Goal: Contribute content: Contribute content

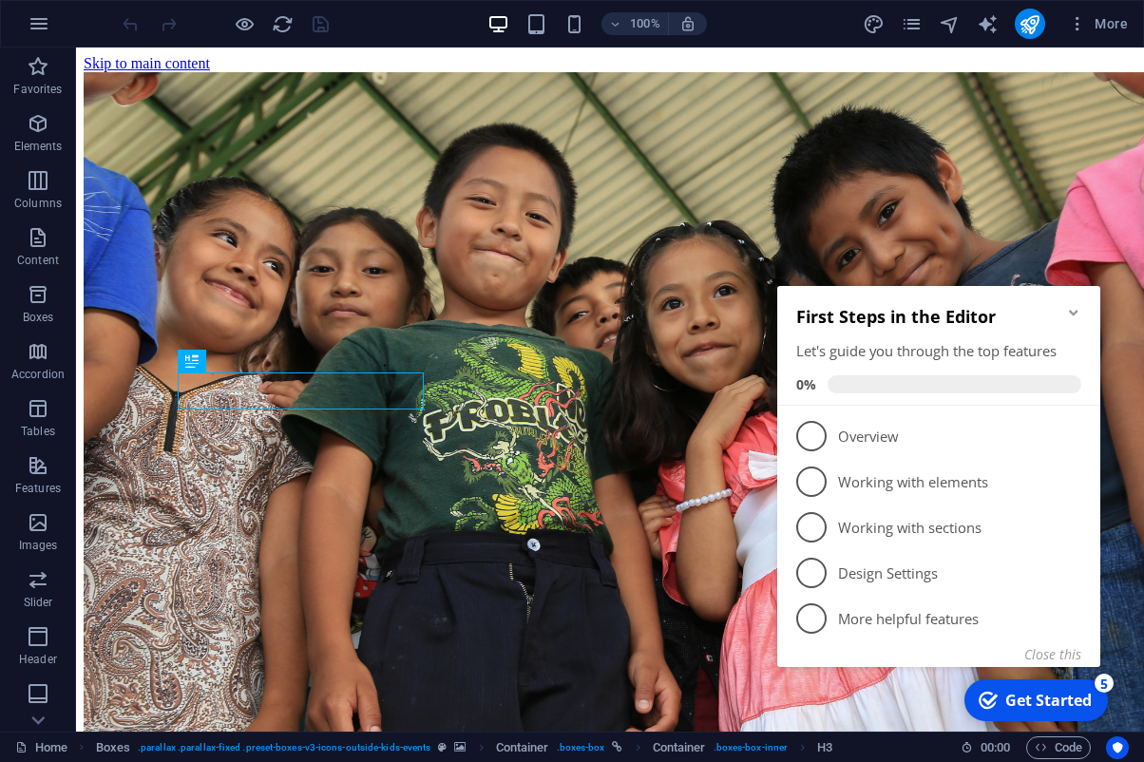
scroll to position [556, 0]
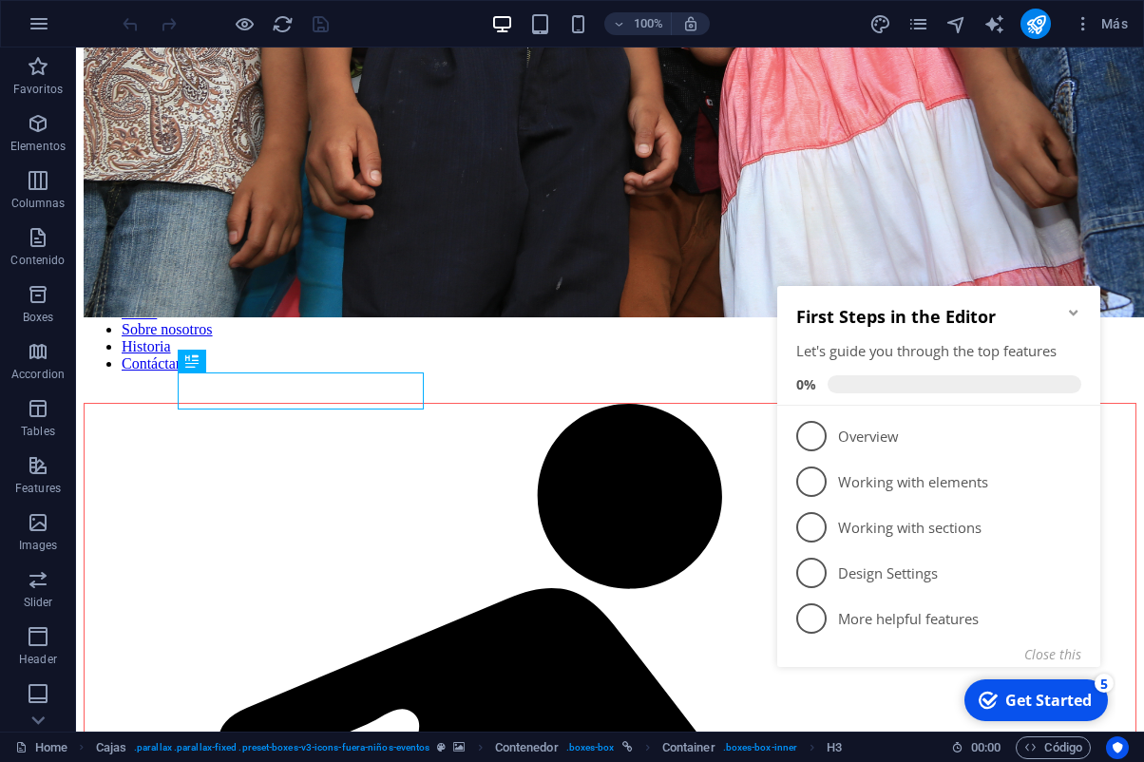
click at [1077, 310] on icon "Minimize checklist" at bounding box center [1073, 312] width 15 height 15
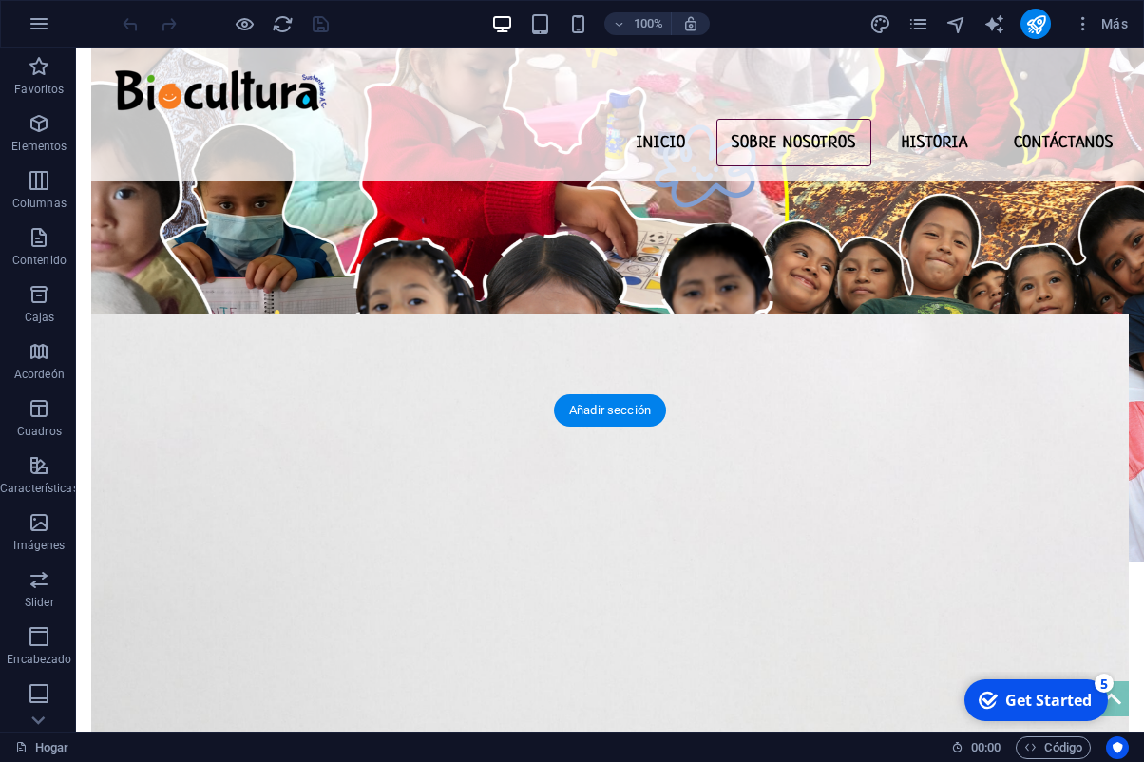
scroll to position [2633, 0]
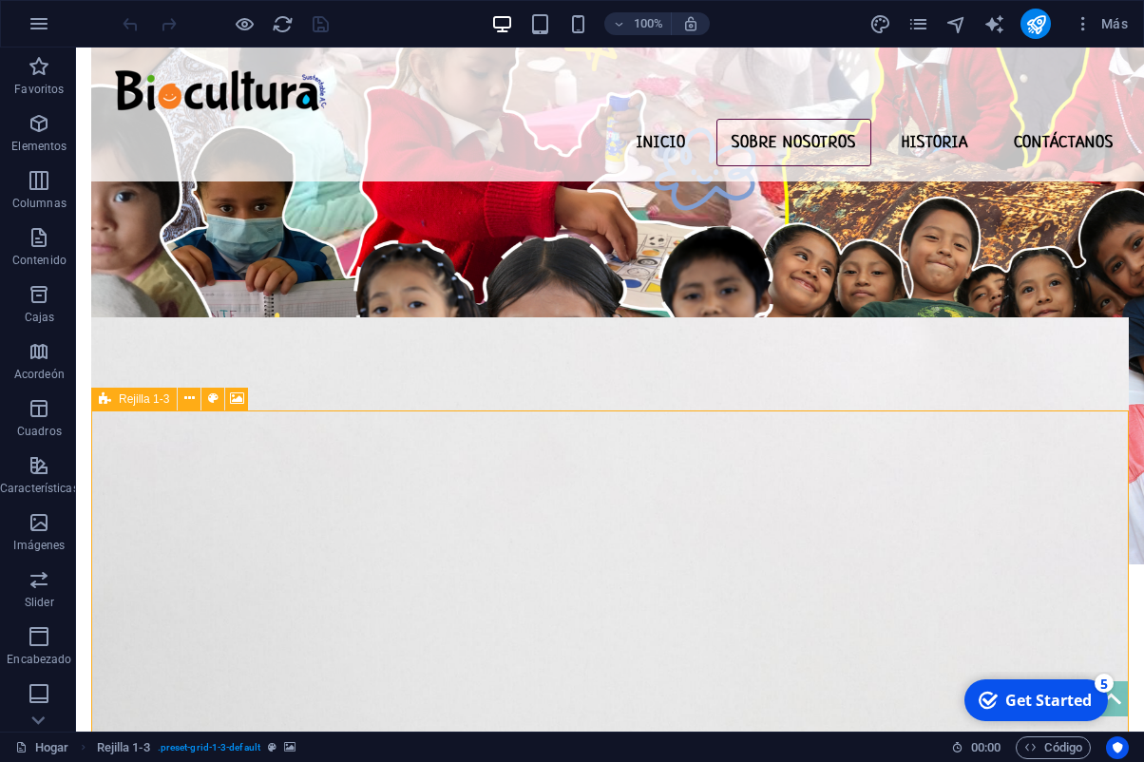
click at [110, 406] on icon at bounding box center [105, 399] width 12 height 23
click at [196, 402] on button at bounding box center [189, 399] width 23 height 23
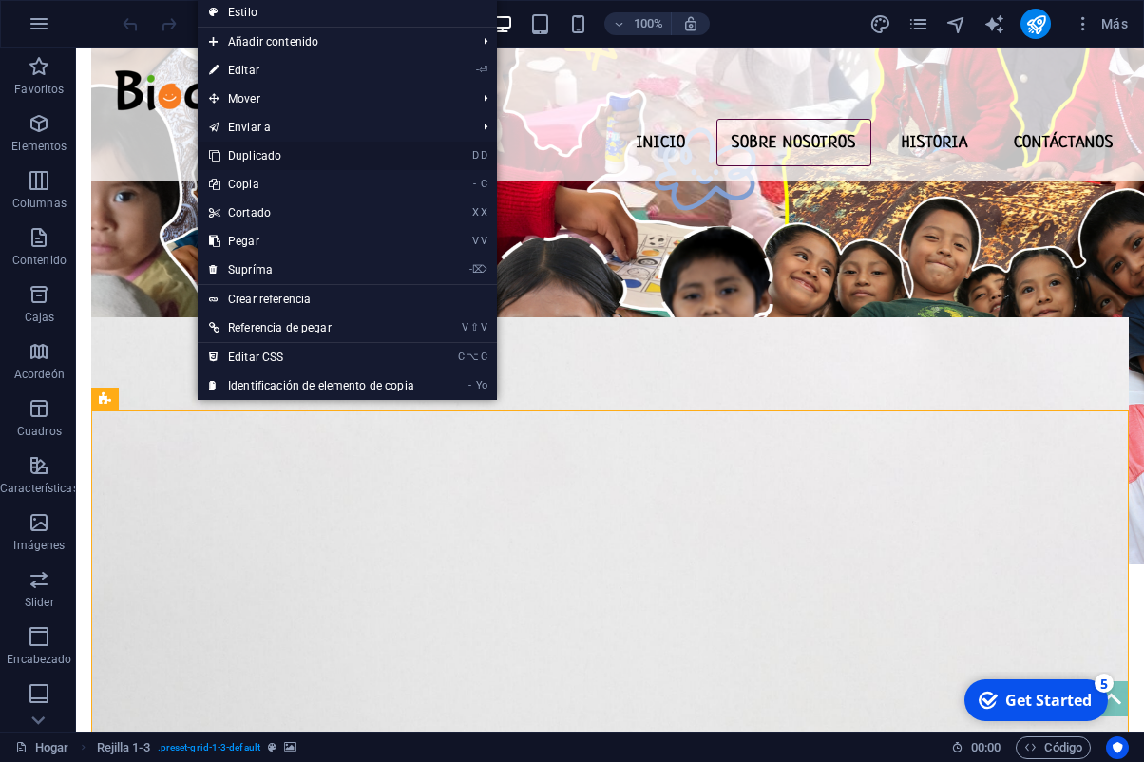
click at [271, 152] on link "D D Duplicado" at bounding box center [312, 156] width 228 height 29
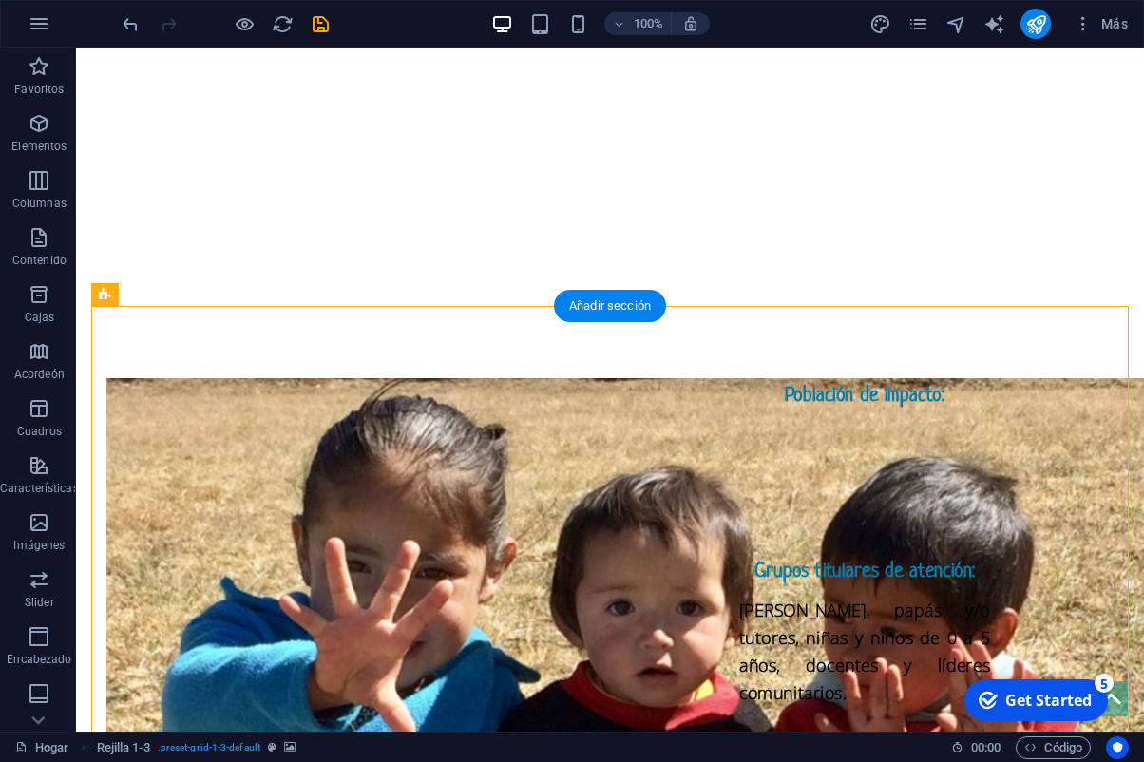
scroll to position [3805, 0]
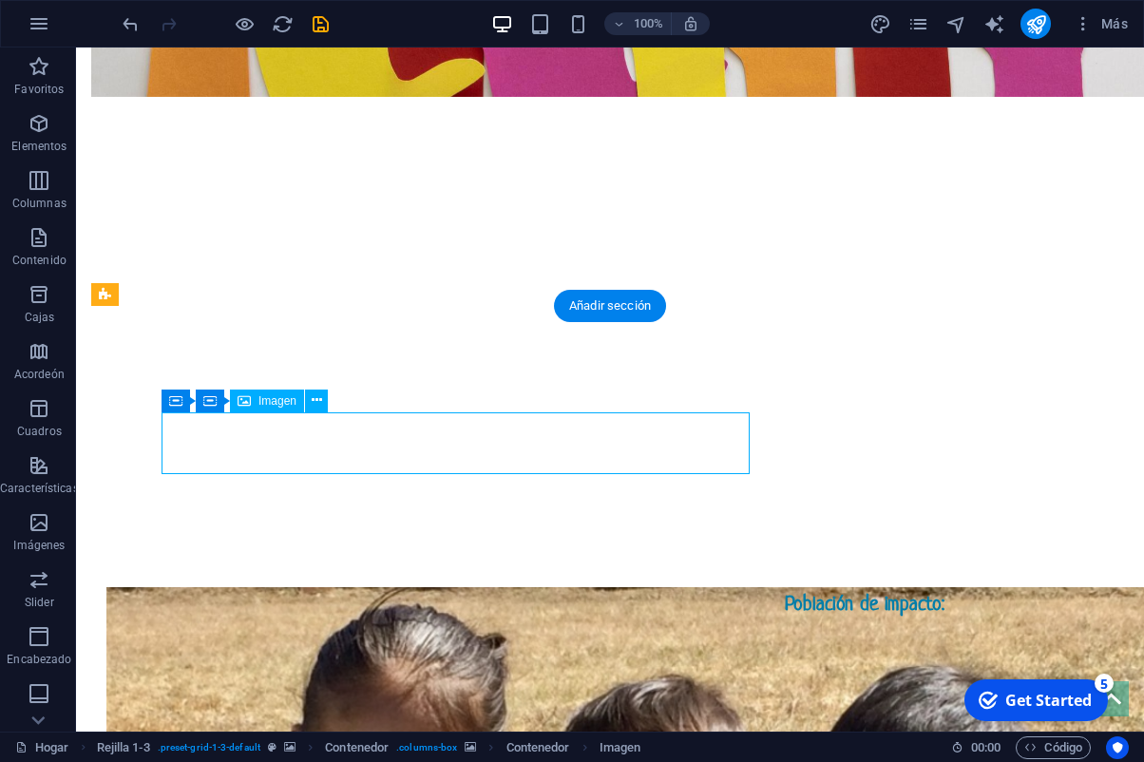
scroll to position [4056, 0]
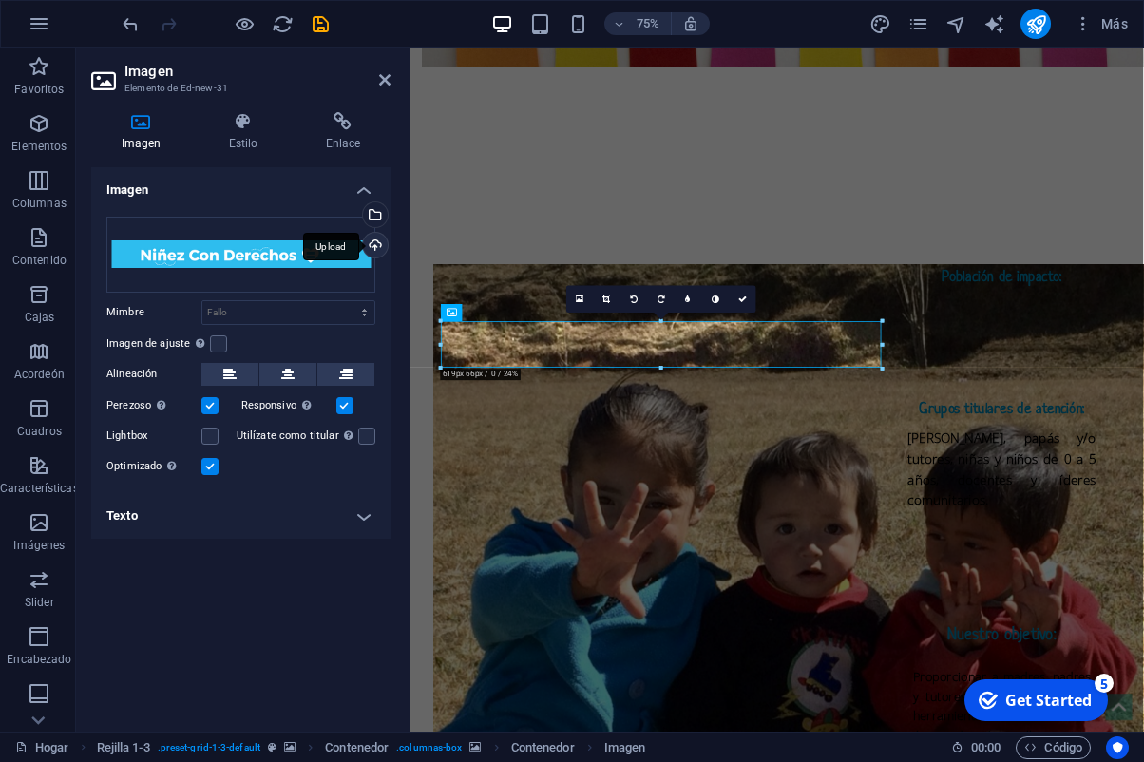
click at [377, 247] on div "Upload" at bounding box center [373, 247] width 29 height 29
click at [378, 251] on div "Subir" at bounding box center [373, 247] width 29 height 29
click at [374, 250] on div "Subir" at bounding box center [373, 247] width 29 height 29
click at [746, 300] on icon at bounding box center [742, 299] width 9 height 9
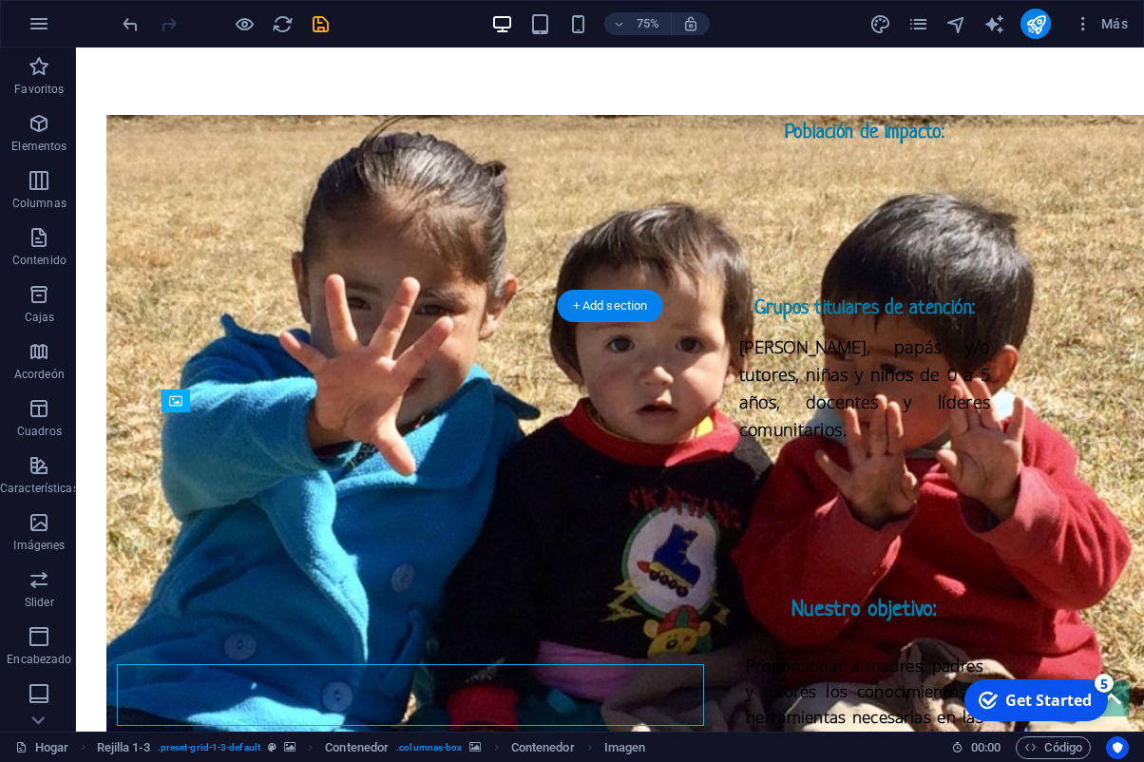
scroll to position [3805, 0]
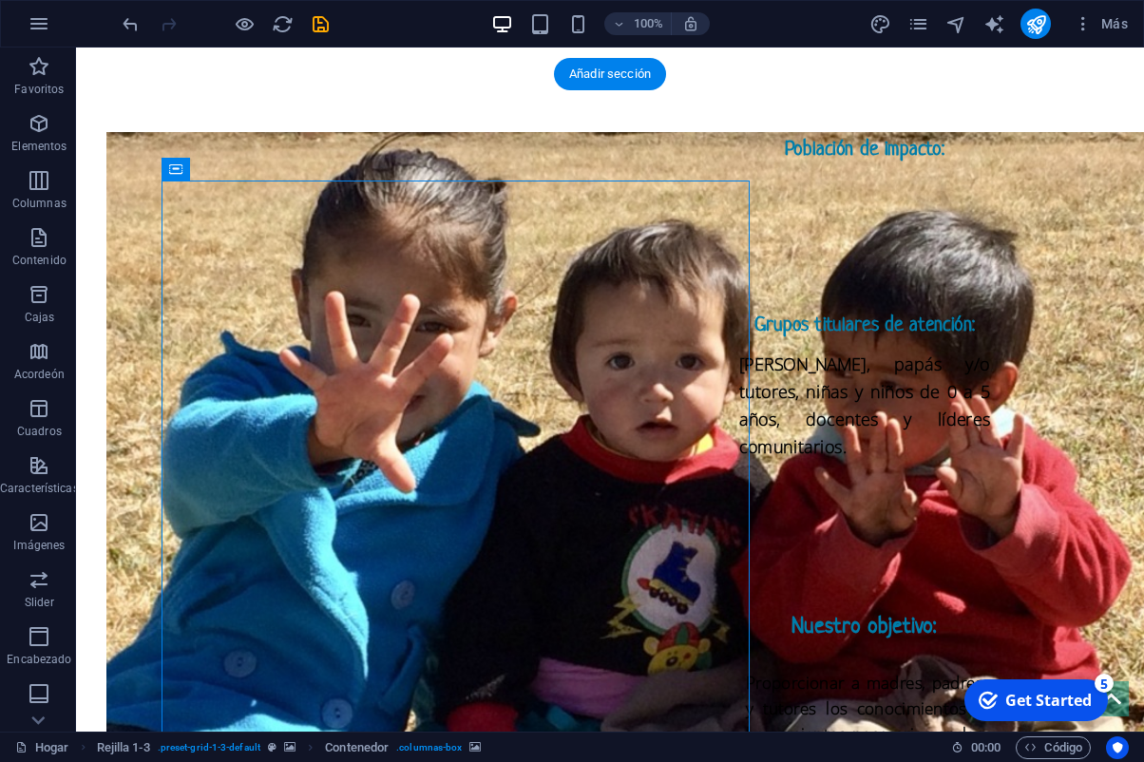
scroll to position [4045, 0]
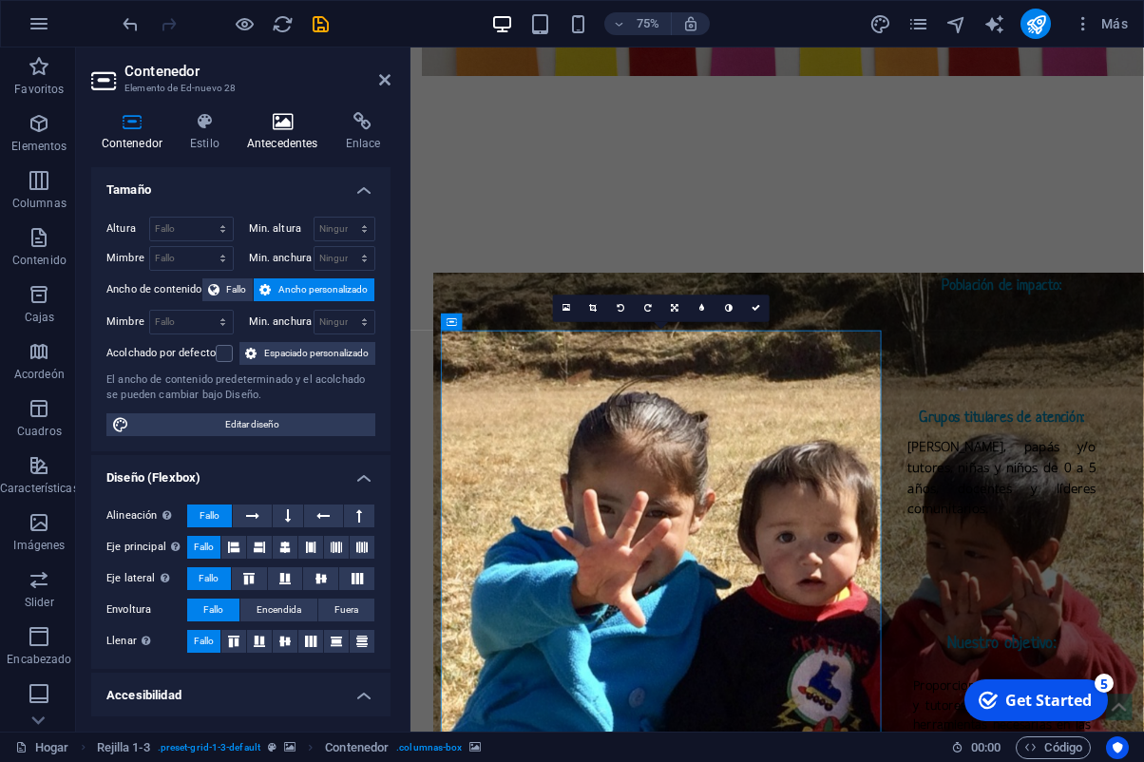
click at [274, 128] on icon at bounding box center [282, 121] width 91 height 19
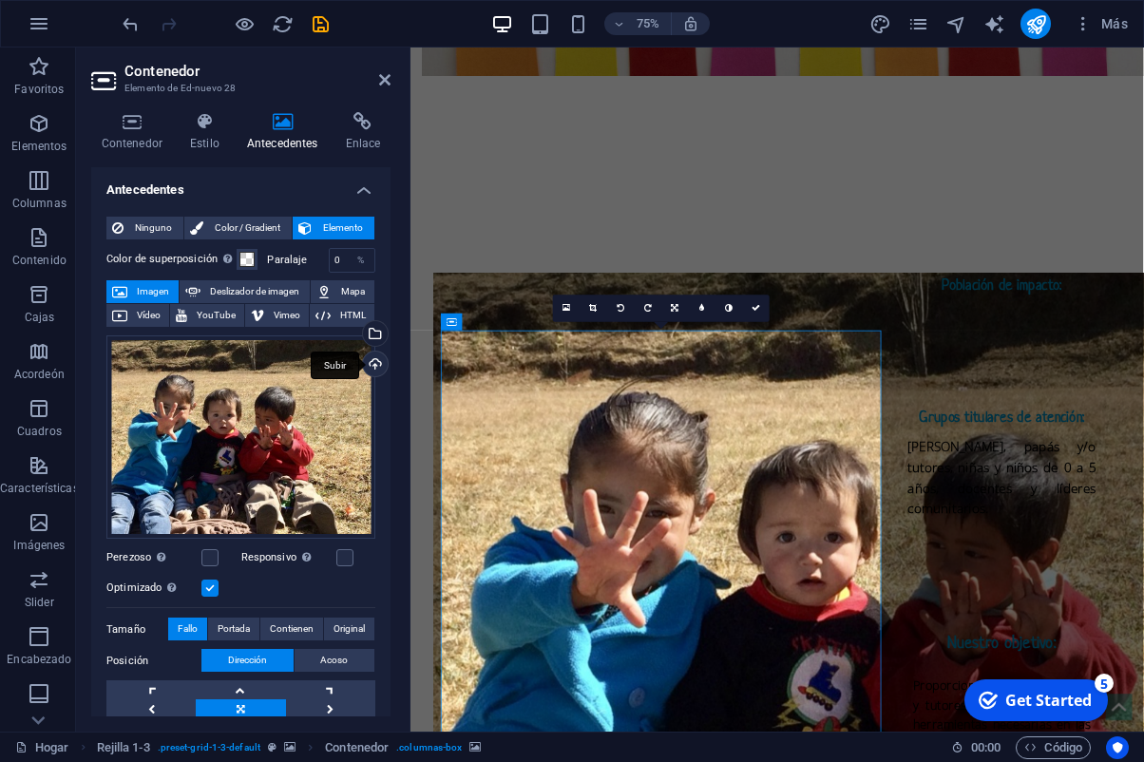
click at [371, 367] on div "Subir" at bounding box center [373, 366] width 29 height 29
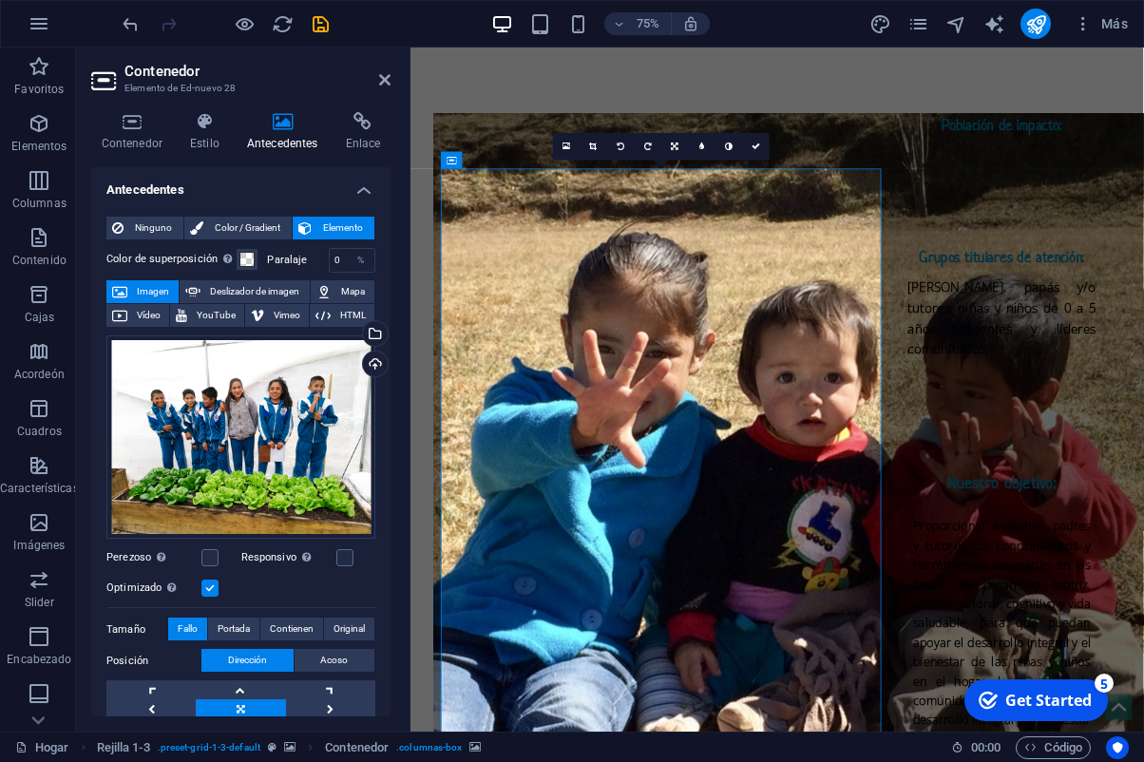
scroll to position [4260, 0]
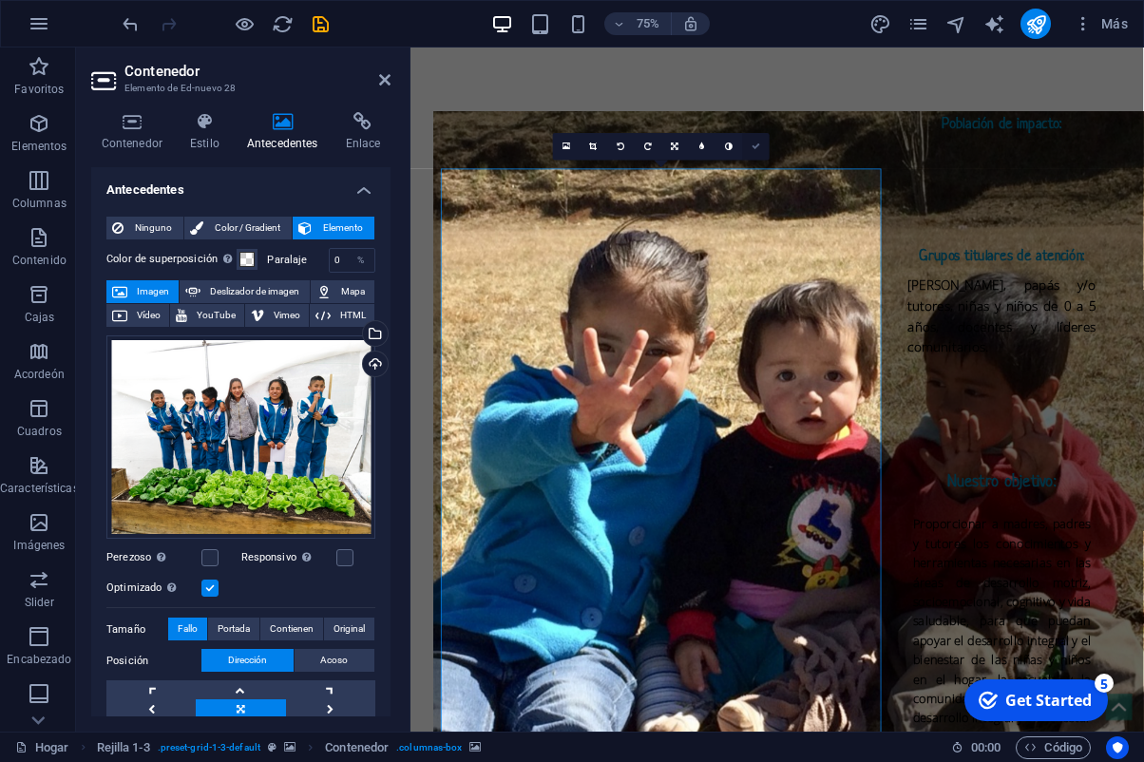
click at [753, 145] on icon at bounding box center [756, 147] width 9 height 9
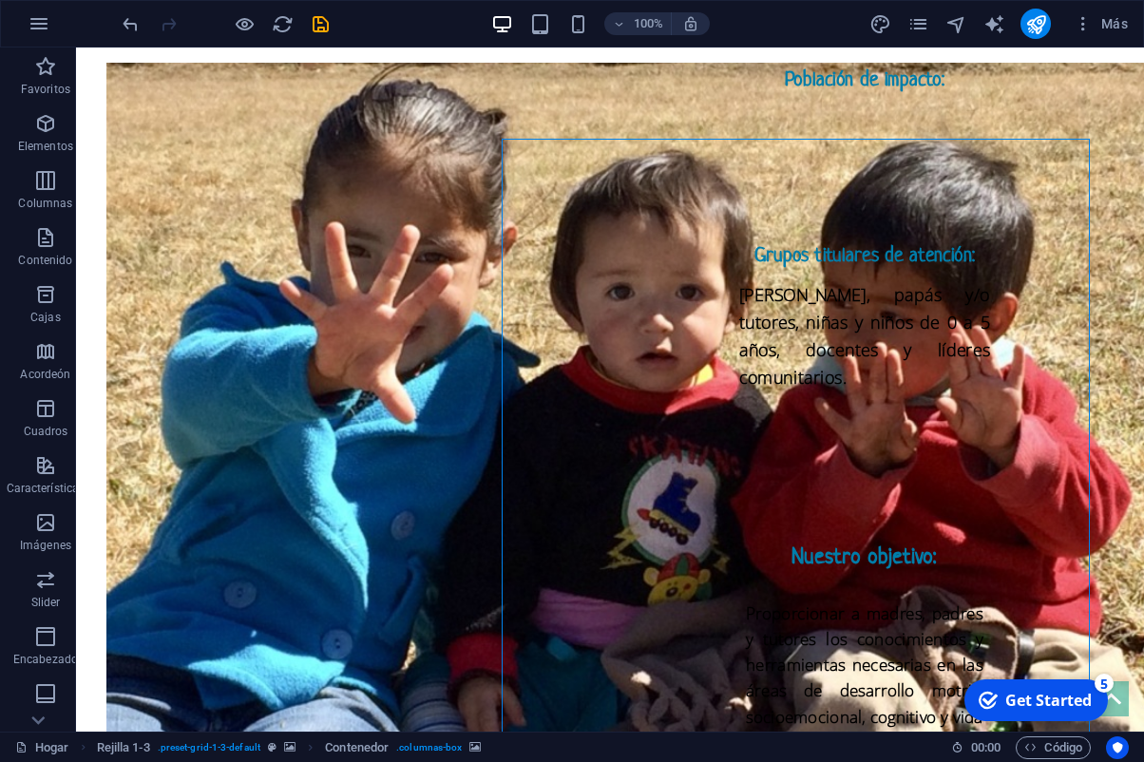
scroll to position [4078, 0]
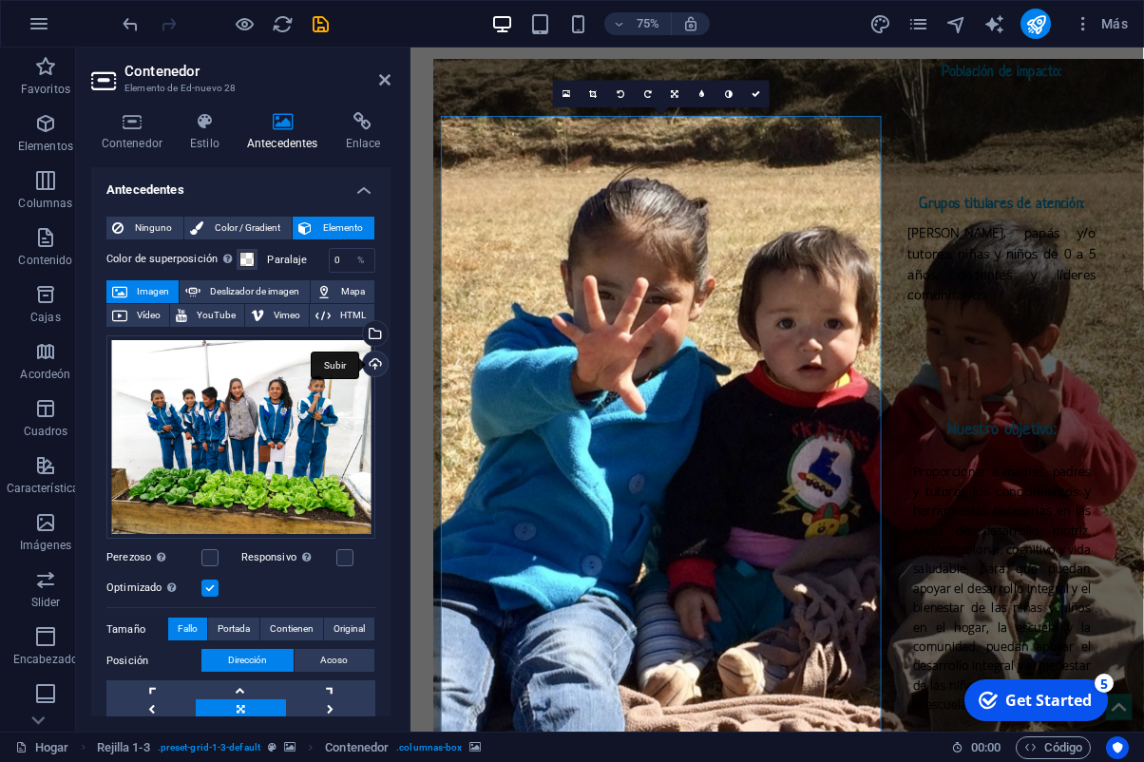
click at [379, 370] on div "Subir" at bounding box center [373, 366] width 29 height 29
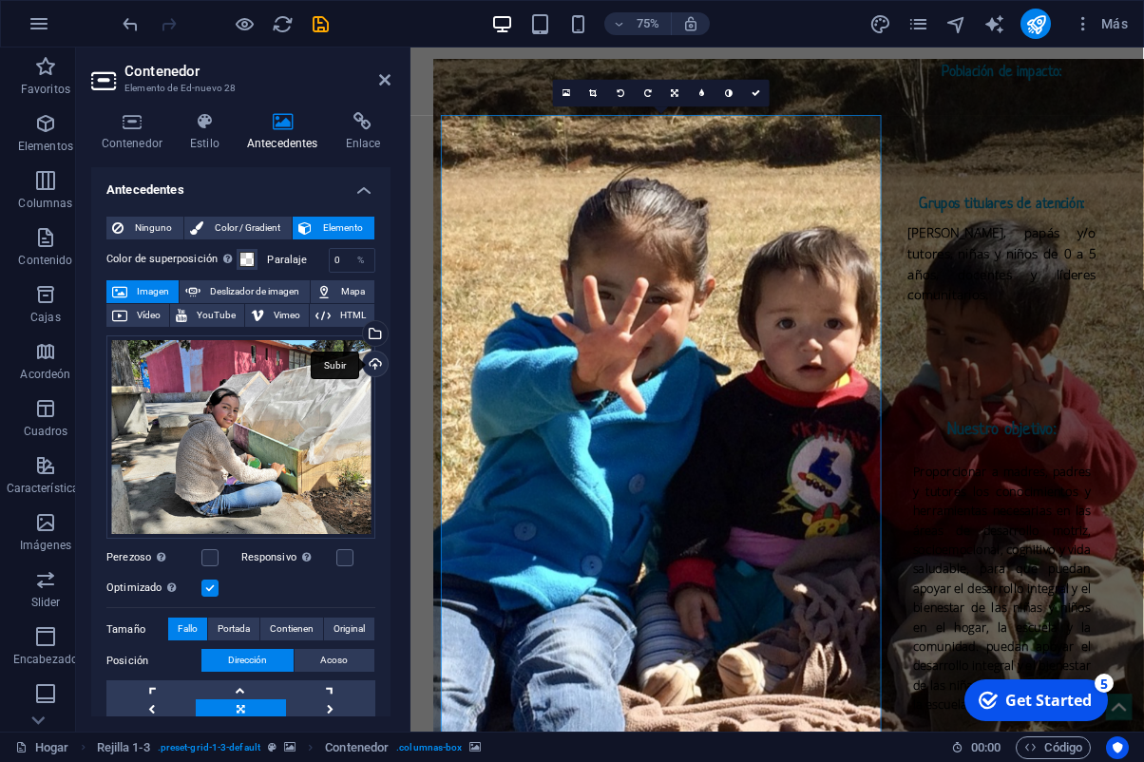
scroll to position [4332, 0]
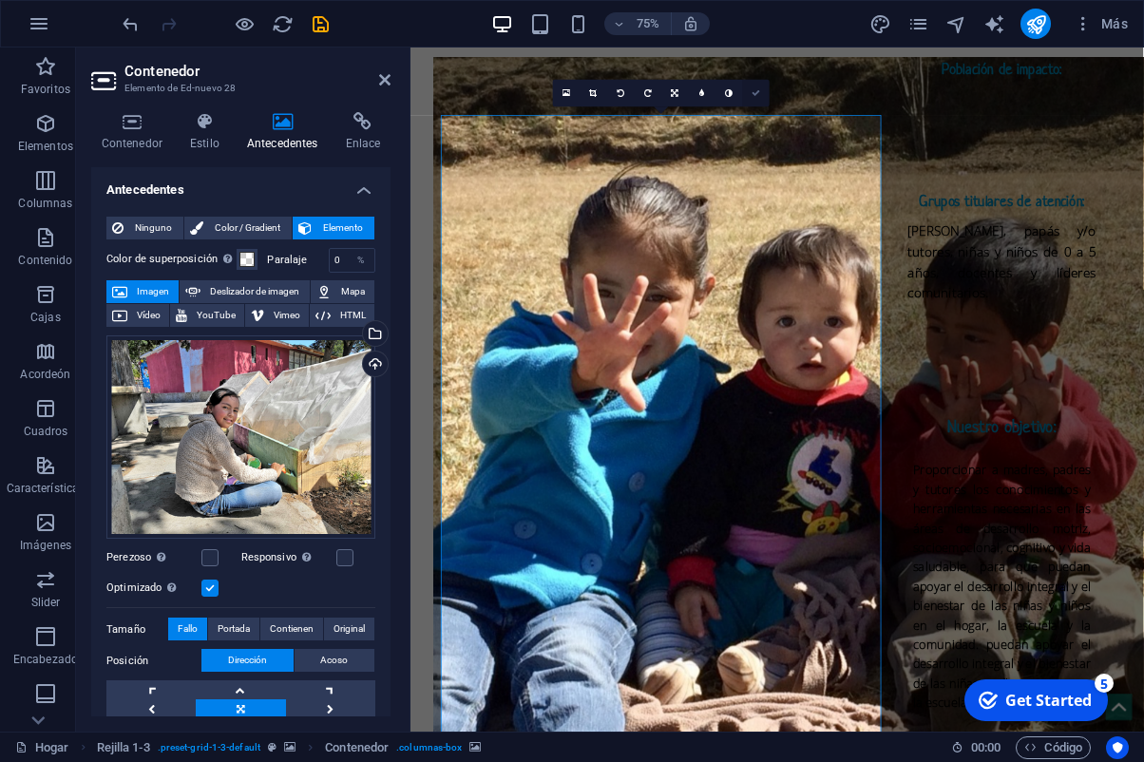
click at [755, 95] on icon at bounding box center [756, 92] width 9 height 9
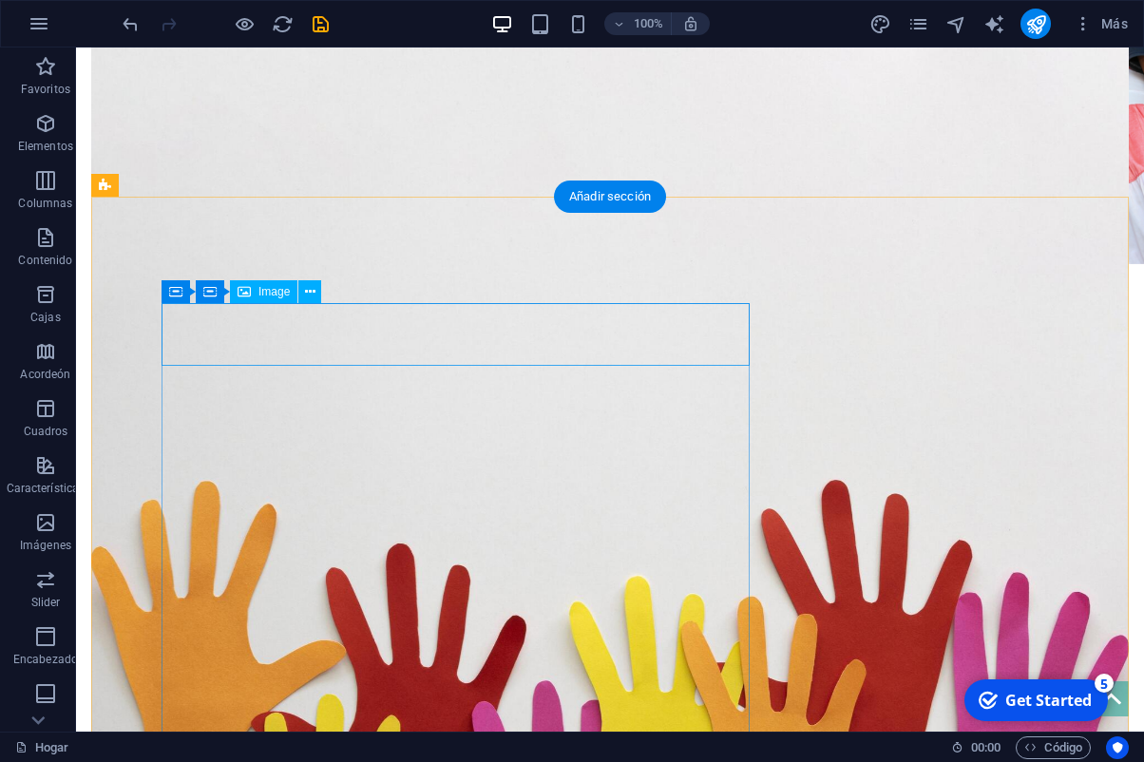
scroll to position [2988, 0]
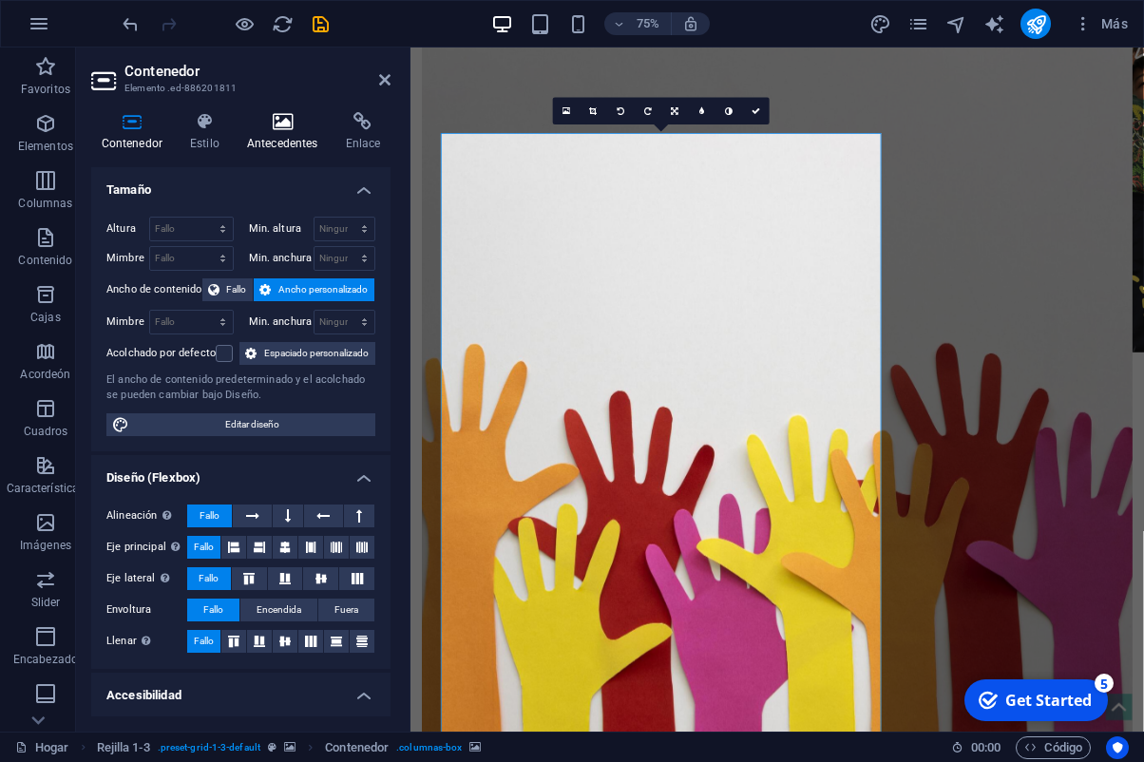
click at [263, 144] on h4 "Antecedentes" at bounding box center [286, 132] width 99 height 40
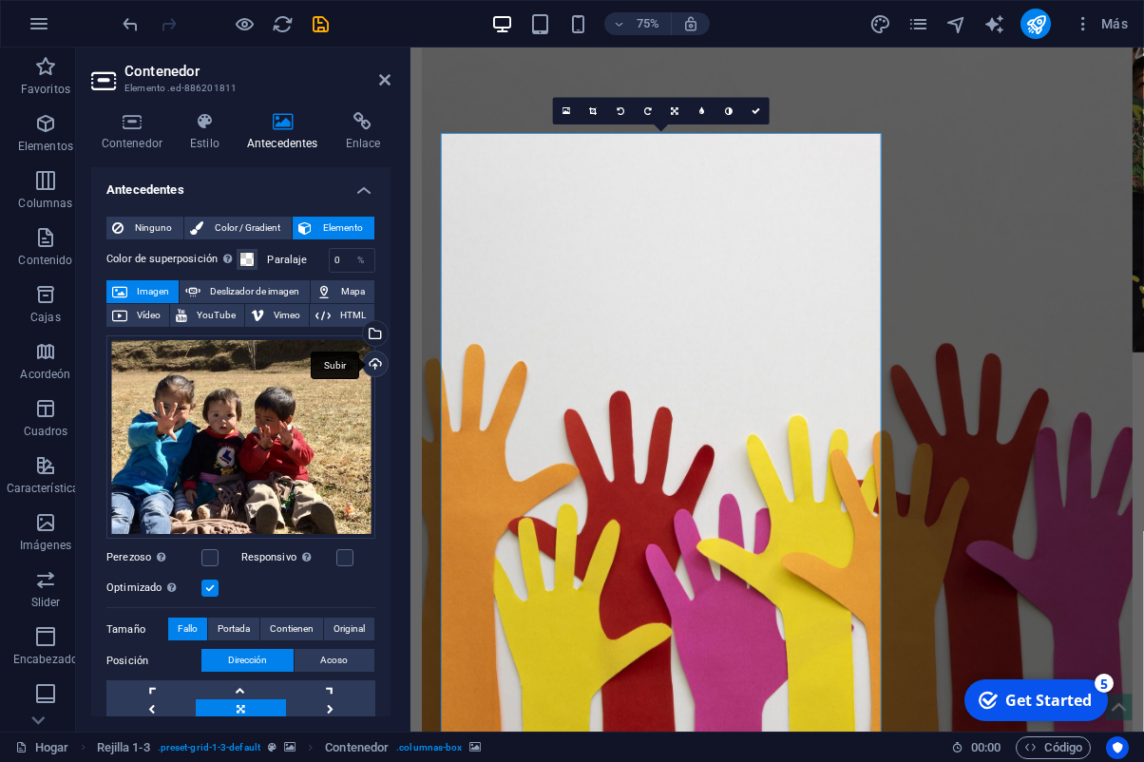
click at [373, 365] on div "Subir" at bounding box center [373, 366] width 29 height 29
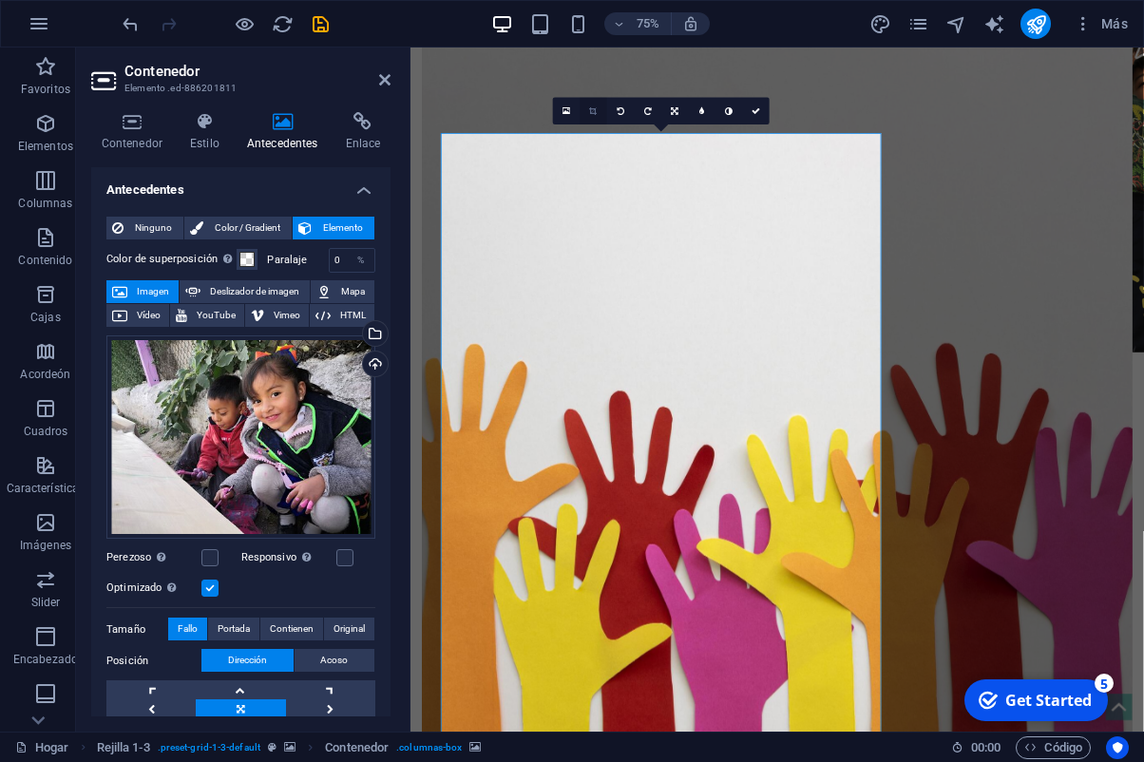
click at [591, 113] on icon at bounding box center [594, 110] width 8 height 9
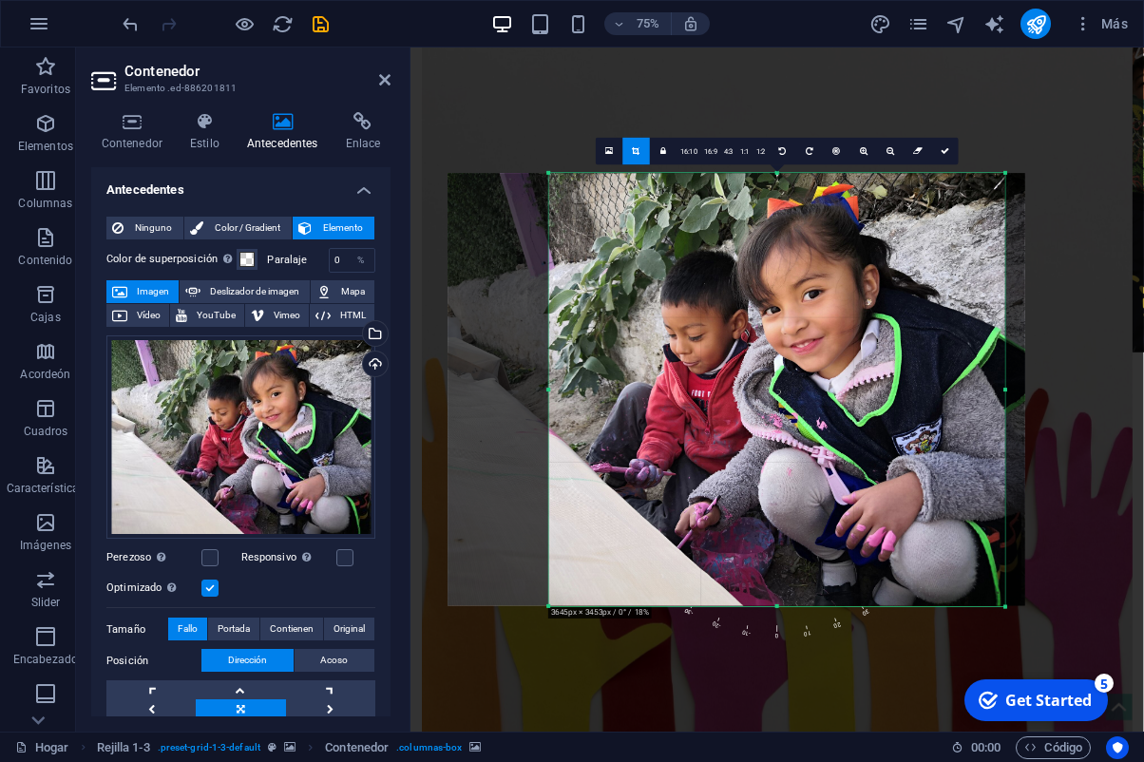
drag, startPoint x: 859, startPoint y: 422, endPoint x: 785, endPoint y: 419, distance: 74.2
click at [785, 419] on div at bounding box center [738, 389] width 578 height 433
click at [944, 150] on icon at bounding box center [945, 150] width 9 height 9
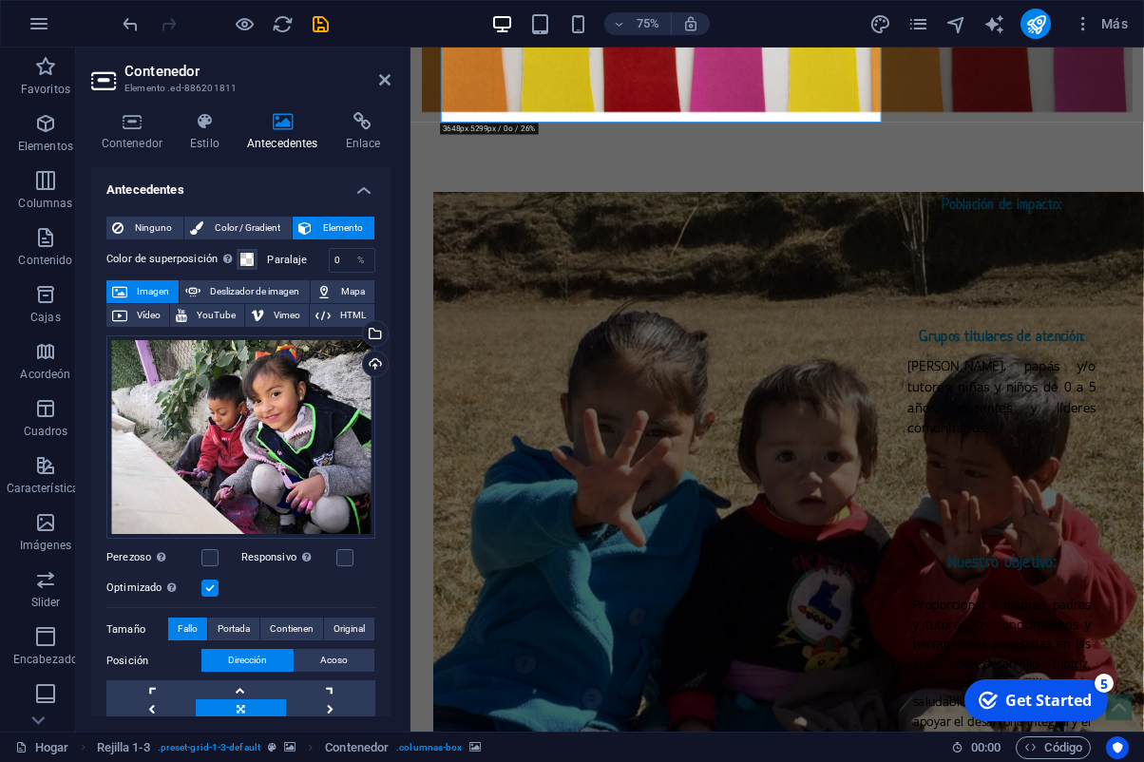
scroll to position [4180, 0]
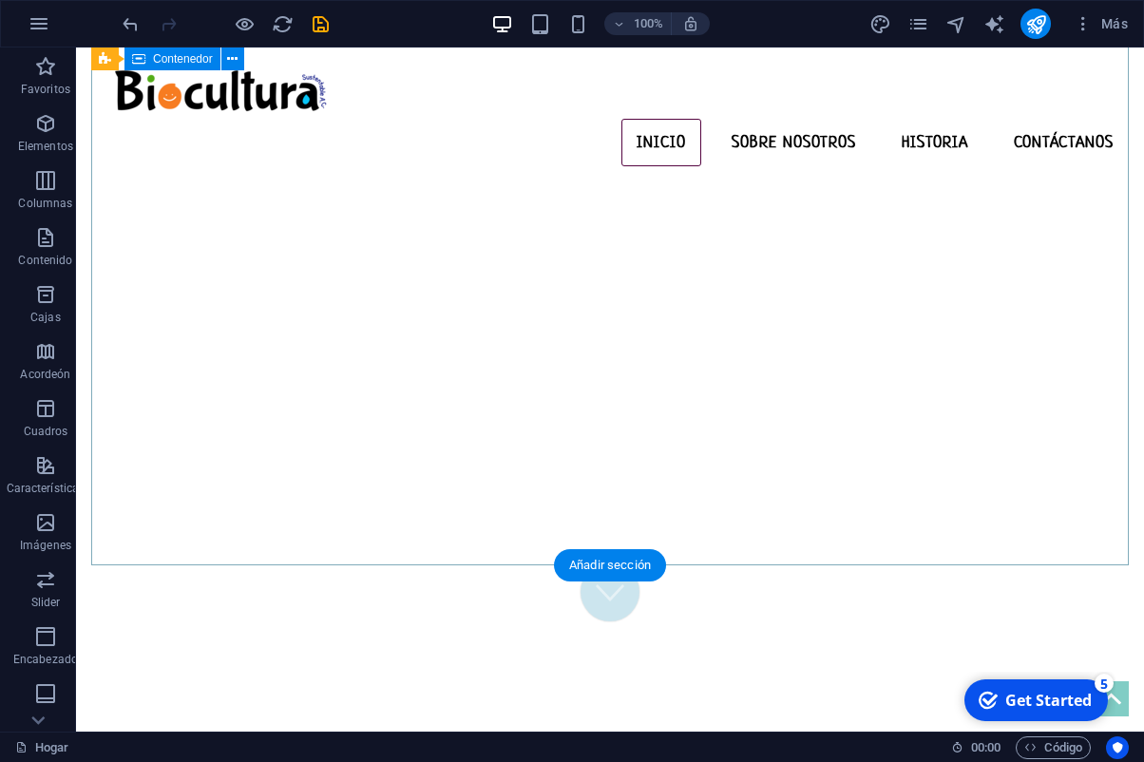
scroll to position [0, 0]
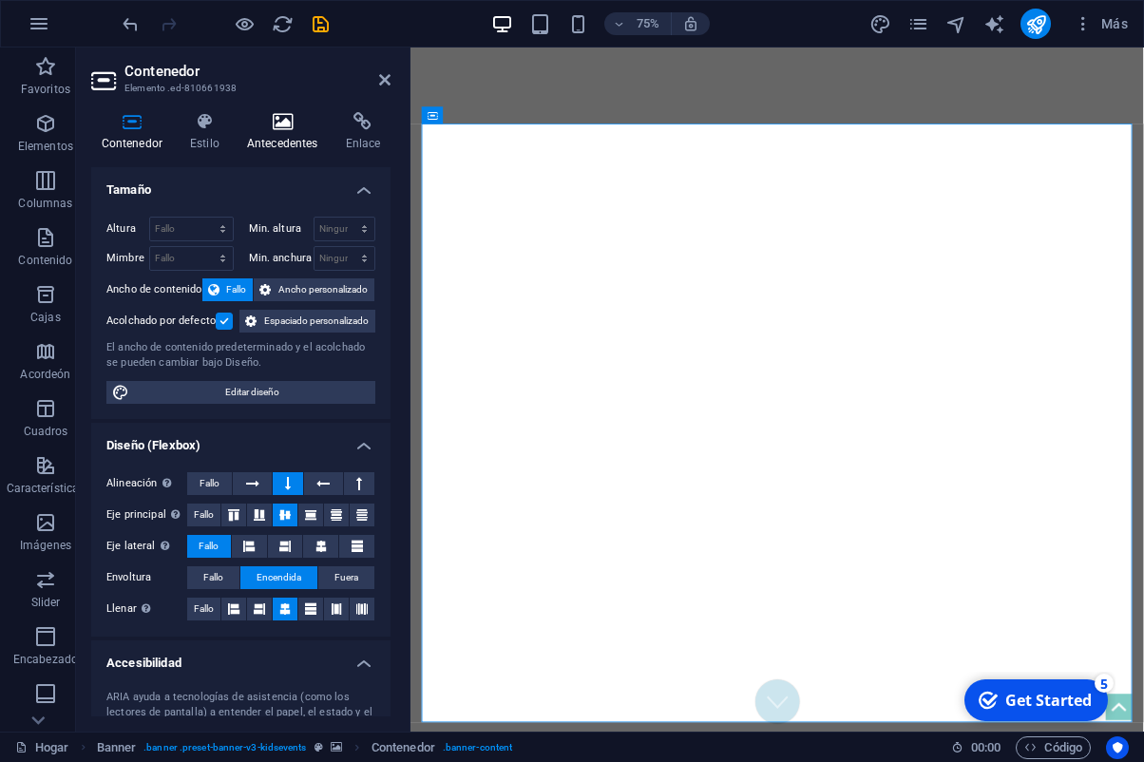
click at [281, 122] on icon at bounding box center [282, 121] width 91 height 19
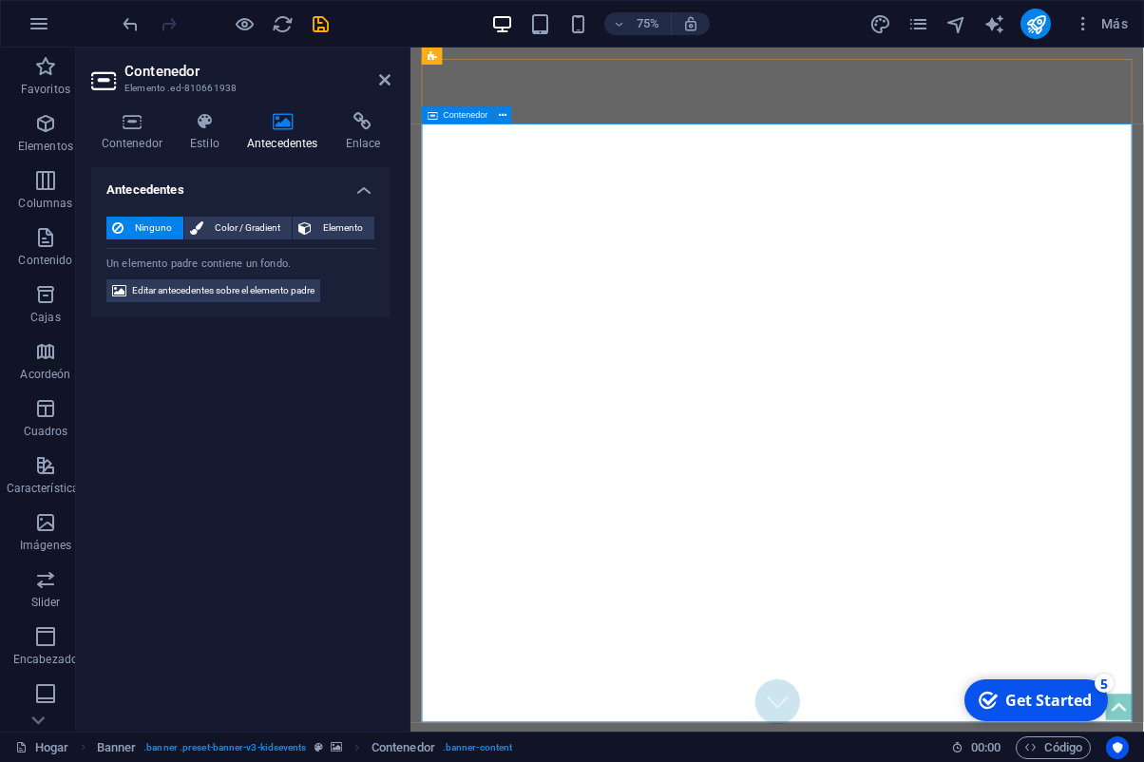
click at [350, 224] on span "Elemento" at bounding box center [342, 228] width 51 height 23
click at [354, 138] on h4 "Enlace" at bounding box center [362, 132] width 55 height 40
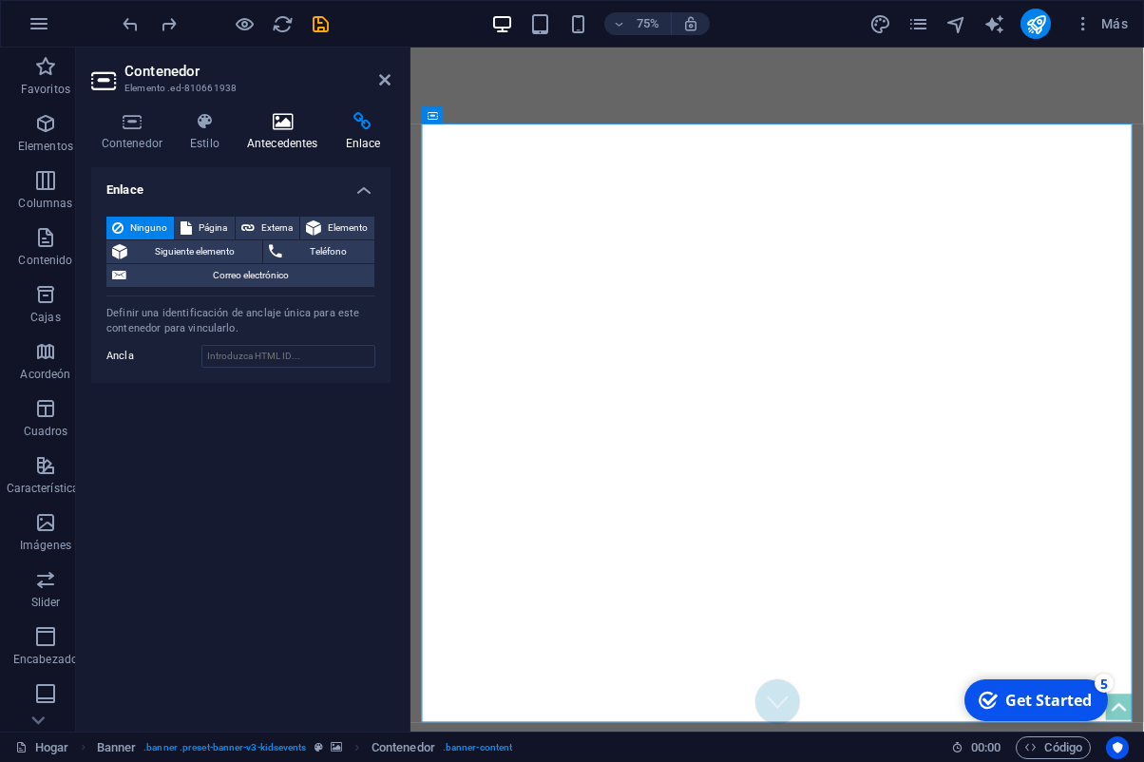
click at [288, 135] on h4 "Antecedentes" at bounding box center [286, 132] width 99 height 40
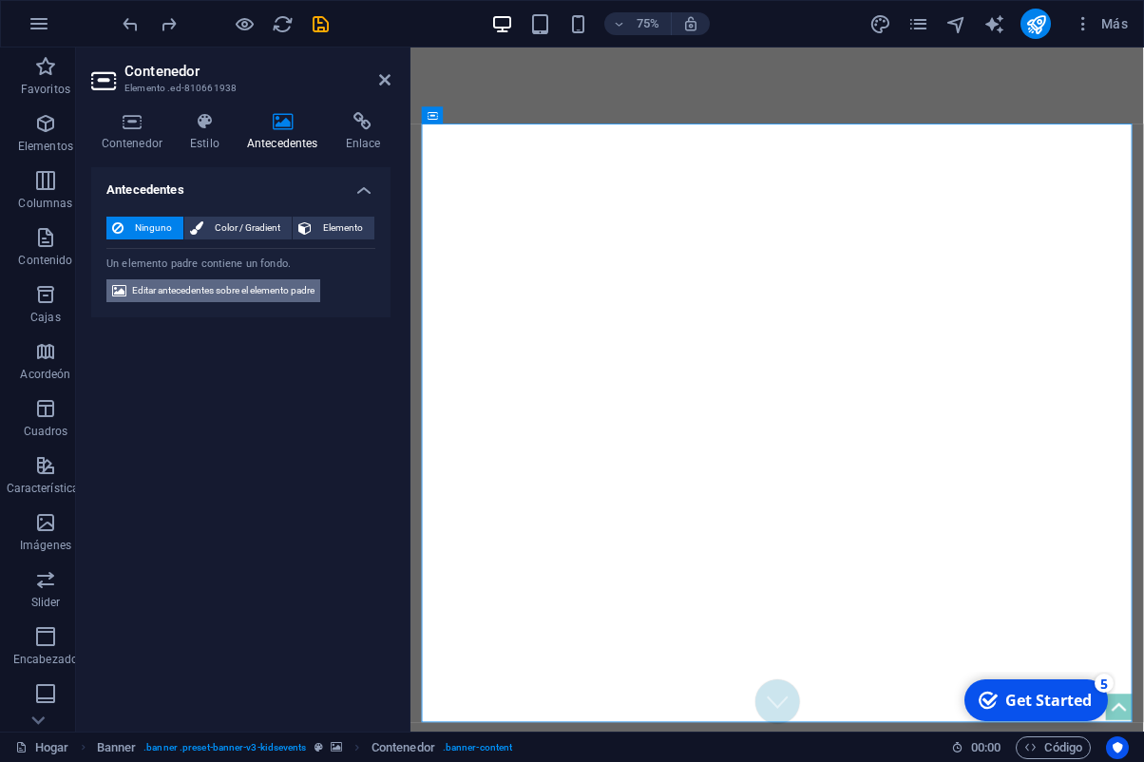
click at [199, 297] on span "Editar antecedentes sobre el elemento padre" at bounding box center [223, 290] width 182 height 23
select select "fade"
select select "ms"
select select "s"
select select "progressive"
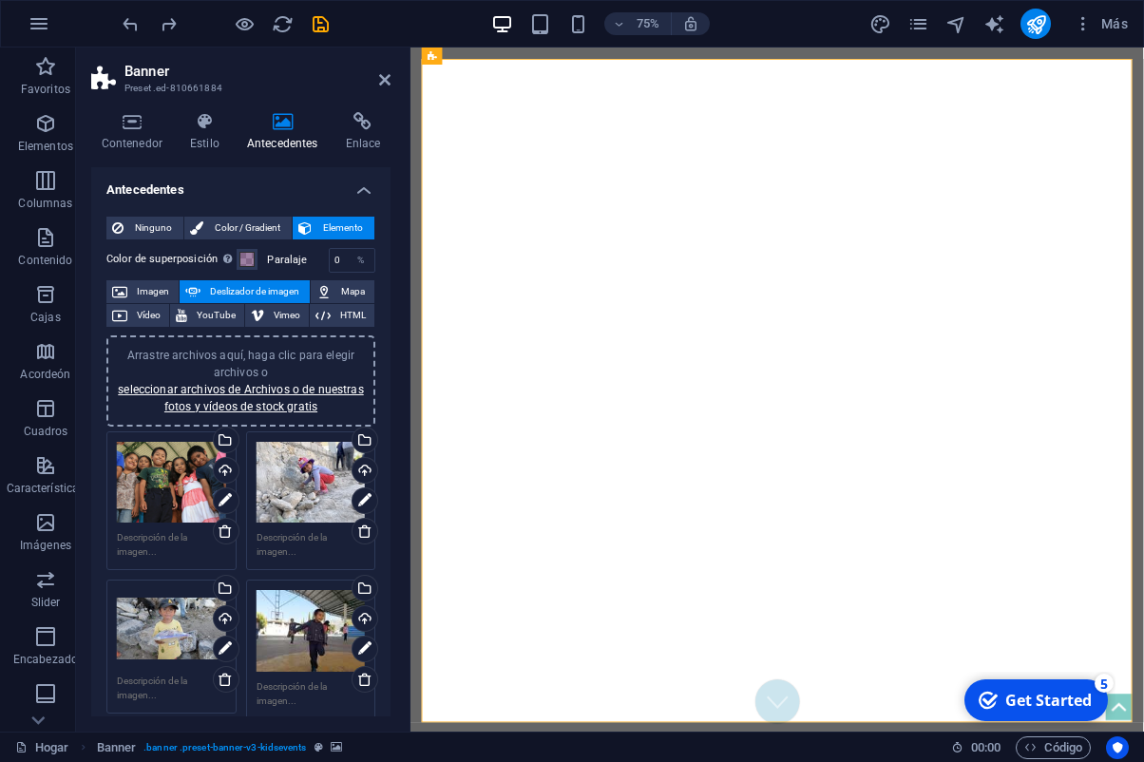
click at [161, 498] on div "Arrastre archivos aquí, haga clic para elegir archivos o seleccionar archivos d…" at bounding box center [171, 483] width 109 height 82
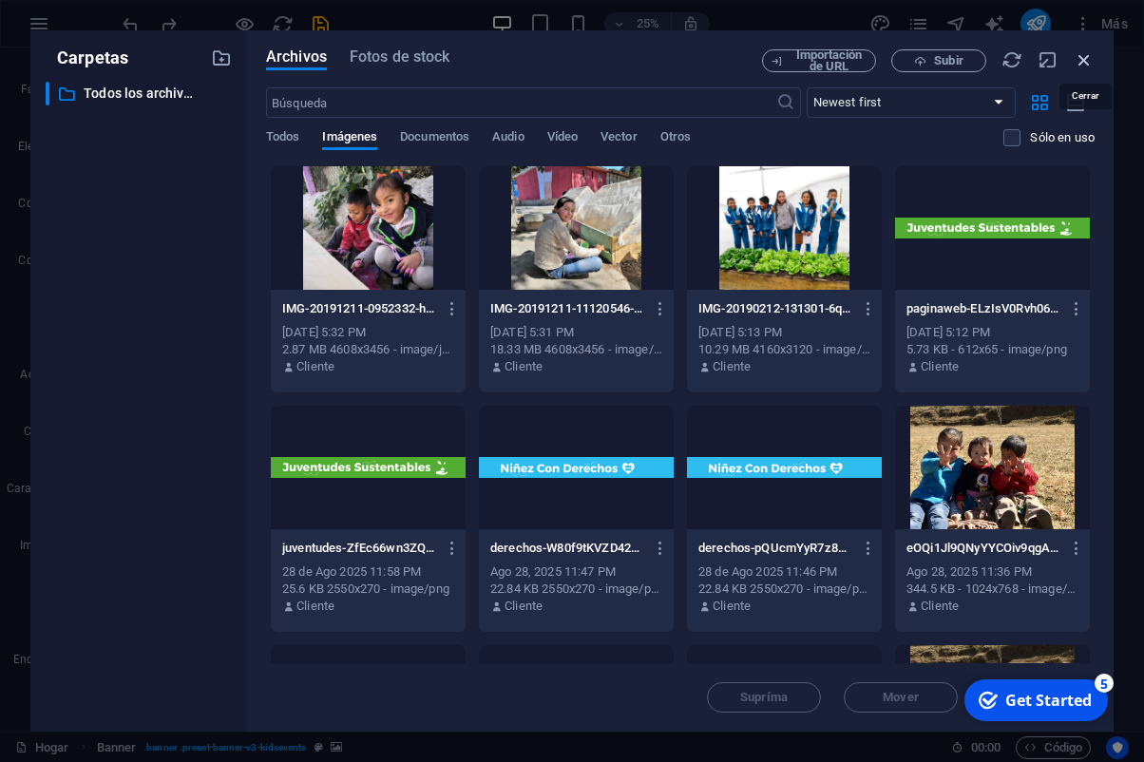
click at [1083, 59] on icon "button" at bounding box center [1084, 59] width 21 height 21
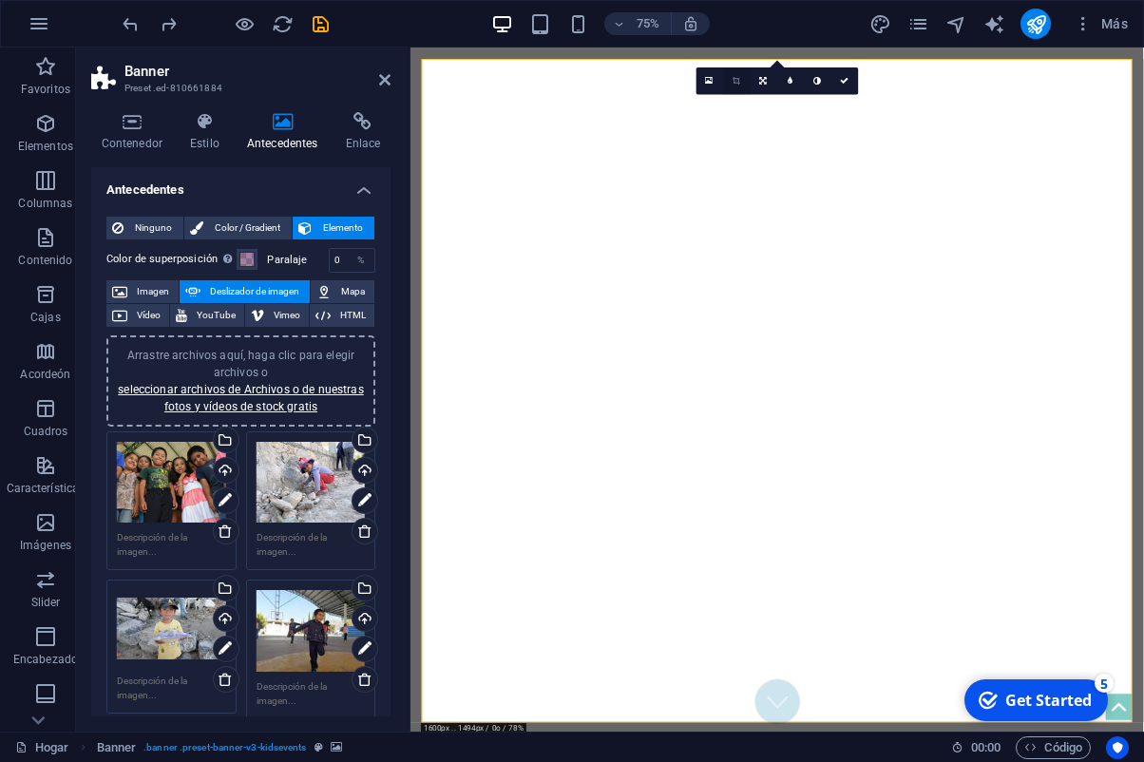
click at [737, 78] on icon at bounding box center [737, 81] width 8 height 9
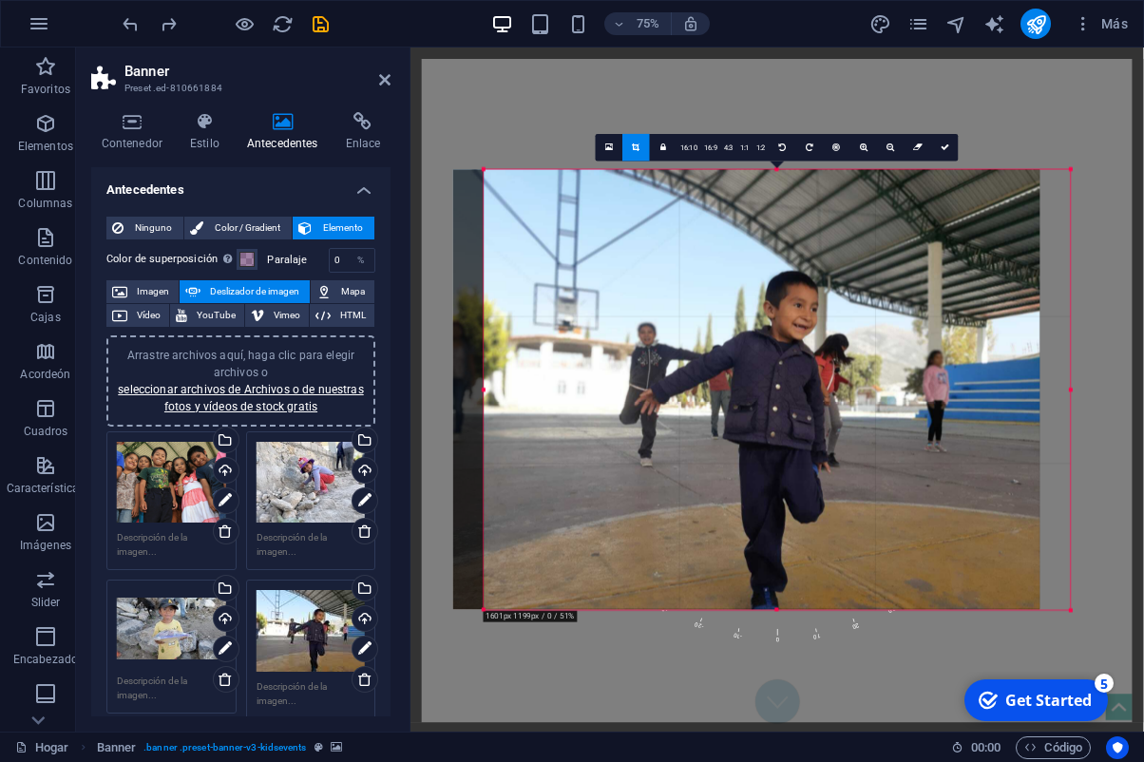
drag, startPoint x: 911, startPoint y: 295, endPoint x: 872, endPoint y: 297, distance: 40.0
click at [872, 297] on div at bounding box center [746, 389] width 586 height 440
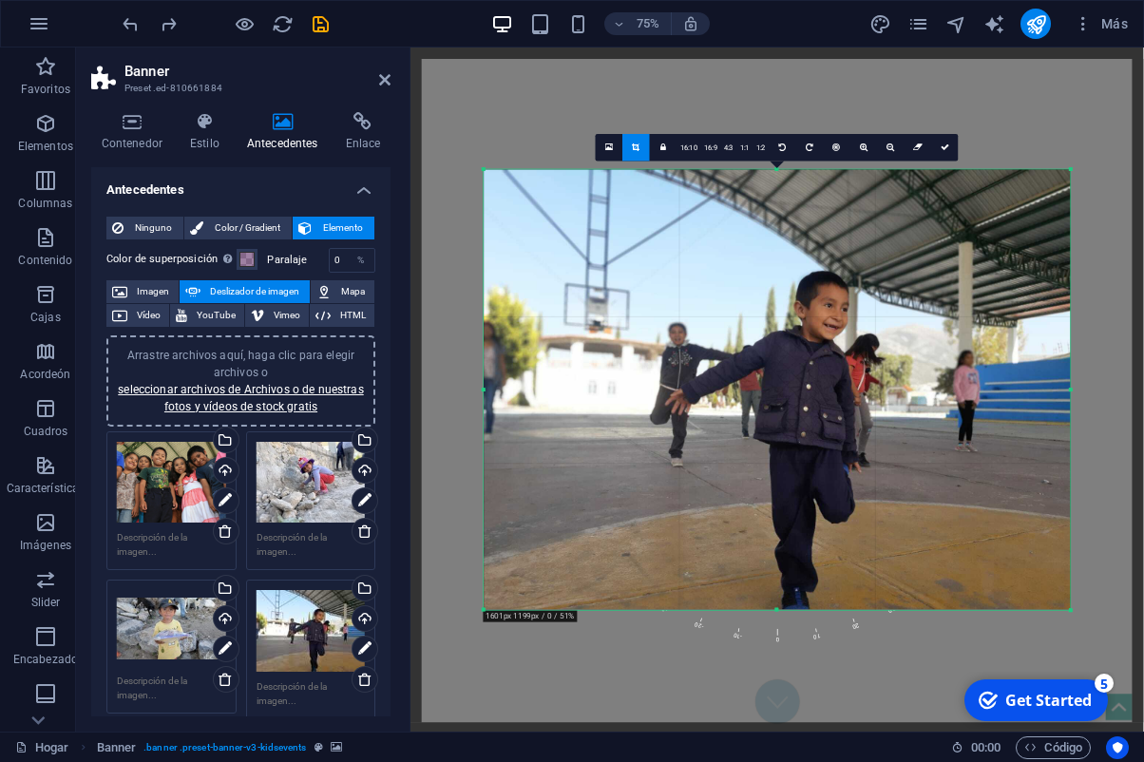
click at [872, 304] on div at bounding box center [778, 389] width 586 height 440
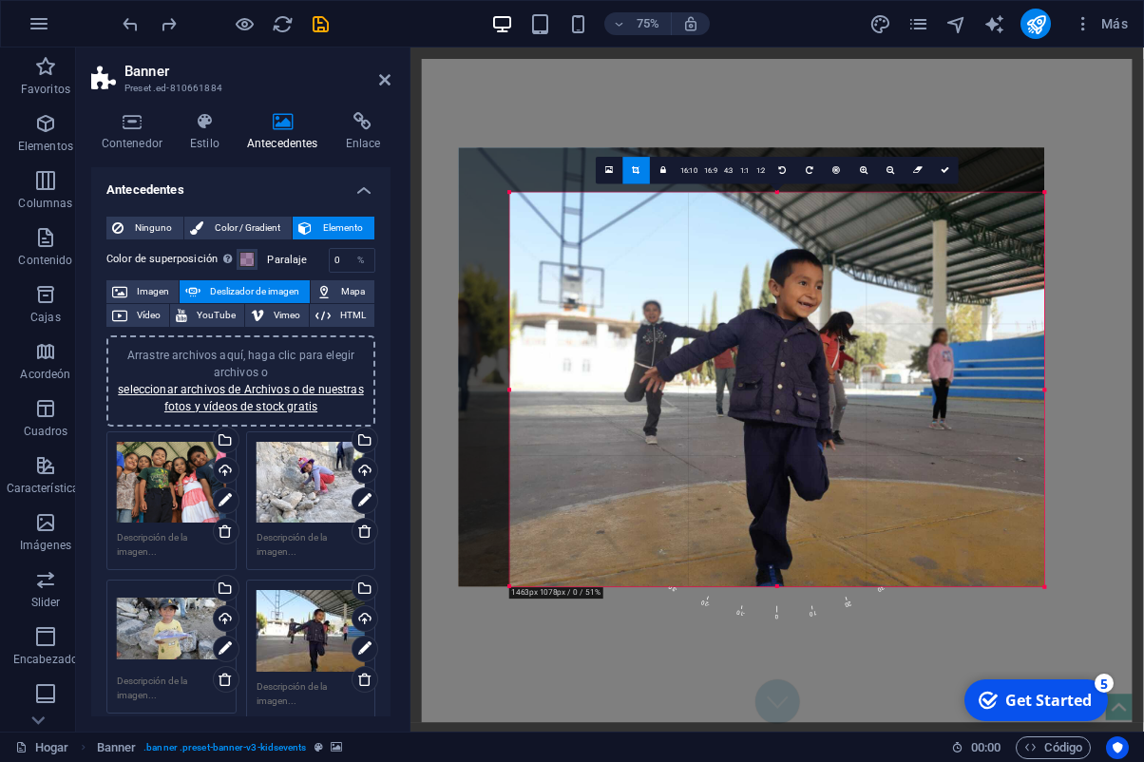
drag, startPoint x: 486, startPoint y: 170, endPoint x: 554, endPoint y: 230, distance: 90.9
click at [554, 230] on div "180 170 160 150 140 130 120 110 100 90 80 70 60 50 40 30 20 10 0 -10 -20 -30 -4…" at bounding box center [777, 390] width 535 height 394
click at [951, 168] on link at bounding box center [945, 171] width 28 height 28
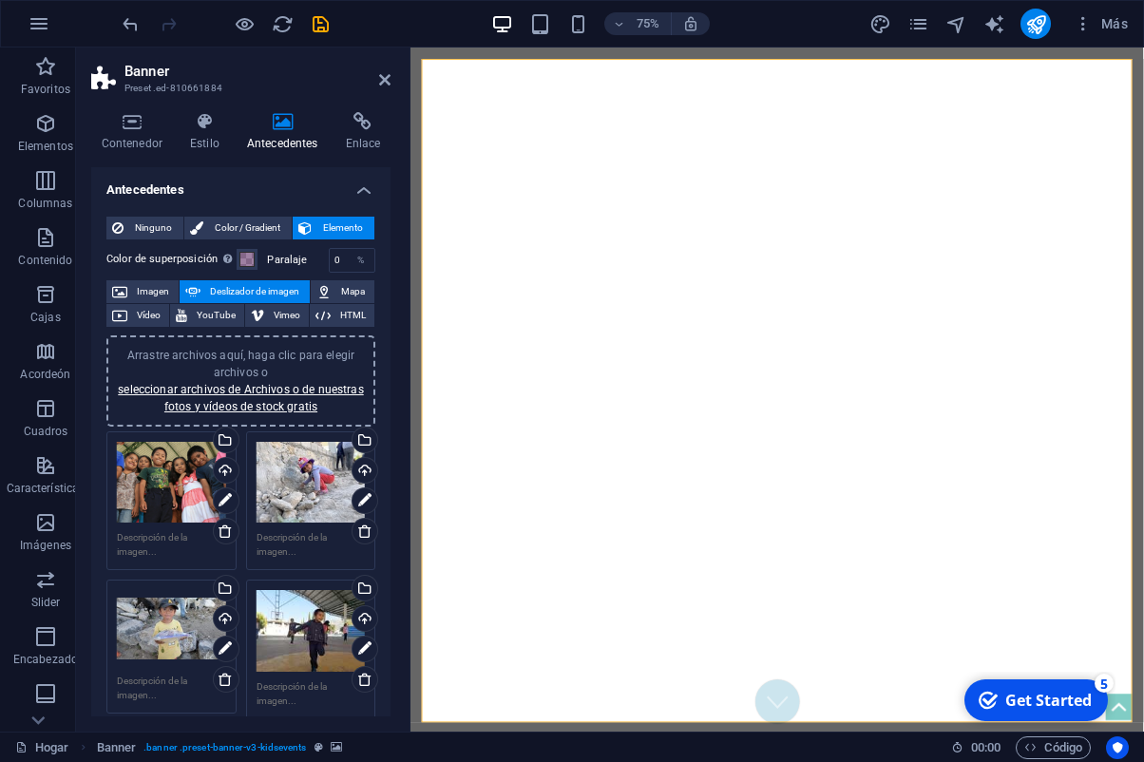
click at [318, 491] on div "Arrastre archivos aquí, haga clic para elegir archivos o seleccionar archivos d…" at bounding box center [311, 483] width 109 height 82
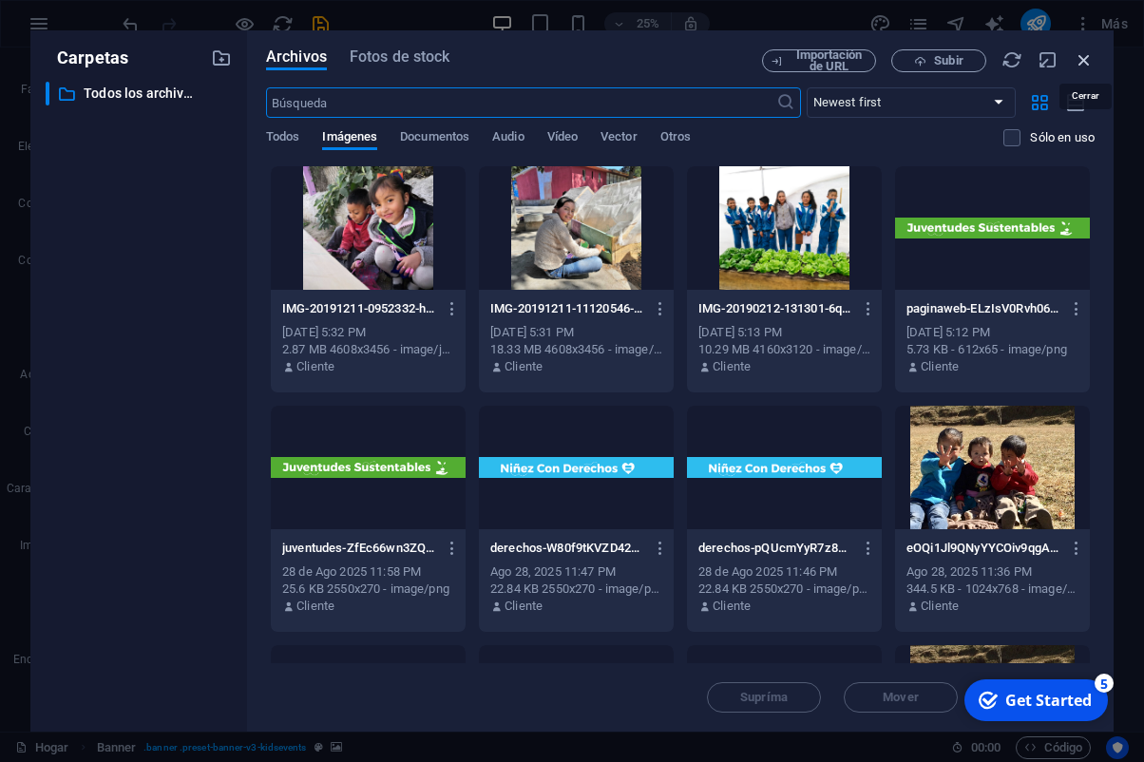
click at [1093, 59] on icon "button" at bounding box center [1084, 59] width 21 height 21
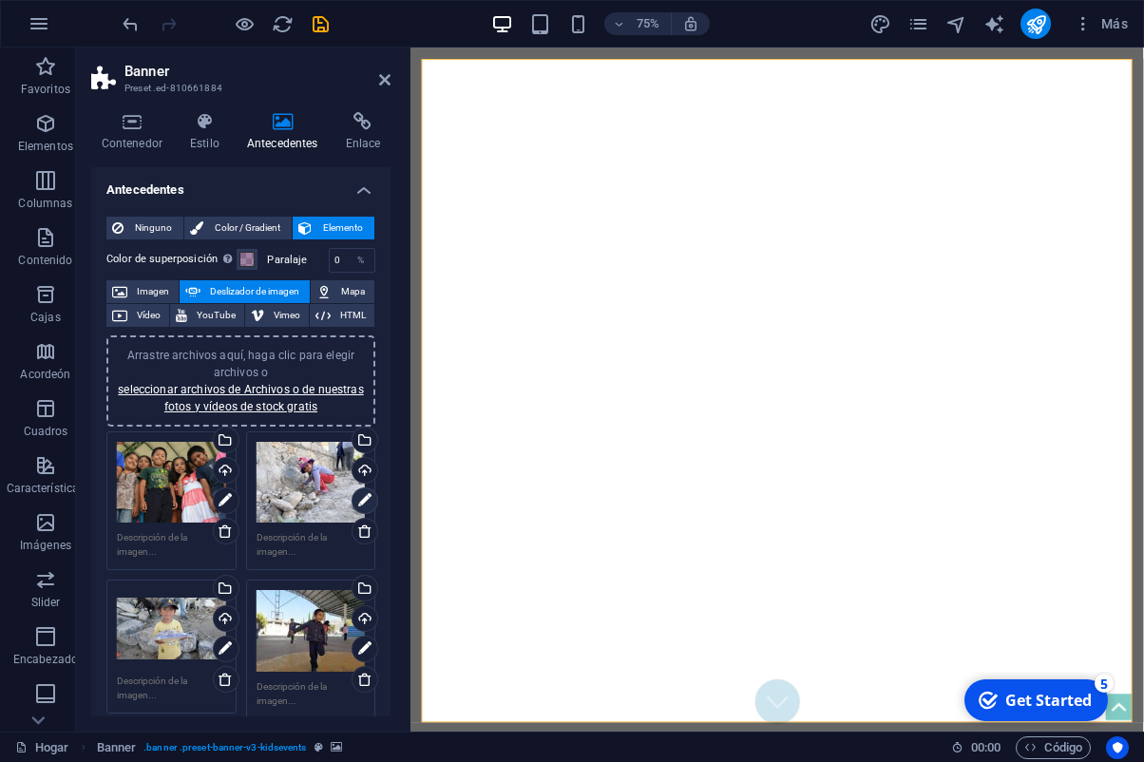
click at [358, 502] on icon at bounding box center [364, 500] width 13 height 23
click at [737, 85] on icon at bounding box center [737, 81] width 8 height 9
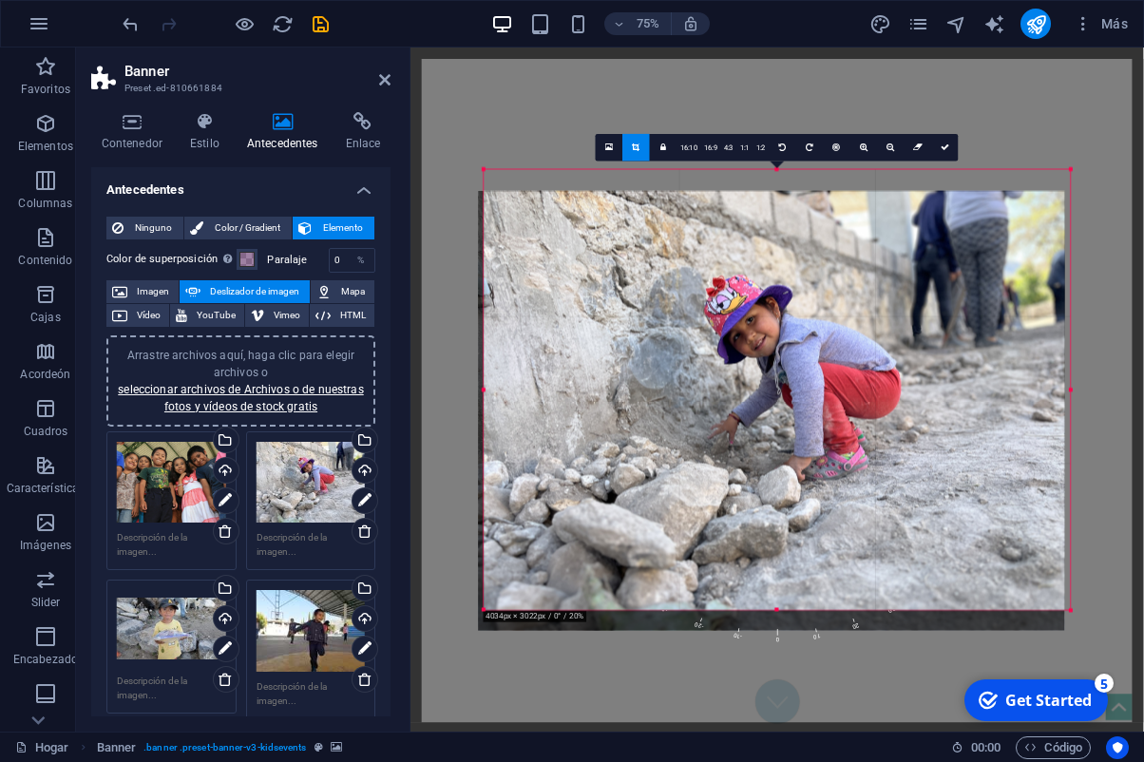
drag, startPoint x: 873, startPoint y: 327, endPoint x: 866, endPoint y: 358, distance: 32.3
click at [866, 358] on div at bounding box center [771, 411] width 586 height 440
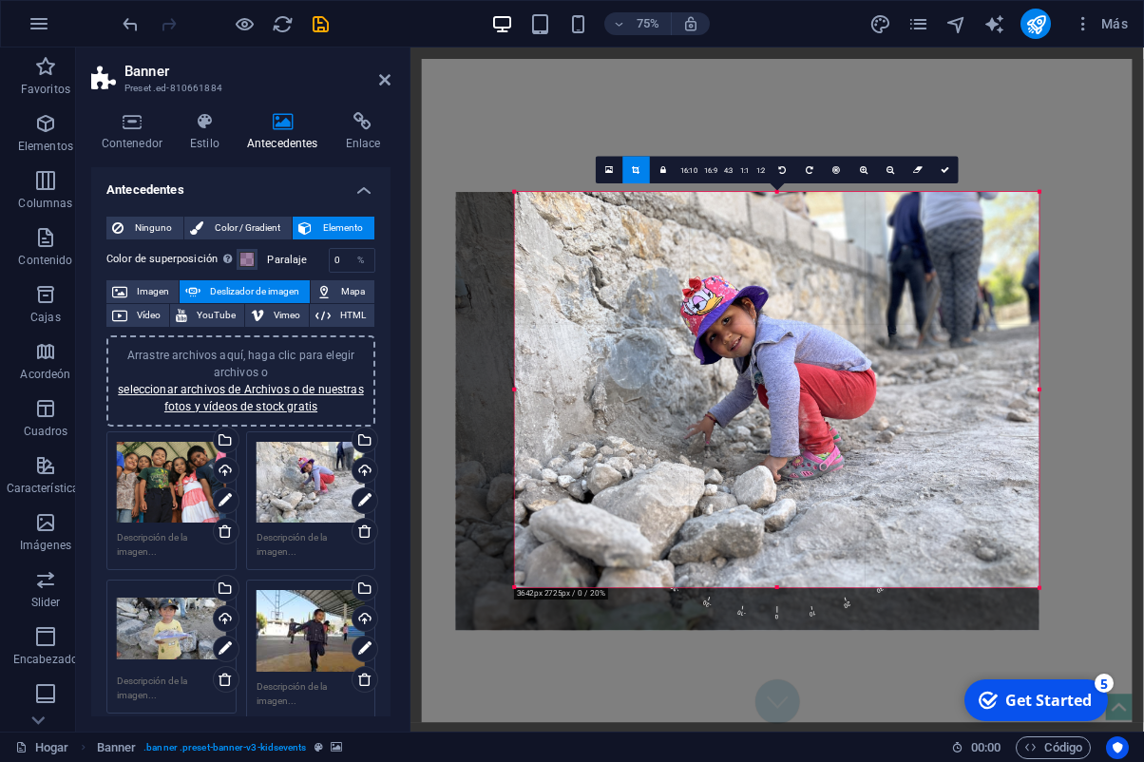
drag, startPoint x: 487, startPoint y: 612, endPoint x: 565, endPoint y: 552, distance: 99.0
click at [565, 552] on div "180 170 160 150 140 130 120 110 100 90 80 70 60 50 40 30 20 10 0 -10 -20 -30 -4…" at bounding box center [778, 389] width 526 height 395
click at [942, 168] on icon at bounding box center [945, 169] width 9 height 9
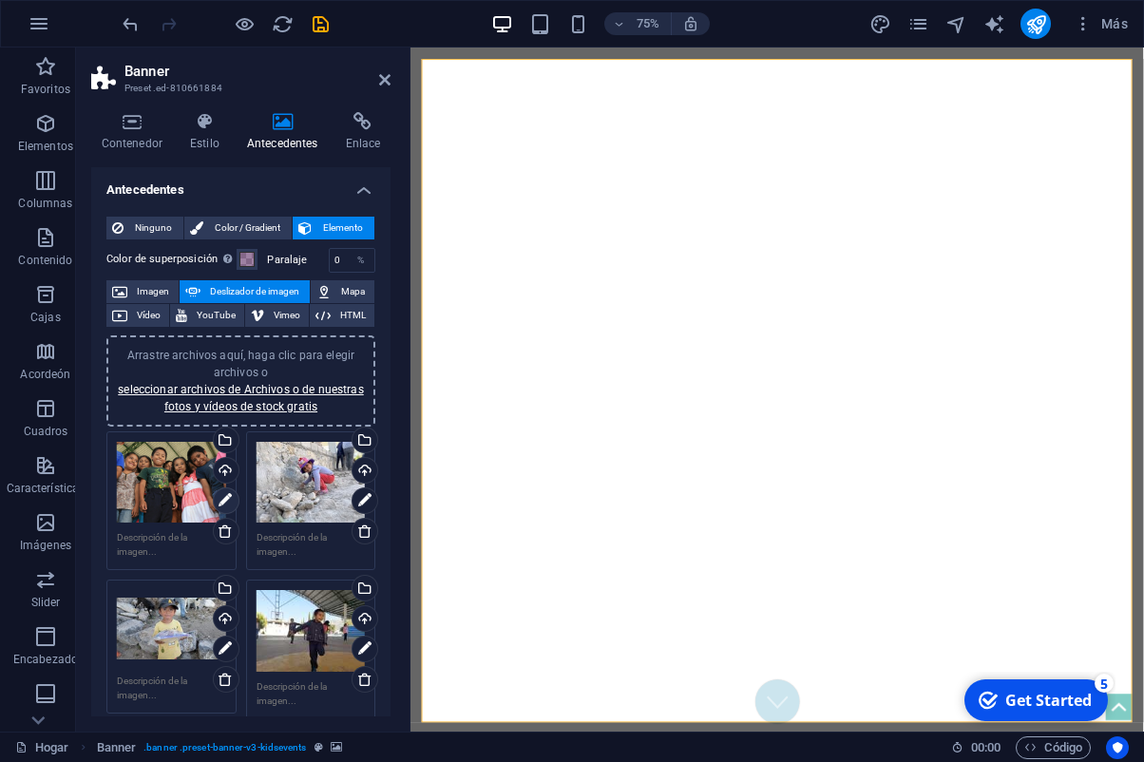
click at [238, 501] on link at bounding box center [226, 501] width 27 height 27
click at [223, 649] on icon at bounding box center [225, 649] width 13 height 23
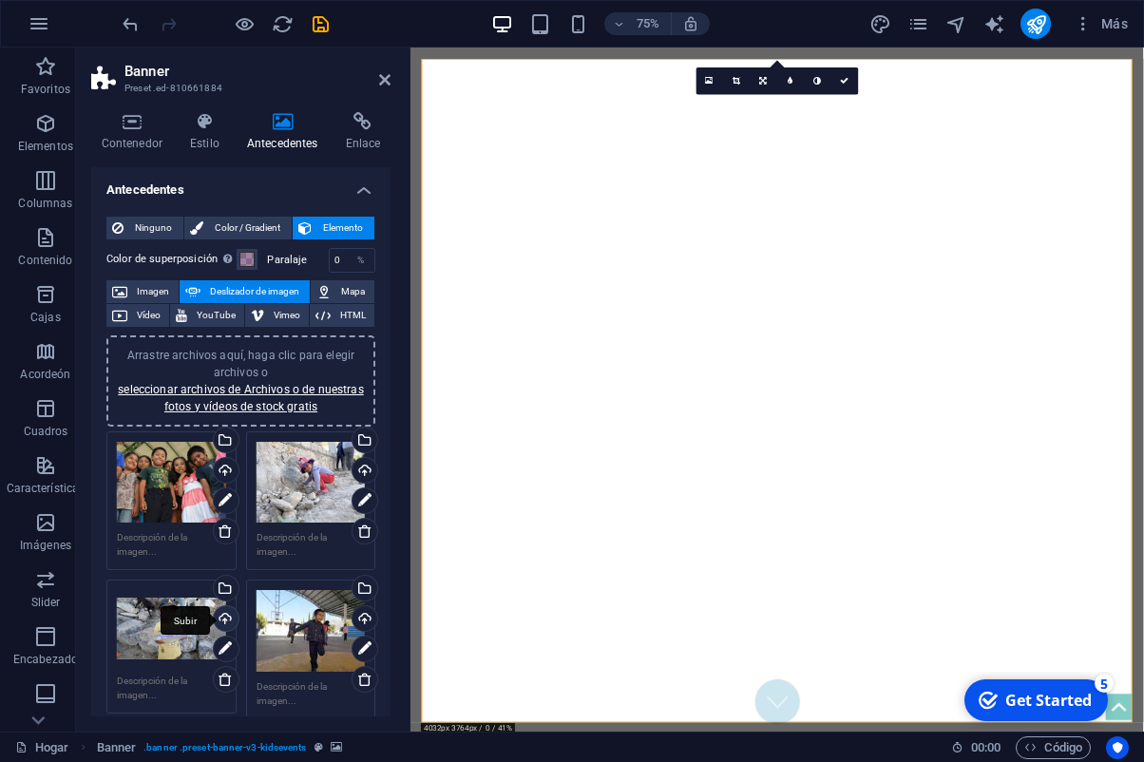
click at [226, 619] on div "Subir" at bounding box center [224, 620] width 29 height 29
click at [222, 655] on icon at bounding box center [225, 649] width 13 height 23
click at [740, 82] on icon at bounding box center [737, 81] width 8 height 9
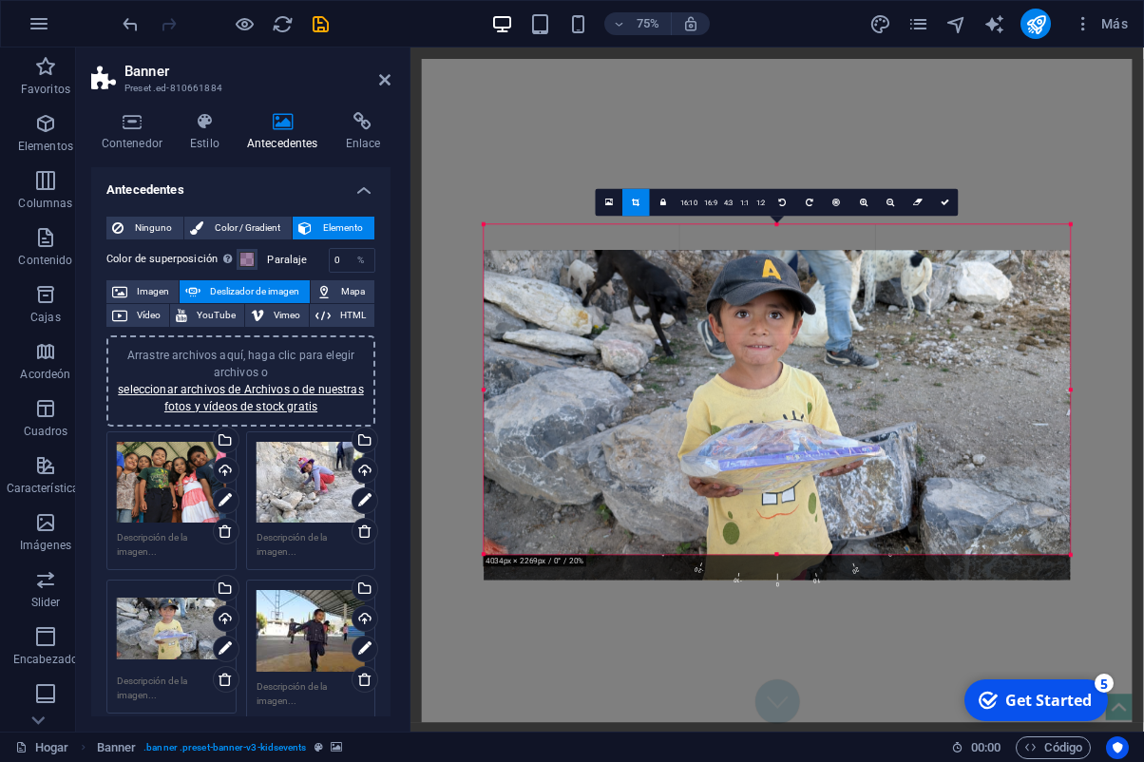
drag, startPoint x: 801, startPoint y: 363, endPoint x: 802, endPoint y: 397, distance: 34.2
click at [802, 397] on div at bounding box center [778, 415] width 586 height 330
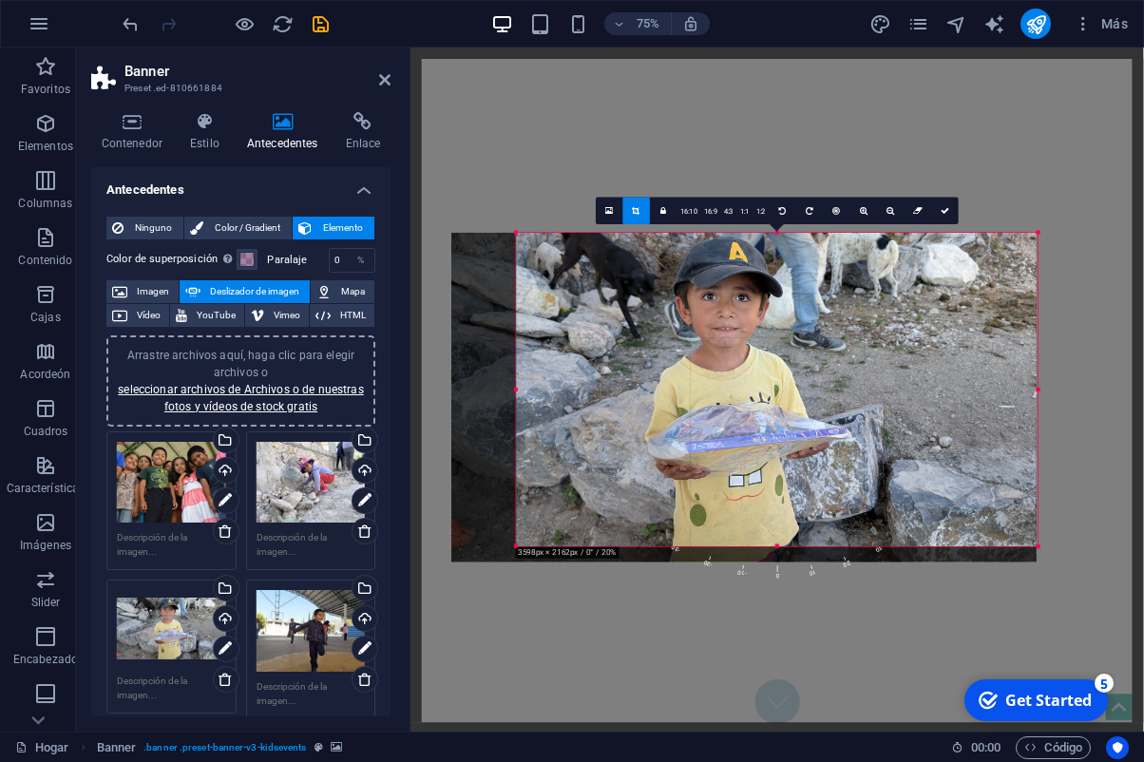
drag, startPoint x: 484, startPoint y: 556, endPoint x: 580, endPoint y: 532, distance: 98.9
click at [580, 532] on div "180 170 160 150 140 130 120 110 100 90 80 70 60 50 40 30 20 10 0 -10 -20 -30 -4…" at bounding box center [777, 390] width 522 height 314
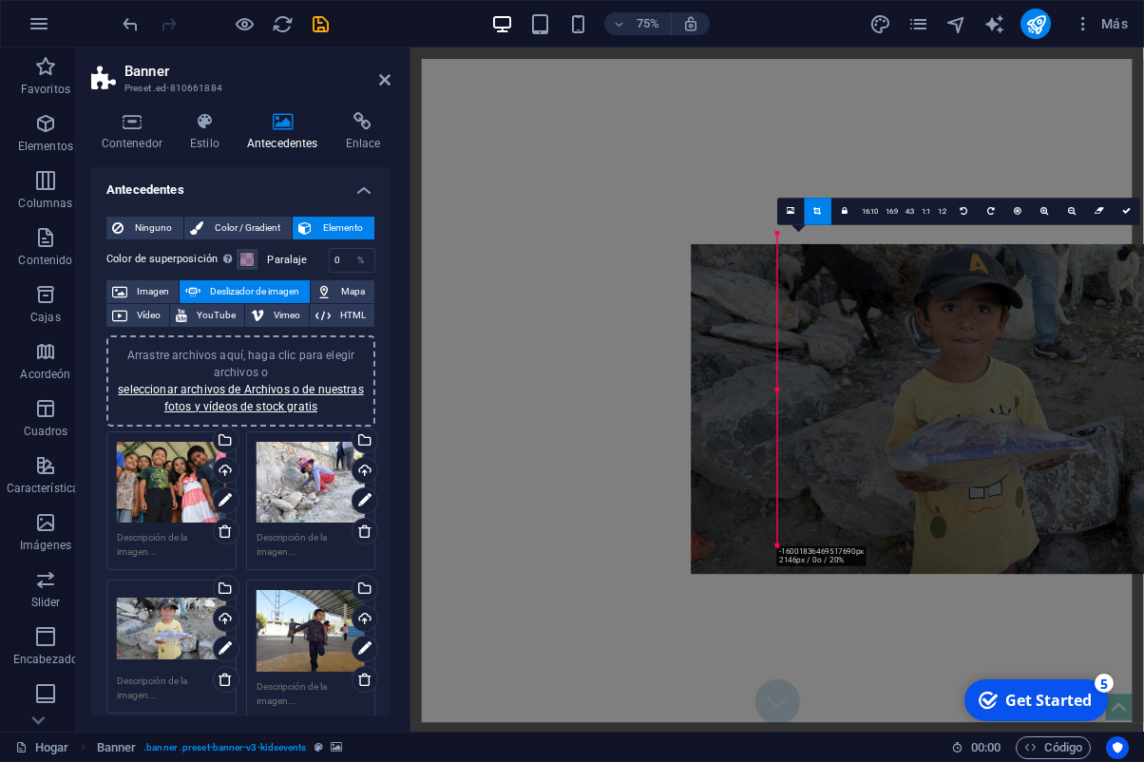
drag, startPoint x: 838, startPoint y: 408, endPoint x: 795, endPoint y: 422, distance: 45.1
click at [795, 422] on div at bounding box center [985, 409] width 586 height 330
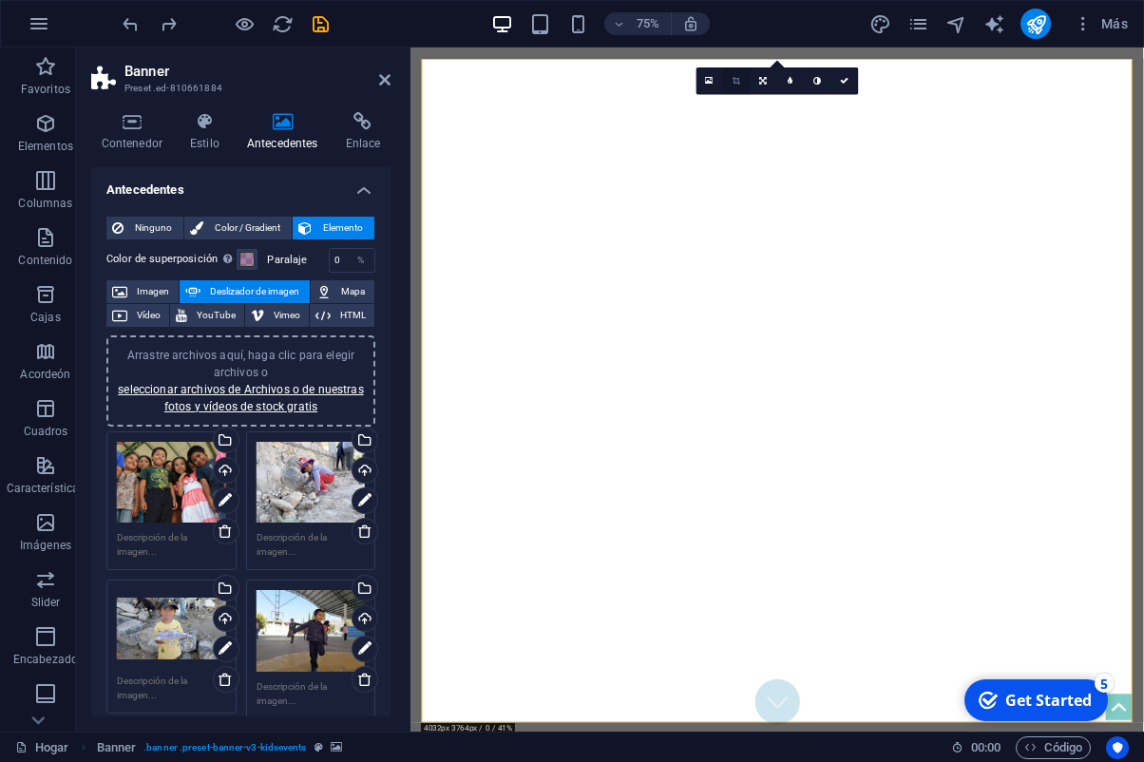
click at [738, 81] on icon at bounding box center [737, 81] width 8 height 9
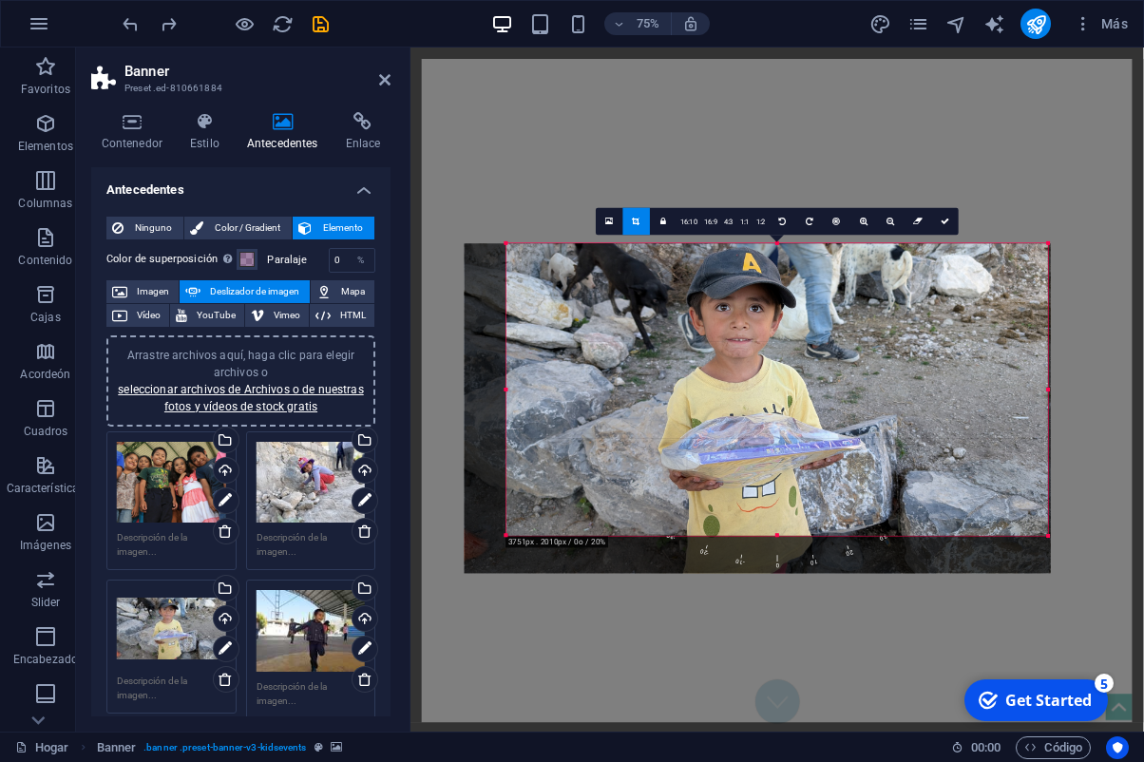
drag, startPoint x: 485, startPoint y: 555, endPoint x: 540, endPoint y: 505, distance: 74.7
click at [540, 505] on div "180 170 160 150 140 130 120 110 100 90 80 70 60 50 40 30 20 10 0 -10 -20 -30 -4…" at bounding box center [778, 389] width 542 height 293
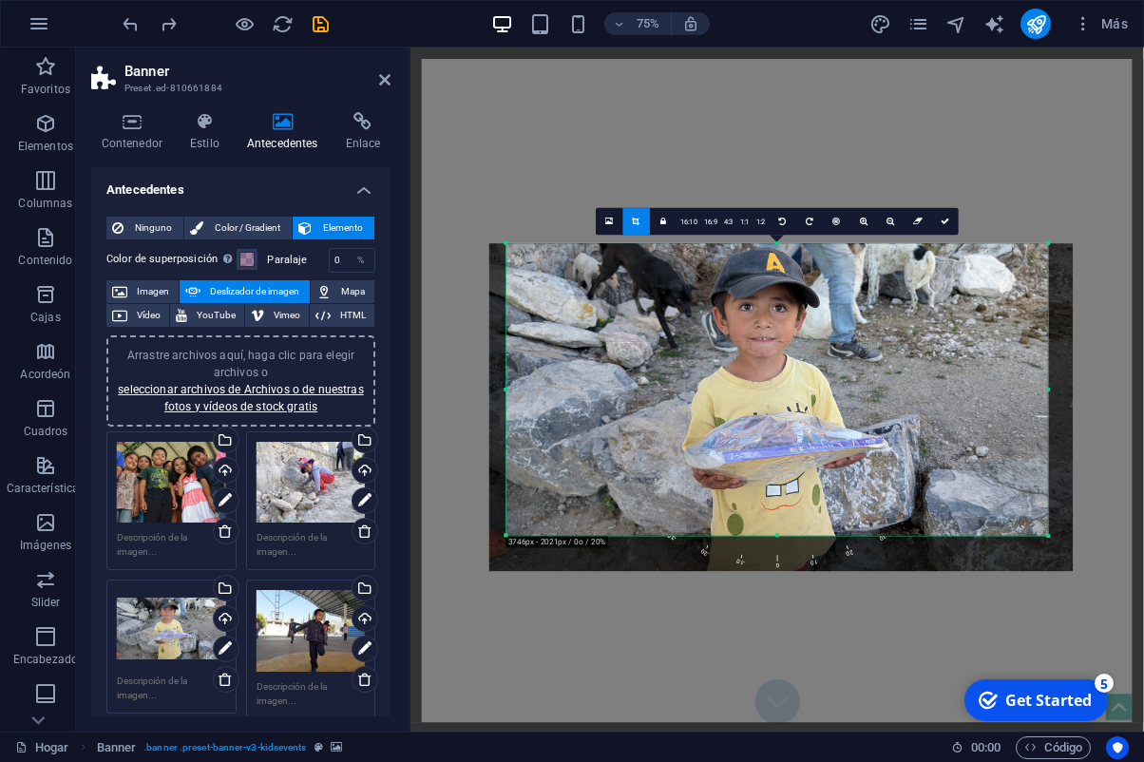
drag, startPoint x: 791, startPoint y: 489, endPoint x: 844, endPoint y: 477, distance: 54.4
click at [810, 491] on div at bounding box center [781, 407] width 584 height 328
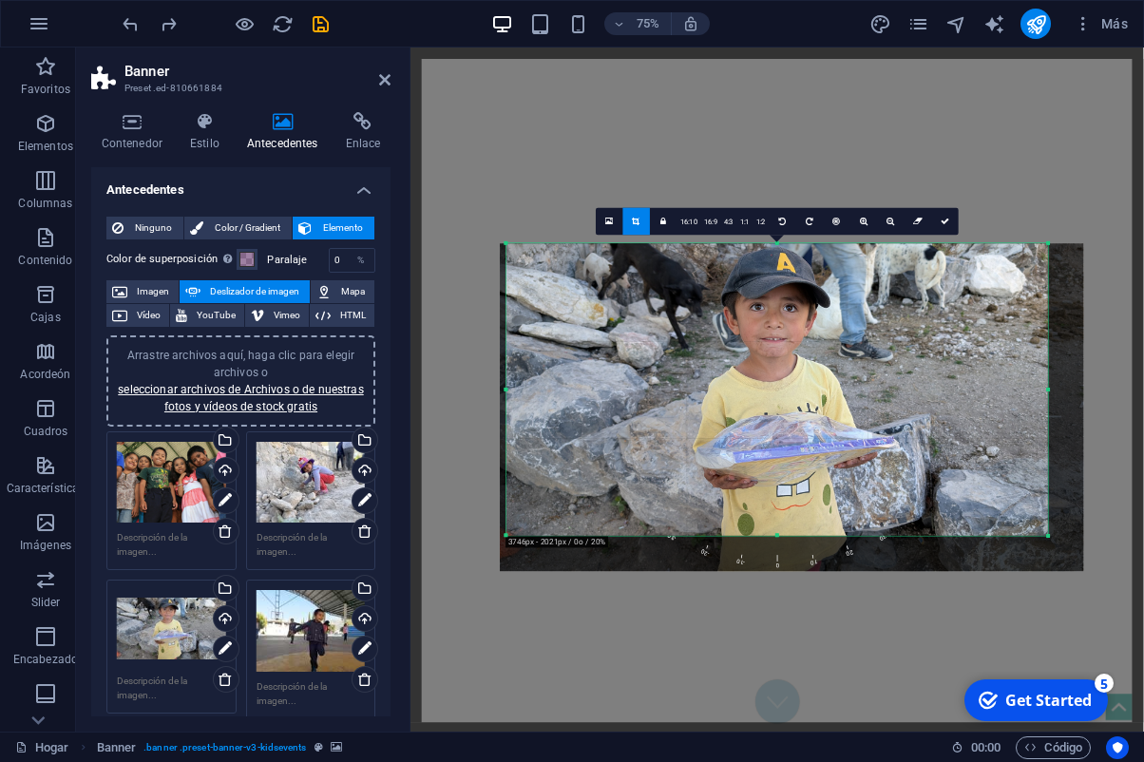
click at [945, 282] on div at bounding box center [793, 407] width 584 height 328
click at [944, 219] on icon at bounding box center [945, 221] width 9 height 9
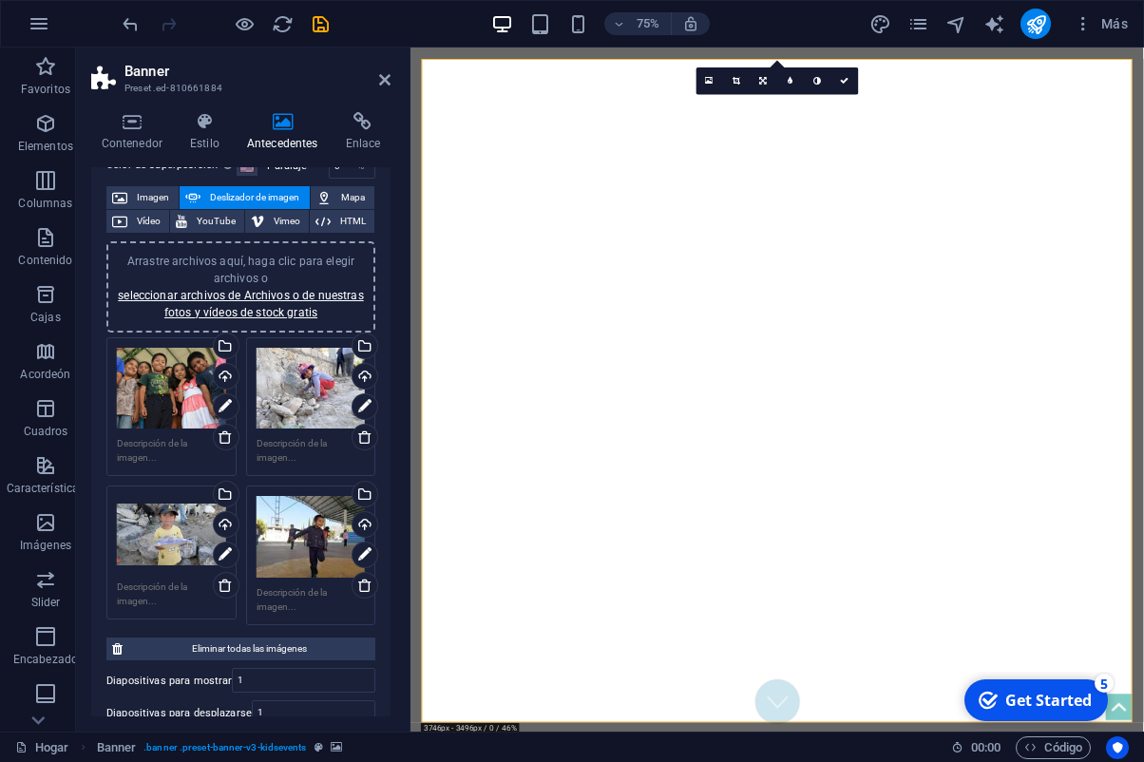
scroll to position [68, 0]
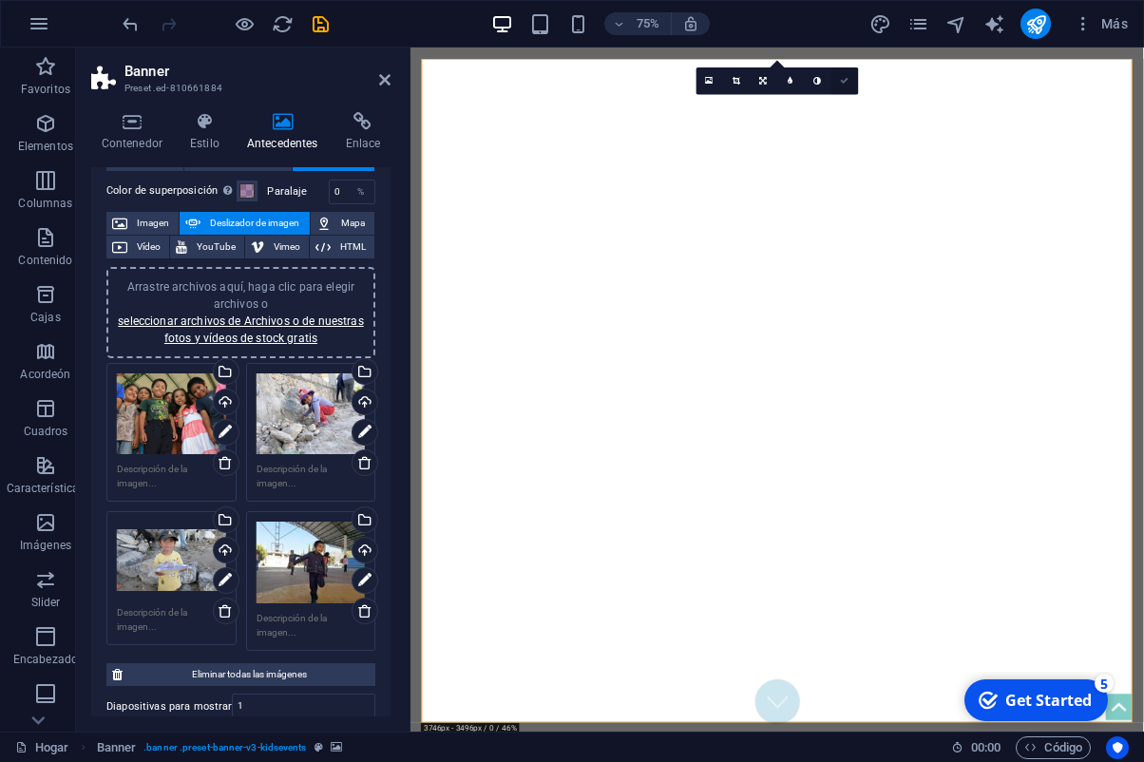
click at [844, 81] on icon at bounding box center [845, 81] width 9 height 9
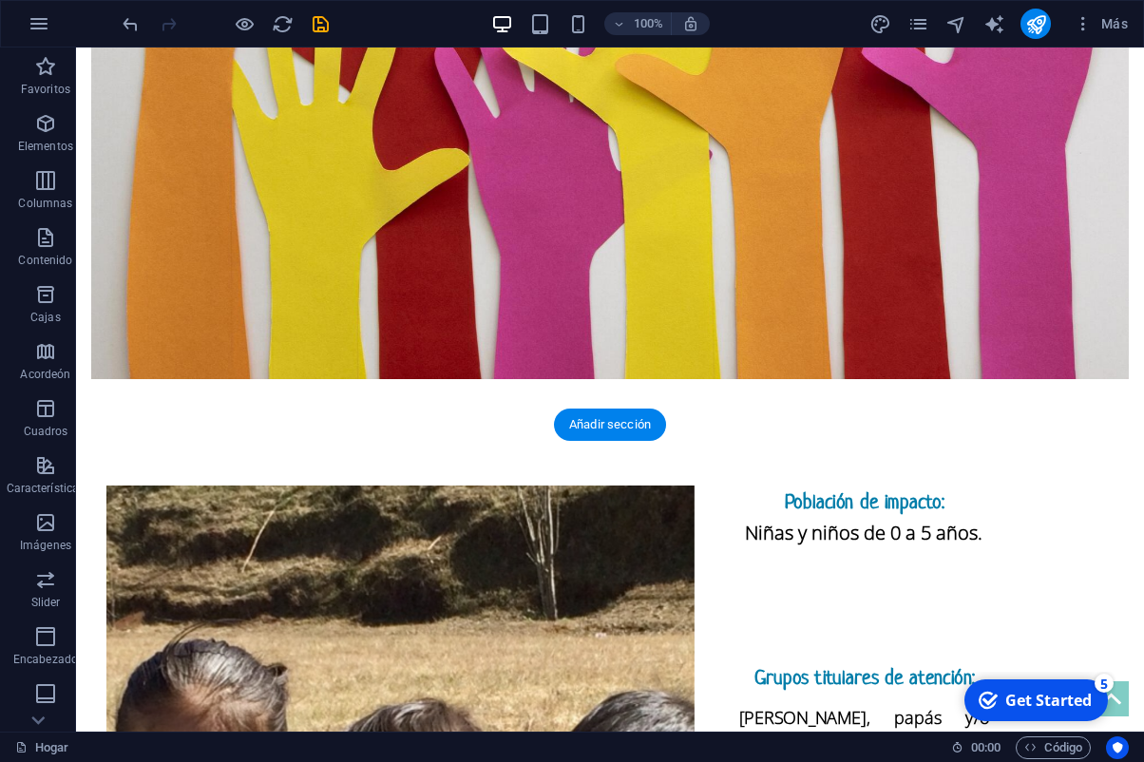
scroll to position [3687, 0]
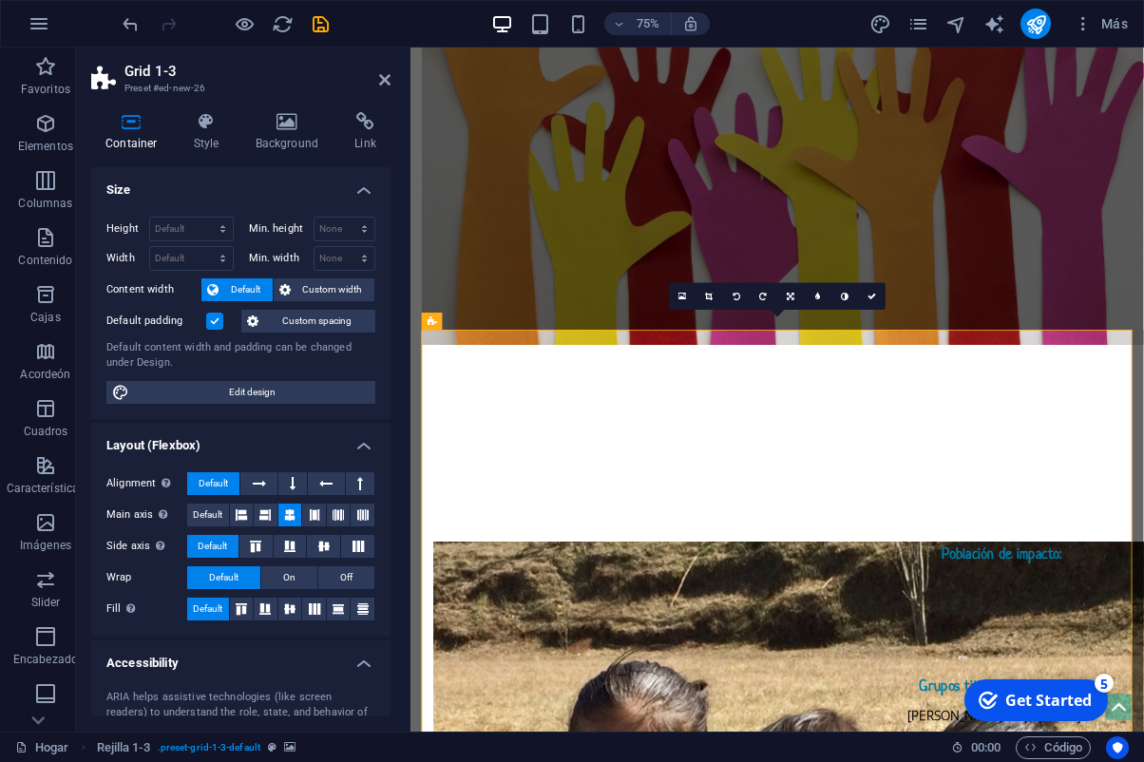
scroll to position [3938, 0]
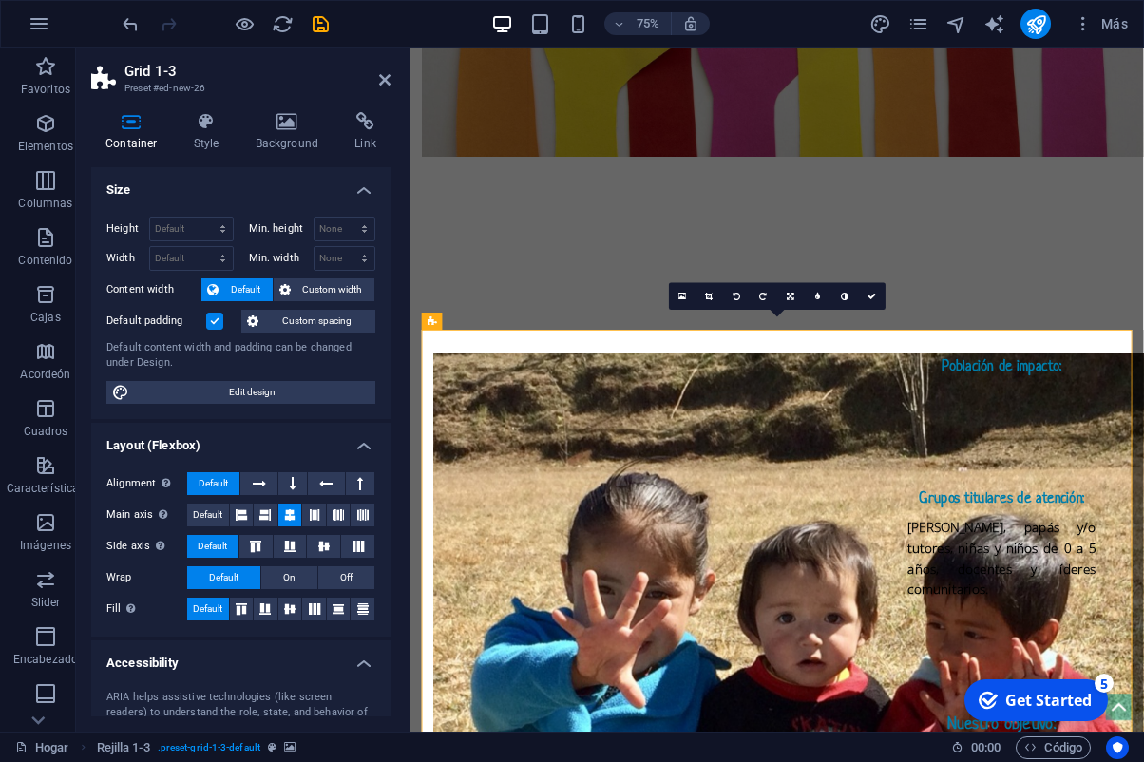
select select "rem"
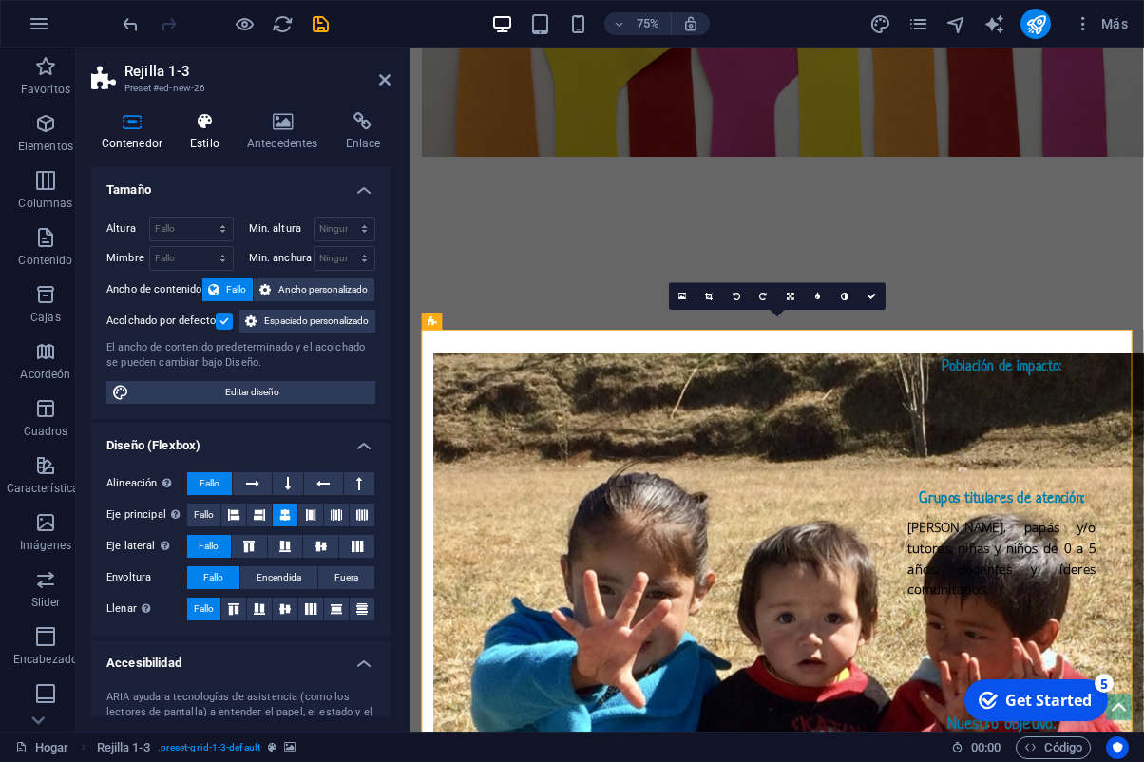
click at [223, 126] on icon at bounding box center [204, 121] width 49 height 19
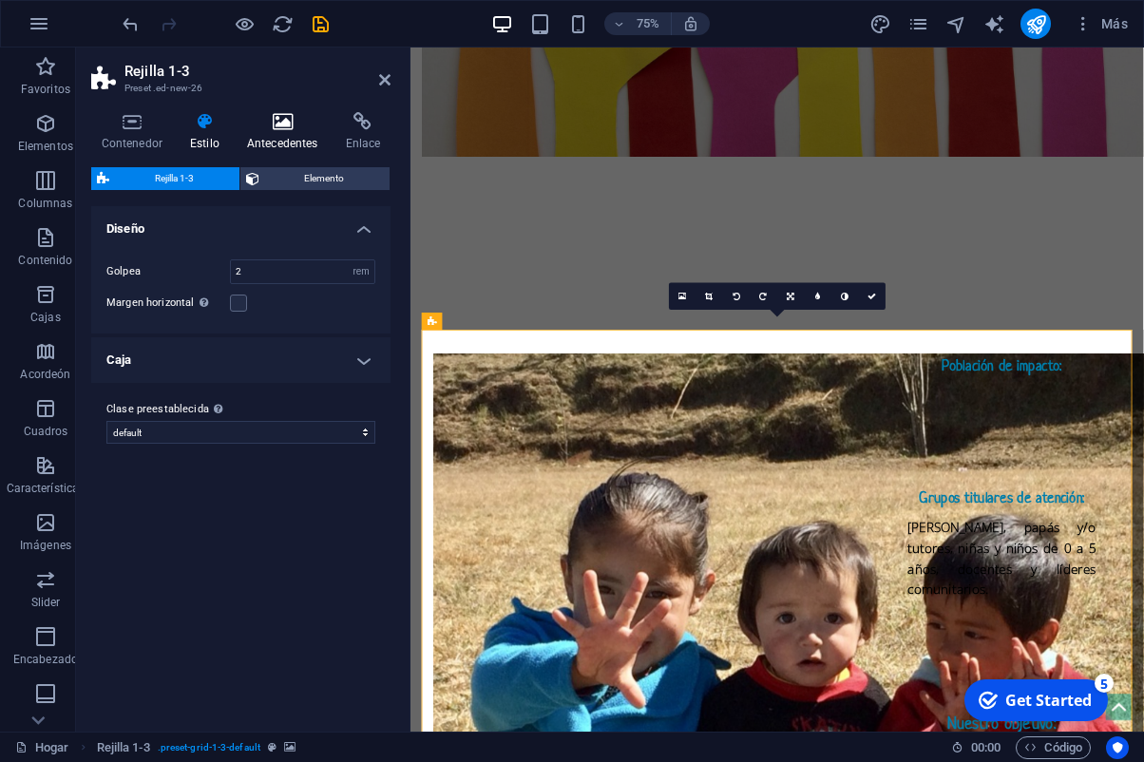
click at [266, 130] on icon at bounding box center [282, 121] width 91 height 19
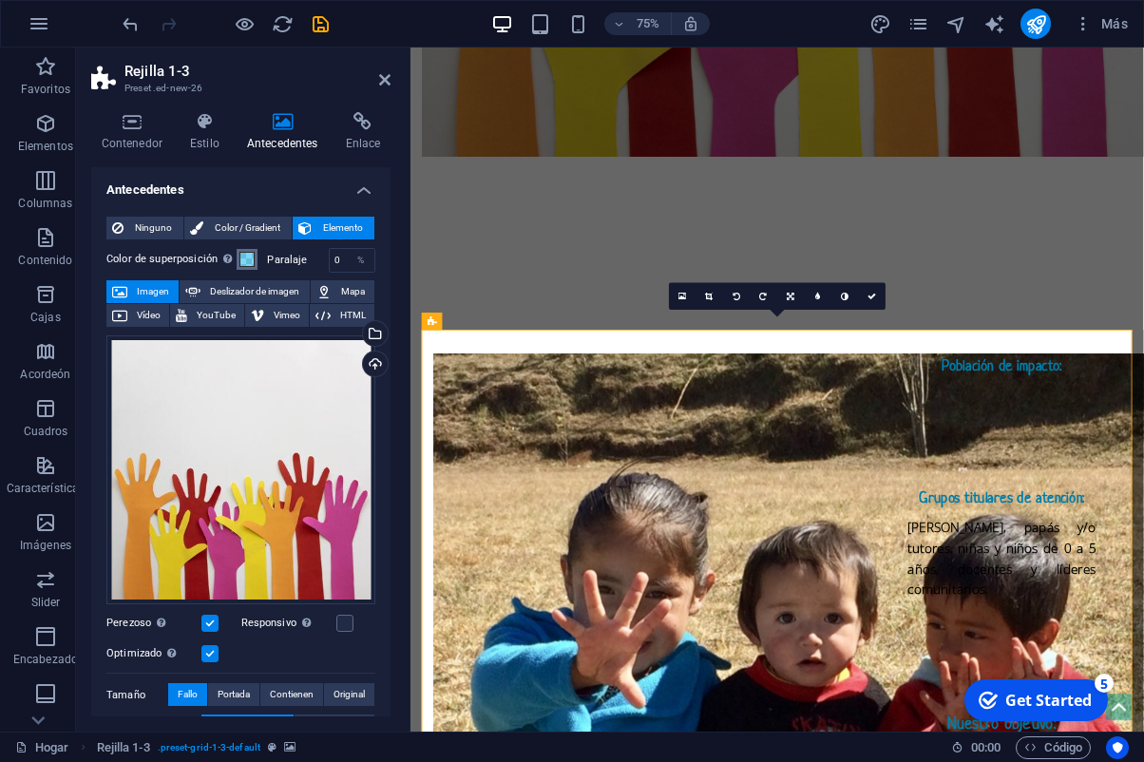
click at [247, 259] on span at bounding box center [247, 259] width 15 height 15
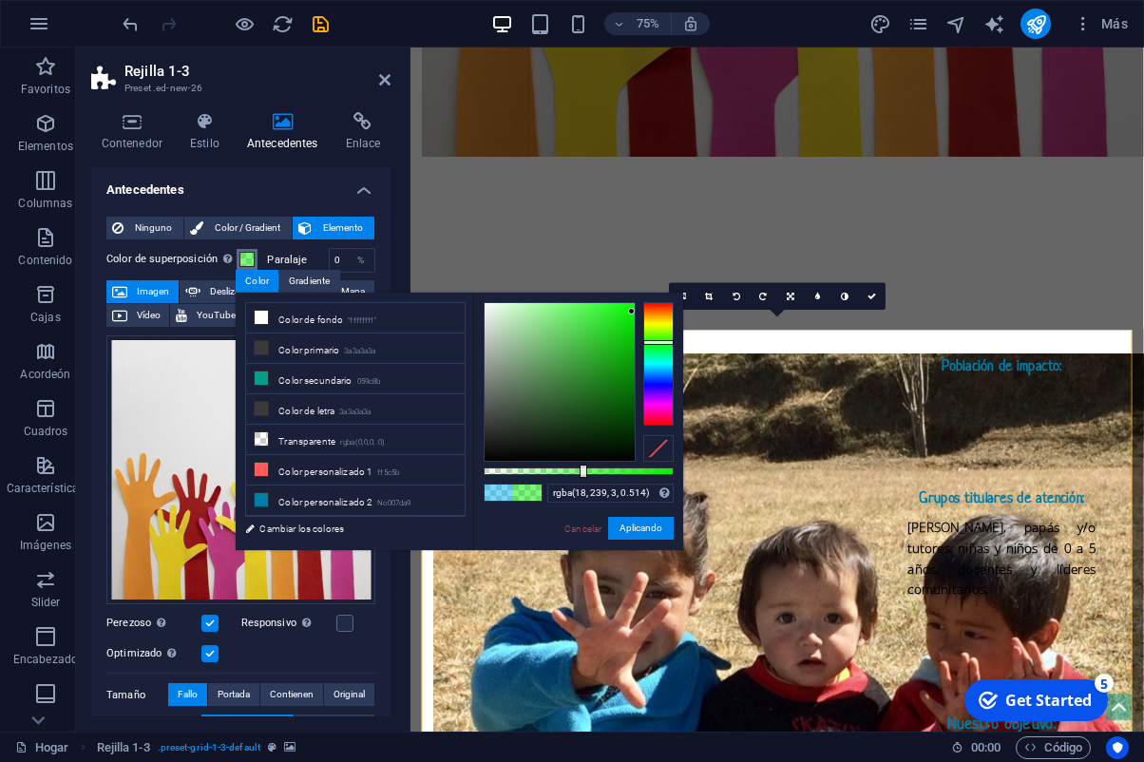
click at [664, 341] on div at bounding box center [658, 364] width 30 height 124
click at [623, 355] on div at bounding box center [560, 382] width 150 height 158
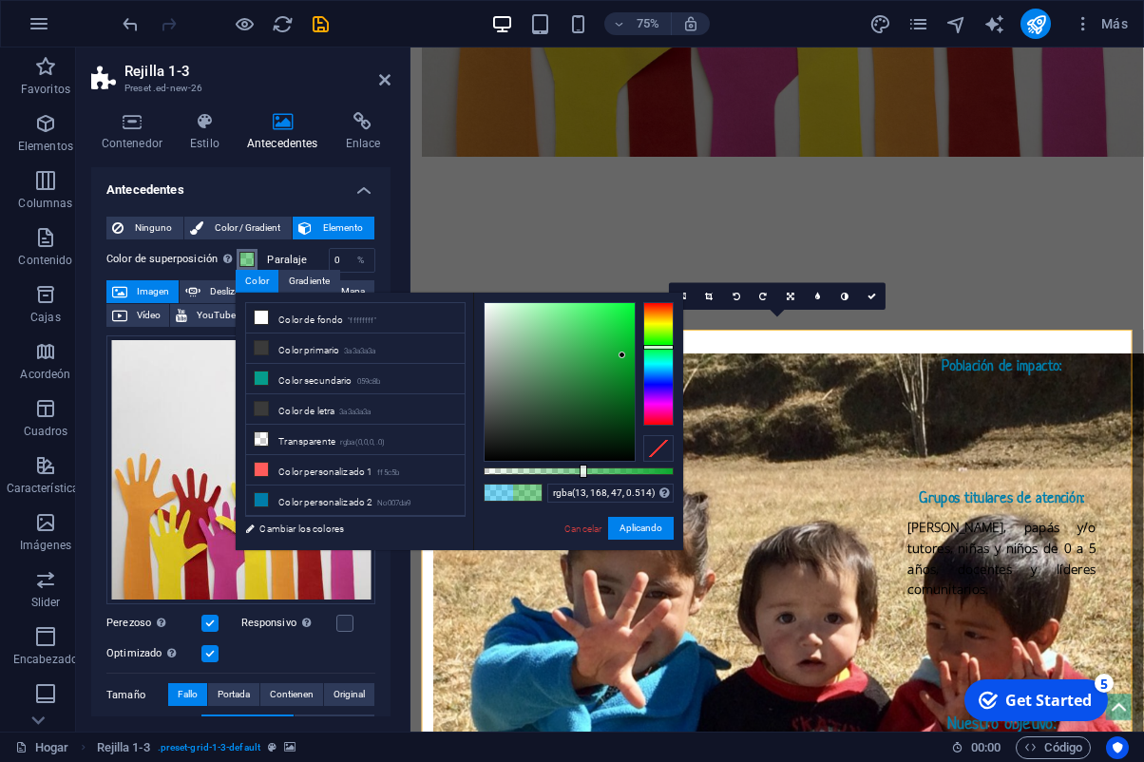
click at [651, 347] on div at bounding box center [658, 364] width 30 height 124
click at [620, 371] on div at bounding box center [560, 382] width 150 height 158
drag, startPoint x: 615, startPoint y: 348, endPoint x: 648, endPoint y: 343, distance: 33.6
click at [609, 349] on div at bounding box center [560, 382] width 150 height 158
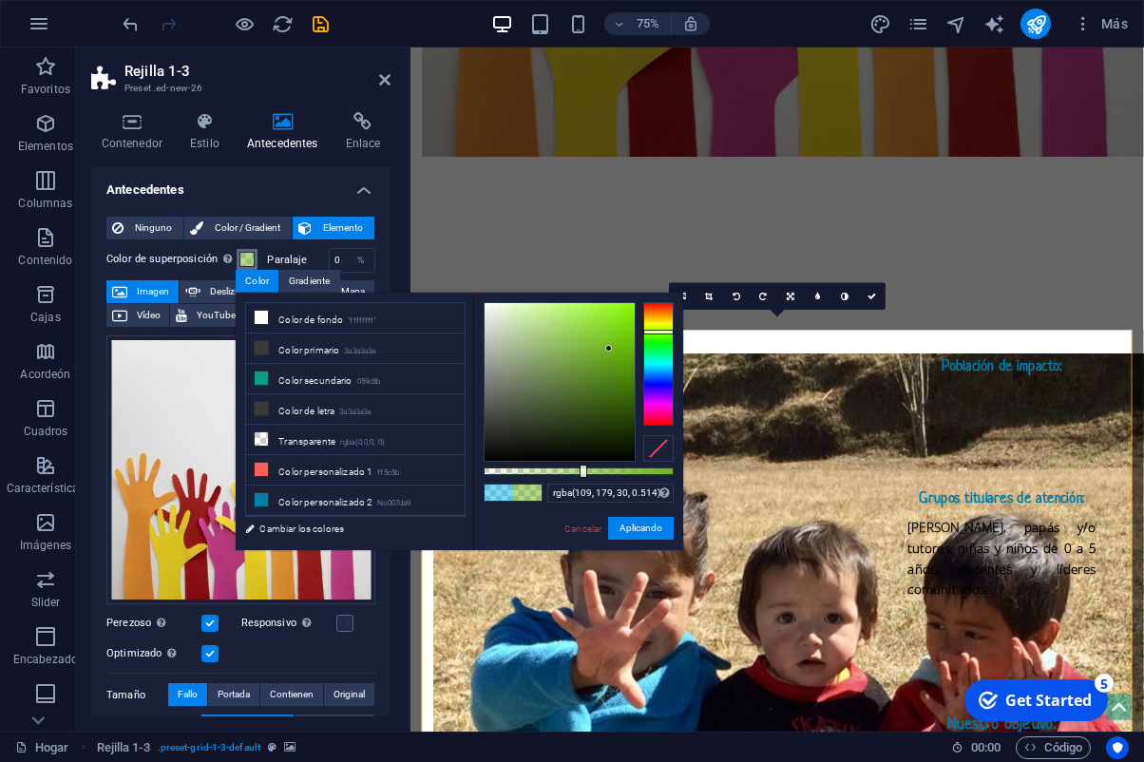
drag, startPoint x: 660, startPoint y: 344, endPoint x: 659, endPoint y: 332, distance: 12.4
click at [659, 332] on div at bounding box center [658, 364] width 30 height 124
type input "rgba(110, 191, 17, 0.514)"
click at [621, 341] on div at bounding box center [560, 382] width 150 height 158
click at [651, 527] on button "Aplicando" at bounding box center [641, 528] width 66 height 23
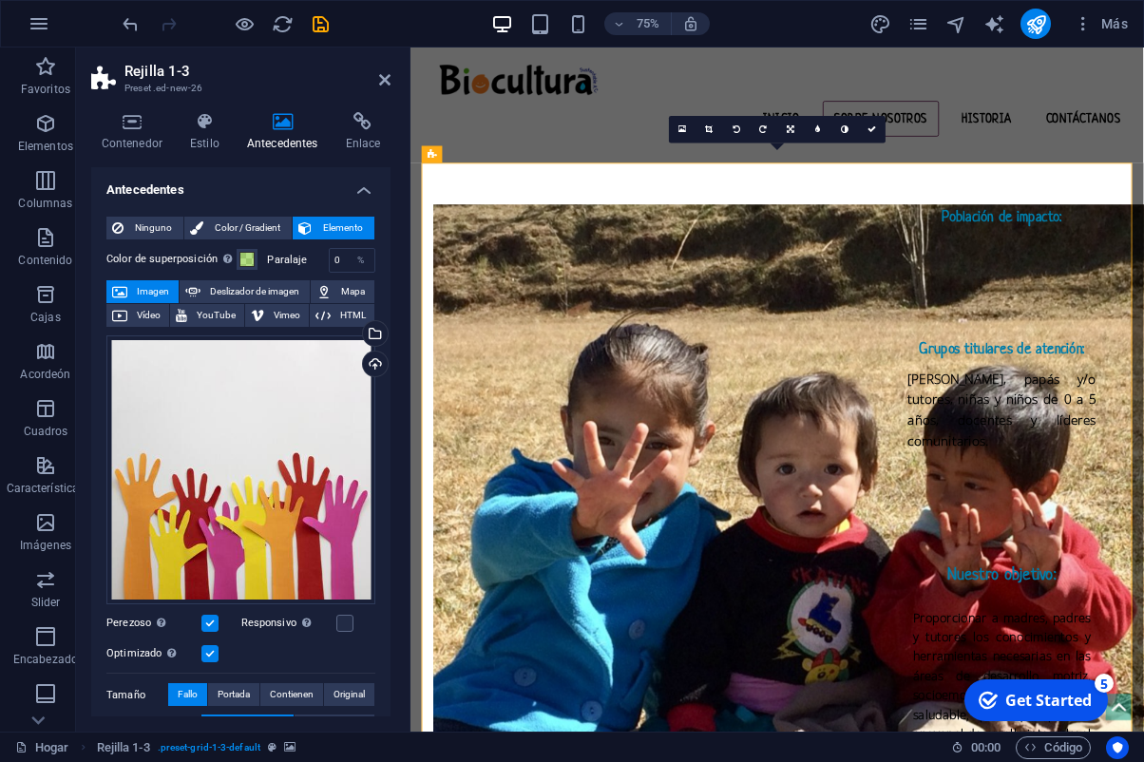
scroll to position [4086, 0]
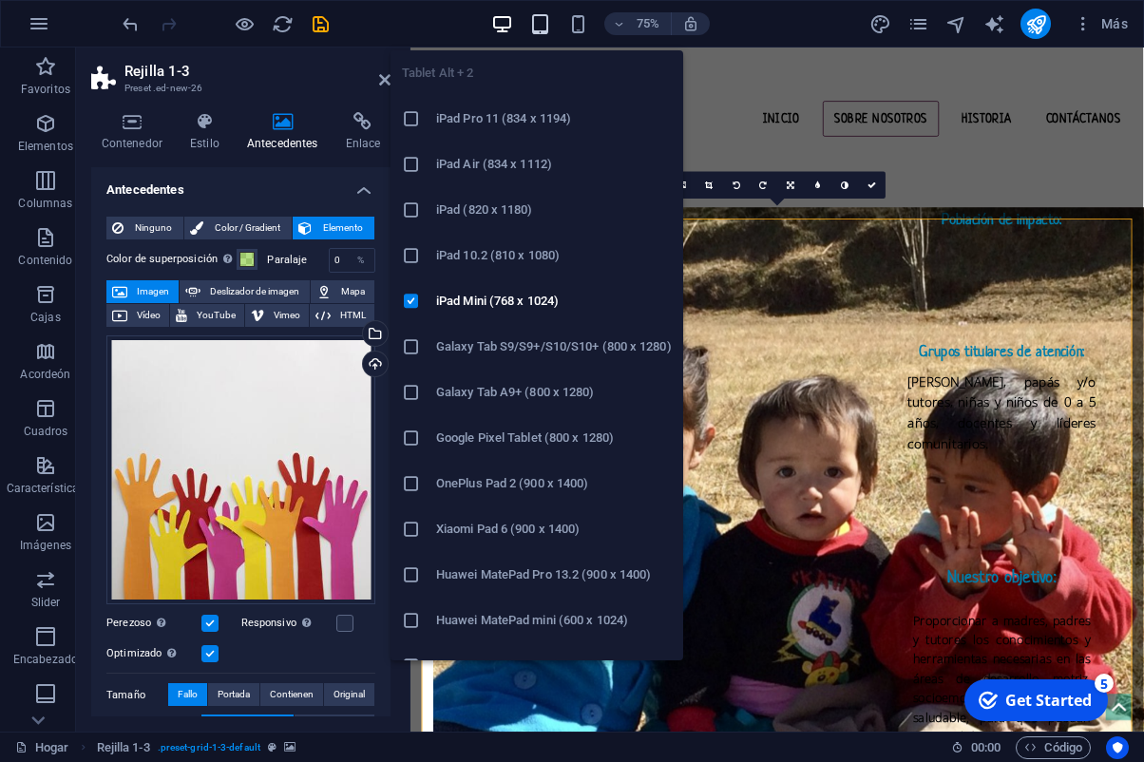
click at [530, 32] on icon "button" at bounding box center [540, 24] width 22 height 22
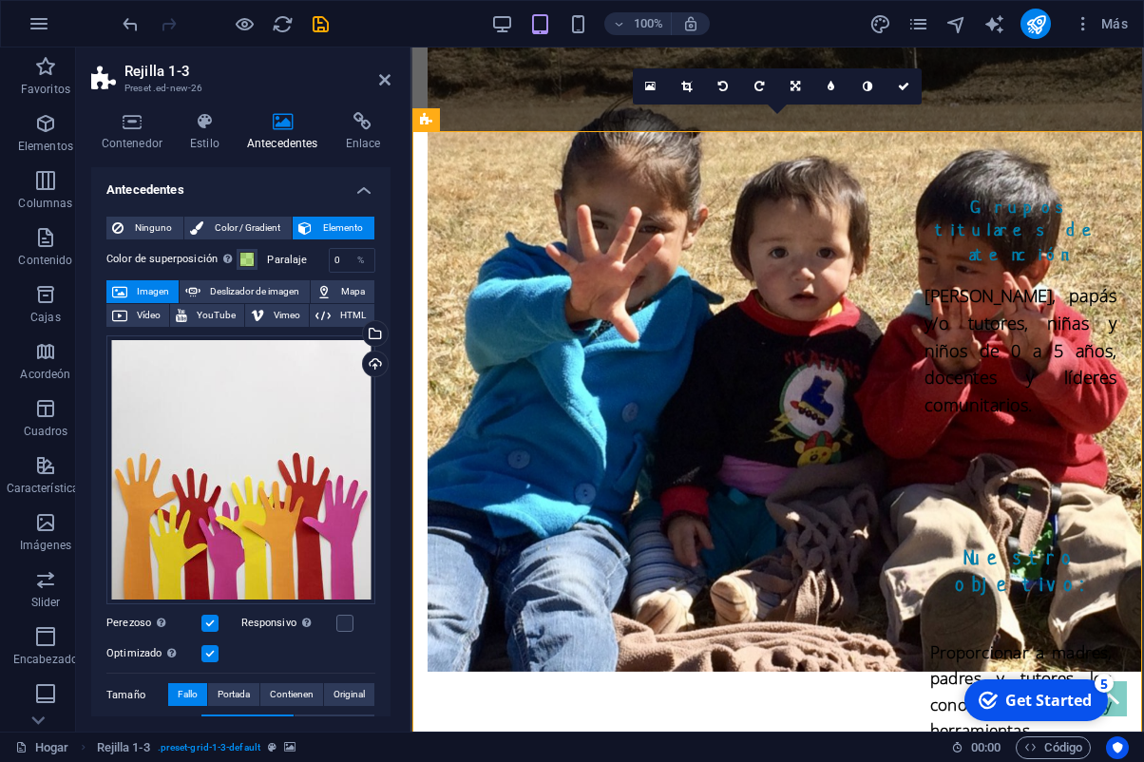
scroll to position [4535, 0]
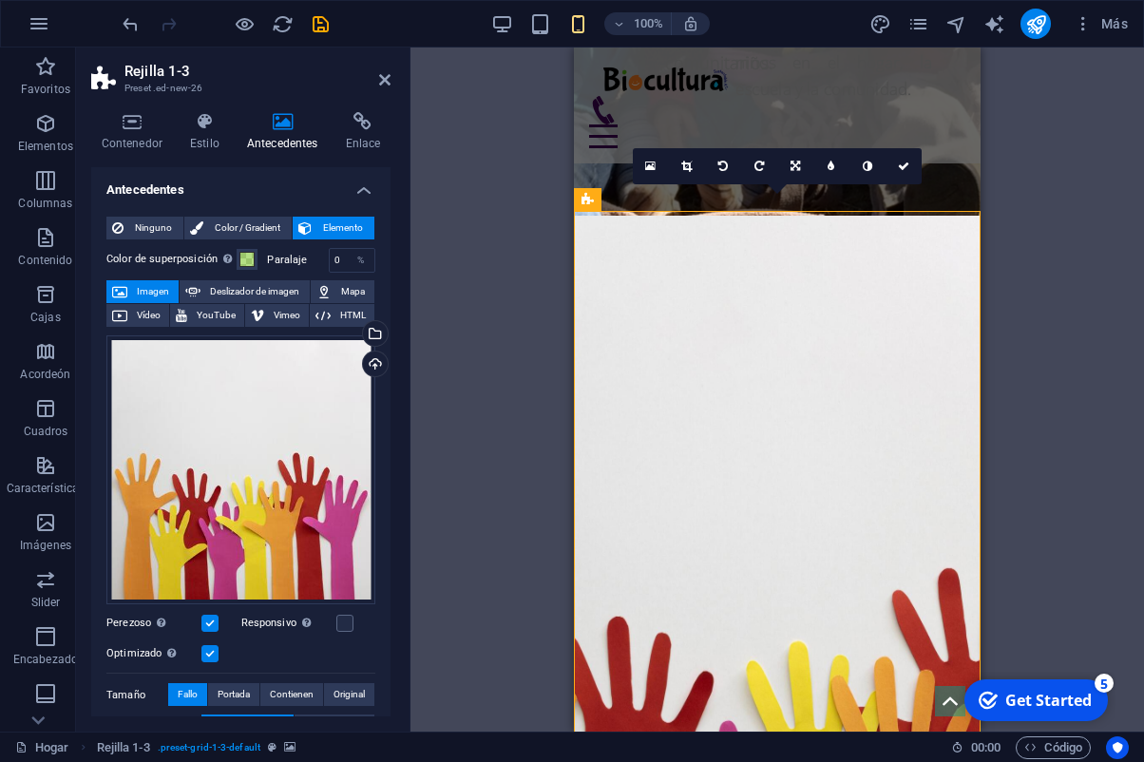
scroll to position [3657, 0]
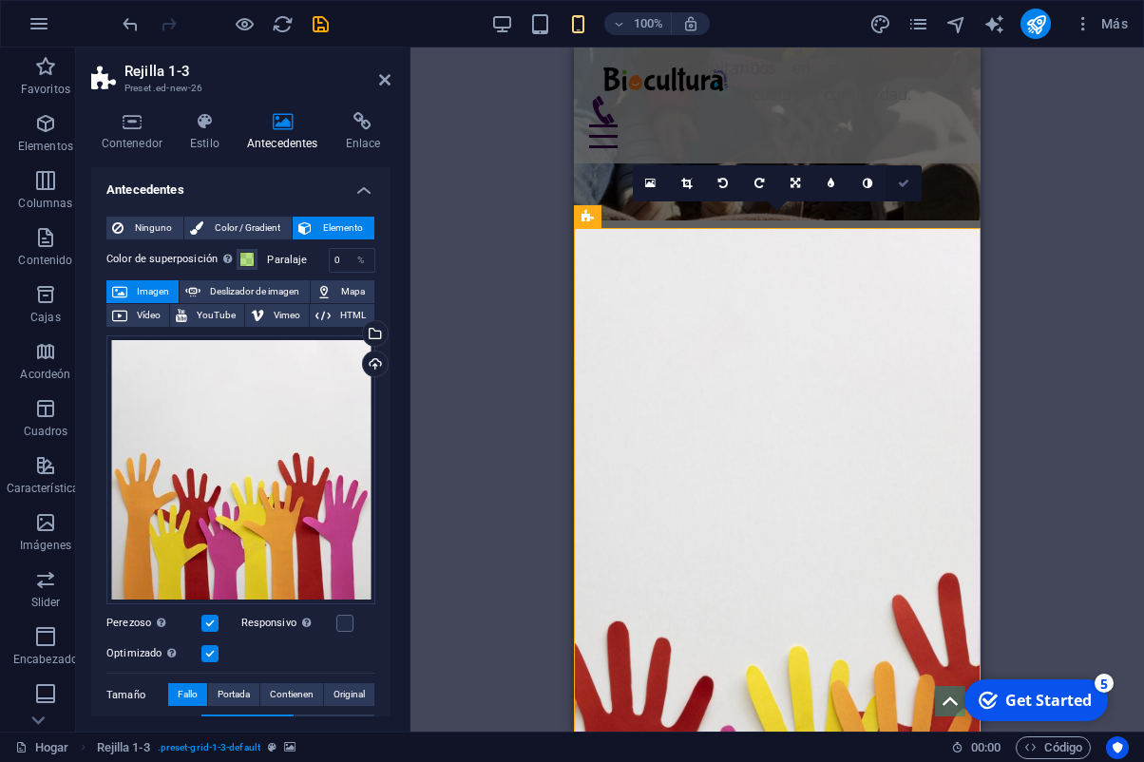
click at [904, 180] on icon at bounding box center [903, 183] width 11 height 11
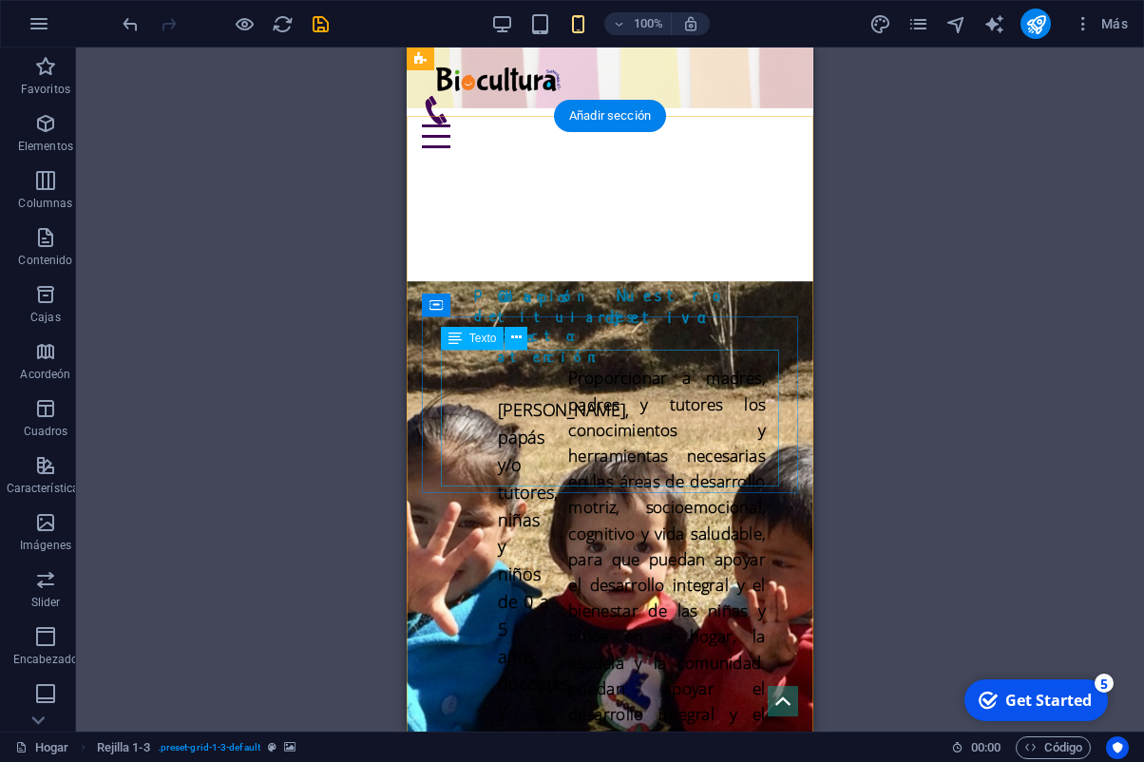
scroll to position [2879, 0]
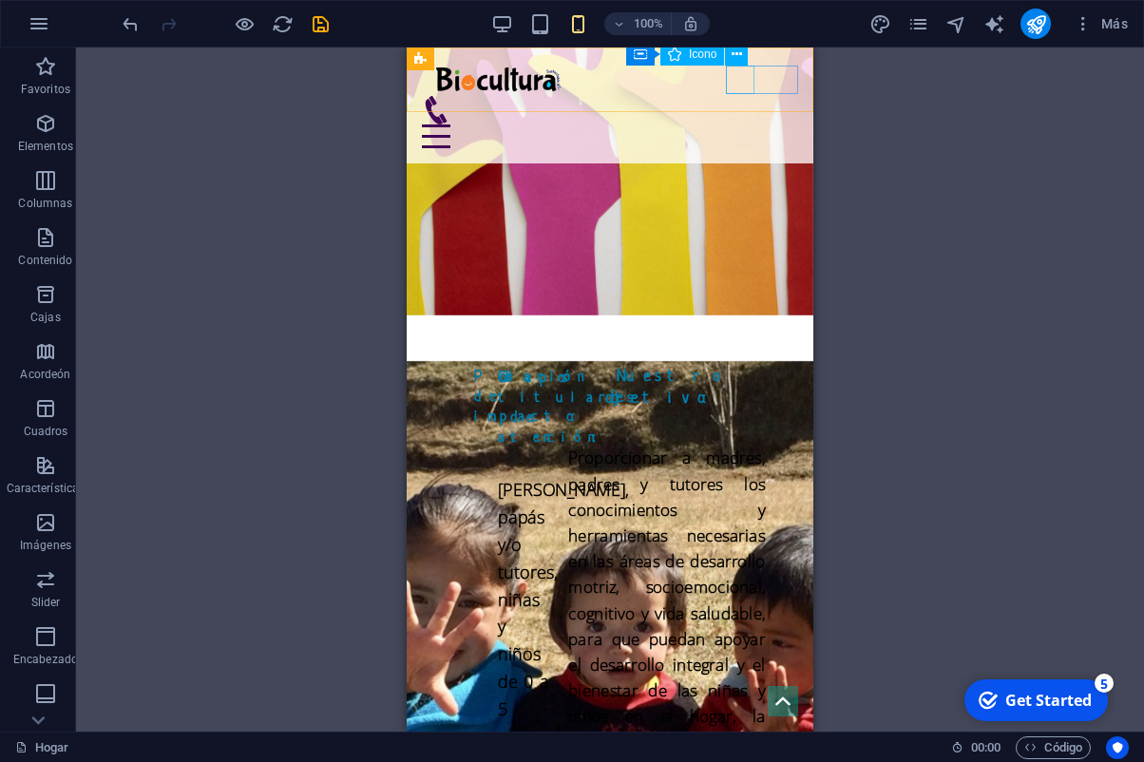
click at [734, 96] on figure at bounding box center [602, 110] width 361 height 29
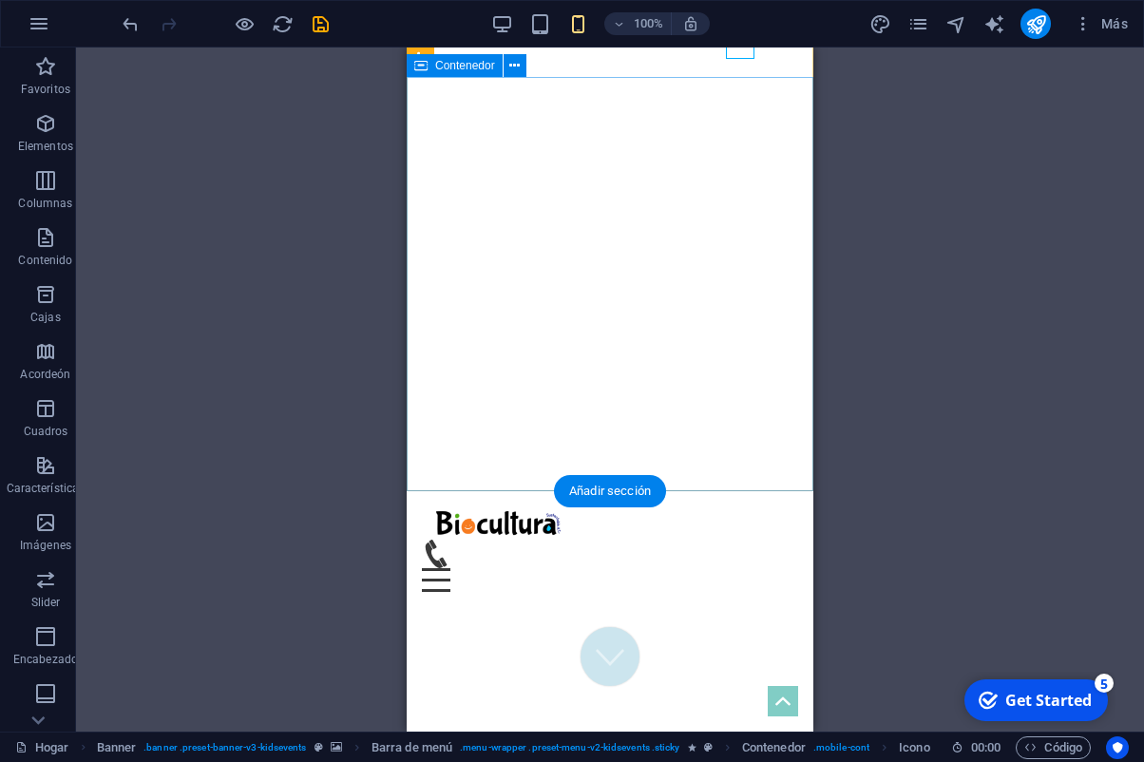
scroll to position [6, 0]
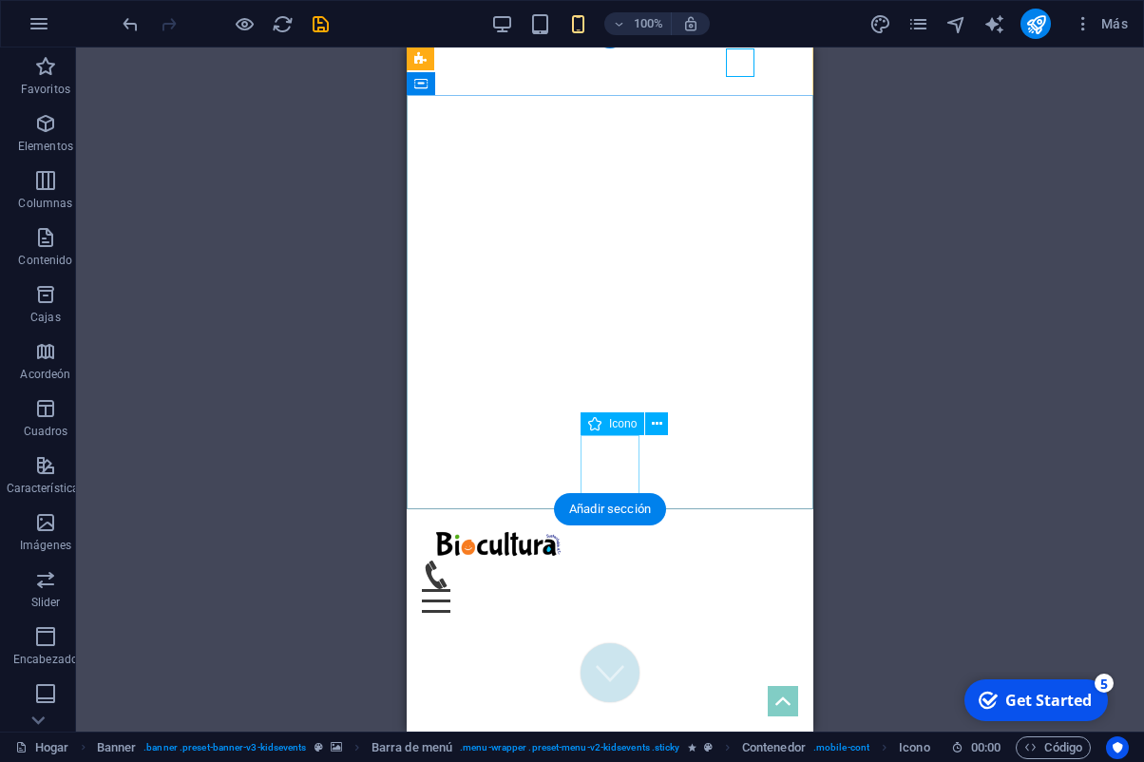
click at [613, 643] on figure at bounding box center [610, 672] width 59 height 59
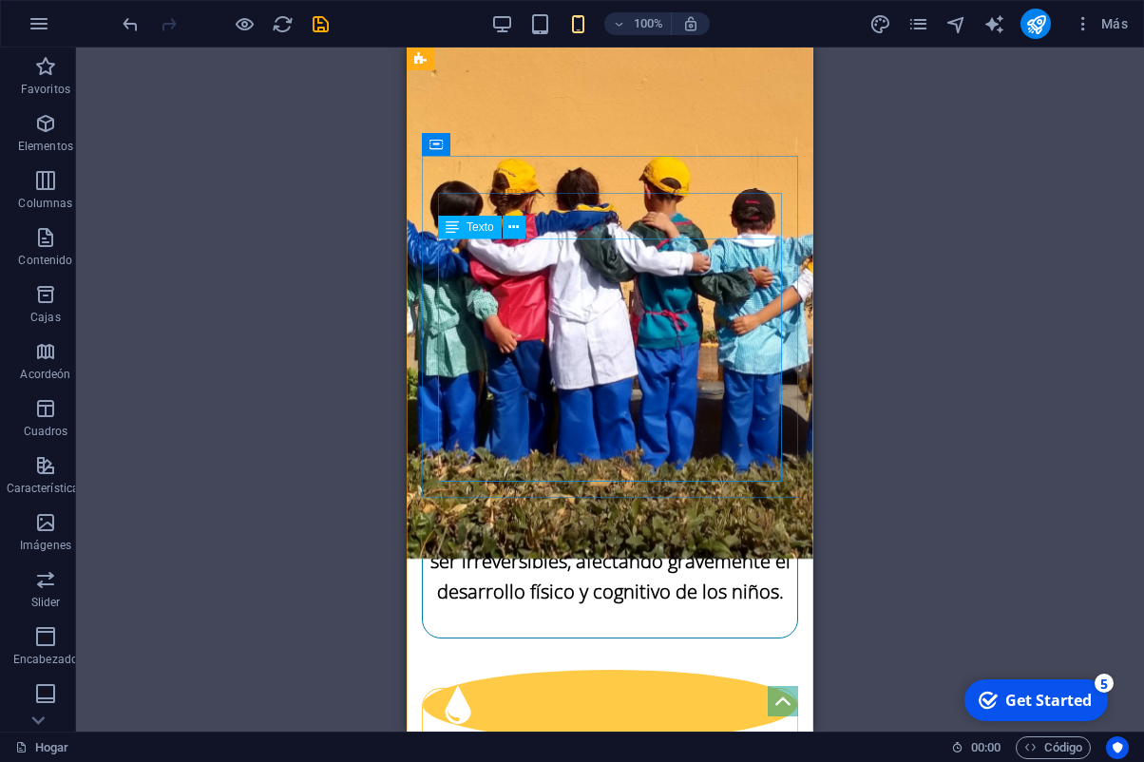
scroll to position [920, 0]
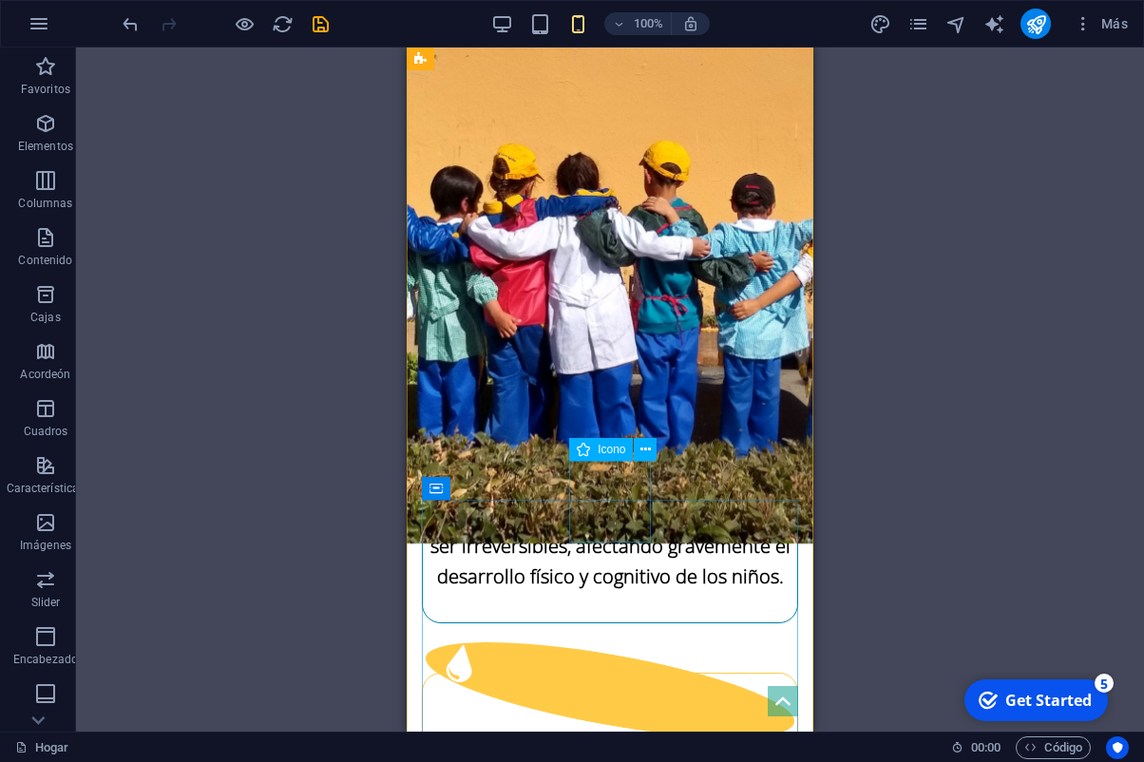
click at [620, 623] on figure at bounding box center [610, 690] width 381 height 134
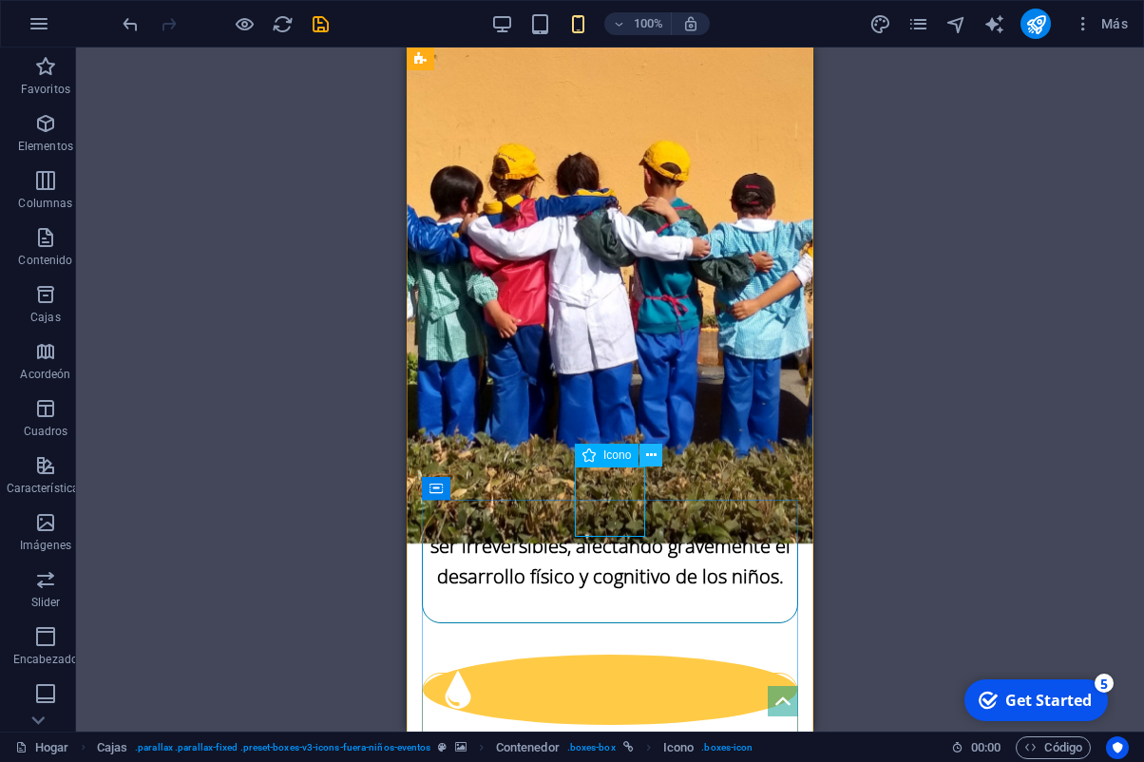
click at [647, 455] on icon at bounding box center [651, 456] width 10 height 20
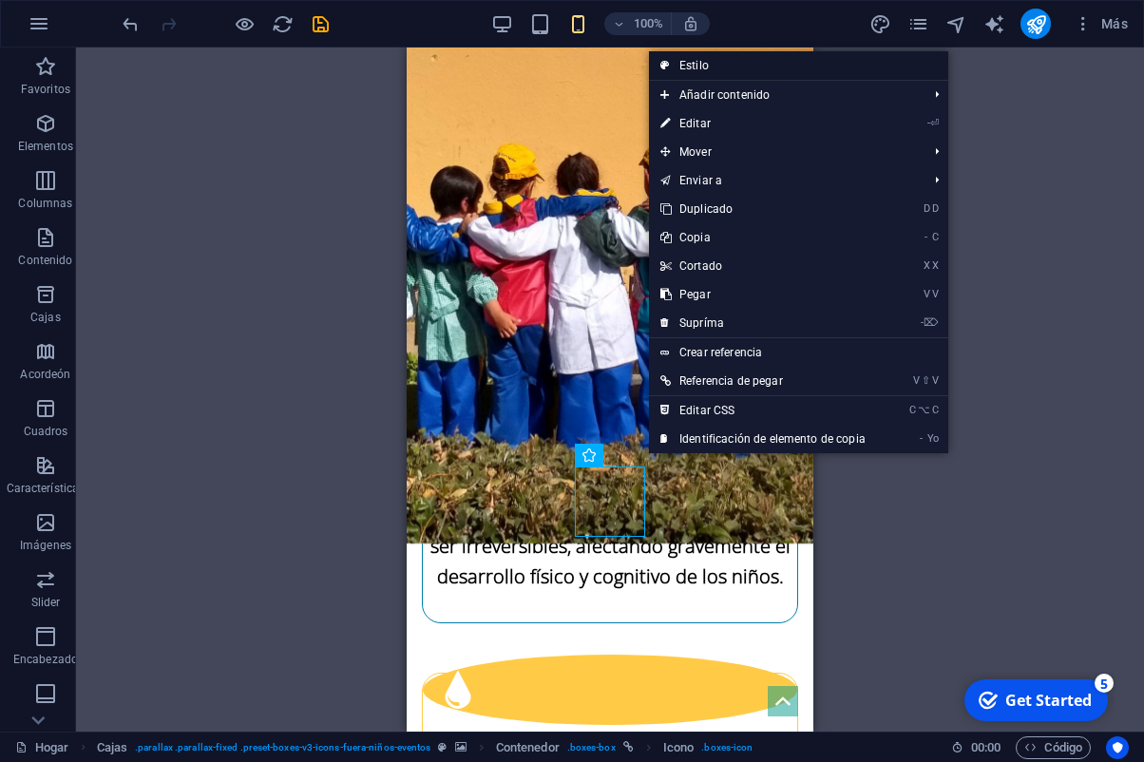
click at [721, 71] on link "Estilo" at bounding box center [798, 65] width 299 height 29
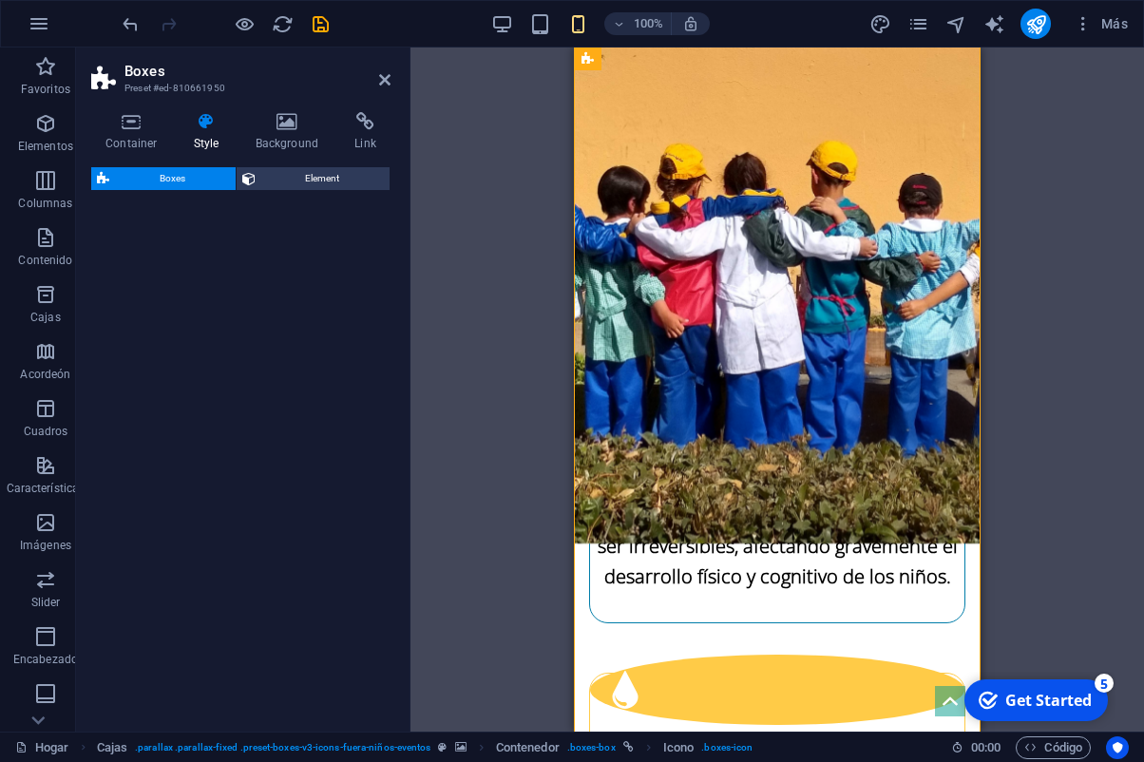
select select "rem"
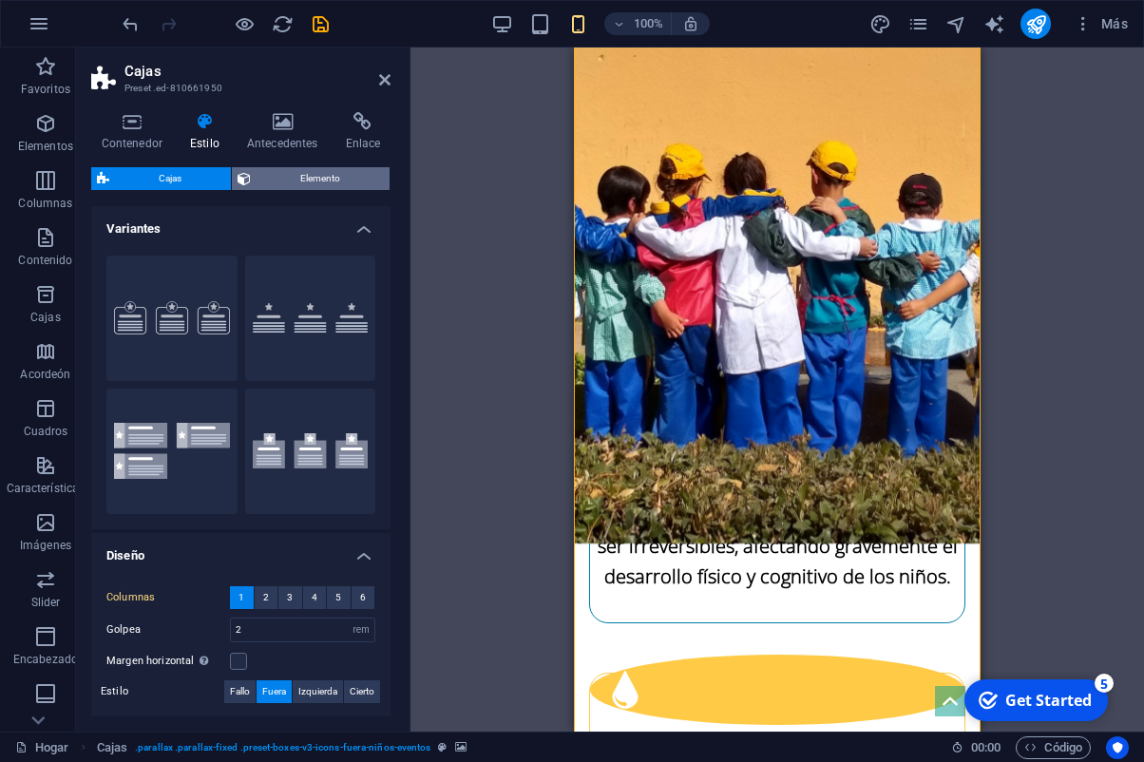
click at [295, 173] on span "Elemento" at bounding box center [320, 178] width 127 height 23
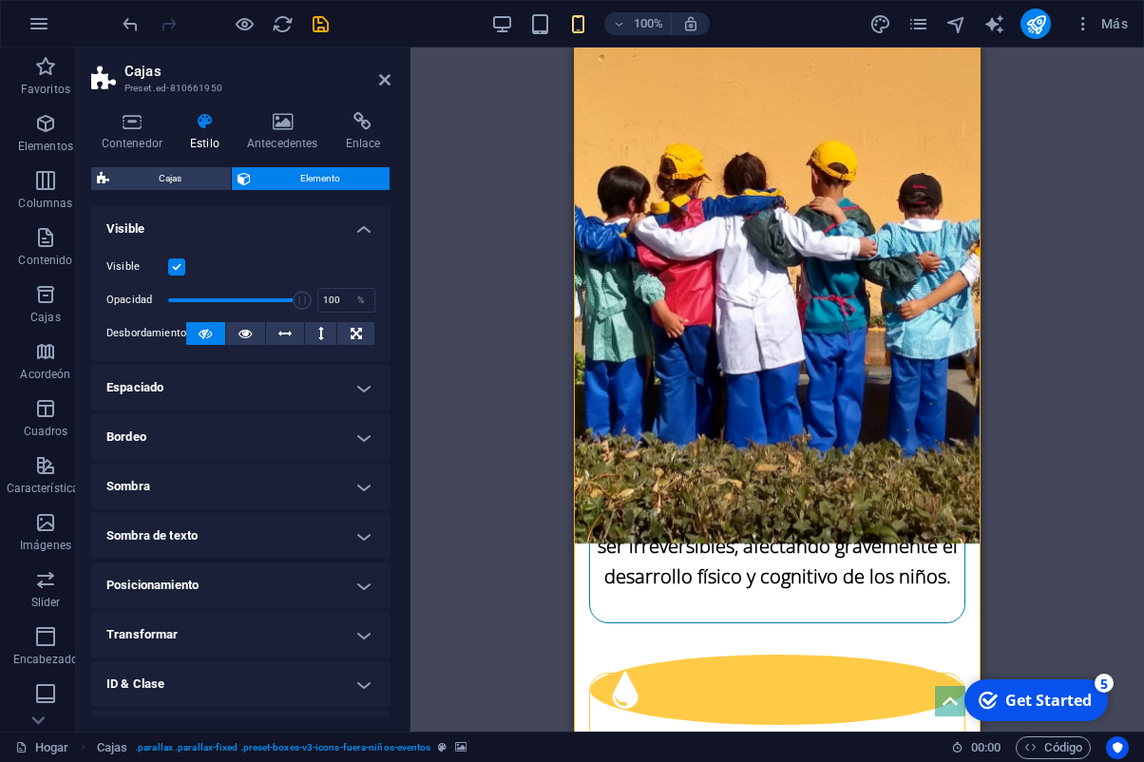
click at [360, 386] on h4 "Espaciado" at bounding box center [240, 388] width 299 height 46
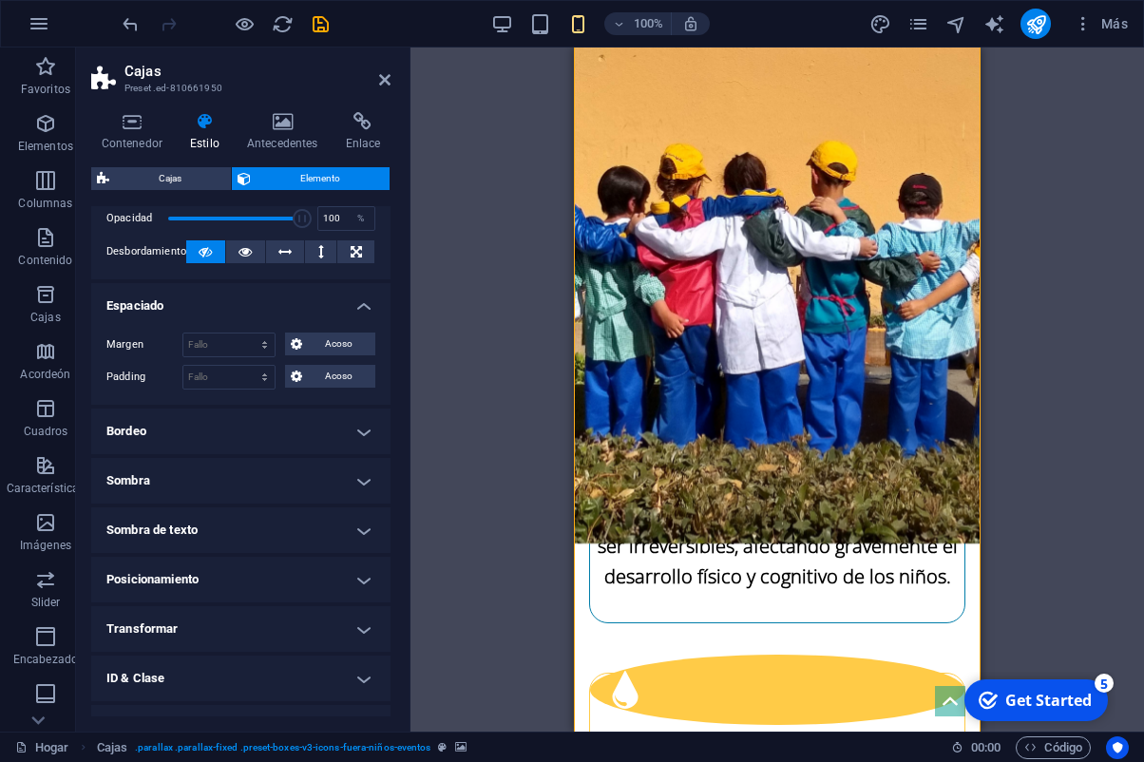
scroll to position [86, 0]
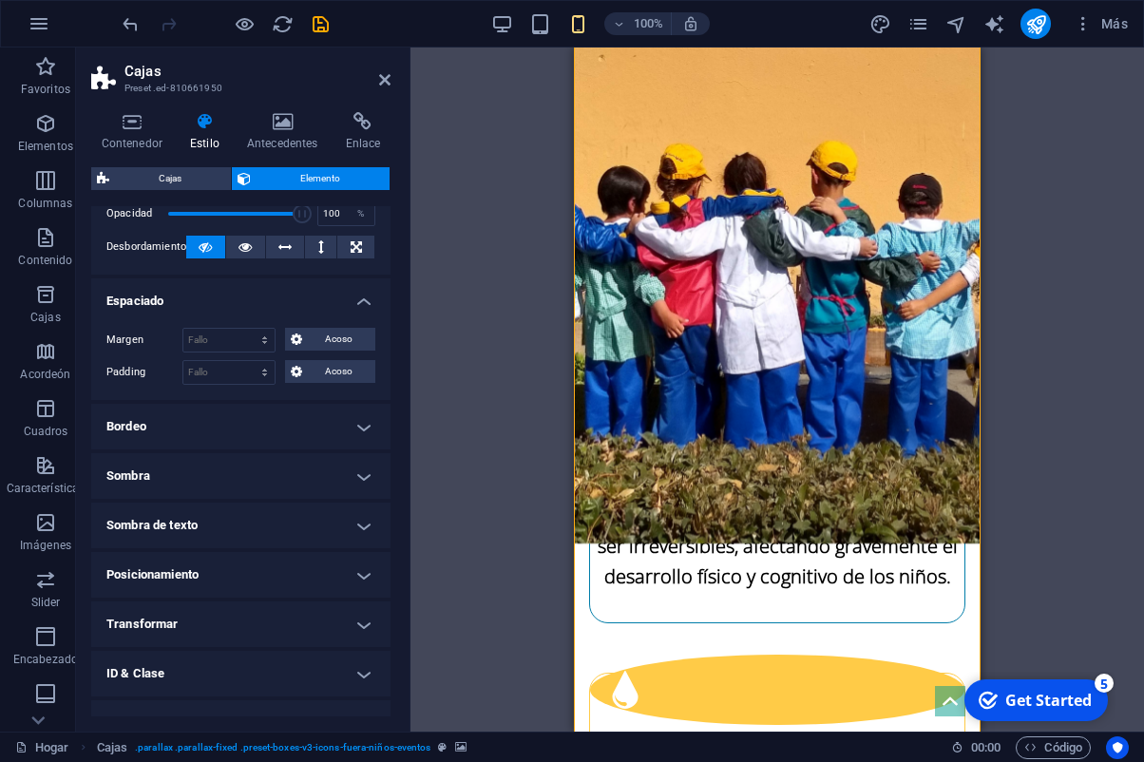
click at [364, 424] on h4 "Bordeo" at bounding box center [240, 427] width 299 height 46
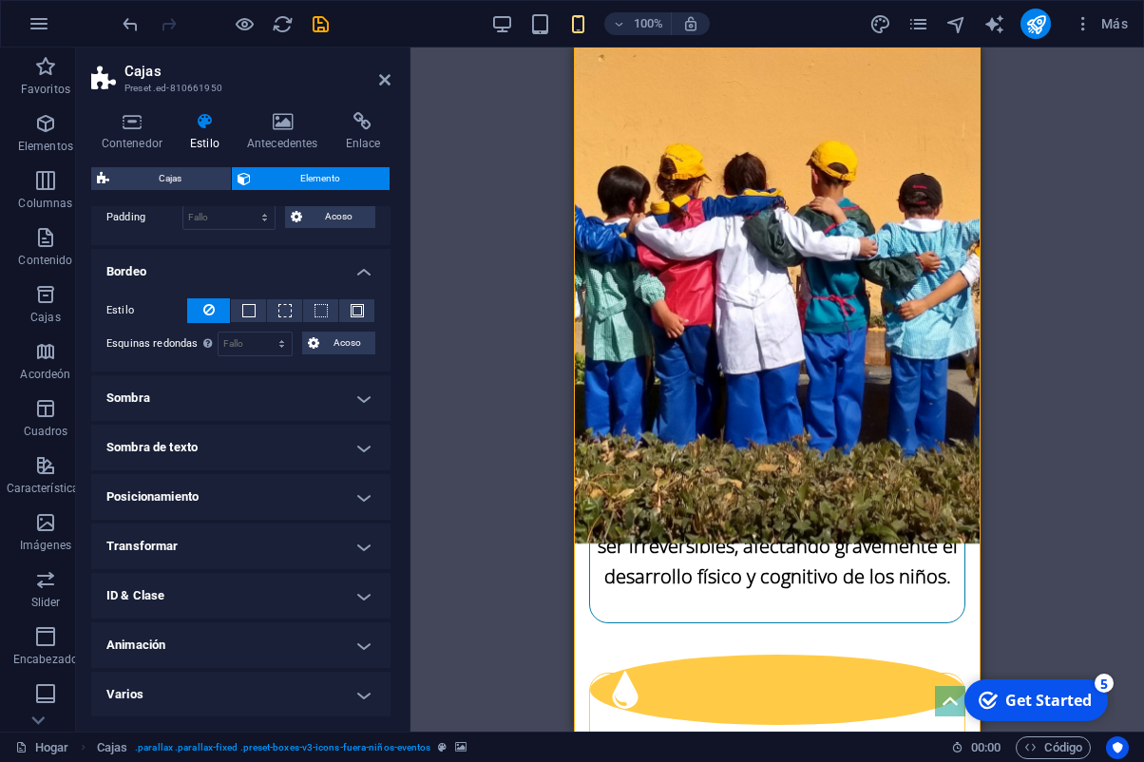
click at [356, 383] on h4 "Sombra" at bounding box center [240, 398] width 299 height 46
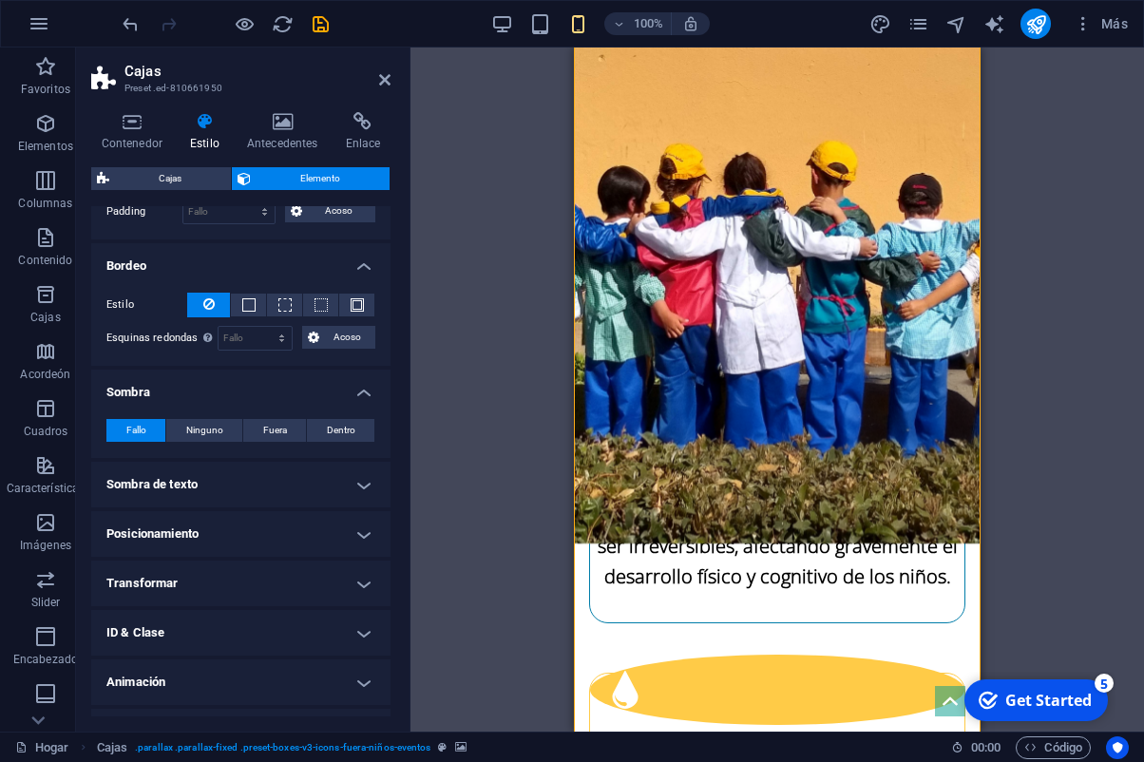
click at [354, 528] on h4 "Posicionamiento" at bounding box center [240, 534] width 299 height 46
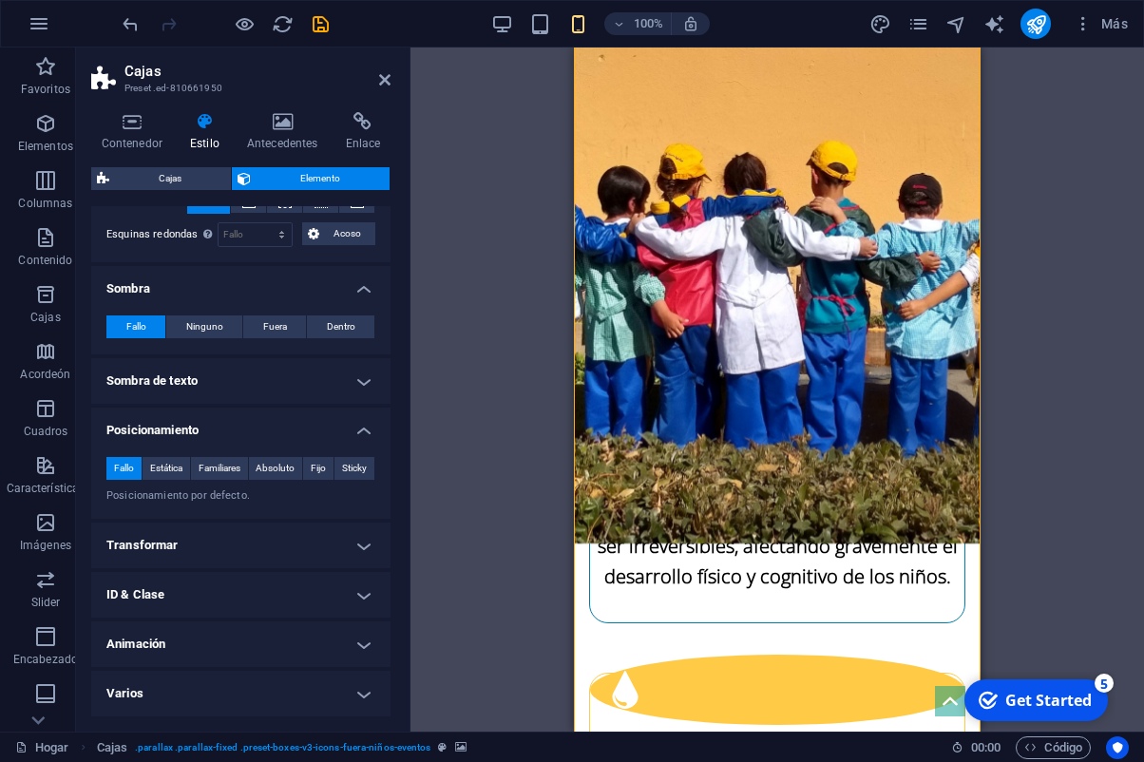
click at [347, 540] on h4 "Transformar" at bounding box center [240, 546] width 299 height 46
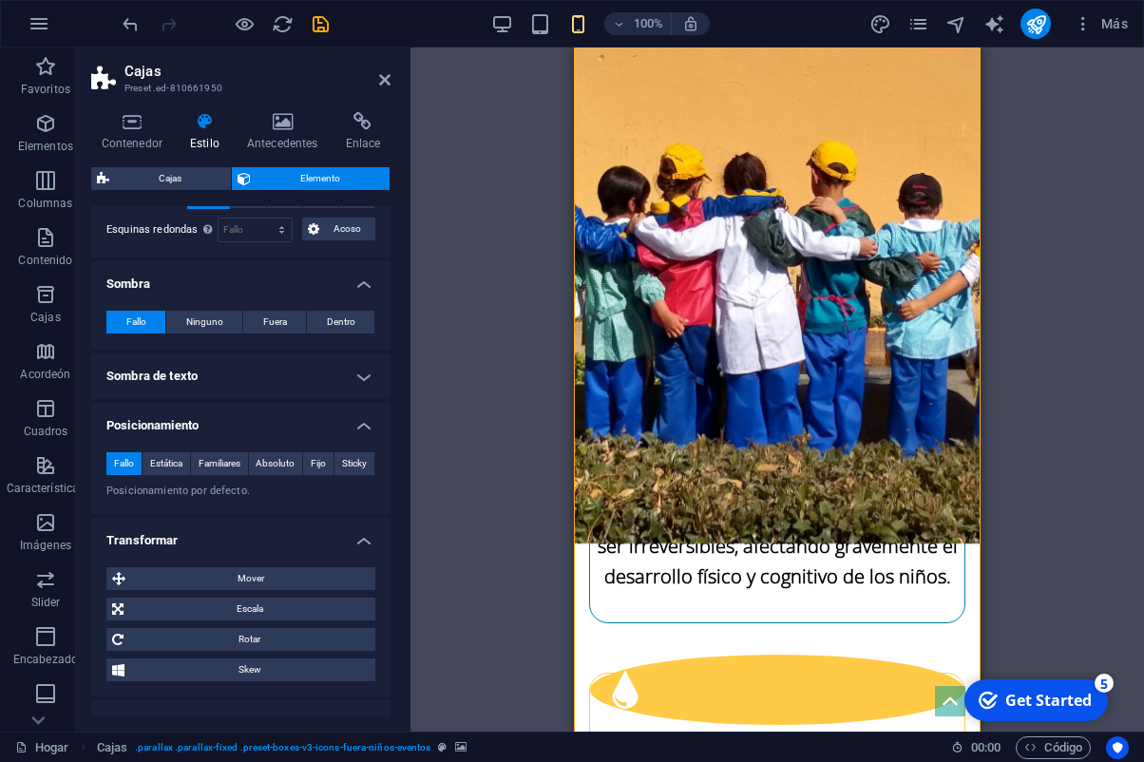
scroll to position [484, 0]
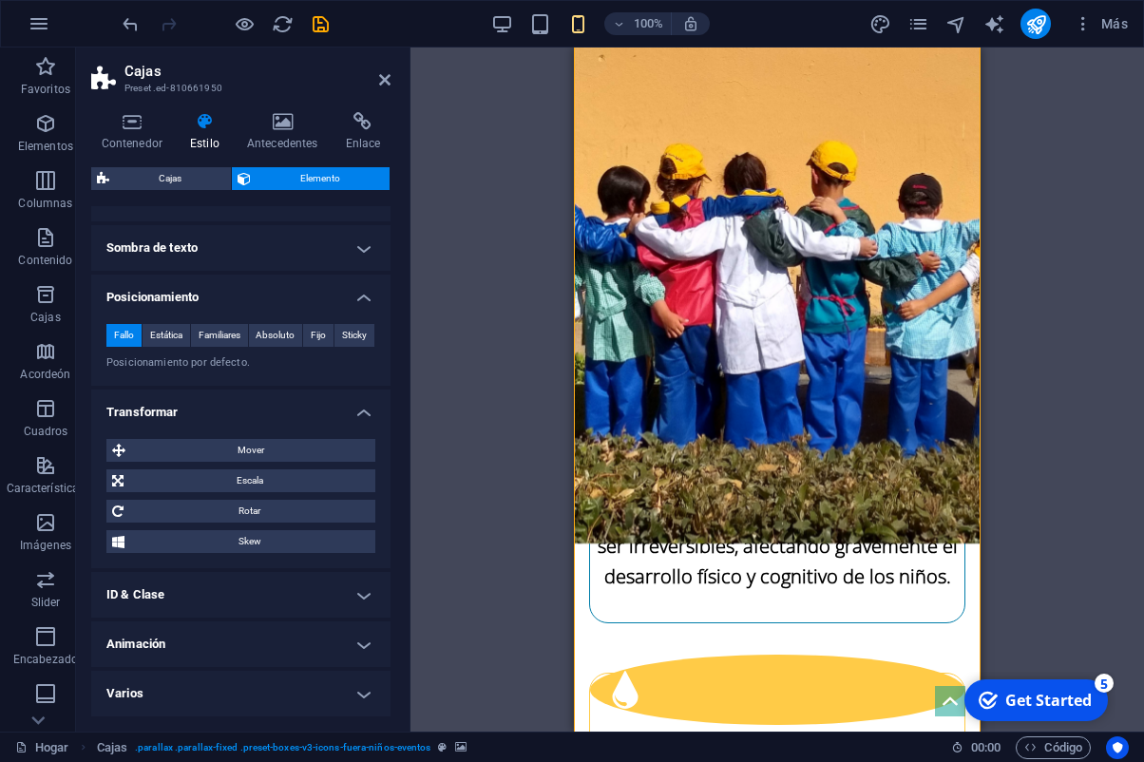
click at [327, 582] on h4 "ID & Clase" at bounding box center [240, 595] width 299 height 46
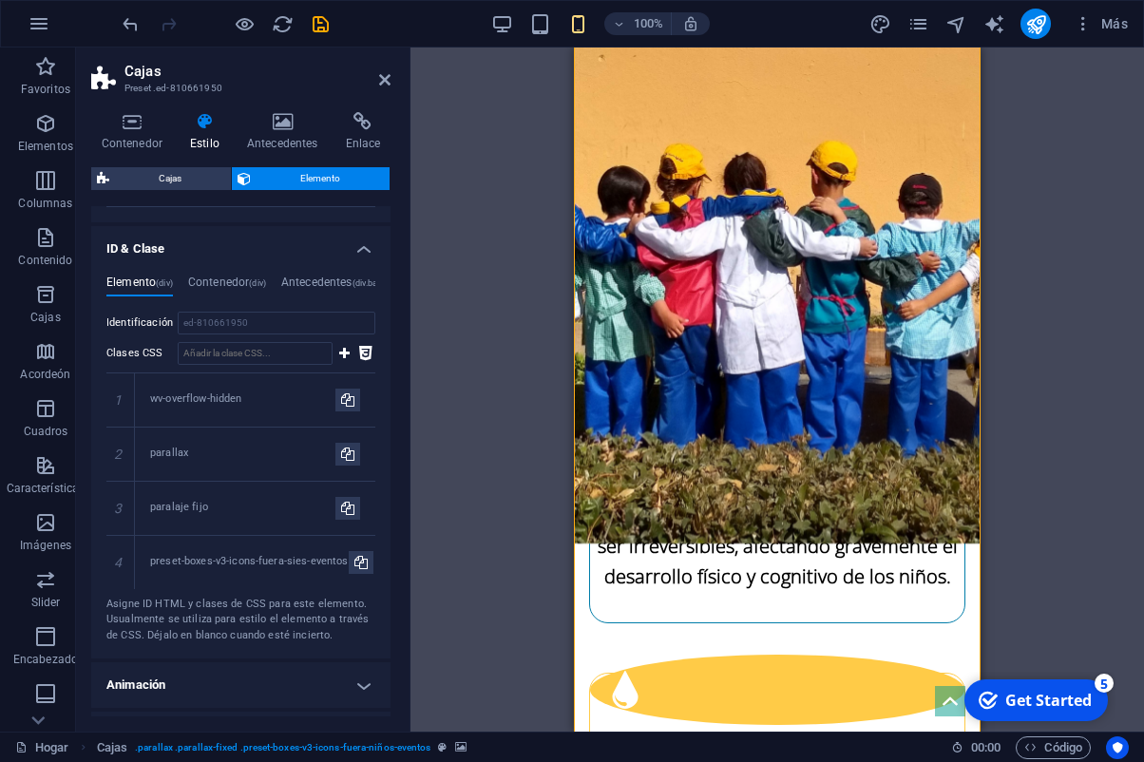
scroll to position [871, 0]
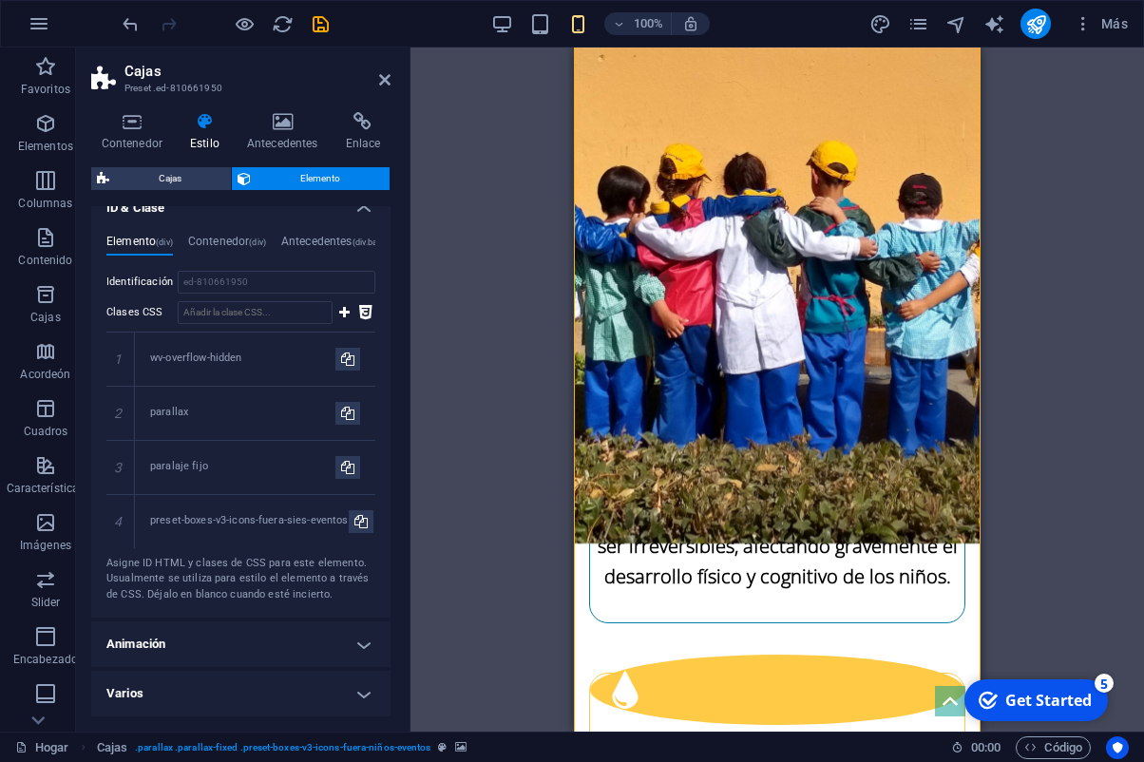
click at [356, 648] on h4 "Animación" at bounding box center [240, 645] width 299 height 46
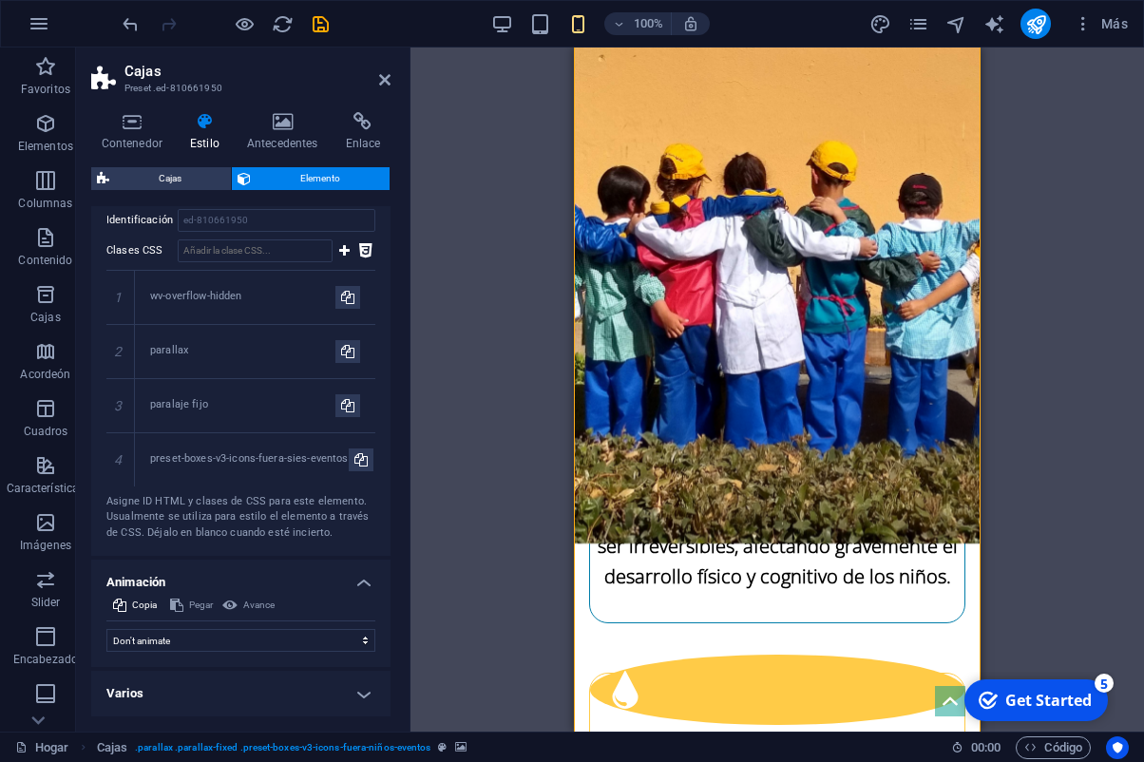
click at [368, 699] on h4 "Varios" at bounding box center [240, 694] width 299 height 46
click at [384, 73] on icon at bounding box center [384, 79] width 11 height 15
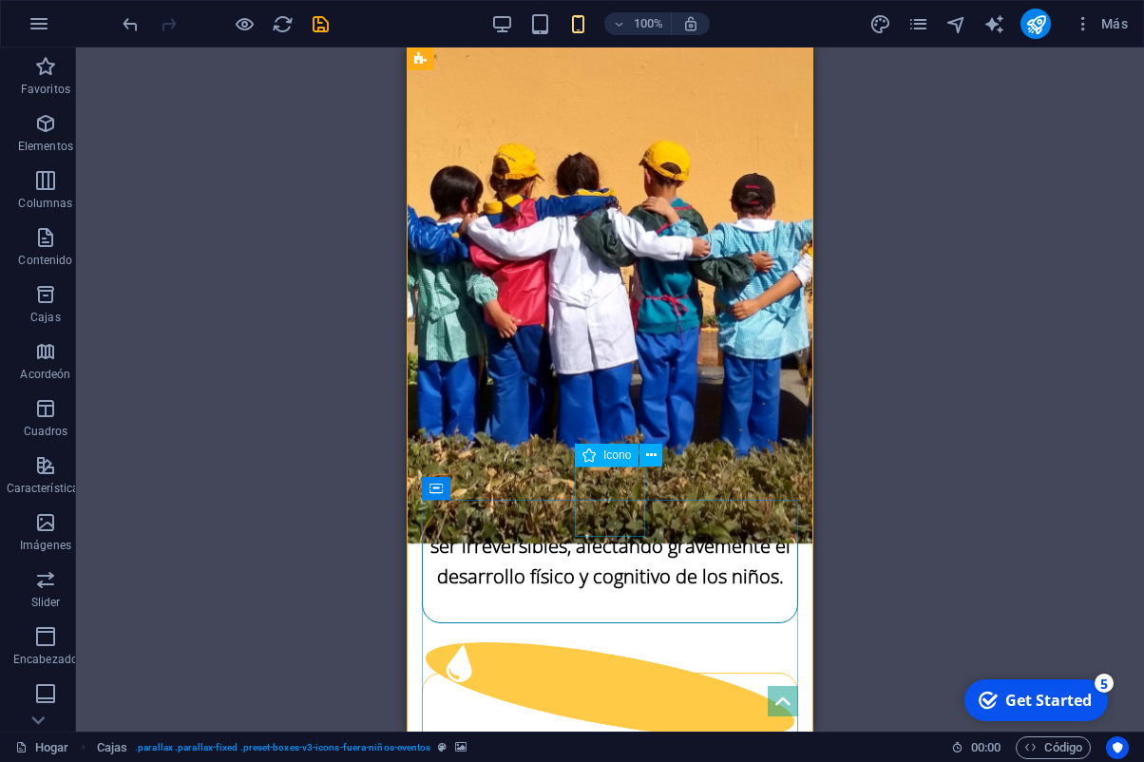
click at [605, 623] on figure at bounding box center [610, 690] width 381 height 134
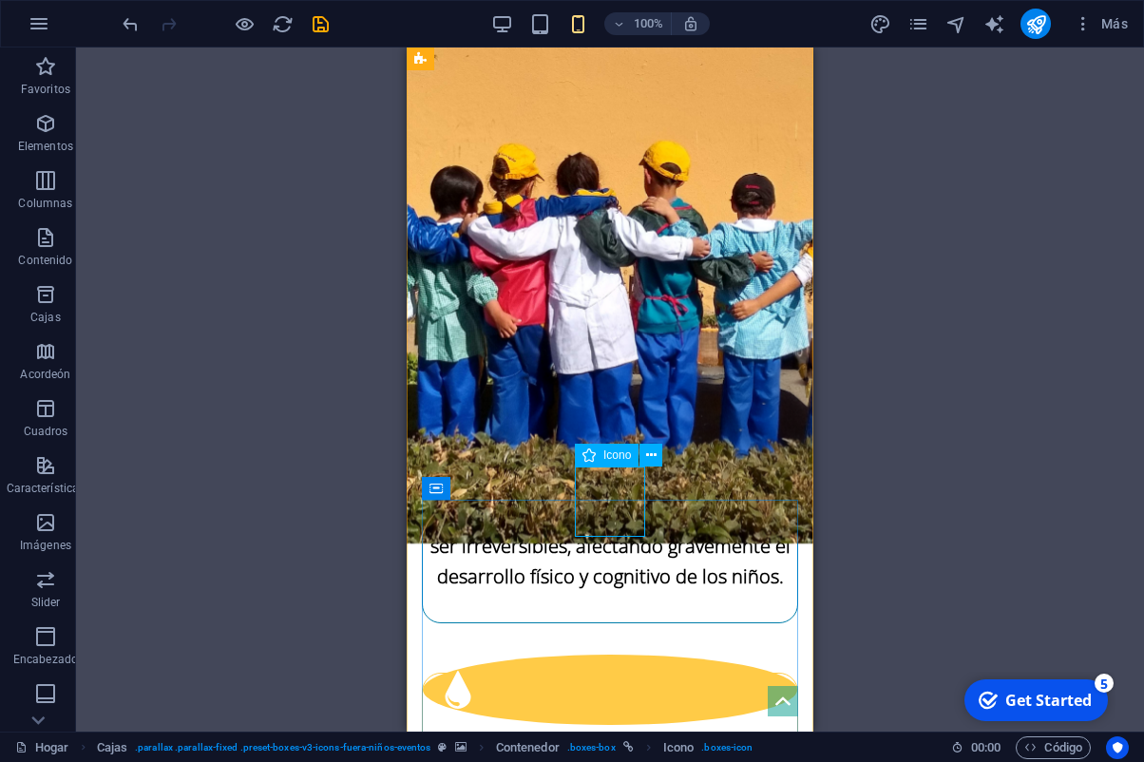
click at [604, 456] on span "Icono" at bounding box center [618, 455] width 28 height 11
click at [587, 457] on icon at bounding box center [589, 455] width 13 height 23
click at [616, 450] on span "Icono" at bounding box center [618, 455] width 28 height 11
click at [619, 458] on span "Icono" at bounding box center [618, 455] width 28 height 11
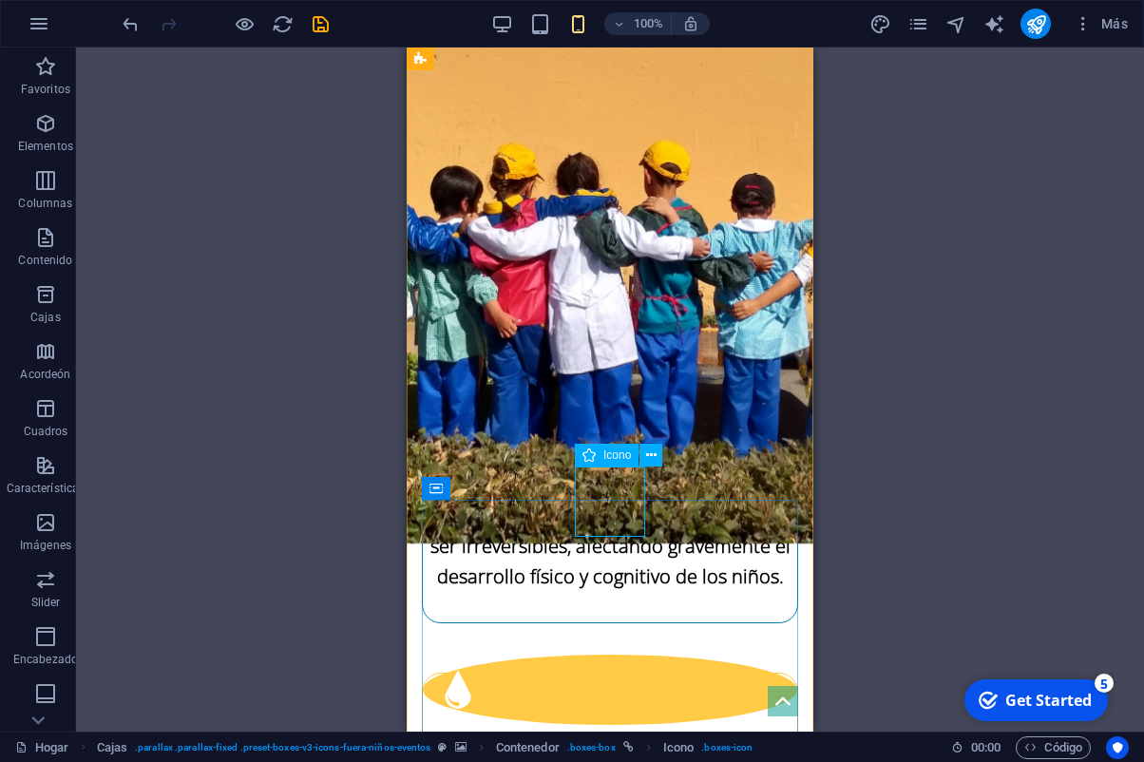
click at [619, 458] on span "Icono" at bounding box center [618, 455] width 28 height 11
select select "xMidYMid"
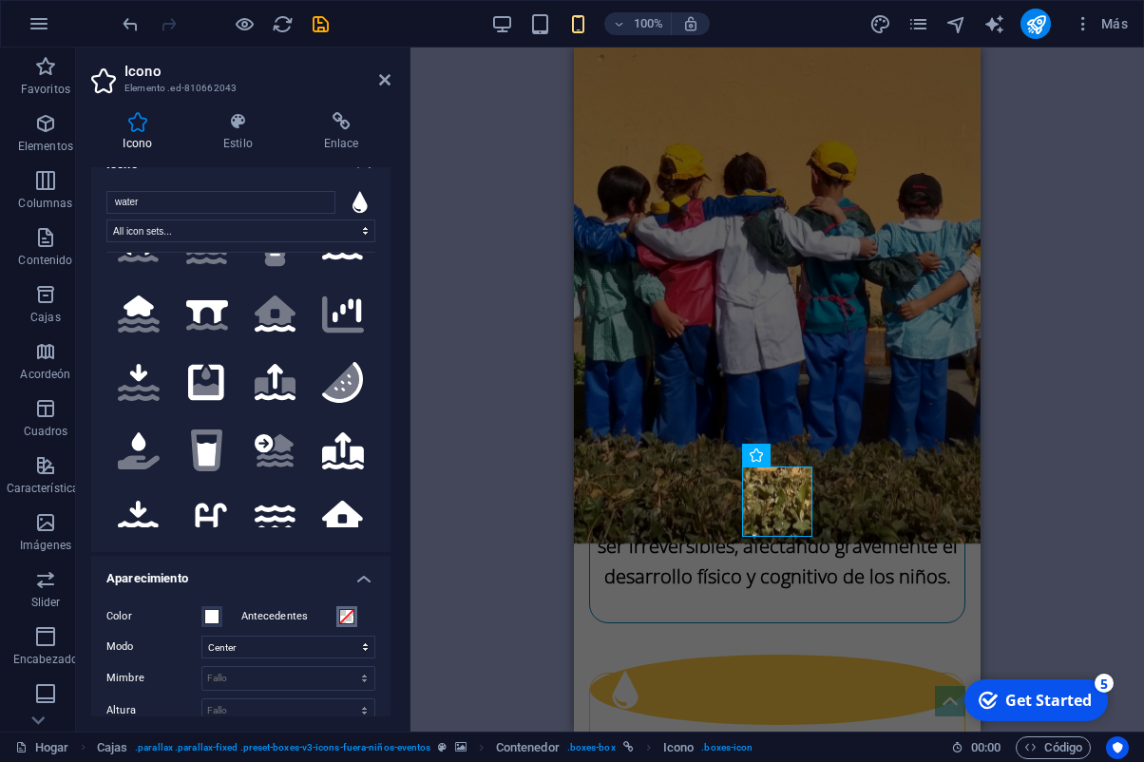
scroll to position [25, 0]
click at [344, 623] on span at bounding box center [346, 617] width 15 height 15
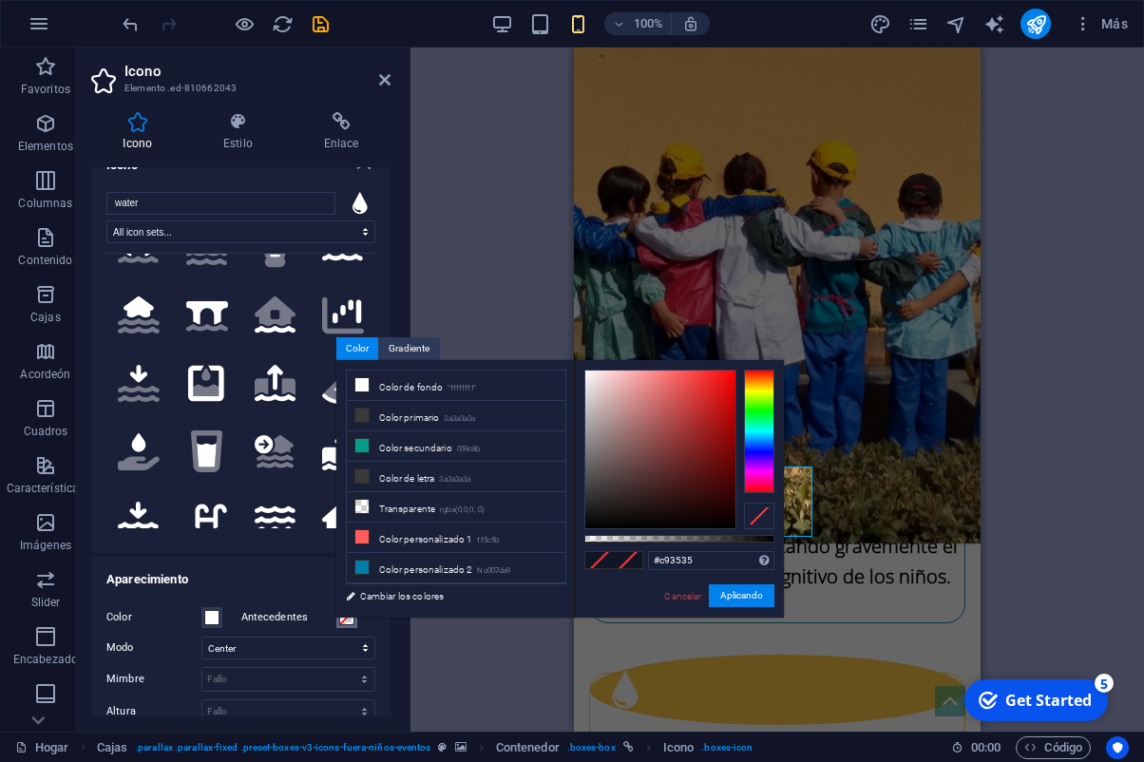
click at [695, 403] on div at bounding box center [660, 450] width 150 height 158
drag, startPoint x: 702, startPoint y: 401, endPoint x: 743, endPoint y: 383, distance: 44.7
click at [743, 376] on div at bounding box center [679, 450] width 190 height 160
drag, startPoint x: 739, startPoint y: 596, endPoint x: 165, endPoint y: 548, distance: 576.0
click at [739, 596] on button "Aplicando" at bounding box center [742, 595] width 66 height 23
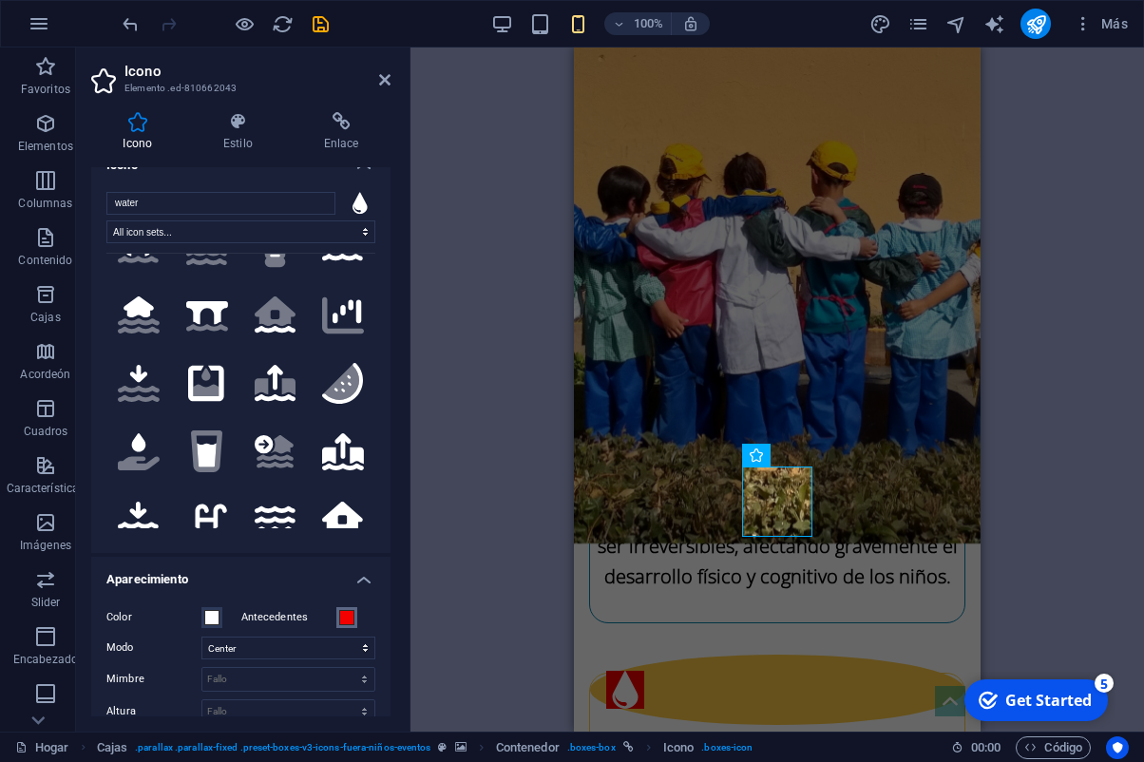
click at [350, 619] on span at bounding box center [346, 617] width 15 height 15
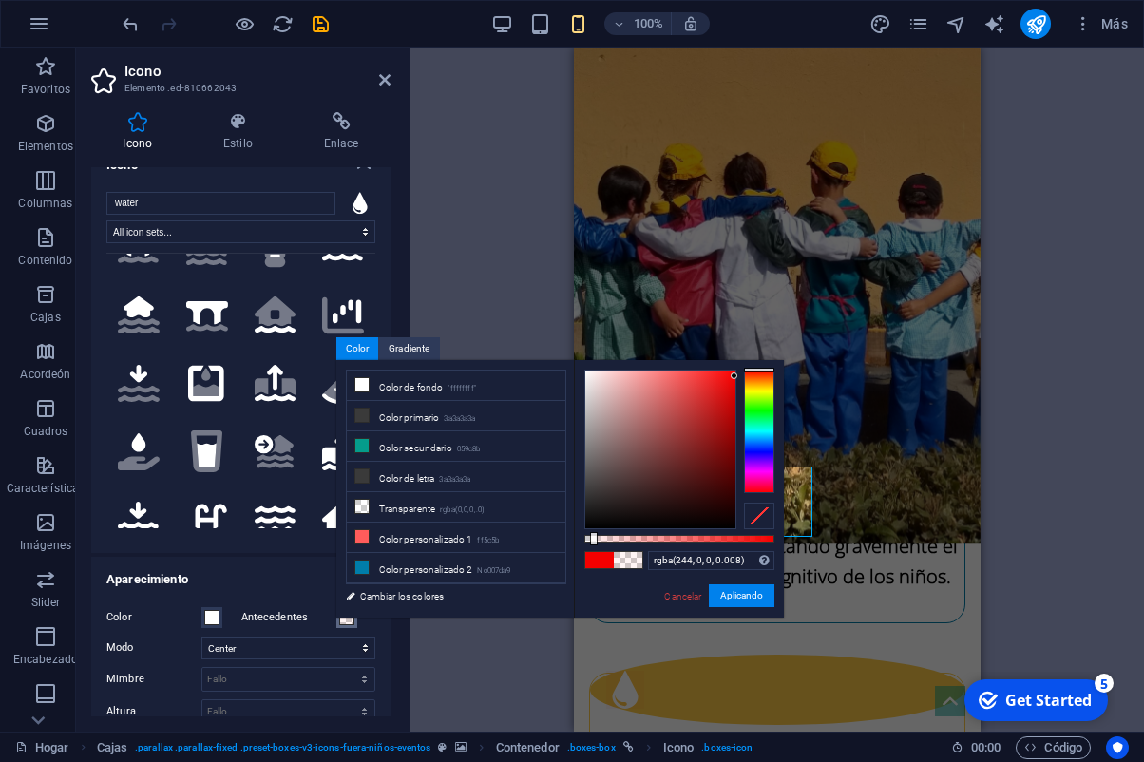
type input "rgba(244, 0, 0, 0)"
drag, startPoint x: 592, startPoint y: 542, endPoint x: 570, endPoint y: 542, distance: 21.9
click at [570, 542] on div "less Color de fondo "ffffffff" Color primario 3a3a3a3a Color secundario 059c8b …" at bounding box center [560, 489] width 448 height 258
click at [732, 599] on button "Aplicando" at bounding box center [742, 595] width 66 height 23
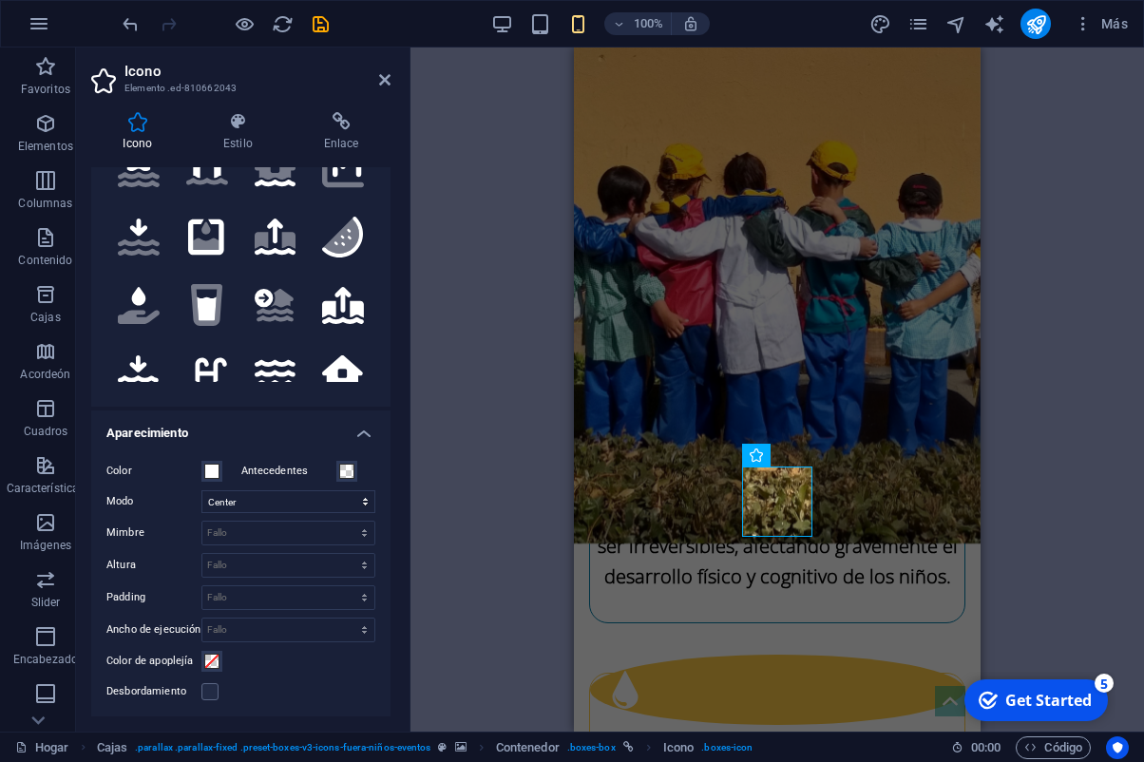
scroll to position [194, 0]
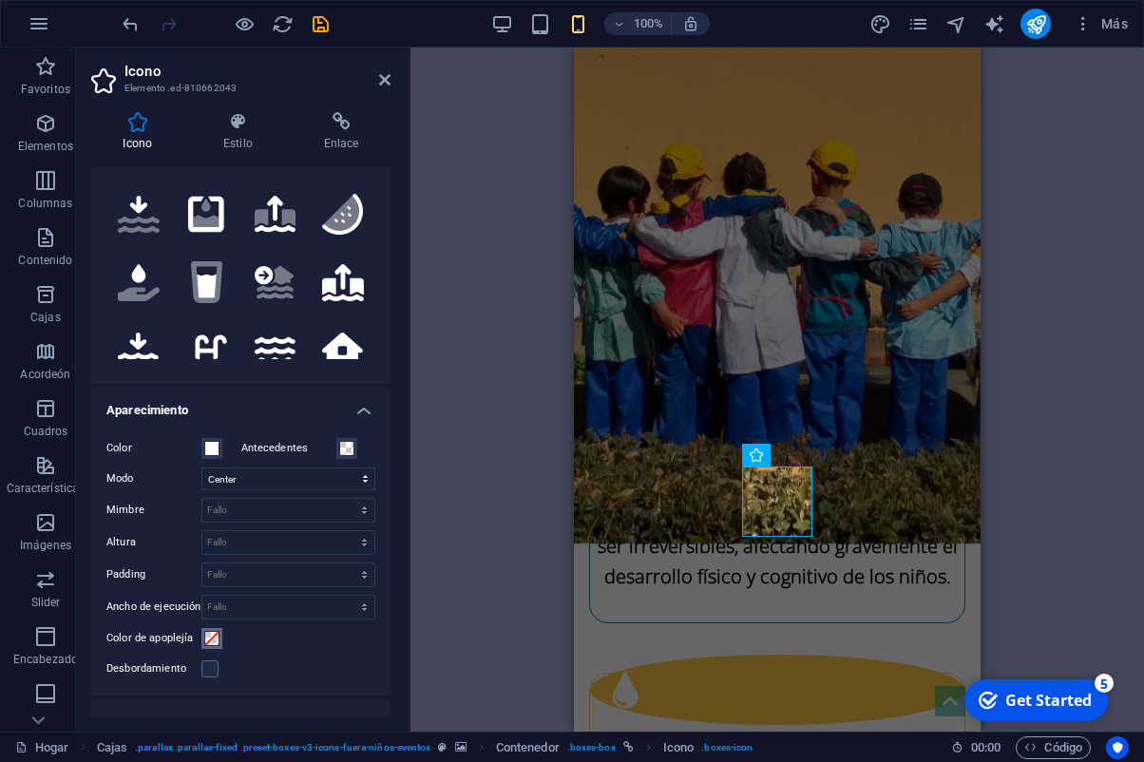
click at [218, 636] on span at bounding box center [211, 638] width 15 height 15
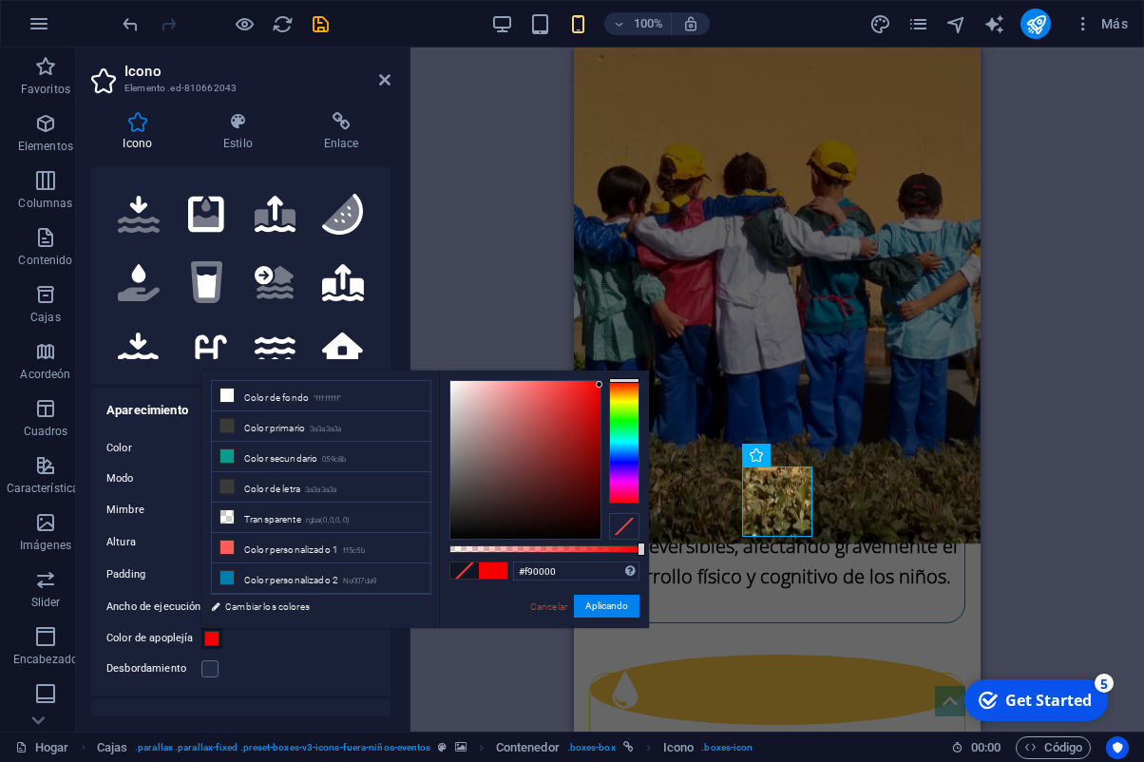
drag, startPoint x: 558, startPoint y: 429, endPoint x: 606, endPoint y: 384, distance: 65.9
click at [606, 384] on div at bounding box center [545, 460] width 190 height 160
click at [613, 608] on button "Aplicando" at bounding box center [607, 606] width 66 height 23
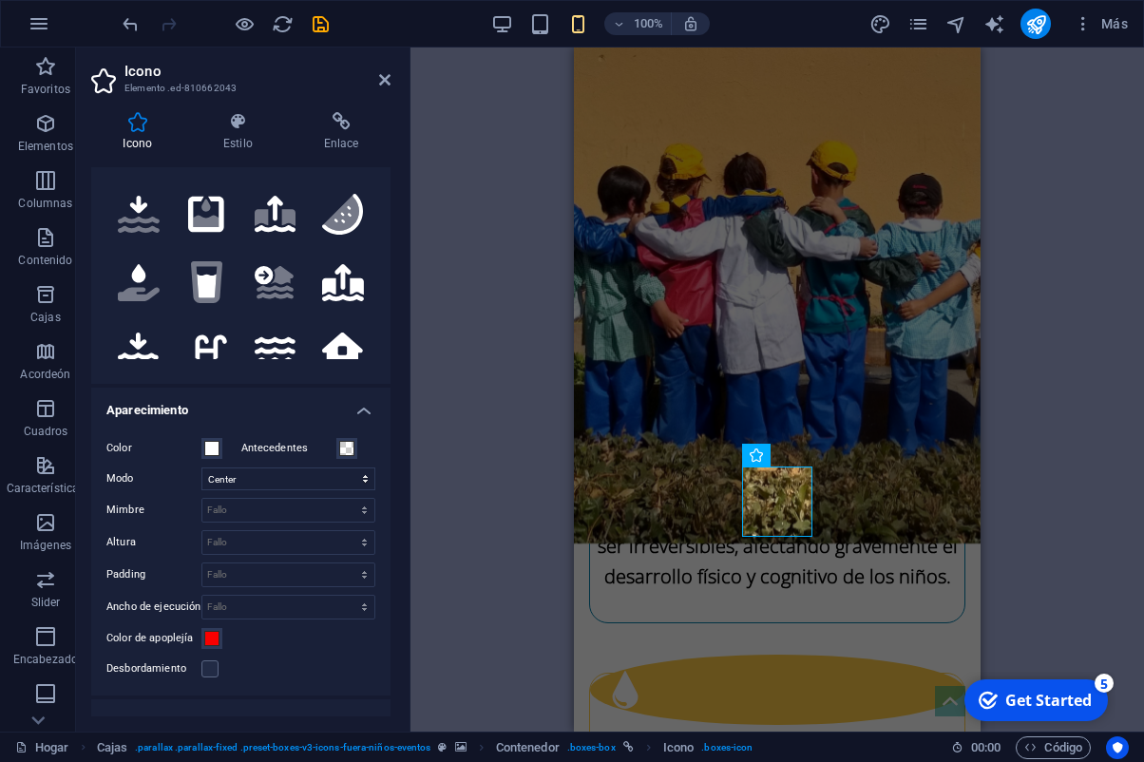
click at [293, 660] on div "Desbordamiento" at bounding box center [240, 669] width 269 height 23
click at [214, 635] on span at bounding box center [211, 638] width 15 height 15
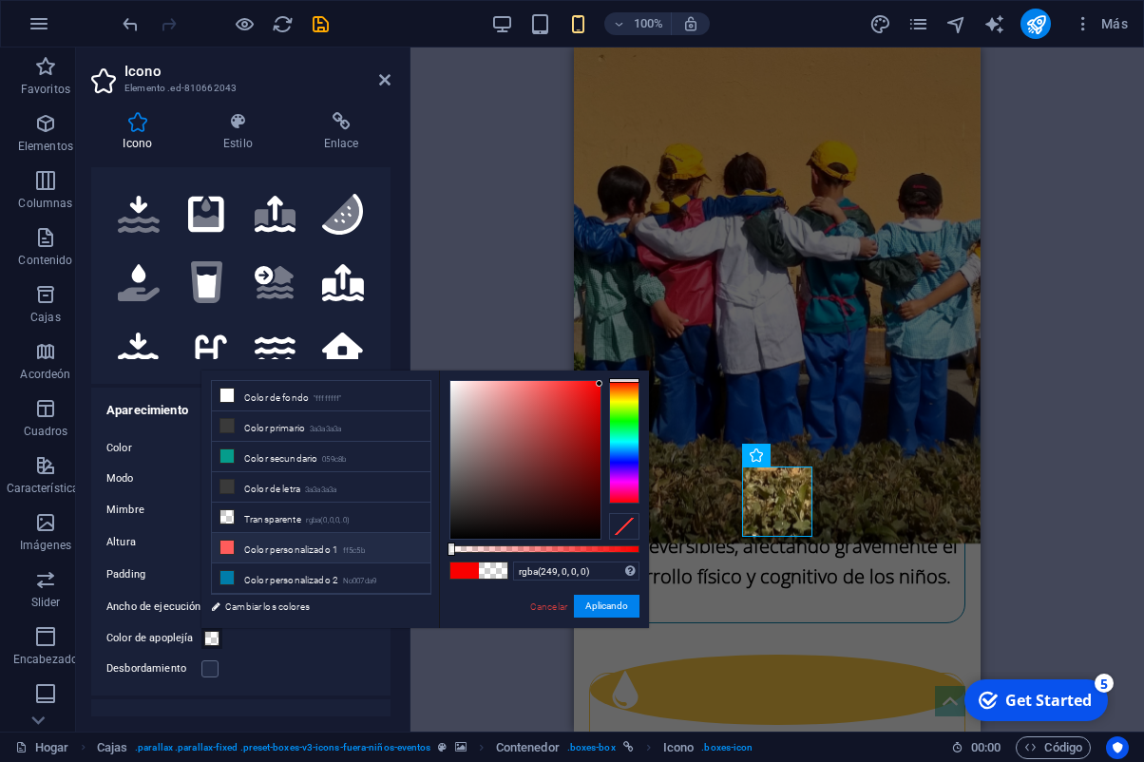
drag, startPoint x: 453, startPoint y: 550, endPoint x: 412, endPoint y: 553, distance: 41.9
click at [412, 553] on div "less Color de fondo "ffffffff" Color primario 3a3a3a3a Color secundario 059c8b …" at bounding box center [425, 500] width 448 height 258
click at [369, 518] on li "Transparente rgba(0,0,0,.0)" at bounding box center [321, 518] width 219 height 30
type input "rgba(0, 0, 0, 0)"
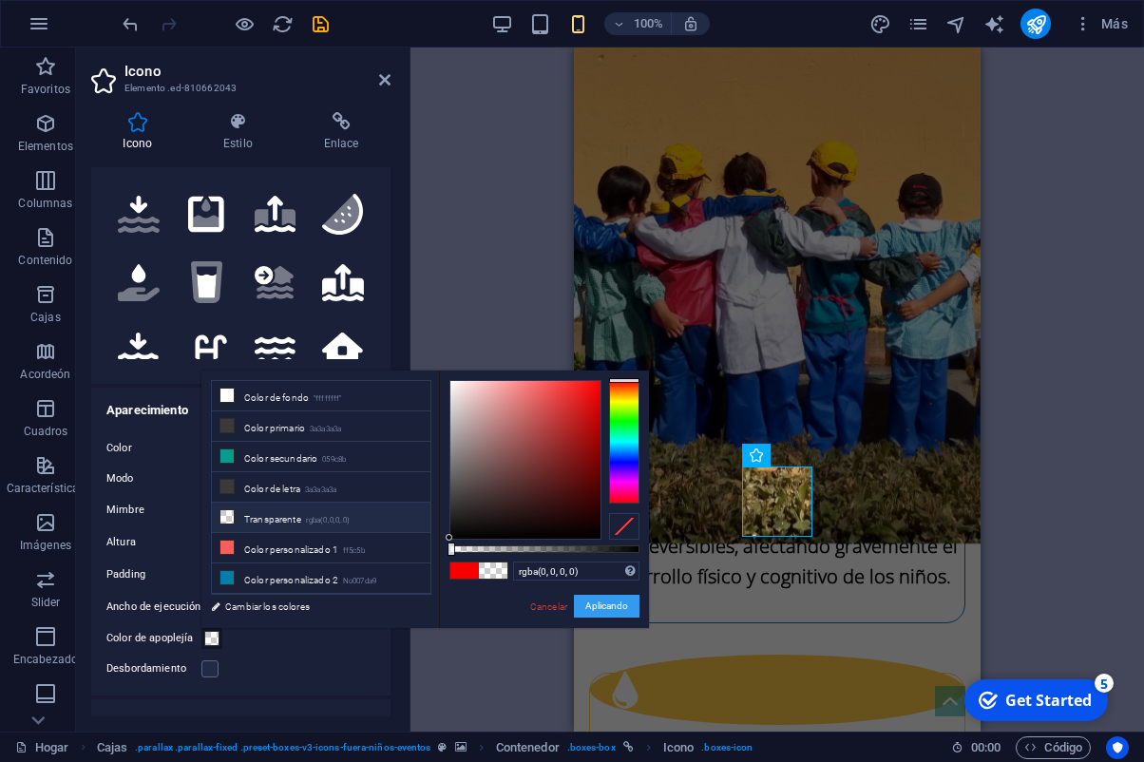
click at [608, 601] on button "Aplicando" at bounding box center [607, 606] width 66 height 23
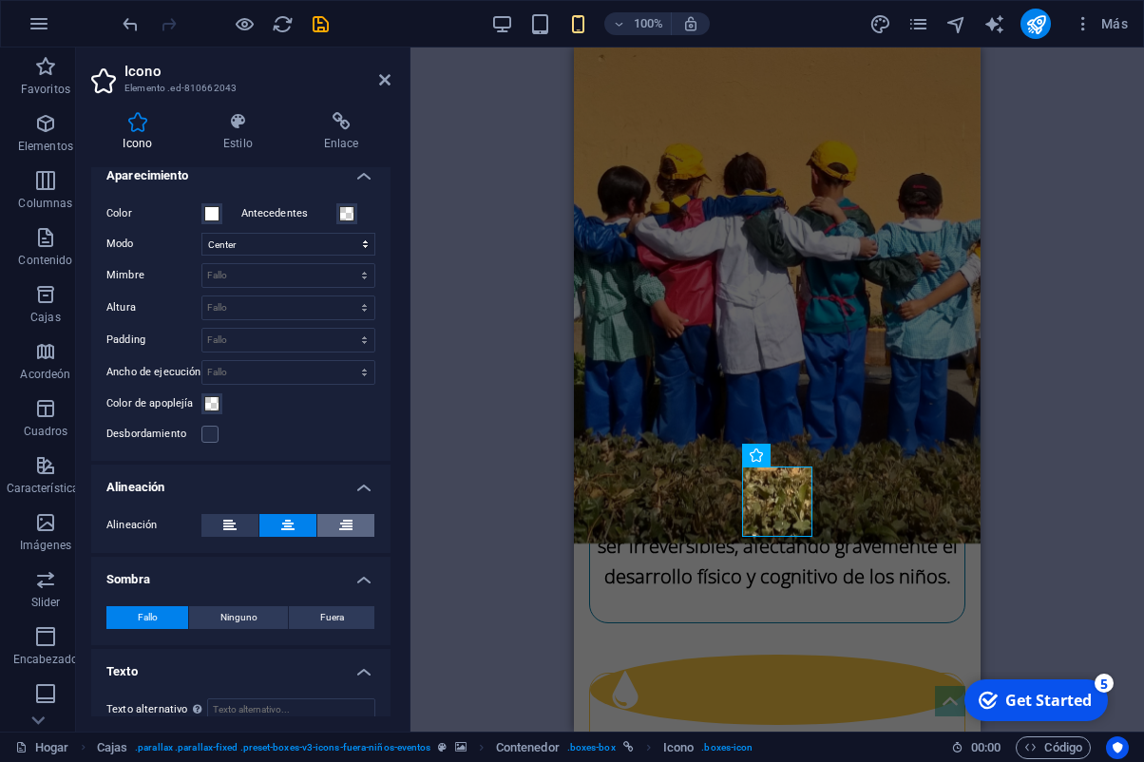
scroll to position [449, 0]
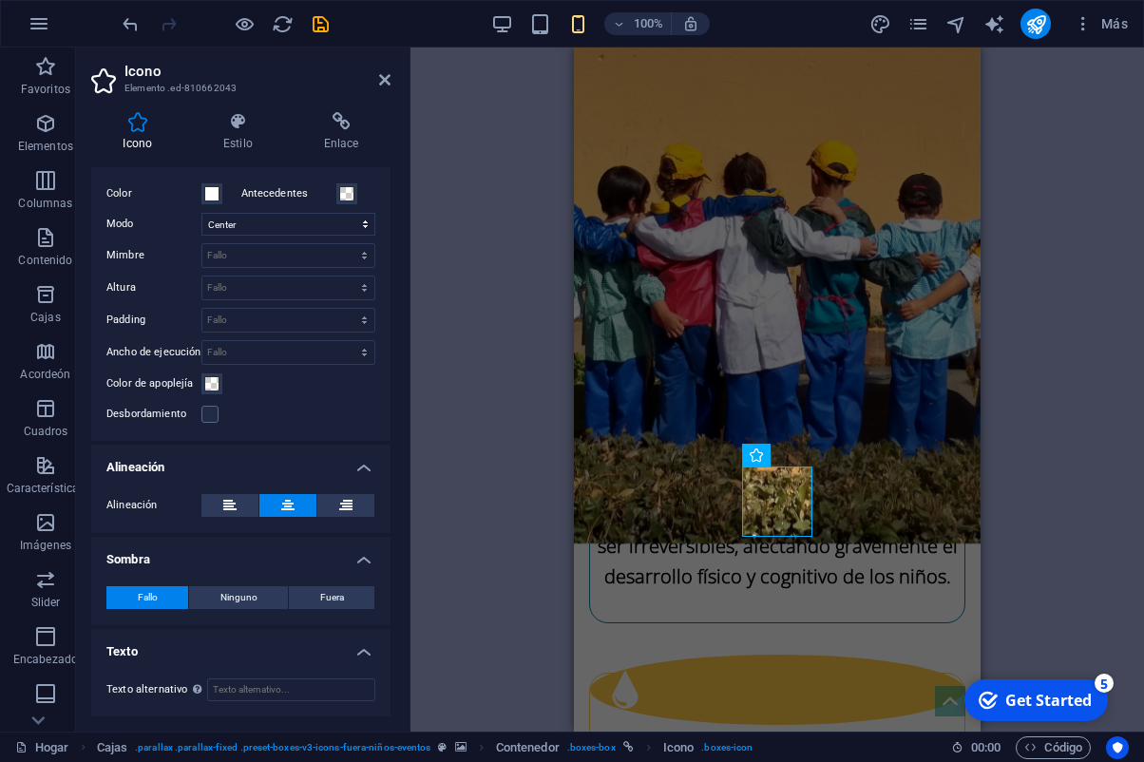
click at [235, 613] on div "Fallo Ninguno Fuera Color X offset 0 px rem vh vw Y offset 0 px rem vh vw Blur …" at bounding box center [240, 598] width 299 height 54
click at [241, 606] on span "Ninguno" at bounding box center [238, 597] width 37 height 23
click at [323, 604] on span "Fuera" at bounding box center [332, 597] width 24 height 23
type input "rgba(0, 0, 0, 0.2)"
type input "2"
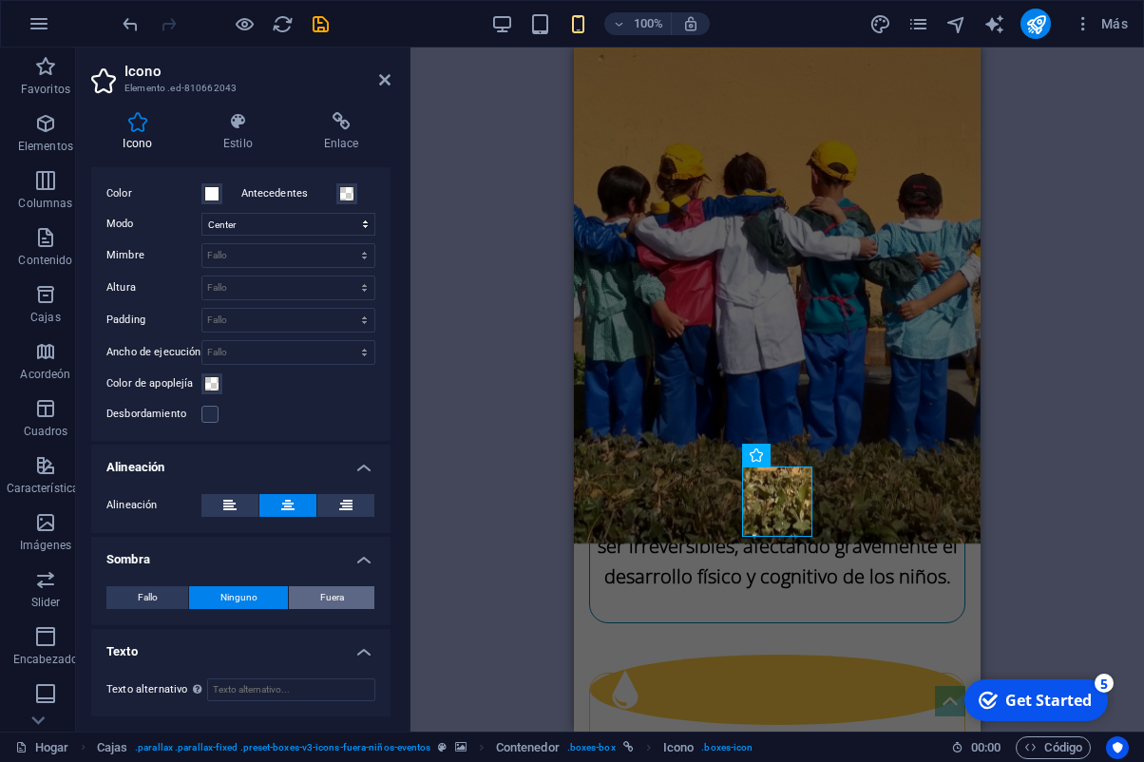
type input "2"
type input "4"
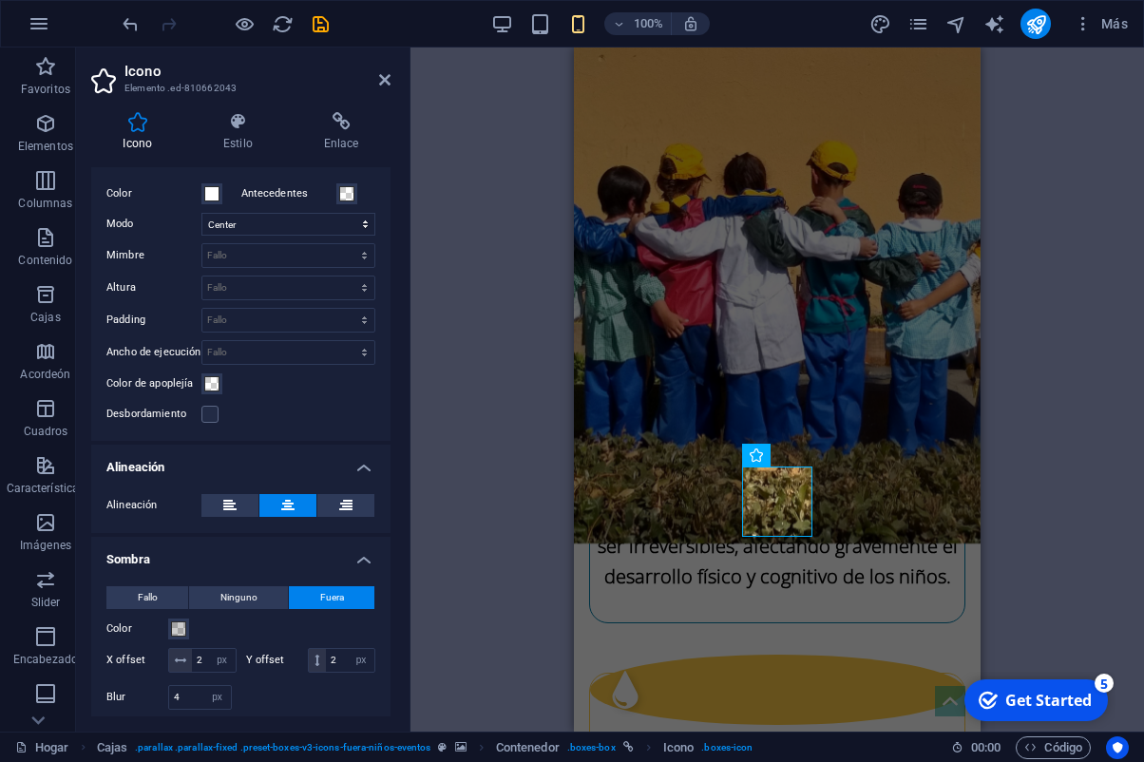
scroll to position [553, 0]
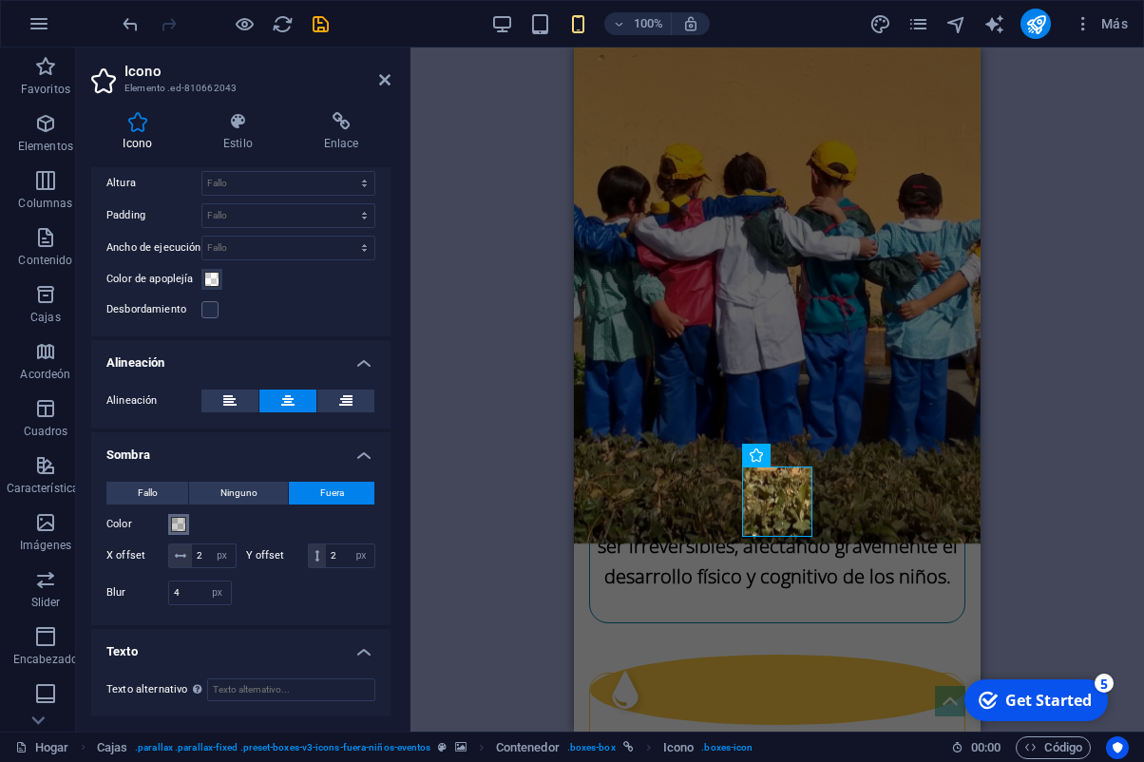
click at [178, 525] on span at bounding box center [178, 524] width 15 height 15
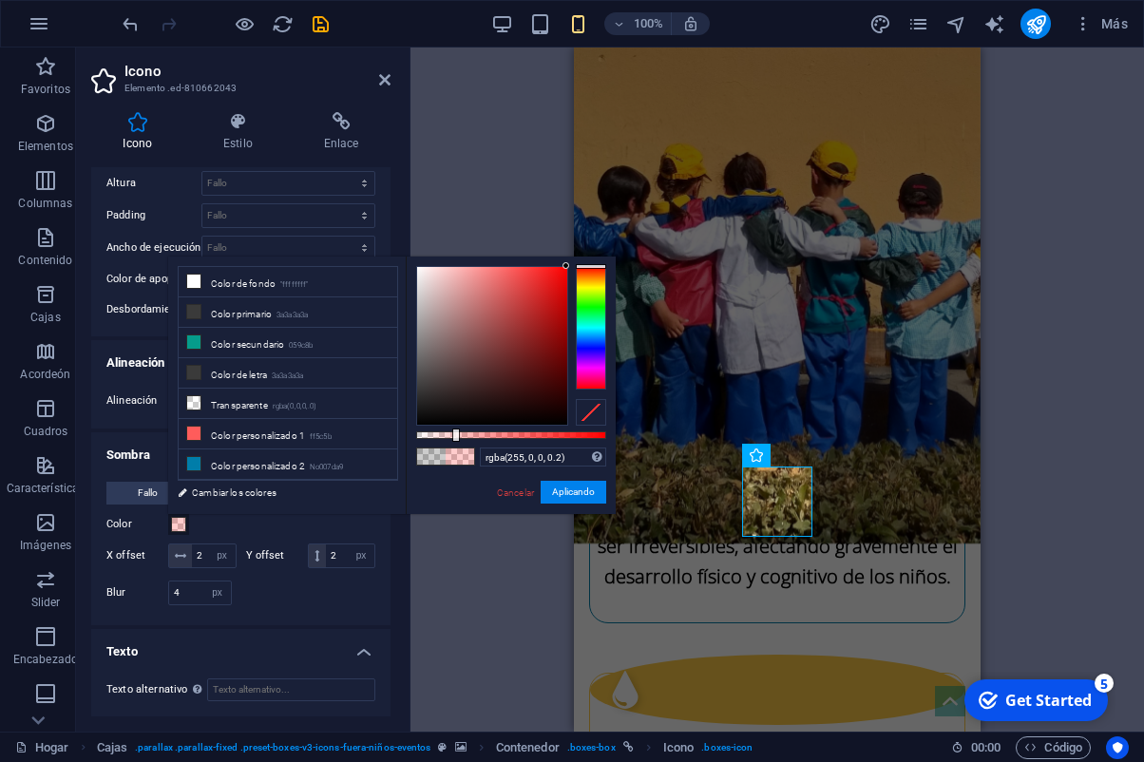
drag, startPoint x: 547, startPoint y: 297, endPoint x: 591, endPoint y: 245, distance: 68.1
click at [591, 245] on body "[DOMAIN_NAME] Home Favoritos Elementos Columnas Contenido Cajas Acordeón Cuadro…" at bounding box center [572, 381] width 1144 height 762
click at [586, 494] on button "Aplicando" at bounding box center [574, 492] width 66 height 23
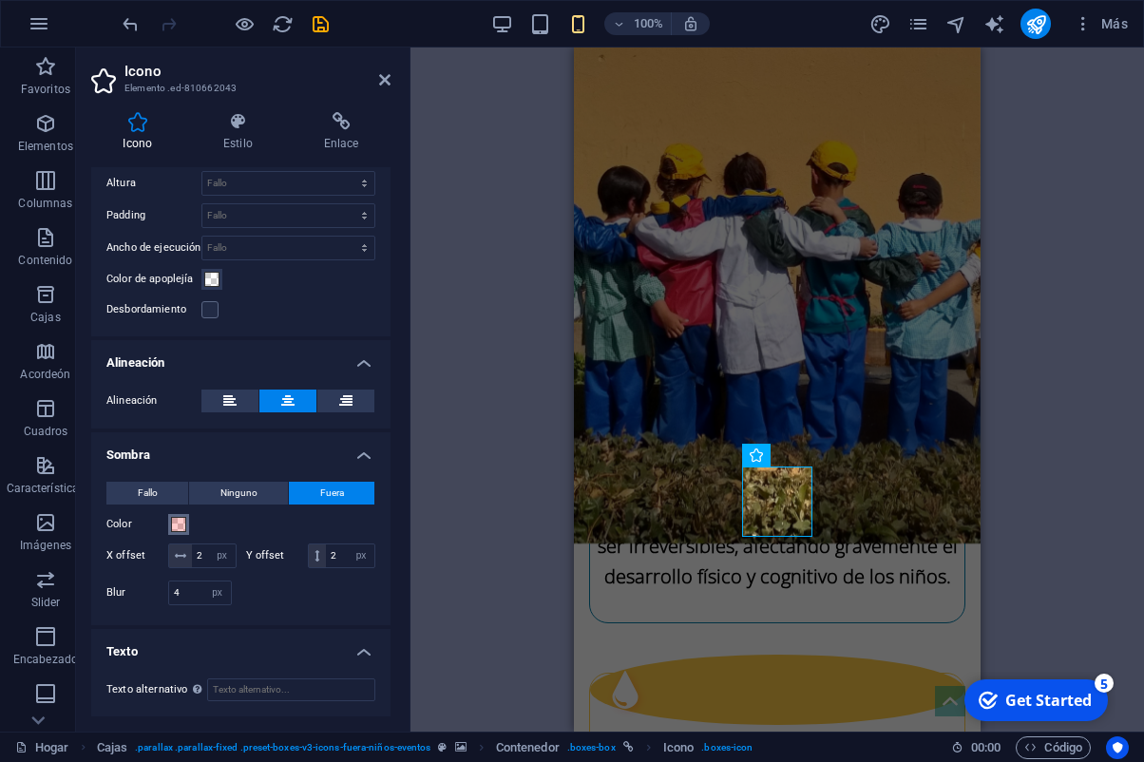
click at [173, 526] on span at bounding box center [178, 524] width 15 height 15
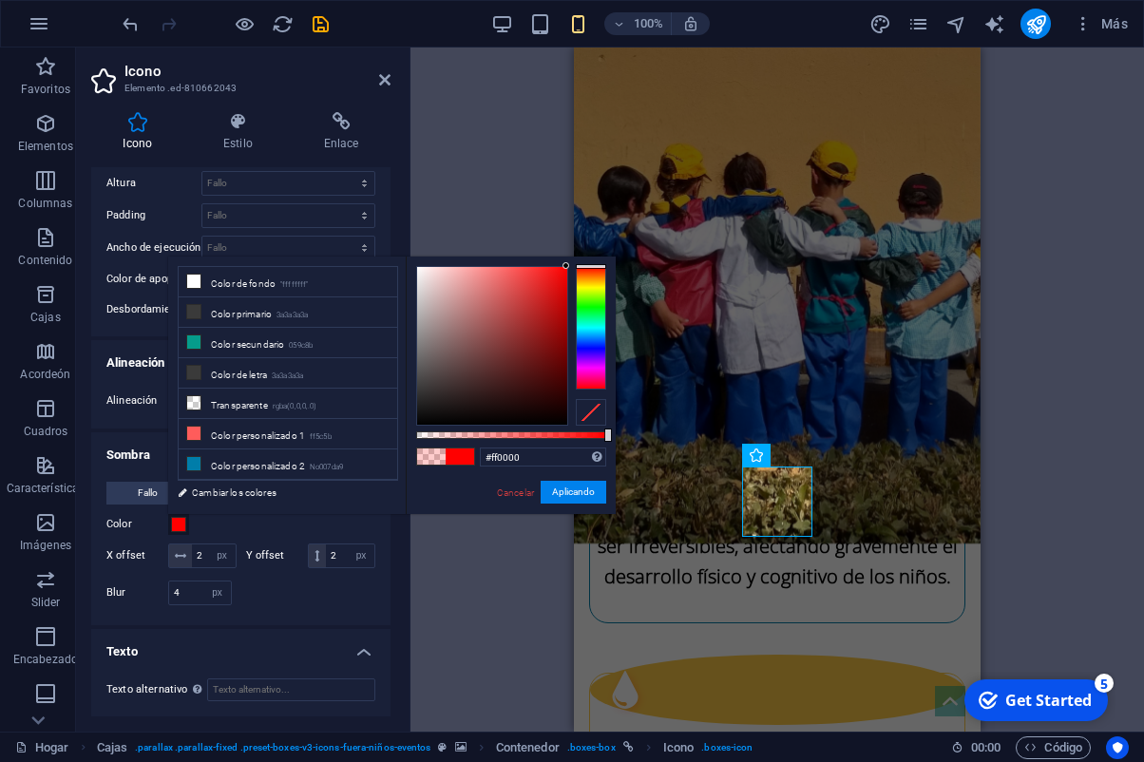
drag, startPoint x: 544, startPoint y: 436, endPoint x: 623, endPoint y: 454, distance: 80.9
click at [623, 454] on body "[DOMAIN_NAME] Home Favoritos Elementos Columnas Contenido Cajas Acordeón Cuadro…" at bounding box center [572, 381] width 1144 height 762
click at [560, 498] on button "Aplicando" at bounding box center [574, 492] width 66 height 23
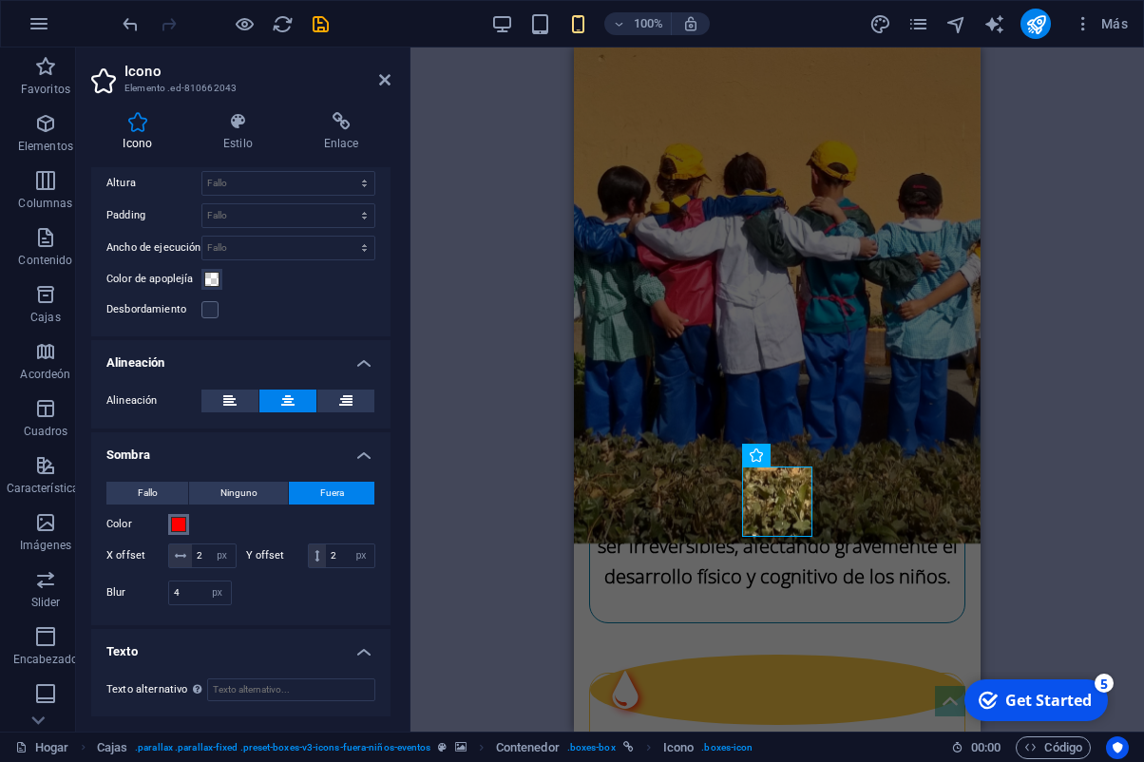
click at [176, 532] on button "Color" at bounding box center [178, 524] width 21 height 21
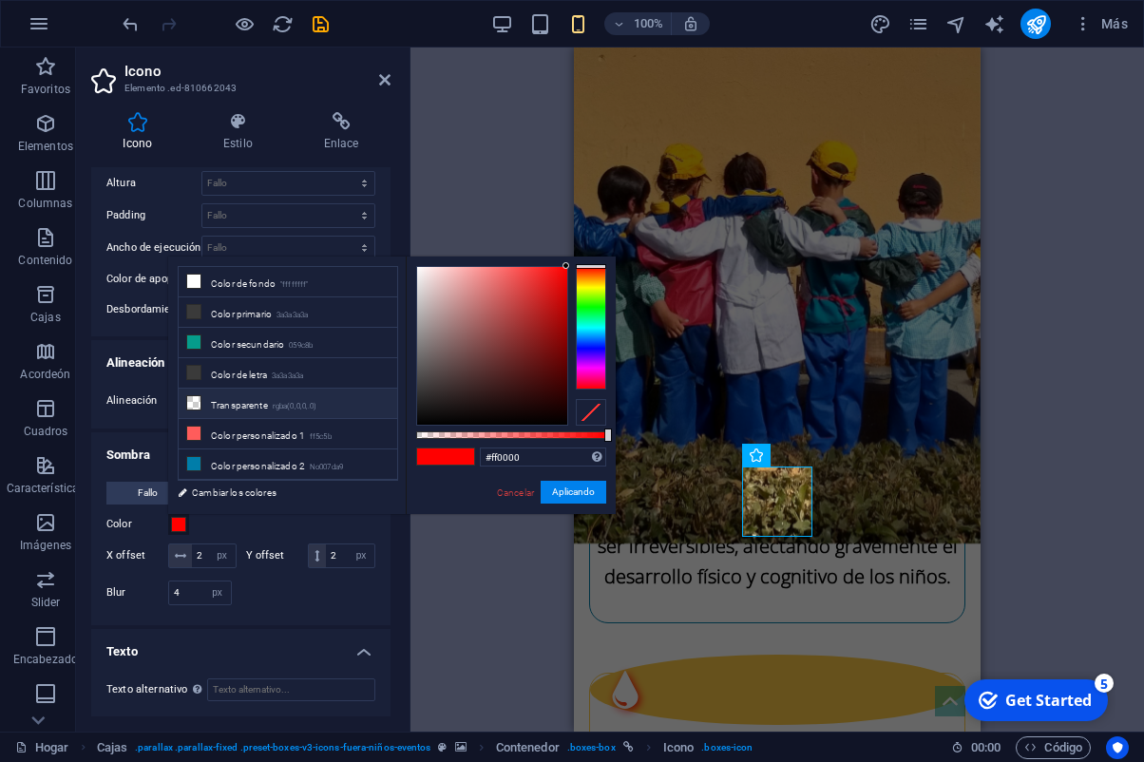
click at [257, 401] on li "Transparente rgba(0,0,0,.0)" at bounding box center [288, 404] width 219 height 30
type input "rgba(0, 0, 0, 0)"
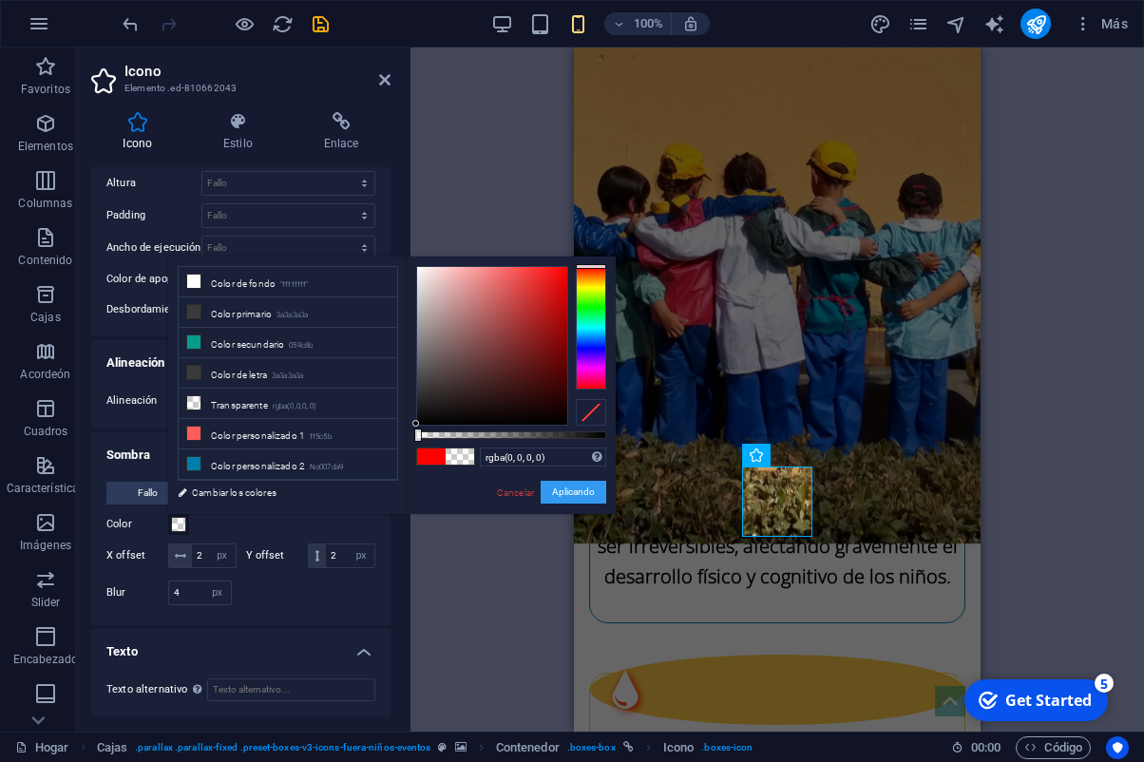
click at [591, 488] on button "Aplicando" at bounding box center [574, 492] width 66 height 23
type input "2"
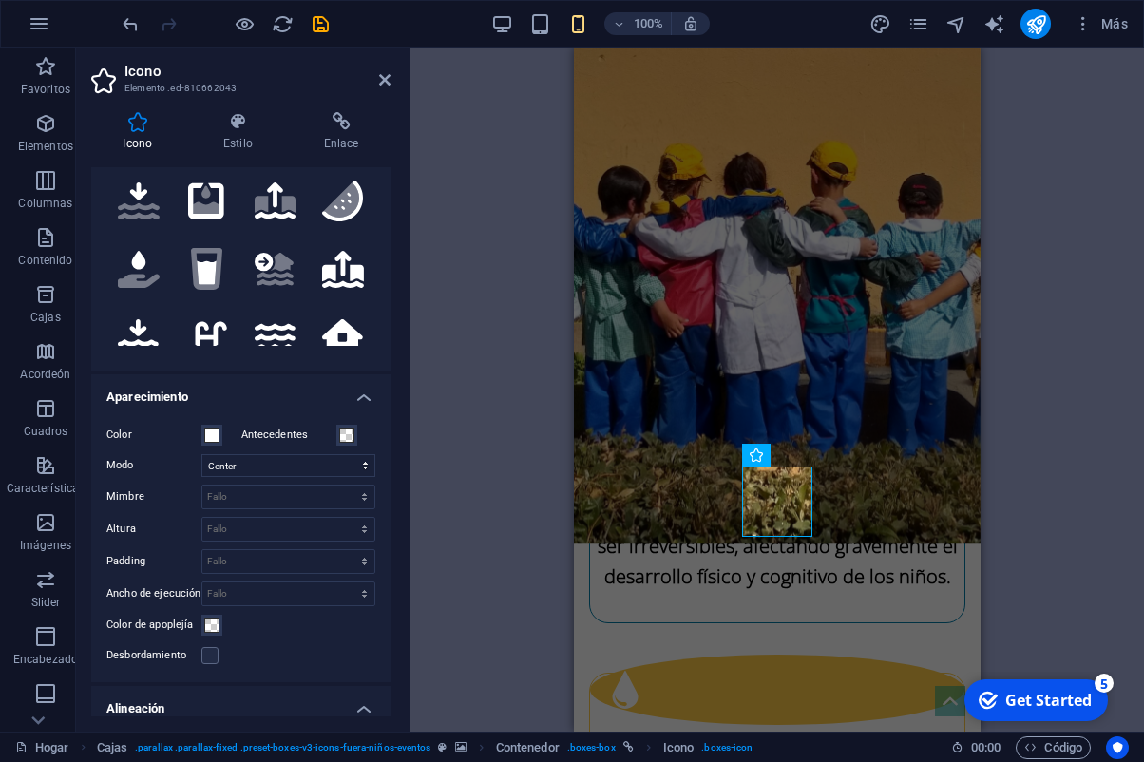
scroll to position [198, 0]
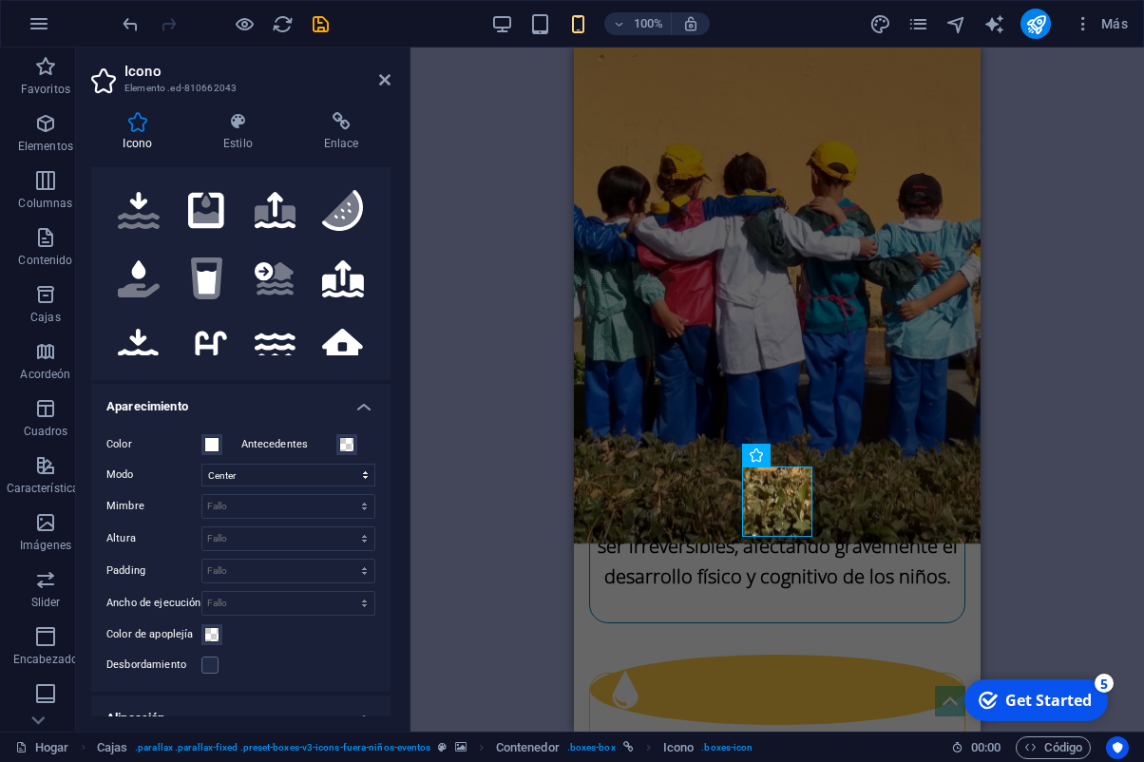
click at [360, 402] on h4 "Aparecimiento" at bounding box center [240, 401] width 299 height 34
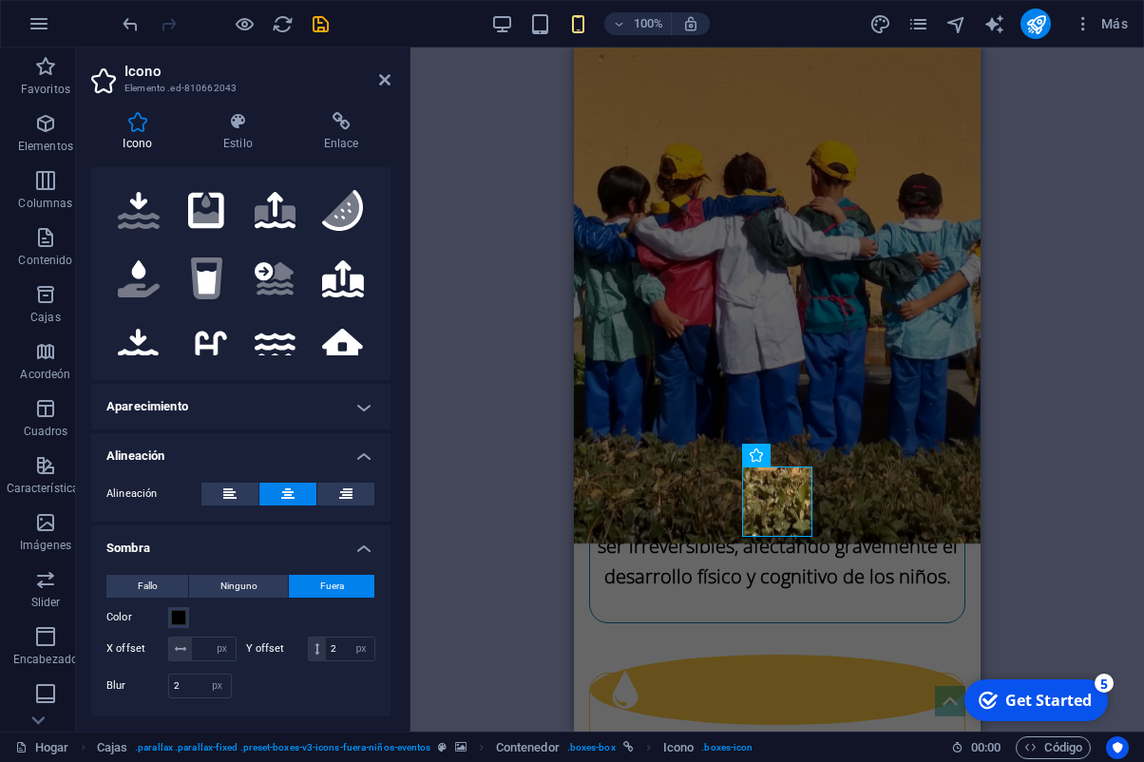
click at [360, 546] on h4 "Sombra" at bounding box center [240, 543] width 299 height 34
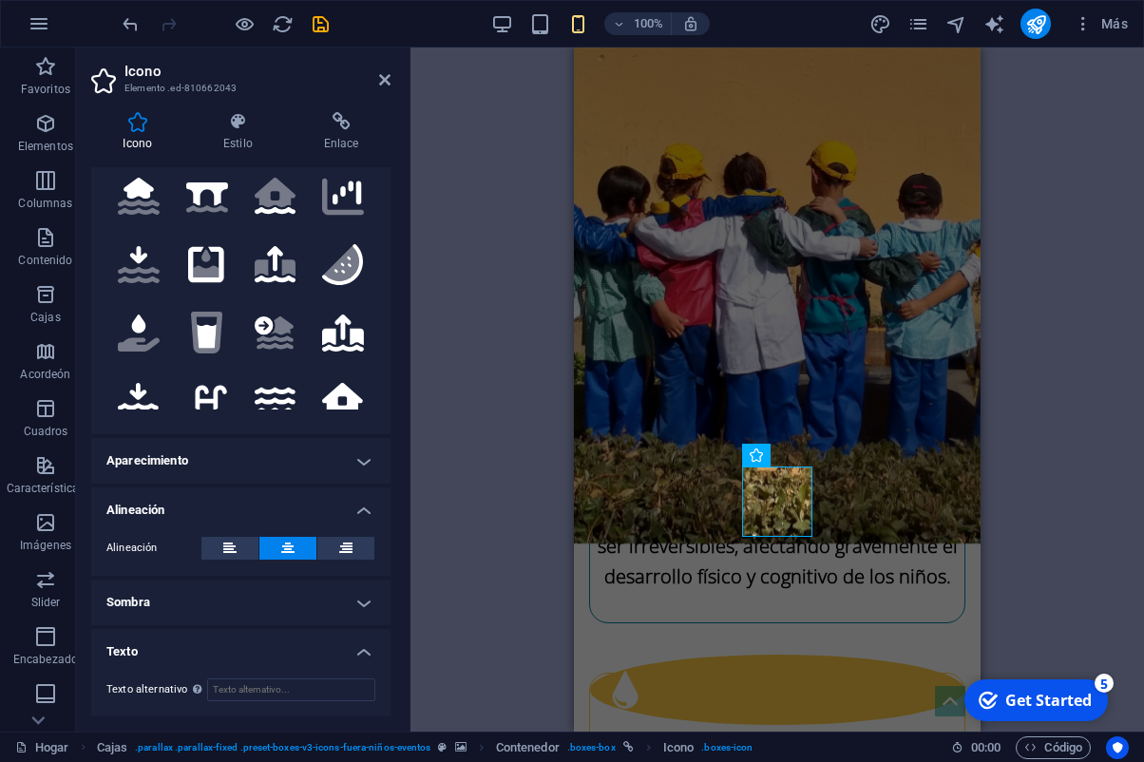
scroll to position [144, 0]
click at [370, 648] on h4 "Texto" at bounding box center [240, 646] width 299 height 34
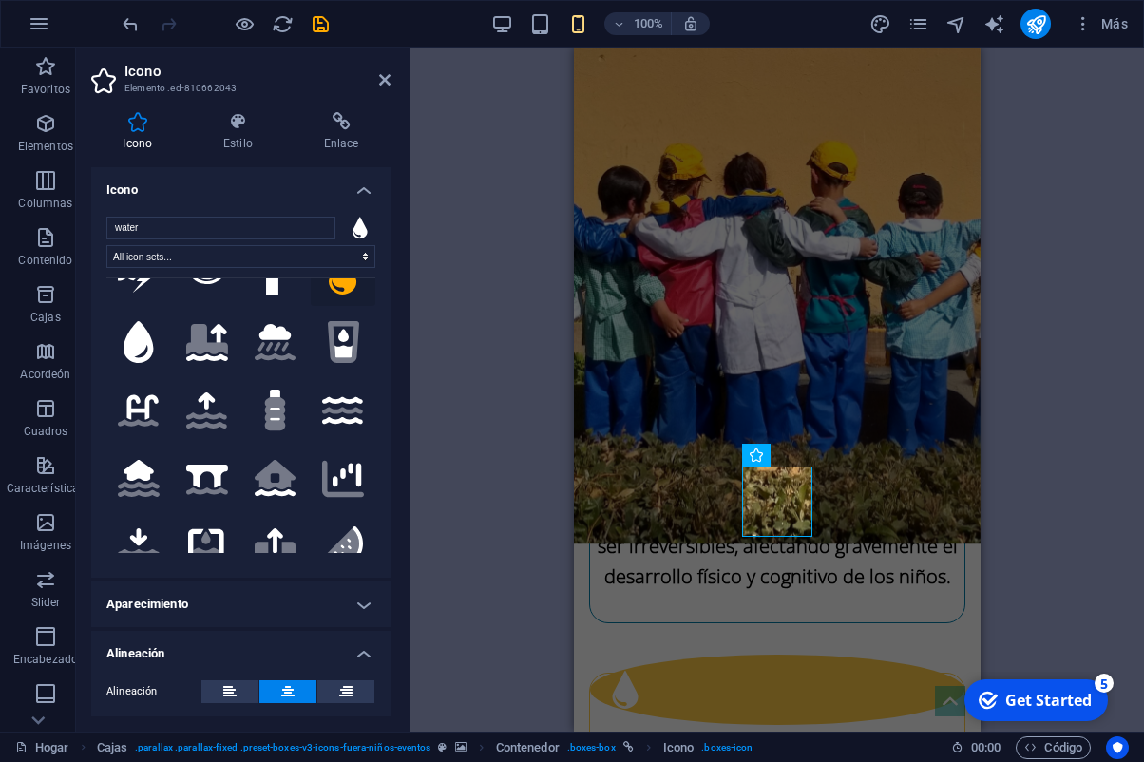
scroll to position [0, 0]
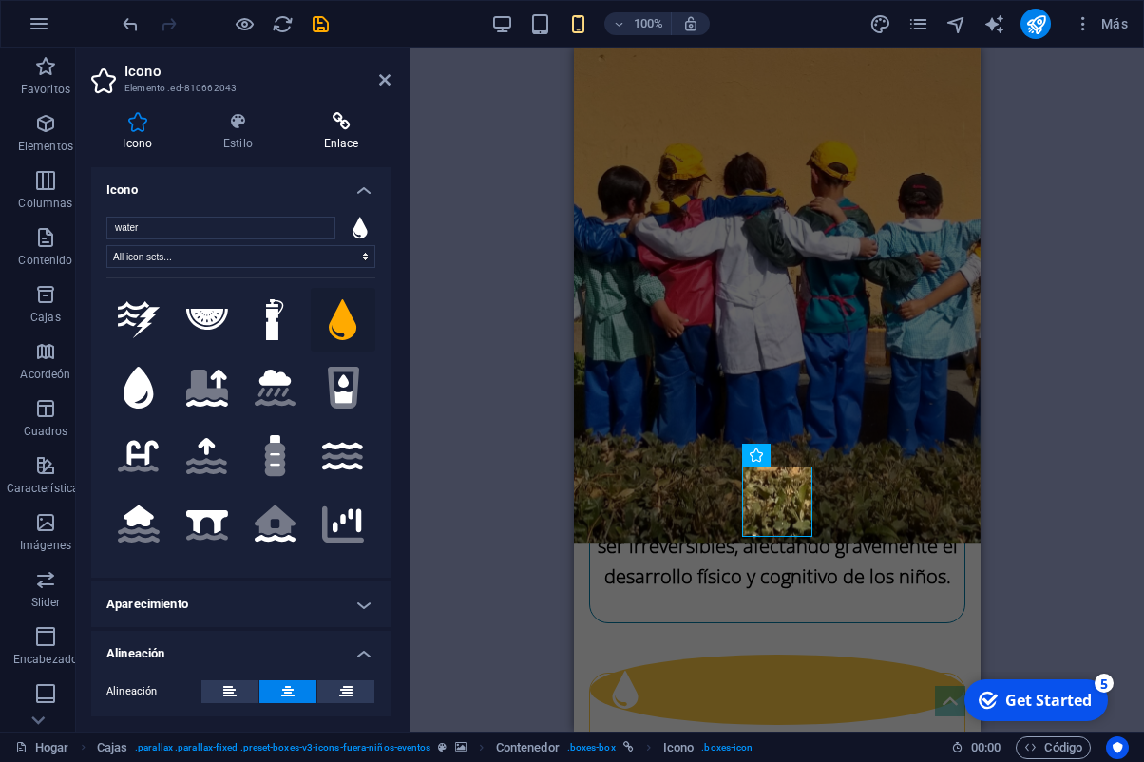
click at [348, 140] on h4 "Enlace" at bounding box center [341, 132] width 99 height 40
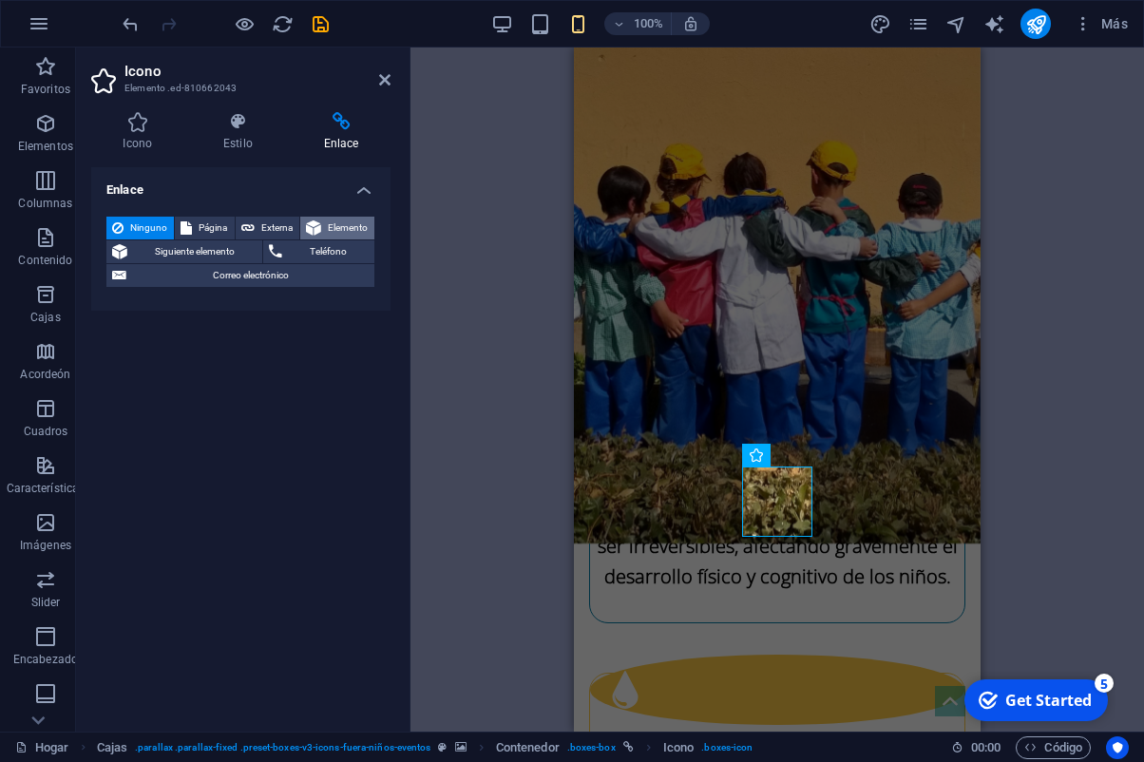
click at [344, 232] on span "Elemento" at bounding box center [348, 228] width 42 height 23
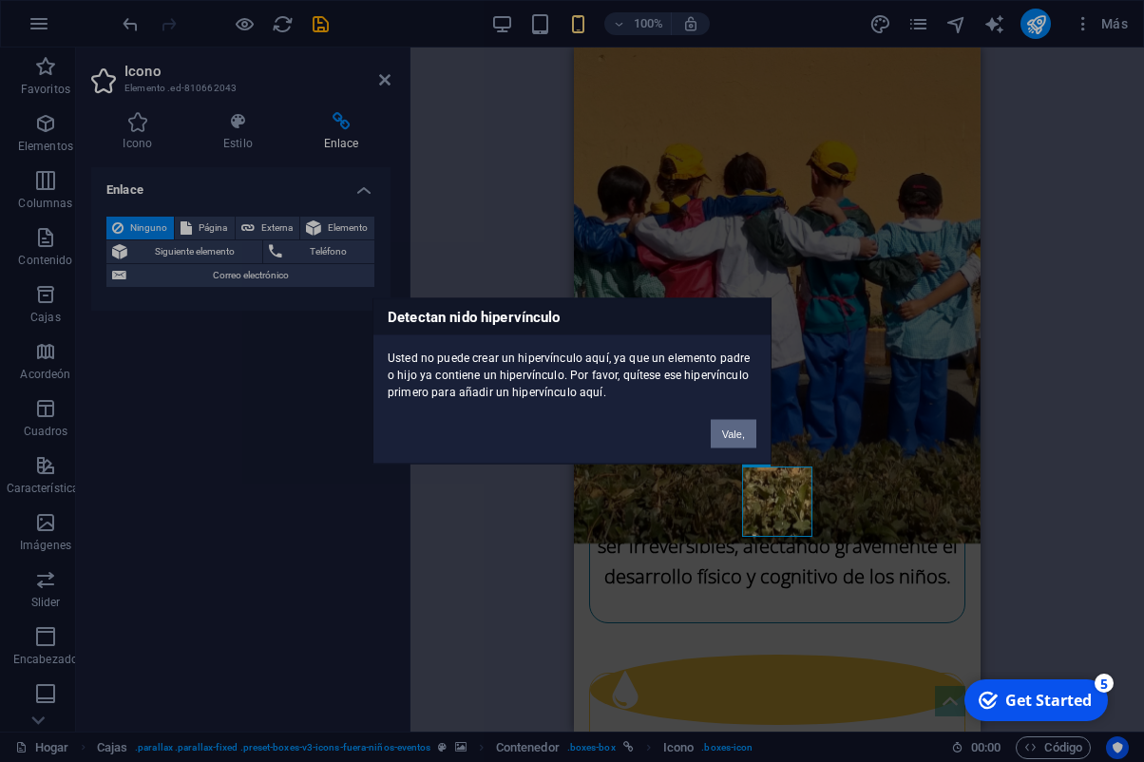
click at [742, 439] on button "Vale," at bounding box center [734, 434] width 46 height 29
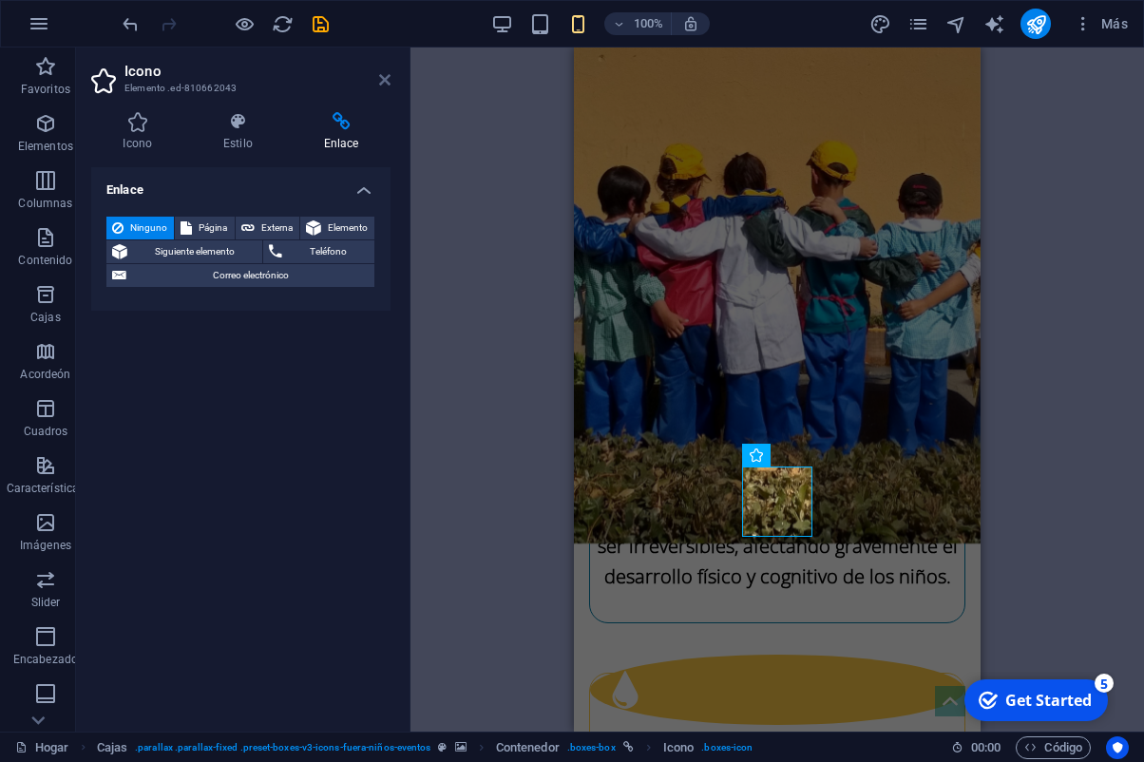
click at [385, 79] on icon at bounding box center [384, 79] width 11 height 15
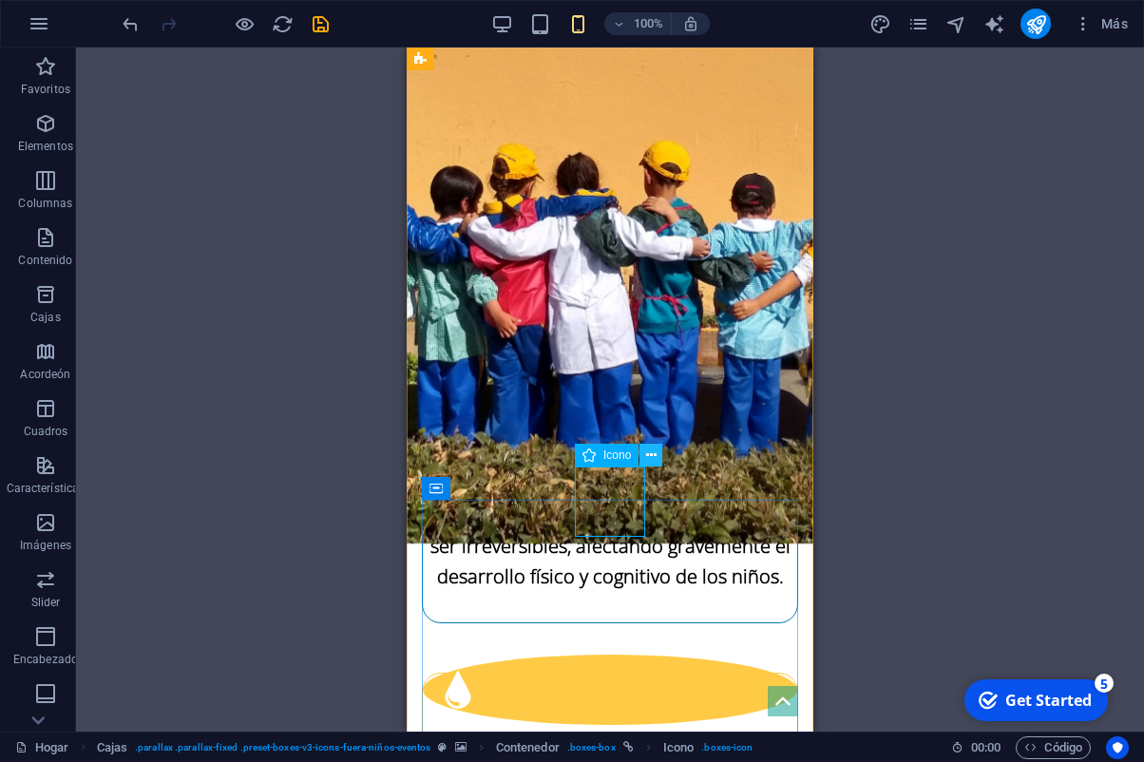
click at [649, 455] on icon at bounding box center [651, 456] width 10 height 20
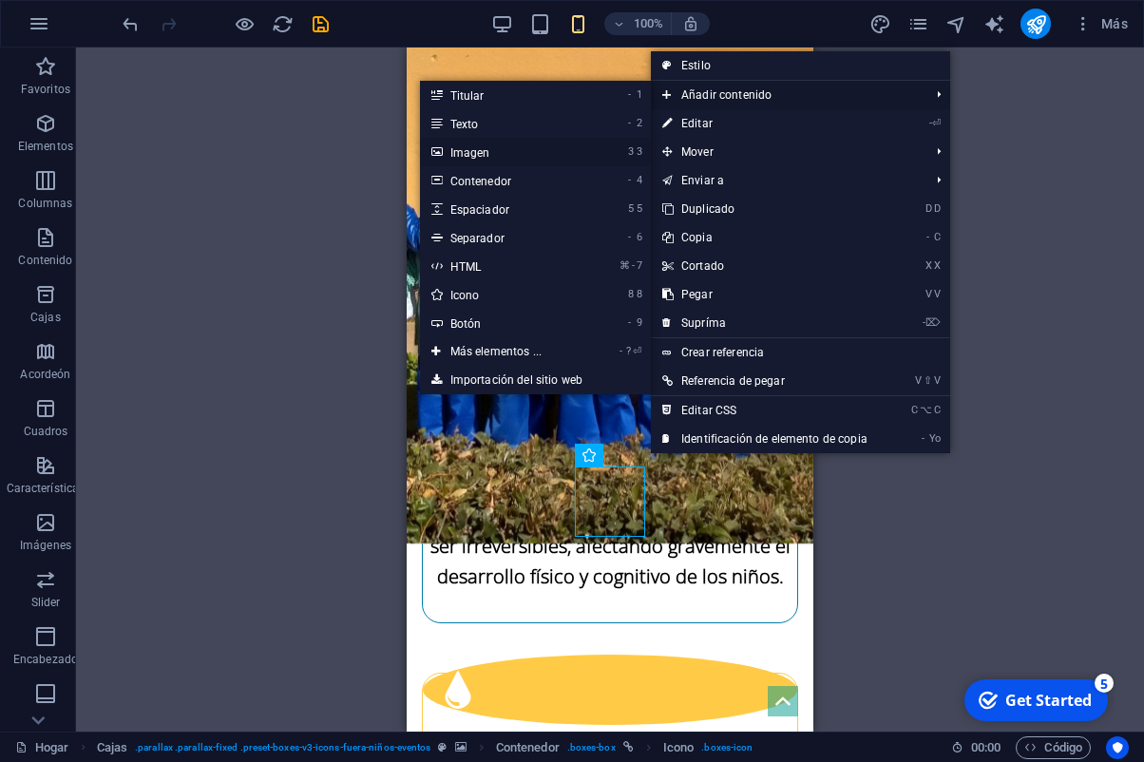
click at [490, 157] on link "3 3 Imagen" at bounding box center [500, 152] width 160 height 29
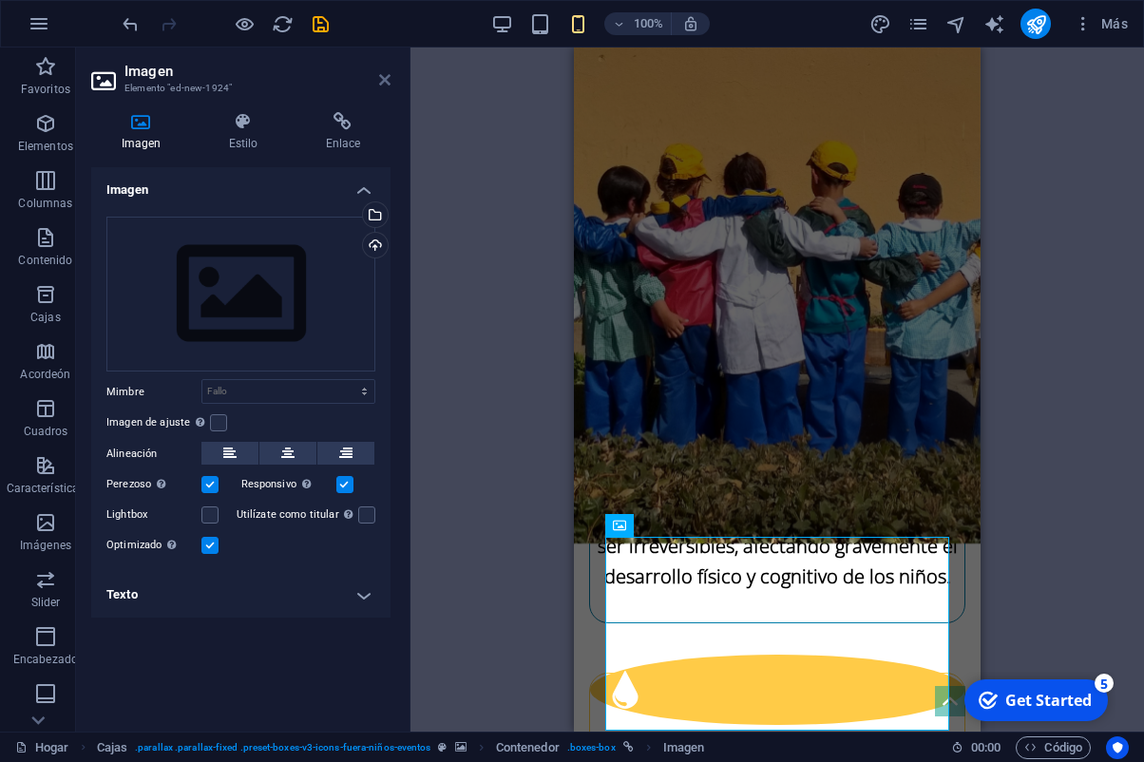
click at [387, 86] on icon at bounding box center [384, 79] width 11 height 15
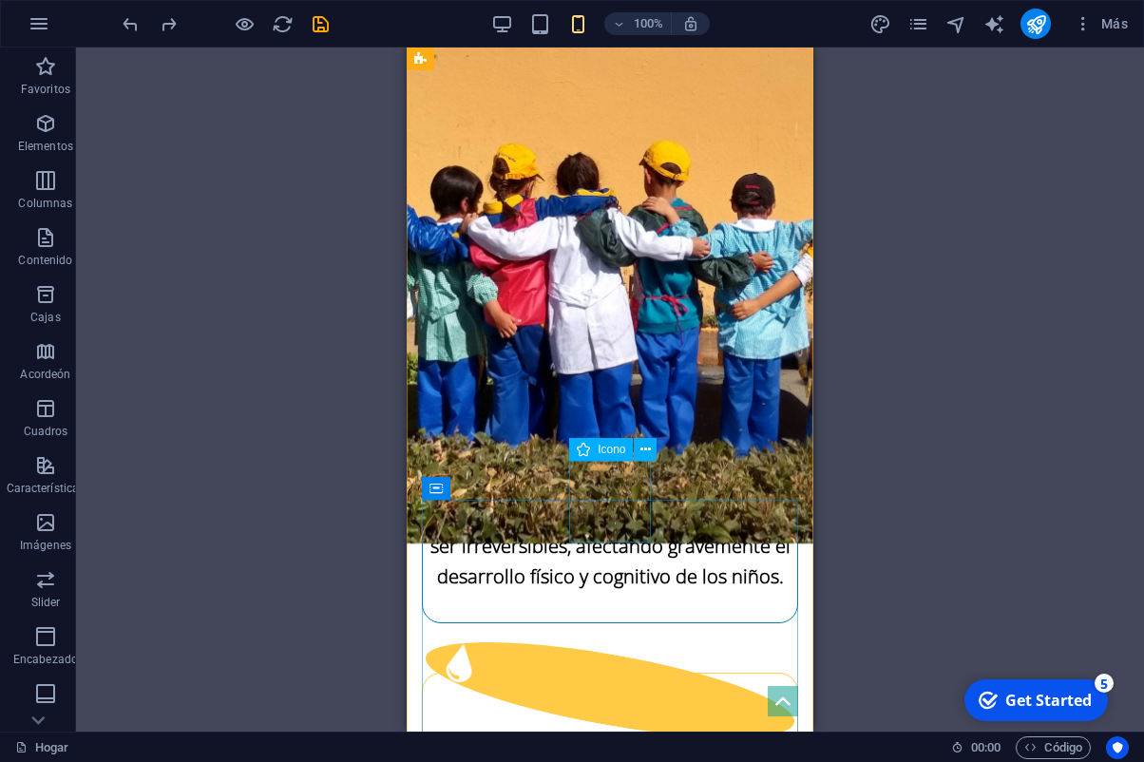
click at [614, 623] on figure at bounding box center [610, 690] width 381 height 134
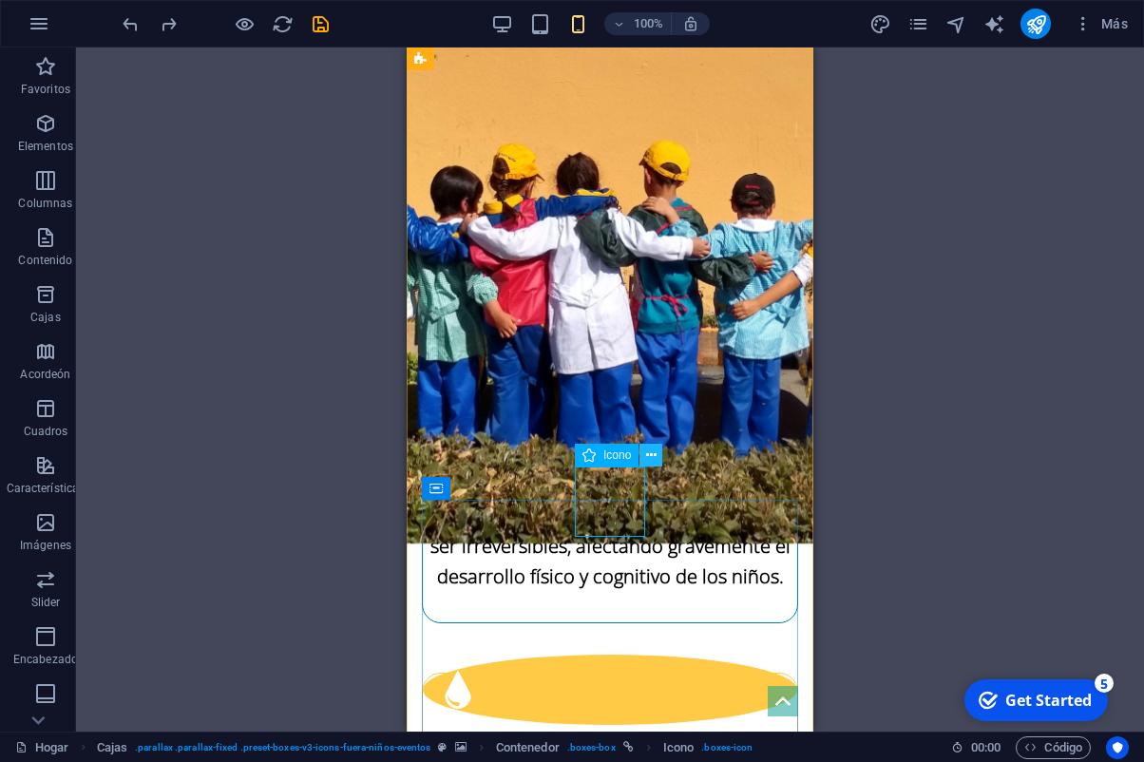
click at [656, 458] on icon at bounding box center [651, 456] width 10 height 20
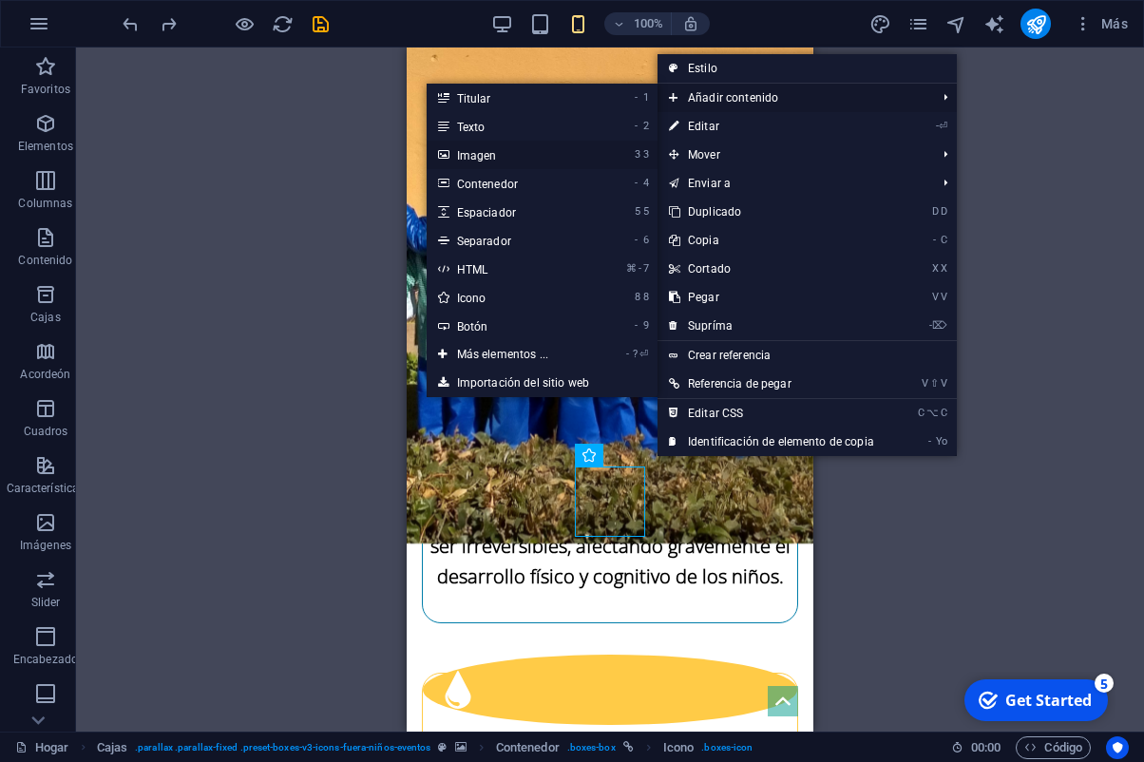
click at [488, 161] on link "3 3 Imagen" at bounding box center [507, 155] width 160 height 29
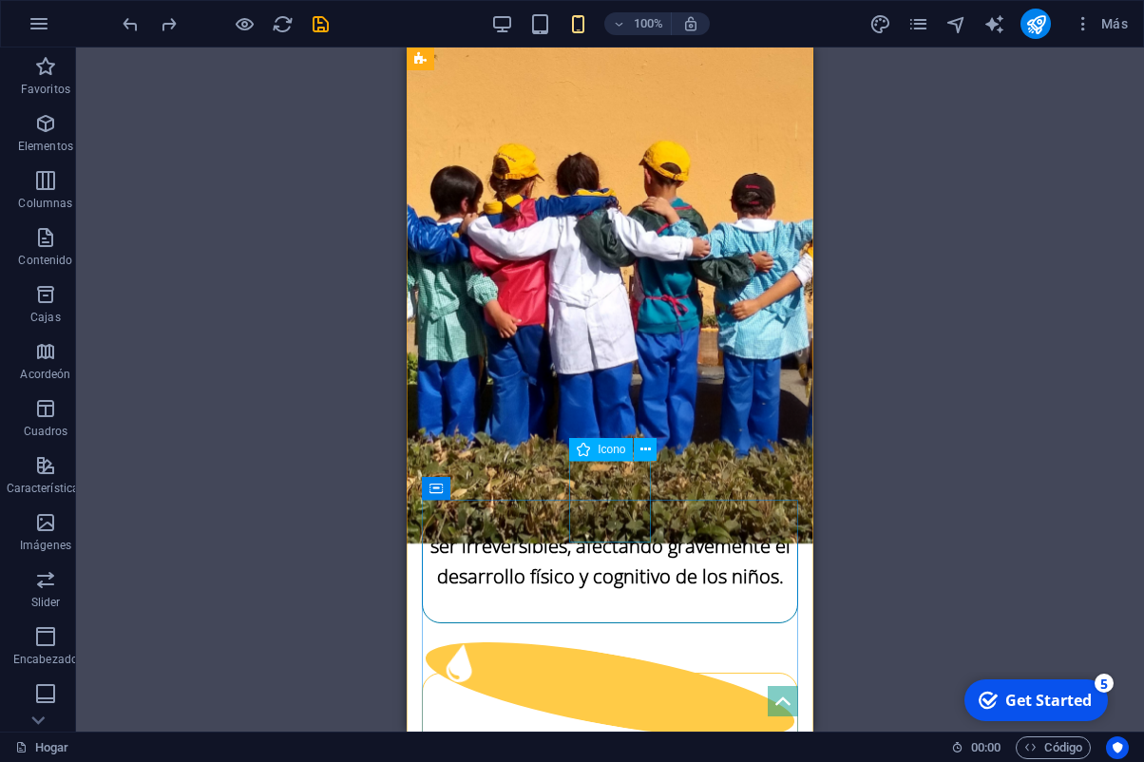
click at [625, 623] on figure at bounding box center [610, 690] width 381 height 134
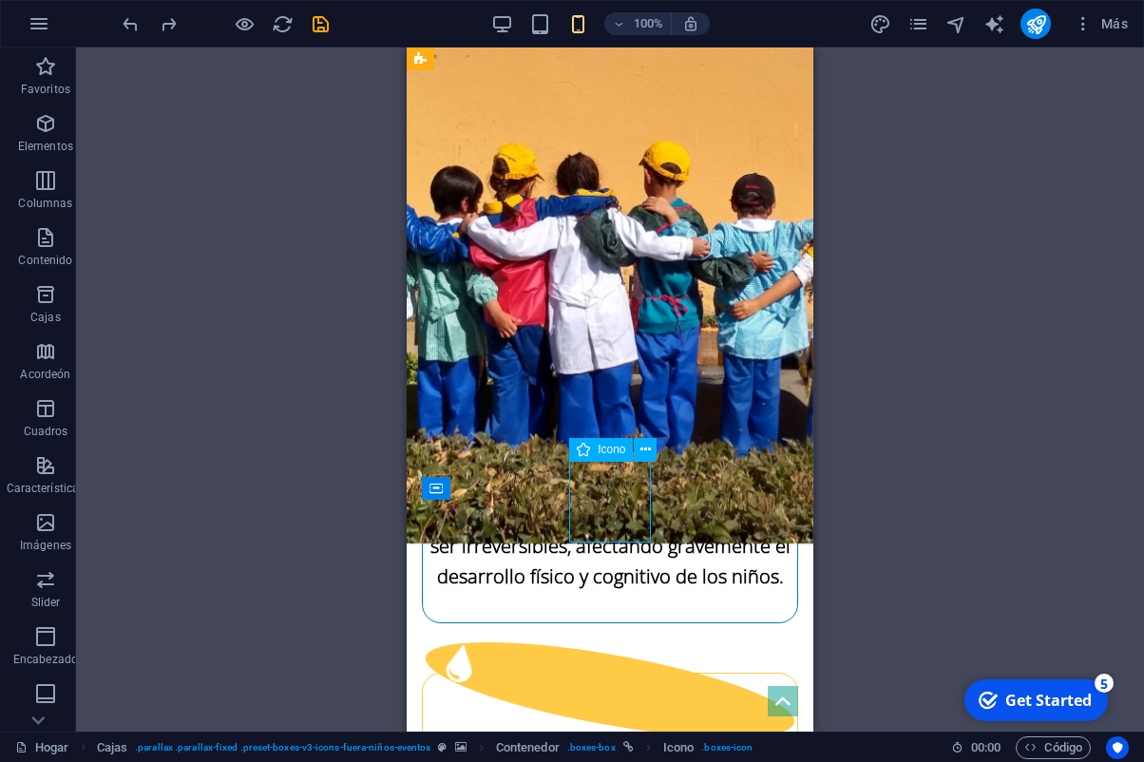
click at [625, 623] on figure at bounding box center [610, 690] width 381 height 134
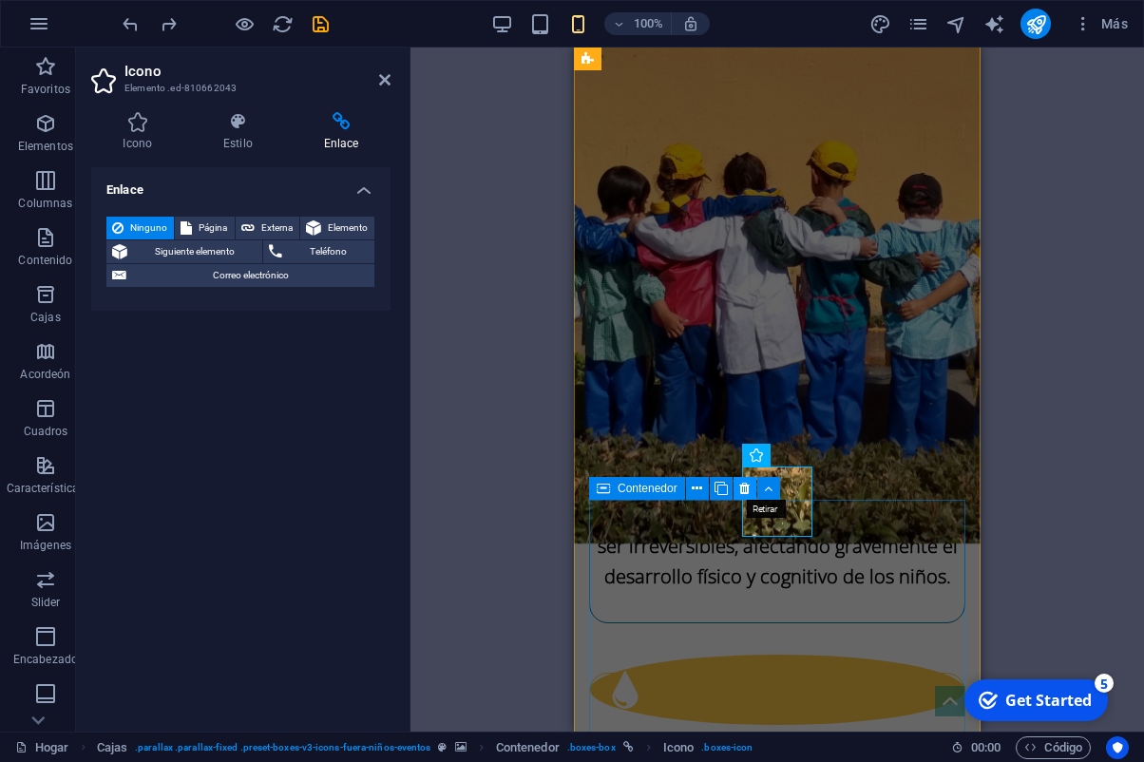
click at [742, 489] on icon at bounding box center [744, 489] width 10 height 20
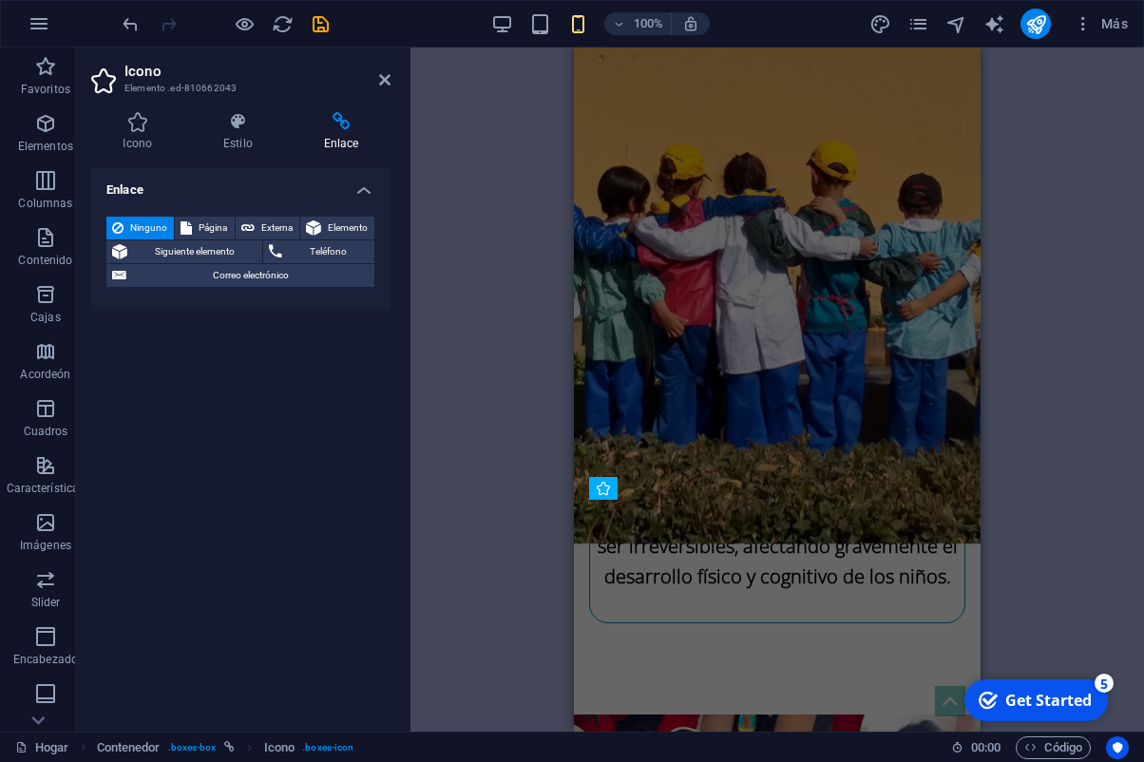
click at [1044, 508] on div "H3 Boxes Container Contenedor Texto Contenedor Contenedor Espaciador Container …" at bounding box center [778, 390] width 734 height 684
click at [1045, 504] on div "H3 Boxes Container Contenedor Texto Contenedor Contenedor Espaciador Container …" at bounding box center [778, 390] width 734 height 684
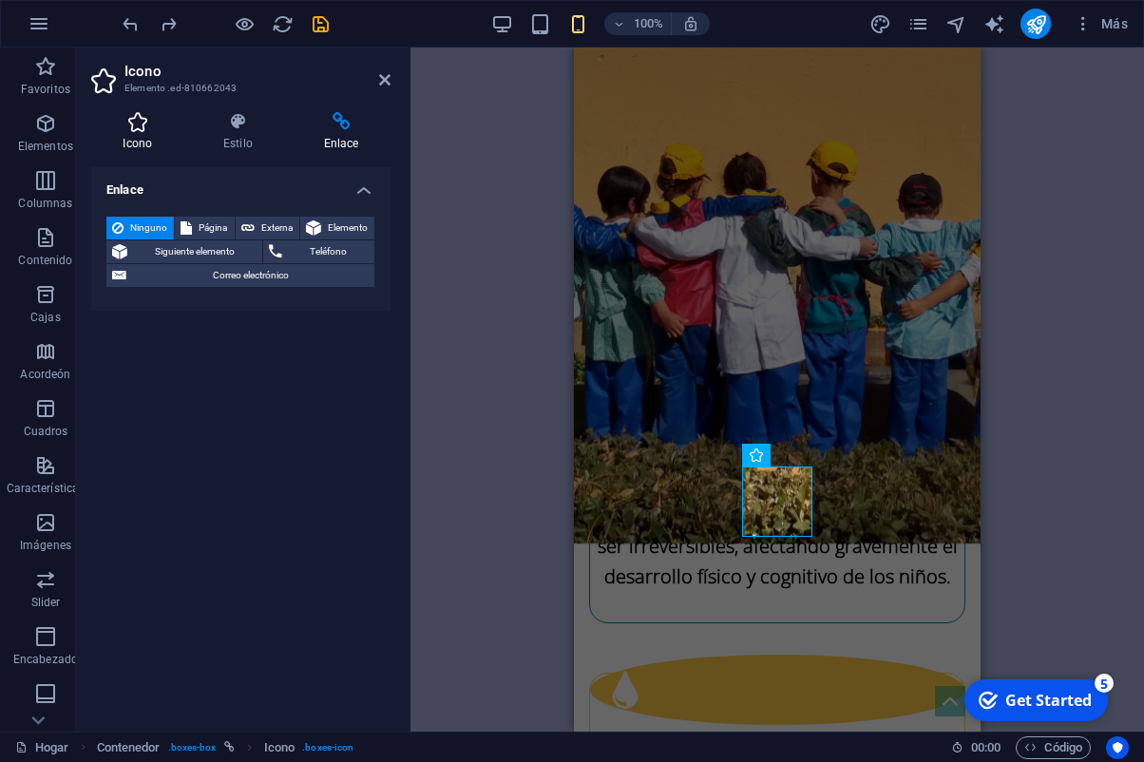
click at [149, 124] on icon at bounding box center [137, 121] width 93 height 19
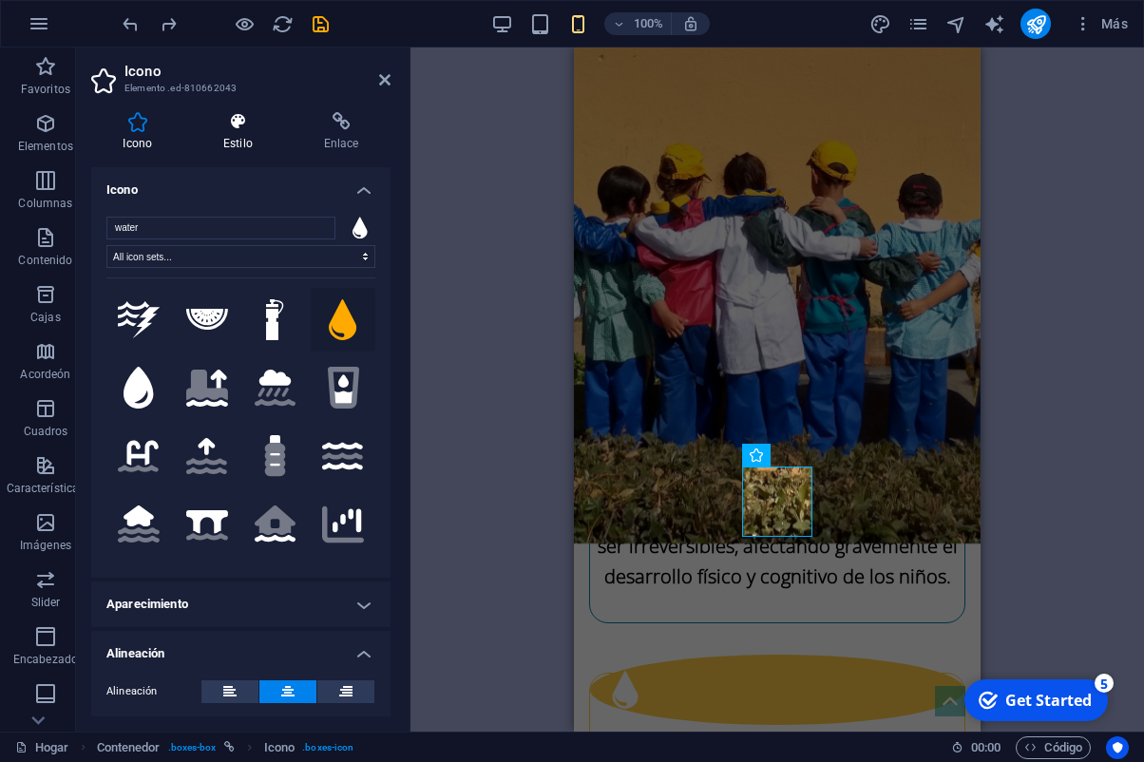
click at [237, 132] on h4 "Estilo" at bounding box center [242, 132] width 101 height 40
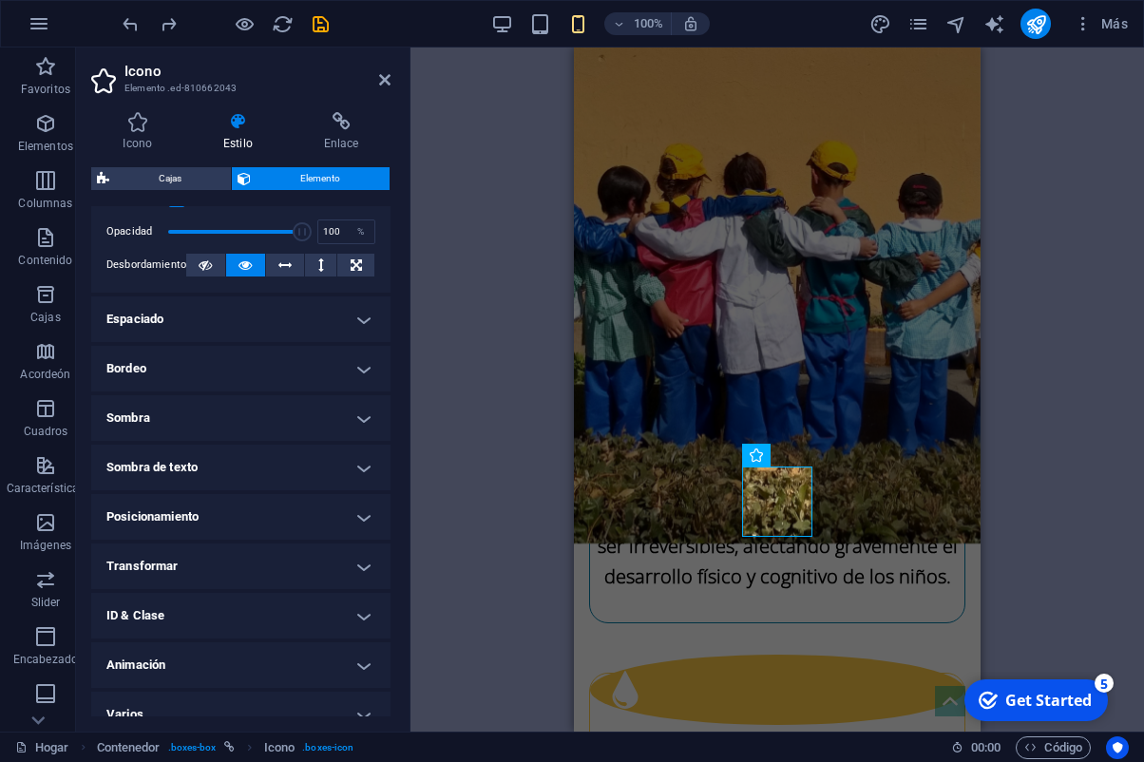
scroll to position [309, 0]
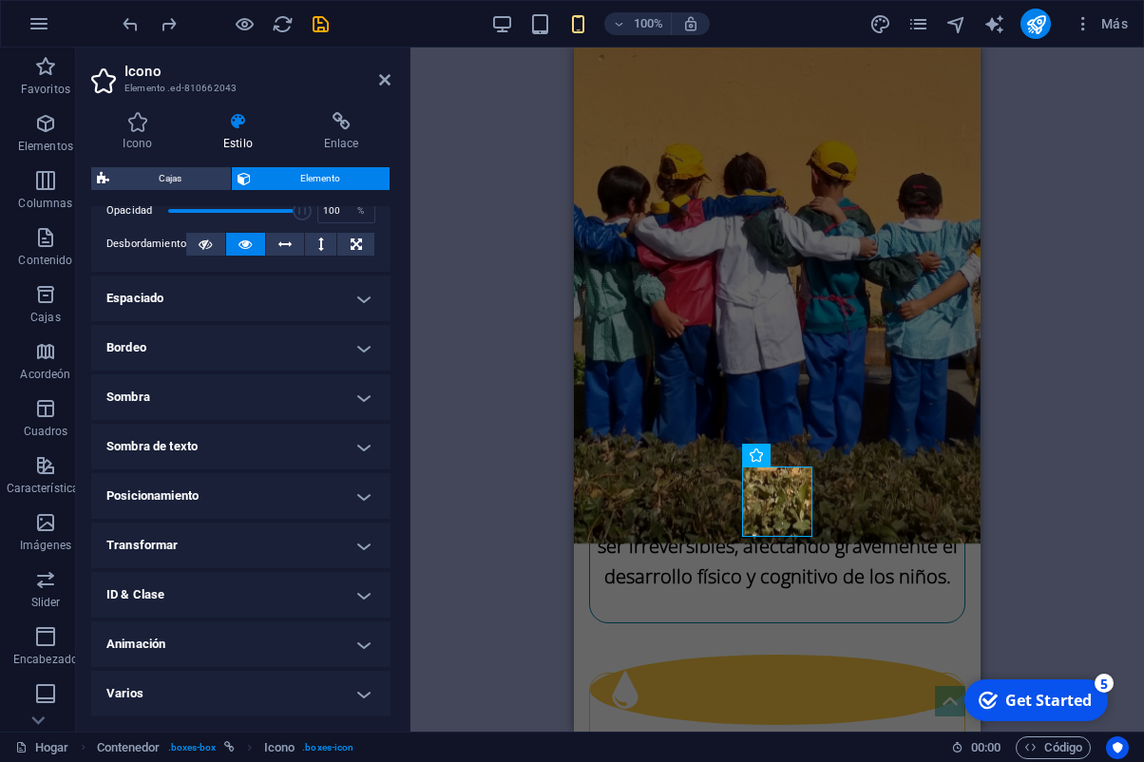
click at [515, 441] on div "H3 Boxes Container Contenedor Texto Contenedor Contenedor Espaciador Container …" at bounding box center [778, 390] width 734 height 684
click at [462, 365] on div "H3 Boxes Container Contenedor Texto Contenedor Contenedor Espaciador Container …" at bounding box center [778, 390] width 734 height 684
click at [376, 78] on h2 "Icono" at bounding box center [258, 71] width 266 height 17
click at [387, 81] on icon at bounding box center [384, 79] width 11 height 15
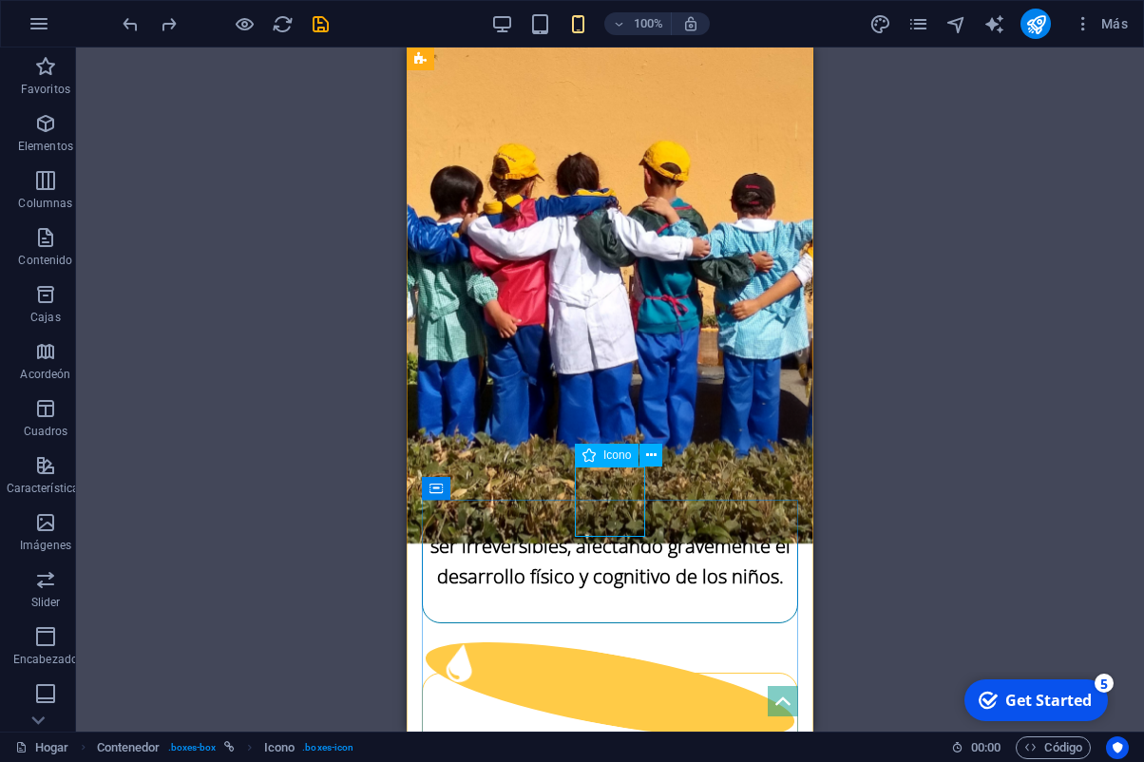
click at [634, 623] on figure at bounding box center [610, 690] width 381 height 134
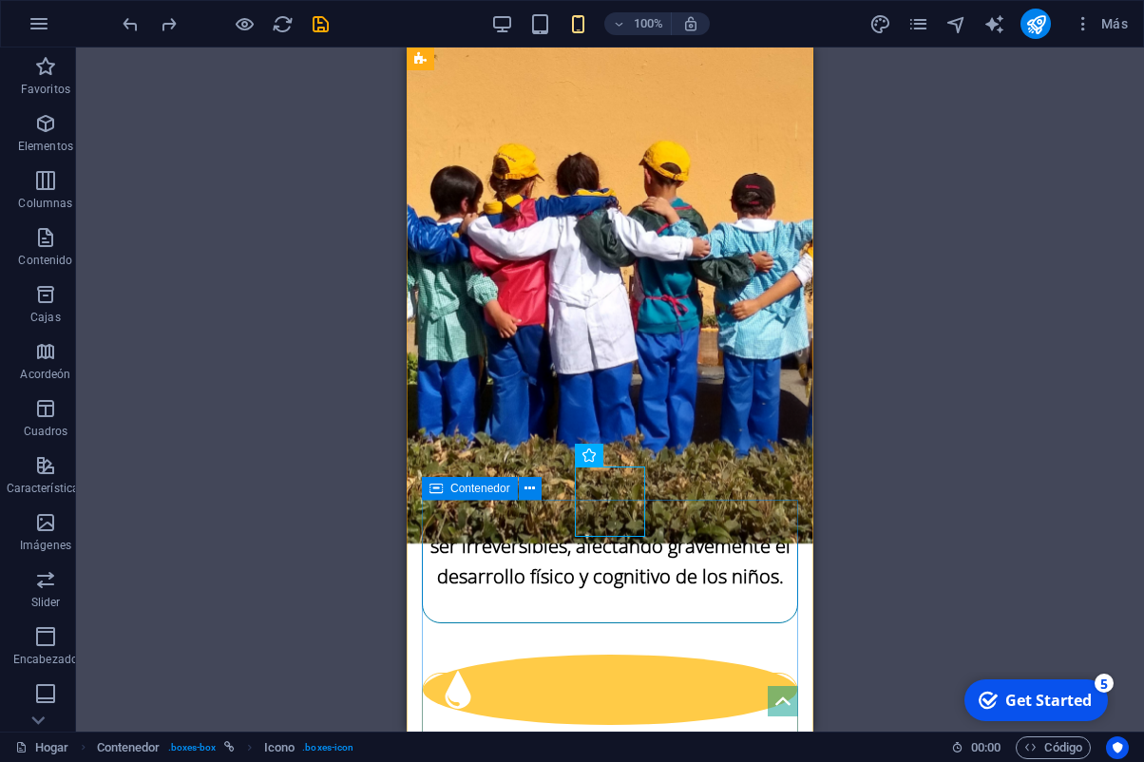
click at [0, 0] on span "Contenedor" at bounding box center [0, 0] width 0 height 0
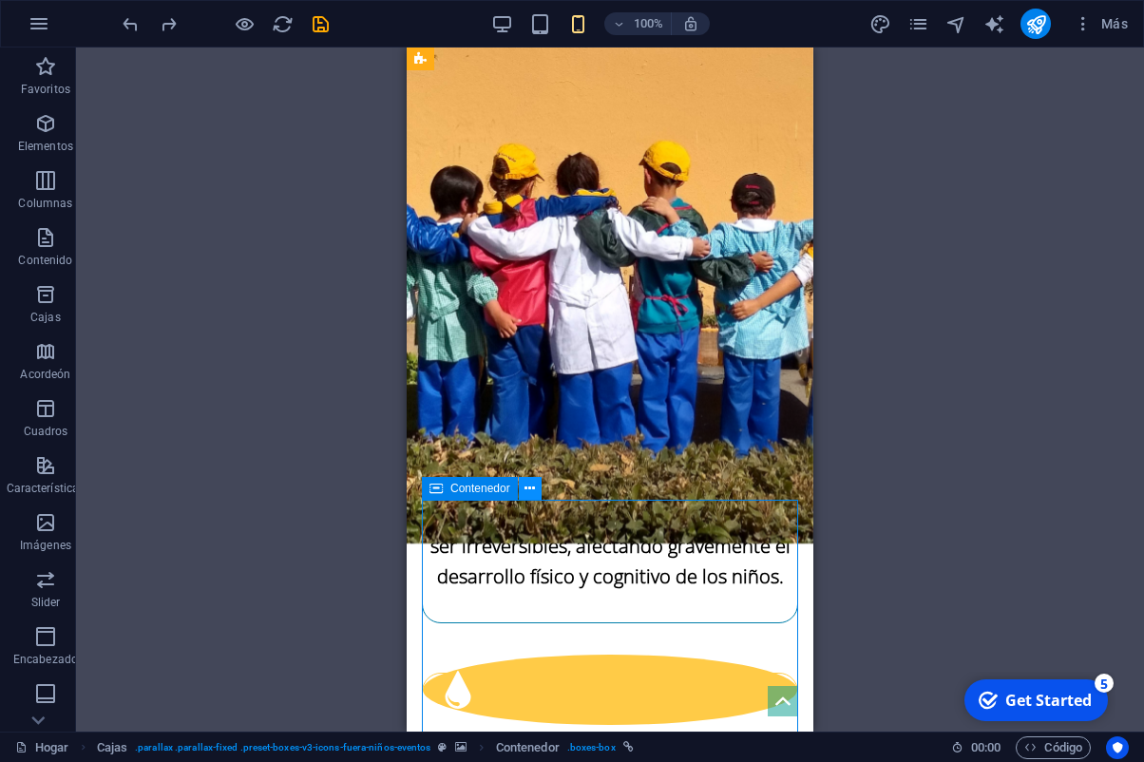
click at [531, 492] on icon at bounding box center [530, 489] width 10 height 20
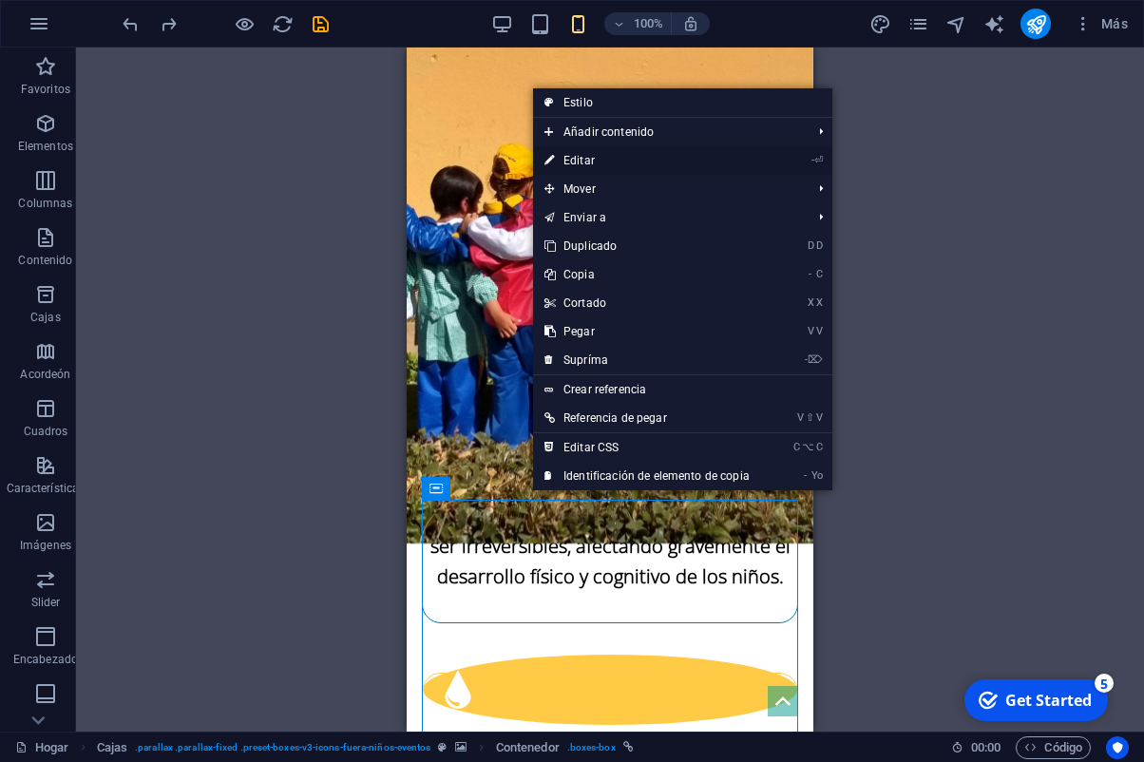
click at [608, 158] on link "- ⏎ Editar" at bounding box center [647, 160] width 228 height 29
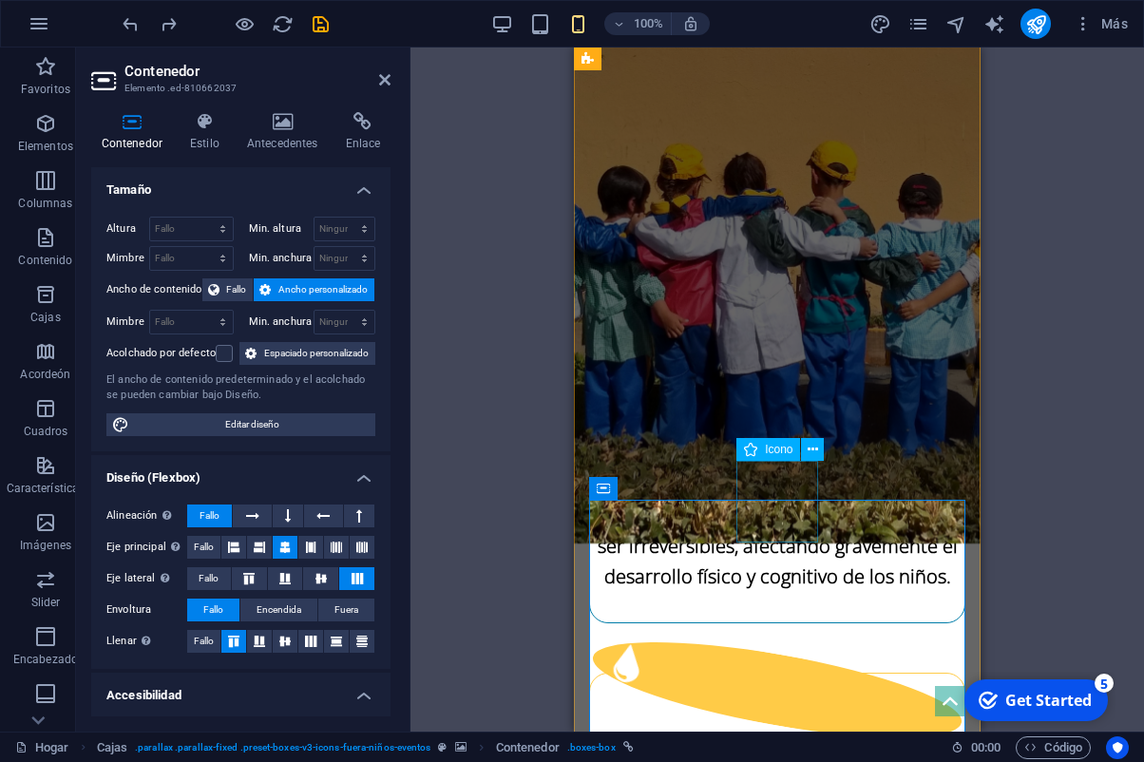
click at [803, 623] on figure at bounding box center [777, 690] width 381 height 134
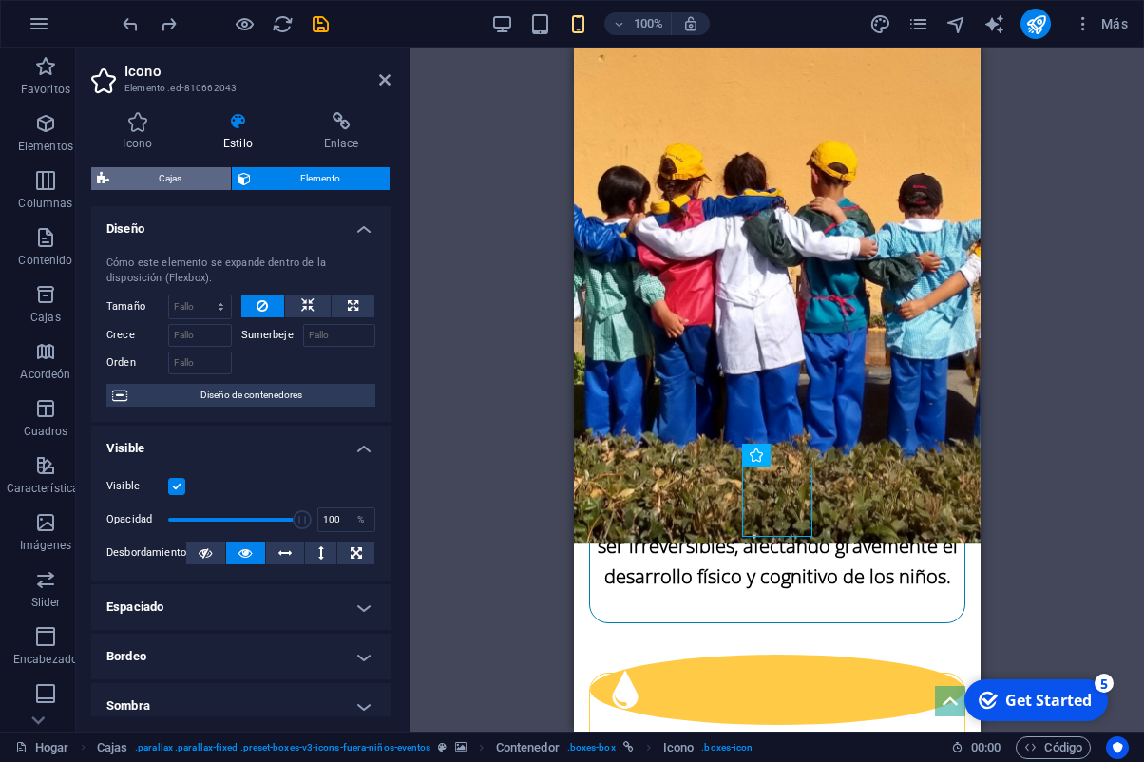
click at [202, 172] on span "Cajas" at bounding box center [170, 178] width 110 height 23
select select "rem"
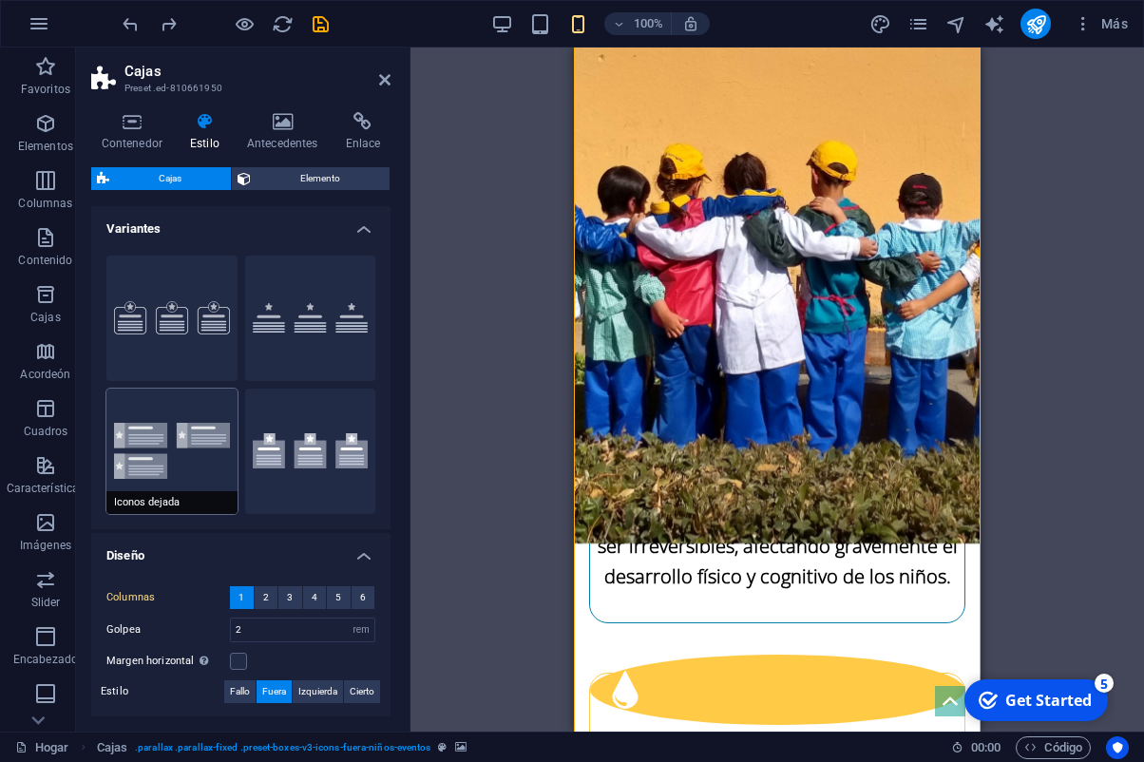
click at [207, 463] on button "Iconos dejada" at bounding box center [171, 451] width 131 height 125
type input "1"
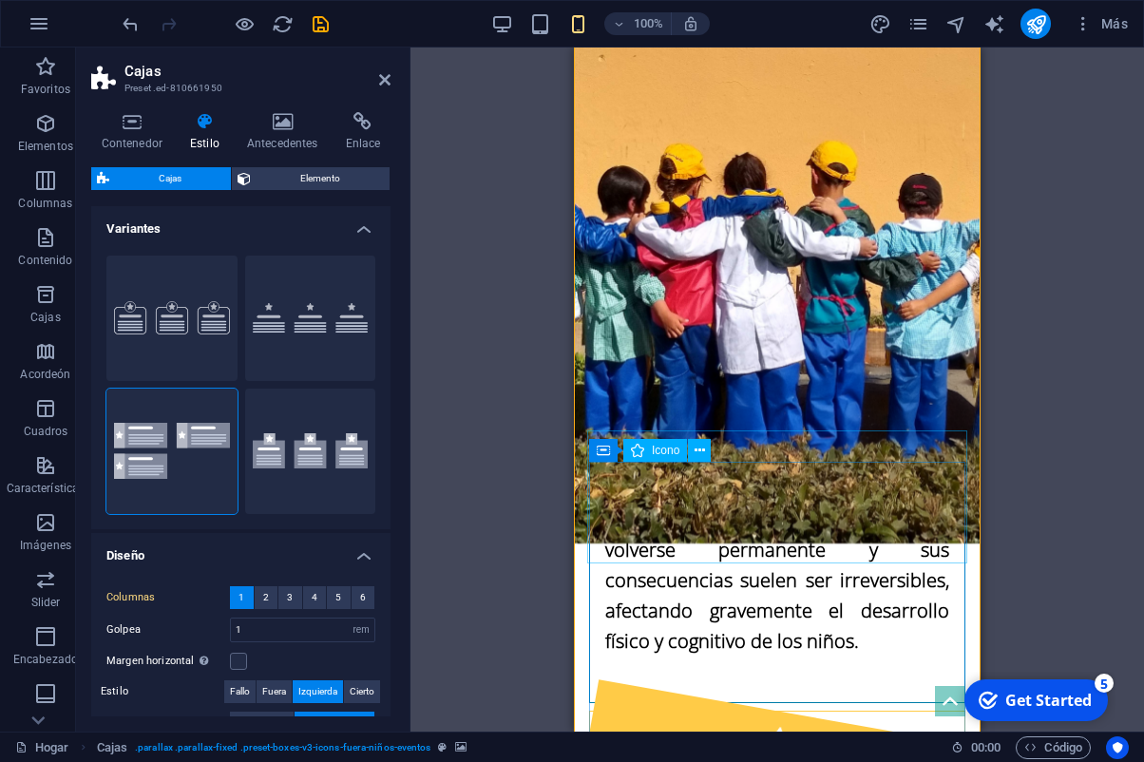
click at [785, 680] on figure at bounding box center [777, 746] width 381 height 132
click at [778, 680] on figure at bounding box center [777, 746] width 381 height 132
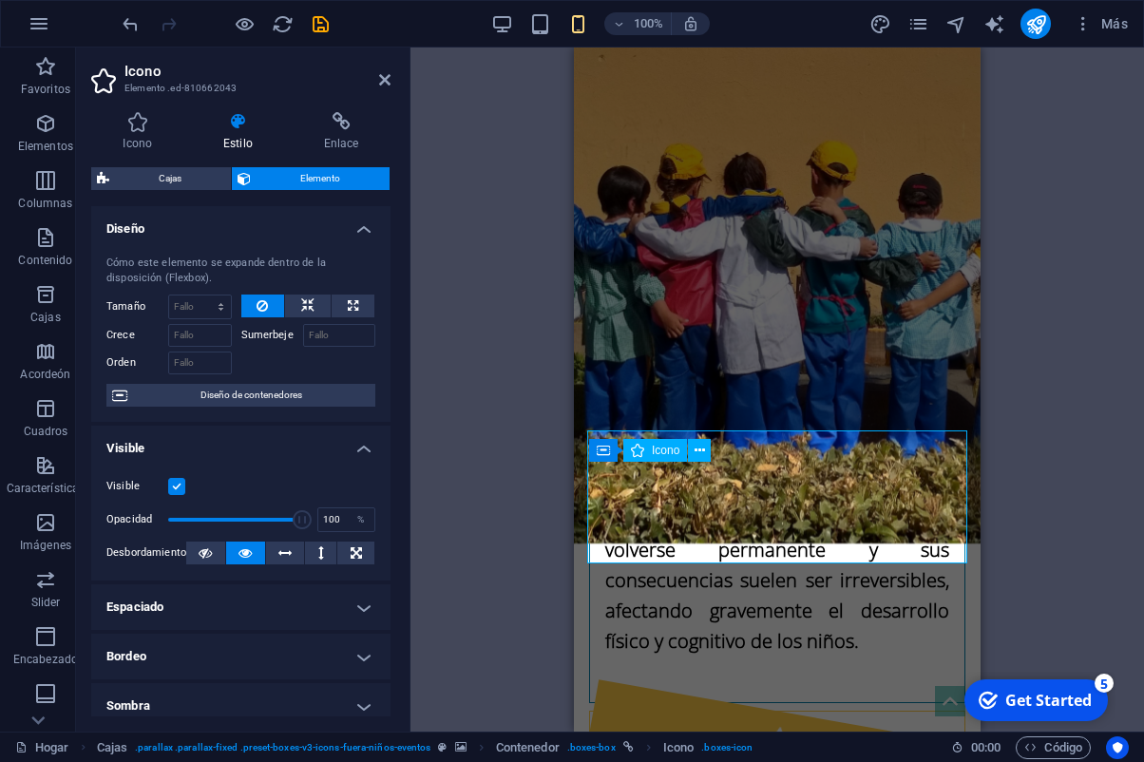
click at [778, 680] on figure at bounding box center [777, 746] width 381 height 132
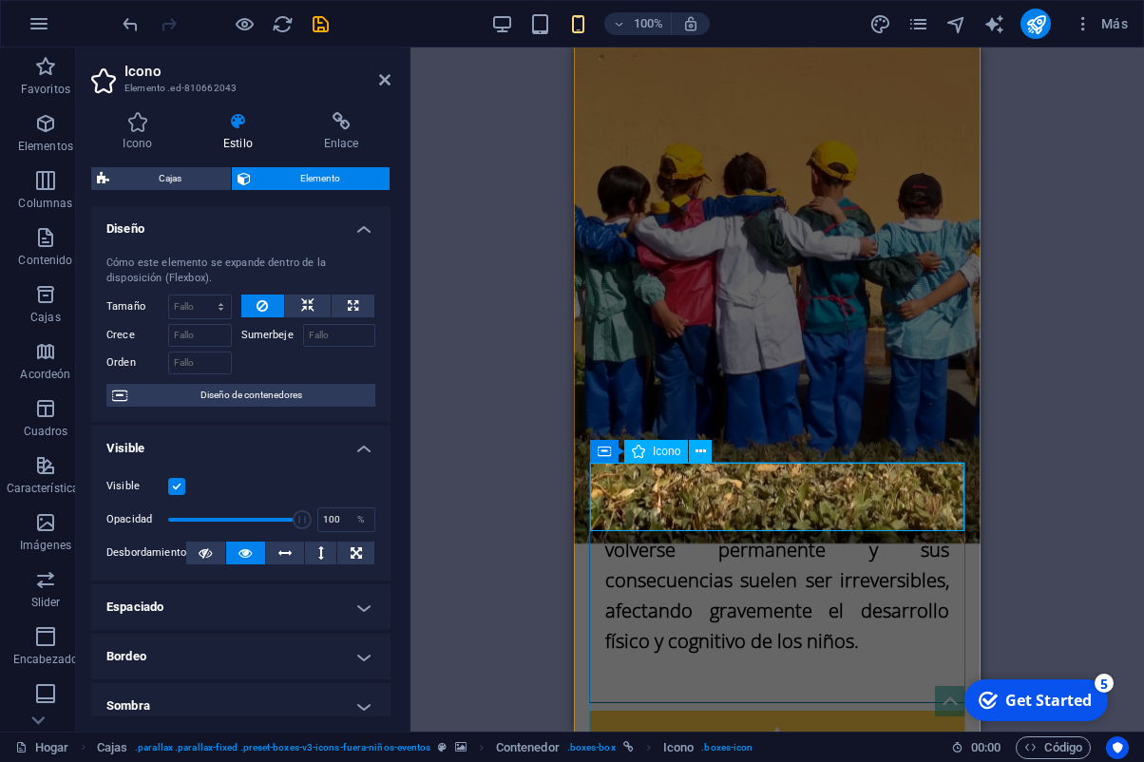
click at [663, 456] on span "Icono" at bounding box center [667, 451] width 28 height 11
click at [664, 456] on span "Icono" at bounding box center [667, 451] width 28 height 11
click at [166, 190] on div "Cajas Elemento" at bounding box center [240, 179] width 299 height 24
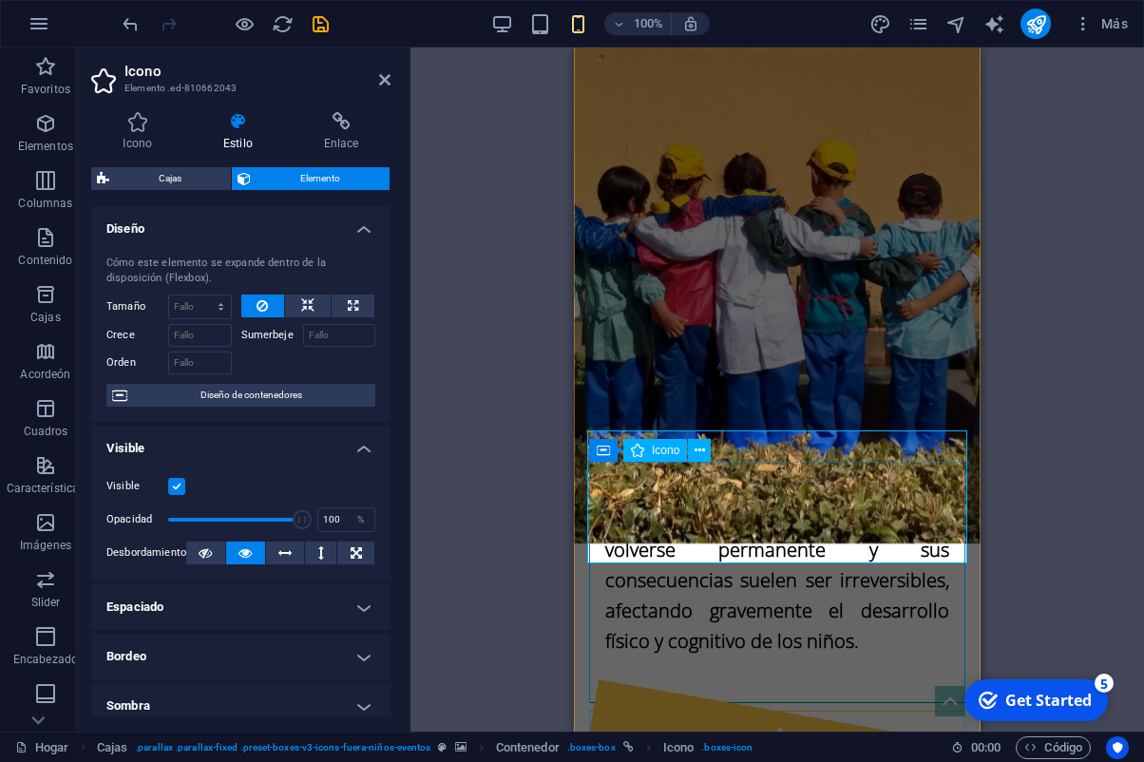
click at [780, 680] on figure at bounding box center [777, 746] width 381 height 132
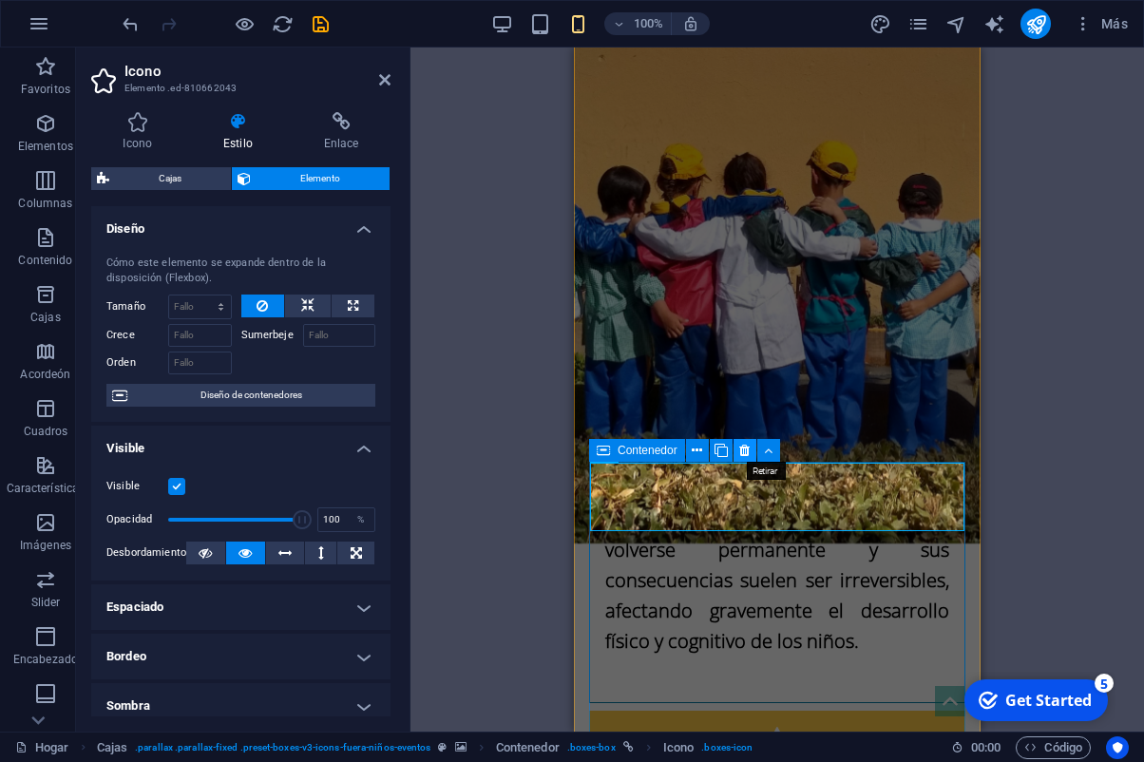
click at [746, 452] on icon at bounding box center [744, 451] width 10 height 20
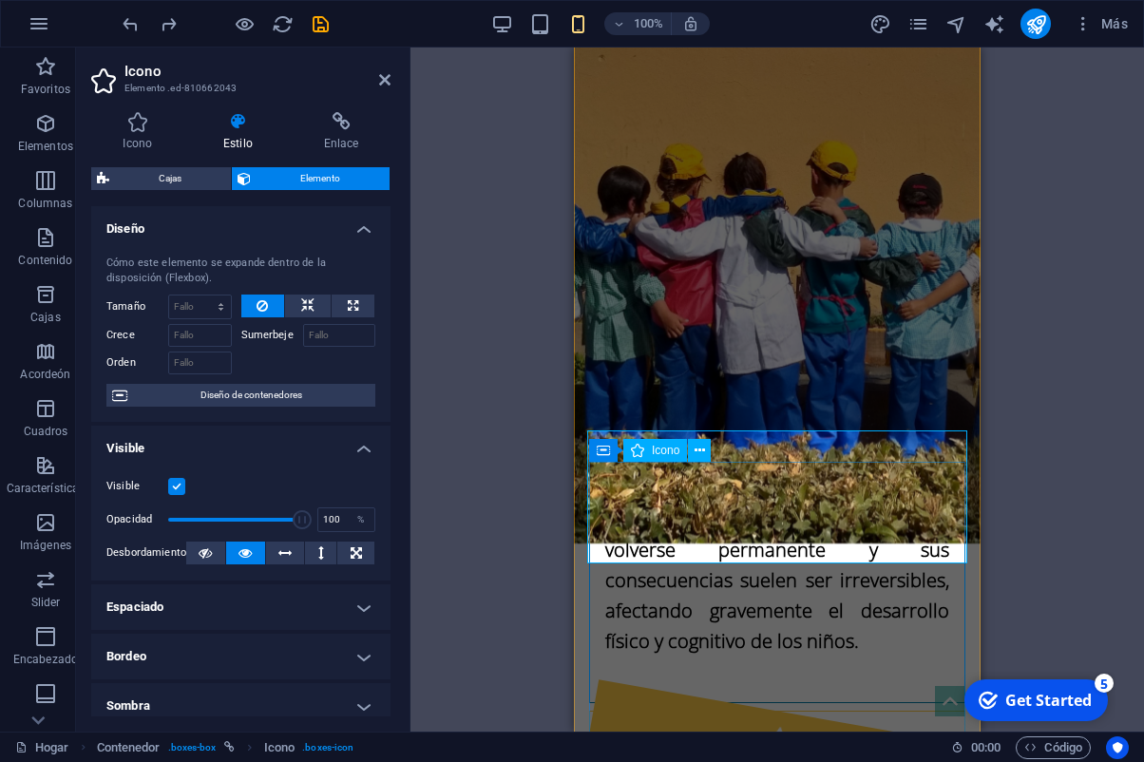
click at [841, 680] on figure at bounding box center [777, 746] width 381 height 132
click at [833, 680] on figure at bounding box center [777, 746] width 381 height 132
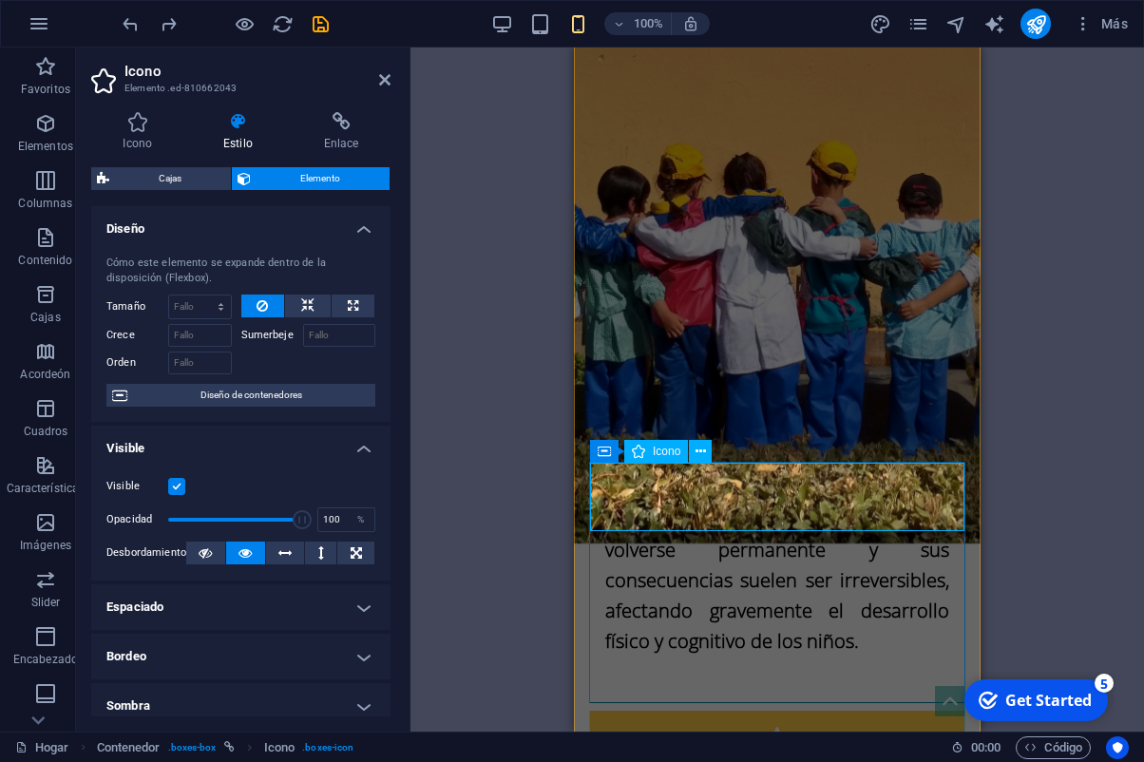
click at [680, 450] on span "Icono" at bounding box center [667, 451] width 28 height 11
click at [698, 453] on icon at bounding box center [701, 452] width 10 height 20
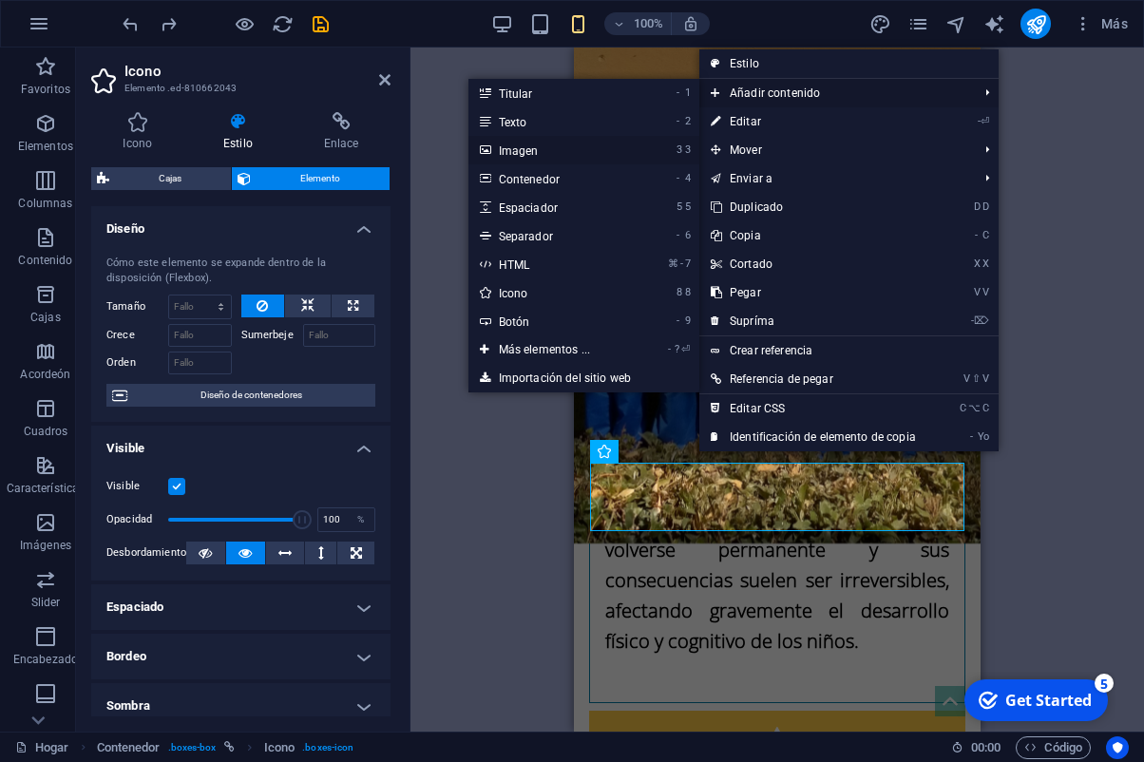
click at [546, 147] on link "3 3 Imagen" at bounding box center [549, 150] width 160 height 29
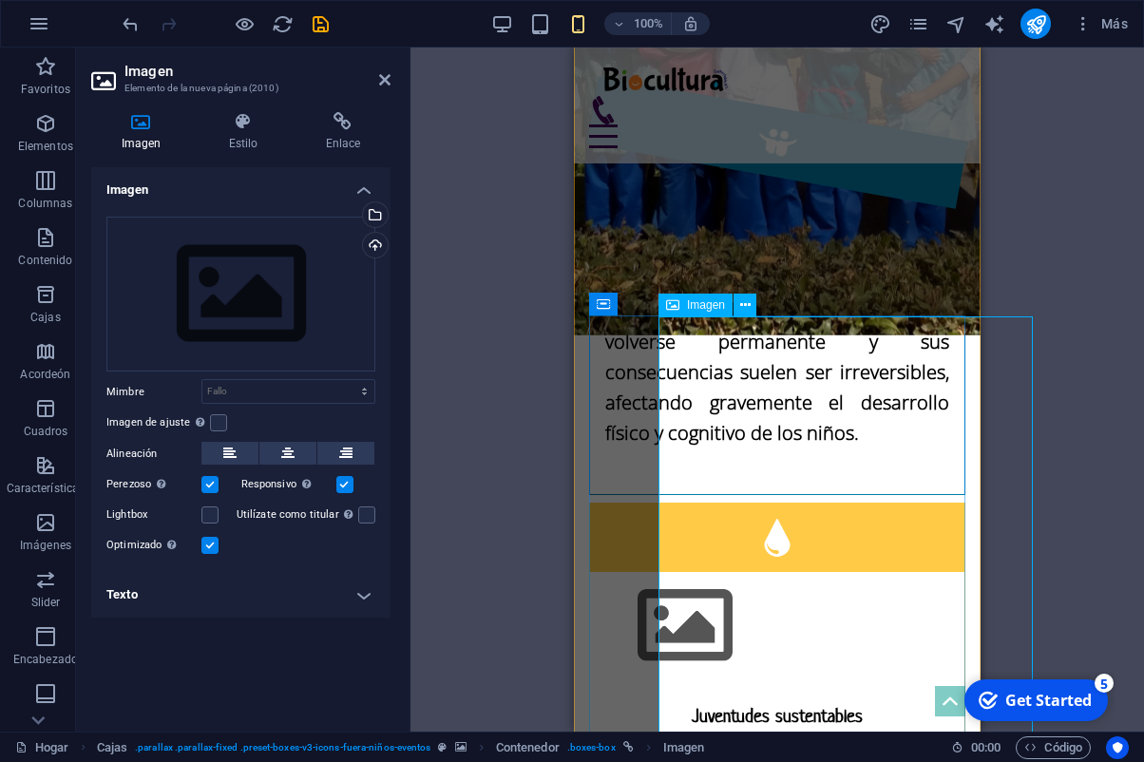
scroll to position [1080, 0]
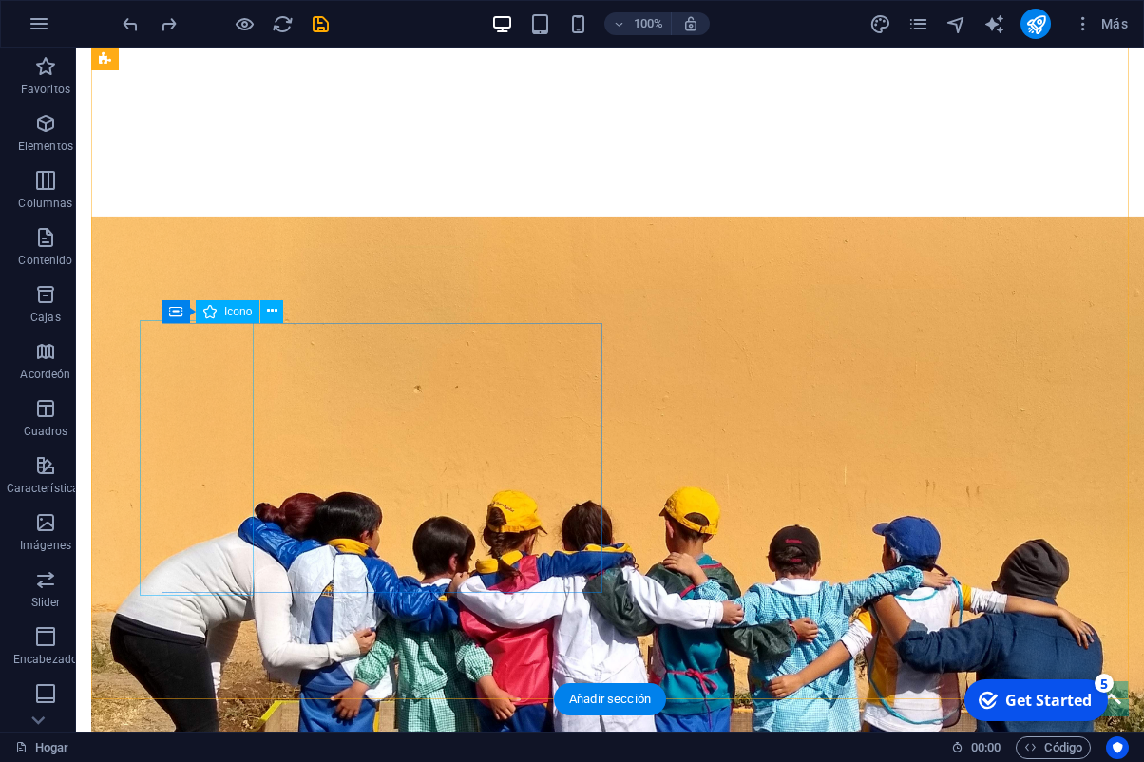
scroll to position [869, 0]
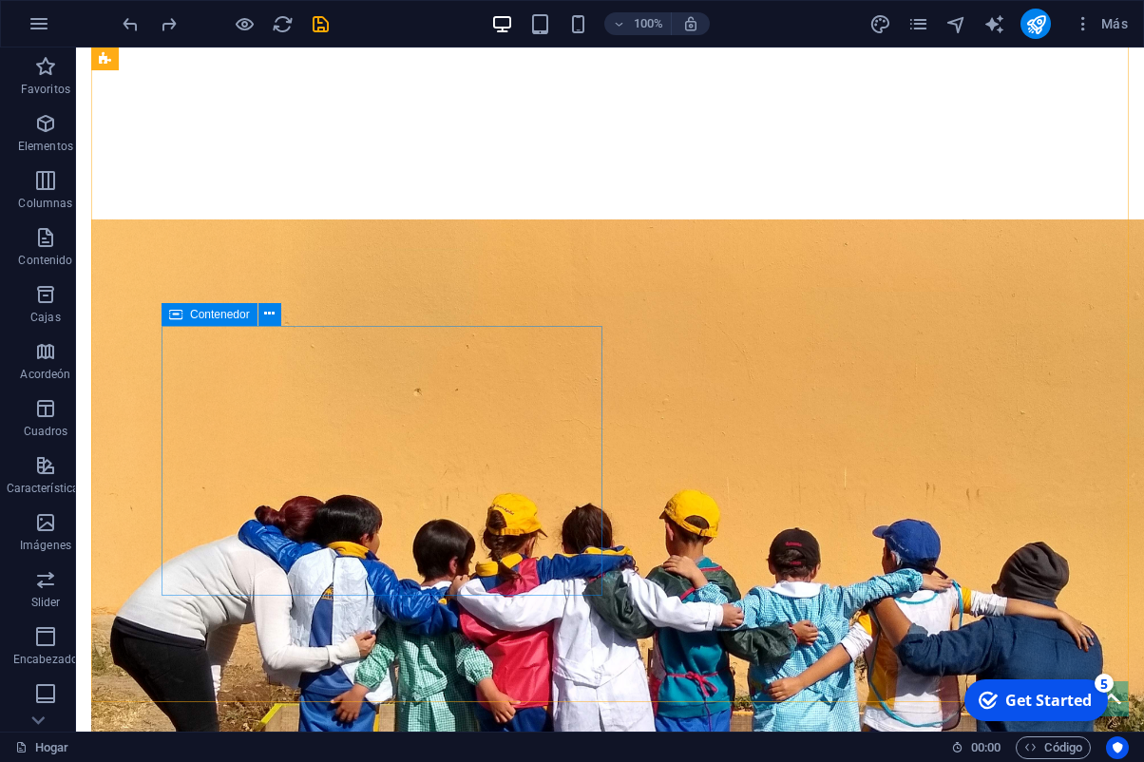
click at [238, 316] on span "Contenedor" at bounding box center [220, 314] width 60 height 11
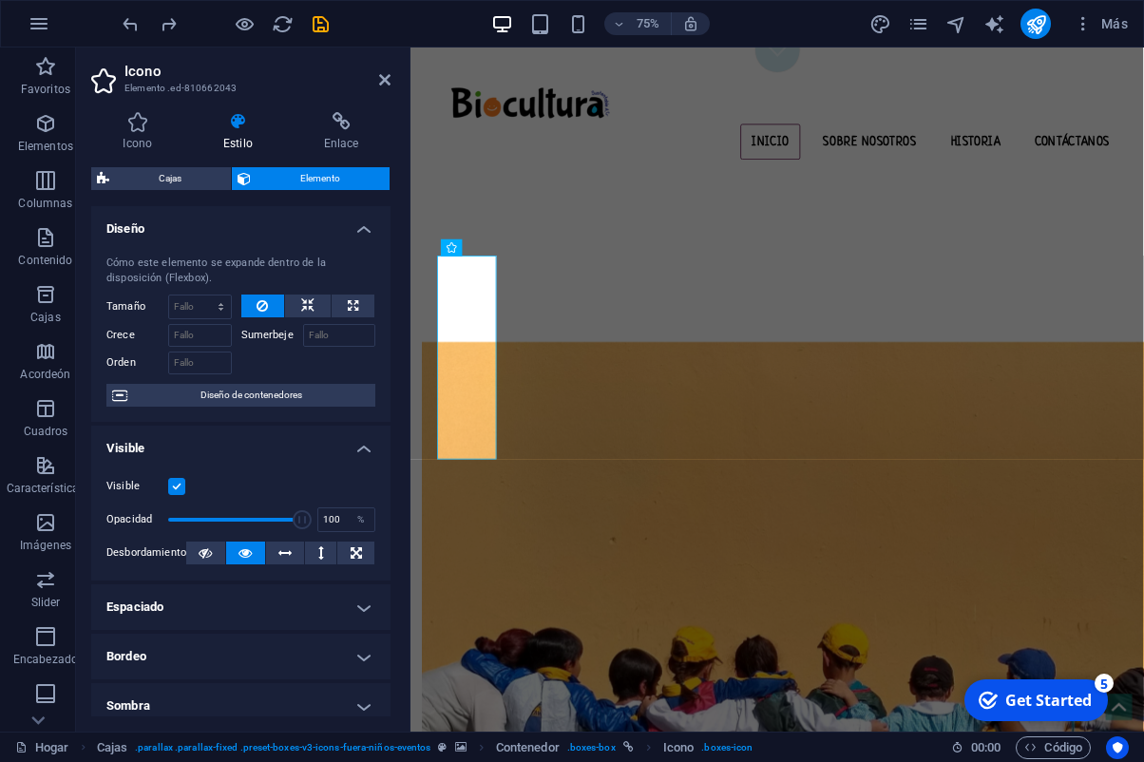
scroll to position [1089, 0]
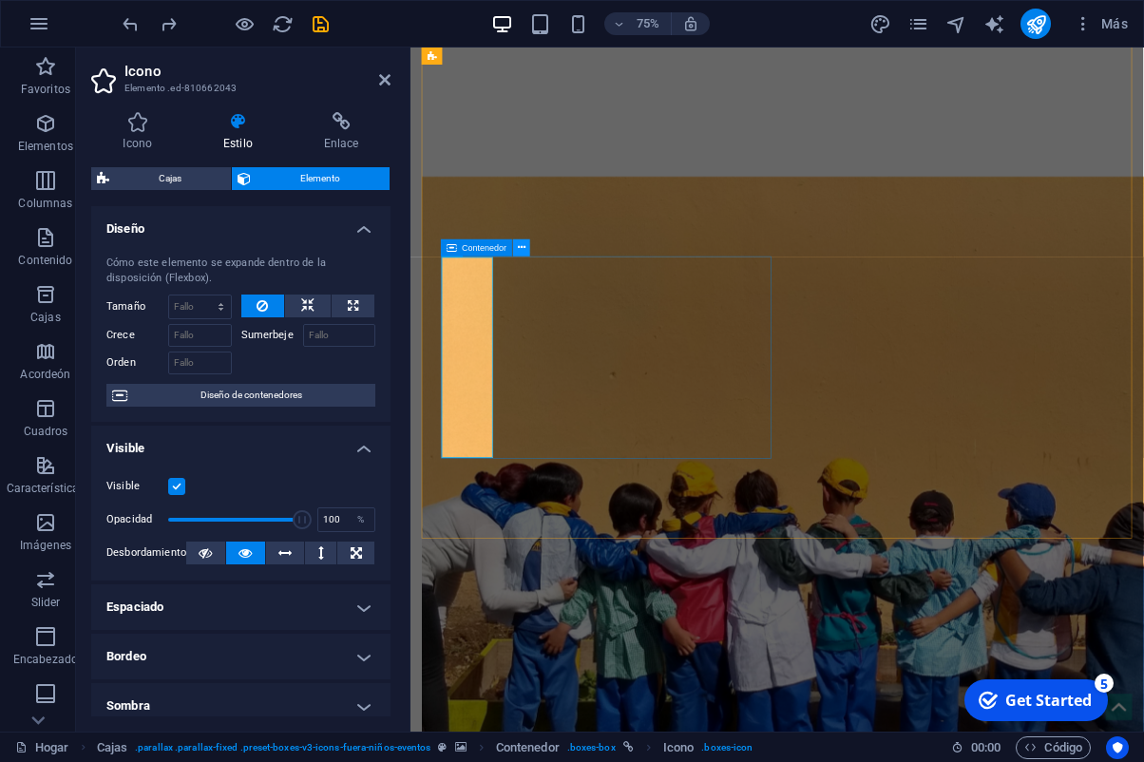
click at [522, 243] on icon at bounding box center [522, 247] width 8 height 15
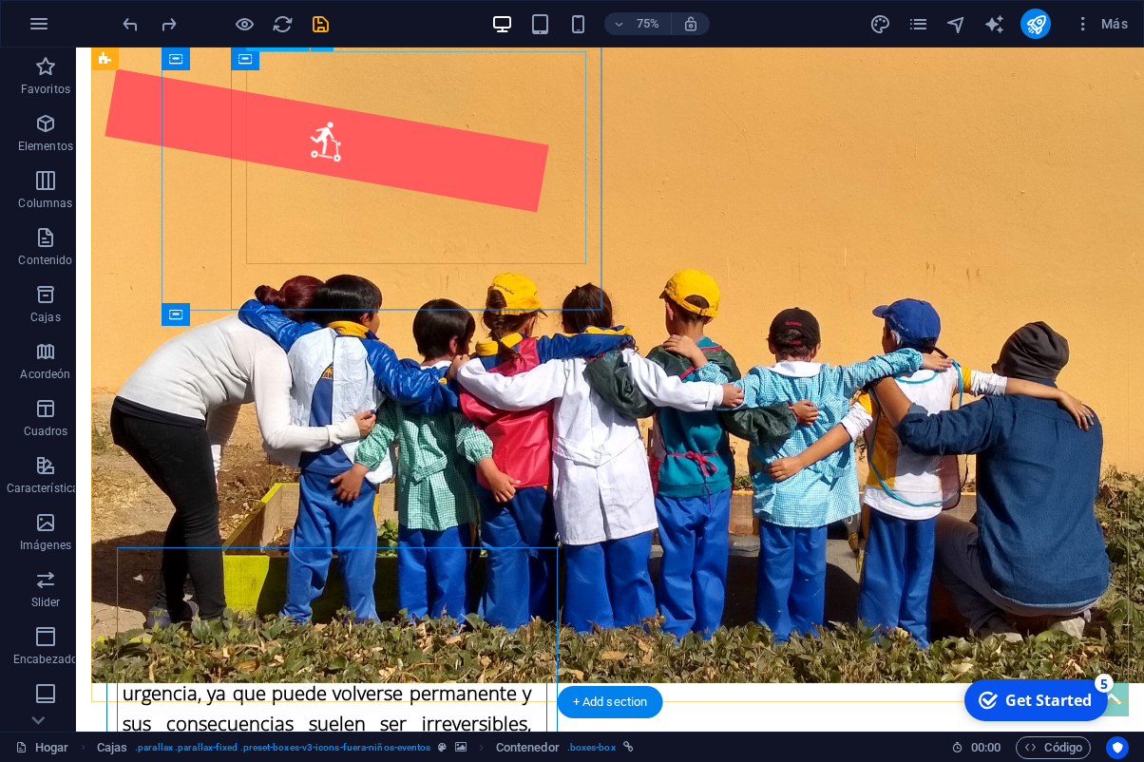
scroll to position [869, 0]
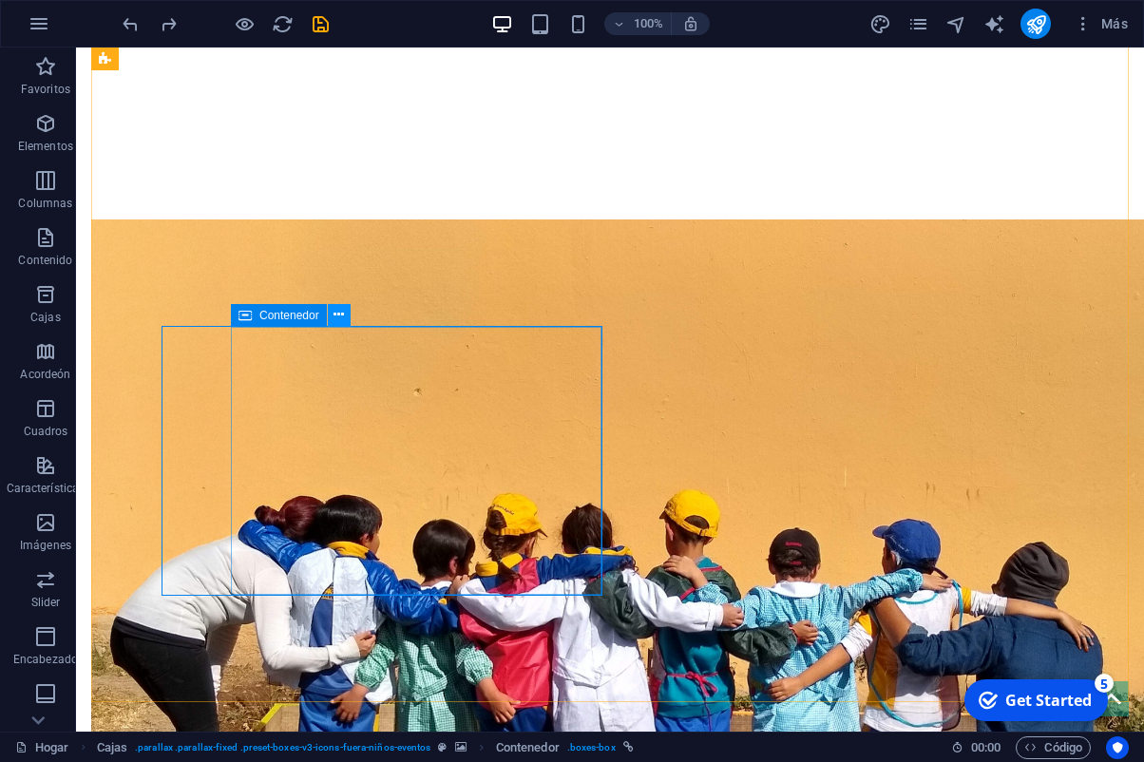
click at [337, 316] on icon at bounding box center [339, 315] width 10 height 20
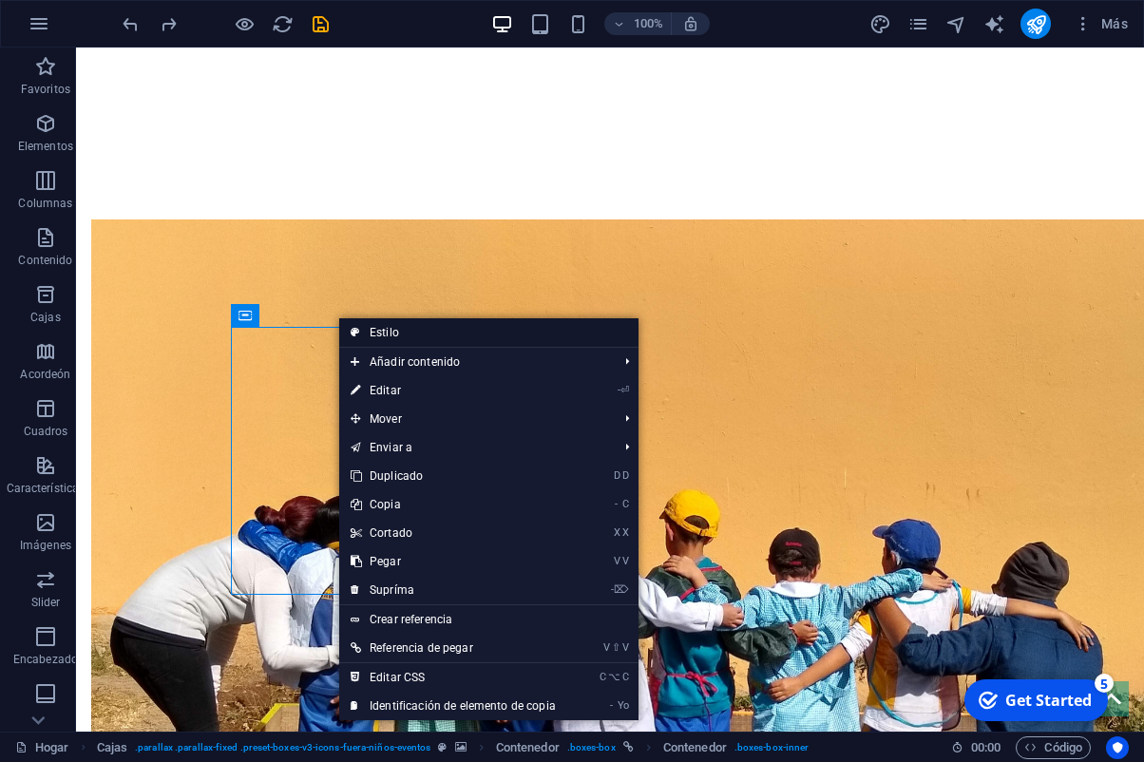
click at [387, 328] on link "Estilo" at bounding box center [488, 332] width 299 height 29
select select "rem"
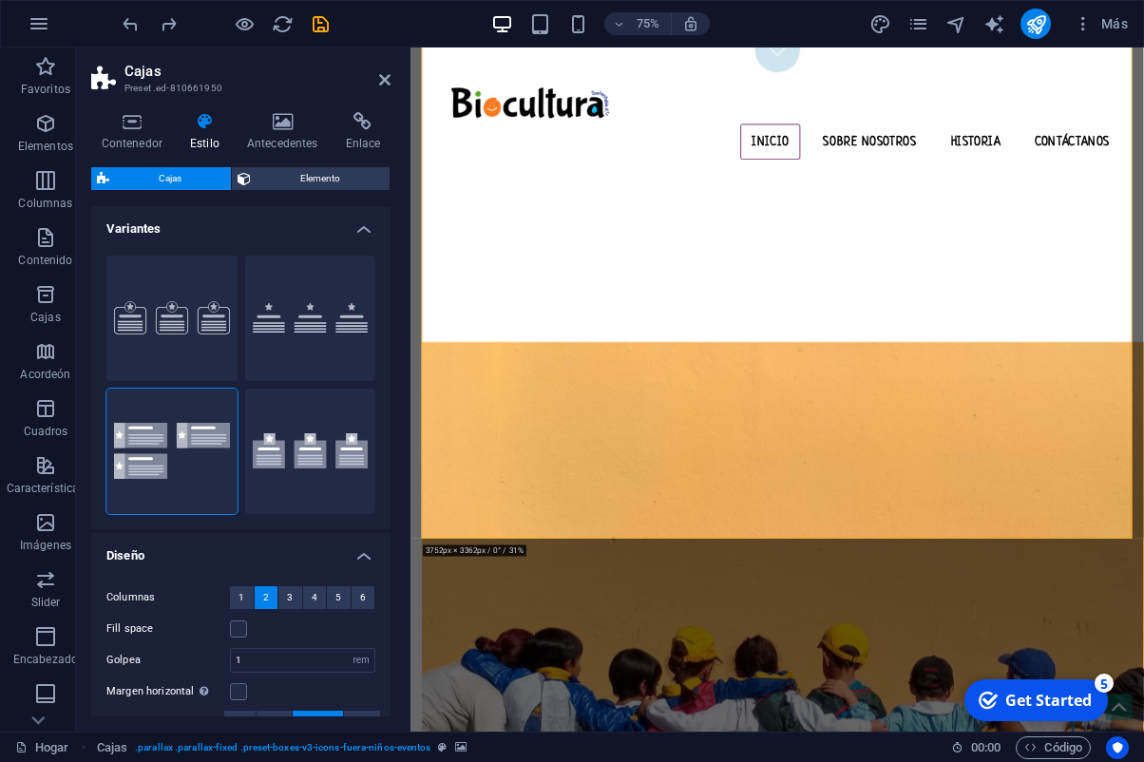
scroll to position [1089, 0]
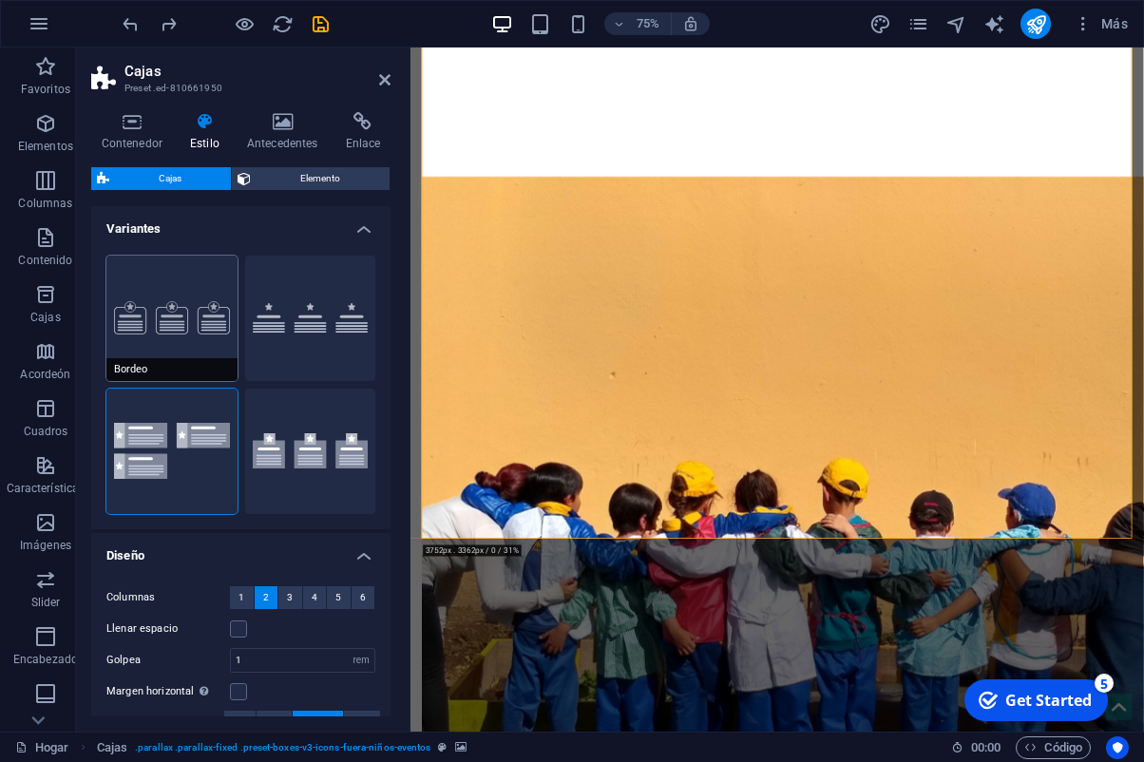
click at [194, 328] on button "Bordeo" at bounding box center [171, 318] width 131 height 125
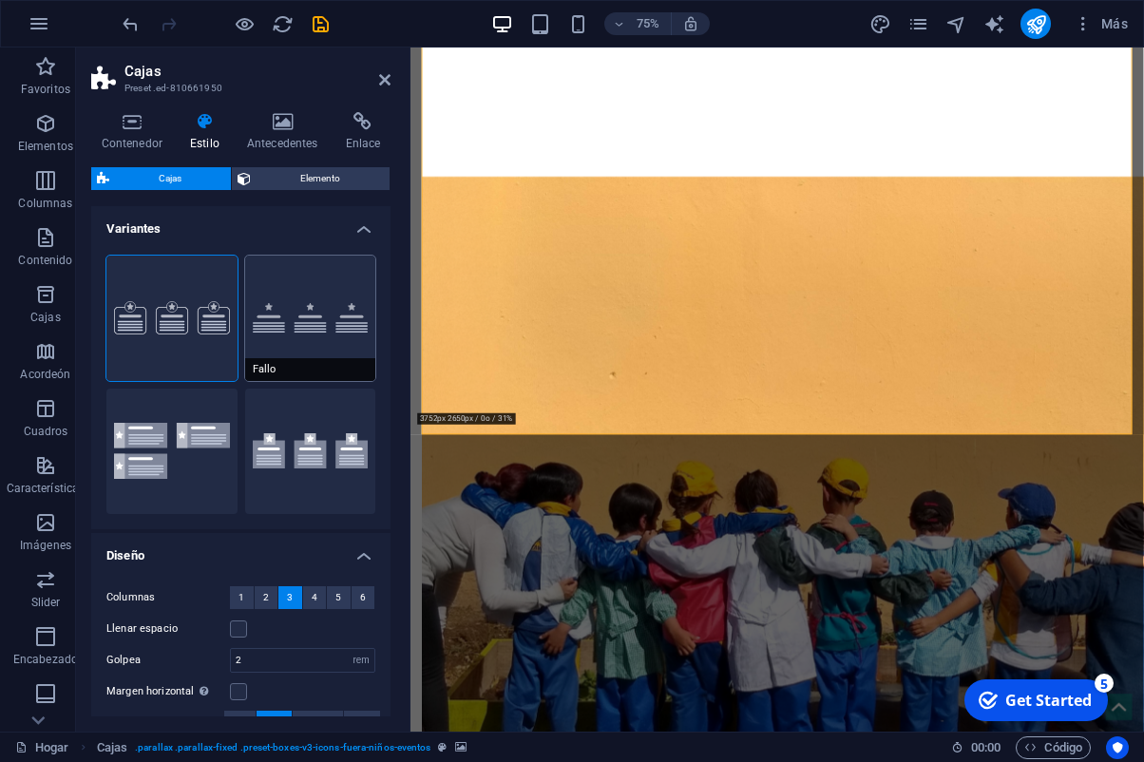
click at [321, 319] on button "Fallo" at bounding box center [310, 318] width 131 height 125
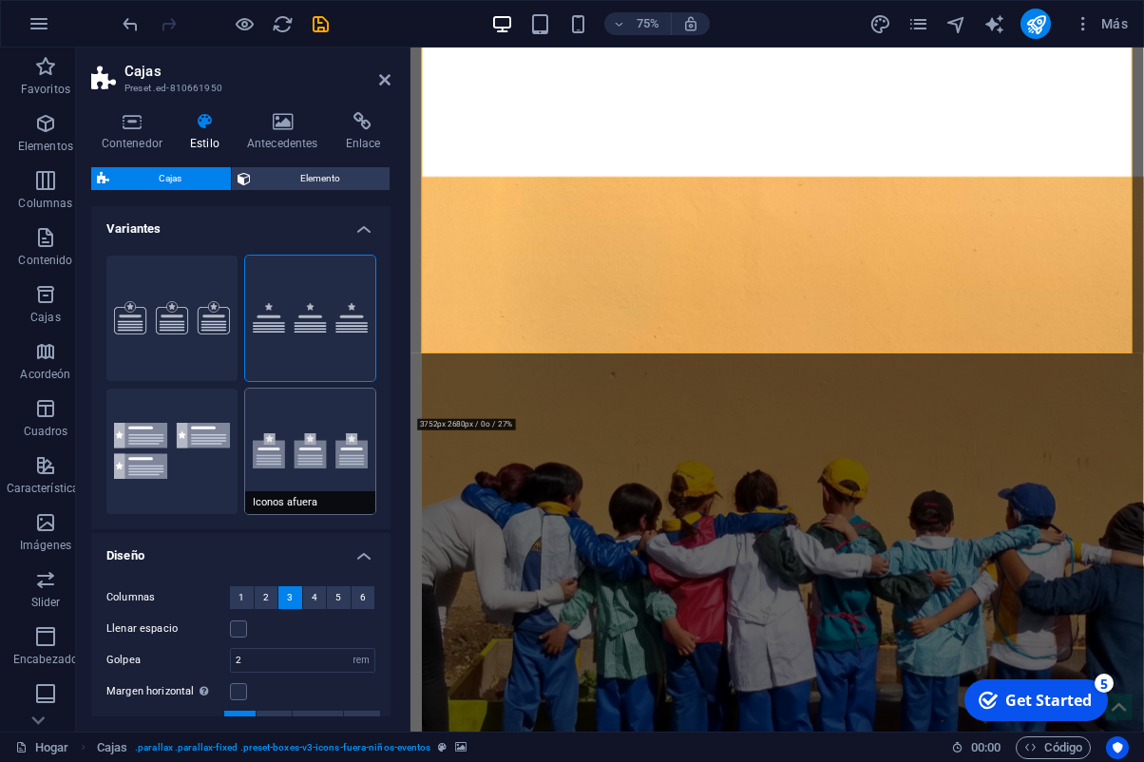
click at [296, 431] on button "Iconos afuera" at bounding box center [310, 451] width 131 height 125
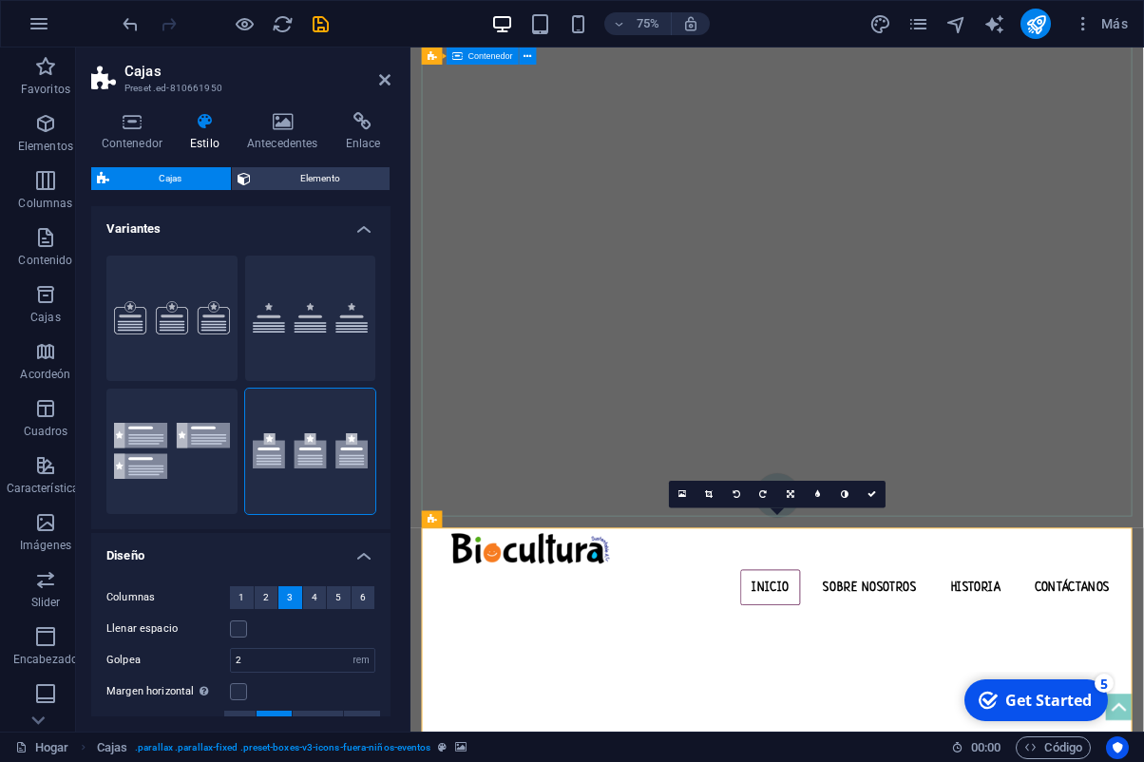
scroll to position [388, 0]
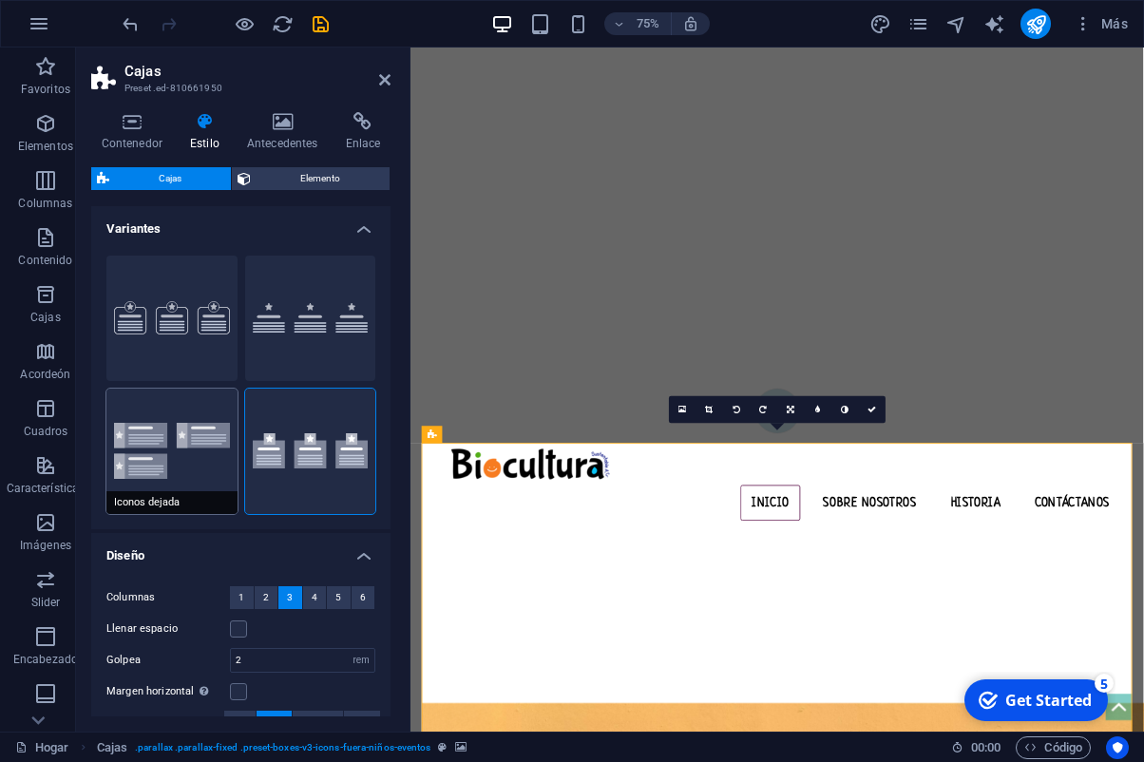
click at [196, 428] on button "Iconos dejada" at bounding box center [171, 451] width 131 height 125
type input "1"
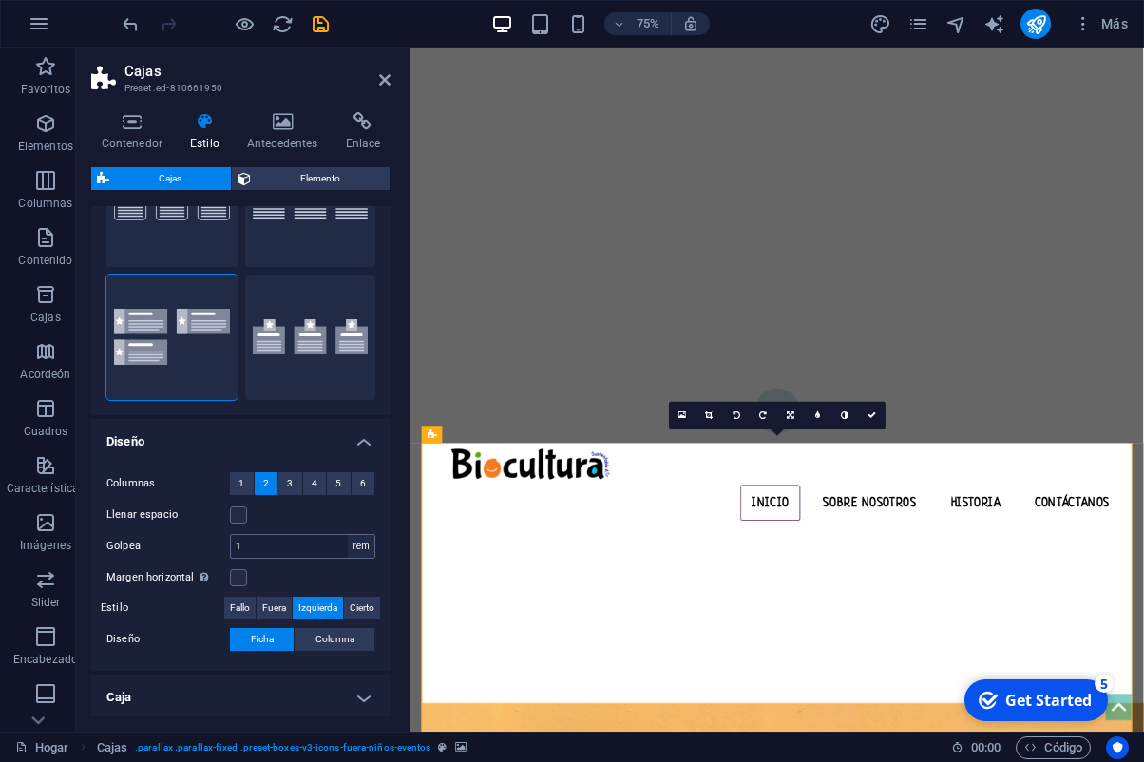
scroll to position [115, 0]
click at [243, 610] on span "Fallo" at bounding box center [240, 607] width 20 height 23
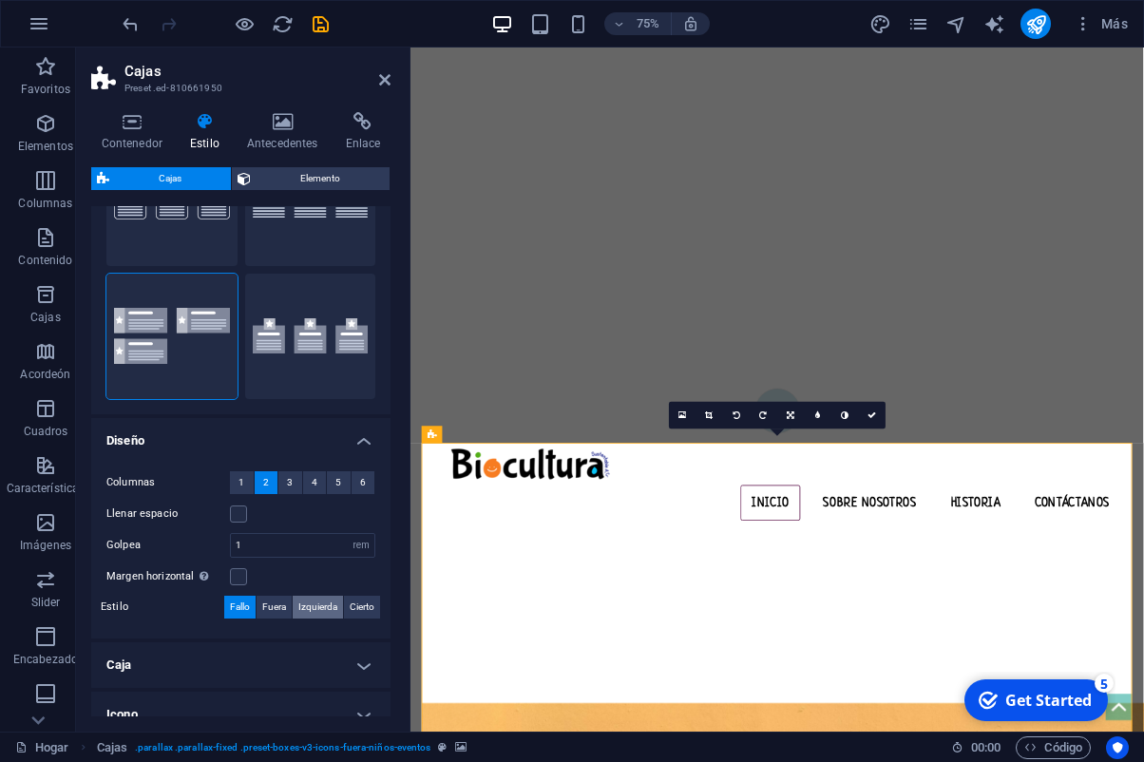
scroll to position [212, 0]
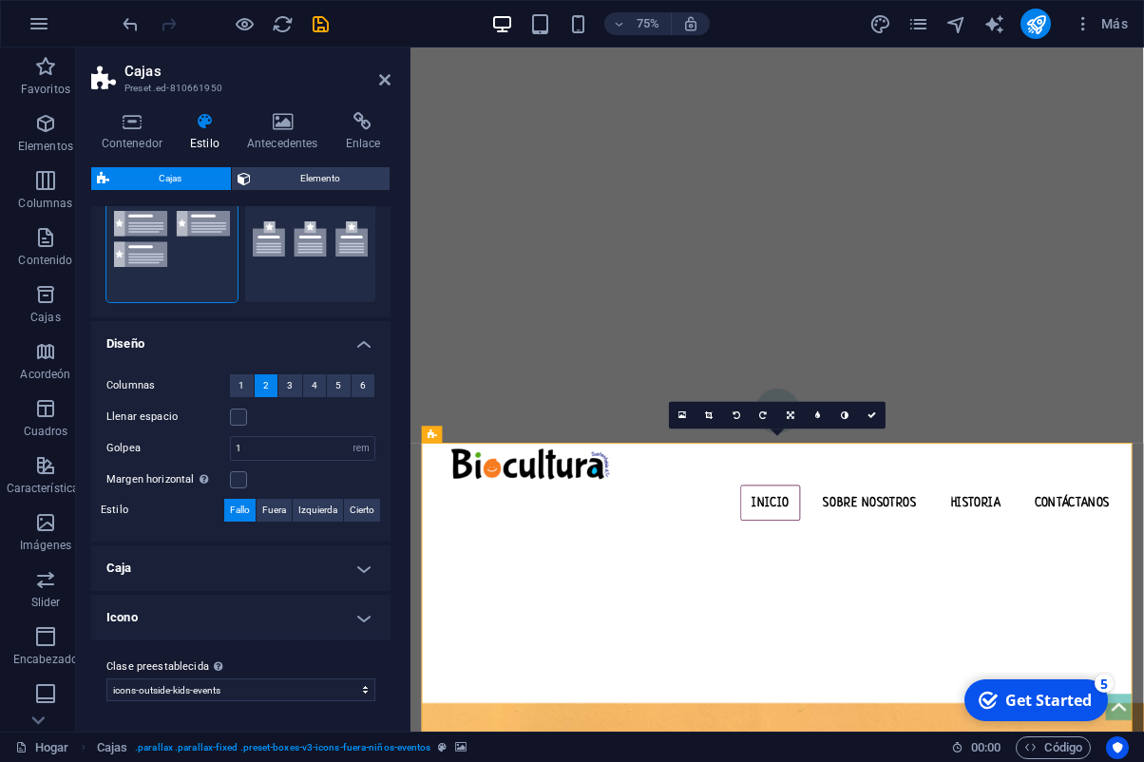
click at [358, 619] on h4 "Icono" at bounding box center [240, 618] width 299 height 46
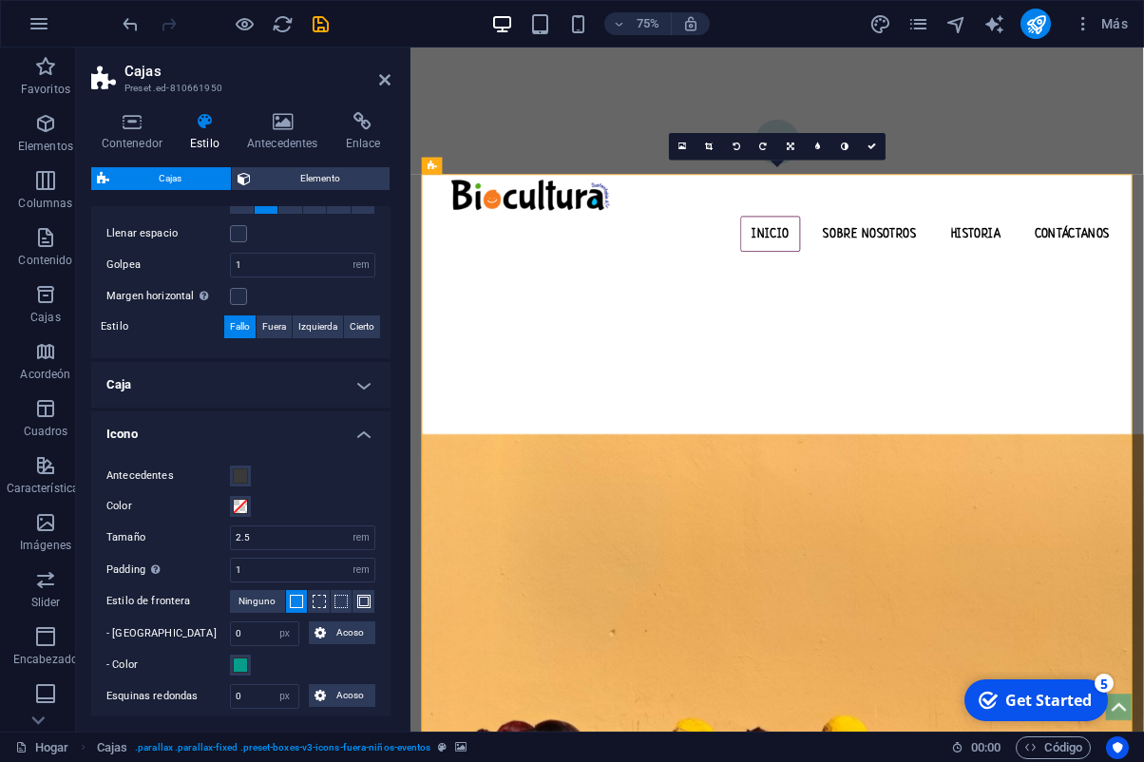
scroll to position [514, 0]
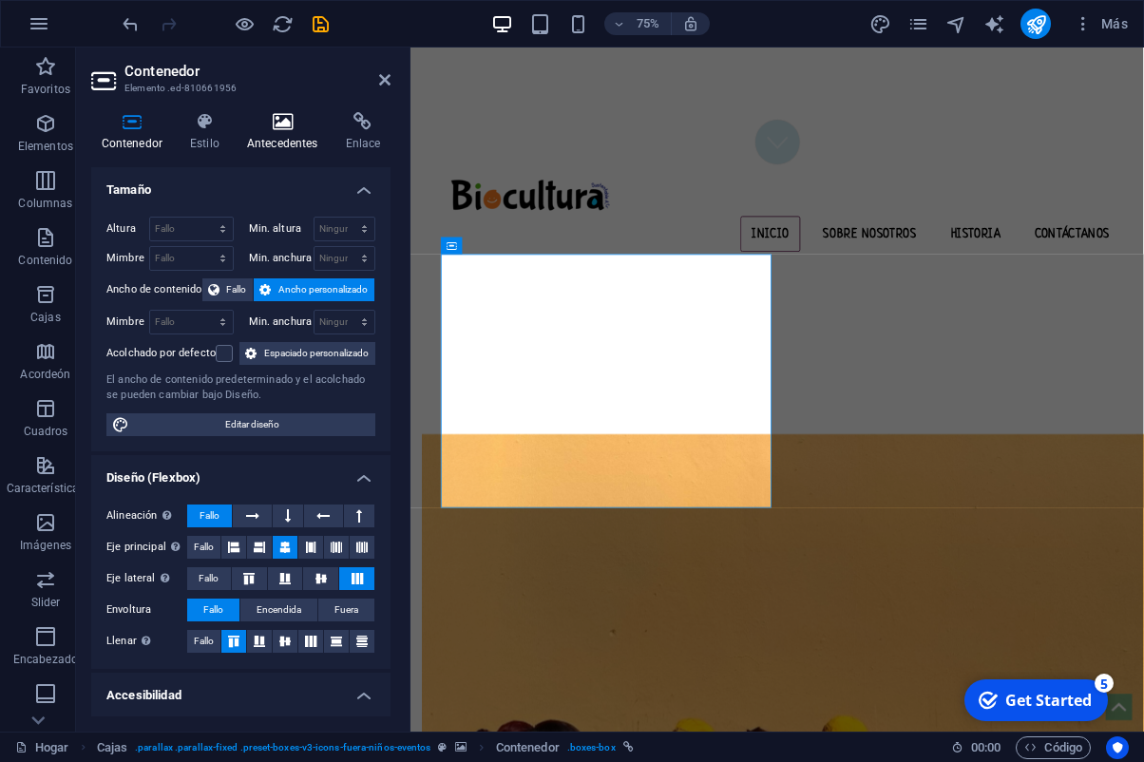
click at [291, 128] on icon at bounding box center [282, 121] width 91 height 19
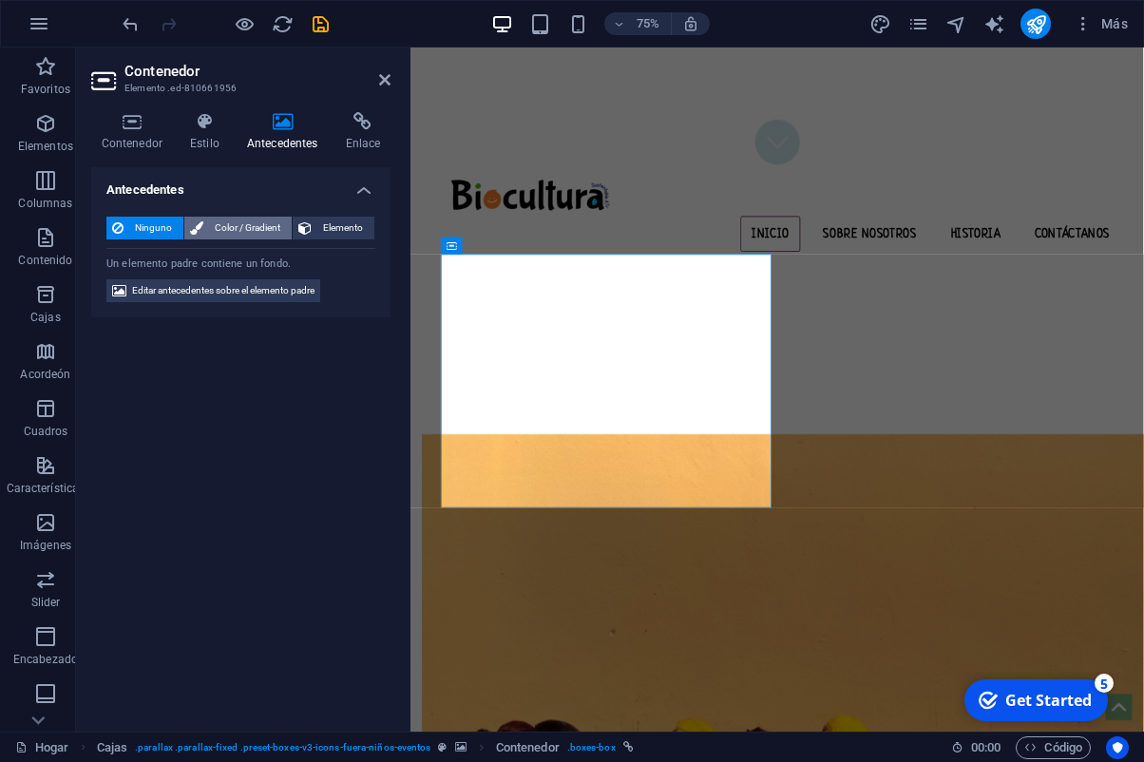
click at [241, 230] on span "Color / Gradient" at bounding box center [247, 228] width 77 height 23
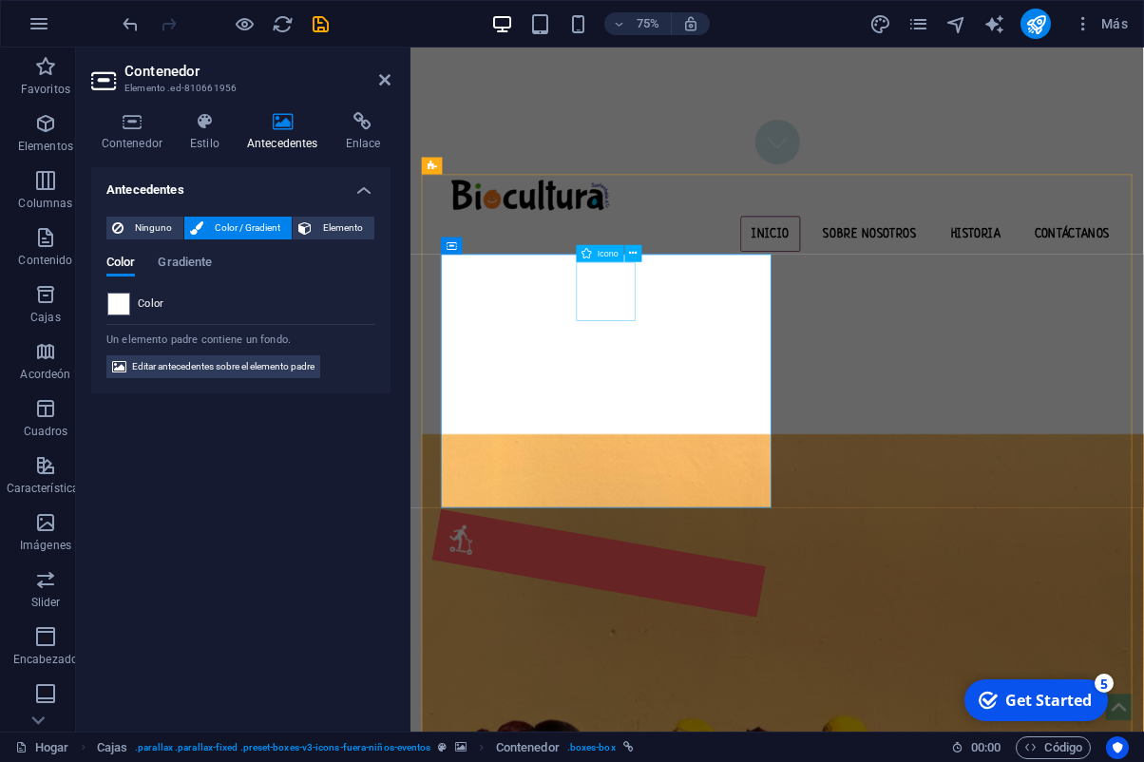
click at [697, 663] on figure at bounding box center [661, 735] width 444 height 144
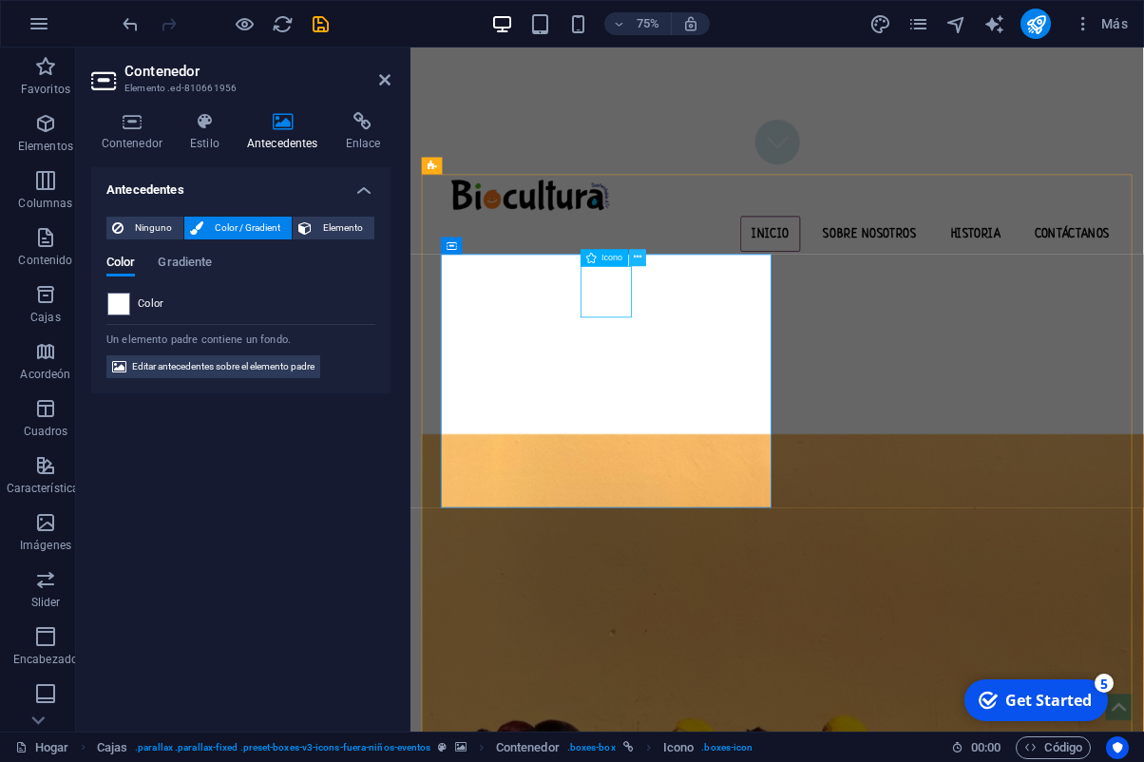
click at [643, 257] on button at bounding box center [637, 257] width 17 height 17
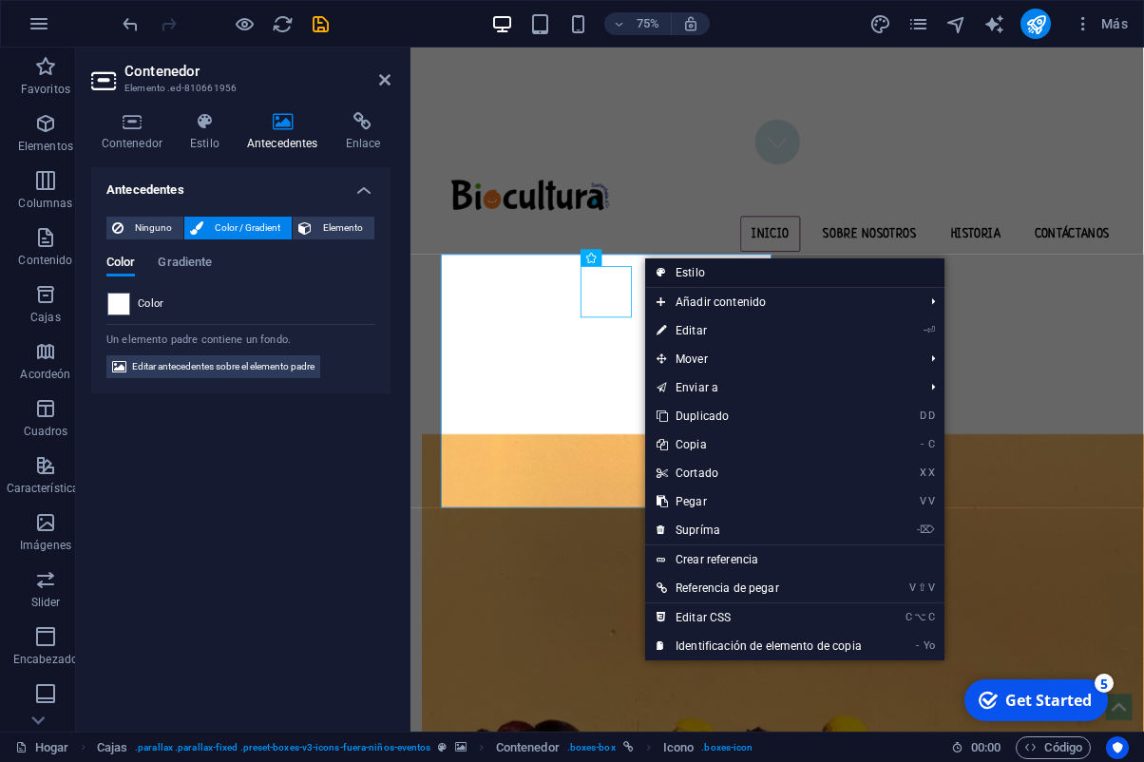
click at [674, 269] on link "Estilo" at bounding box center [794, 273] width 299 height 29
select select "rem"
select select "px"
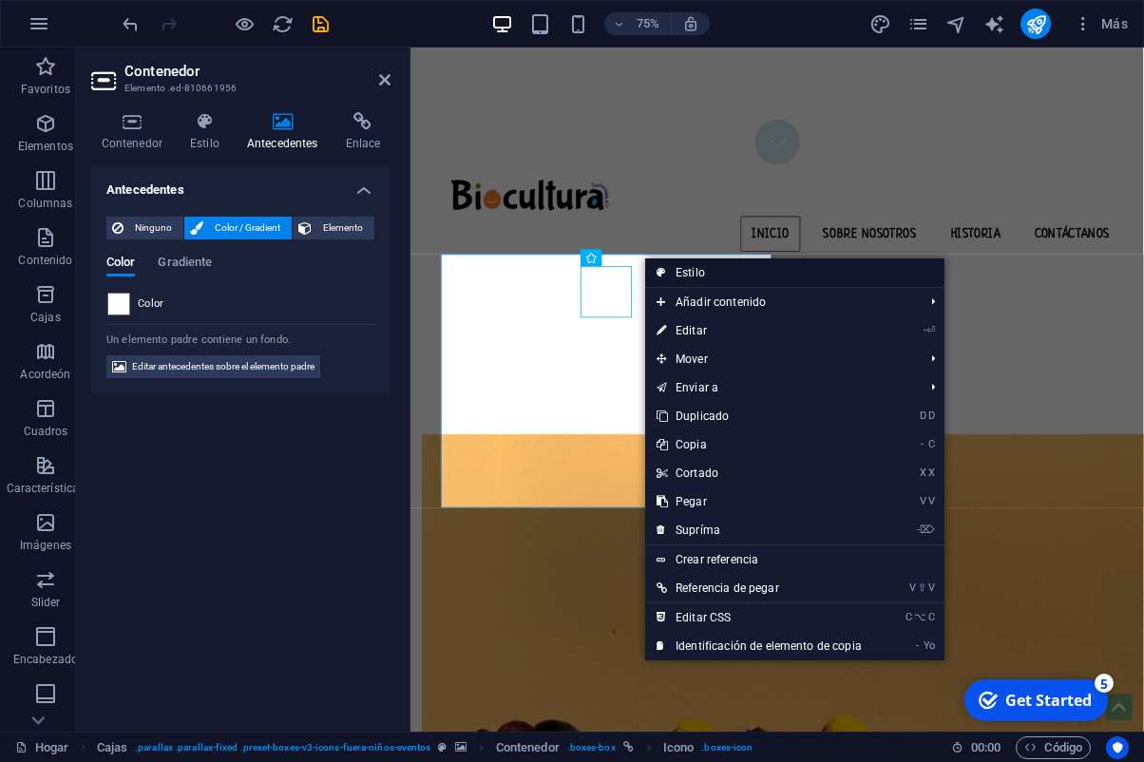
select select "px"
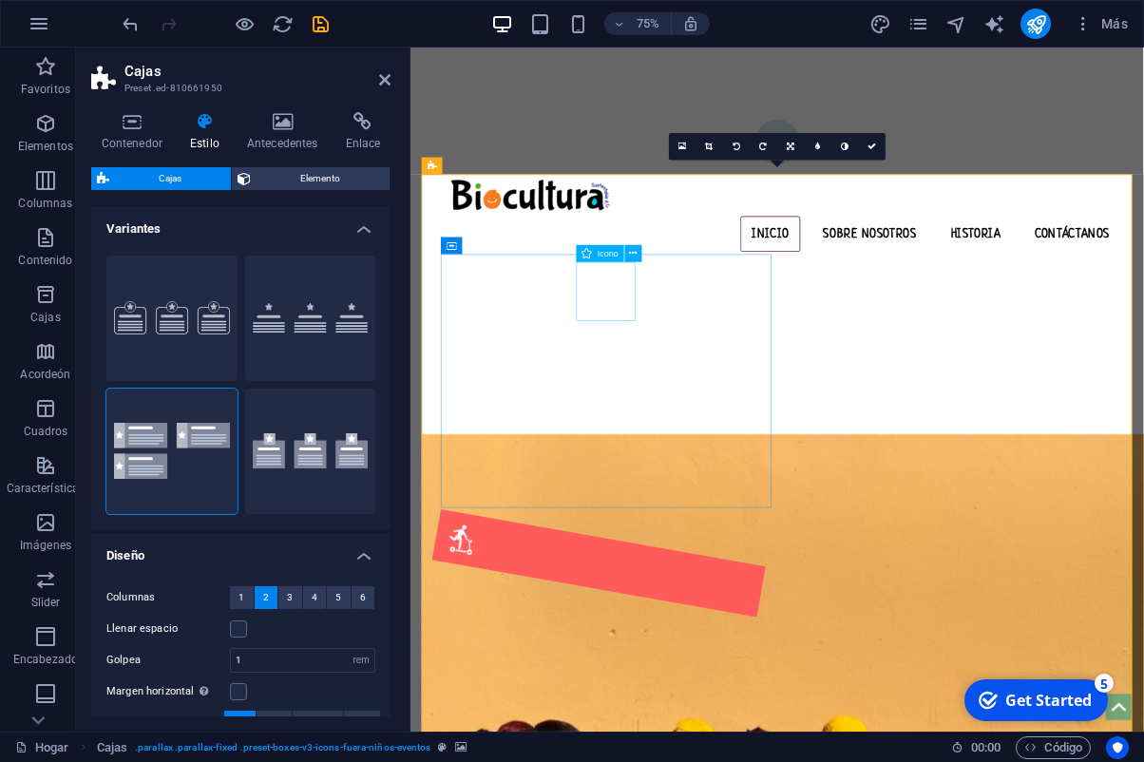
click at [681, 663] on figure at bounding box center [661, 735] width 444 height 144
select select "xMidYMid"
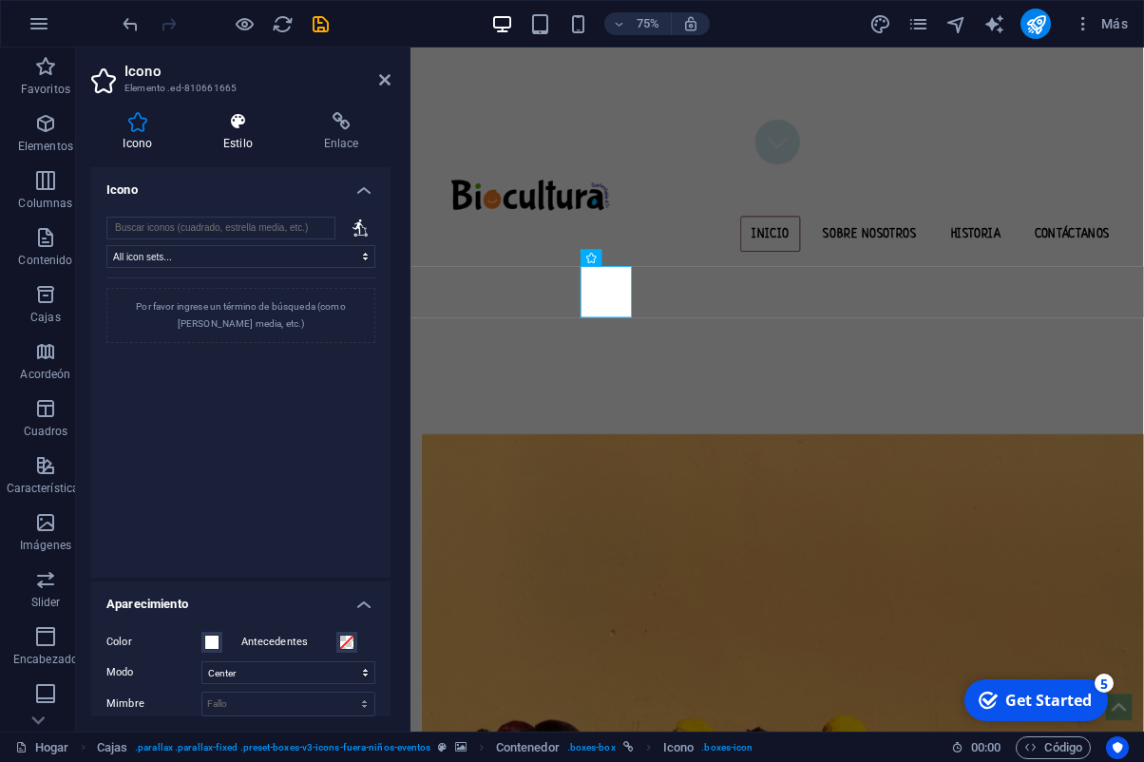
click at [245, 128] on icon at bounding box center [238, 121] width 93 height 19
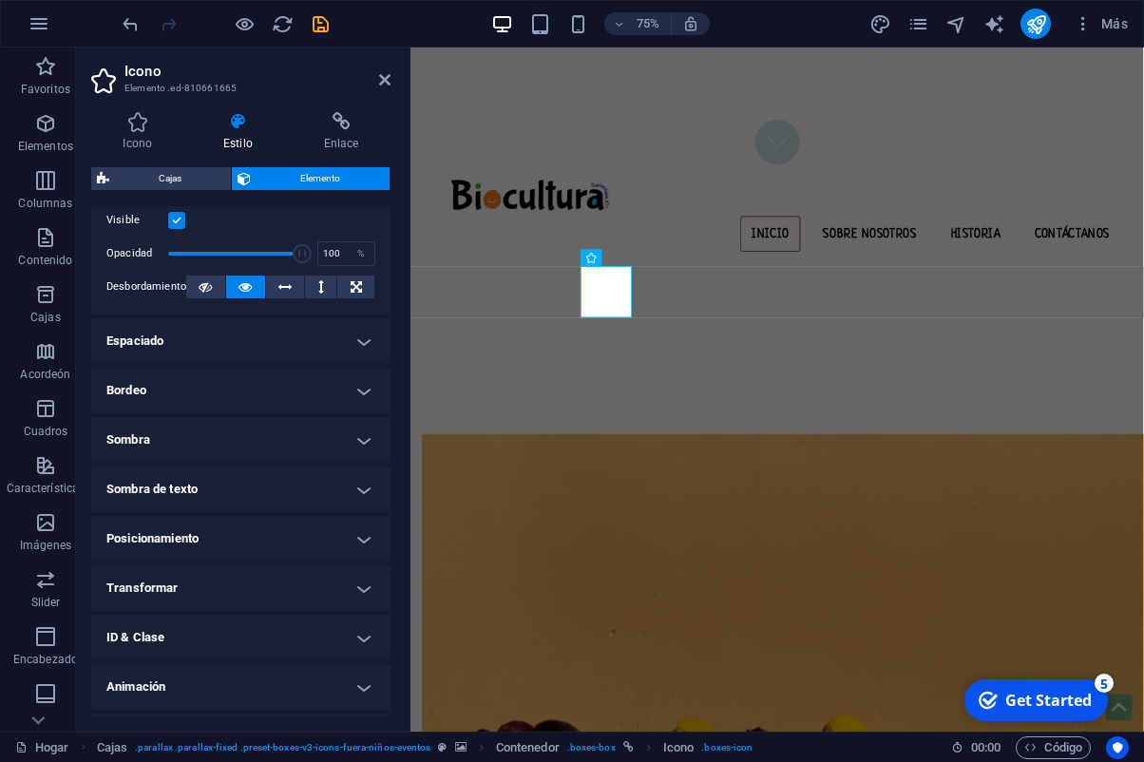
scroll to position [264, 0]
click at [353, 608] on h4 "Transformar" at bounding box center [240, 590] width 299 height 46
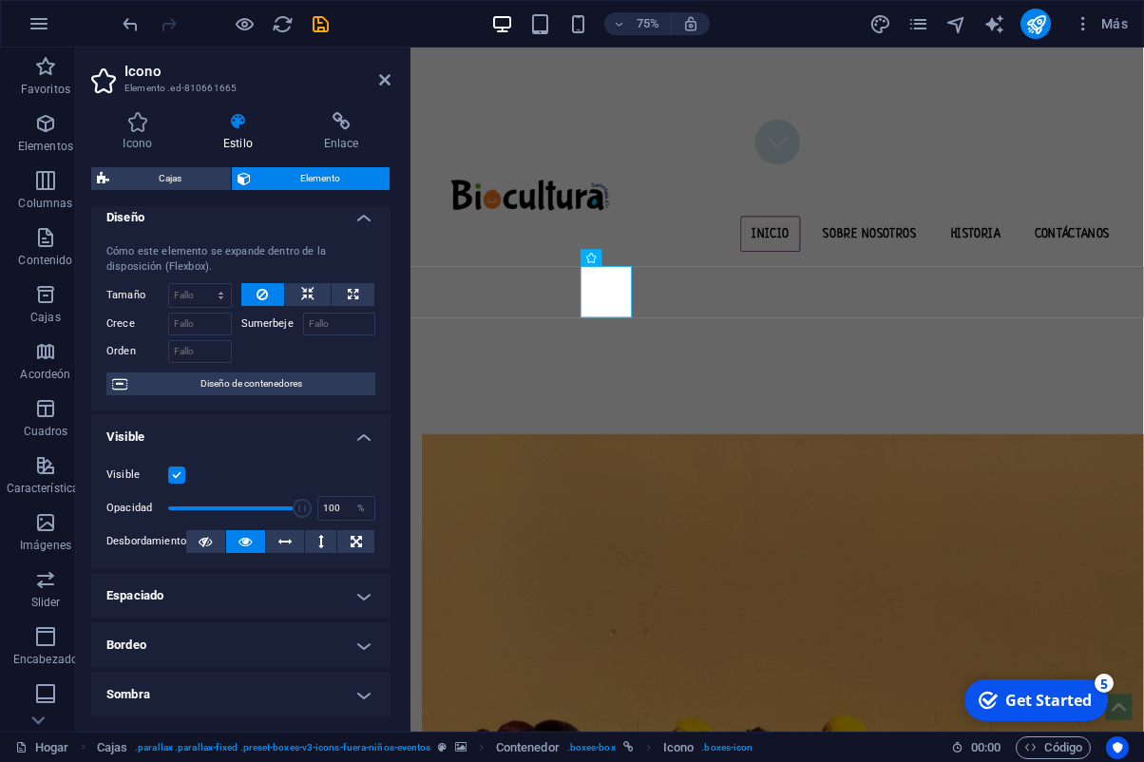
scroll to position [0, 0]
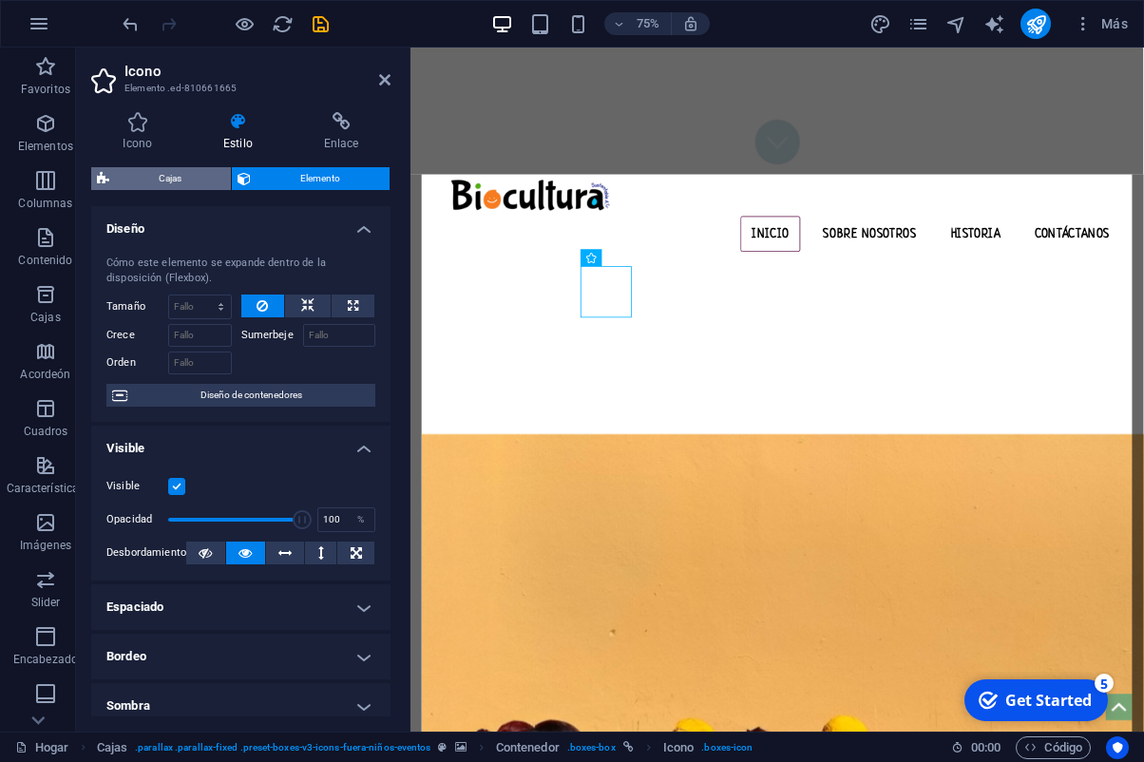
click at [170, 174] on span "Cajas" at bounding box center [170, 178] width 110 height 23
select select "rem"
select select "px"
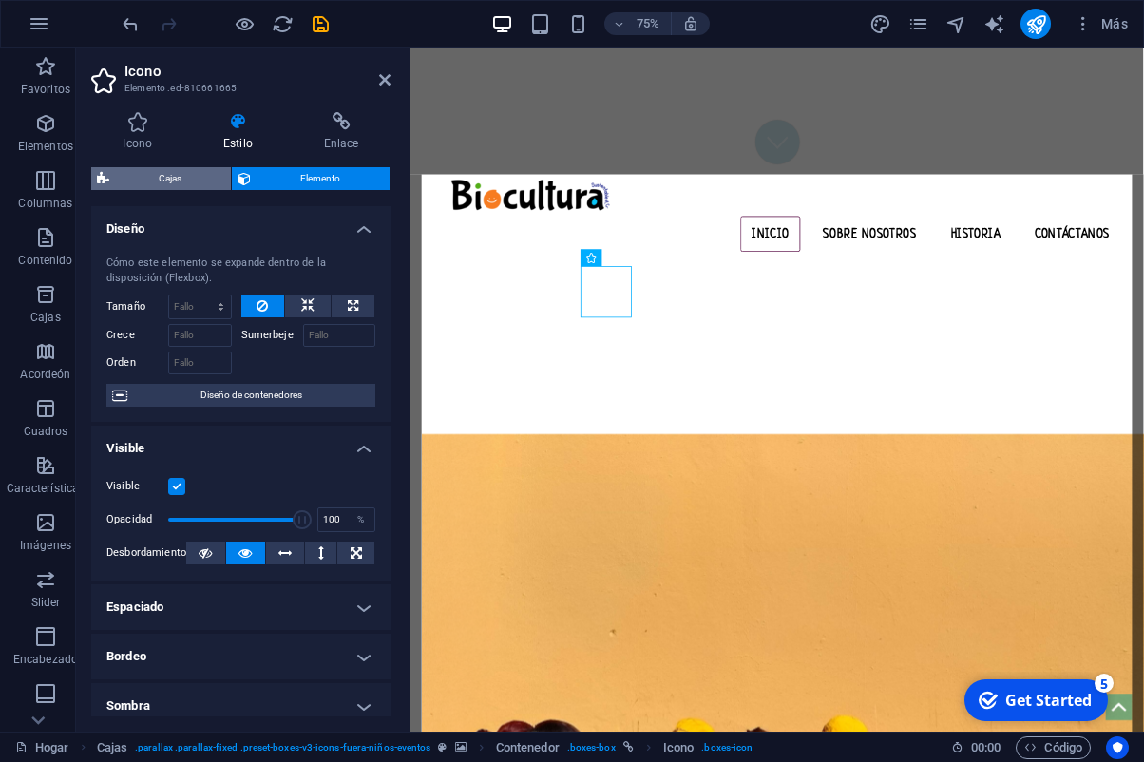
select select "px"
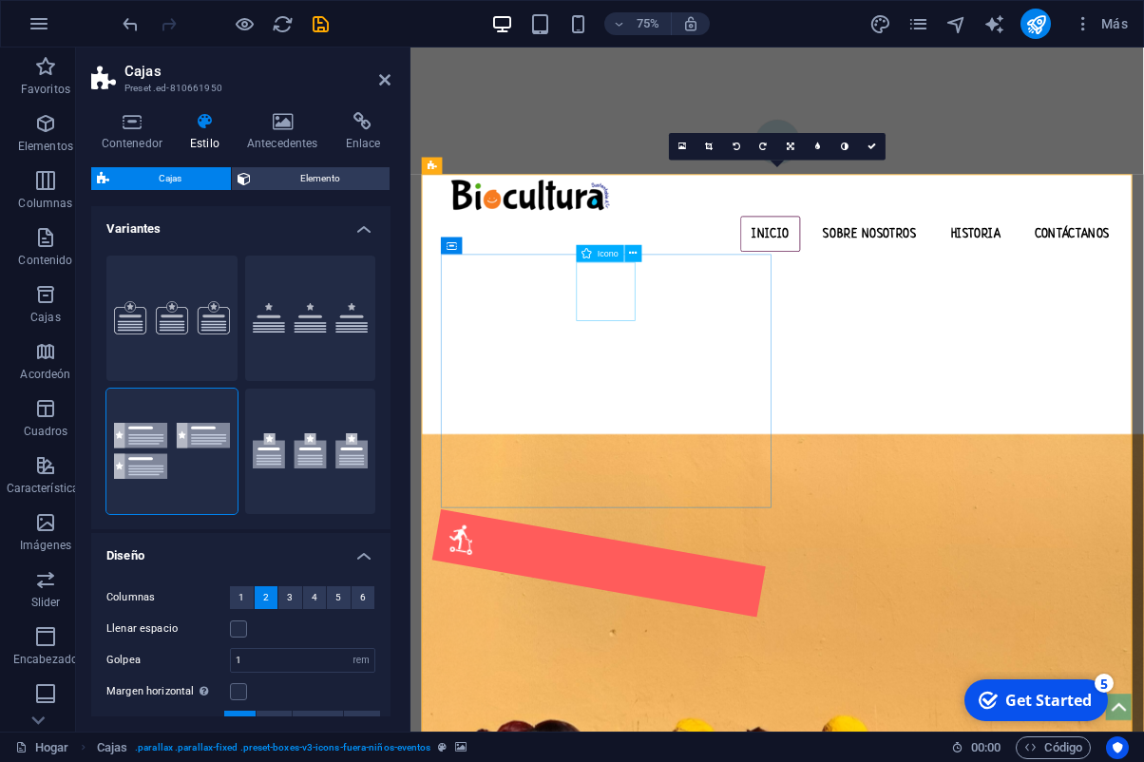
click at [702, 663] on figure at bounding box center [661, 735] width 444 height 144
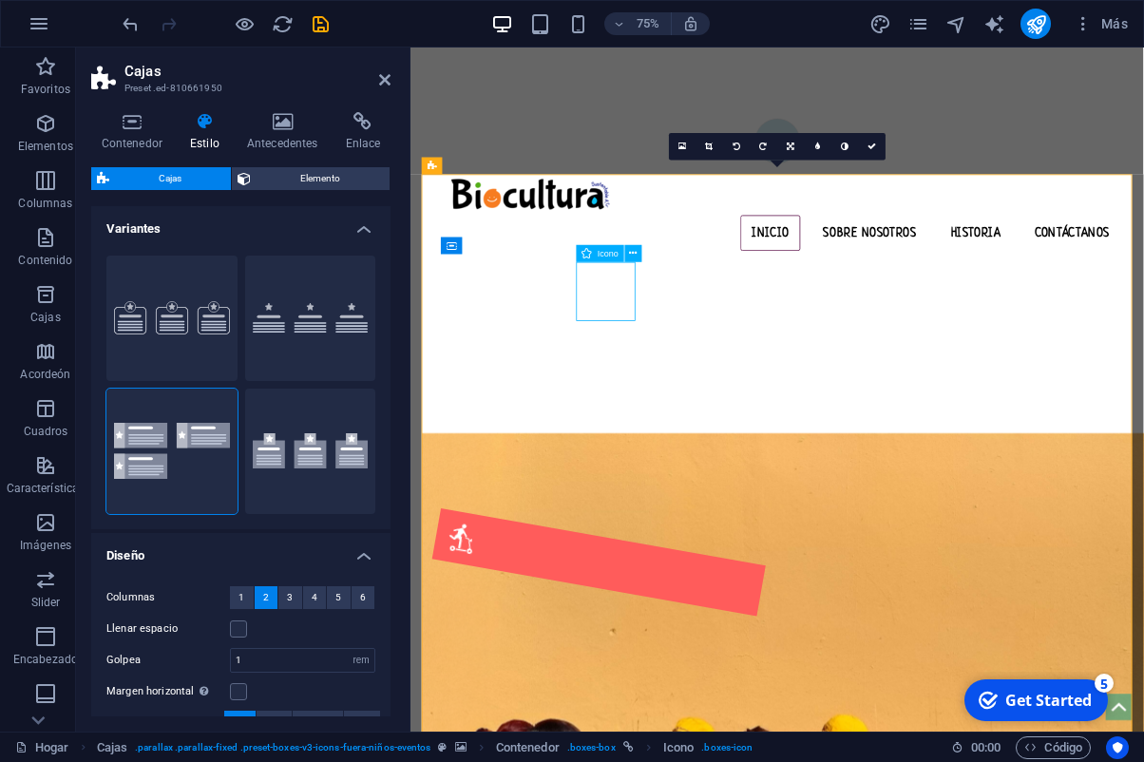
scroll to position [746, 0]
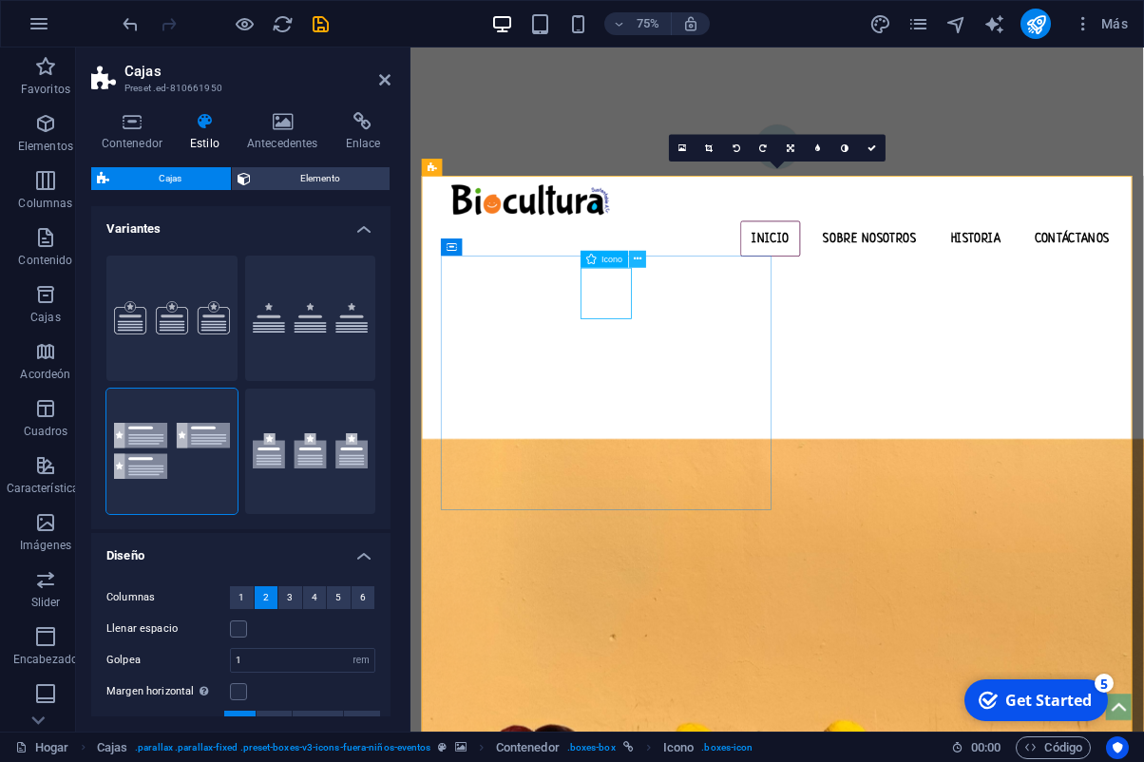
click at [637, 259] on icon at bounding box center [638, 259] width 8 height 15
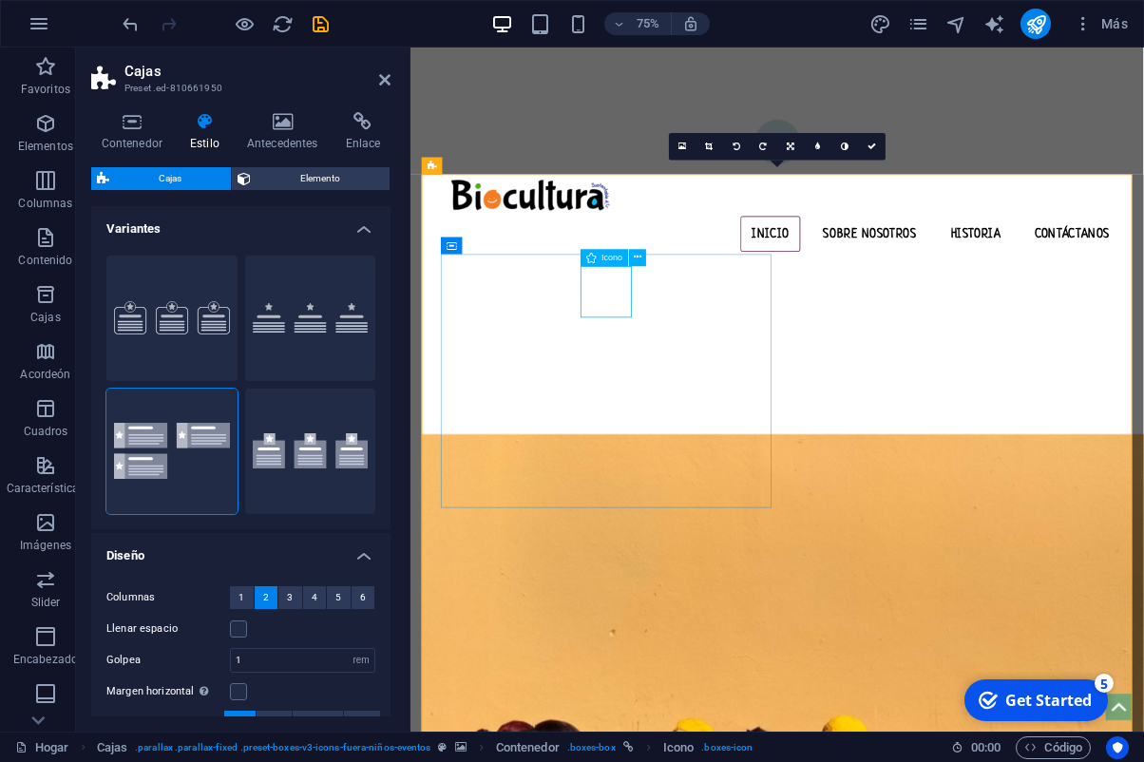
click at [613, 259] on span "Icono" at bounding box center [612, 258] width 21 height 9
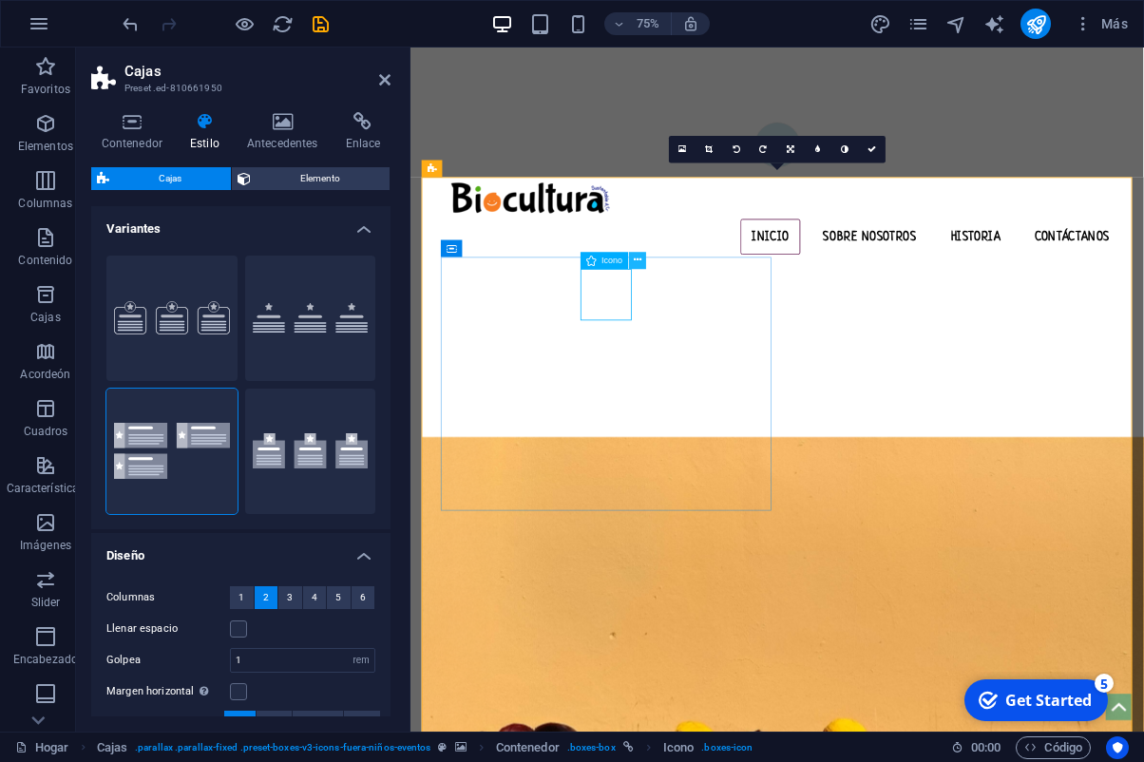
click at [637, 258] on icon at bounding box center [638, 260] width 8 height 15
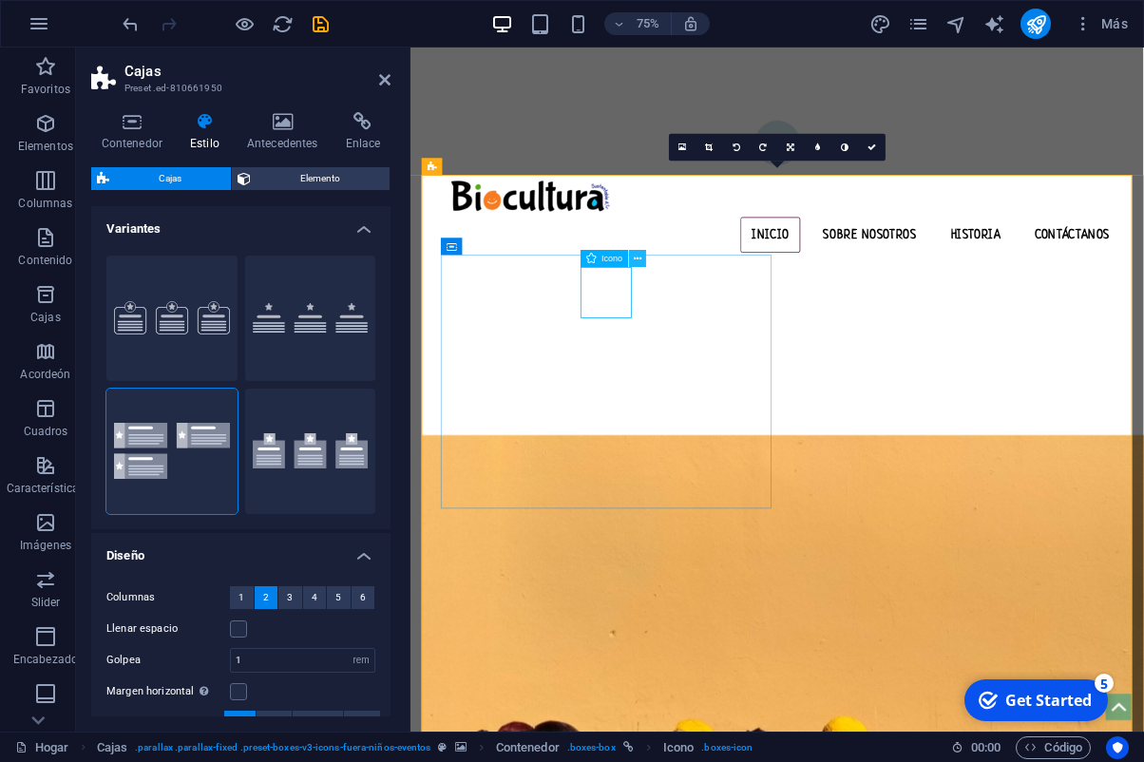
click at [641, 259] on icon at bounding box center [638, 258] width 8 height 15
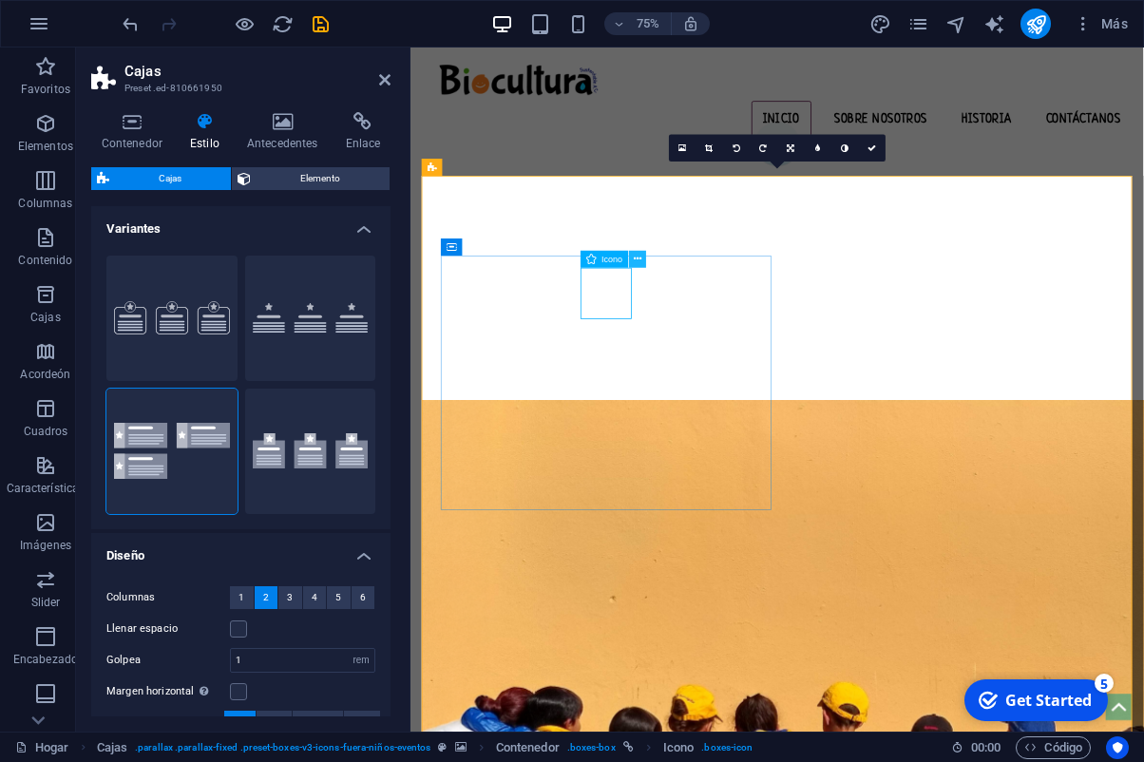
click at [641, 259] on icon at bounding box center [638, 259] width 8 height 15
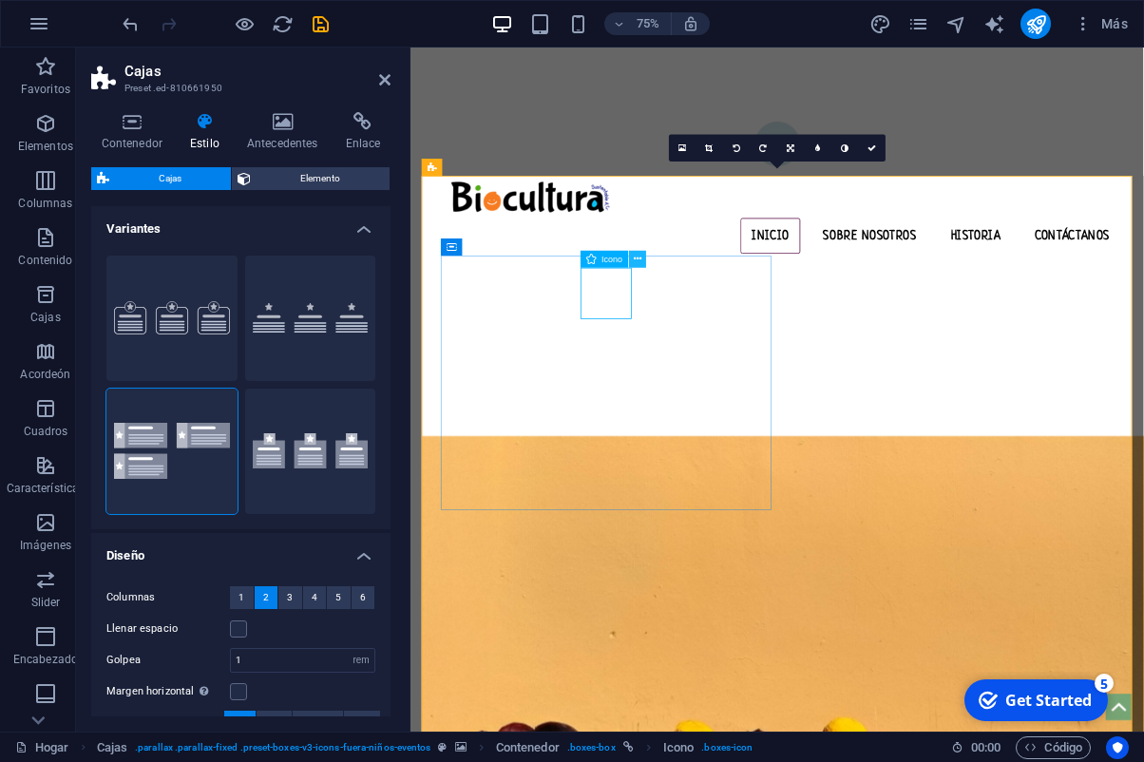
scroll to position [754, 0]
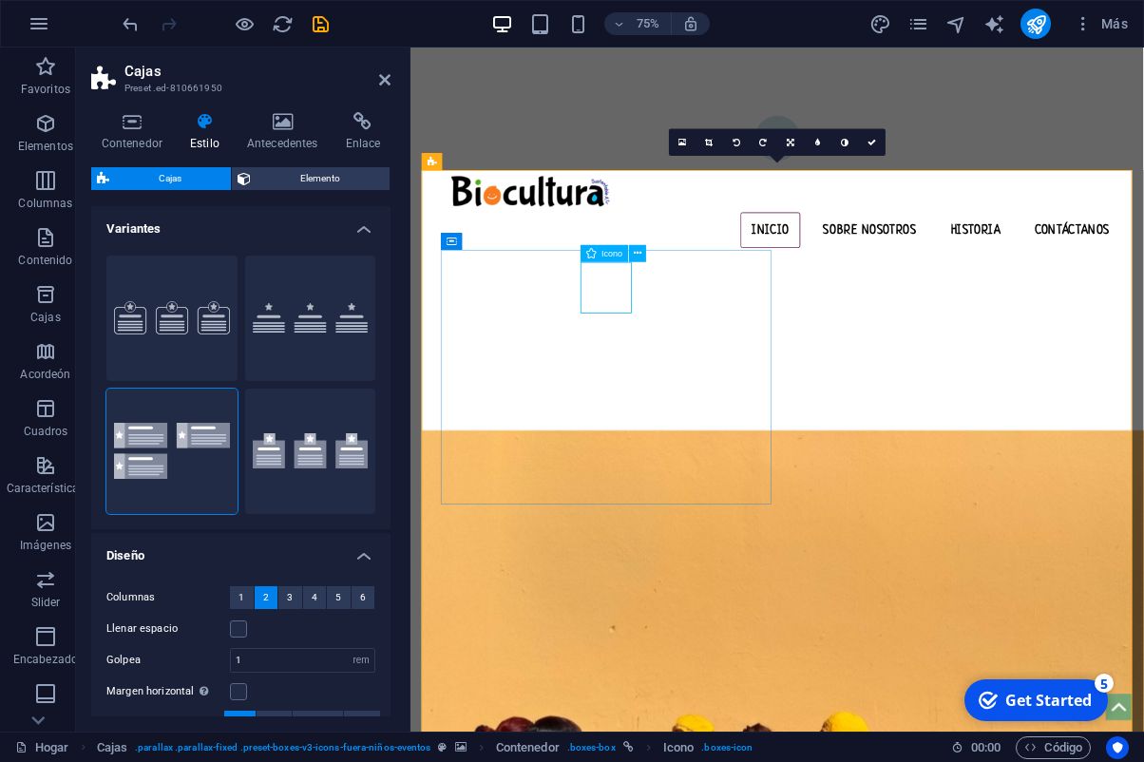
click at [599, 251] on div "Icono" at bounding box center [605, 253] width 48 height 17
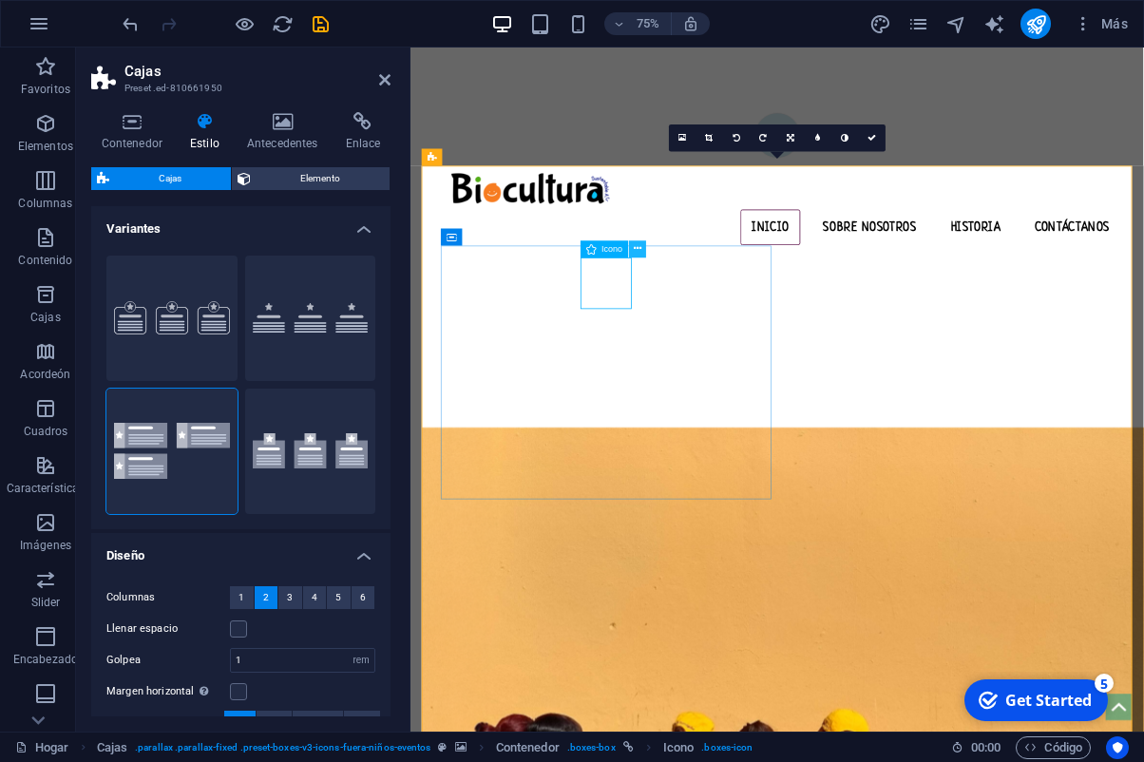
click at [639, 252] on icon at bounding box center [638, 248] width 8 height 15
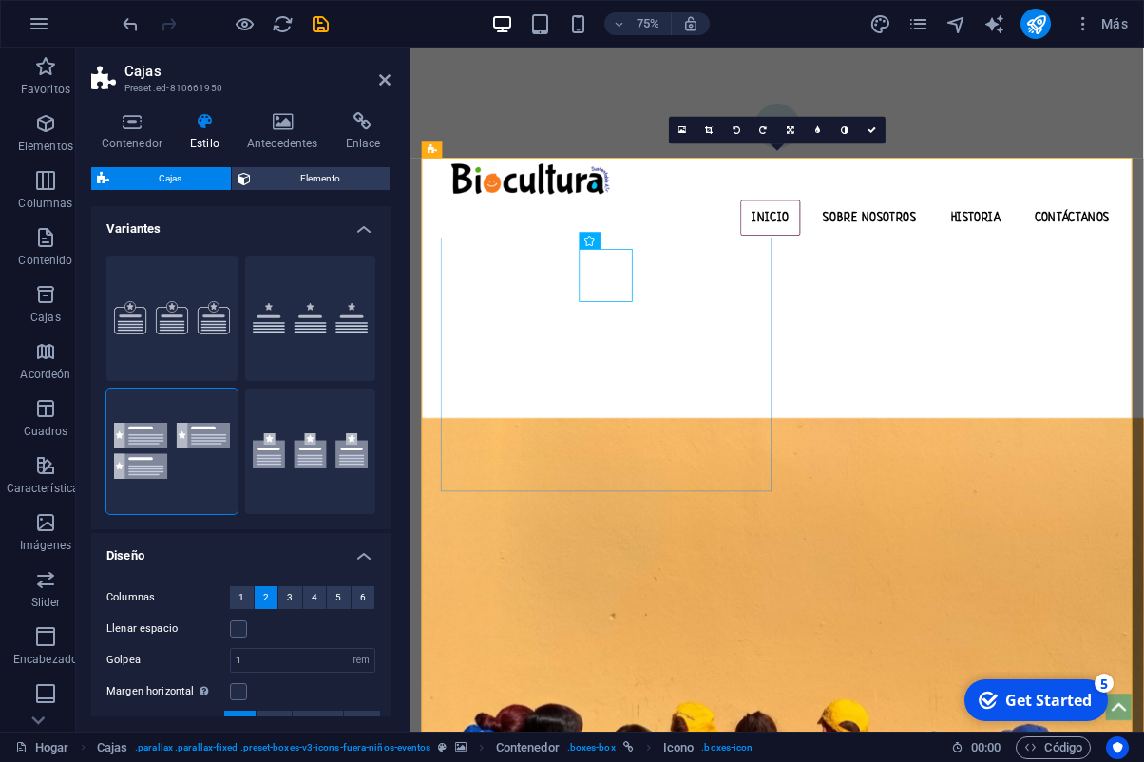
scroll to position [773, 0]
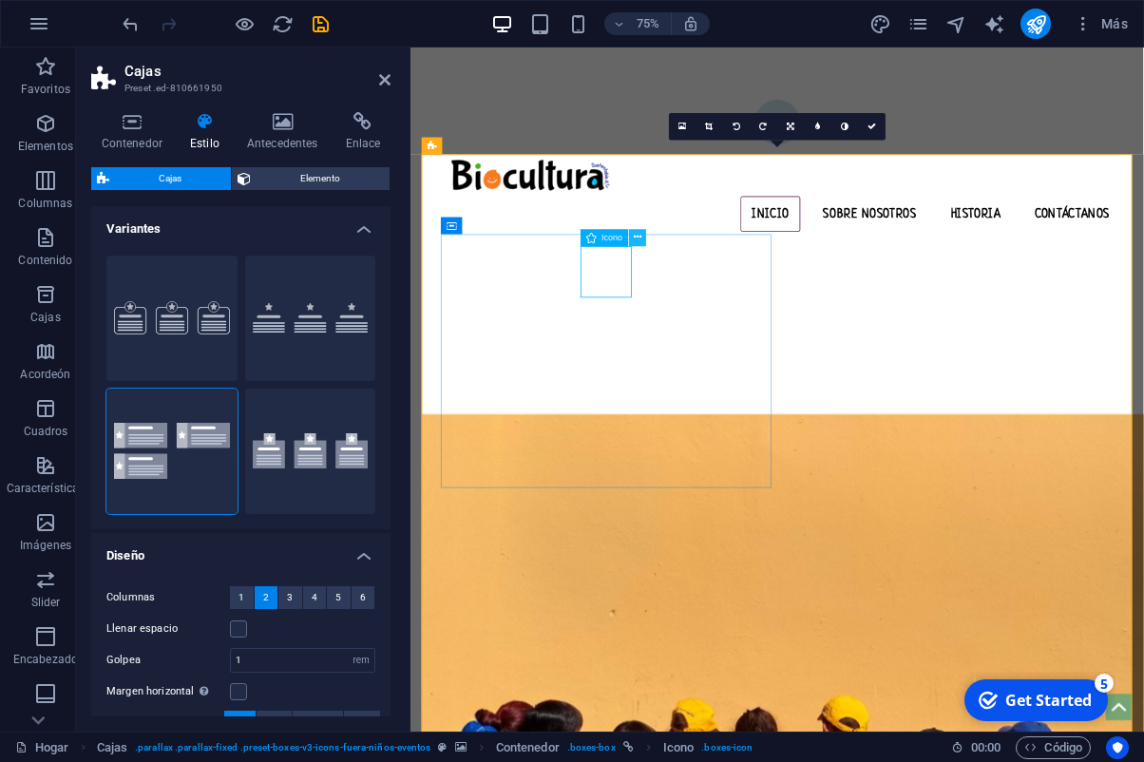
click at [636, 238] on icon at bounding box center [638, 237] width 8 height 15
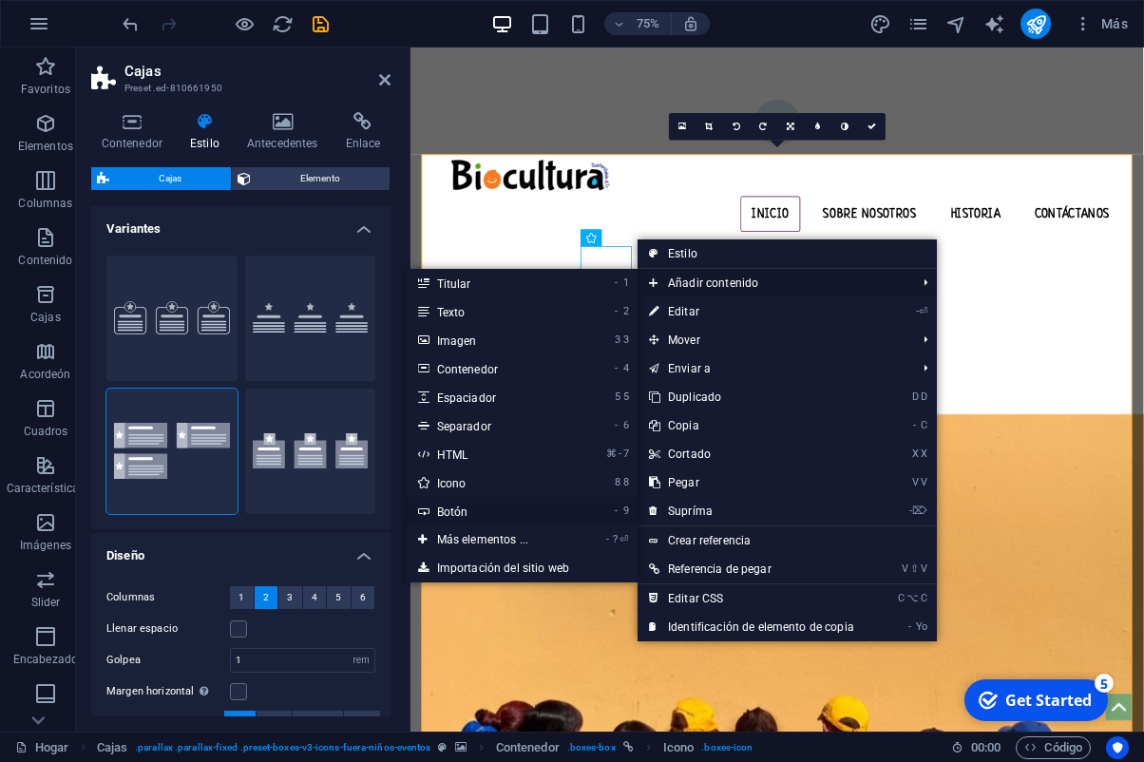
click at [469, 507] on link "- 9 Botón" at bounding box center [487, 511] width 160 height 29
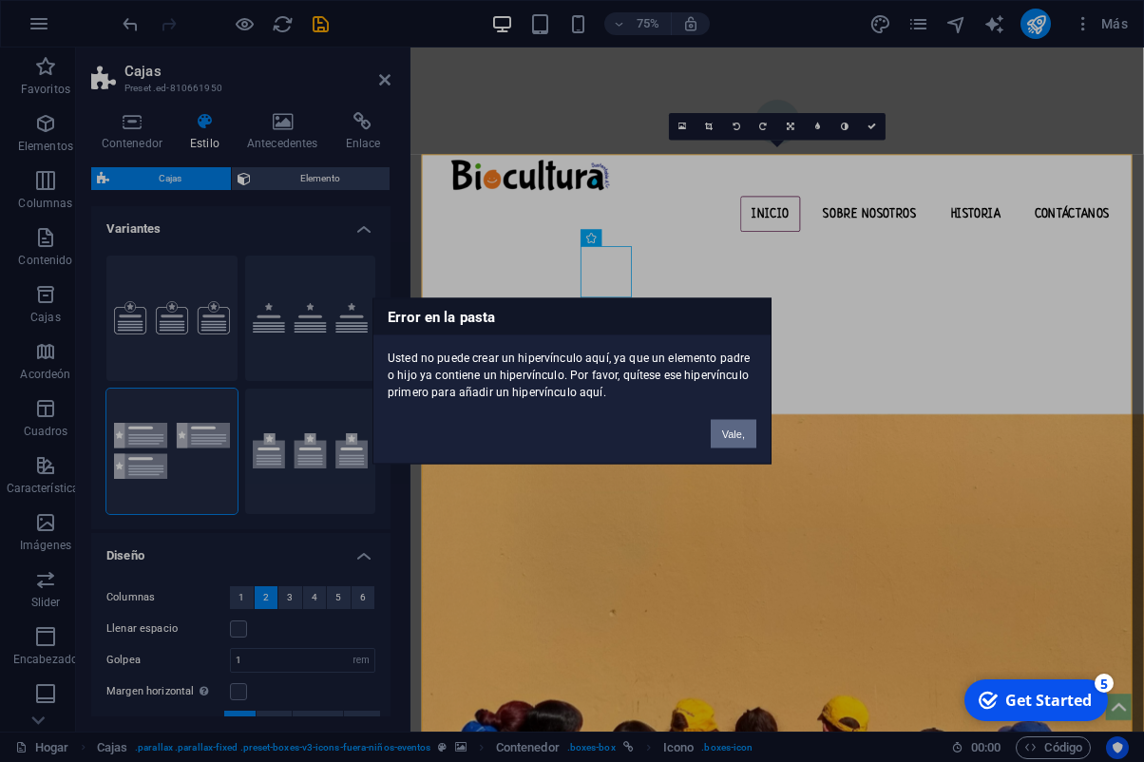
click at [729, 434] on button "Vale," at bounding box center [734, 434] width 46 height 29
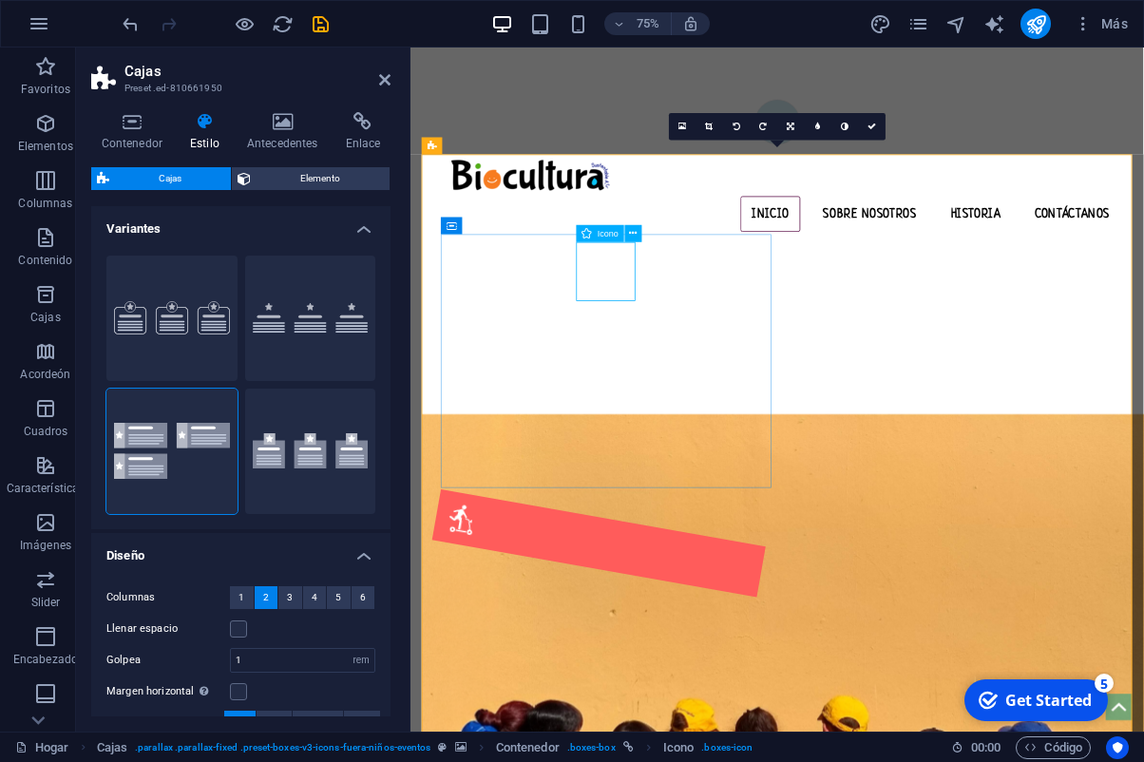
click at [678, 637] on figure at bounding box center [661, 709] width 444 height 144
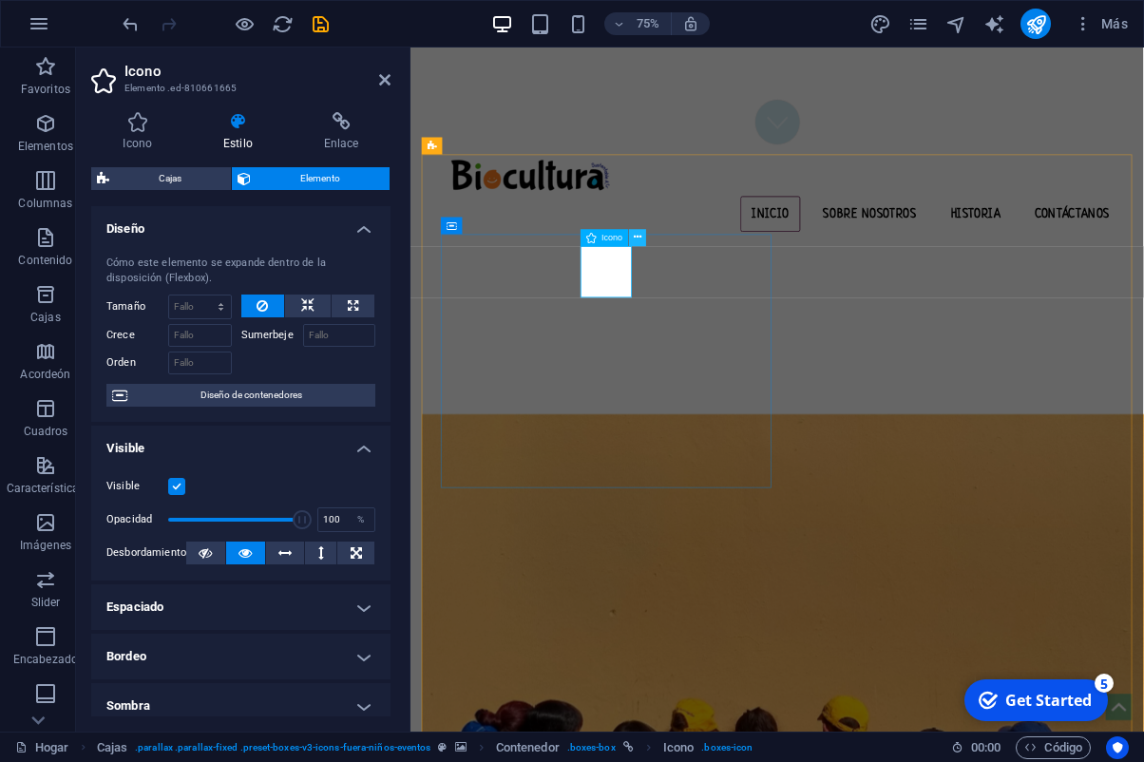
click at [637, 240] on icon at bounding box center [638, 237] width 8 height 15
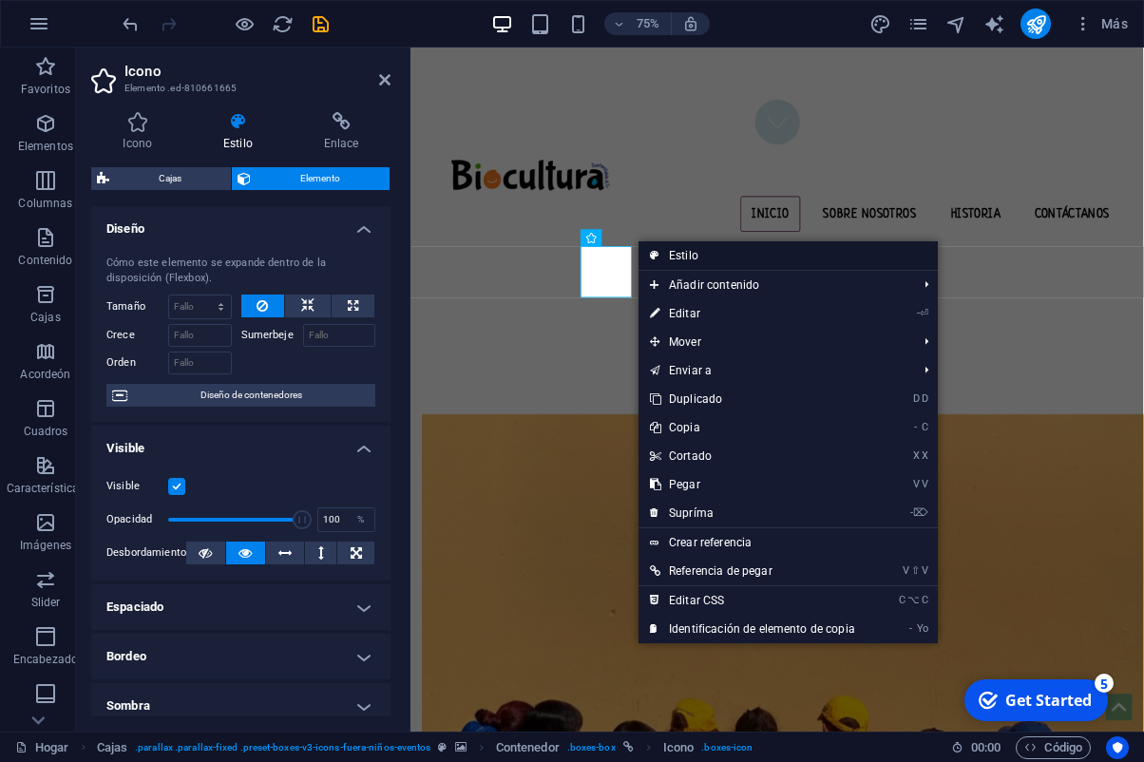
click at [663, 250] on link "Estilo" at bounding box center [788, 255] width 299 height 29
select select "rem"
select select "px"
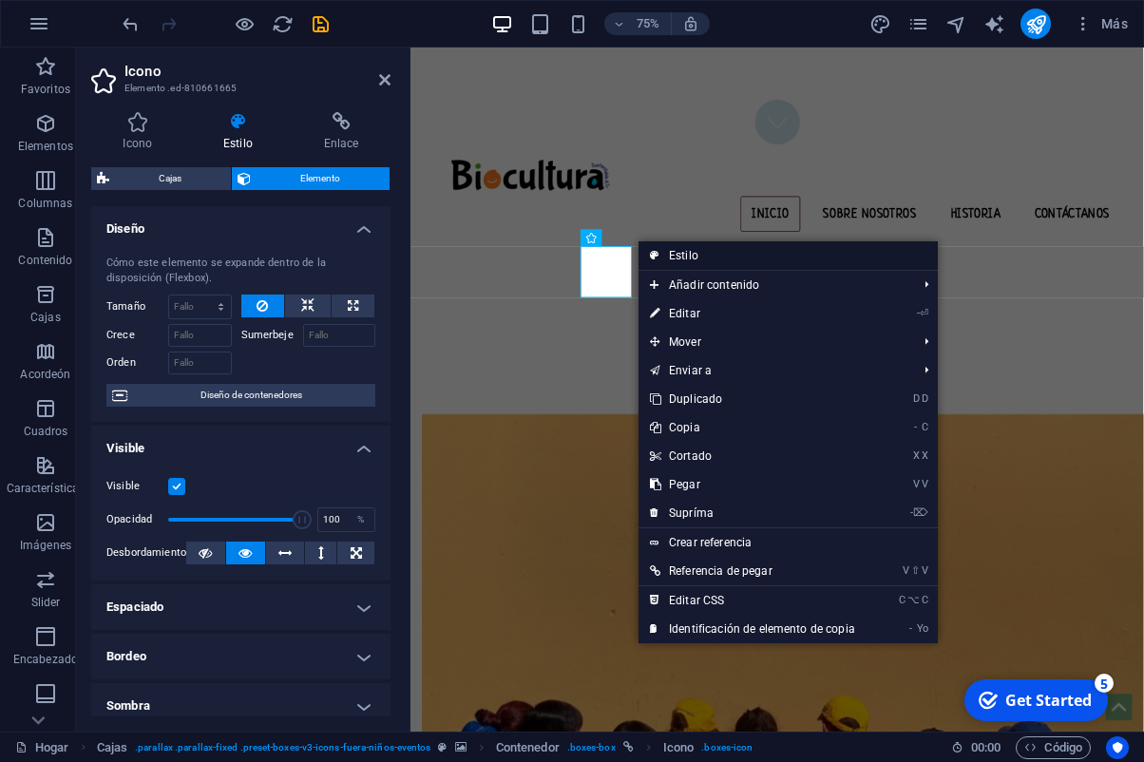
select select "px"
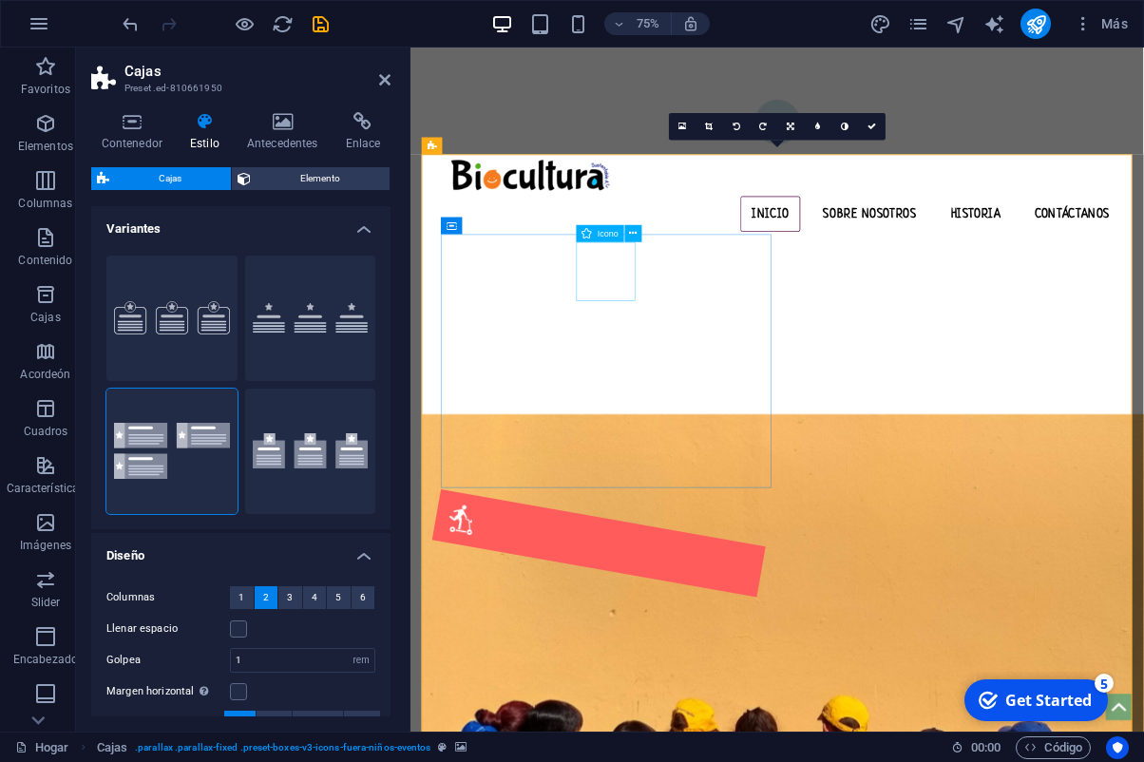
click at [677, 637] on figure at bounding box center [661, 709] width 444 height 144
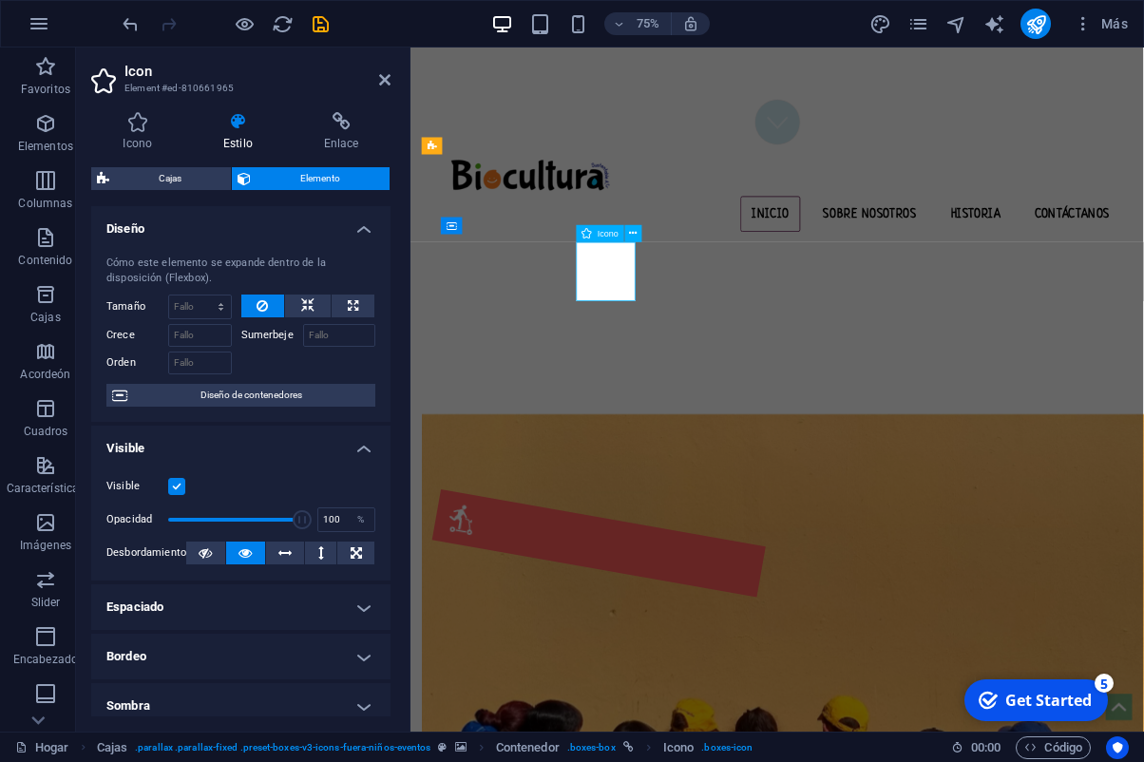
click at [677, 637] on figure at bounding box center [661, 709] width 444 height 144
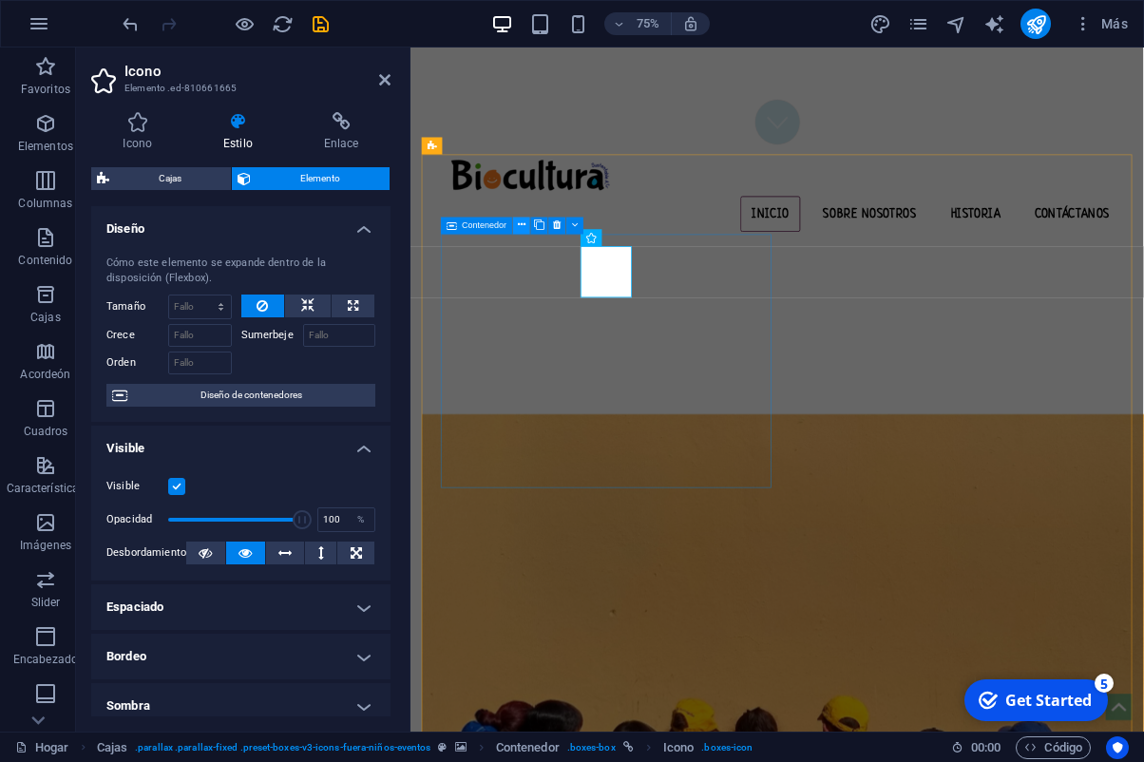
click at [526, 226] on icon at bounding box center [522, 225] width 8 height 15
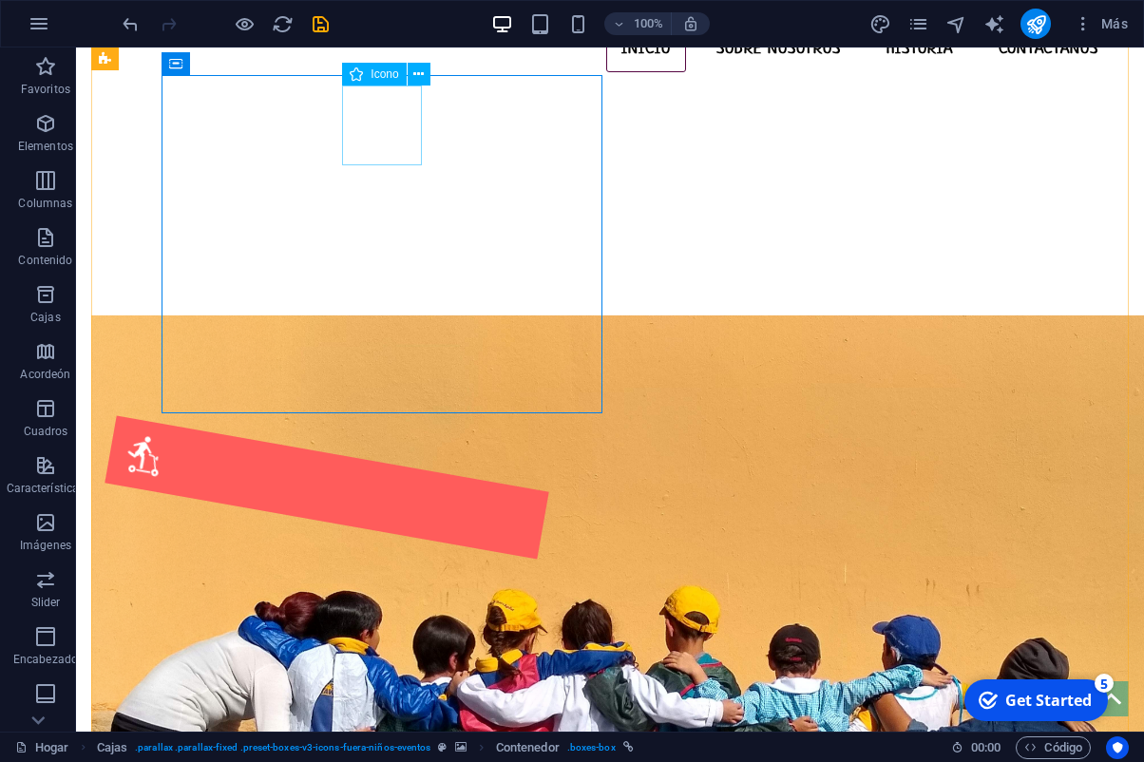
click at [387, 415] on figure at bounding box center [327, 487] width 444 height 144
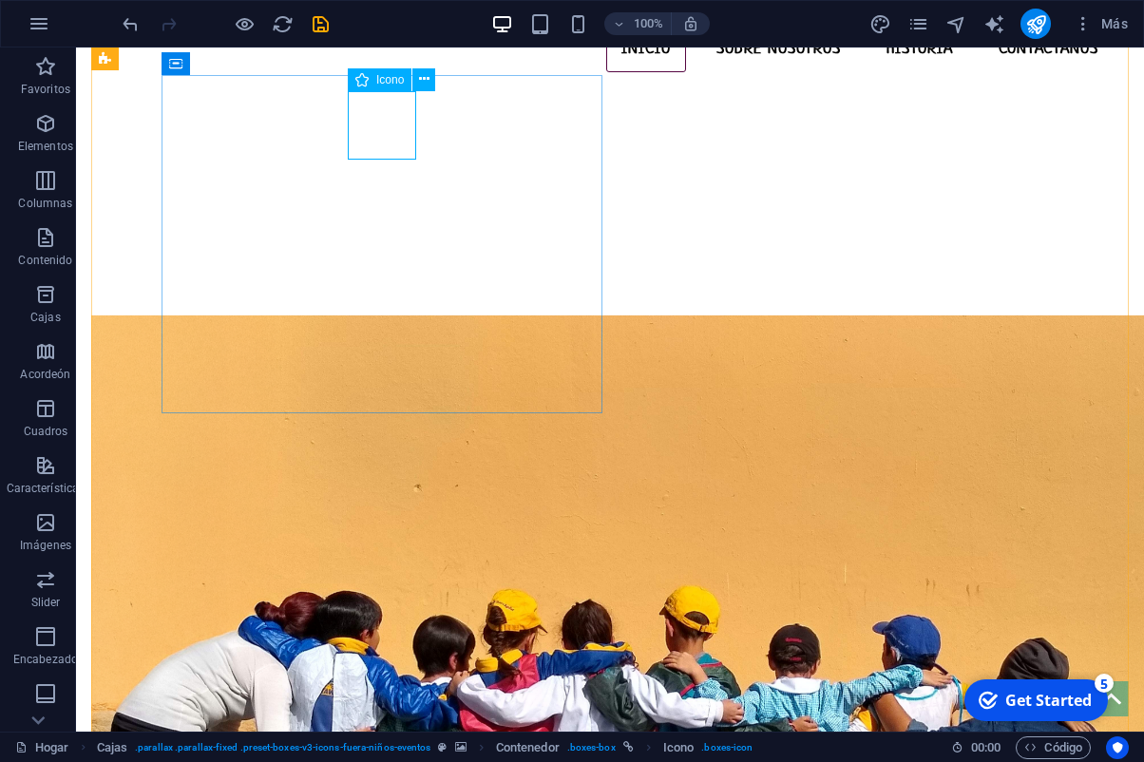
click at [376, 81] on span "Icono" at bounding box center [390, 79] width 28 height 11
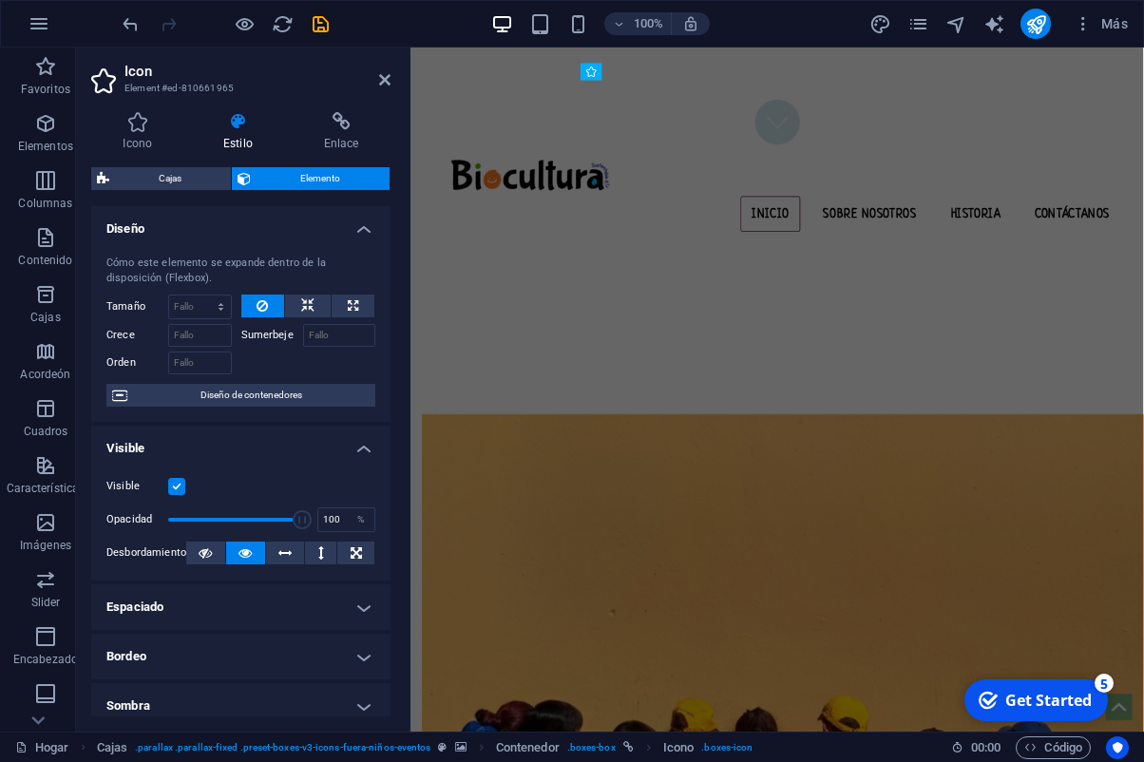
scroll to position [994, 0]
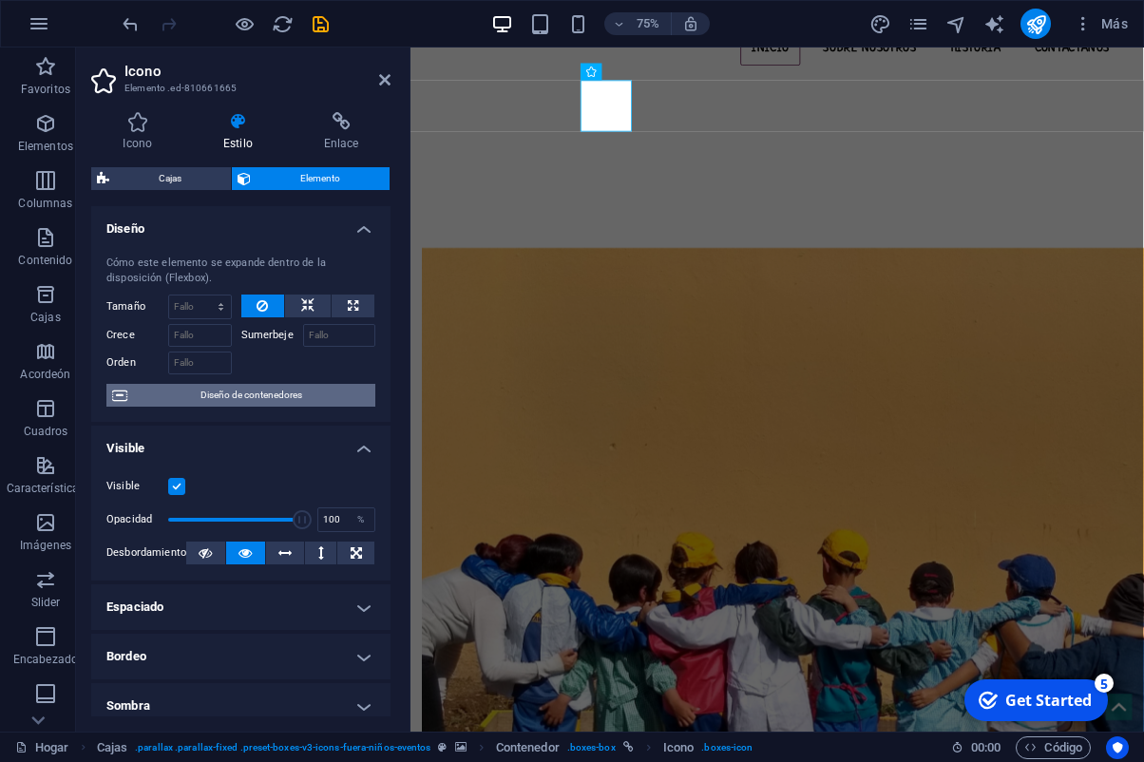
click at [273, 395] on span "Diseño de contenedores" at bounding box center [251, 395] width 237 height 23
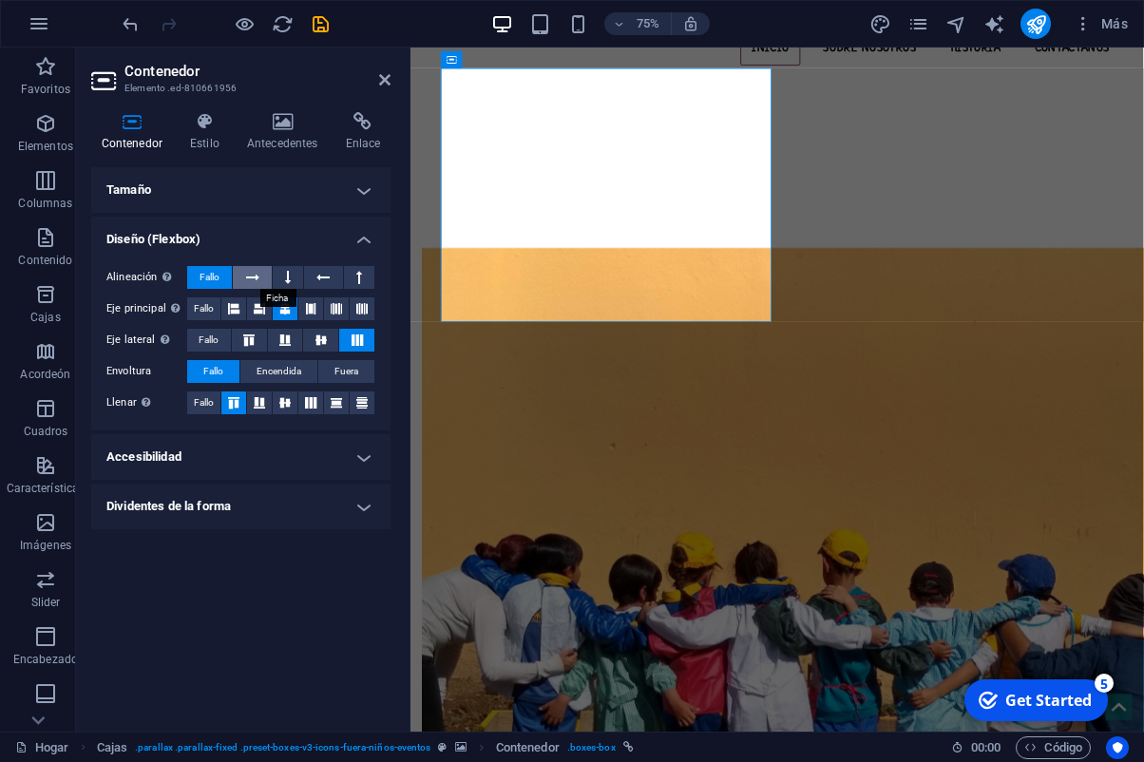
click at [257, 277] on icon at bounding box center [252, 277] width 13 height 23
click at [213, 278] on span "Fallo" at bounding box center [210, 277] width 20 height 23
click at [366, 454] on h4 "Accesibilidad" at bounding box center [240, 457] width 299 height 46
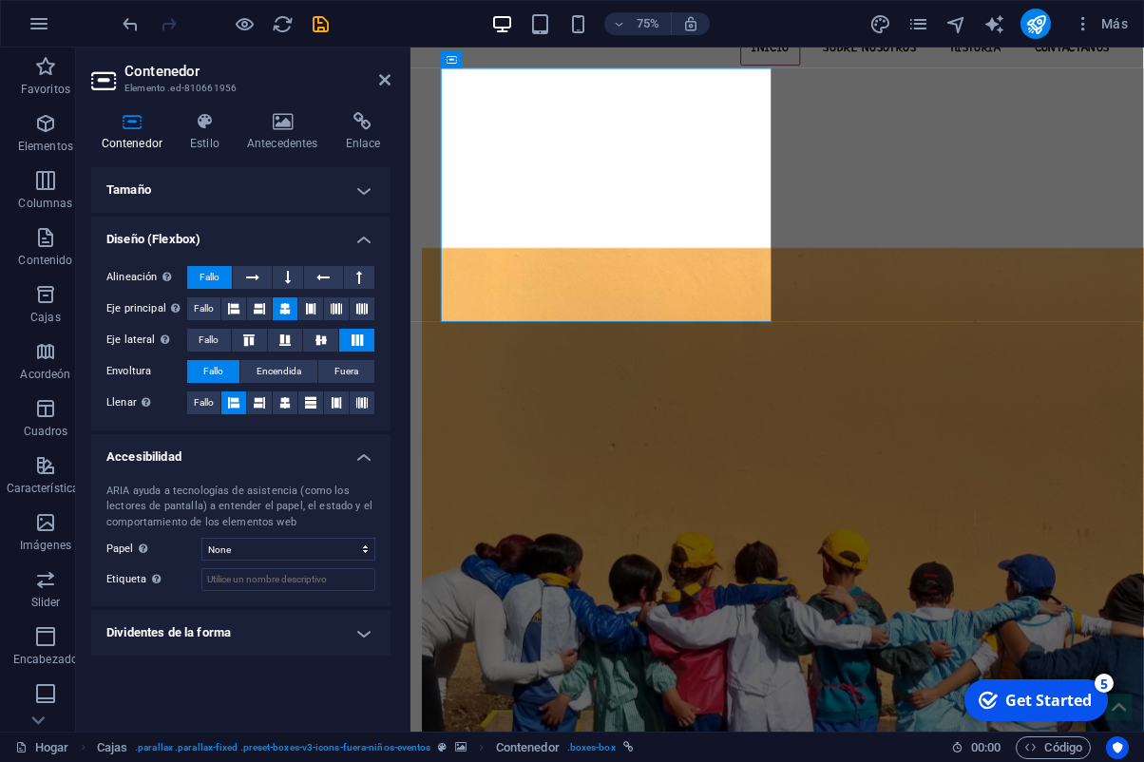
click at [373, 637] on h4 "Dividentes de la forma" at bounding box center [240, 633] width 299 height 46
click at [353, 182] on h4 "Tamaño" at bounding box center [240, 190] width 299 height 46
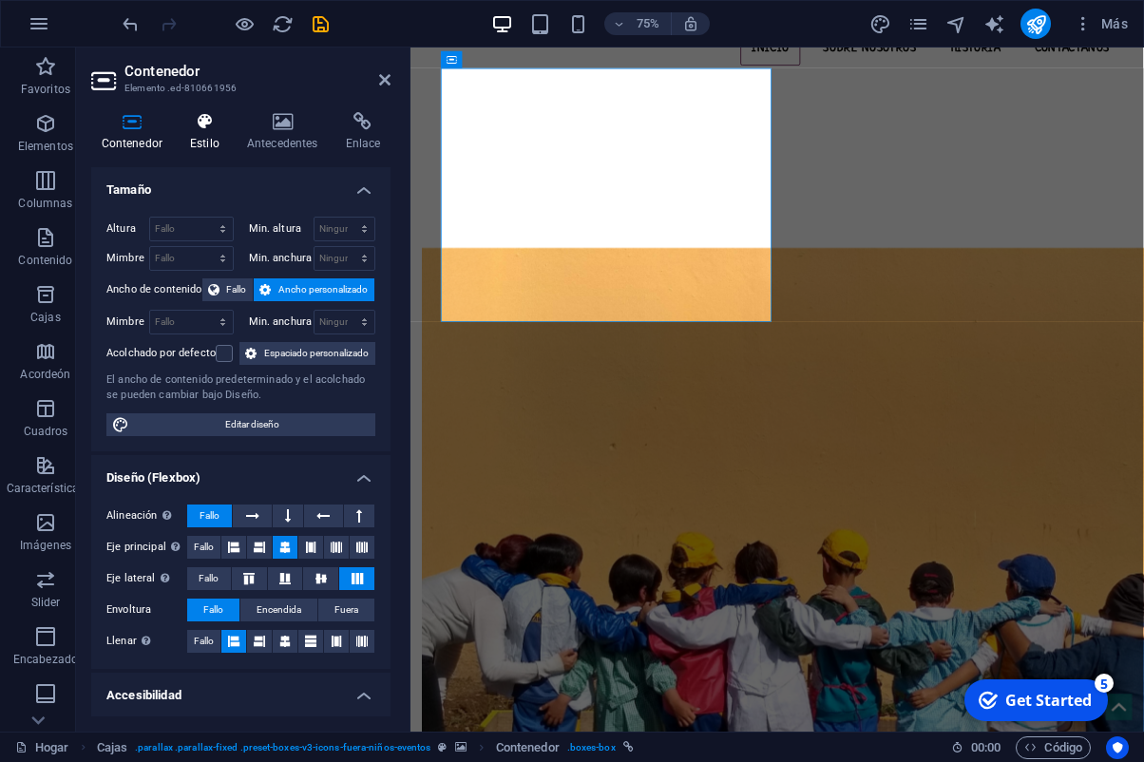
click at [230, 138] on h4 "Estilo" at bounding box center [208, 132] width 57 height 40
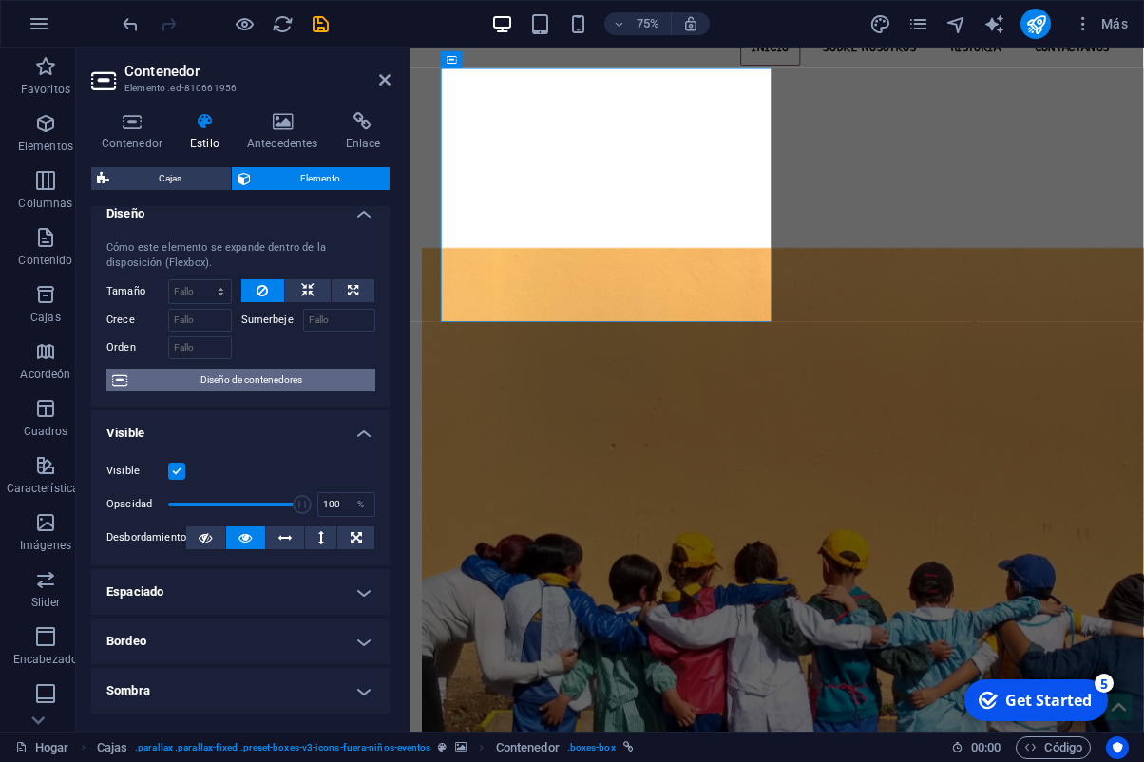
scroll to position [12, 0]
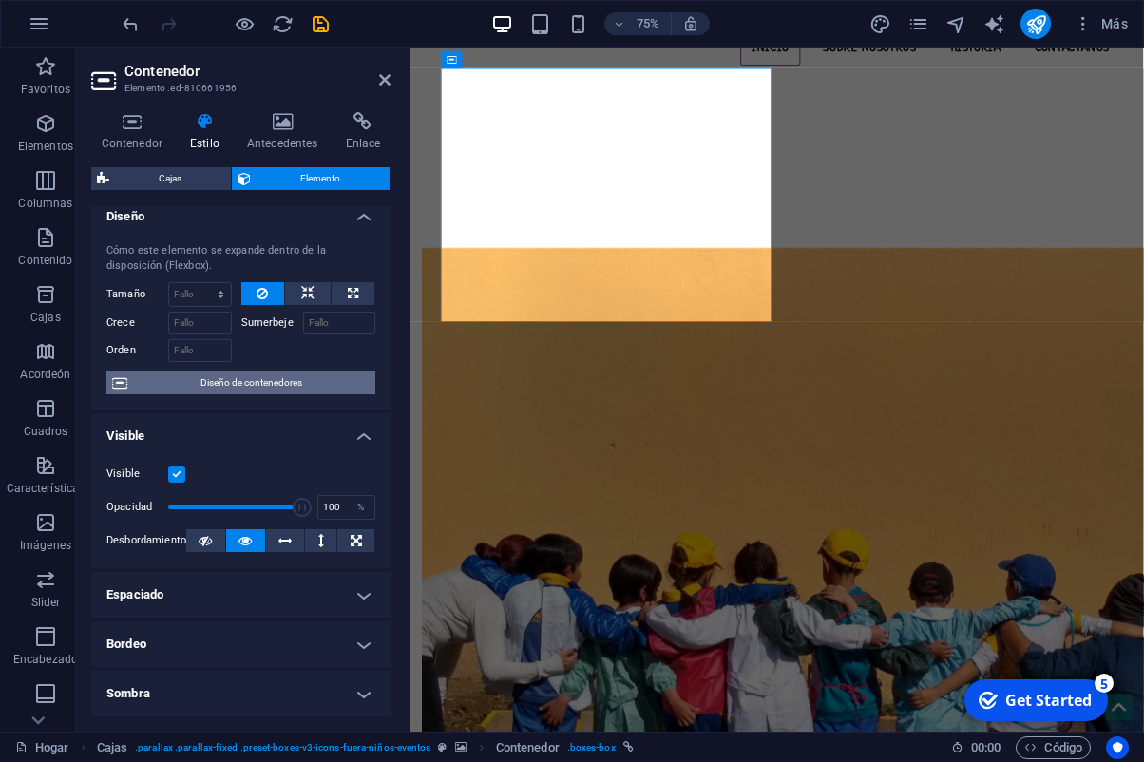
click at [267, 382] on span "Diseño de contenedores" at bounding box center [251, 383] width 237 height 23
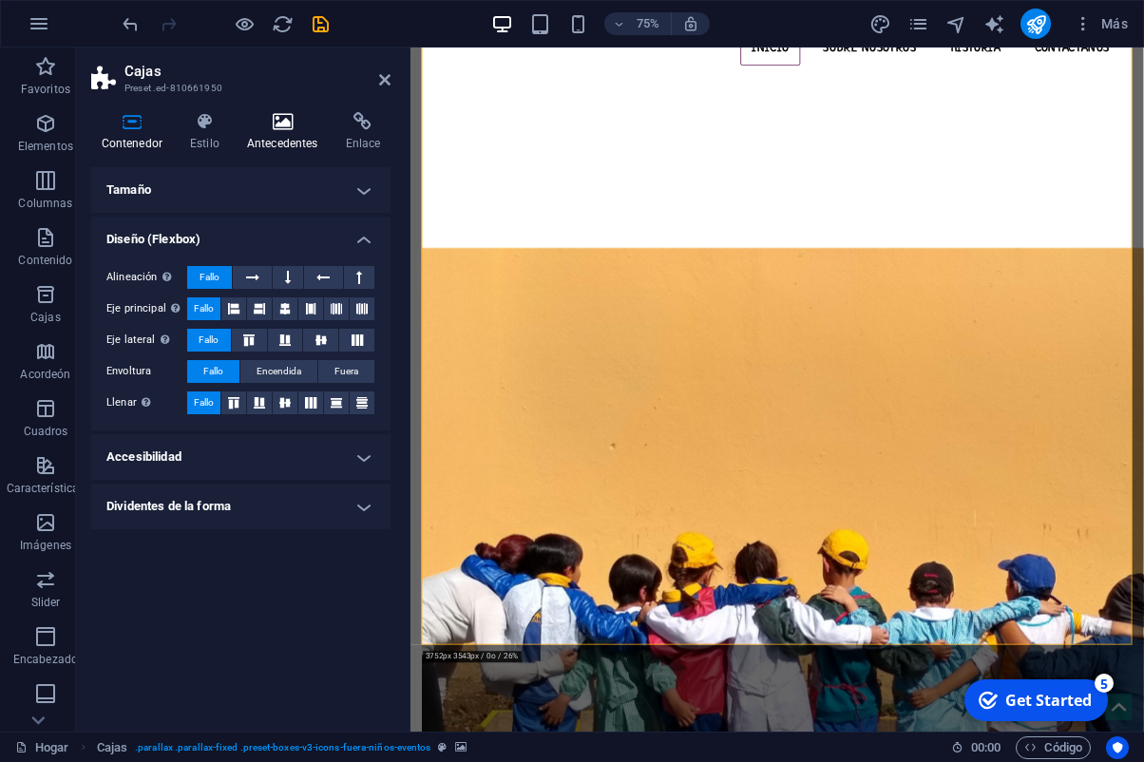
click at [275, 132] on h4 "Antecedentes" at bounding box center [286, 132] width 99 height 40
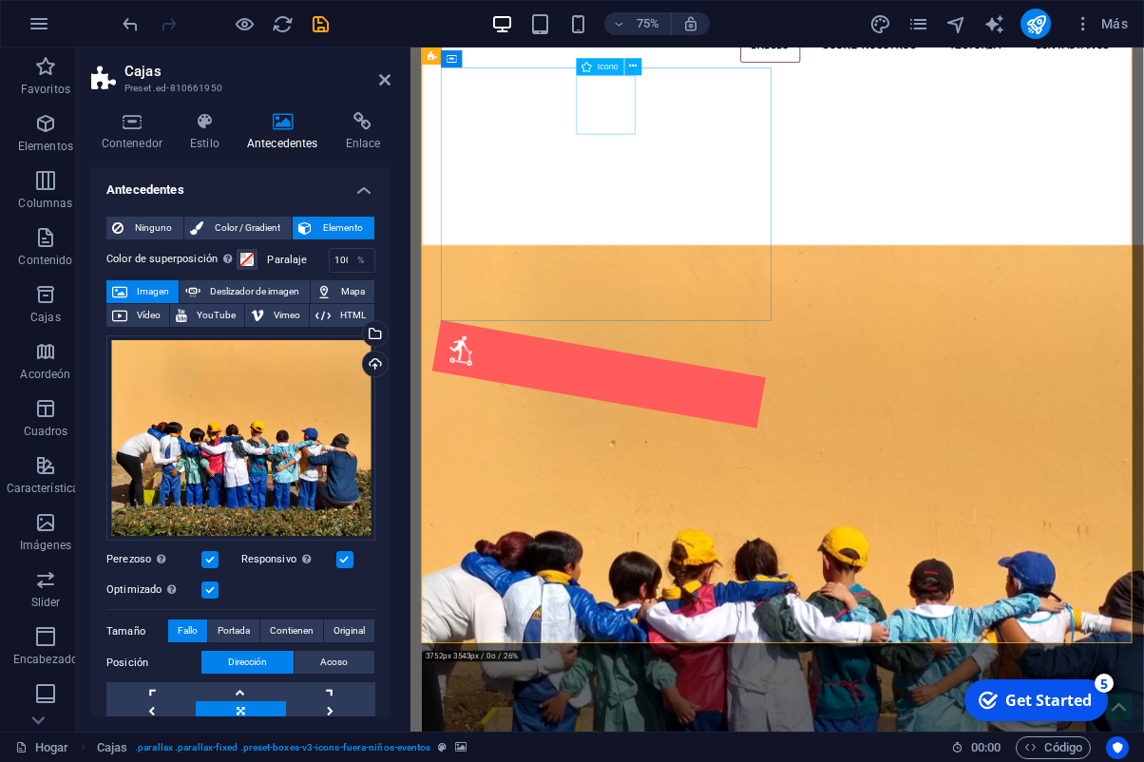
click at [696, 412] on figure at bounding box center [661, 484] width 444 height 144
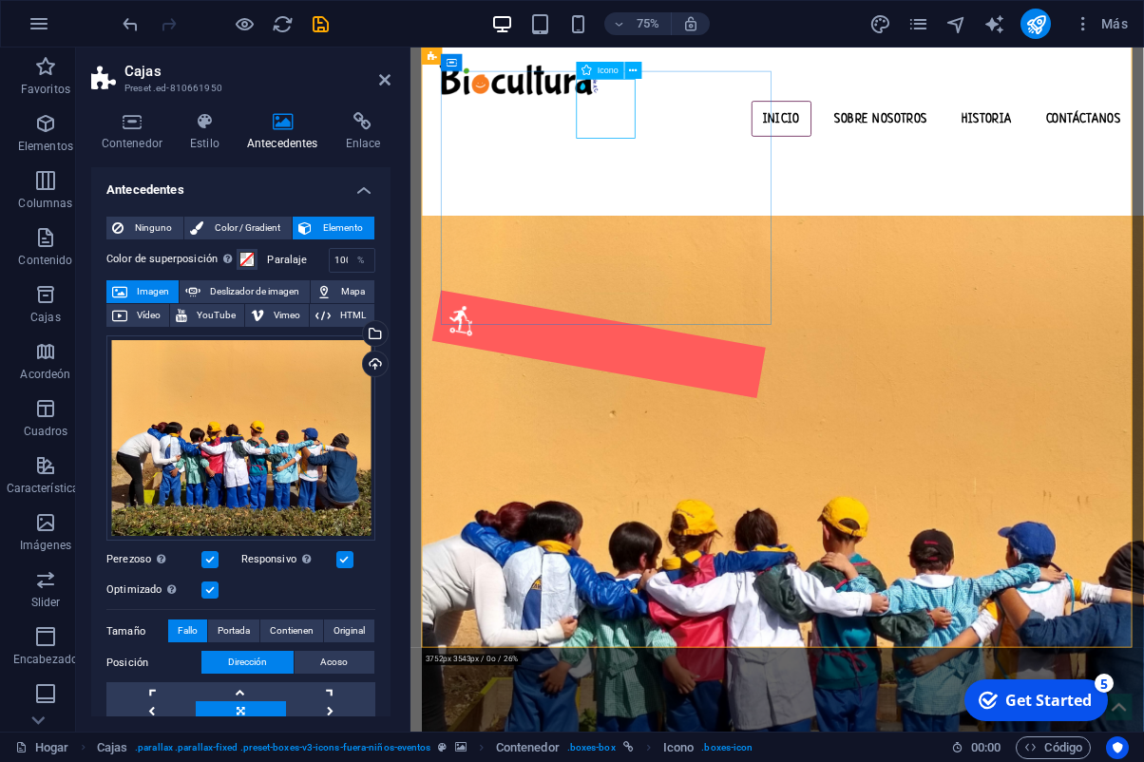
click at [678, 372] on figure at bounding box center [661, 444] width 444 height 144
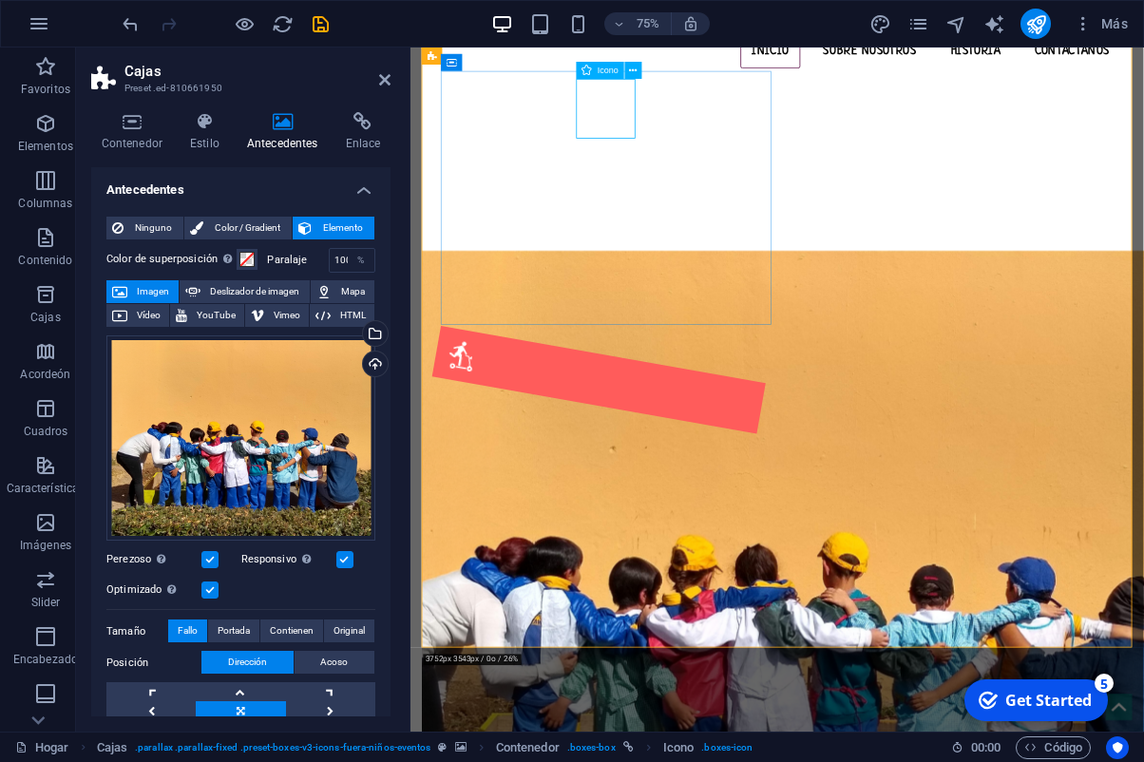
click at [678, 419] on figure at bounding box center [661, 491] width 444 height 144
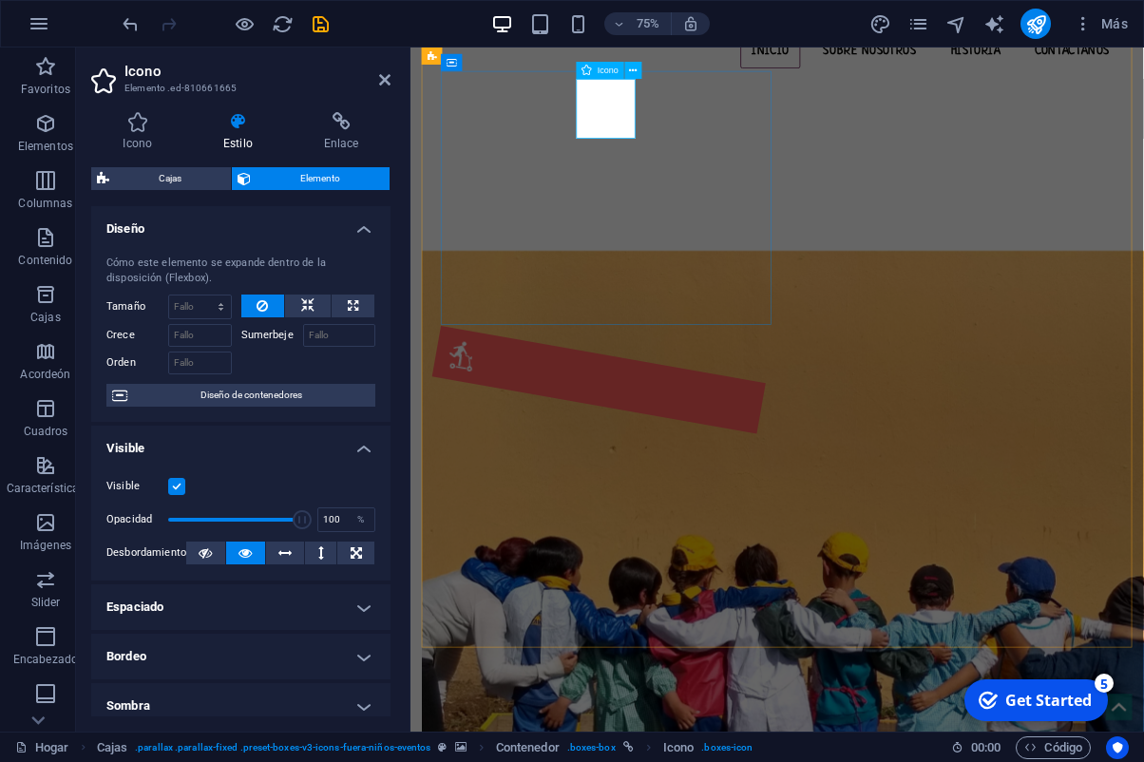
click at [678, 419] on figure at bounding box center [661, 491] width 444 height 144
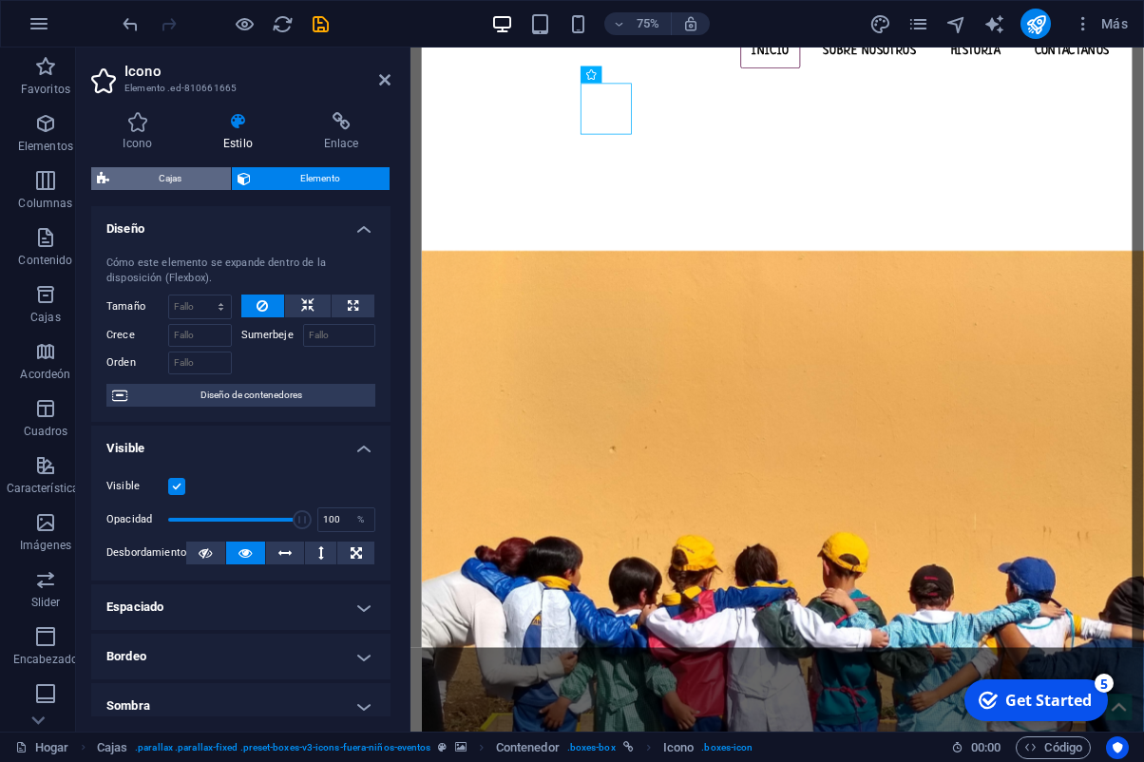
click at [210, 175] on span "Cajas" at bounding box center [170, 178] width 110 height 23
select select "rem"
select select "px"
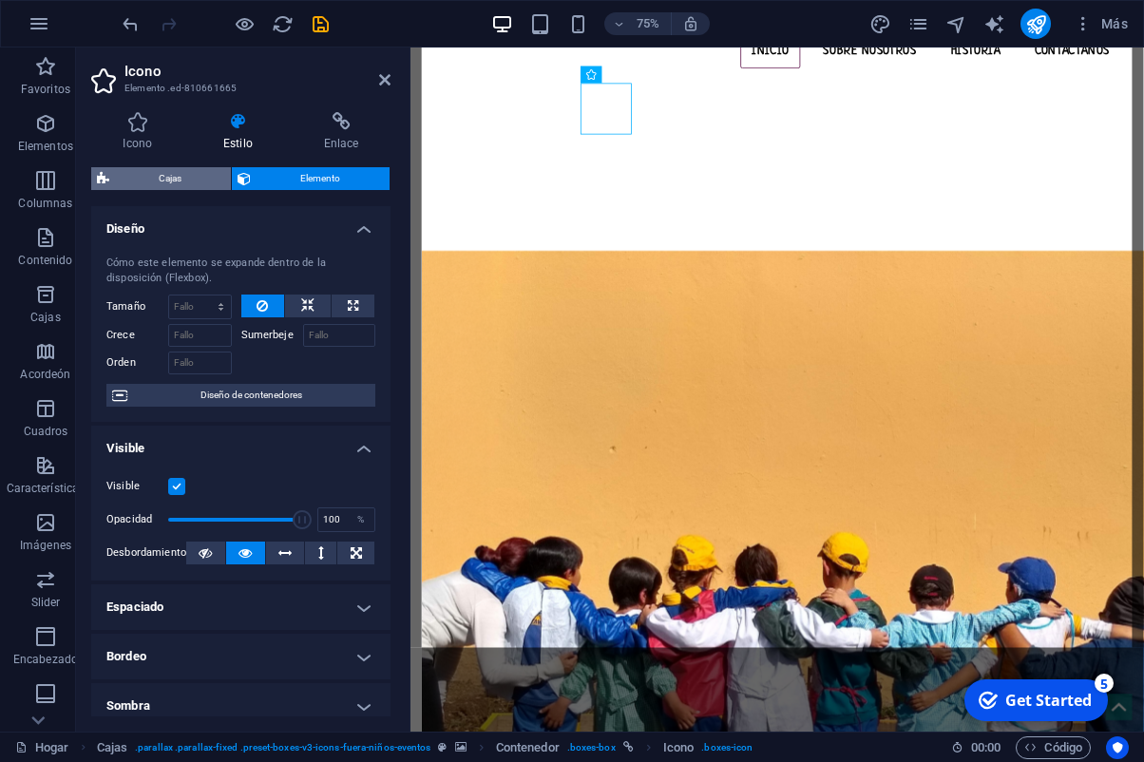
select select "px"
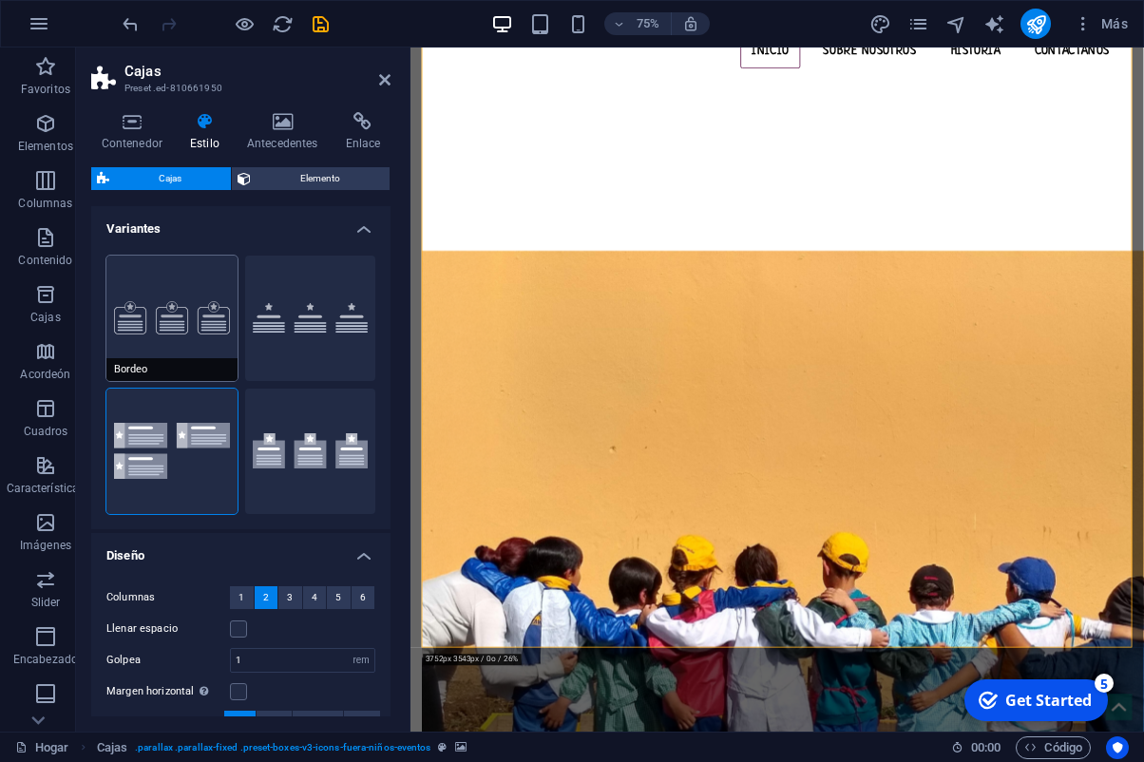
click at [187, 350] on button "Bordeo" at bounding box center [171, 318] width 131 height 125
type input "2"
type input "16"
select select "px"
type input "1"
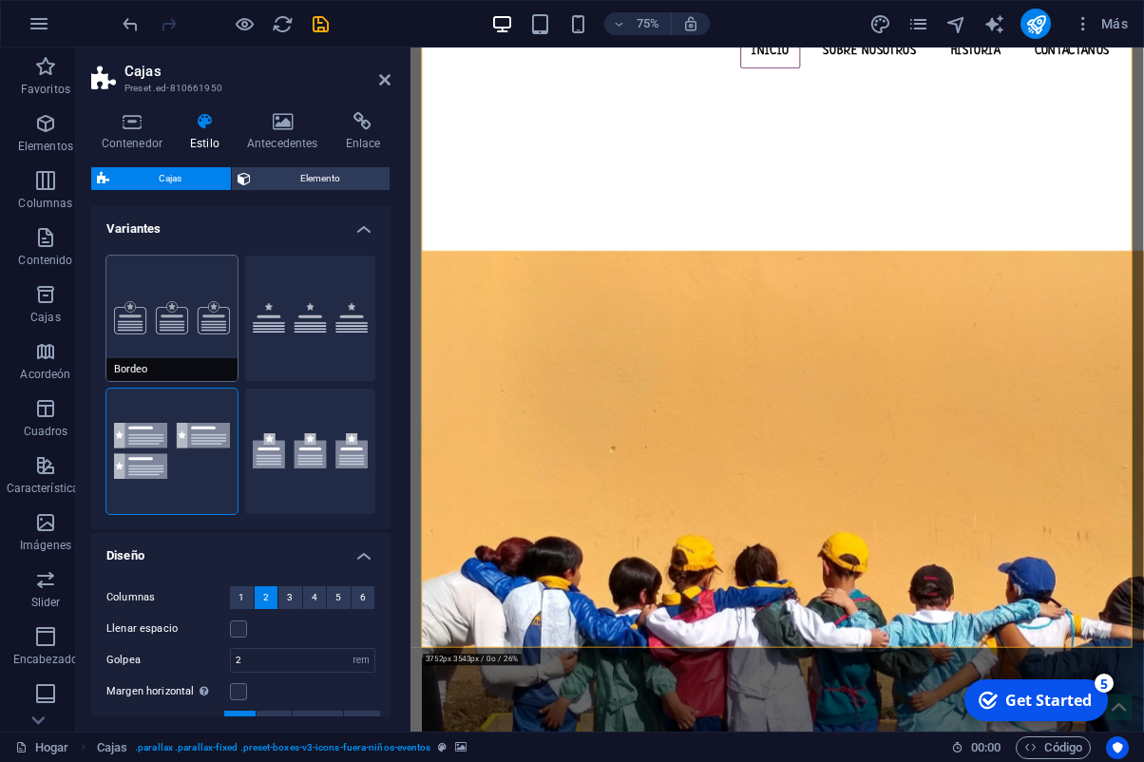
type input "100"
select select "%"
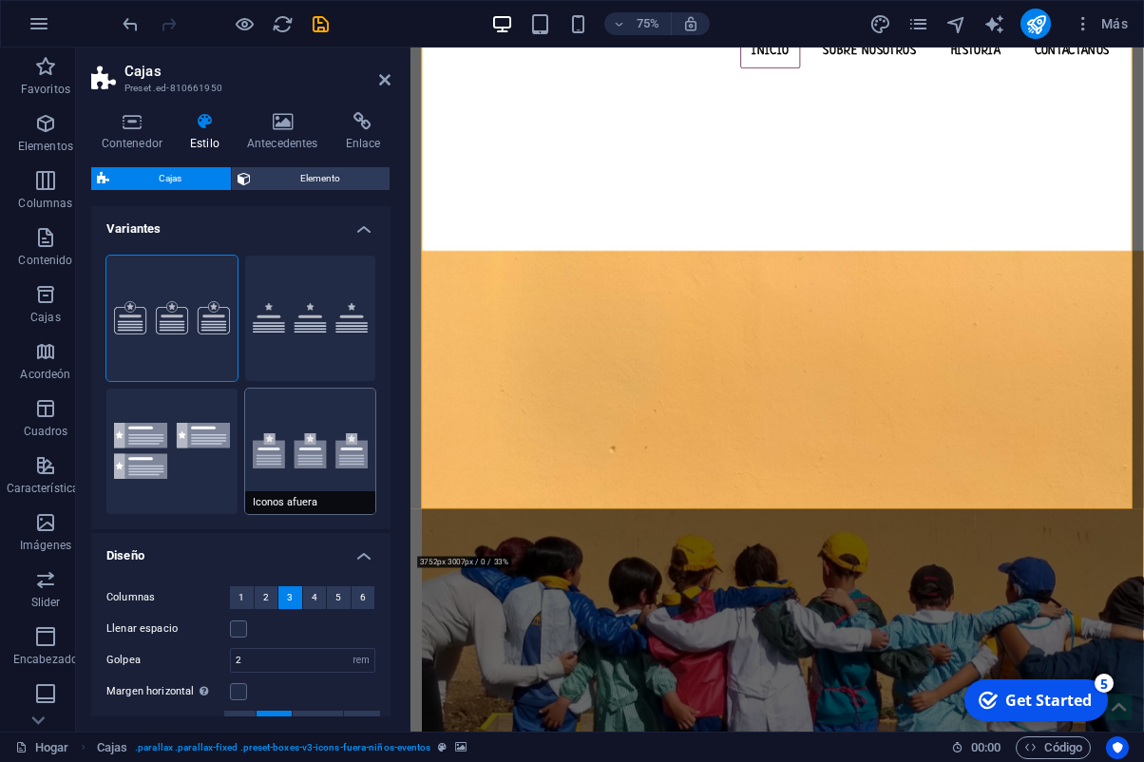
click at [326, 458] on button "Iconos afuera" at bounding box center [310, 451] width 131 height 125
type input "16"
select select "px"
type input "0"
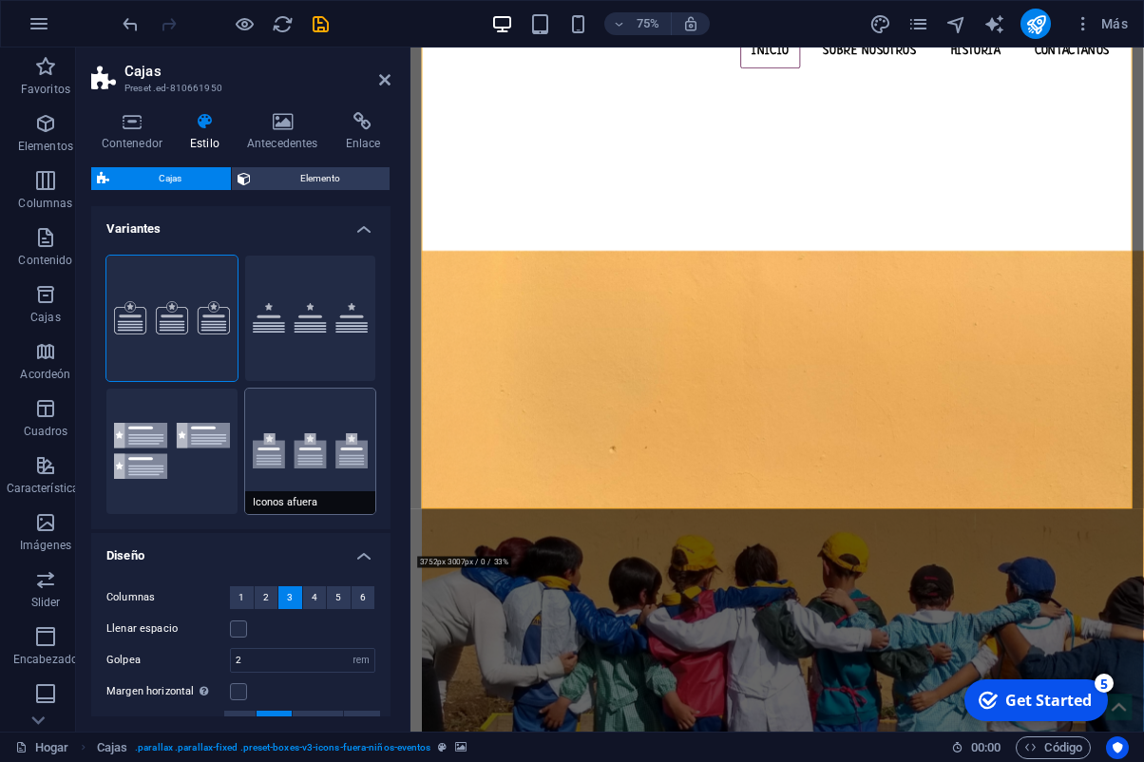
select select "px"
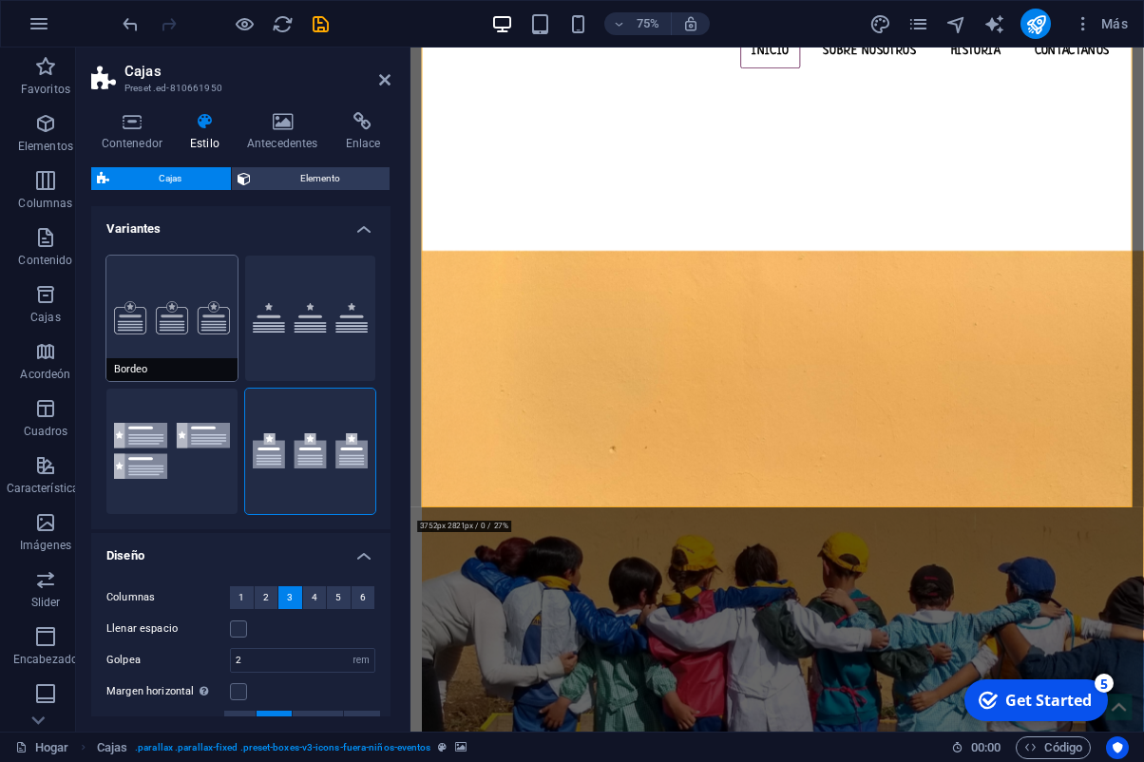
click at [182, 344] on button "Bordeo" at bounding box center [171, 318] width 131 height 125
type input "16"
select select "px"
type input "1"
type input "100"
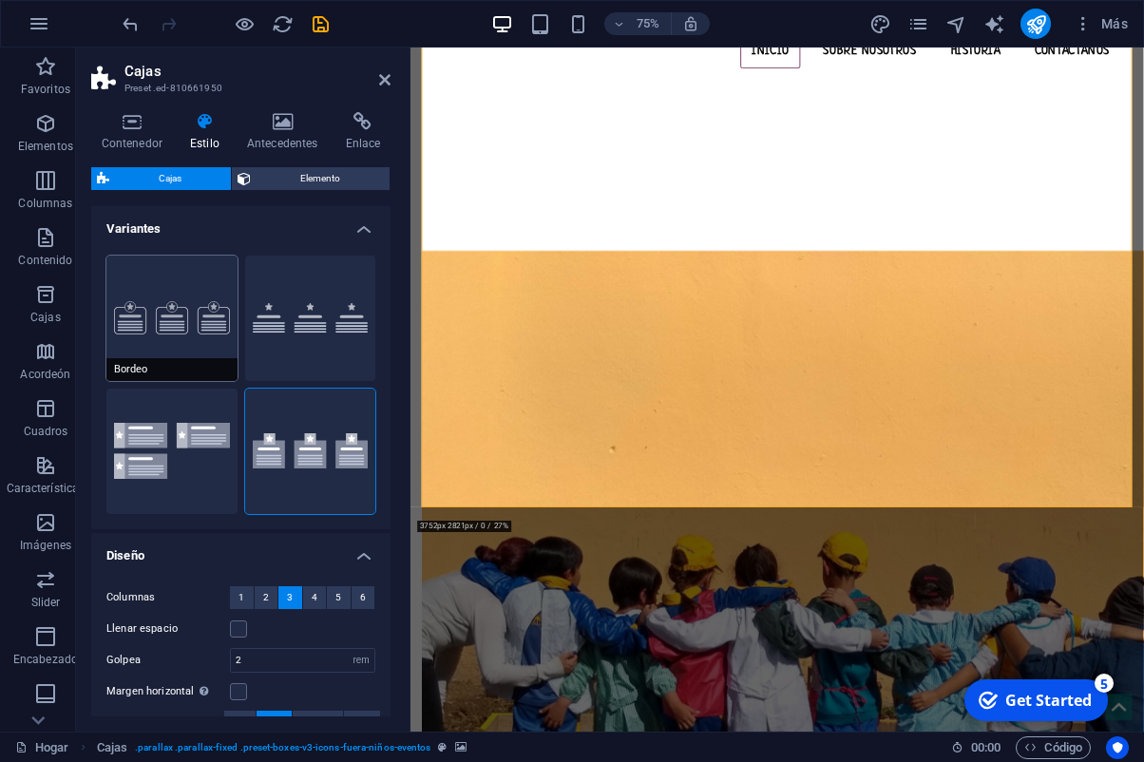
select select "%"
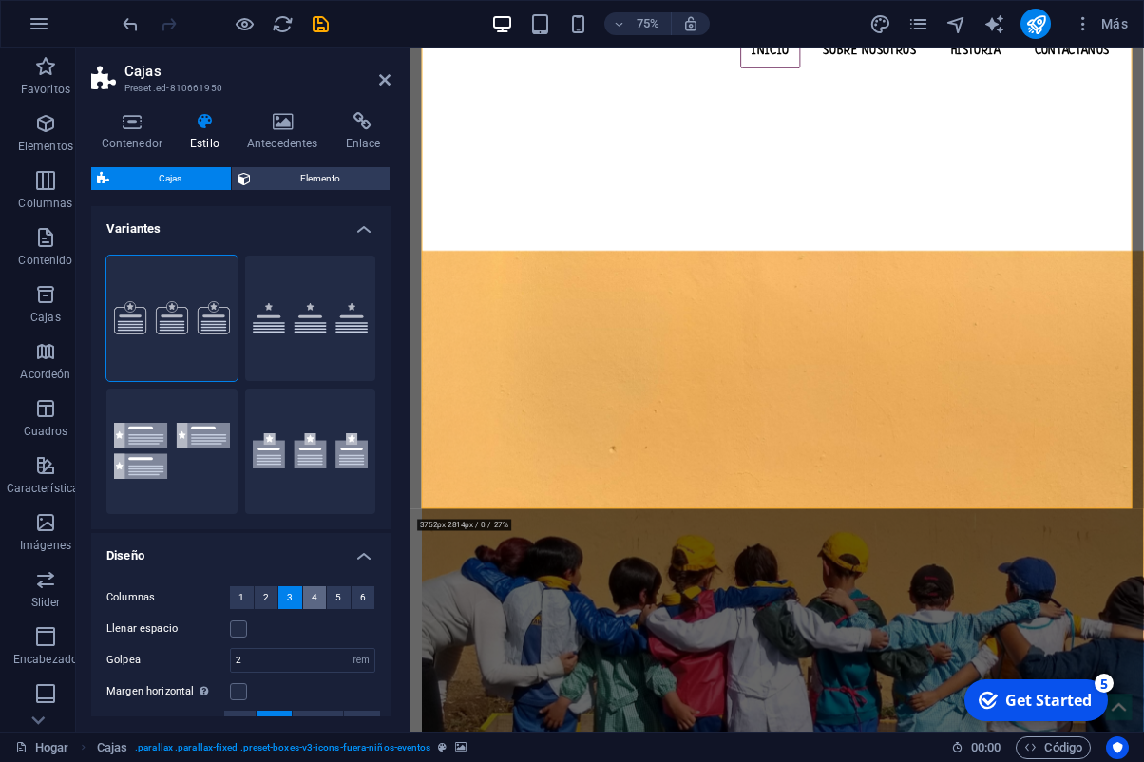
click at [316, 598] on span "4" at bounding box center [315, 597] width 6 height 23
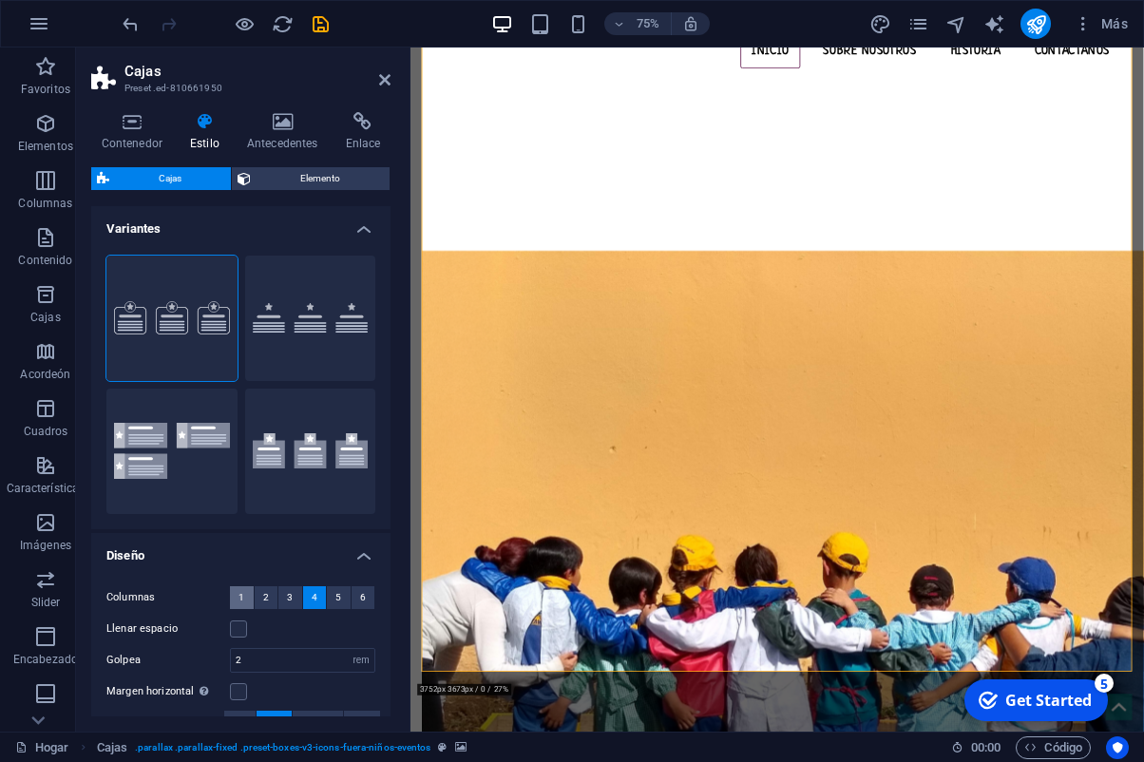
click at [240, 596] on span "1" at bounding box center [242, 597] width 6 height 23
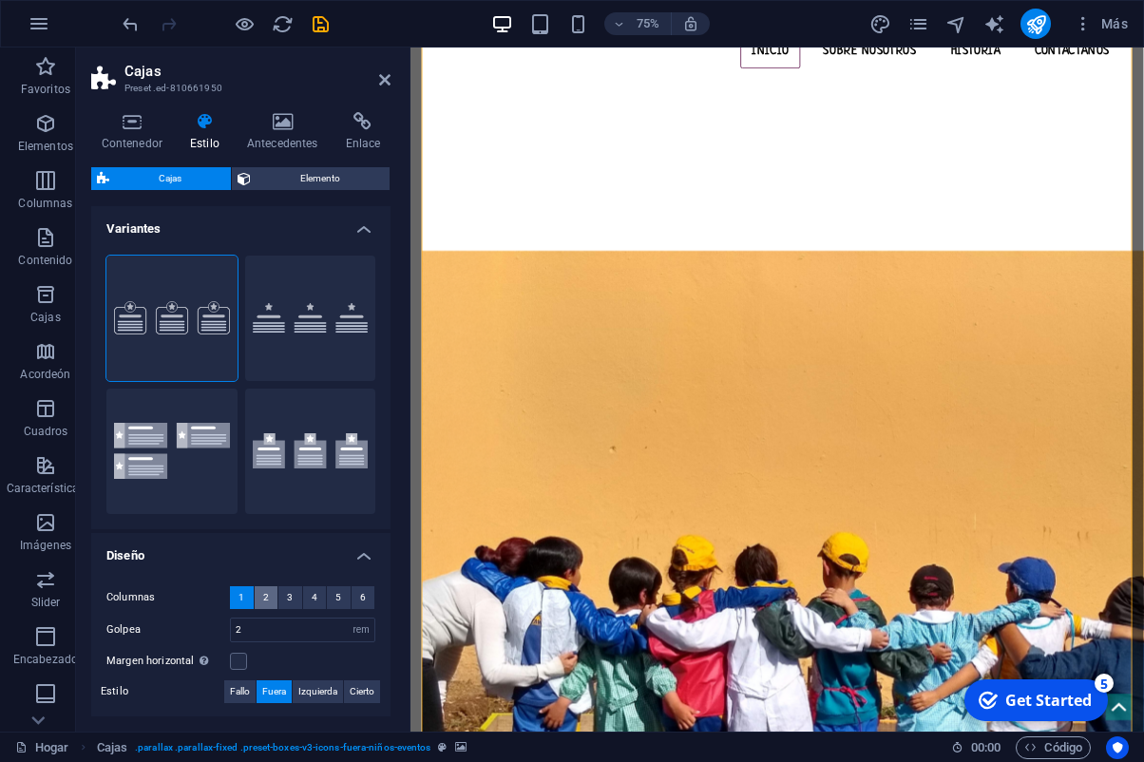
click at [264, 598] on span "2" at bounding box center [266, 597] width 6 height 23
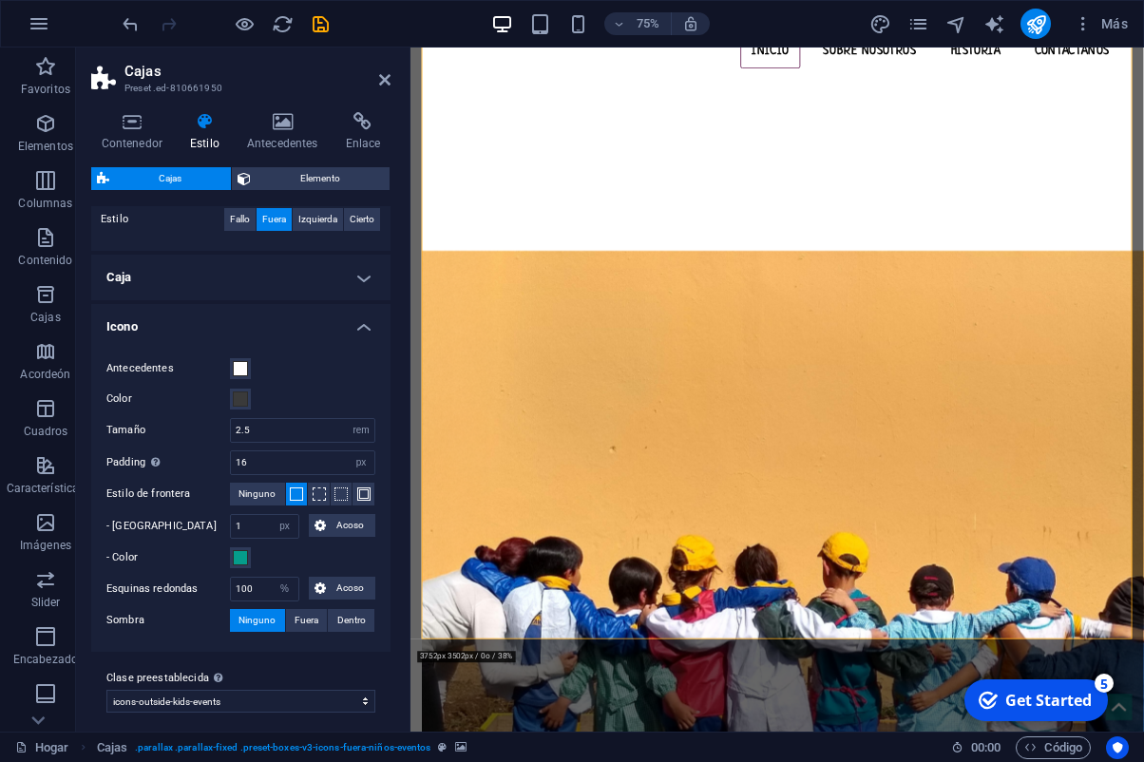
scroll to position [514, 0]
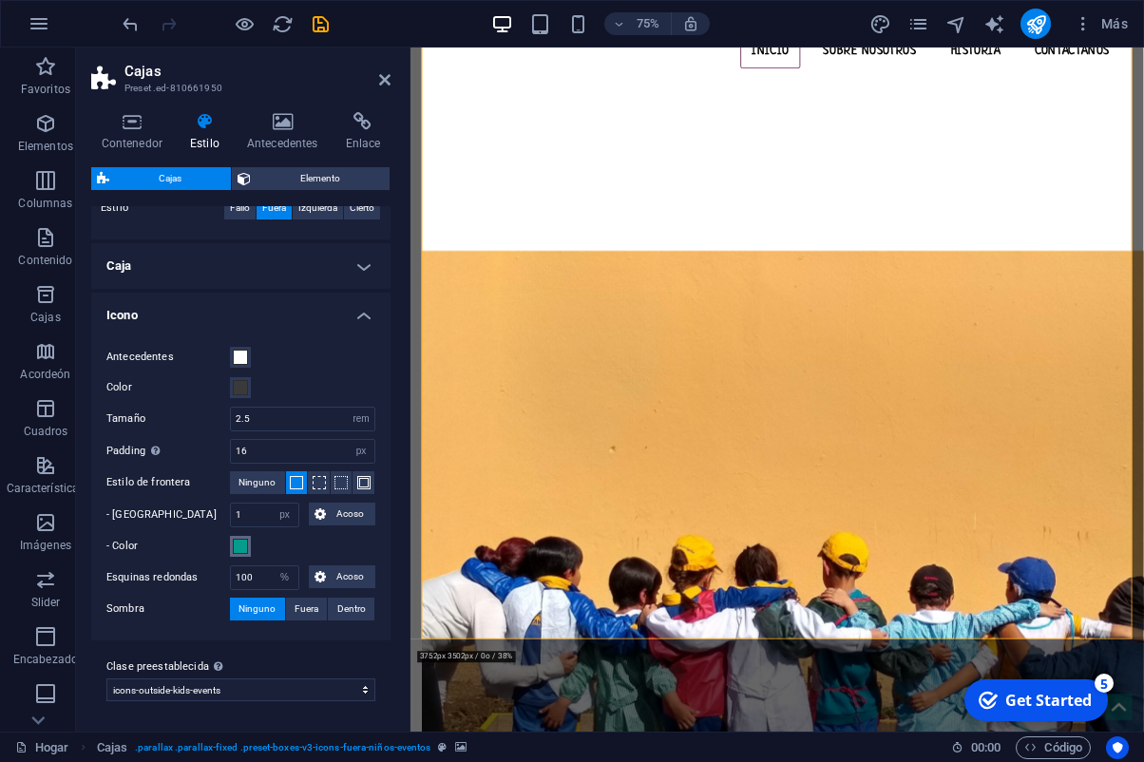
click at [240, 550] on span at bounding box center [240, 546] width 15 height 15
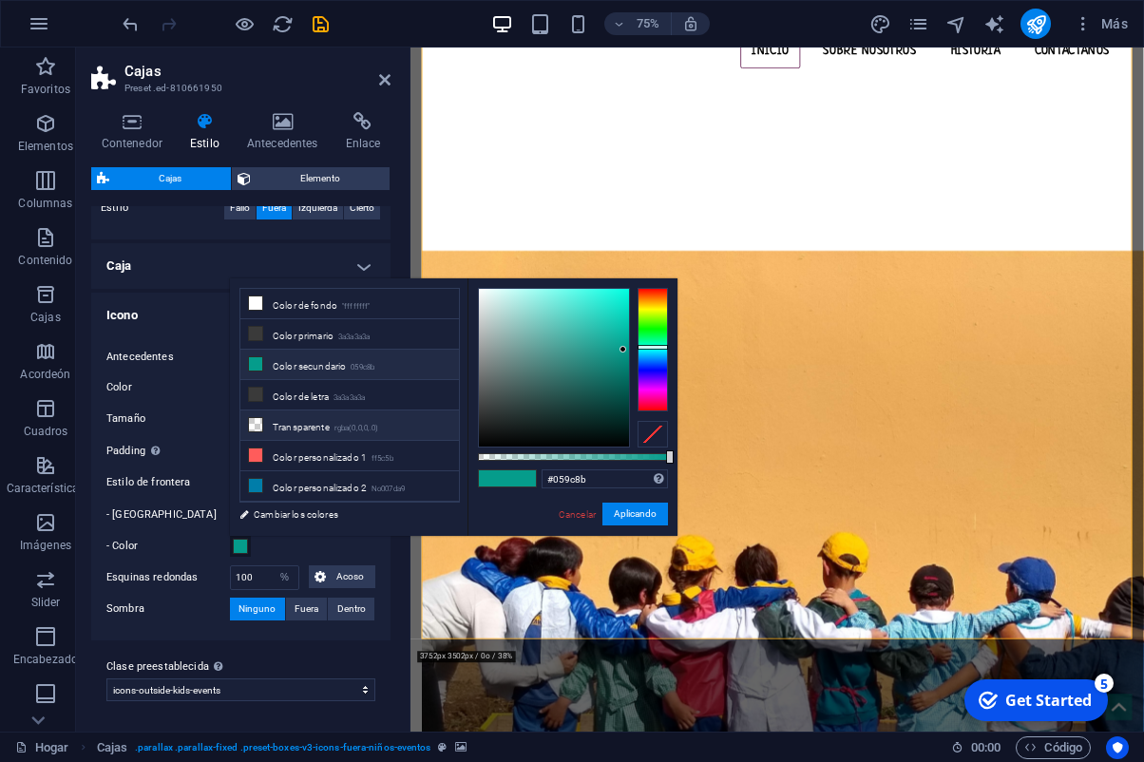
click at [283, 429] on li "Transparente rgba(0,0,0,.0)" at bounding box center [349, 426] width 219 height 30
type input "rgba(0, 0, 0, 0)"
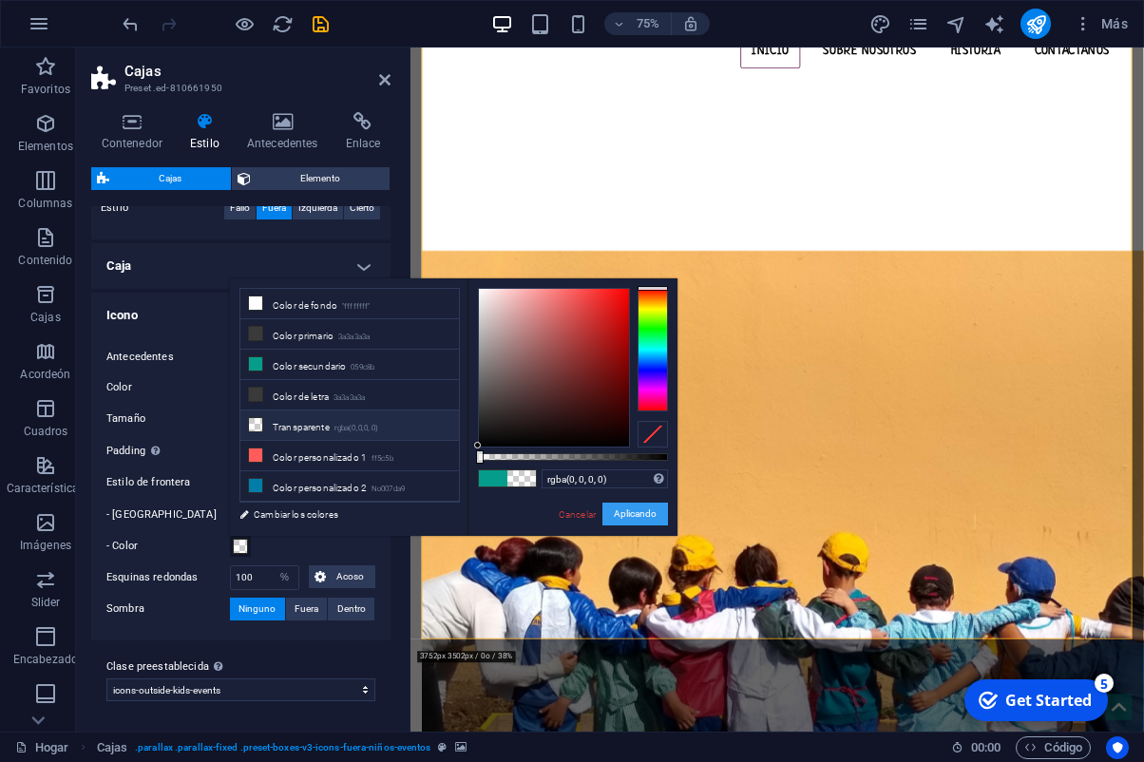
click at [639, 516] on button "Aplicando" at bounding box center [636, 514] width 66 height 23
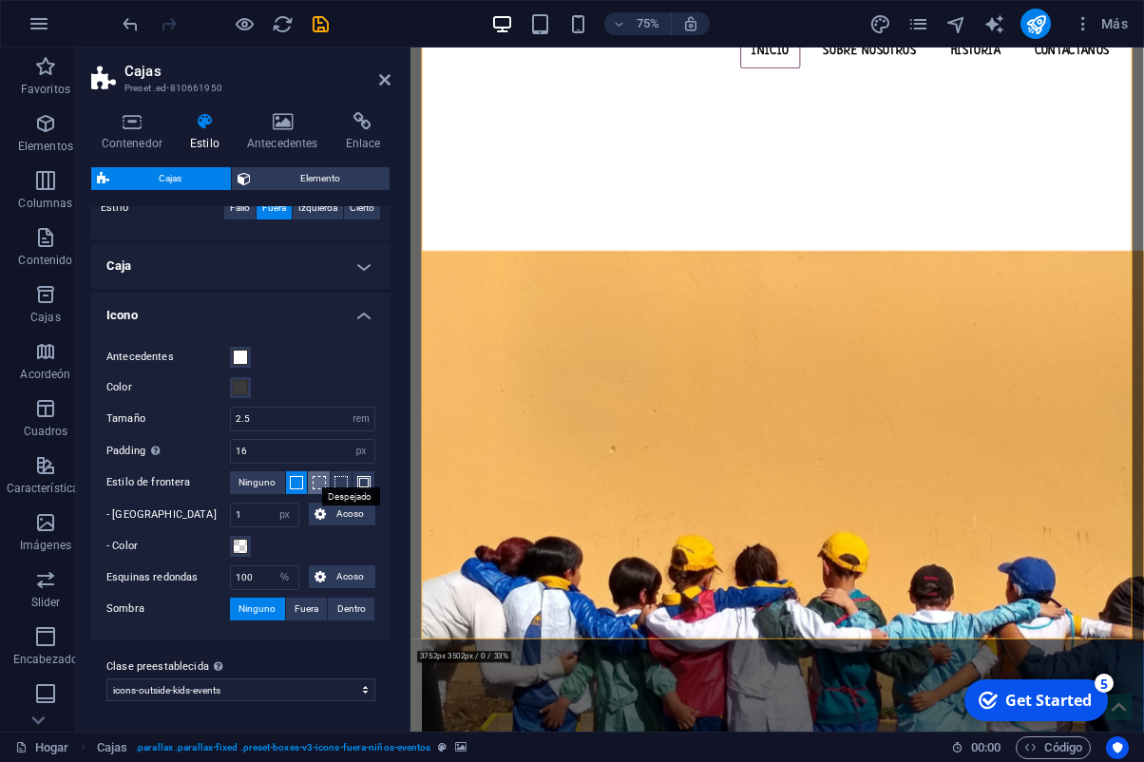
click at [316, 483] on span at bounding box center [319, 482] width 13 height 13
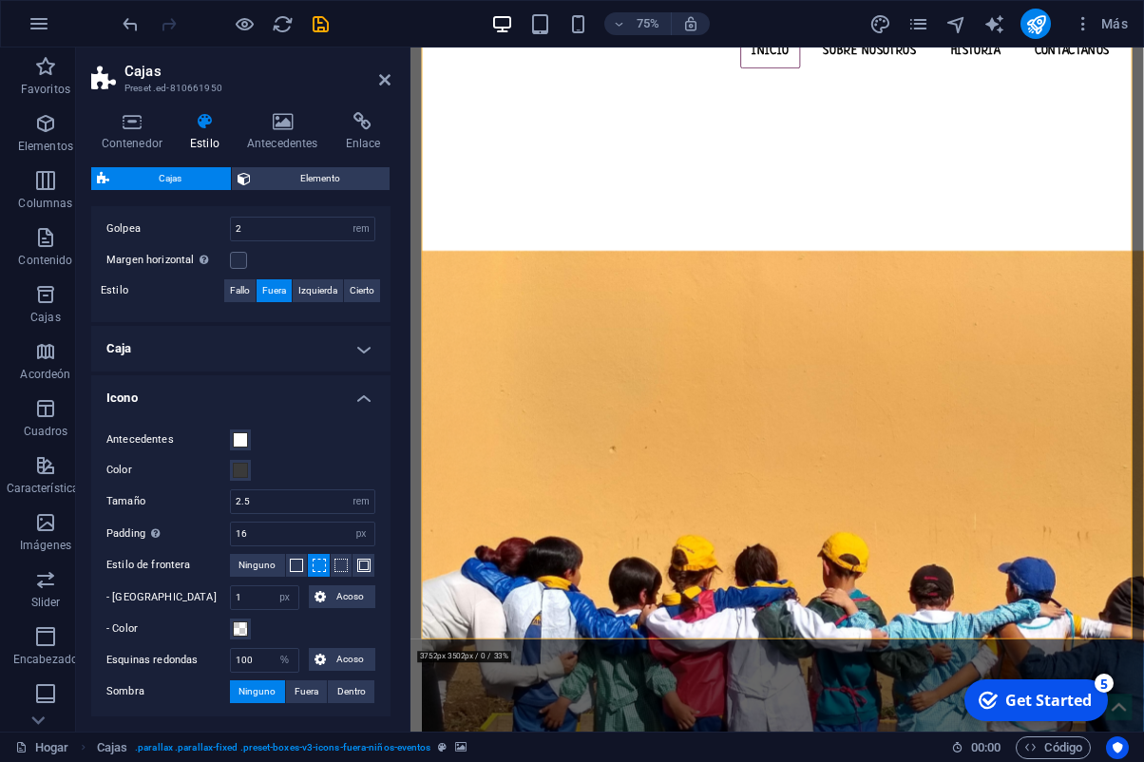
scroll to position [430, 0]
click at [339, 565] on span at bounding box center [341, 567] width 13 height 13
click at [375, 352] on h4 "Caja" at bounding box center [240, 351] width 299 height 46
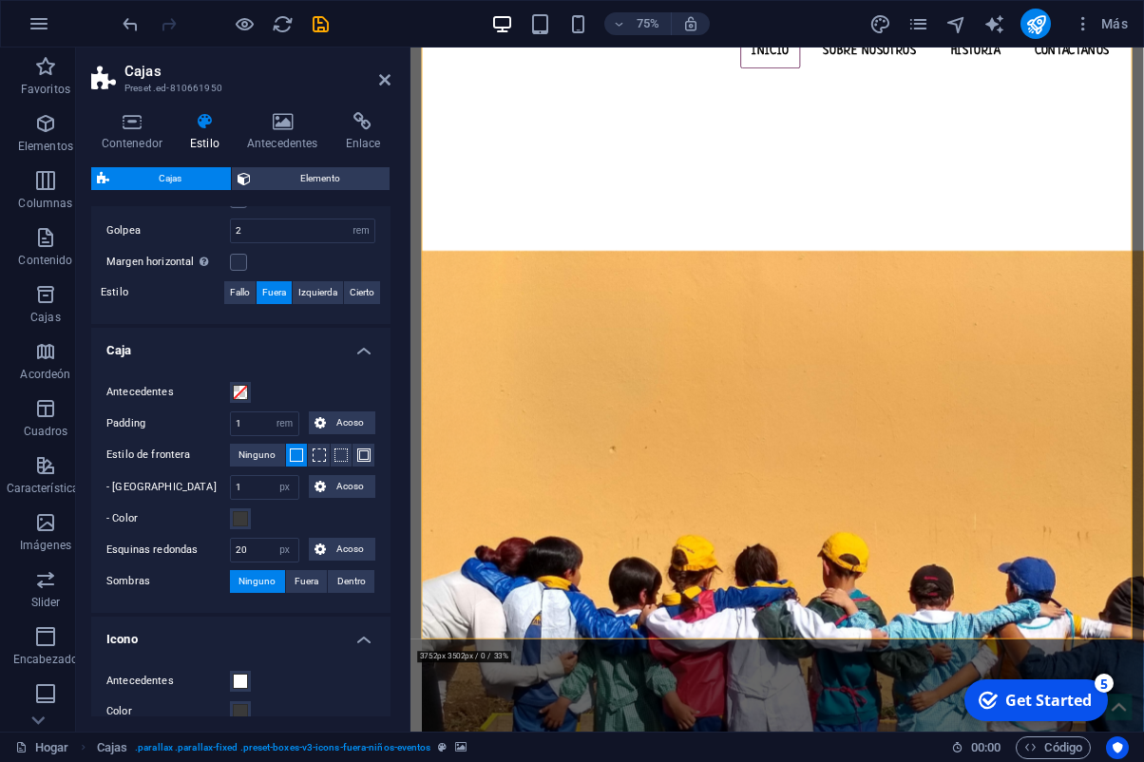
click at [369, 354] on h4 "Caja" at bounding box center [240, 345] width 299 height 34
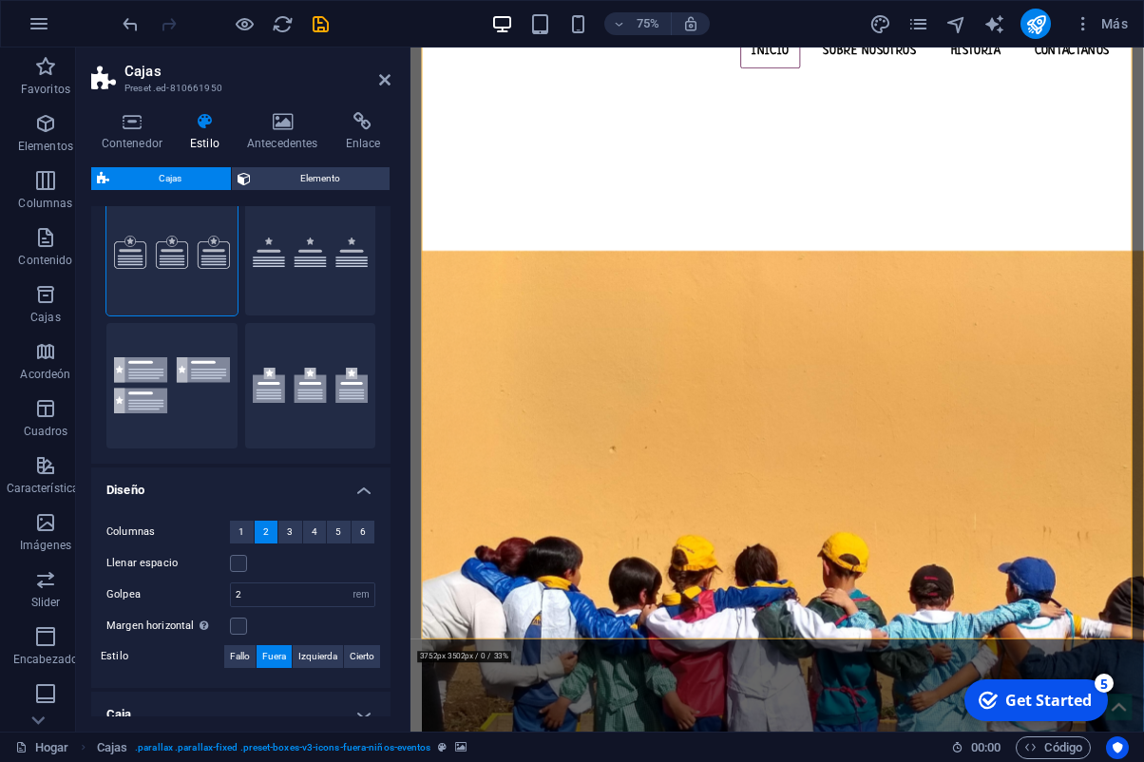
scroll to position [0, 0]
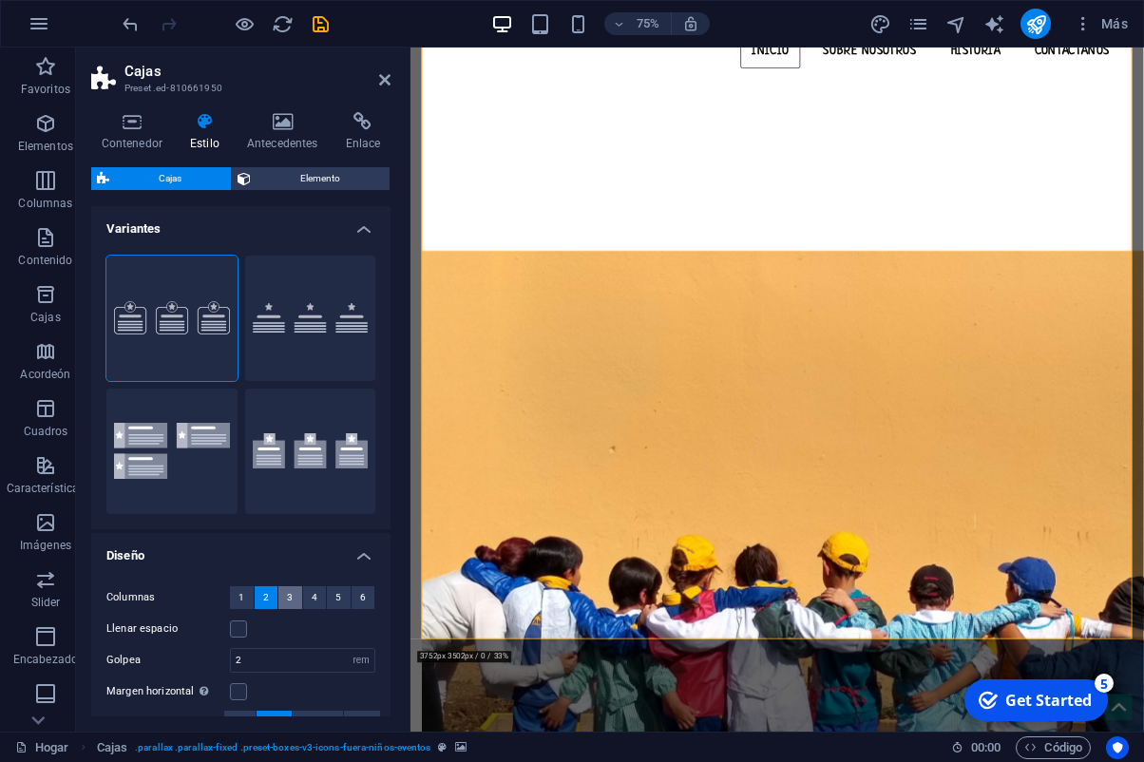
click at [291, 600] on span "3" at bounding box center [290, 597] width 6 height 23
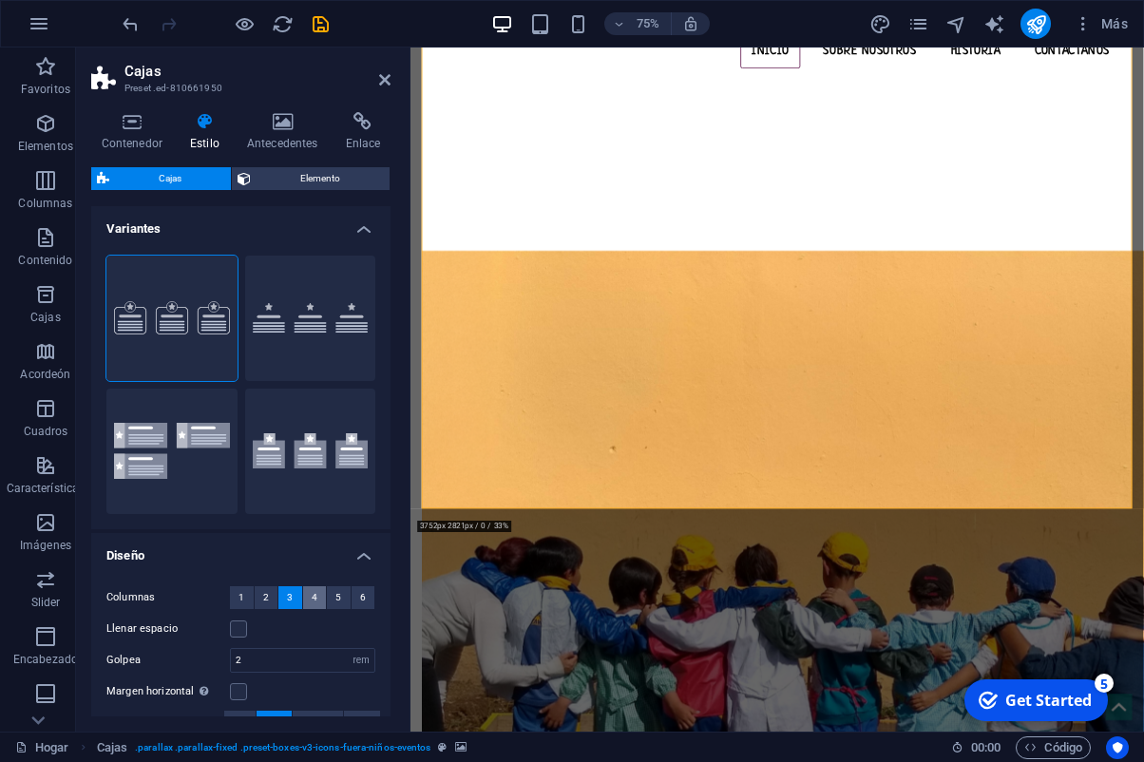
click at [319, 604] on button "4" at bounding box center [315, 597] width 24 height 23
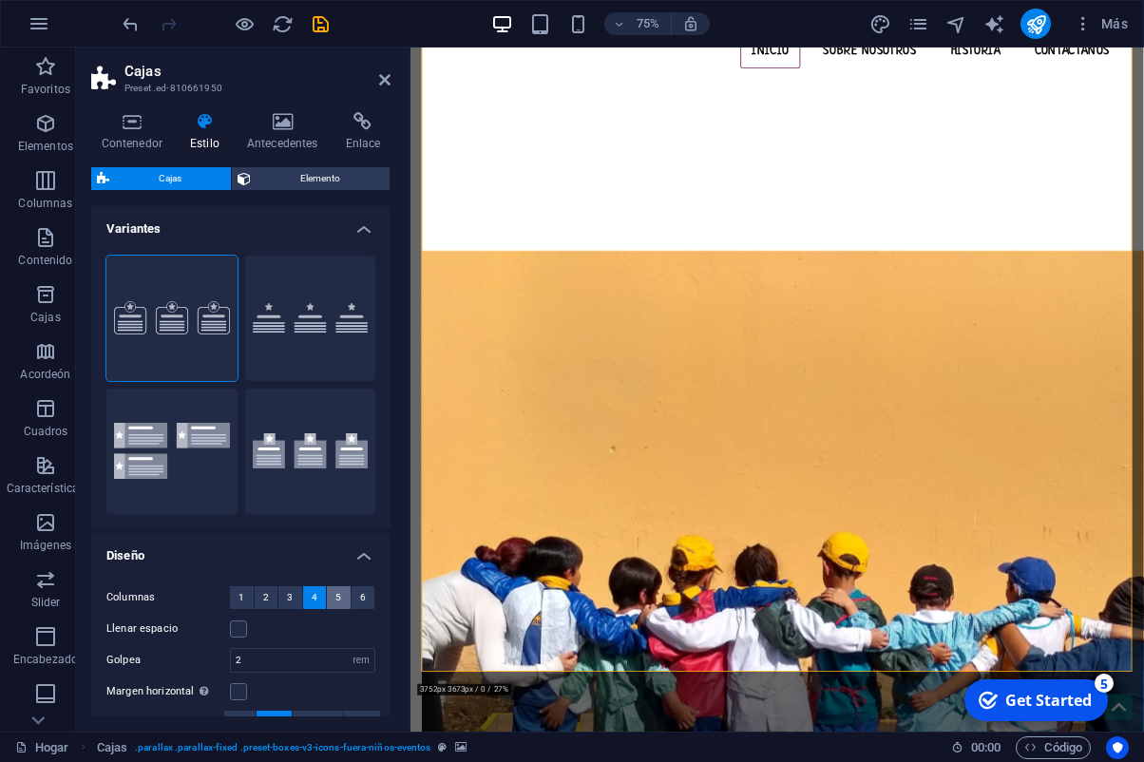
click at [347, 604] on button "5" at bounding box center [339, 597] width 24 height 23
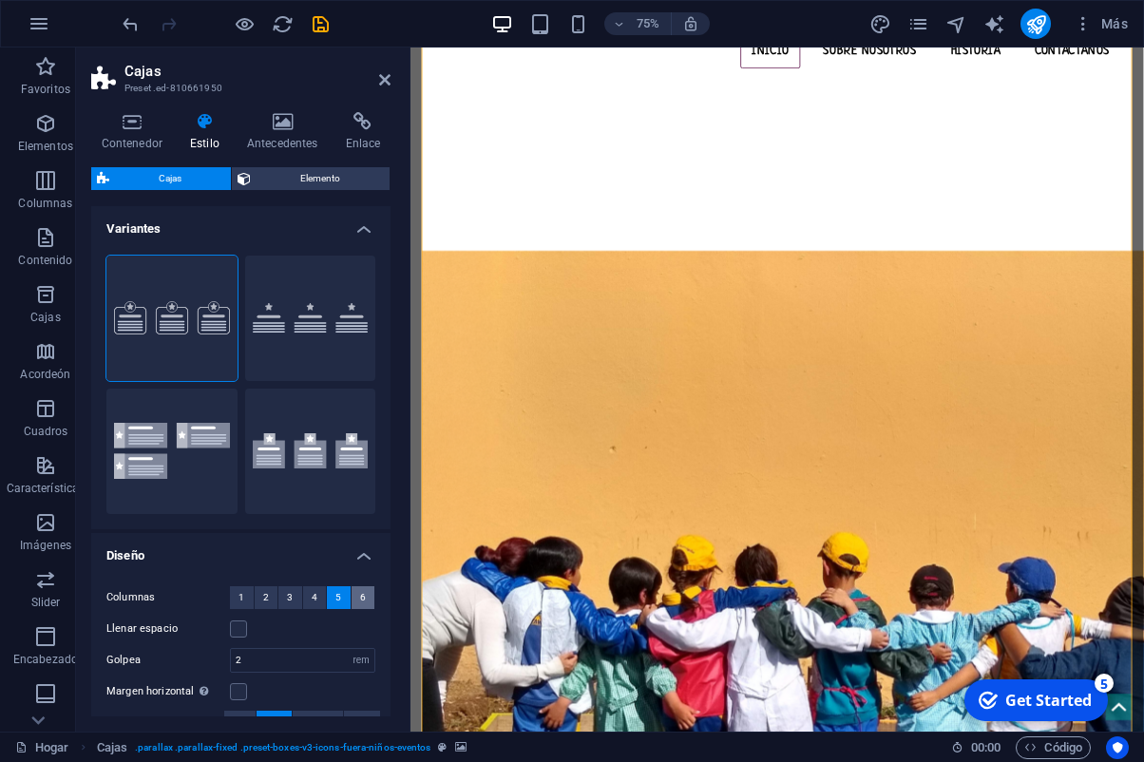
click at [371, 604] on button "6" at bounding box center [364, 597] width 24 height 23
click at [266, 604] on span "2" at bounding box center [266, 597] width 6 height 23
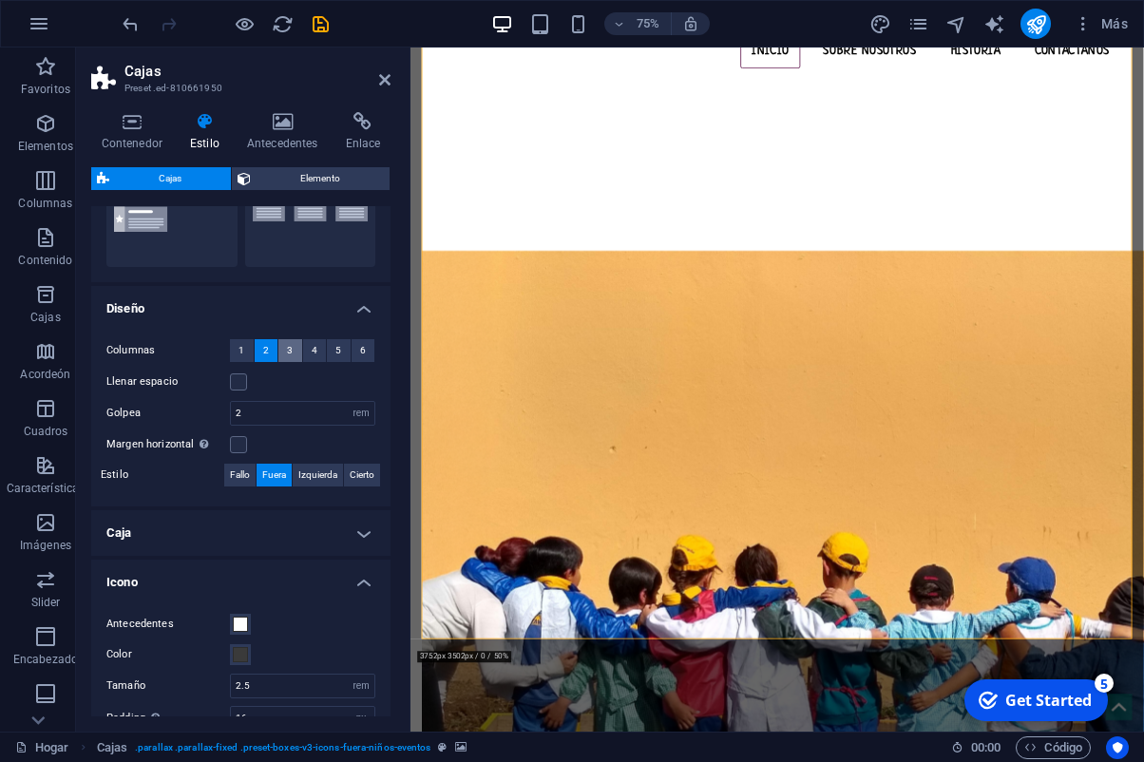
scroll to position [251, 0]
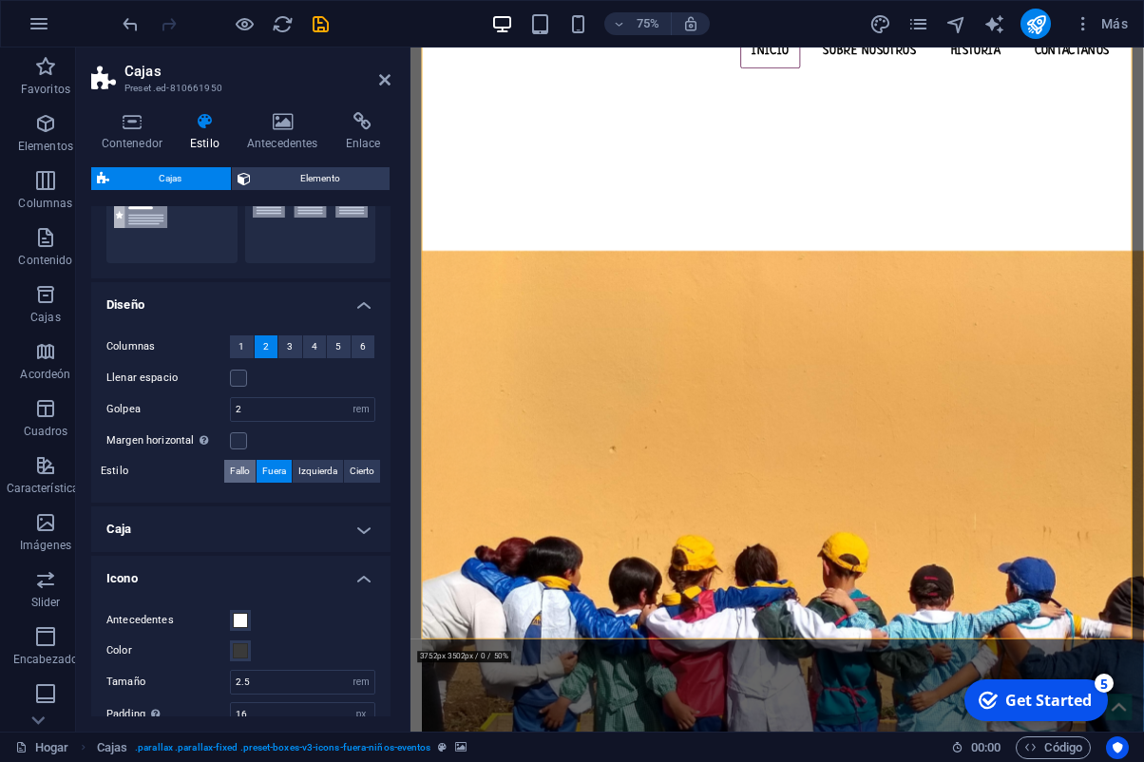
click at [232, 477] on span "Fallo" at bounding box center [240, 471] width 20 height 23
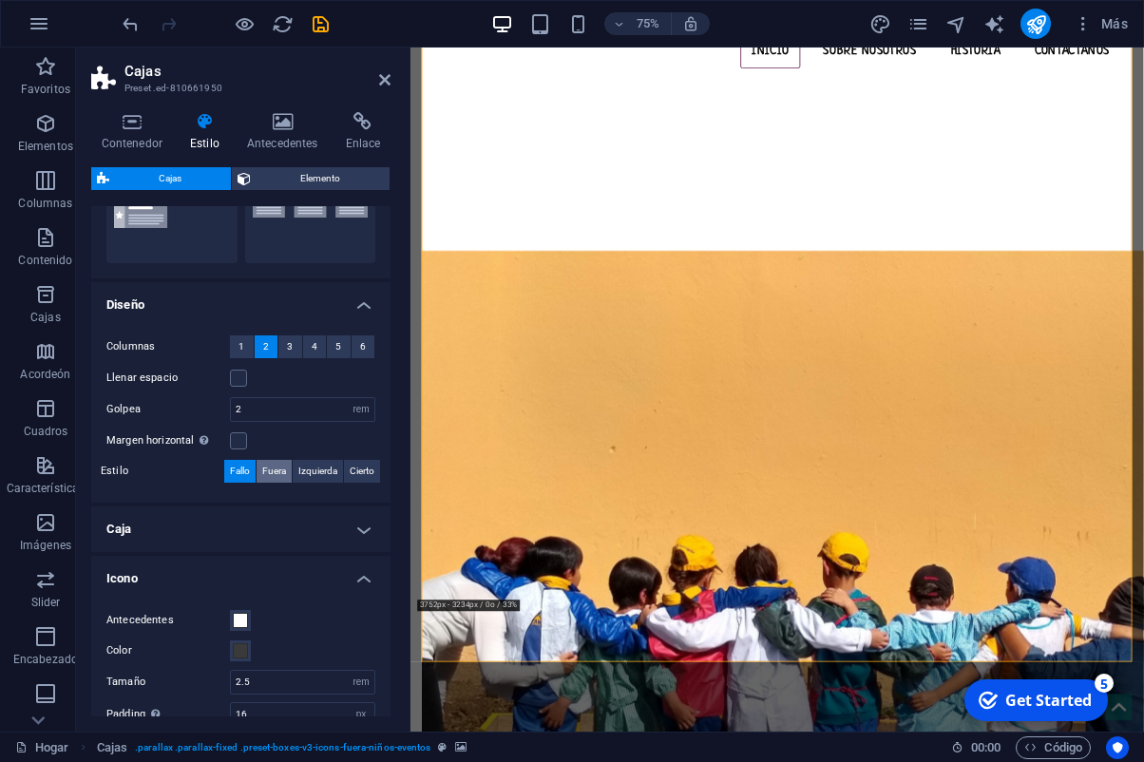
click at [273, 477] on span "Fuera" at bounding box center [274, 471] width 24 height 23
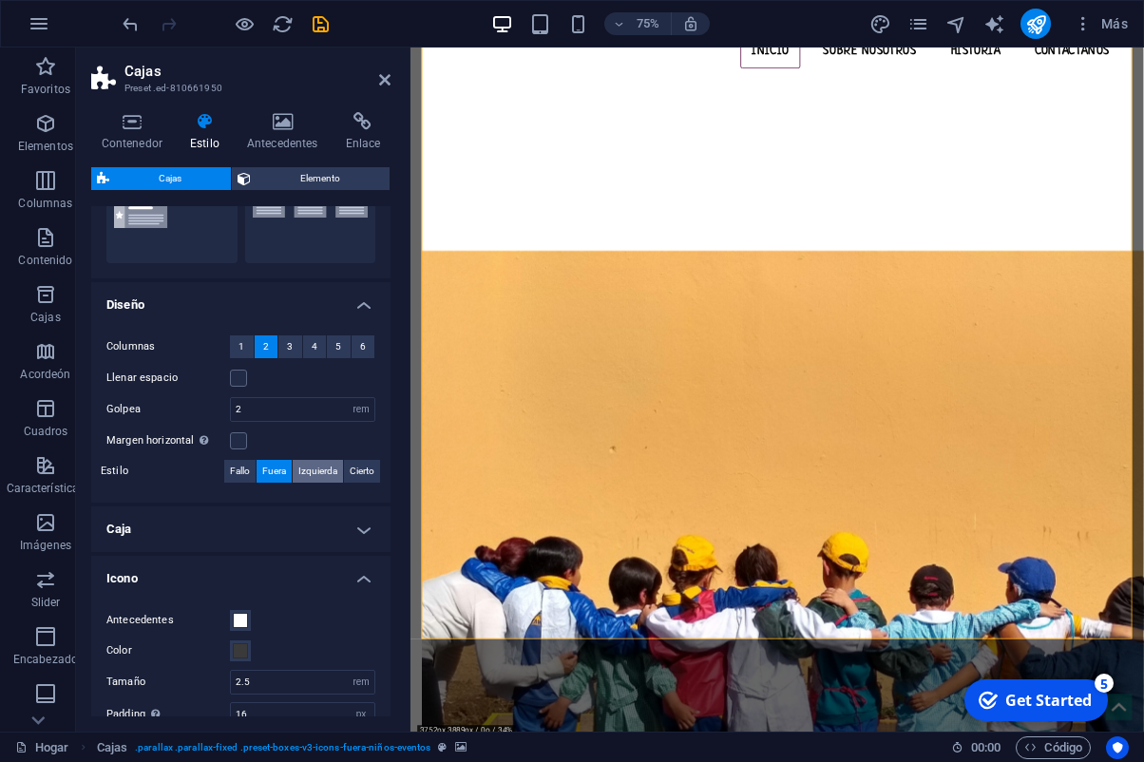
click at [315, 472] on span "Izquierda" at bounding box center [317, 471] width 39 height 23
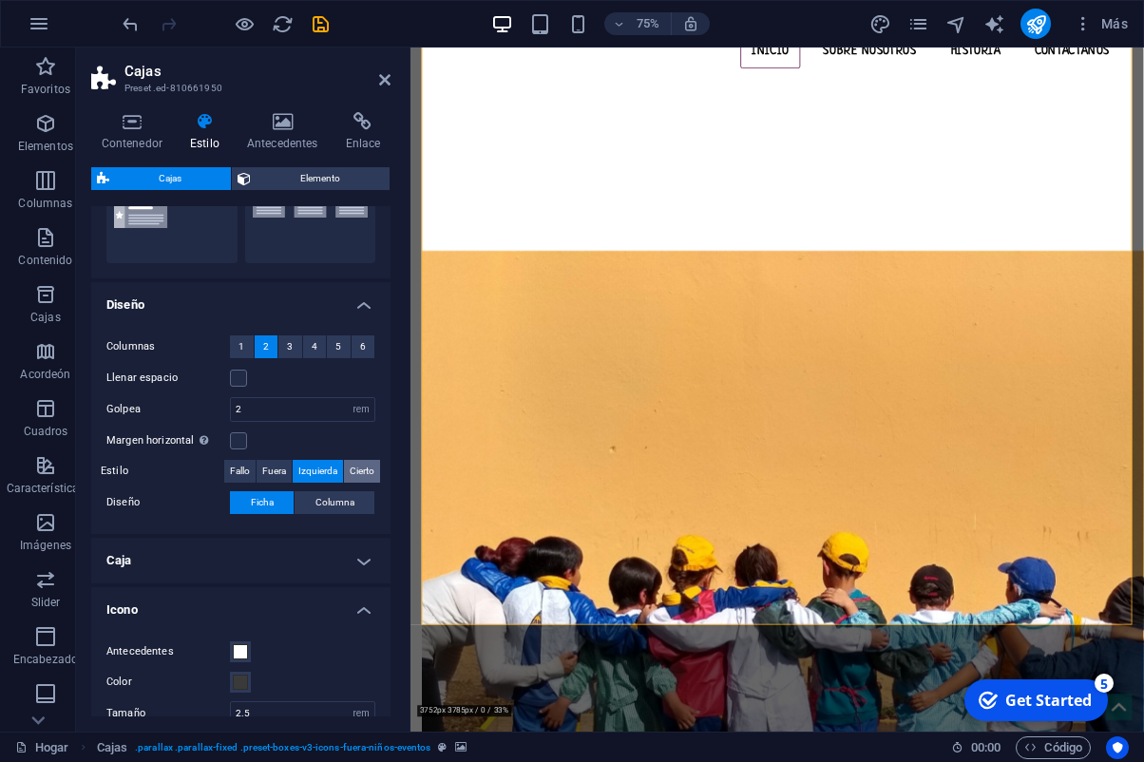
click at [360, 474] on span "Cierto" at bounding box center [362, 471] width 25 height 23
click at [241, 476] on span "Fallo" at bounding box center [240, 471] width 20 height 23
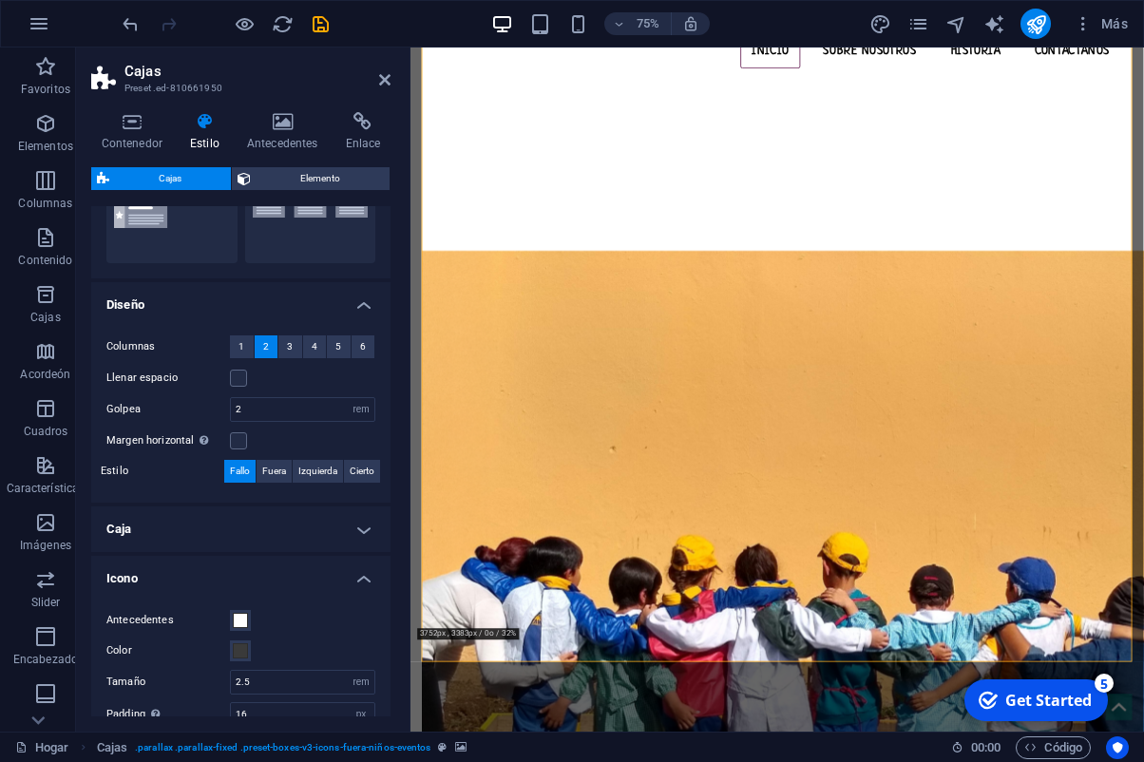
click at [364, 526] on h4 "Caja" at bounding box center [240, 530] width 299 height 46
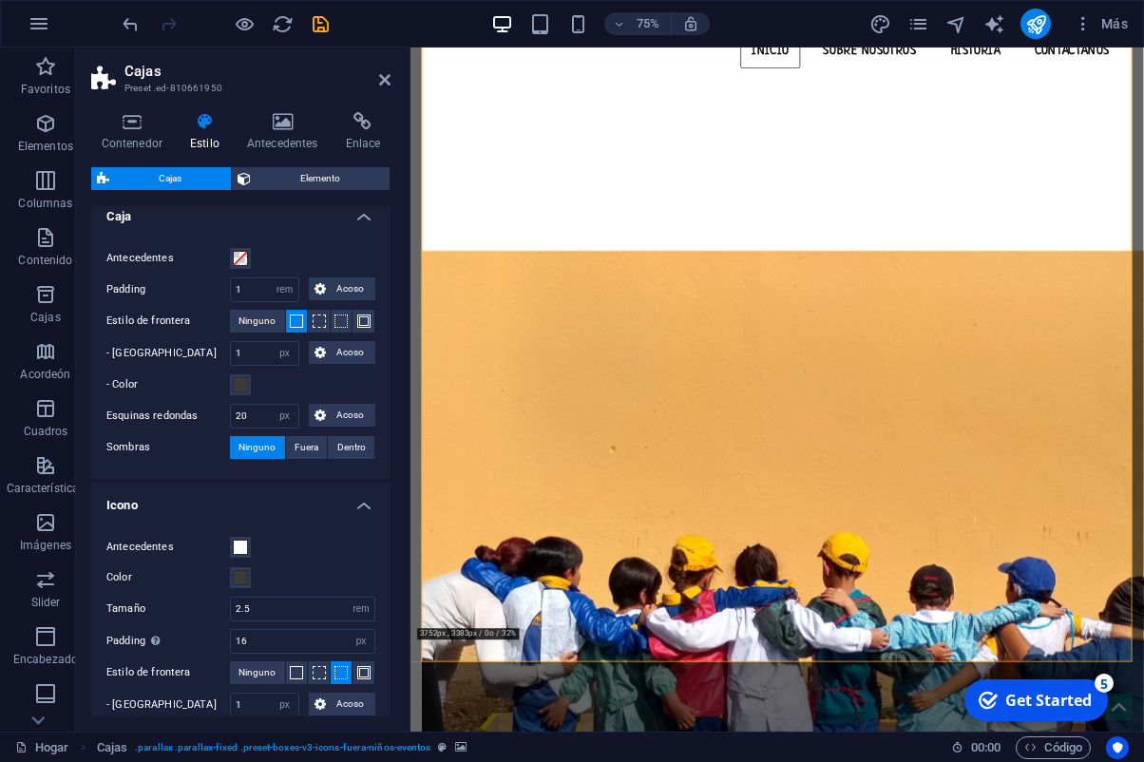
scroll to position [565, 0]
click at [362, 290] on span "Acoso" at bounding box center [351, 288] width 39 height 23
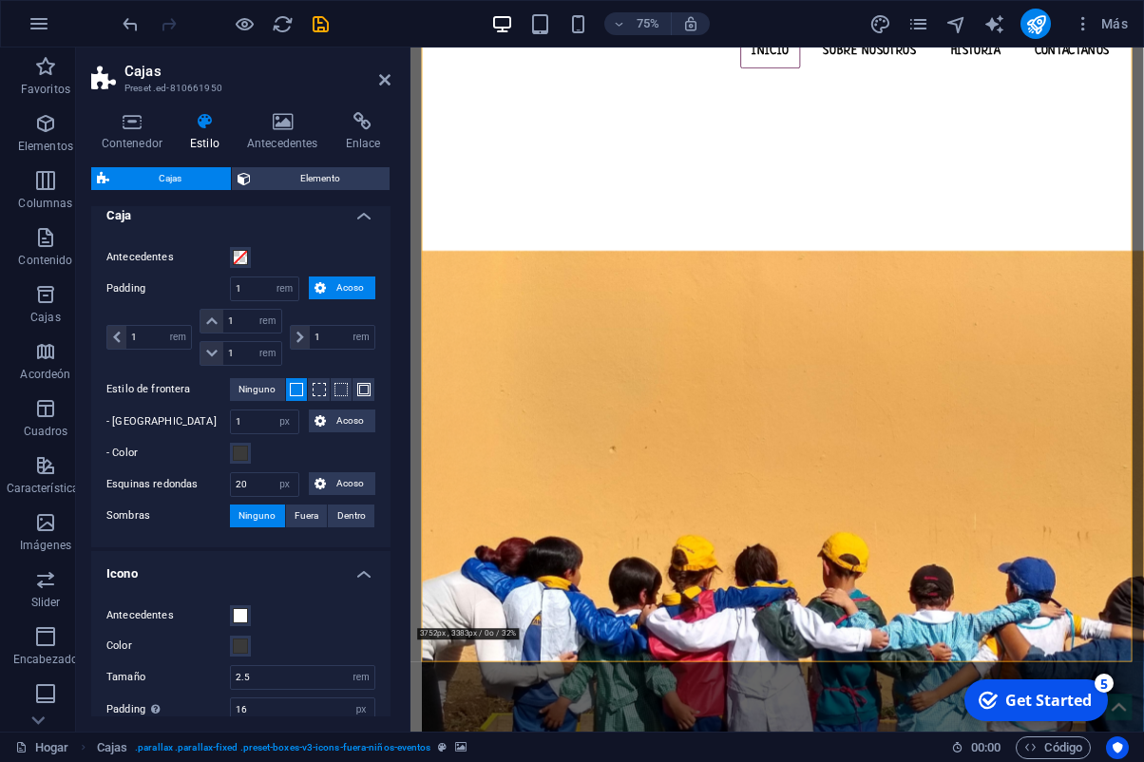
click at [362, 290] on span "Acoso" at bounding box center [351, 288] width 39 height 23
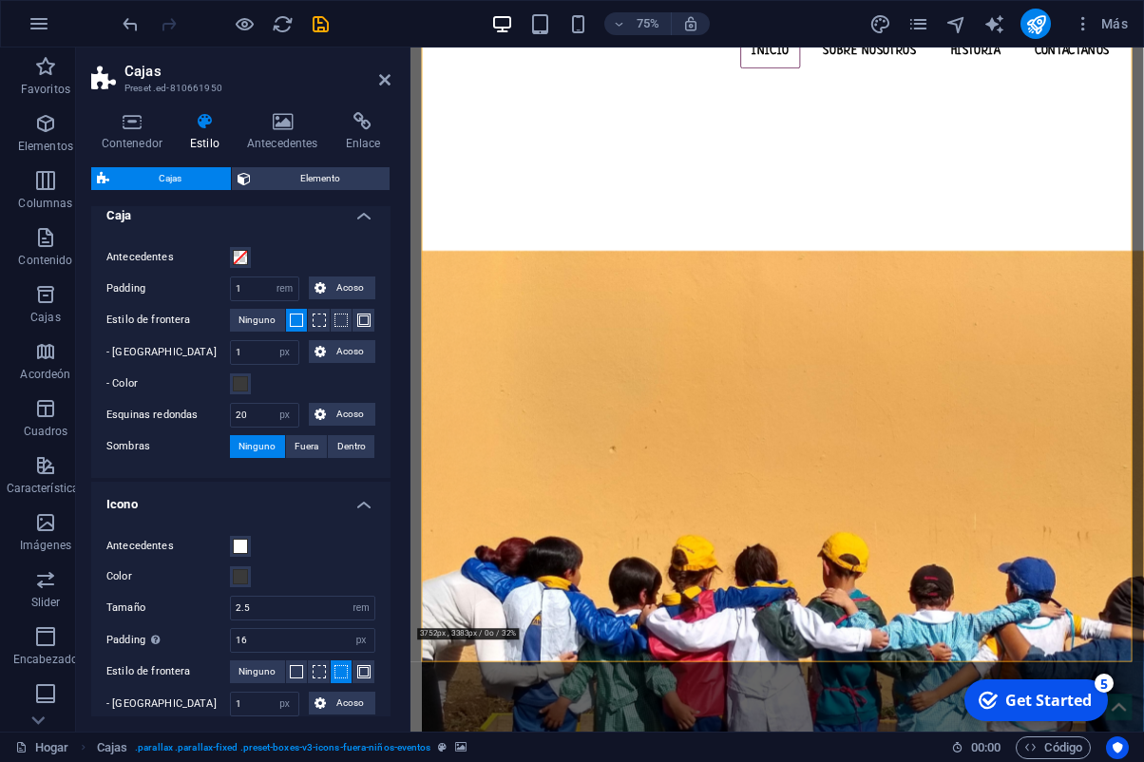
click at [251, 390] on div "- Color" at bounding box center [240, 384] width 269 height 23
click at [240, 385] on span at bounding box center [240, 383] width 15 height 15
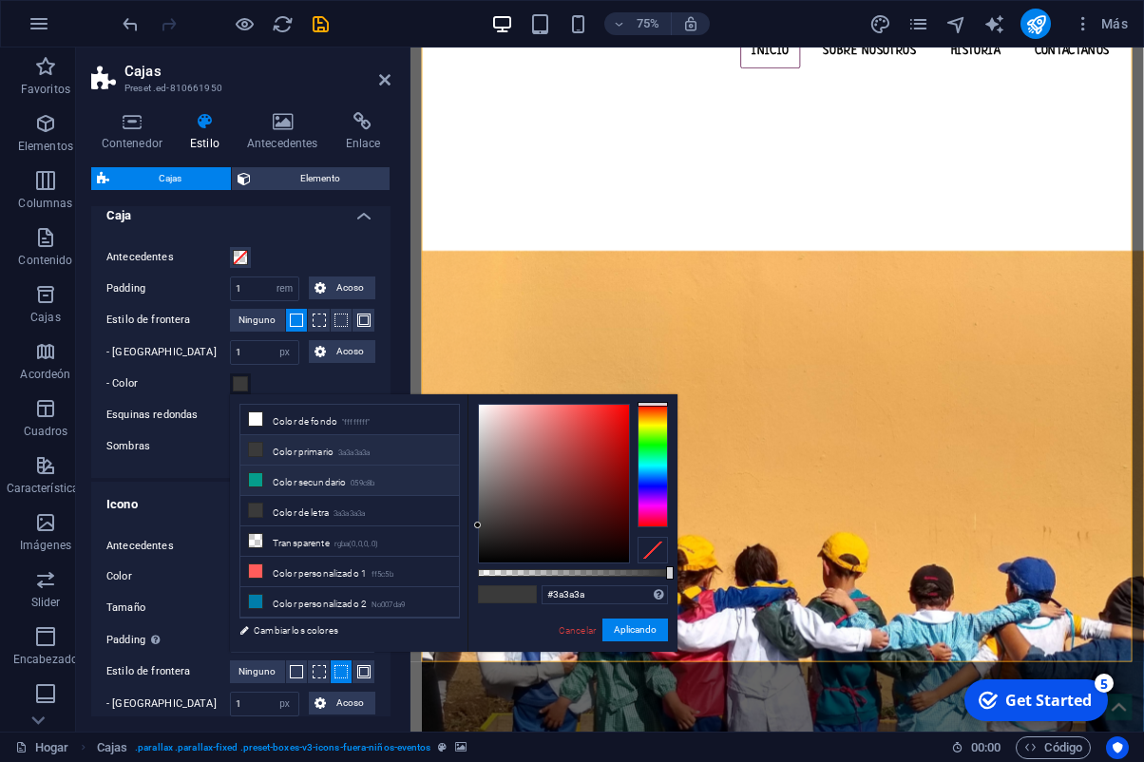
click at [335, 484] on li "Color secundario 059c8b" at bounding box center [349, 481] width 219 height 30
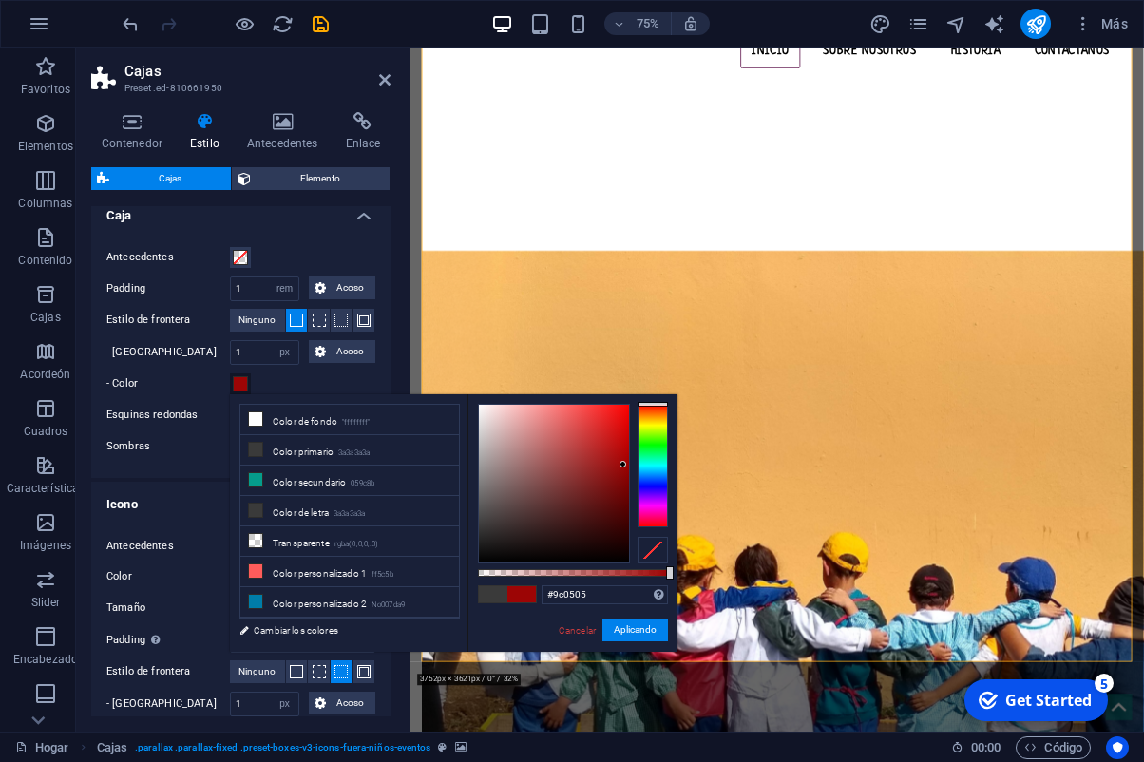
drag, startPoint x: 665, startPoint y: 418, endPoint x: 656, endPoint y: 389, distance: 31.0
click at [656, 389] on body "[DOMAIN_NAME] Home Favoritos Elementos Columnas Contenido Cajas Acordeón Cuadro…" at bounding box center [572, 381] width 1144 height 762
drag, startPoint x: 647, startPoint y: 627, endPoint x: 308, endPoint y: 771, distance: 368.4
click at [647, 627] on button "Aplicando" at bounding box center [636, 630] width 66 height 23
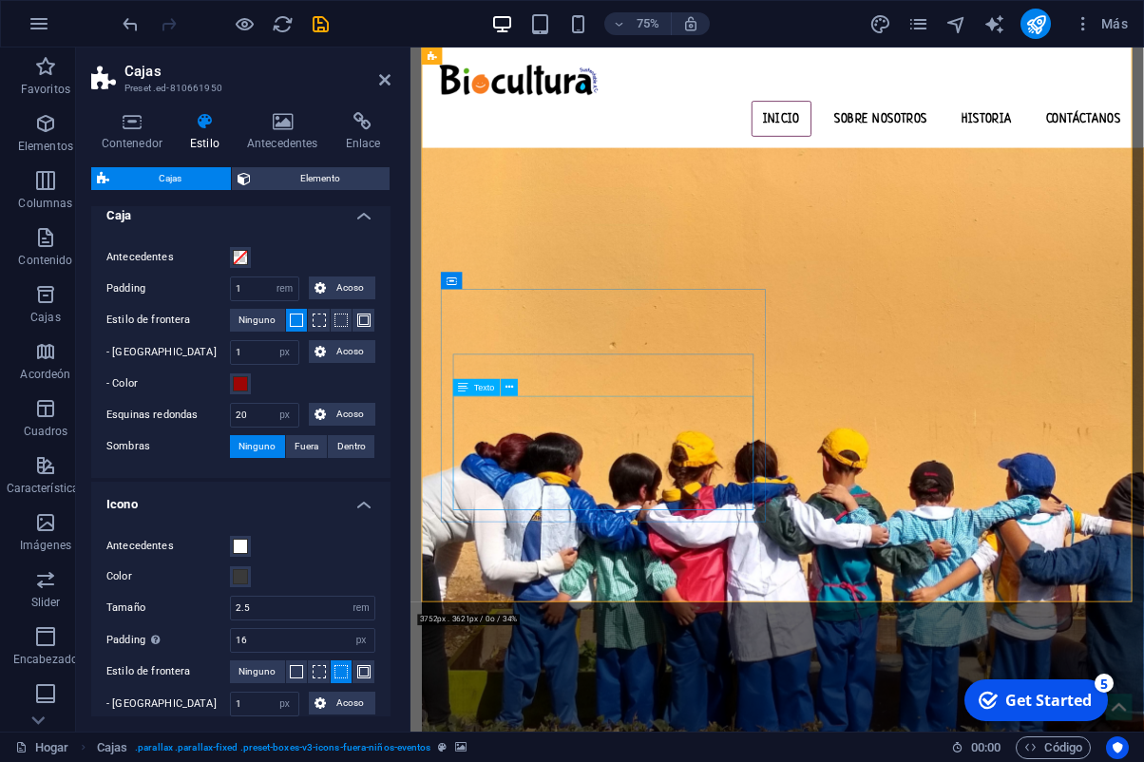
scroll to position [1070, 0]
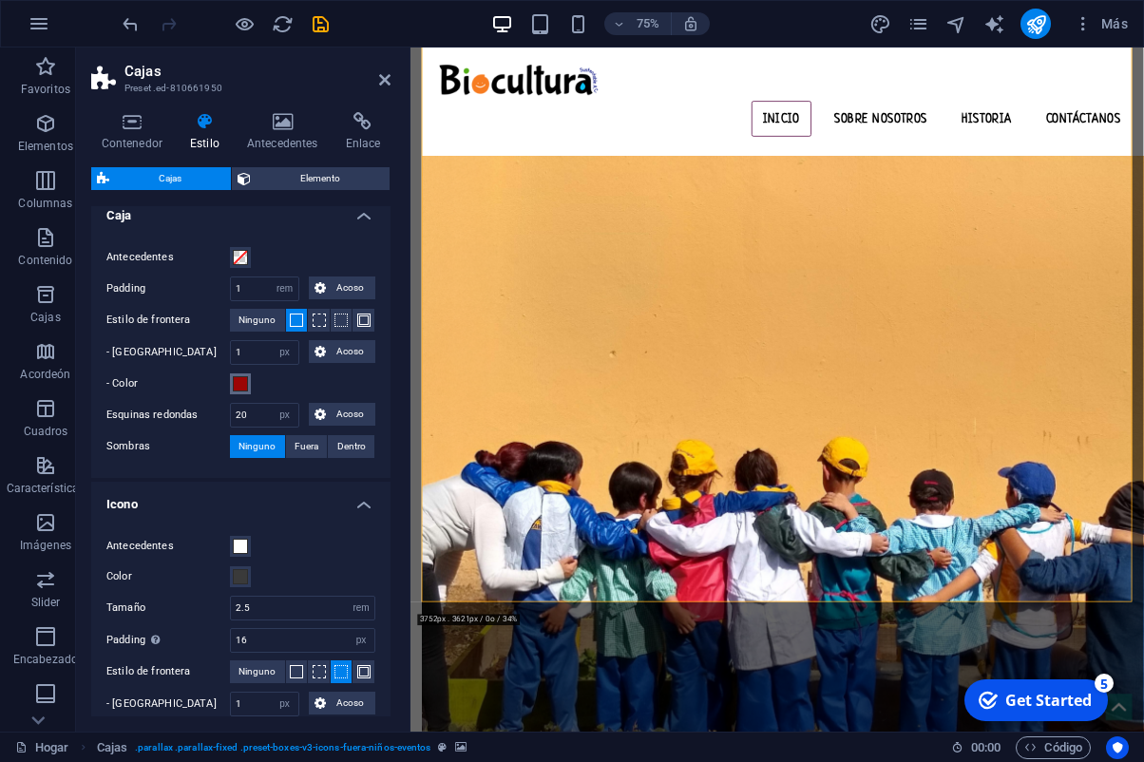
click at [248, 384] on button "- Color" at bounding box center [240, 384] width 21 height 21
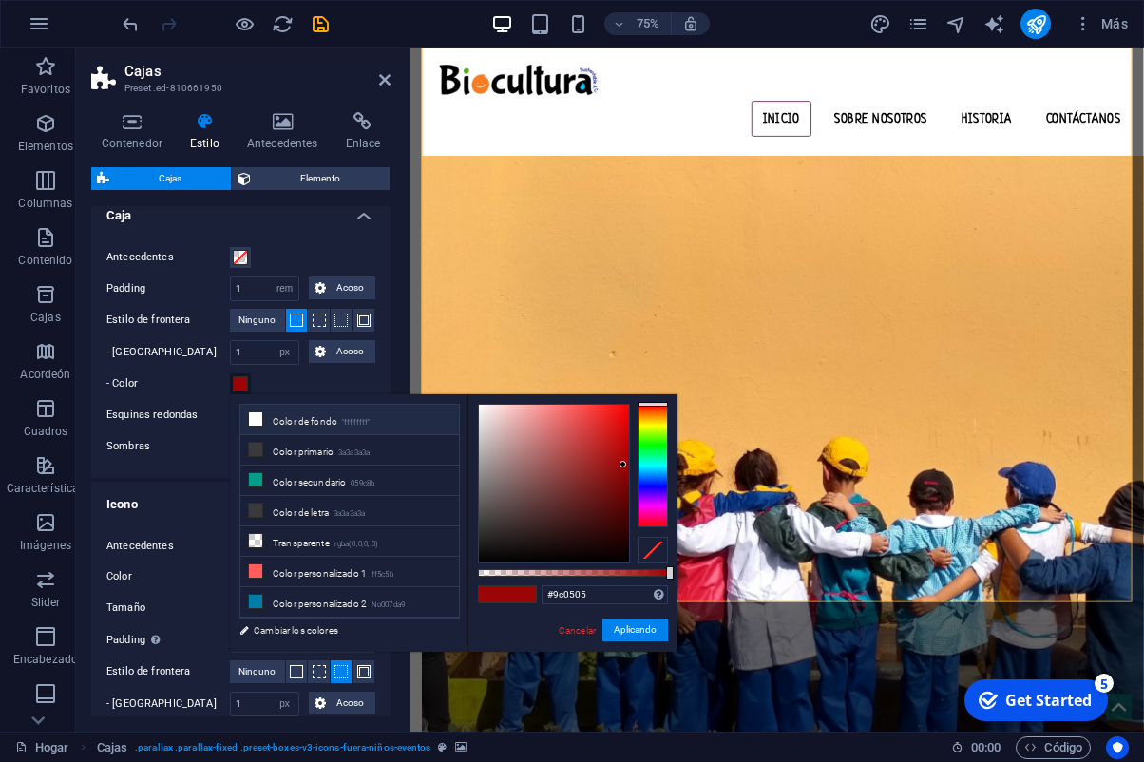
click at [335, 422] on li "Color de fondo "ffffffff"" at bounding box center [349, 420] width 219 height 30
click at [354, 452] on small "3a3a3a3a" at bounding box center [353, 453] width 31 height 13
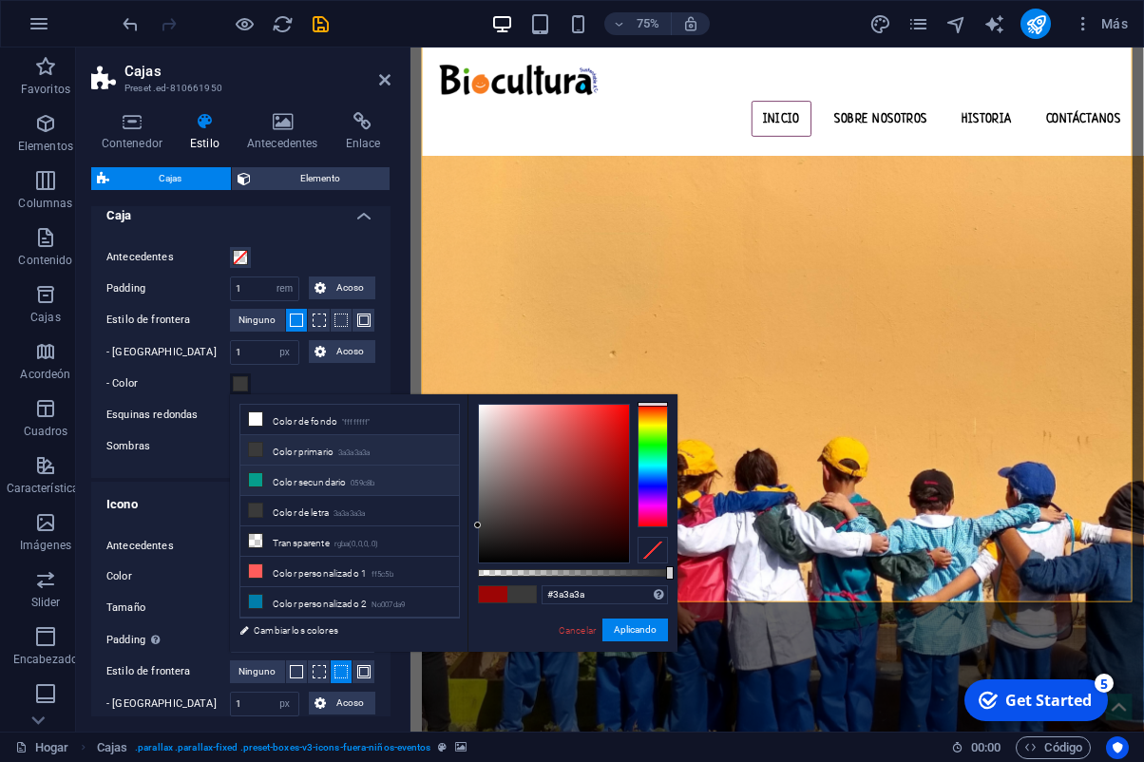
click at [357, 481] on small "059c8b" at bounding box center [363, 483] width 24 height 13
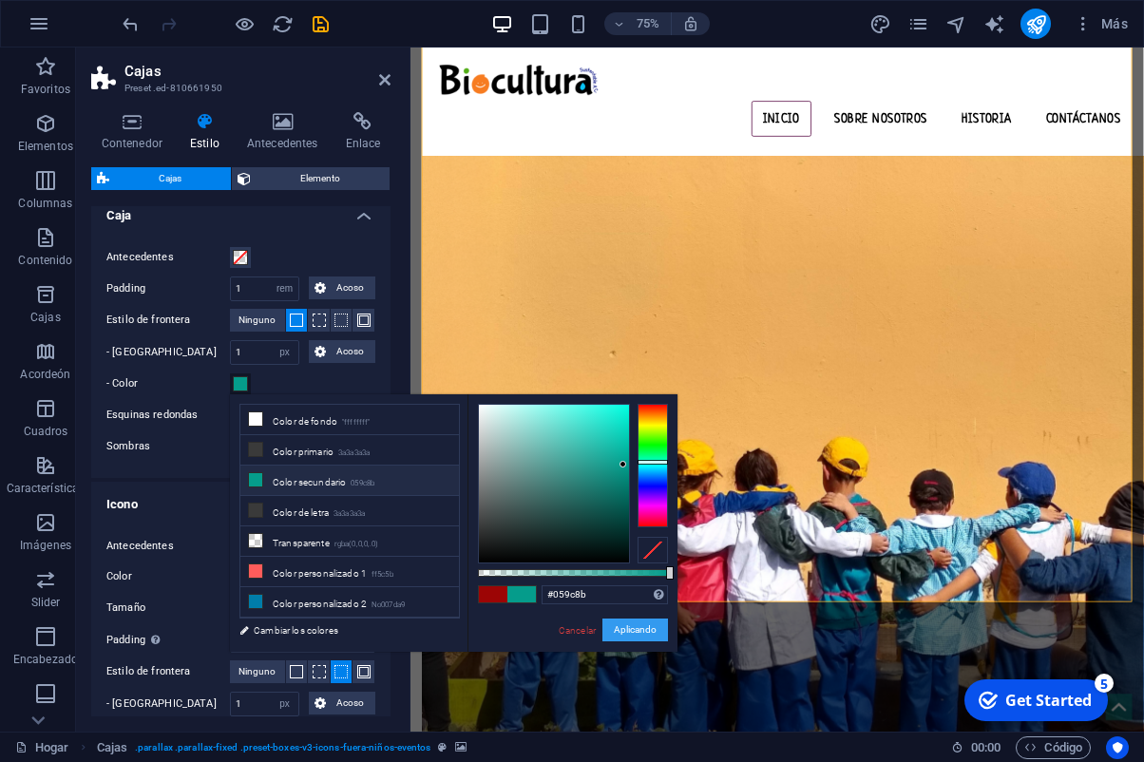
click at [635, 633] on button "Aplicando" at bounding box center [636, 630] width 66 height 23
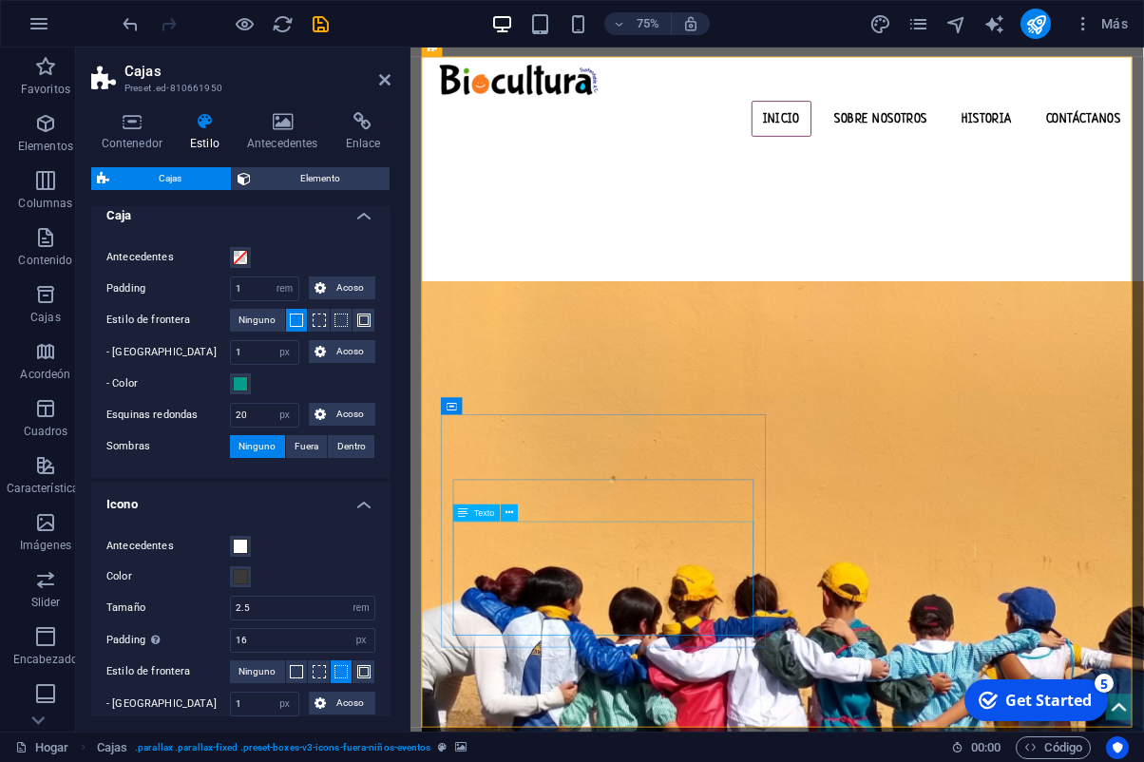
scroll to position [903, 0]
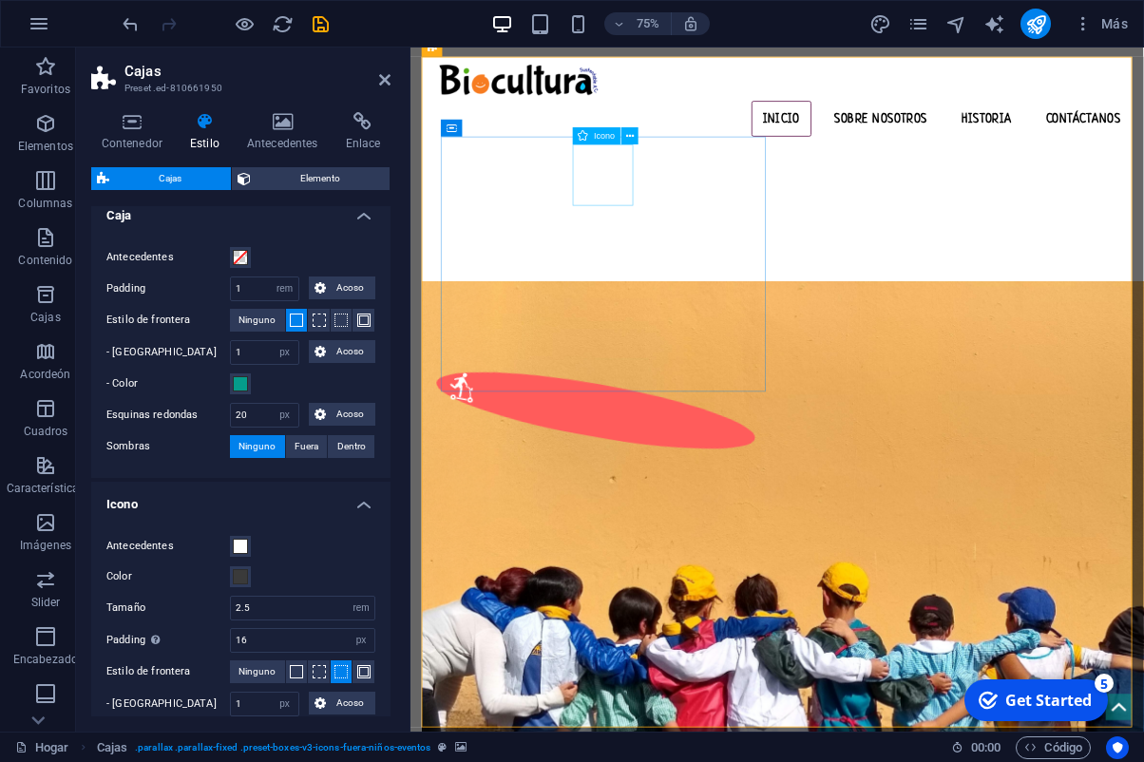
click at [678, 460] on figure at bounding box center [657, 532] width 437 height 144
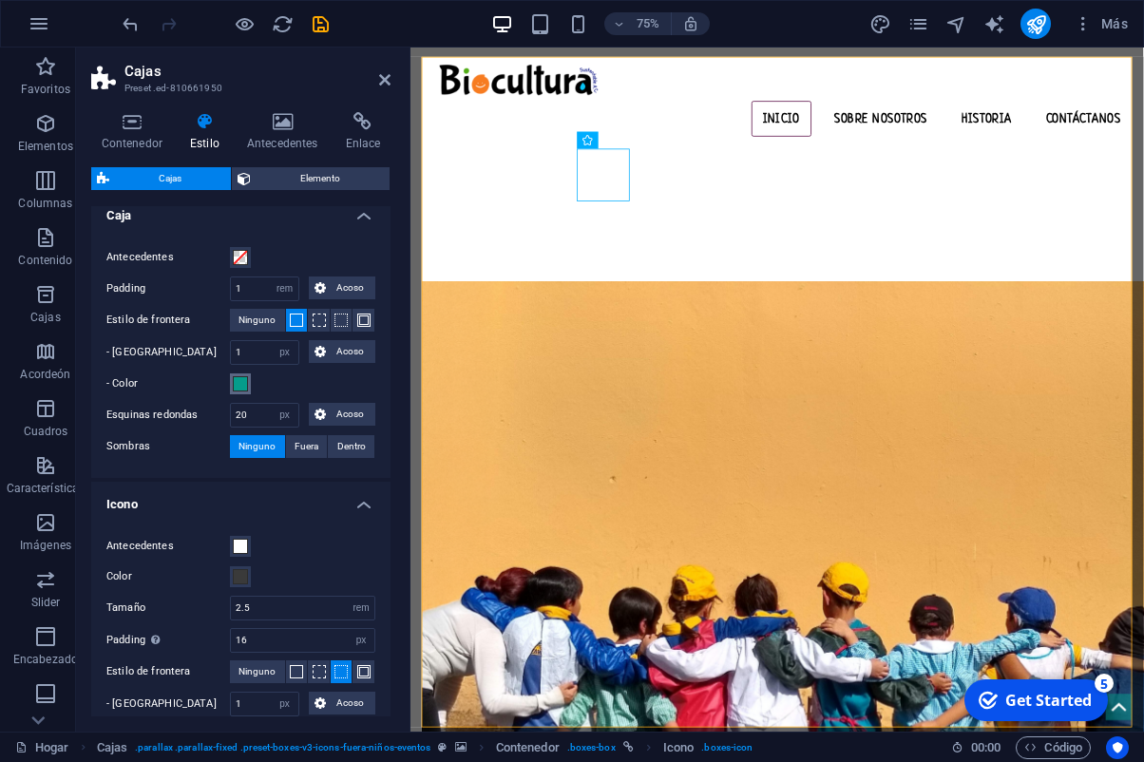
click at [240, 383] on span at bounding box center [240, 383] width 15 height 15
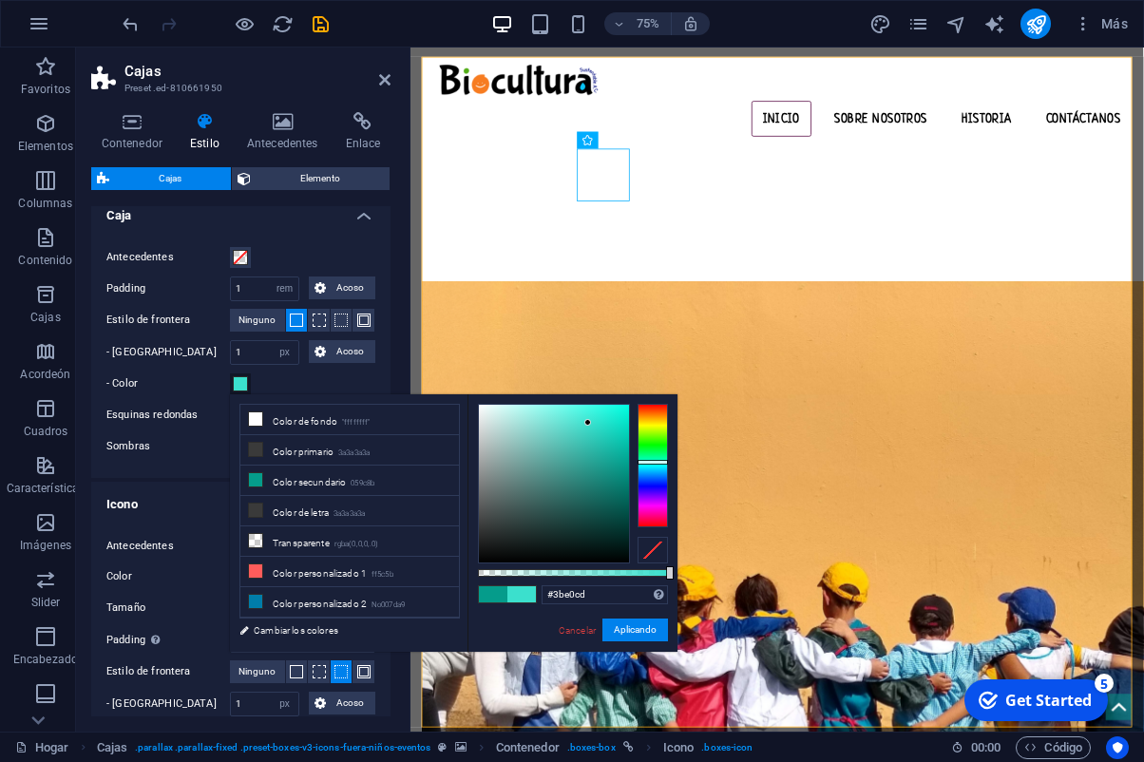
click at [588, 423] on div at bounding box center [554, 484] width 150 height 158
drag, startPoint x: 664, startPoint y: 627, endPoint x: 338, endPoint y: 773, distance: 356.9
click at [664, 627] on button "Aplicando" at bounding box center [636, 630] width 66 height 23
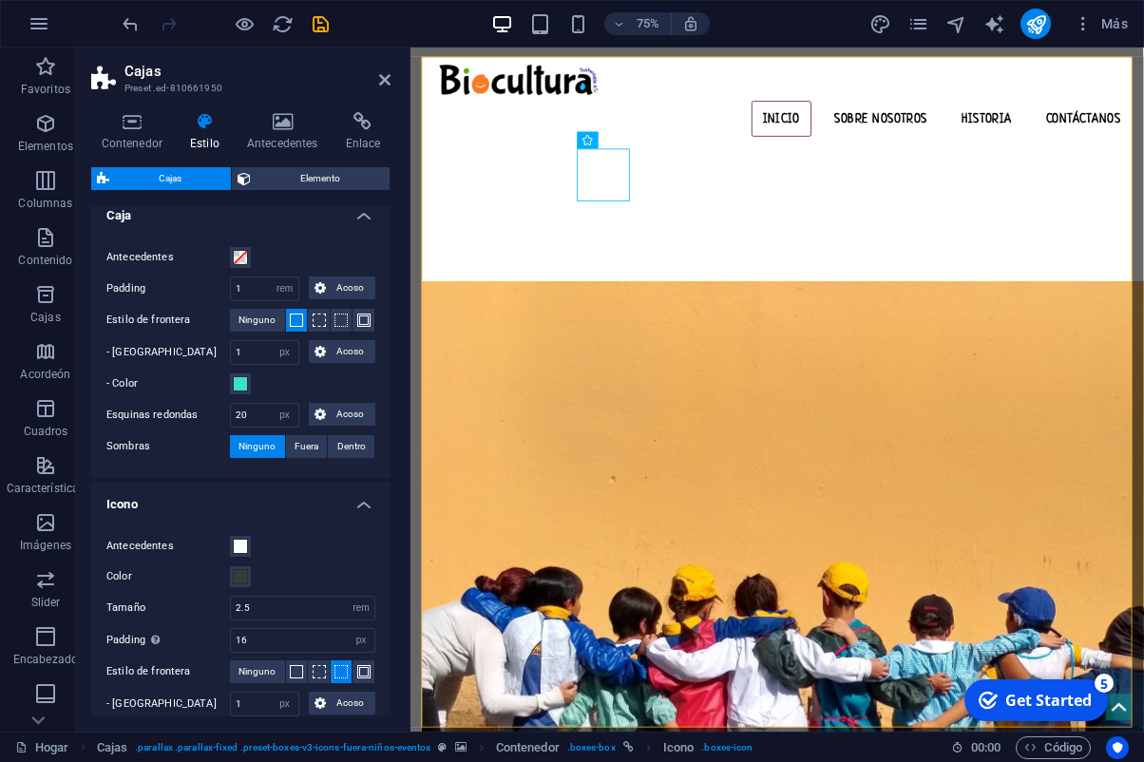
click at [251, 381] on div "- Color" at bounding box center [240, 384] width 269 height 23
click at [243, 388] on span at bounding box center [240, 383] width 15 height 15
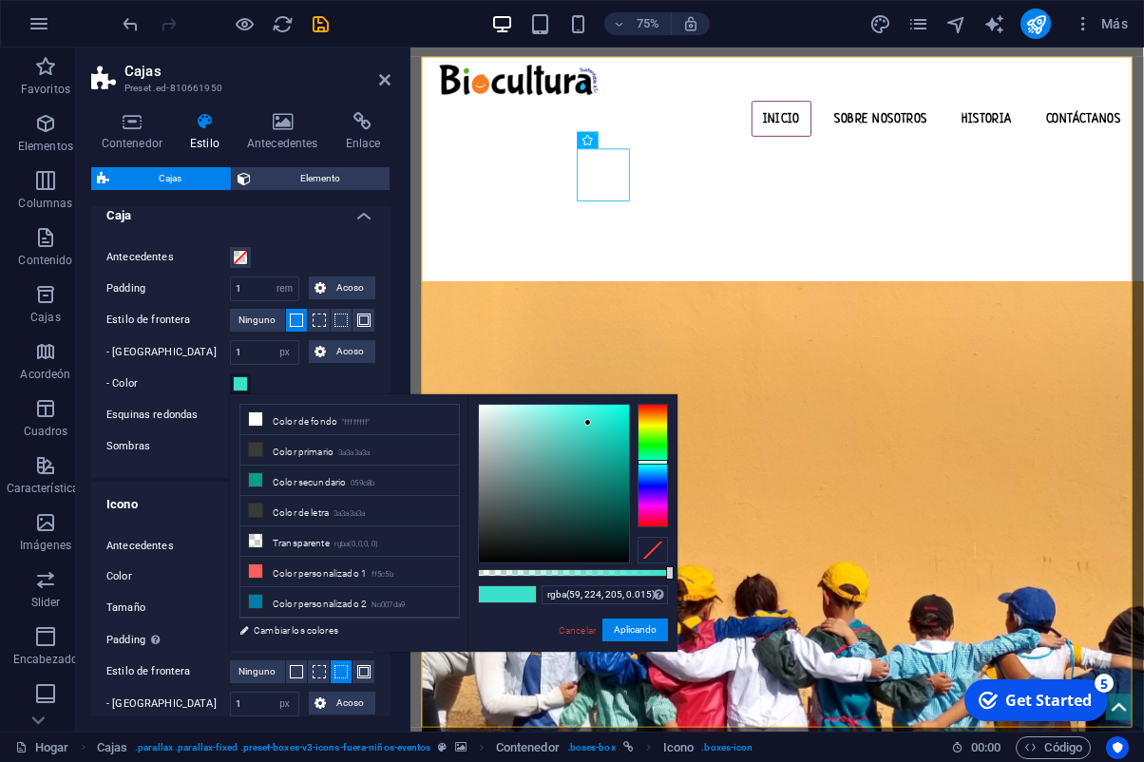
type input "rgba(59, 224, 205, 0)"
drag, startPoint x: 481, startPoint y: 575, endPoint x: 467, endPoint y: 575, distance: 14.3
click at [468, 575] on div "rgba(59, 224, 205, 0) Formatos compatibles 852 euros rgb (8,8, 82, 237) rgba (8…" at bounding box center [573, 660] width 210 height 533
drag, startPoint x: 623, startPoint y: 623, endPoint x: 275, endPoint y: 763, distance: 375.7
click at [623, 623] on button "Aplicando" at bounding box center [636, 630] width 66 height 23
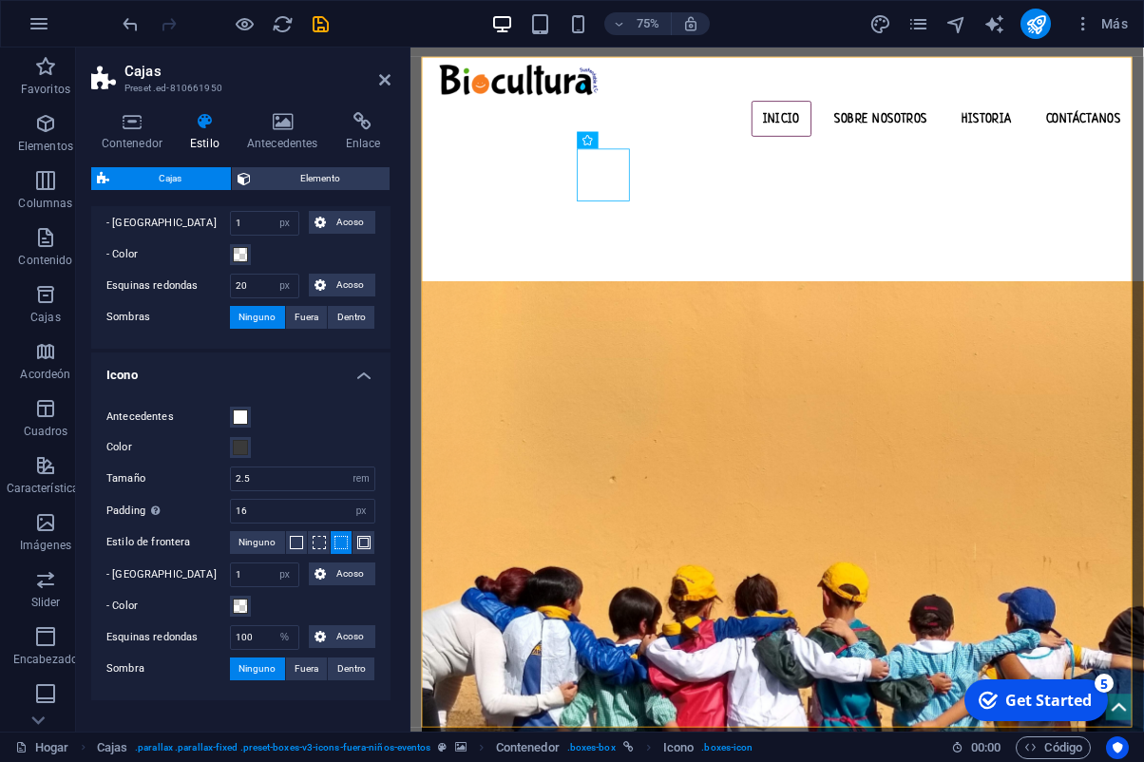
scroll to position [754, 0]
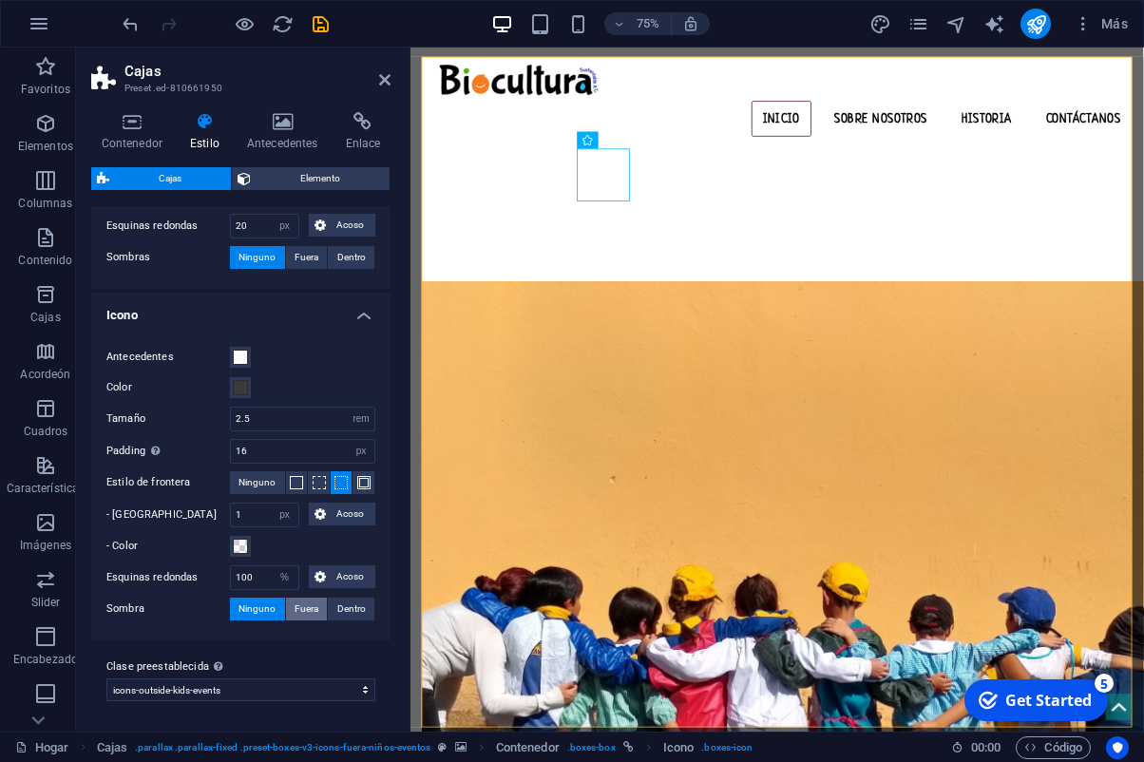
click at [306, 611] on span "Fuera" at bounding box center [307, 609] width 24 height 23
type input "2"
type input "4"
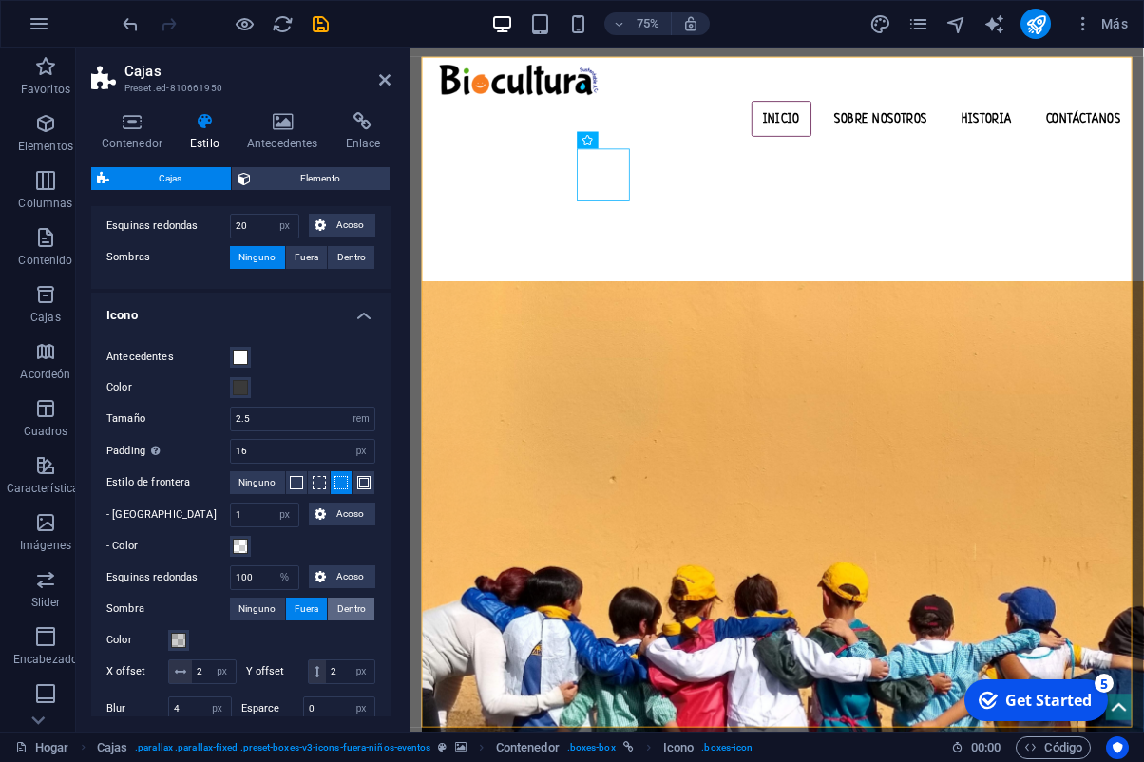
click at [346, 612] on span "Dentro" at bounding box center [351, 609] width 29 height 23
click at [295, 608] on span "Fuera" at bounding box center [307, 609] width 24 height 23
click at [348, 608] on span "Dentro" at bounding box center [351, 609] width 29 height 23
click at [183, 645] on span at bounding box center [178, 640] width 15 height 15
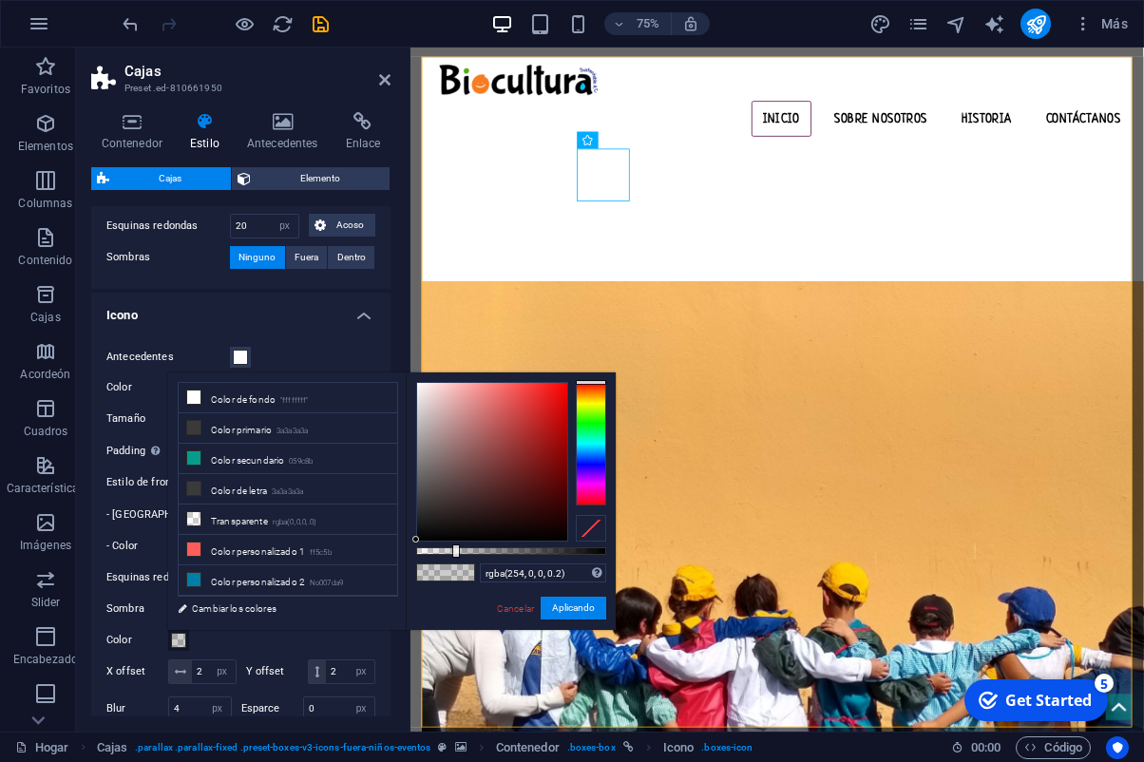
type input "rgba(255, 0, 0, 0.2)"
drag, startPoint x: 553, startPoint y: 417, endPoint x: 229, endPoint y: 425, distance: 324.2
click at [583, 366] on body "[DOMAIN_NAME] Home Favoritos Elementos Columnas Contenido Cajas Acordeón Cuadro…" at bounding box center [572, 381] width 1144 height 762
click at [583, 611] on button "Aplicando" at bounding box center [574, 608] width 66 height 23
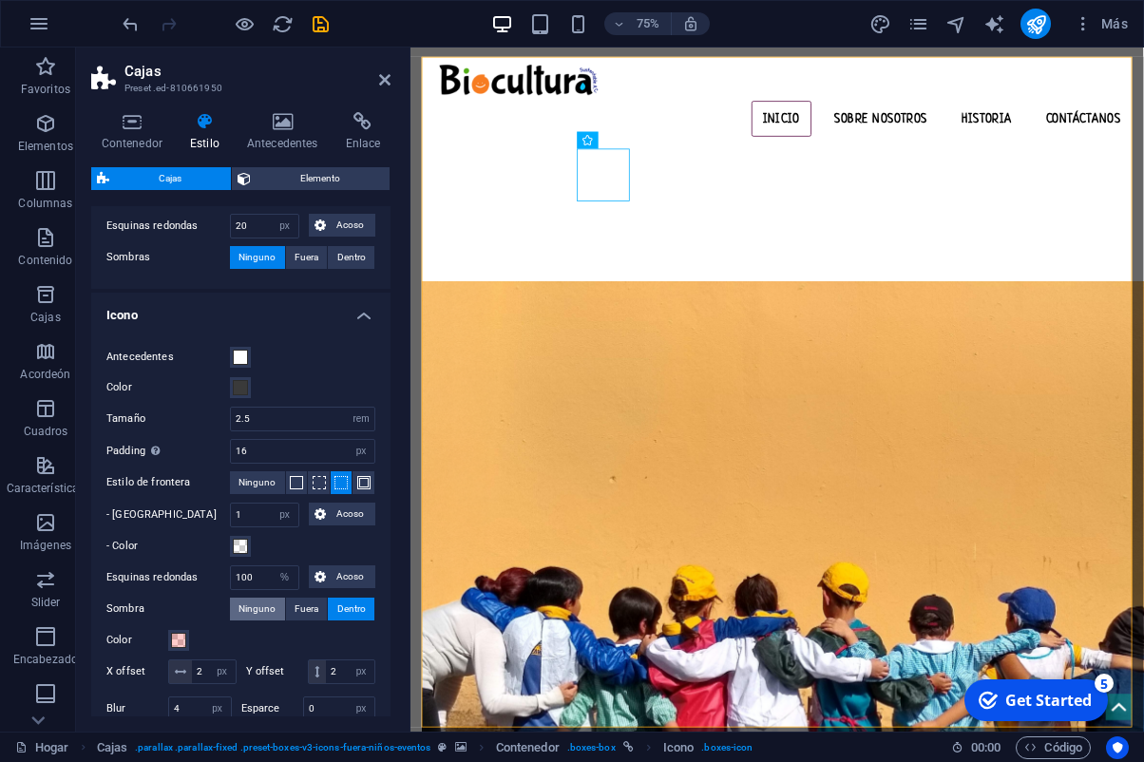
click at [262, 612] on span "Ninguno" at bounding box center [257, 609] width 37 height 23
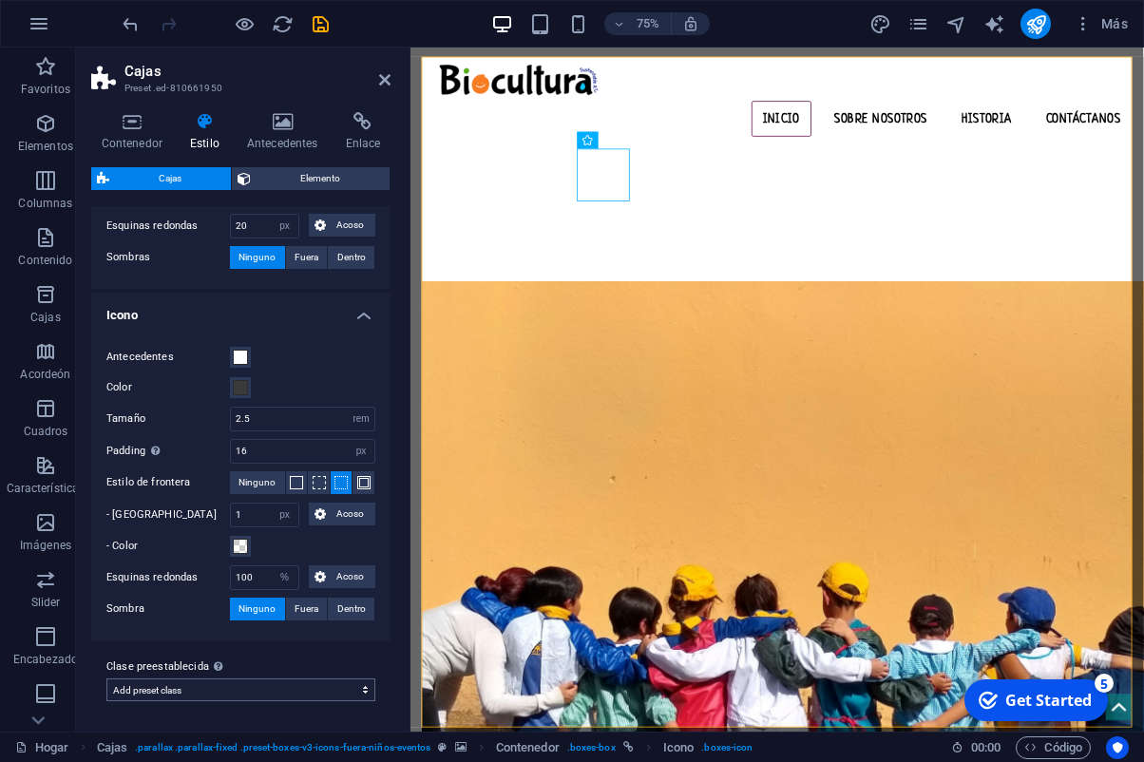
click option "Add preset class" at bounding box center [0, 0] width 0 height 0
select select "preset-boxes-v3-icons-outside-kids-events"
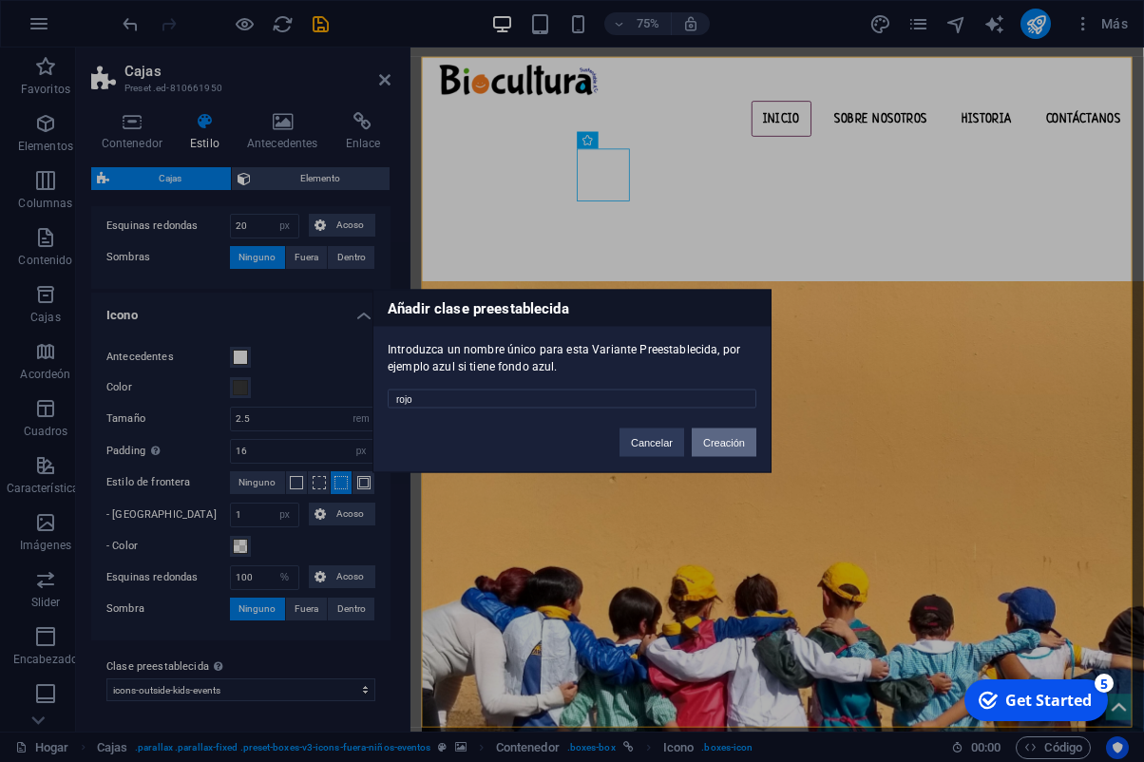
type input "rojo"
click at [727, 442] on button "Creación" at bounding box center [724, 443] width 65 height 29
select select "preset-boxes-v3-rojo"
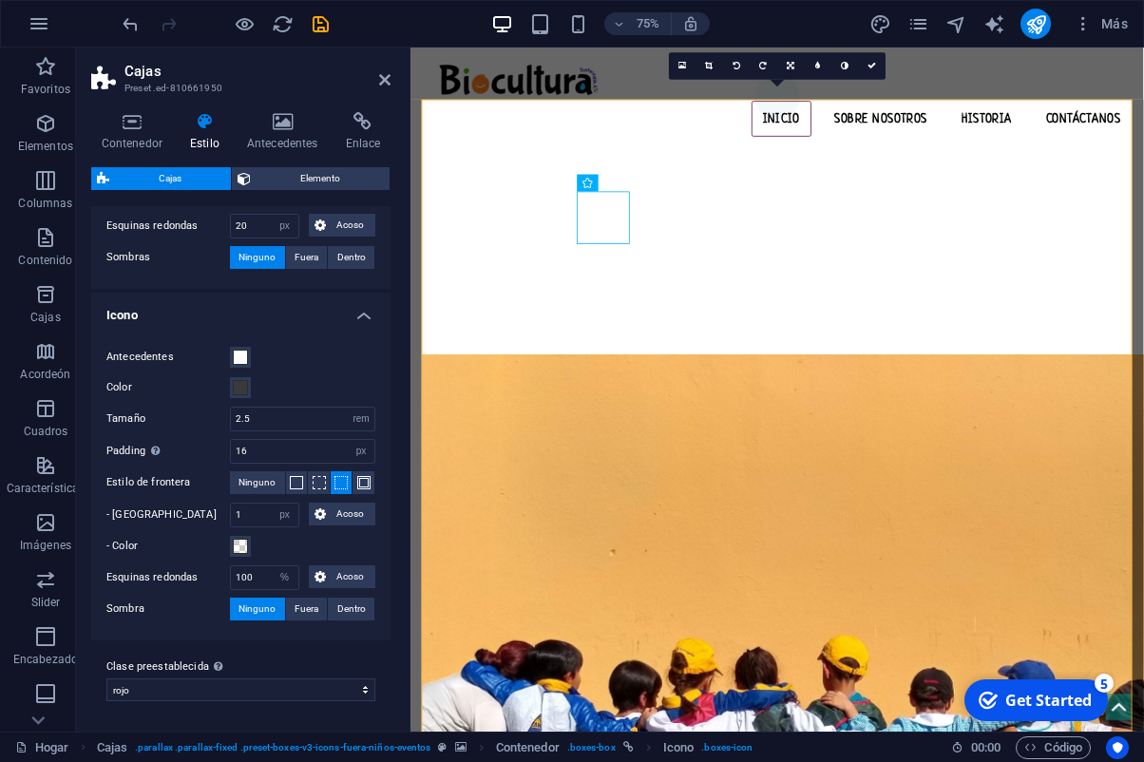
scroll to position [798, 0]
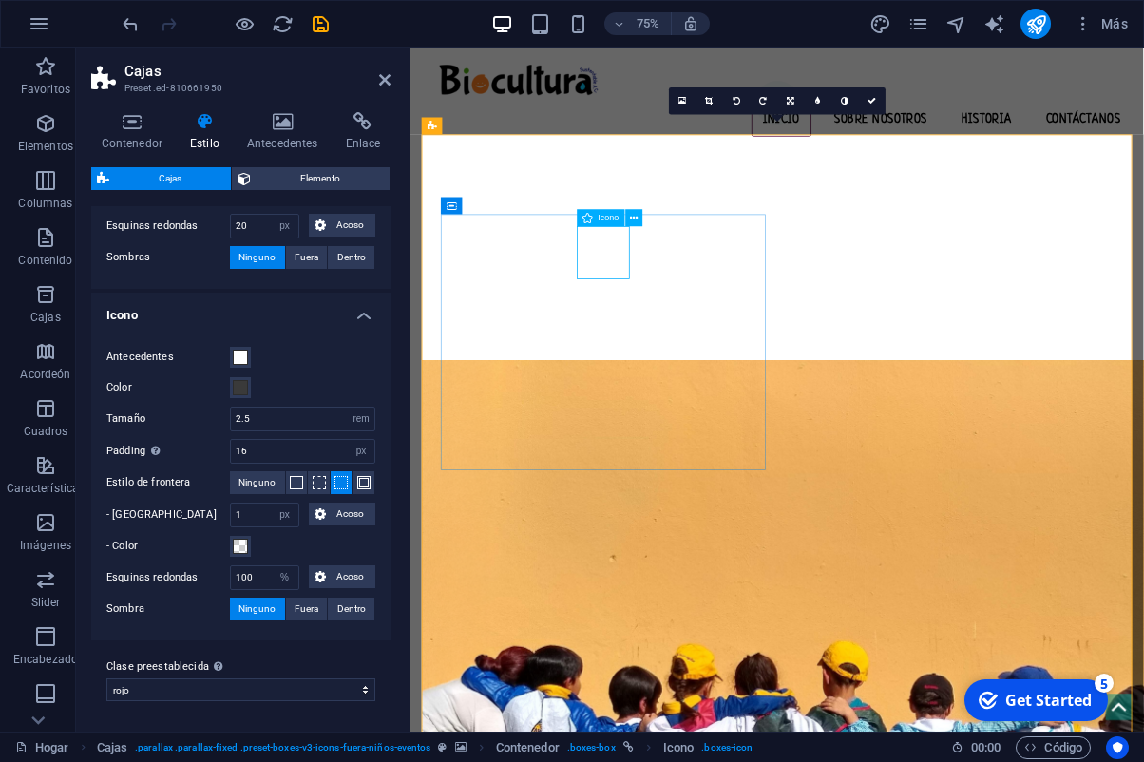
click at [666, 602] on figure at bounding box center [657, 637] width 431 height 70
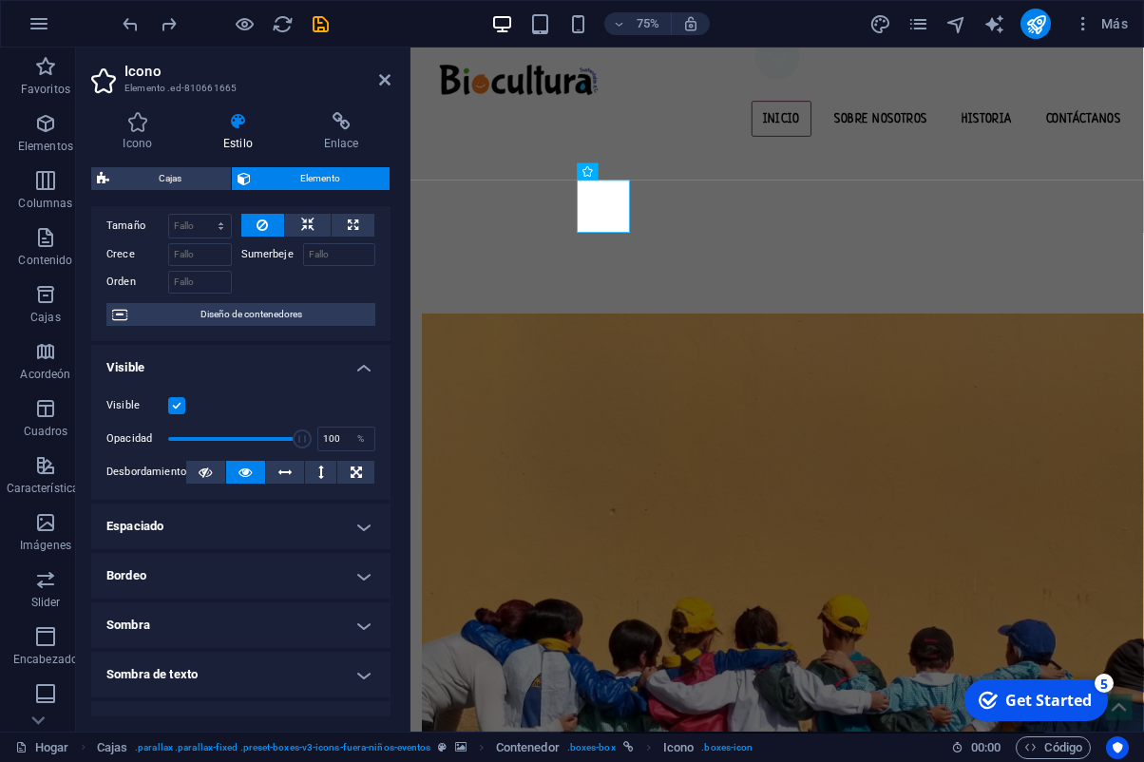
scroll to position [0, 0]
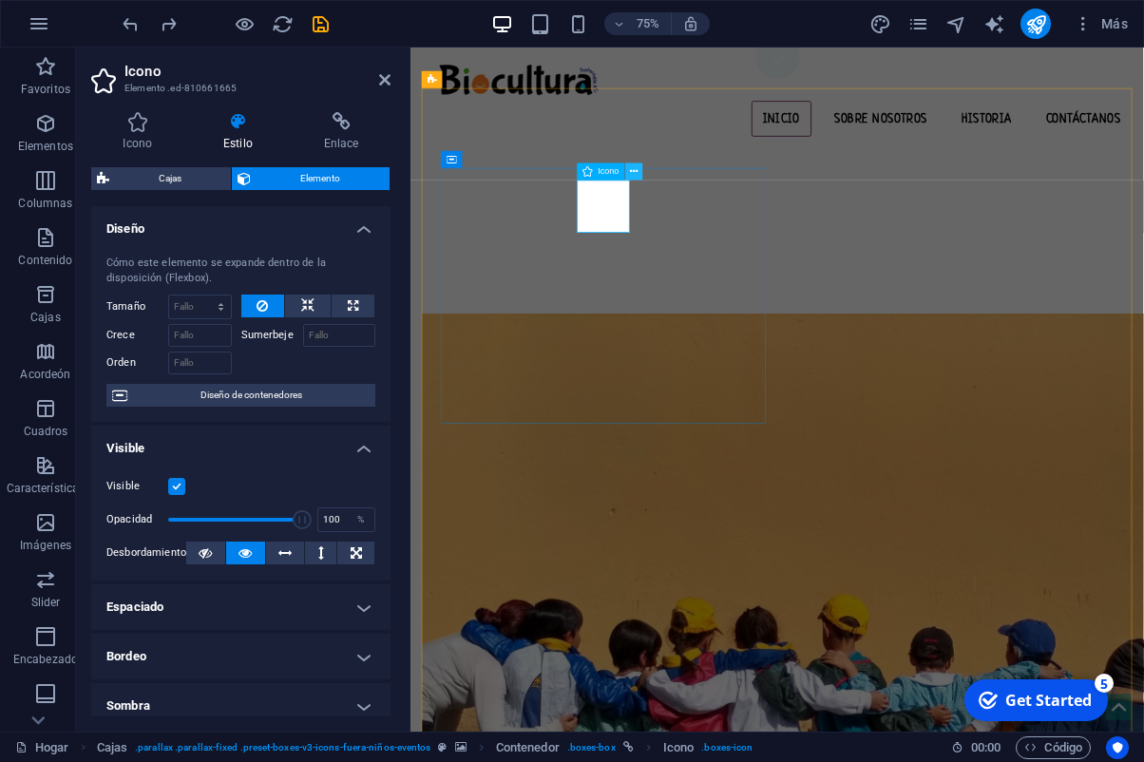
click at [633, 174] on icon at bounding box center [634, 171] width 8 height 15
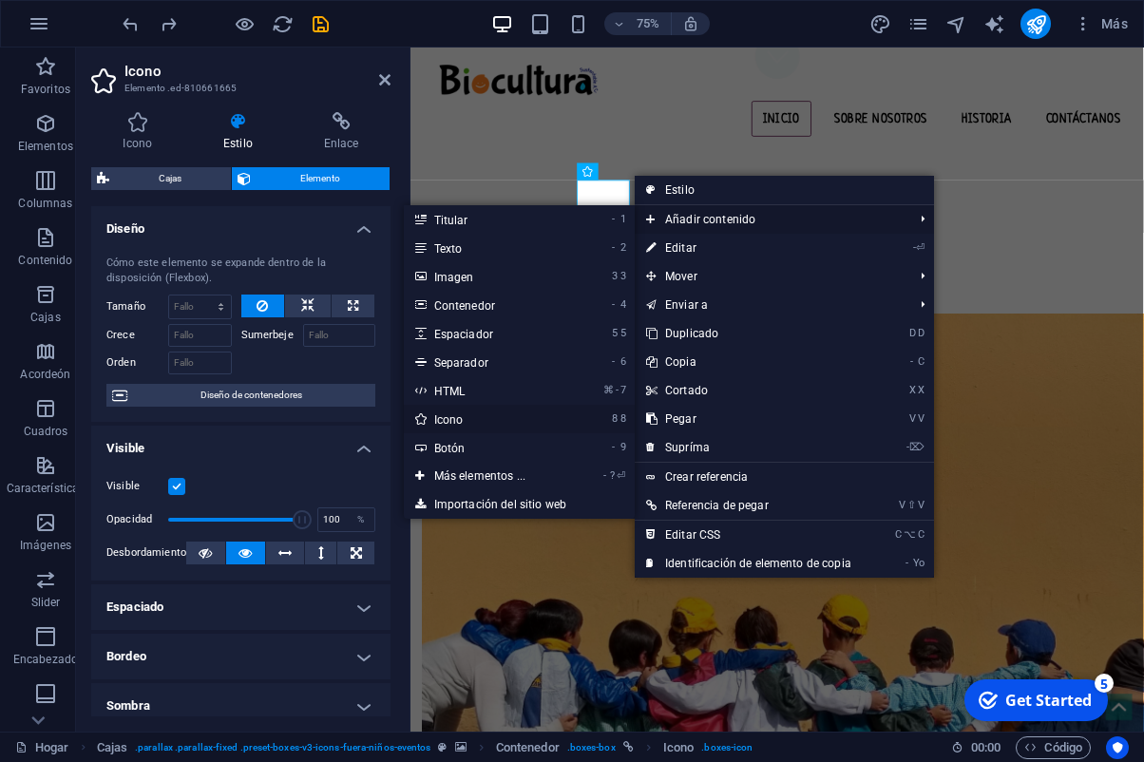
click at [492, 418] on link "8 8 Icono" at bounding box center [484, 419] width 160 height 29
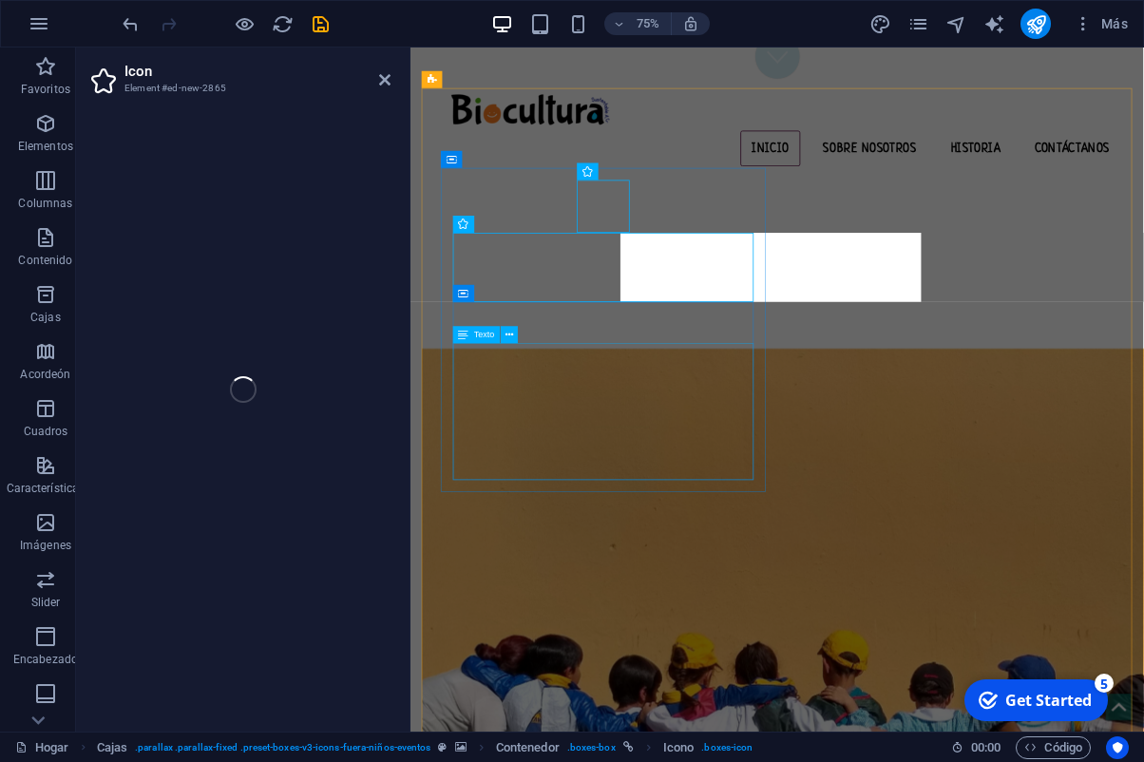
select select "xMidYMid"
select select "px"
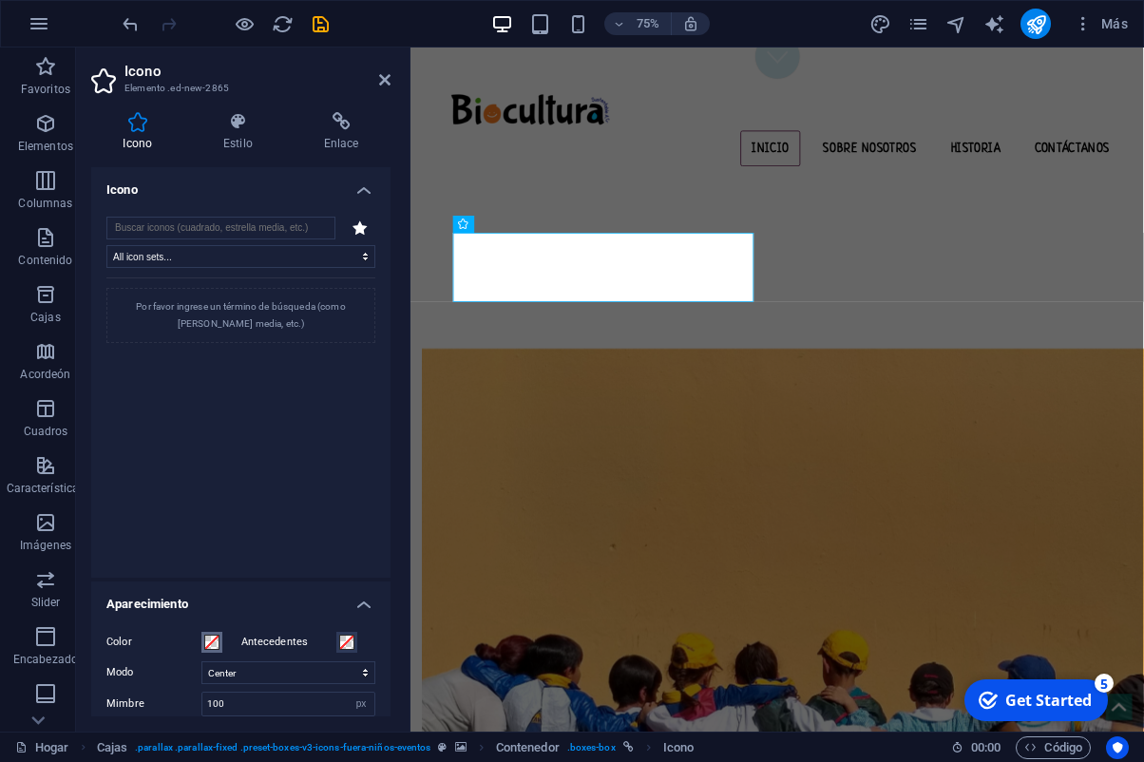
click at [213, 647] on span at bounding box center [211, 642] width 15 height 15
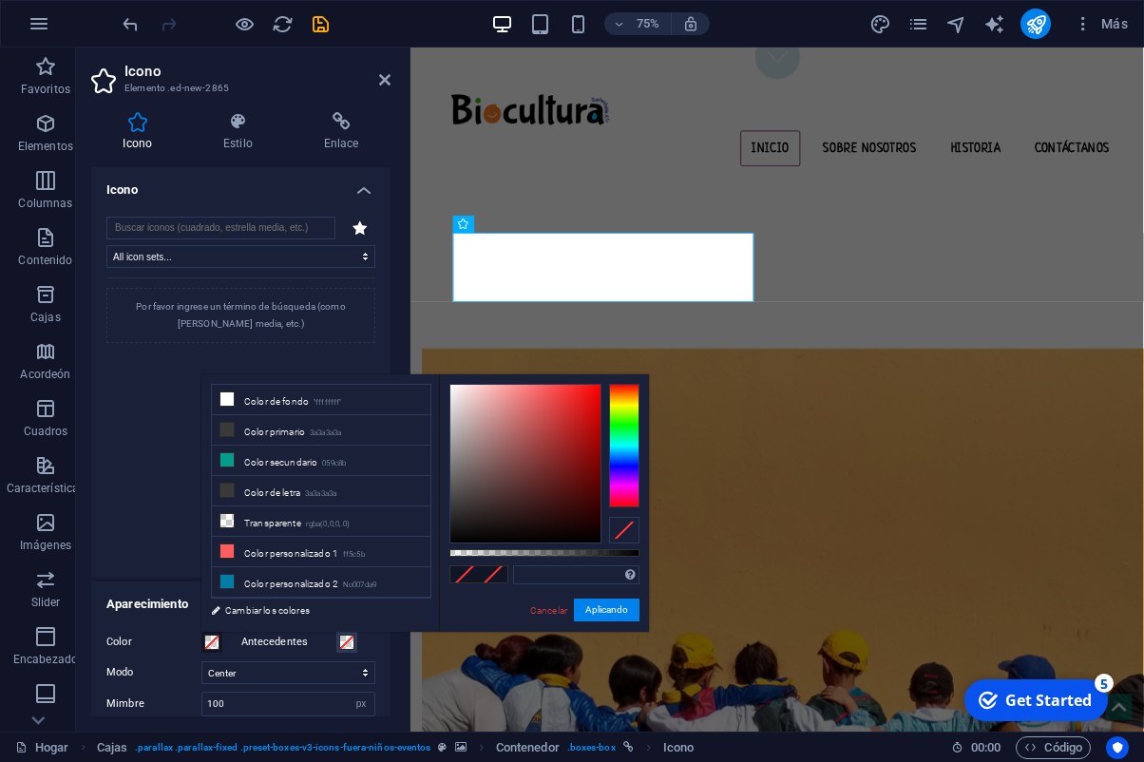
click at [213, 647] on span at bounding box center [211, 642] width 15 height 15
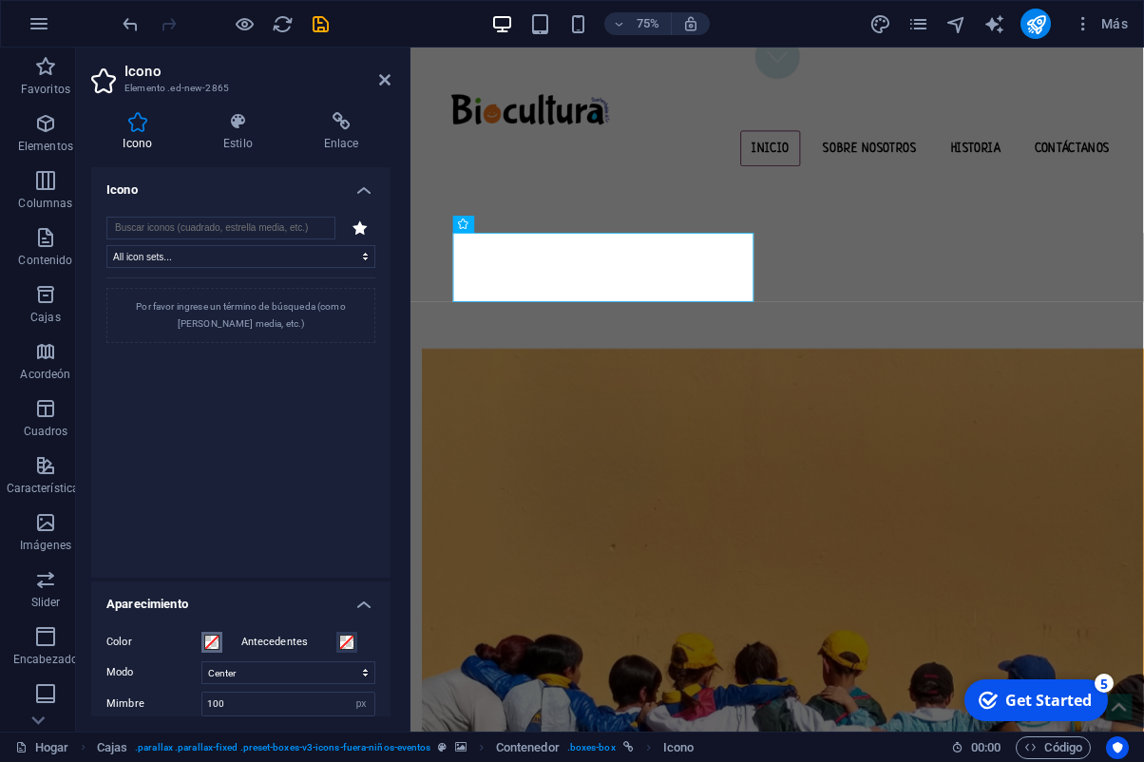
click at [207, 650] on button "Color" at bounding box center [211, 642] width 21 height 21
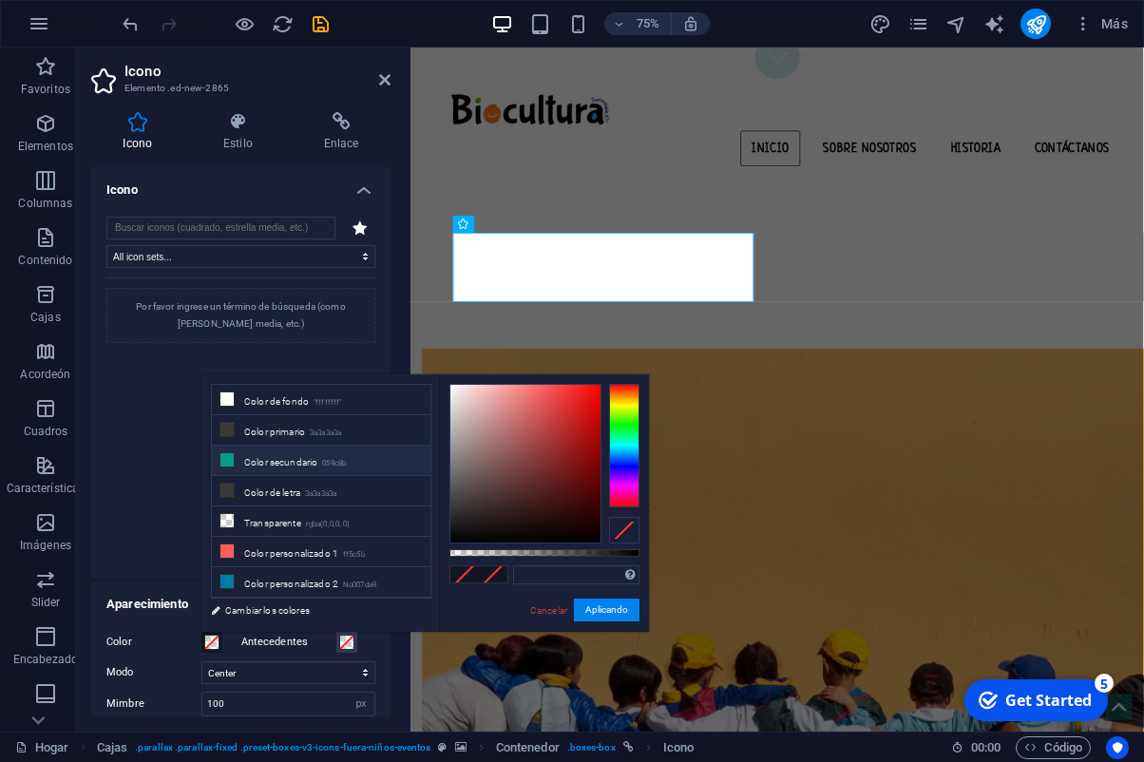
click at [335, 459] on small "059c8b" at bounding box center [334, 463] width 24 height 13
type input "#059c8b"
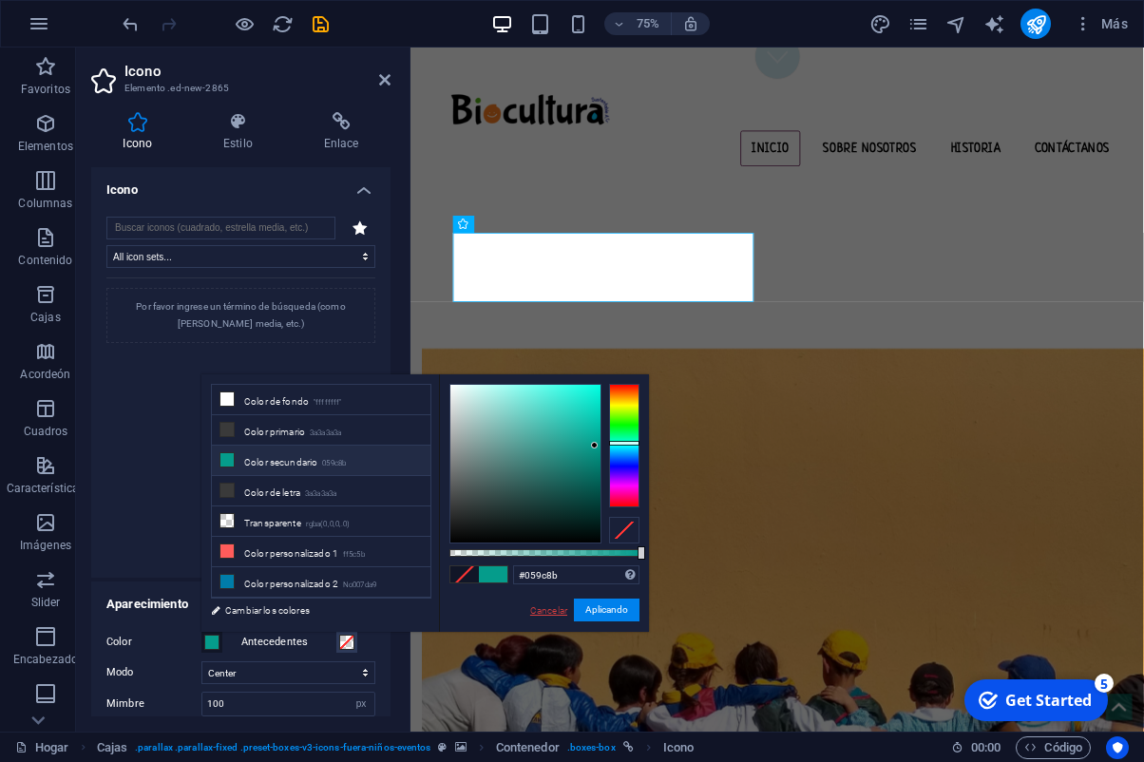
click at [562, 611] on link "Cancelar" at bounding box center [548, 611] width 41 height 14
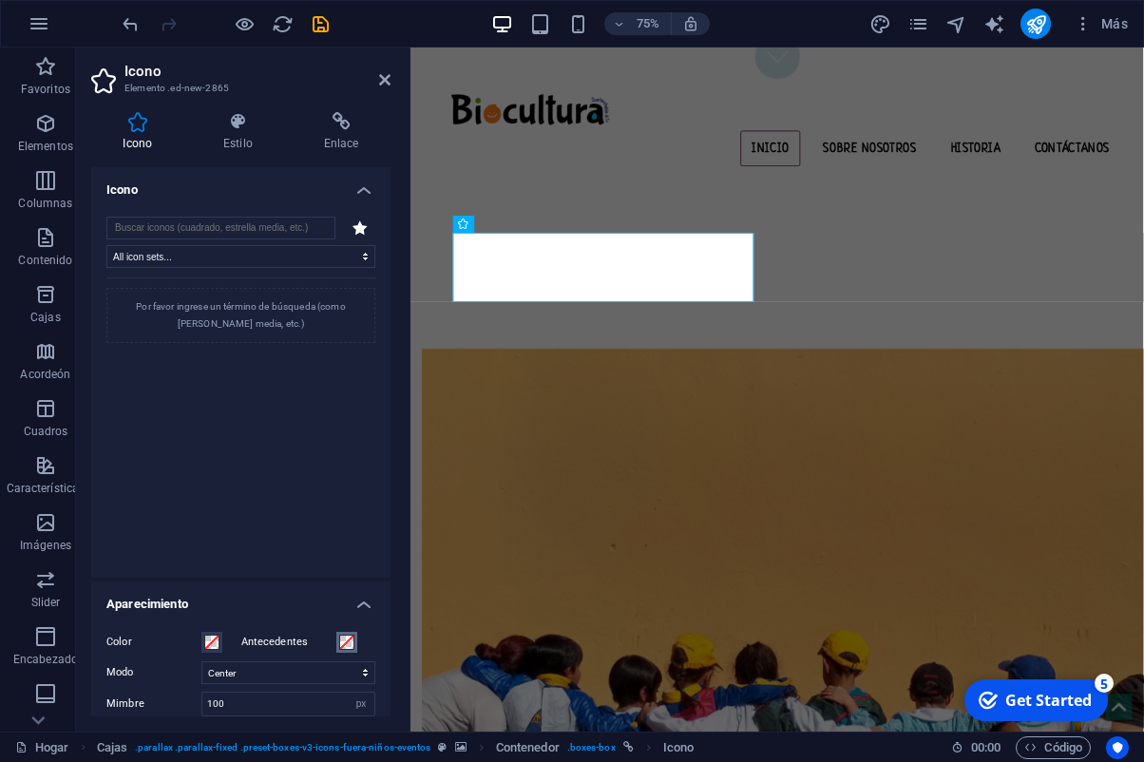
click at [351, 640] on span at bounding box center [346, 642] width 15 height 15
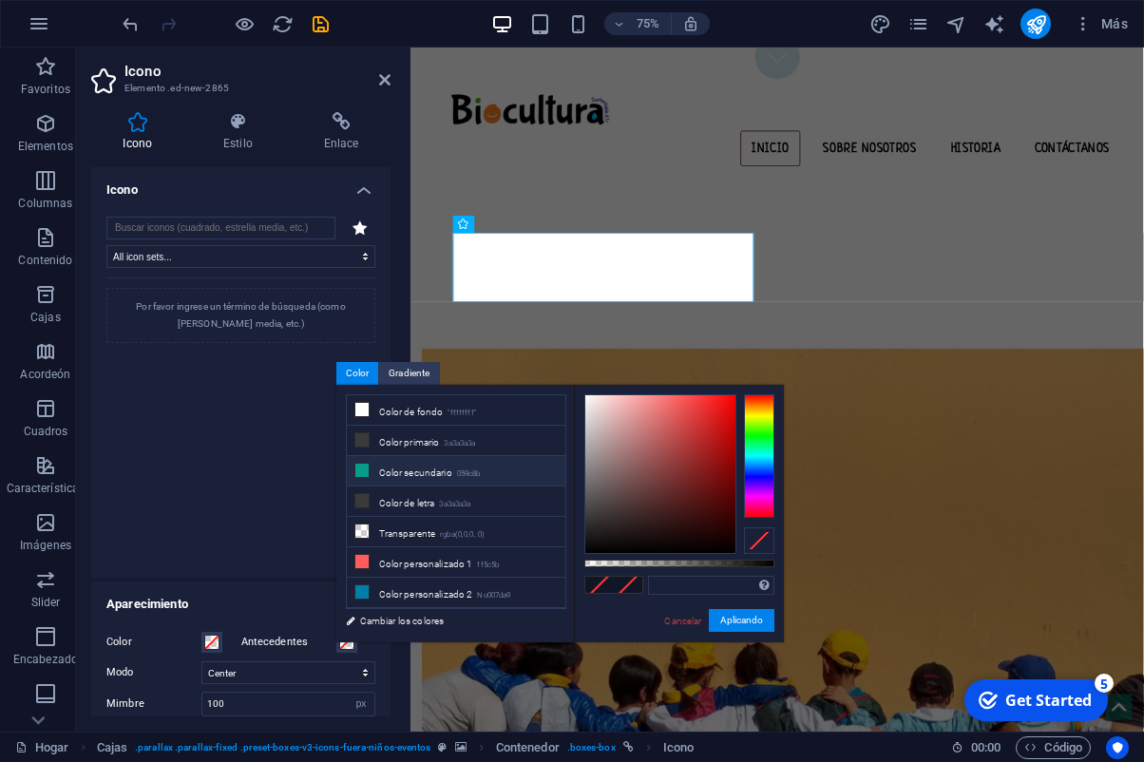
click at [461, 469] on small "059c8b" at bounding box center [469, 474] width 24 height 13
type input "#059c8b"
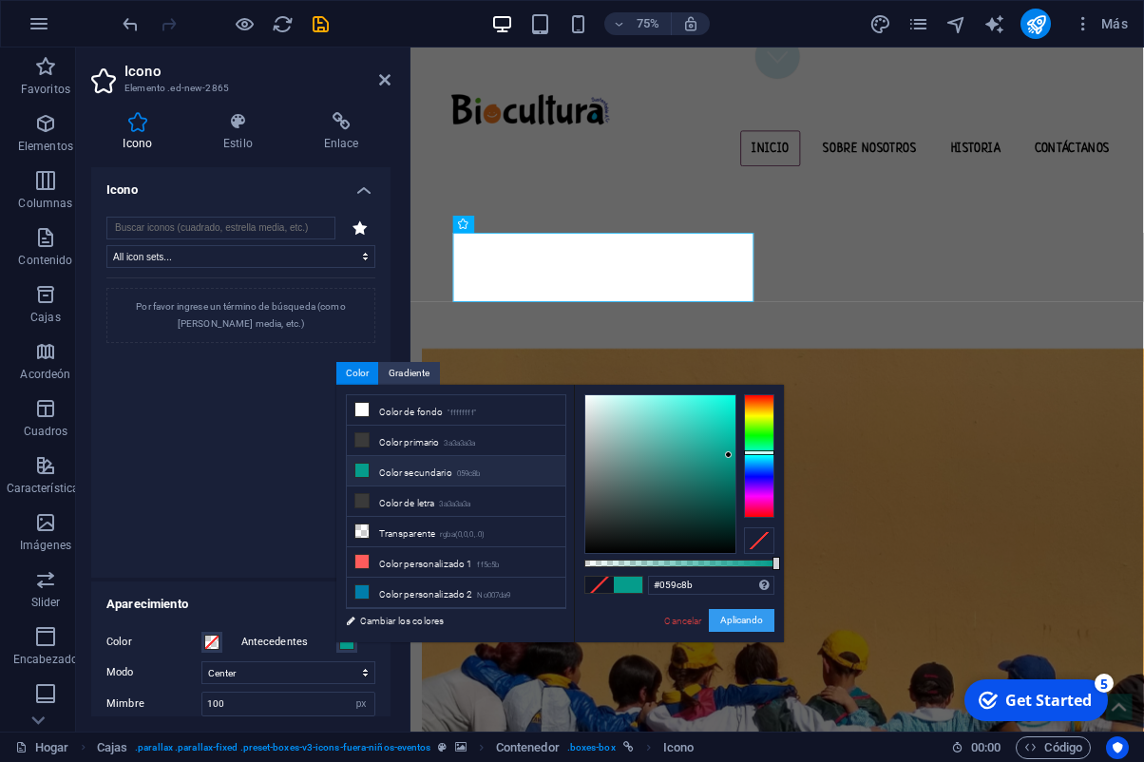
drag, startPoint x: 761, startPoint y: 612, endPoint x: 464, endPoint y: 746, distance: 326.3
click at [761, 612] on button "Aplicando" at bounding box center [742, 620] width 66 height 23
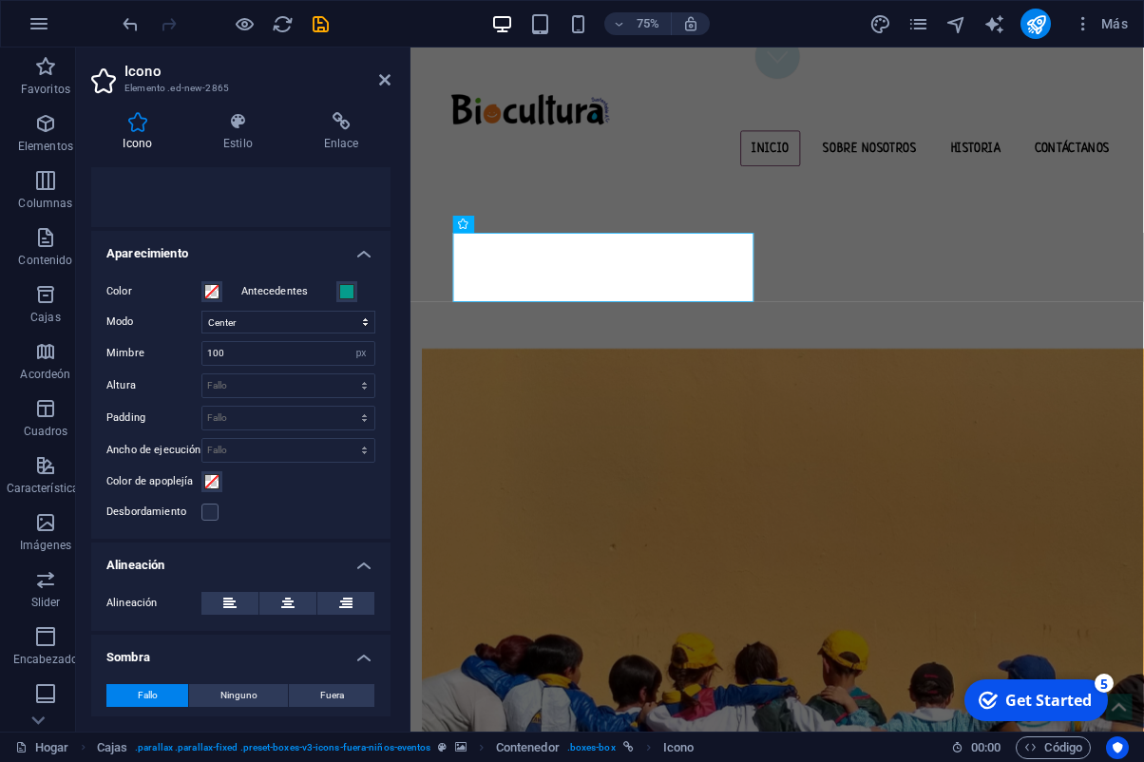
scroll to position [349, 0]
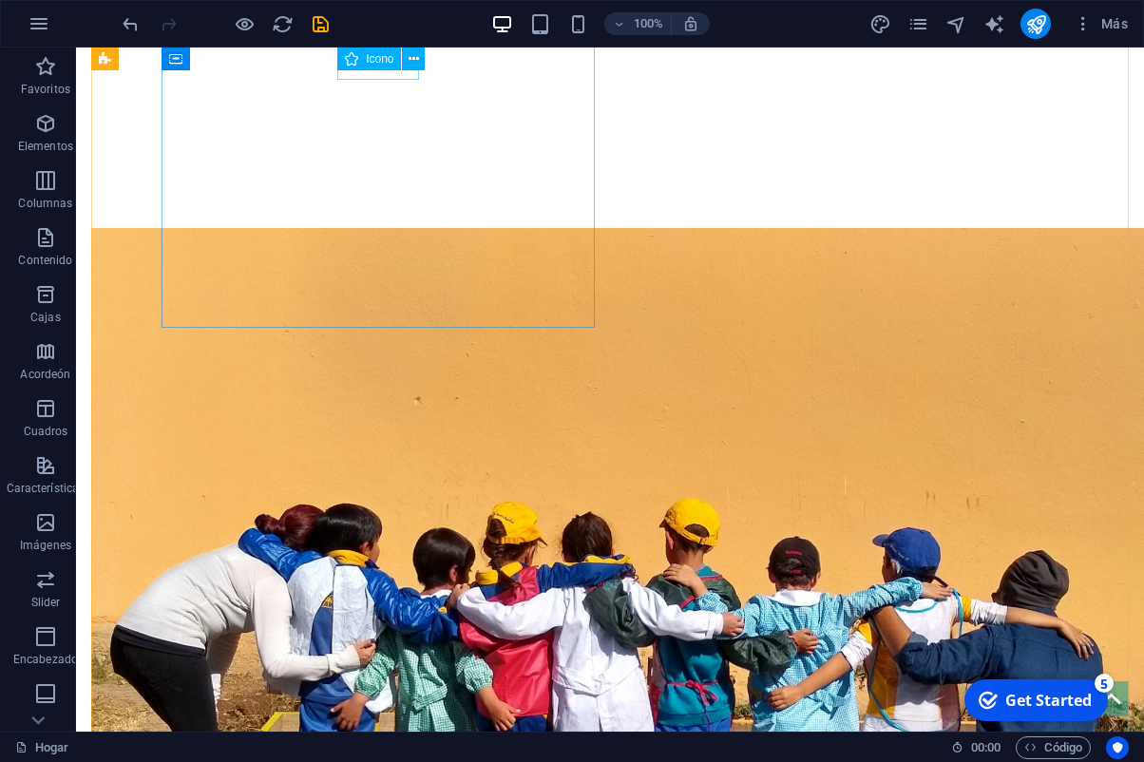
click at [382, 59] on span "Icono" at bounding box center [380, 58] width 28 height 11
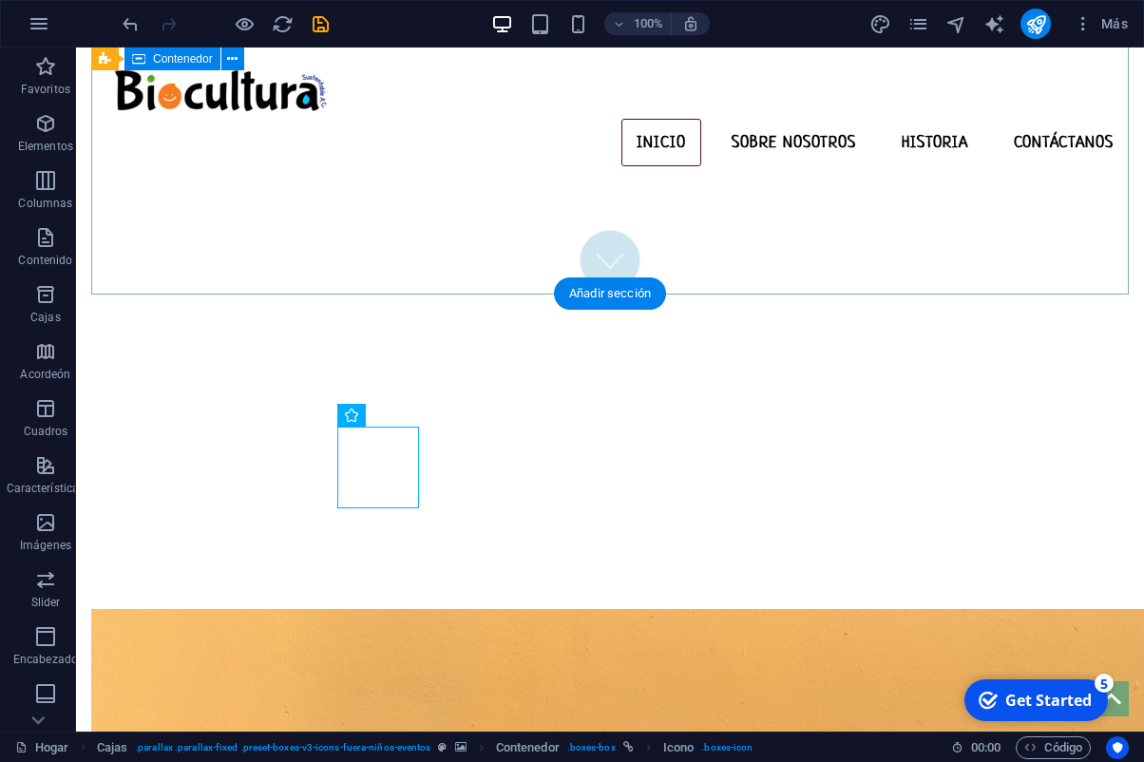
scroll to position [378, 0]
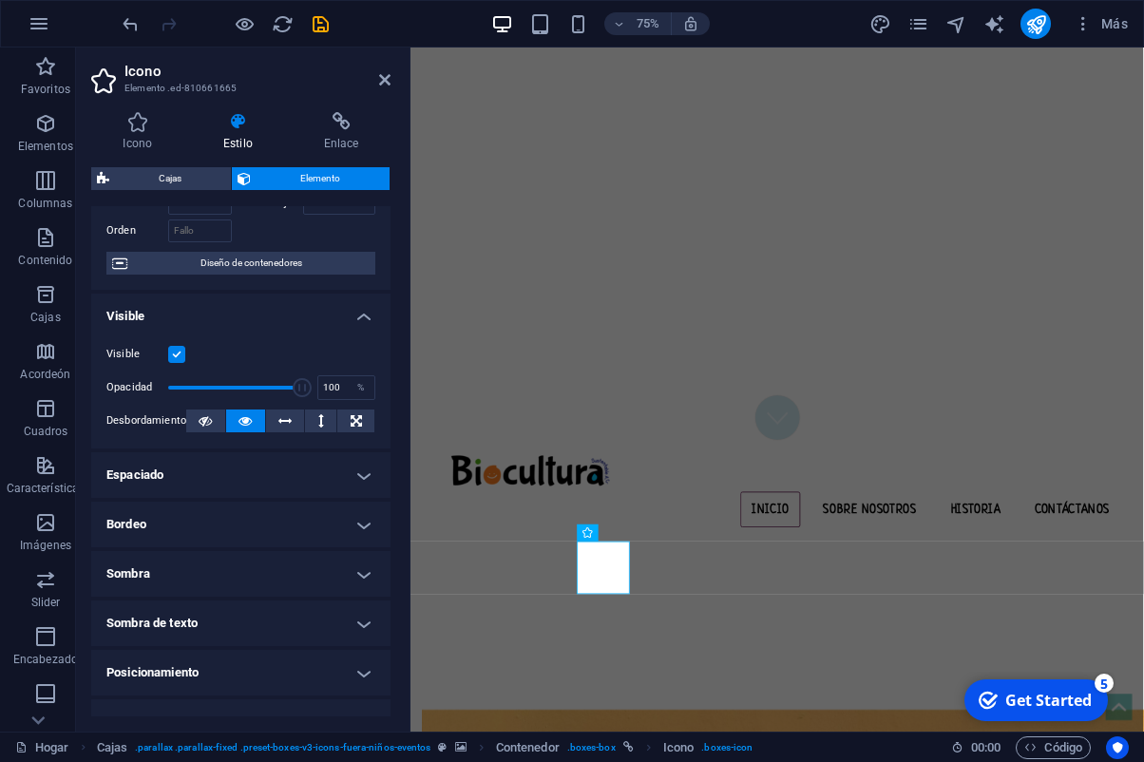
scroll to position [93, 0]
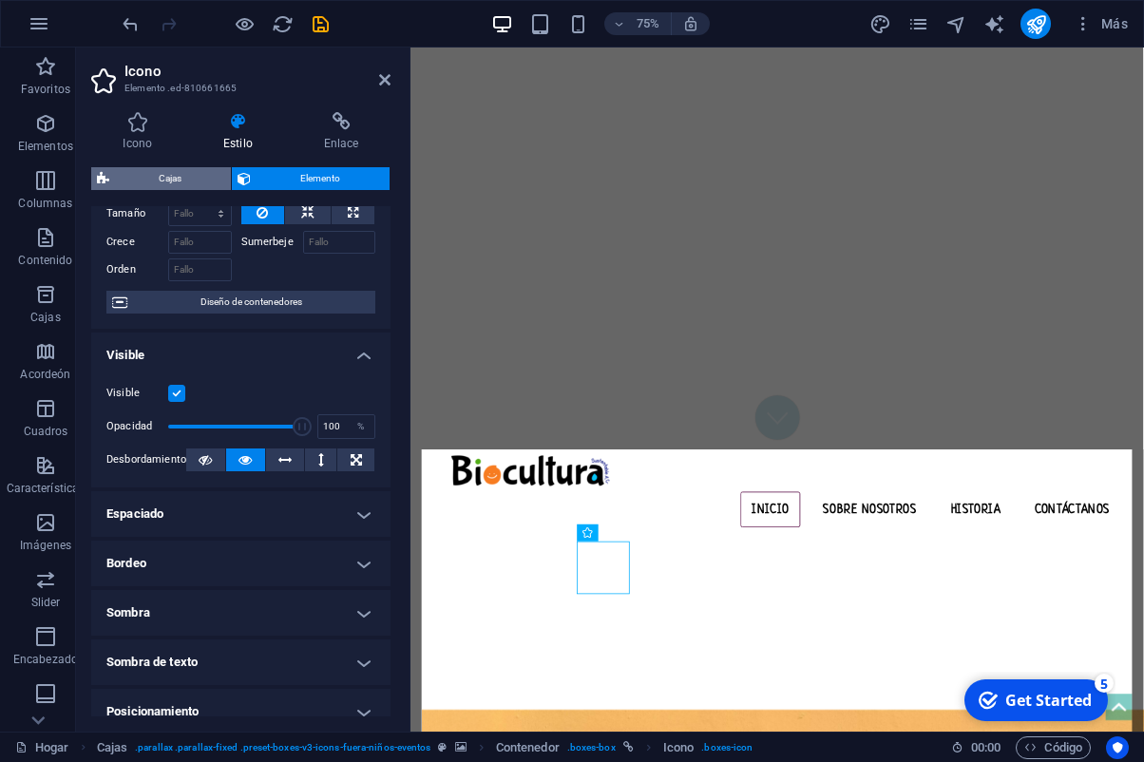
click at [211, 178] on span "Cajas" at bounding box center [170, 178] width 110 height 23
select select "rem"
select select "px"
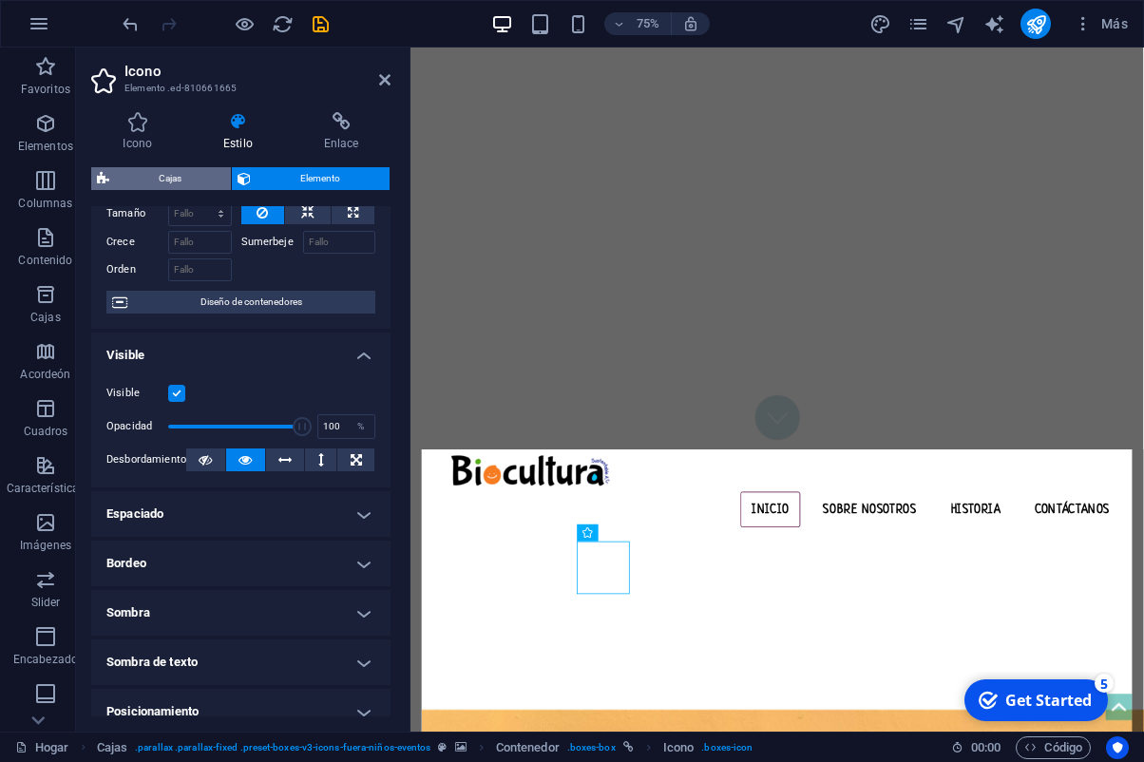
select select "rem"
select select "px"
select select "%"
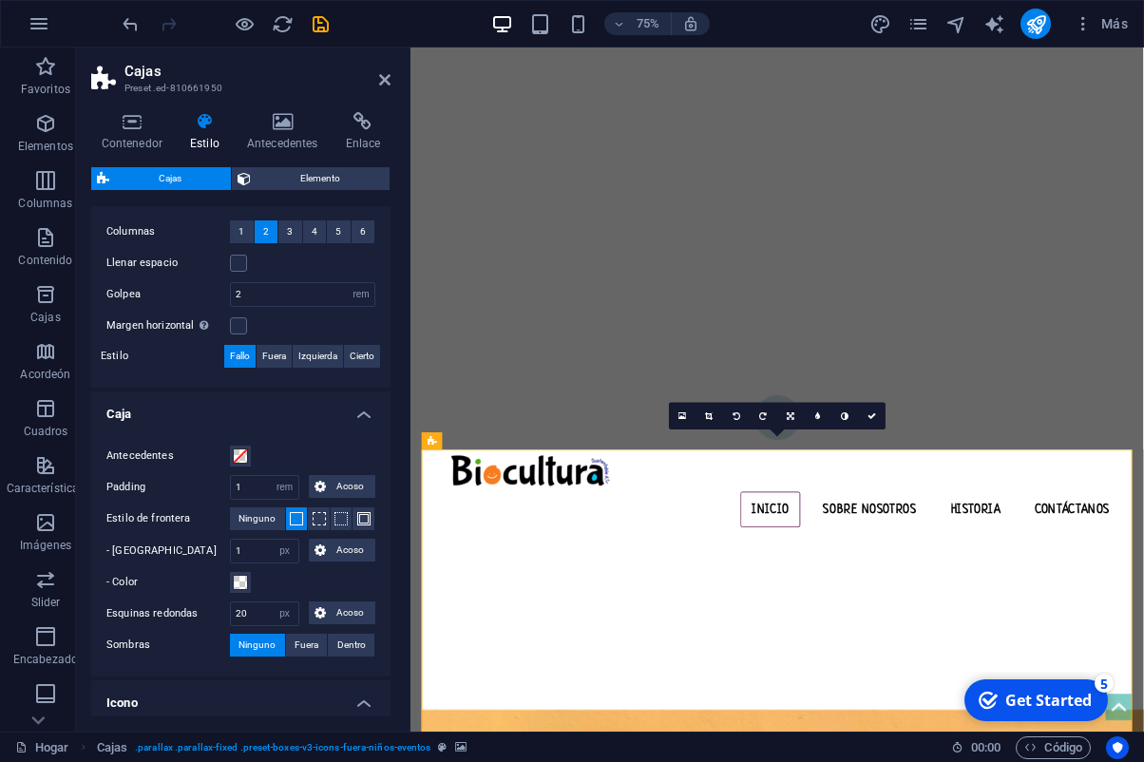
scroll to position [370, 0]
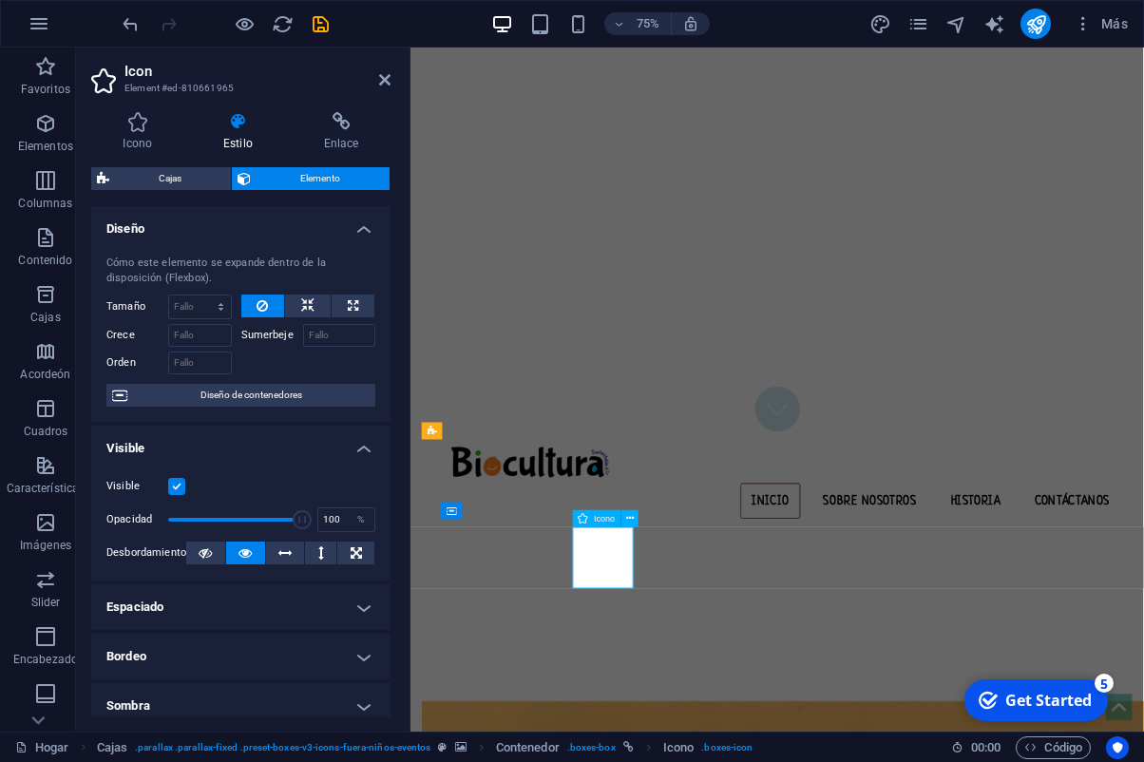
scroll to position [393, 0]
click at [152, 148] on h4 "Icono" at bounding box center [141, 132] width 101 height 40
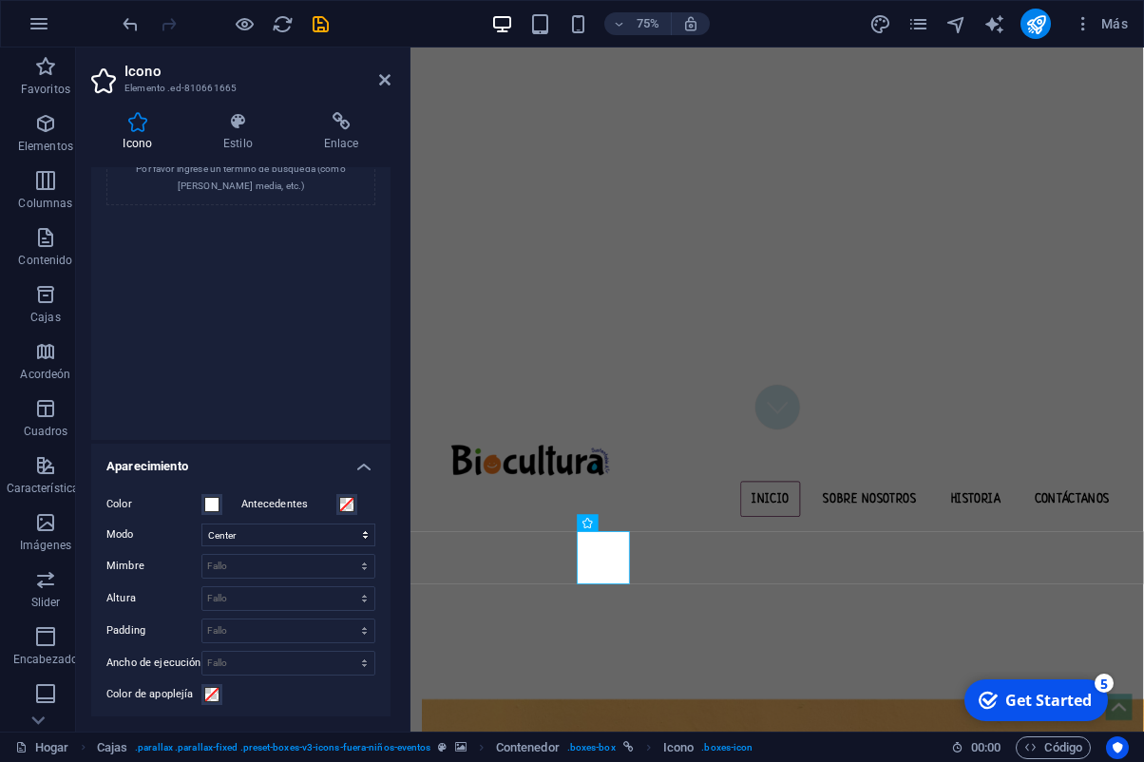
scroll to position [140, 0]
click at [350, 503] on span at bounding box center [346, 502] width 15 height 15
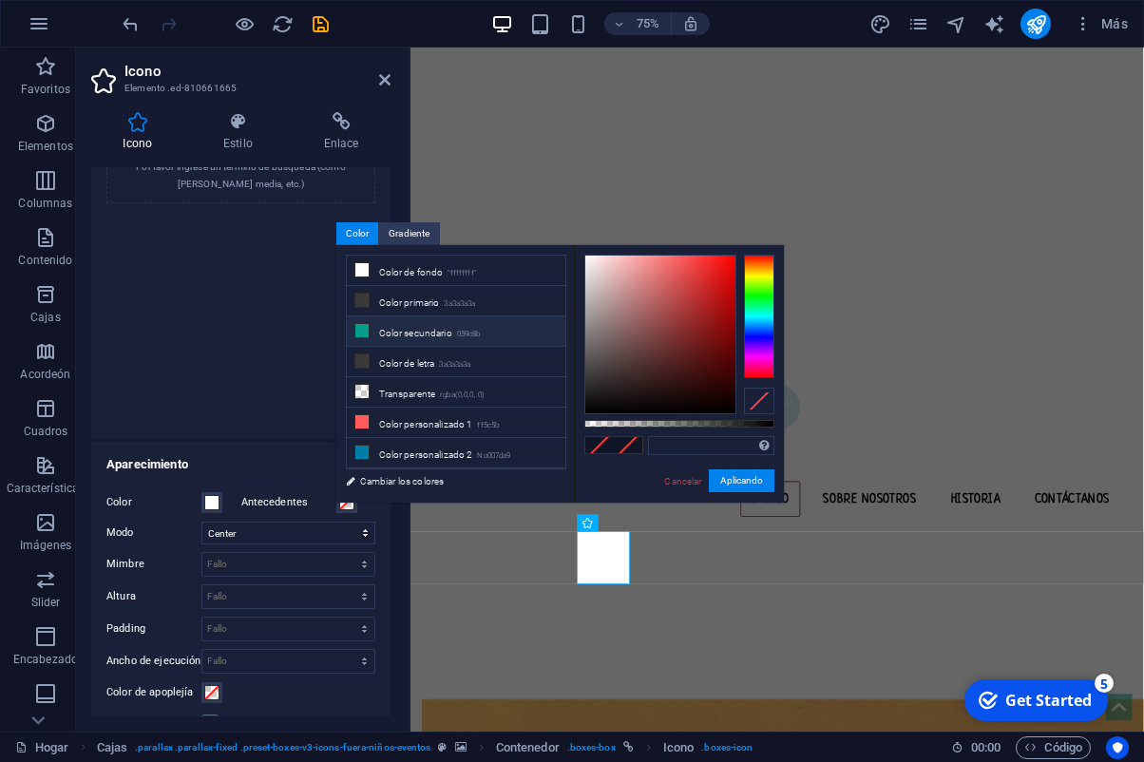
click at [406, 338] on li "Color secundario 059c8b" at bounding box center [456, 331] width 219 height 30
type input "#059c8b"
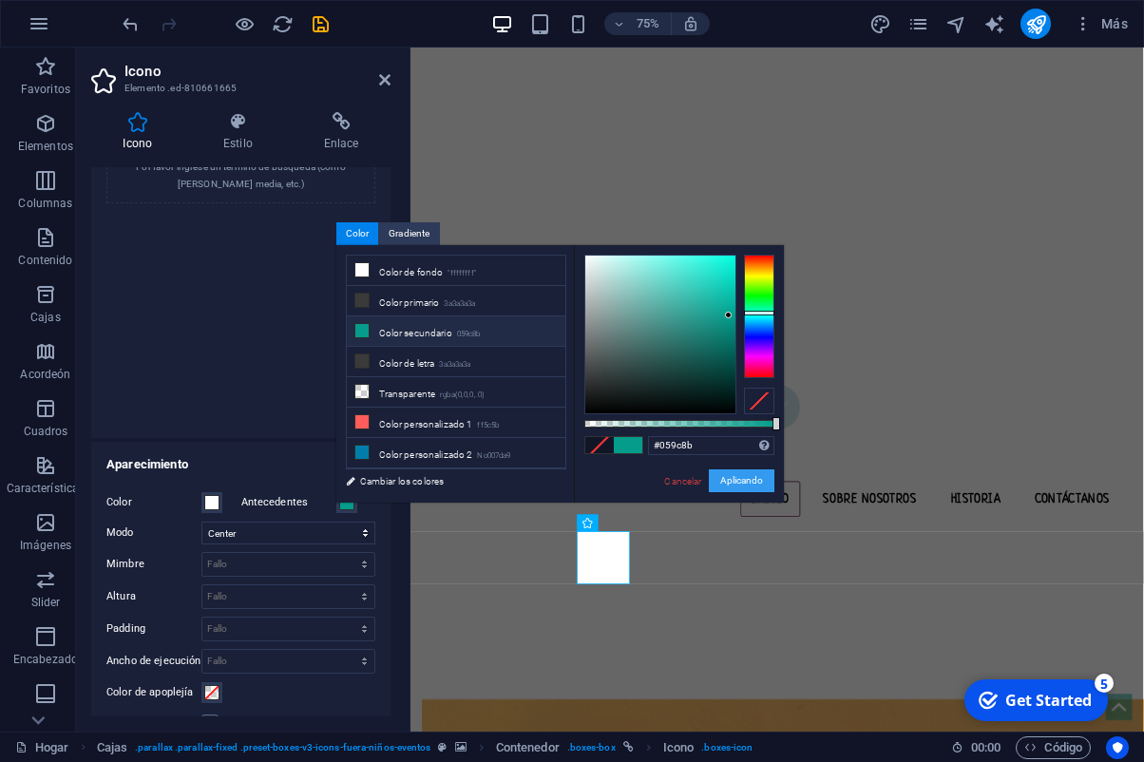
click at [740, 480] on button "Aplicando" at bounding box center [742, 480] width 66 height 23
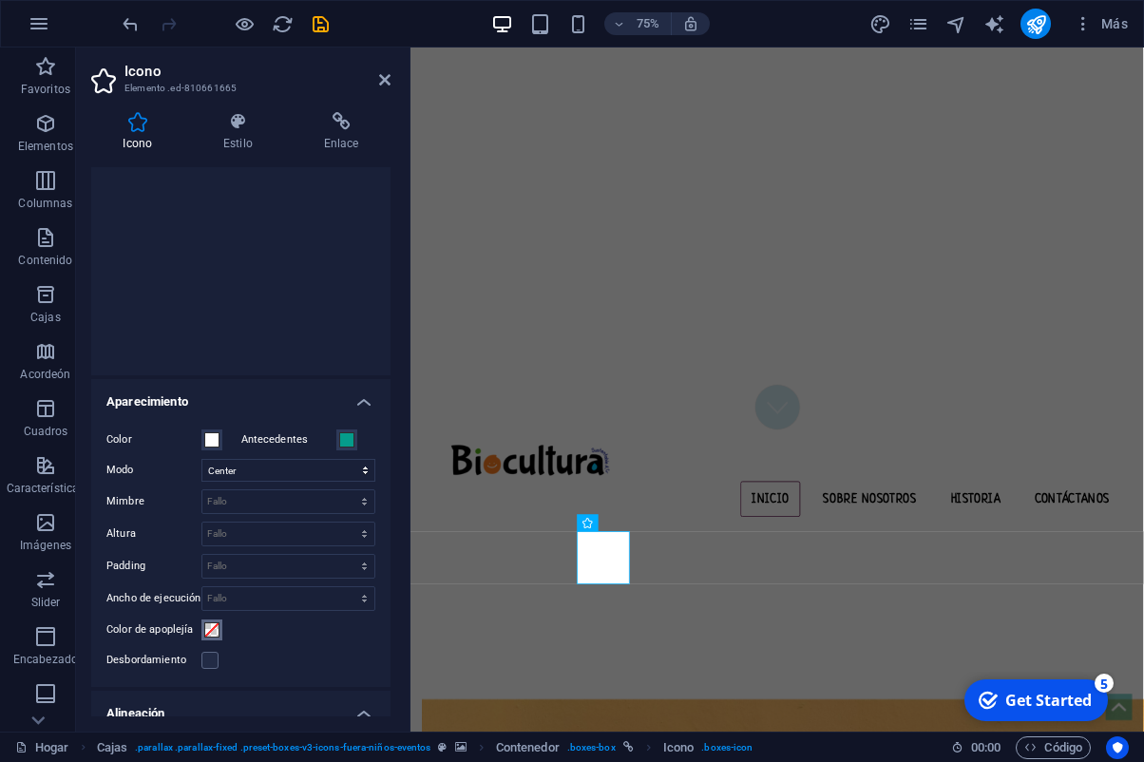
click at [210, 632] on span at bounding box center [211, 630] width 15 height 15
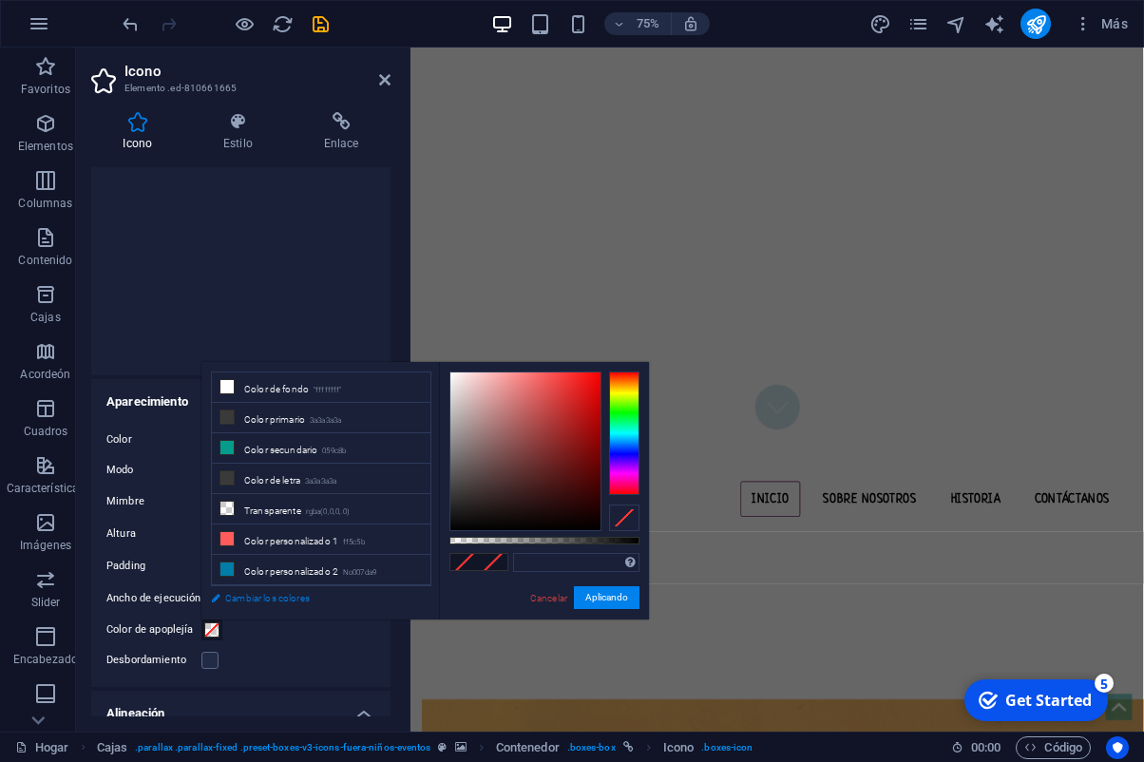
scroll to position [204, 0]
drag, startPoint x: 589, startPoint y: 393, endPoint x: 602, endPoint y: 384, distance: 15.0
click at [598, 373] on div at bounding box center [525, 452] width 150 height 158
click at [604, 591] on button "Aplicando" at bounding box center [607, 597] width 66 height 23
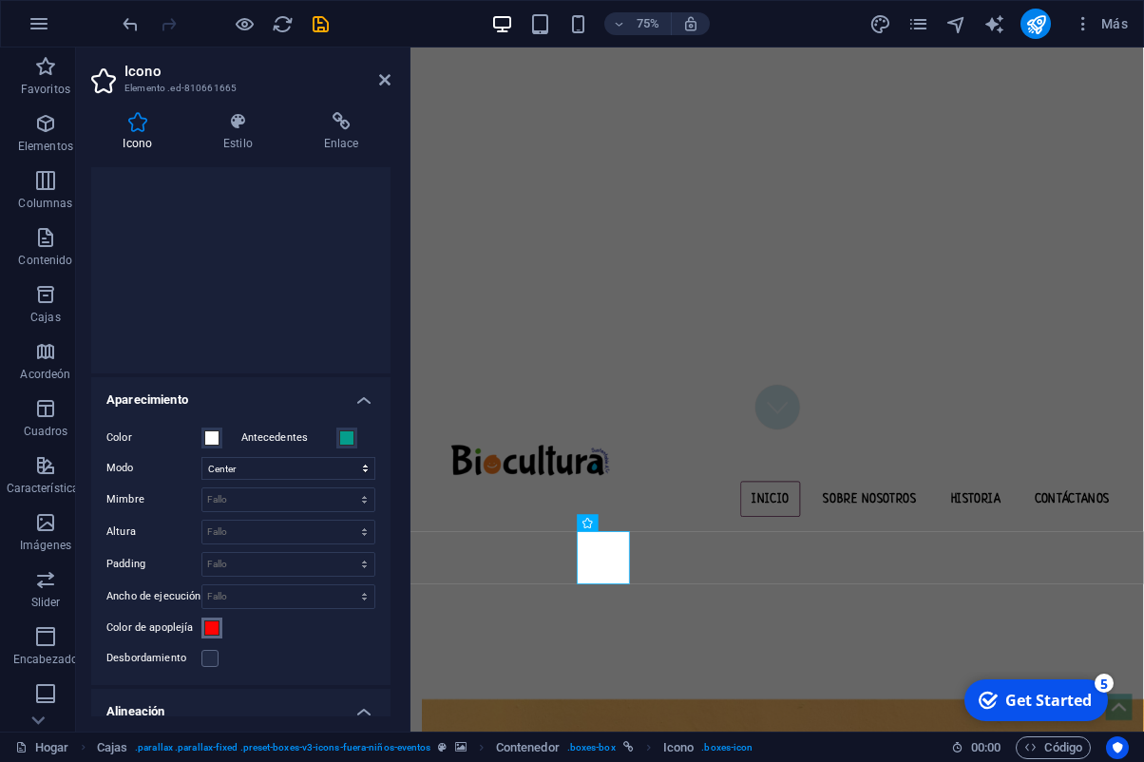
click at [217, 634] on span at bounding box center [211, 628] width 15 height 15
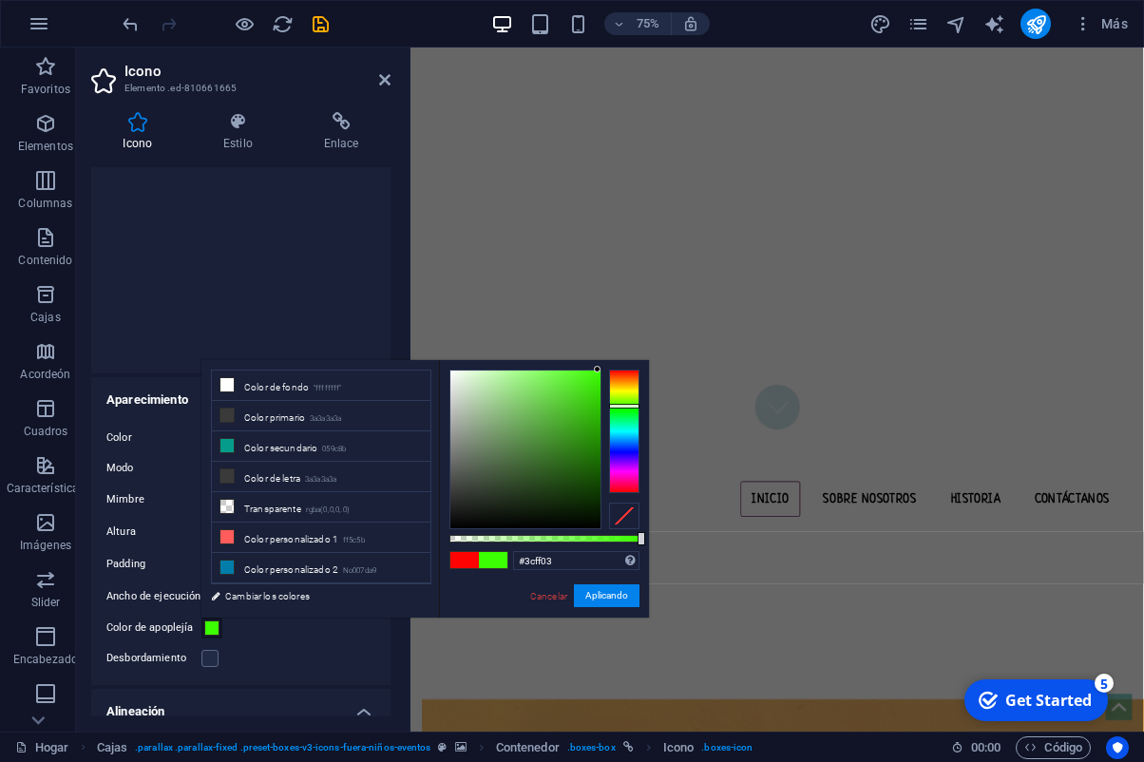
click at [632, 406] on div at bounding box center [624, 432] width 30 height 124
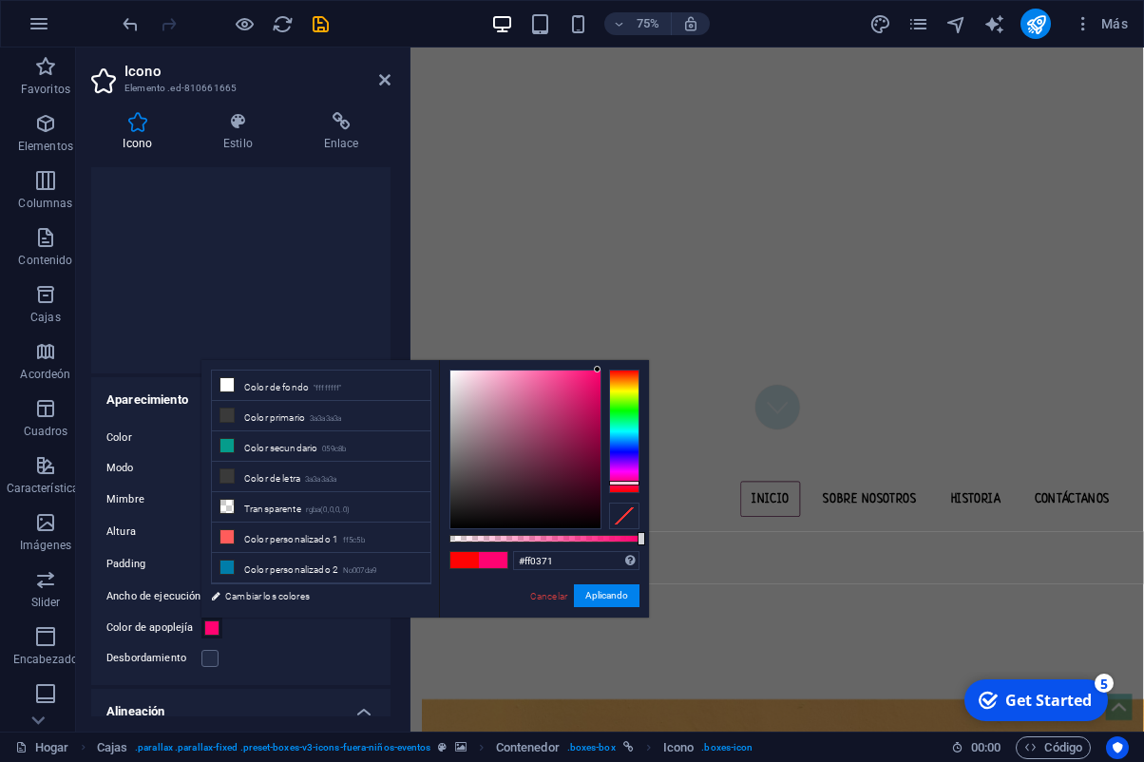
click at [625, 483] on div at bounding box center [624, 432] width 30 height 124
click at [607, 594] on button "Aplicando" at bounding box center [607, 595] width 66 height 23
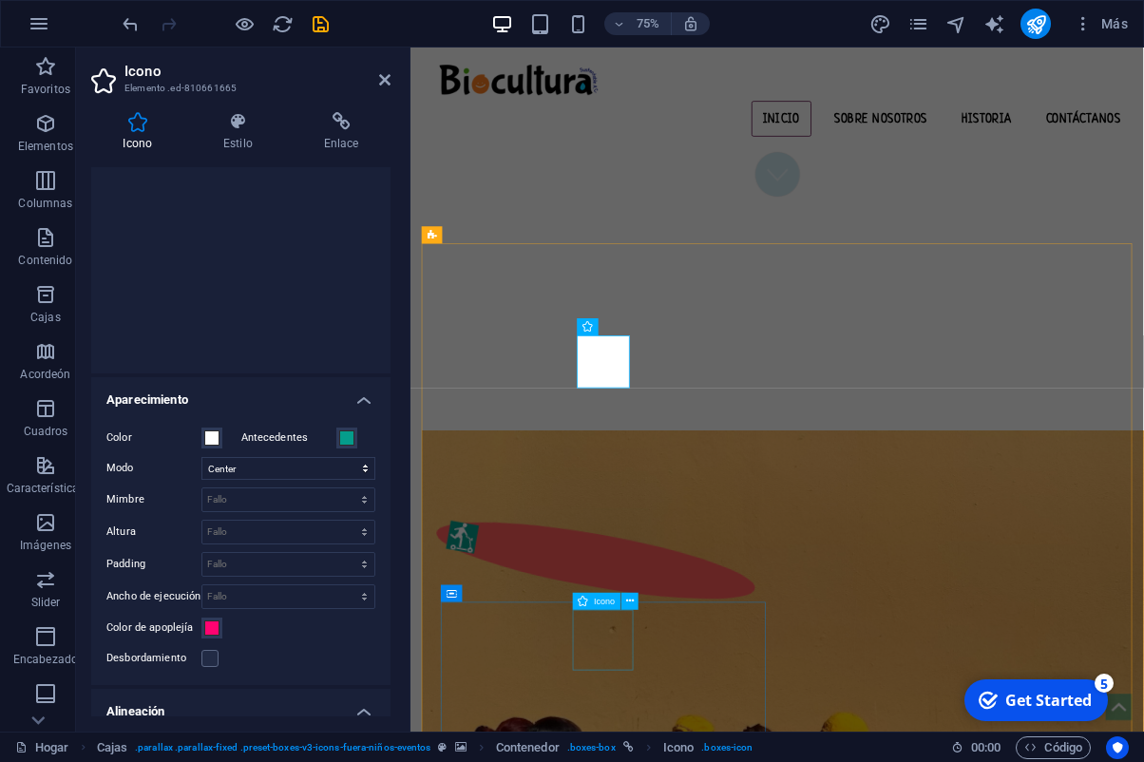
scroll to position [606, 0]
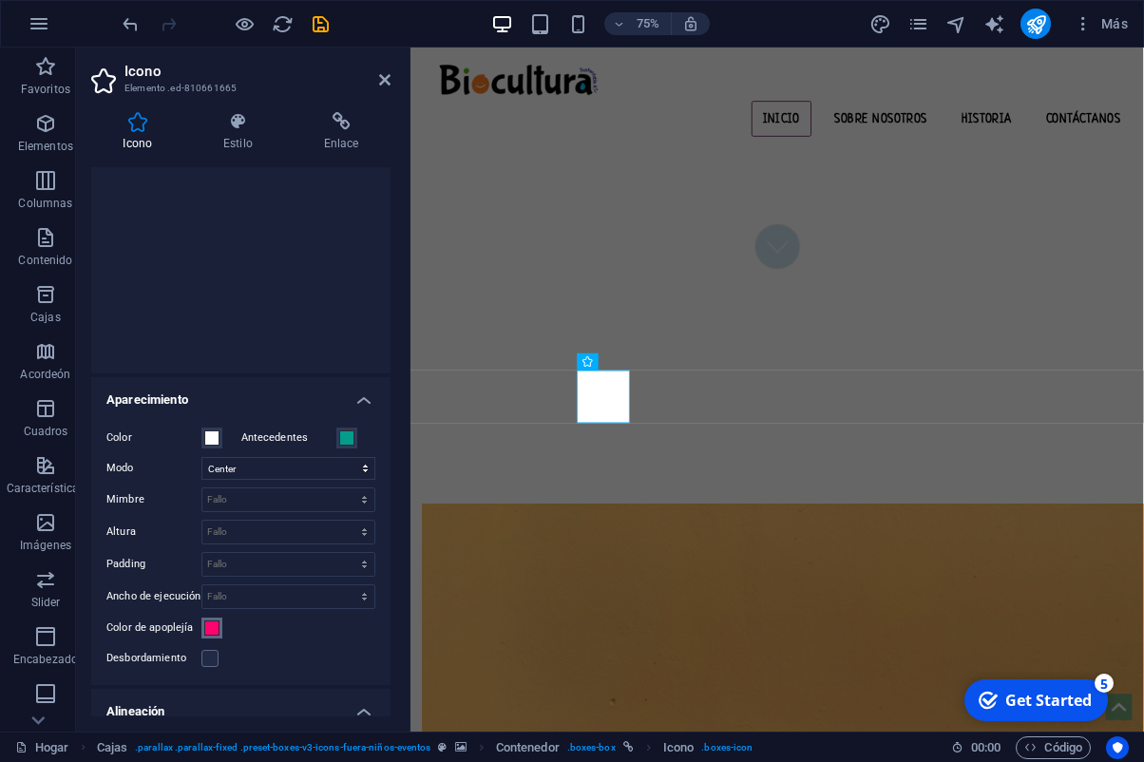
click at [219, 632] on span at bounding box center [211, 628] width 15 height 15
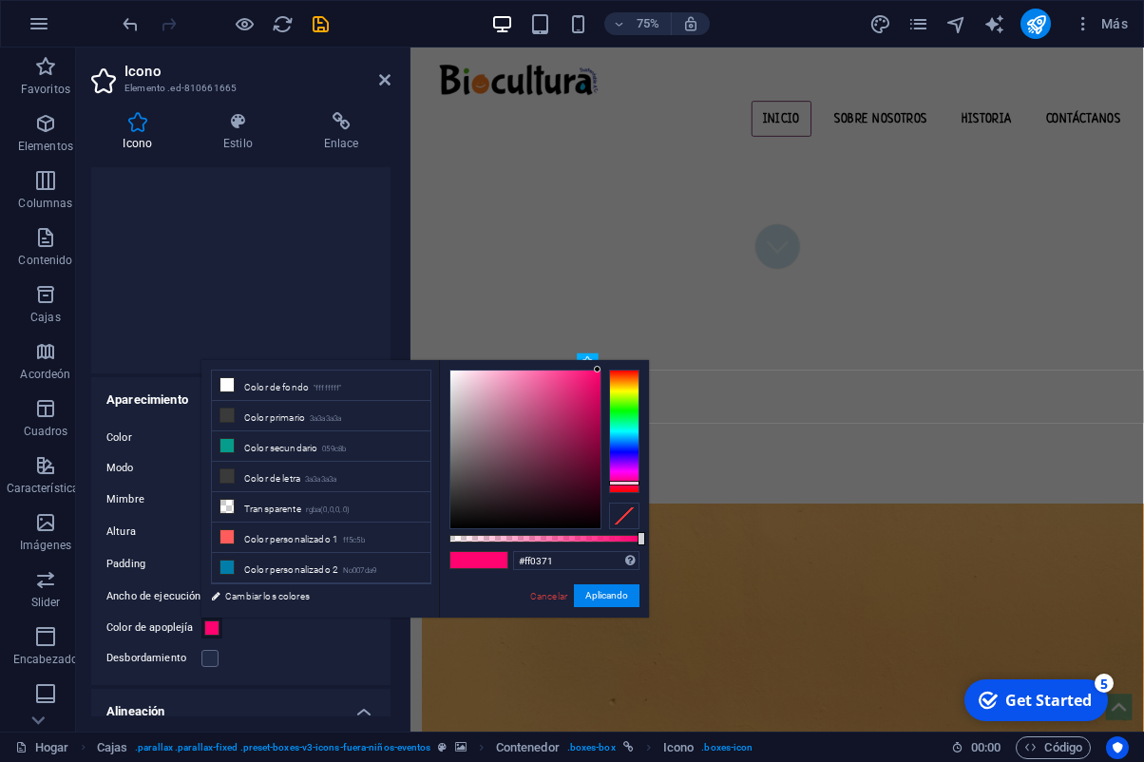
scroll to position [205, 0]
drag, startPoint x: 324, startPoint y: 495, endPoint x: 479, endPoint y: 530, distance: 158.9
click at [326, 496] on li "Transparente rgba(0,0,0,.0)" at bounding box center [321, 507] width 219 height 30
type input "rgba(0, 0, 0, 0)"
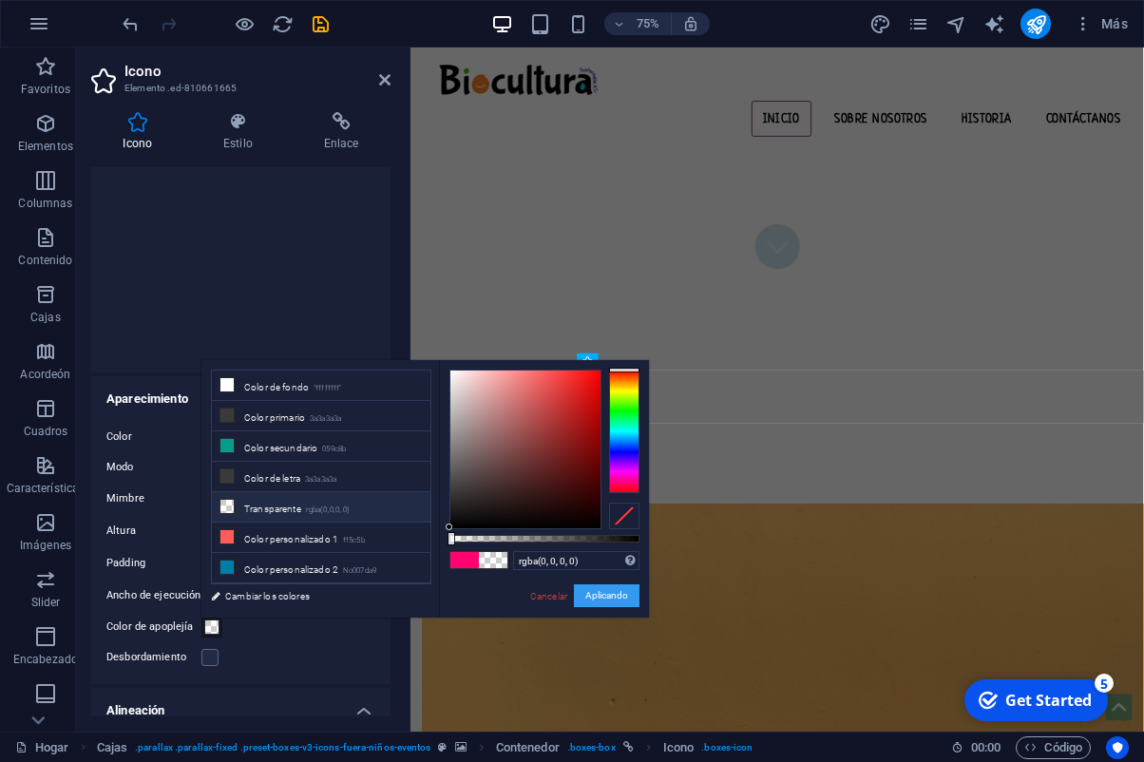
drag, startPoint x: 625, startPoint y: 593, endPoint x: 280, endPoint y: 729, distance: 370.8
click at [625, 593] on button "Aplicando" at bounding box center [607, 595] width 66 height 23
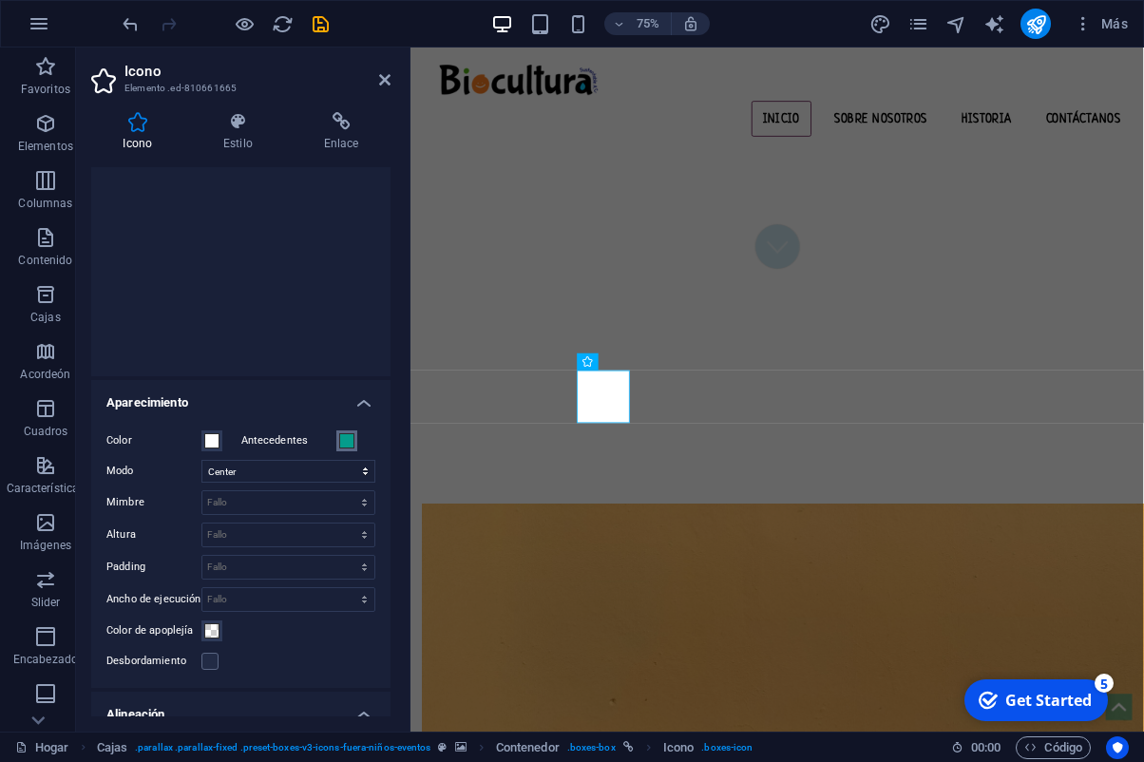
click at [347, 429] on div "Color Antecedentes Modo Scale Left Center Right Mimbre Default auto px rem % em…" at bounding box center [240, 551] width 299 height 274
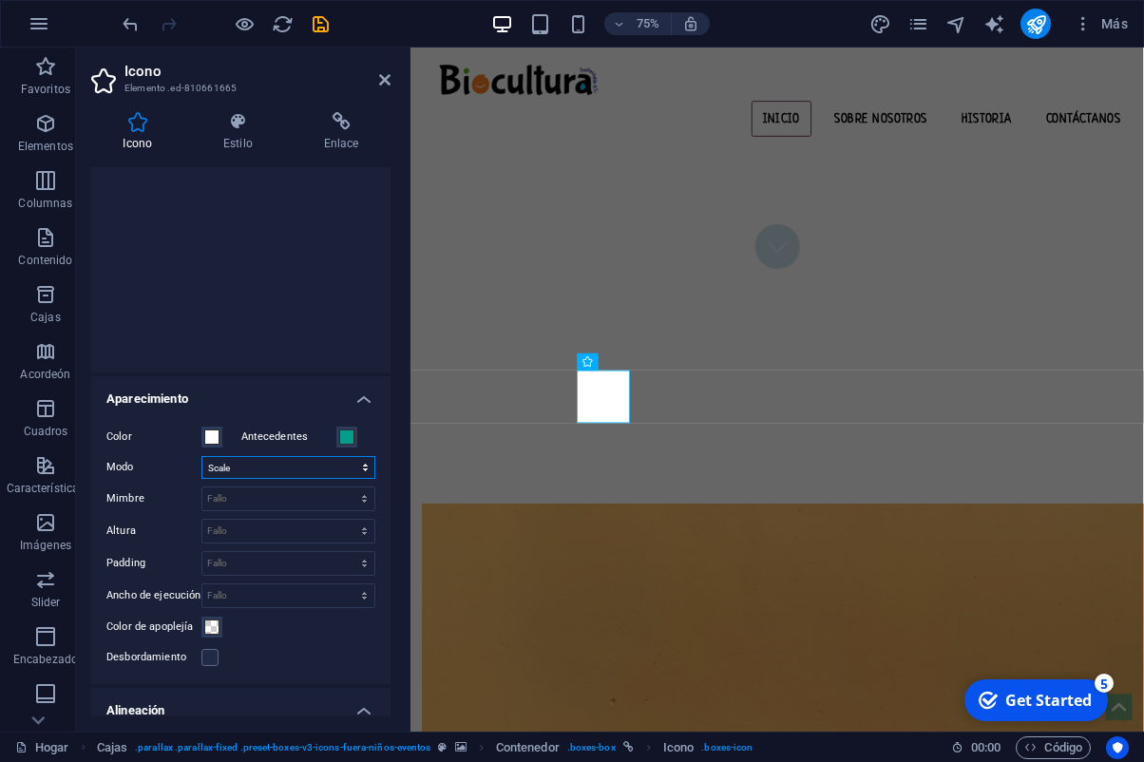
click option "Scale" at bounding box center [0, 0] width 0 height 0
select select "xMidYMid"
click option "Center" at bounding box center [0, 0] width 0 height 0
click at [202, 488] on select "Default auto px rem % em vh vw" at bounding box center [288, 499] width 172 height 23
click option "auto" at bounding box center [0, 0] width 0 height 0
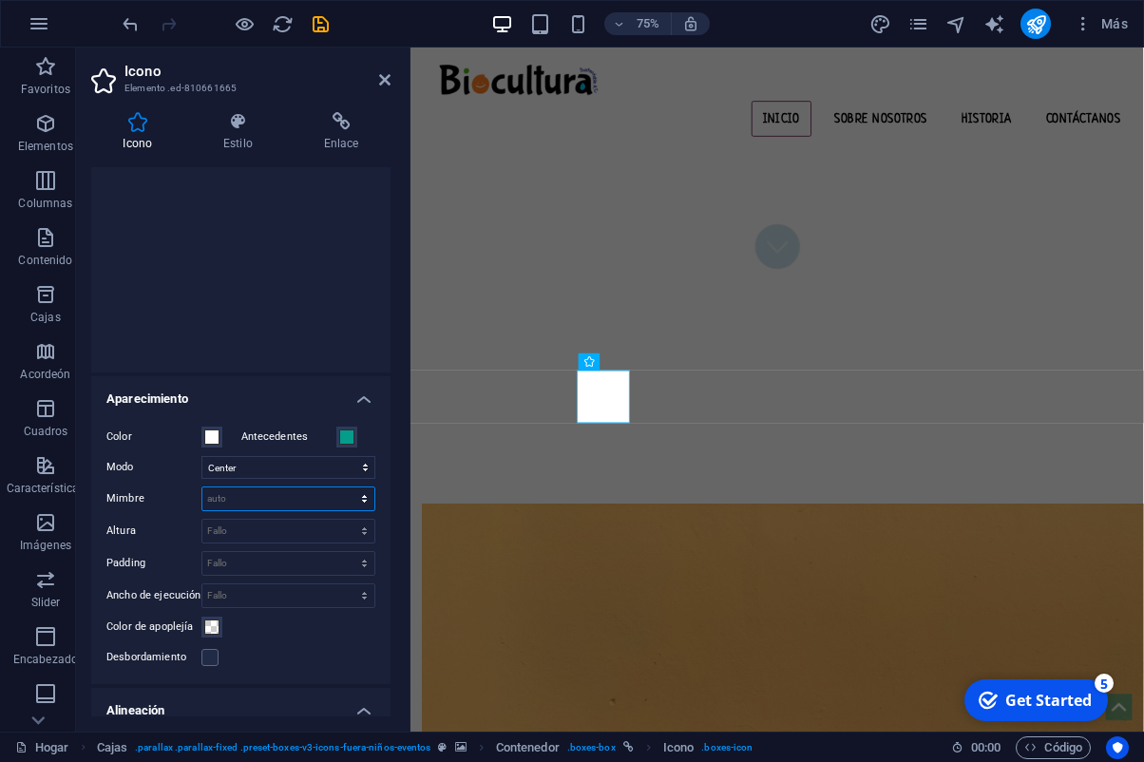
scroll to position [206, 0]
click at [202, 487] on select "Default auto px rem % em vh vw" at bounding box center [288, 498] width 172 height 23
click option "Default" at bounding box center [0, 0] width 0 height 0
select select "DISABLED_OPTION_VALUE"
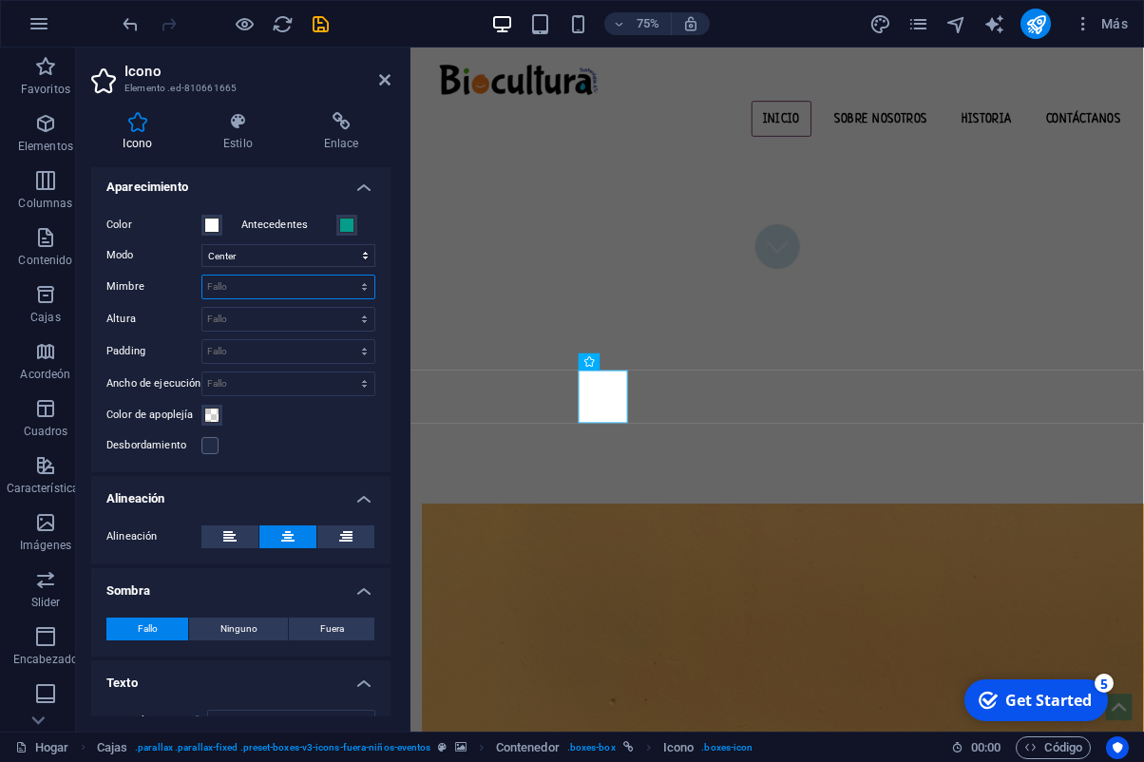
scroll to position [449, 0]
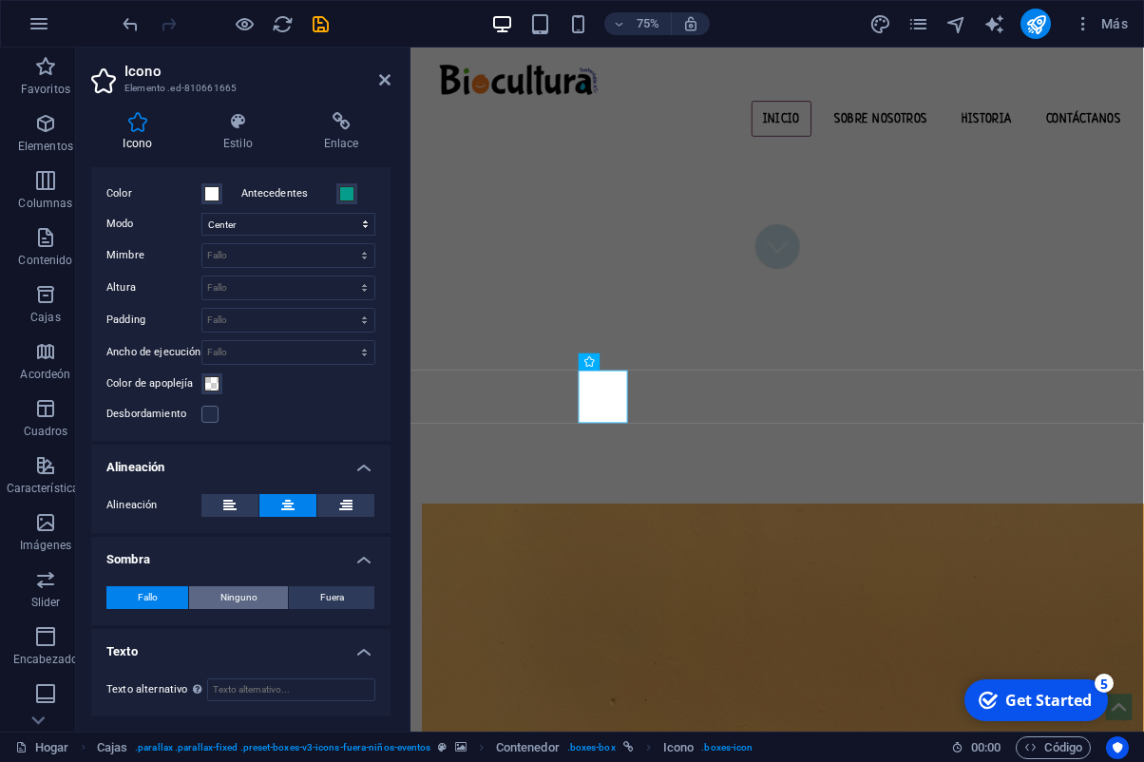
click at [237, 601] on span "Ninguno" at bounding box center [238, 597] width 37 height 23
click at [163, 600] on button "Fallo" at bounding box center [147, 597] width 82 height 23
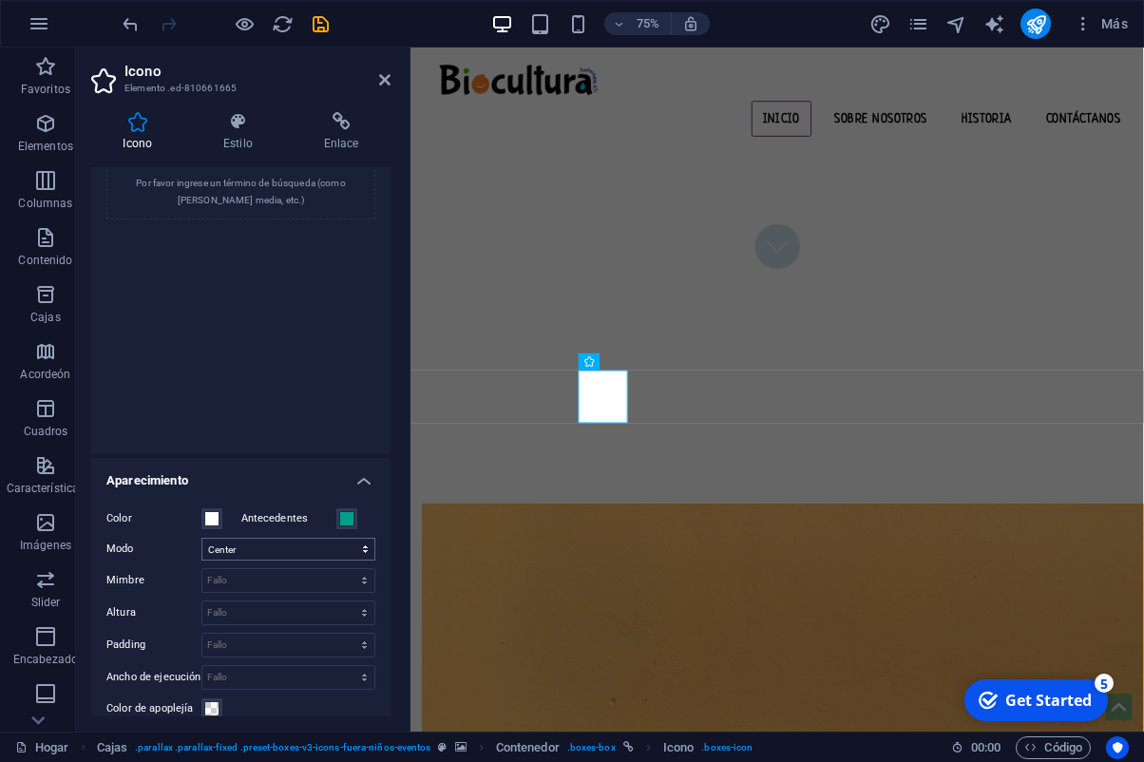
scroll to position [107, 0]
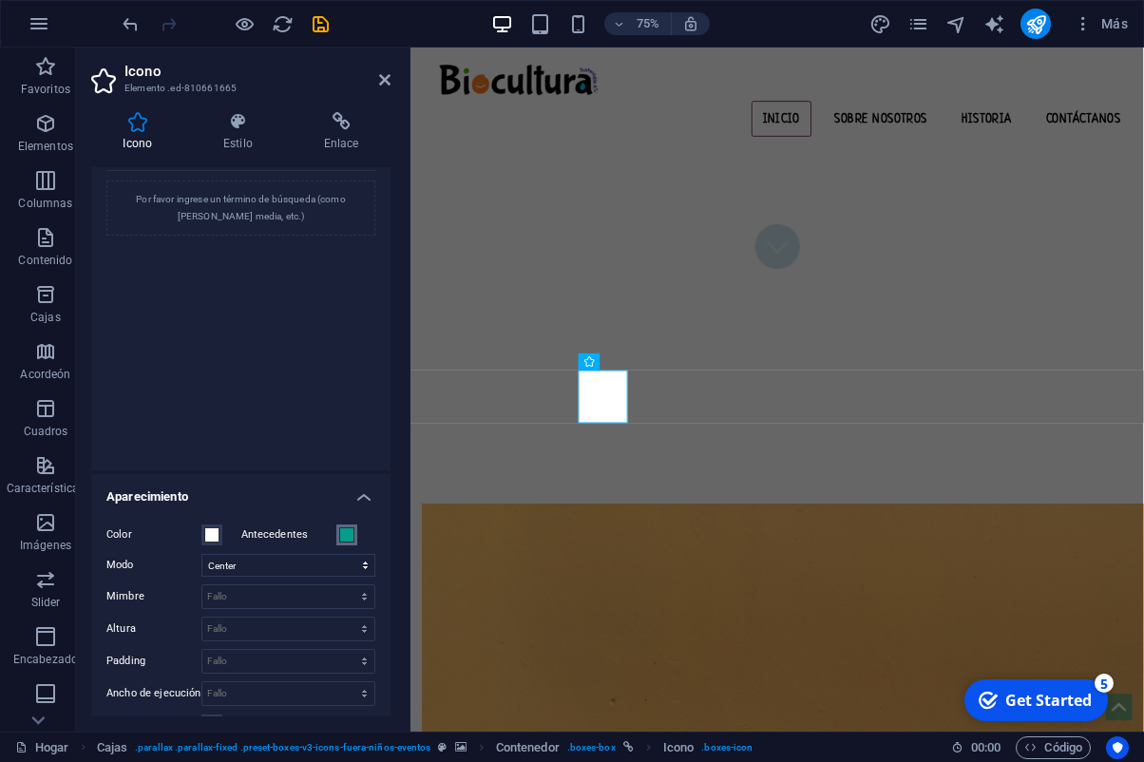
click at [346, 535] on span at bounding box center [346, 534] width 15 height 15
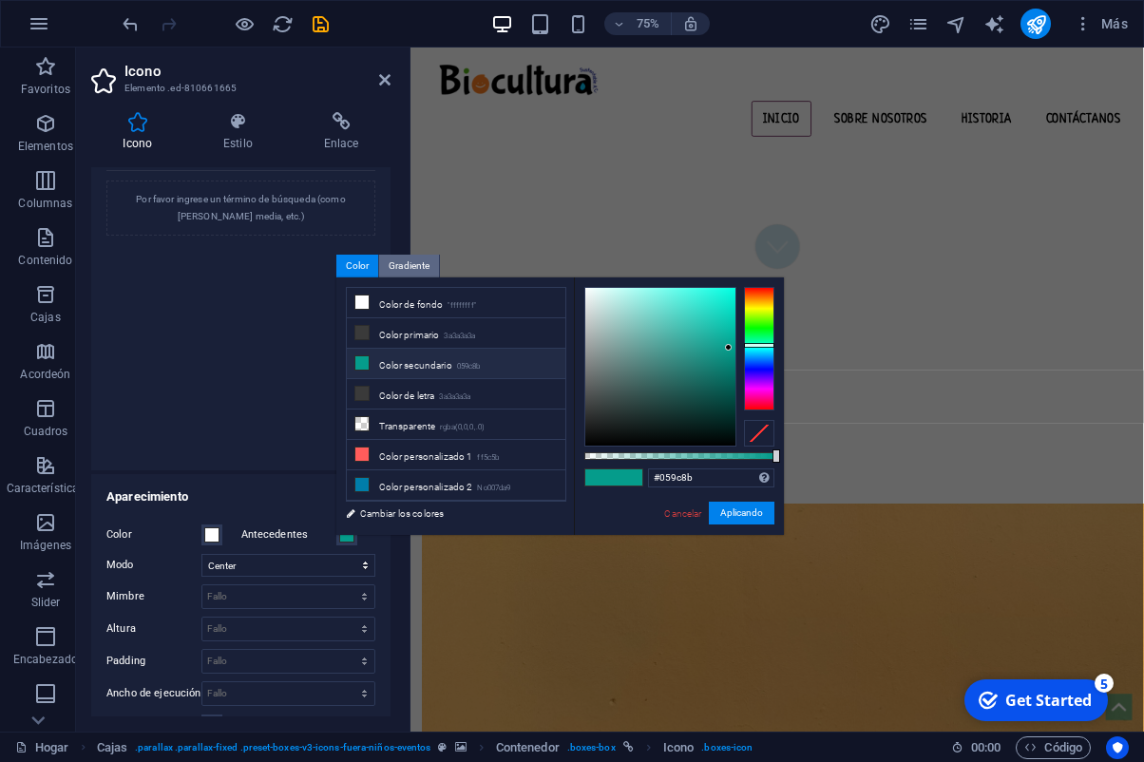
click at [410, 275] on div "Gradiente" at bounding box center [409, 266] width 60 height 23
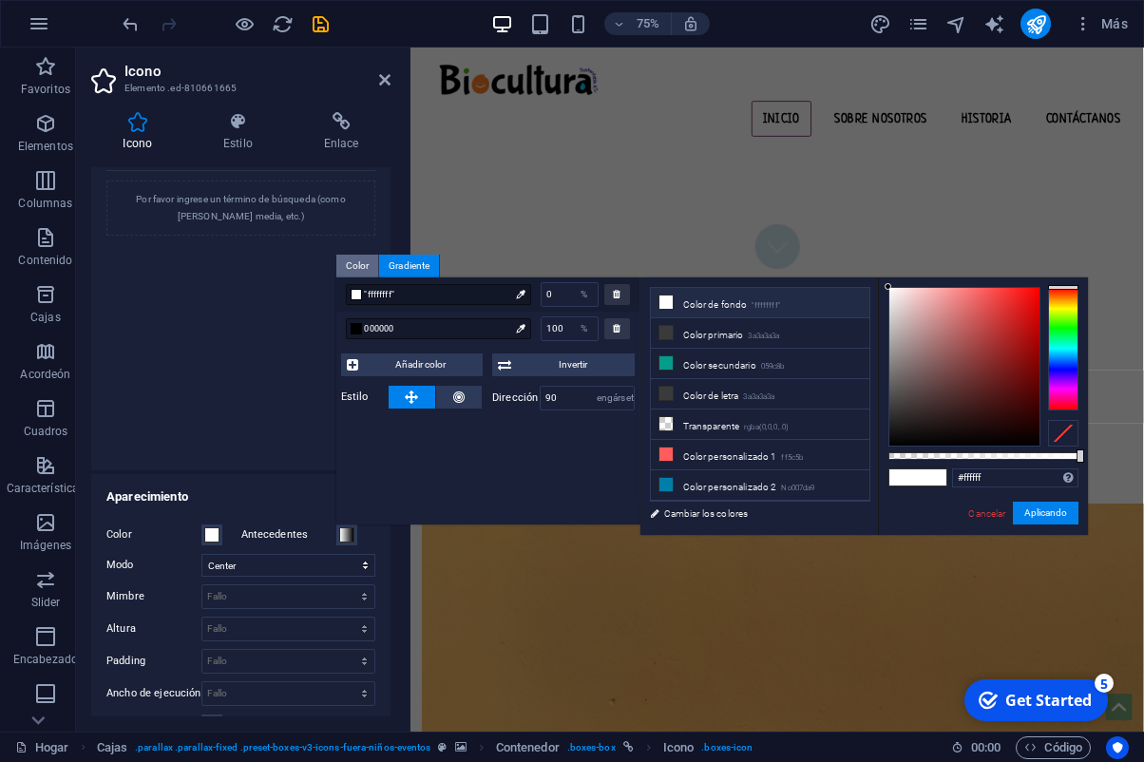
click at [357, 263] on div "Color" at bounding box center [357, 266] width 43 height 23
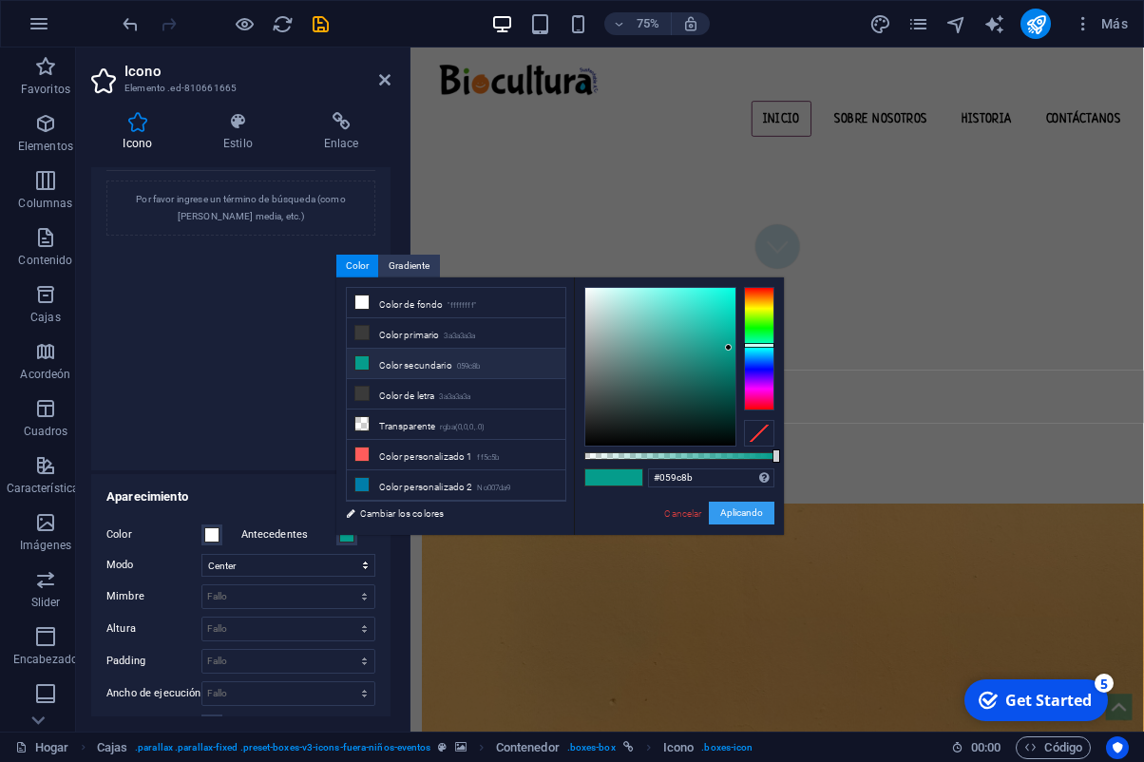
click at [758, 518] on button "Aplicando" at bounding box center [742, 513] width 66 height 23
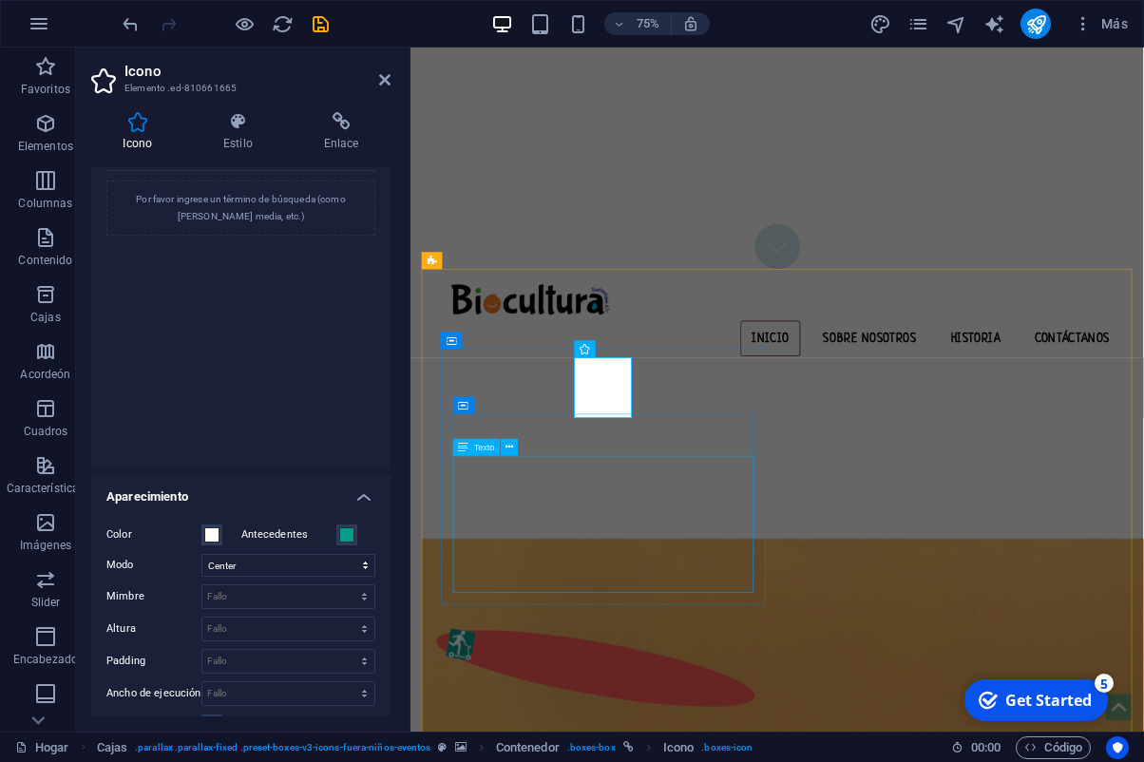
scroll to position [620, 0]
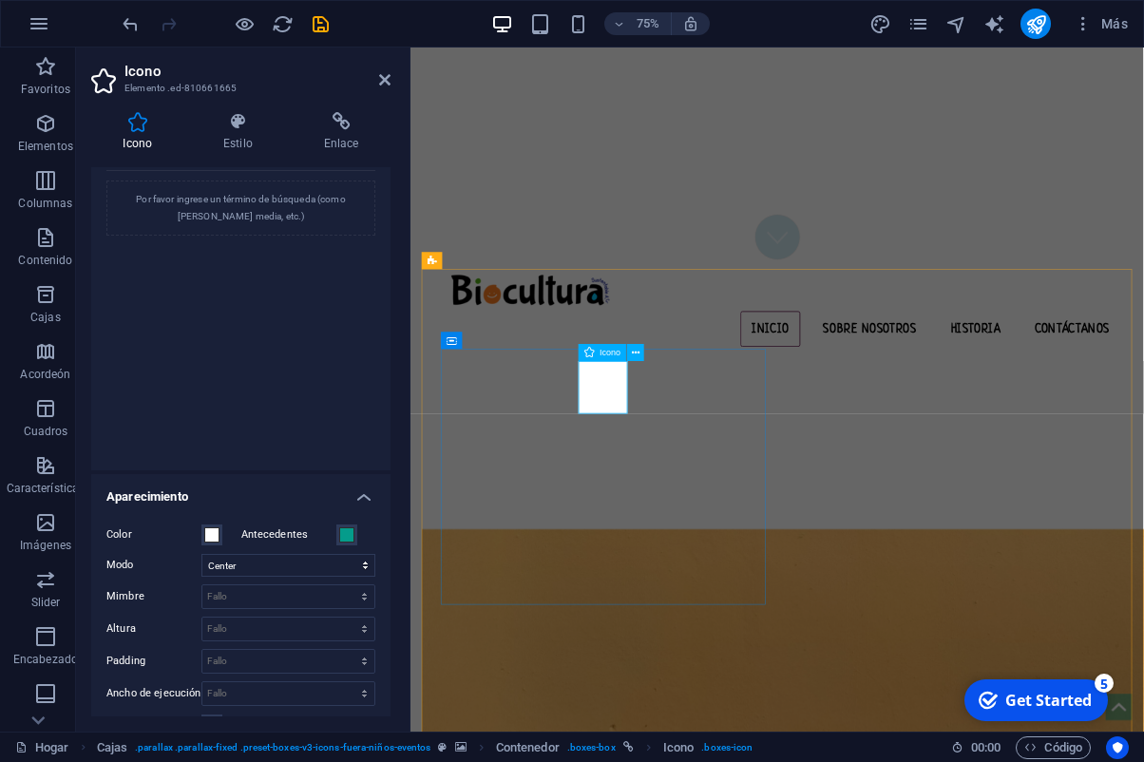
click at [599, 354] on div "Icono" at bounding box center [603, 352] width 48 height 17
click at [258, 209] on div "Por favor ingrese un término de búsqueda (como [PERSON_NAME] media, etc.)" at bounding box center [240, 208] width 269 height 55
click at [261, 214] on div "Por favor ingrese un término de búsqueda (como [PERSON_NAME] media, etc.)" at bounding box center [240, 208] width 269 height 55
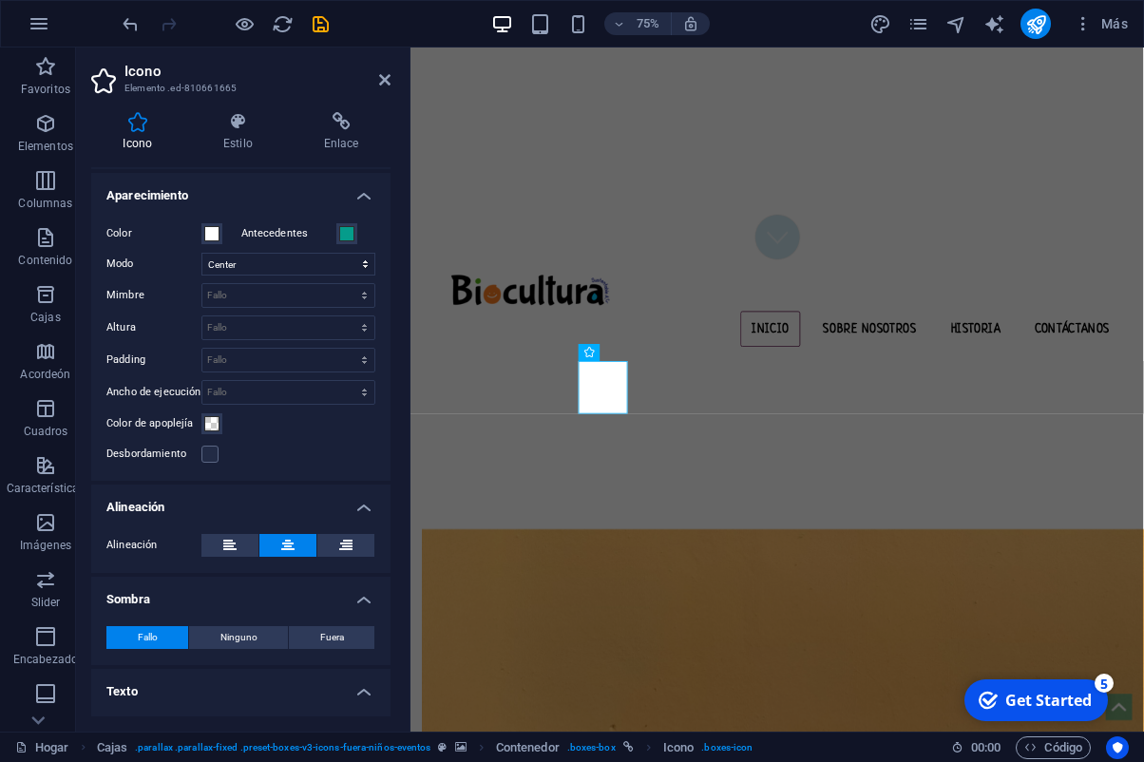
scroll to position [449, 0]
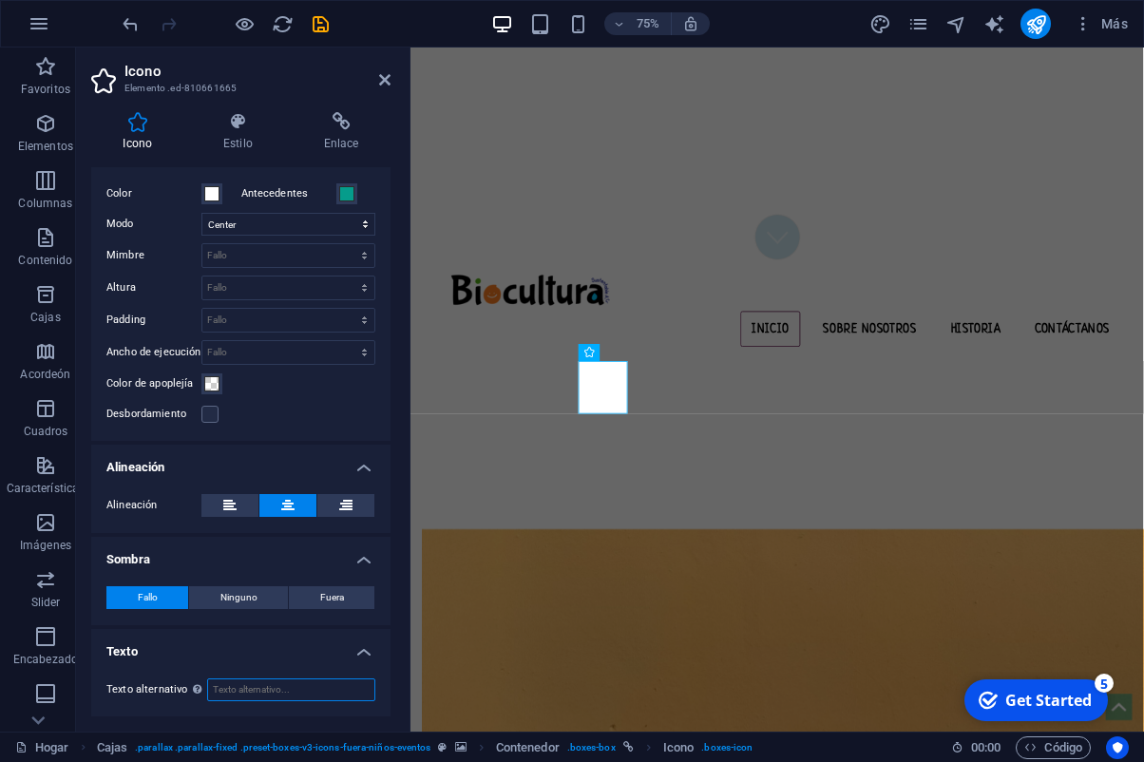
drag, startPoint x: 314, startPoint y: 688, endPoint x: 287, endPoint y: 684, distance: 26.9
click at [313, 688] on input "Texto alternativo El texto alternativo es utilizado por dispositivos que no pue…" at bounding box center [291, 690] width 168 height 23
click at [302, 714] on div "Texto alternativo El texto alternativo es utilizado por dispositivos que no pue…" at bounding box center [240, 689] width 299 height 53
click at [259, 692] on input "rfe" at bounding box center [291, 690] width 168 height 23
type input "r"
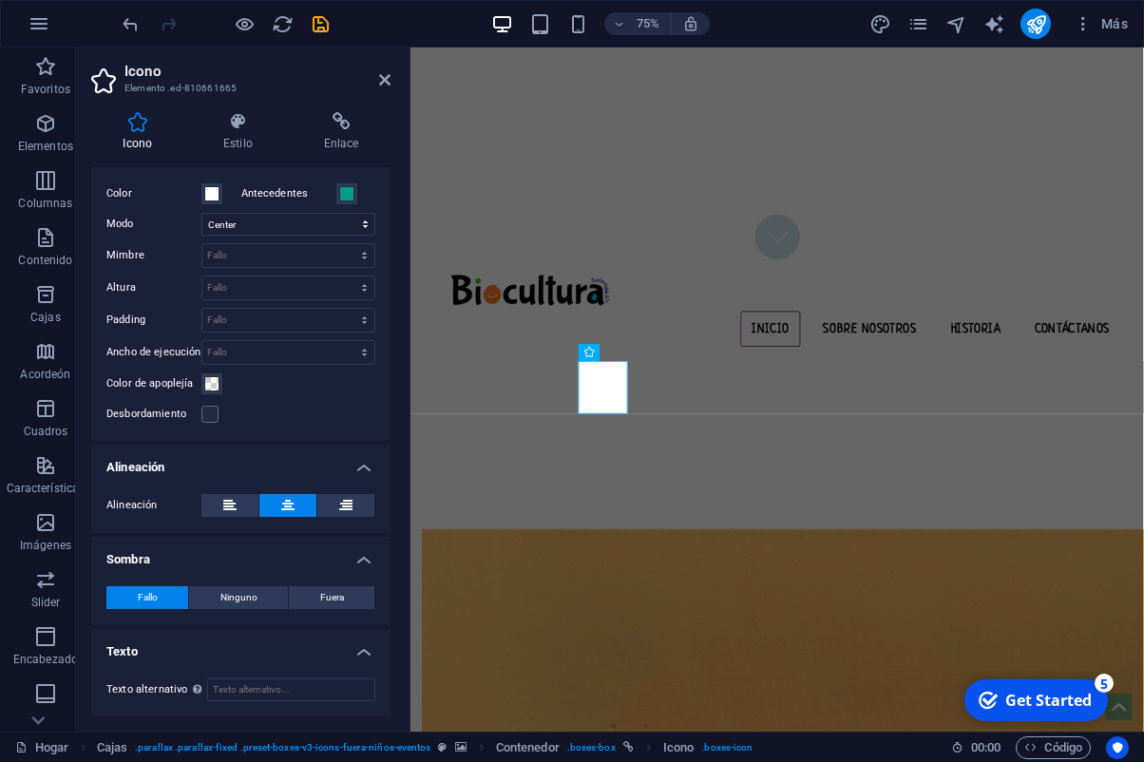
click at [319, 427] on div "Color Antecedentes Modo Scale Left Center Right Mimbre Default auto px rem % em…" at bounding box center [240, 304] width 299 height 274
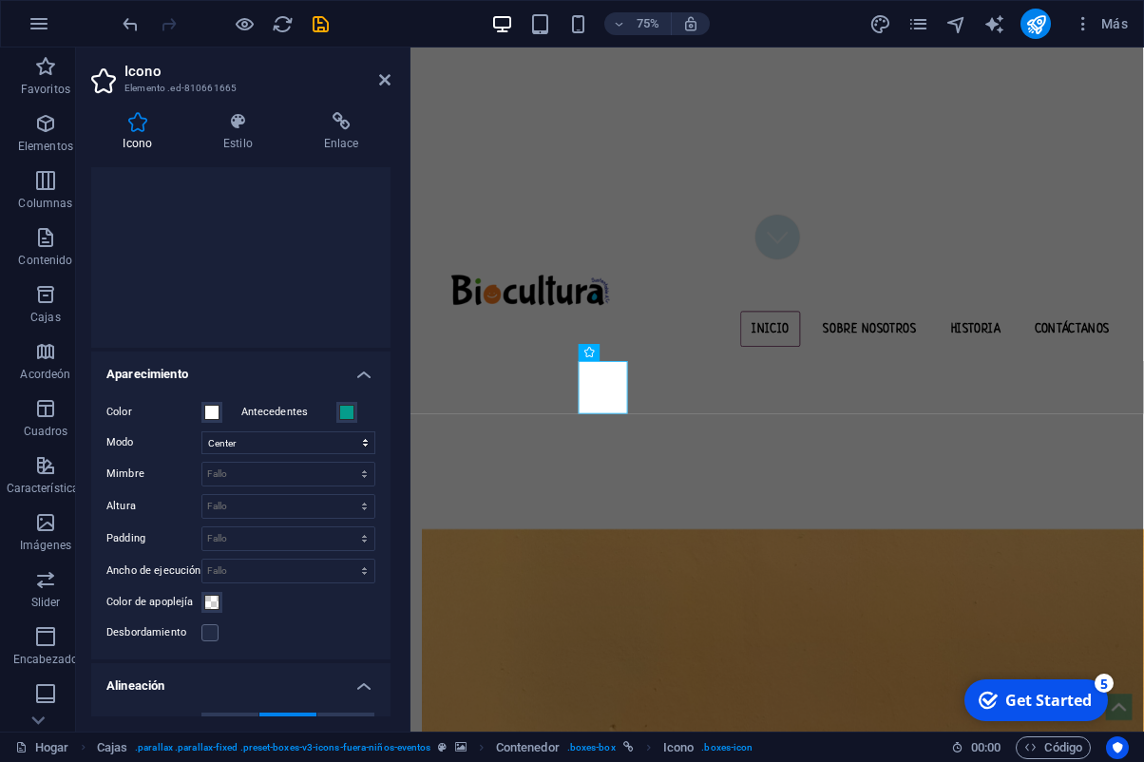
scroll to position [165, 0]
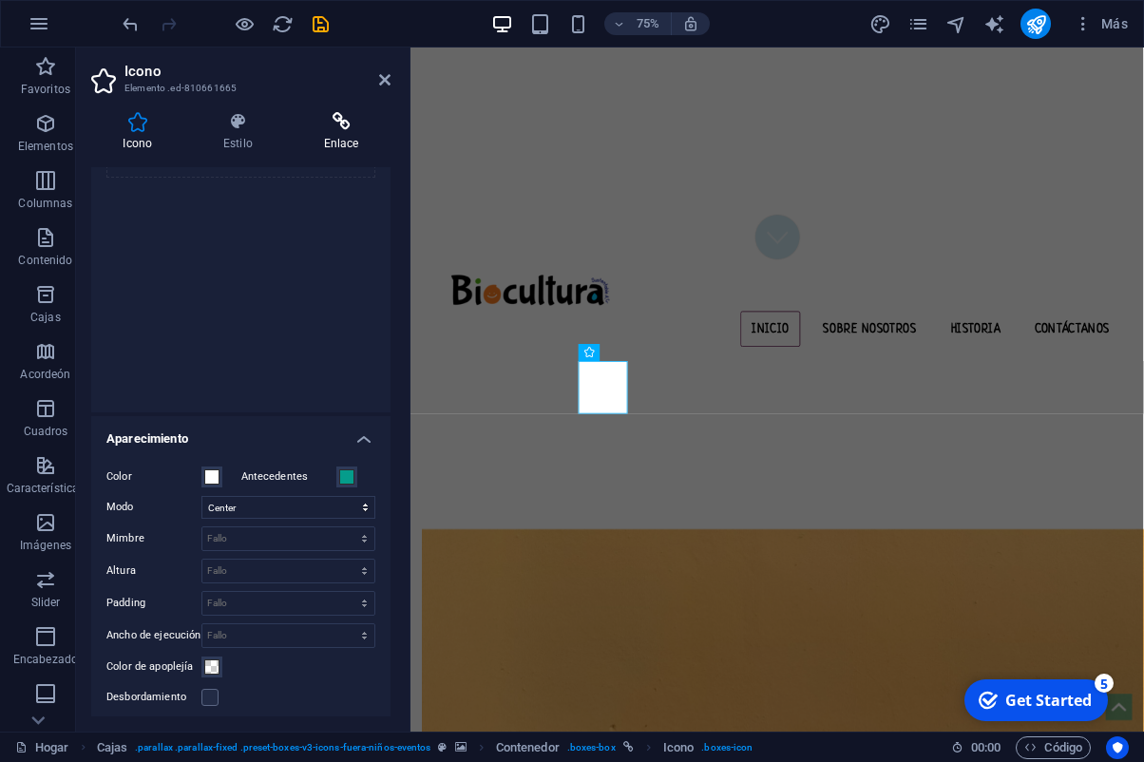
click at [324, 131] on h4 "Enlace" at bounding box center [341, 132] width 99 height 40
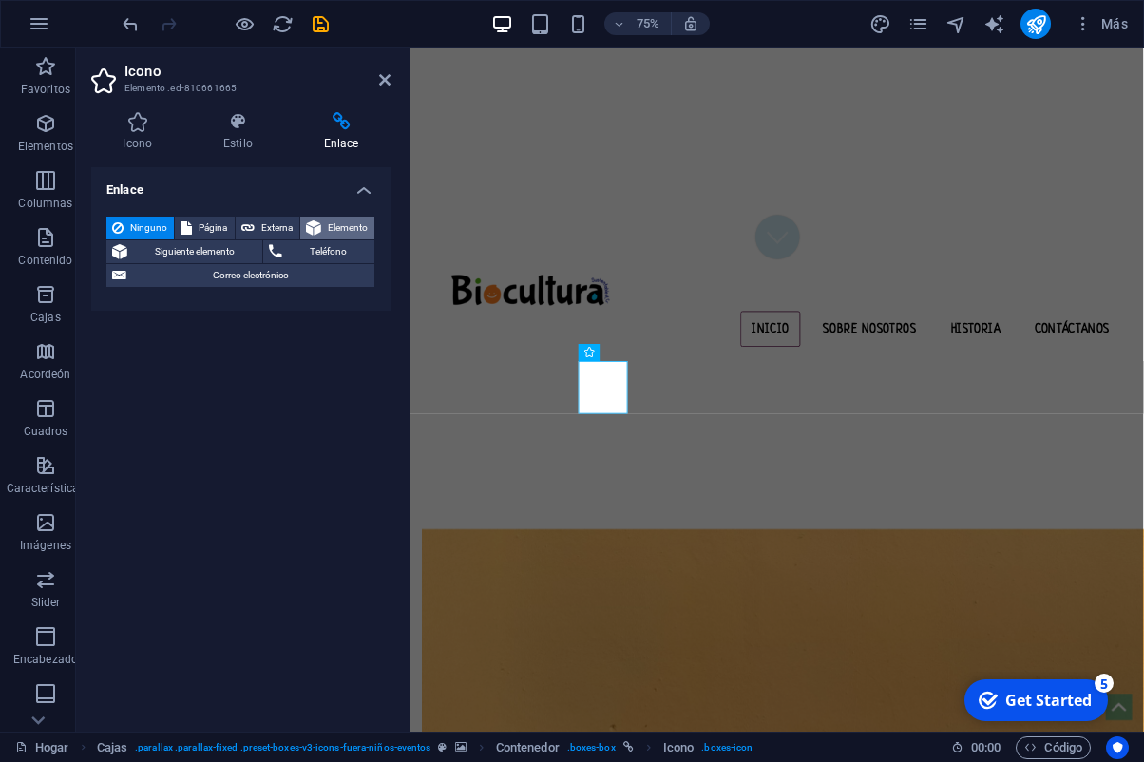
click at [335, 227] on span "Elemento" at bounding box center [348, 228] width 42 height 23
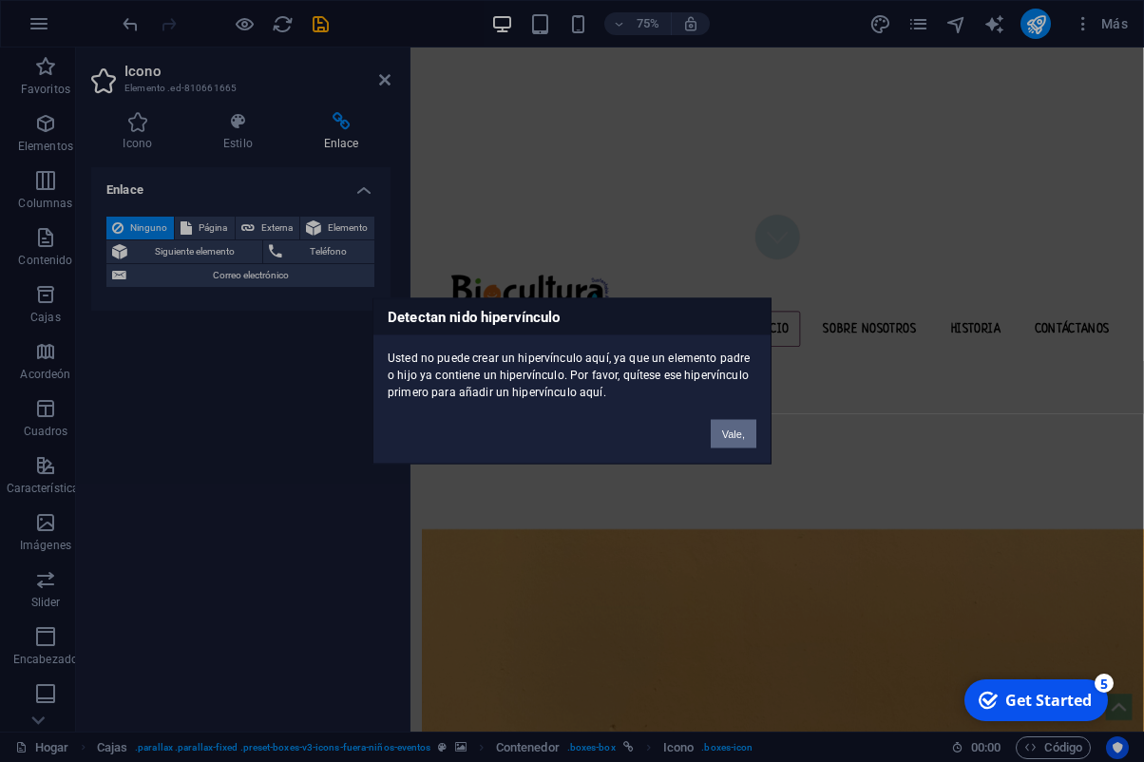
click at [751, 438] on button "Vale," at bounding box center [734, 434] width 46 height 29
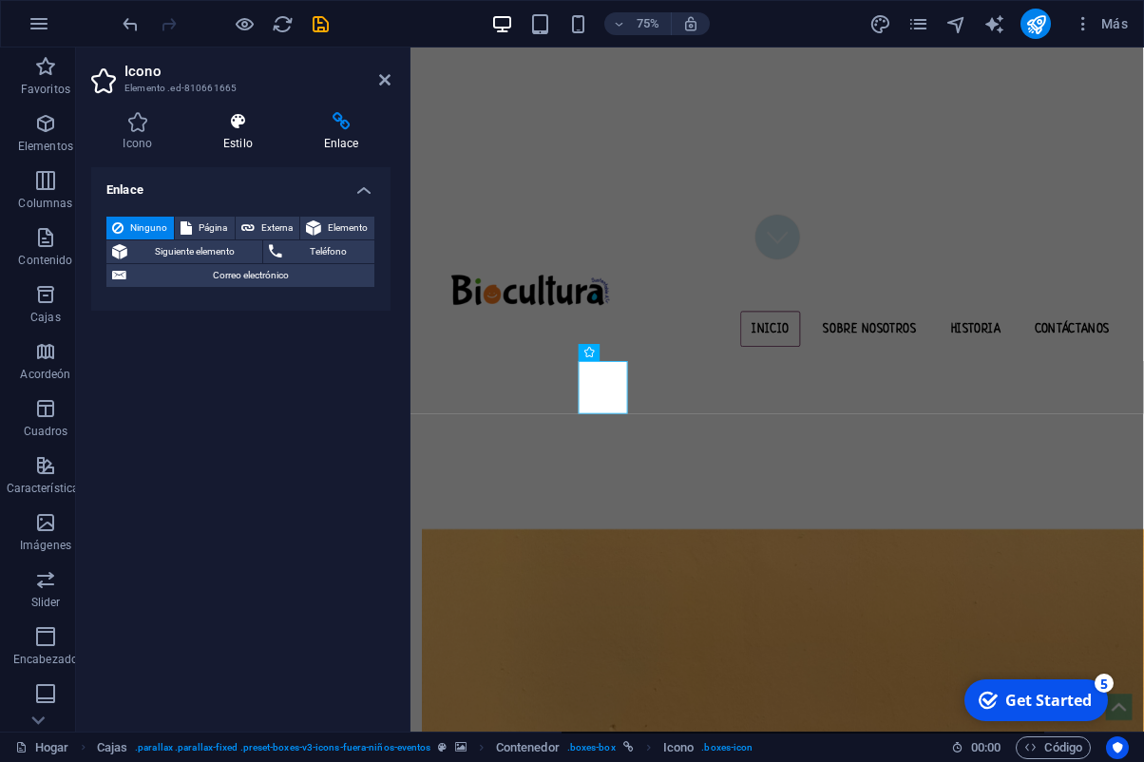
click at [238, 129] on icon at bounding box center [238, 121] width 93 height 19
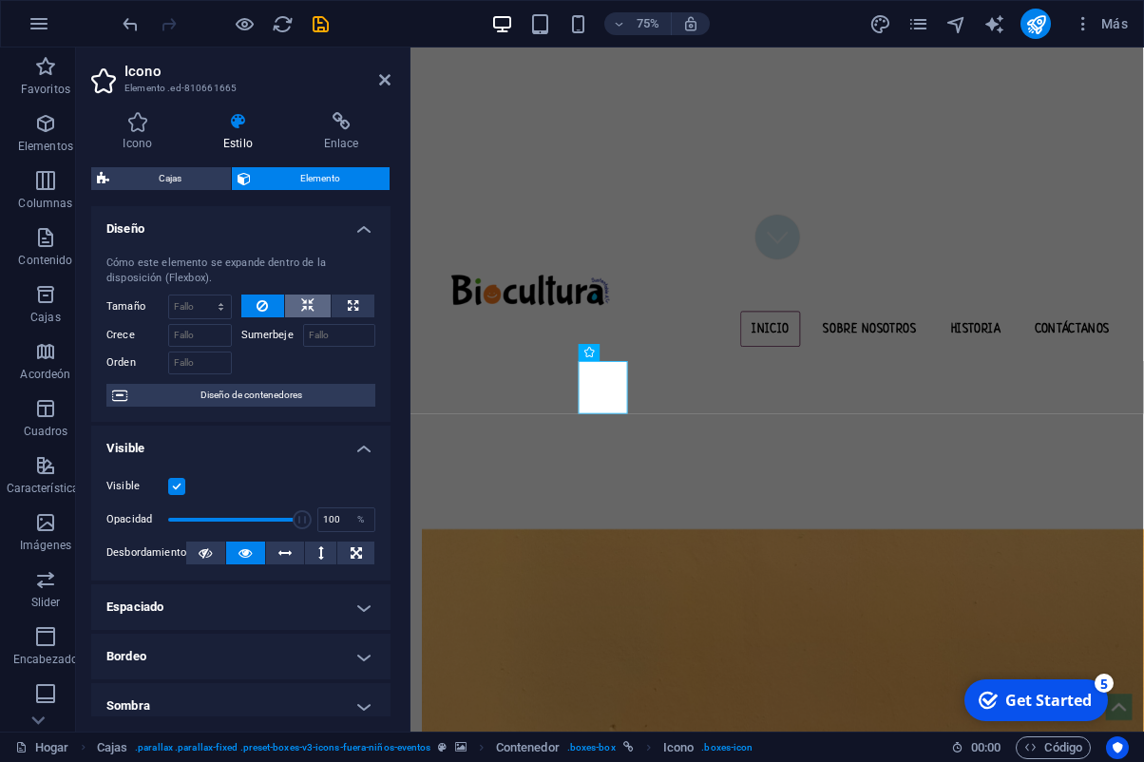
click at [309, 313] on icon at bounding box center [307, 306] width 13 height 23
click at [346, 308] on button at bounding box center [353, 306] width 43 height 23
type input "100"
select select "%"
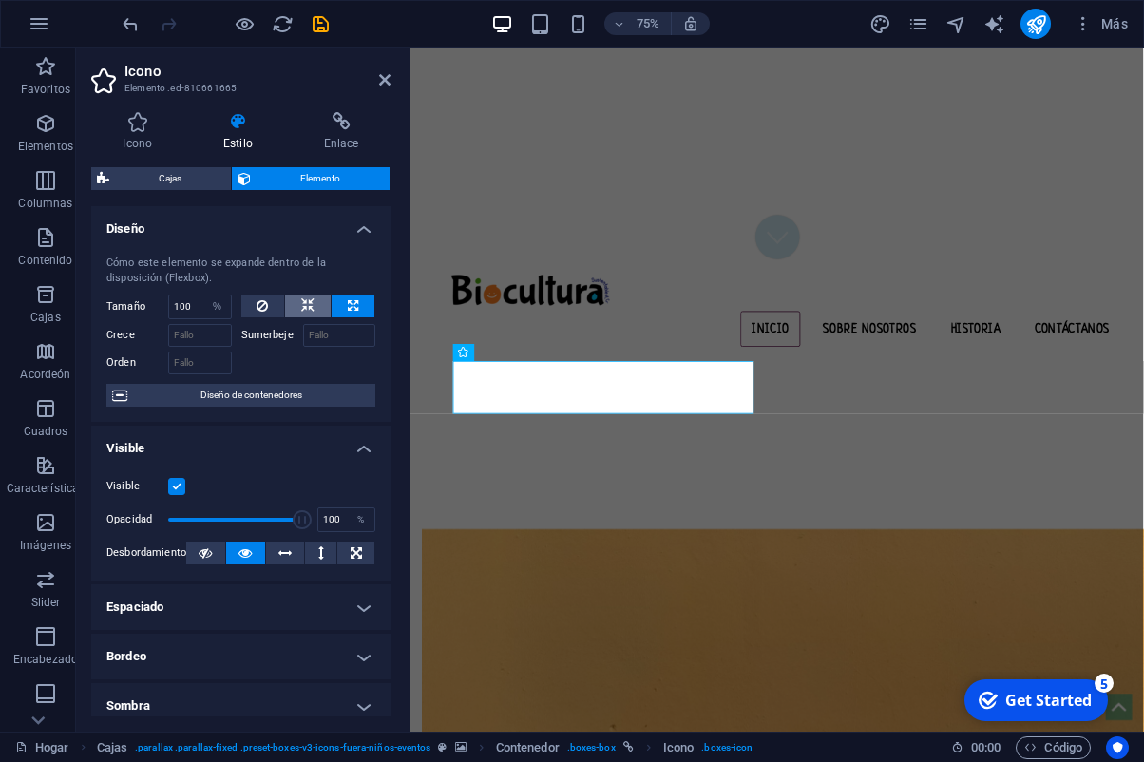
click at [310, 308] on icon at bounding box center [307, 306] width 13 height 23
select select "DISABLED_OPTION_VALUE"
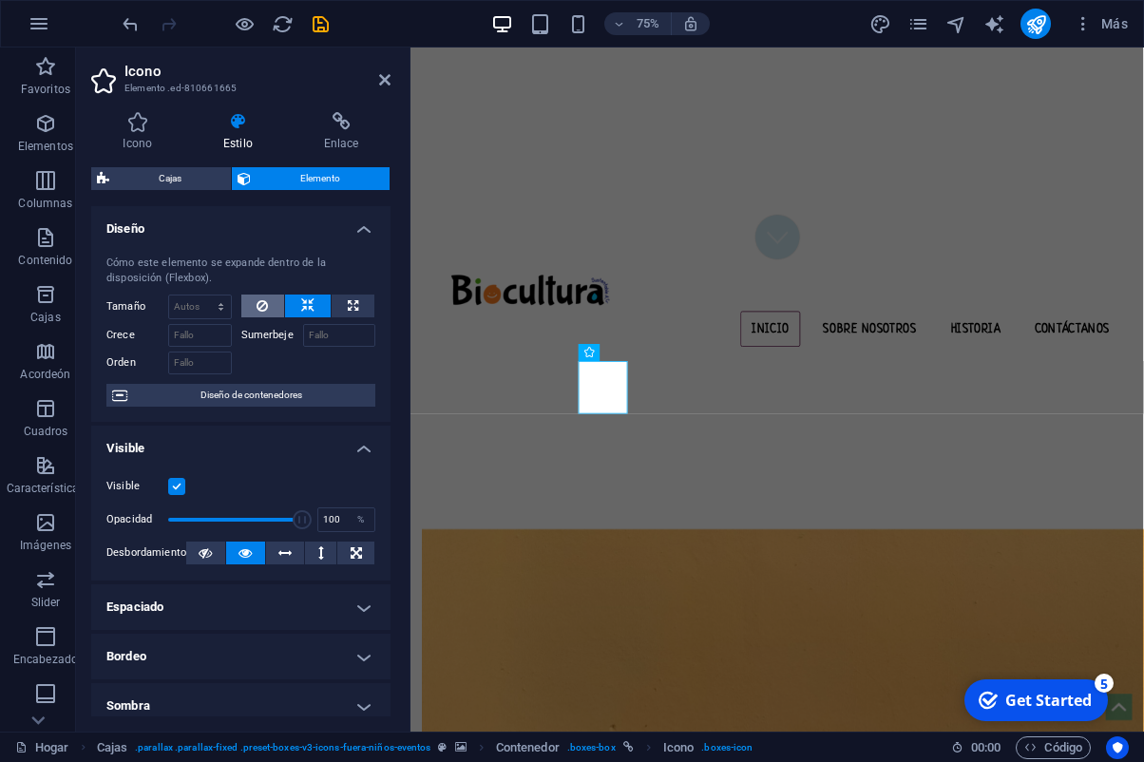
click at [267, 307] on icon at bounding box center [262, 306] width 11 height 23
click at [246, 400] on span "Diseño de contenedores" at bounding box center [251, 395] width 237 height 23
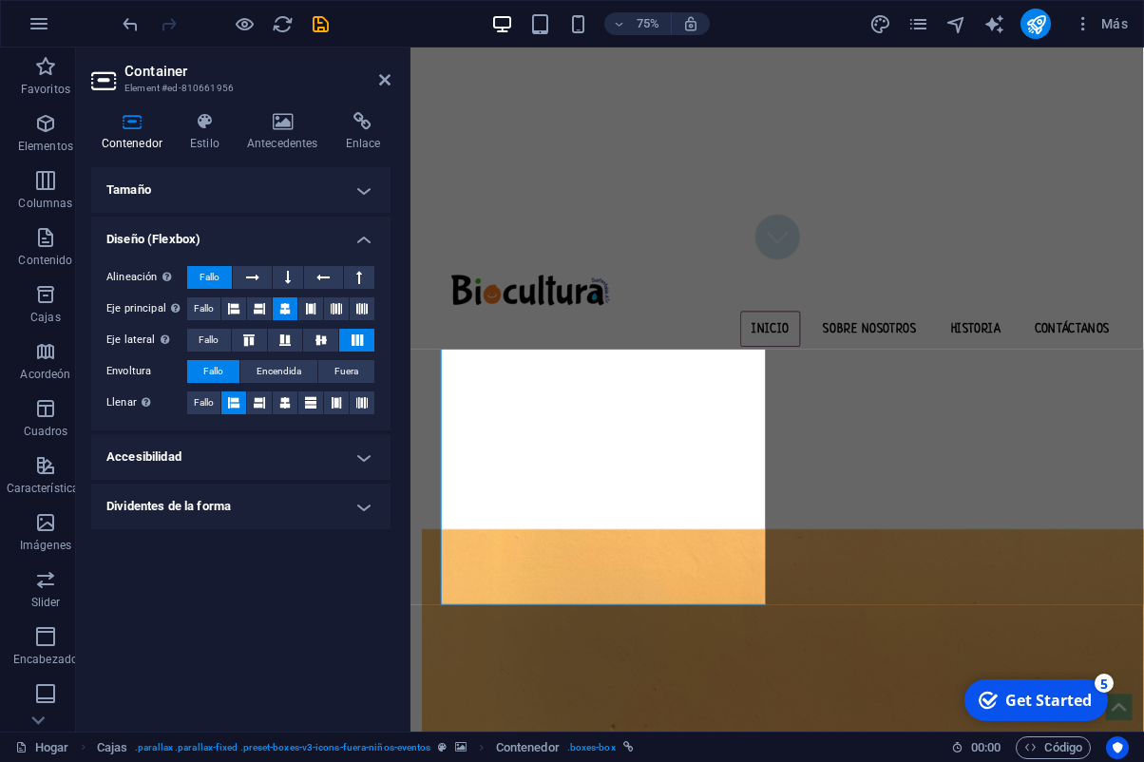
scroll to position [0, 0]
click at [367, 190] on h4 "Tamaño" at bounding box center [240, 190] width 299 height 46
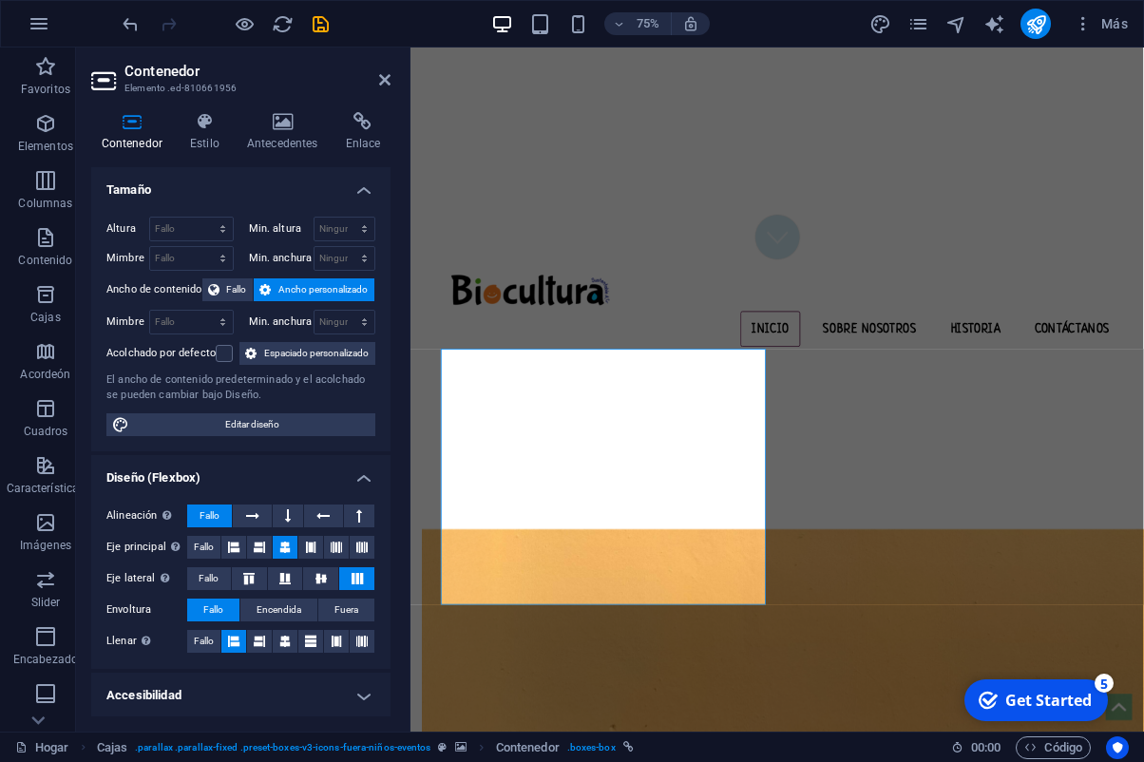
click at [367, 190] on h4 "Tamaño" at bounding box center [240, 184] width 299 height 34
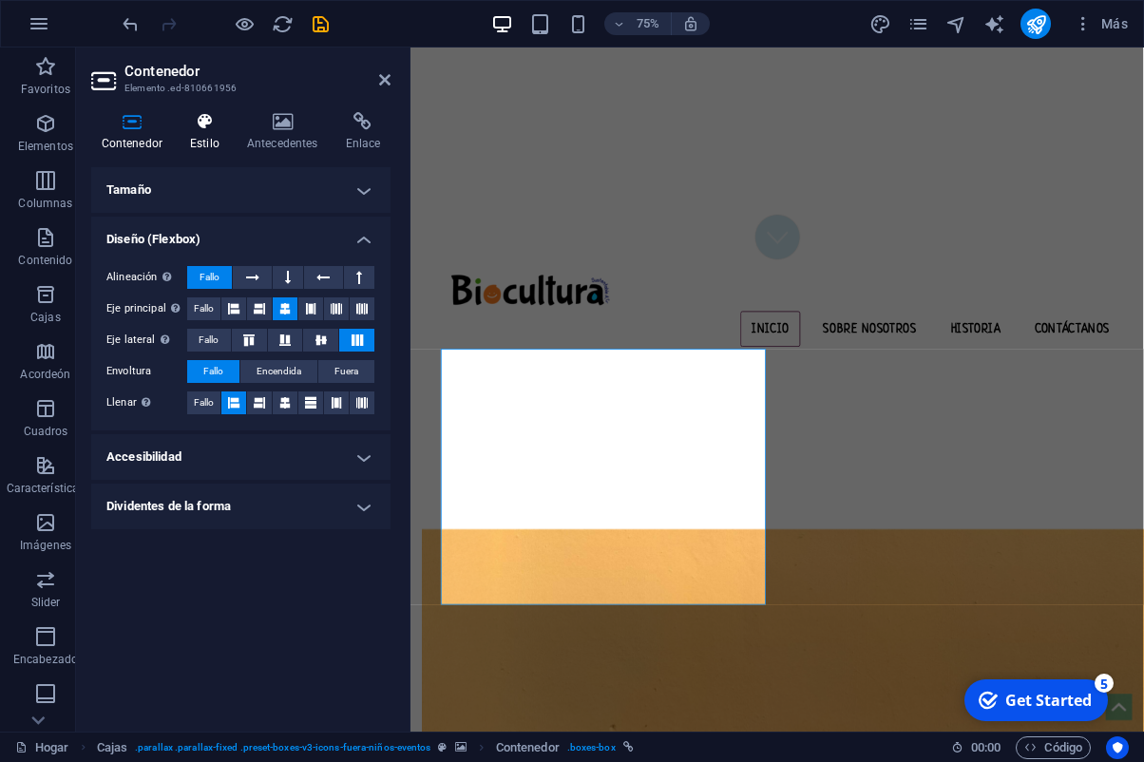
click at [195, 130] on icon at bounding box center [204, 121] width 49 height 19
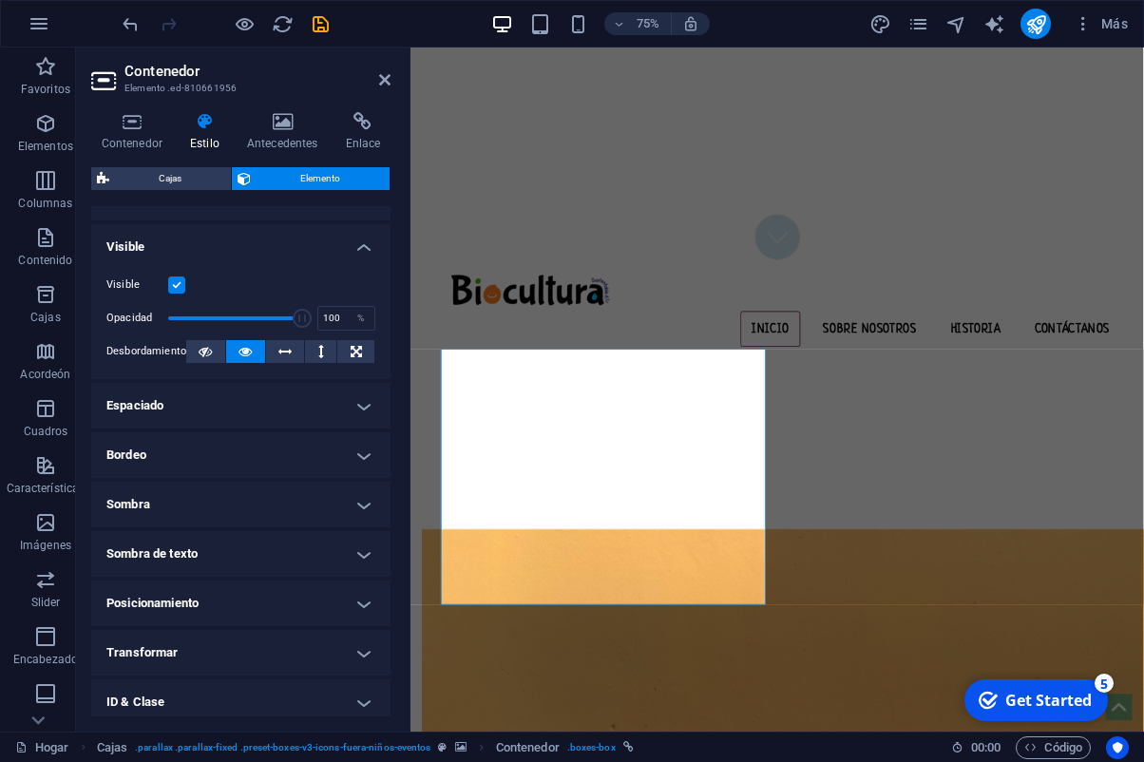
scroll to position [218, 0]
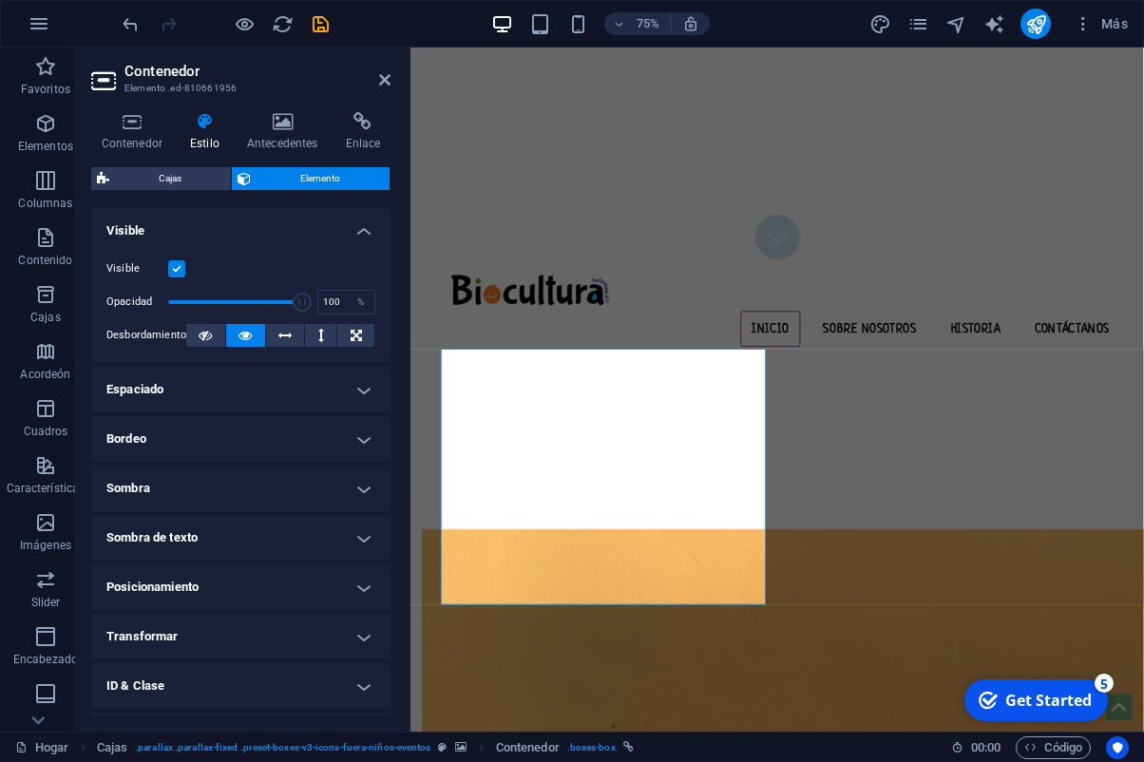
click at [321, 388] on h4 "Espaciado" at bounding box center [240, 390] width 299 height 46
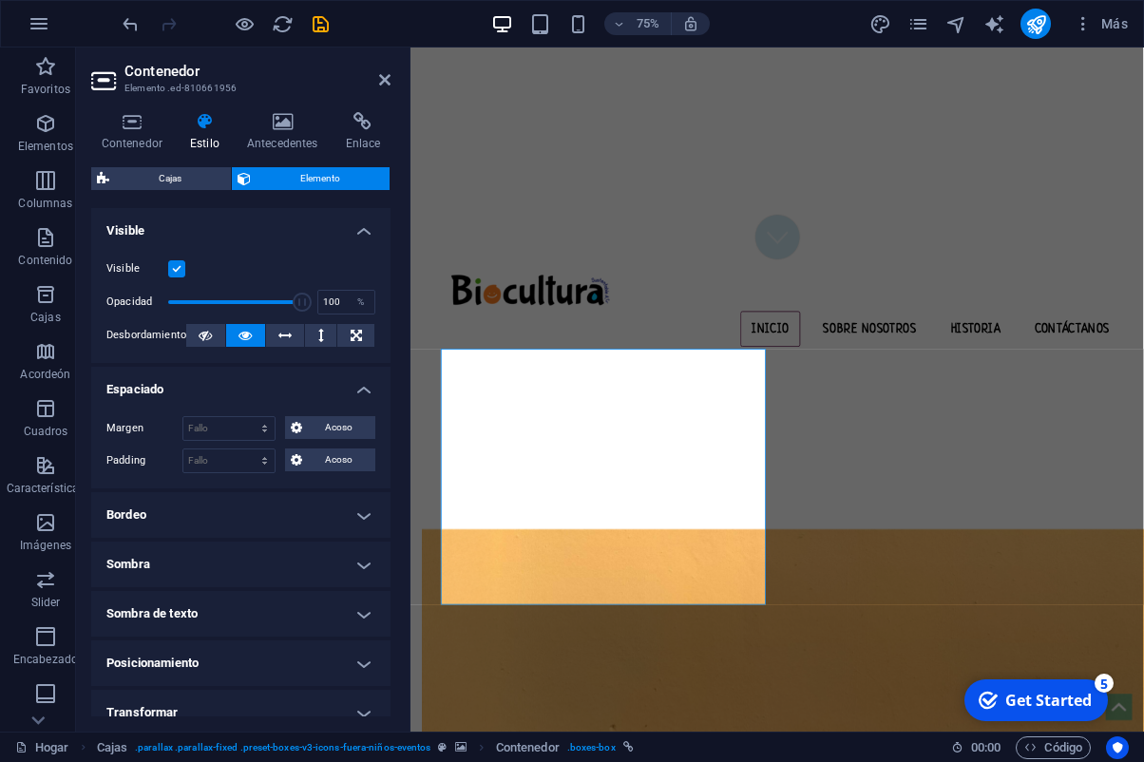
click at [321, 388] on h4 "Espaciado" at bounding box center [240, 384] width 299 height 34
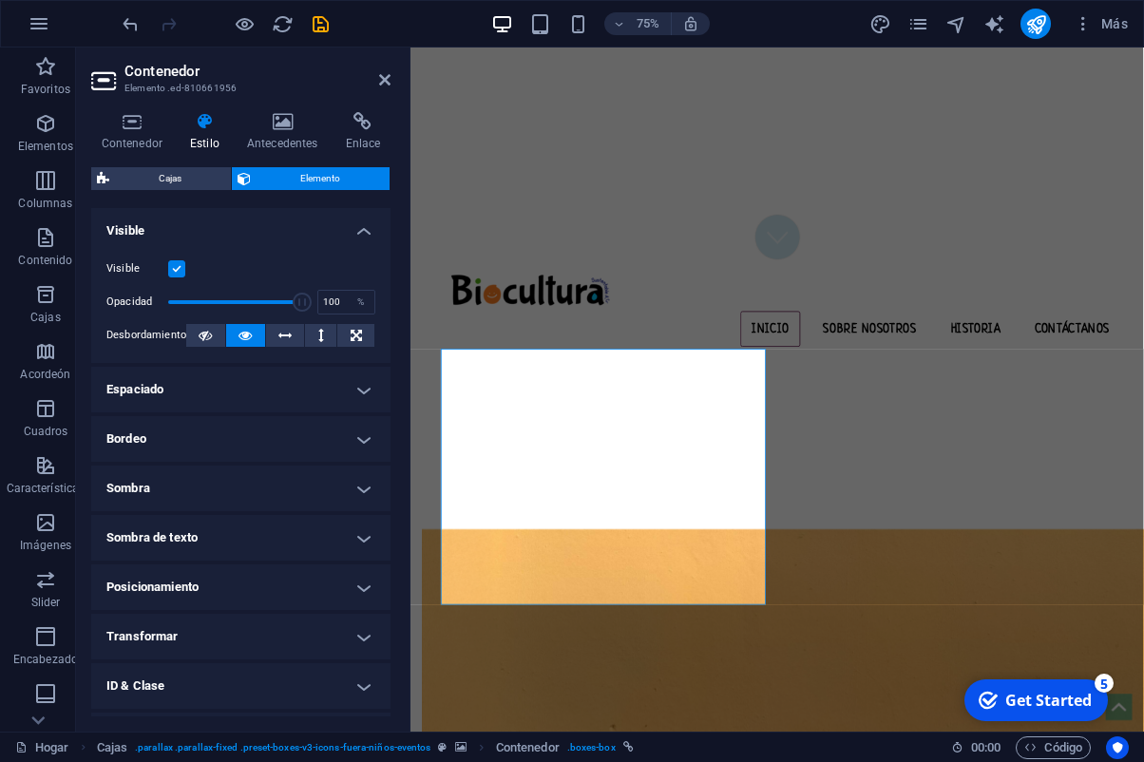
click at [341, 445] on h4 "Bordeo" at bounding box center [240, 439] width 299 height 46
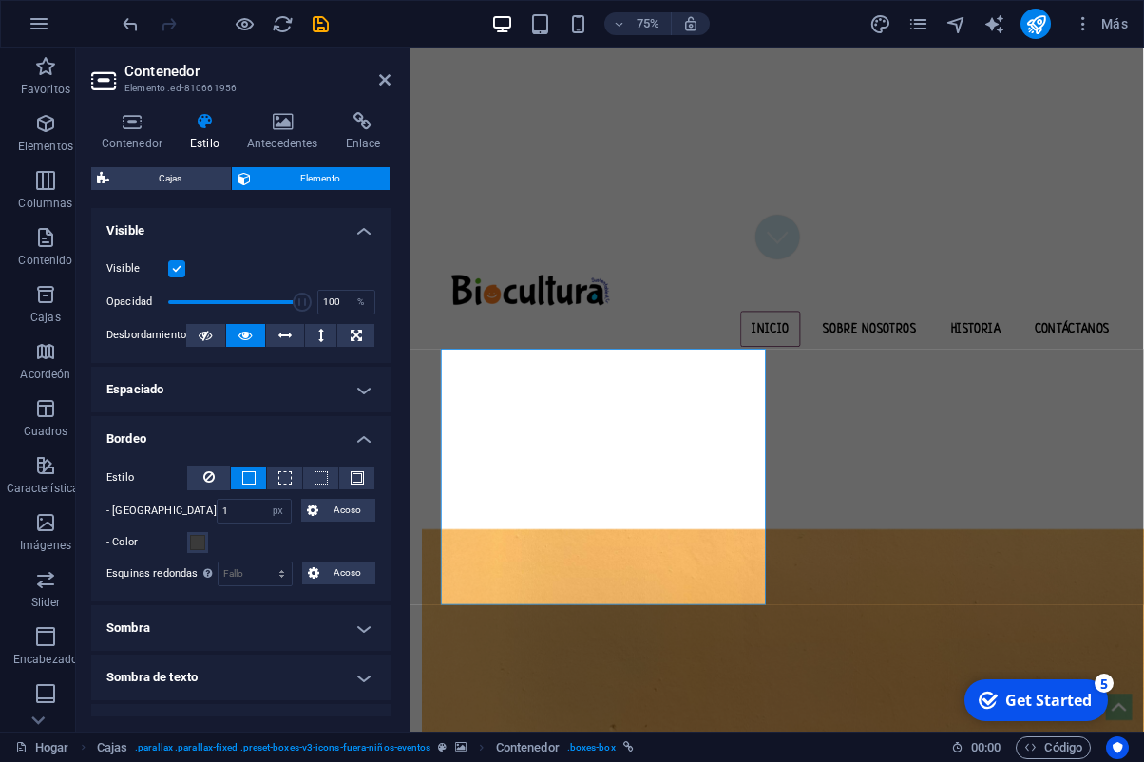
click at [374, 386] on h4 "Espaciado" at bounding box center [240, 390] width 299 height 46
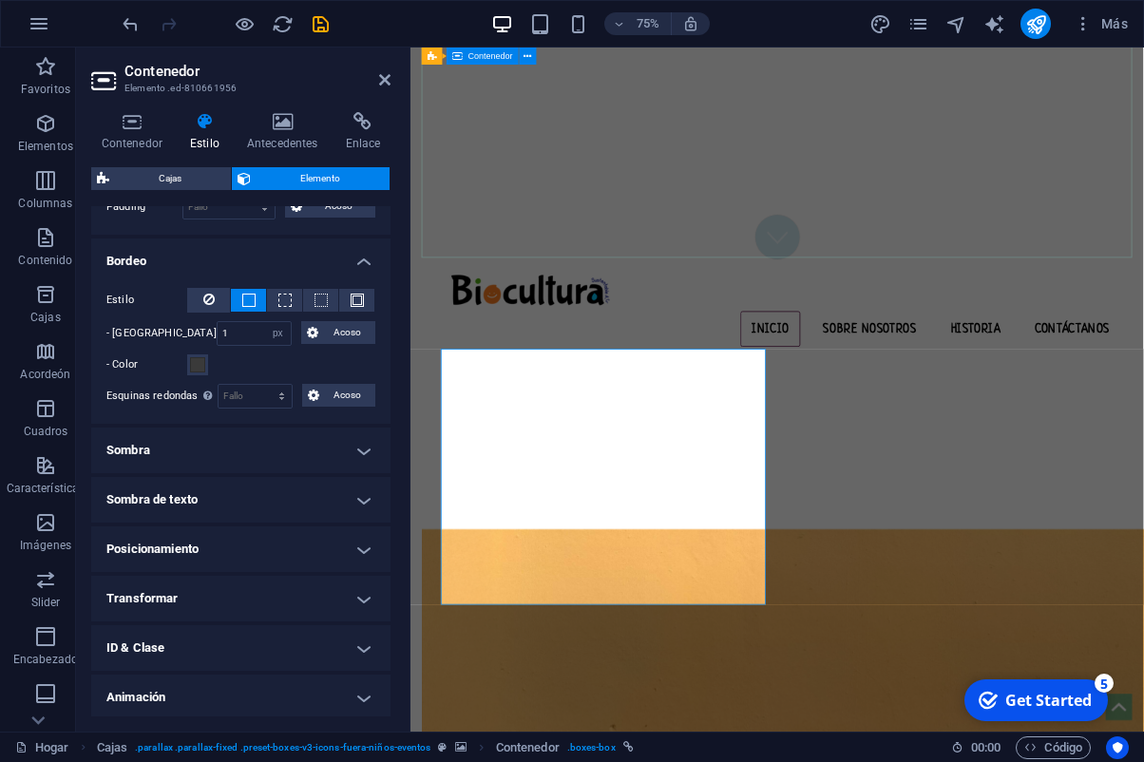
scroll to position [474, 0]
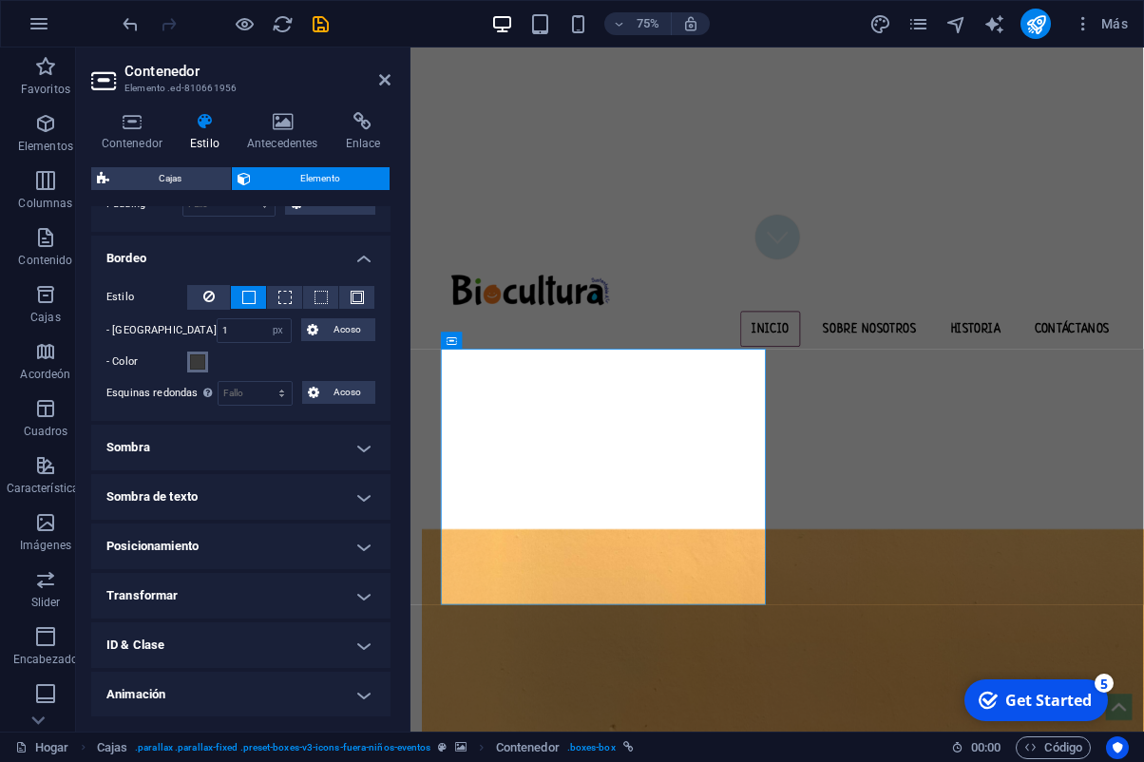
click at [196, 362] on span at bounding box center [197, 361] width 15 height 15
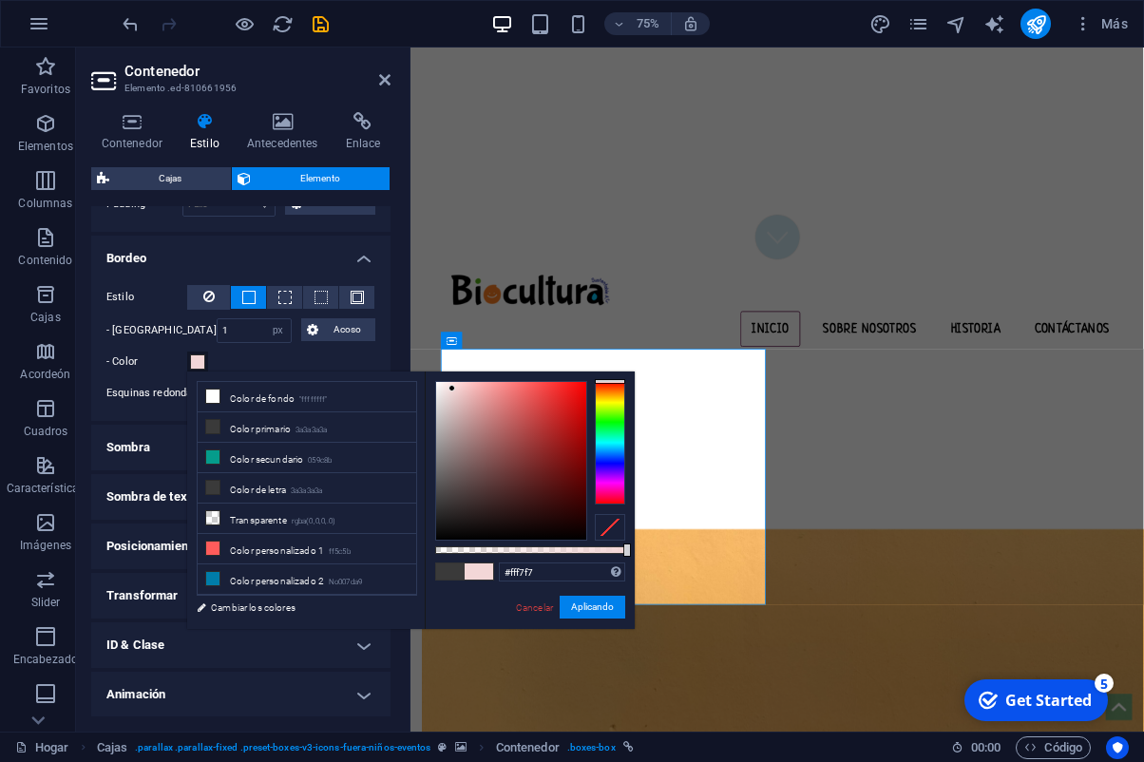
type input "#ffffff"
drag, startPoint x: 452, startPoint y: 389, endPoint x: 425, endPoint y: 377, distance: 29.8
click at [423, 374] on div "less Color de fondo "ffffffff" Color primario 3a3a3a3a Color secundario 059c8b …" at bounding box center [411, 501] width 448 height 258
click at [606, 608] on button "Aplicando" at bounding box center [593, 607] width 66 height 23
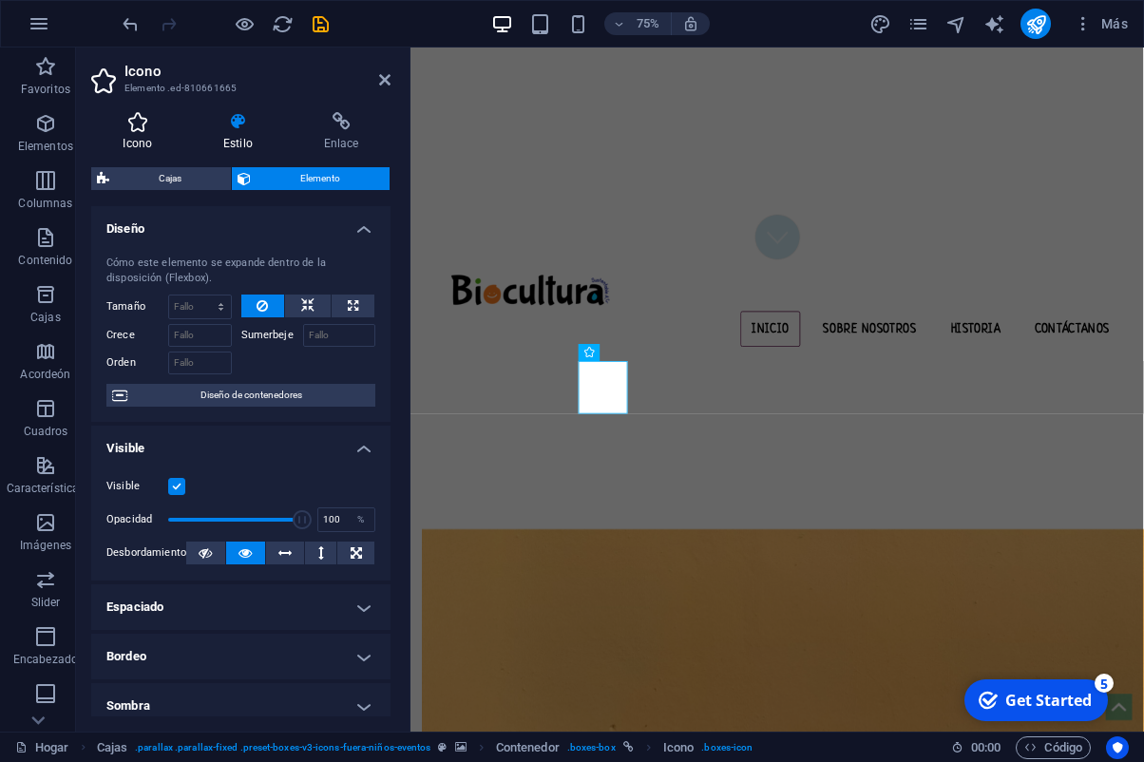
click at [138, 133] on h4 "Icono" at bounding box center [141, 132] width 101 height 40
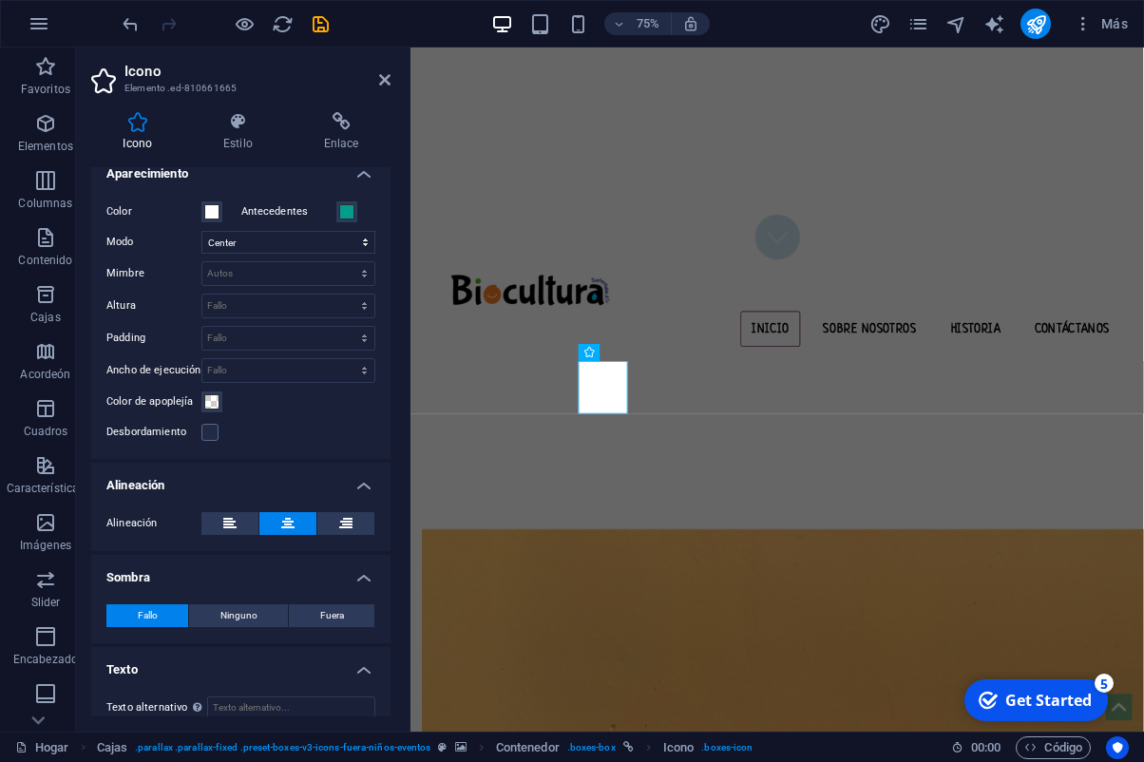
scroll to position [449, 0]
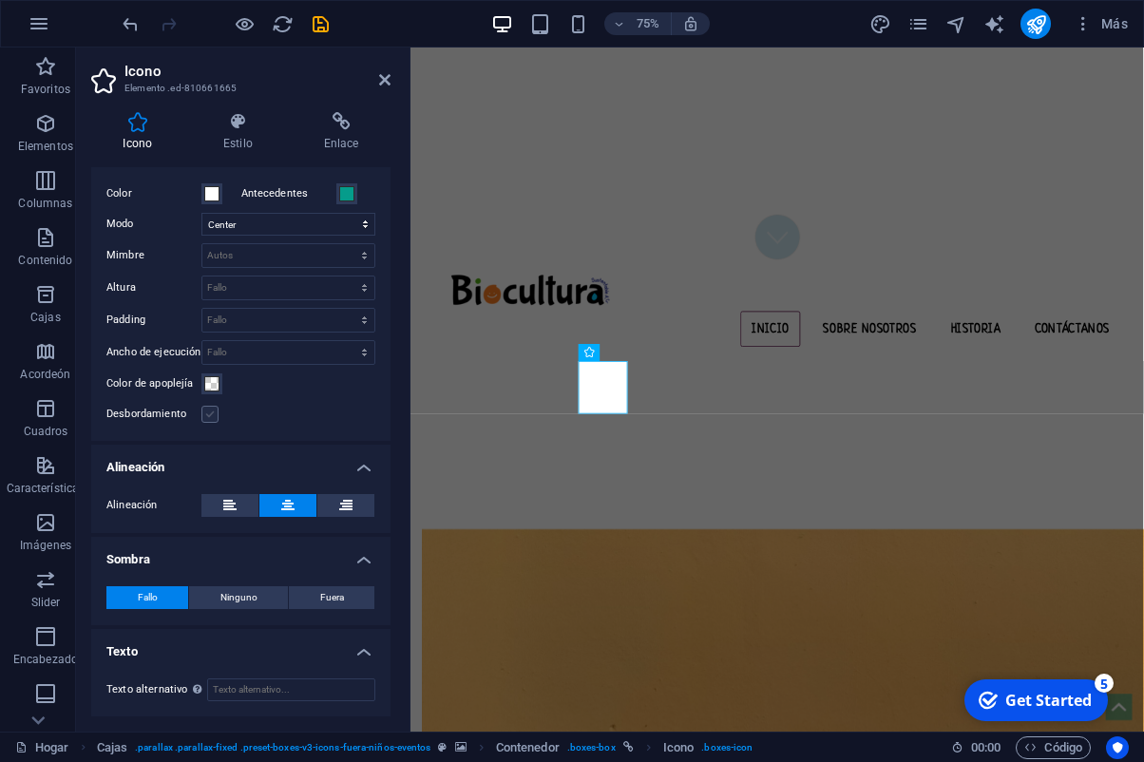
click at [213, 414] on label at bounding box center [209, 414] width 17 height 17
click at [0, 0] on input "Desbordamiento" at bounding box center [0, 0] width 0 height 0
click at [202, 414] on label at bounding box center [209, 414] width 17 height 17
click at [0, 0] on input "Desbordamiento" at bounding box center [0, 0] width 0 height 0
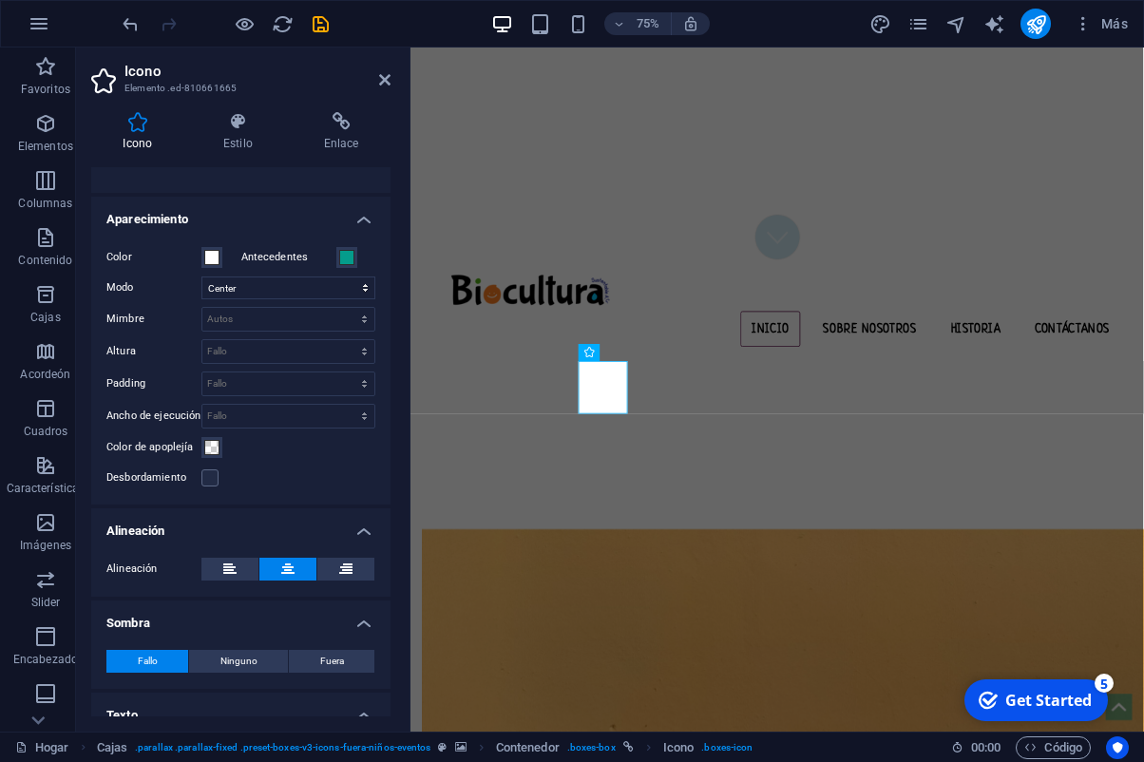
scroll to position [373, 0]
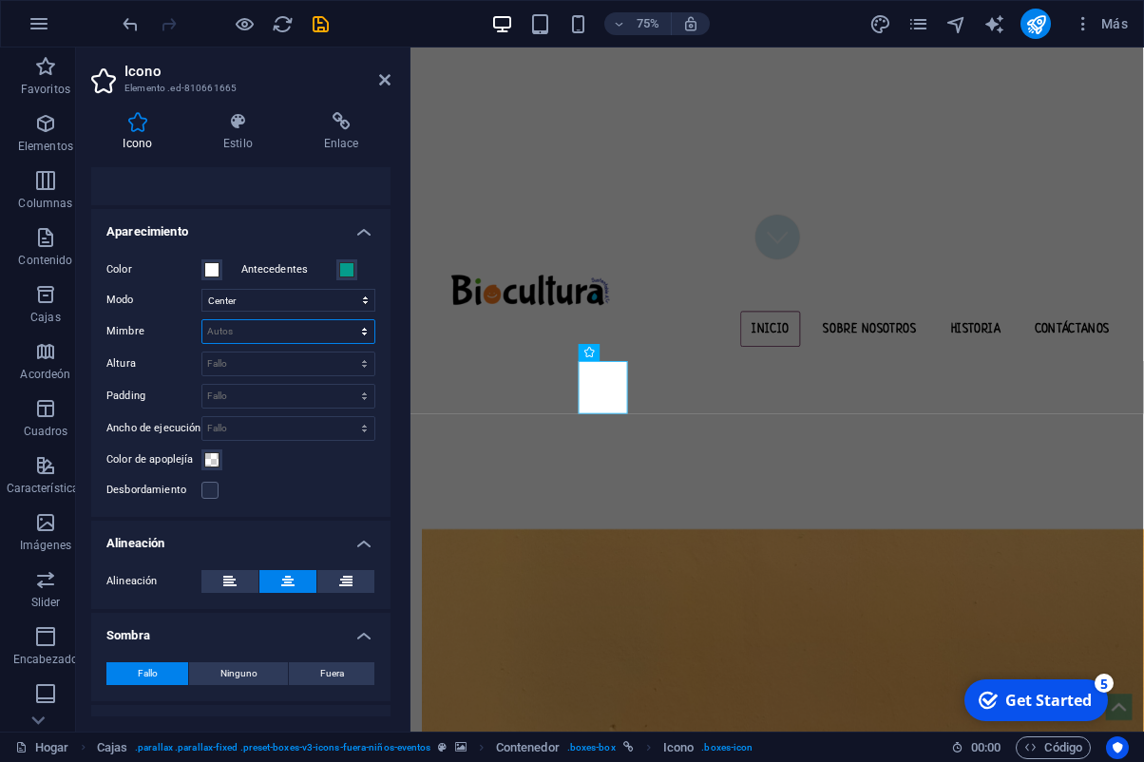
click at [202, 320] on select "Default auto px rem % em vh vw" at bounding box center [288, 331] width 172 height 23
select select "rem"
click option "rem" at bounding box center [0, 0] width 0 height 0
type input "2.1948"
select select "none"
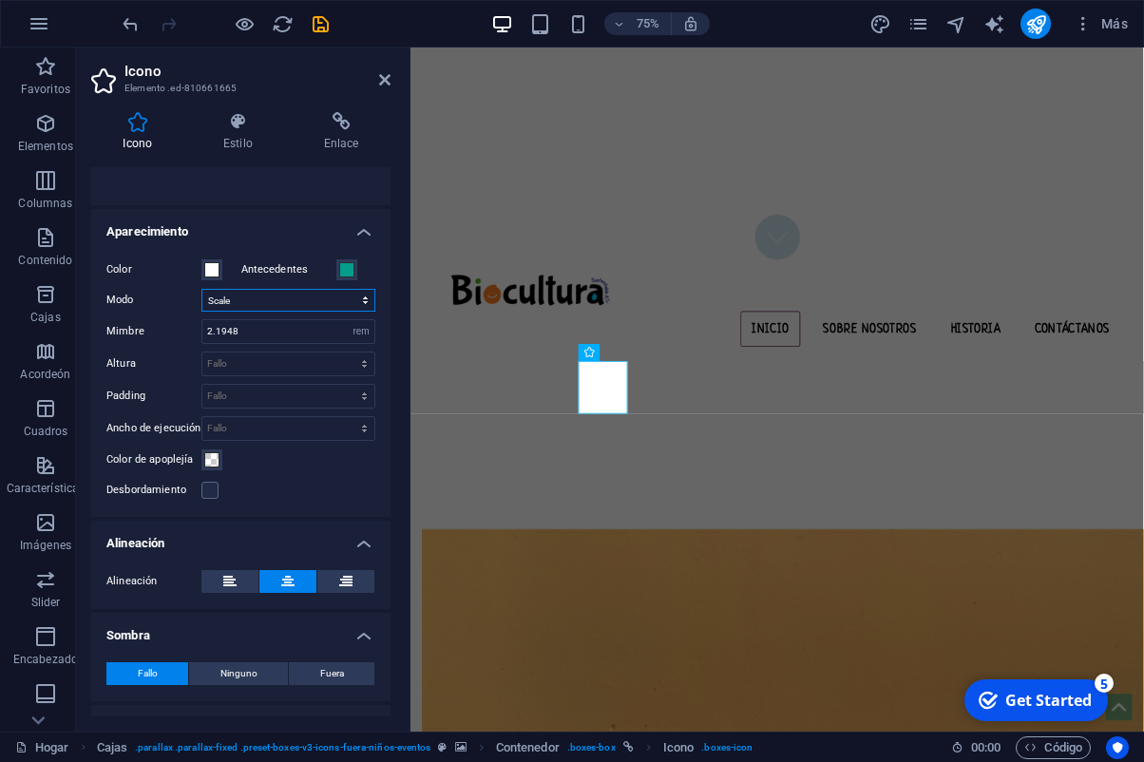
click option "Scale" at bounding box center [0, 0] width 0 height 0
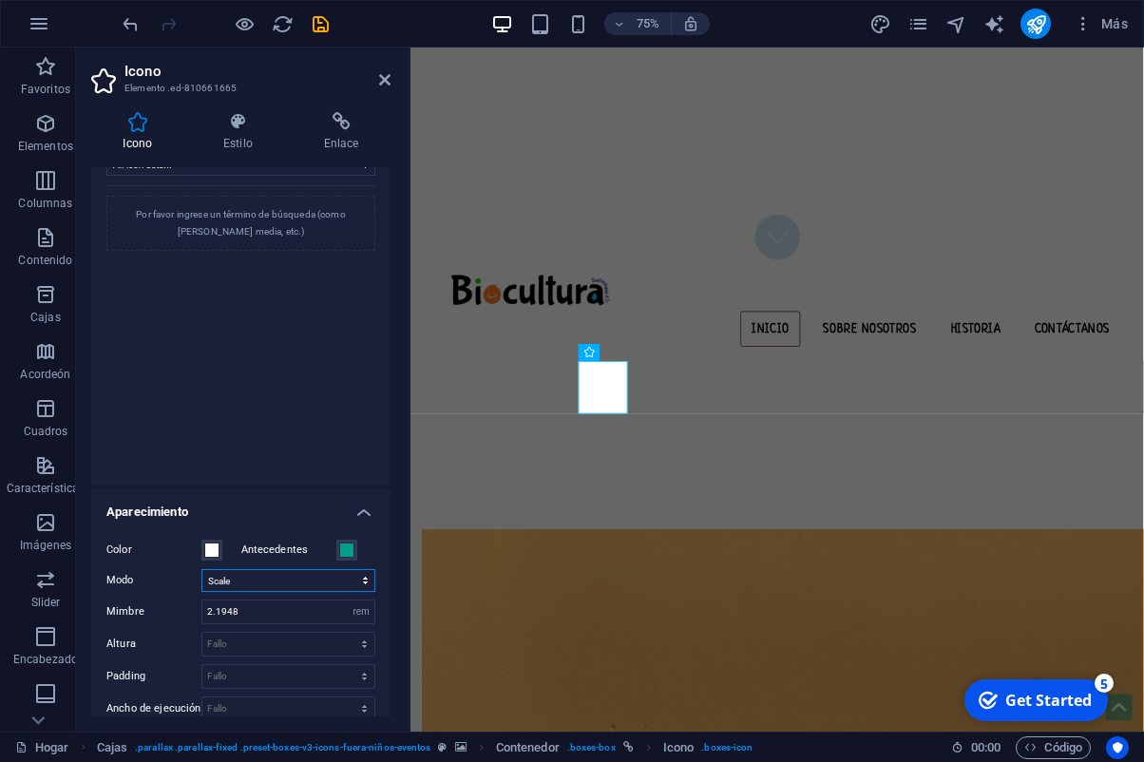
scroll to position [0, 0]
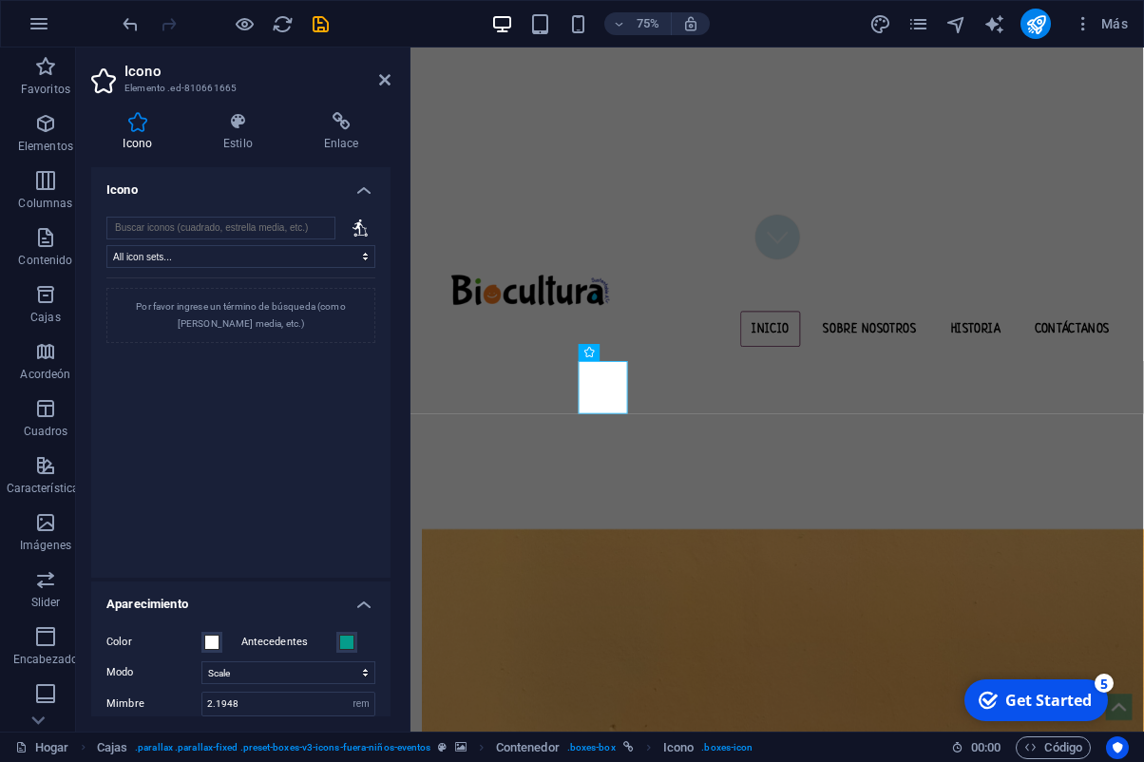
click at [350, 226] on div at bounding box center [360, 228] width 30 height 23
click at [362, 226] on icon at bounding box center [360, 227] width 15 height 17
click option "All icon sets..." at bounding box center [0, 0] width 0 height 0
click at [273, 222] on input "search" at bounding box center [220, 228] width 229 height 23
drag, startPoint x: 371, startPoint y: 232, endPoint x: 366, endPoint y: 221, distance: 11.5
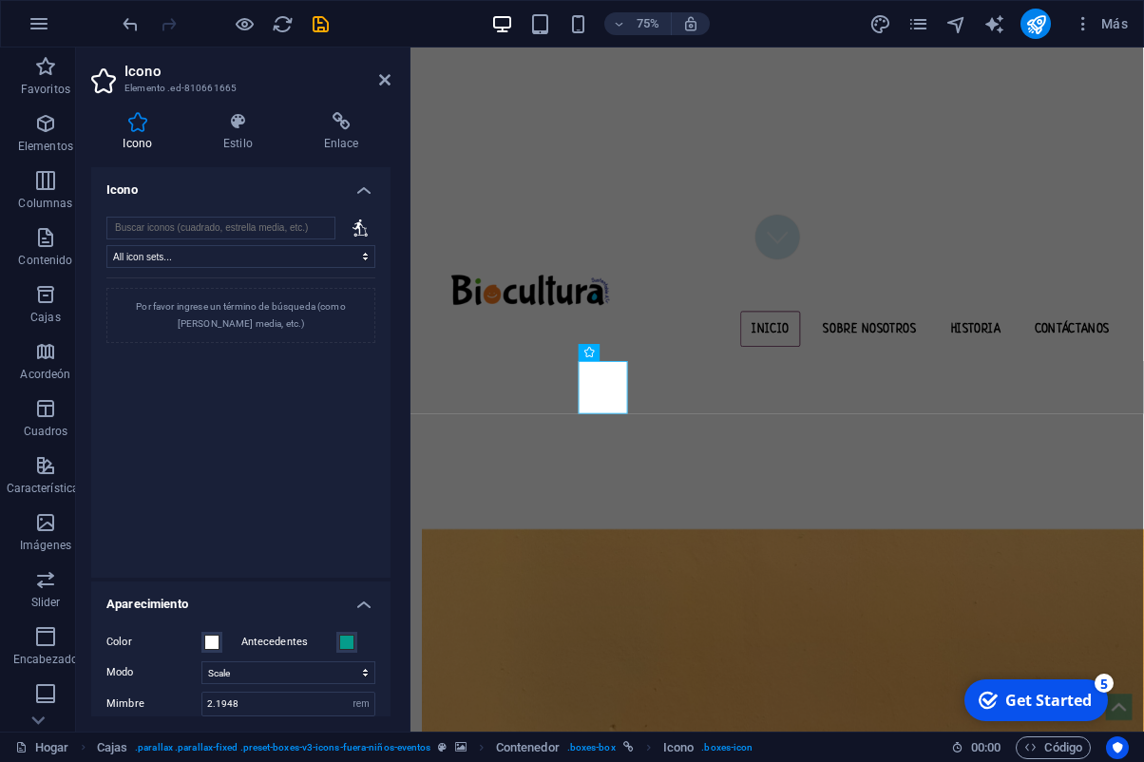
click at [370, 230] on div at bounding box center [360, 228] width 30 height 23
click at [366, 199] on h4 "Icono" at bounding box center [240, 184] width 299 height 34
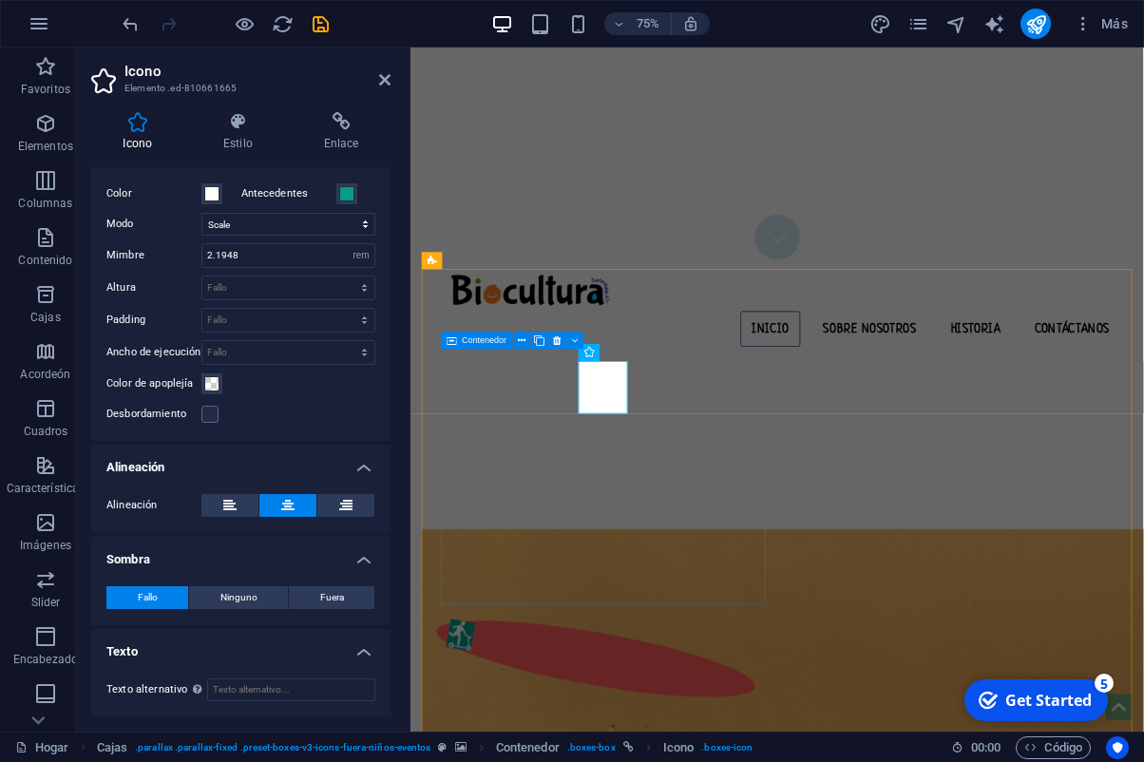
scroll to position [624, 0]
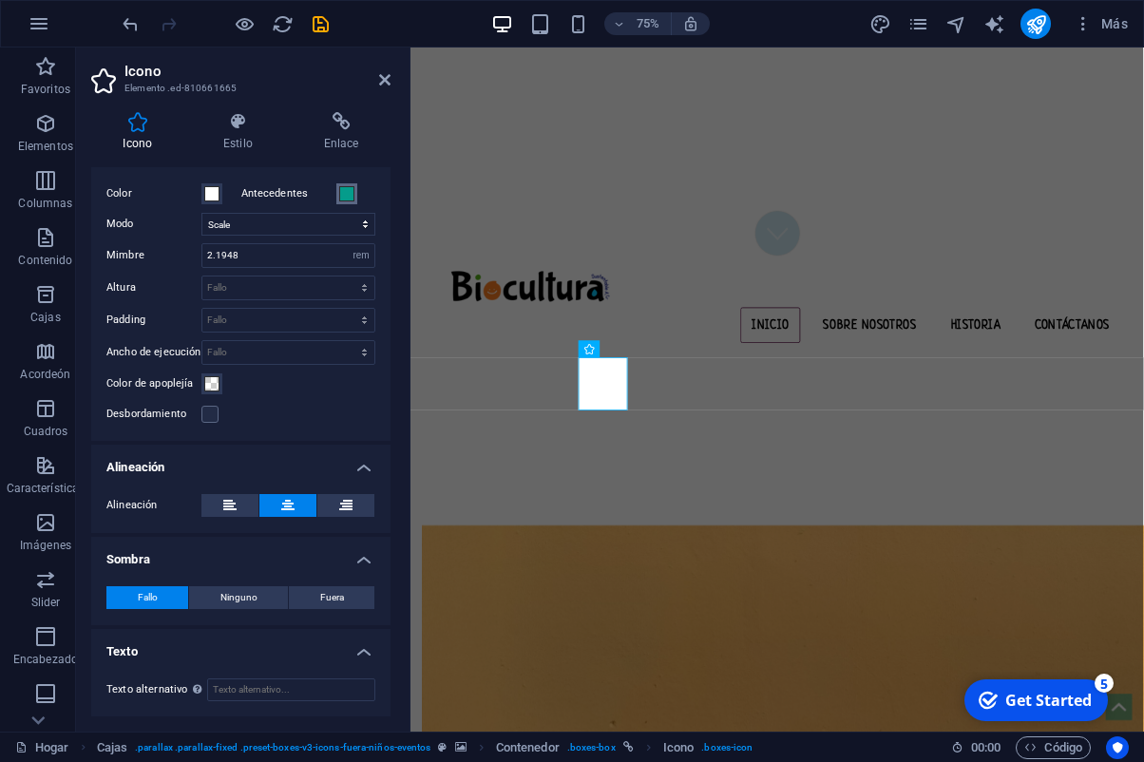
click at [342, 193] on span at bounding box center [346, 193] width 15 height 15
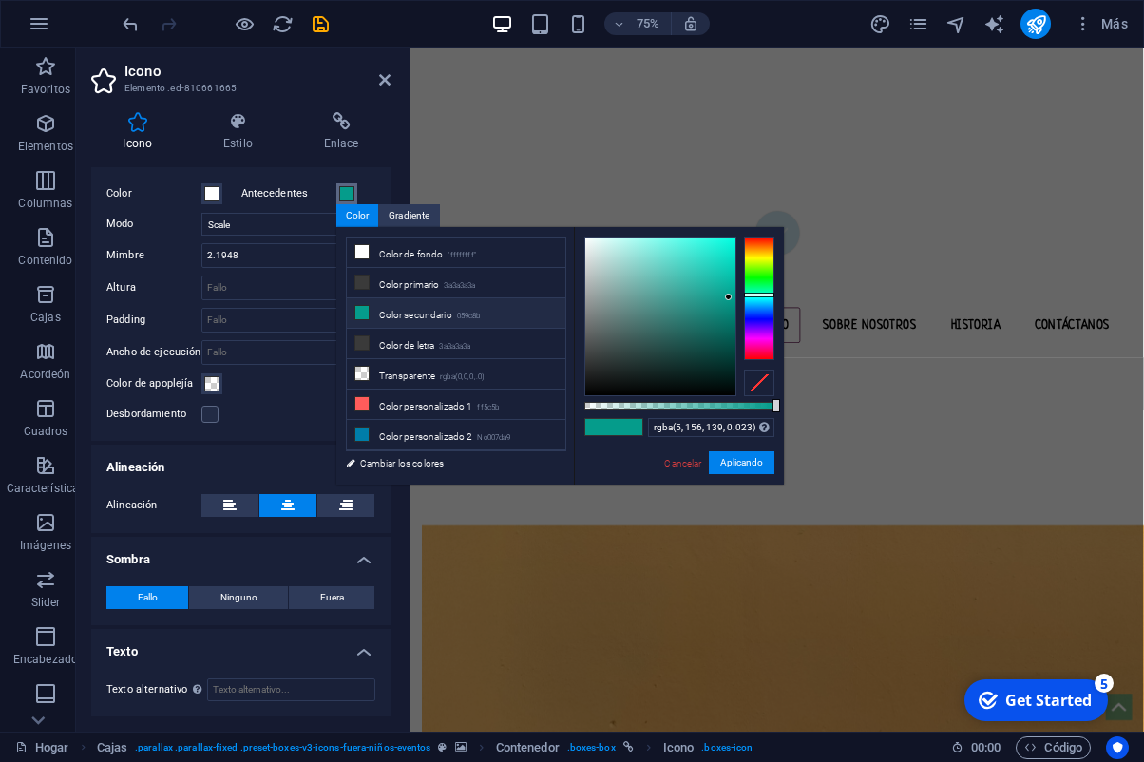
type input "rgba(5, 156, 139, 0)"
drag, startPoint x: 608, startPoint y: 407, endPoint x: 558, endPoint y: 412, distance: 50.6
click at [558, 412] on div "less Color de fondo "ffffffff" Color primario 3a3a3a3a Color secundario 059c8b …" at bounding box center [560, 356] width 448 height 258
click at [773, 460] on button "Aplicando" at bounding box center [742, 462] width 66 height 23
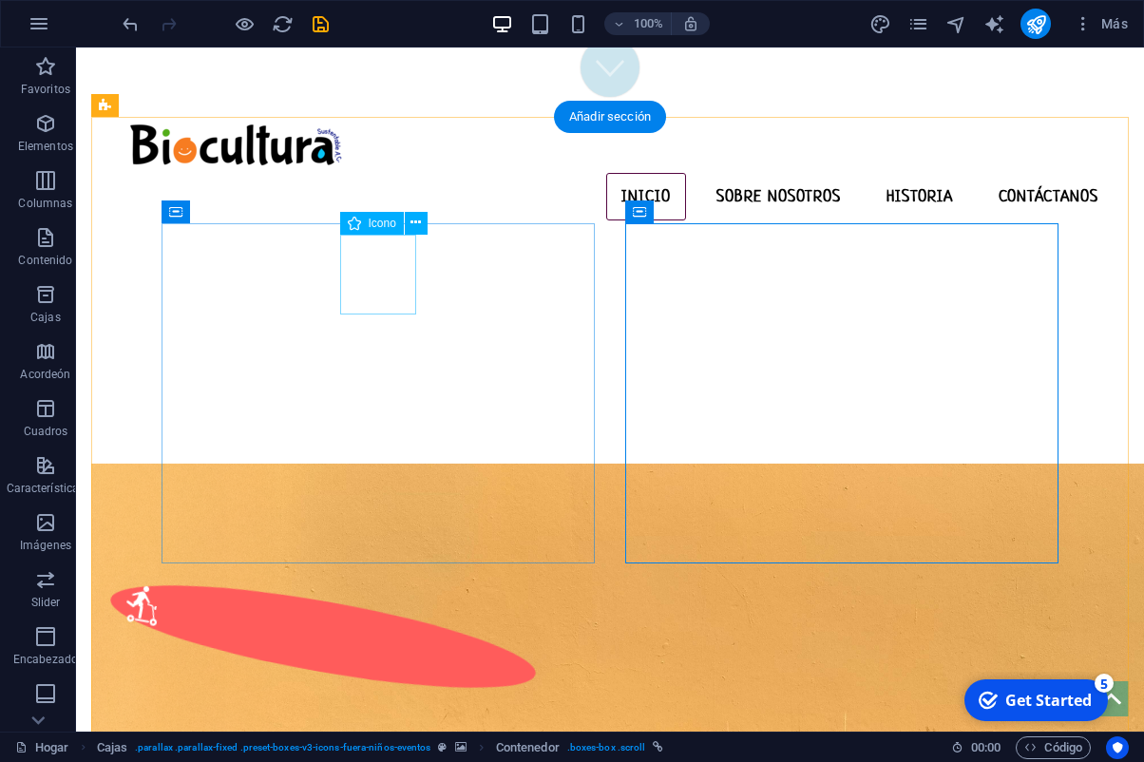
click at [387, 565] on figure at bounding box center [323, 637] width 437 height 144
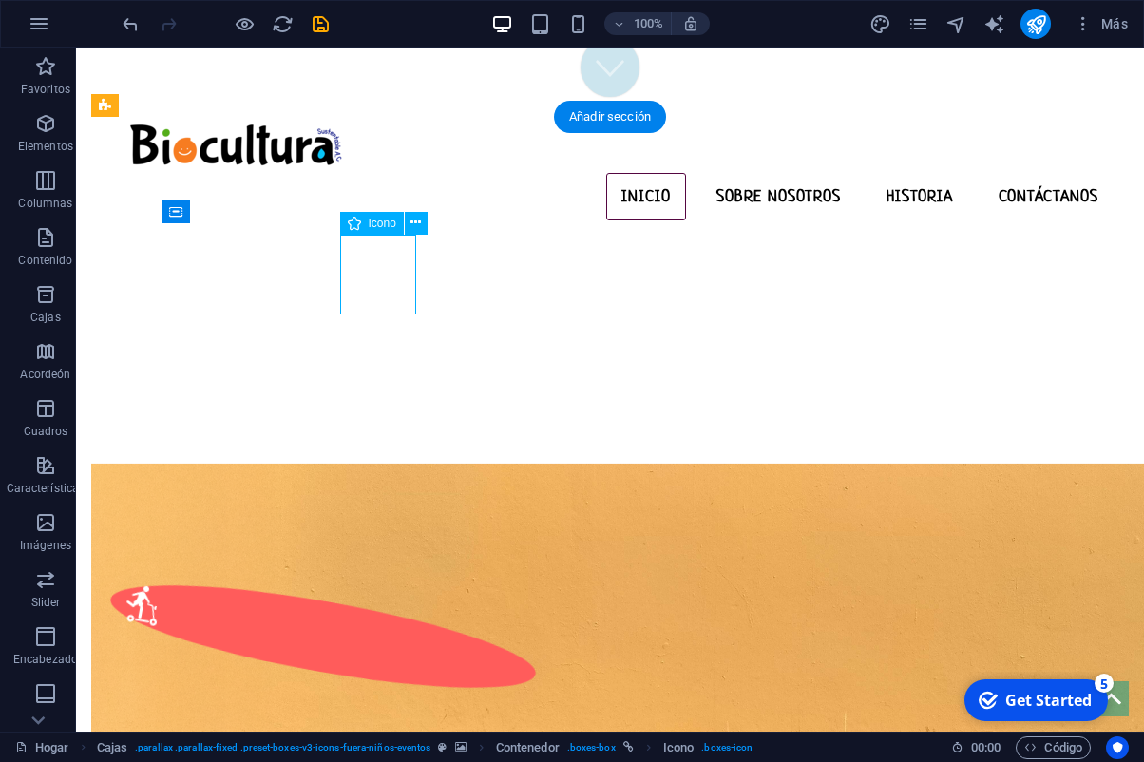
click at [387, 565] on figure at bounding box center [323, 637] width 437 height 144
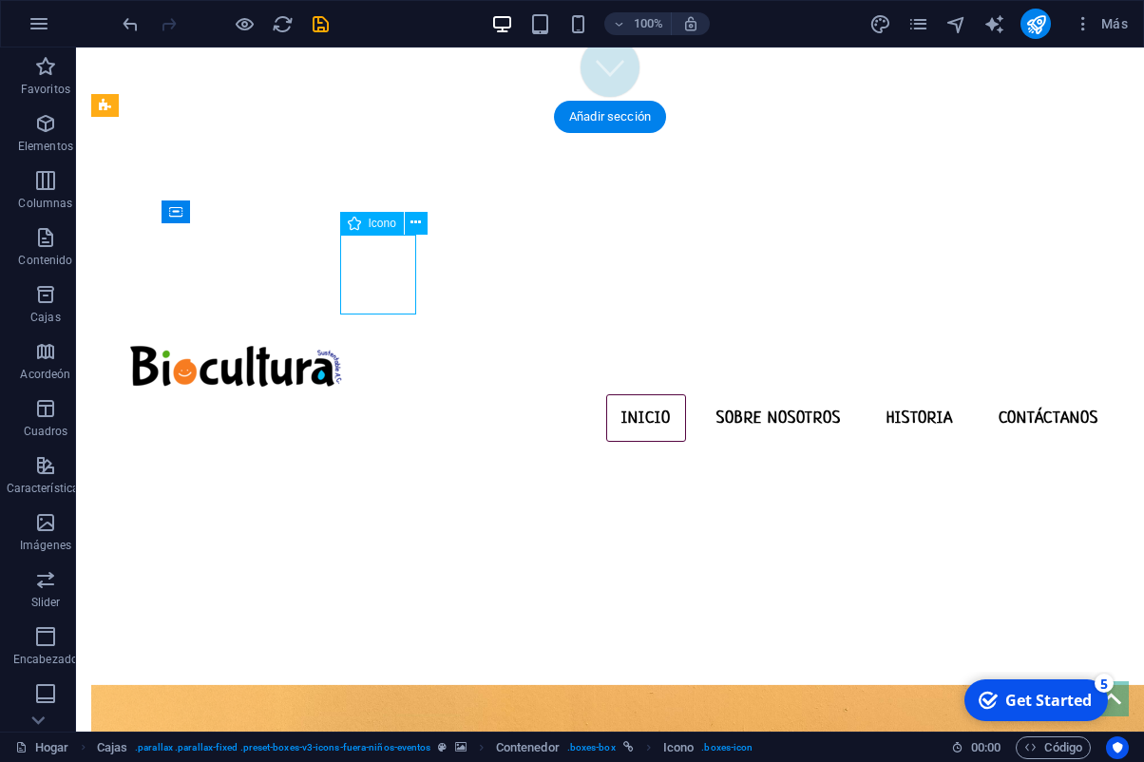
select select "rem"
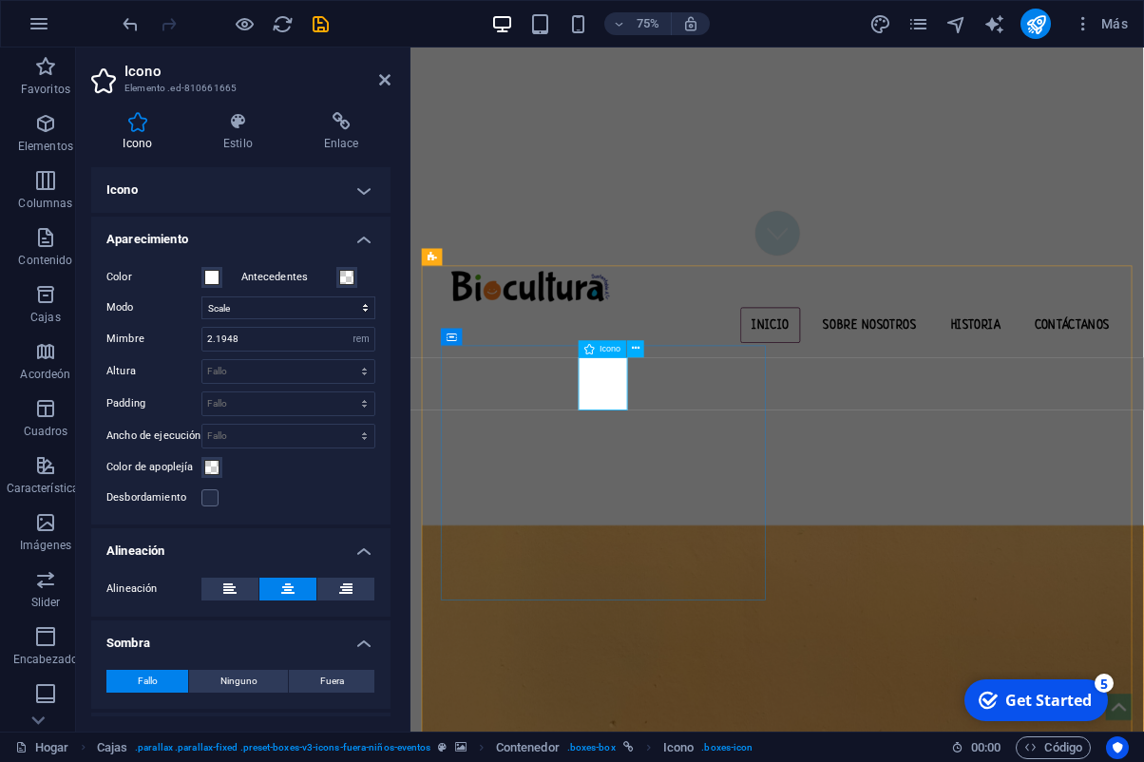
click at [590, 350] on icon at bounding box center [589, 348] width 10 height 17
click at [621, 353] on span "Icono" at bounding box center [610, 349] width 21 height 9
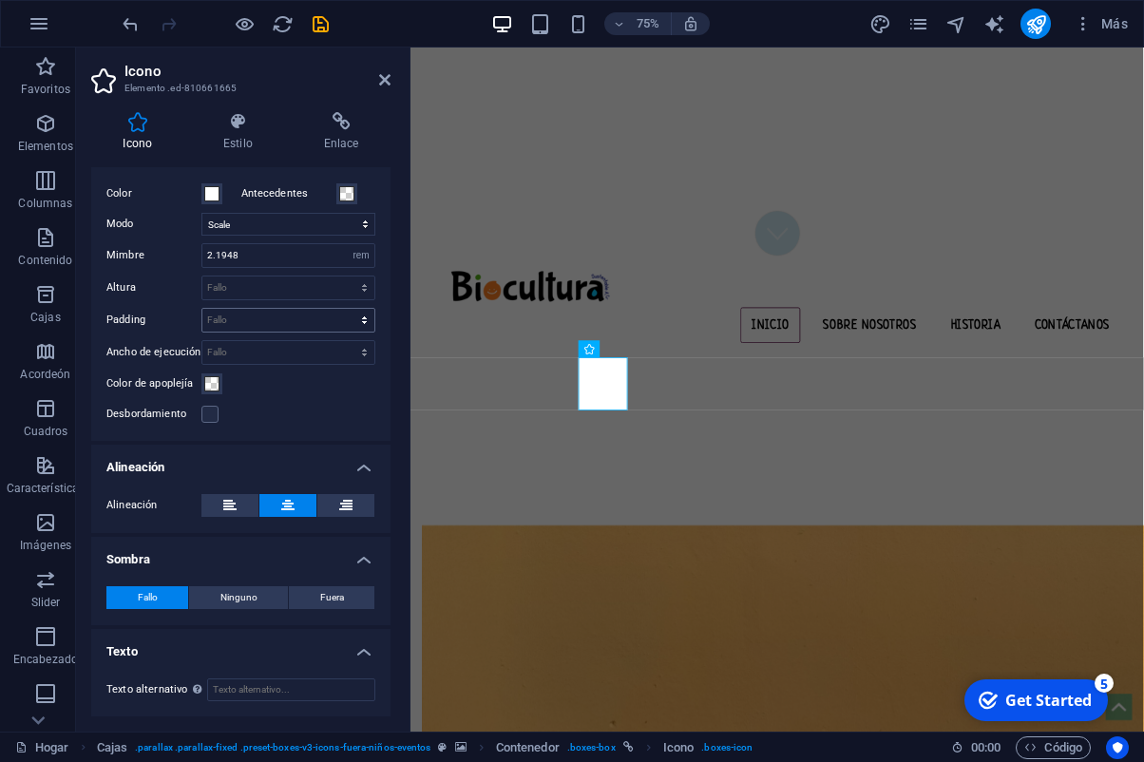
scroll to position [0, 0]
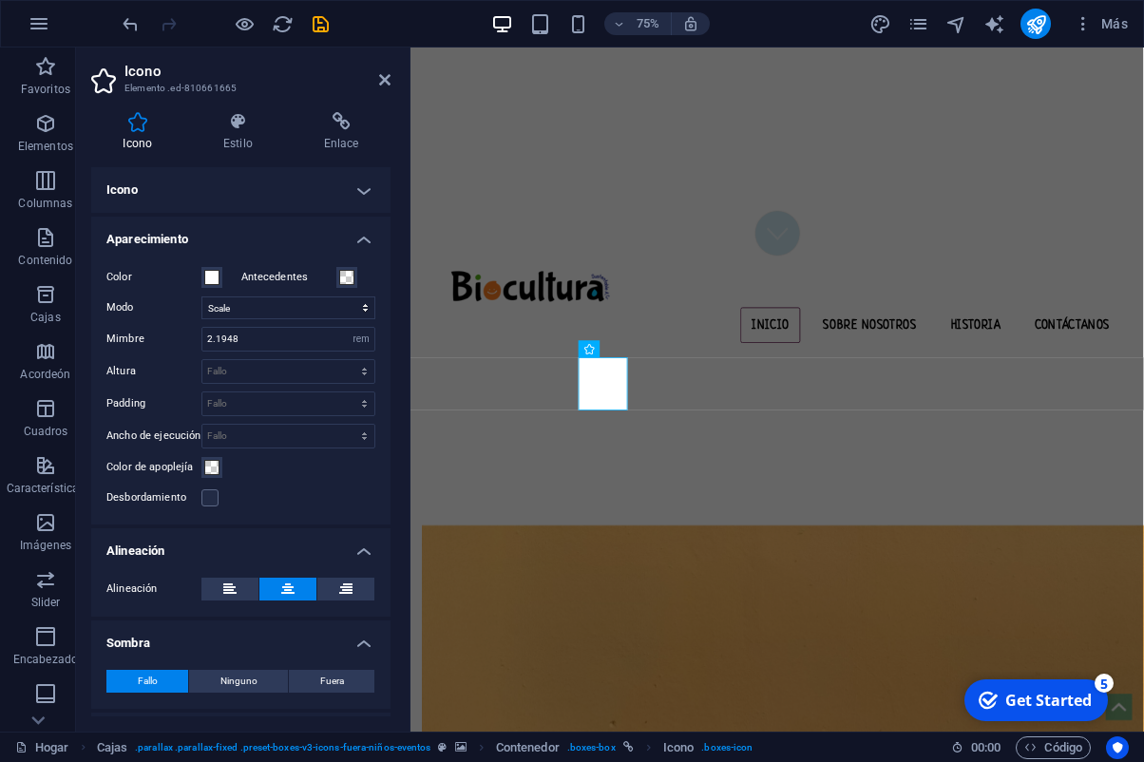
click at [227, 189] on h4 "Icono" at bounding box center [240, 190] width 299 height 46
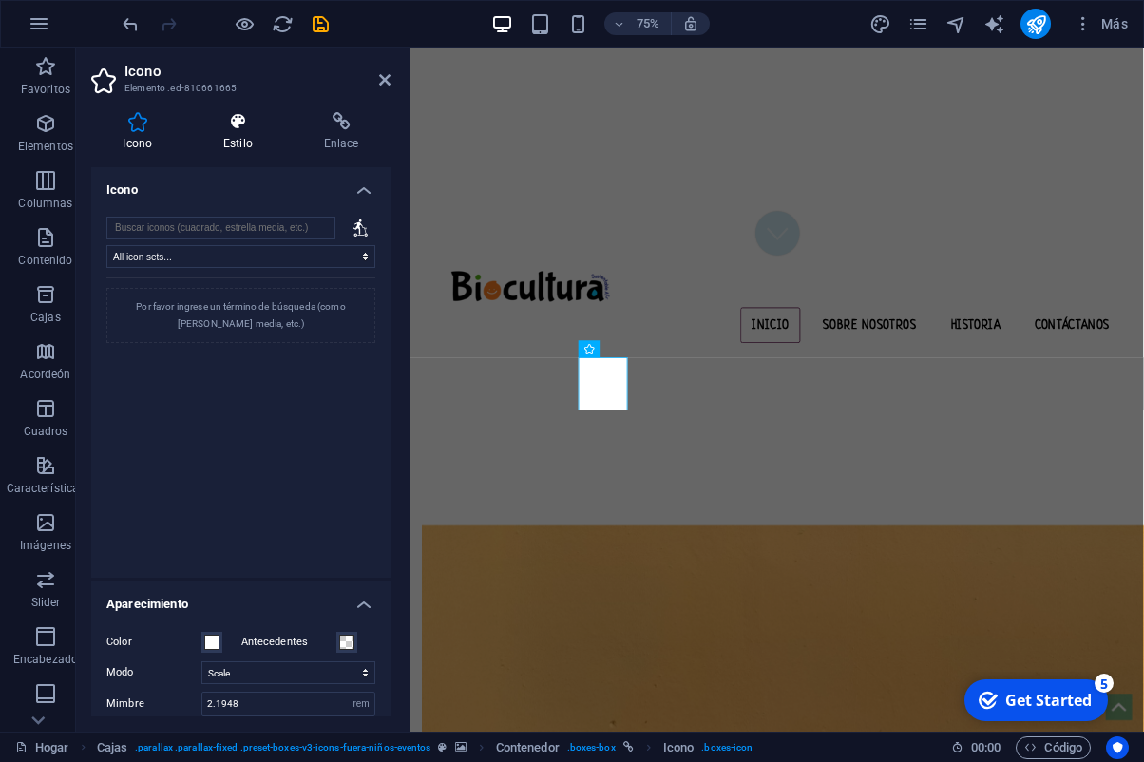
click at [236, 132] on h4 "Estilo" at bounding box center [242, 132] width 101 height 40
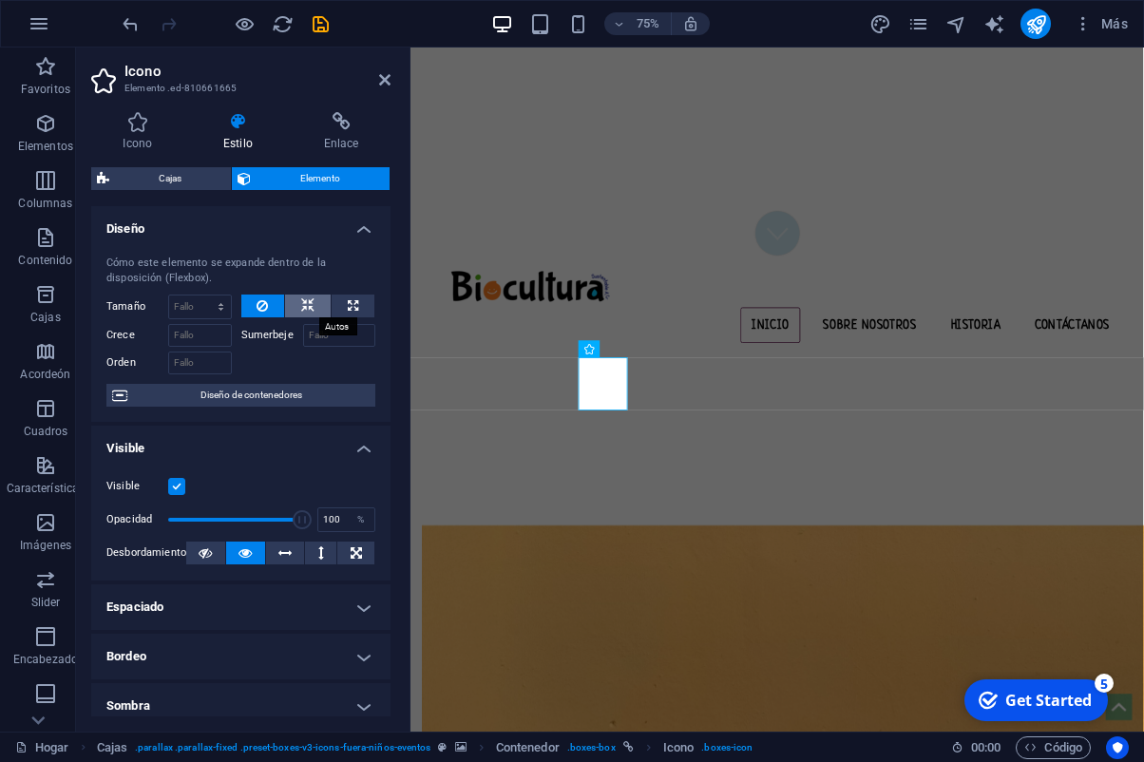
click at [310, 307] on icon at bounding box center [307, 306] width 13 height 23
click at [256, 306] on button at bounding box center [263, 306] width 44 height 23
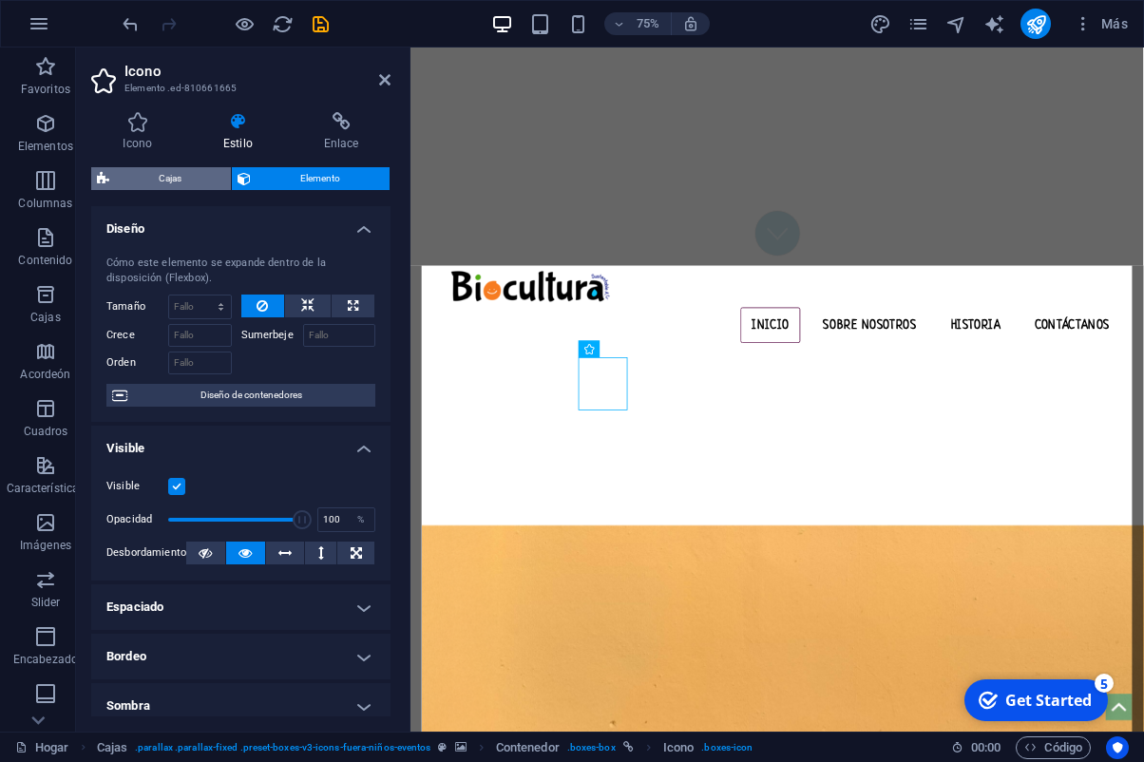
click at [184, 171] on span "Cajas" at bounding box center [170, 178] width 110 height 23
select select "rem"
select select "px"
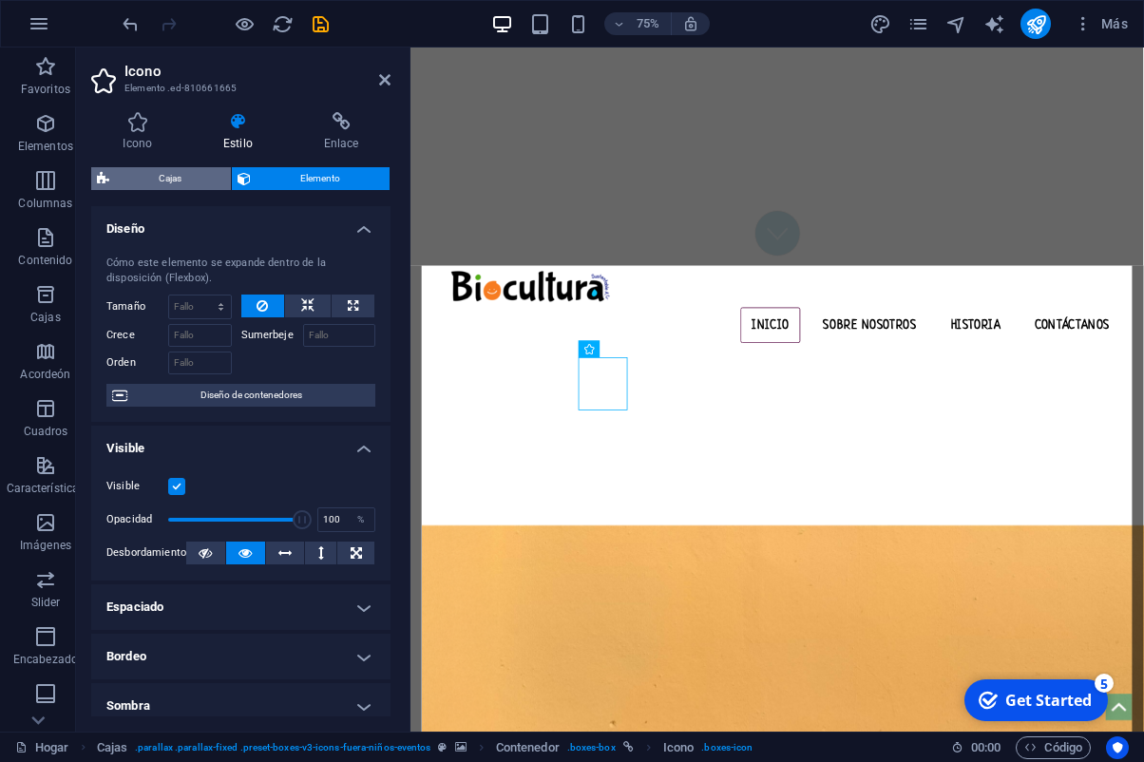
select select "rem"
select select "px"
select select "%"
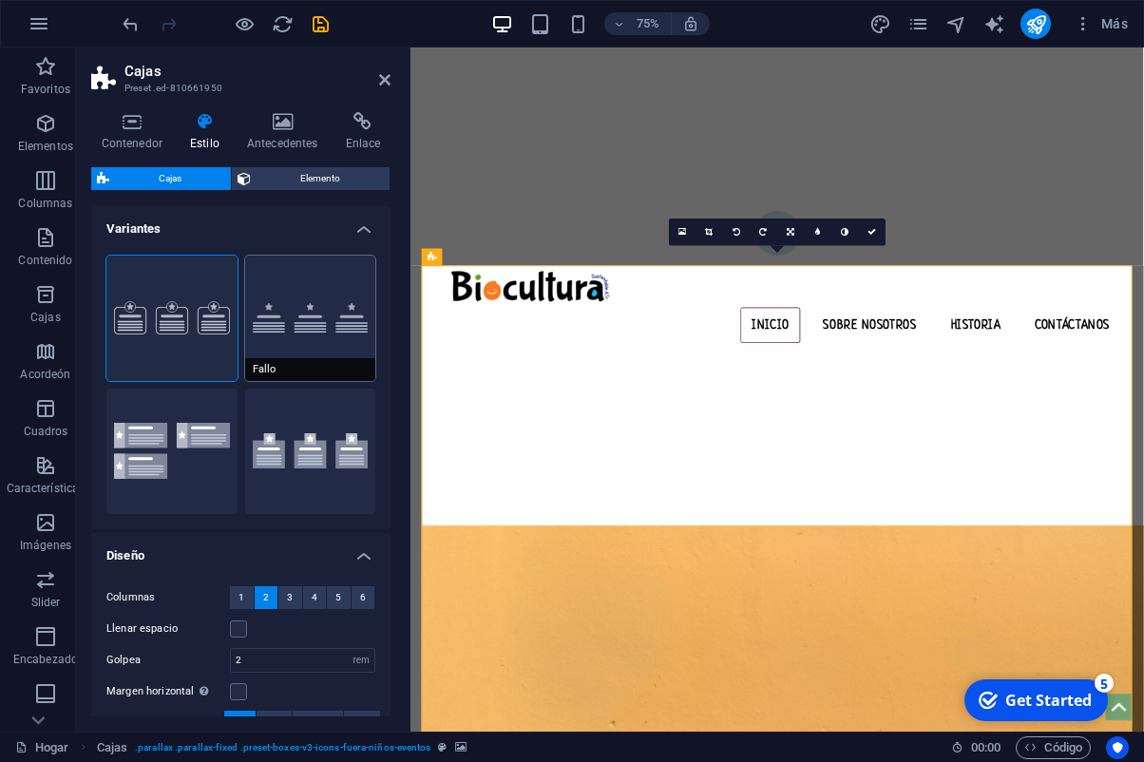
click at [295, 325] on button "Fallo" at bounding box center [310, 318] width 131 height 125
type input "0"
select select "rem"
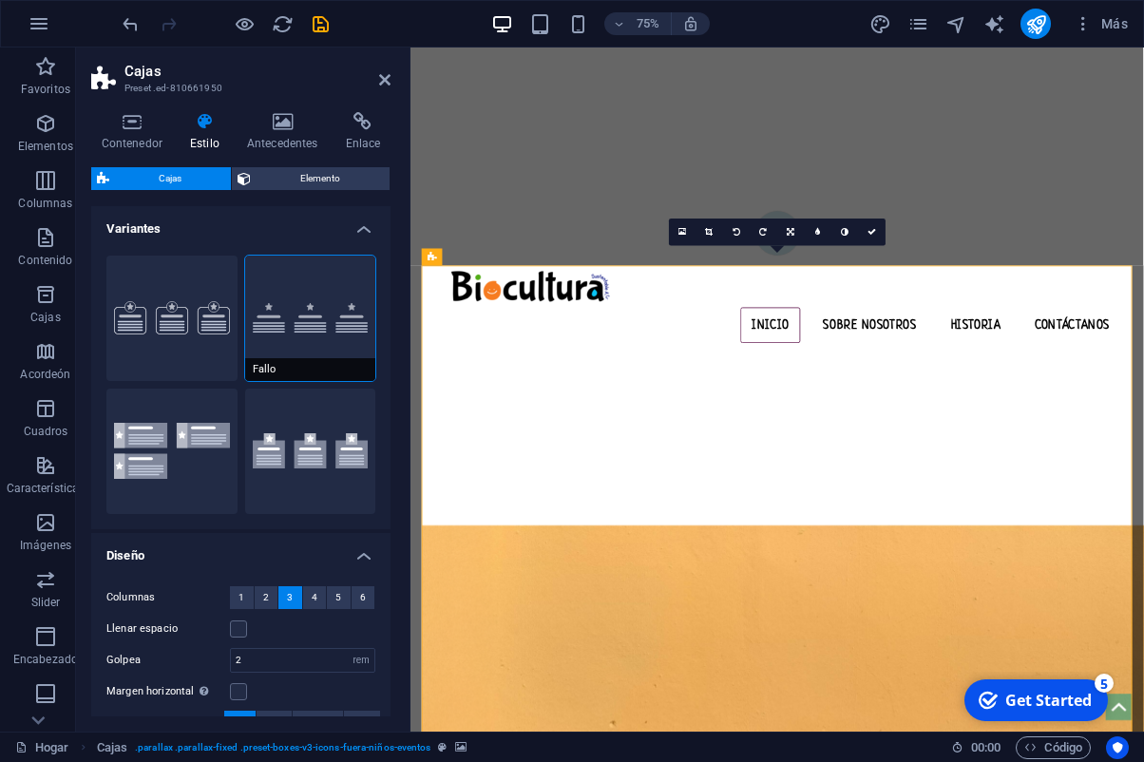
type input "0"
select select "px"
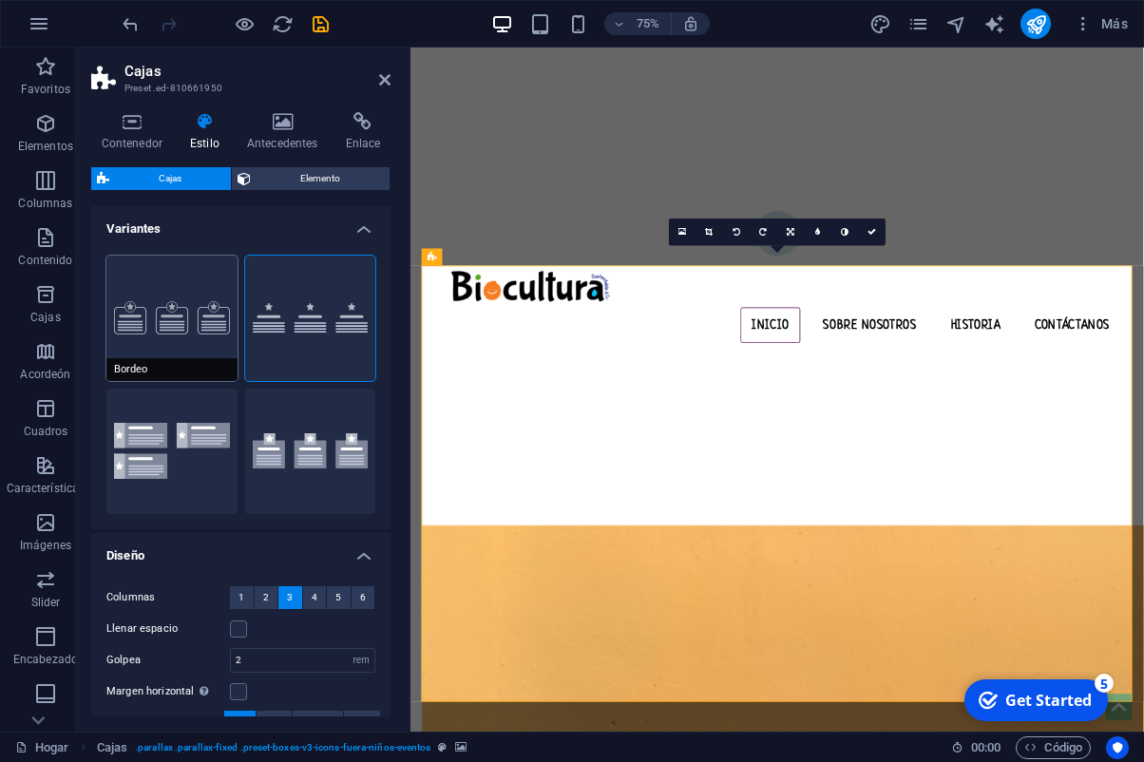
click at [165, 329] on button "Bordeo" at bounding box center [171, 318] width 131 height 125
type input "1"
type input "20"
type input "16"
select select "px"
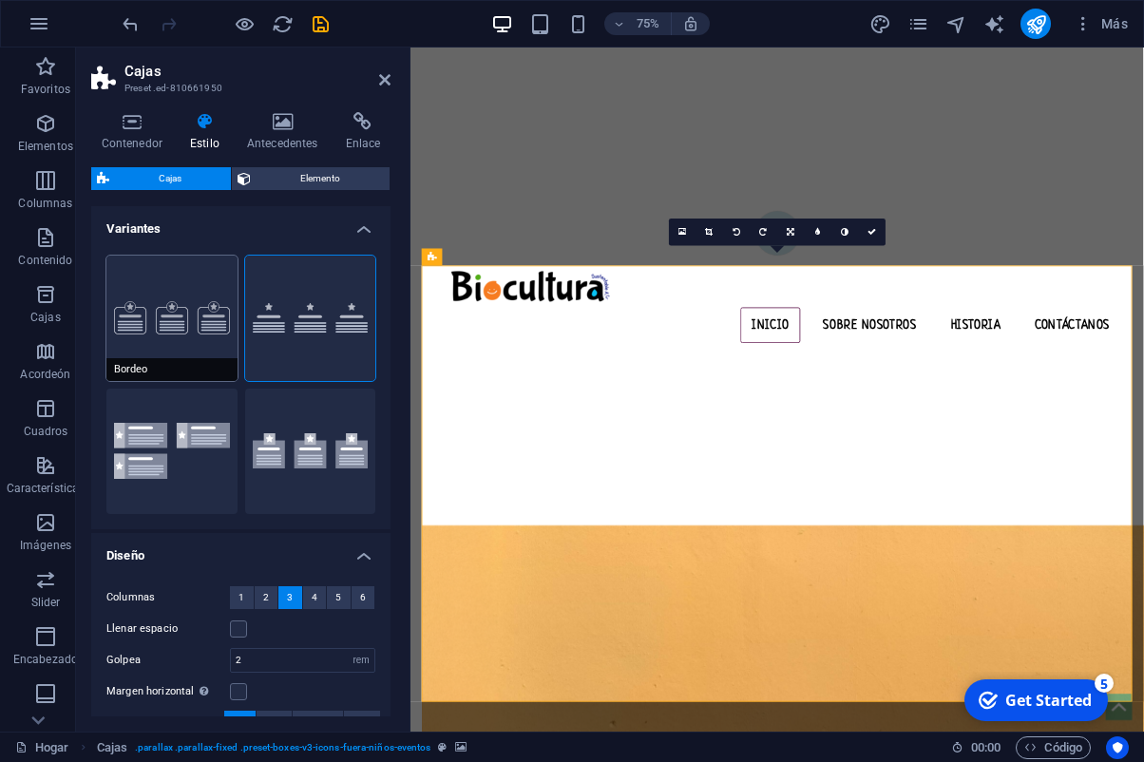
type input "100"
select select "%"
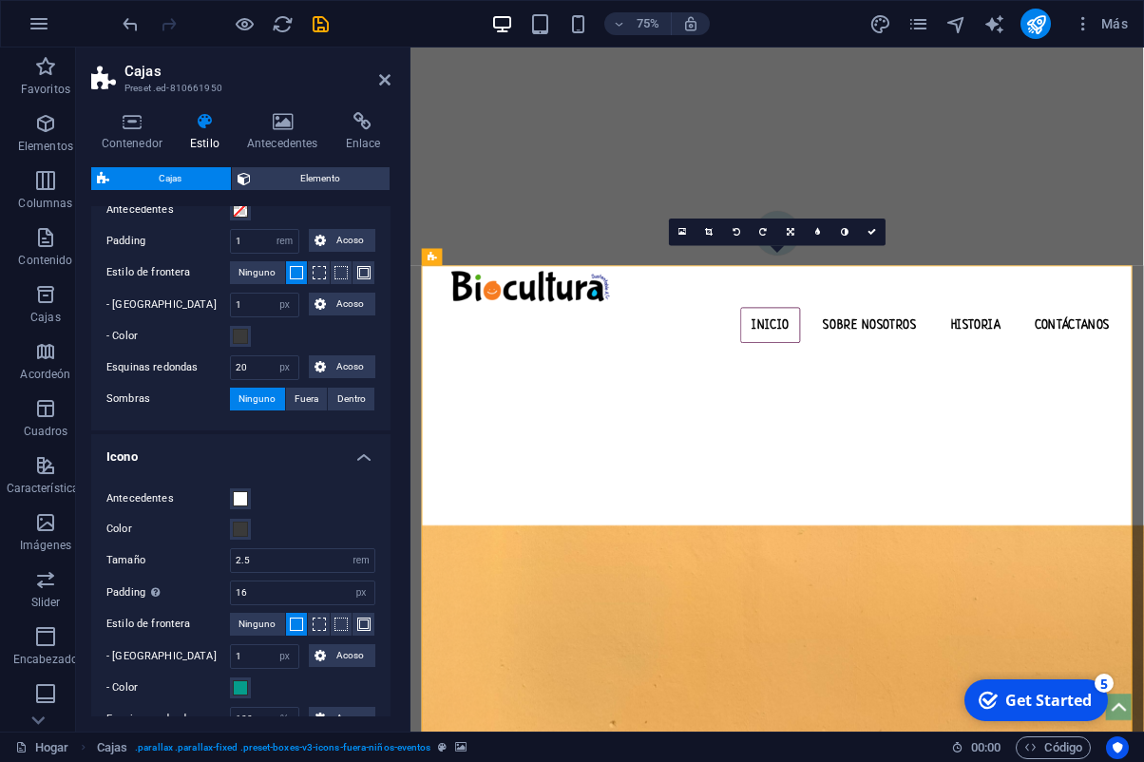
scroll to position [754, 0]
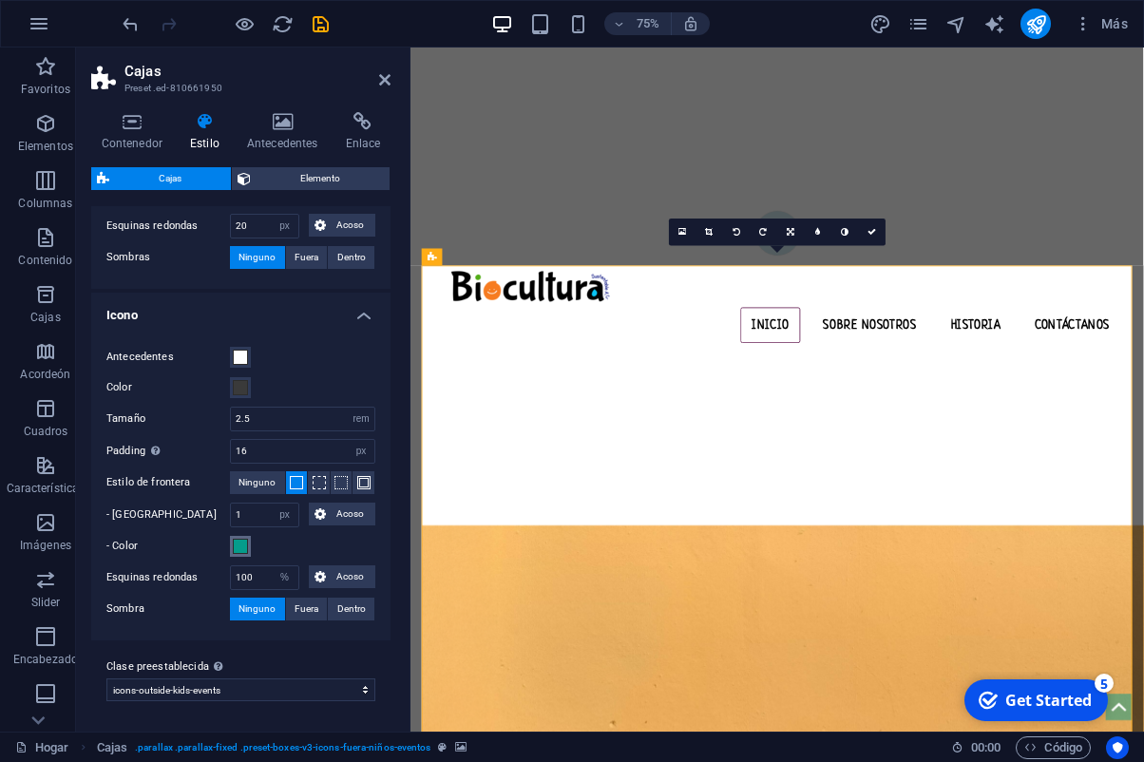
click at [238, 547] on span at bounding box center [240, 546] width 15 height 15
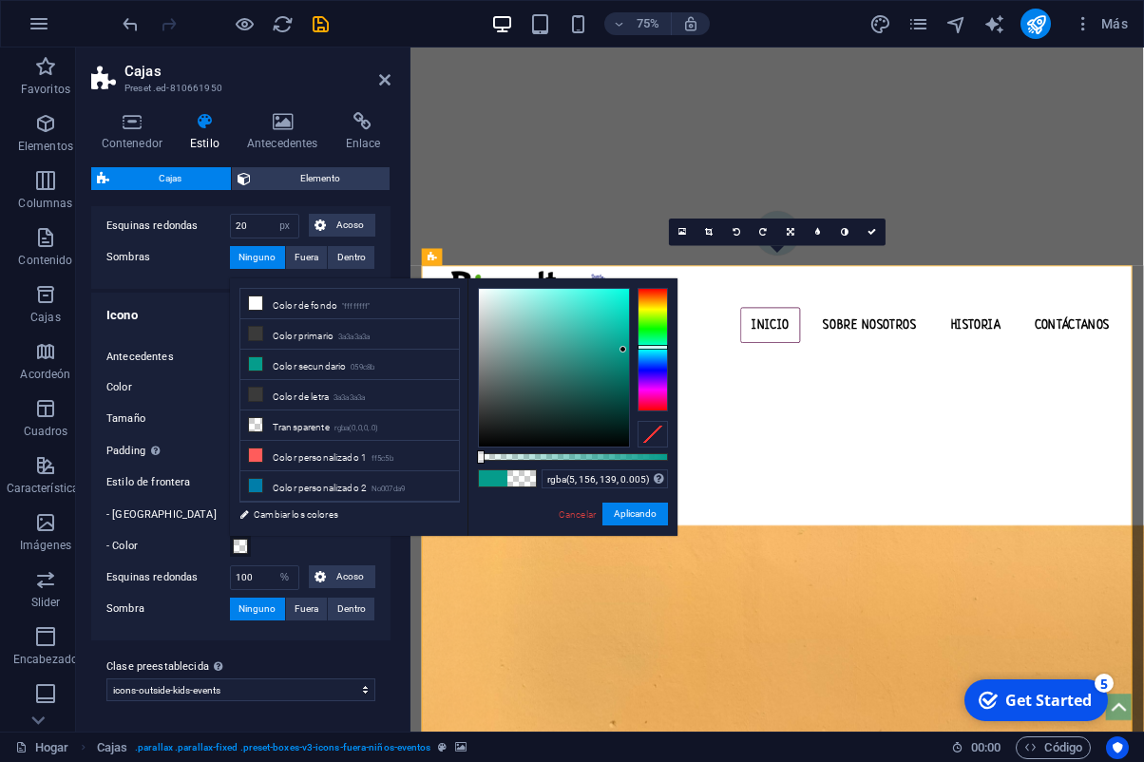
type input "rgba(5, 156, 139, 0)"
drag, startPoint x: 479, startPoint y: 461, endPoint x: 459, endPoint y: 470, distance: 22.1
click at [456, 465] on div "less Color de fondo "ffffffff" Color primario 3a3a3a3a Color secundario 059c8b …" at bounding box center [454, 407] width 448 height 258
click at [645, 516] on button "Aplicando" at bounding box center [636, 514] width 66 height 23
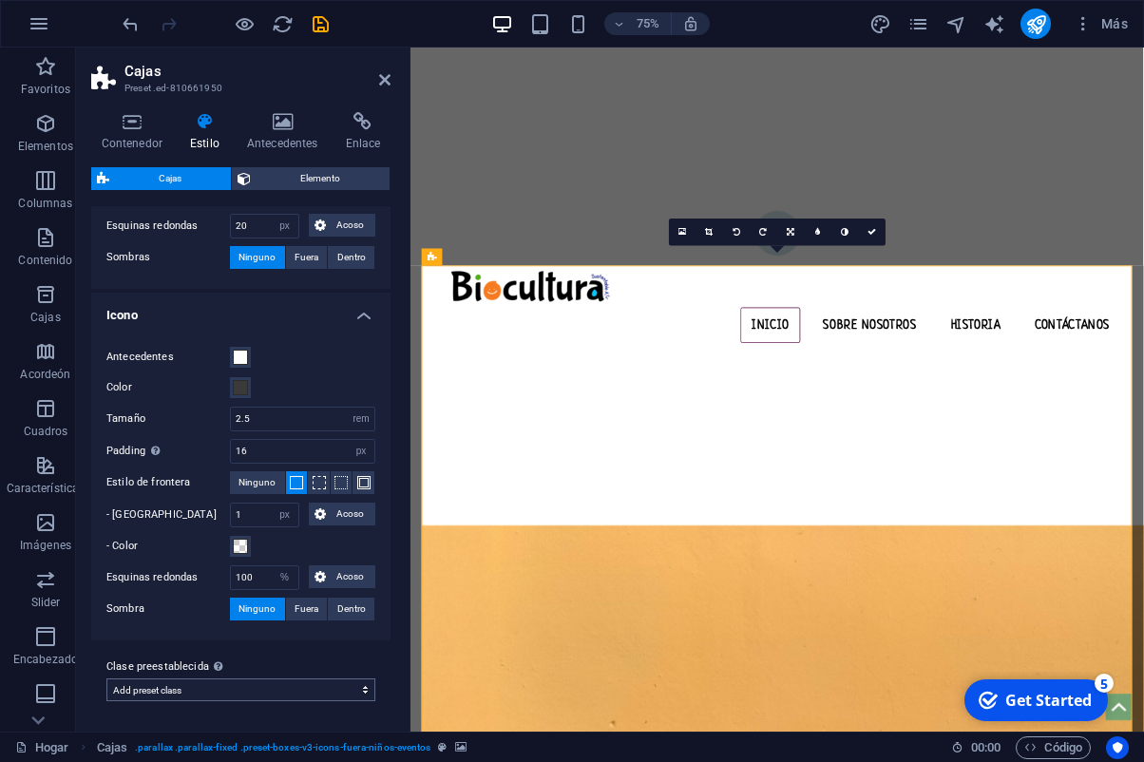
click option "Add preset class" at bounding box center [0, 0] width 0 height 0
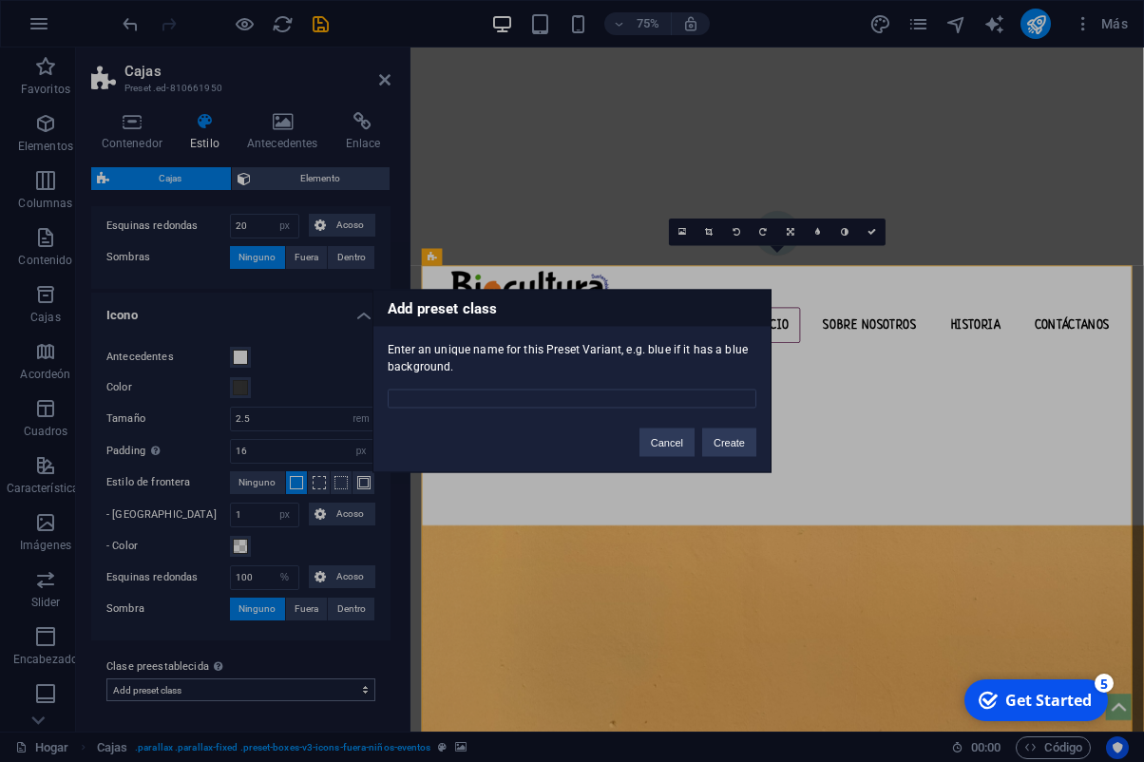
select select "preset-boxes-v3-icons-outside-kids-events"
click at [639, 448] on button "Cancelar" at bounding box center [652, 443] width 65 height 29
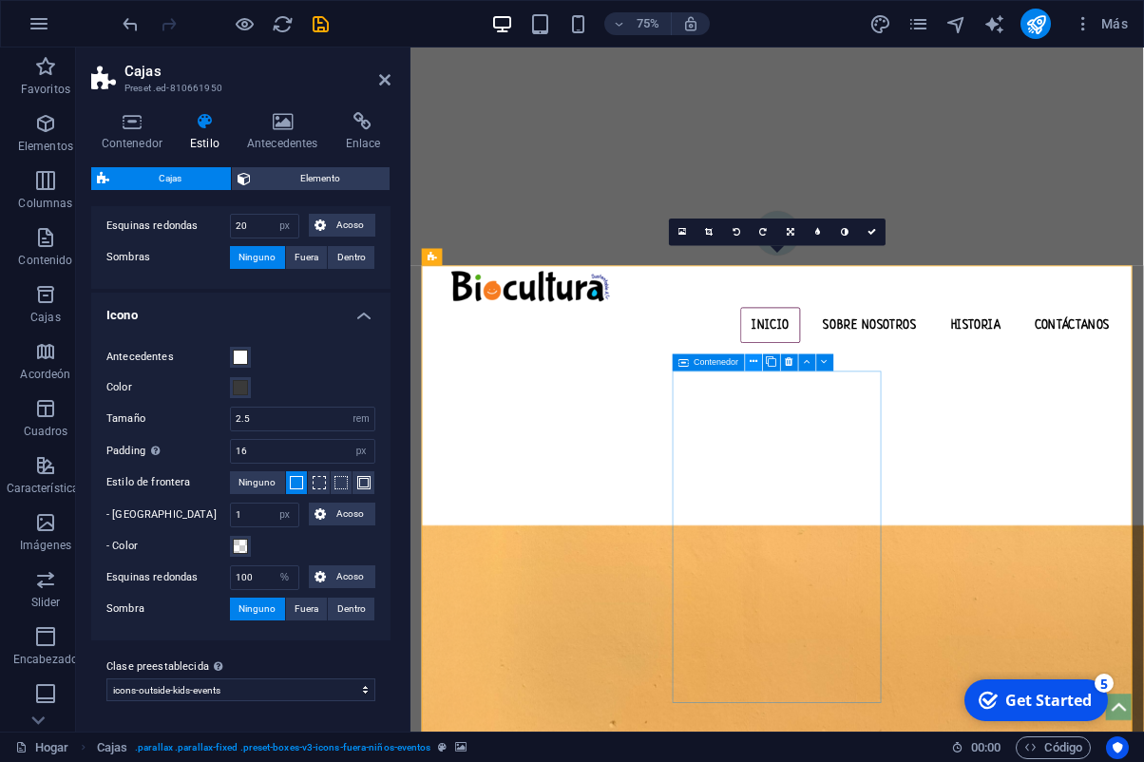
click at [757, 360] on icon at bounding box center [754, 361] width 8 height 15
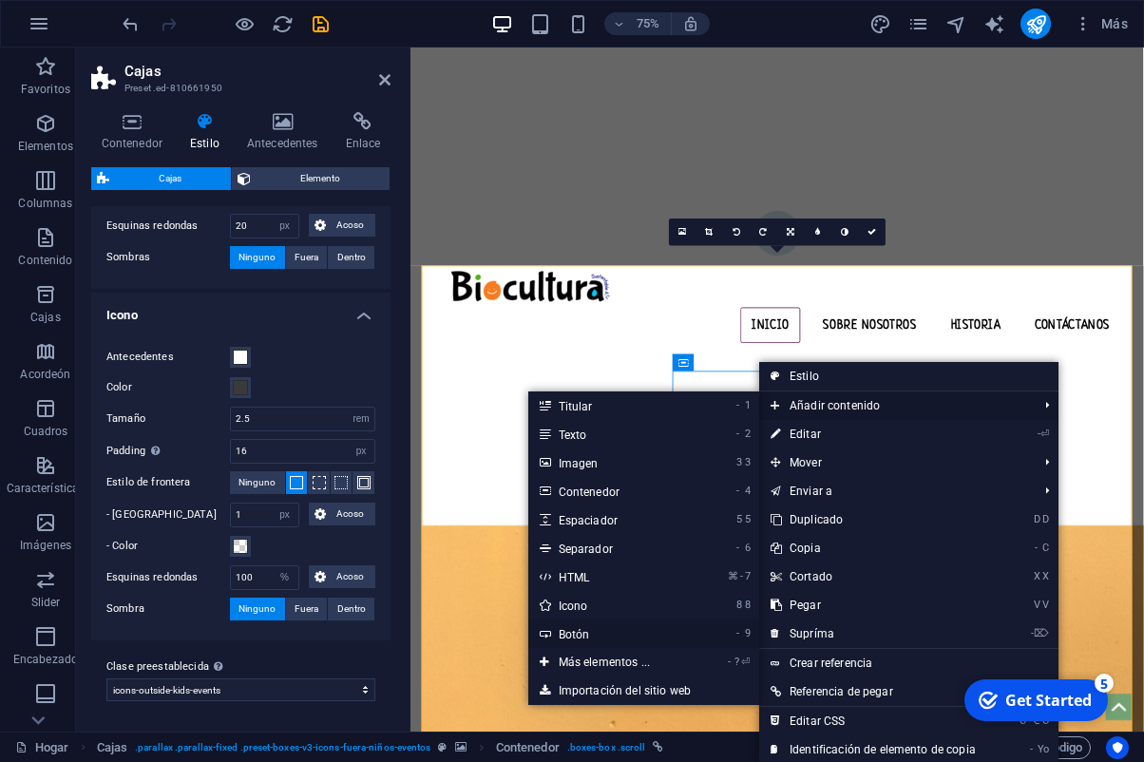
click at [576, 630] on link "- 9 Botón" at bounding box center [608, 634] width 160 height 29
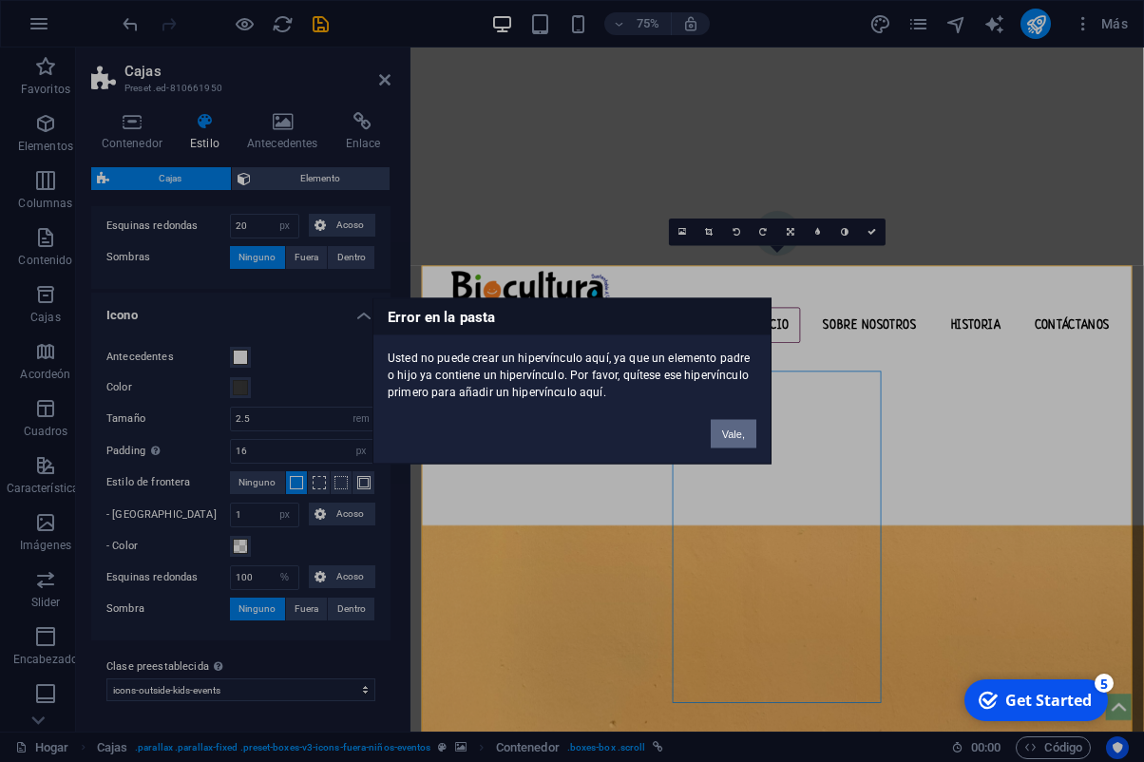
click at [730, 441] on button "Vale," at bounding box center [734, 434] width 46 height 29
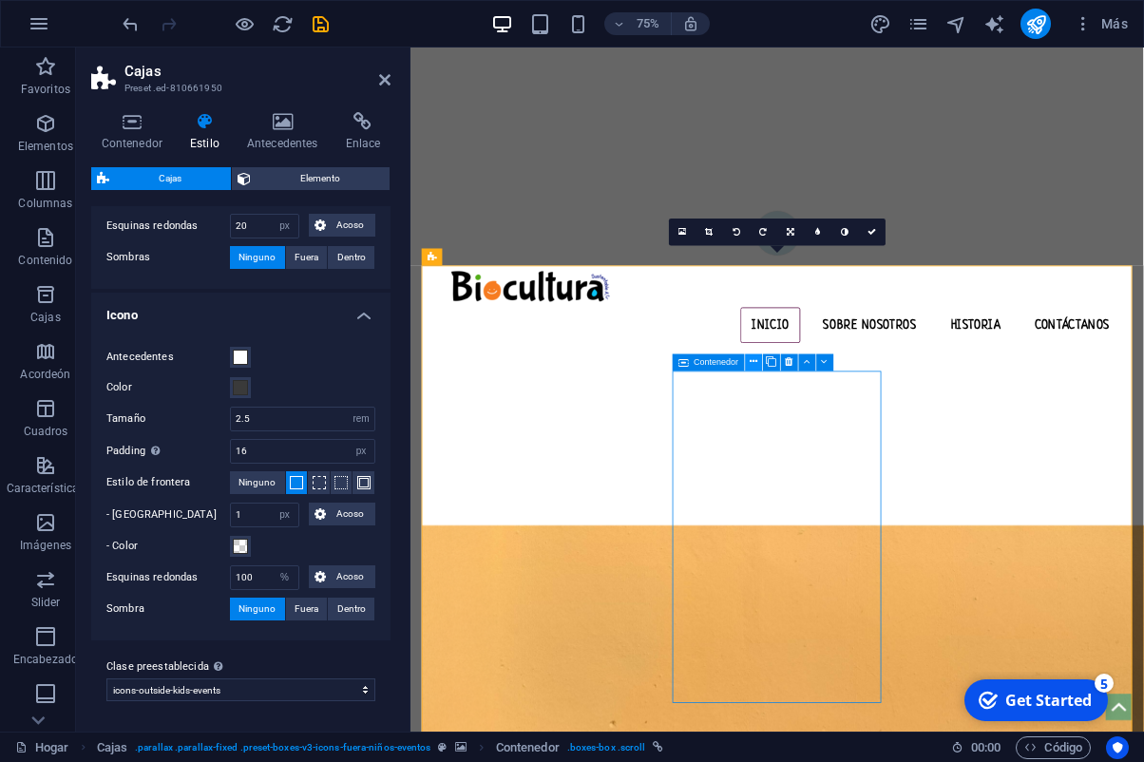
click at [749, 363] on button at bounding box center [753, 362] width 17 height 17
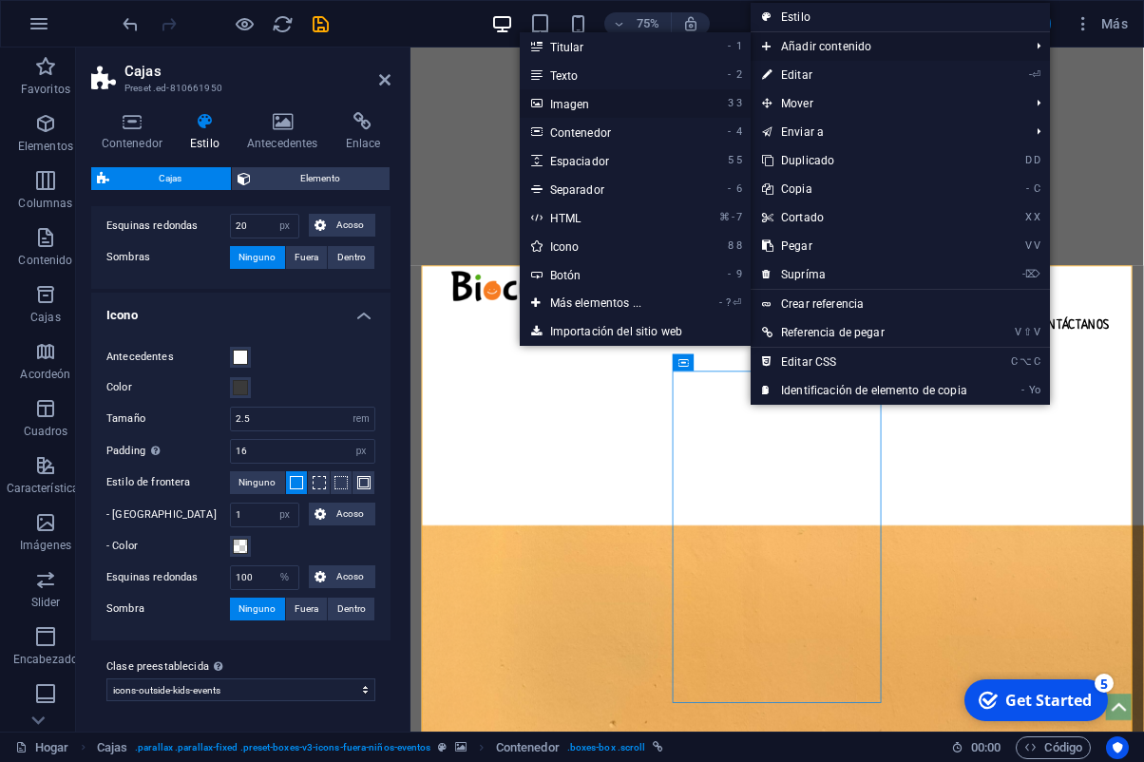
click at [599, 105] on link "3 3 Imagen" at bounding box center [600, 103] width 160 height 29
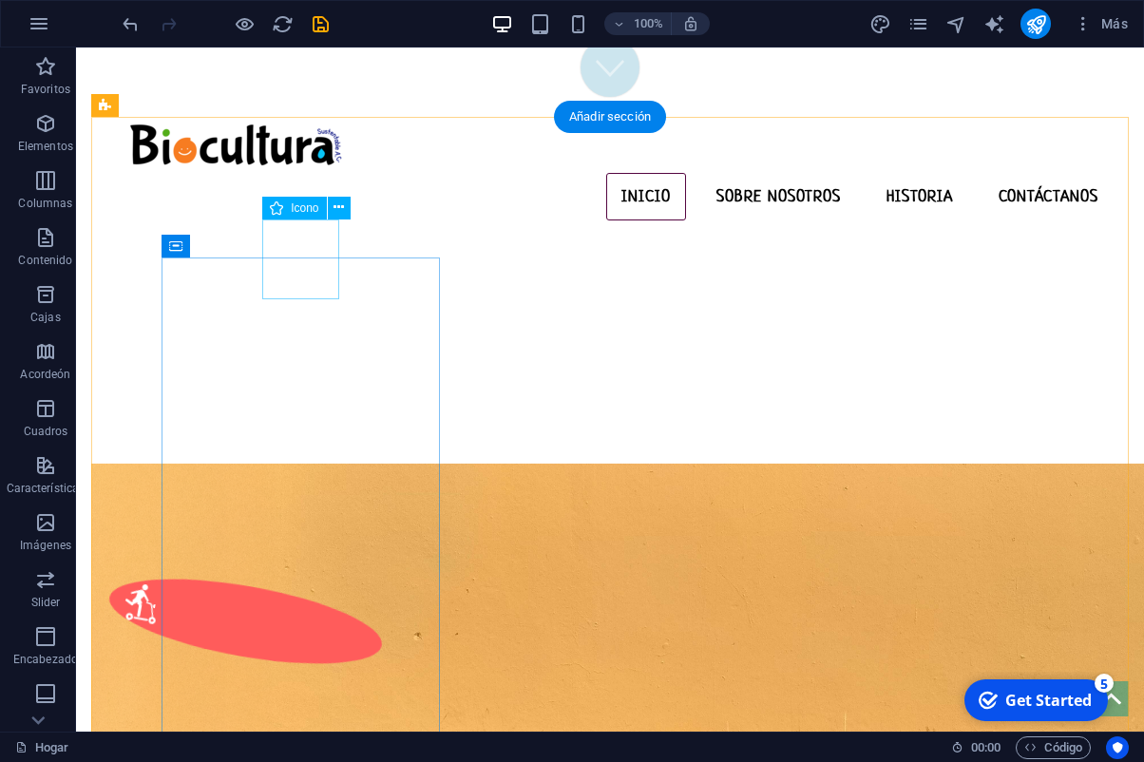
click at [316, 563] on figure at bounding box center [246, 621] width 285 height 117
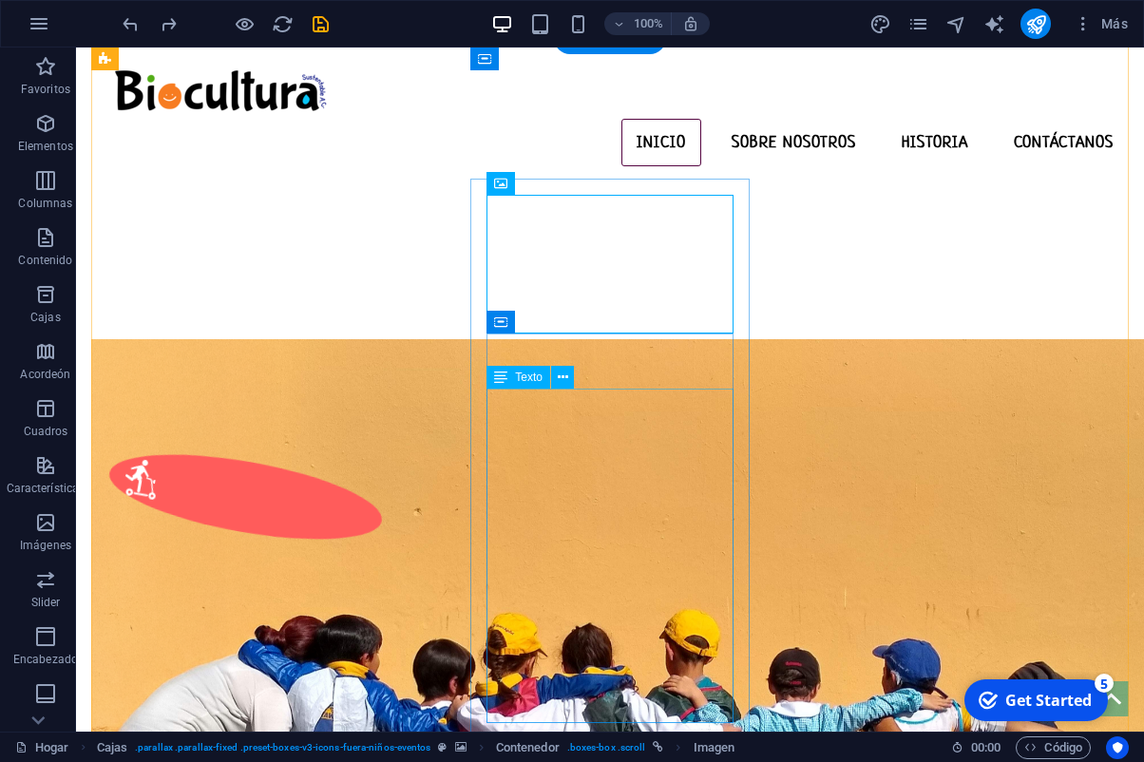
scroll to position [700, 0]
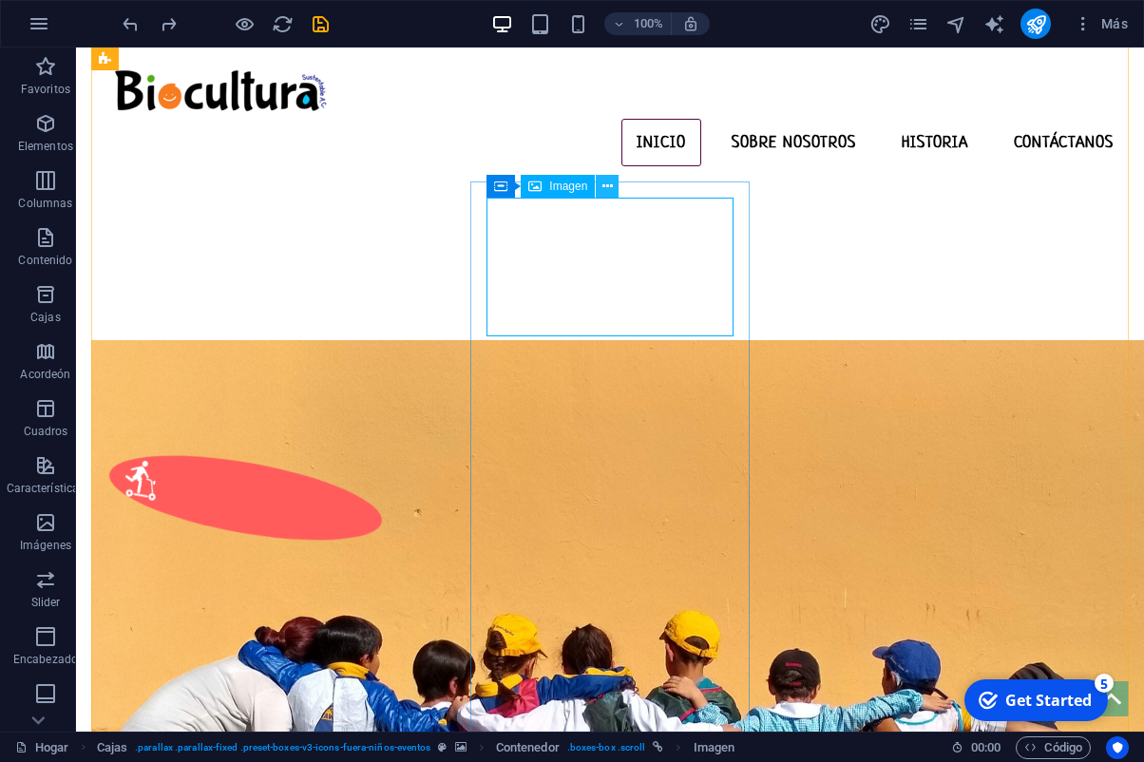
click at [604, 190] on icon at bounding box center [608, 187] width 10 height 20
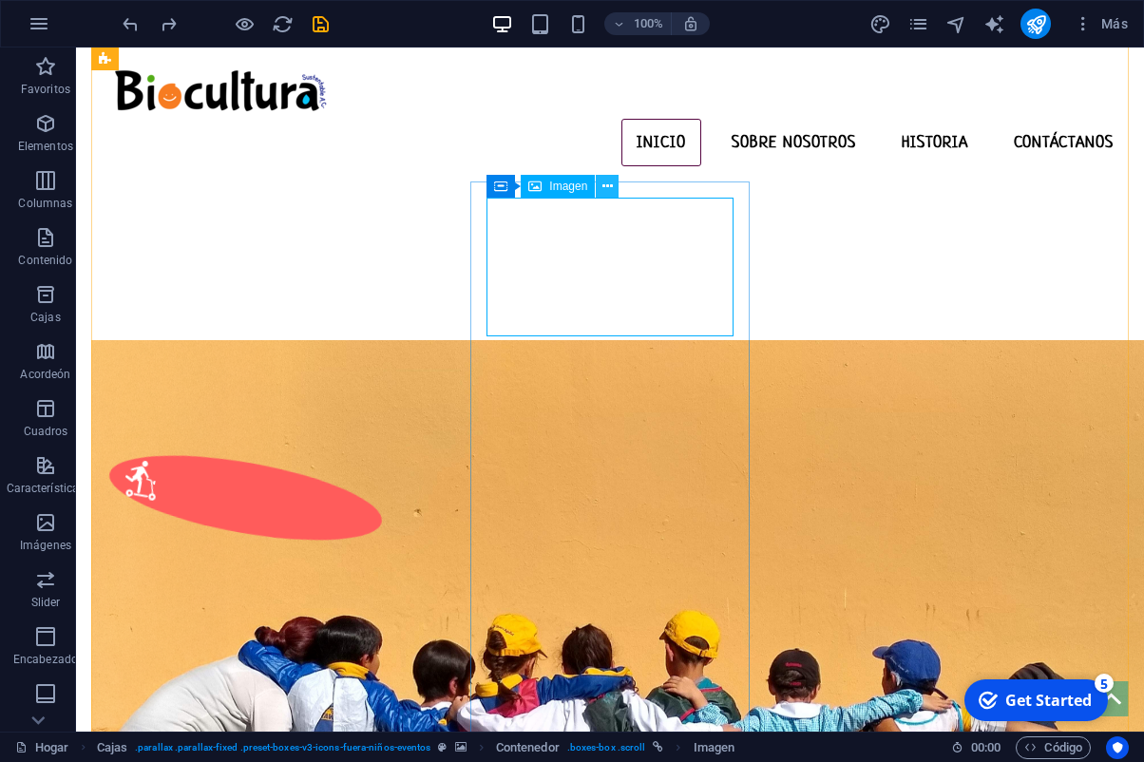
click at [616, 185] on button at bounding box center [607, 186] width 23 height 23
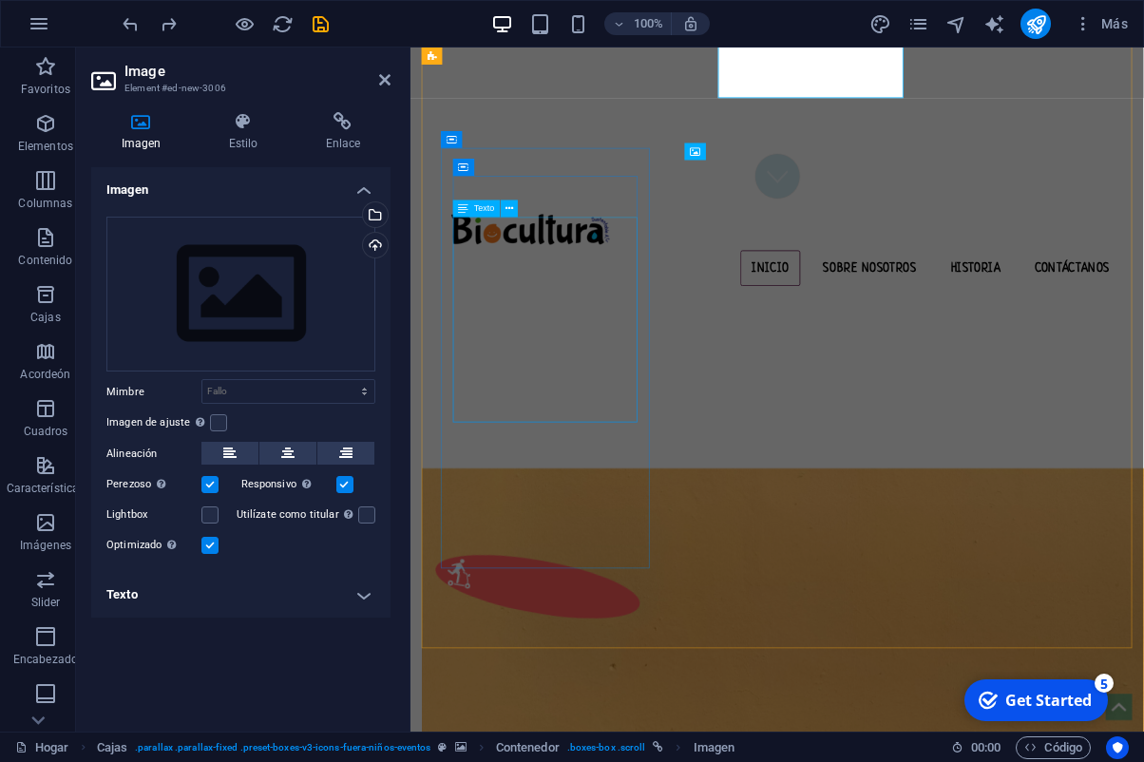
scroll to position [922, 0]
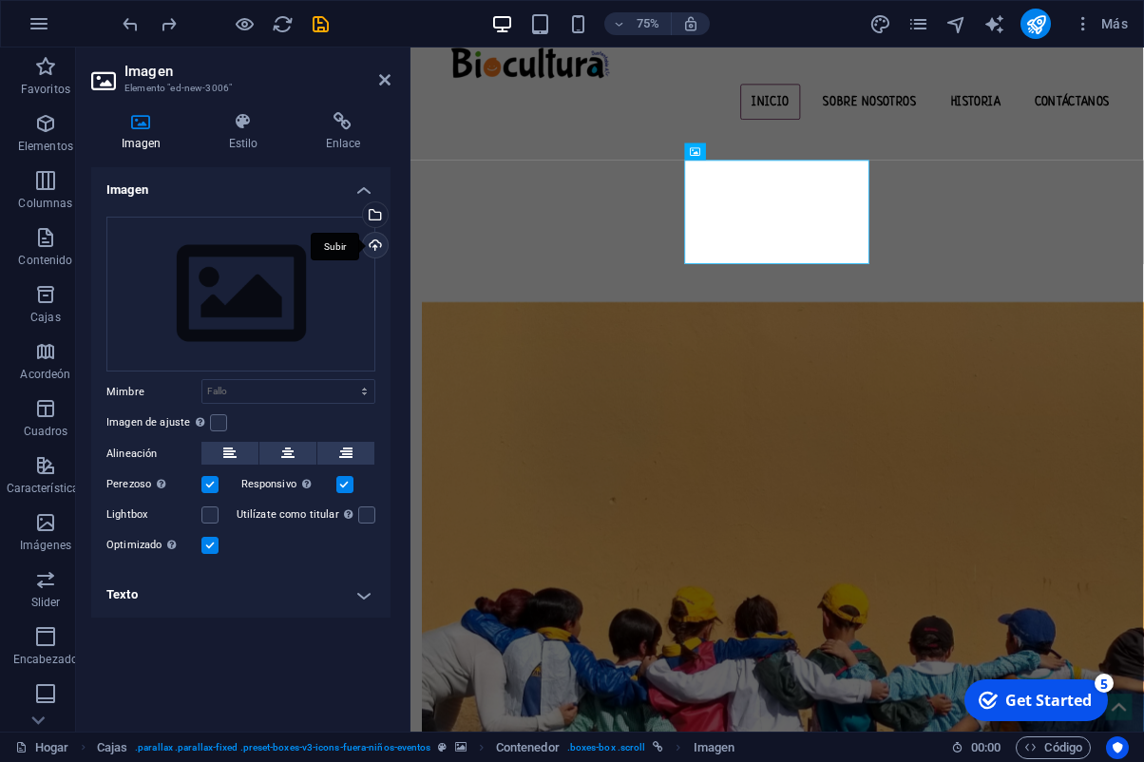
click at [369, 246] on div "Subir" at bounding box center [373, 247] width 29 height 29
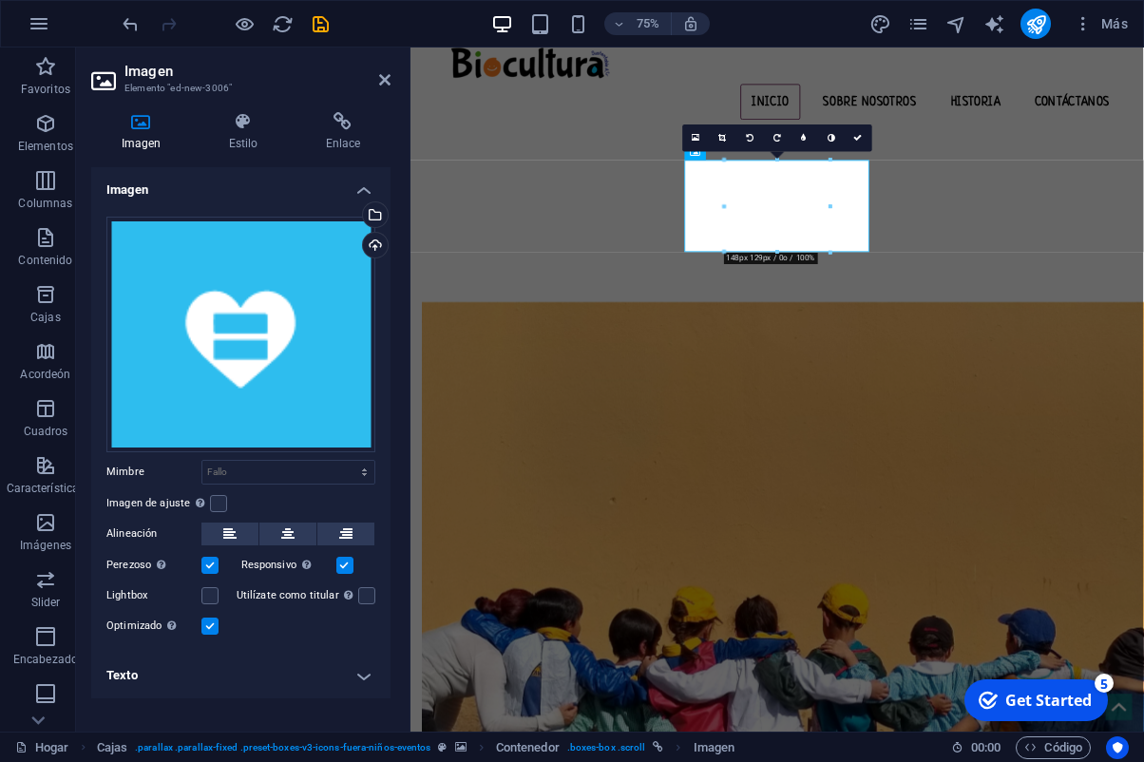
click at [213, 565] on label at bounding box center [209, 565] width 17 height 17
click at [0, 0] on input "Perezoso Cargar imágenes después de que la página carga mejora la velocidad de …" at bounding box center [0, 0] width 0 height 0
click at [213, 565] on label at bounding box center [209, 565] width 17 height 17
click at [0, 0] on input "Perezoso Cargar imágenes después de que la página carga mejora la velocidad de …" at bounding box center [0, 0] width 0 height 0
click at [202, 461] on select "Default auto px rem % em vh vw" at bounding box center [288, 472] width 172 height 23
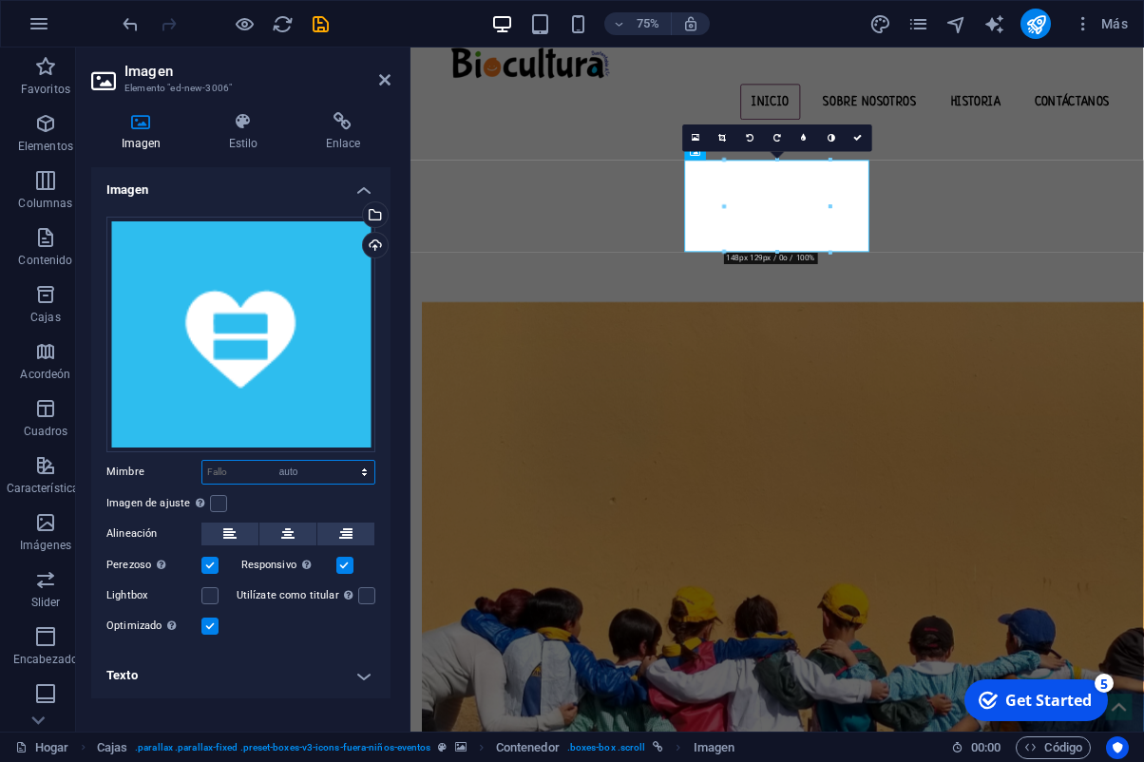
click option "auto" at bounding box center [0, 0] width 0 height 0
select select "DISABLED_OPTION_VALUE"
click at [216, 502] on label at bounding box center [218, 503] width 17 height 17
click at [0, 0] on input "Imagen de ajuste Encajar automáticamente la imagen a un ancho y altura fijos" at bounding box center [0, 0] width 0 height 0
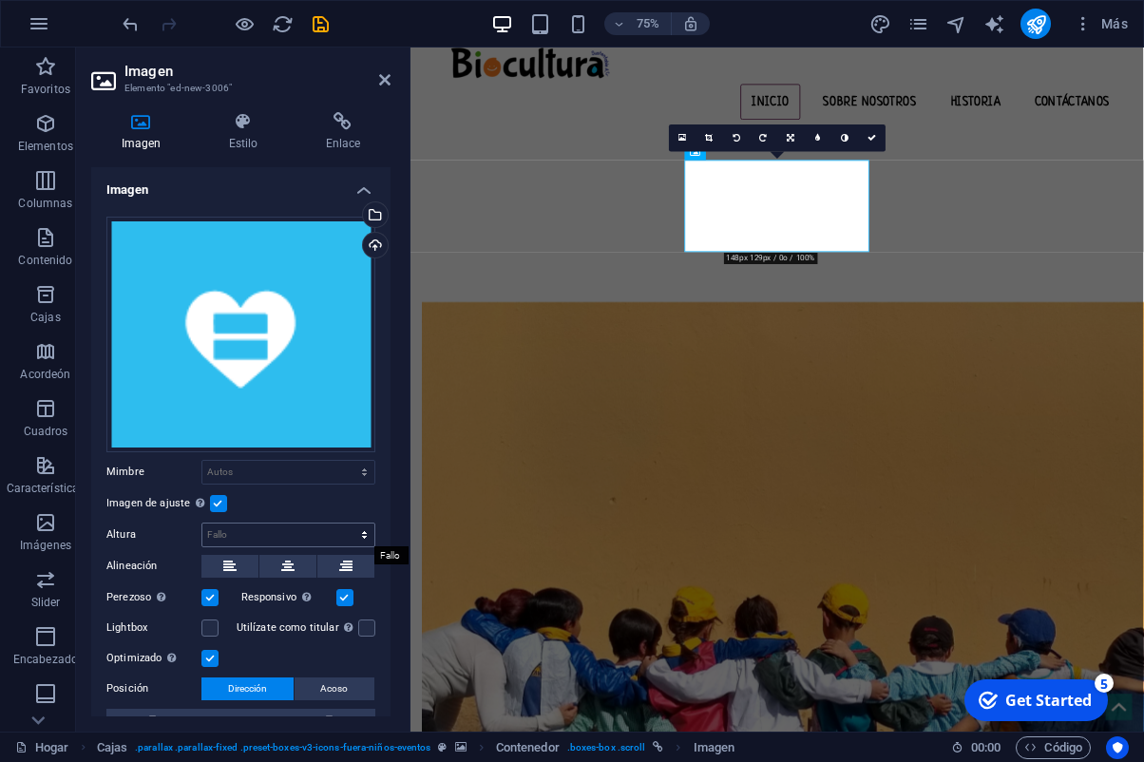
scroll to position [110, 0]
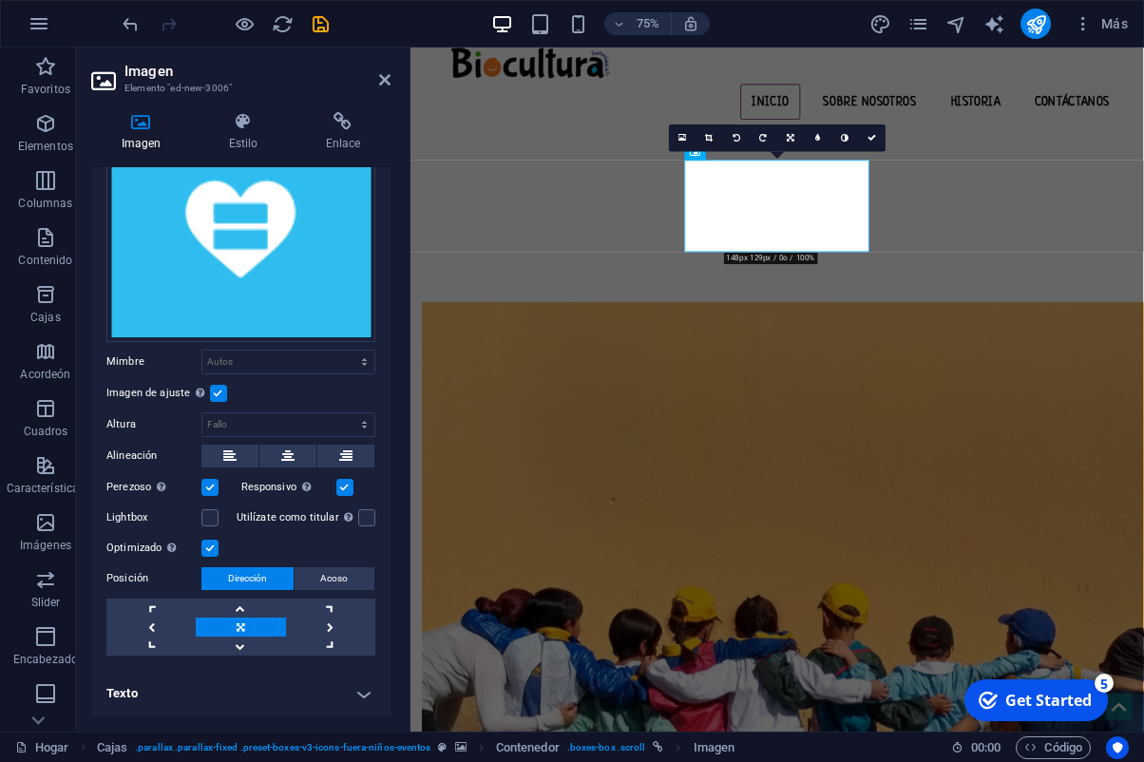
click at [365, 592] on div "Posición Dirección Acoso X offset 50 px rem % vh vw Y offset 50 px rem % vh vw" at bounding box center [240, 611] width 269 height 88
click at [353, 580] on button "Acoso" at bounding box center [335, 578] width 81 height 23
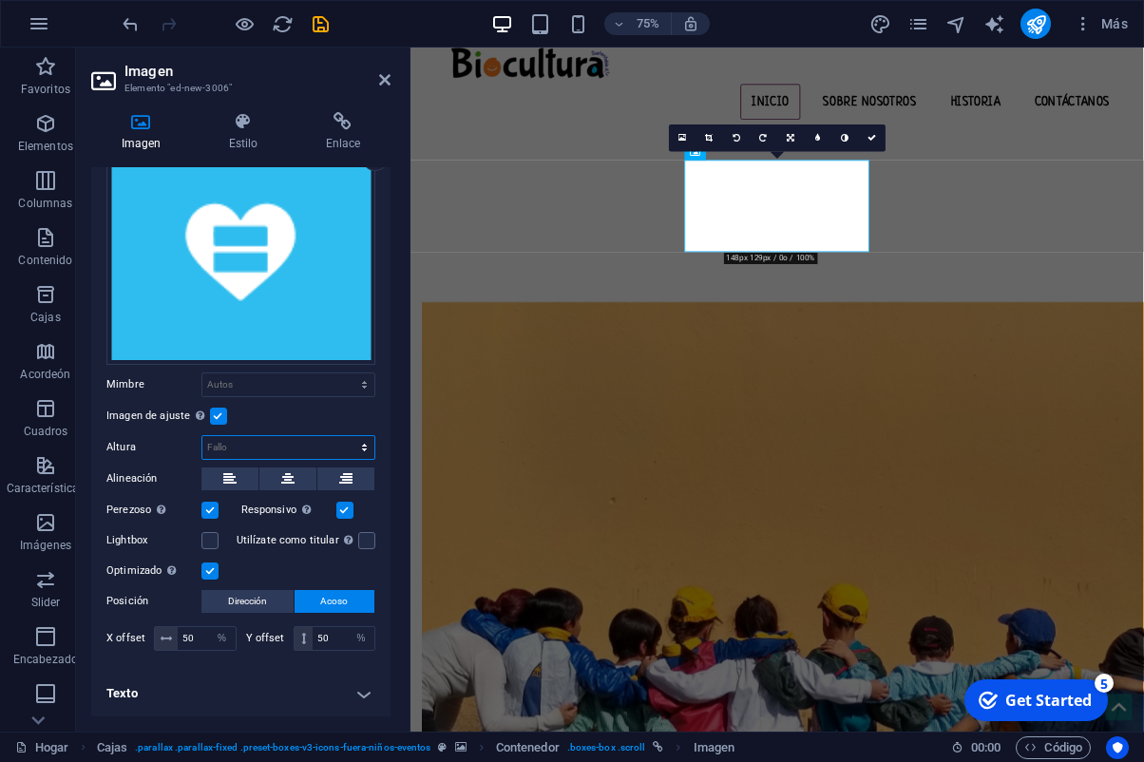
click at [202, 436] on select "Default auto px" at bounding box center [288, 447] width 172 height 23
click option "auto" at bounding box center [0, 0] width 0 height 0
click at [202, 436] on select "Default auto px" at bounding box center [288, 447] width 172 height 23
click option "Default" at bounding box center [0, 0] width 0 height 0
select select "DISABLED_OPTION_VALUE"
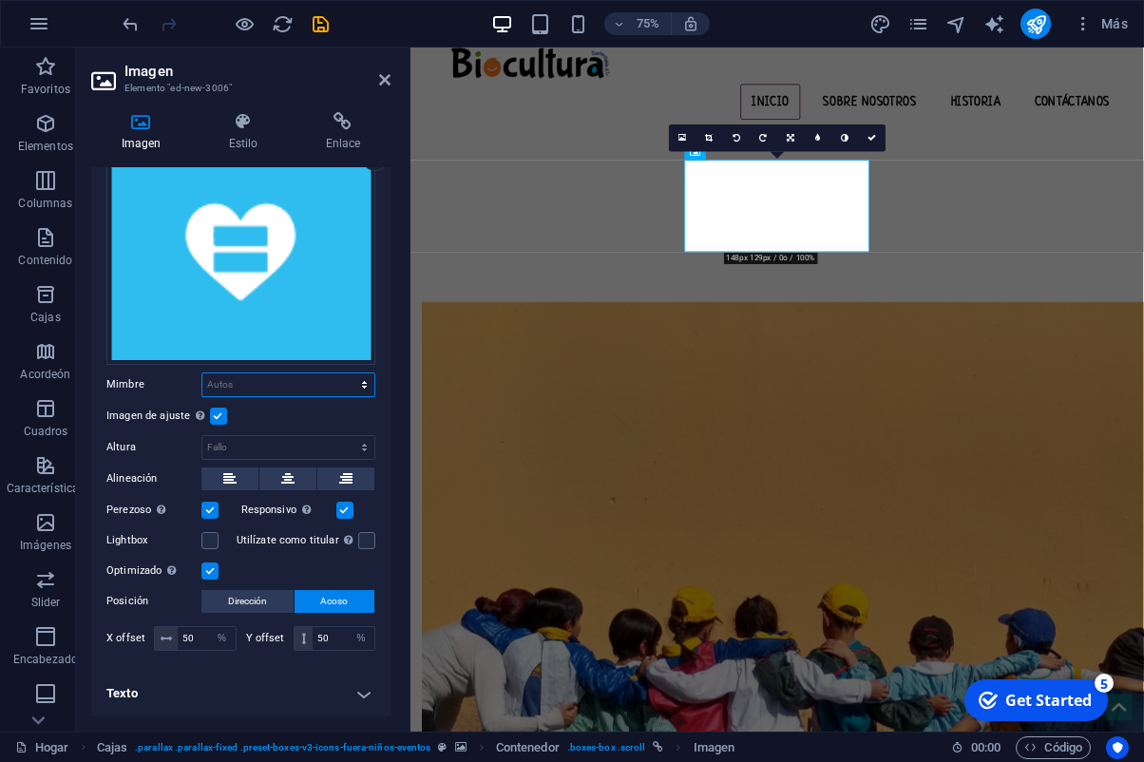
click at [202, 374] on select "Default auto px rem % em vh vw" at bounding box center [288, 385] width 172 height 23
click option "Default" at bounding box center [0, 0] width 0 height 0
select select "DISABLED_OPTION_VALUE"
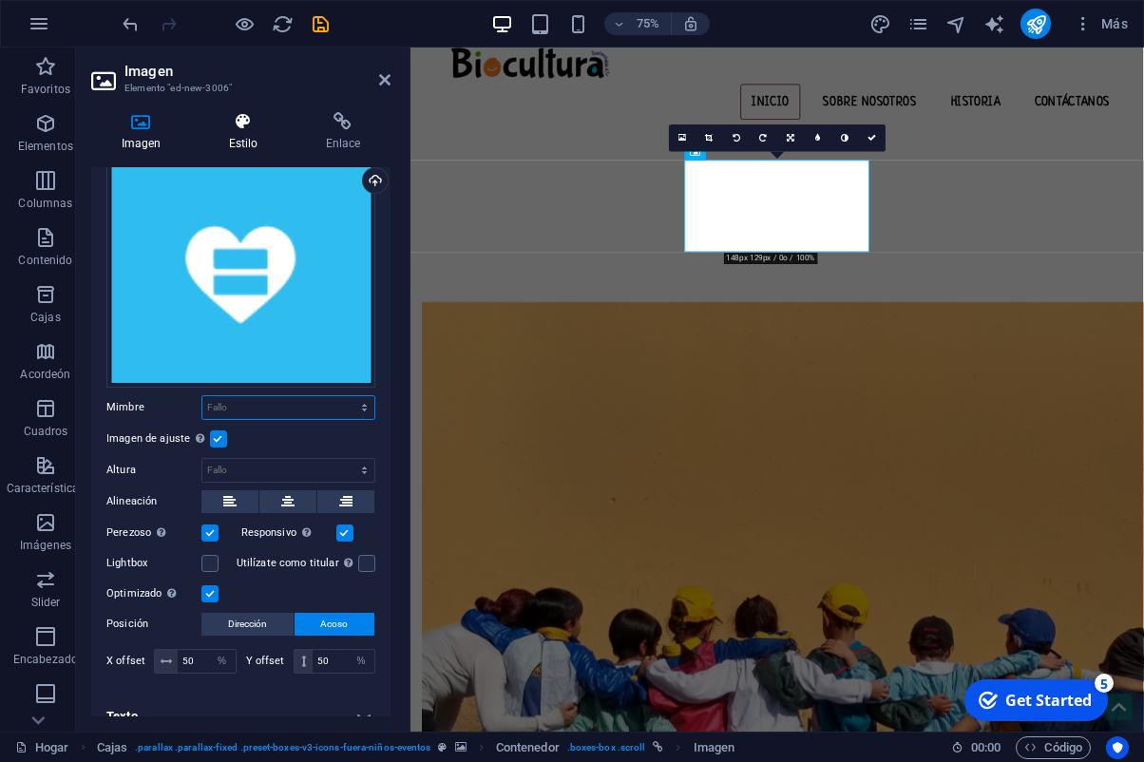
scroll to position [75, 0]
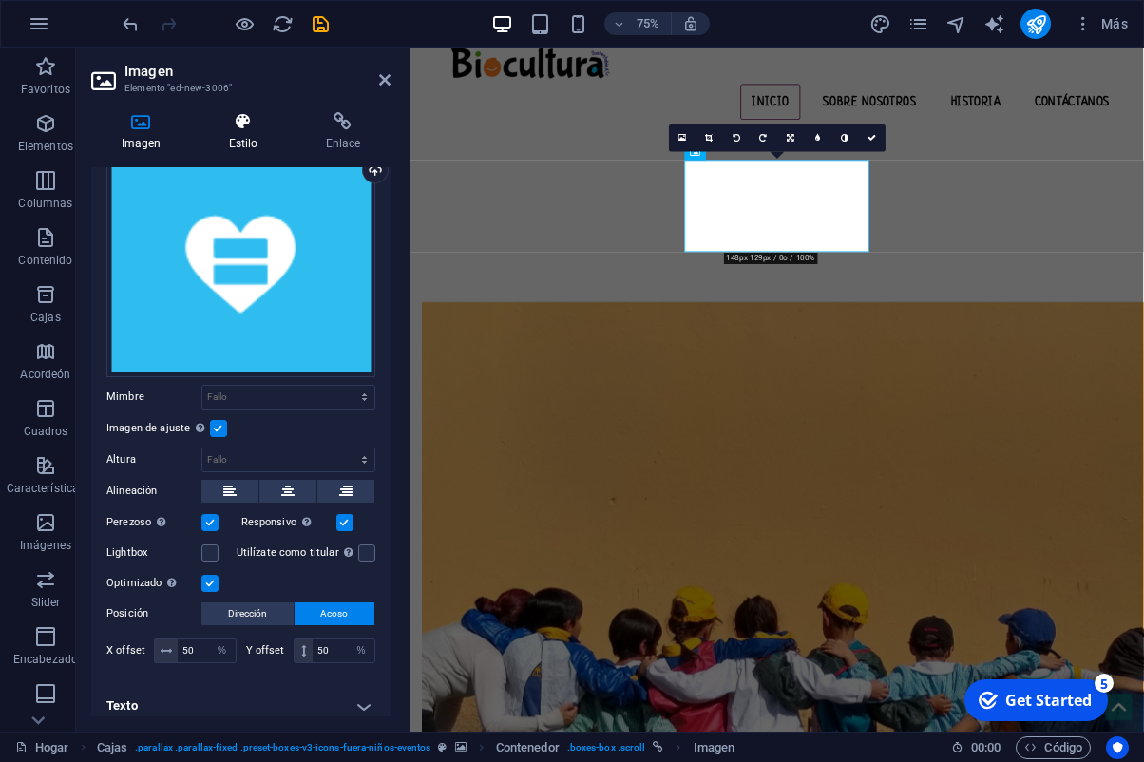
click at [254, 131] on h4 "Estilo" at bounding box center [247, 132] width 97 height 40
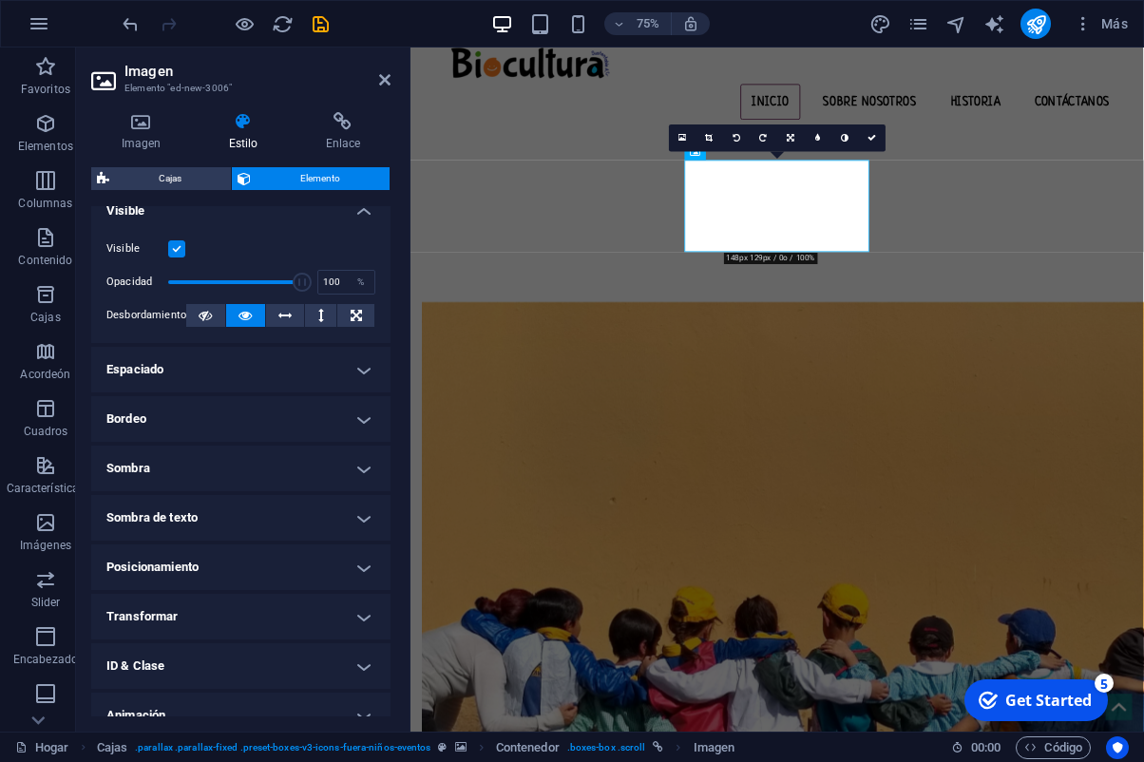
scroll to position [239, 0]
click at [311, 411] on h4 "Bordeo" at bounding box center [240, 418] width 299 height 46
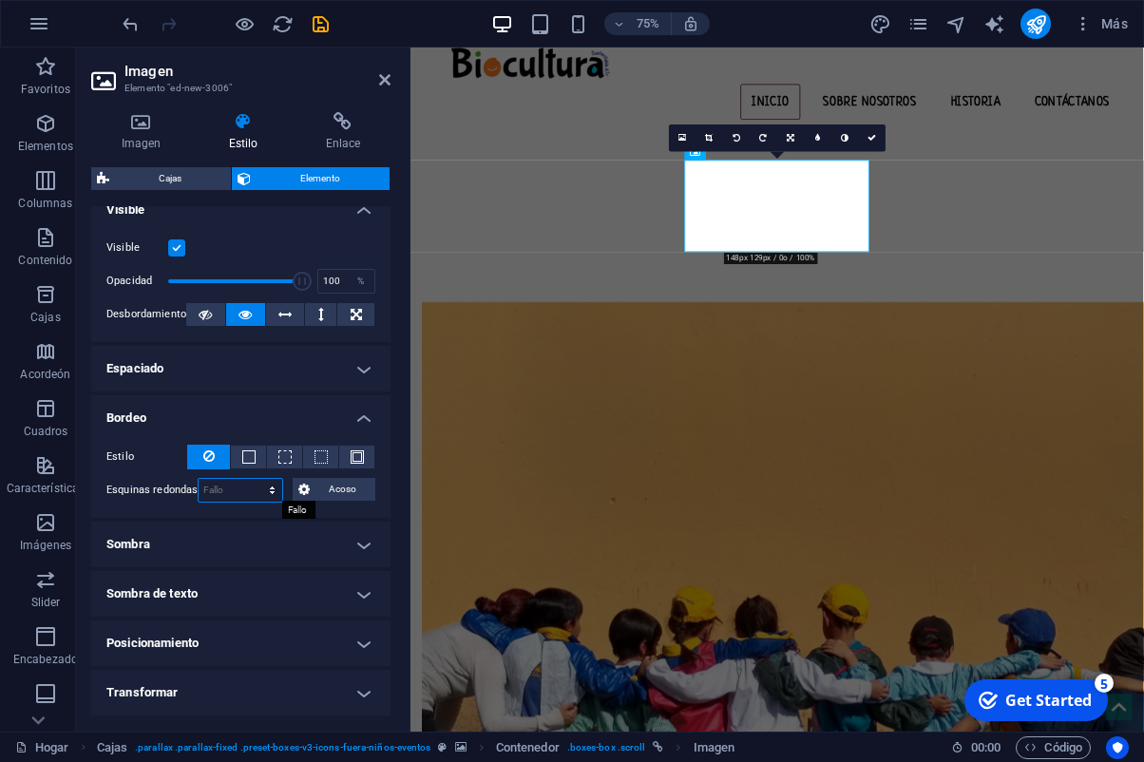
click at [199, 479] on select "Default px rem % vh vw Custom" at bounding box center [240, 490] width 83 height 23
select select "px"
click option "px" at bounding box center [0, 0] width 0 height 0
type input "0"
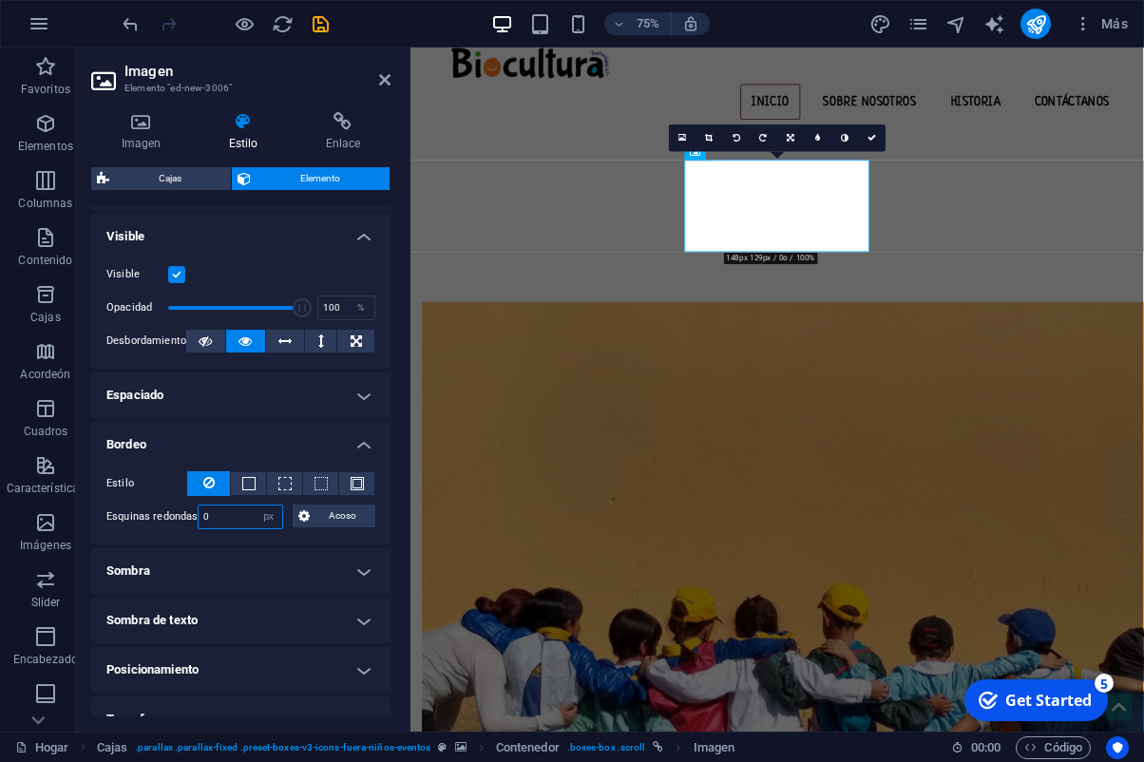
scroll to position [226, 0]
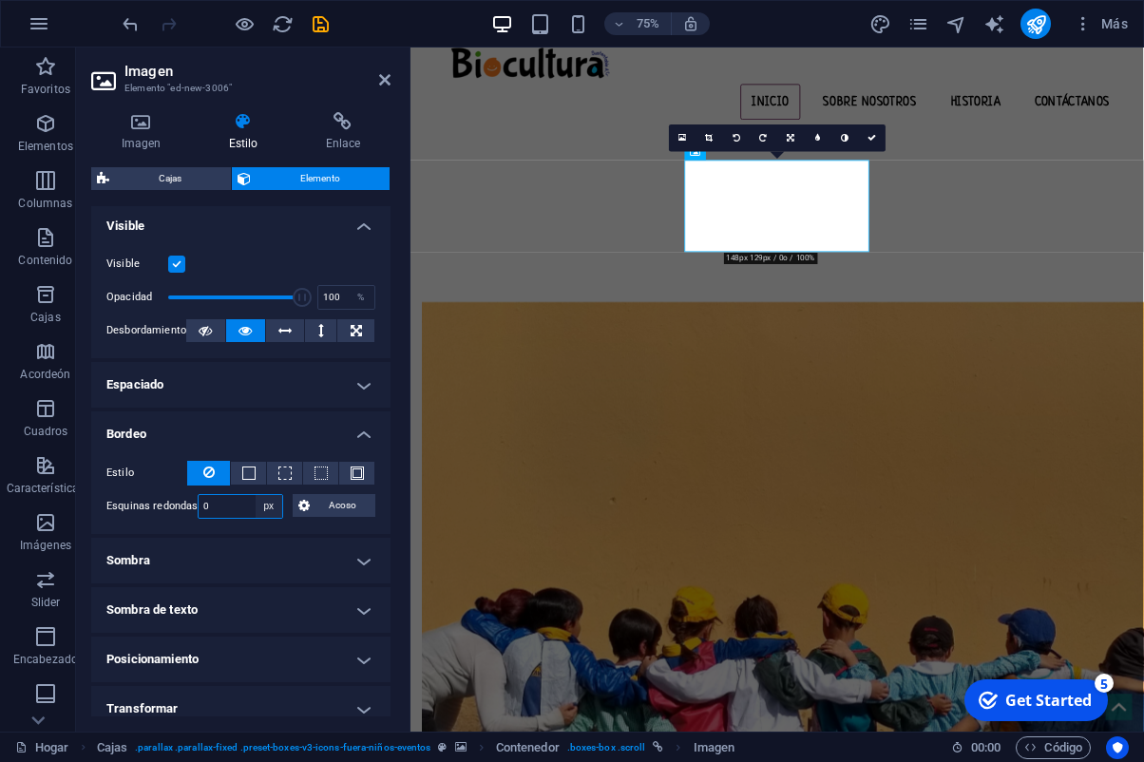
select select "default"
click option "Default" at bounding box center [0, 0] width 0 height 0
select select "DISABLED_OPTION_VALUE"
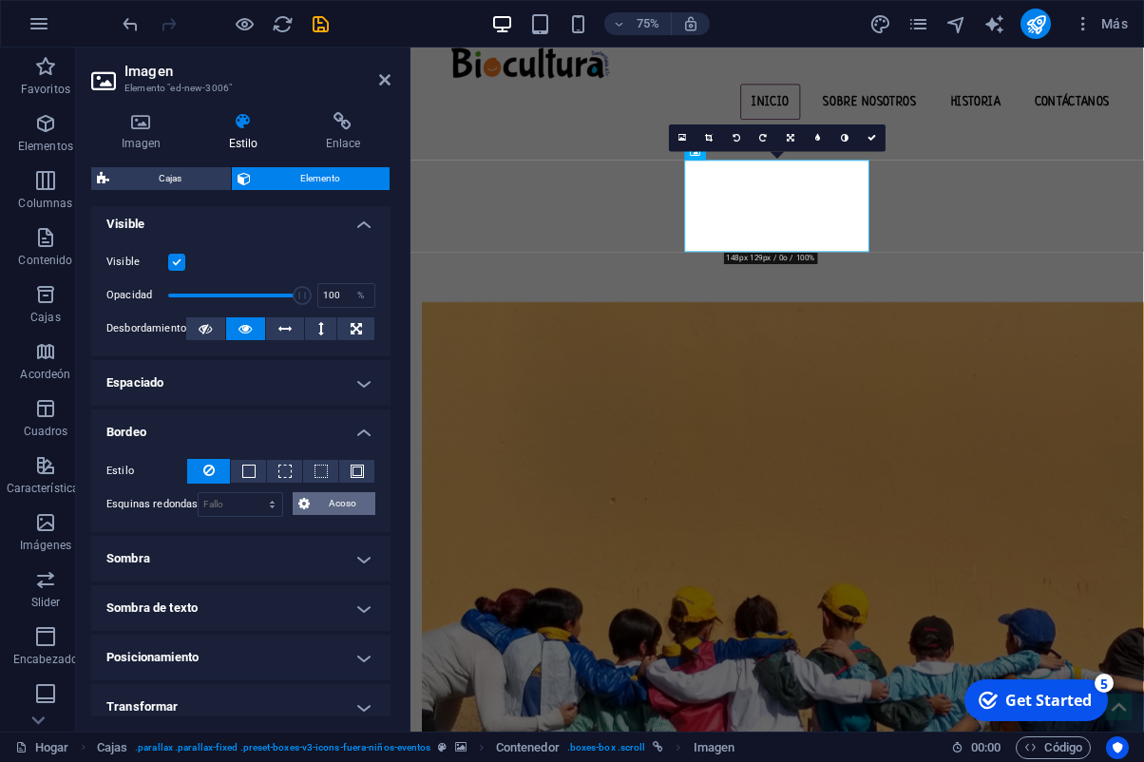
click at [331, 502] on span "Acoso" at bounding box center [343, 503] width 54 height 23
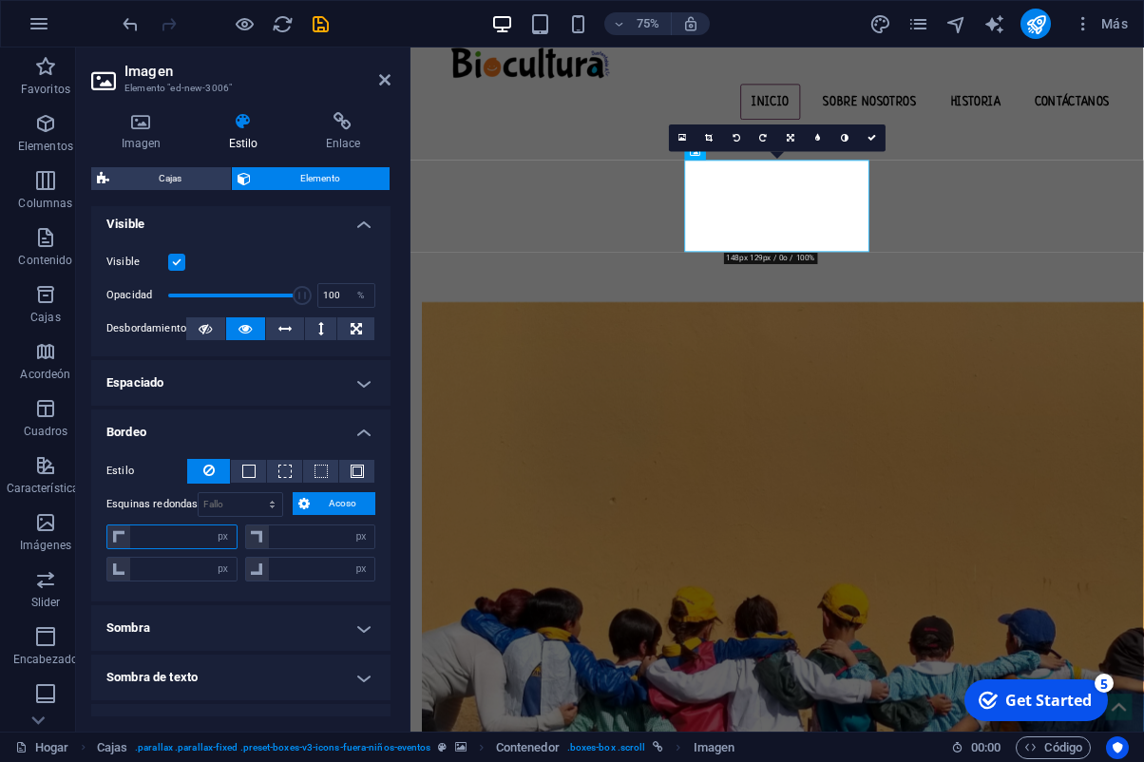
click at [203, 539] on input "number" at bounding box center [183, 537] width 106 height 23
type input "17"
type input "0"
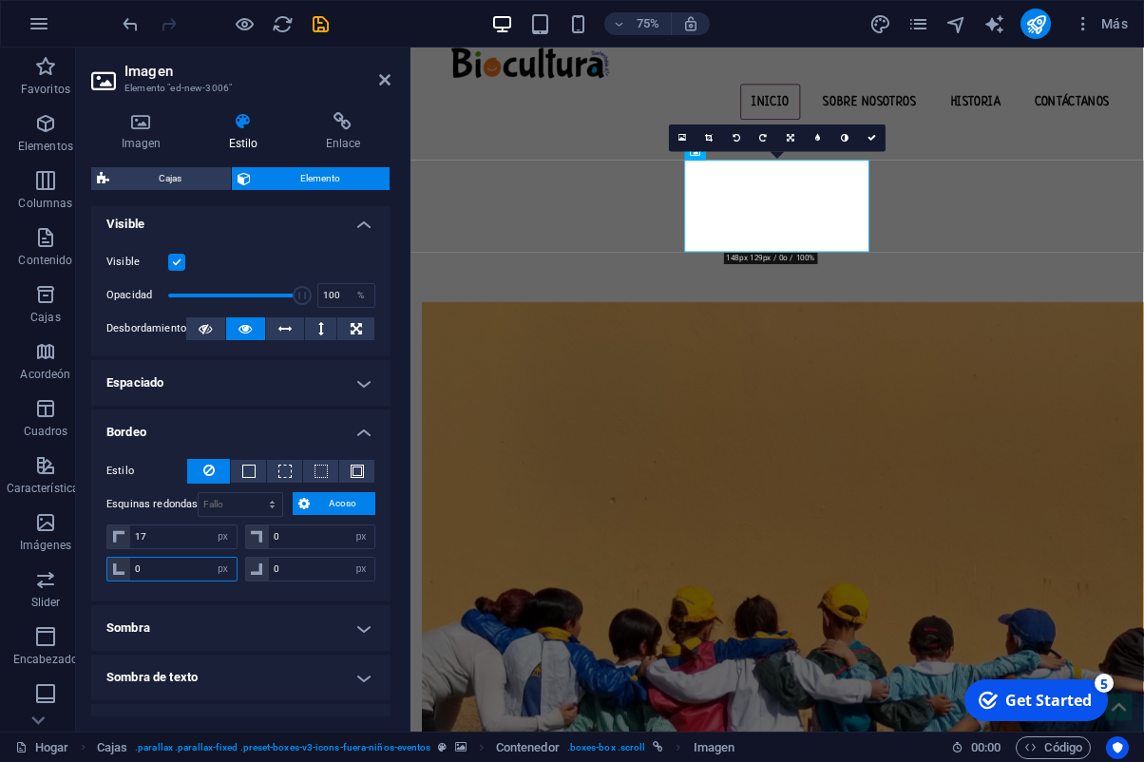
click at [190, 567] on input "0" at bounding box center [183, 569] width 106 height 23
drag, startPoint x: 148, startPoint y: 569, endPoint x: 125, endPoint y: 569, distance: 22.8
click at [130, 569] on input "0" at bounding box center [183, 569] width 106 height 23
type input "100"
click at [156, 543] on input "17" at bounding box center [183, 537] width 106 height 23
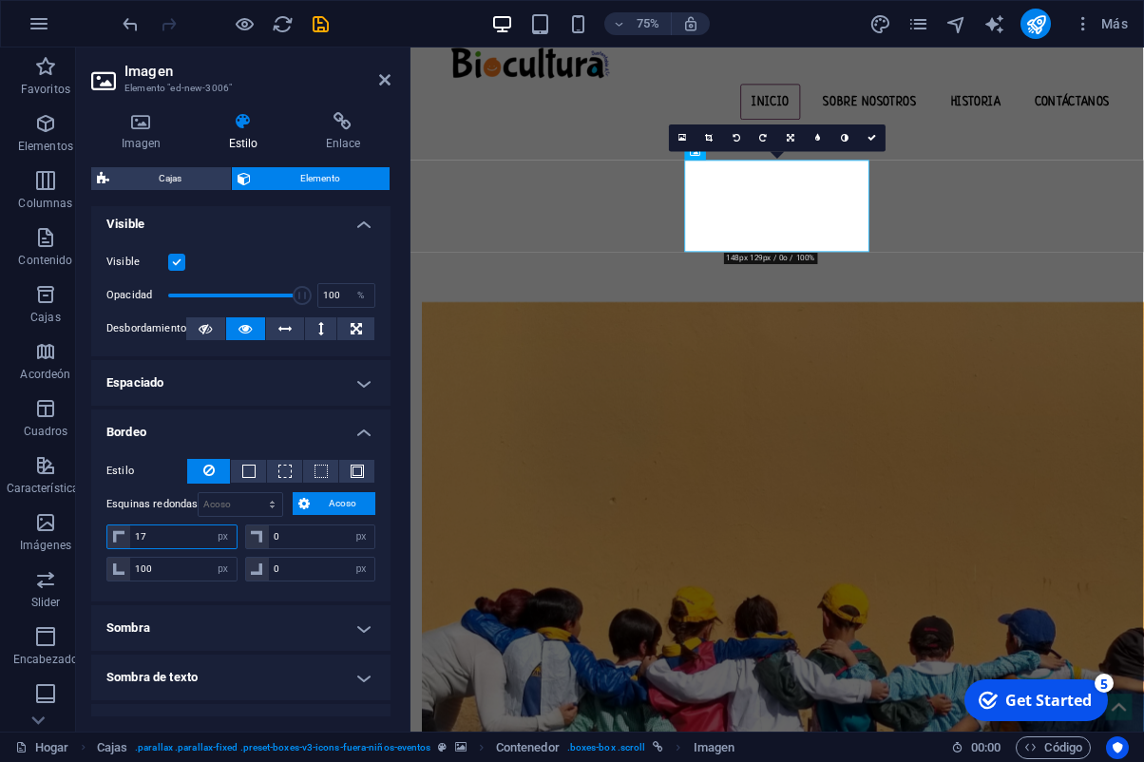
drag, startPoint x: 157, startPoint y: 541, endPoint x: 121, endPoint y: 539, distance: 36.2
click at [130, 539] on input "17" at bounding box center [183, 537] width 106 height 23
type input "100"
click at [311, 538] on input "0" at bounding box center [322, 537] width 106 height 23
type input "100"
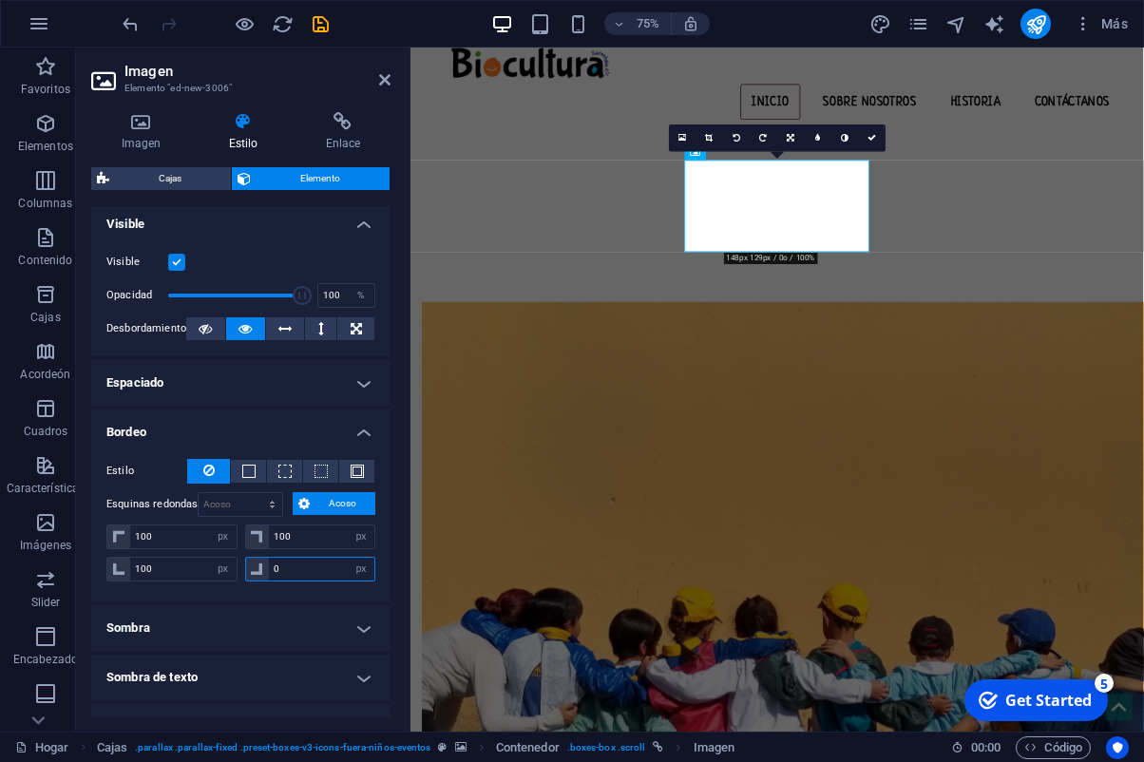
click at [337, 565] on input "0" at bounding box center [322, 569] width 106 height 23
type input "100"
select select "px"
click at [371, 587] on div "Estilo - Width 1 auto px rem % vh vw Custom Custom 1 auto px rem % vh vw 1 auto…" at bounding box center [240, 523] width 299 height 158
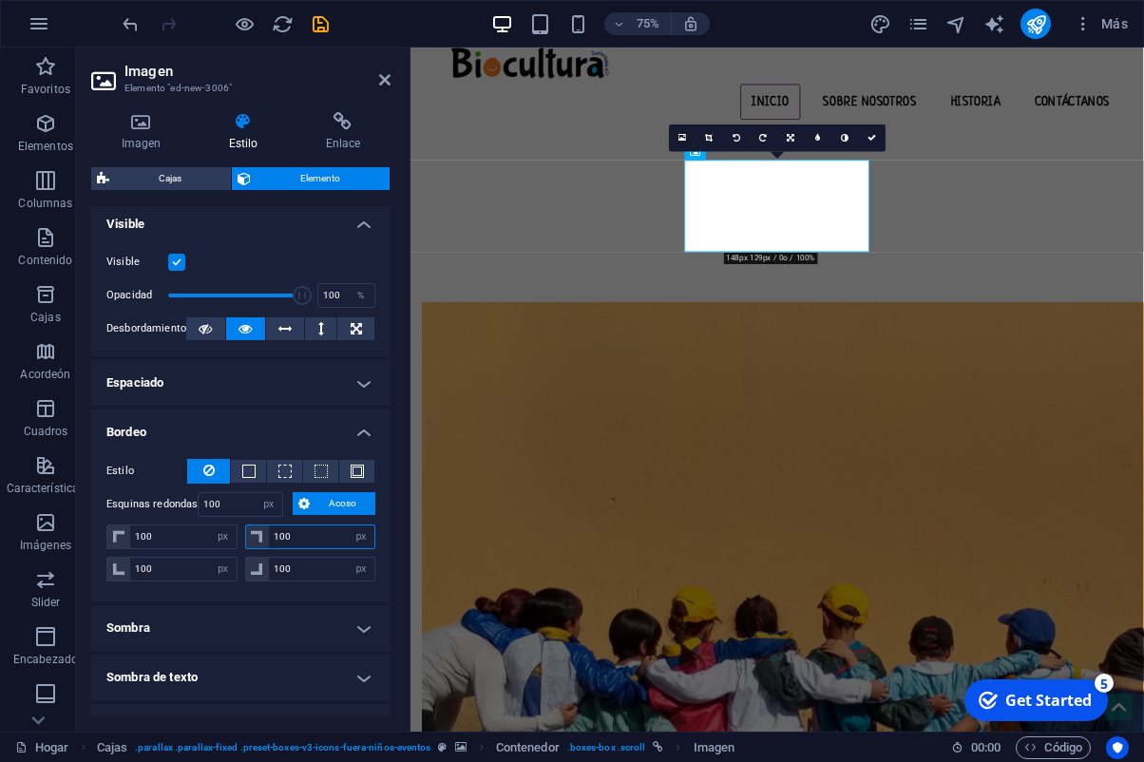
click at [309, 535] on input "100" at bounding box center [322, 537] width 106 height 23
type input "99"
select select "DISABLED_OPTION_VALUE"
type input "100"
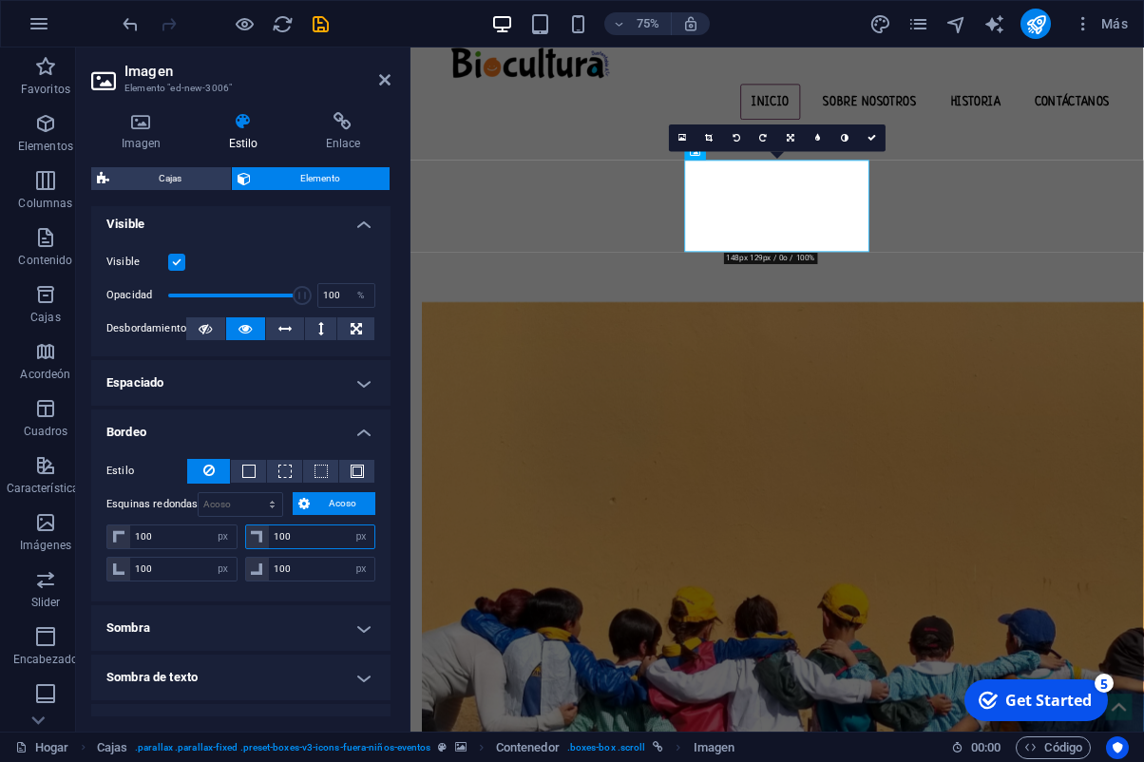
select select "px"
click at [872, 139] on icon at bounding box center [872, 138] width 9 height 9
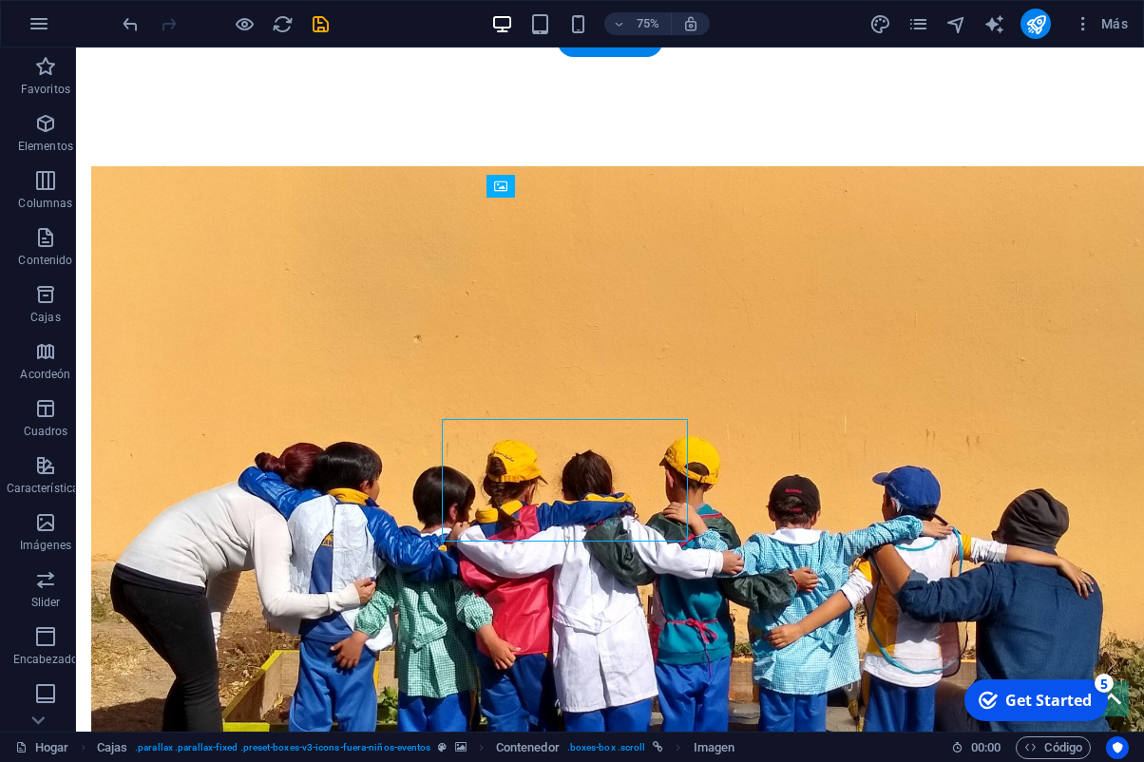
scroll to position [700, 0]
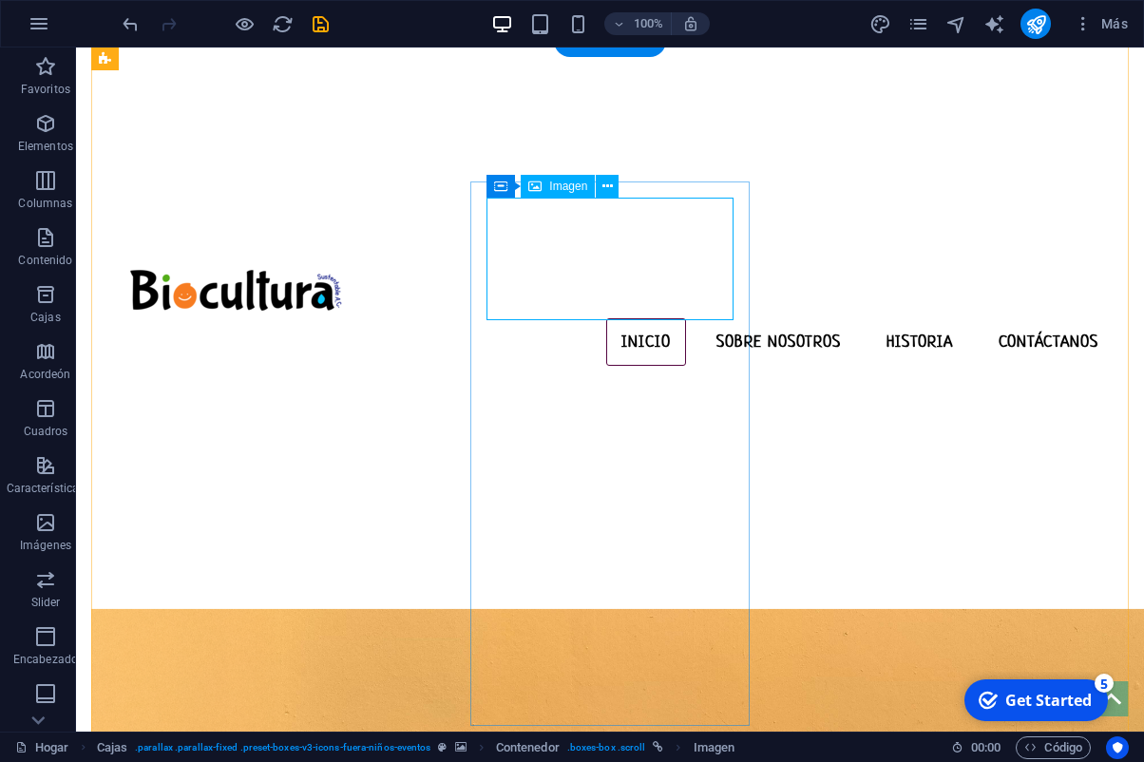
select select "px"
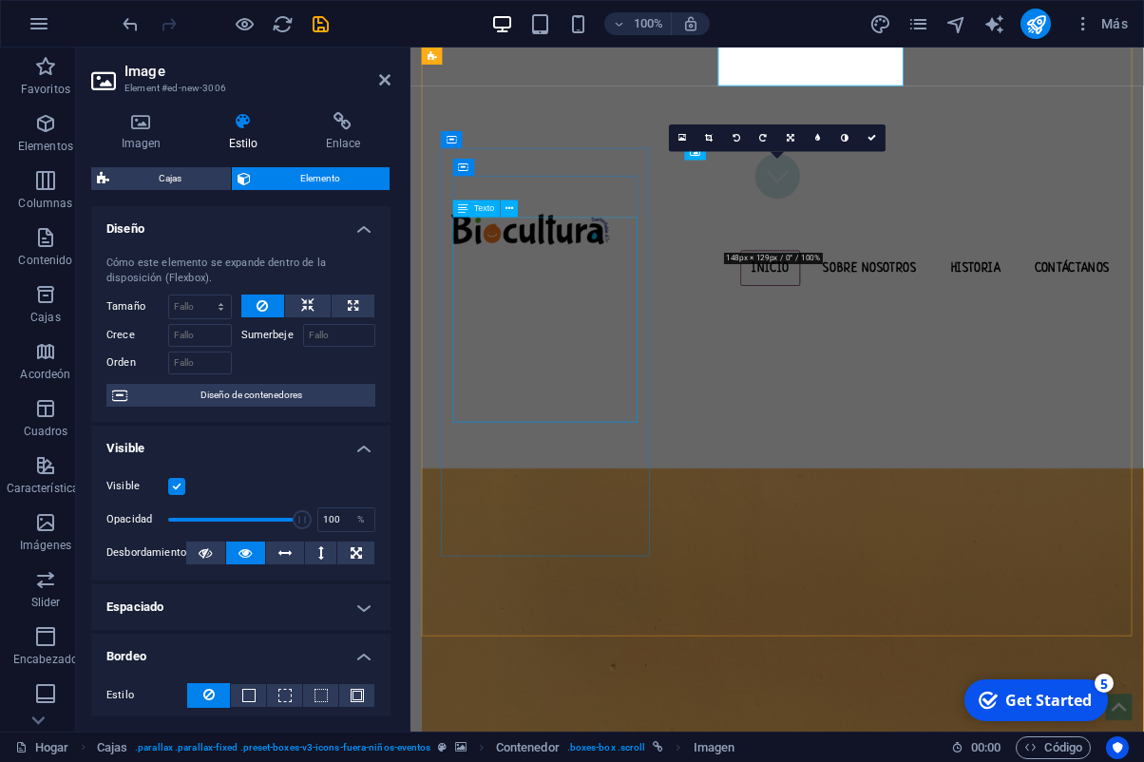
scroll to position [922, 0]
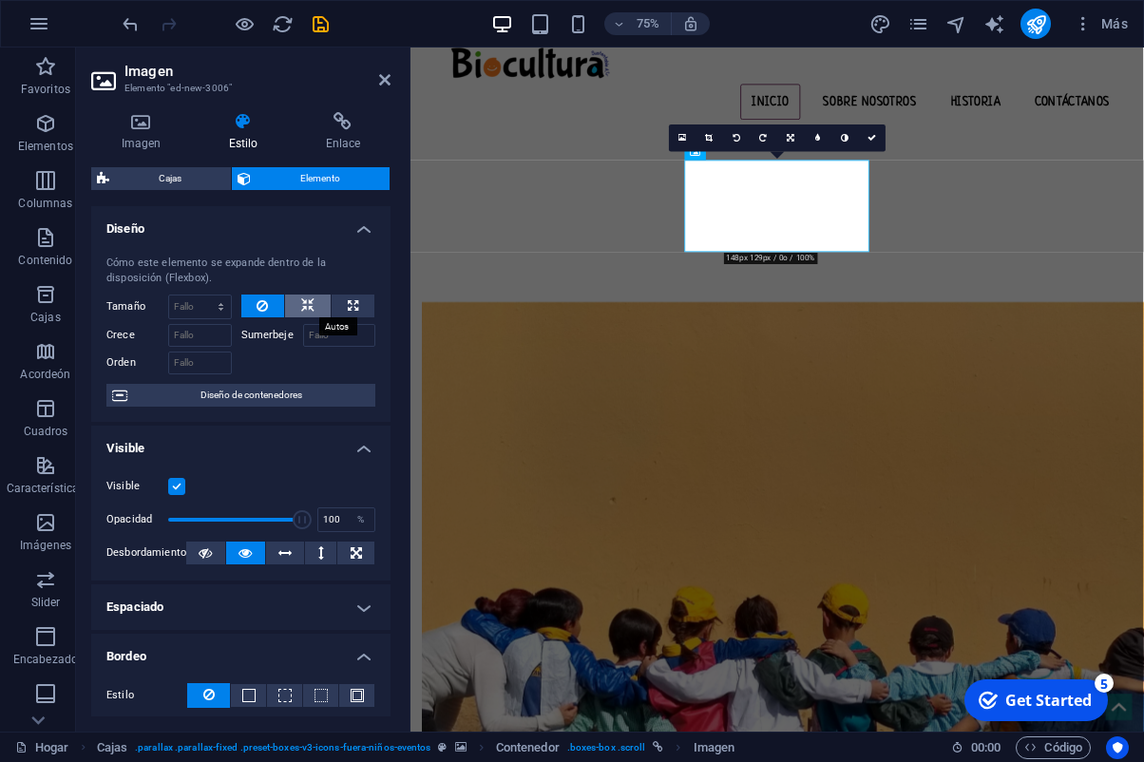
click at [303, 311] on icon at bounding box center [307, 306] width 13 height 23
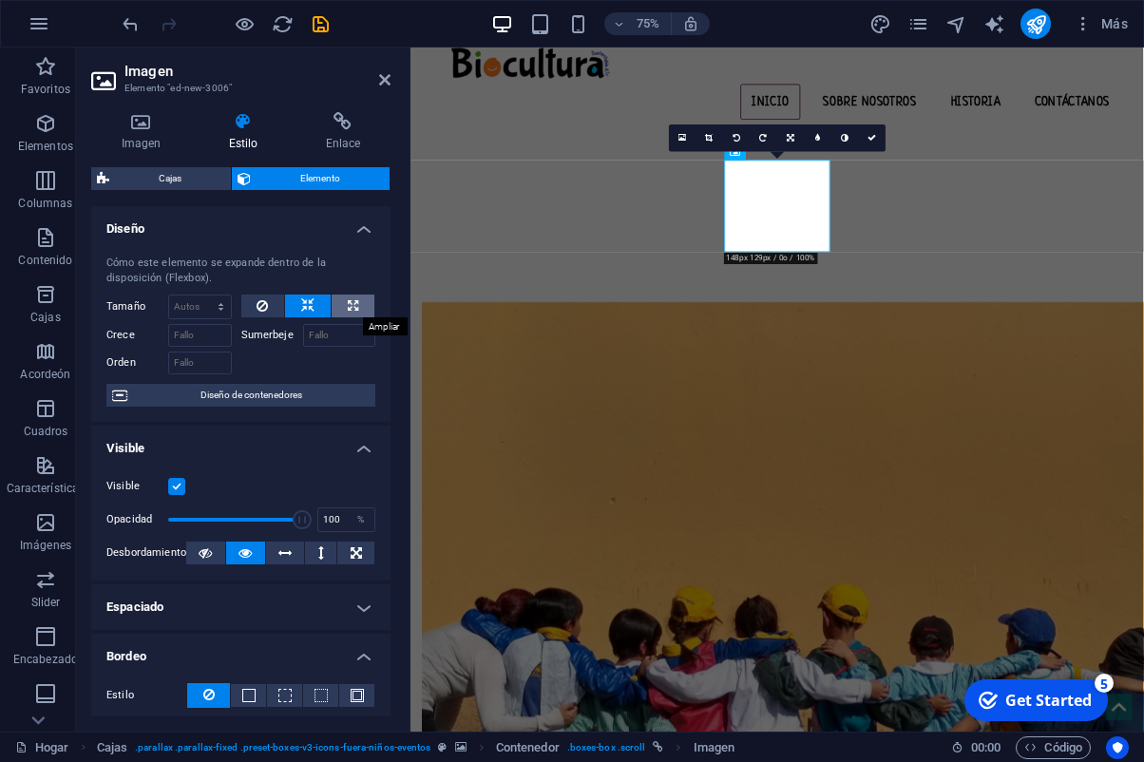
click at [349, 310] on icon at bounding box center [353, 306] width 10 height 23
type input "100"
select select "%"
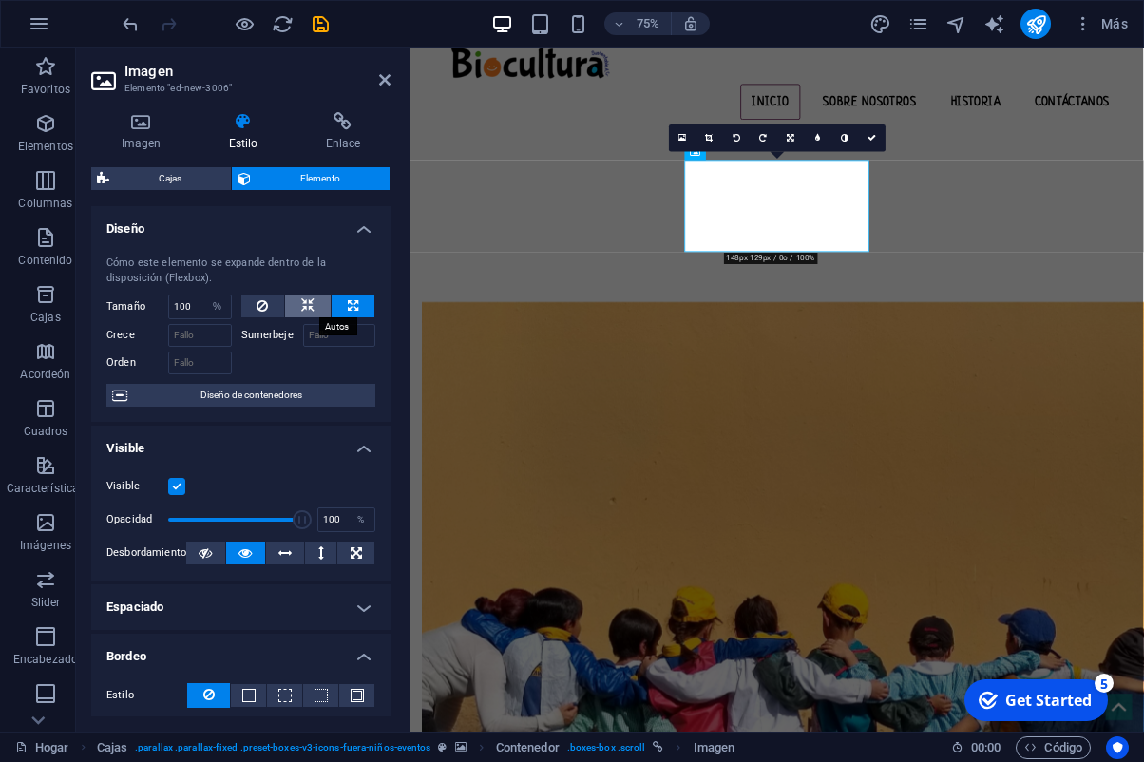
click at [308, 306] on icon at bounding box center [307, 306] width 13 height 23
select select "DISABLED_OPTION_VALUE"
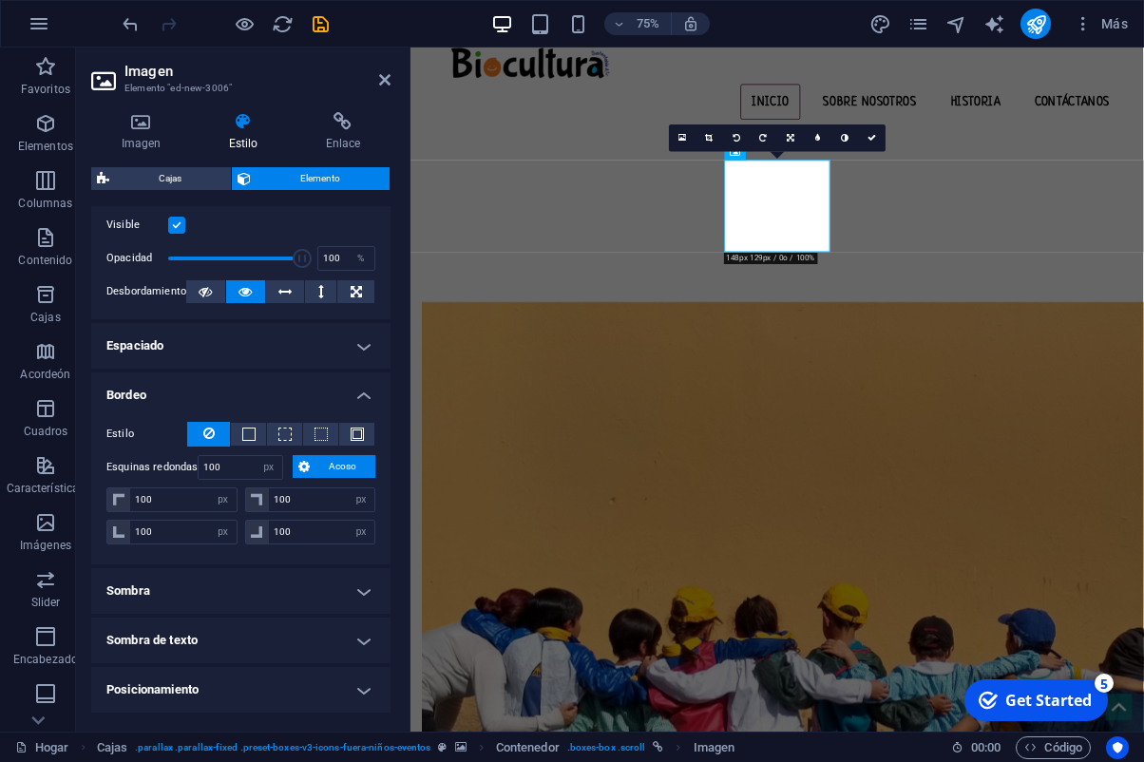
scroll to position [264, 0]
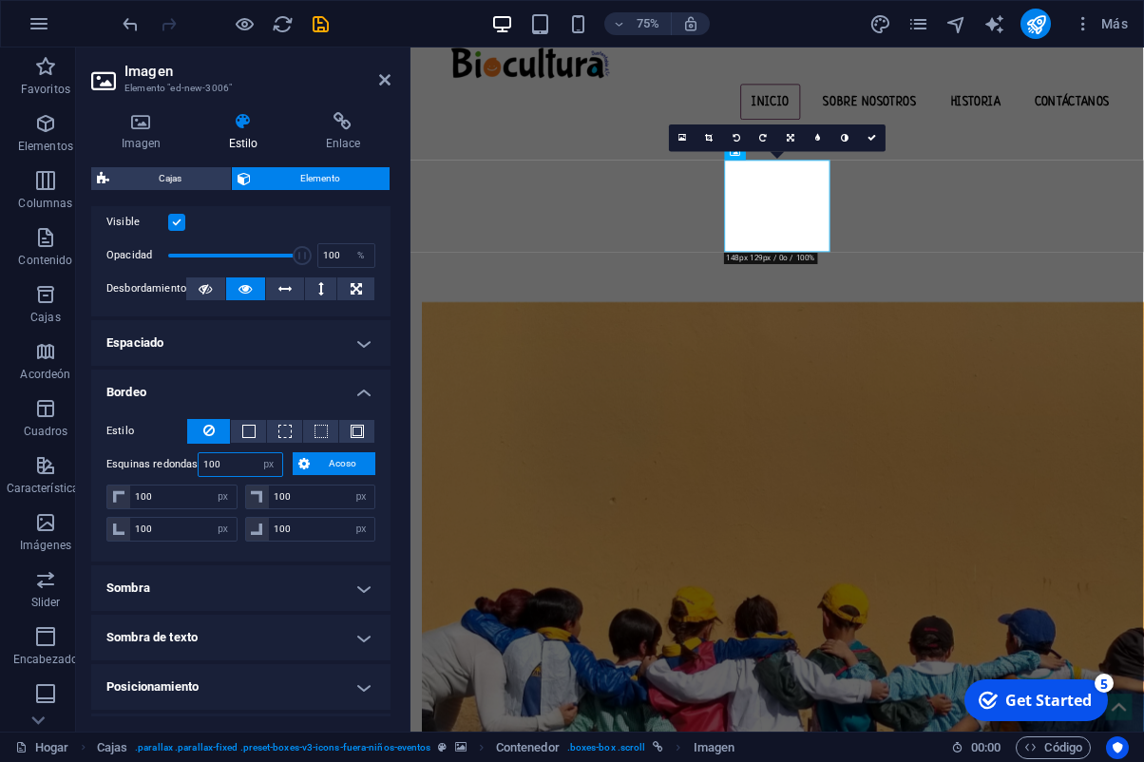
click at [247, 467] on input "100" at bounding box center [240, 464] width 83 height 23
type input "1"
type input "50"
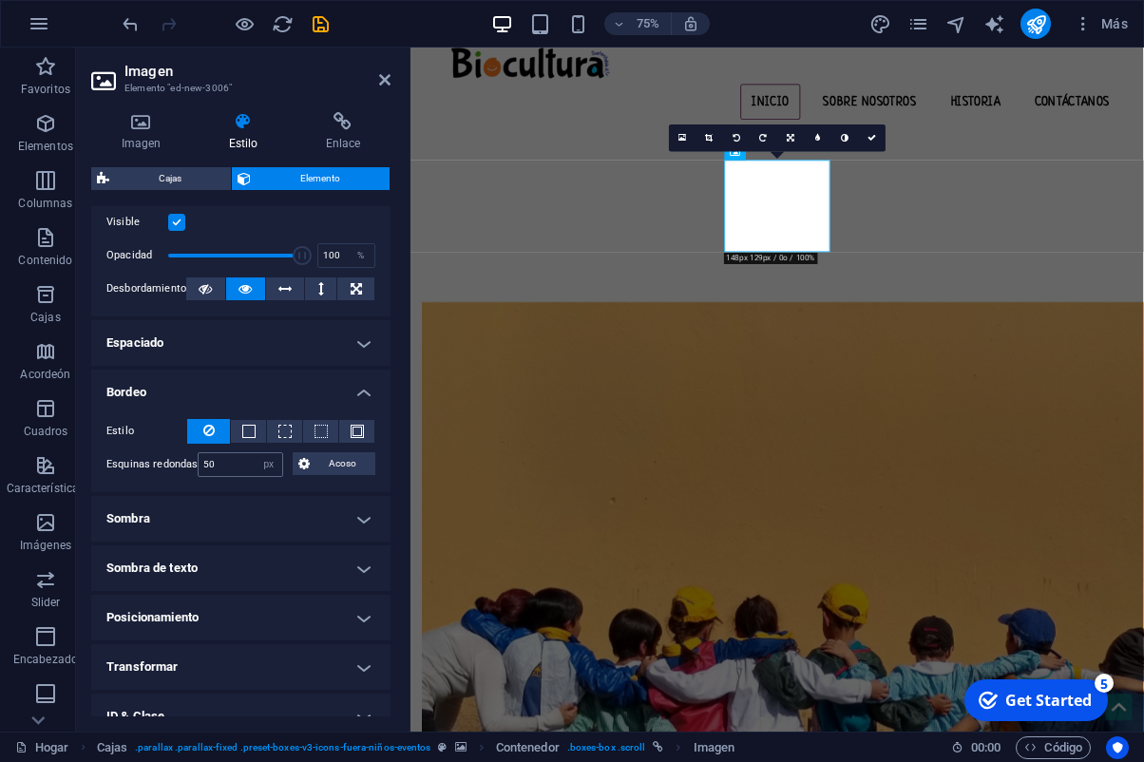
scroll to position [266, 0]
drag, startPoint x: 238, startPoint y: 465, endPoint x: 171, endPoint y: 464, distance: 66.5
click at [199, 464] on input "50" at bounding box center [240, 462] width 83 height 23
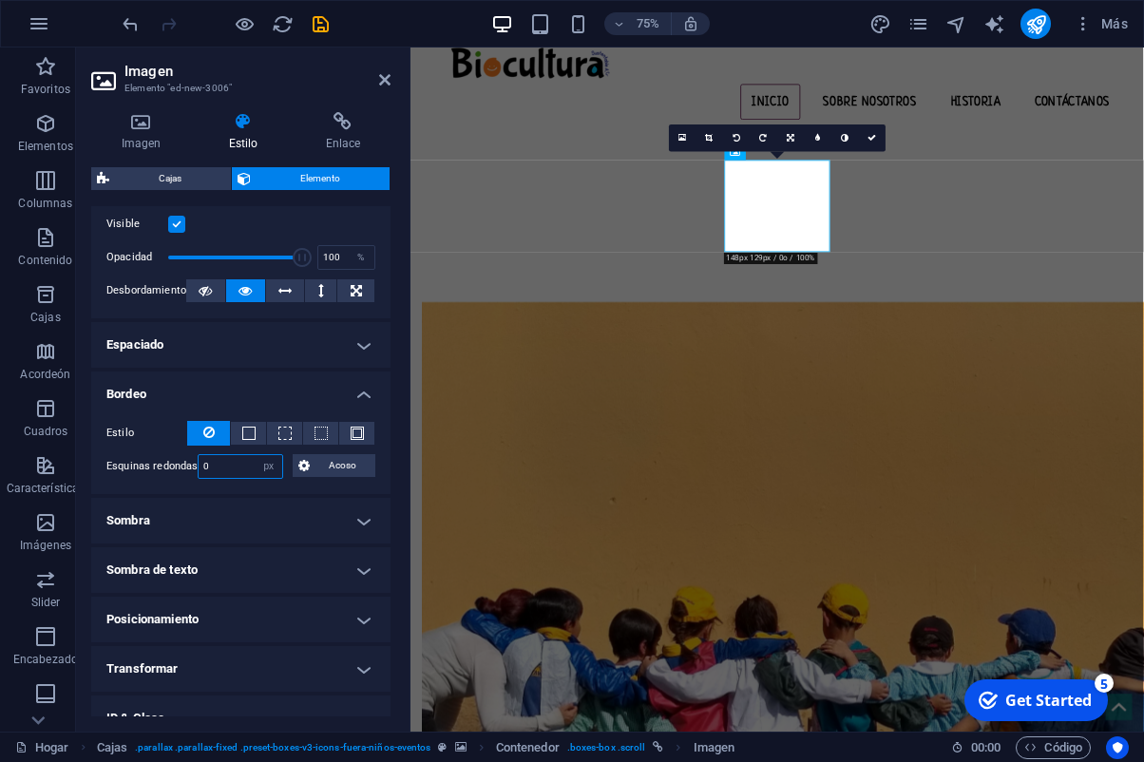
type input "0"
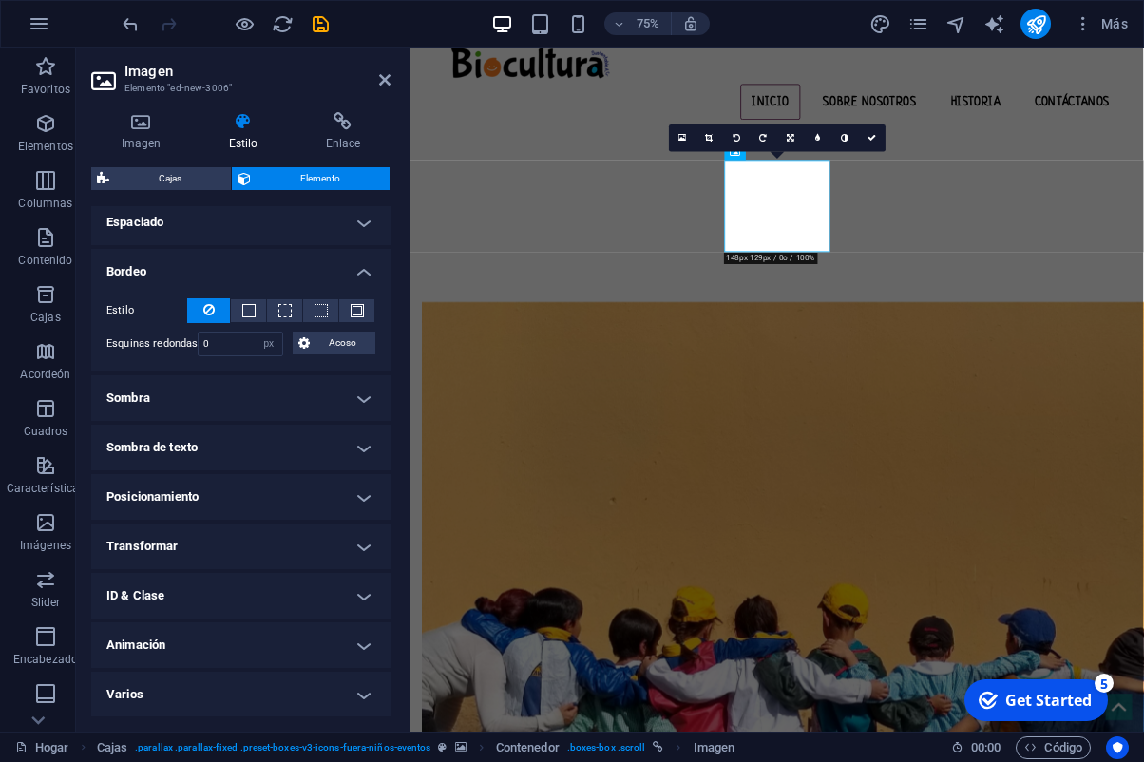
click at [284, 646] on h4 "Animación" at bounding box center [240, 646] width 299 height 46
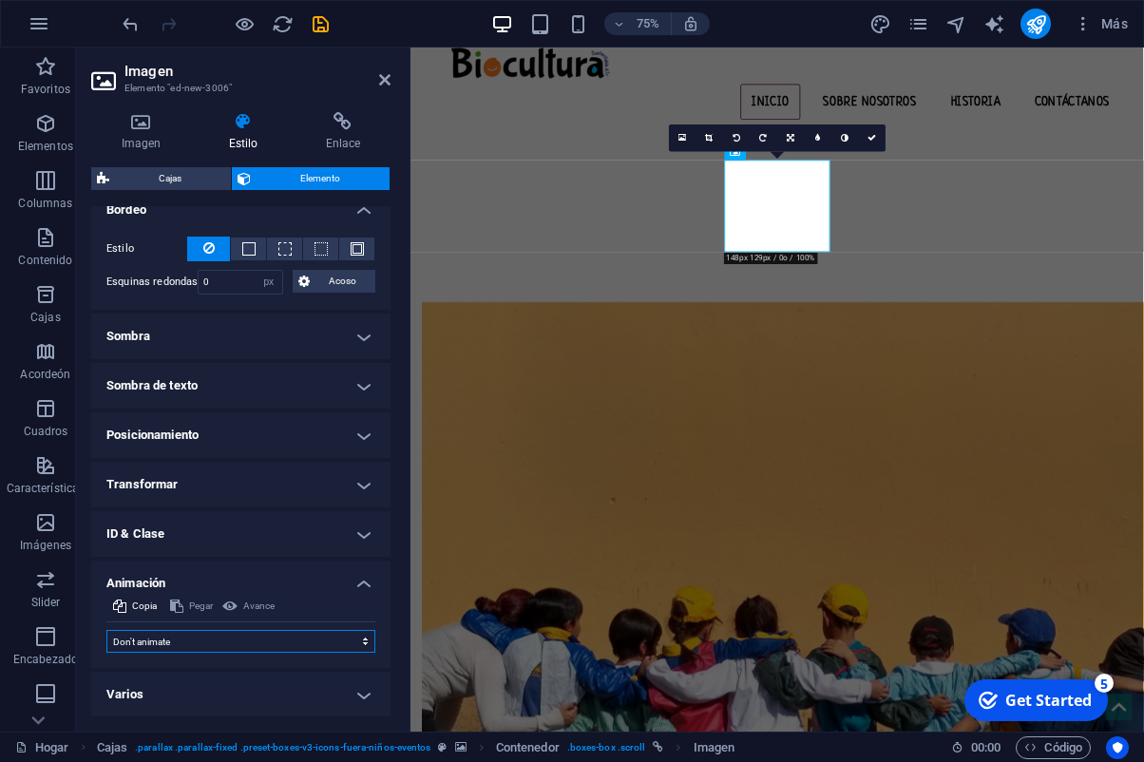
click at [106, 630] on select "Don't animate Show / Hide Slide up/down Zoom in/out Slide left to right Slide r…" at bounding box center [240, 641] width 269 height 23
select select "fade"
click option "Show / Hide" at bounding box center [0, 0] width 0 height 0
select select "scroll"
click at [106, 630] on select "Don't animate Show / Hide Slide up/down Zoom in/out Slide left to right Slide r…" at bounding box center [240, 641] width 269 height 23
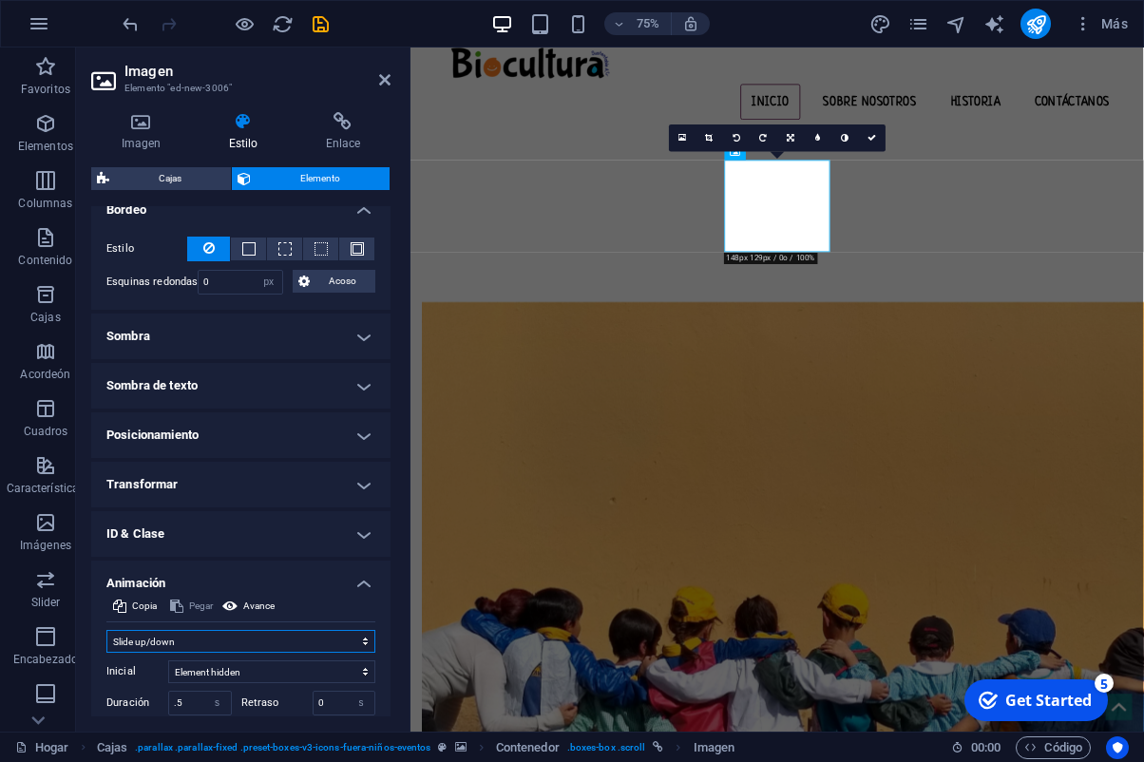
click option "Slide up/down" at bounding box center [0, 0] width 0 height 0
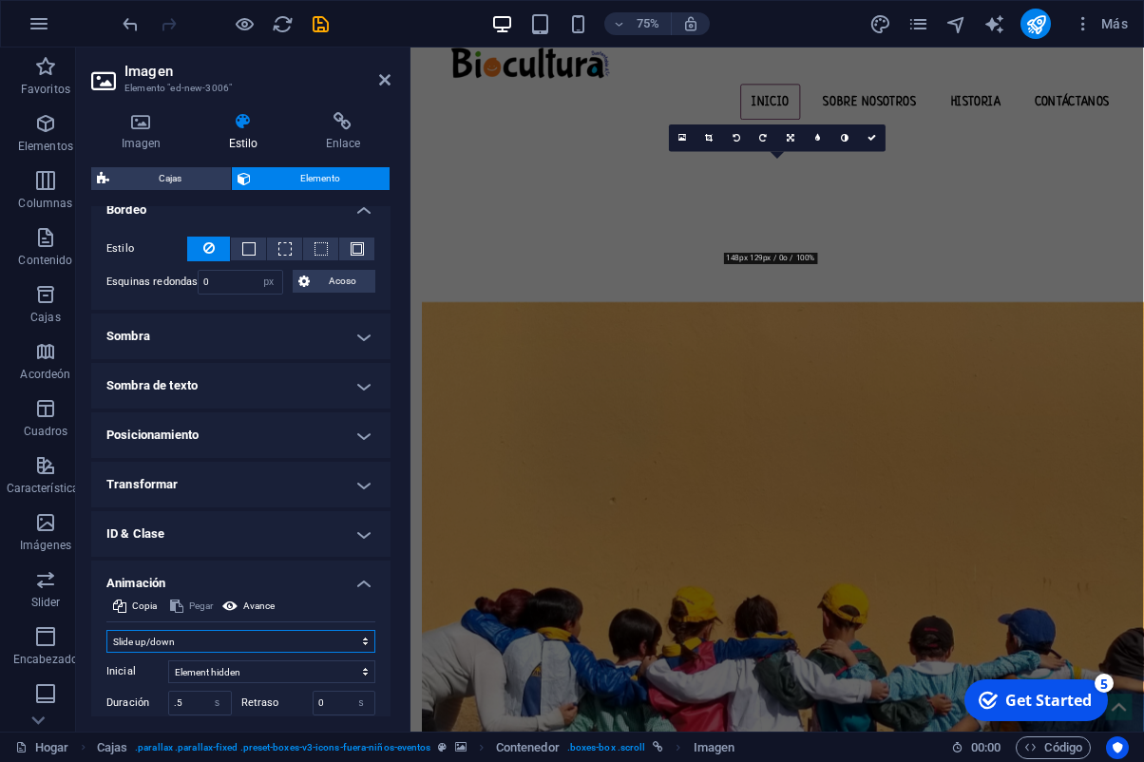
click at [106, 630] on select "Don't animate Show / Hide Slide up/down Zoom in/out Slide left to right Slide r…" at bounding box center [240, 641] width 269 height 23
click option "Zoom in/out" at bounding box center [0, 0] width 0 height 0
click at [106, 630] on select "Don't animate Show / Hide Slide up/down Zoom in/out Slide left to right Slide r…" at bounding box center [240, 641] width 269 height 23
select select "move-left-to-right"
click option "Slide left to right" at bounding box center [0, 0] width 0 height 0
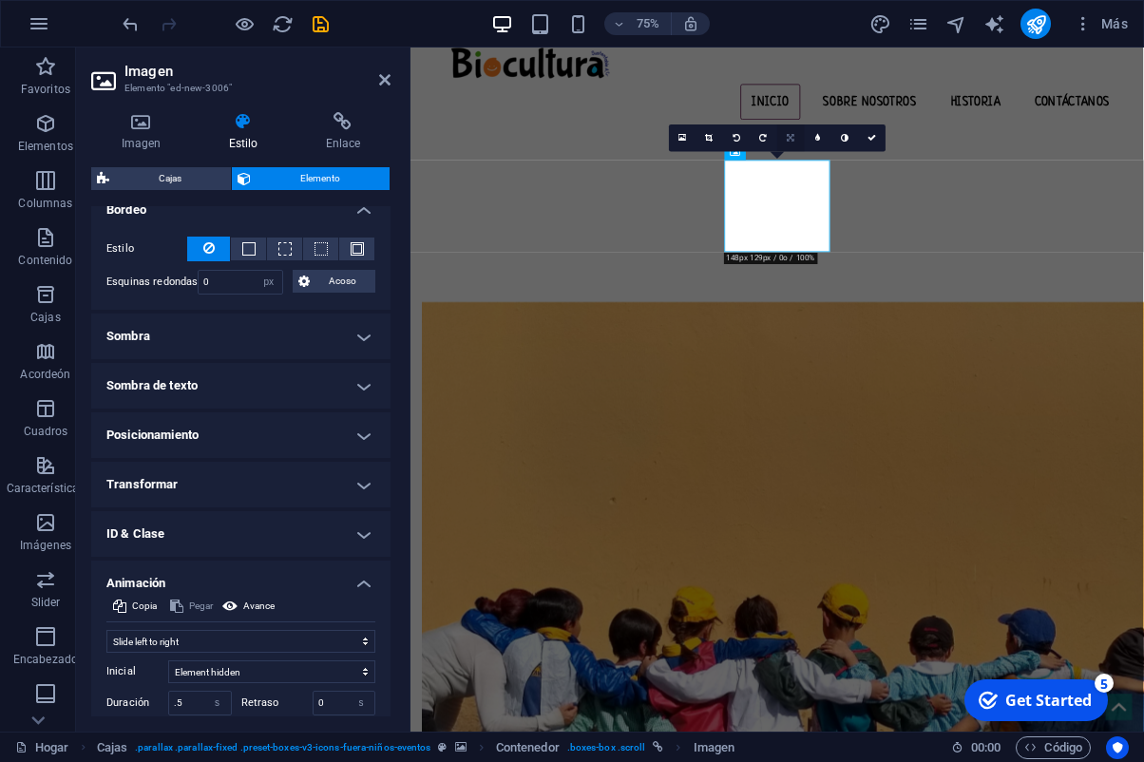
click at [789, 143] on link at bounding box center [791, 139] width 28 height 28
click at [791, 143] on link at bounding box center [791, 139] width 28 height 28
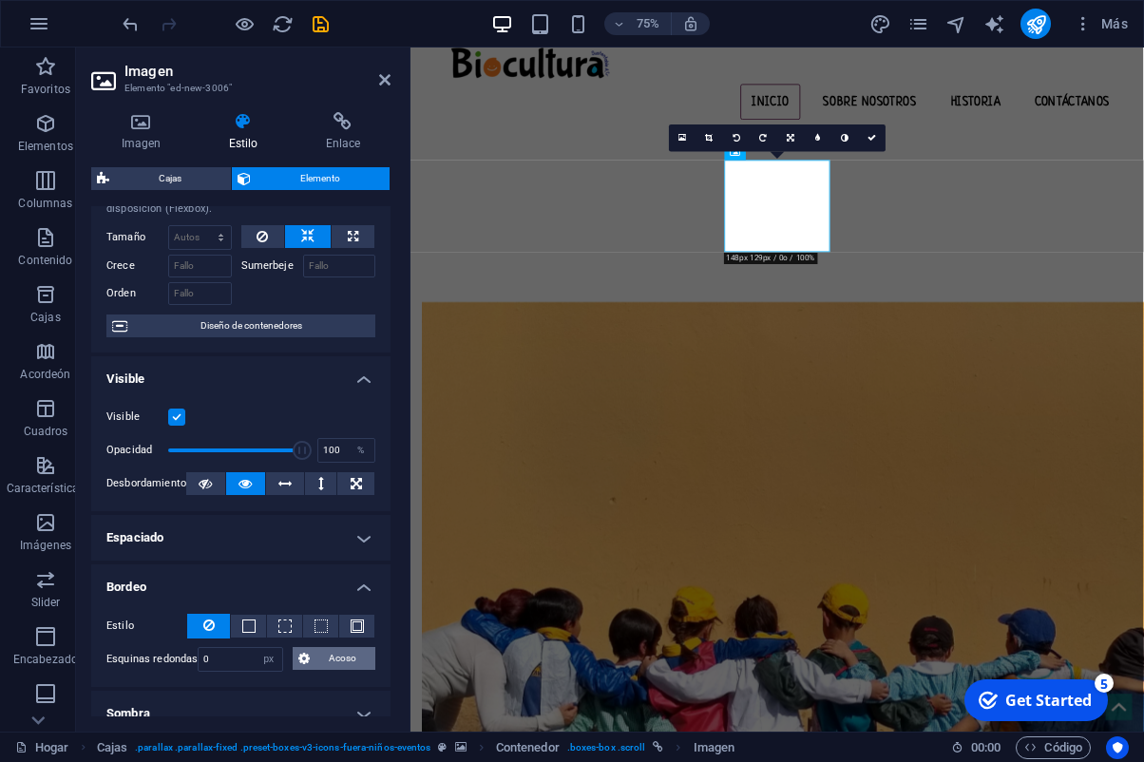
scroll to position [0, 0]
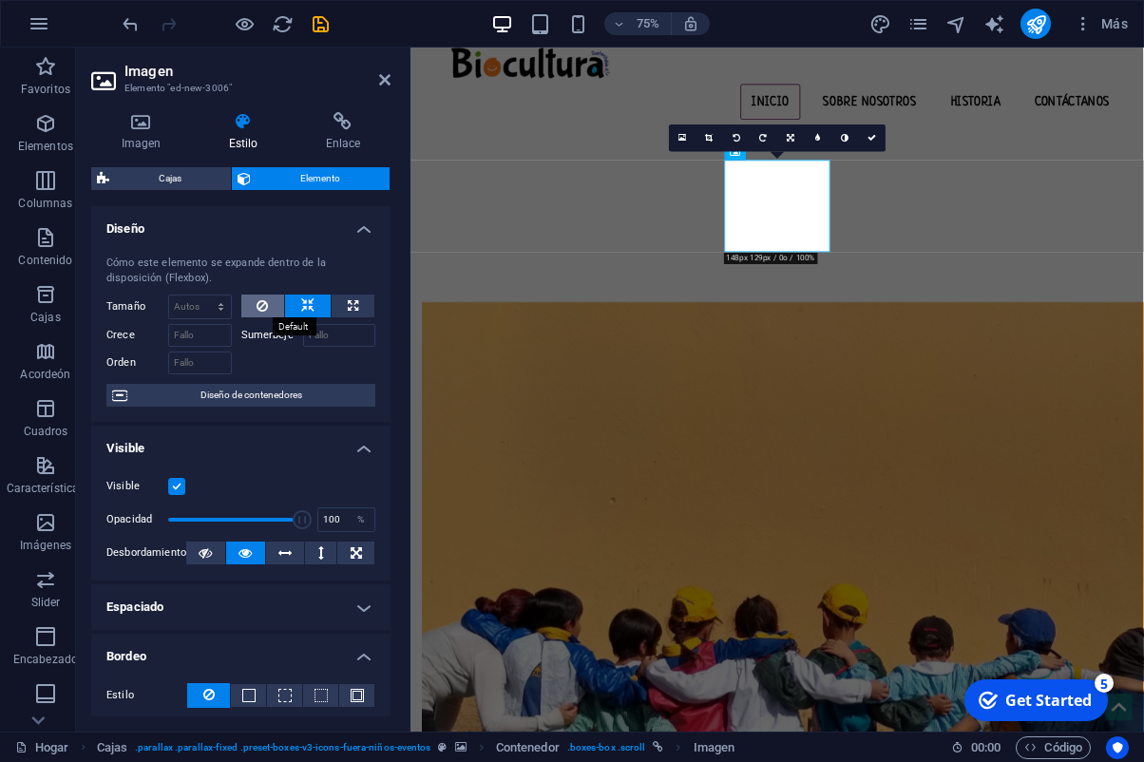
click at [274, 309] on button at bounding box center [263, 306] width 44 height 23
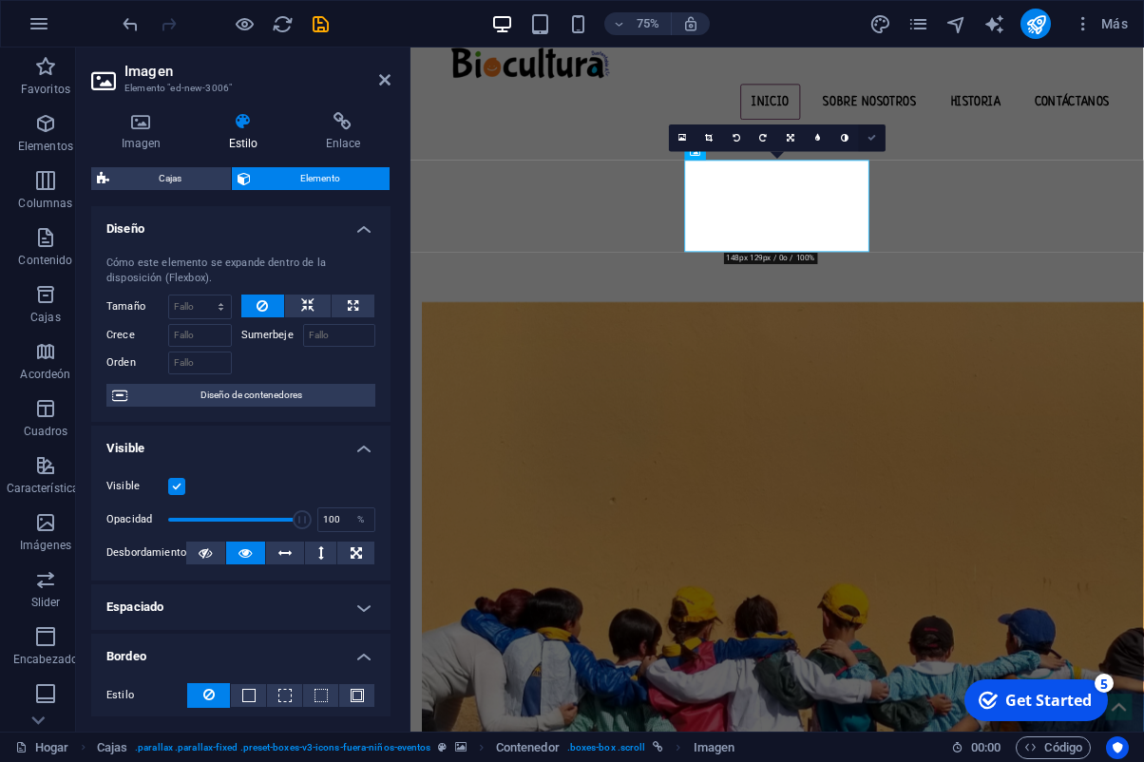
drag, startPoint x: 865, startPoint y: 142, endPoint x: 789, endPoint y: 94, distance: 89.7
click at [865, 142] on link at bounding box center [872, 139] width 28 height 28
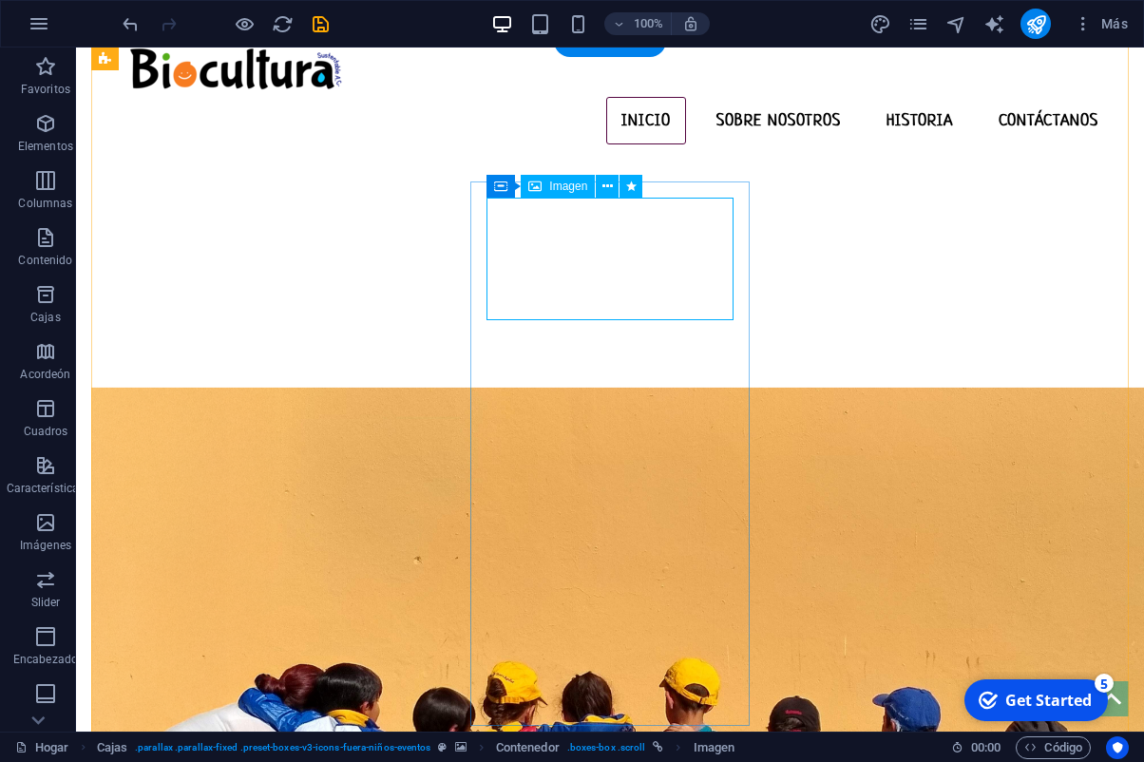
select select "px"
select select "move-left-to-right"
select select "s"
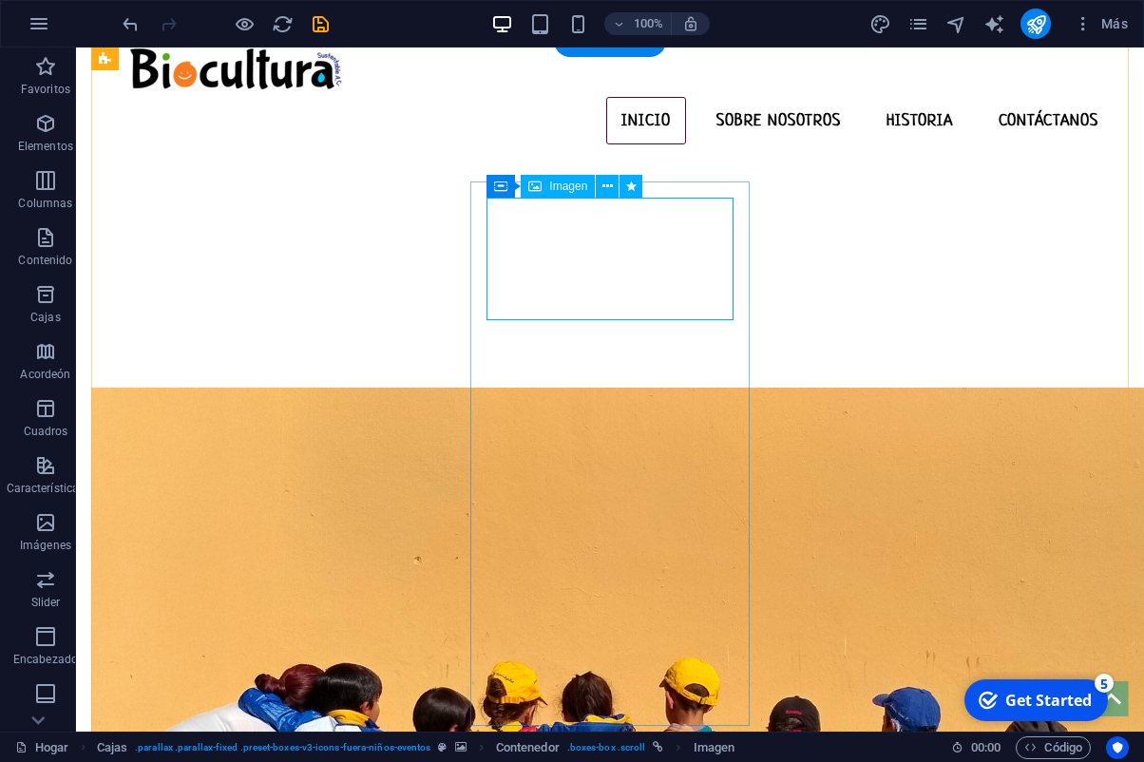
select select "s"
select select "scroll"
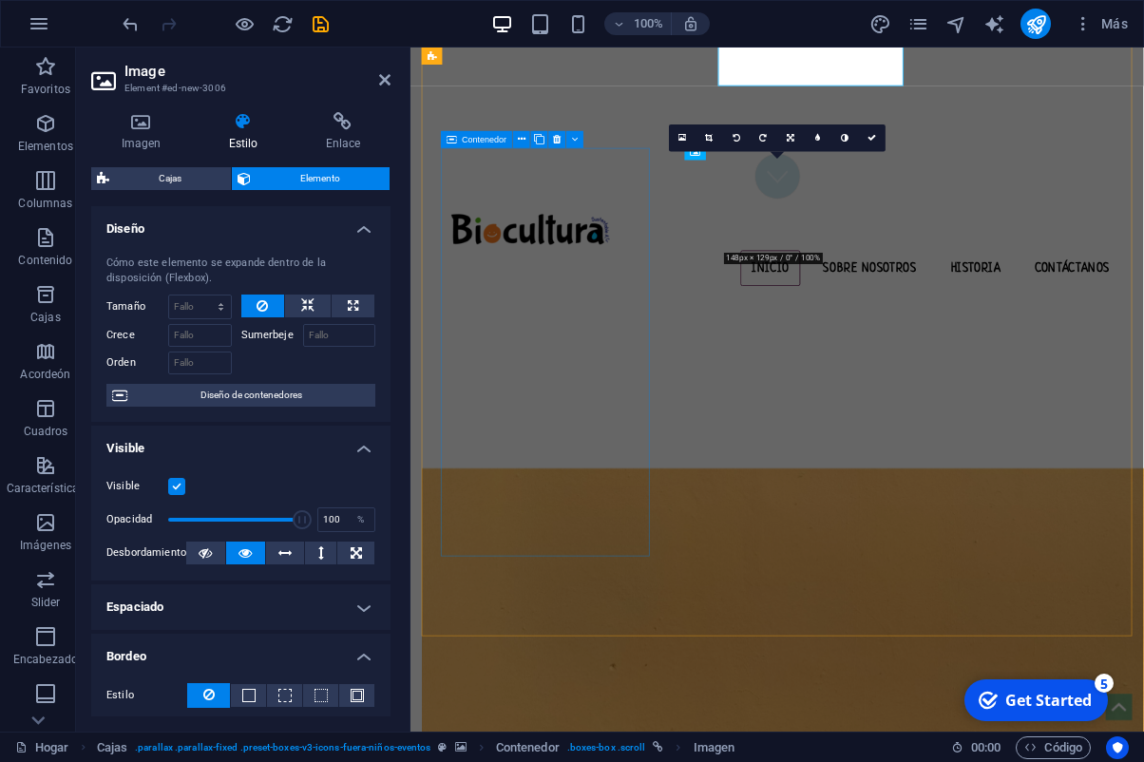
scroll to position [922, 0]
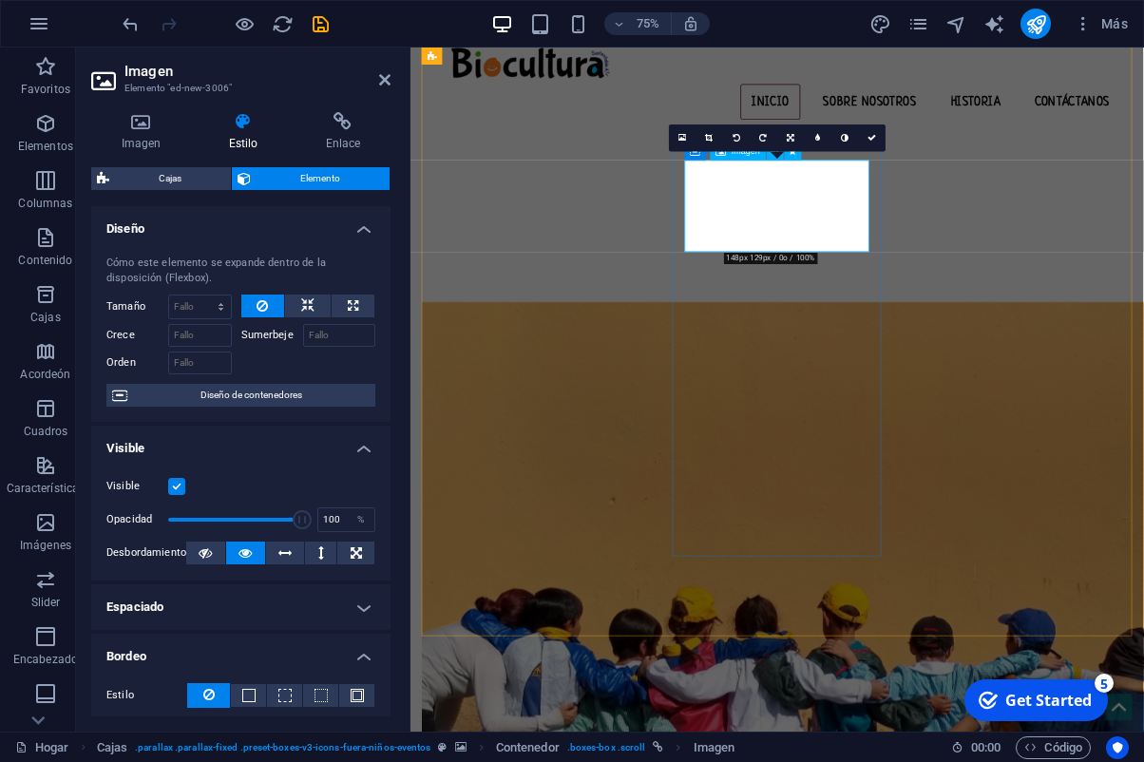
click at [142, 139] on h4 "Imagen" at bounding box center [144, 132] width 107 height 40
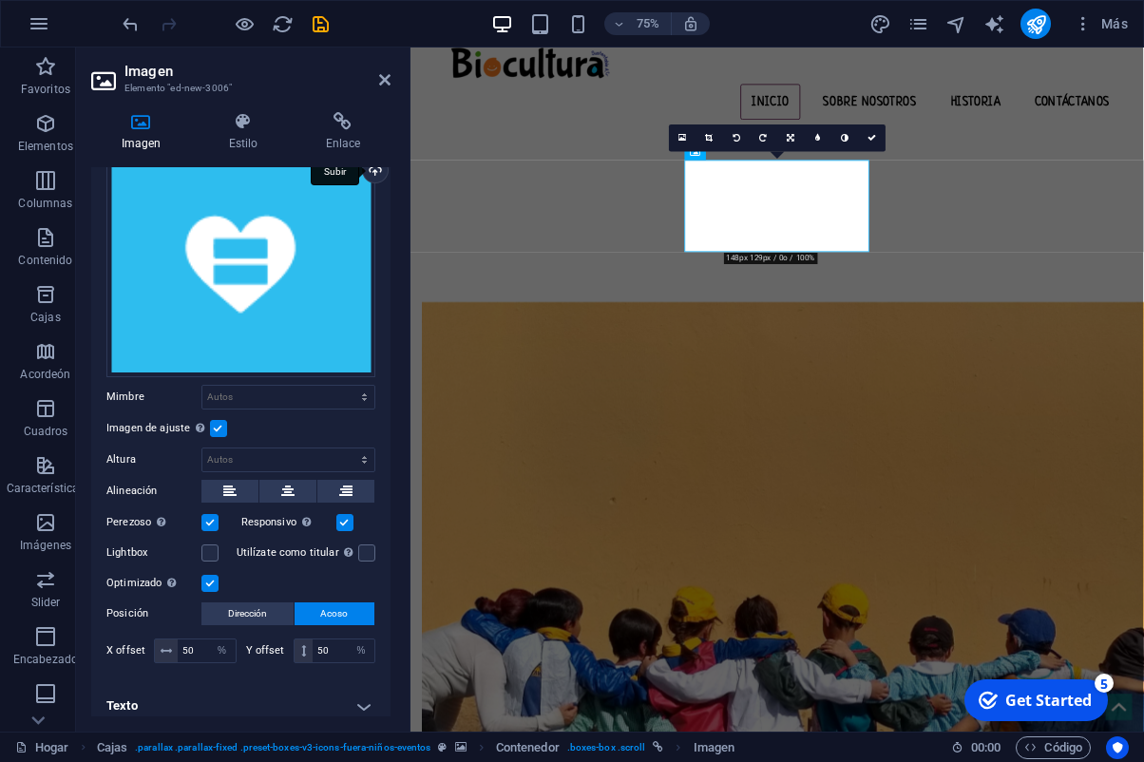
click at [372, 169] on div "Subir" at bounding box center [373, 172] width 29 height 29
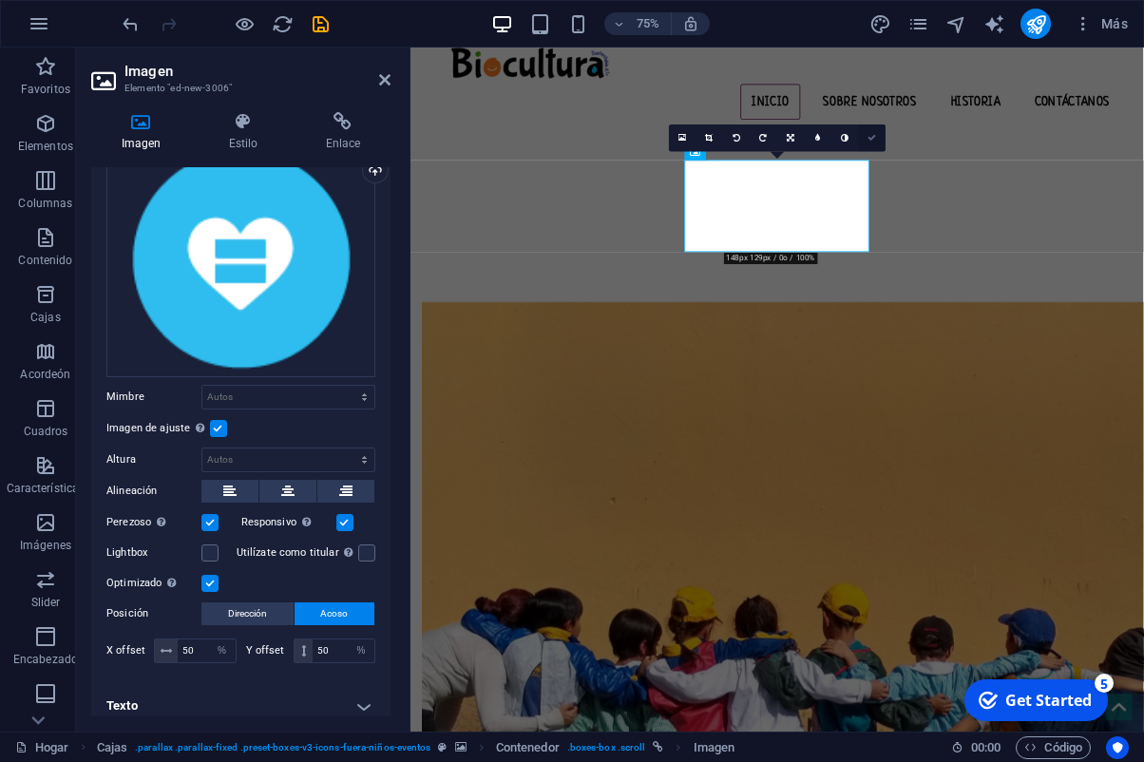
click at [876, 141] on icon at bounding box center [872, 138] width 9 height 9
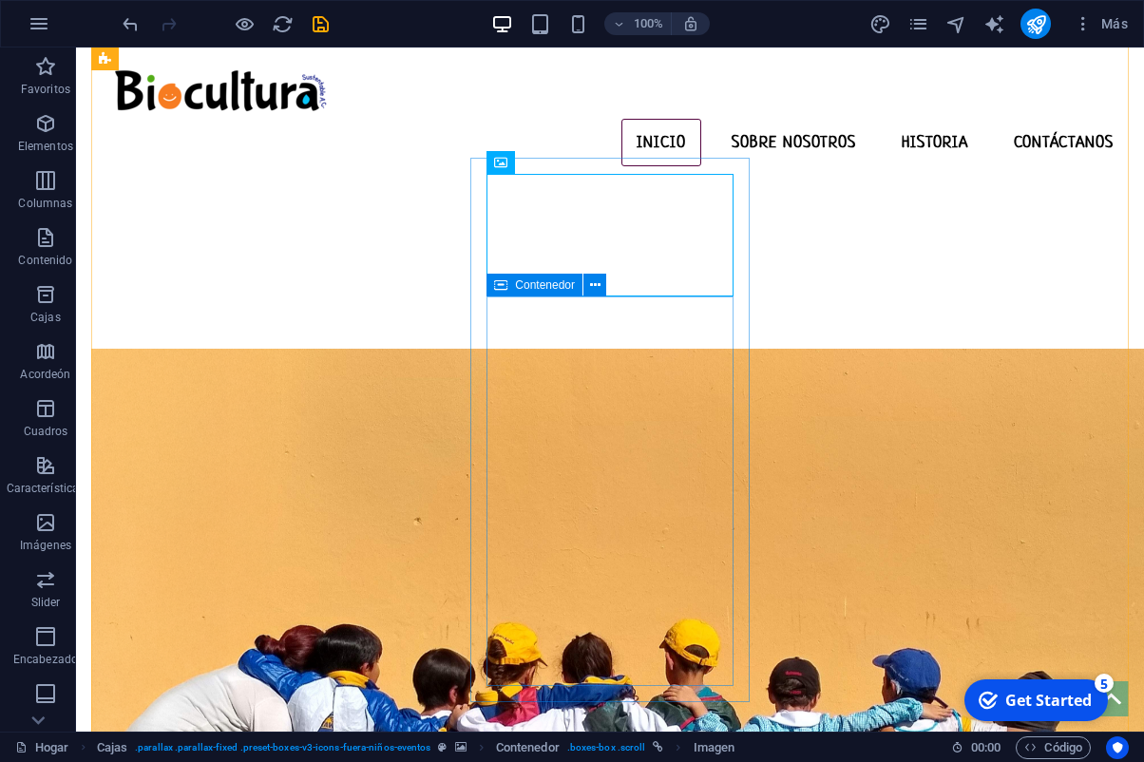
scroll to position [676, 0]
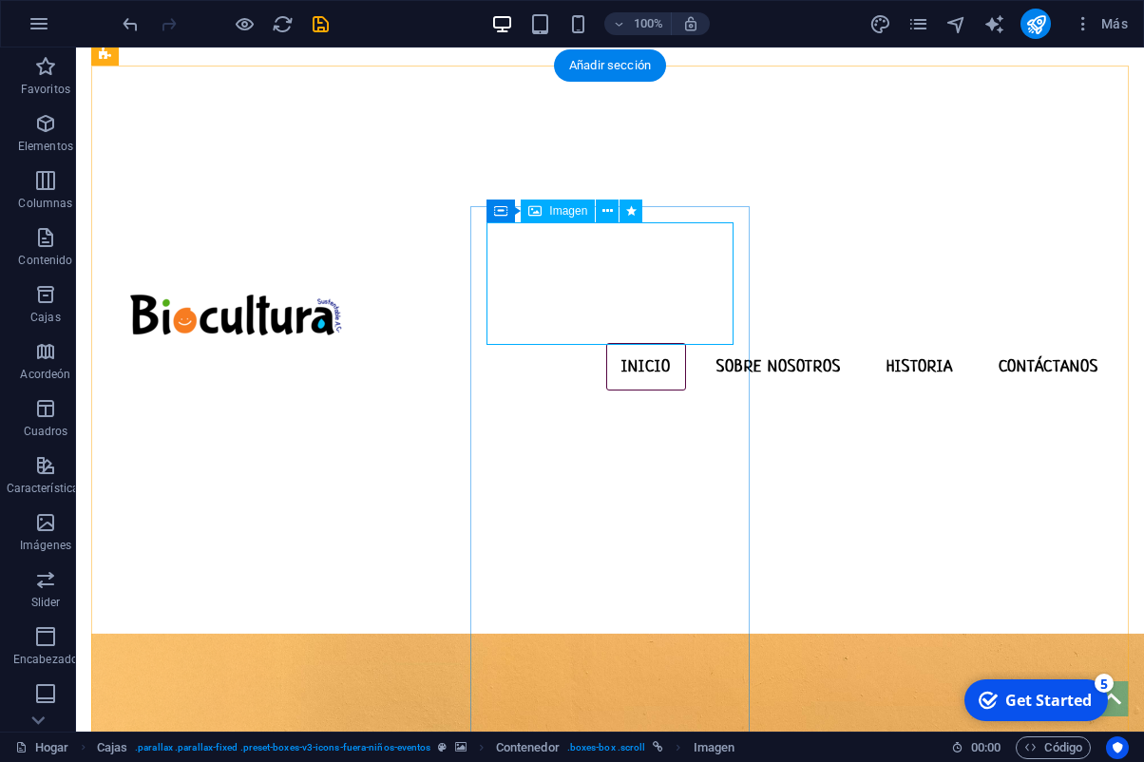
select select "%"
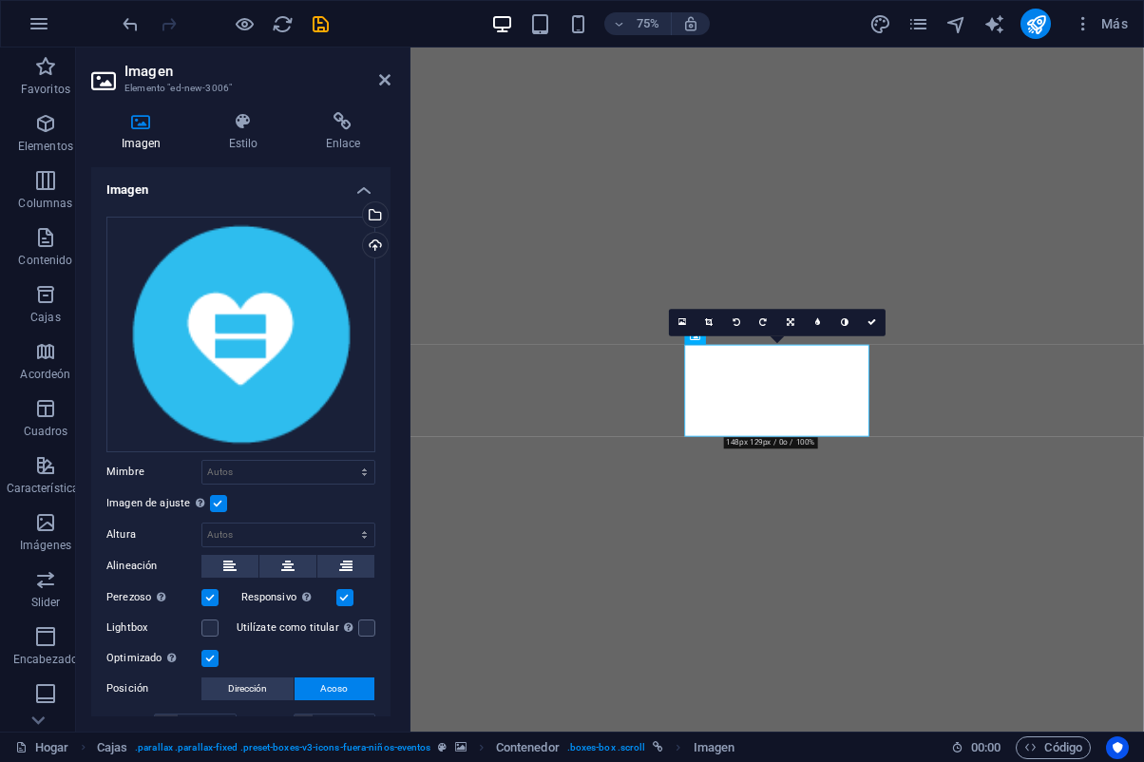
select select "%"
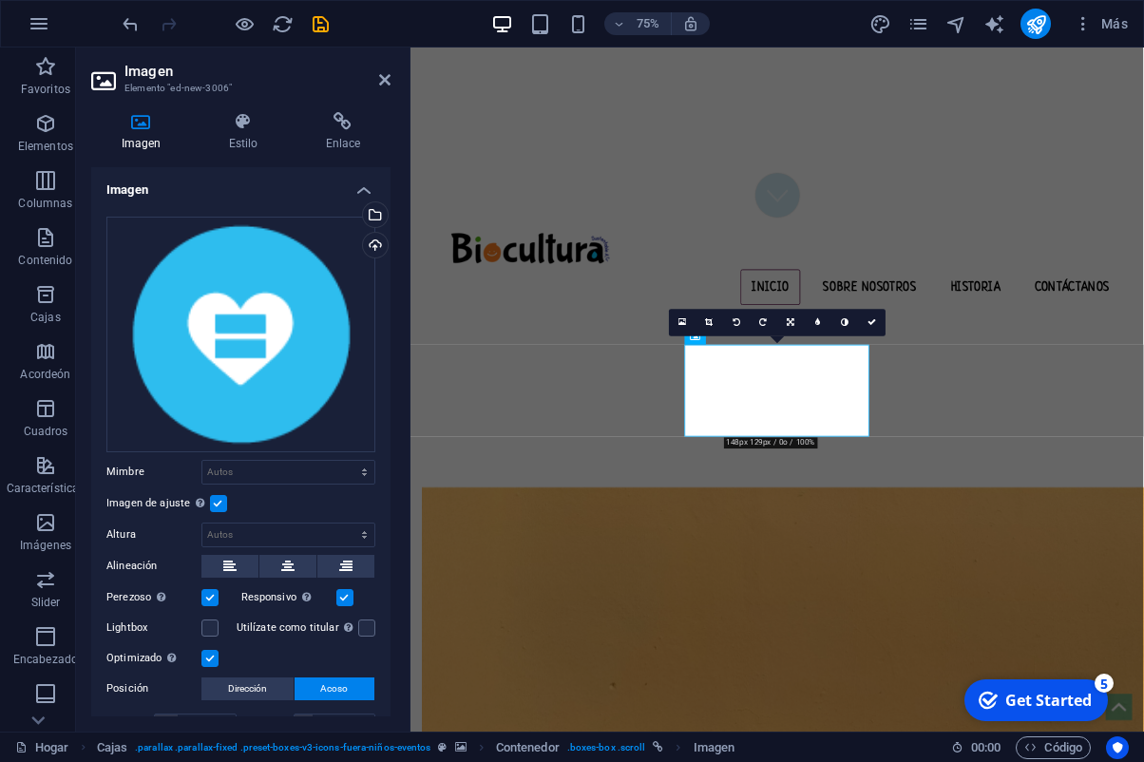
scroll to position [87, 0]
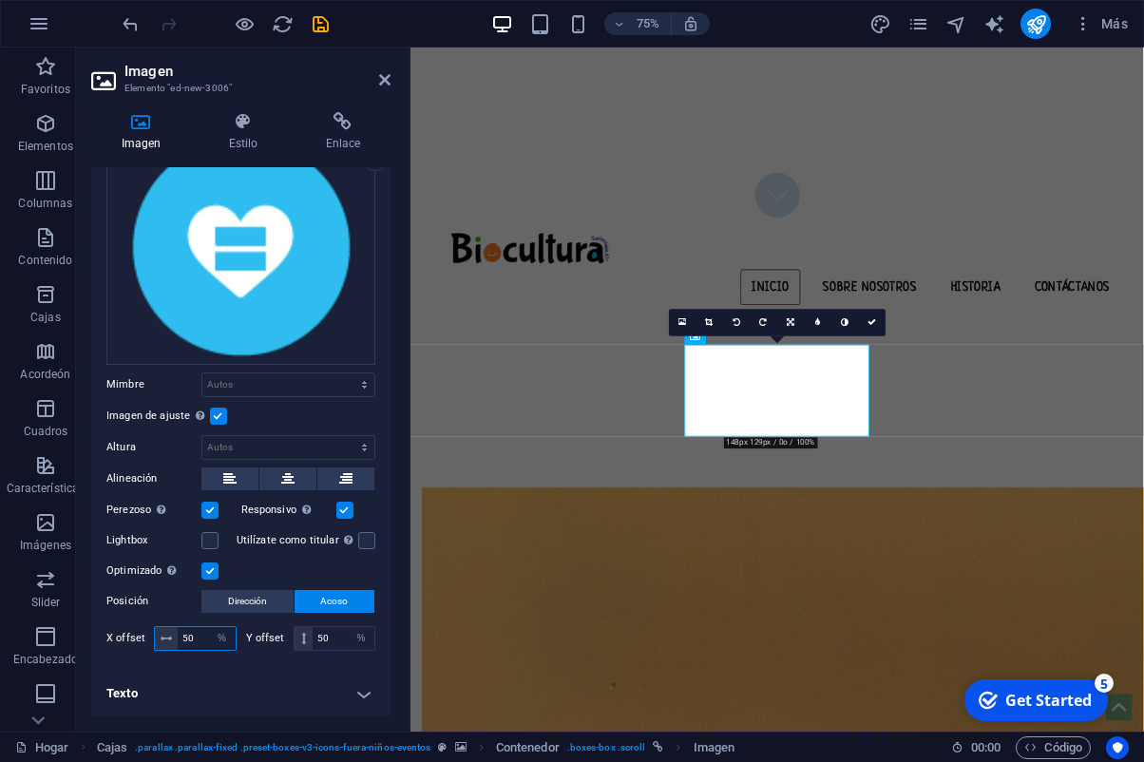
click at [198, 643] on input "50" at bounding box center [207, 638] width 58 height 23
type input "5"
type input "20"
click at [338, 642] on input "50" at bounding box center [344, 638] width 62 height 23
type input "5"
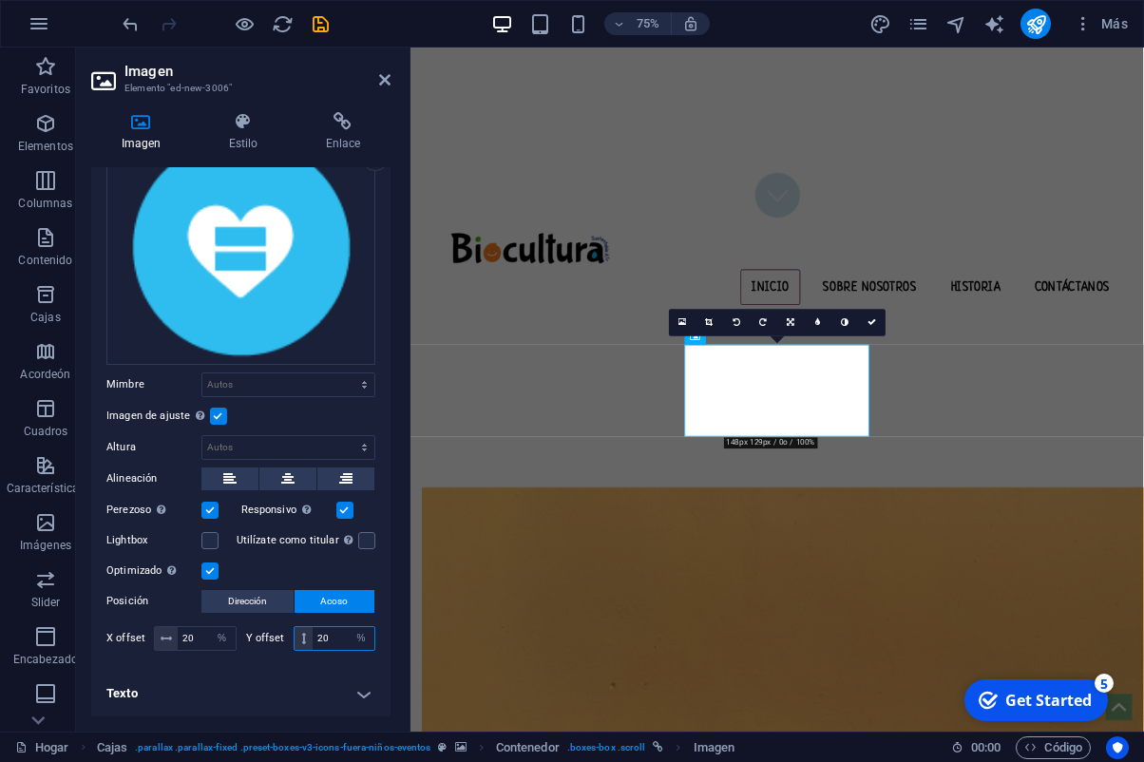
type input "20"
click at [874, 326] on icon at bounding box center [872, 322] width 9 height 9
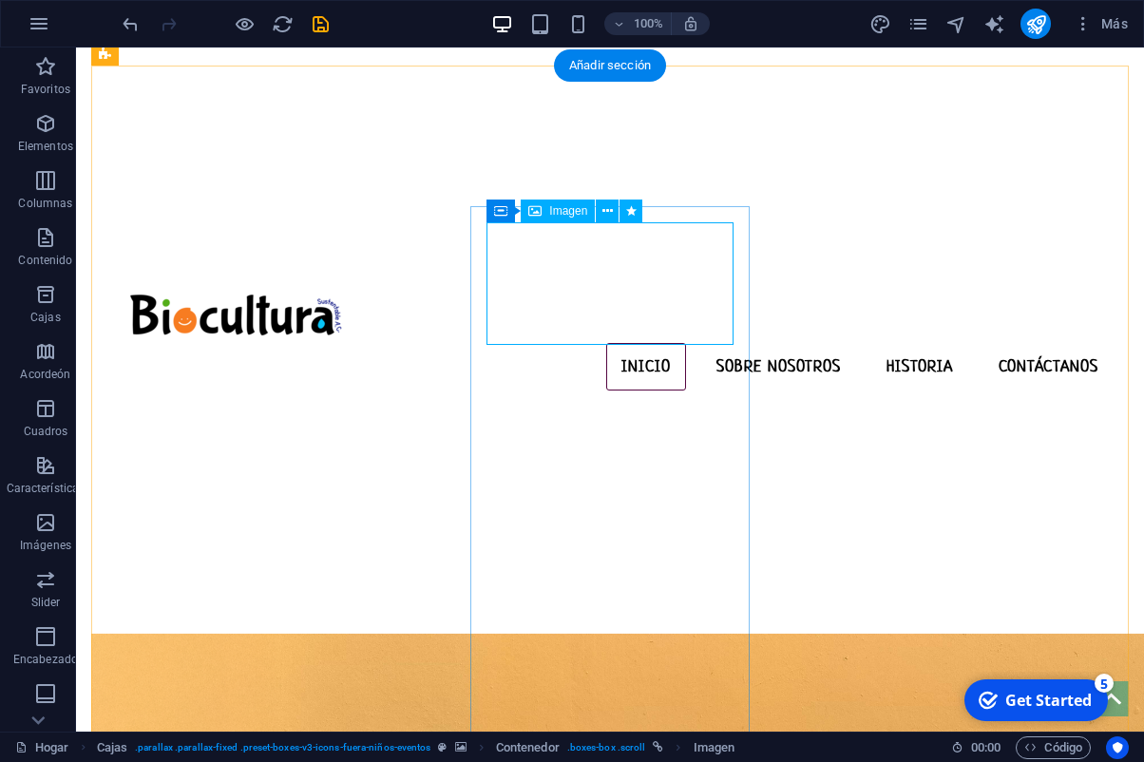
select select "%"
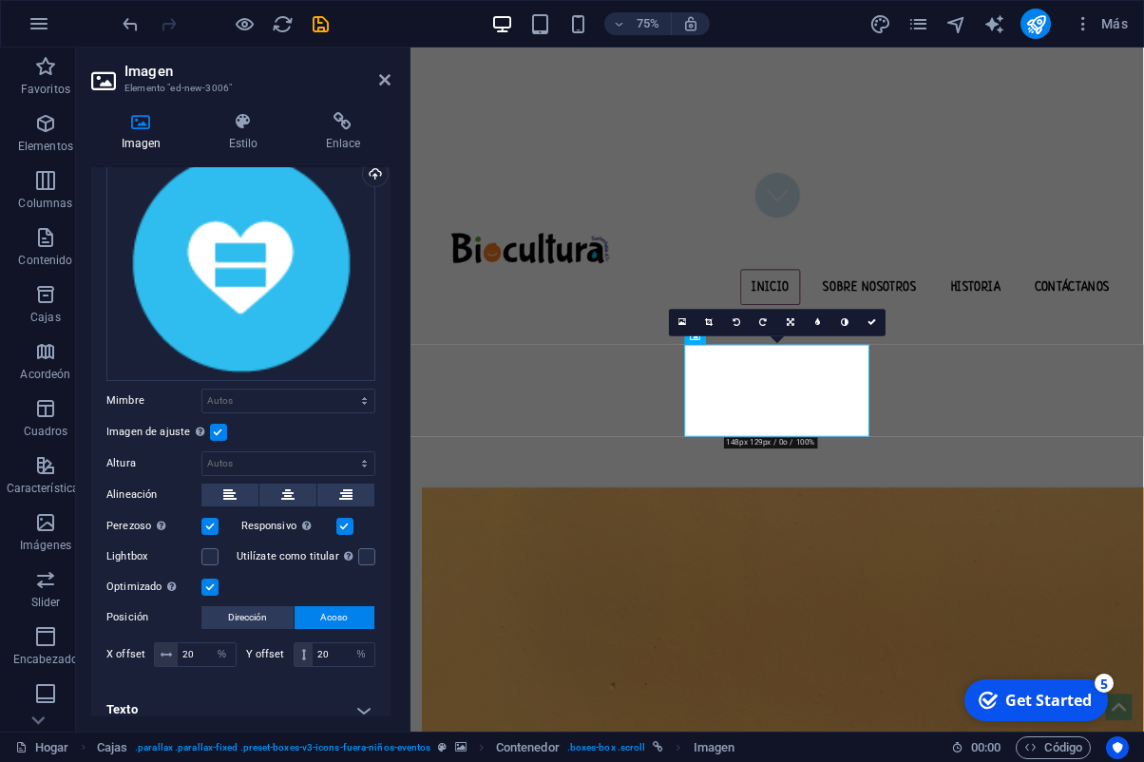
scroll to position [0, 0]
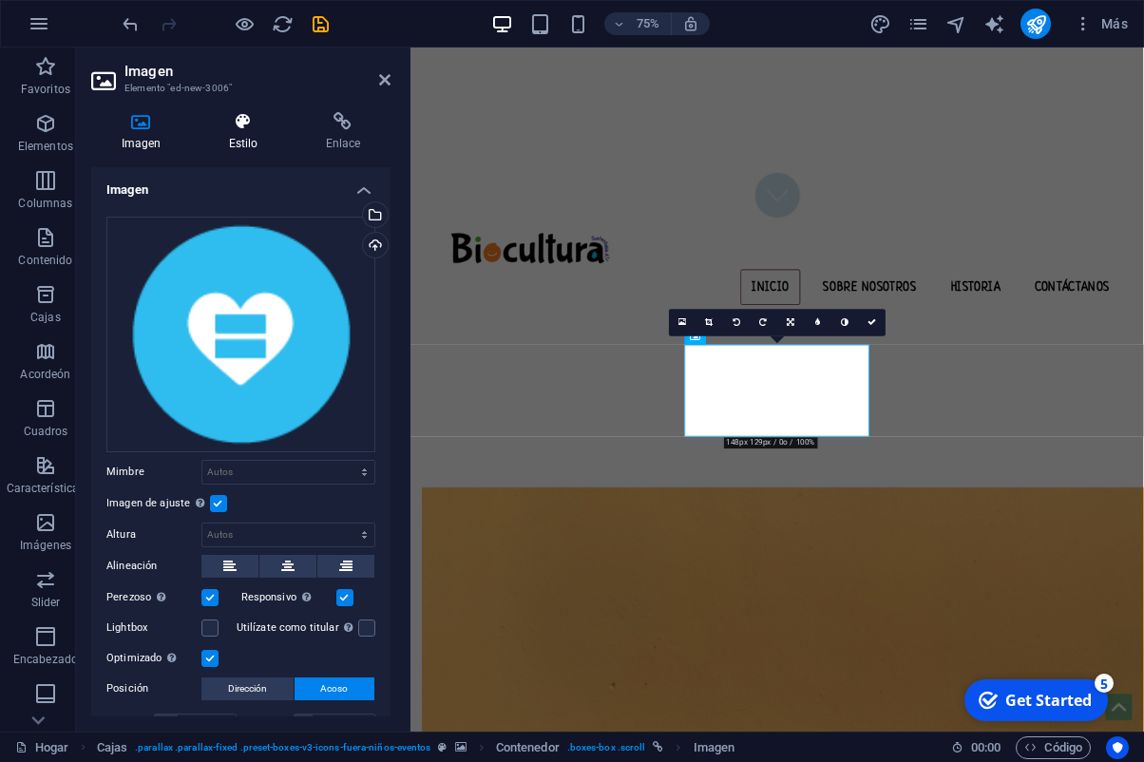
click at [263, 119] on icon at bounding box center [243, 121] width 89 height 19
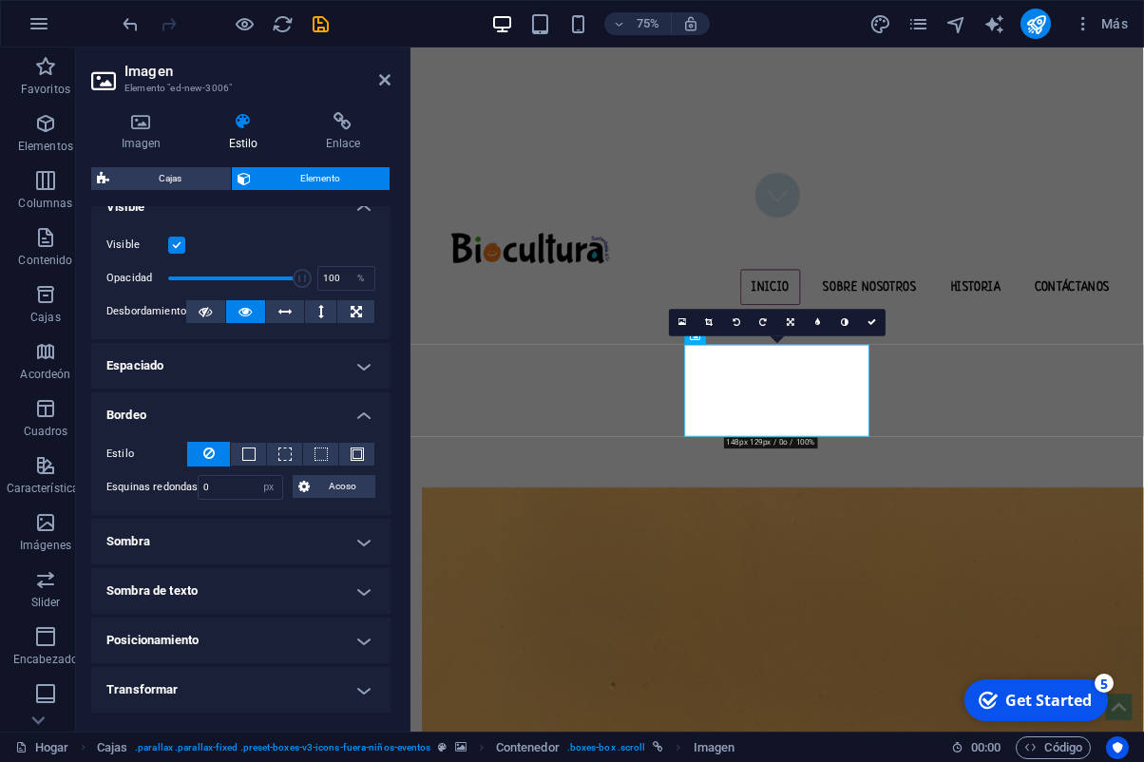
scroll to position [363, 0]
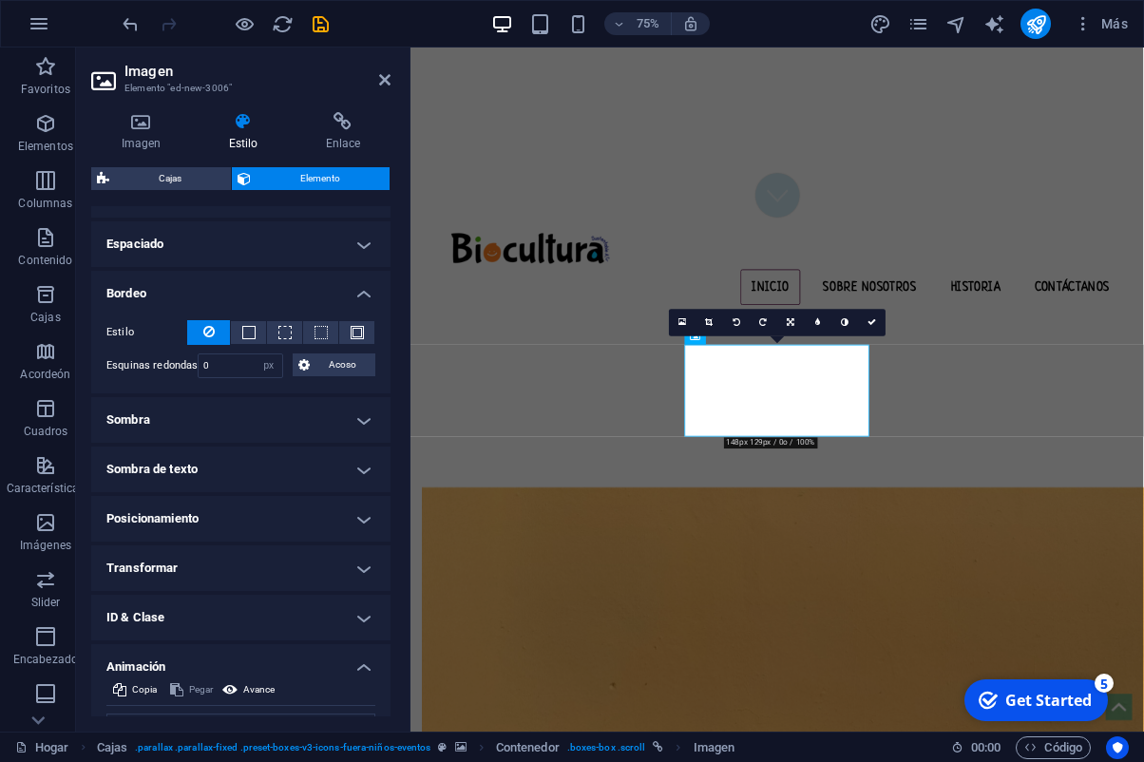
click at [371, 669] on h4 "Animación" at bounding box center [240, 661] width 299 height 34
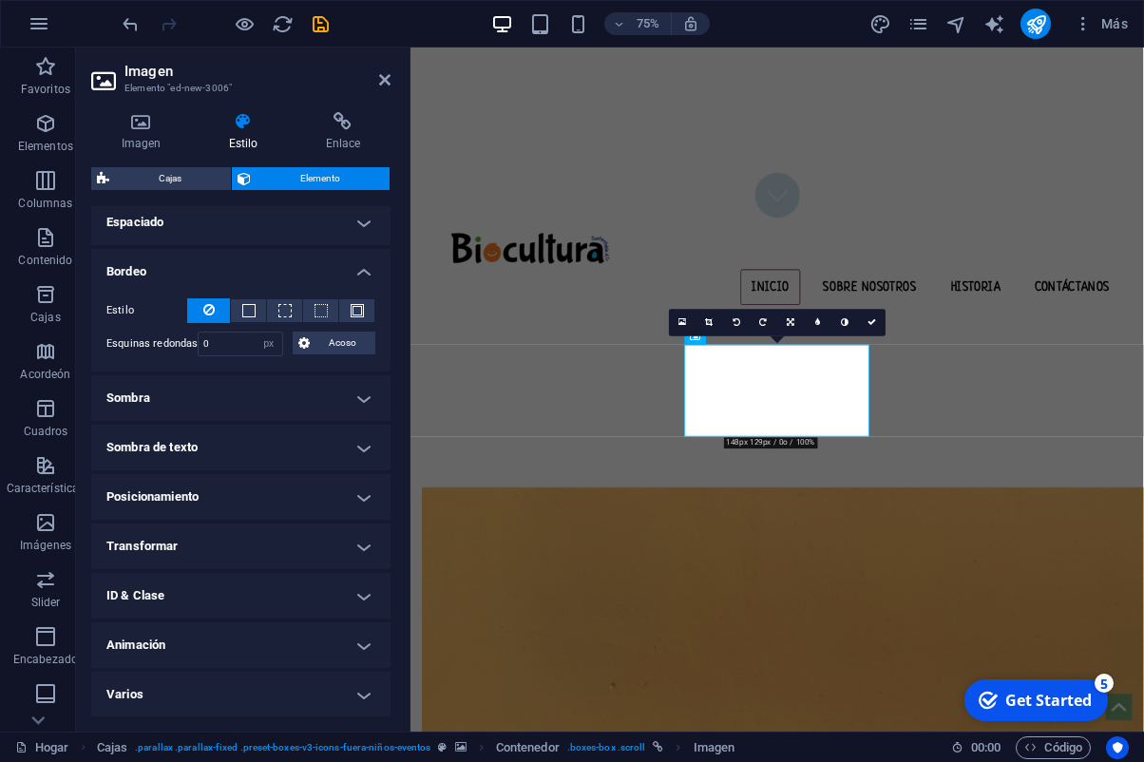
click at [364, 644] on h4 "Animación" at bounding box center [240, 646] width 299 height 46
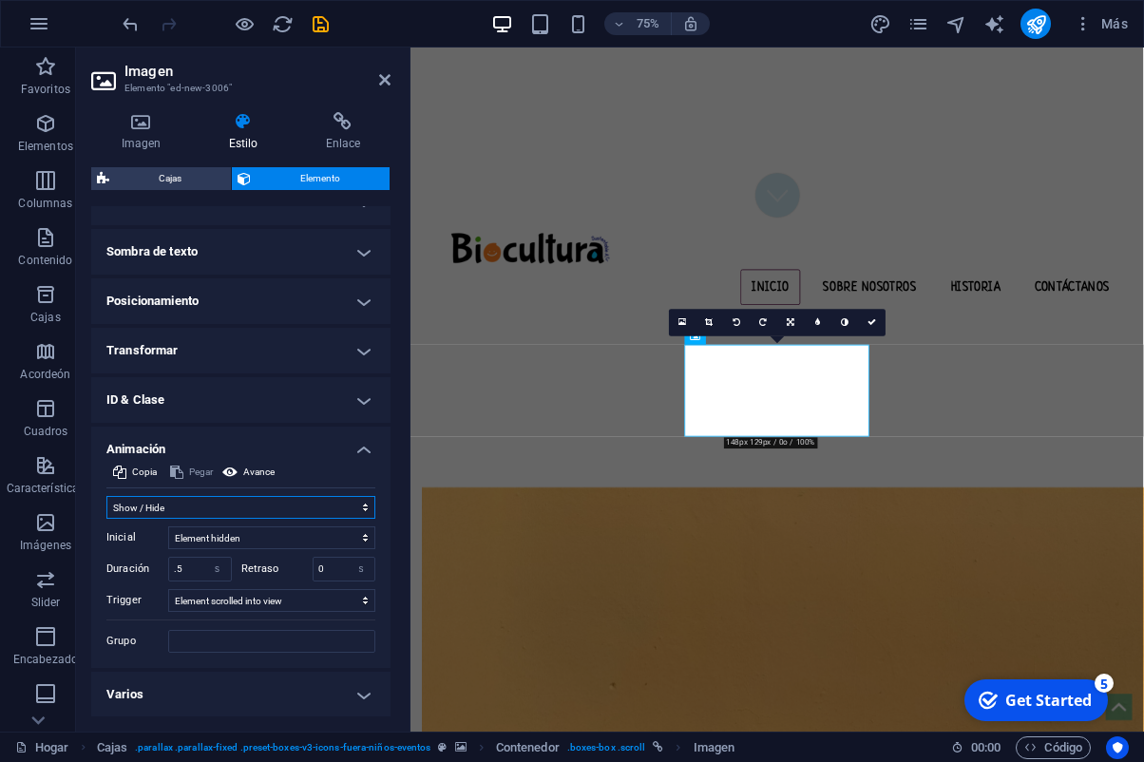
click option "Show / Hide" at bounding box center [0, 0] width 0 height 0
click option "Open as overlay" at bounding box center [0, 0] width 0 height 0
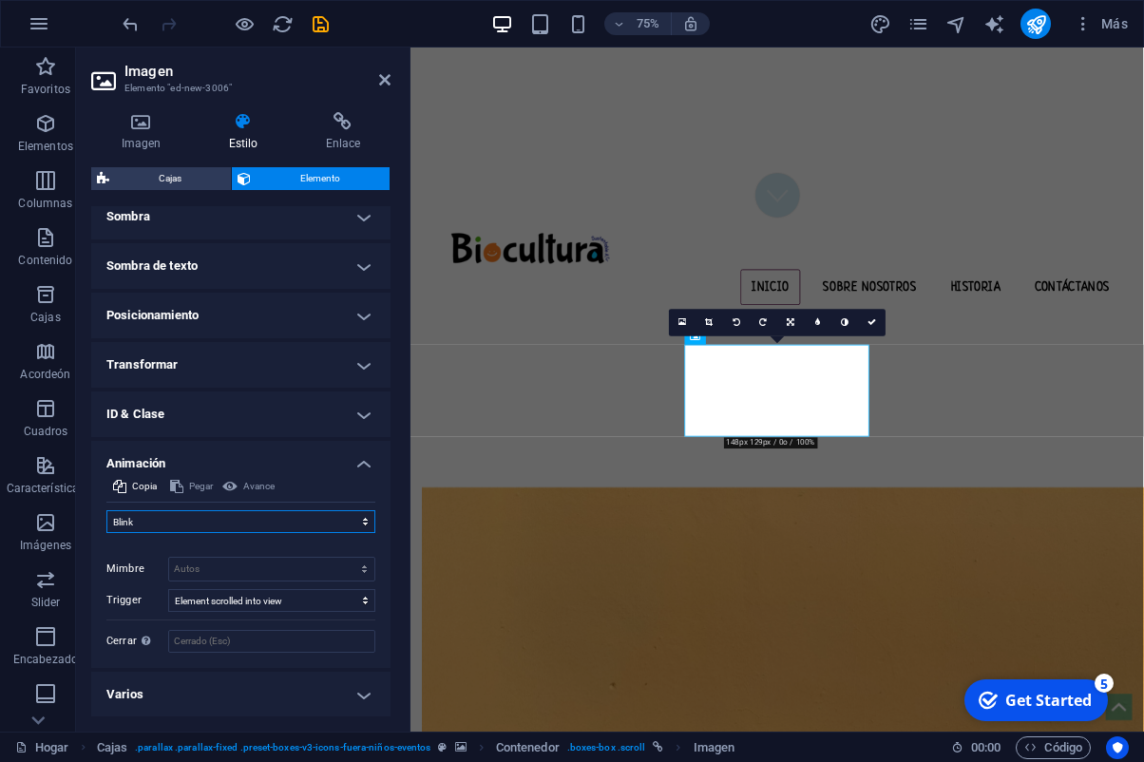
click option "Blink" at bounding box center [0, 0] width 0 height 0
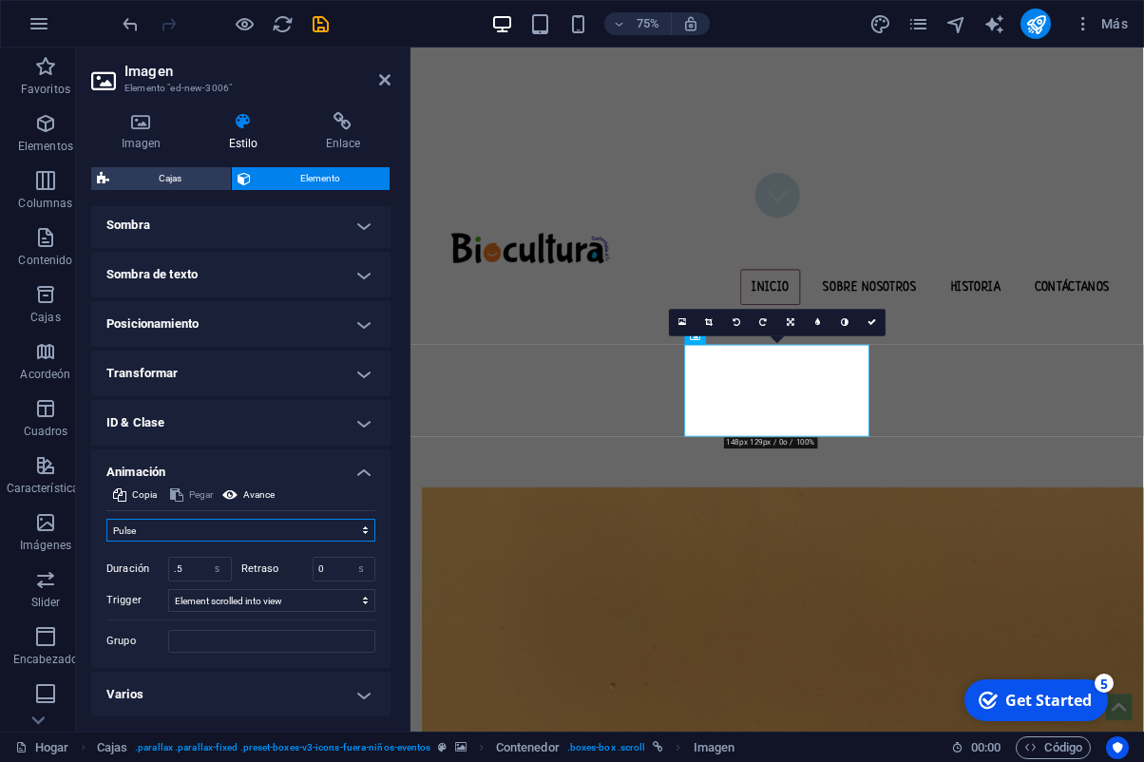
click option "Pulse" at bounding box center [0, 0] width 0 height 0
click option "Slide bottom to top" at bounding box center [0, 0] width 0 height 0
click option "Slide top to bottom" at bounding box center [0, 0] width 0 height 0
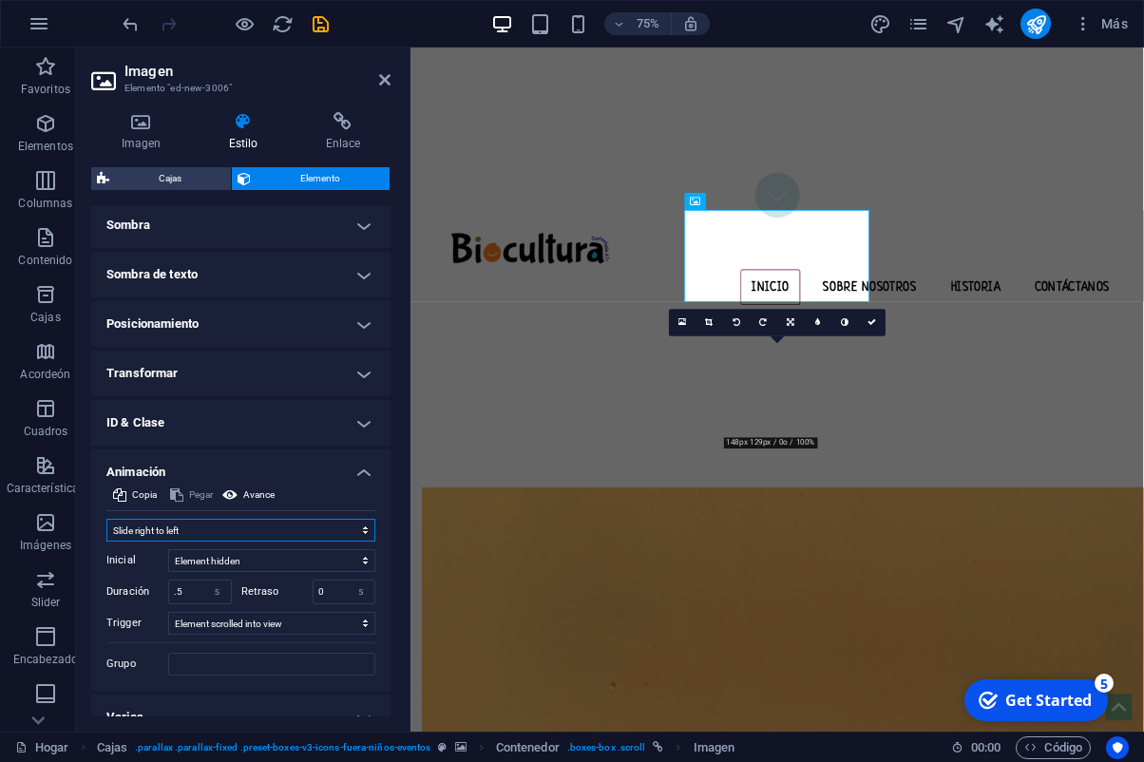
click option "Slide right to left" at bounding box center [0, 0] width 0 height 0
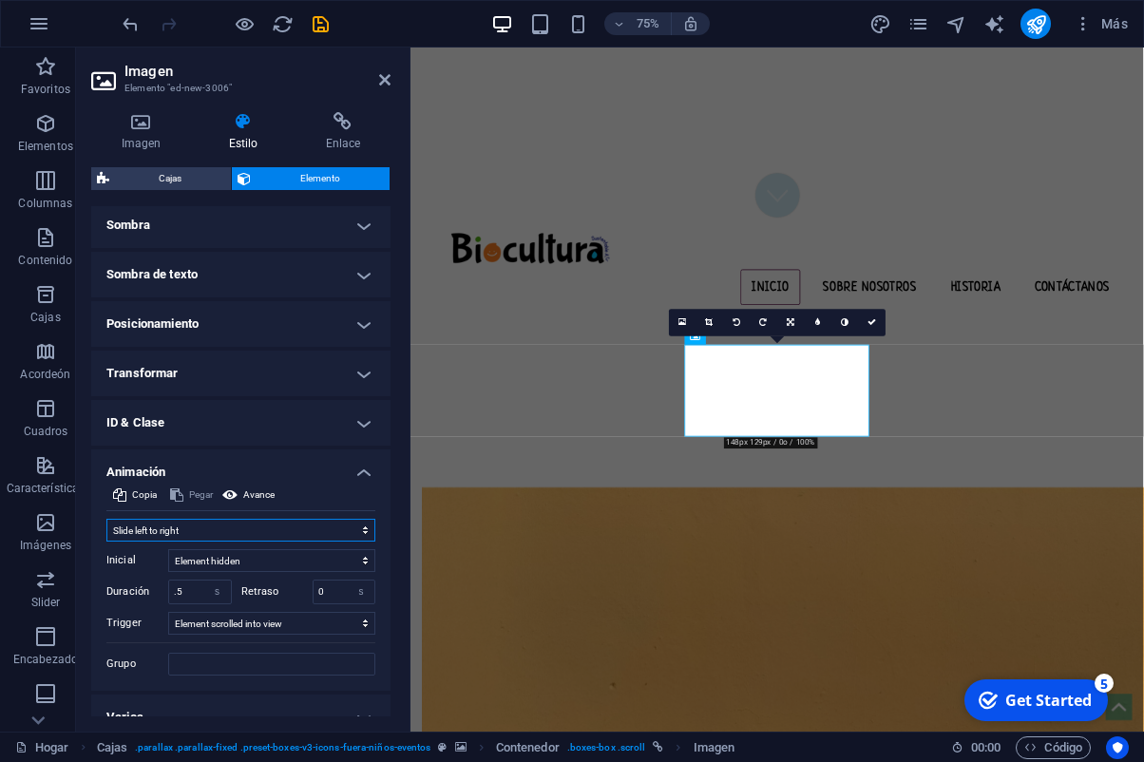
click option "Slide left to right" at bounding box center [0, 0] width 0 height 0
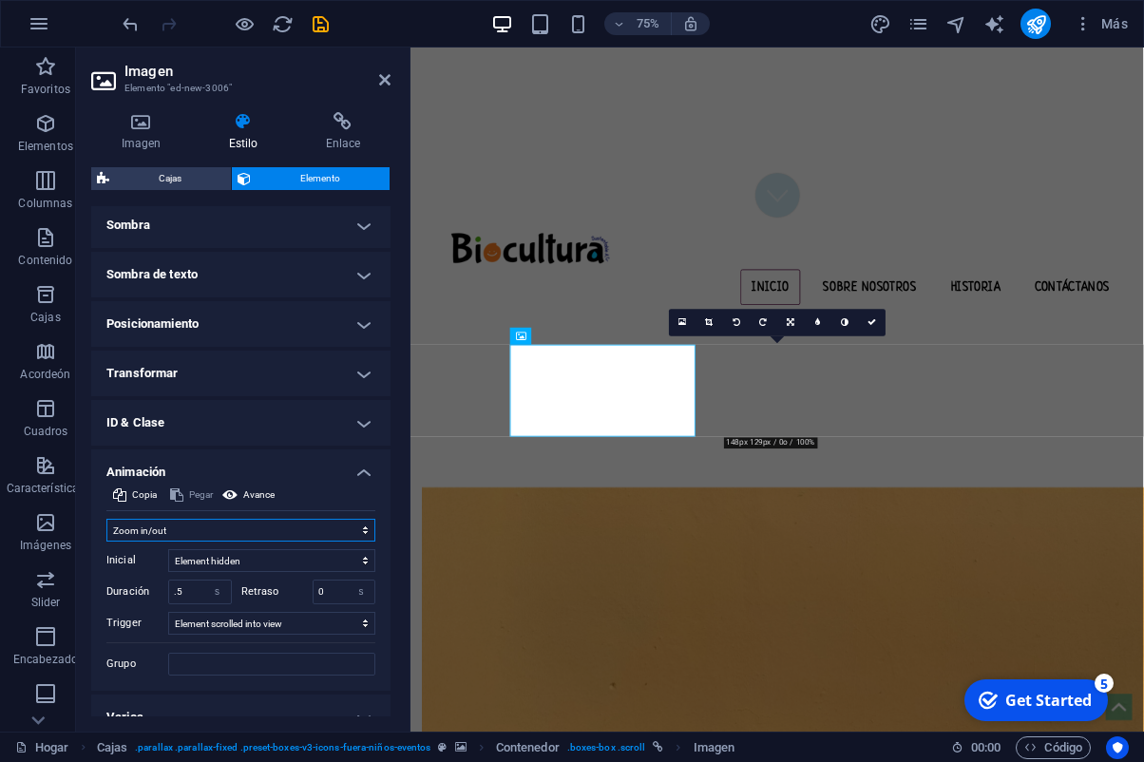
click option "Zoom in/out" at bounding box center [0, 0] width 0 height 0
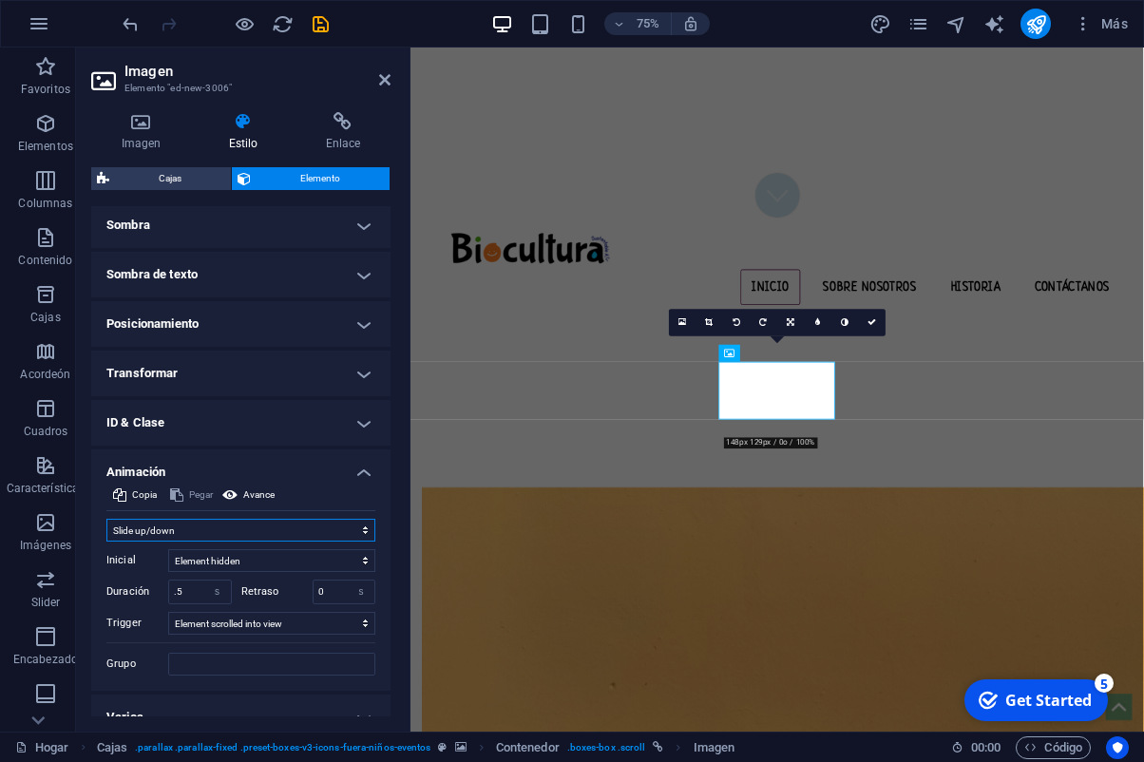
click option "Slide up/down" at bounding box center [0, 0] width 0 height 0
click option "Show / Hide" at bounding box center [0, 0] width 0 height 0
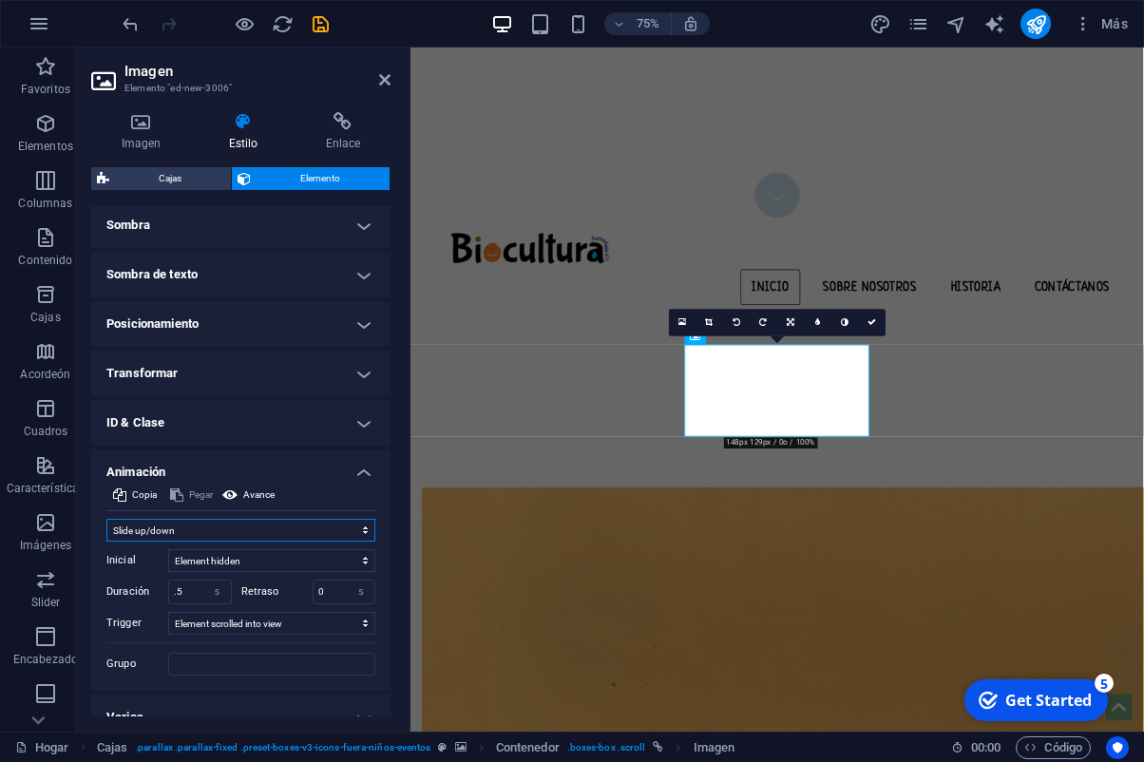
click option "Slide up/down" at bounding box center [0, 0] width 0 height 0
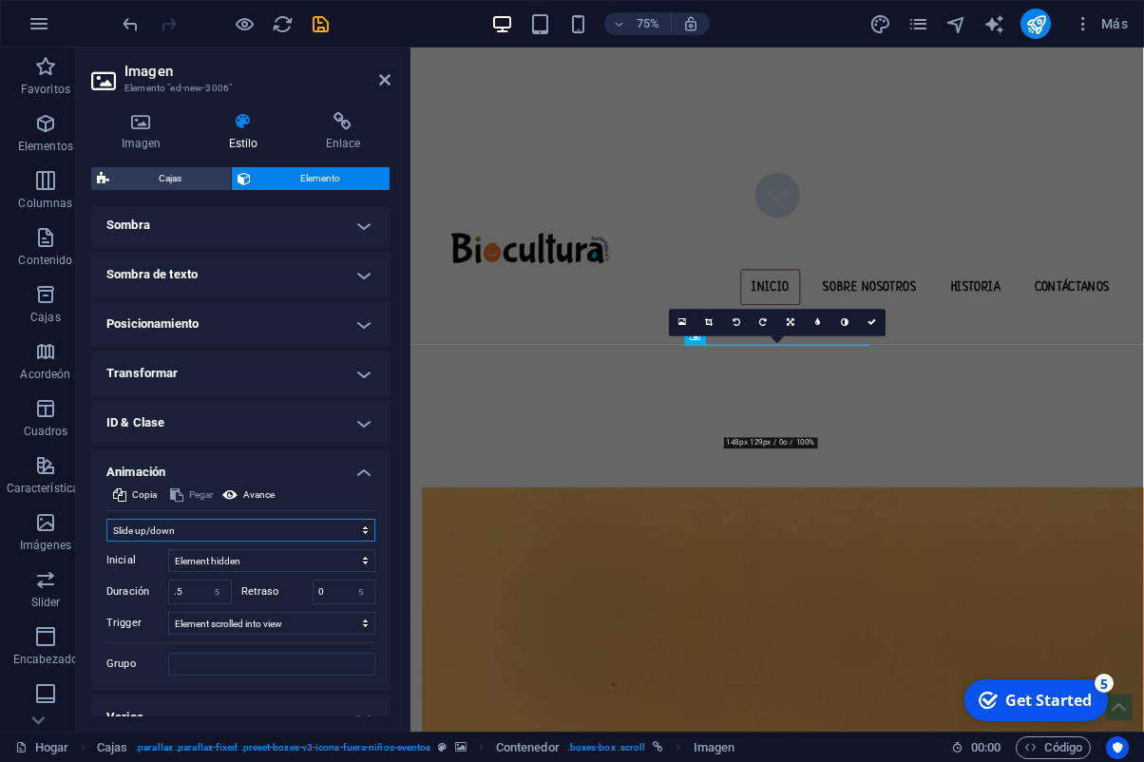
select select "shrink"
click option "Zoom in/out" at bounding box center [0, 0] width 0 height 0
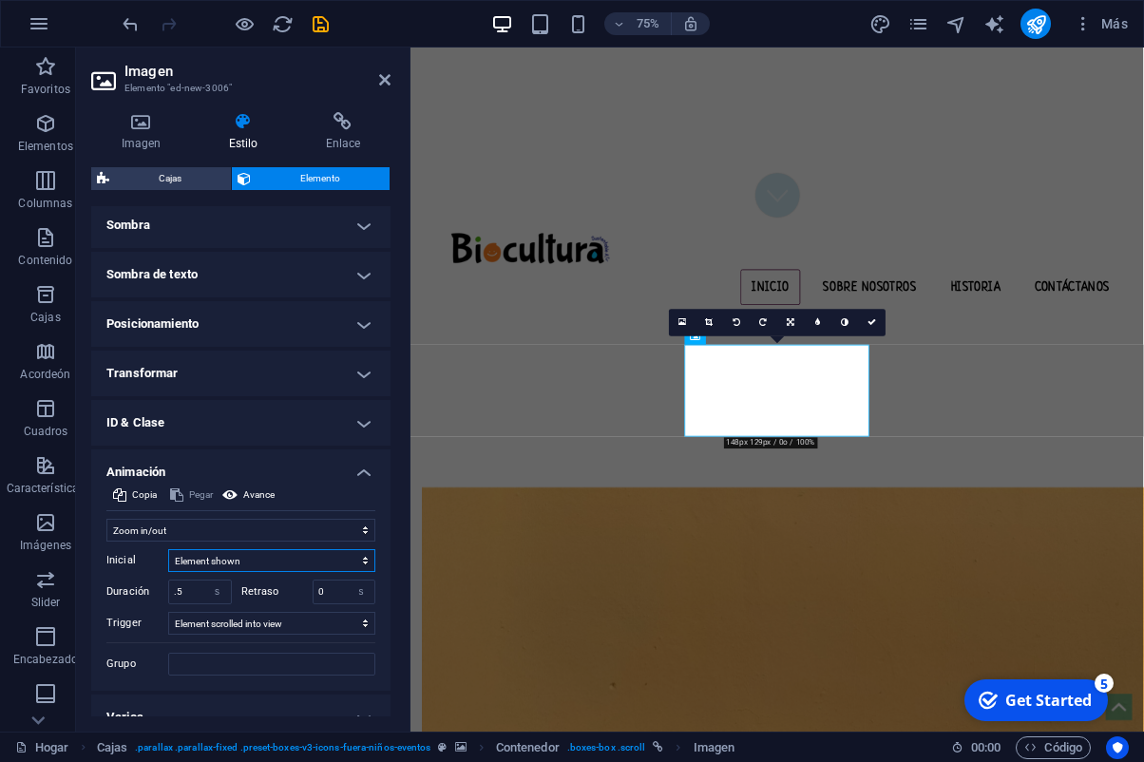
click option "Element shown" at bounding box center [0, 0] width 0 height 0
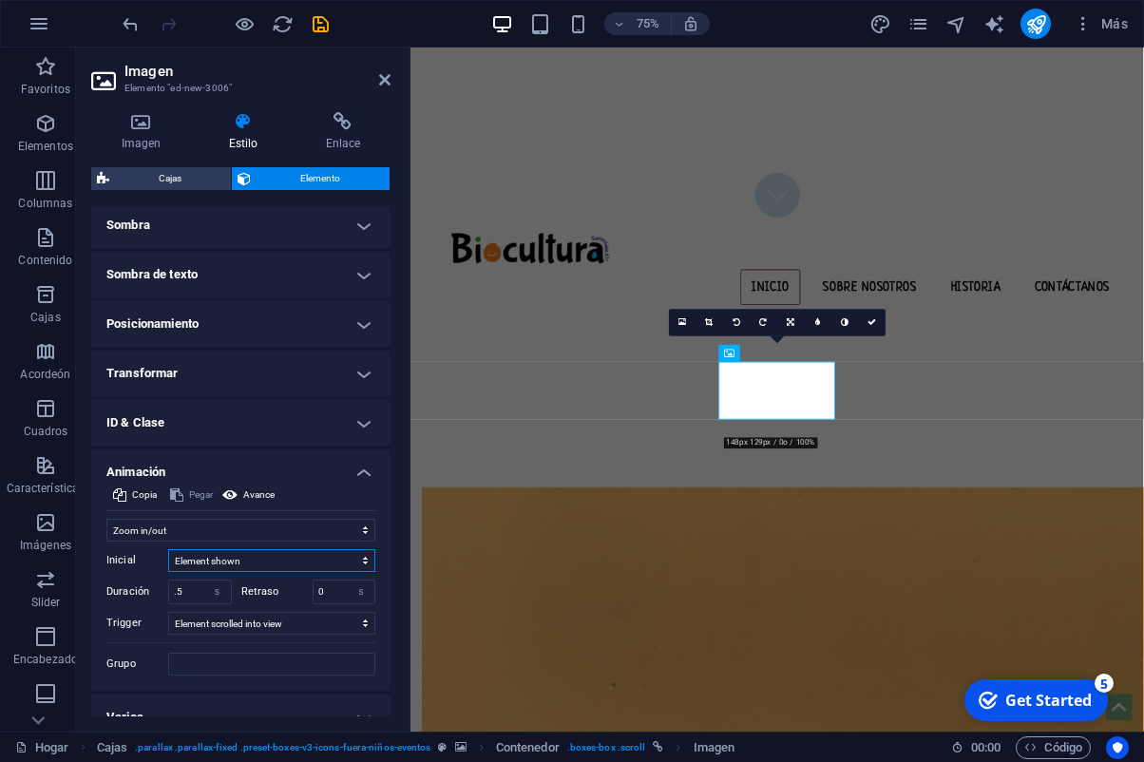
select select "hide"
click option "Element hidden" at bounding box center [0, 0] width 0 height 0
select select "onload"
click option "On page load" at bounding box center [0, 0] width 0 height 0
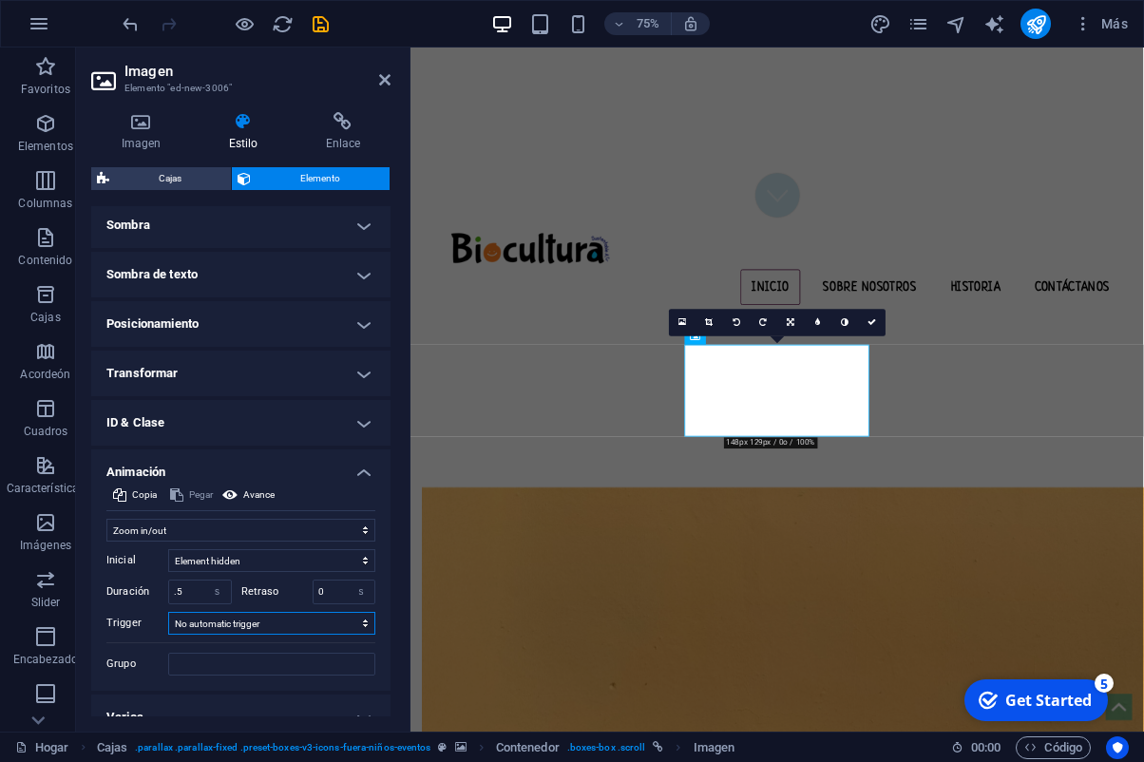
click option "No automatic trigger" at bounding box center [0, 0] width 0 height 0
select select "scroll"
click option "Element scrolled into view" at bounding box center [0, 0] width 0 height 0
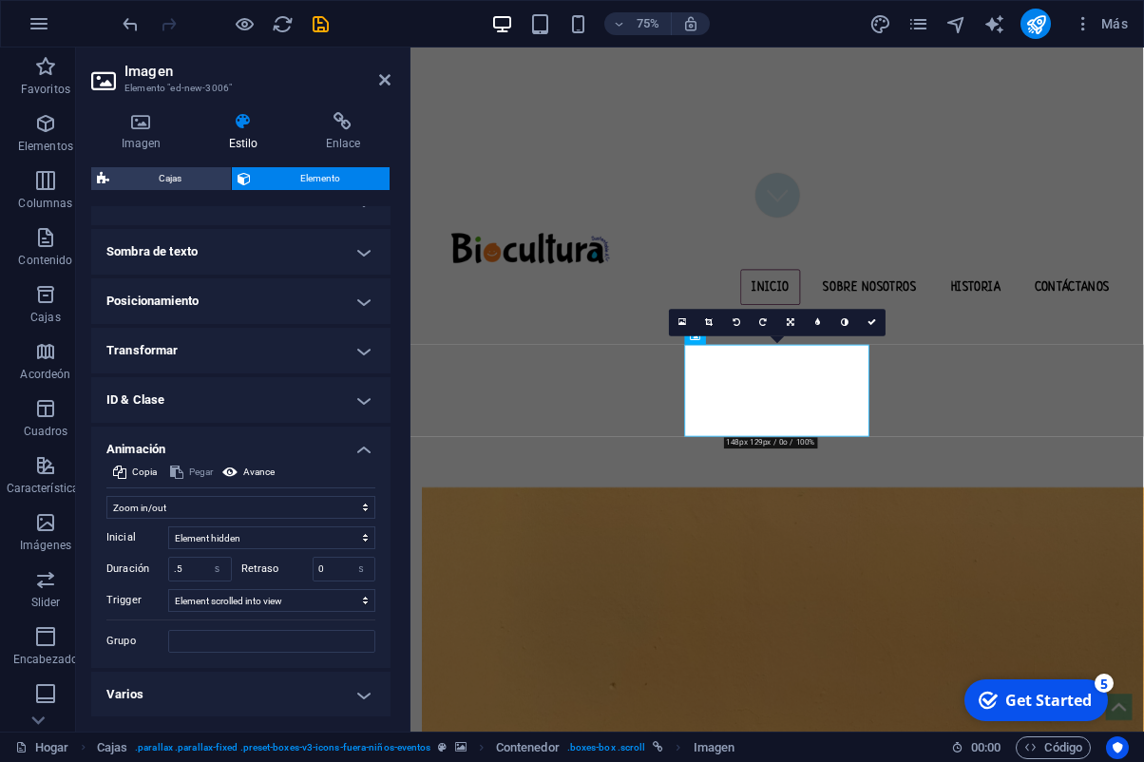
click at [355, 448] on h4 "Animación" at bounding box center [240, 444] width 299 height 34
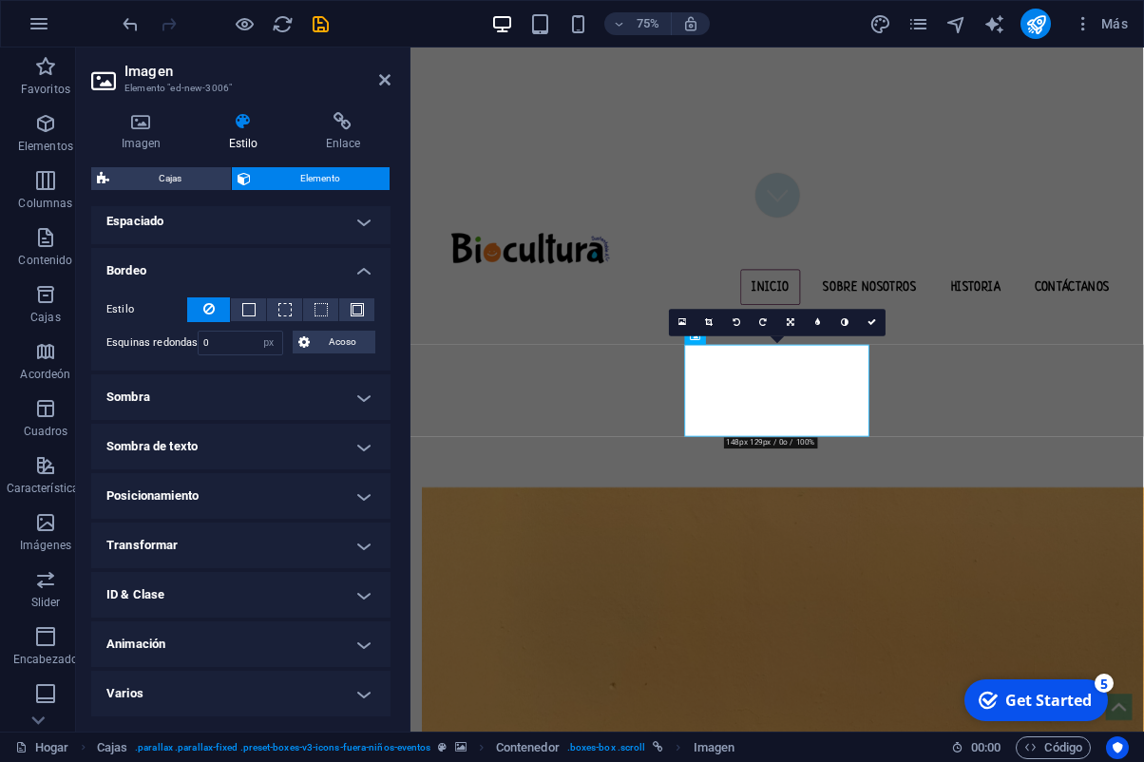
scroll to position [385, 0]
click at [869, 328] on link at bounding box center [872, 323] width 28 height 28
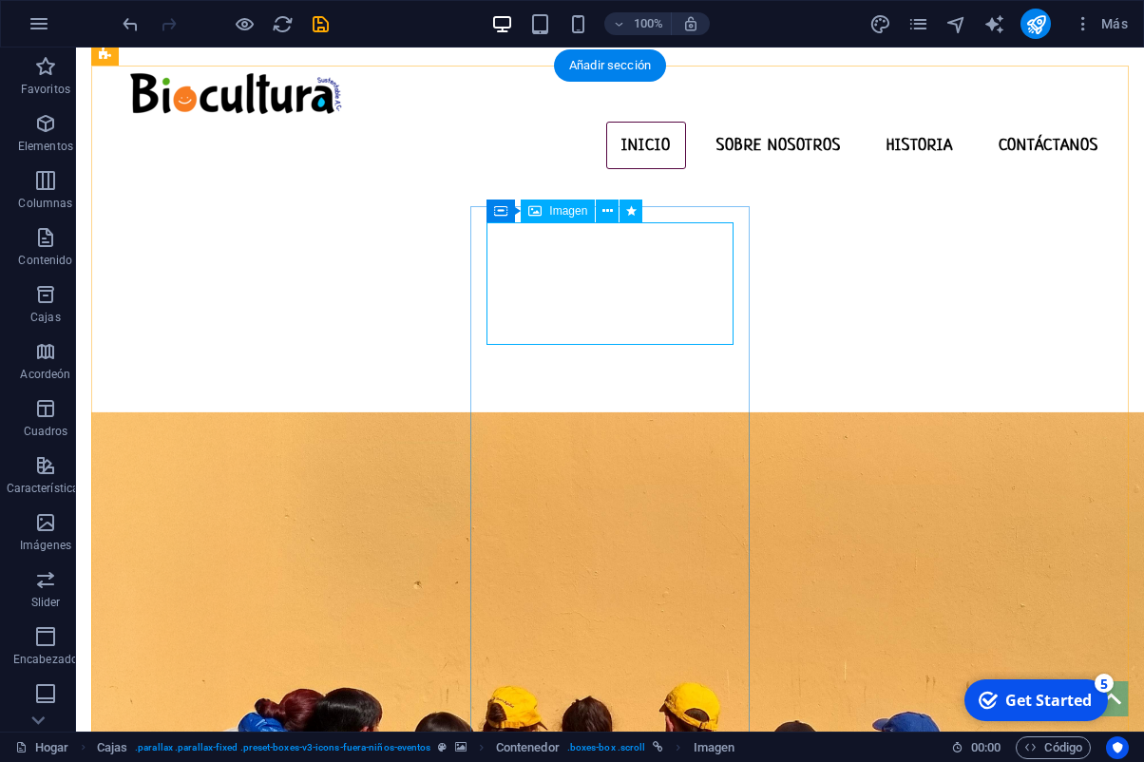
click at [615, 209] on button at bounding box center [607, 211] width 23 height 23
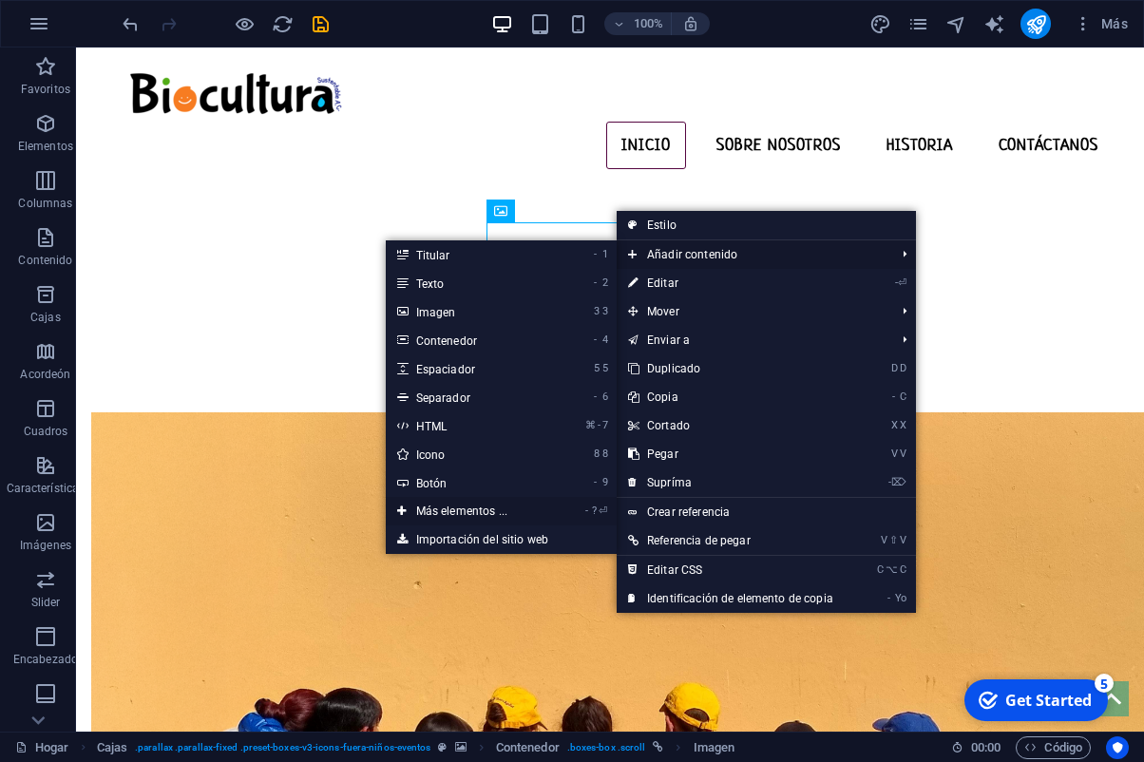
click at [464, 508] on link "- ? ⏎ Más elementos ..." at bounding box center [466, 511] width 160 height 29
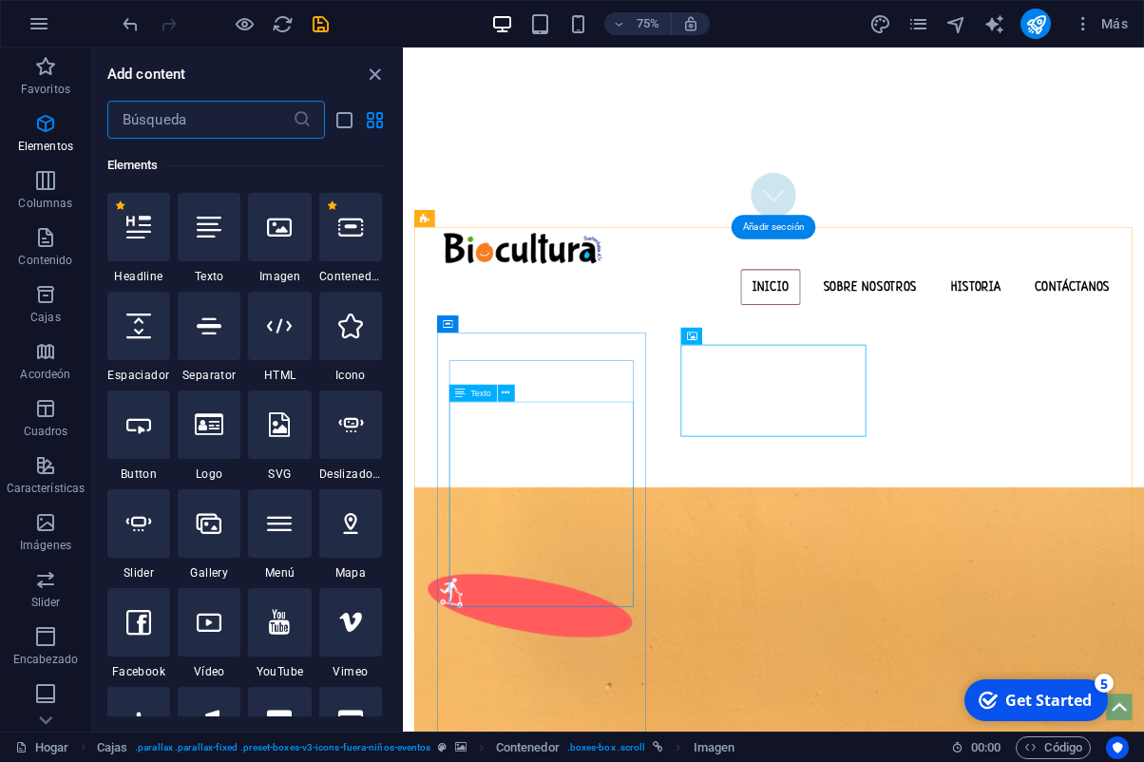
scroll to position [202, 0]
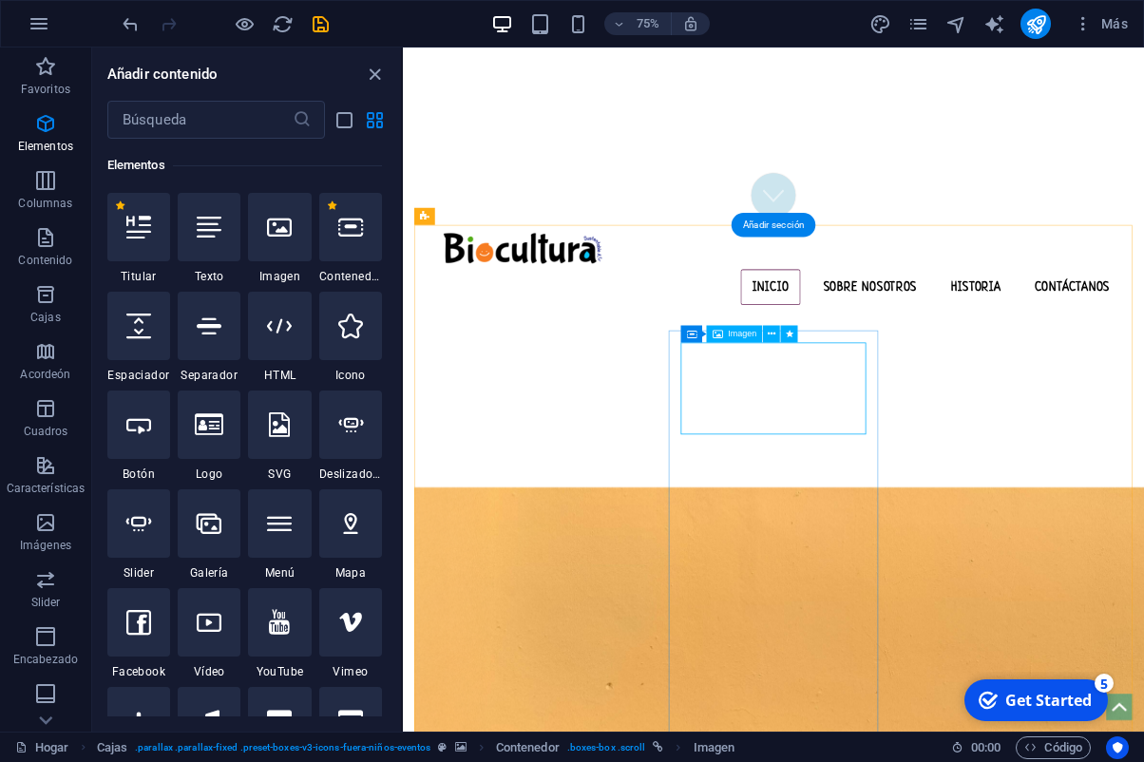
select select "px"
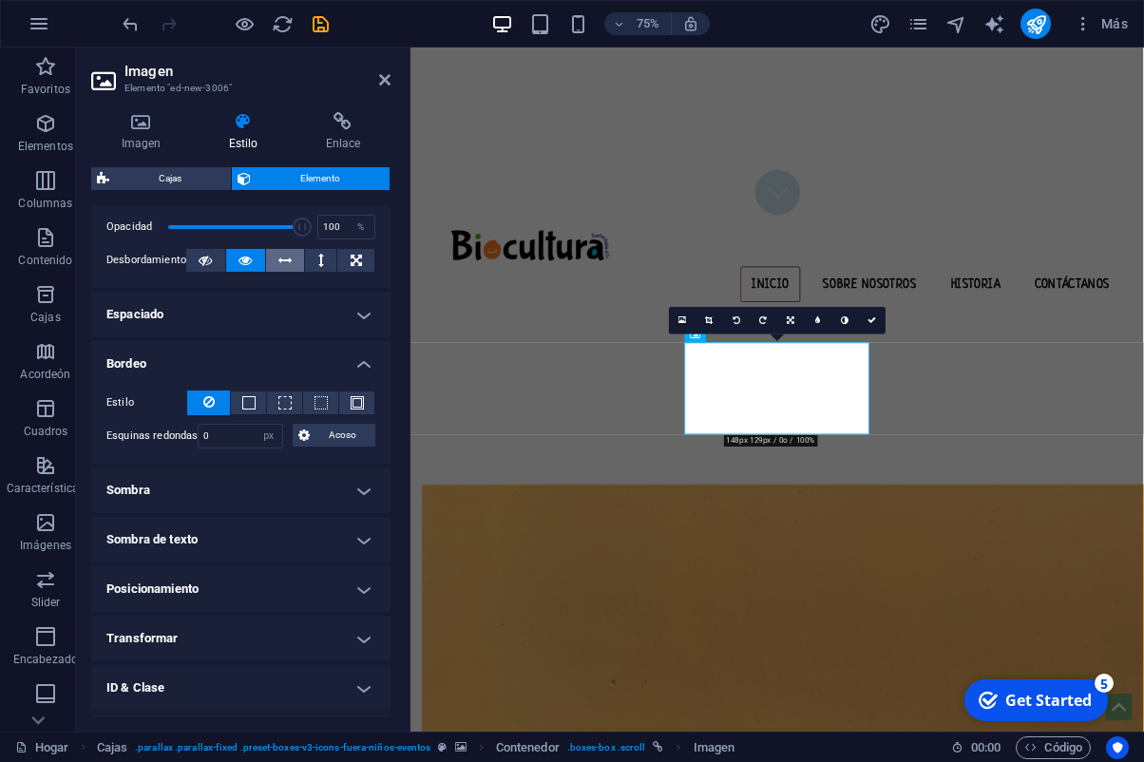
scroll to position [385, 0]
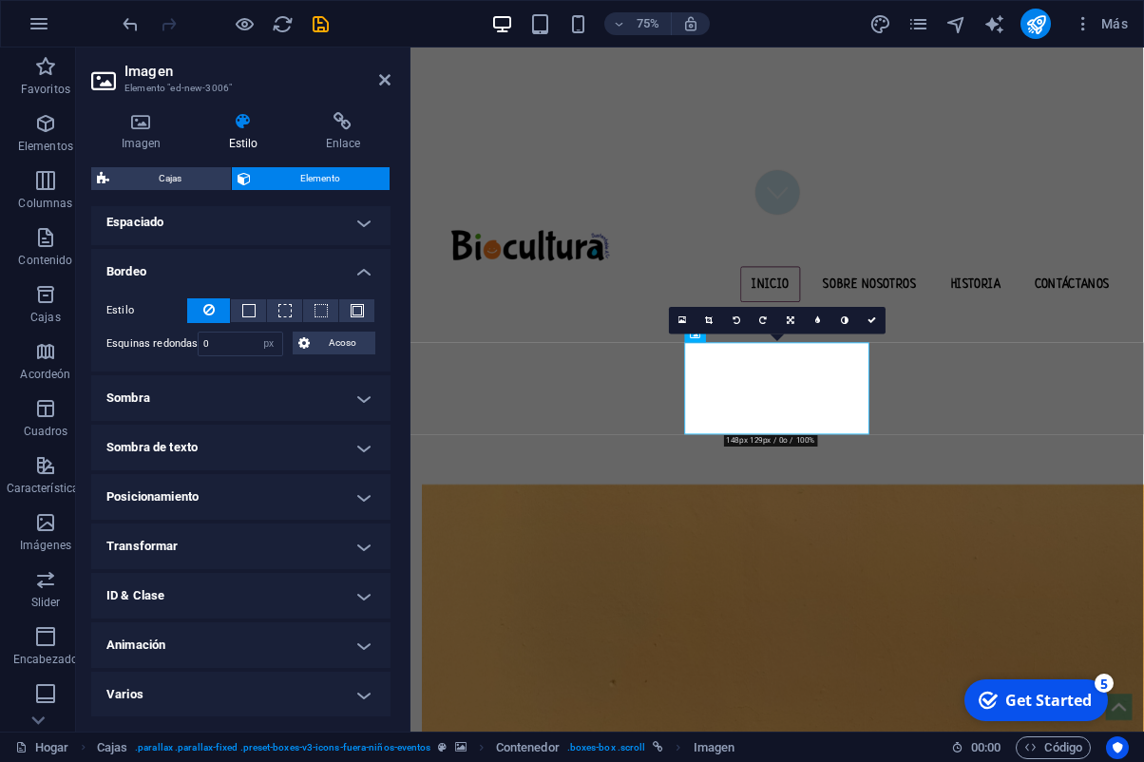
click at [294, 648] on h4 "Animación" at bounding box center [240, 646] width 299 height 46
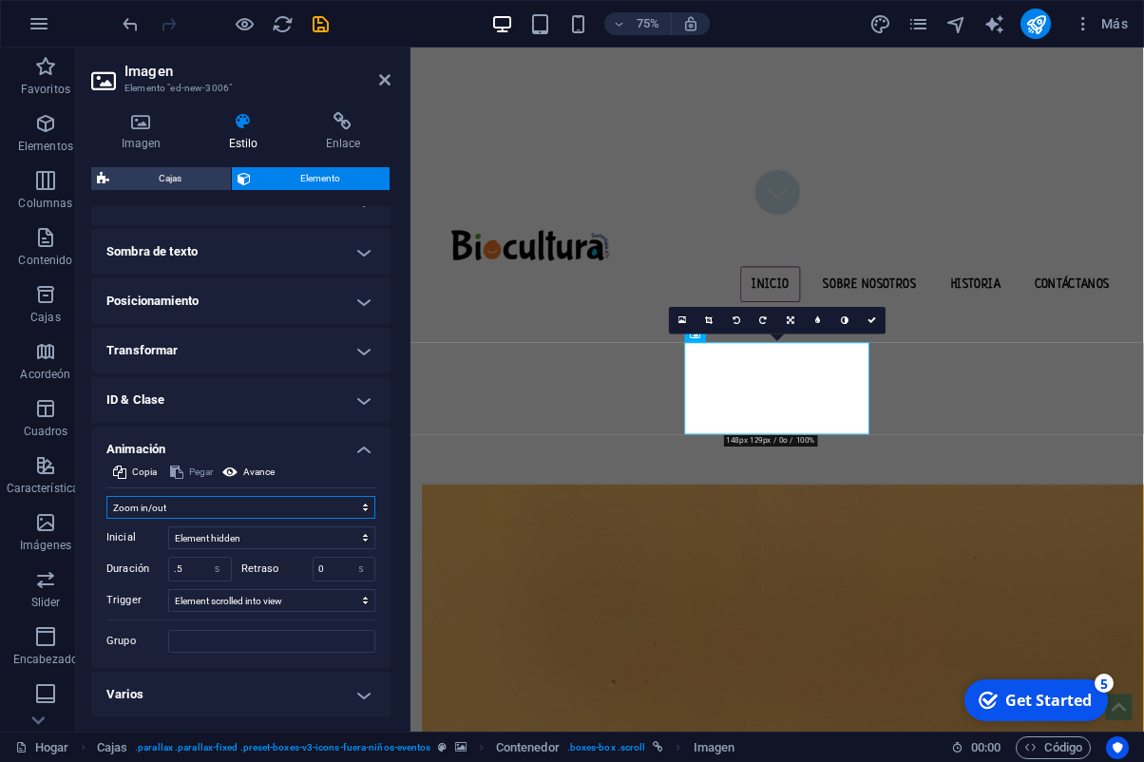
select select "slide"
click option "Slide up/down" at bounding box center [0, 0] width 0 height 0
click at [874, 316] on icon at bounding box center [872, 320] width 9 height 9
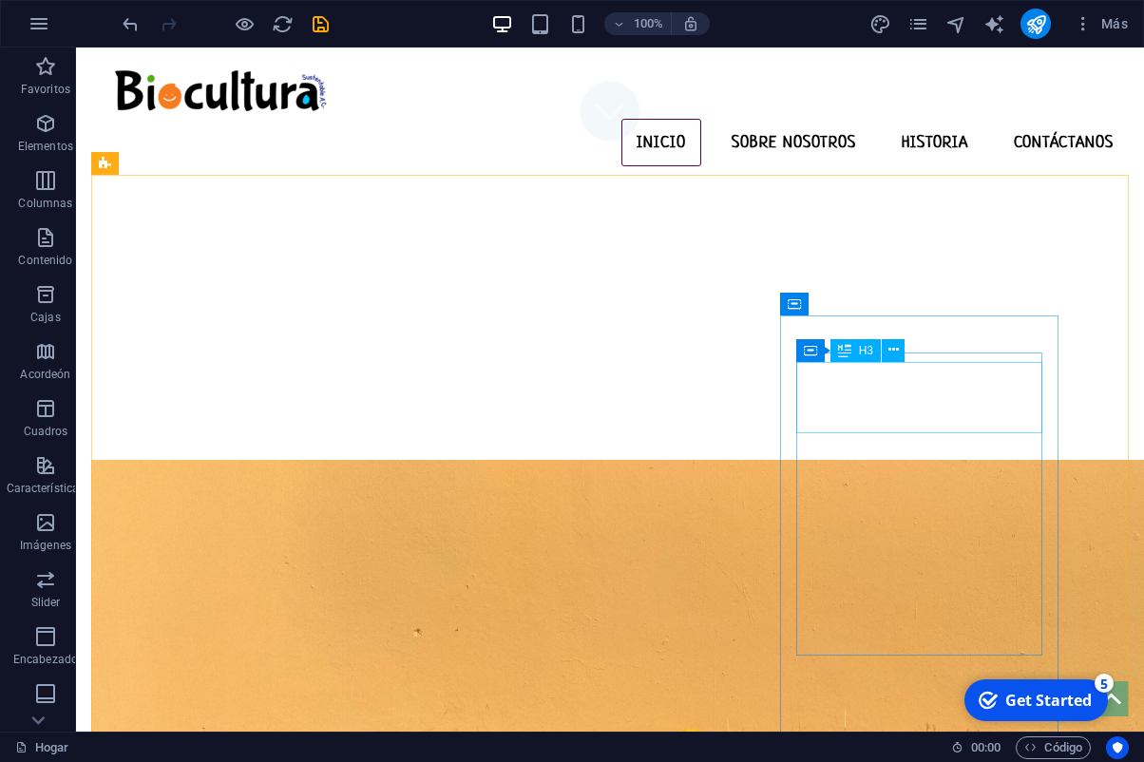
scroll to position [549, 0]
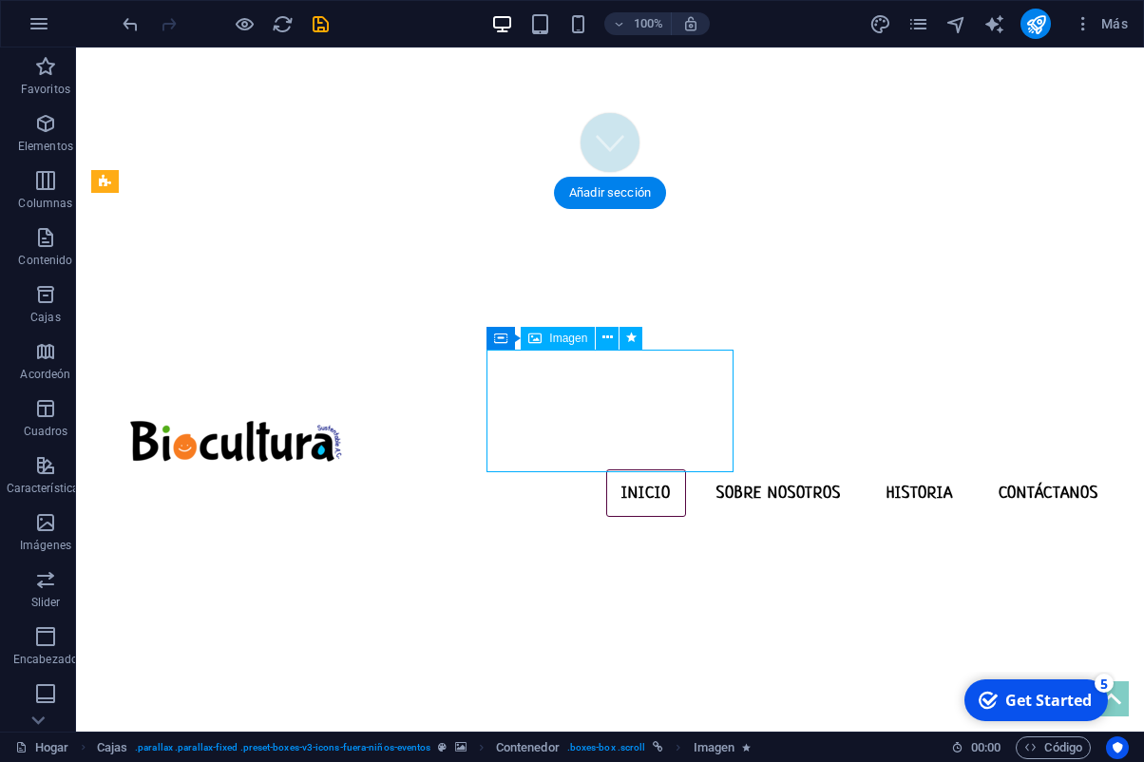
select select "px"
select select "slide"
select select "s"
select select "scroll"
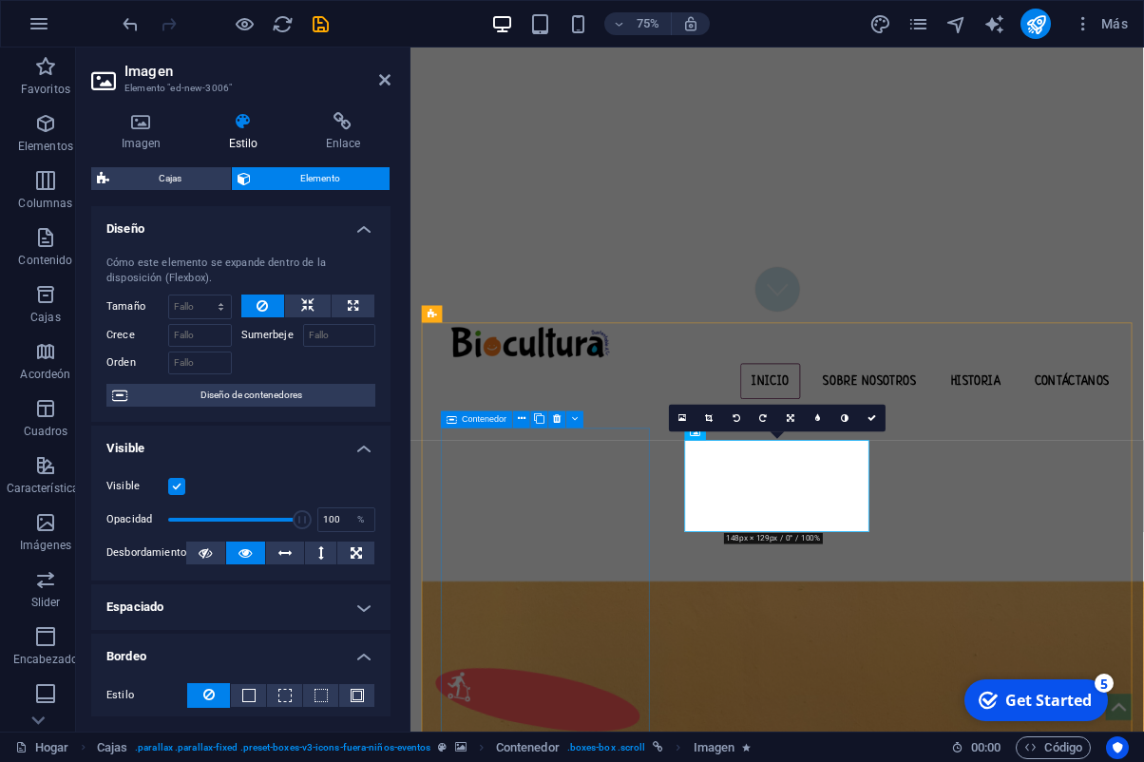
scroll to position [553, 0]
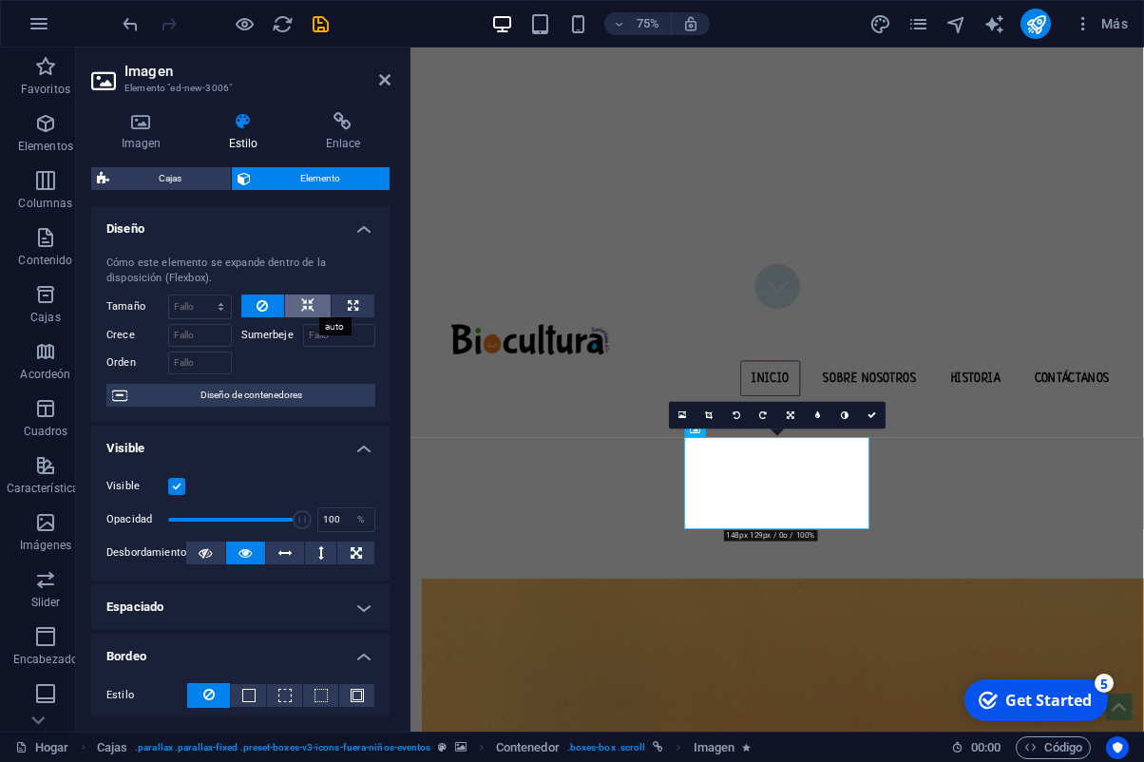
click at [297, 309] on button at bounding box center [308, 306] width 46 height 23
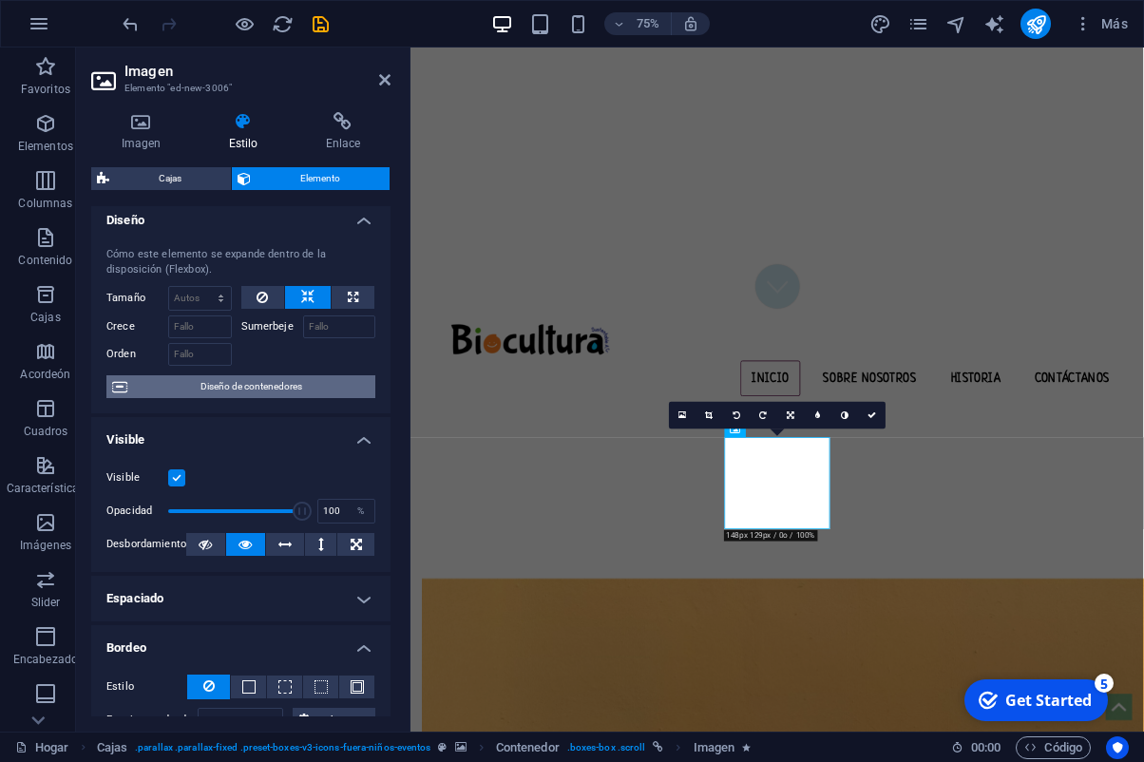
scroll to position [10, 0]
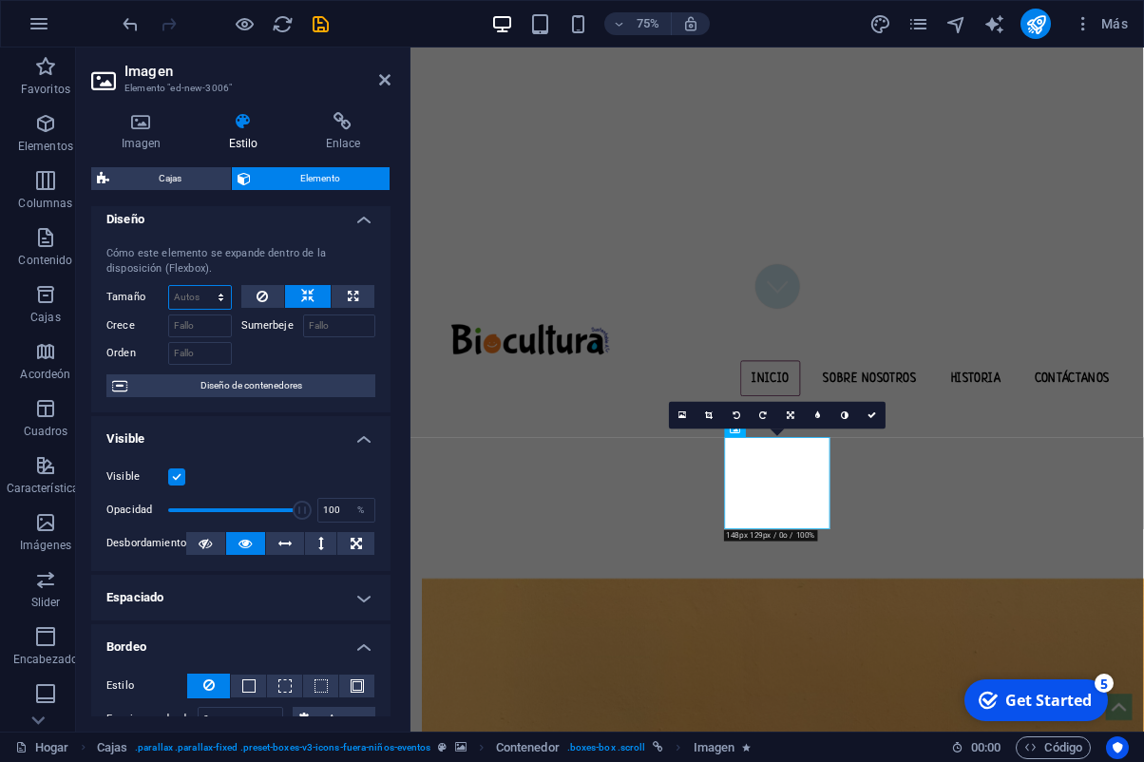
click at [169, 286] on select "Default auto px % 1/1 1/2 1/3 1/4 1/5 1/6 1/7 1/8 1/9 1/10" at bounding box center [200, 297] width 62 height 23
click option "auto" at bounding box center [0, 0] width 0 height 0
click at [169, 286] on select "Default auto px % 1/1 1/2 1/3 1/4 1/5 1/6 1/7 1/8 1/9 1/10" at bounding box center [200, 297] width 62 height 23
click option "Default" at bounding box center [0, 0] width 0 height 0
select select "DISABLED_OPTION_VALUE"
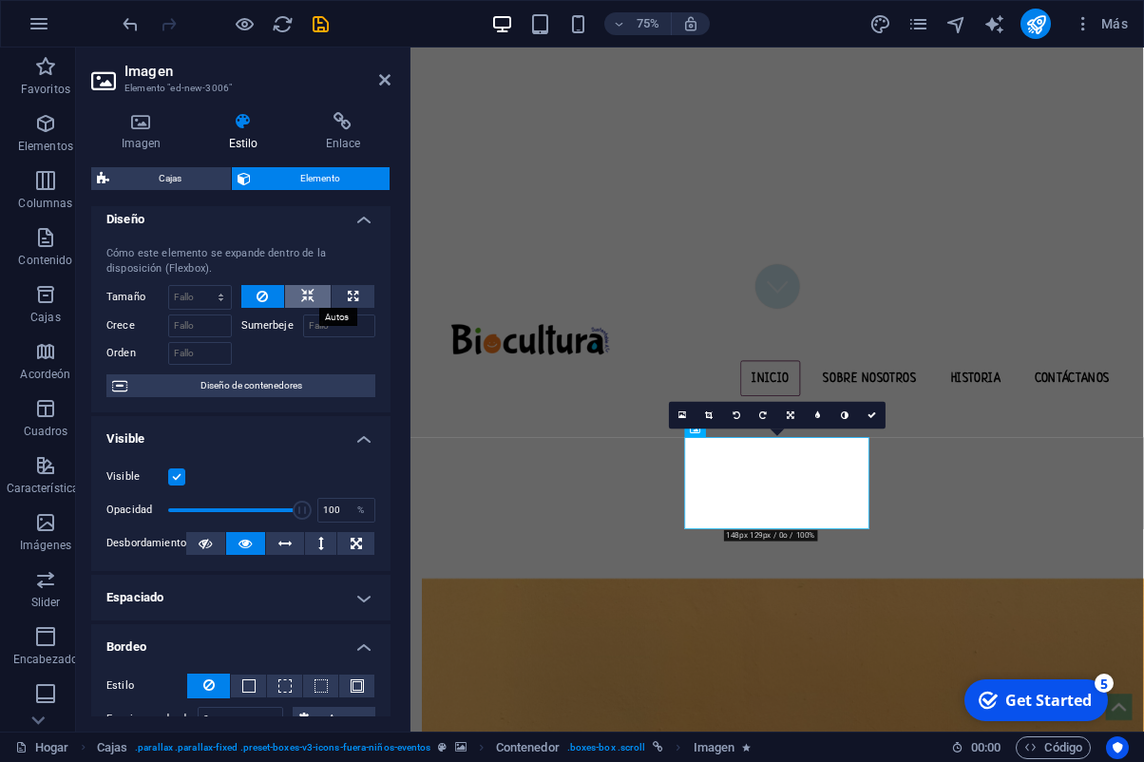
click at [305, 298] on icon at bounding box center [307, 296] width 13 height 23
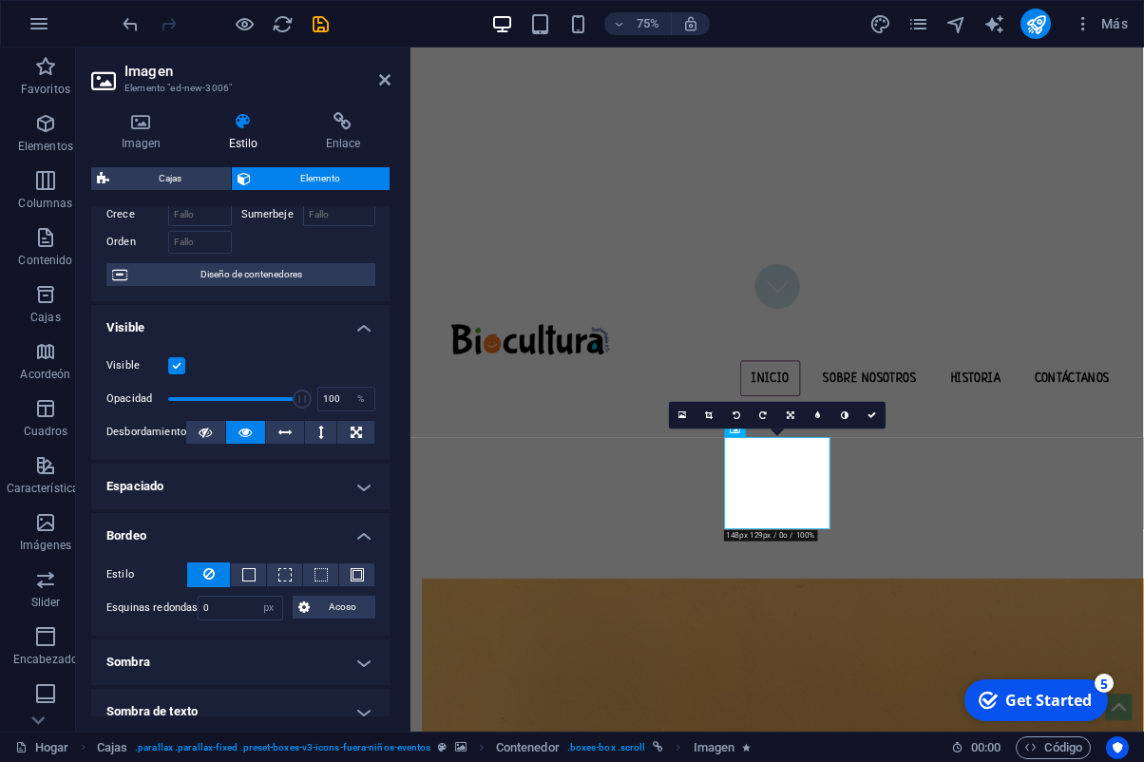
scroll to position [125, 0]
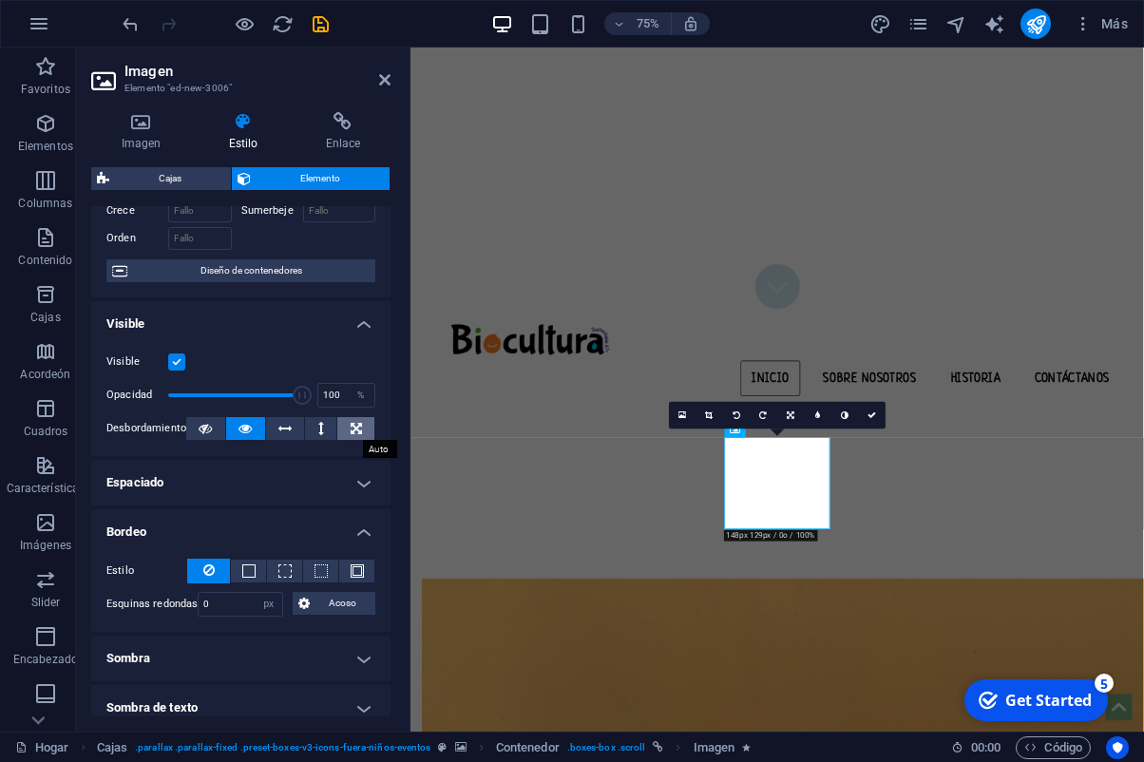
click at [360, 427] on icon at bounding box center [356, 428] width 11 height 23
click at [216, 430] on button at bounding box center [205, 428] width 39 height 23
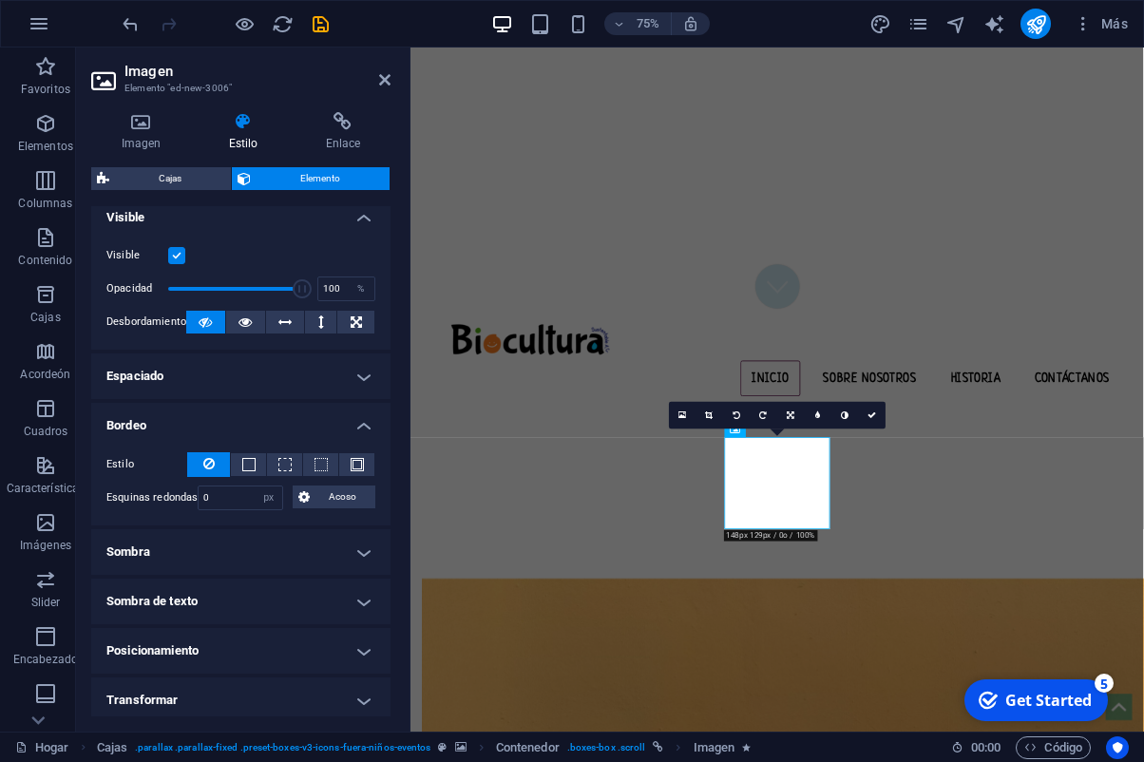
click at [306, 376] on h4 "Espaciado" at bounding box center [240, 377] width 299 height 46
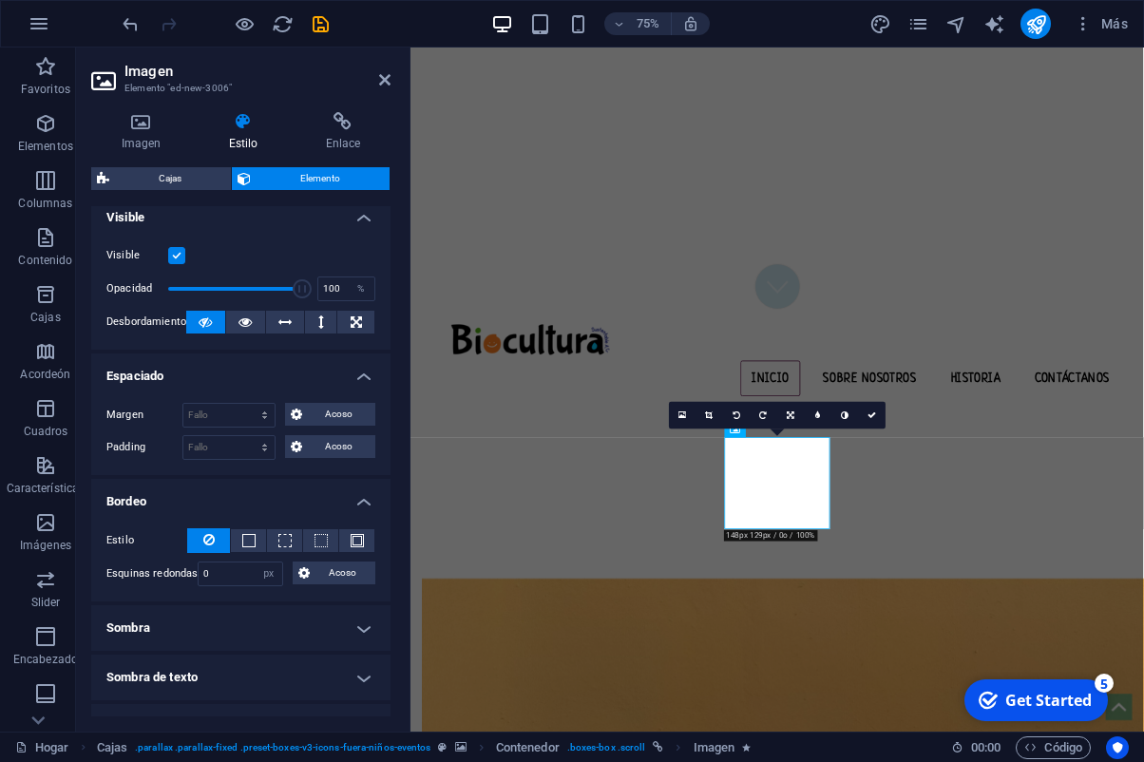
scroll to position [238, 0]
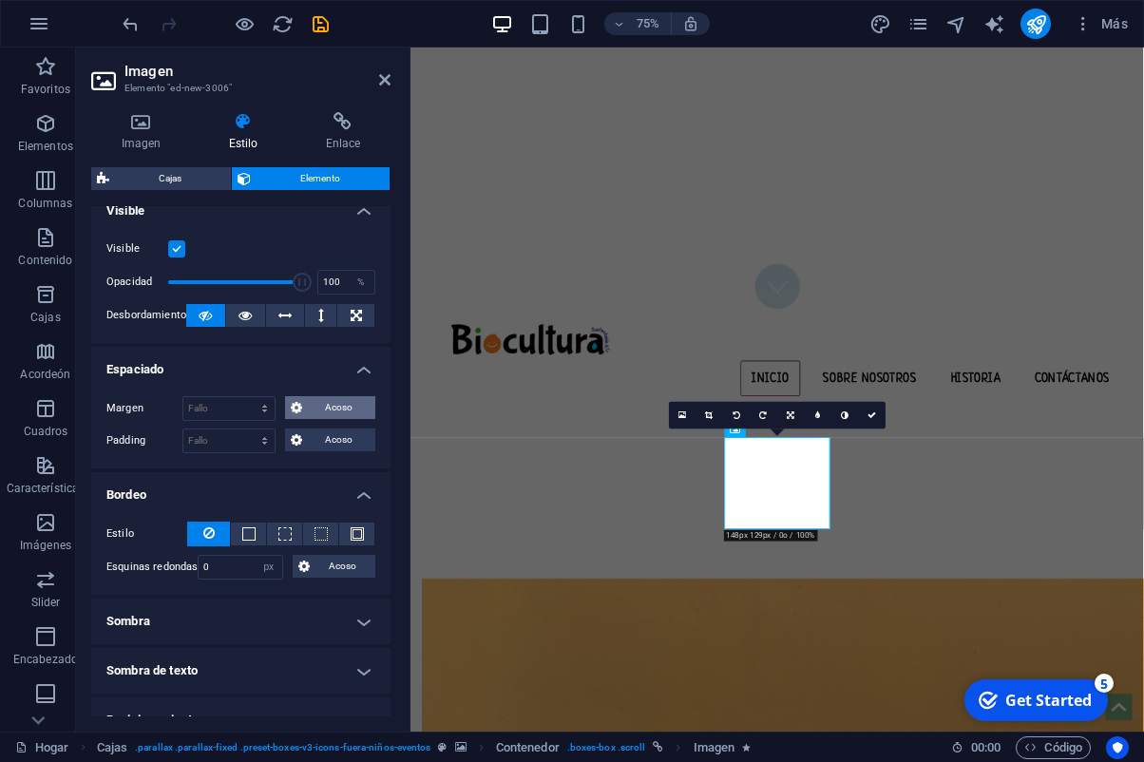
click at [321, 406] on span "Acoso" at bounding box center [339, 407] width 63 height 23
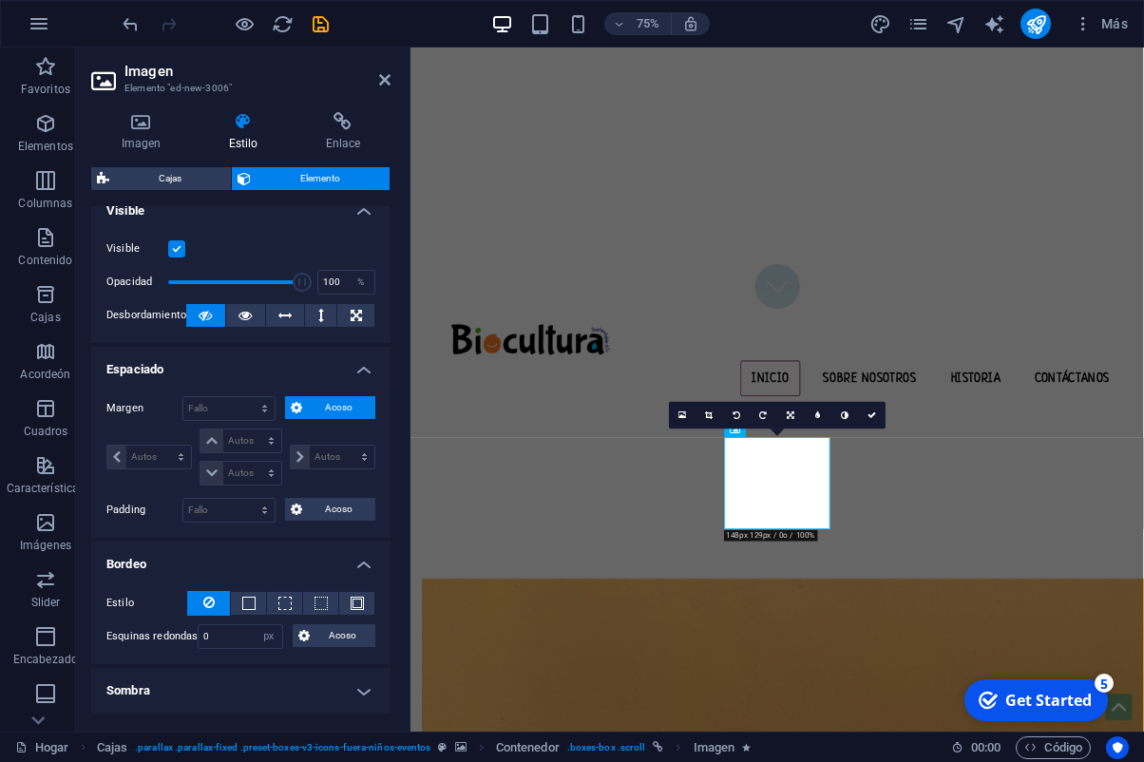
click at [358, 372] on h4 "Espaciado" at bounding box center [240, 364] width 299 height 34
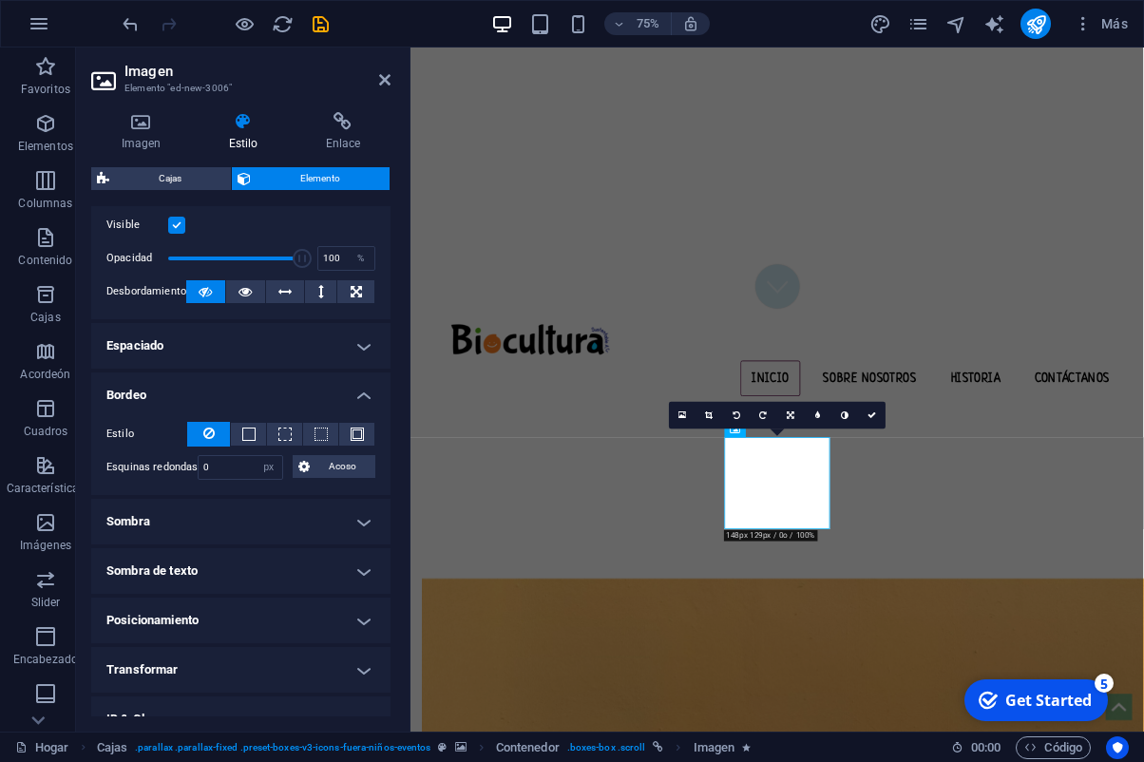
scroll to position [263, 0]
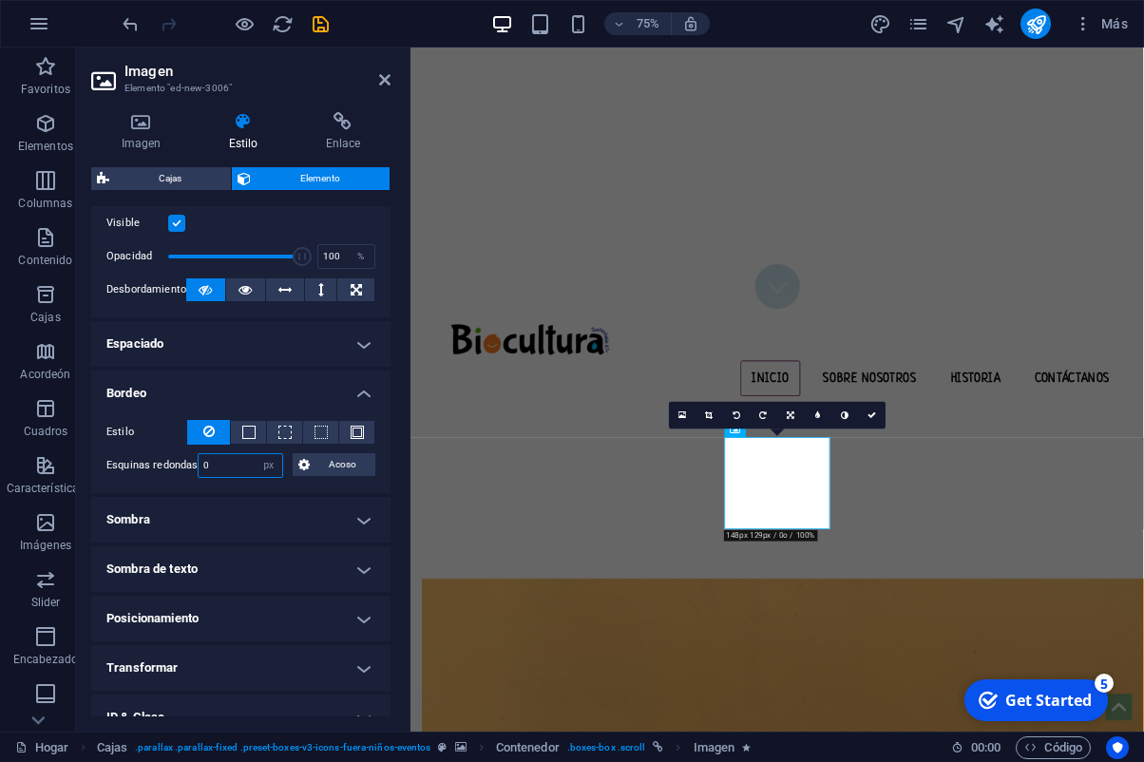
drag, startPoint x: 224, startPoint y: 461, endPoint x: 186, endPoint y: 463, distance: 38.1
click at [199, 463] on input "0" at bounding box center [240, 465] width 83 height 23
type input "0"
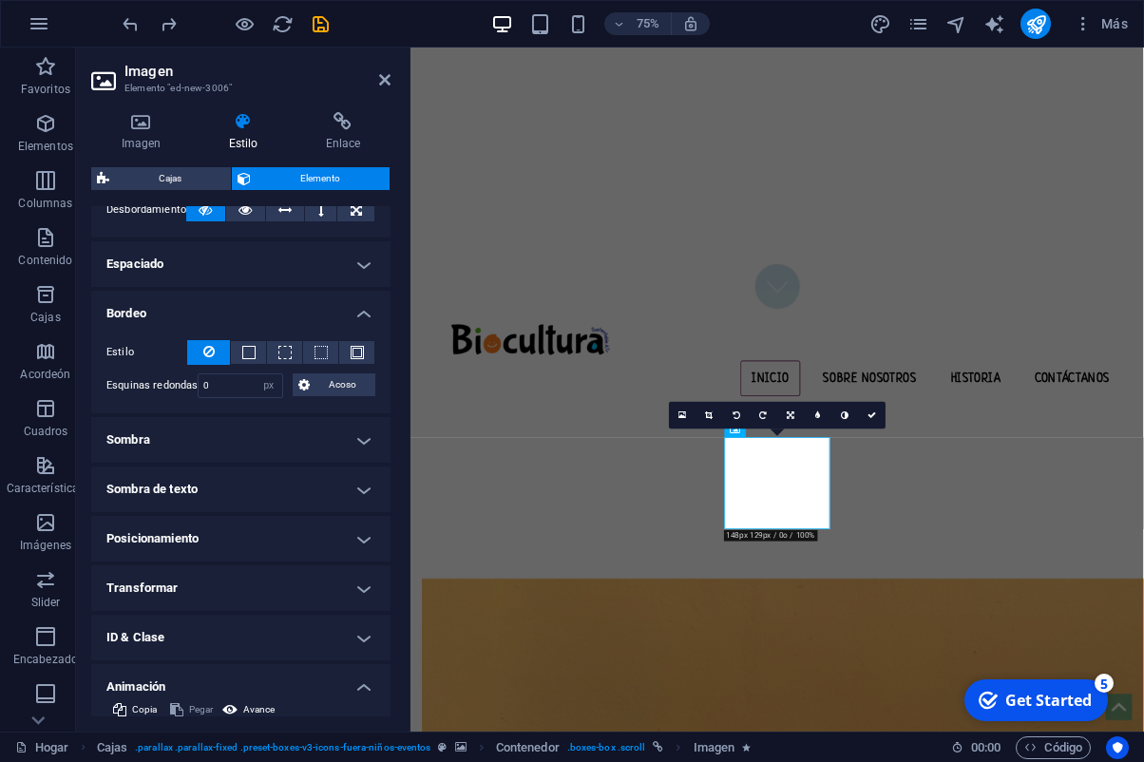
scroll to position [367, 0]
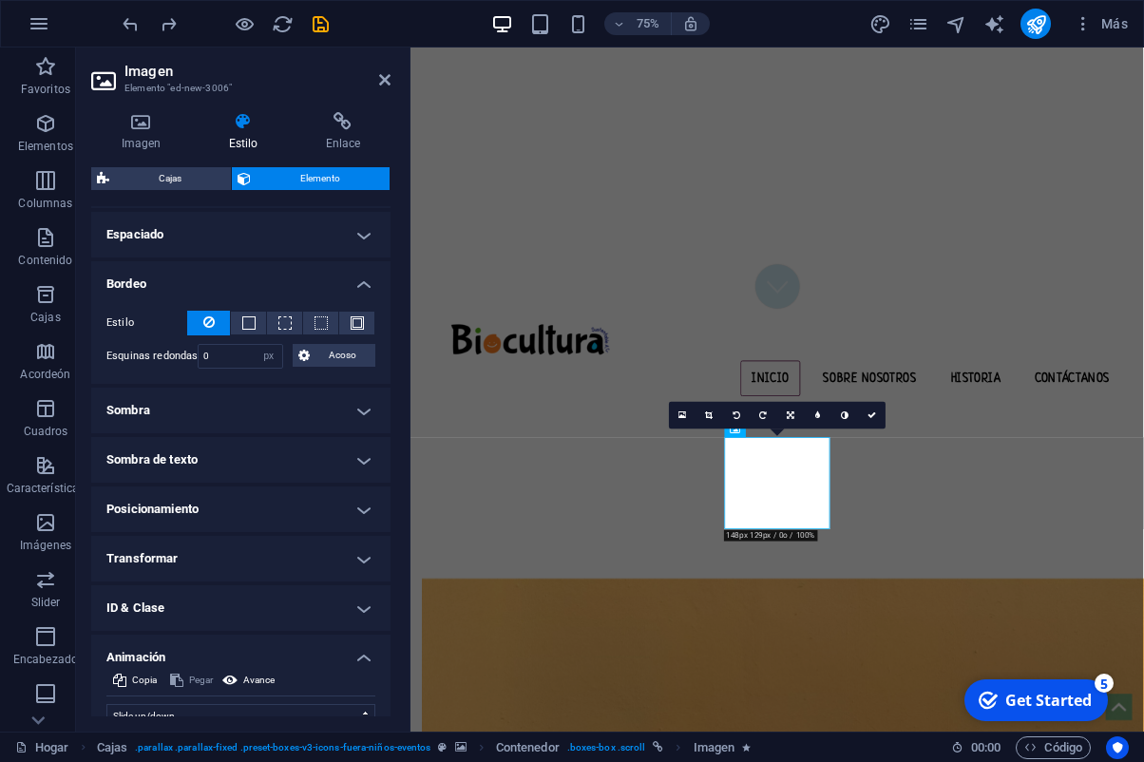
click at [244, 558] on h4 "Transformar" at bounding box center [240, 559] width 299 height 46
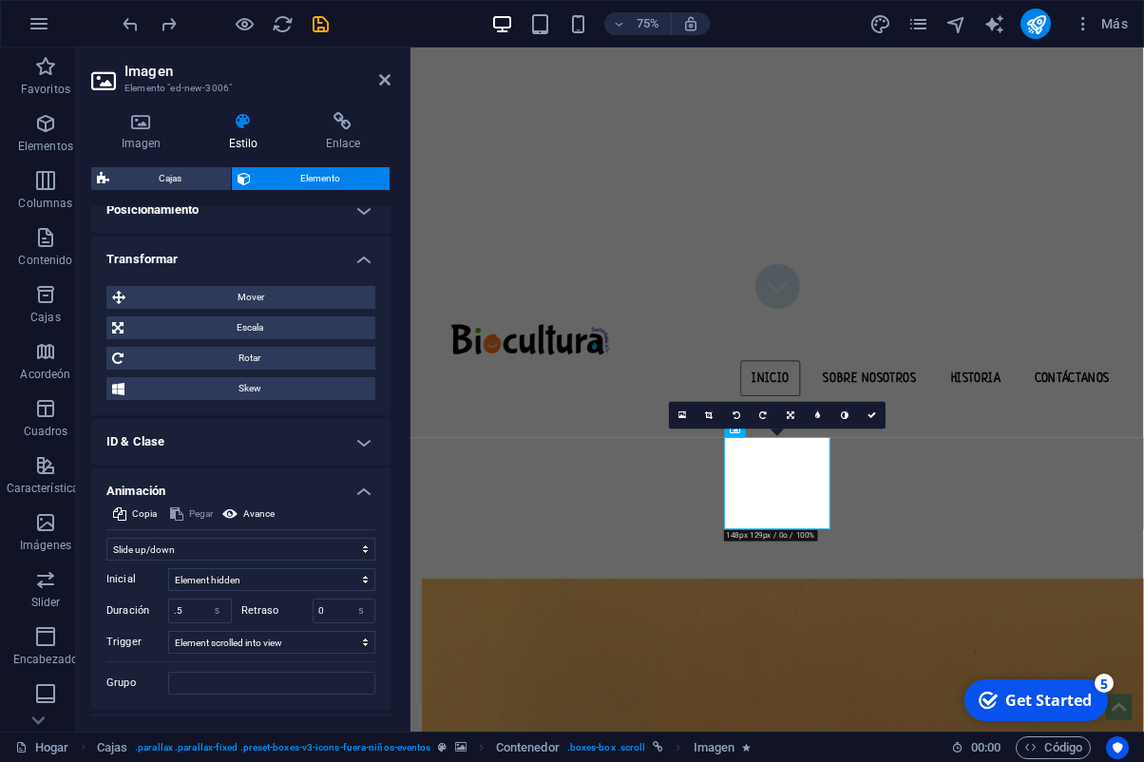
scroll to position [714, 0]
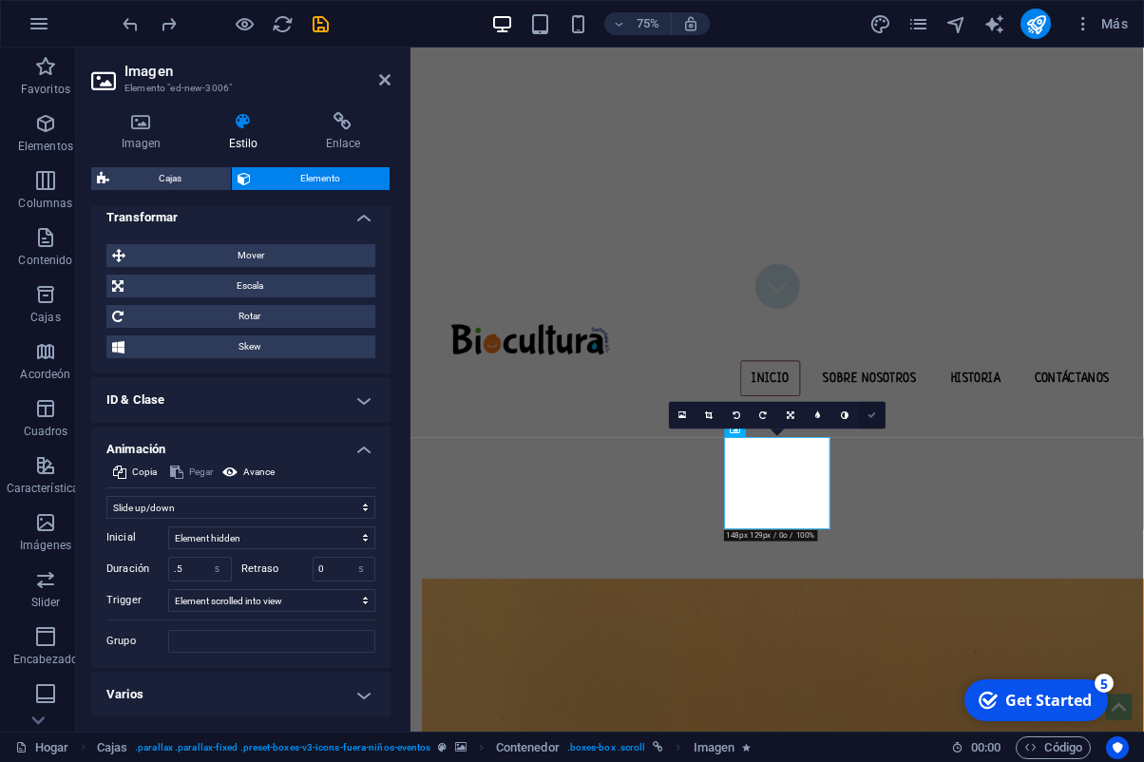
drag, startPoint x: 874, startPoint y: 416, endPoint x: 756, endPoint y: 398, distance: 120.2
click at [874, 416] on icon at bounding box center [872, 415] width 9 height 9
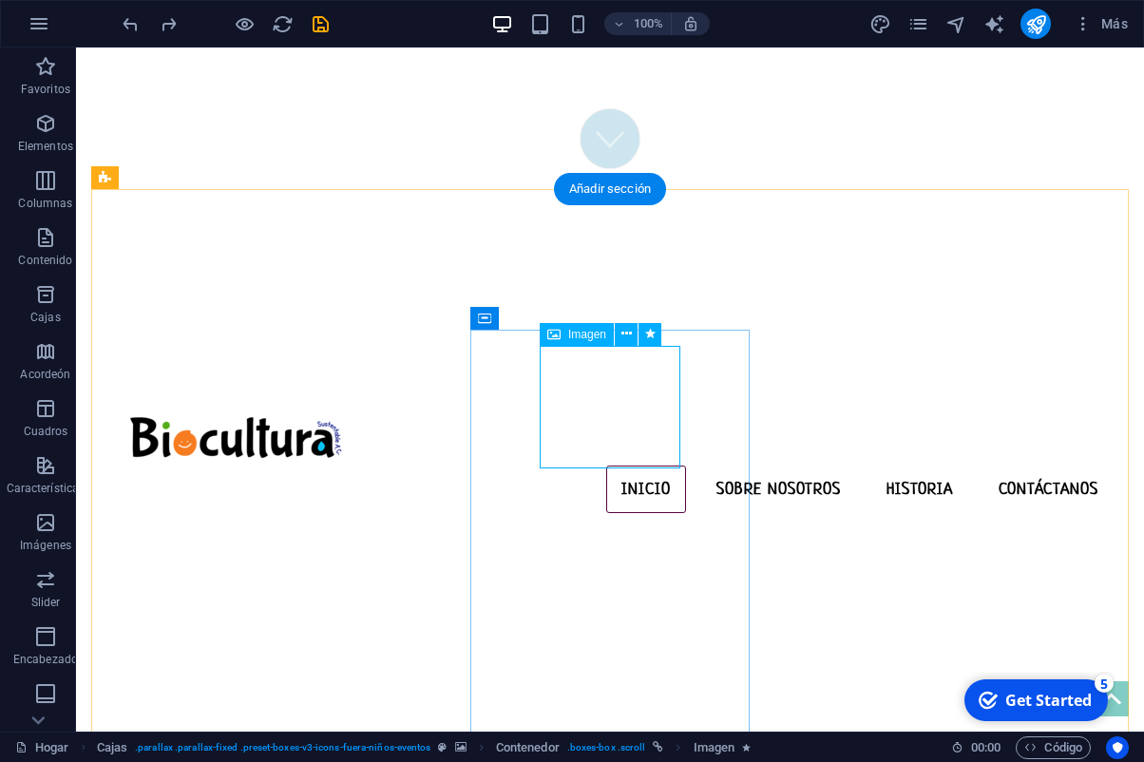
select select "px"
select select "slide"
select select "s"
select select "scroll"
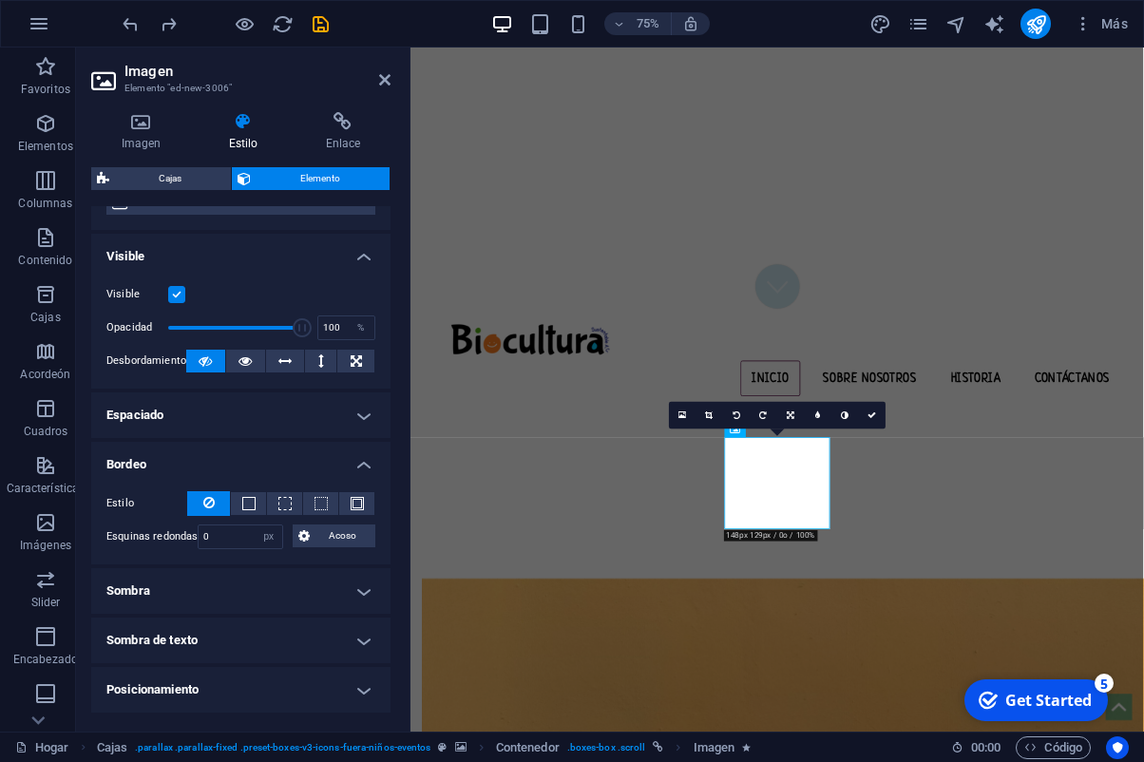
scroll to position [210, 0]
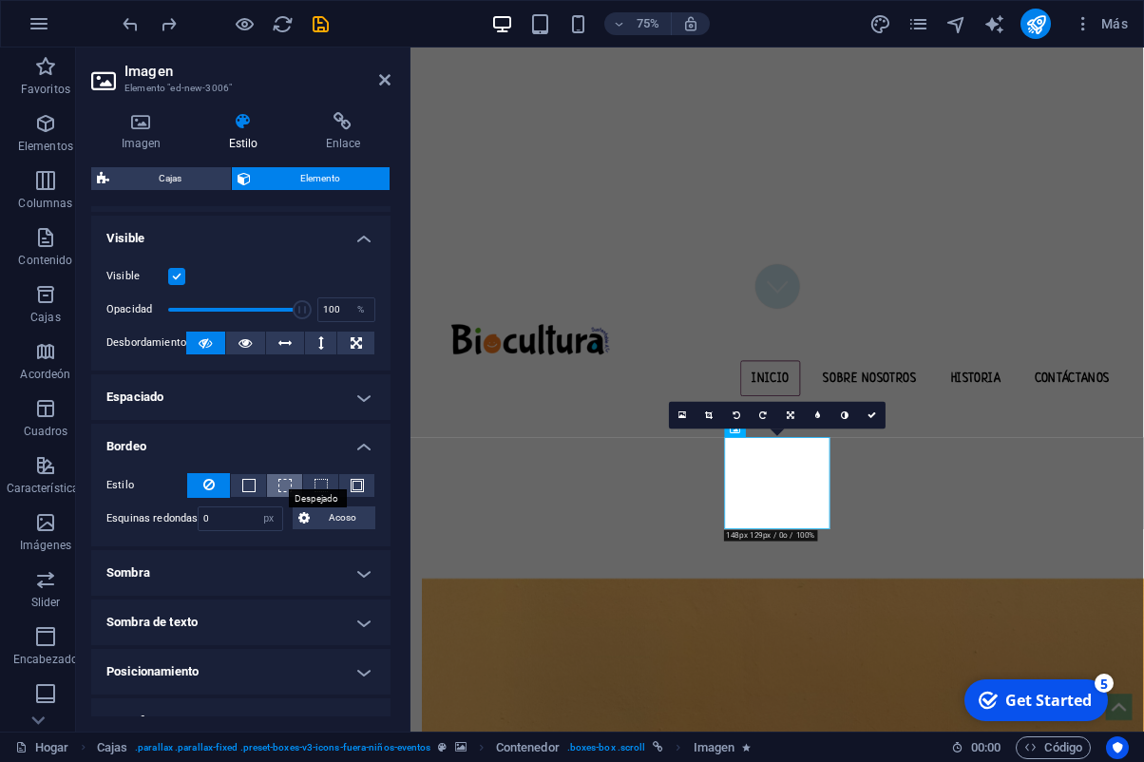
click at [287, 488] on span at bounding box center [284, 485] width 13 height 13
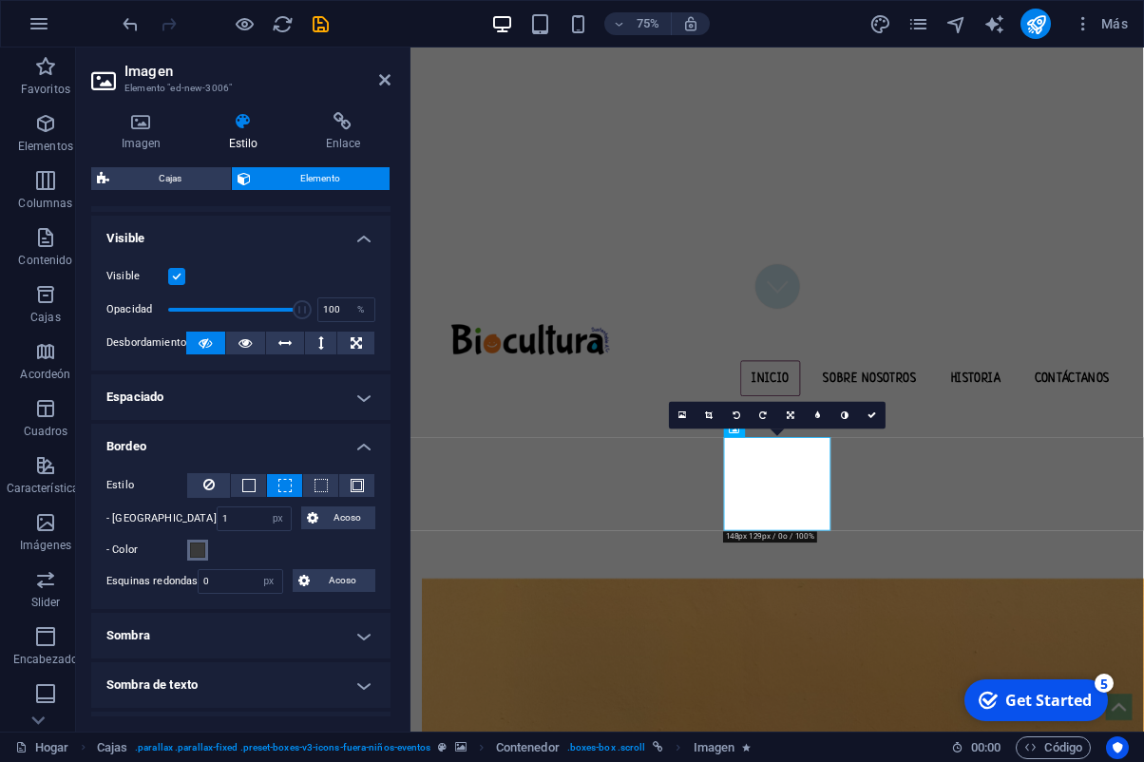
click at [199, 549] on span at bounding box center [197, 550] width 15 height 15
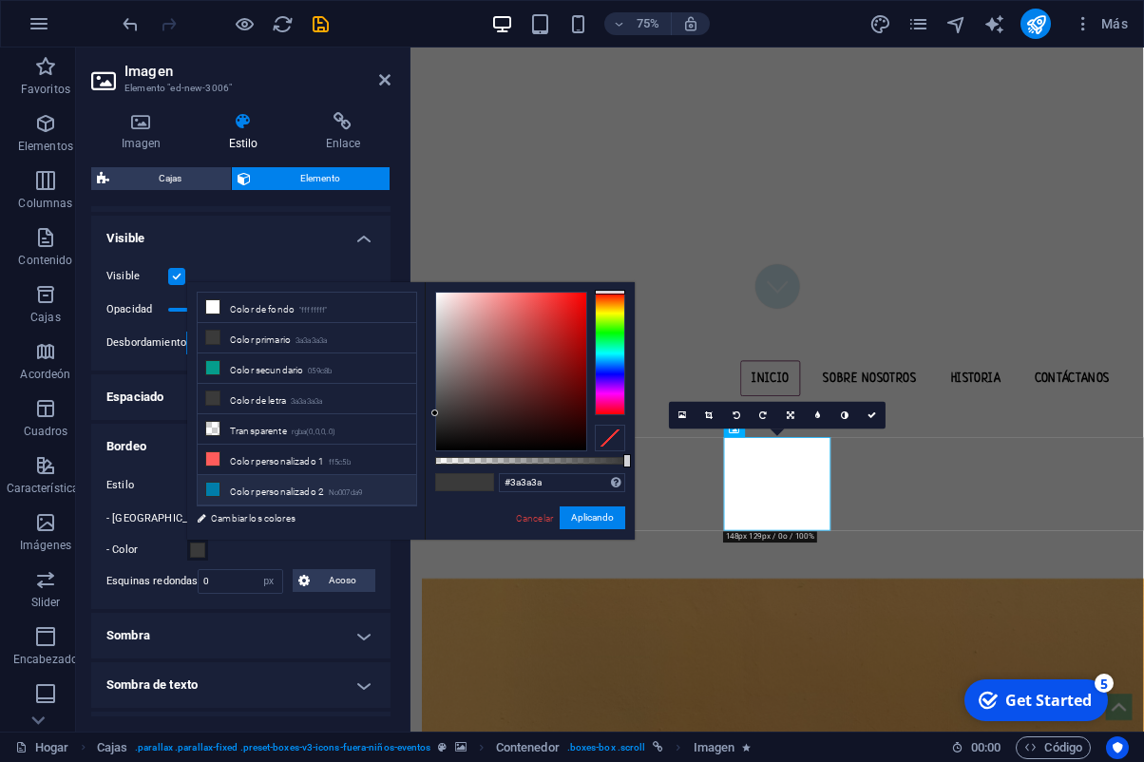
click at [316, 483] on li "Color personalizado 2 No007da9" at bounding box center [307, 490] width 219 height 30
type input "#007da9"
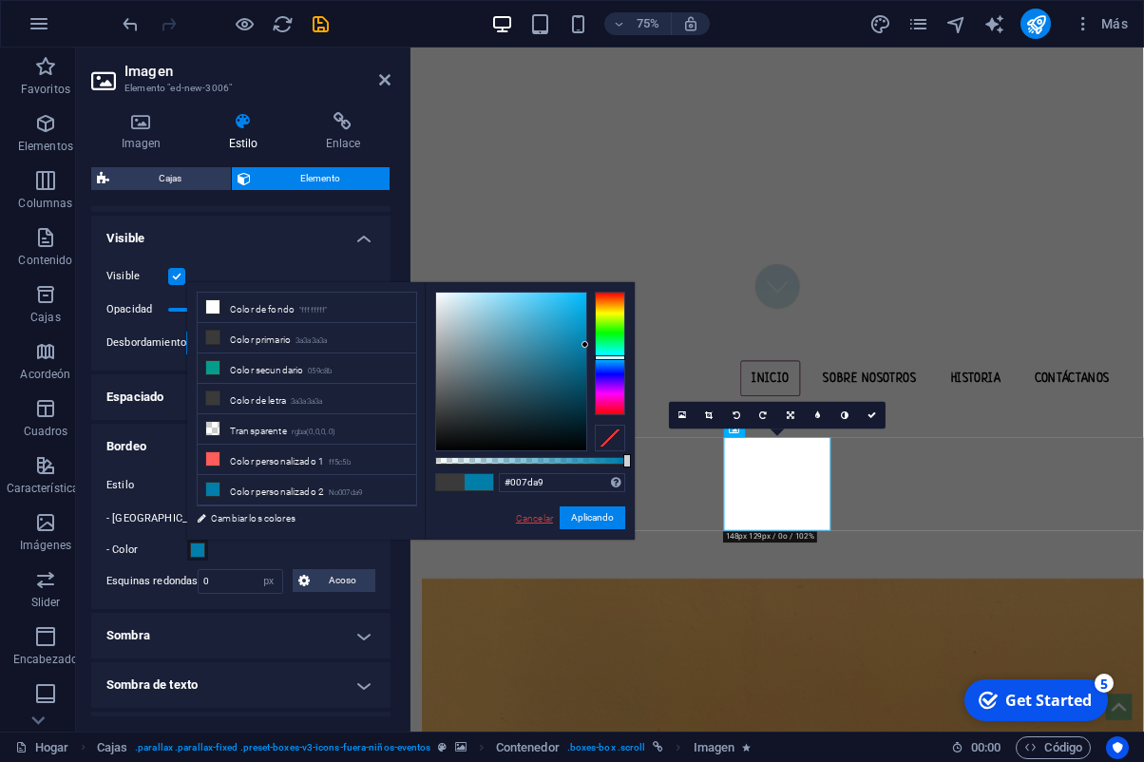
click at [530, 518] on link "Cancelar" at bounding box center [534, 518] width 41 height 14
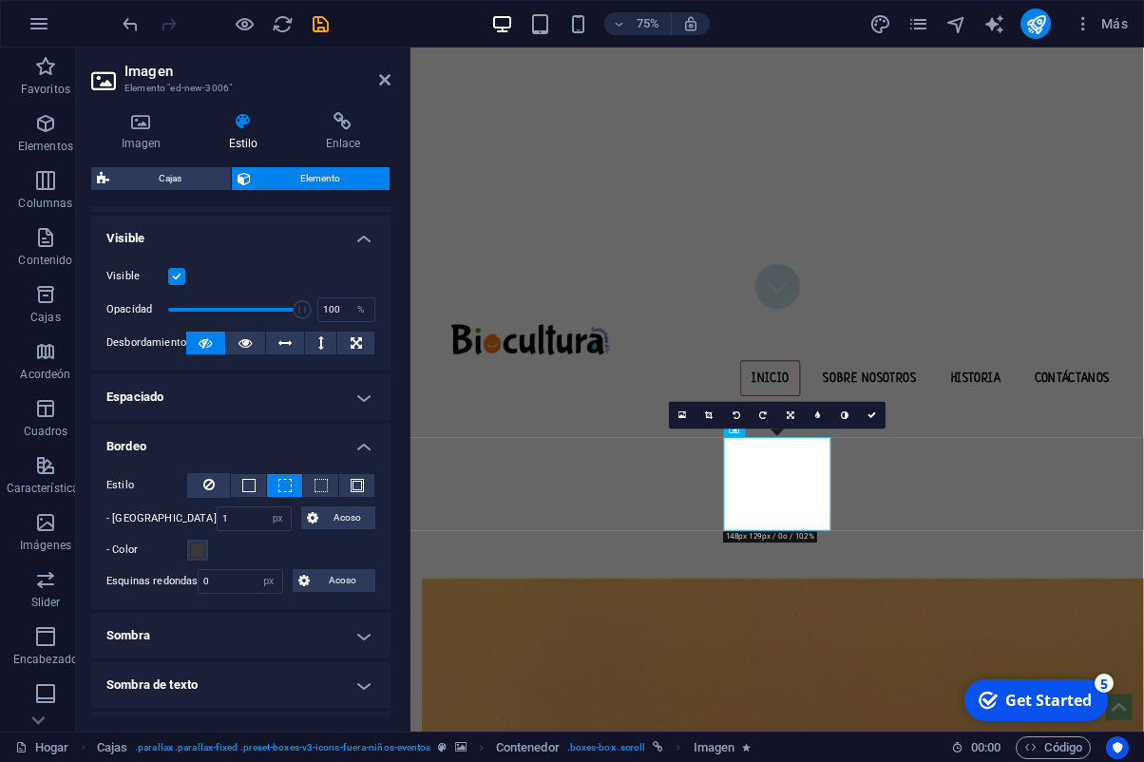
click at [361, 447] on h4 "Bordeo" at bounding box center [240, 441] width 299 height 34
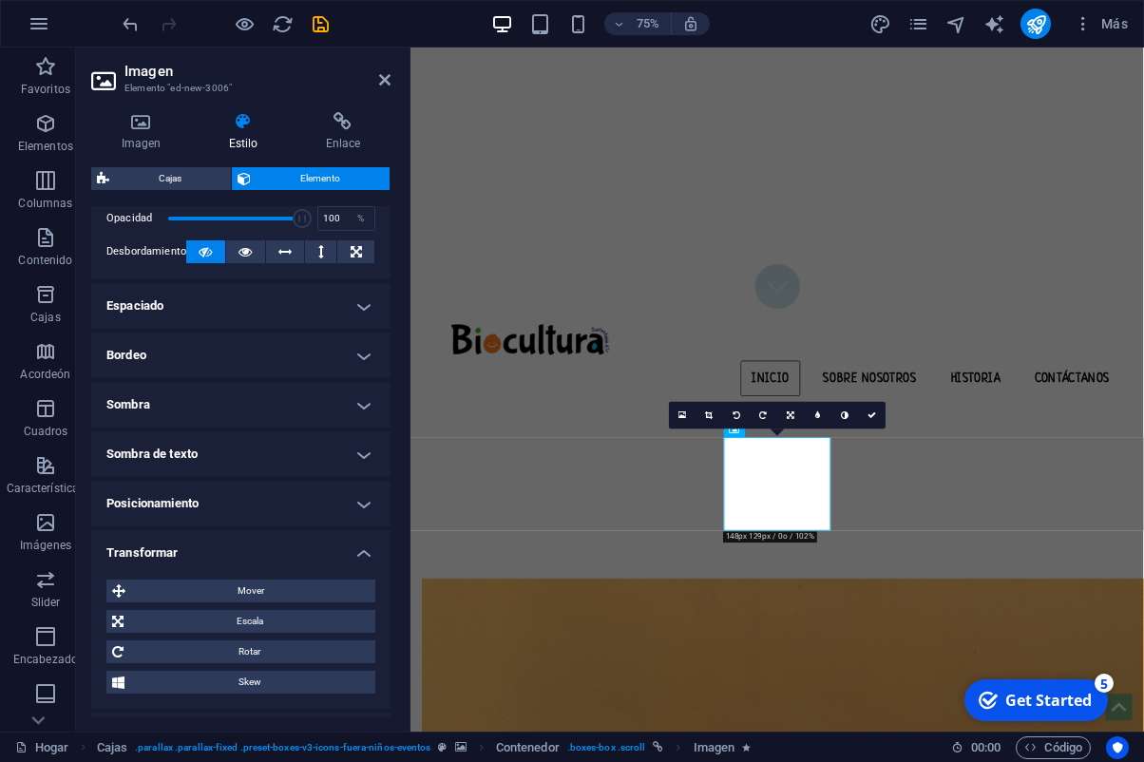
scroll to position [309, 0]
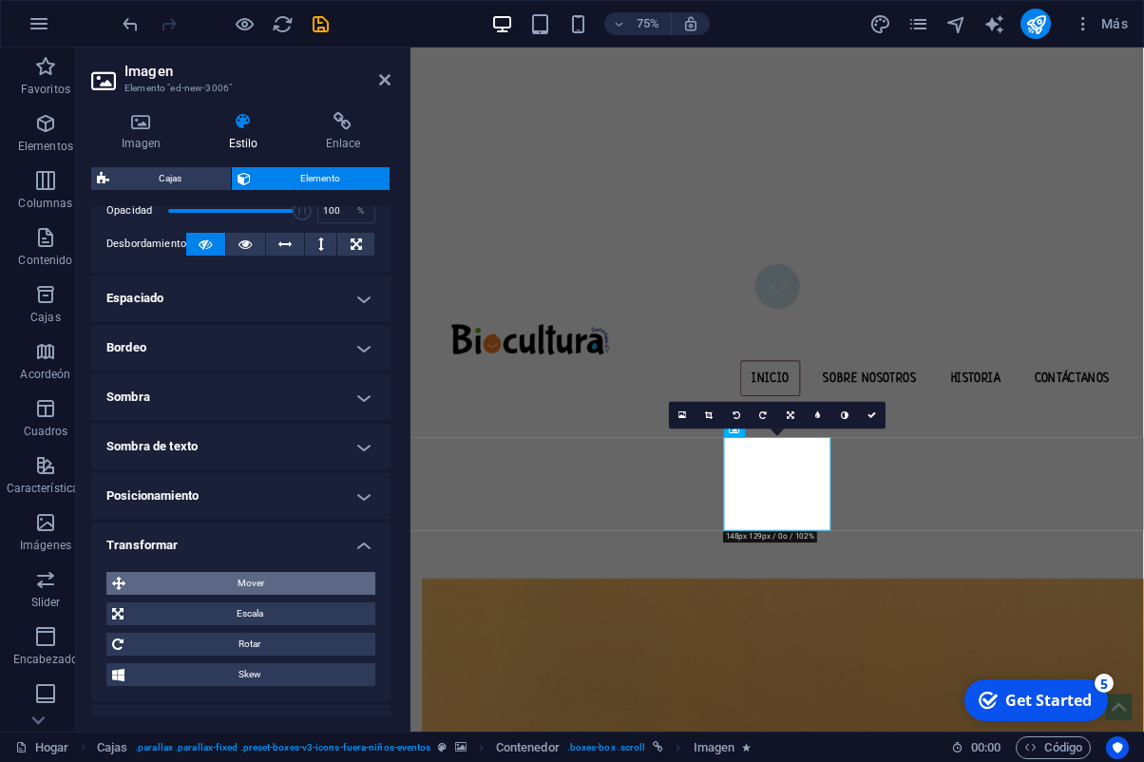
click at [247, 583] on span "Mover" at bounding box center [250, 583] width 239 height 23
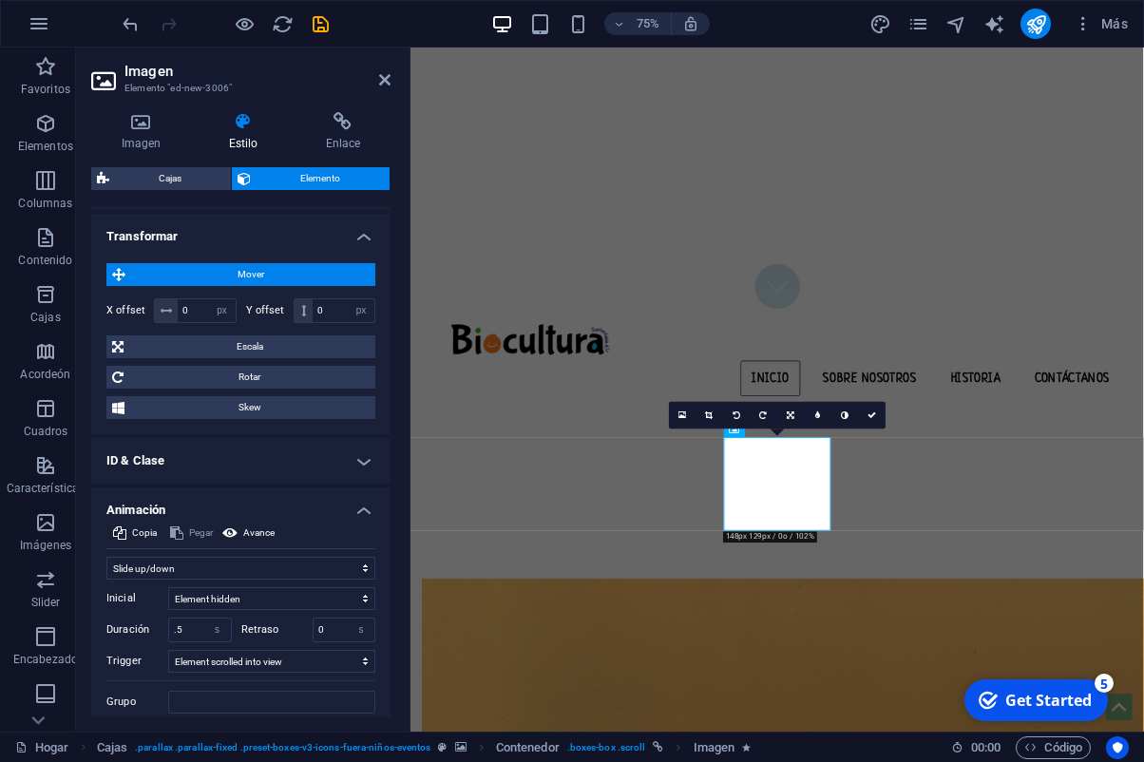
scroll to position [680, 0]
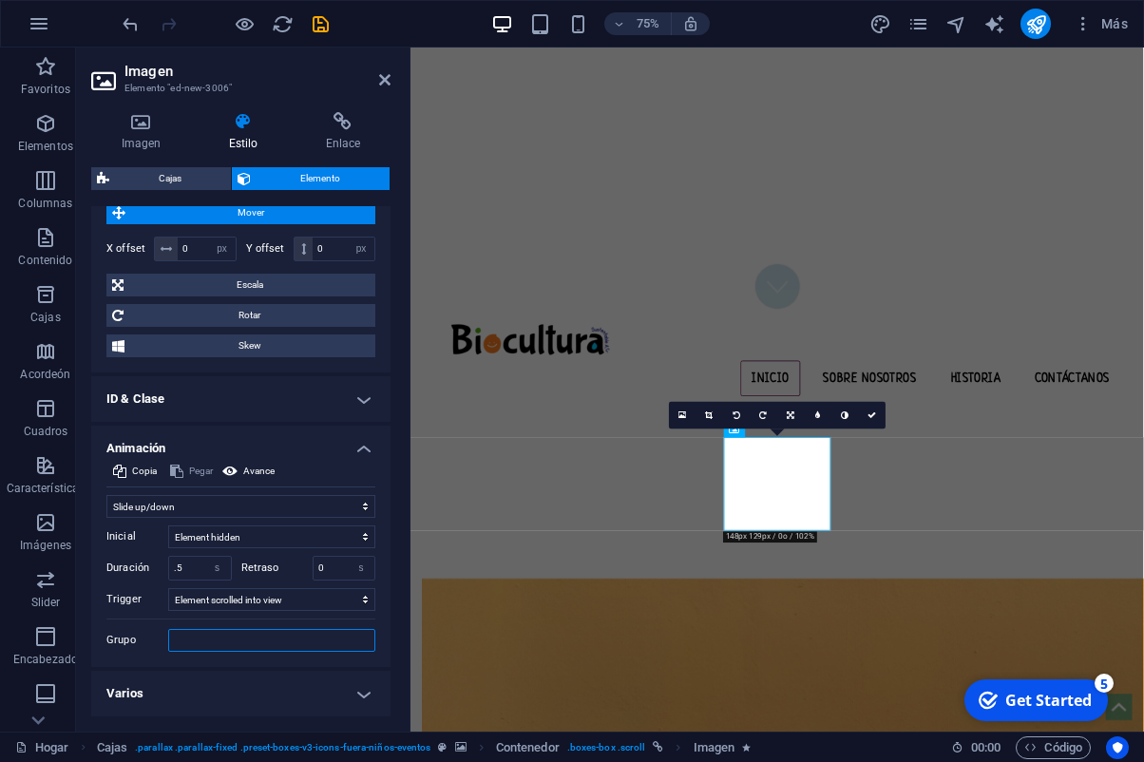
click at [252, 648] on input "Grupo" at bounding box center [271, 640] width 207 height 23
click at [874, 416] on icon at bounding box center [872, 415] width 9 height 9
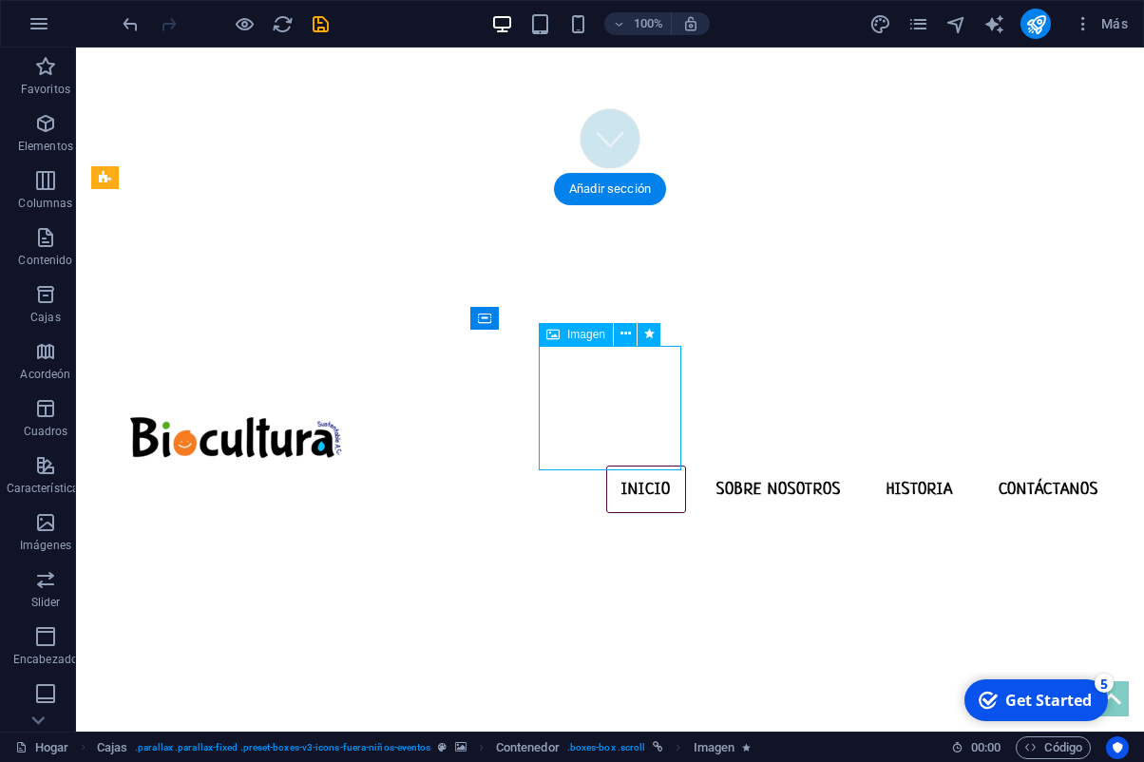
select select "px"
select select "slide"
select select "s"
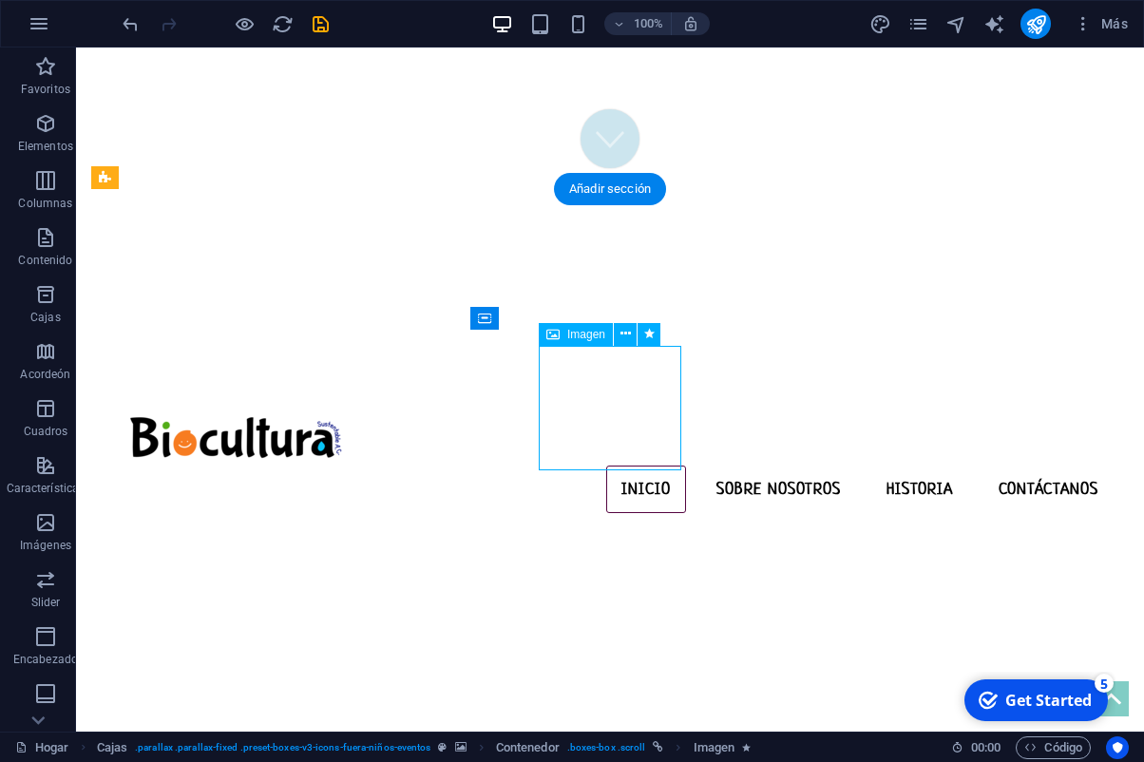
select select "scroll"
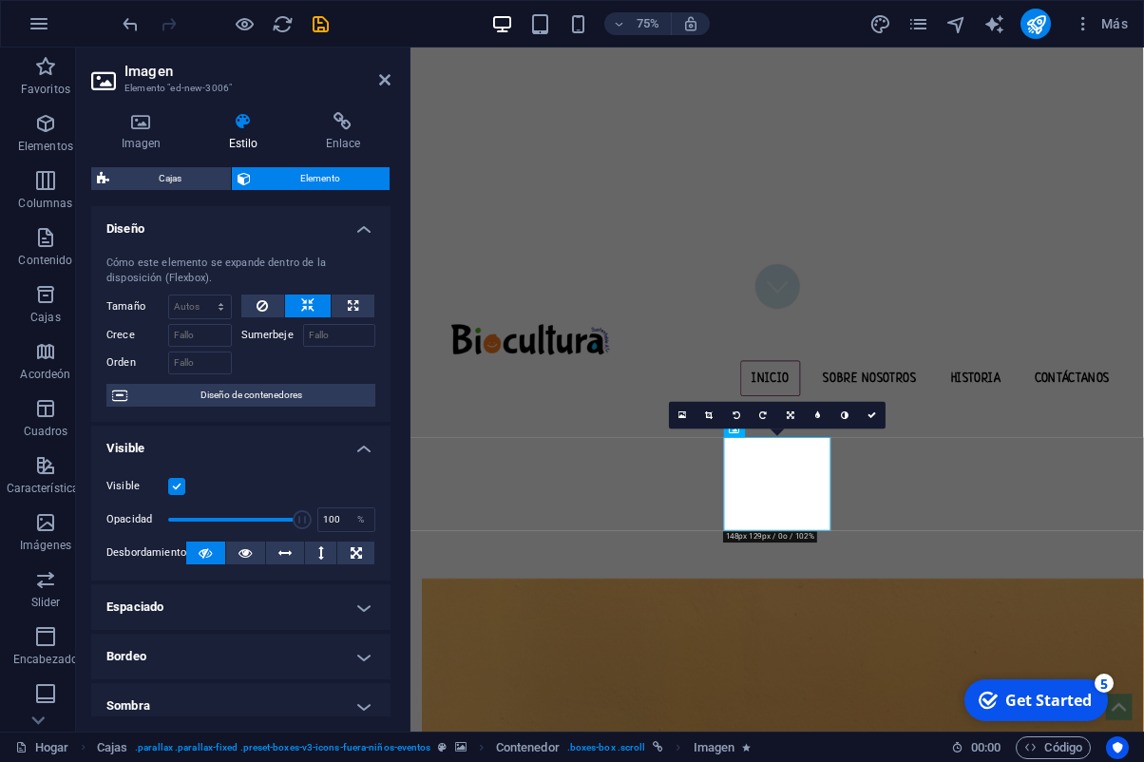
scroll to position [3, 0]
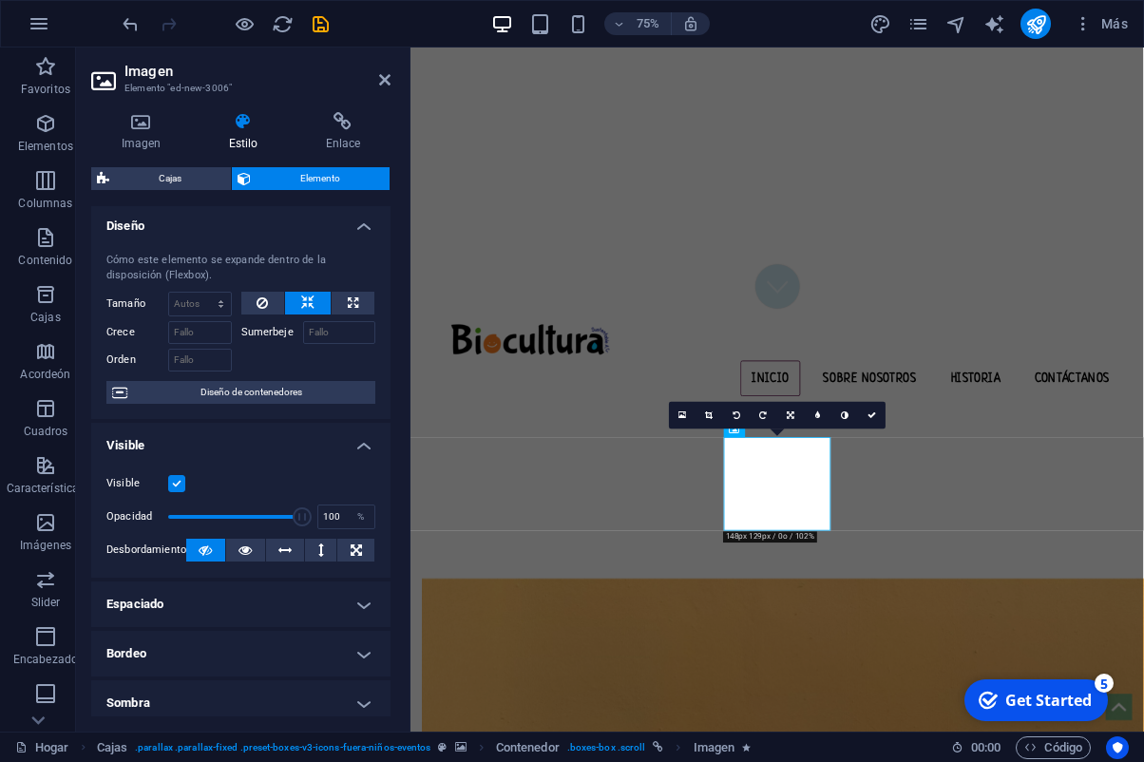
click at [359, 446] on h4 "Visible" at bounding box center [240, 440] width 299 height 34
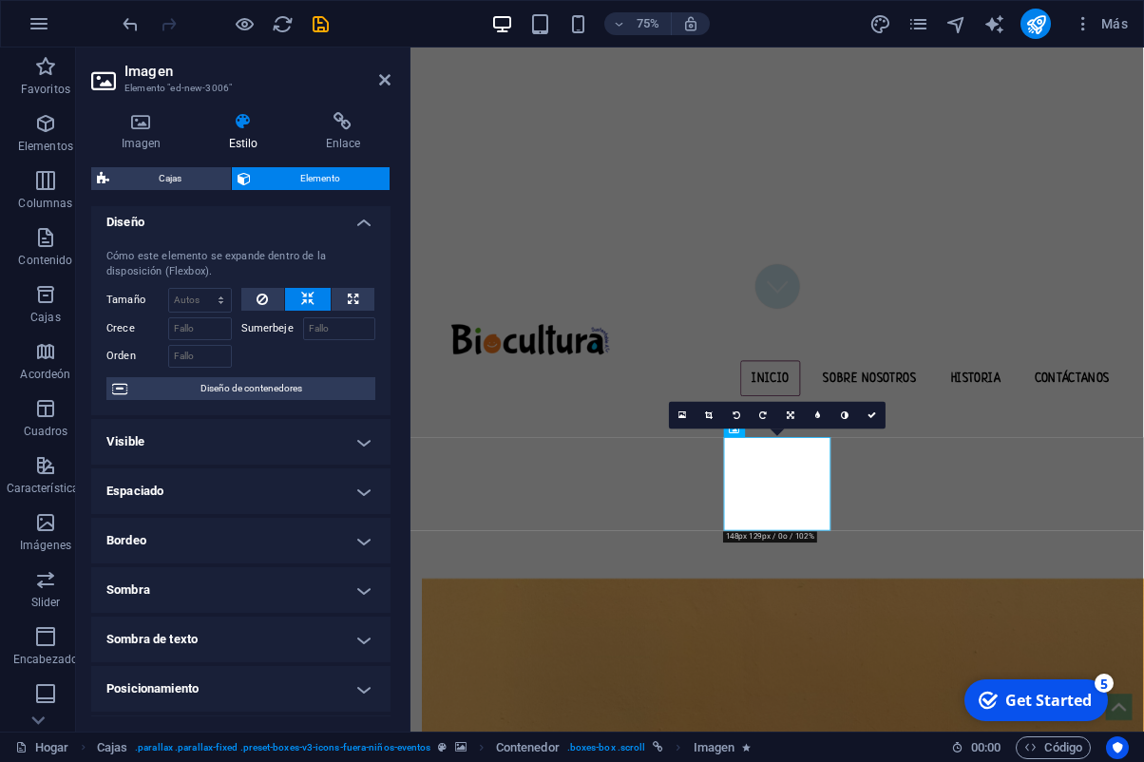
scroll to position [9, 0]
click at [313, 522] on h4 "Bordeo" at bounding box center [240, 539] width 299 height 46
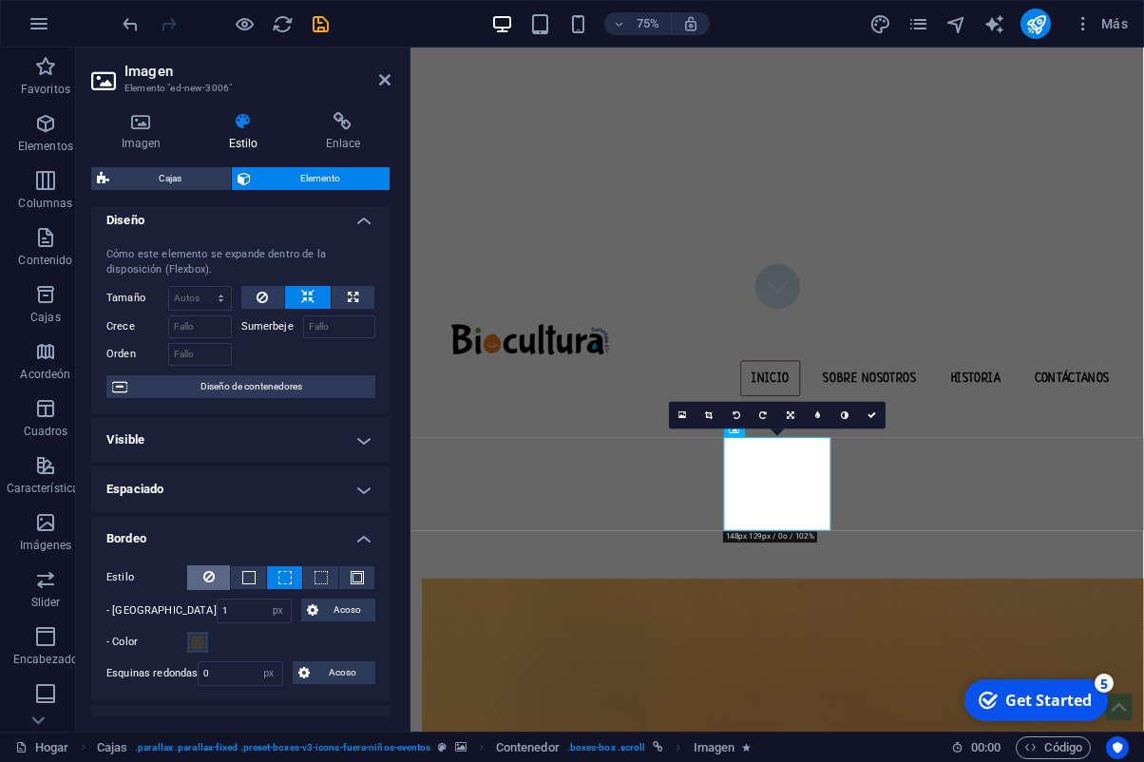
click at [204, 585] on icon at bounding box center [208, 576] width 11 height 23
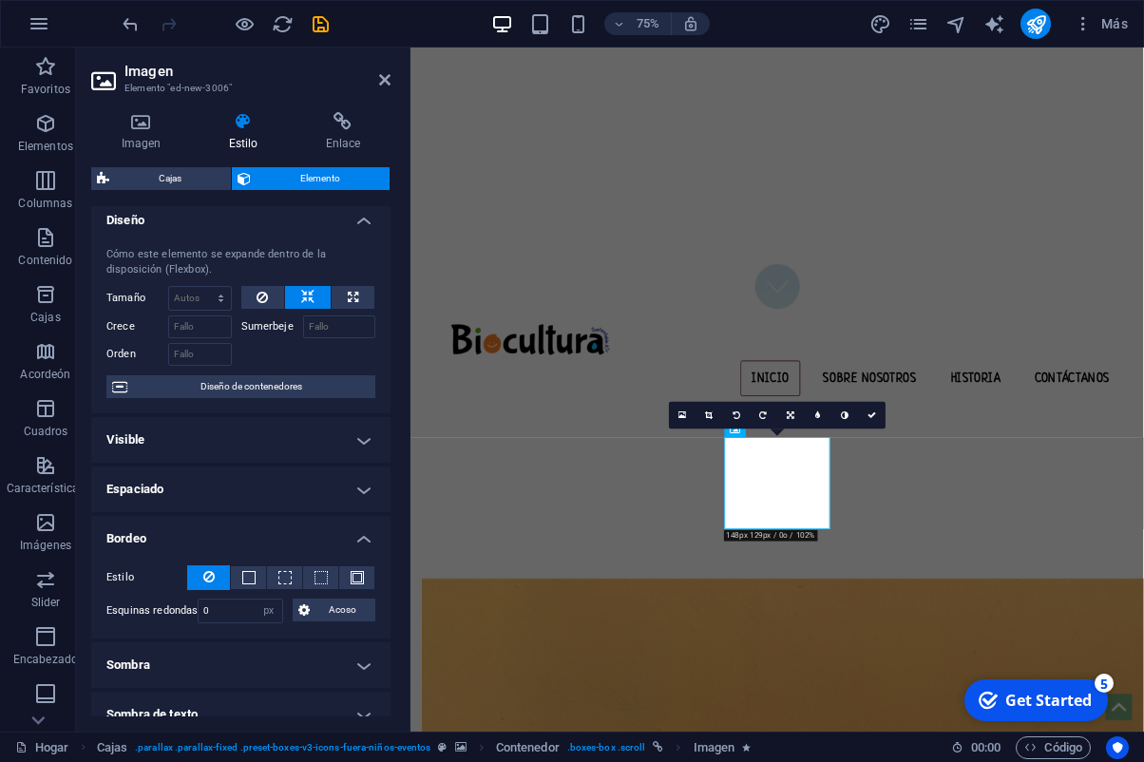
click at [365, 535] on h4 "Bordeo" at bounding box center [240, 533] width 299 height 34
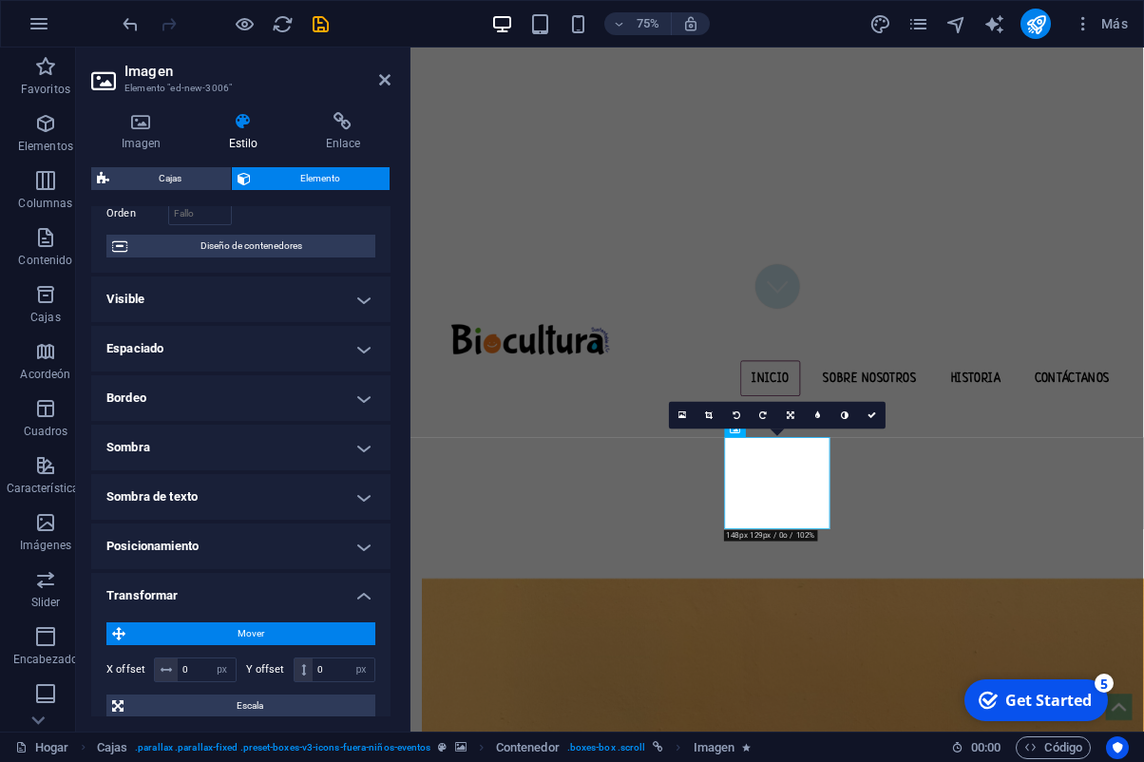
scroll to position [151, 0]
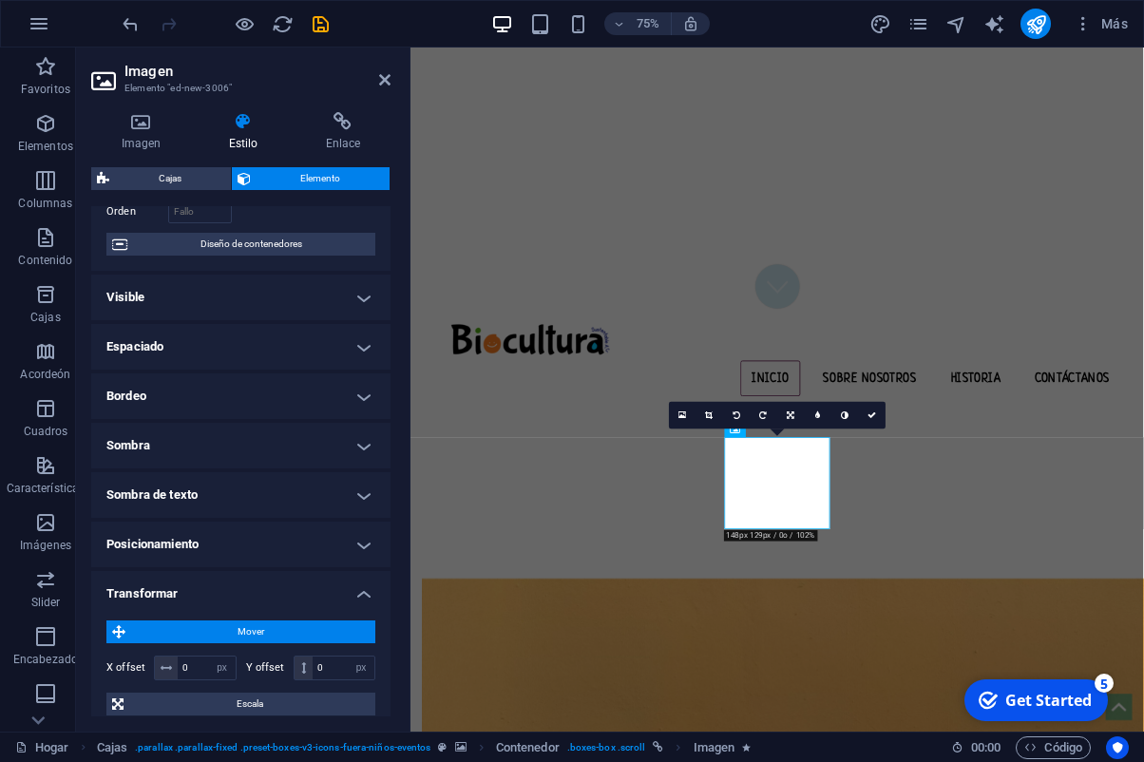
click at [350, 589] on h4 "Transformar" at bounding box center [240, 588] width 299 height 34
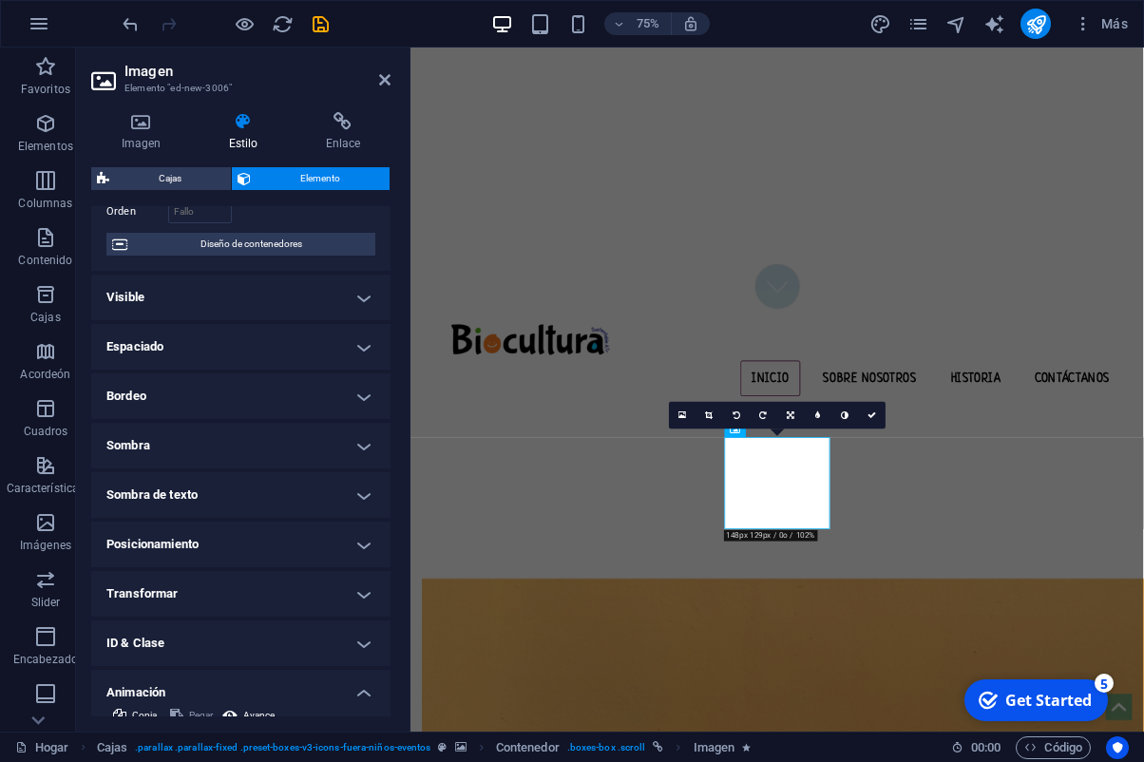
click at [244, 587] on h4 "Transformar" at bounding box center [240, 594] width 299 height 46
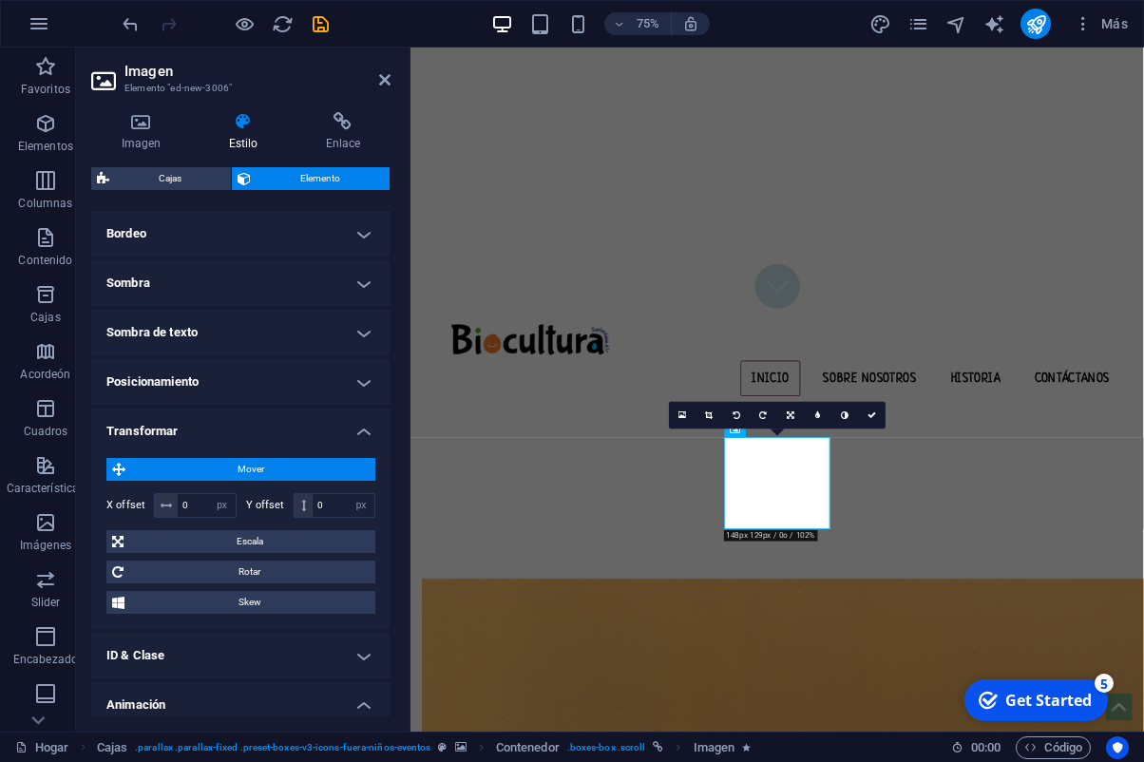
scroll to position [312, 0]
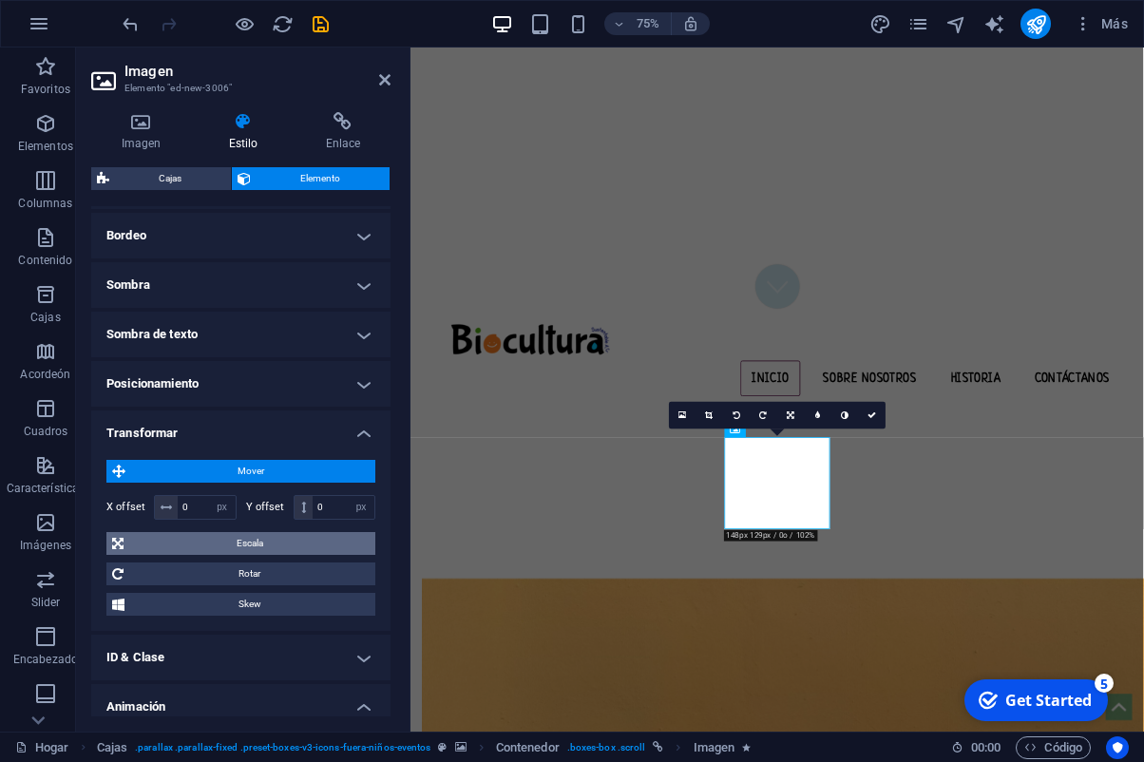
click at [271, 540] on span "Escala" at bounding box center [249, 543] width 240 height 23
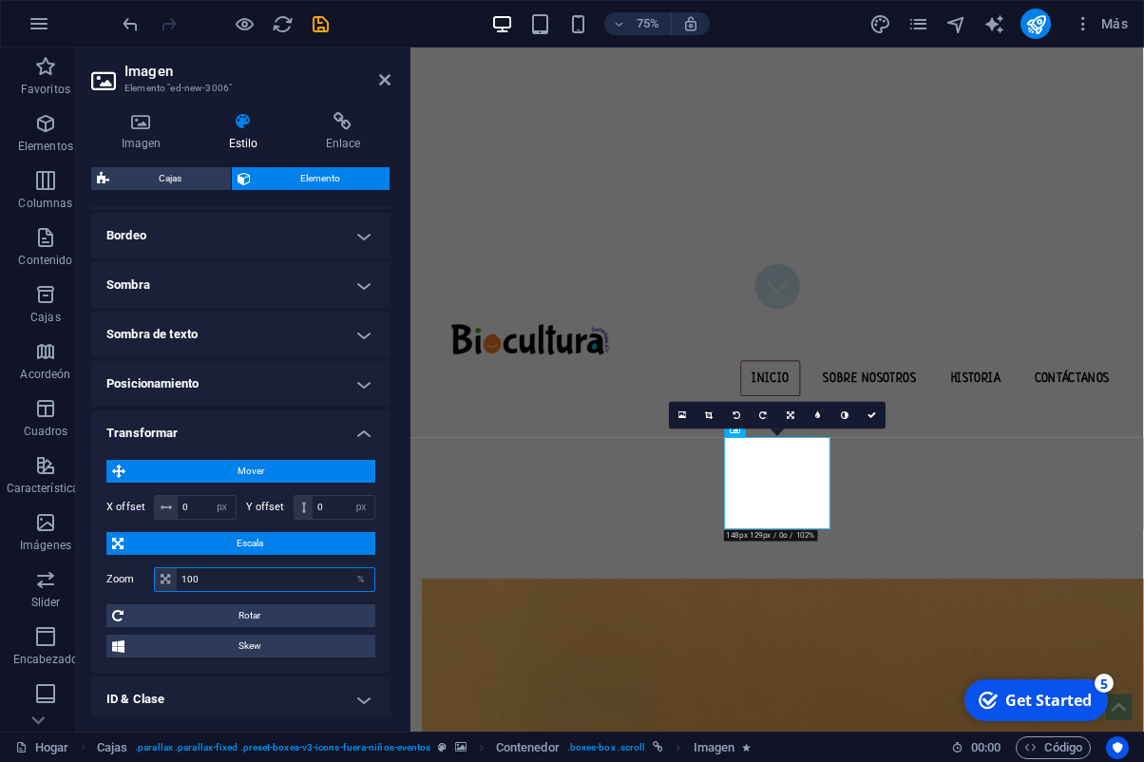
click at [213, 584] on input "100" at bounding box center [276, 579] width 198 height 23
type input "1"
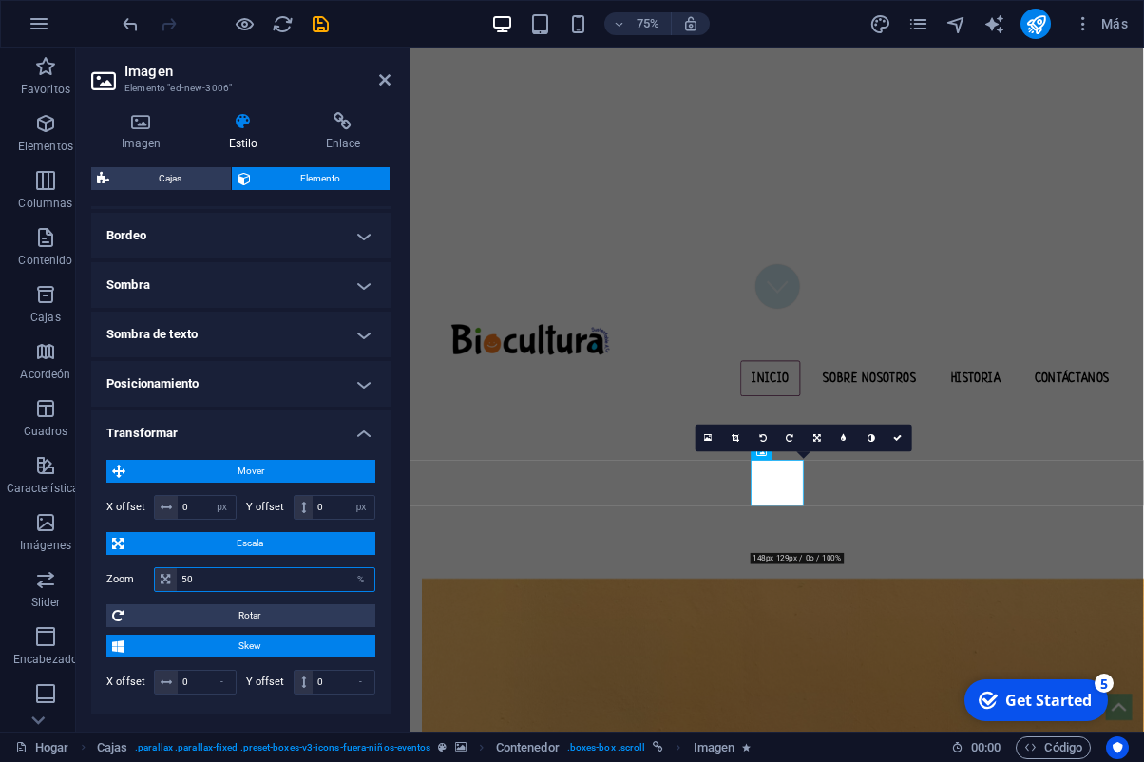
click at [202, 582] on input "50" at bounding box center [276, 579] width 198 height 23
type input "5"
type input "80"
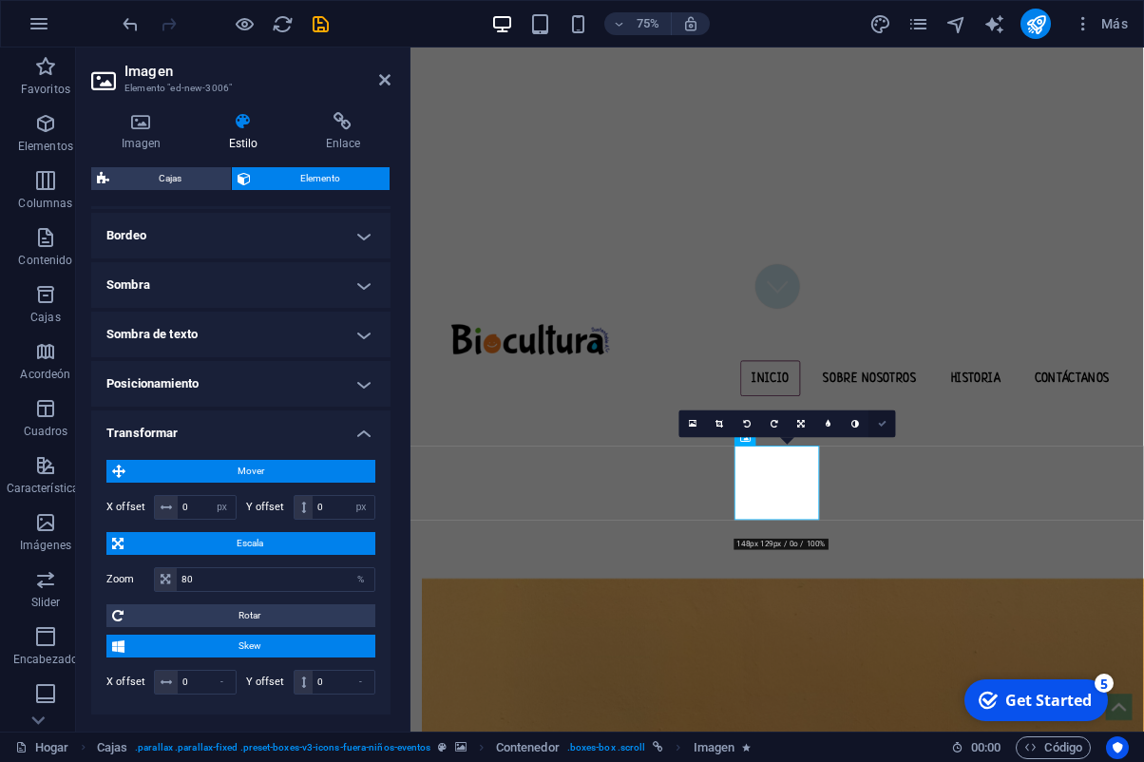
click at [888, 428] on link at bounding box center [883, 425] width 28 height 28
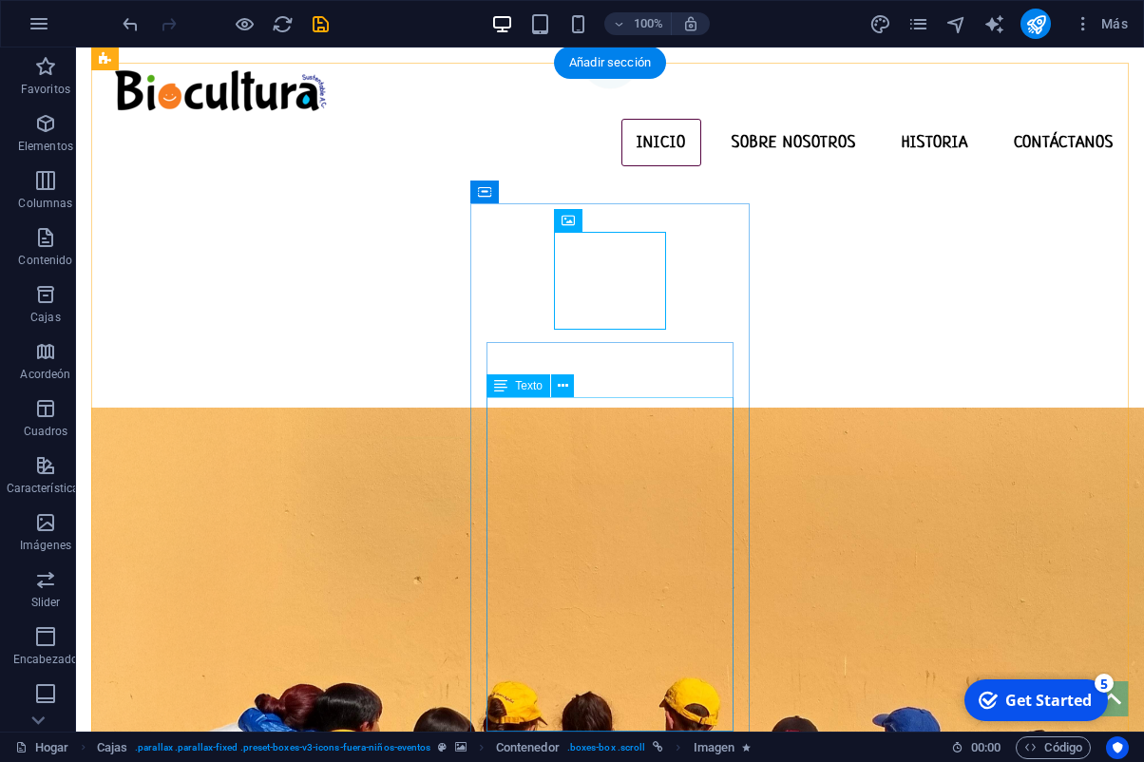
scroll to position [623, 0]
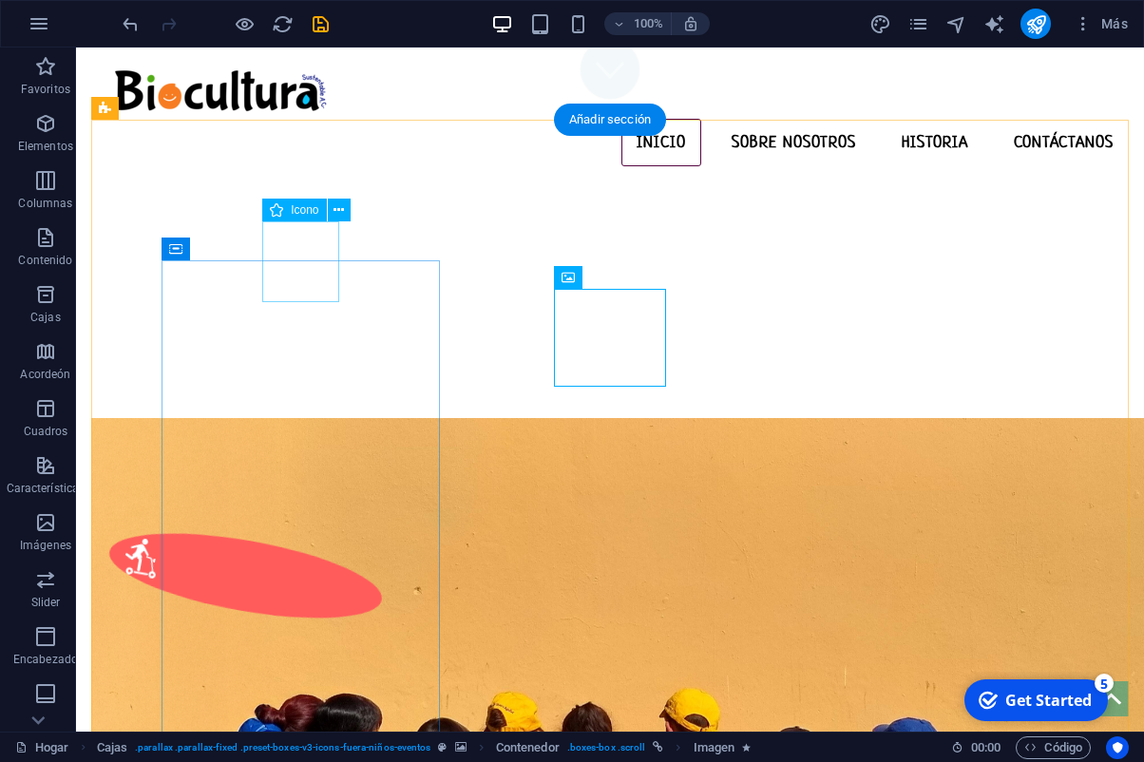
click at [313, 517] on figure at bounding box center [246, 575] width 285 height 117
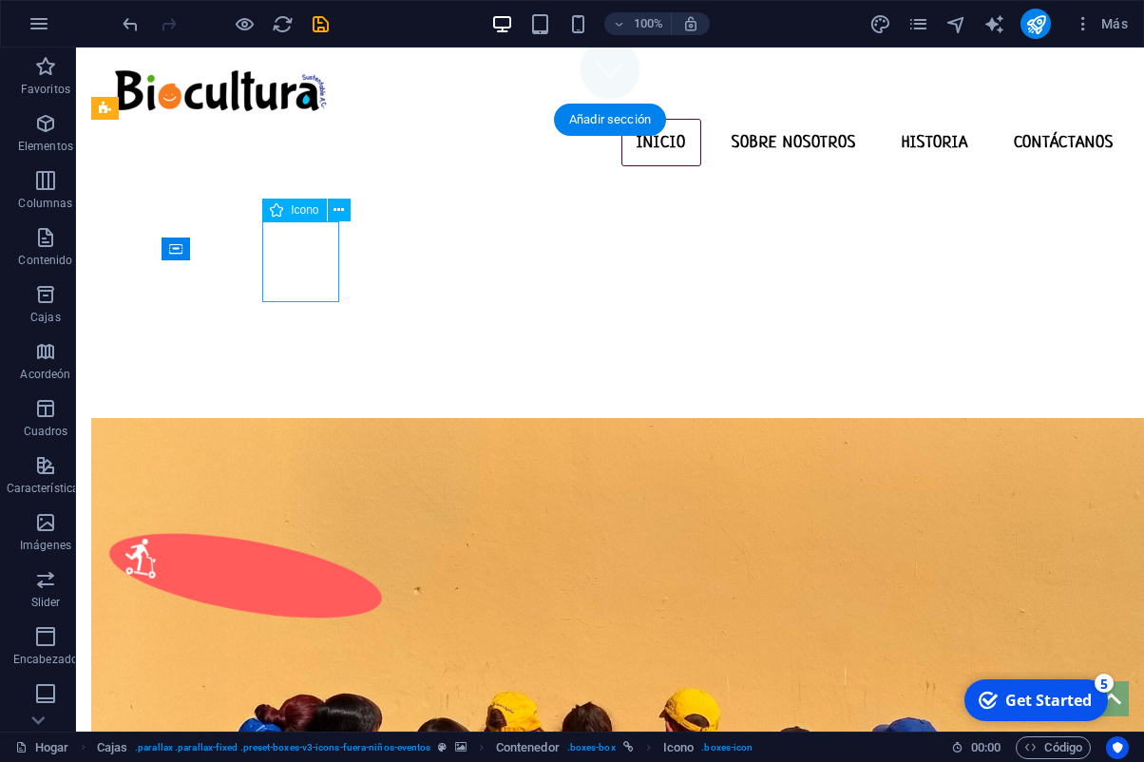
click at [313, 517] on figure at bounding box center [246, 575] width 285 height 117
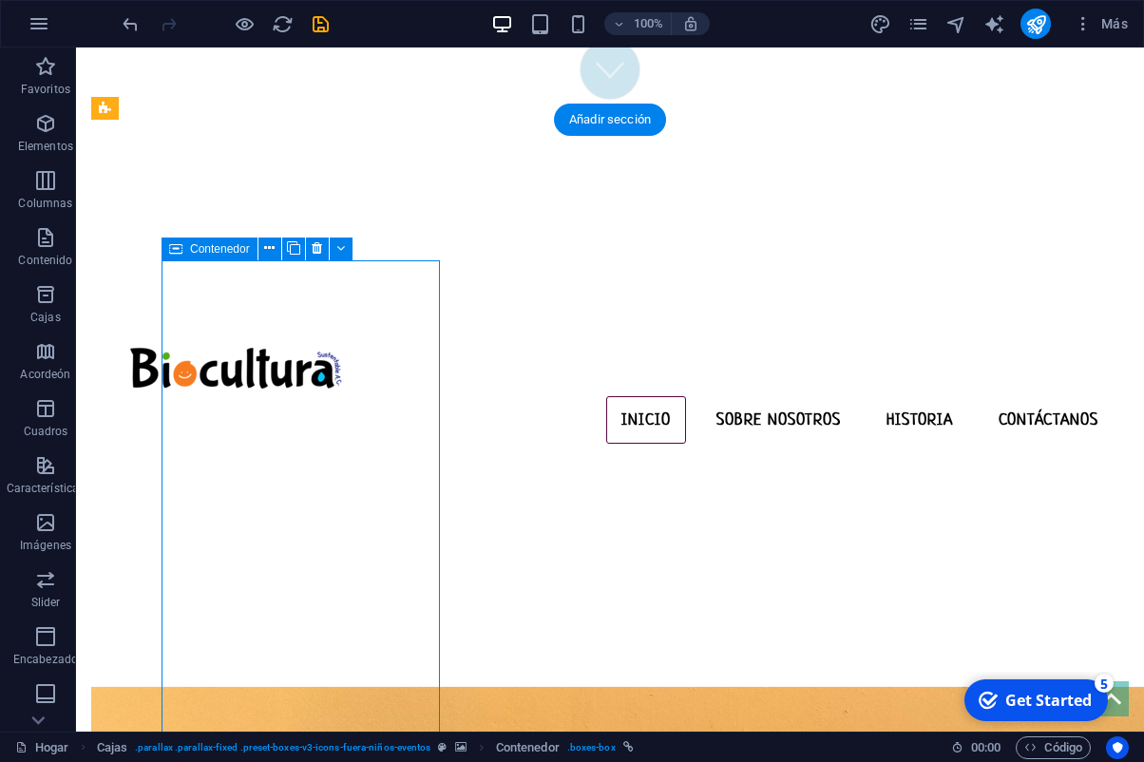
select select "px"
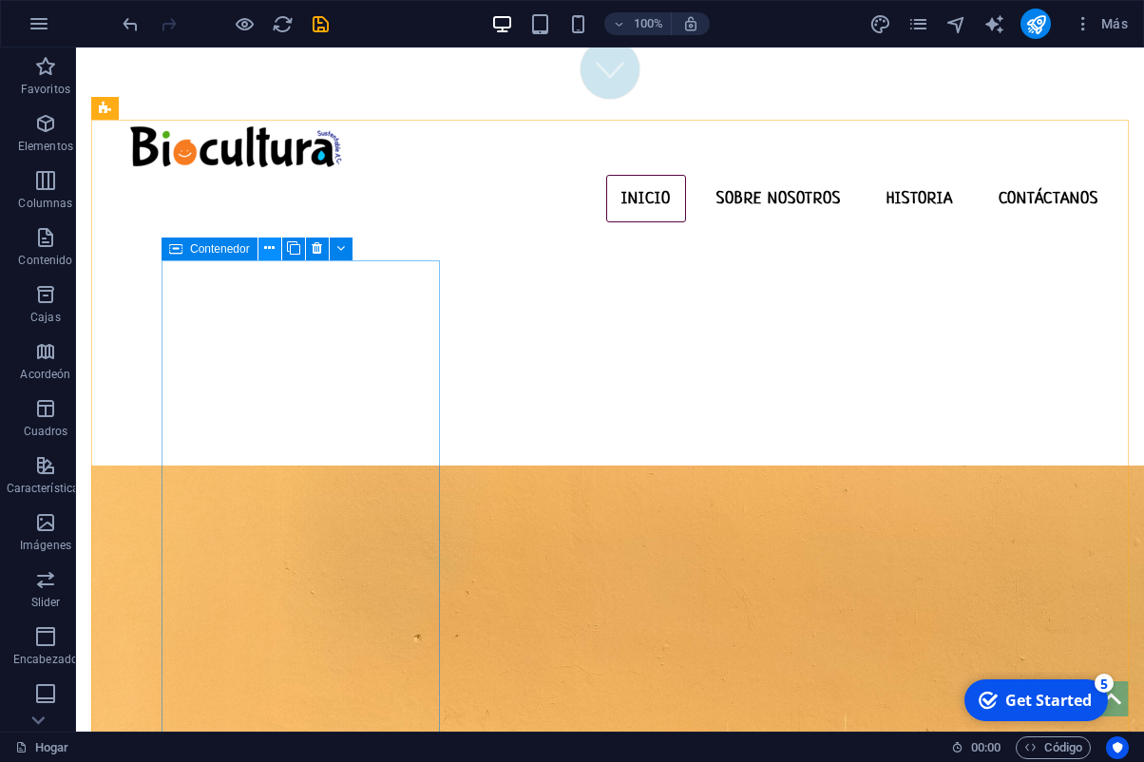
click at [274, 250] on icon at bounding box center [269, 249] width 10 height 20
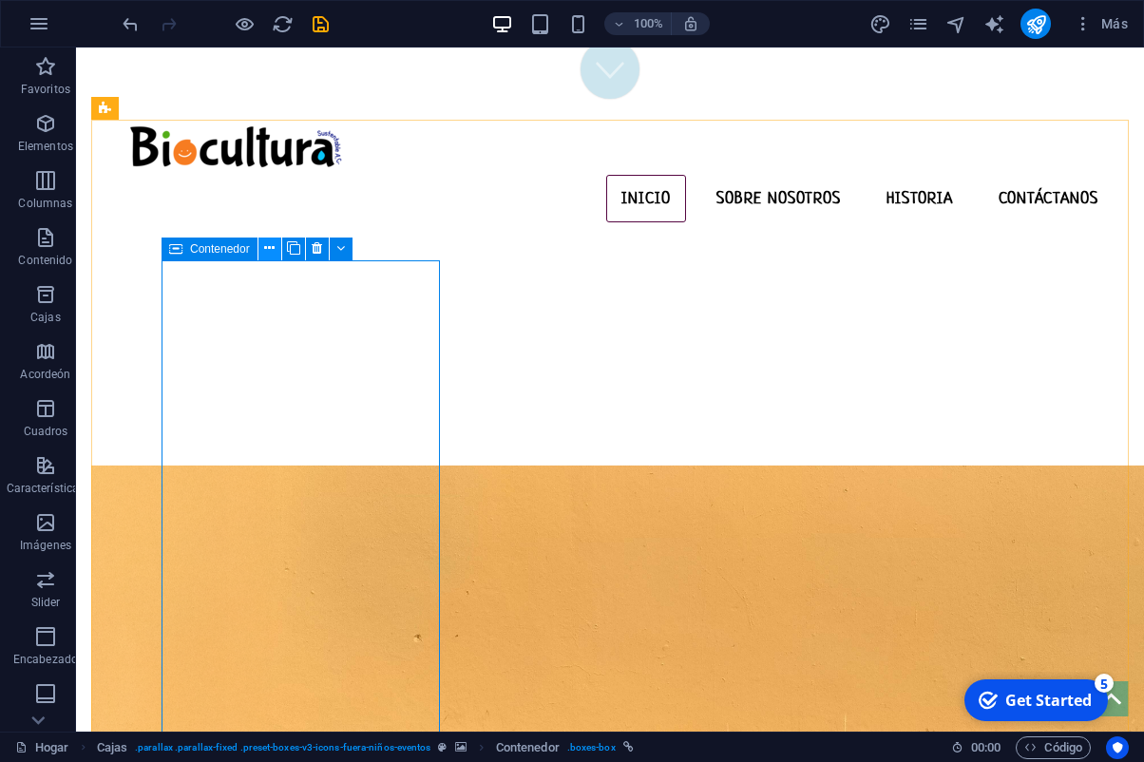
click at [272, 252] on icon at bounding box center [269, 249] width 10 height 20
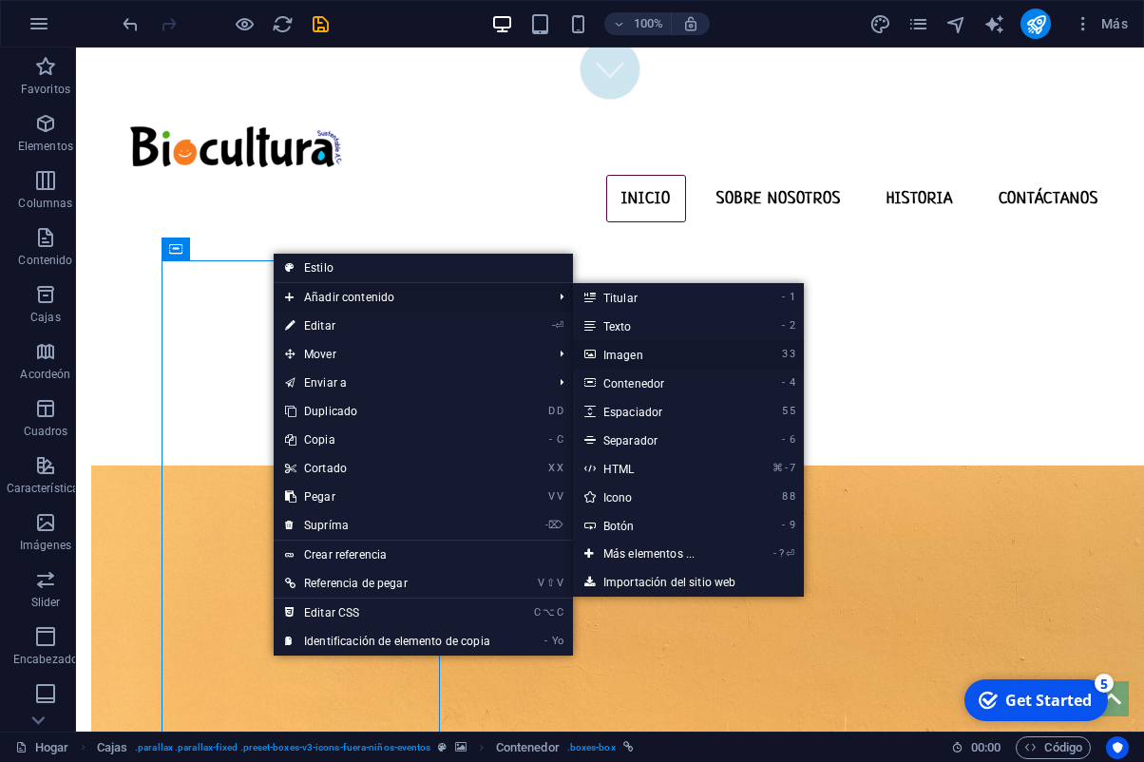
click at [646, 349] on link "3 3 Imagen" at bounding box center [653, 354] width 160 height 29
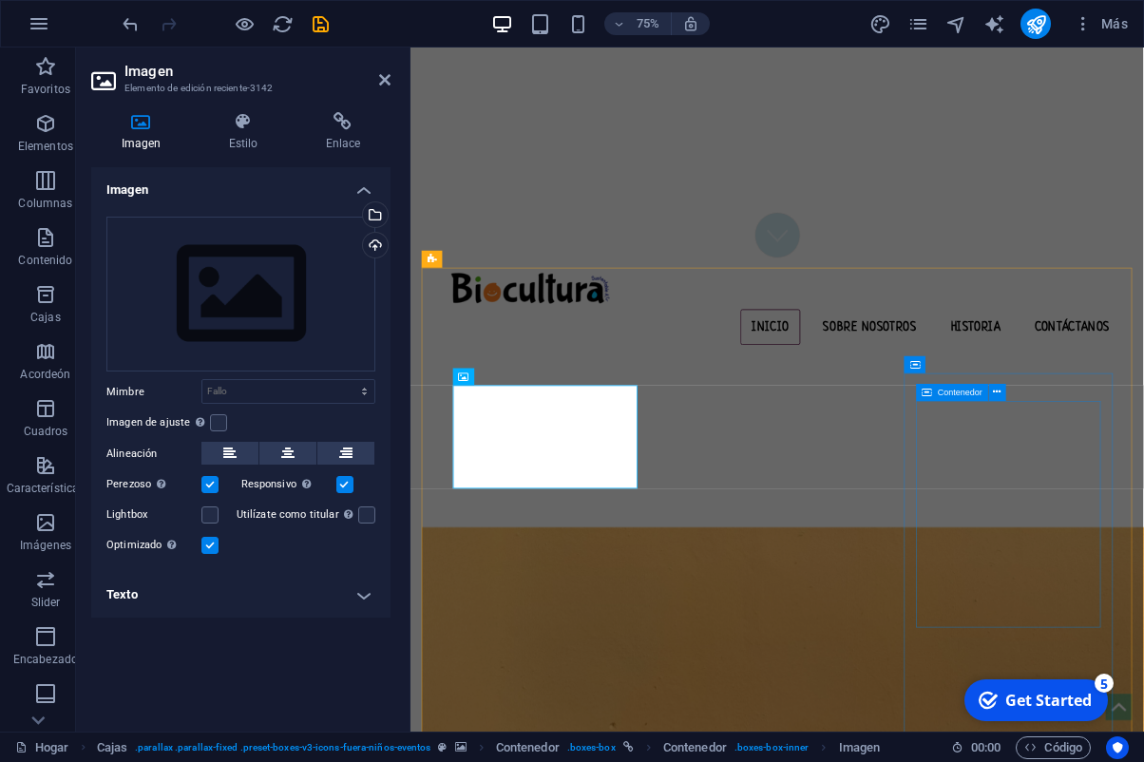
click at [959, 385] on div "Contenedor" at bounding box center [953, 392] width 72 height 17
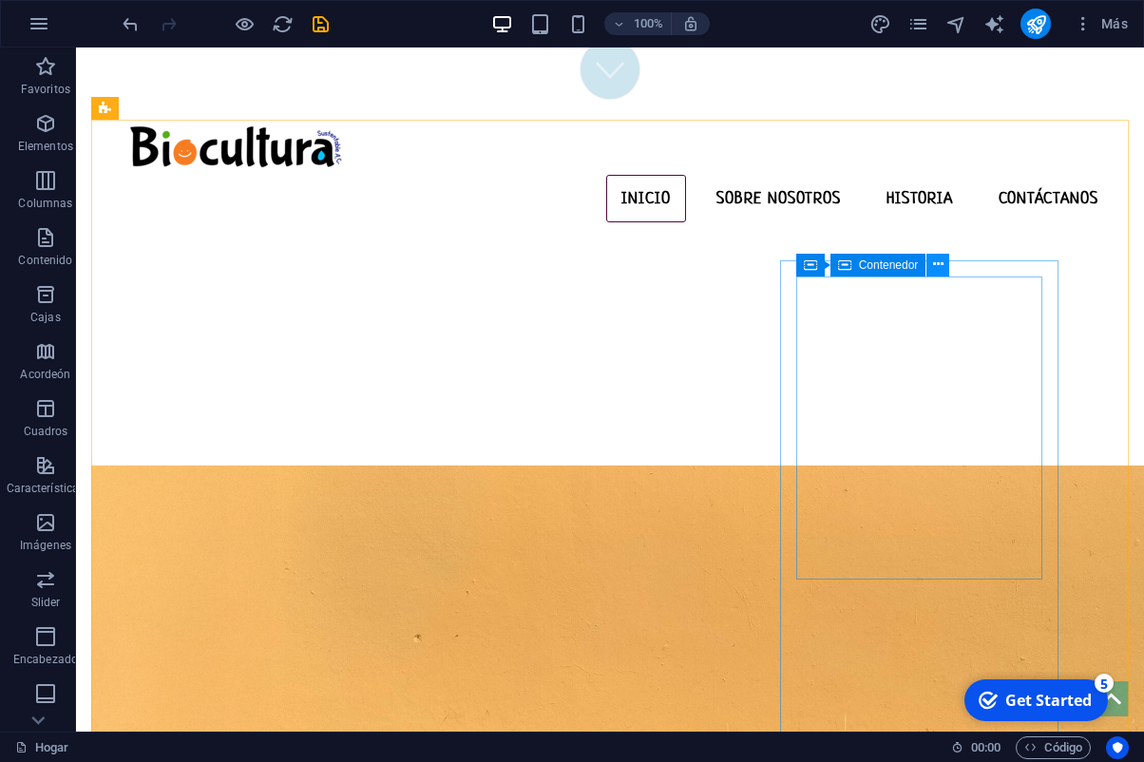
click at [939, 269] on icon at bounding box center [938, 265] width 10 height 20
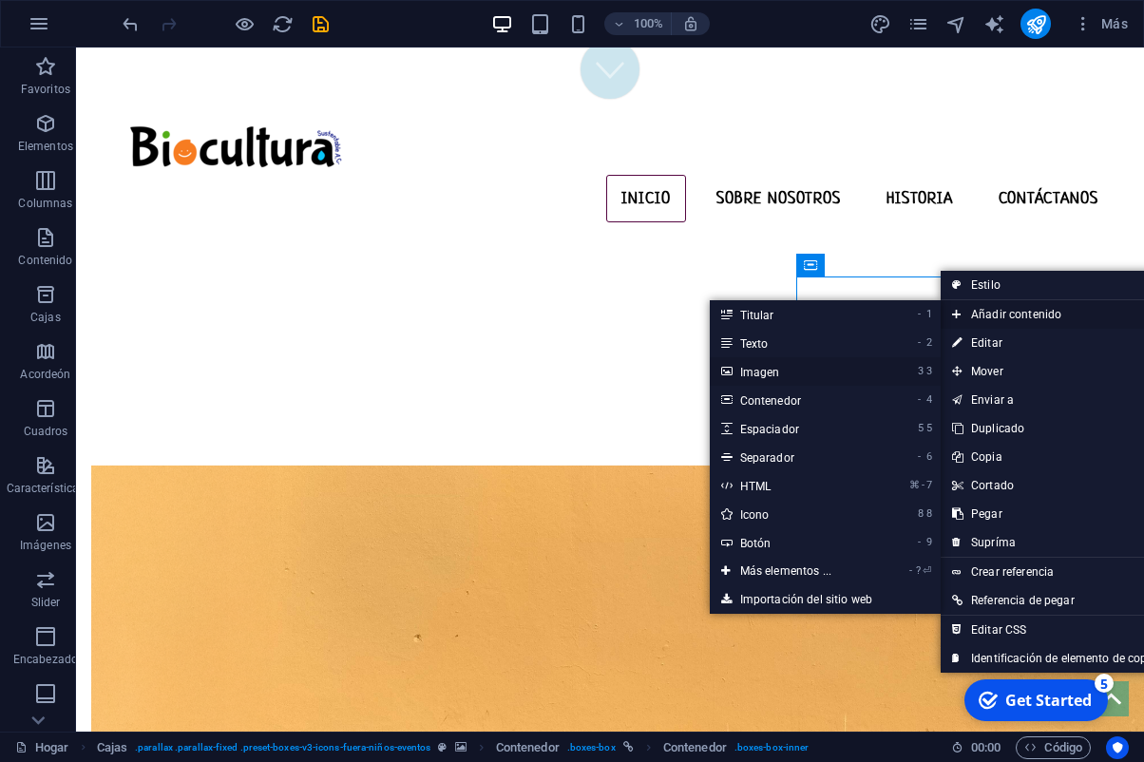
click at [776, 373] on link "3 3 Imagen" at bounding box center [790, 371] width 160 height 29
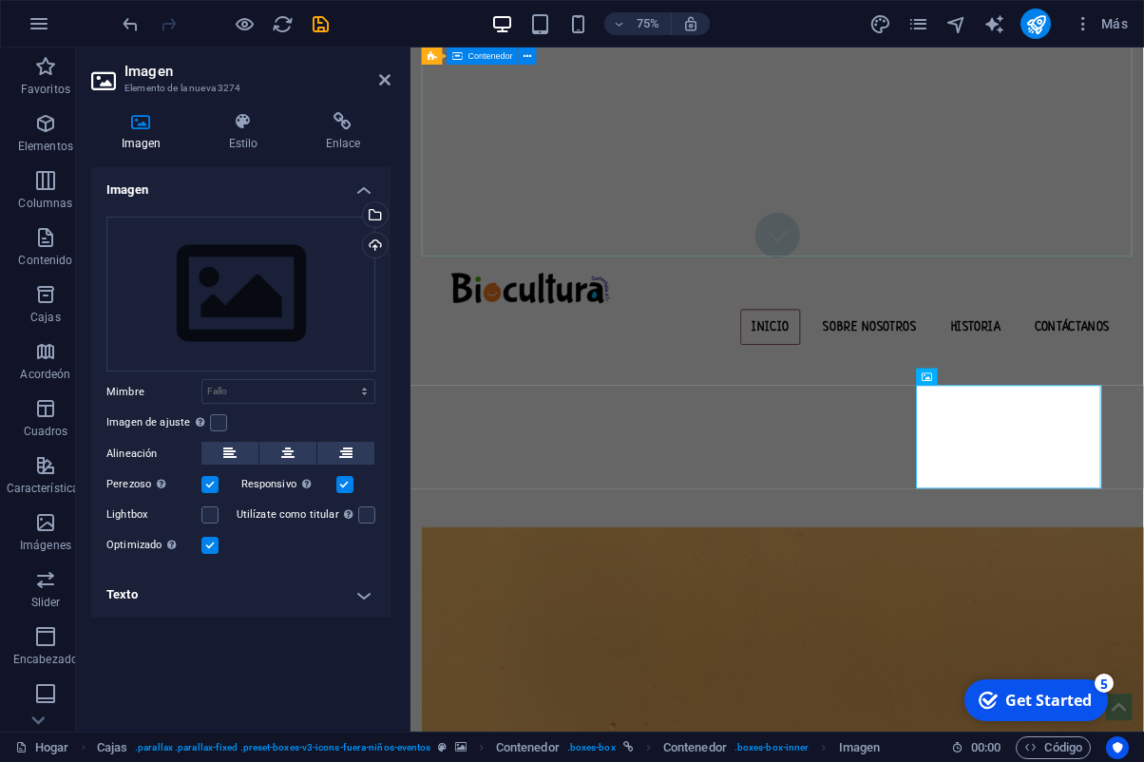
click at [867, 459] on div at bounding box center [900, 565] width 948 height 213
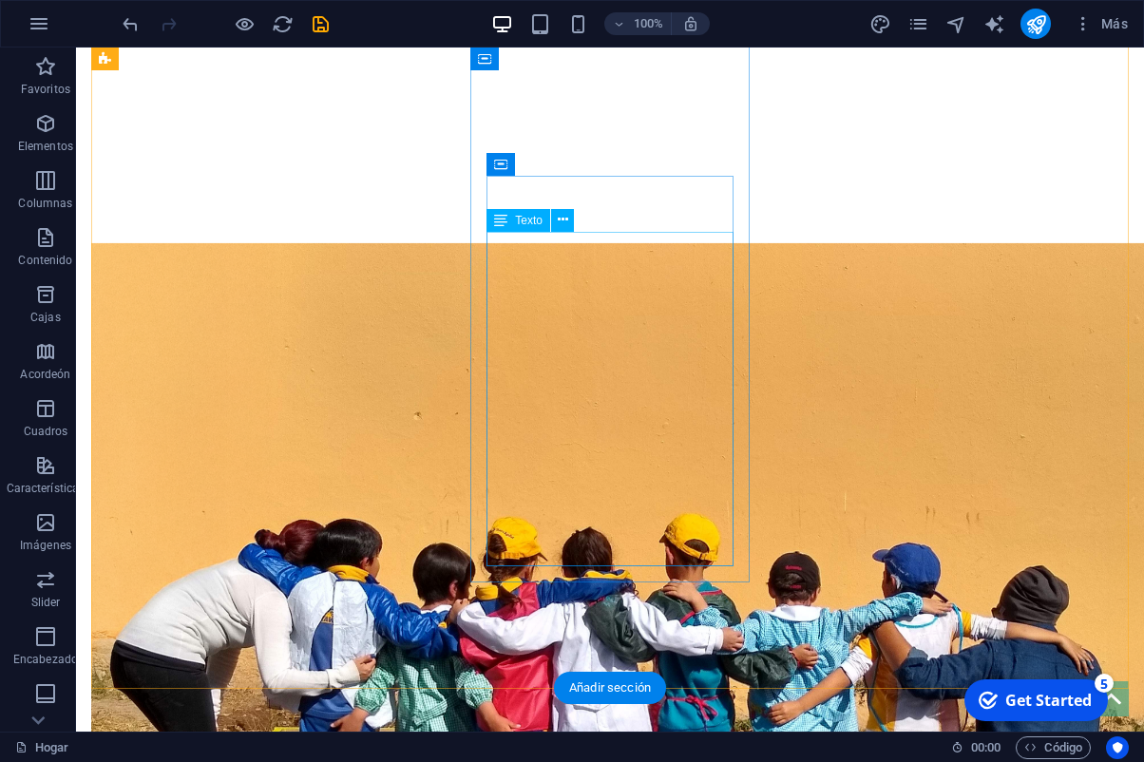
scroll to position [848, 0]
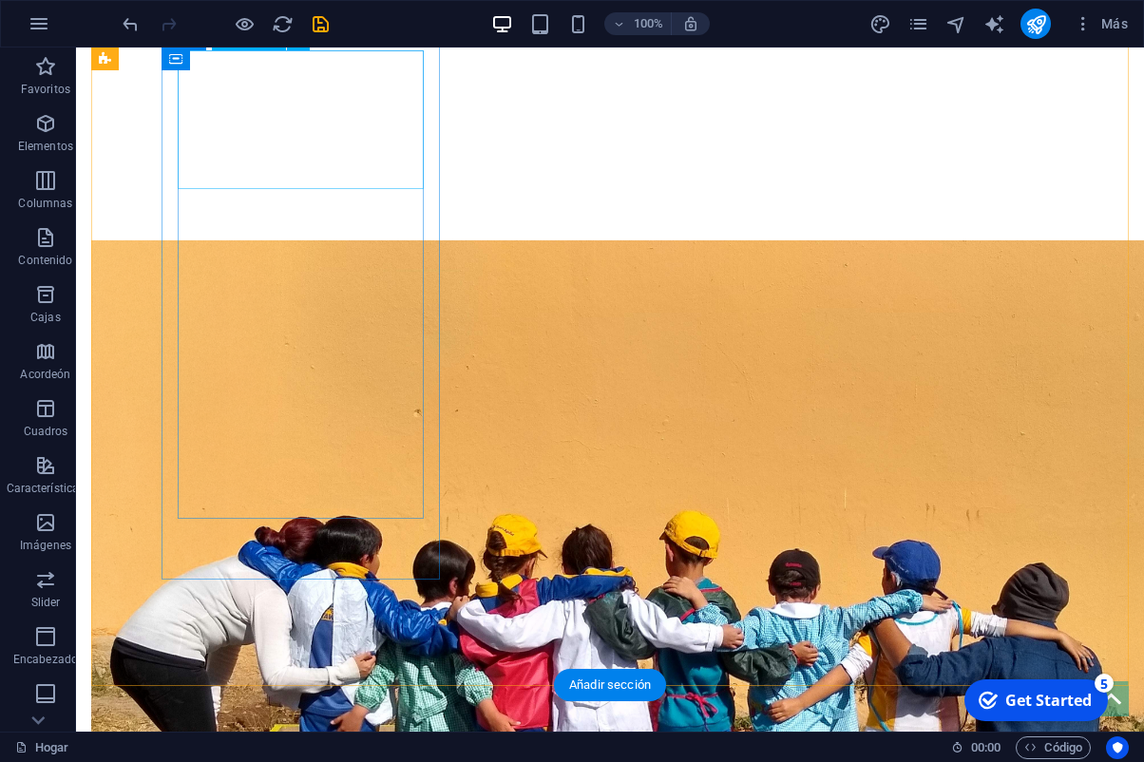
click at [313, 412] on figure at bounding box center [245, 519] width 277 height 214
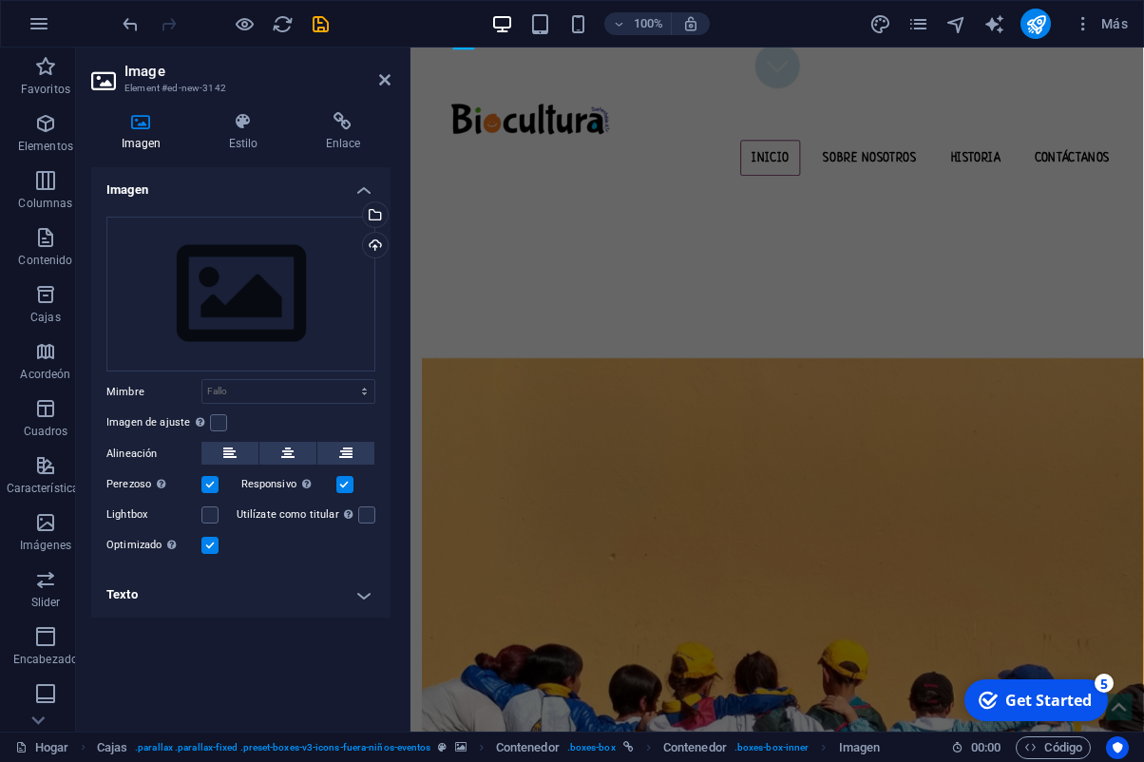
scroll to position [1068, 0]
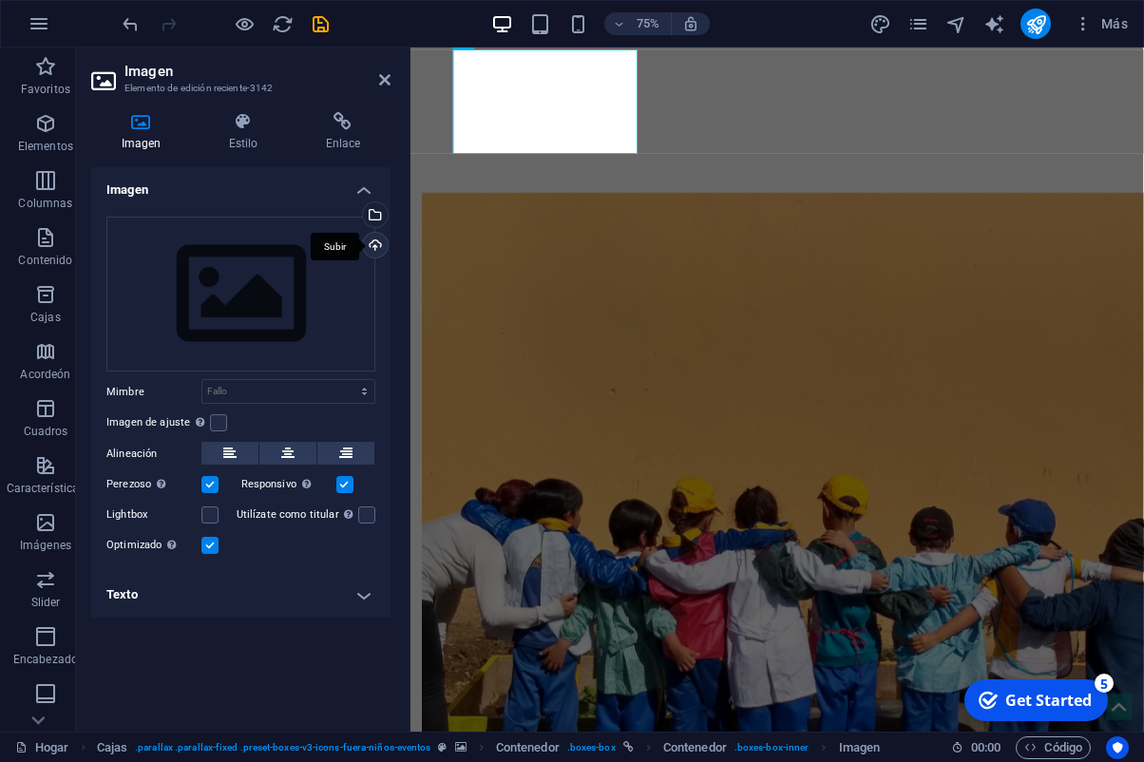
click at [383, 250] on div "Subir" at bounding box center [373, 247] width 29 height 29
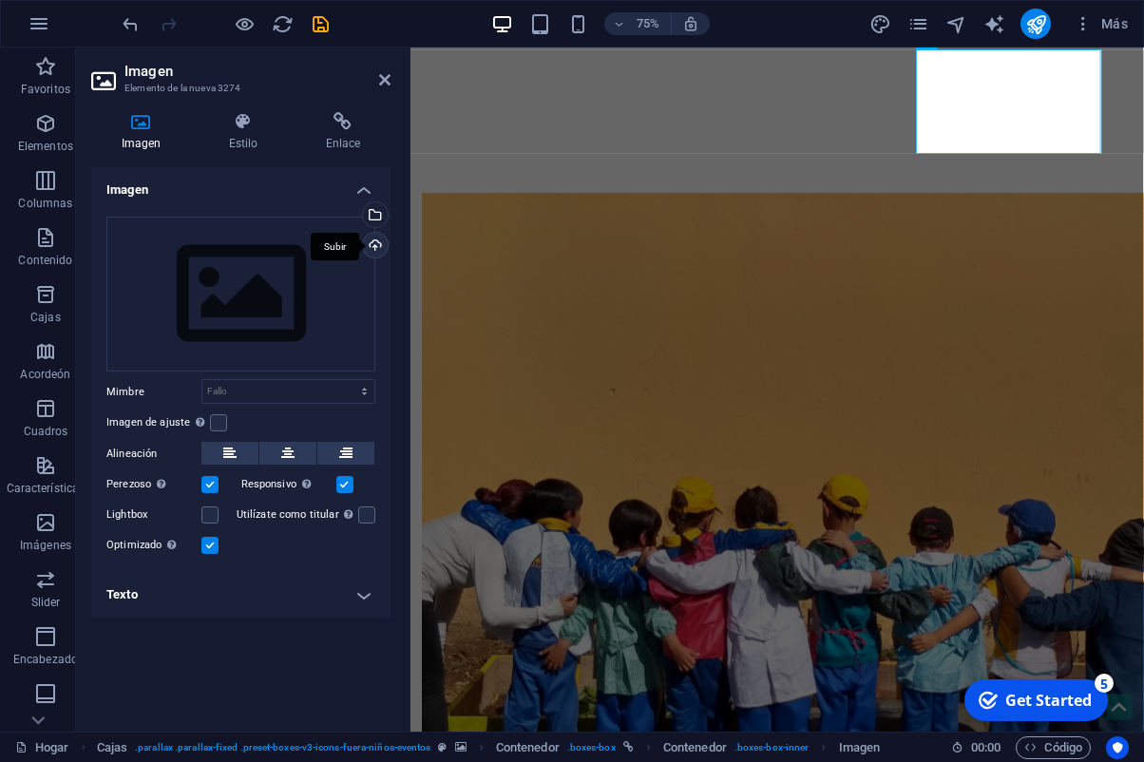
click at [380, 250] on div "Subir" at bounding box center [373, 247] width 29 height 29
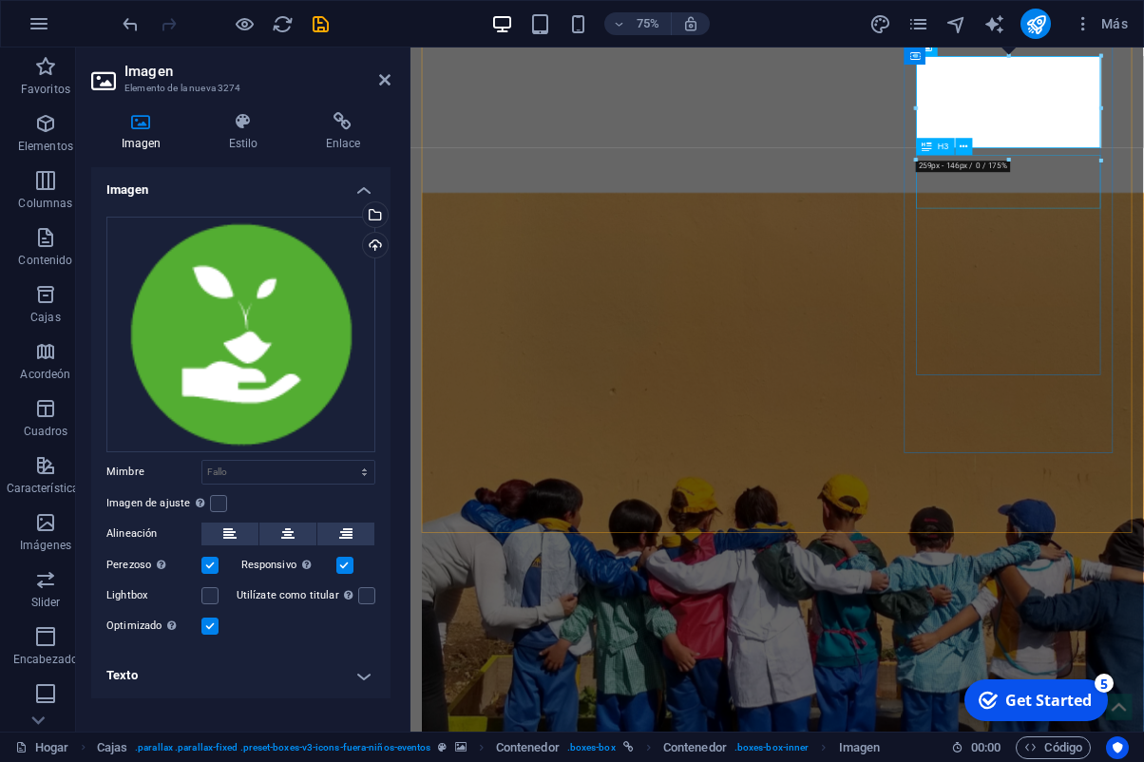
scroll to position [1060, 0]
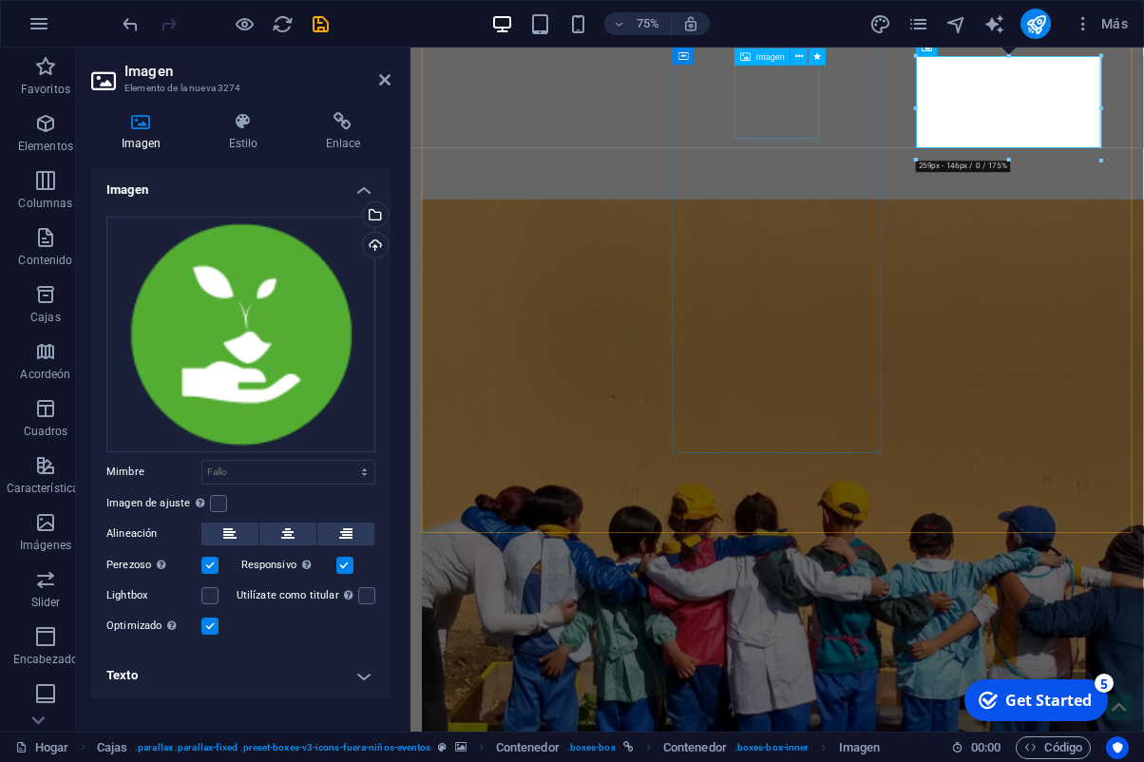
select select "px"
select select "slide"
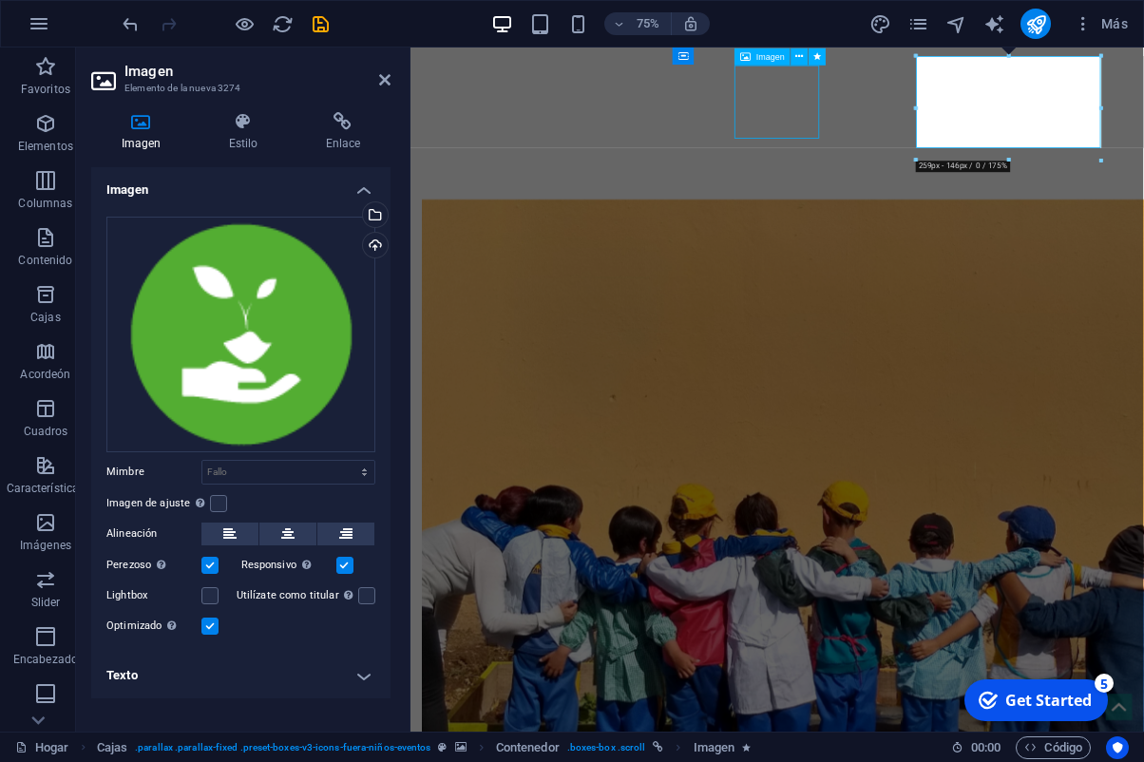
select select "s"
select select "scroll"
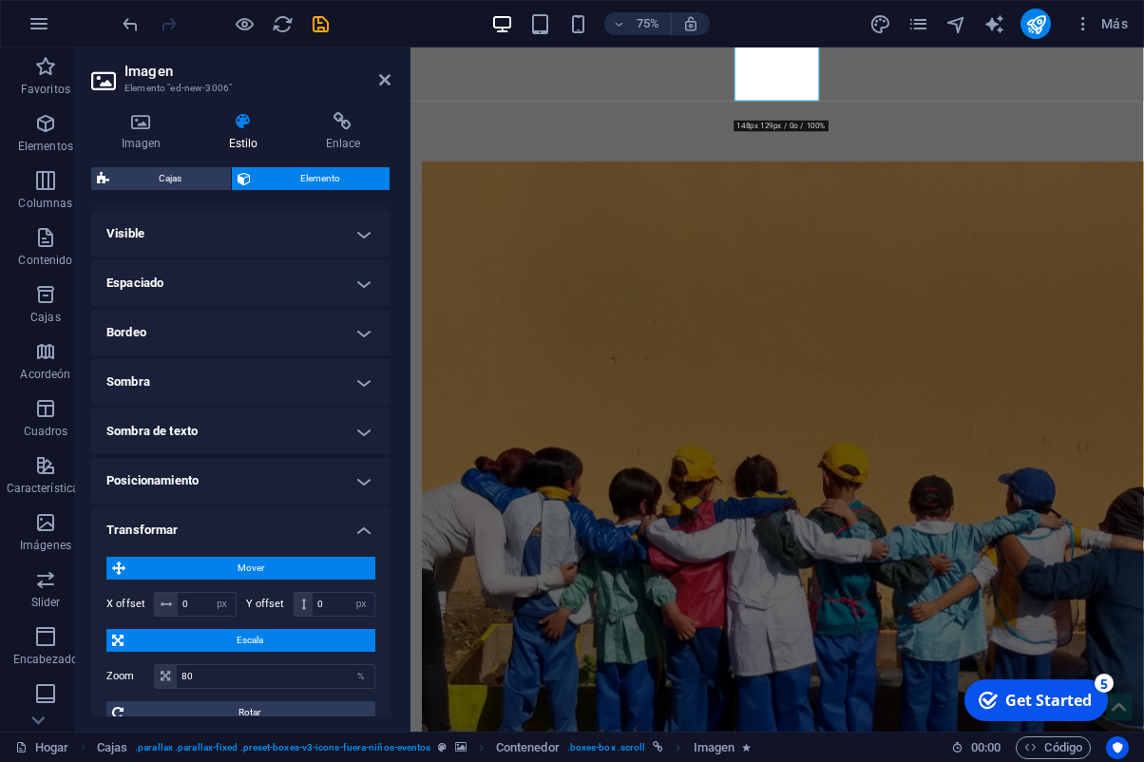
scroll to position [217, 0]
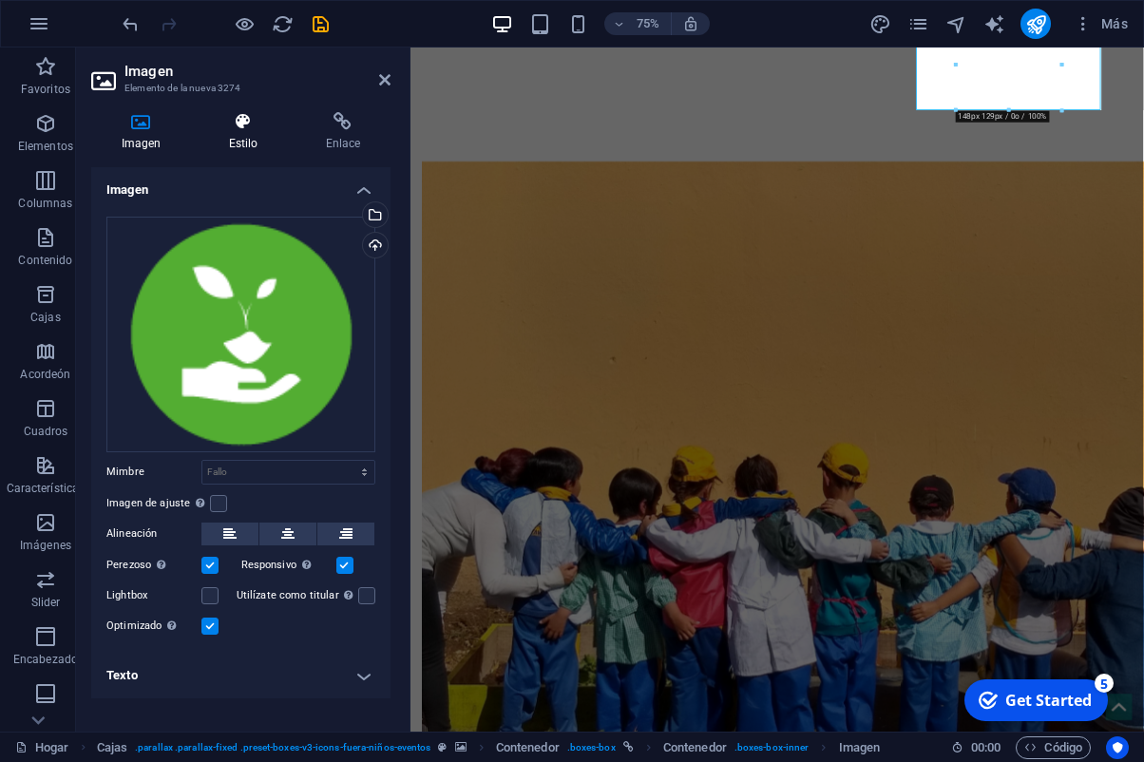
click at [254, 125] on icon at bounding box center [243, 121] width 89 height 19
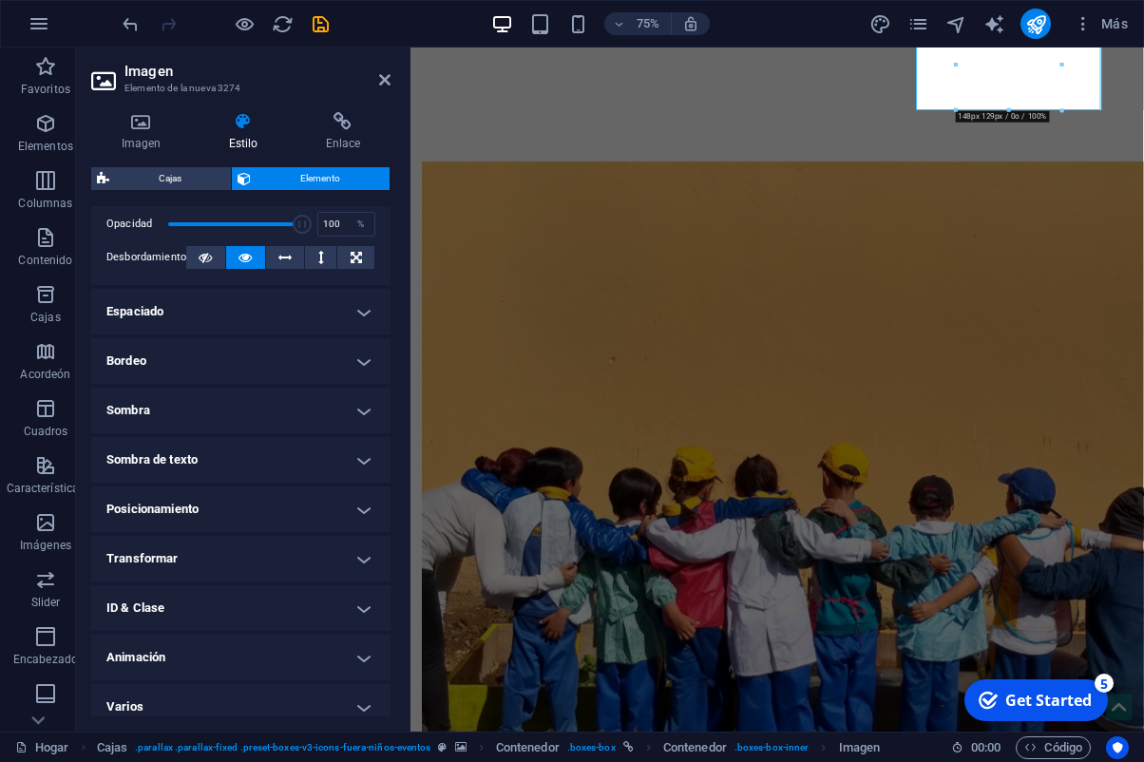
scroll to position [298, 0]
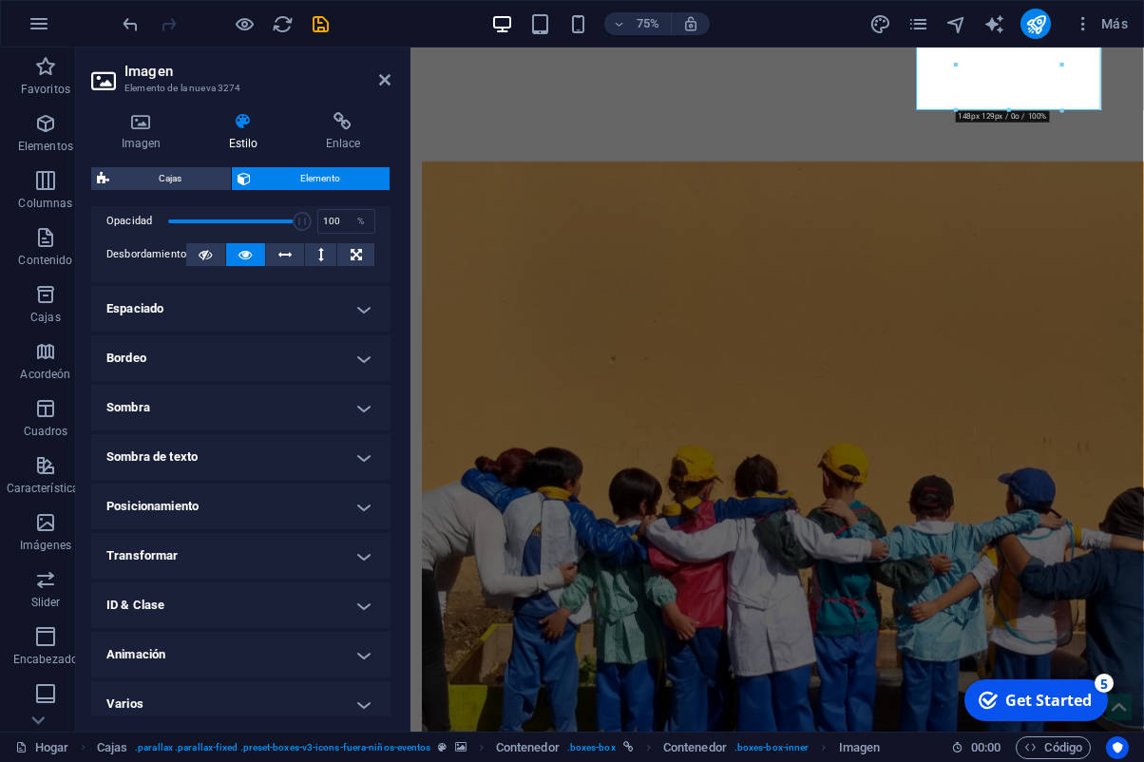
click at [334, 557] on h4 "Transformar" at bounding box center [240, 556] width 299 height 46
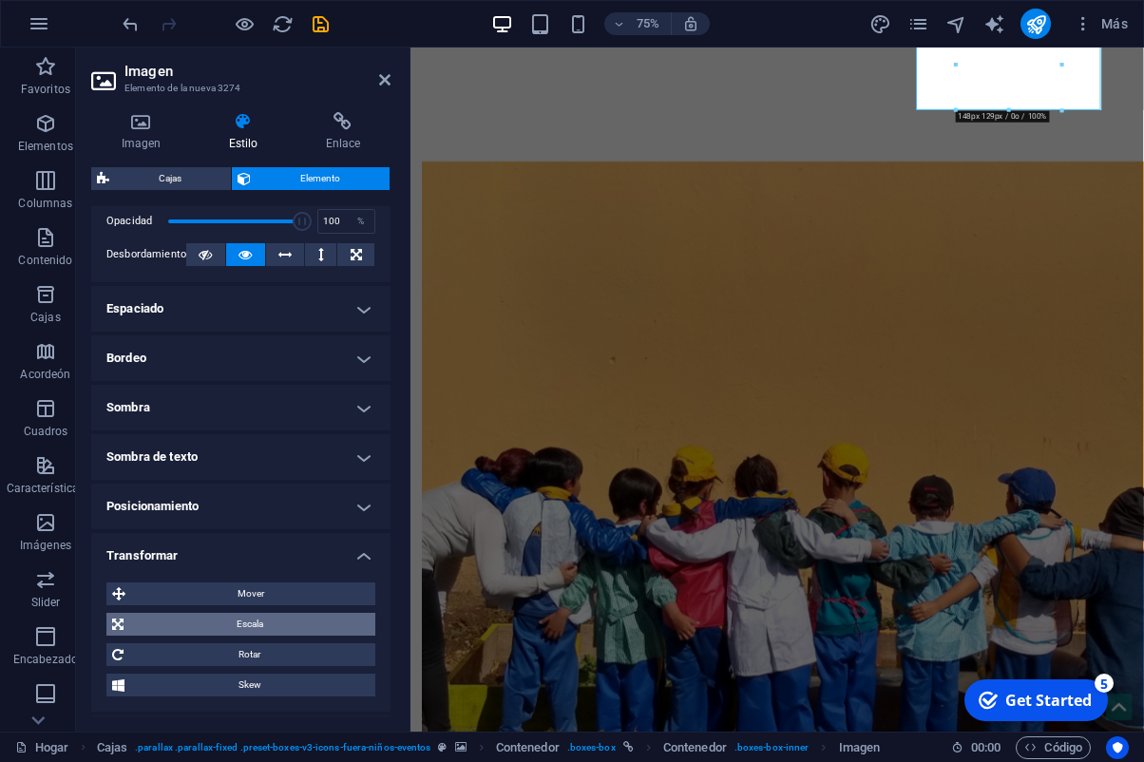
drag, startPoint x: 325, startPoint y: 620, endPoint x: 315, endPoint y: 622, distance: 10.6
click at [325, 620] on span "Escala" at bounding box center [249, 624] width 240 height 23
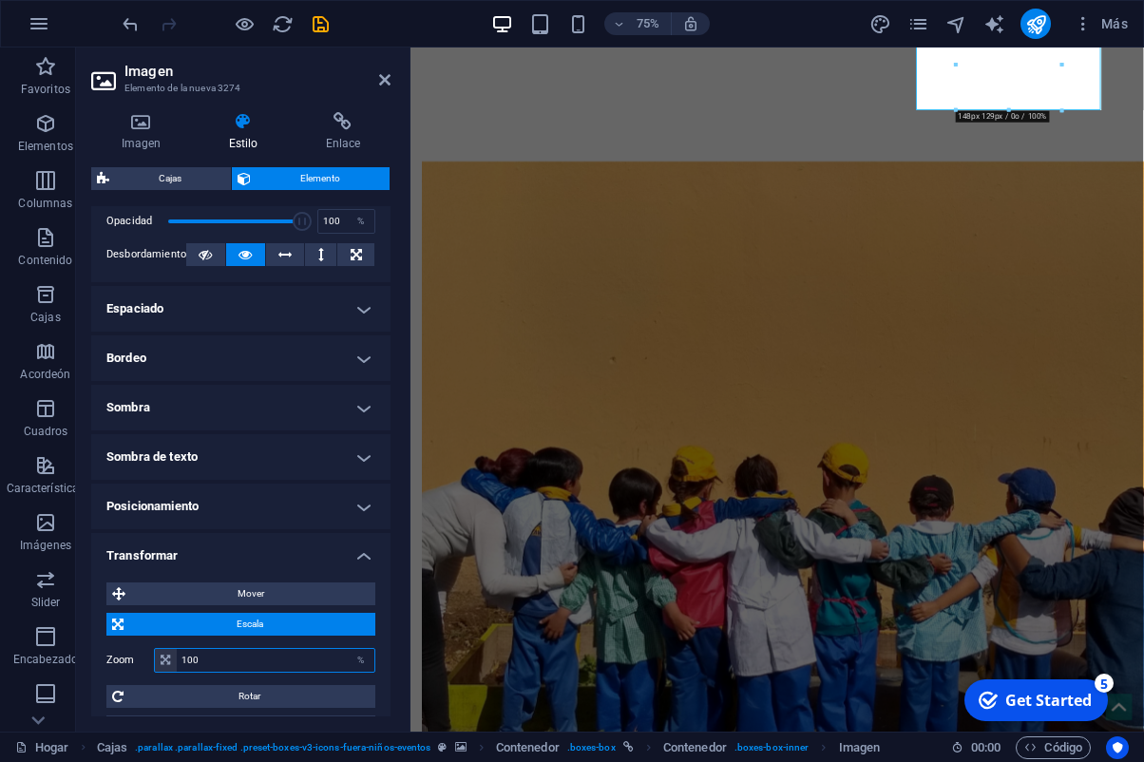
drag, startPoint x: 237, startPoint y: 654, endPoint x: 178, endPoint y: 657, distance: 59.0
click at [178, 657] on input "100" at bounding box center [276, 660] width 198 height 23
type input "80"
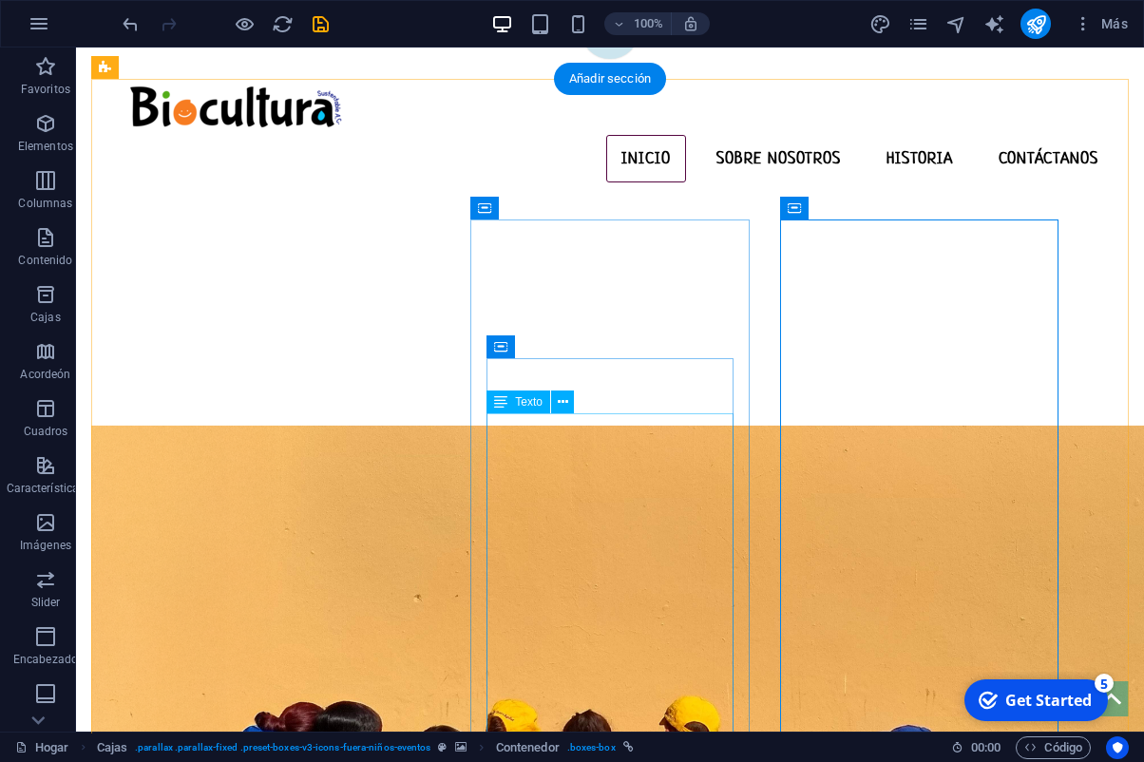
scroll to position [663, 0]
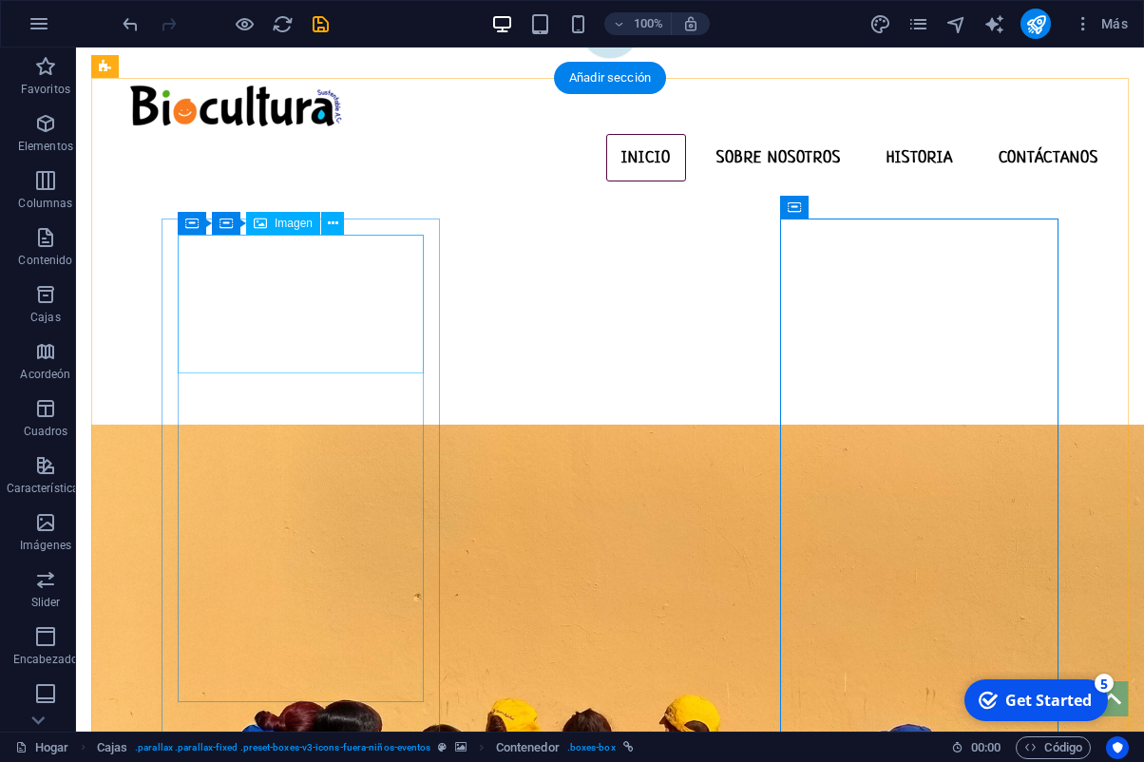
click at [298, 597] on figure at bounding box center [245, 704] width 277 height 214
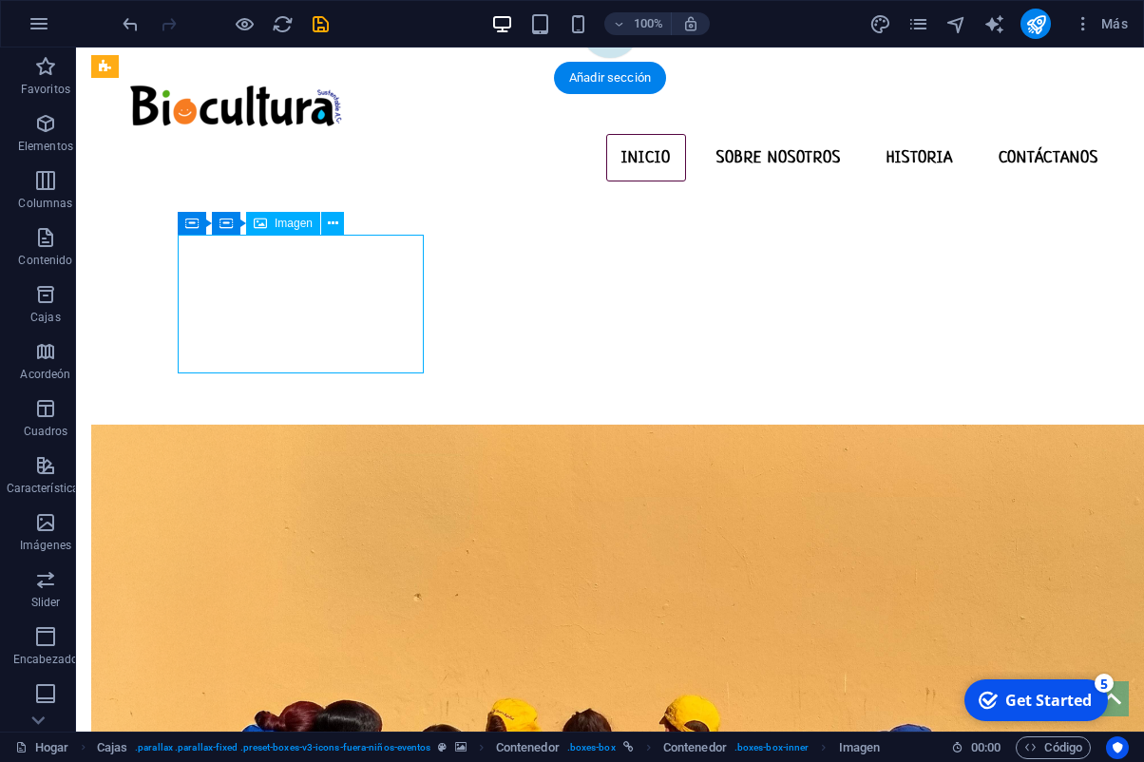
click at [298, 597] on figure at bounding box center [245, 704] width 277 height 214
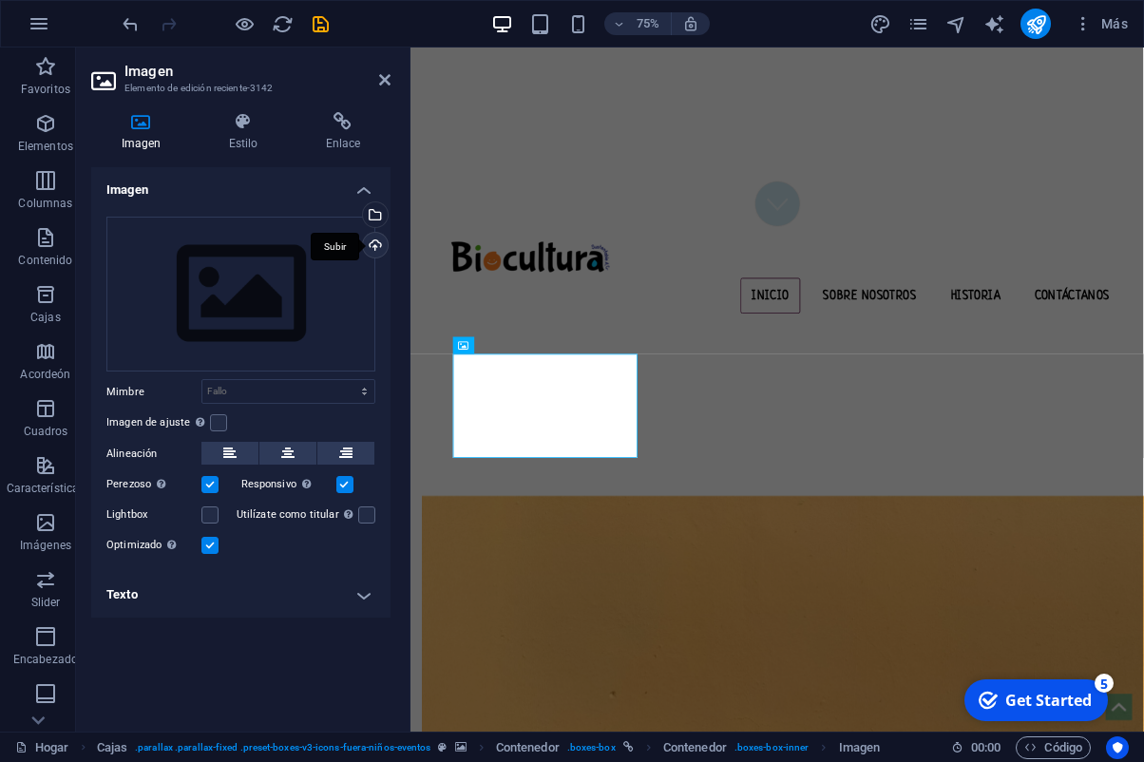
click at [376, 246] on div "Subir" at bounding box center [373, 247] width 29 height 29
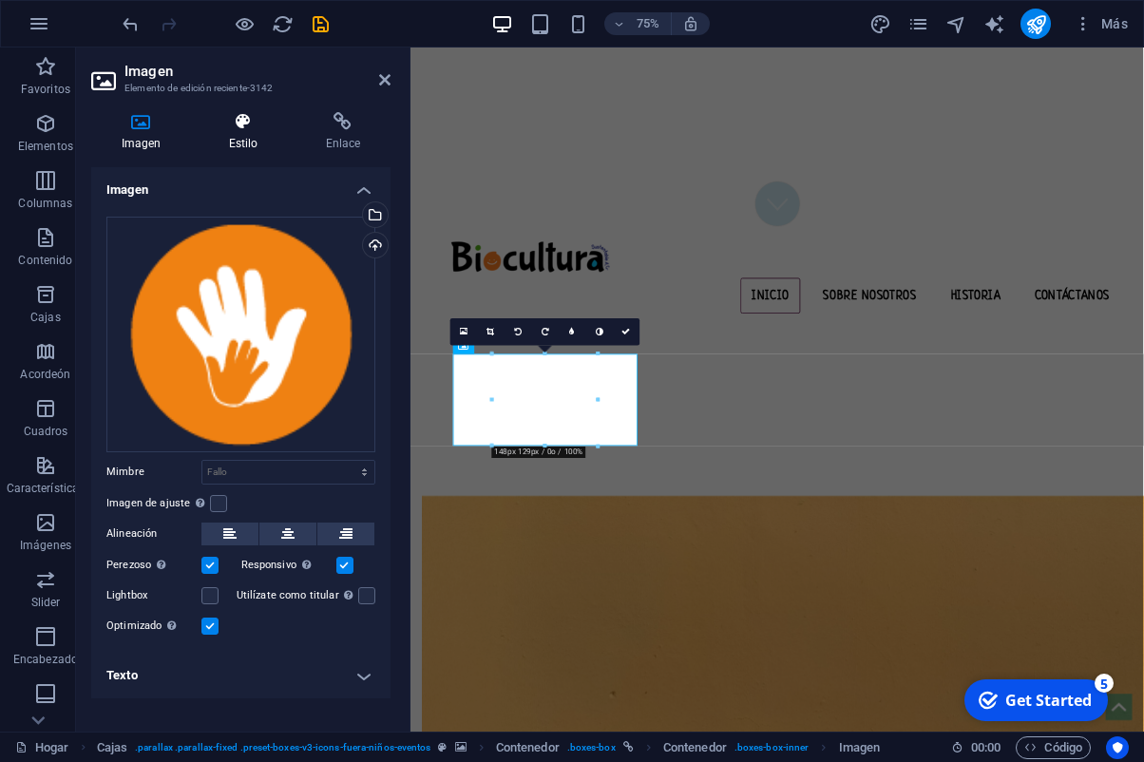
click at [246, 126] on icon at bounding box center [243, 121] width 89 height 19
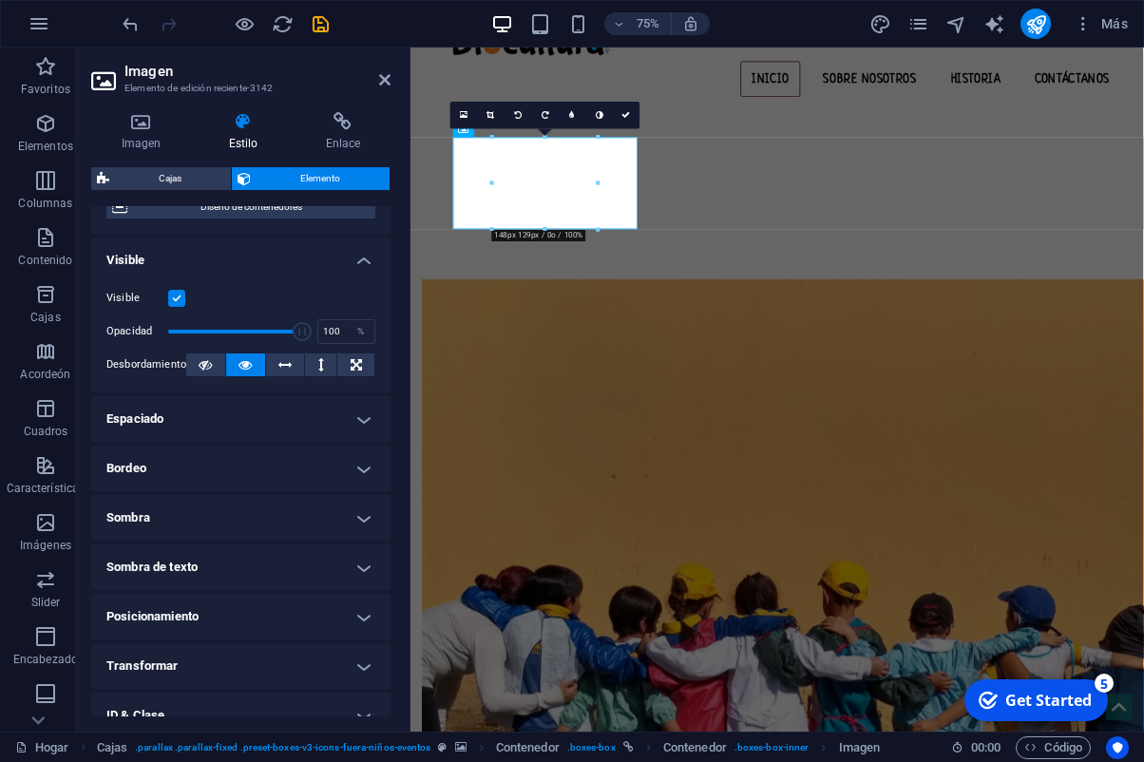
scroll to position [212, 0]
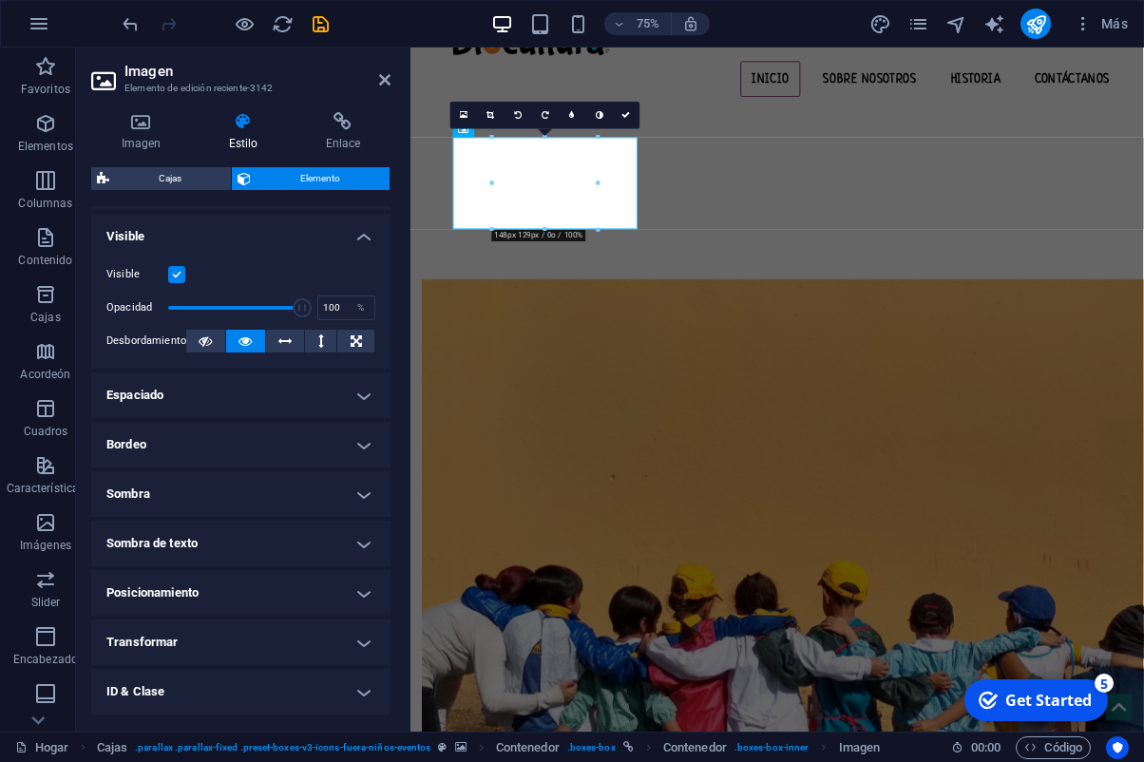
click at [262, 649] on h4 "Transformar" at bounding box center [240, 643] width 299 height 46
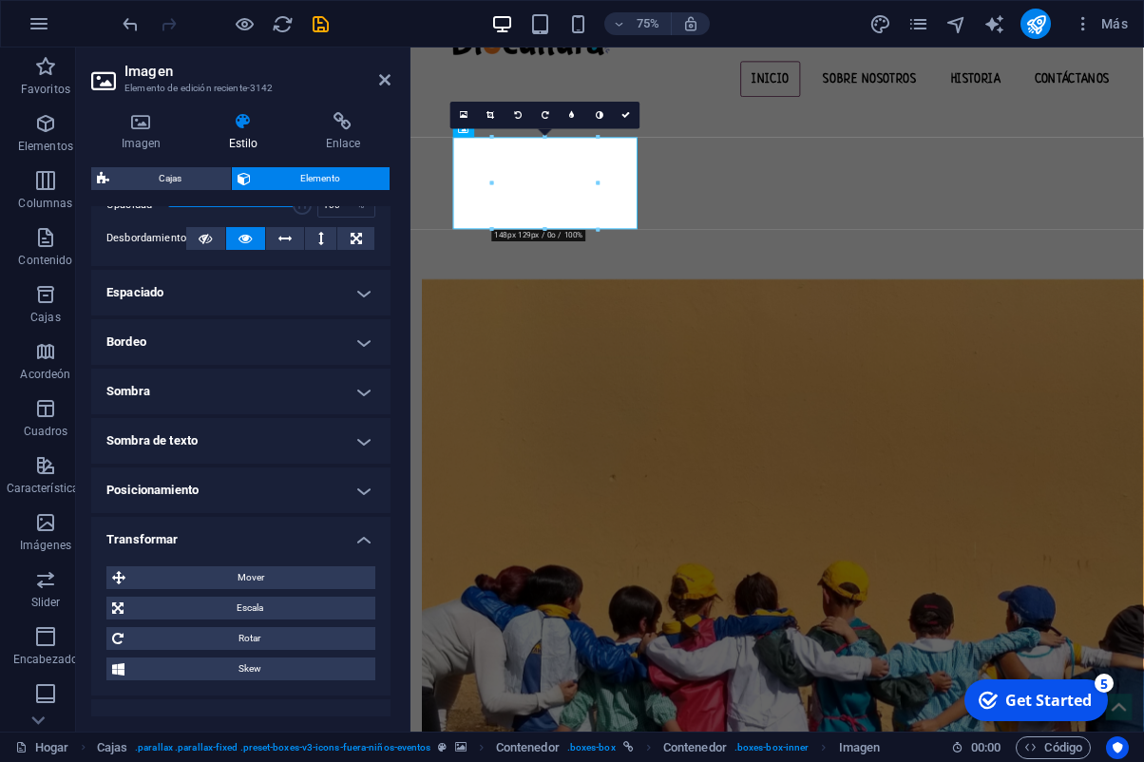
scroll to position [324, 0]
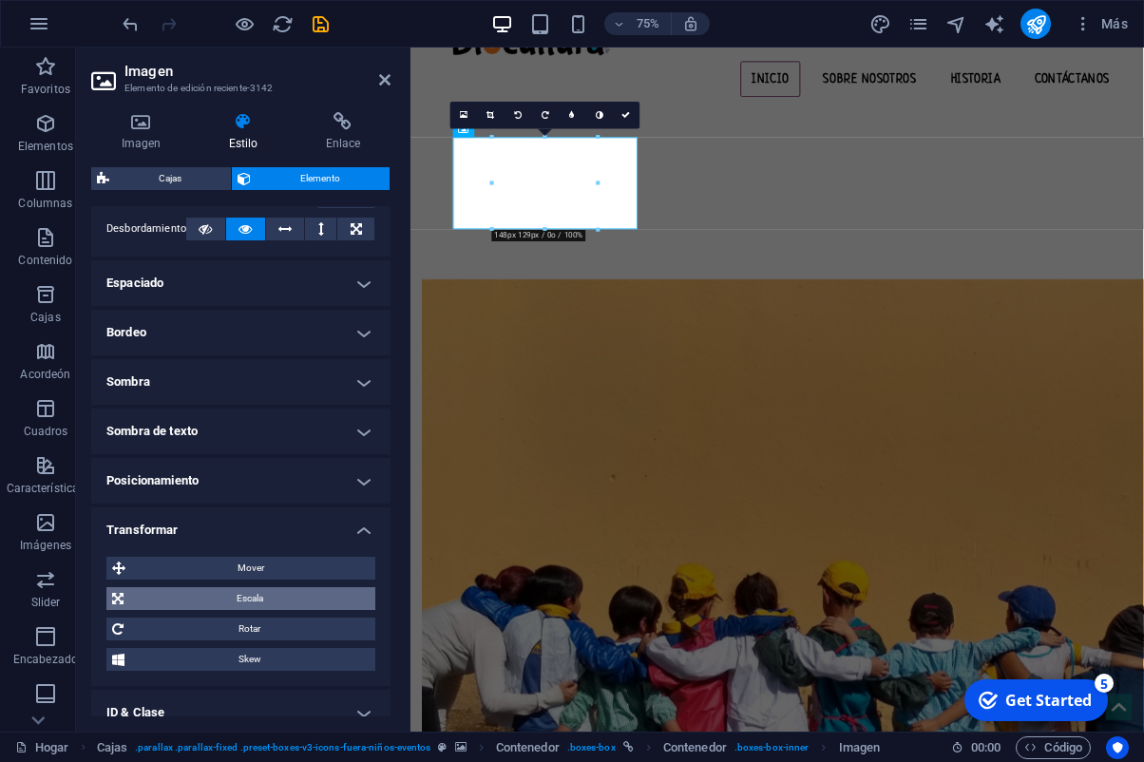
click at [251, 601] on span "Escala" at bounding box center [249, 598] width 240 height 23
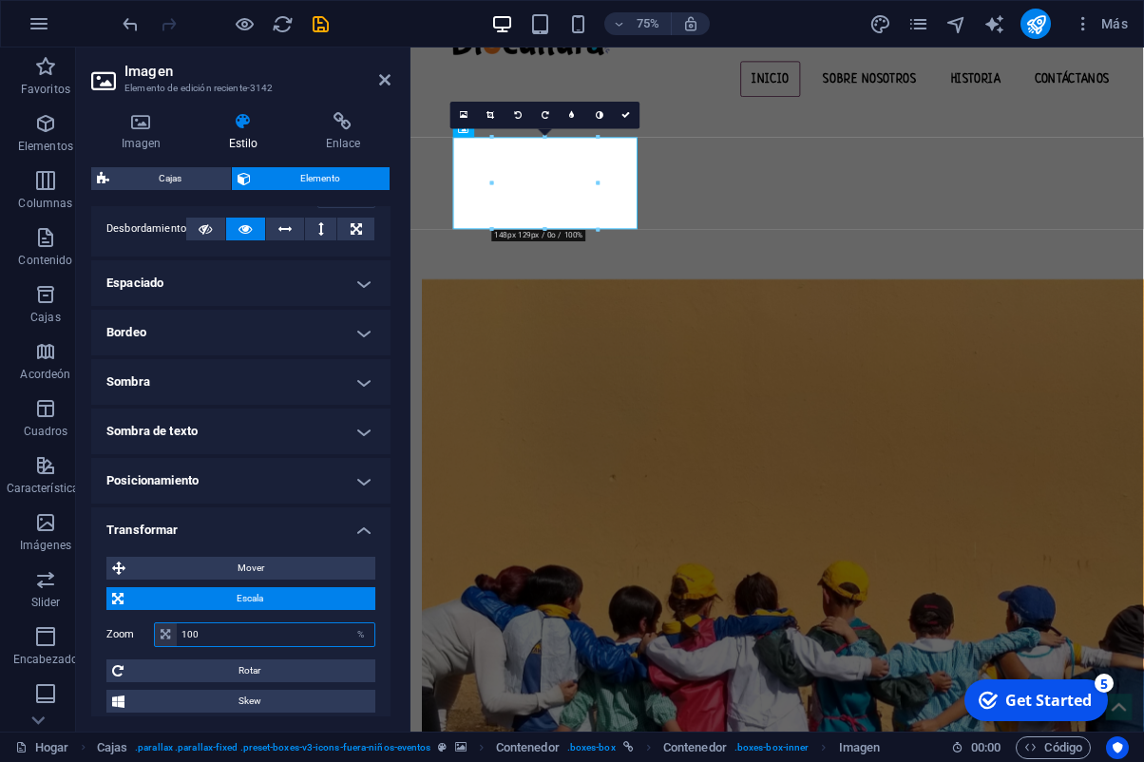
click at [237, 634] on input "100" at bounding box center [276, 634] width 198 height 23
drag, startPoint x: 235, startPoint y: 633, endPoint x: 172, endPoint y: 631, distance: 62.8
click at [177, 631] on input "100" at bounding box center [276, 634] width 198 height 23
type input "80"
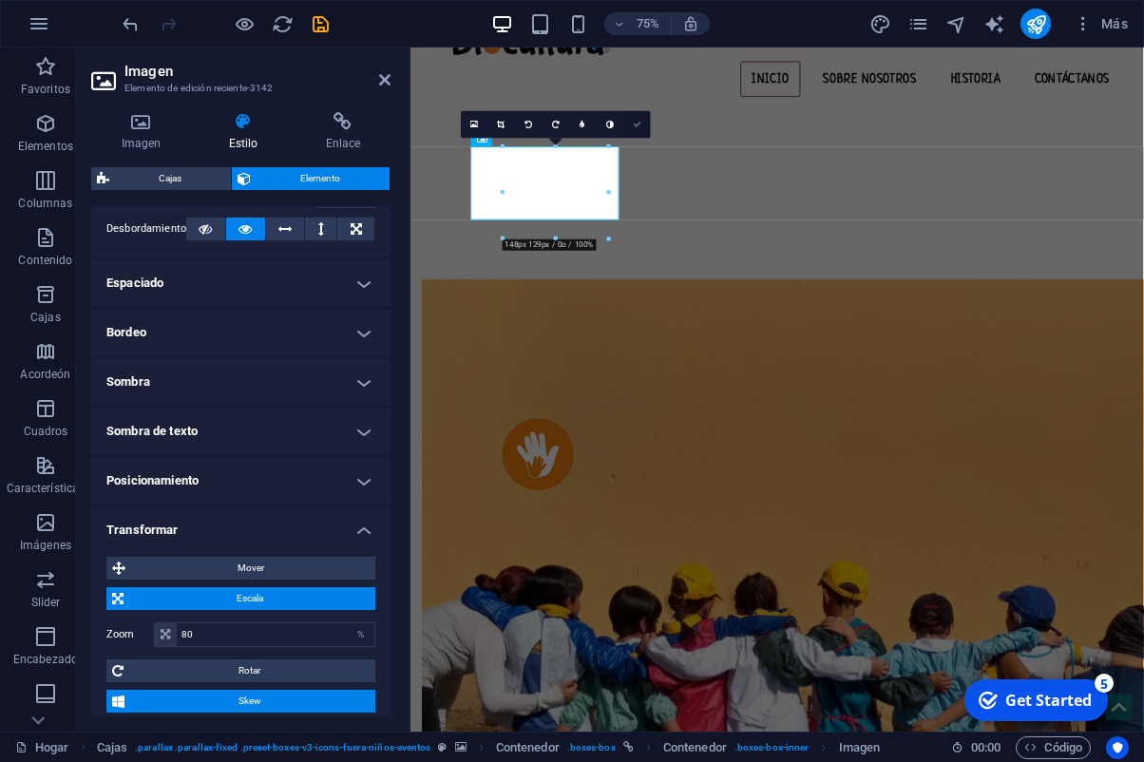
click at [642, 125] on link at bounding box center [637, 125] width 28 height 28
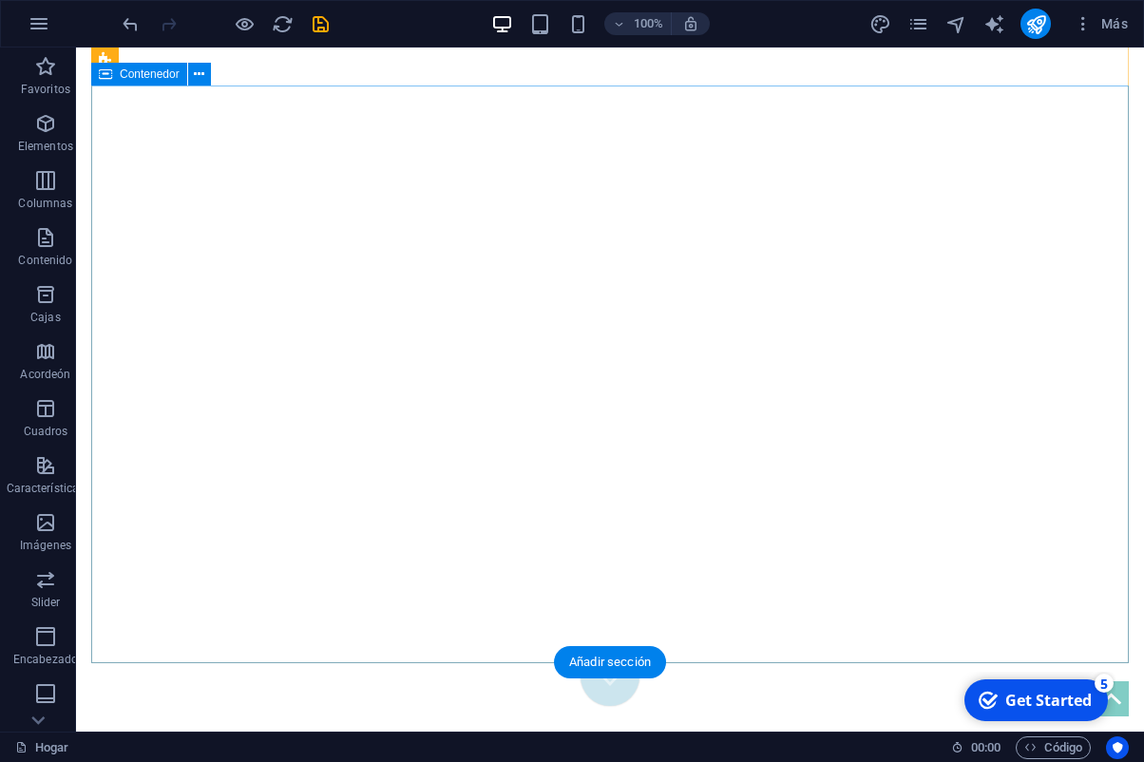
scroll to position [0, 0]
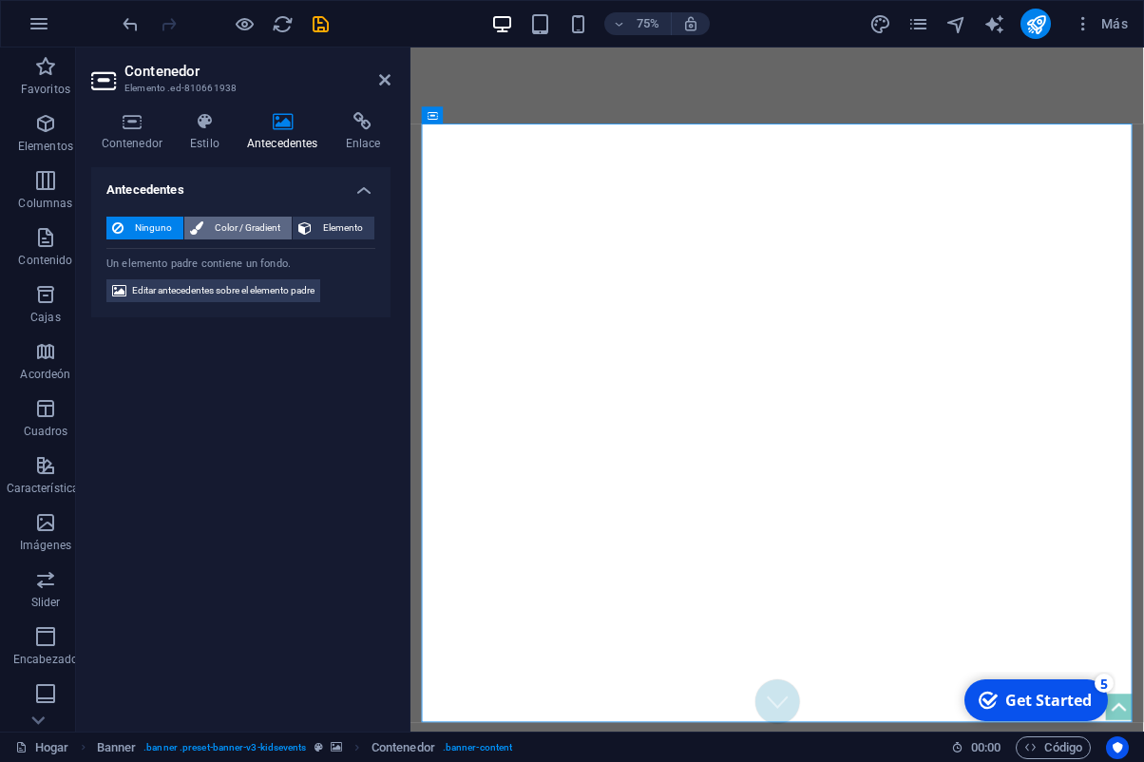
click at [240, 236] on span "Color / Gradient" at bounding box center [247, 228] width 77 height 23
click at [220, 123] on icon at bounding box center [204, 121] width 49 height 19
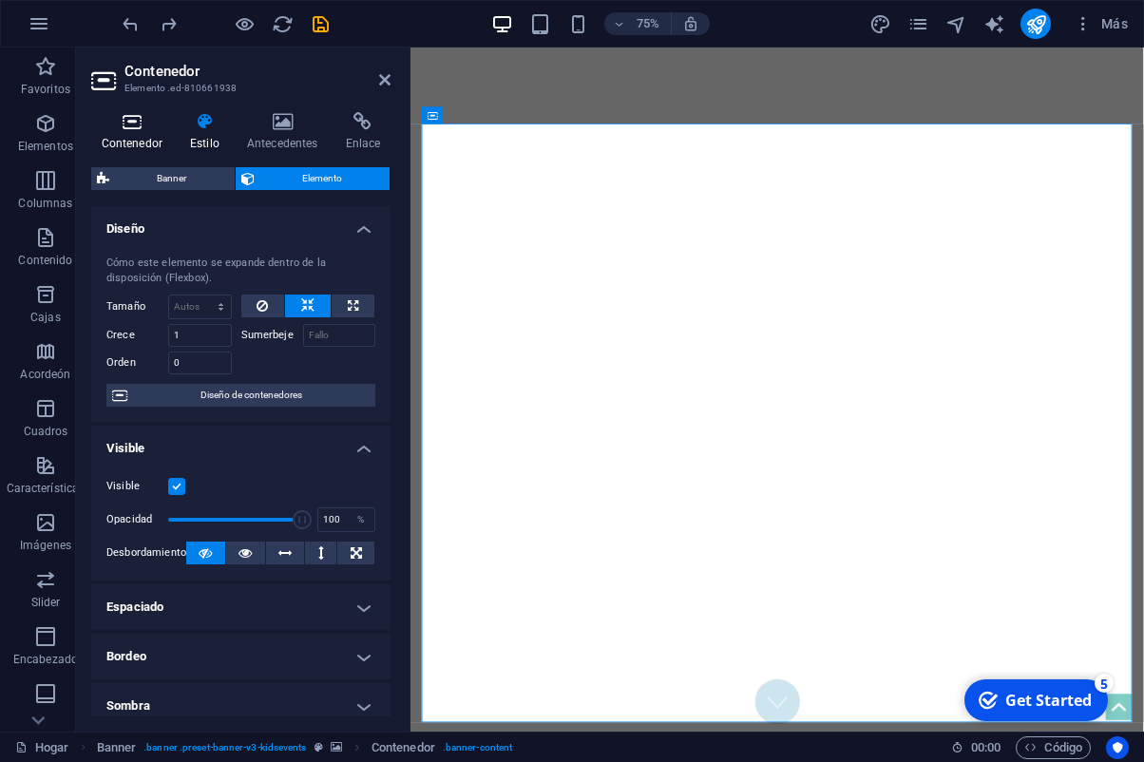
click at [134, 133] on h4 "Contenedor" at bounding box center [135, 132] width 88 height 40
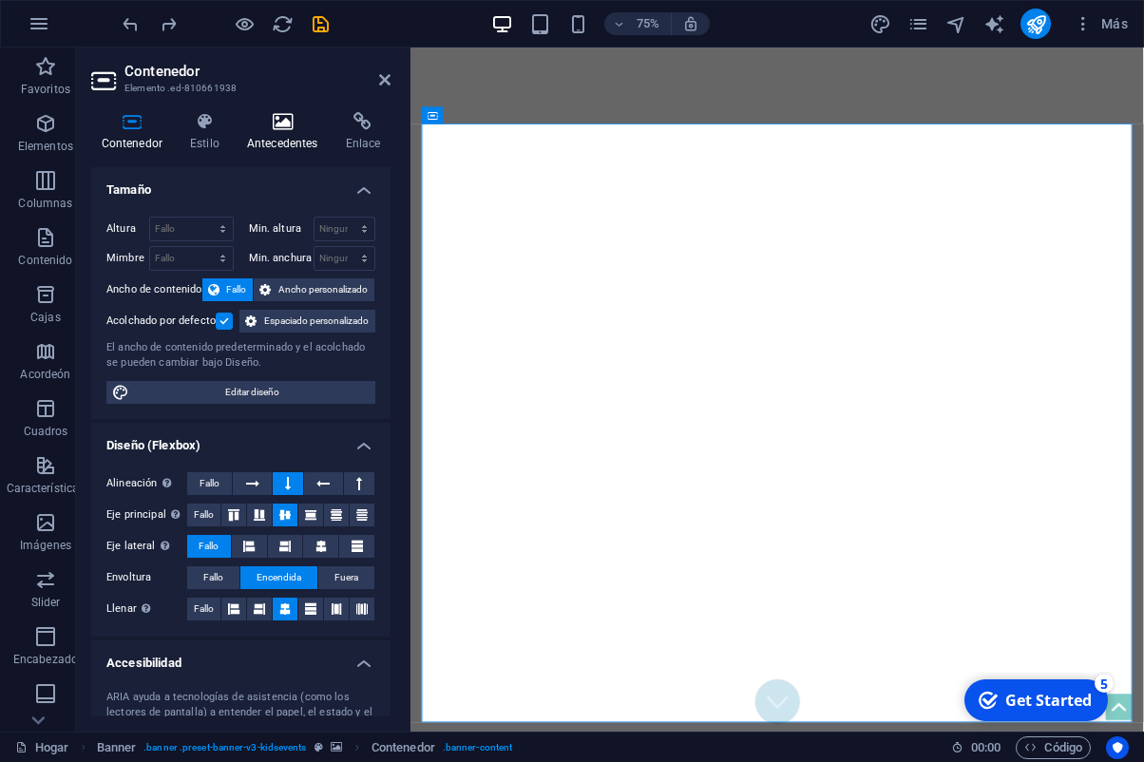
click at [283, 126] on icon at bounding box center [282, 121] width 91 height 19
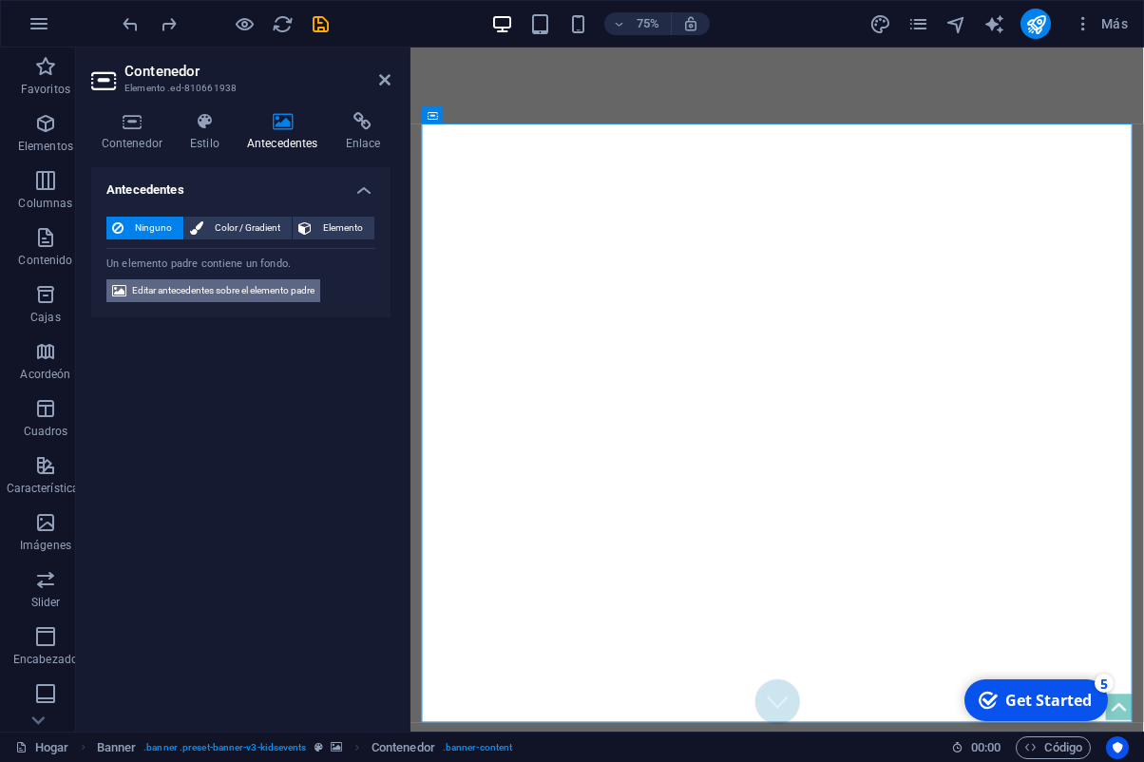
click at [233, 291] on span "Editar antecedentes sobre el elemento padre" at bounding box center [223, 290] width 182 height 23
select select "fade"
select select "ms"
select select "s"
select select "progressive"
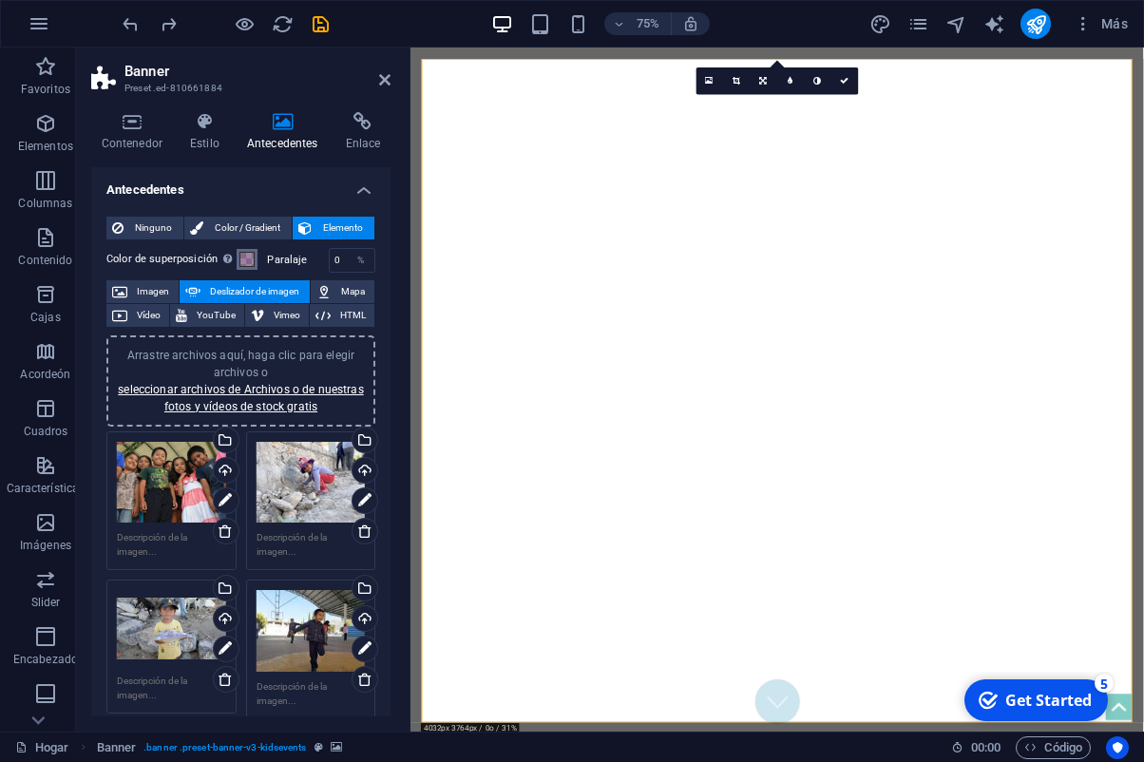
click at [255, 255] on button "Color de superposición Coloca una superposición sobre el fondo para colorearla" at bounding box center [247, 259] width 21 height 21
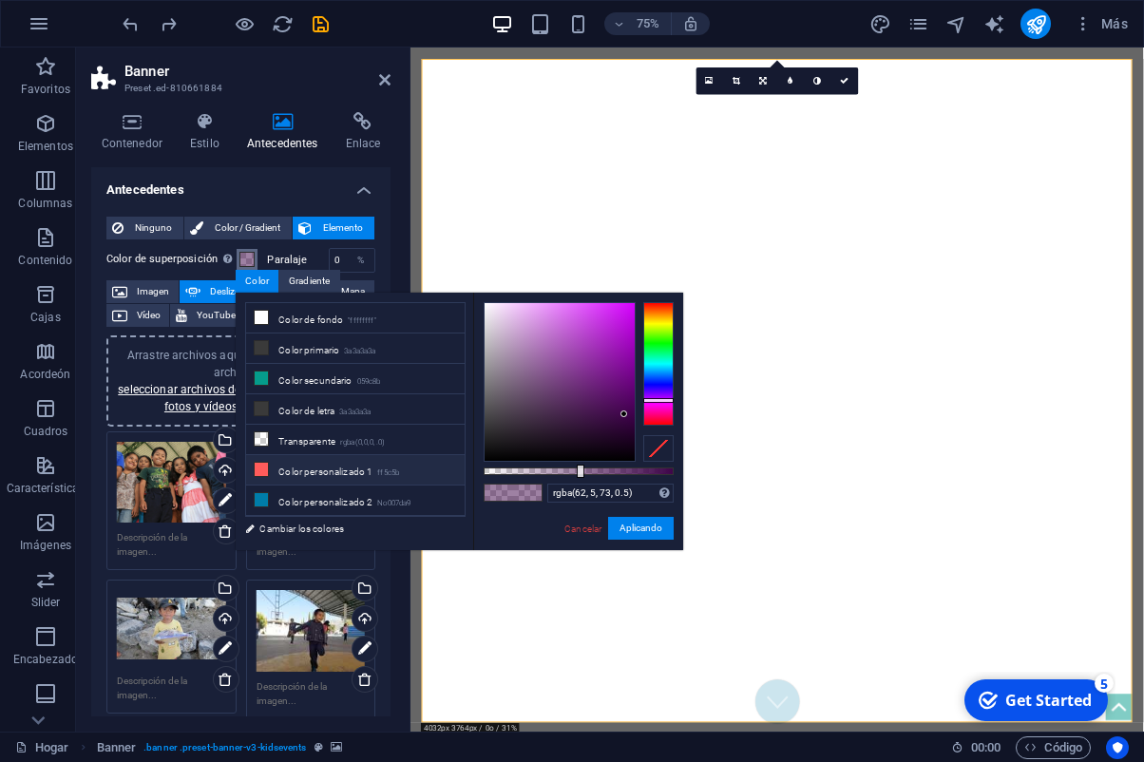
scroll to position [83, 0]
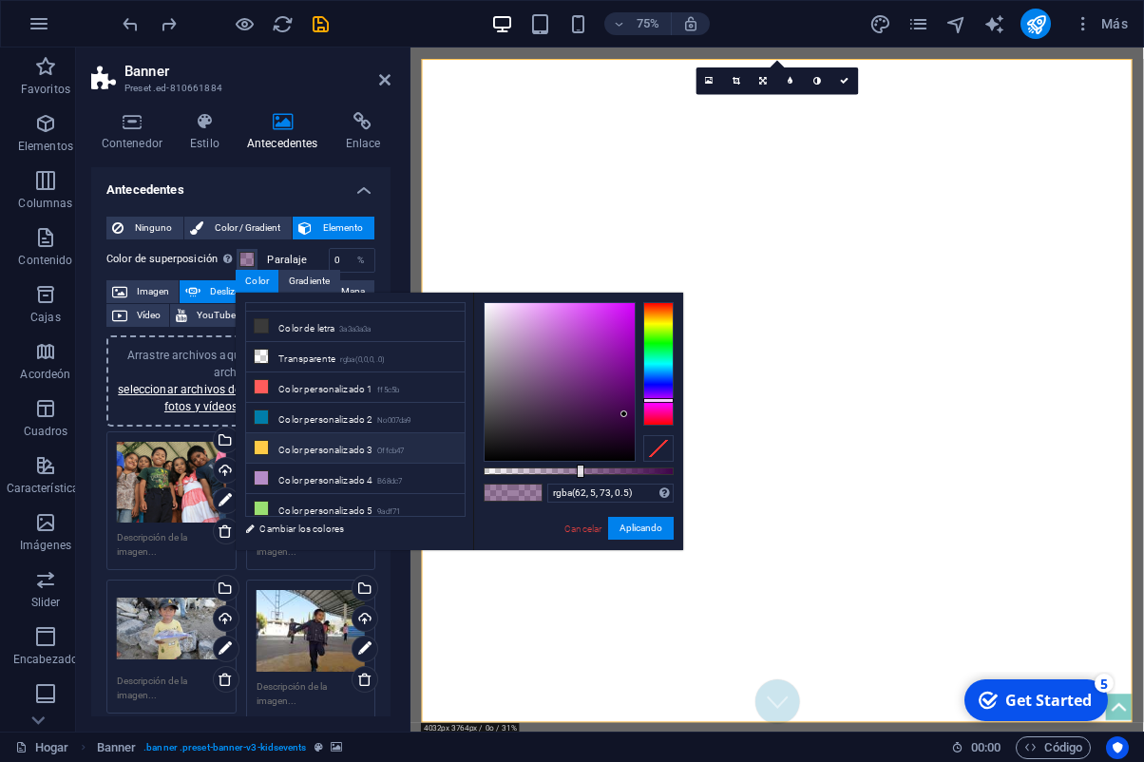
click at [318, 445] on li "Color personalizado 3 Offcb47" at bounding box center [355, 448] width 219 height 30
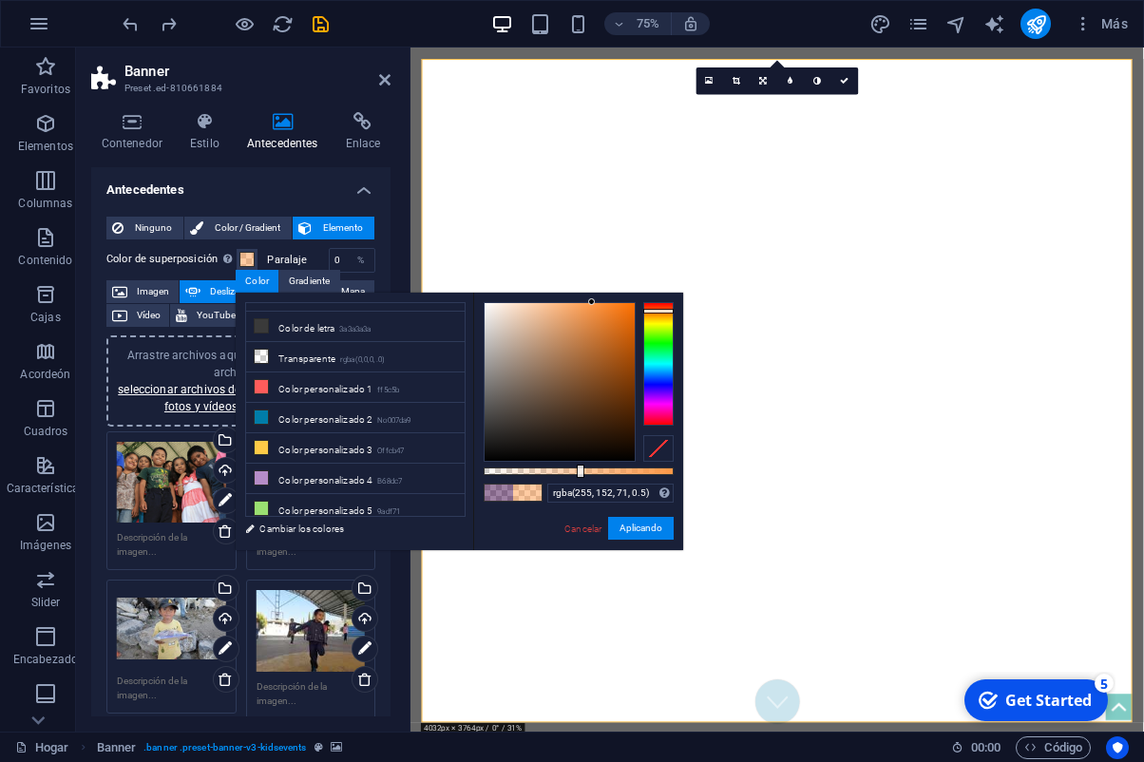
type input "rgba(255, 143, 71, 0.5)"
click at [658, 310] on div at bounding box center [658, 310] width 30 height 5
click at [653, 531] on button "Aplicando" at bounding box center [641, 528] width 66 height 23
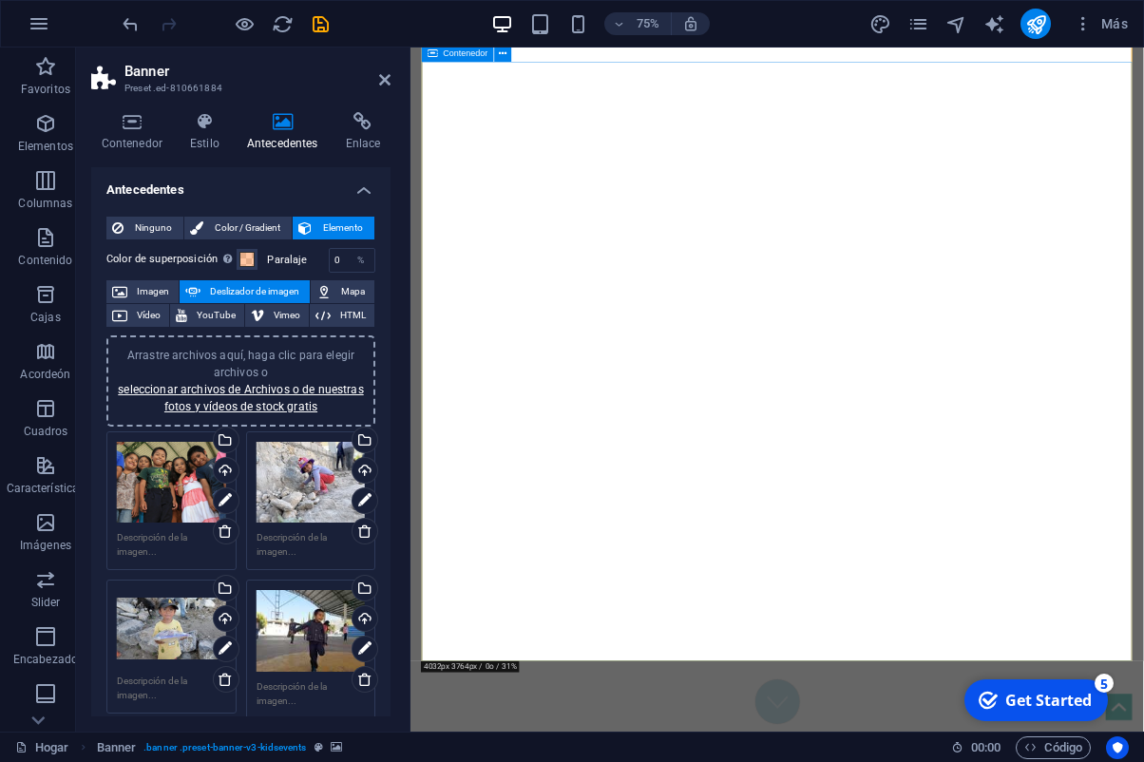
scroll to position [118, 0]
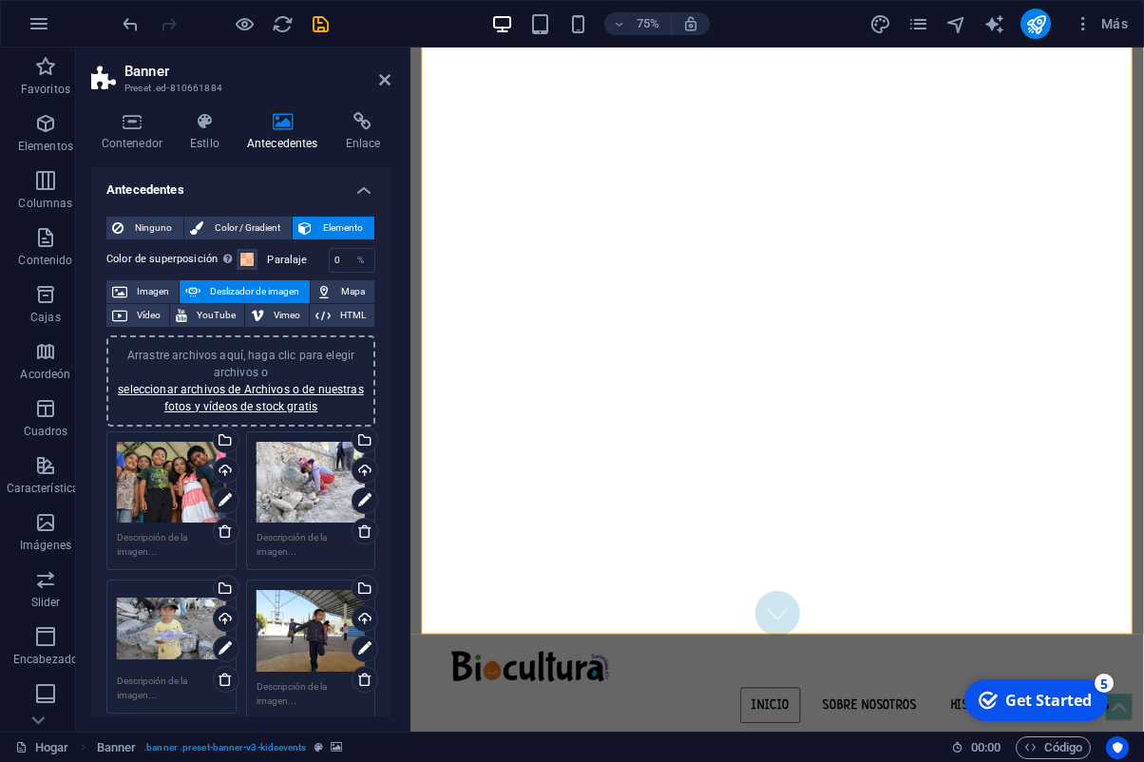
click at [390, 89] on header "Banner Preset .ed-810661884" at bounding box center [240, 72] width 299 height 49
click at [386, 76] on icon at bounding box center [384, 79] width 11 height 15
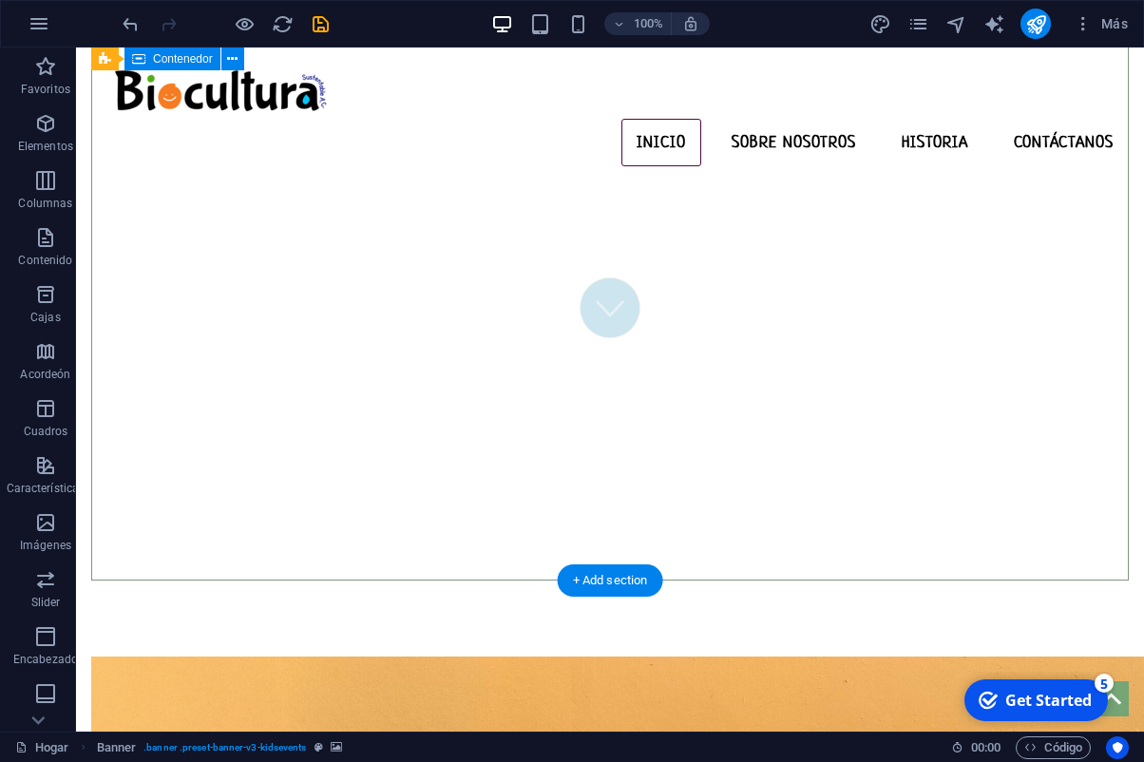
scroll to position [0, 0]
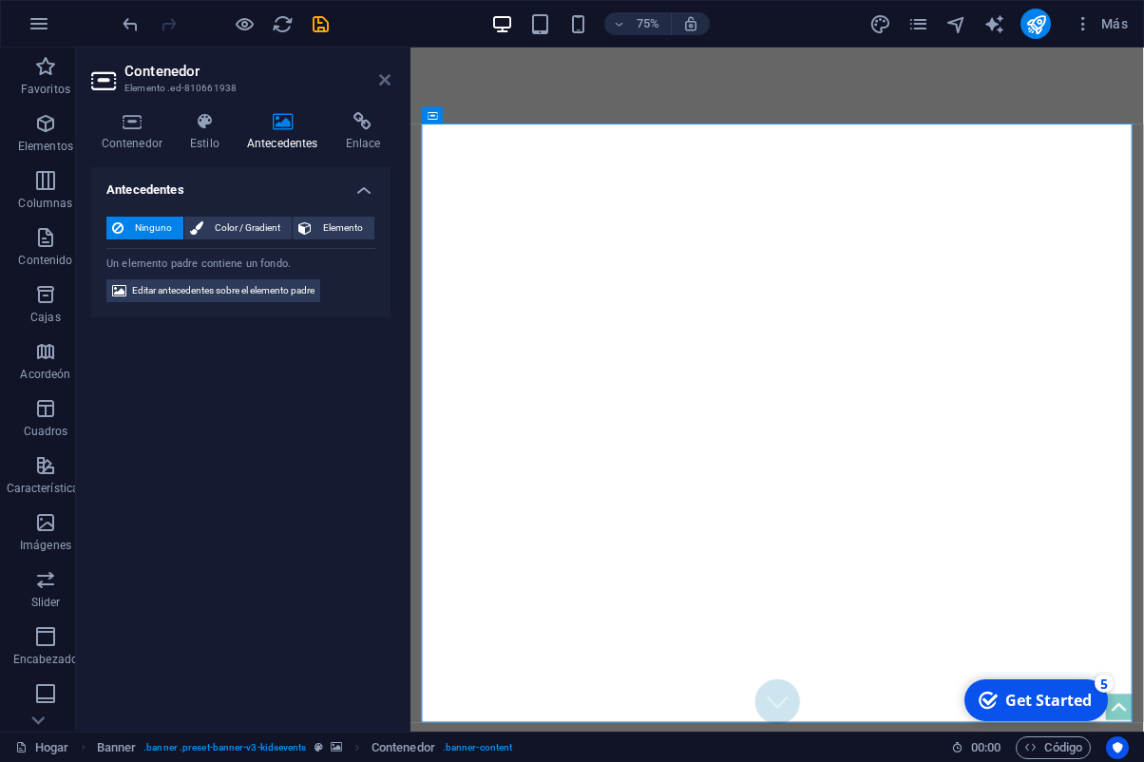
click at [388, 82] on icon at bounding box center [384, 79] width 11 height 15
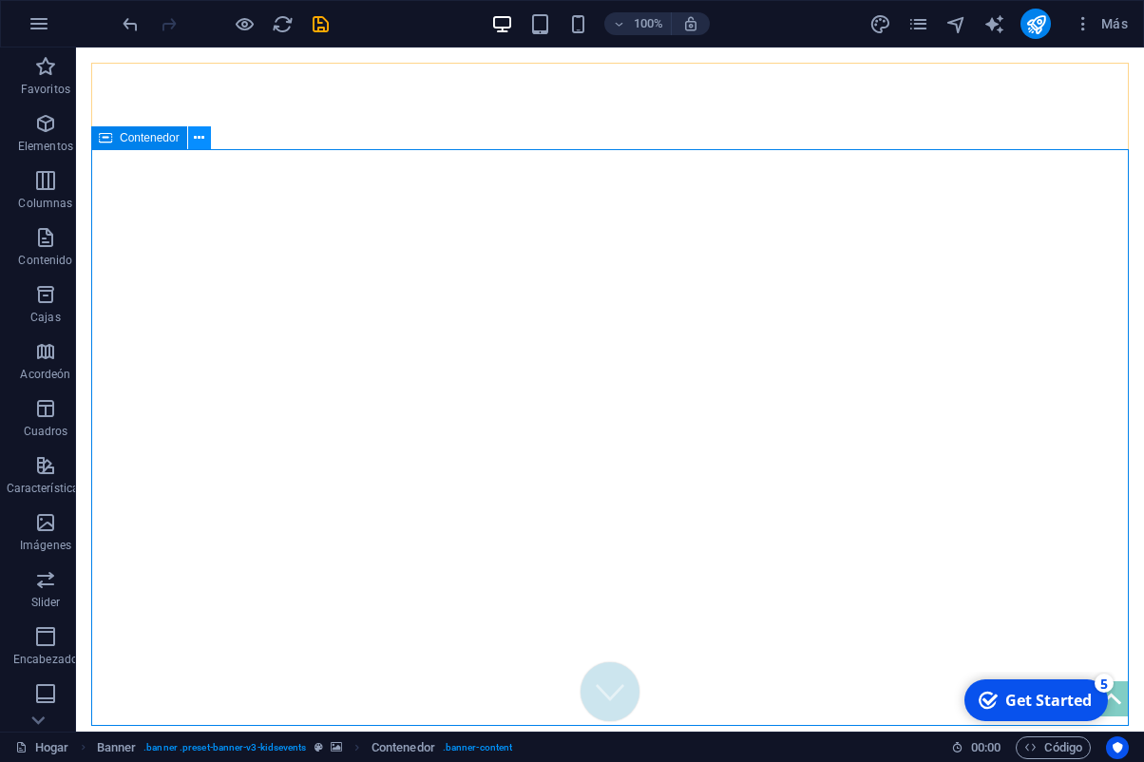
click at [199, 139] on icon at bounding box center [199, 138] width 10 height 20
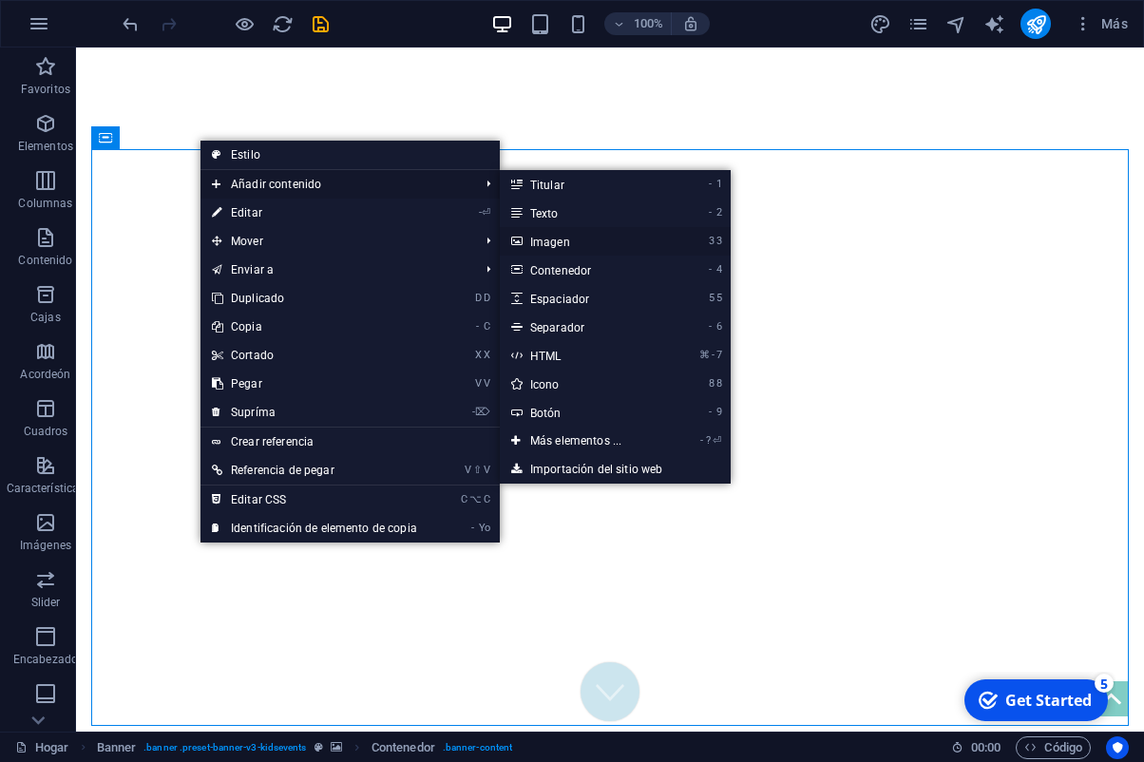
click at [620, 237] on link "3 3 Imagen" at bounding box center [580, 241] width 160 height 29
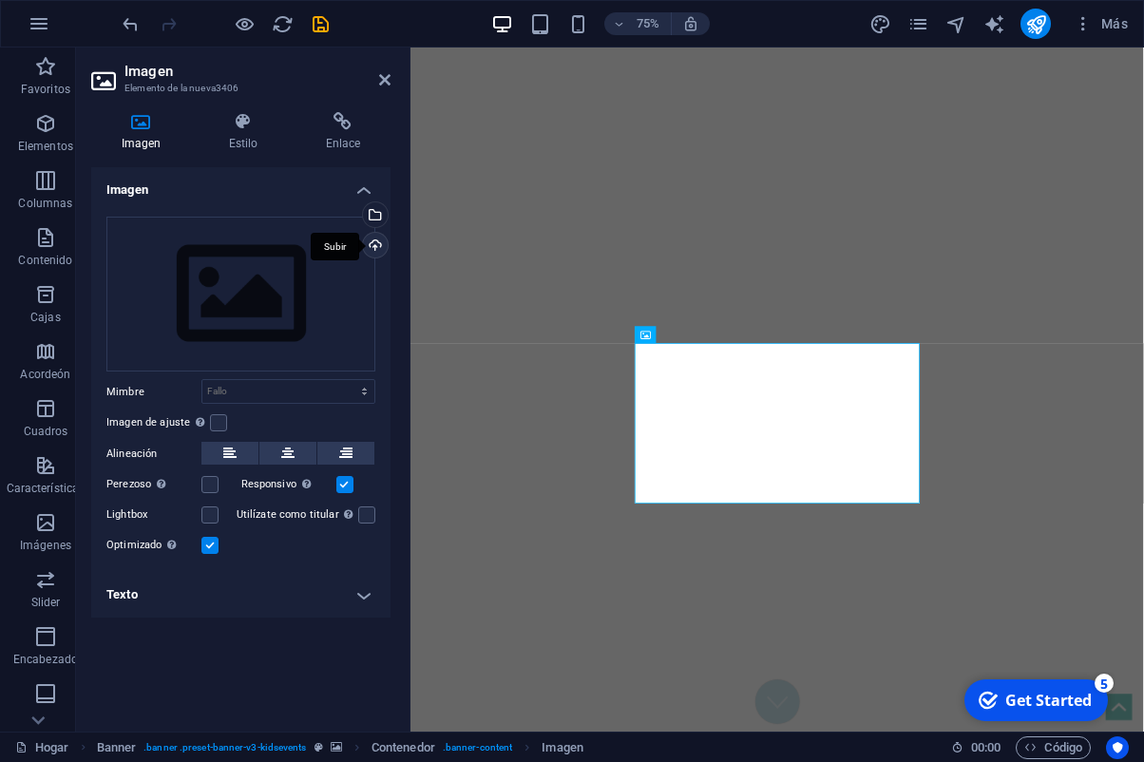
click at [376, 245] on div "Subir" at bounding box center [373, 247] width 29 height 29
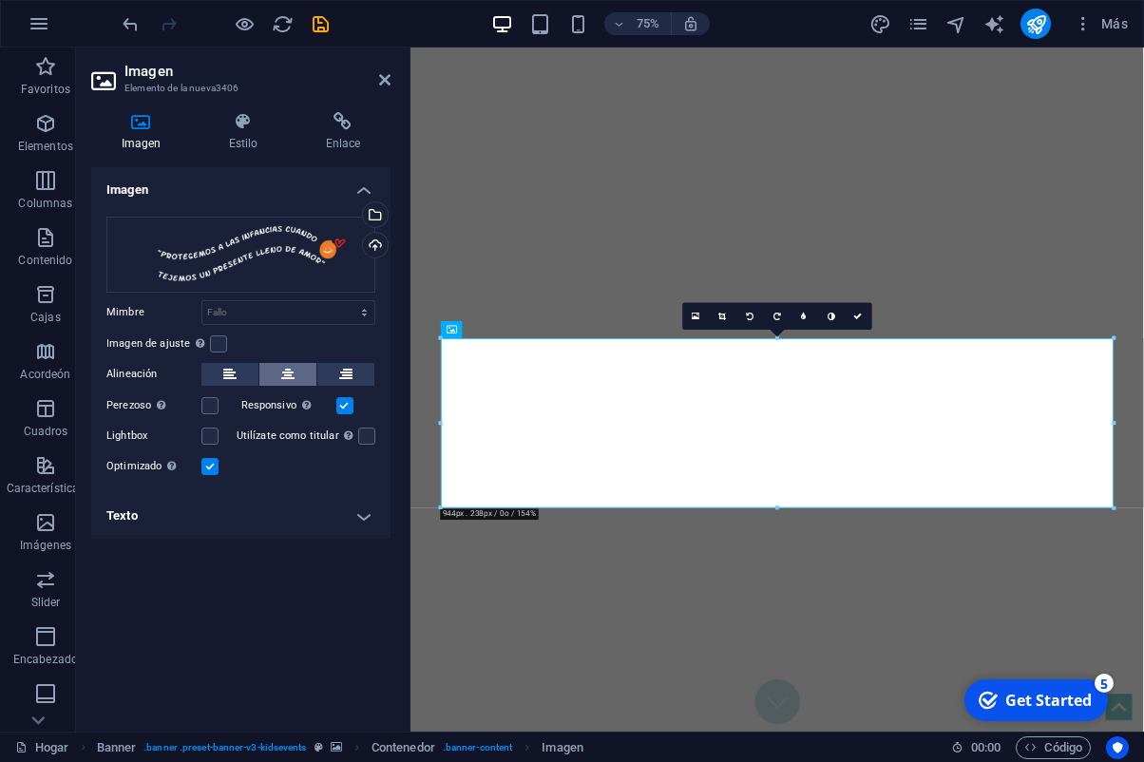
click at [294, 380] on icon at bounding box center [287, 374] width 13 height 23
click at [208, 408] on label at bounding box center [209, 405] width 17 height 17
click at [0, 0] on input "Perezoso Cargar imágenes después de que la página carga mejora la velocidad de …" at bounding box center [0, 0] width 0 height 0
click at [363, 438] on label at bounding box center [366, 436] width 17 height 17
click at [0, 0] on input "Utilízate como titular La imagen estará envuelta en un eslogan de H1. Util para…" at bounding box center [0, 0] width 0 height 0
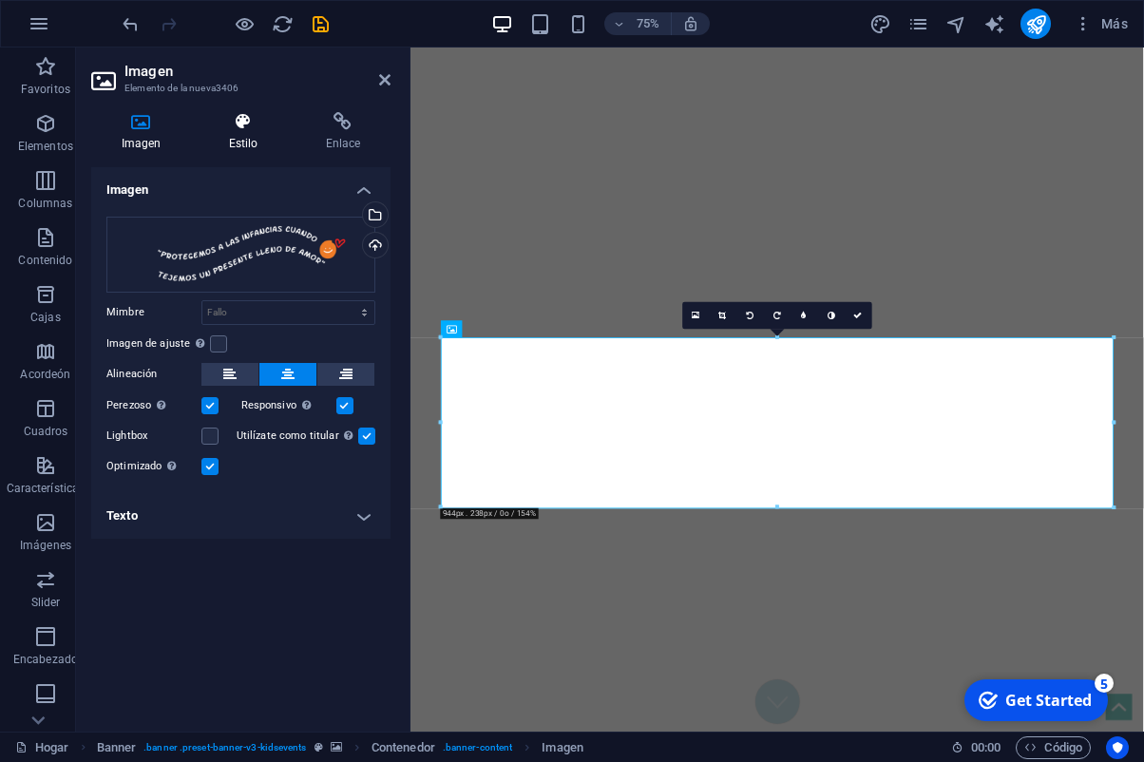
click at [250, 129] on icon at bounding box center [243, 121] width 89 height 19
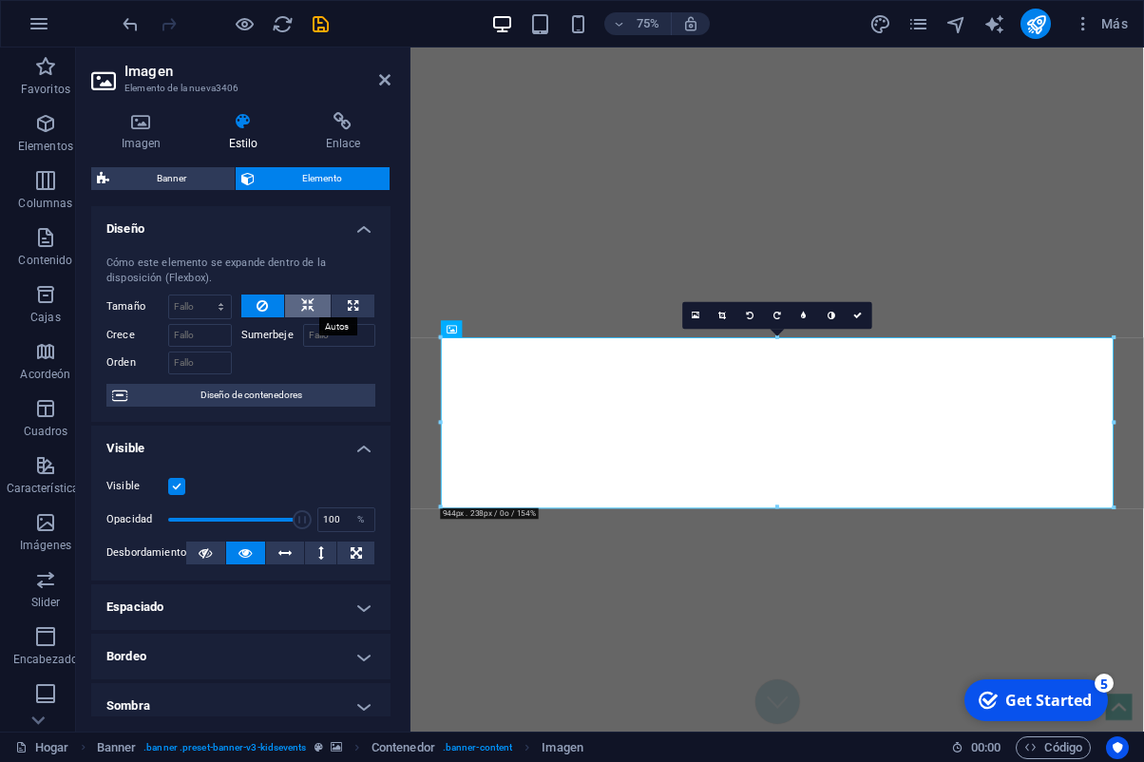
click at [314, 305] on icon at bounding box center [307, 306] width 13 height 23
click at [339, 303] on button at bounding box center [353, 306] width 43 height 23
type input "100"
select select "%"
click at [257, 307] on button at bounding box center [263, 306] width 44 height 23
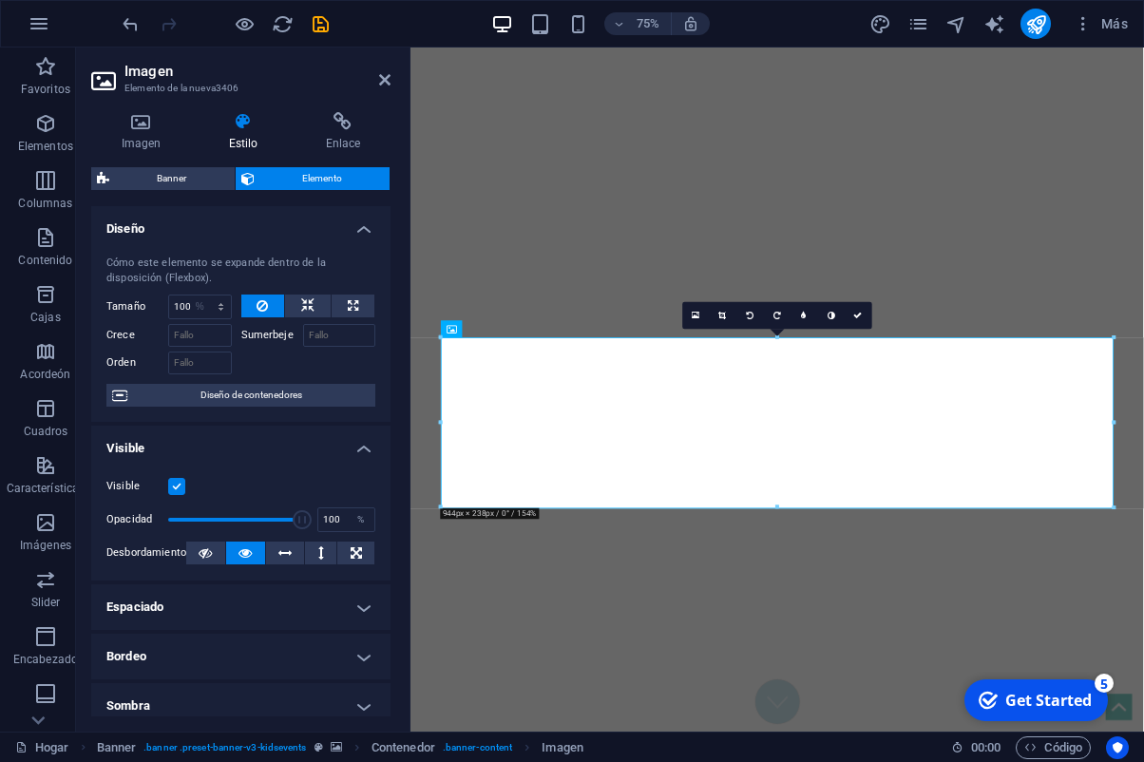
select select "DISABLED_OPTION_VALUE"
click at [294, 309] on button at bounding box center [308, 306] width 46 height 23
click at [259, 307] on icon at bounding box center [262, 306] width 11 height 23
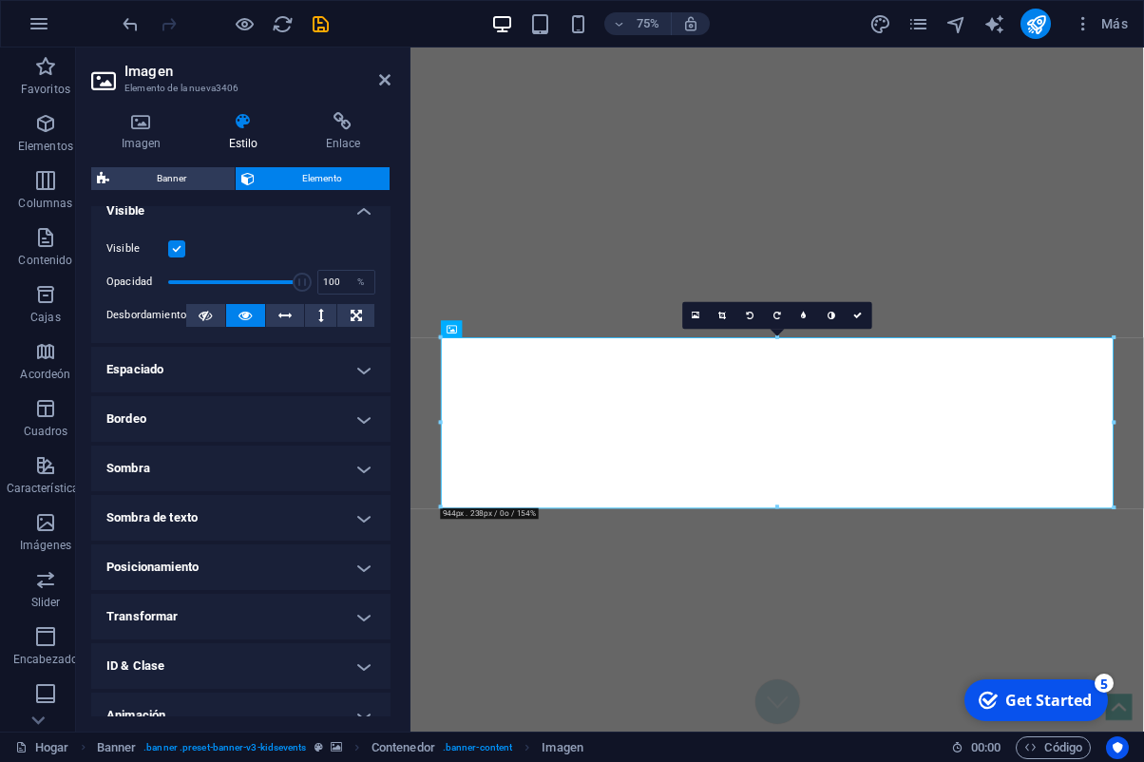
scroll to position [227, 0]
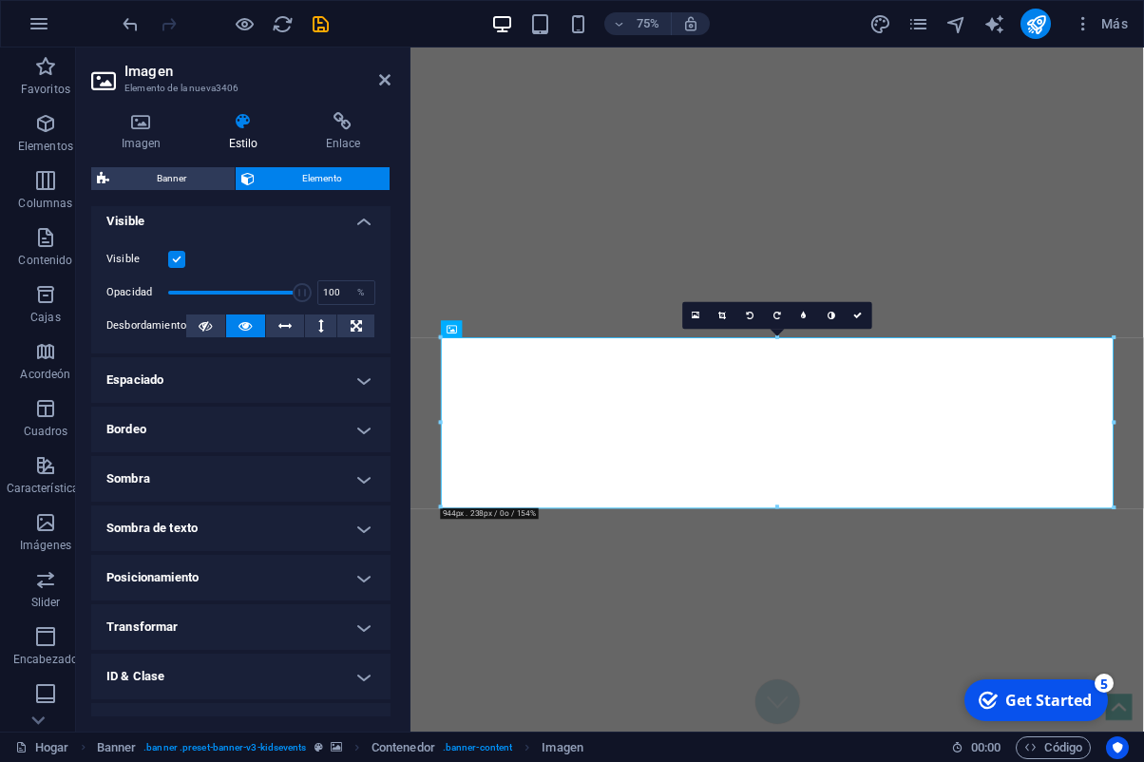
click at [323, 628] on h4 "Transformar" at bounding box center [240, 627] width 299 height 46
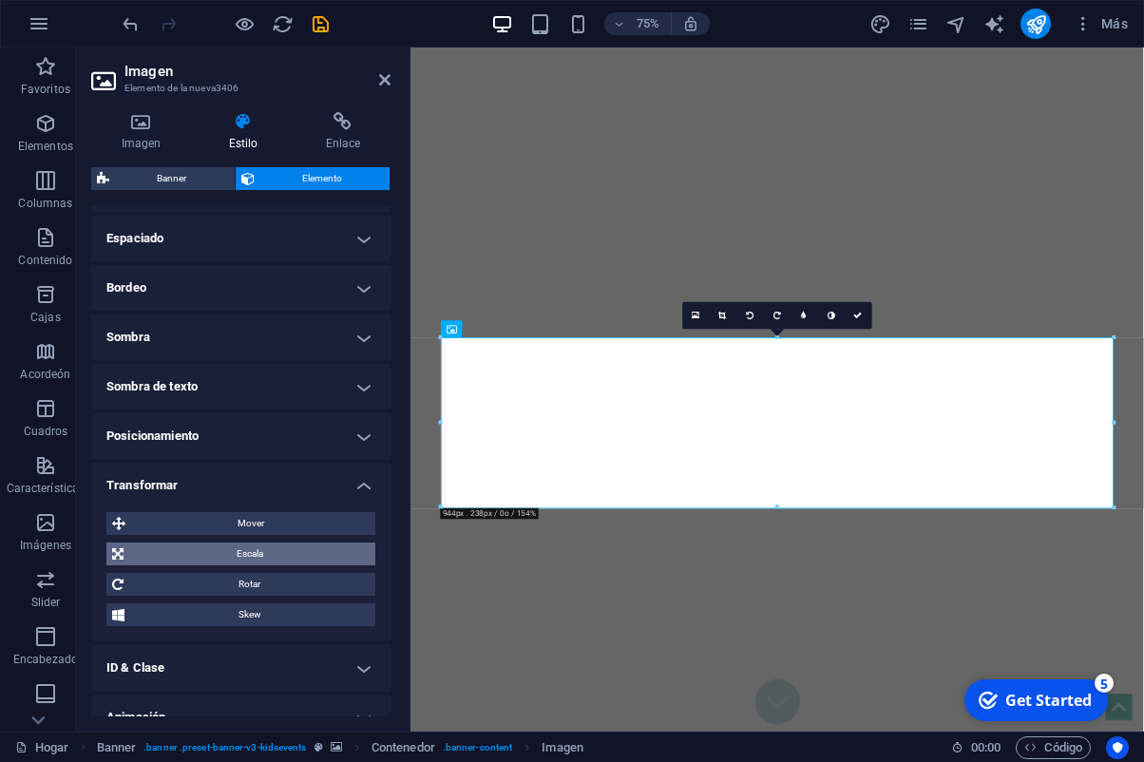
scroll to position [371, 0]
click at [276, 556] on span "Escala" at bounding box center [249, 552] width 240 height 23
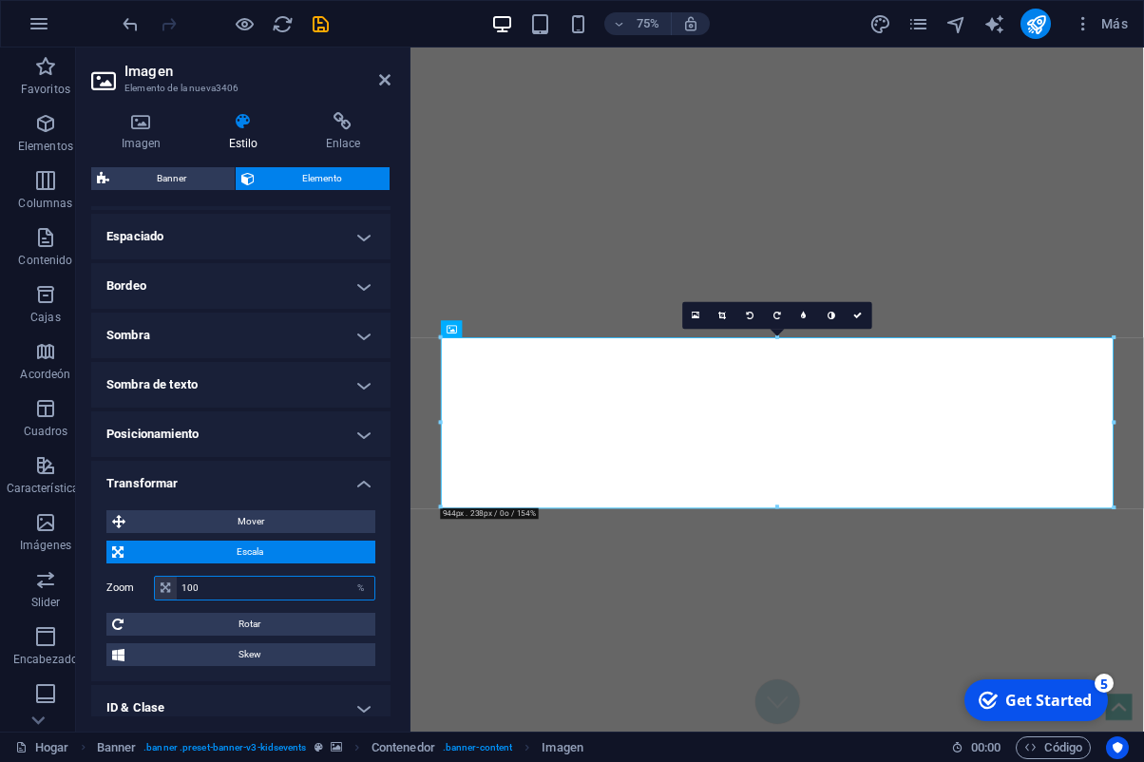
click at [218, 584] on input "100" at bounding box center [276, 588] width 198 height 23
click at [194, 588] on input "100" at bounding box center [276, 588] width 198 height 23
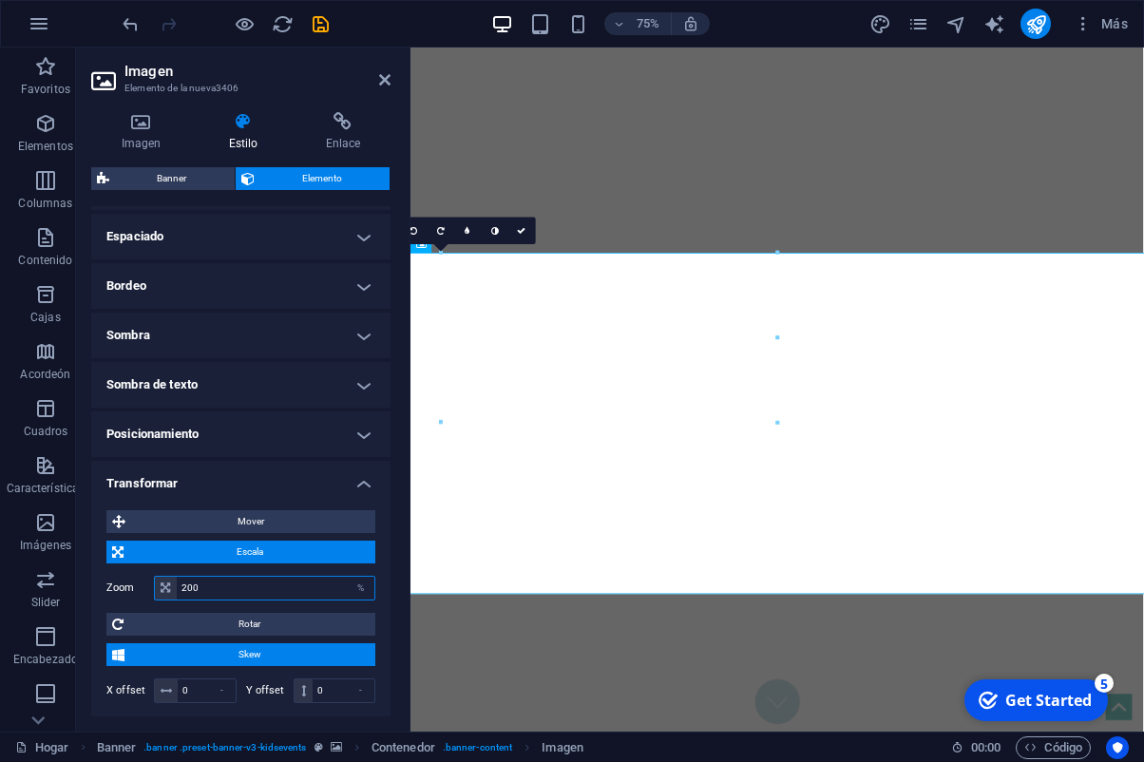
drag, startPoint x: 193, startPoint y: 588, endPoint x: 178, endPoint y: 588, distance: 15.2
click at [178, 588] on input "200" at bounding box center [276, 588] width 198 height 23
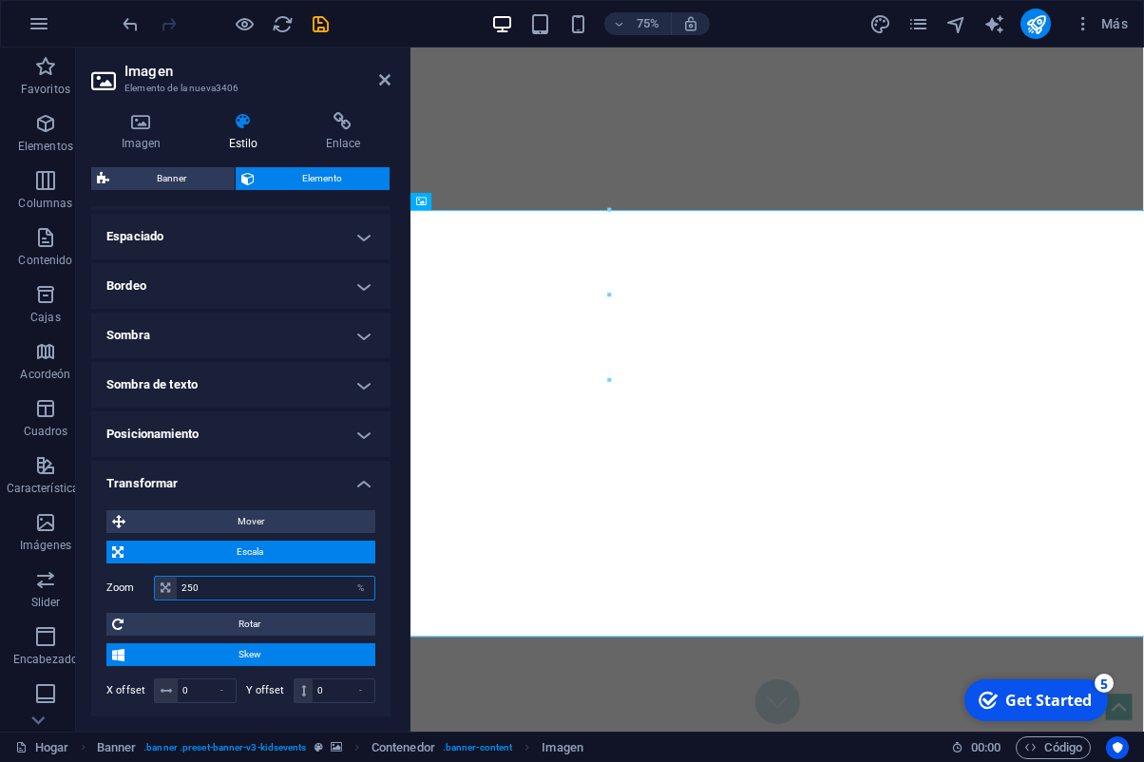
click at [185, 586] on input "250" at bounding box center [276, 588] width 198 height 23
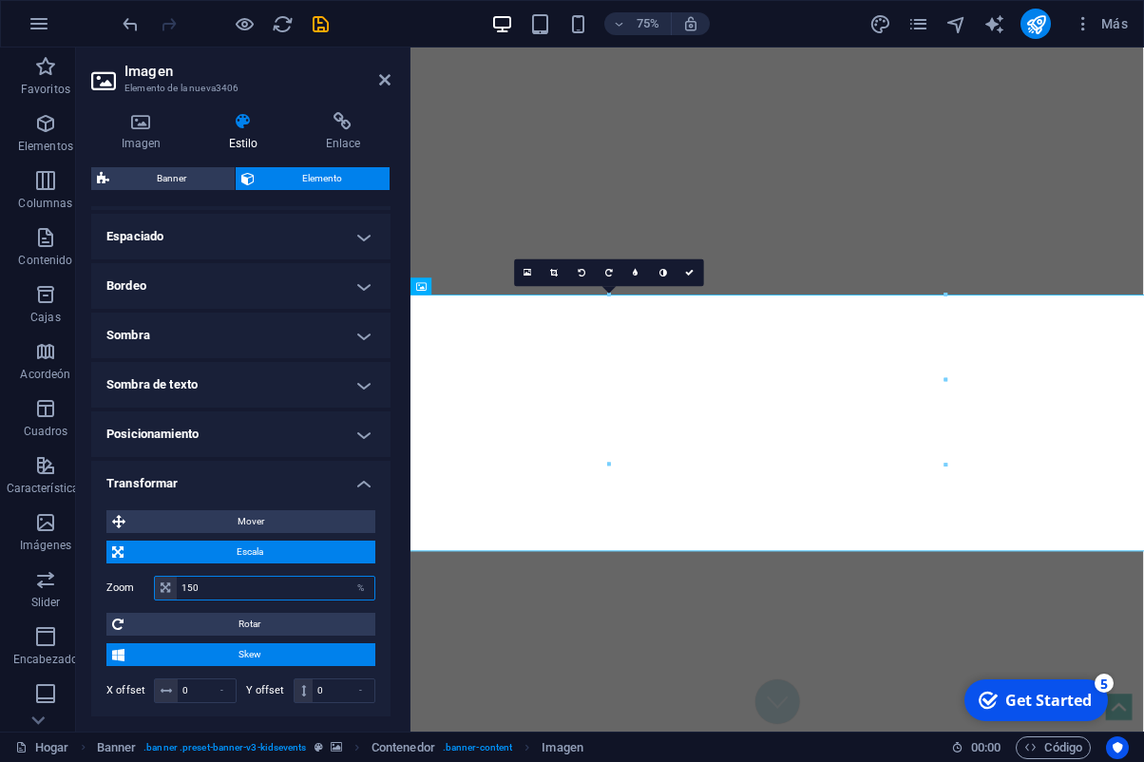
click at [193, 585] on input "150" at bounding box center [276, 588] width 198 height 23
type input "100"
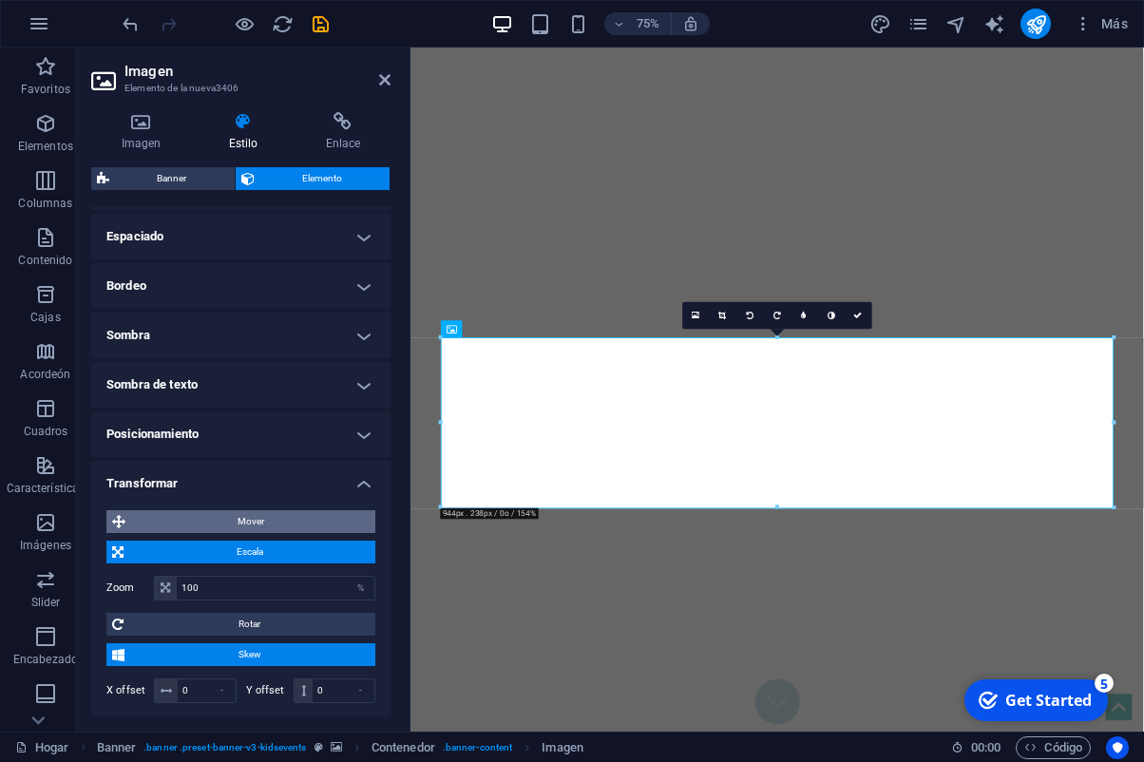
click at [250, 519] on span "Mover" at bounding box center [250, 521] width 239 height 23
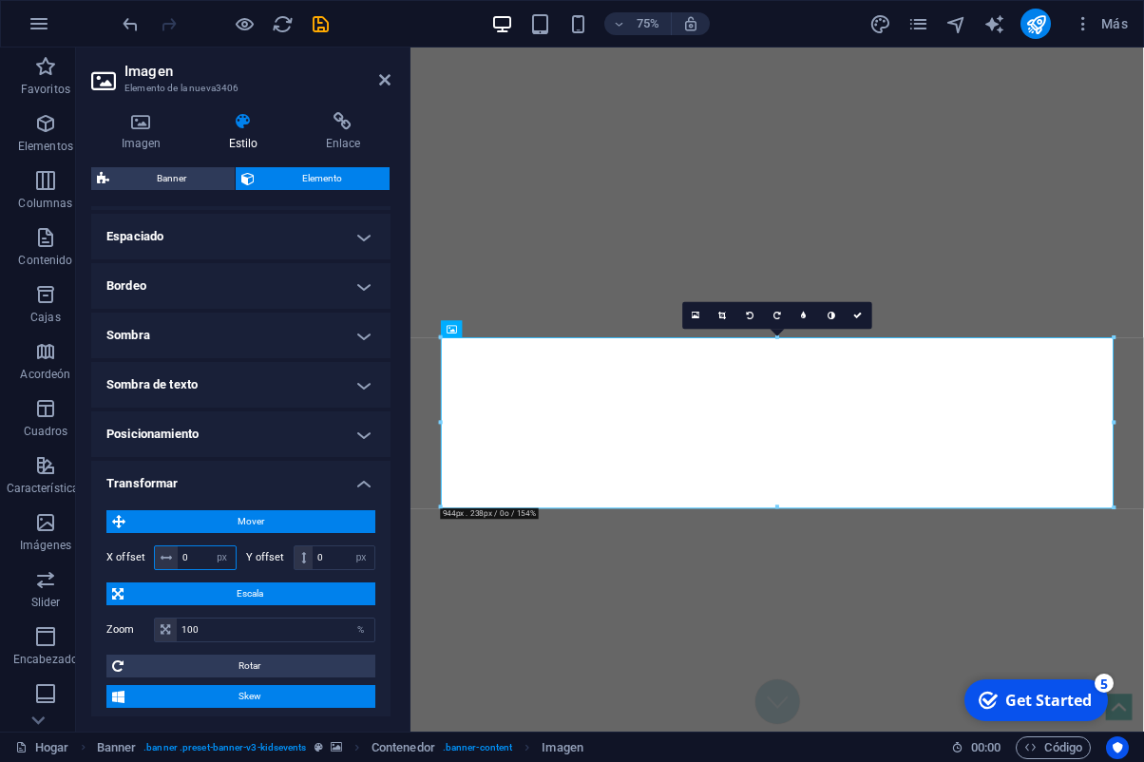
click at [186, 560] on input "0" at bounding box center [207, 557] width 58 height 23
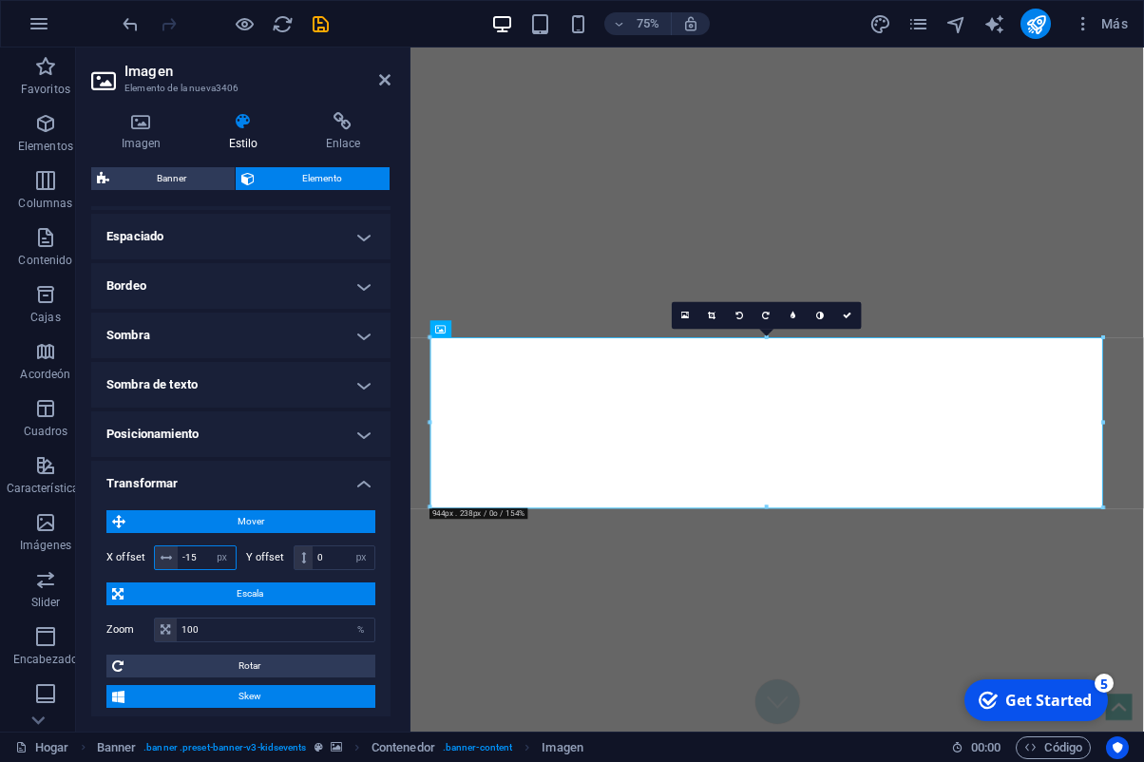
click at [200, 553] on input "-15" at bounding box center [207, 557] width 58 height 23
type input "-100"
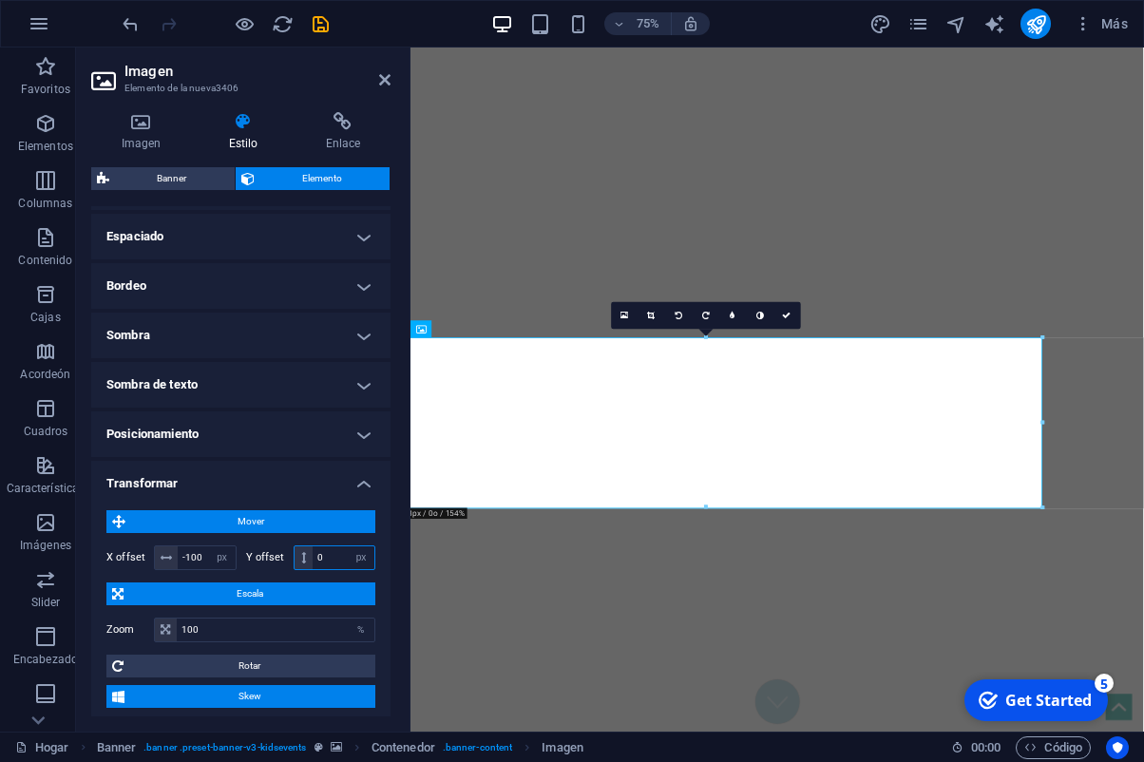
click at [333, 561] on input "0" at bounding box center [344, 557] width 62 height 23
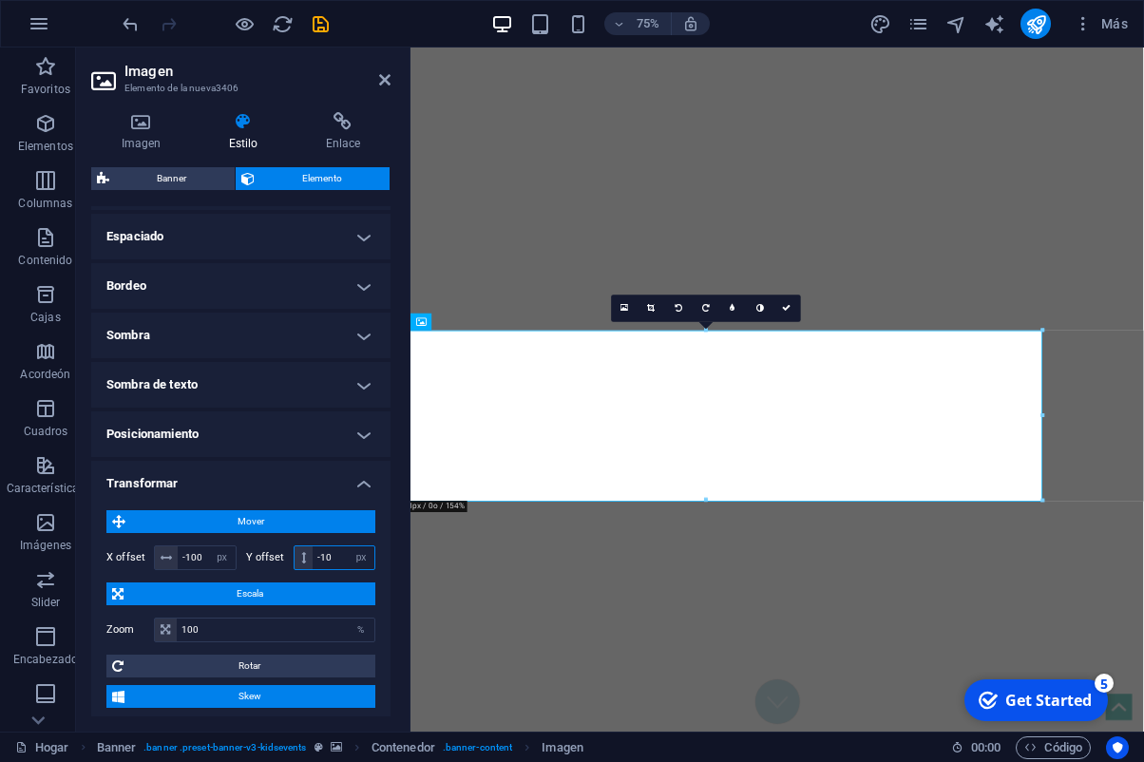
type input "-1"
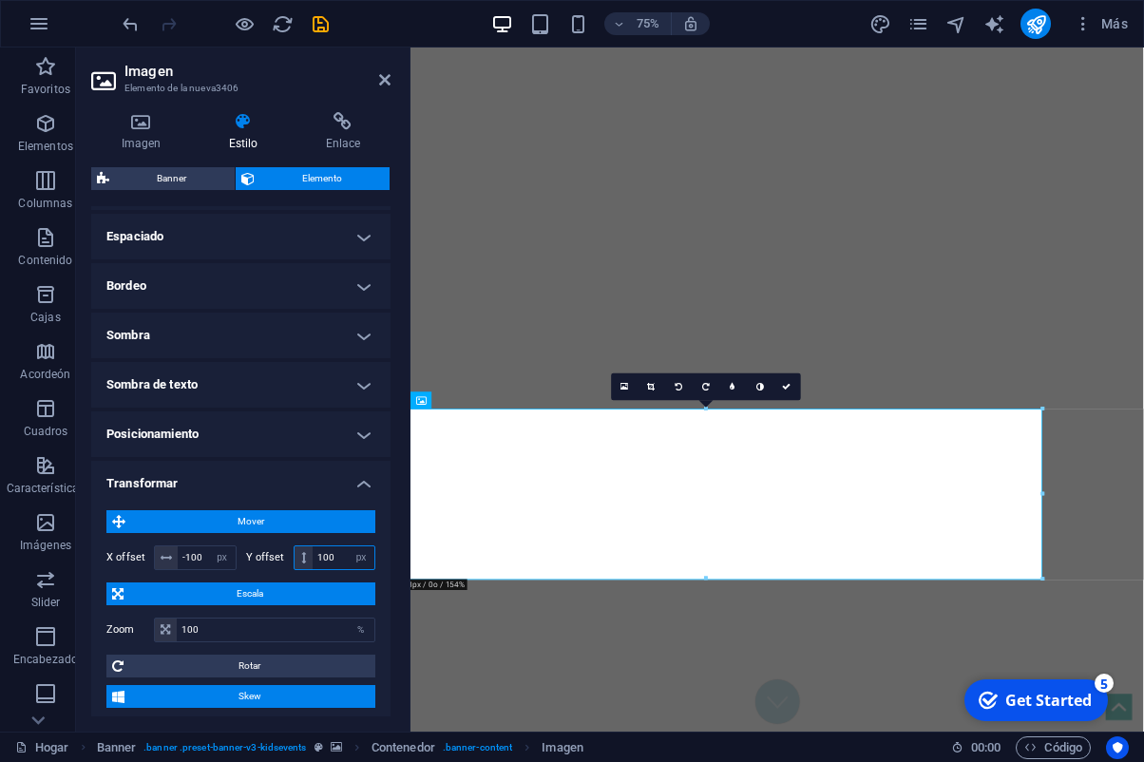
click at [322, 558] on input "100" at bounding box center [344, 557] width 62 height 23
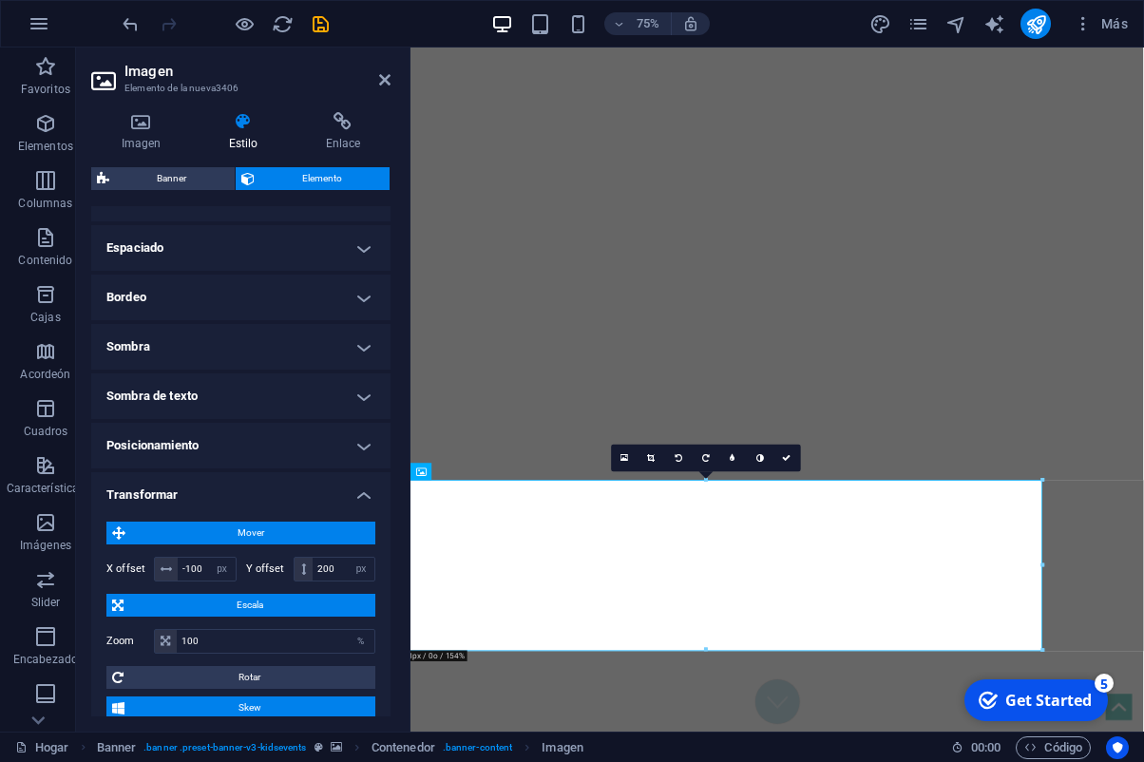
scroll to position [358, 0]
drag, startPoint x: 323, startPoint y: 566, endPoint x: 374, endPoint y: 573, distance: 50.8
click at [326, 567] on input "200" at bounding box center [344, 570] width 62 height 23
type input "250"
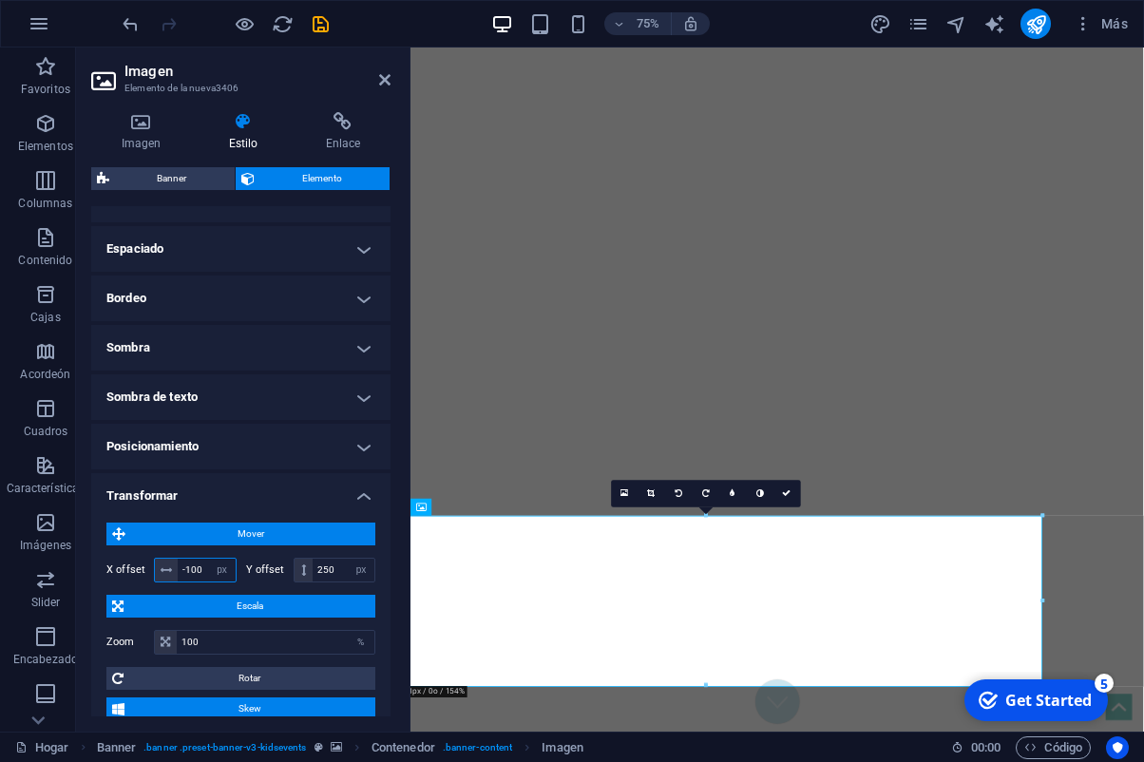
click at [196, 567] on input "-100" at bounding box center [207, 570] width 58 height 23
type input "-150"
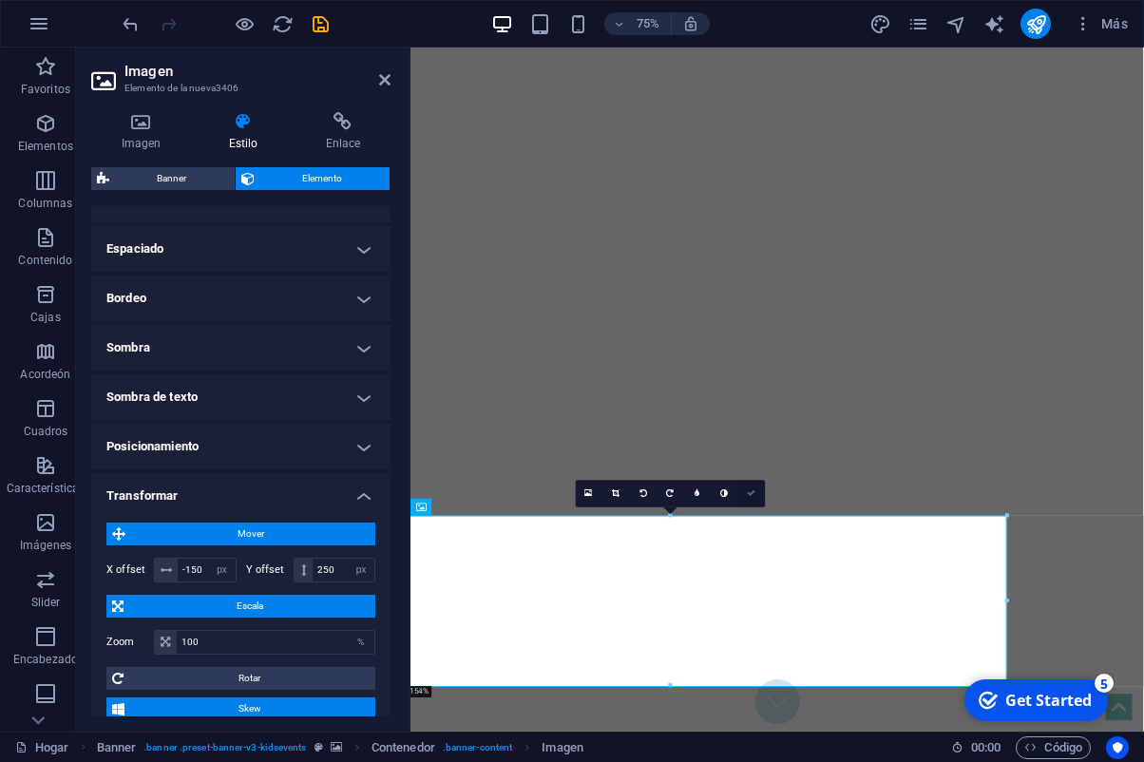
click at [757, 496] on link at bounding box center [752, 495] width 28 height 28
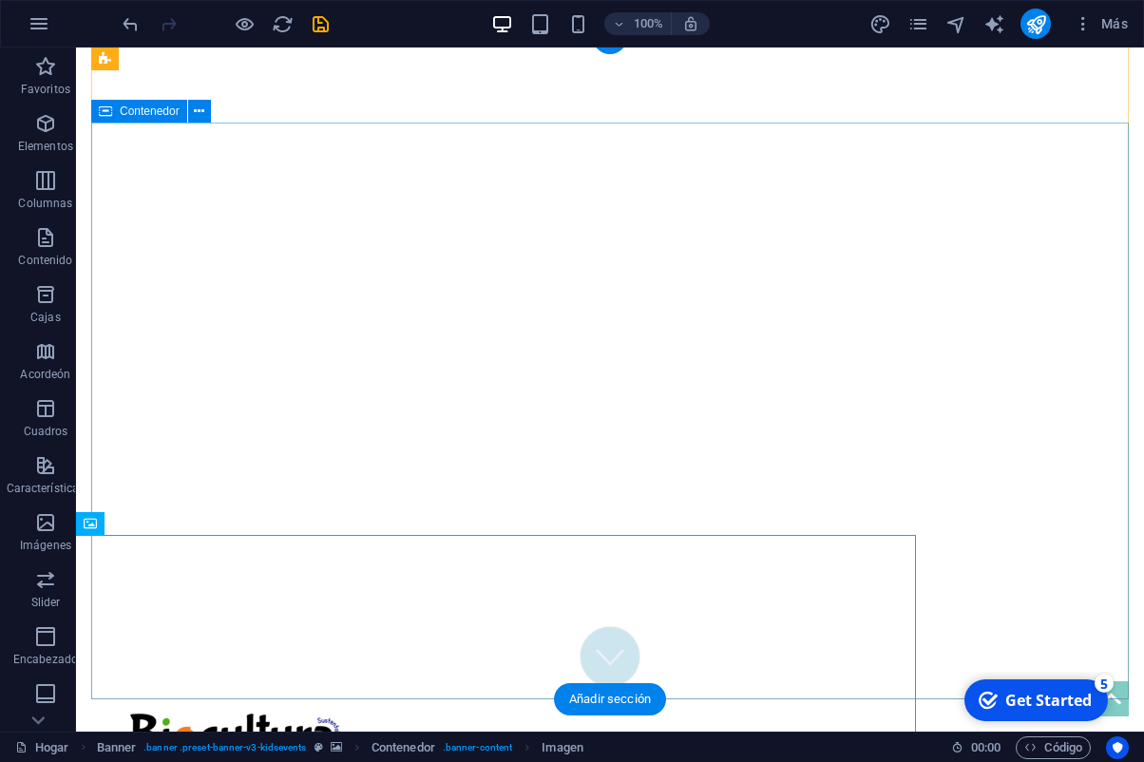
scroll to position [23, 0]
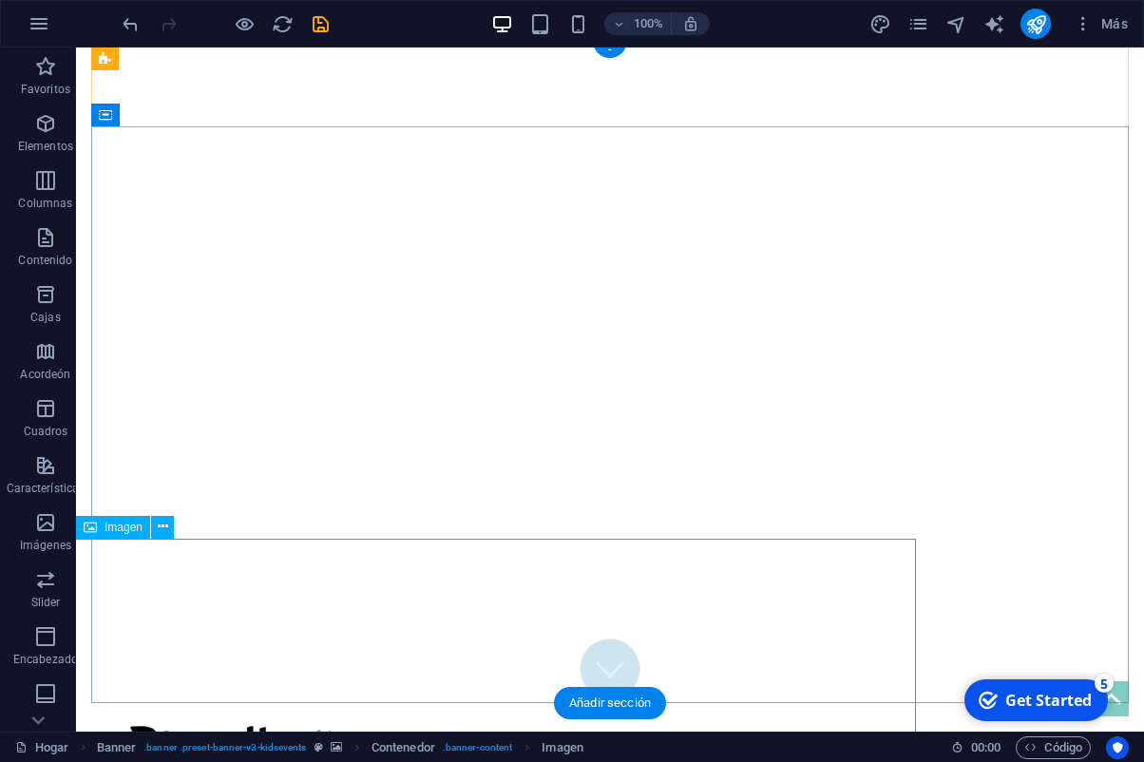
select select "px"
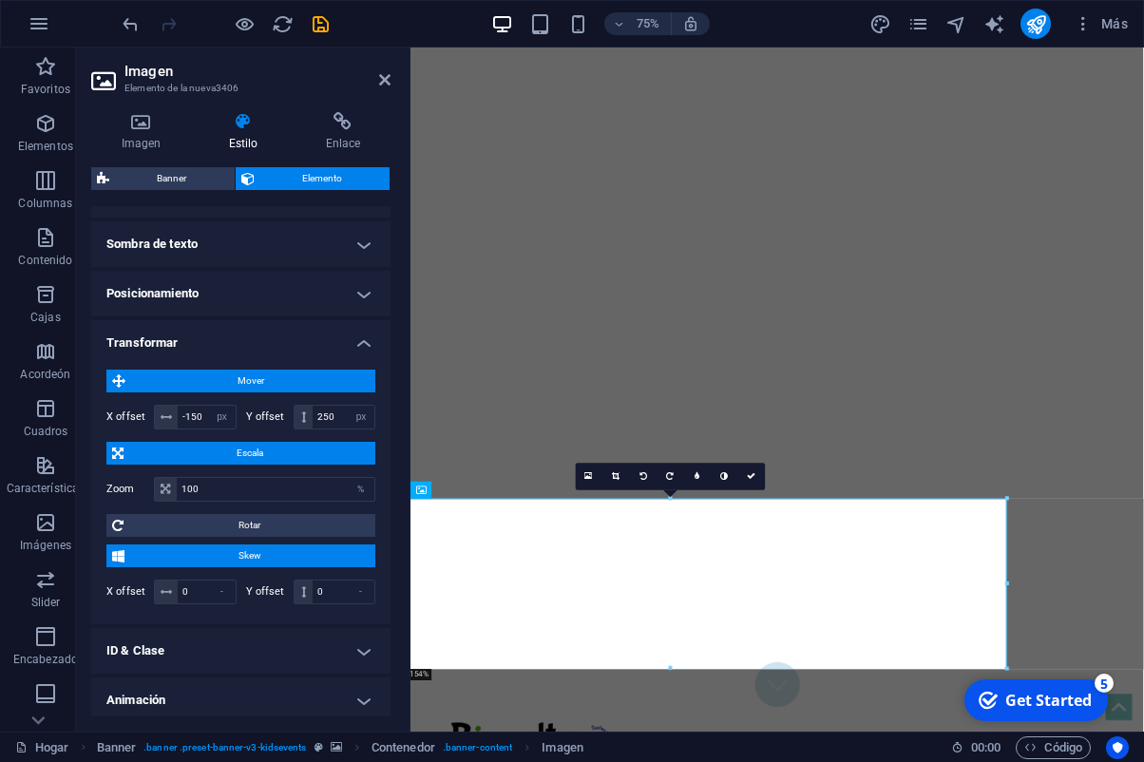
scroll to position [545, 0]
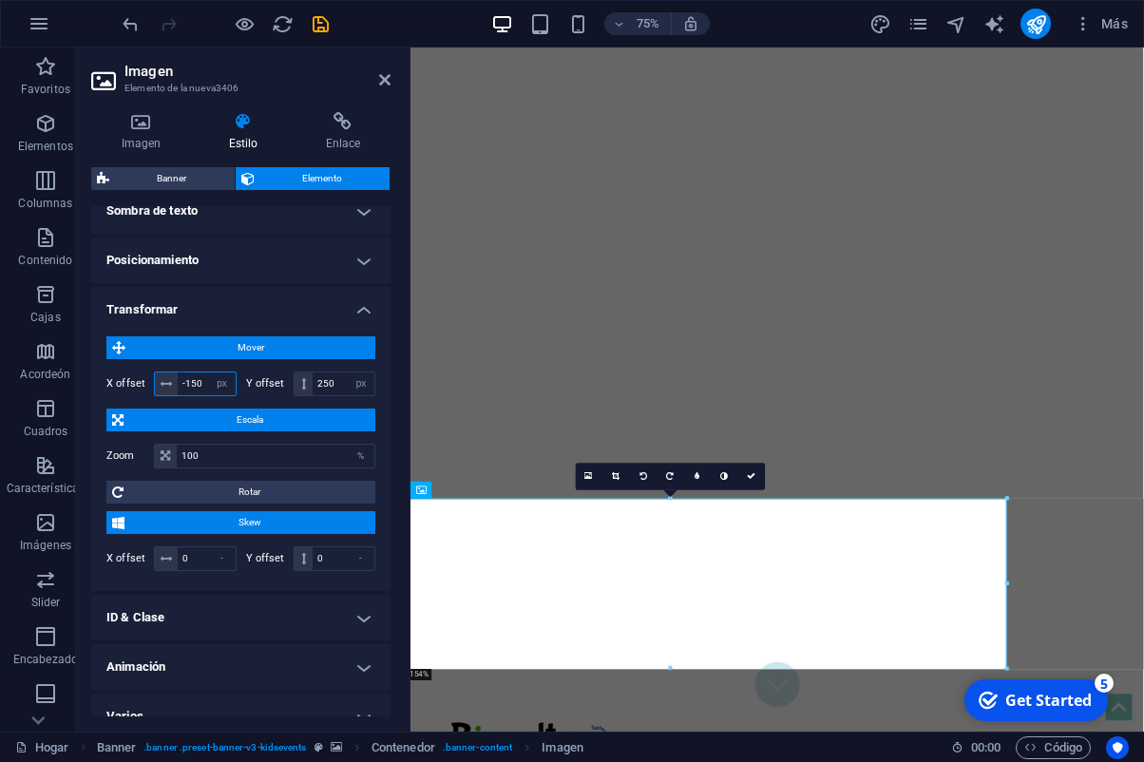
click at [197, 380] on input "-150" at bounding box center [207, 384] width 58 height 23
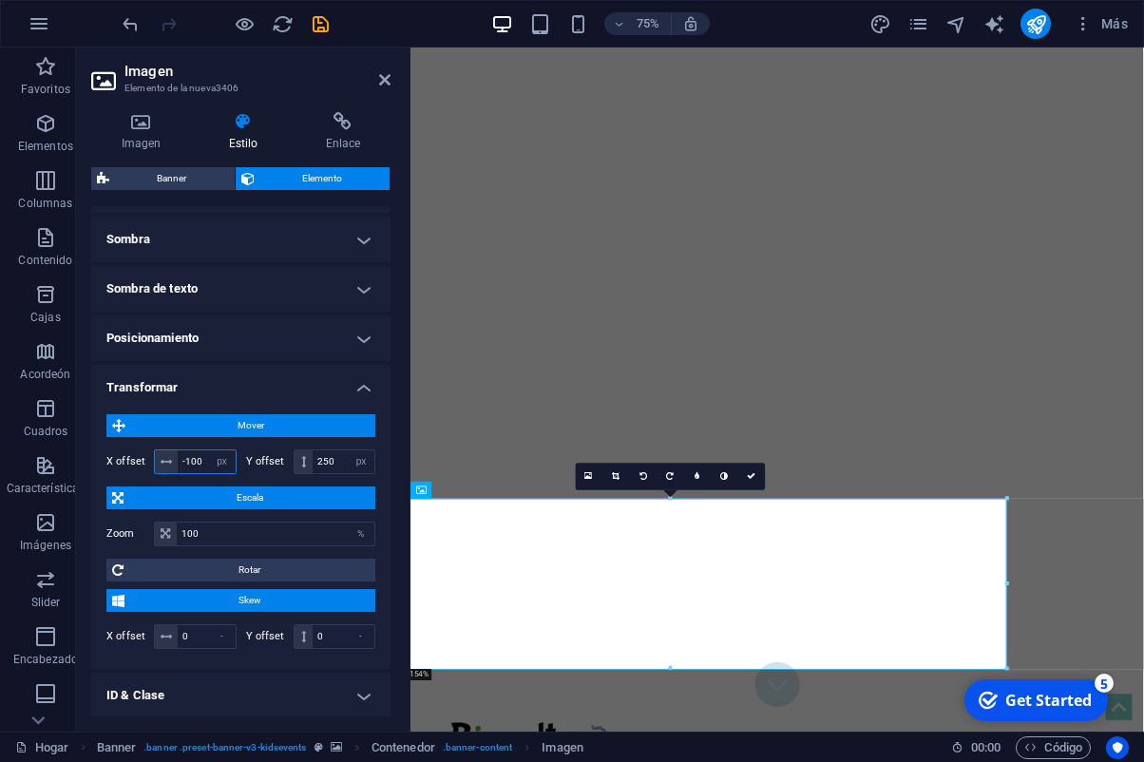
scroll to position [463, 0]
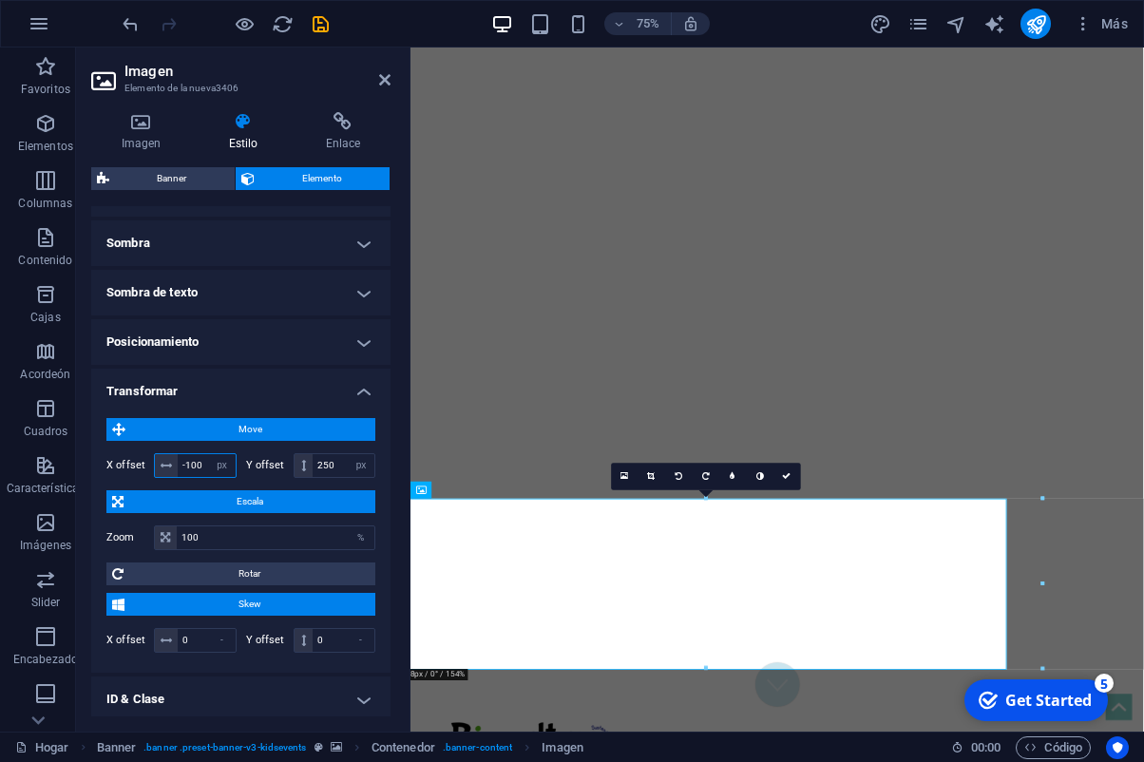
type input "-100"
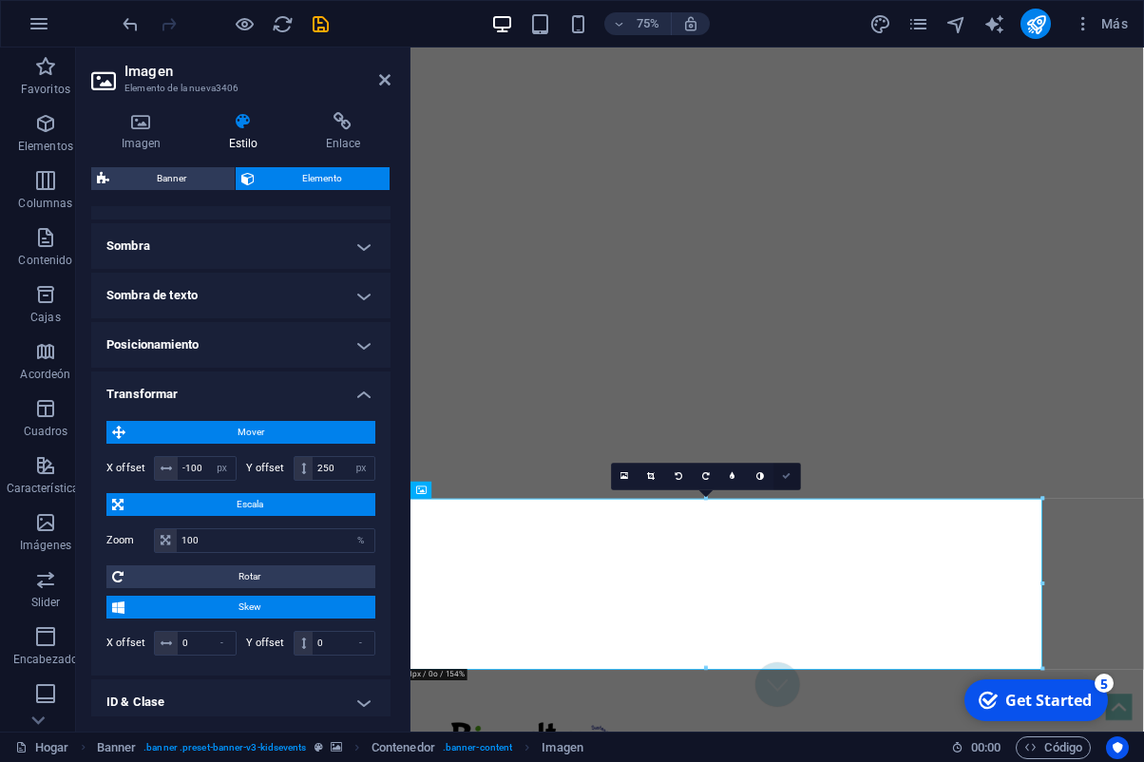
click at [786, 474] on icon at bounding box center [787, 476] width 9 height 9
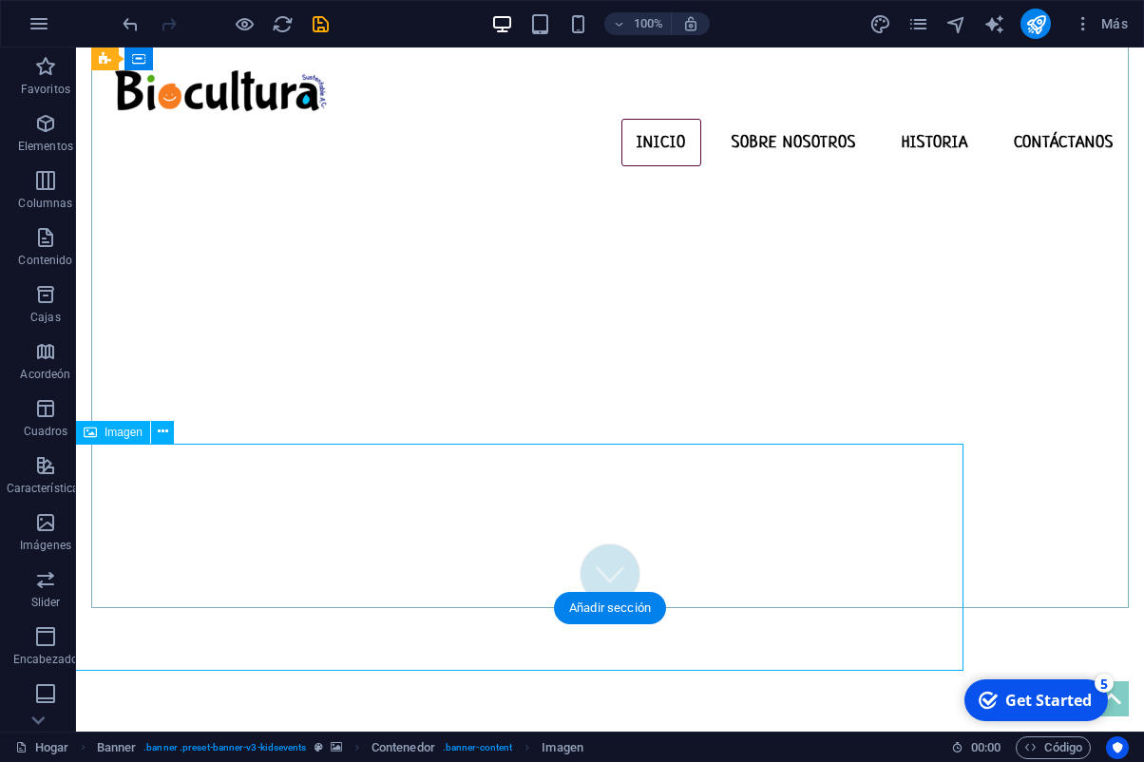
scroll to position [103, 0]
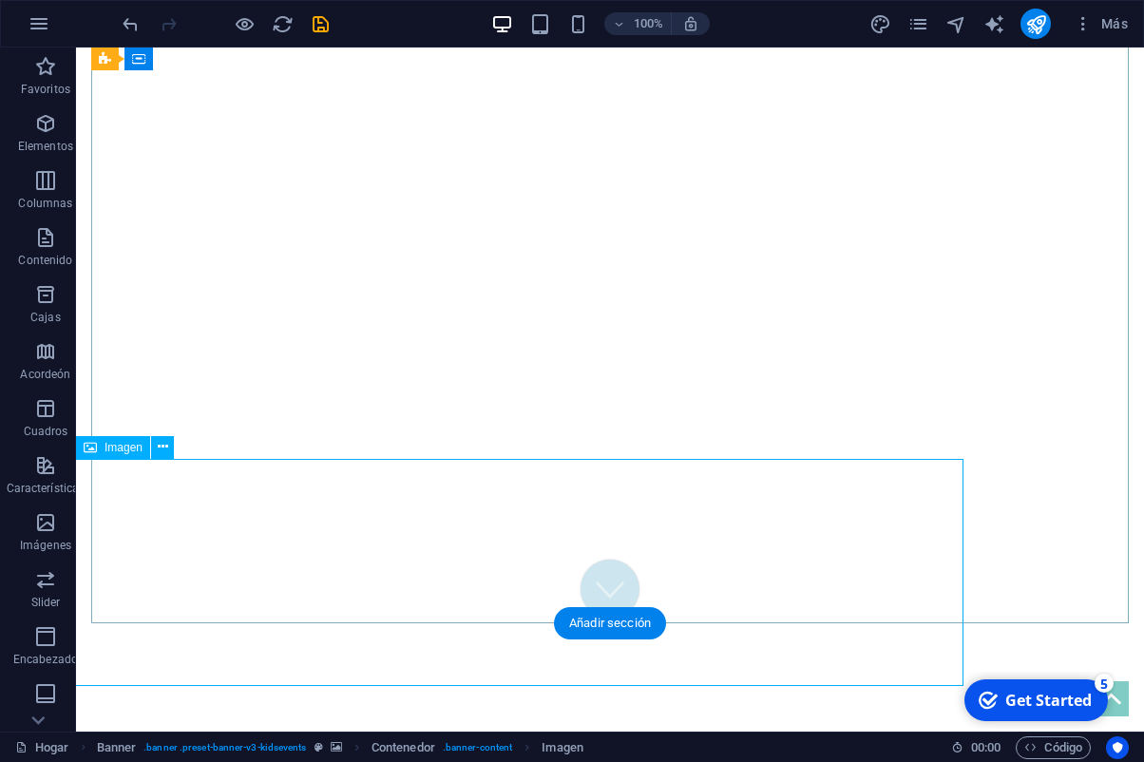
select select "px"
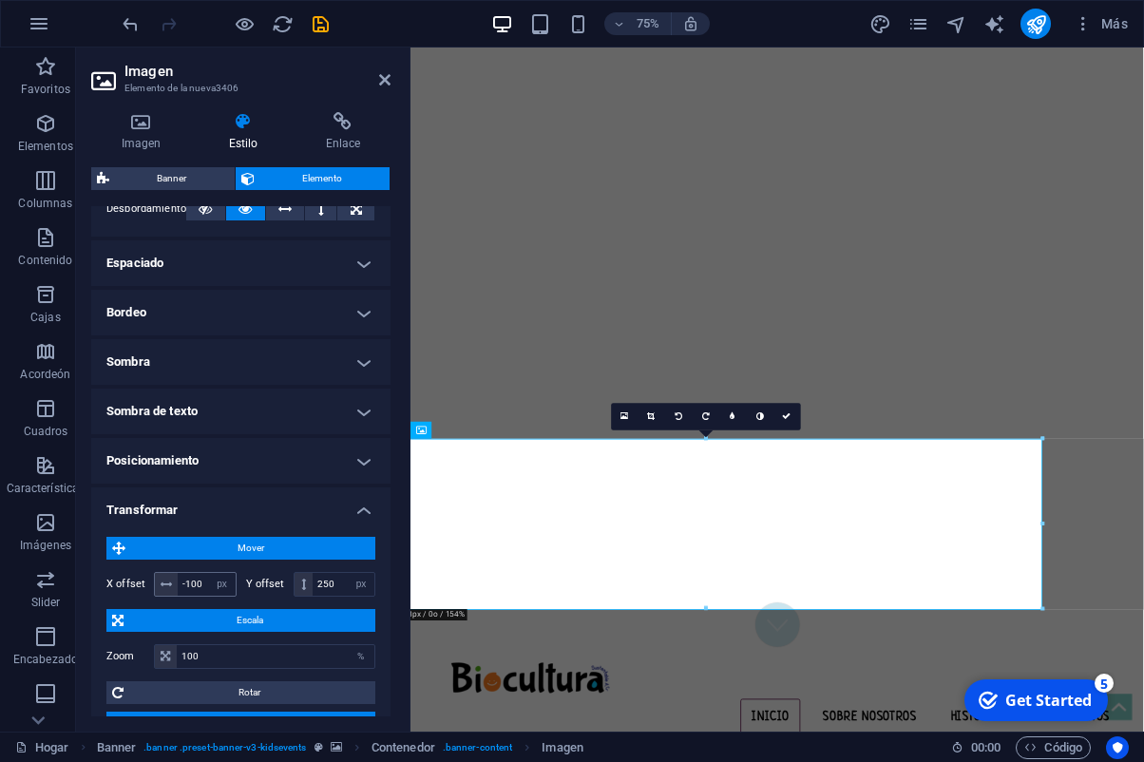
scroll to position [348, 0]
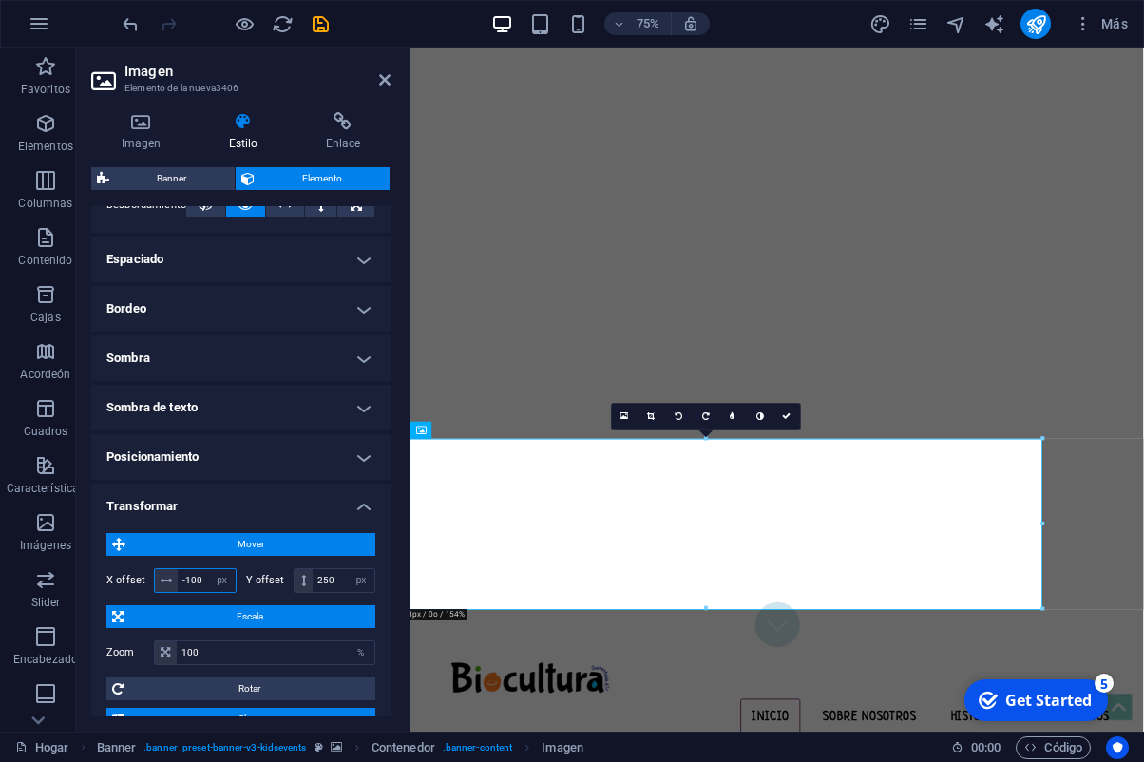
click at [198, 581] on input "-100" at bounding box center [207, 580] width 58 height 23
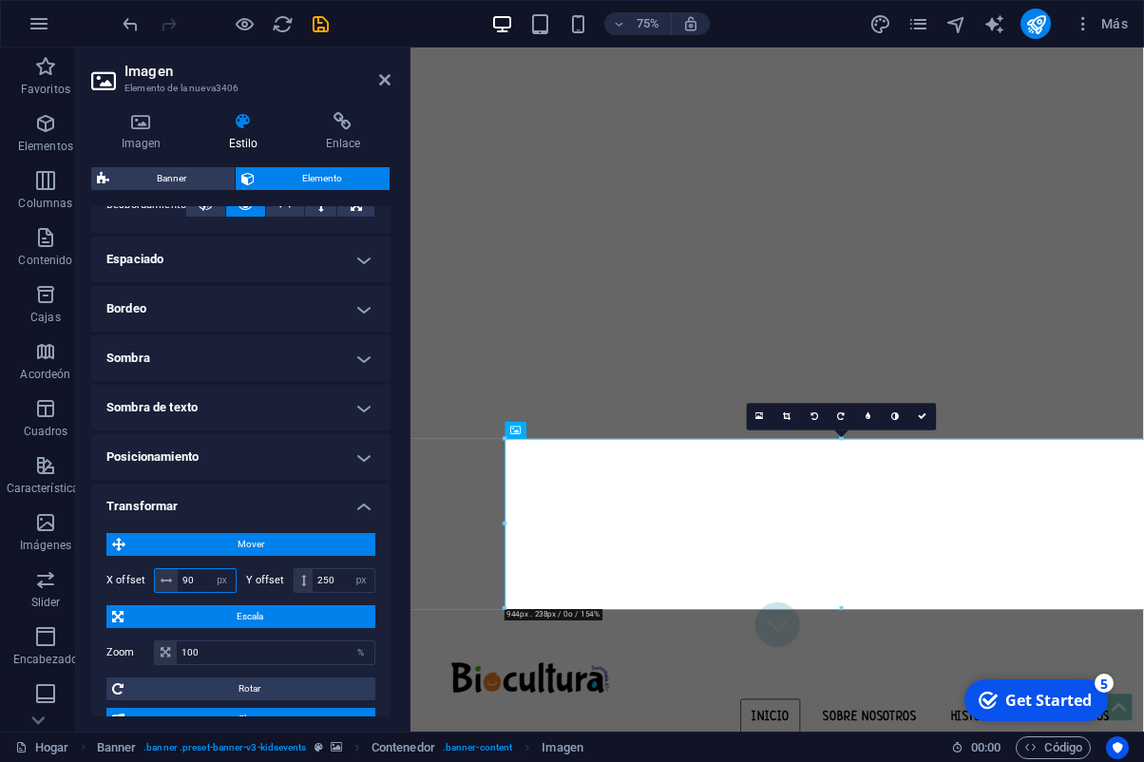
click at [183, 577] on input "90" at bounding box center [207, 580] width 58 height 23
type input "-90"
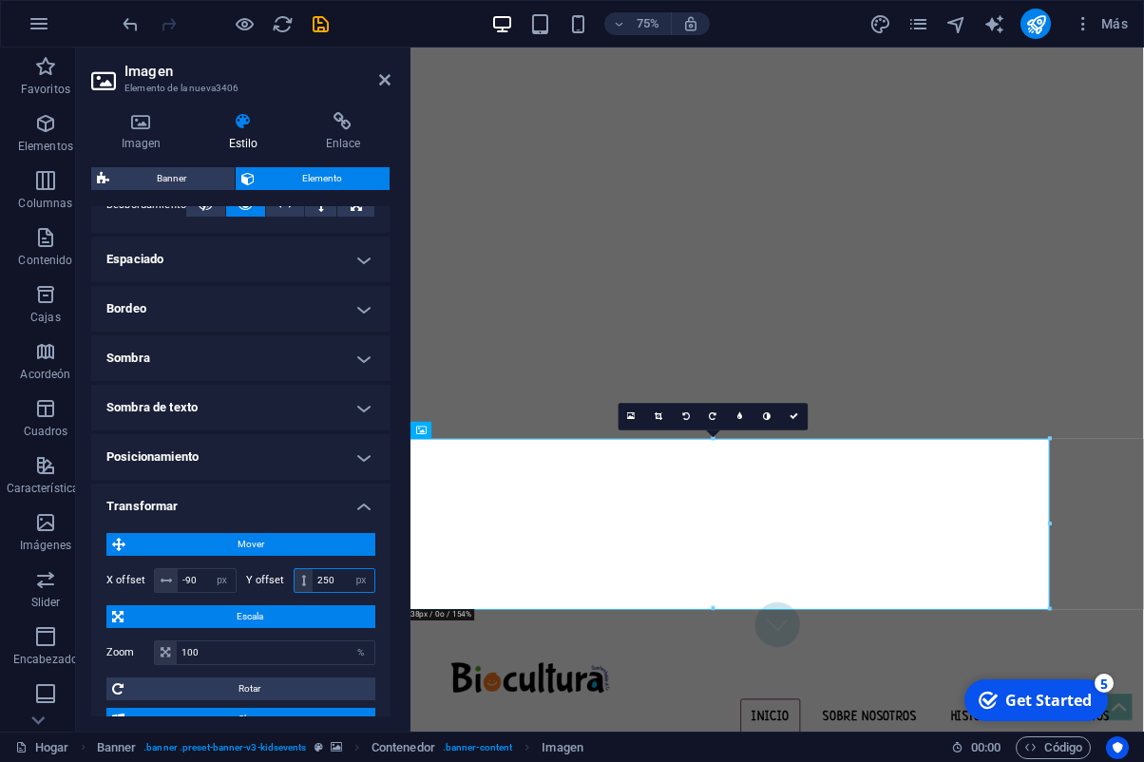
click at [322, 579] on input "250" at bounding box center [344, 580] width 62 height 23
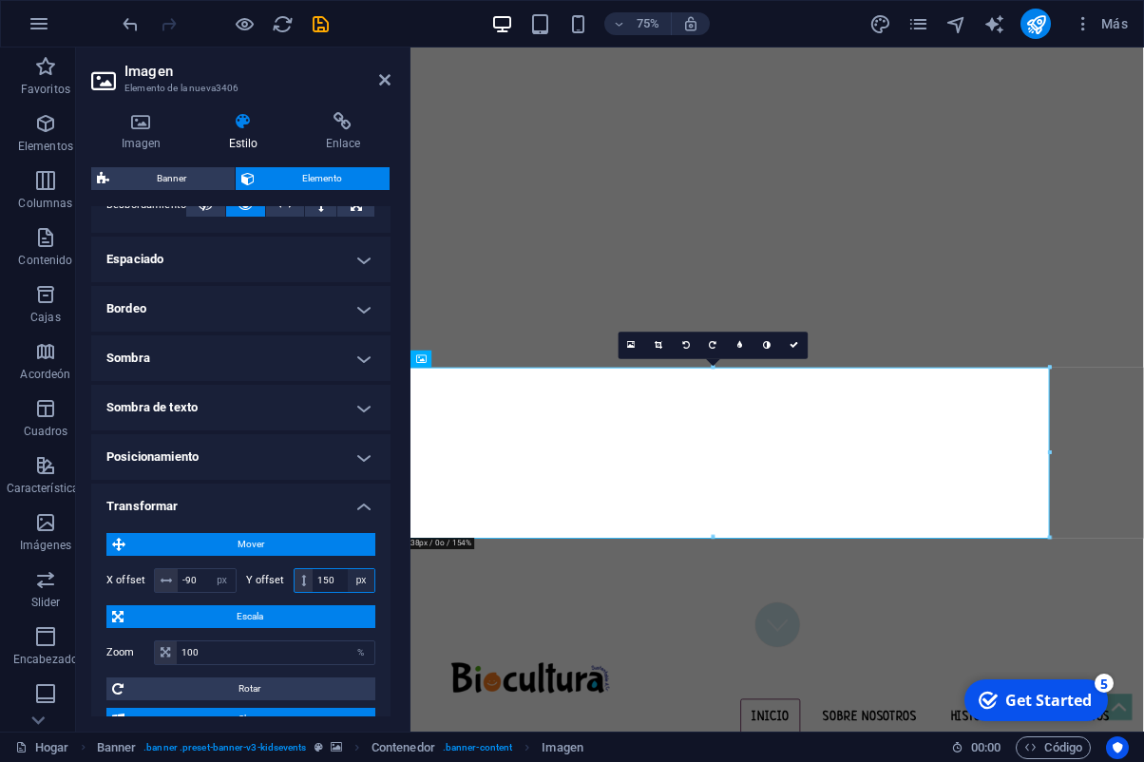
type input "150"
click at [795, 354] on link at bounding box center [795, 347] width 28 height 28
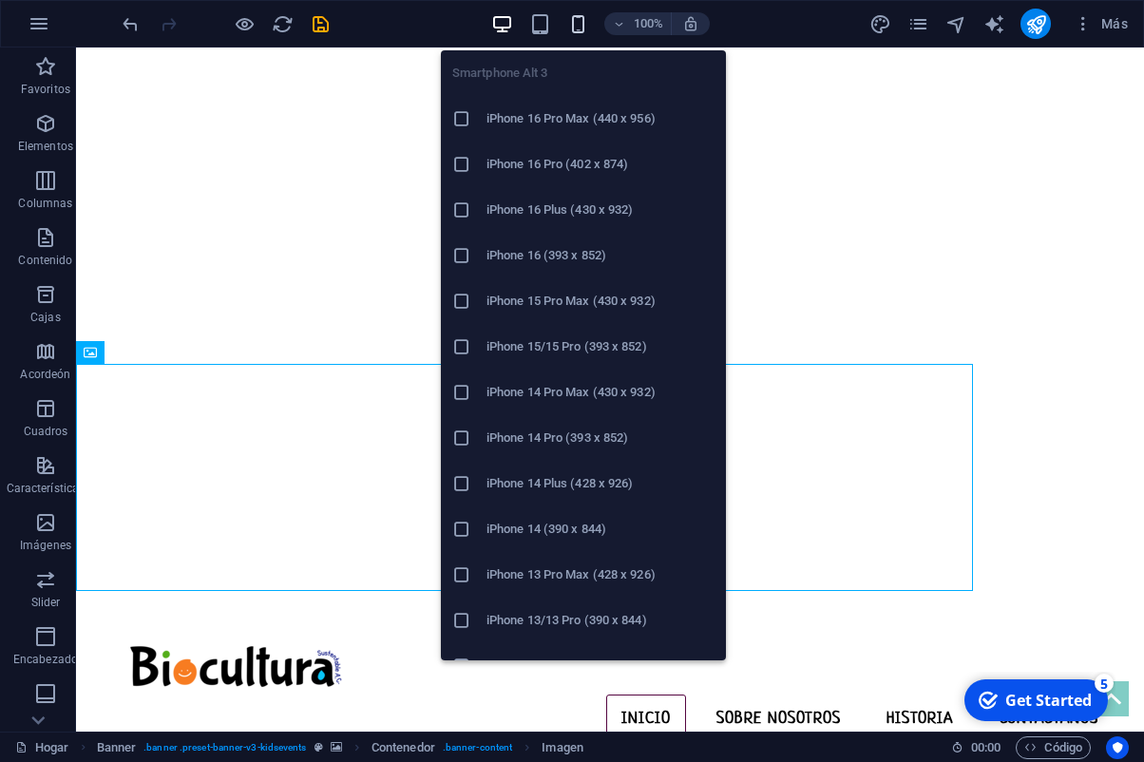
click at [578, 28] on icon "button" at bounding box center [578, 24] width 22 height 22
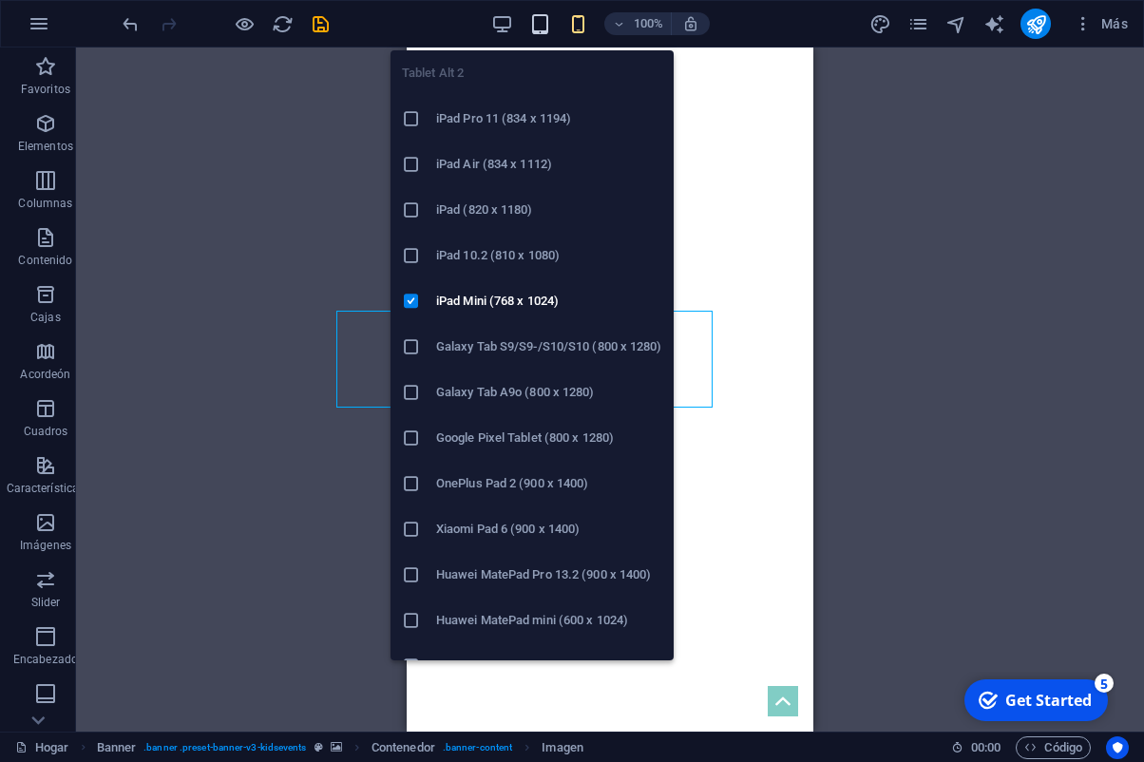
click at [540, 23] on icon "button" at bounding box center [540, 24] width 22 height 22
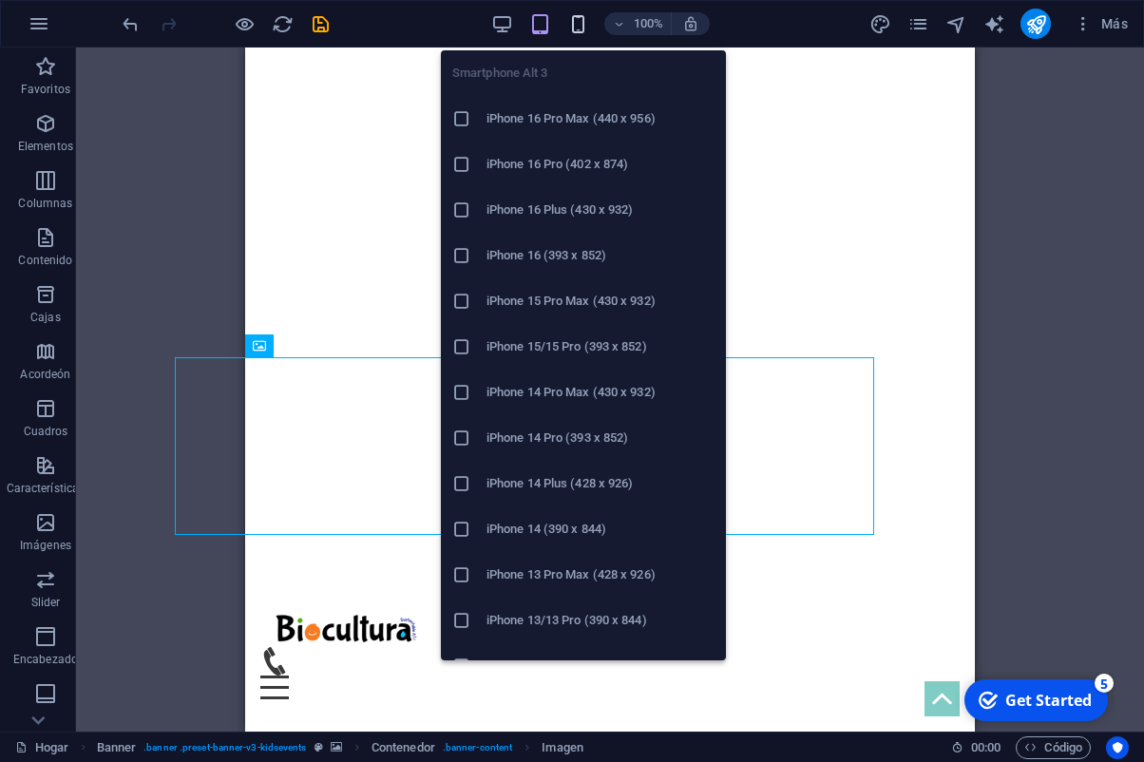
click at [578, 28] on icon "button" at bounding box center [578, 24] width 22 height 22
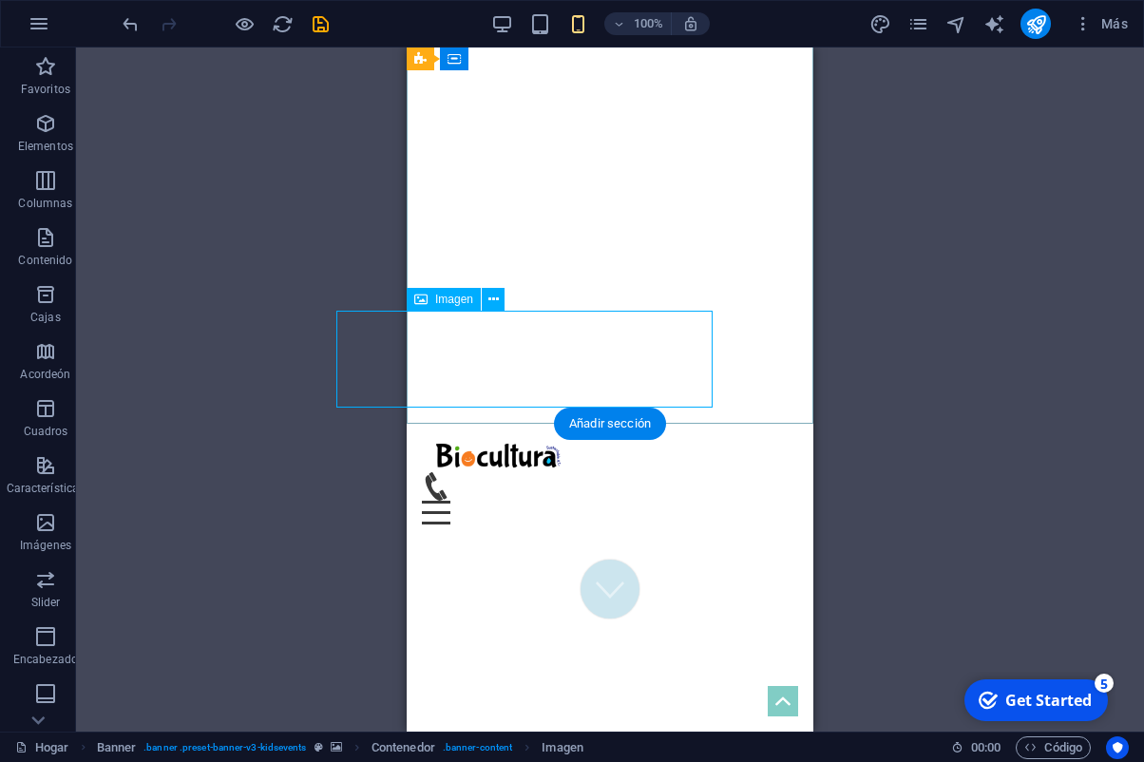
select select "px"
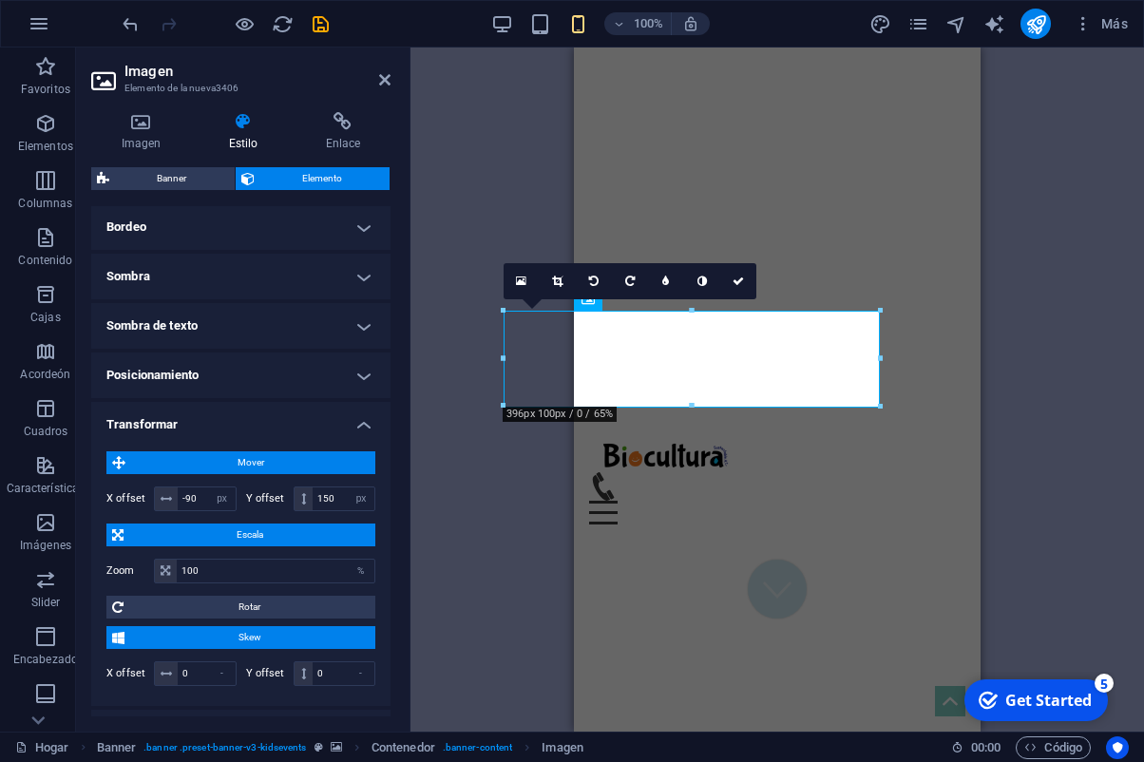
scroll to position [431, 0]
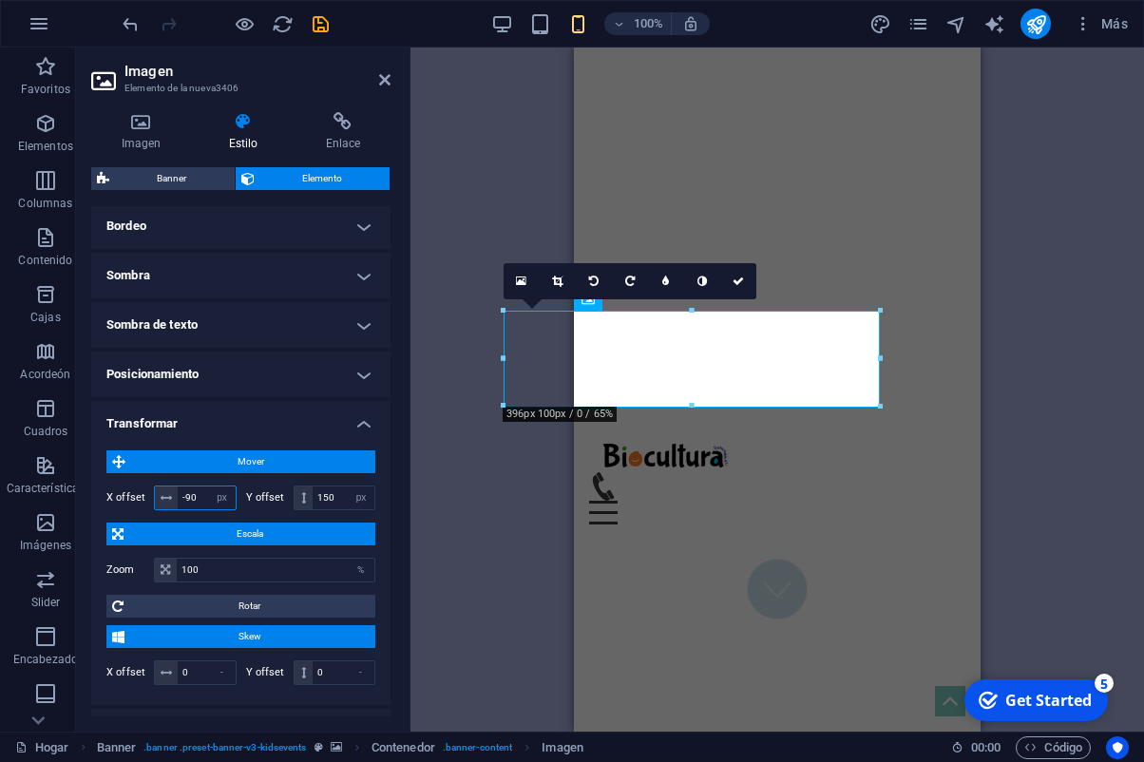
click at [191, 499] on input "-90" at bounding box center [207, 498] width 58 height 23
drag, startPoint x: 189, startPoint y: 496, endPoint x: 217, endPoint y: 505, distance: 28.9
click at [190, 497] on input "-80" at bounding box center [207, 498] width 58 height 23
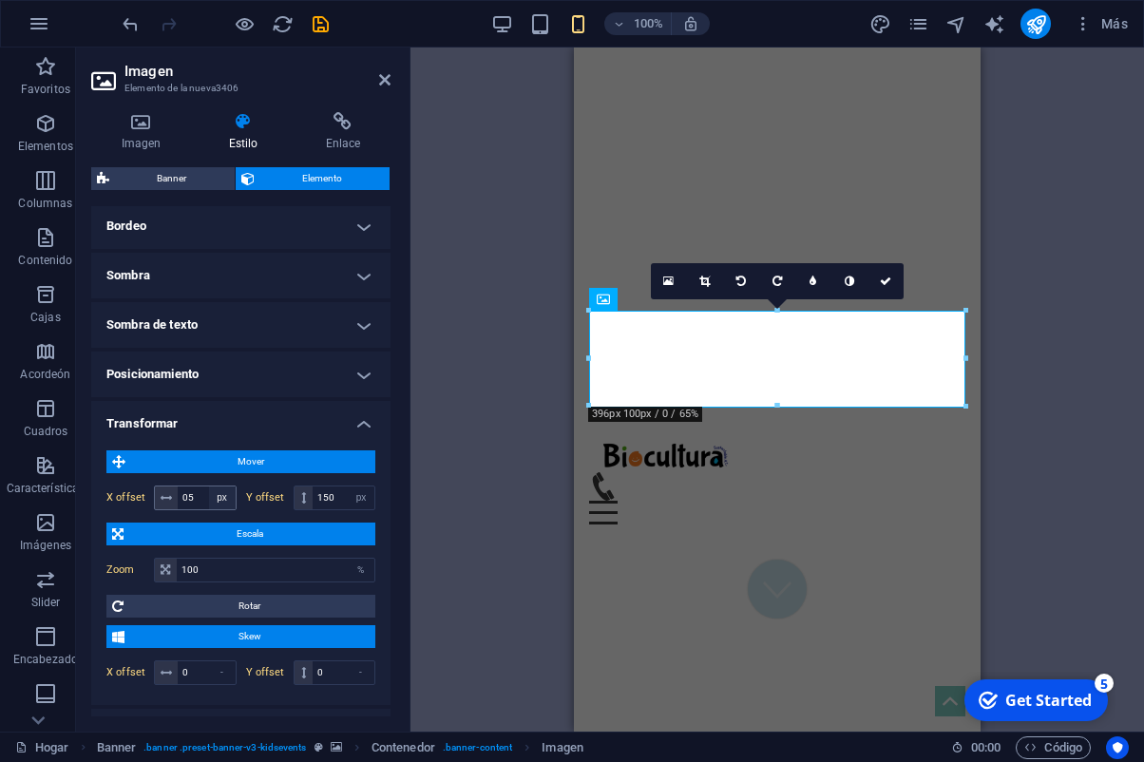
type input "5"
click at [189, 498] on input "5" at bounding box center [207, 498] width 58 height 23
click at [899, 285] on link at bounding box center [890, 281] width 36 height 36
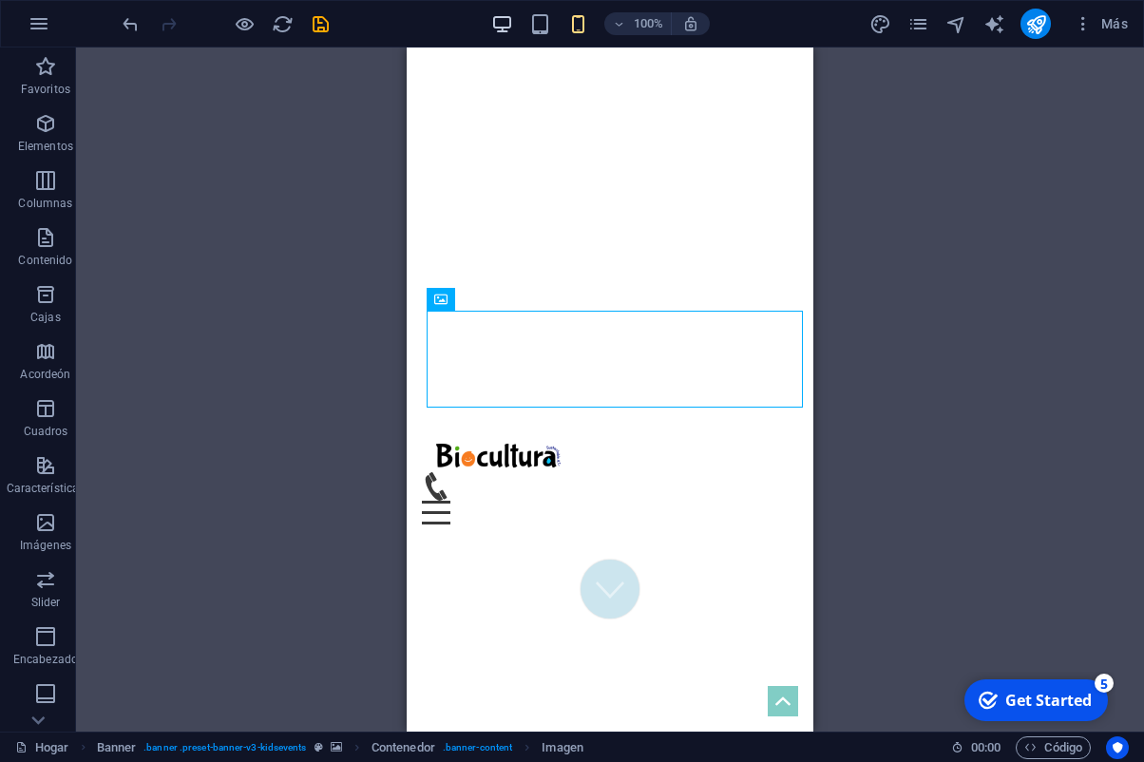
click at [509, 25] on icon "button" at bounding box center [502, 24] width 22 height 22
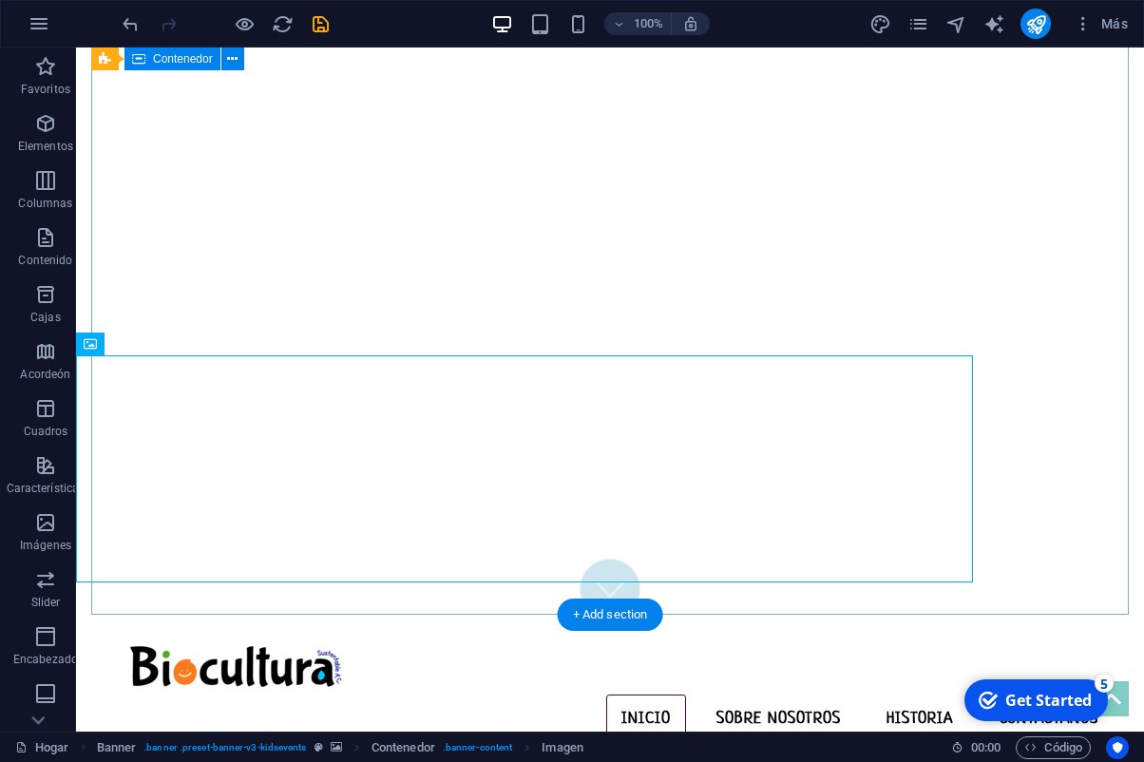
scroll to position [111, 0]
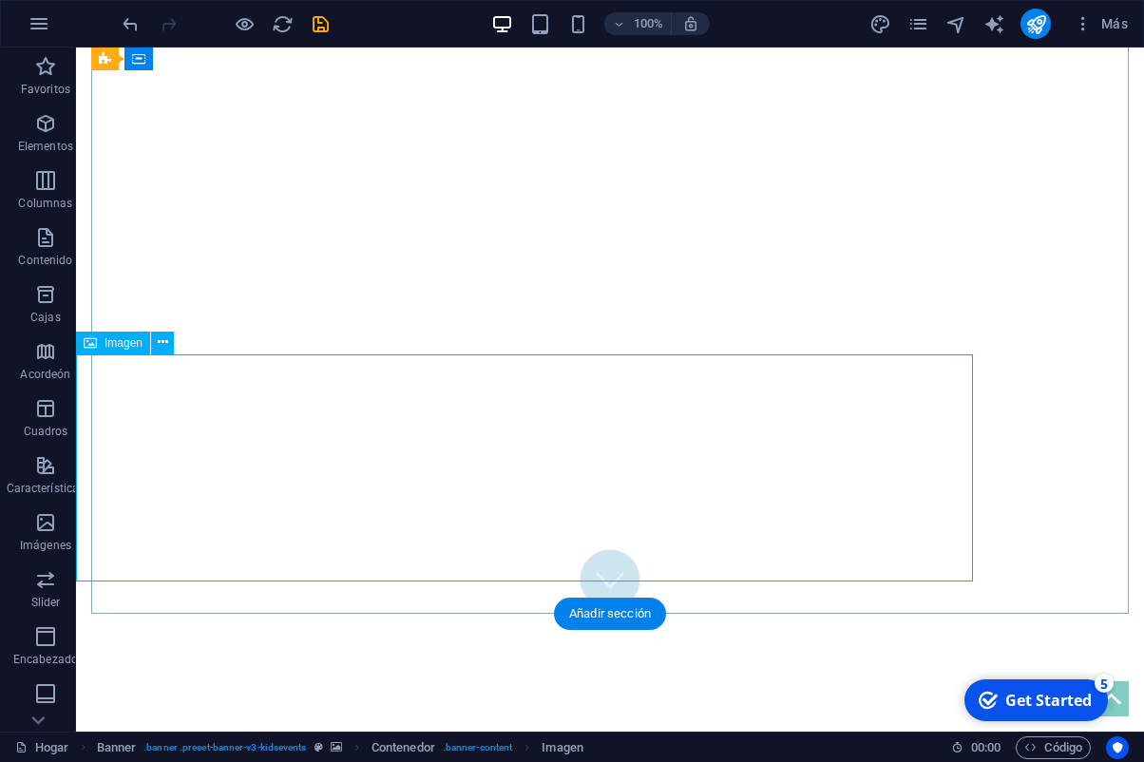
select select "px"
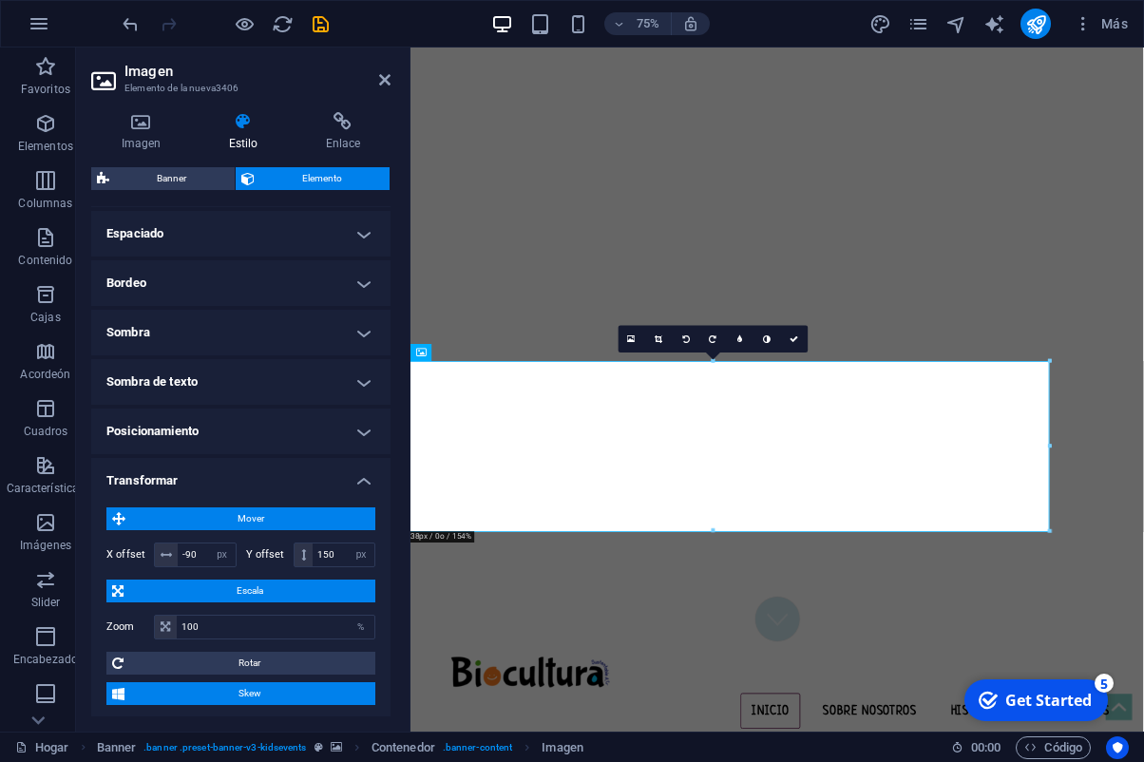
scroll to position [375, 0]
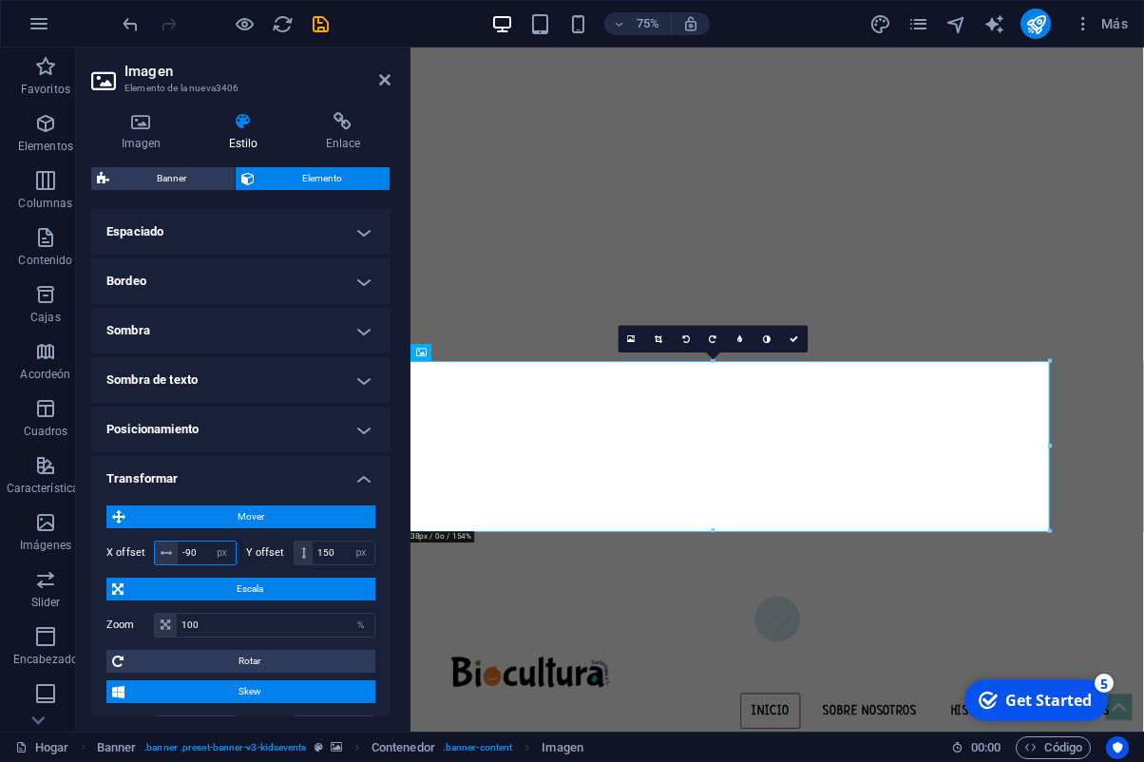
click at [192, 551] on input "-90" at bounding box center [207, 553] width 58 height 23
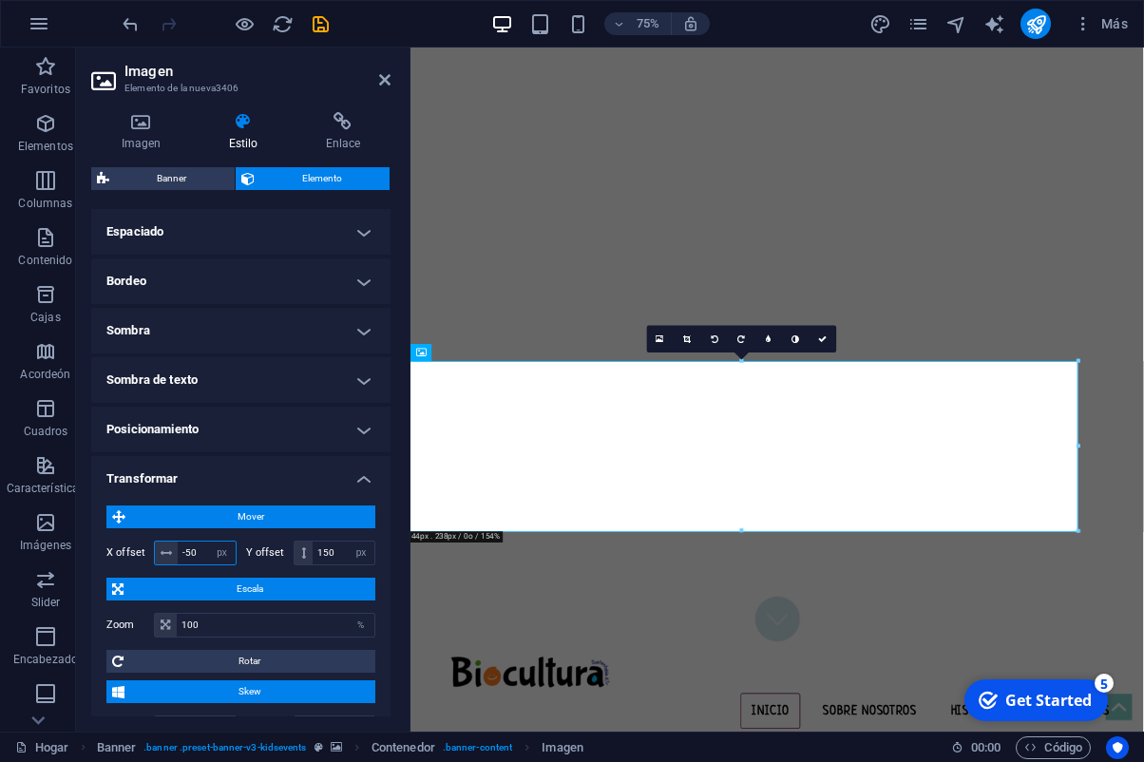
click at [196, 553] on input "-50" at bounding box center [207, 553] width 58 height 23
type input "-5"
type input "-100"
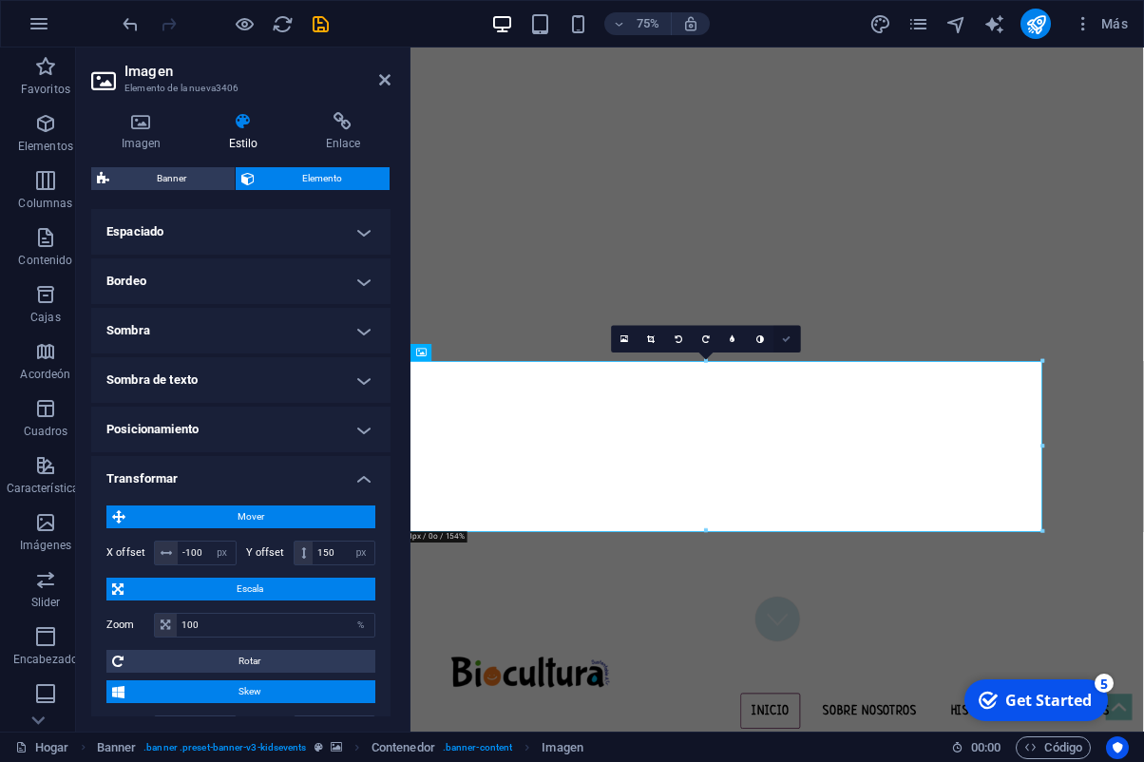
click at [791, 337] on icon at bounding box center [787, 339] width 9 height 9
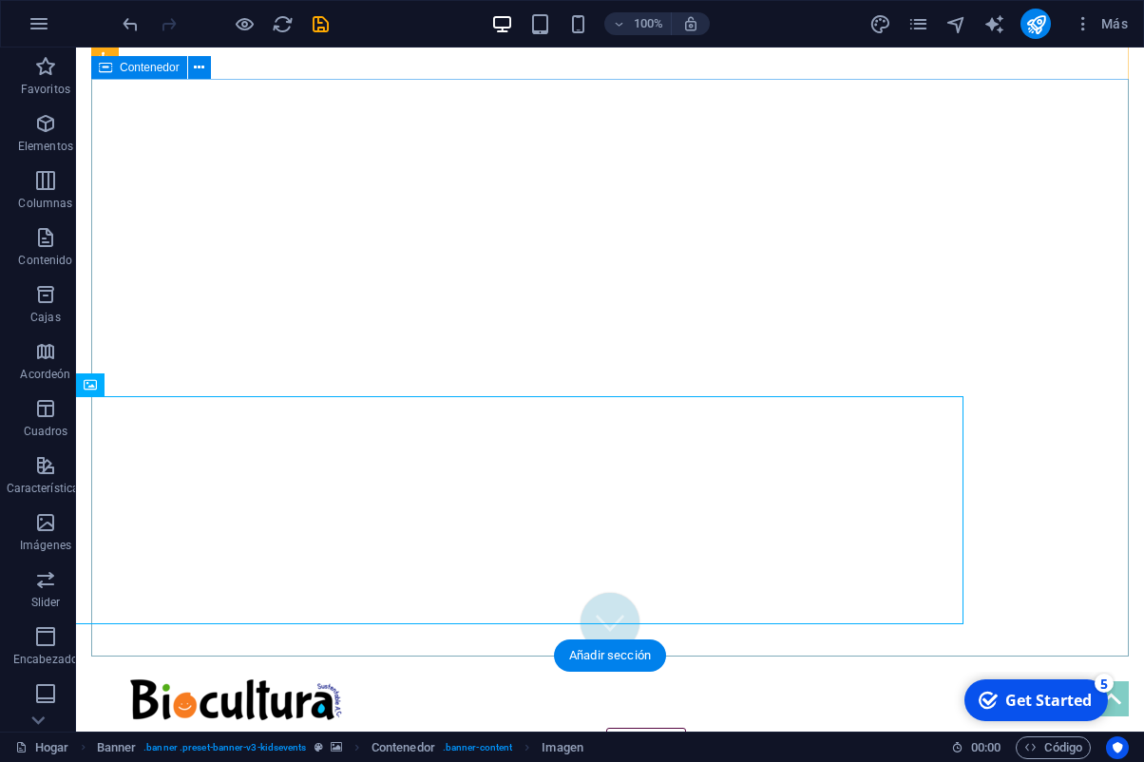
scroll to position [70, 0]
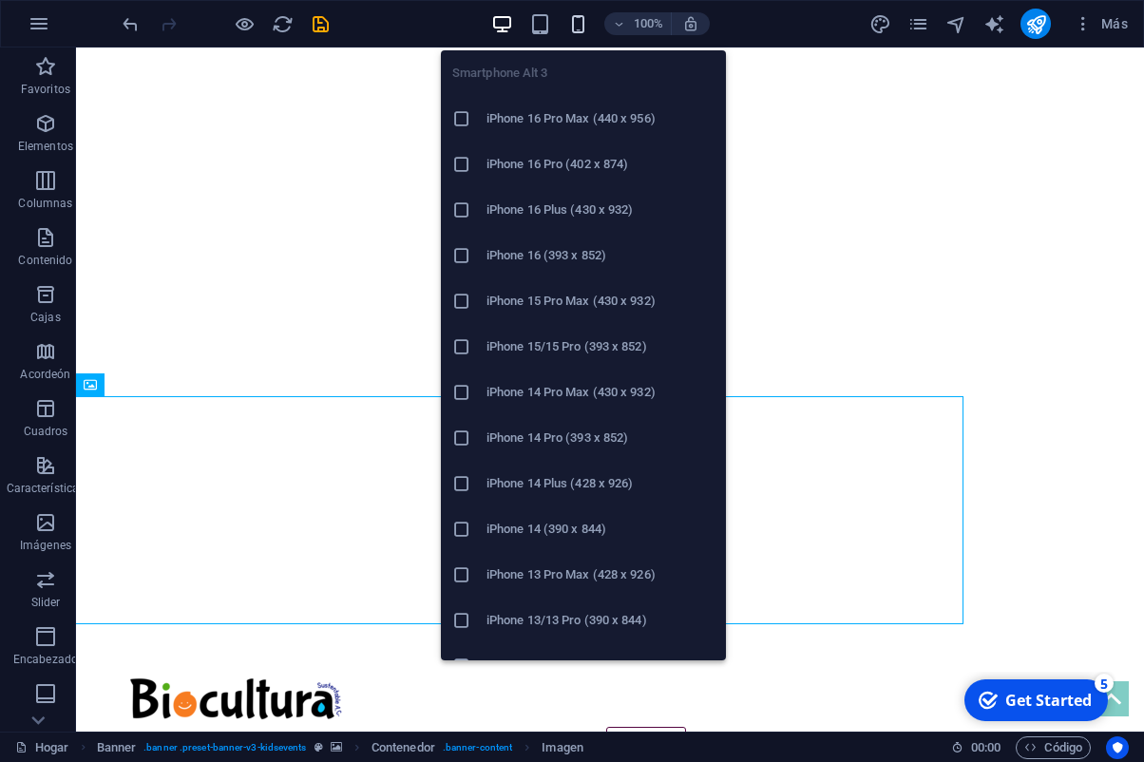
click at [582, 28] on icon "button" at bounding box center [578, 24] width 22 height 22
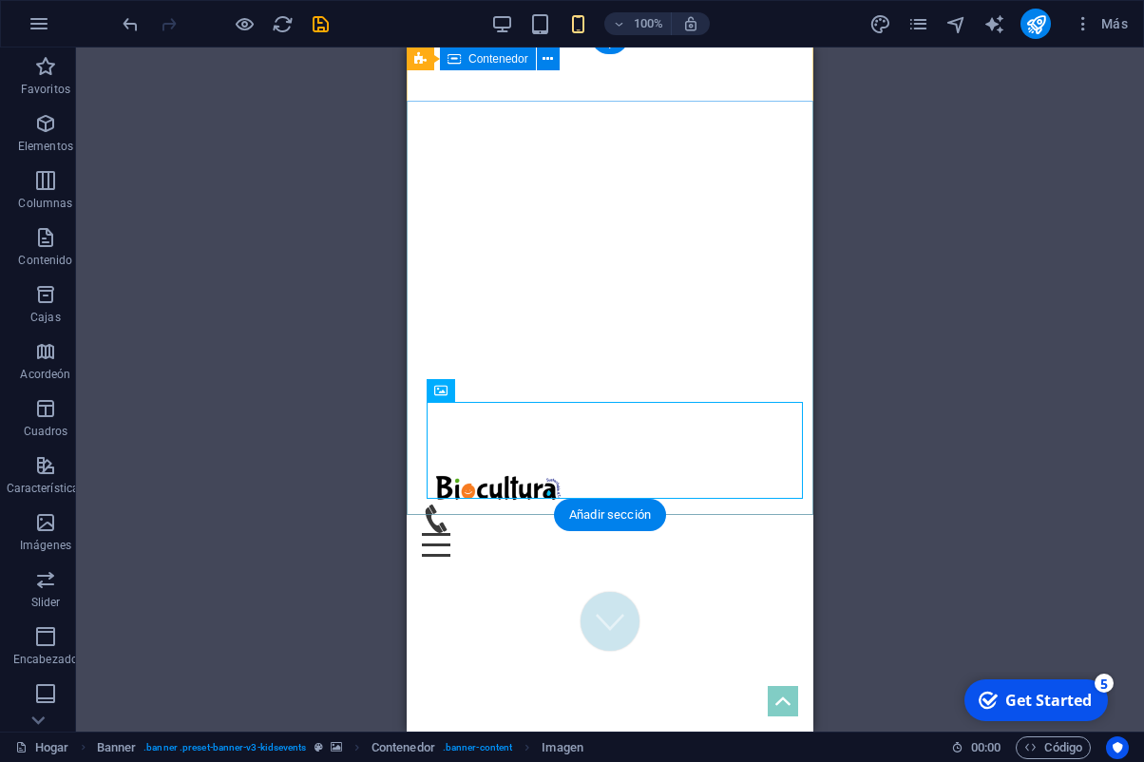
scroll to position [0, 0]
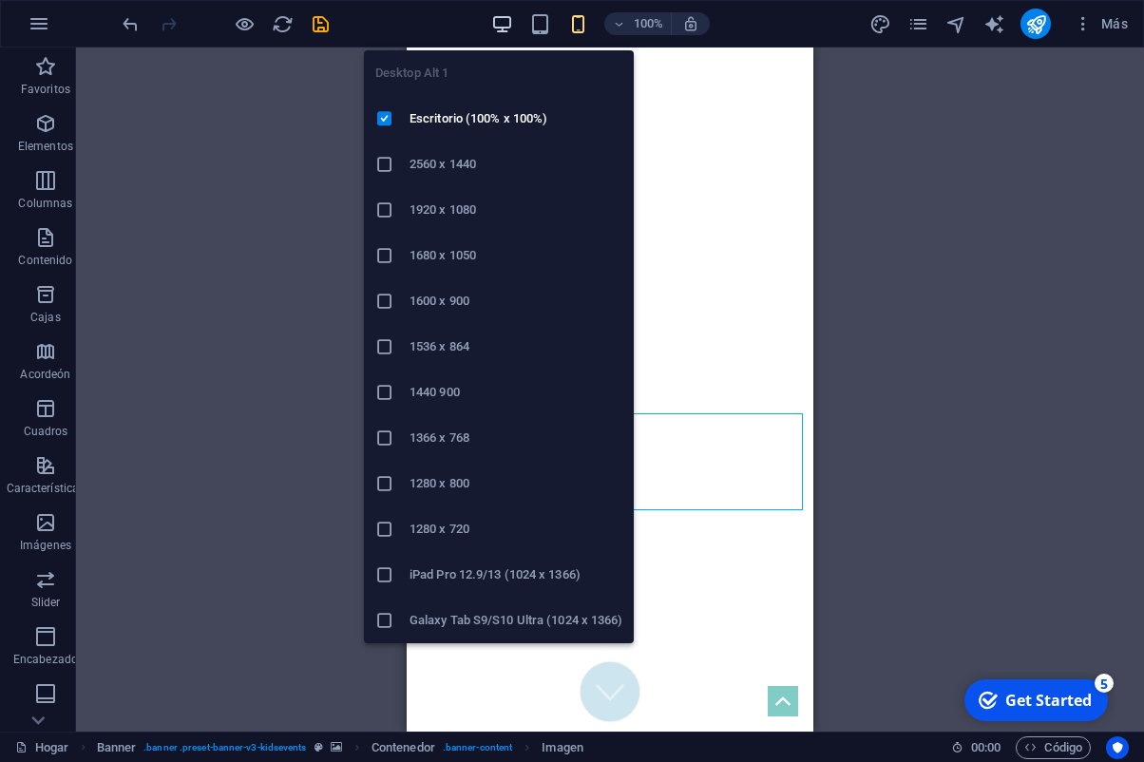
click at [506, 26] on icon "button" at bounding box center [502, 24] width 22 height 22
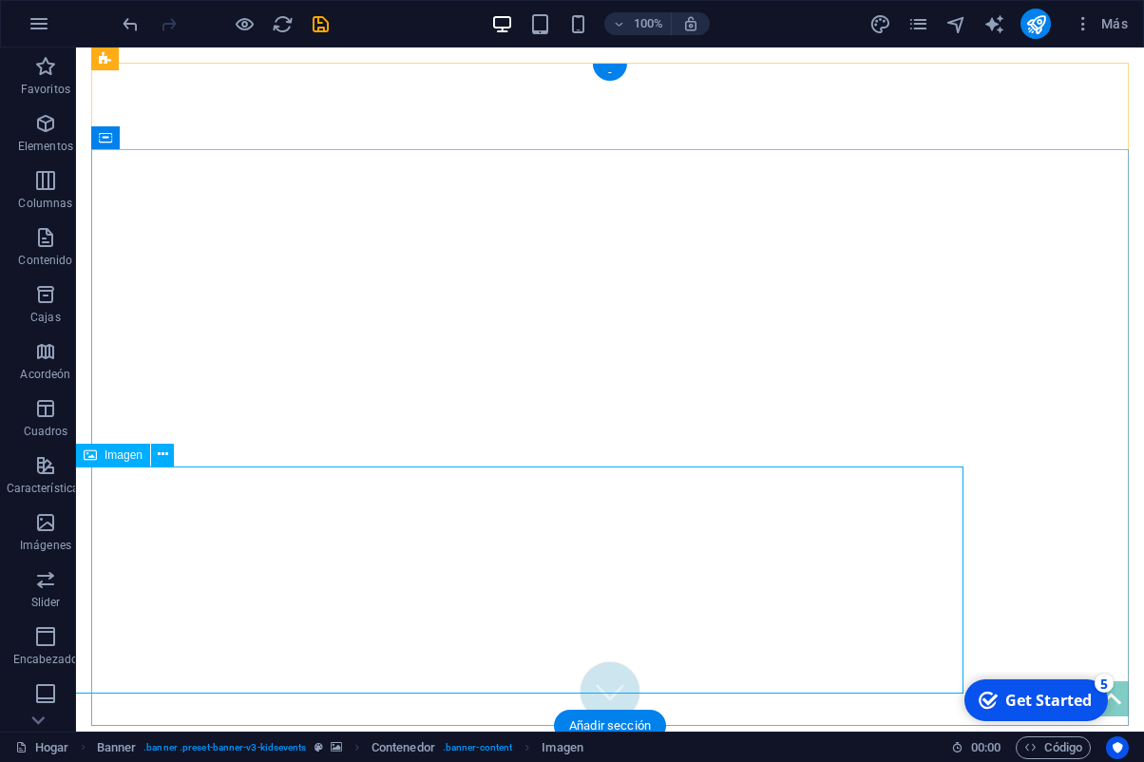
select select "px"
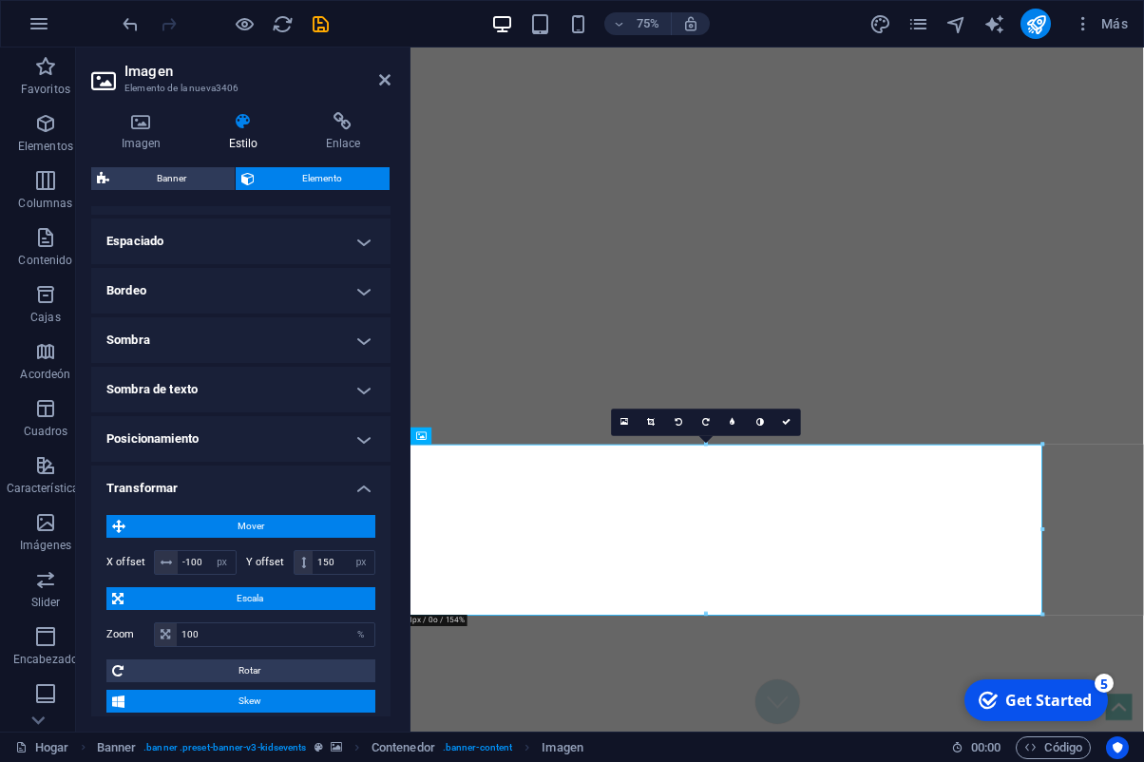
scroll to position [379, 0]
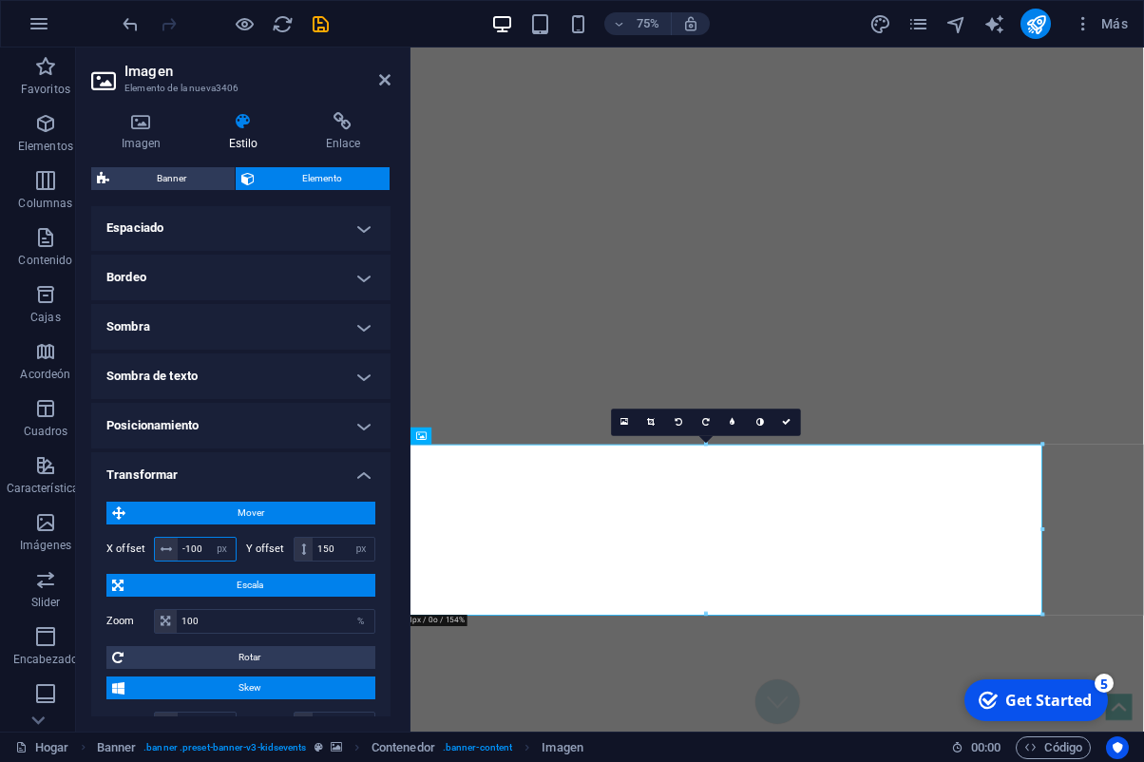
click at [197, 547] on input "-100" at bounding box center [207, 549] width 58 height 23
click at [194, 551] on input "-120" at bounding box center [207, 549] width 58 height 23
type input "-130"
click at [768, 421] on icon at bounding box center [765, 422] width 9 height 9
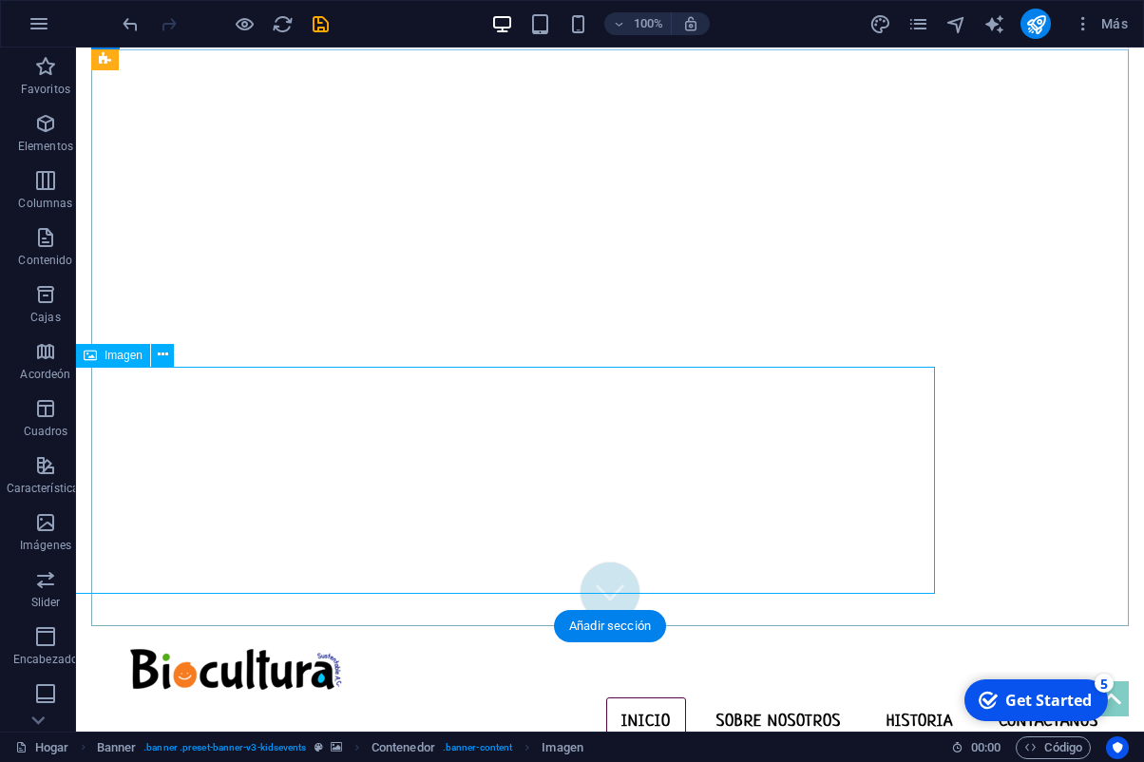
scroll to position [98, 0]
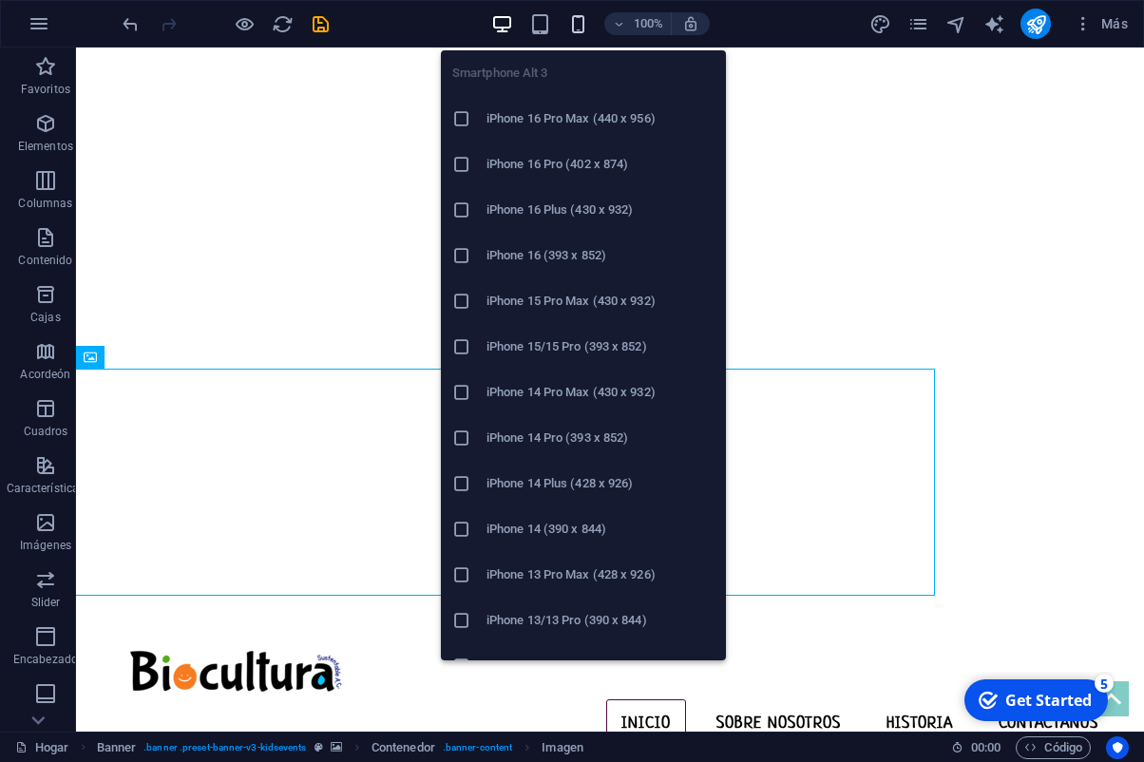
click at [575, 30] on icon "button" at bounding box center [578, 24] width 22 height 22
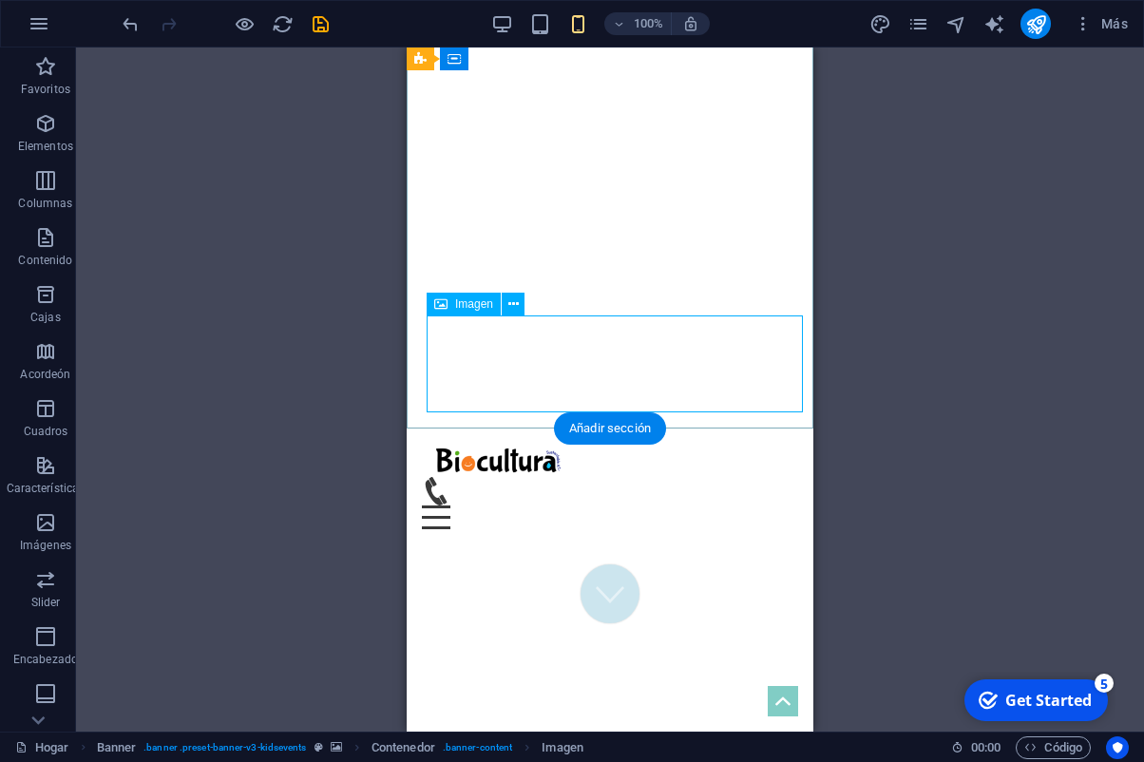
scroll to position [0, 0]
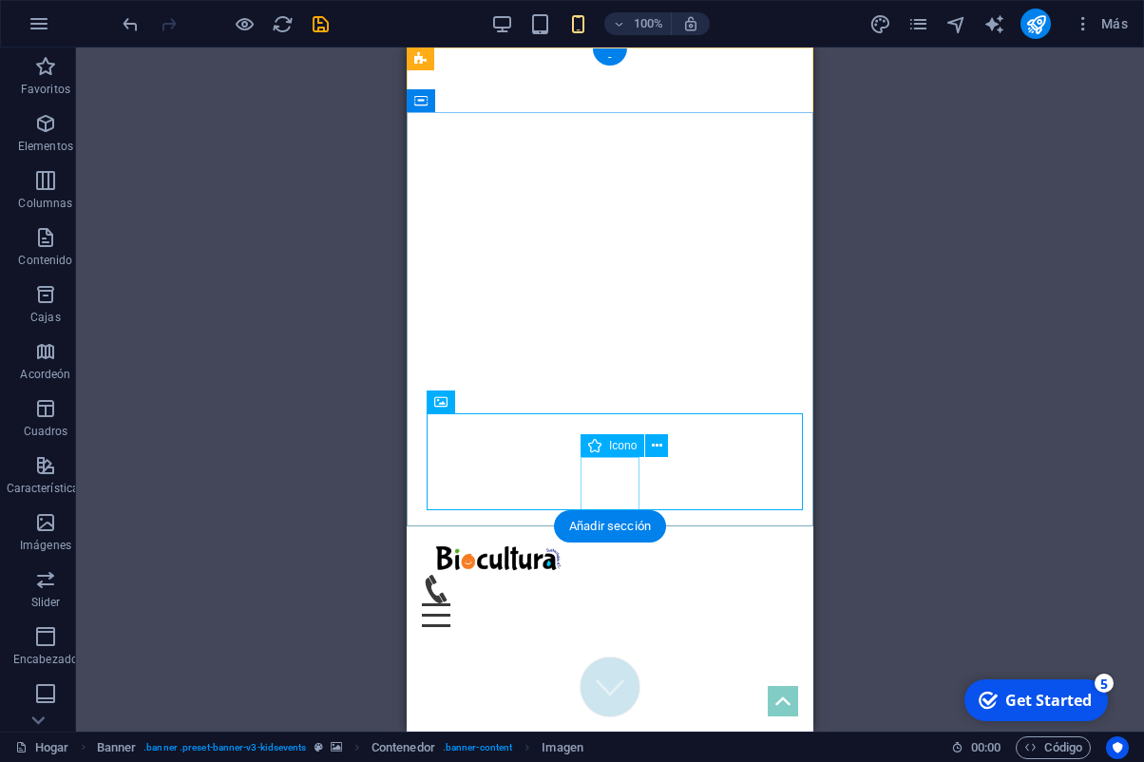
click at [618, 658] on figure at bounding box center [610, 687] width 59 height 59
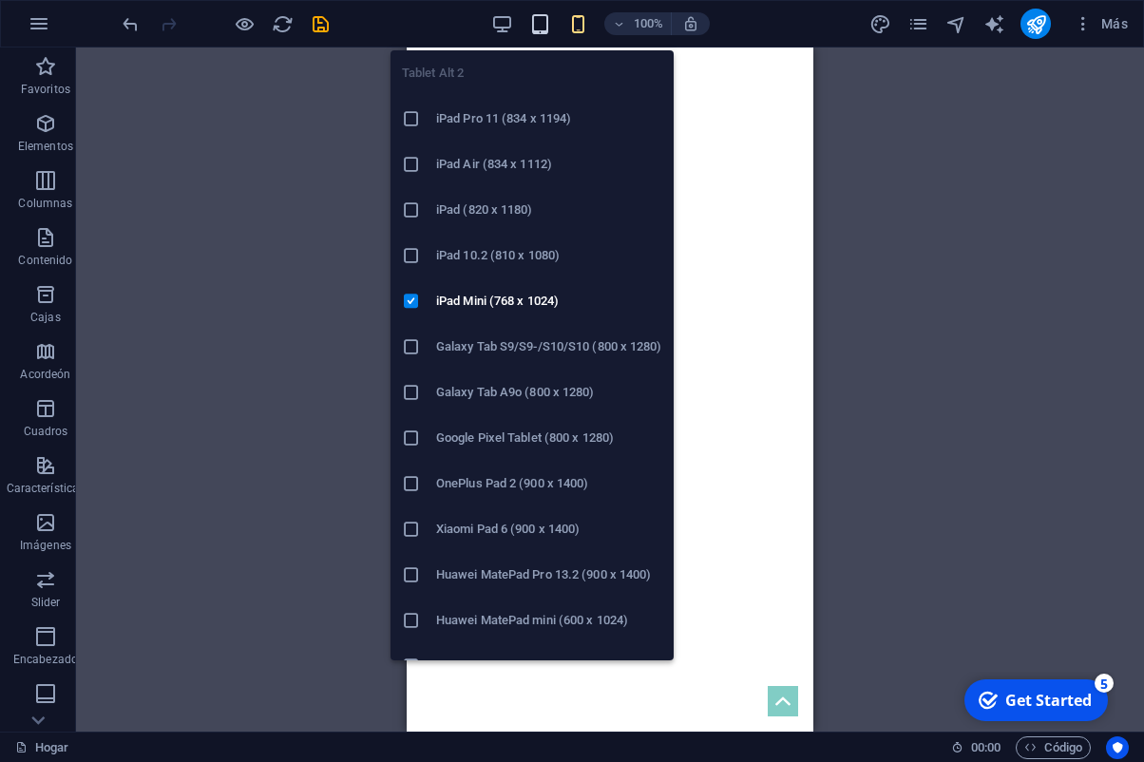
click at [536, 30] on icon "button" at bounding box center [540, 24] width 22 height 22
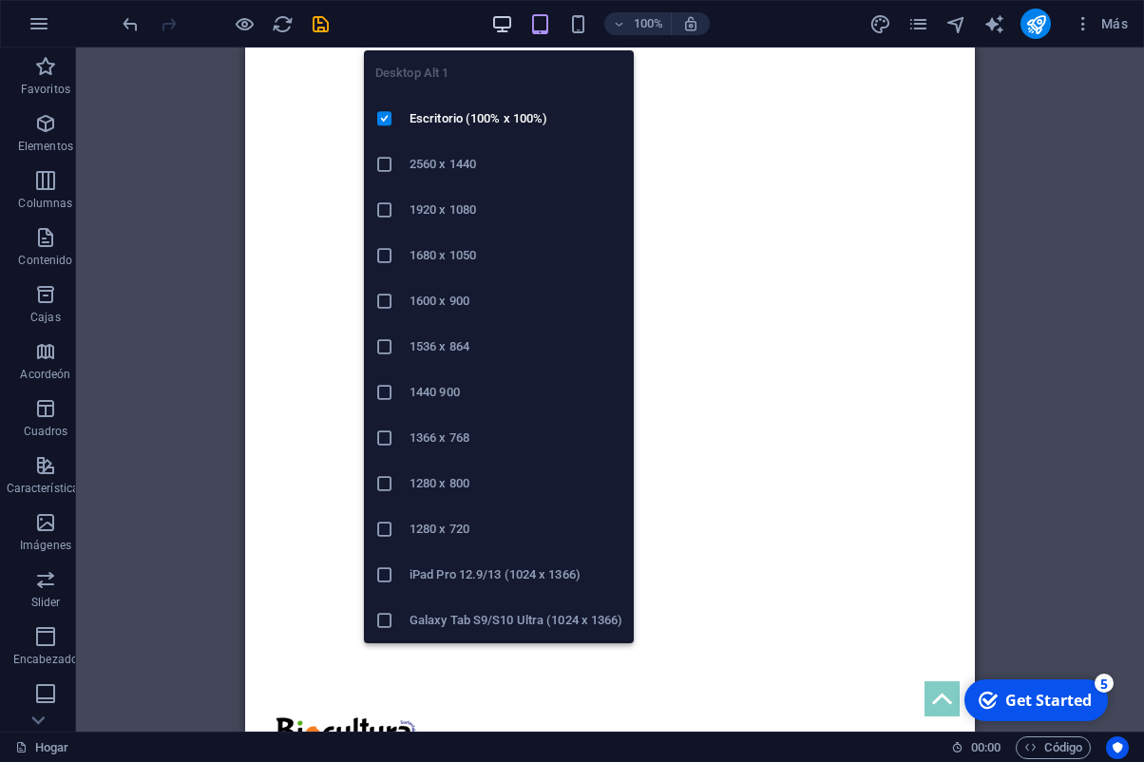
click at [500, 23] on icon "button" at bounding box center [502, 24] width 22 height 22
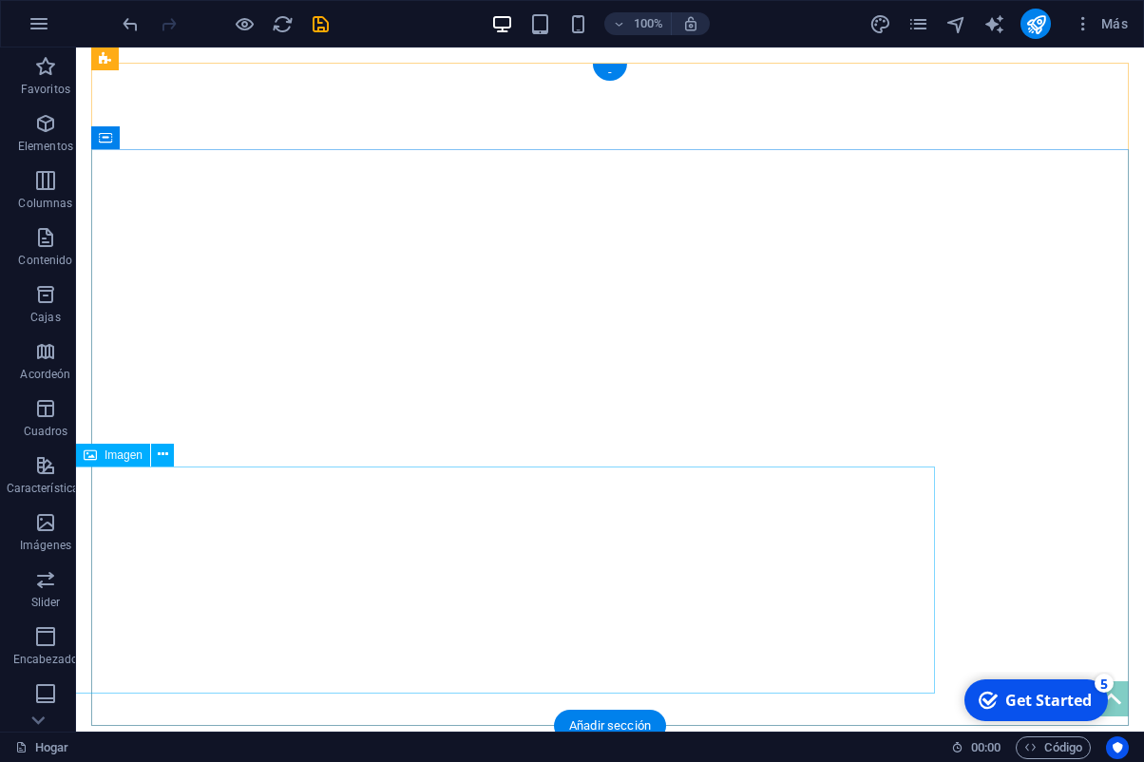
select select "px"
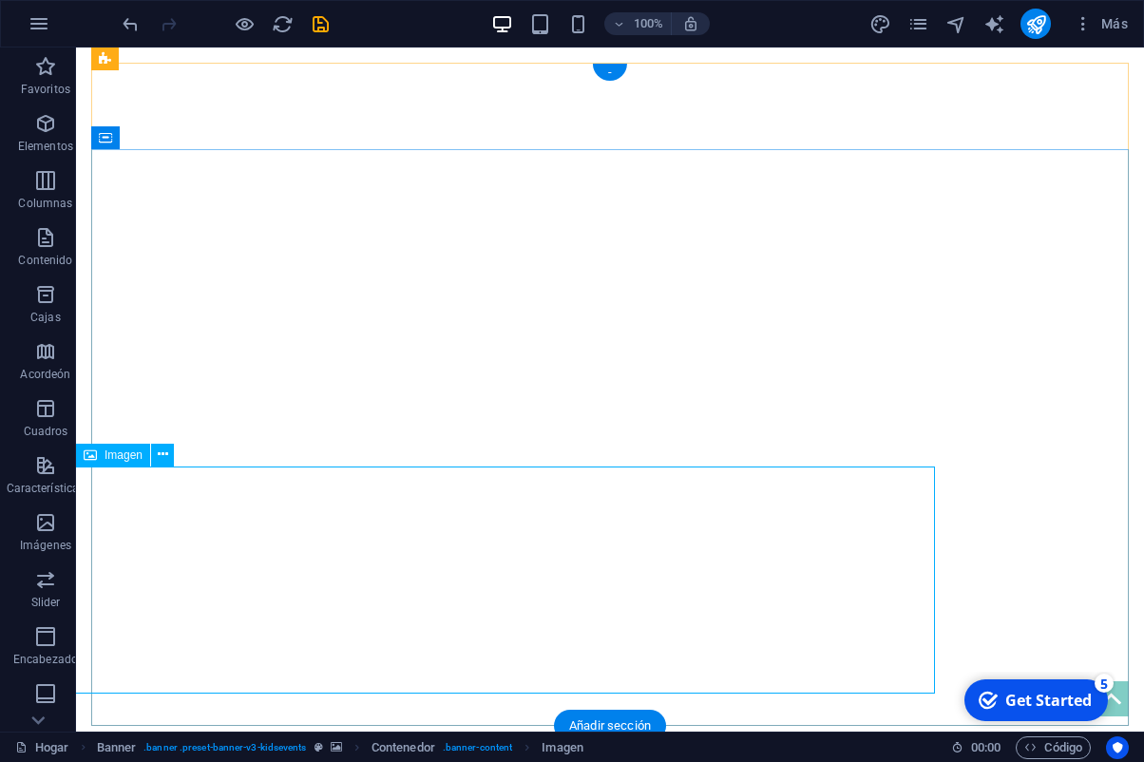
select select "px"
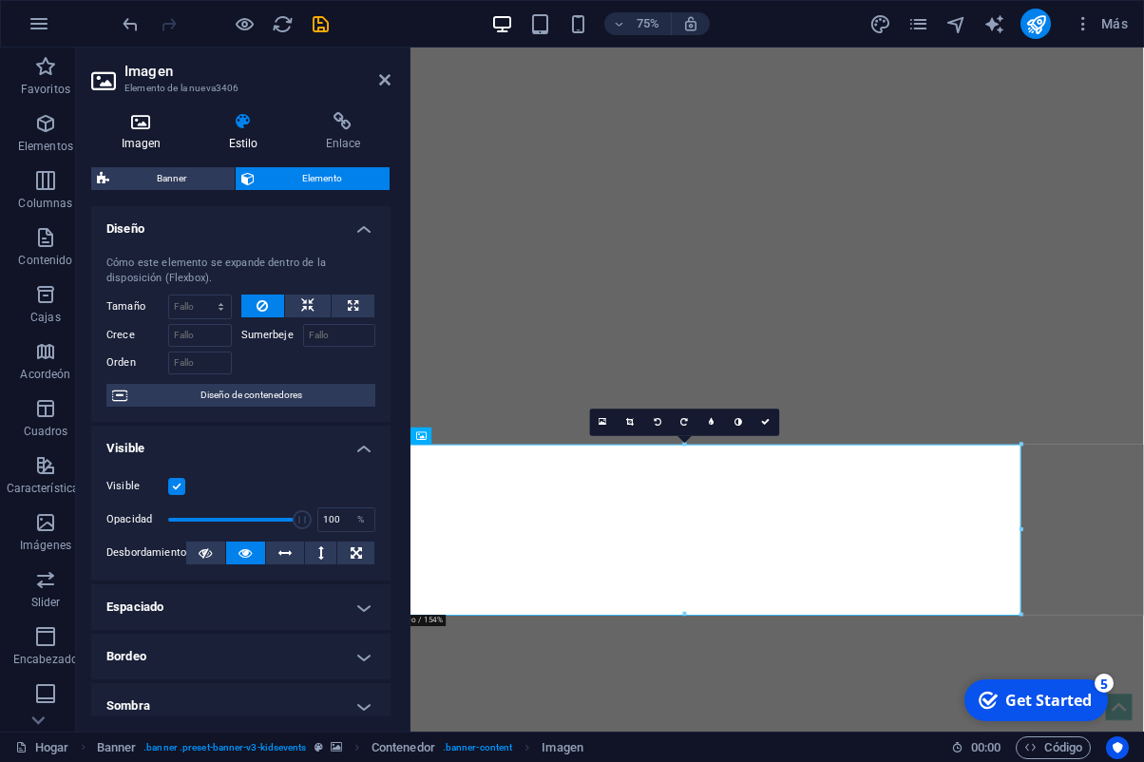
click at [131, 125] on icon at bounding box center [141, 121] width 100 height 19
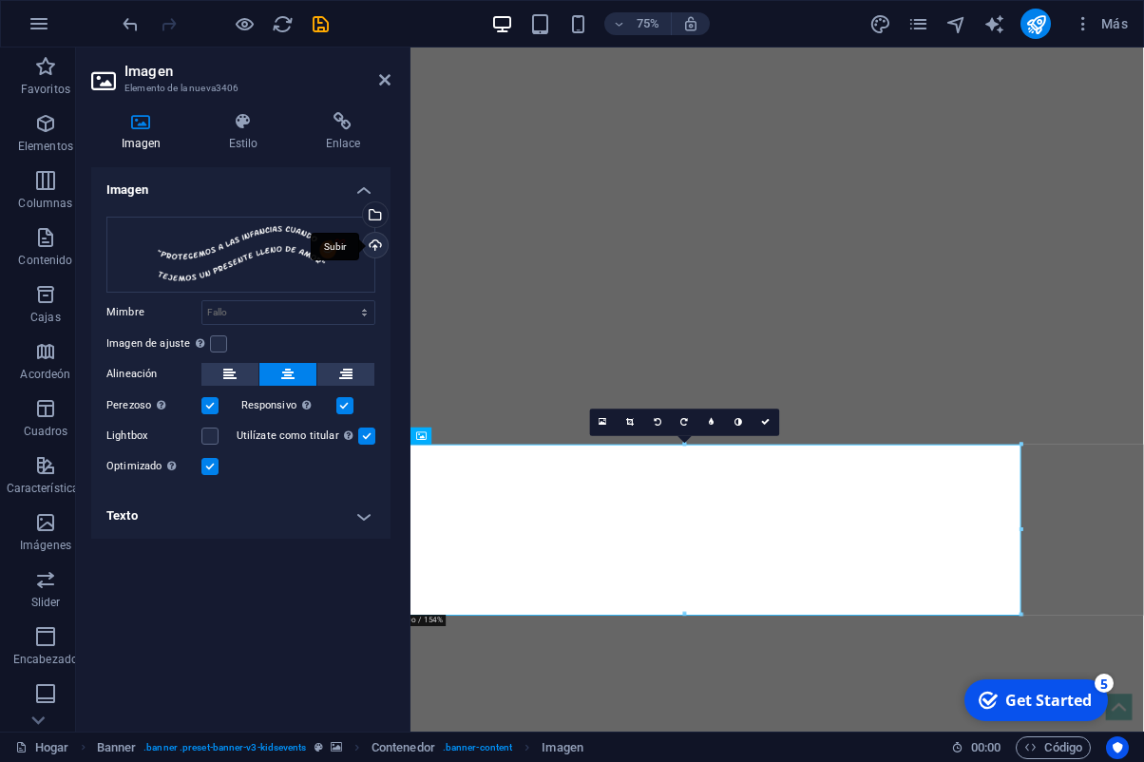
click at [372, 246] on div "Subir" at bounding box center [373, 247] width 29 height 29
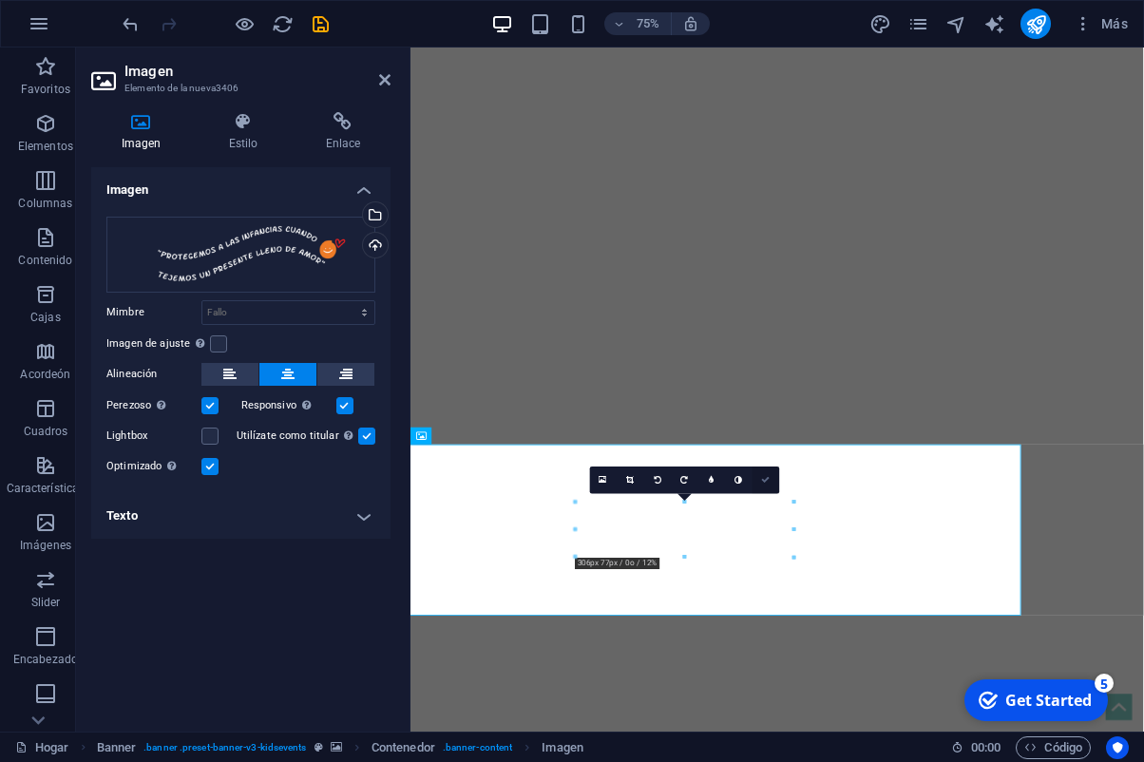
click at [770, 480] on icon at bounding box center [765, 479] width 9 height 9
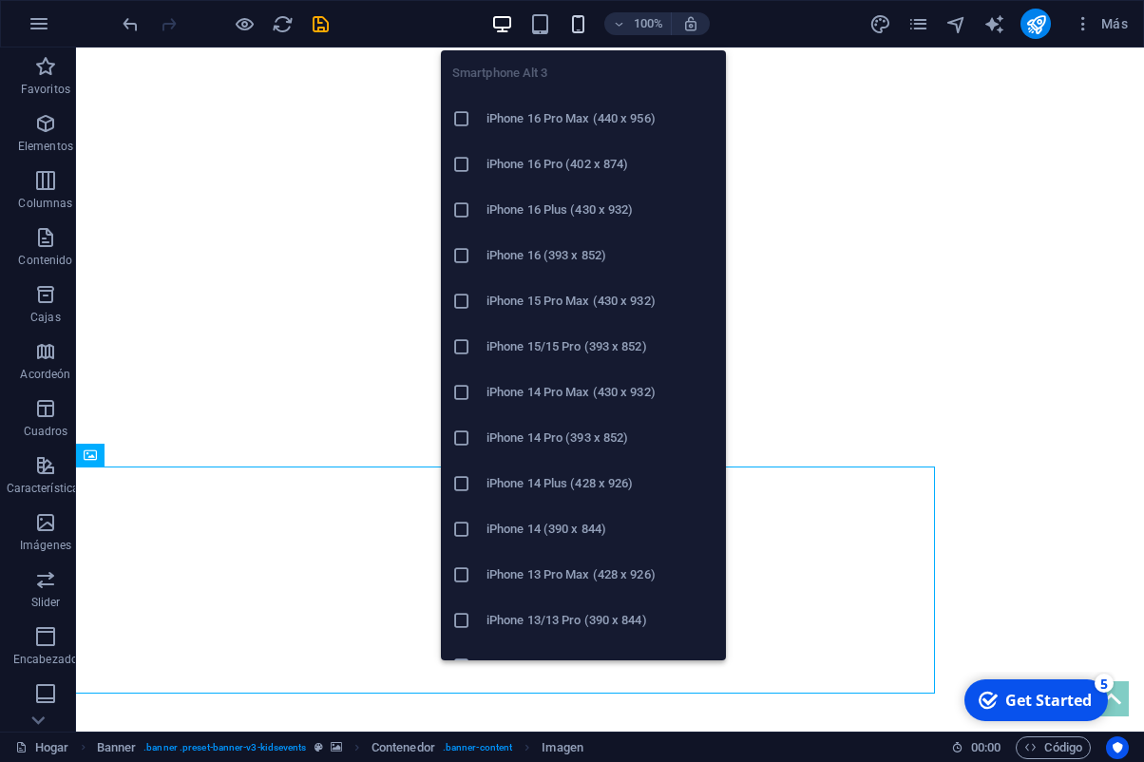
click at [586, 29] on icon "button" at bounding box center [578, 24] width 22 height 22
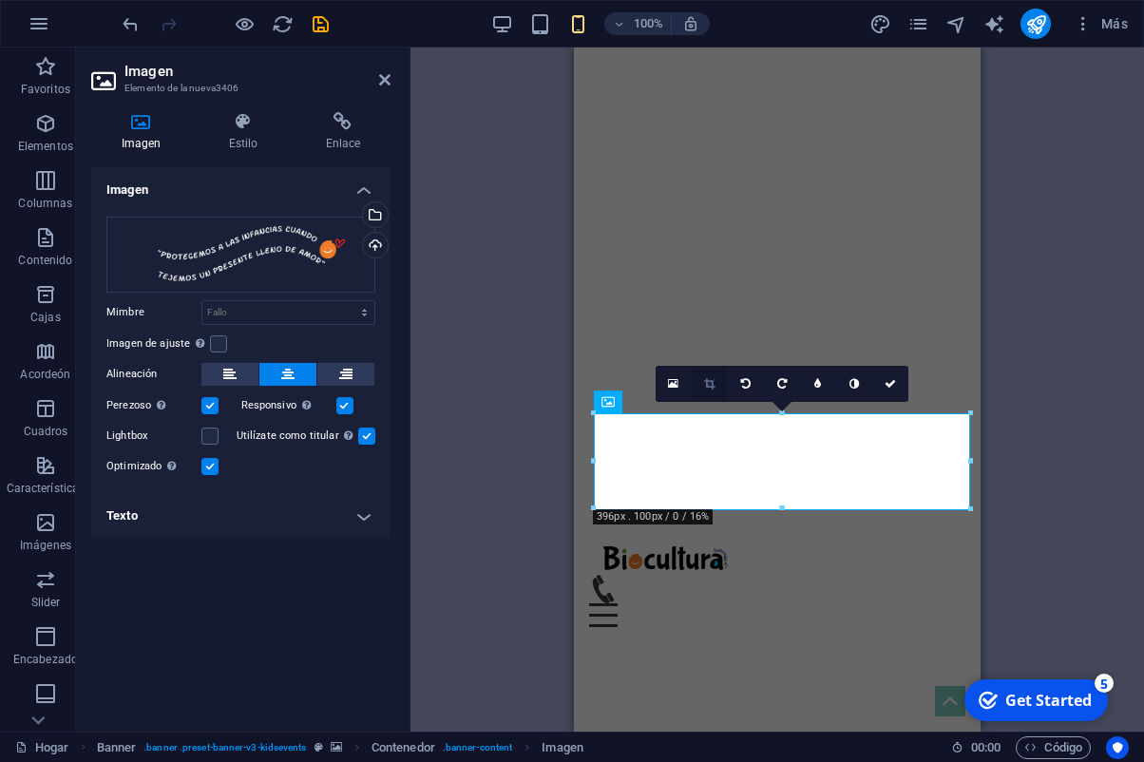
click at [710, 380] on icon at bounding box center [709, 383] width 10 height 11
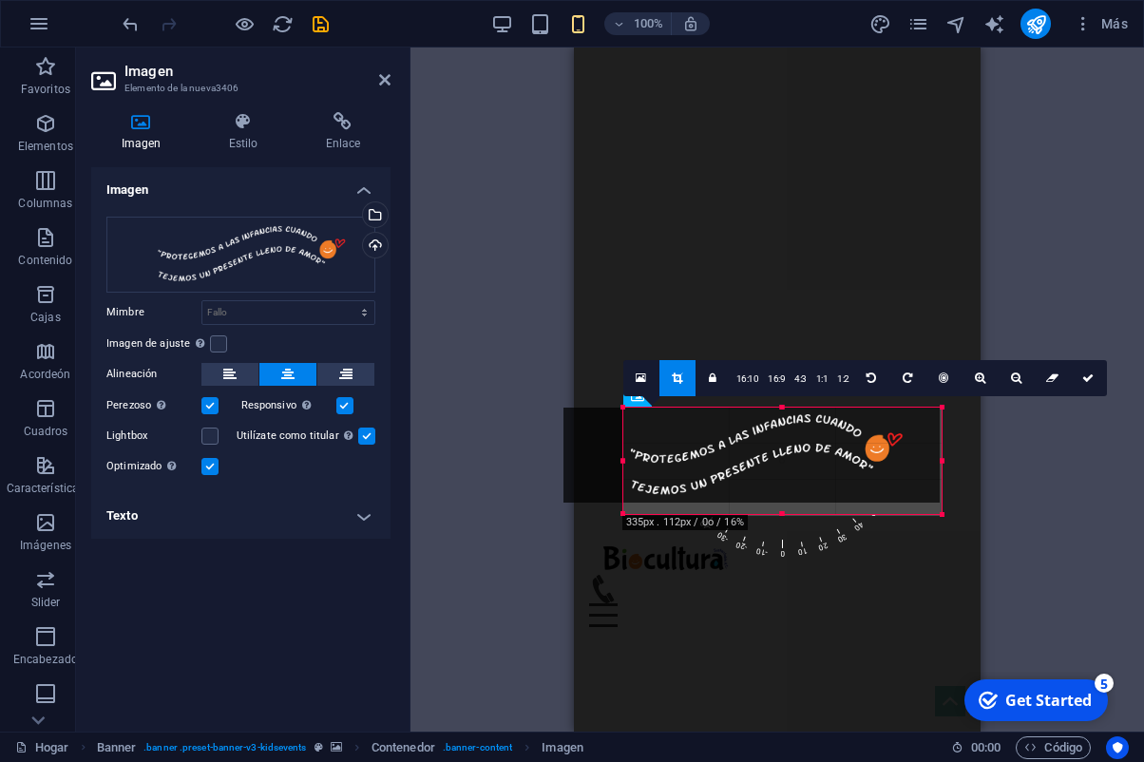
drag, startPoint x: 596, startPoint y: 415, endPoint x: 656, endPoint y: 404, distance: 61.0
click at [656, 408] on div "180 170 160 150 140 130 120 110 100 90 80 70 60 50 40 30 20 10 0 -10 -20 -30 -4…" at bounding box center [782, 461] width 318 height 106
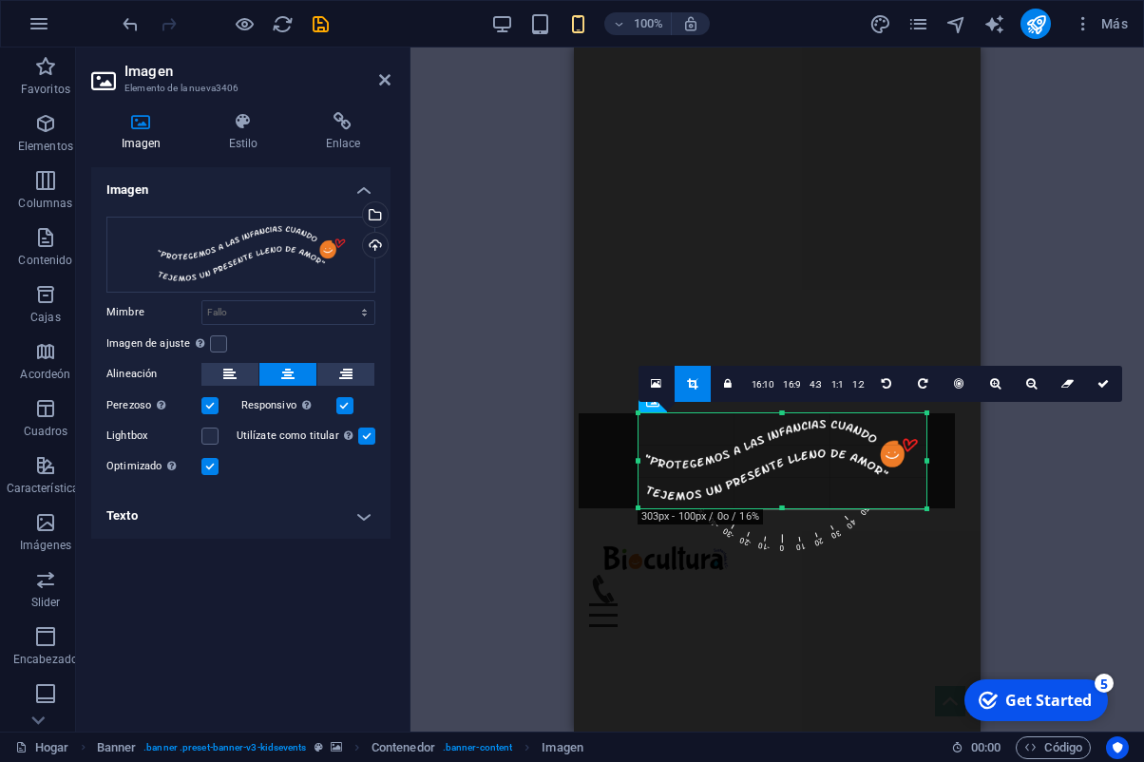
drag, startPoint x: 944, startPoint y: 505, endPoint x: 915, endPoint y: 500, distance: 28.9
click at [915, 500] on div "180 170 160 150 140 130 120 110 100 90 80 70 60 50 40 30 20 10 0 -10 -20 -30 -4…" at bounding box center [783, 460] width 288 height 95
click at [1101, 382] on icon at bounding box center [1103, 383] width 11 height 11
type input "303"
select select "px"
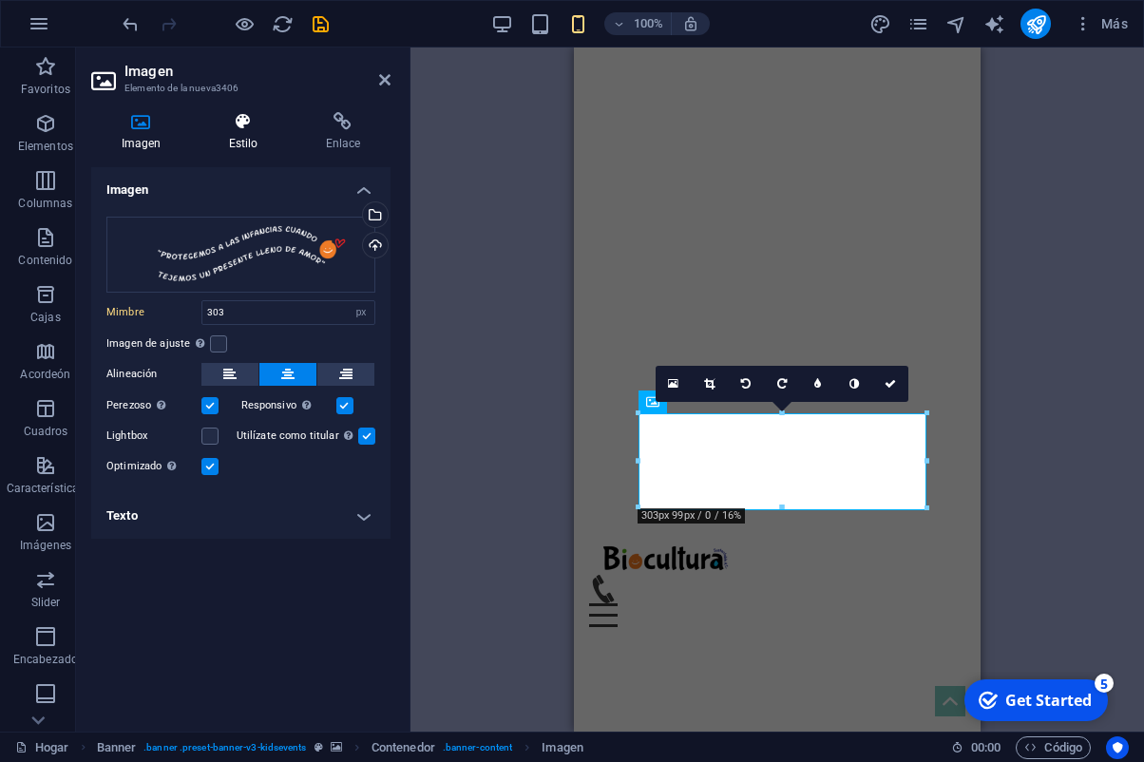
click at [242, 131] on icon at bounding box center [243, 121] width 89 height 19
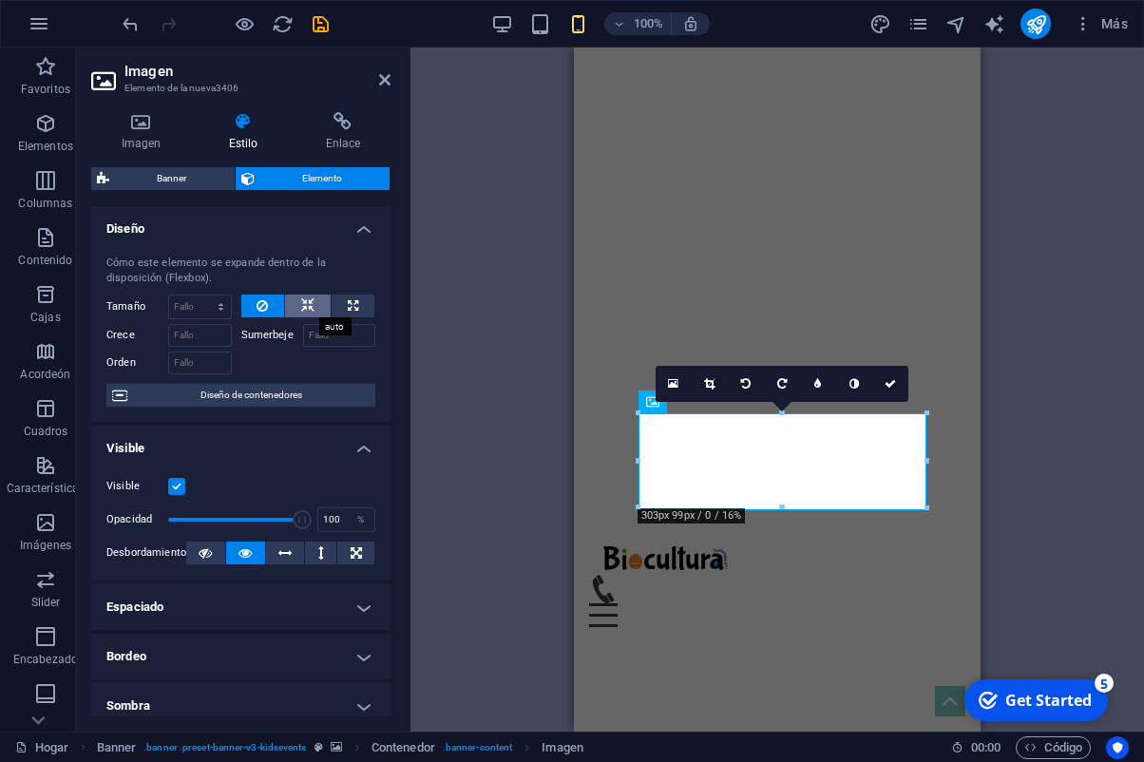
click at [311, 307] on icon at bounding box center [307, 306] width 13 height 23
click at [327, 310] on button at bounding box center [308, 306] width 46 height 23
click at [272, 305] on button at bounding box center [263, 306] width 44 height 23
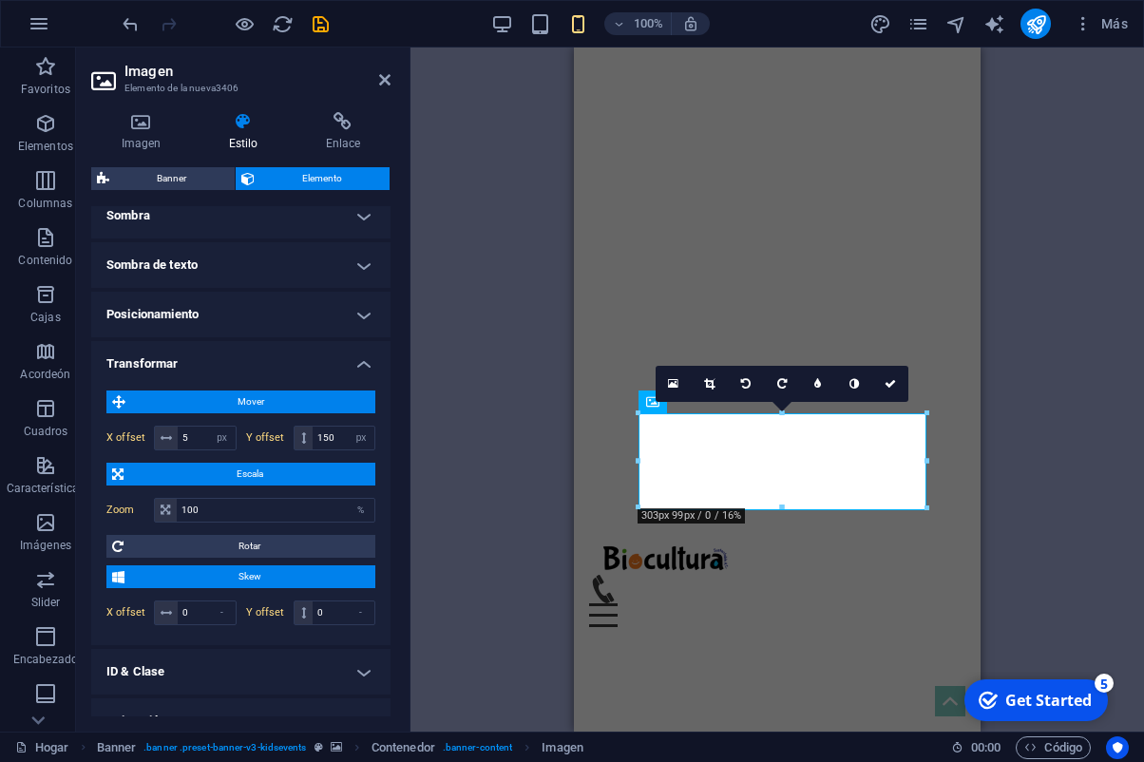
scroll to position [492, 0]
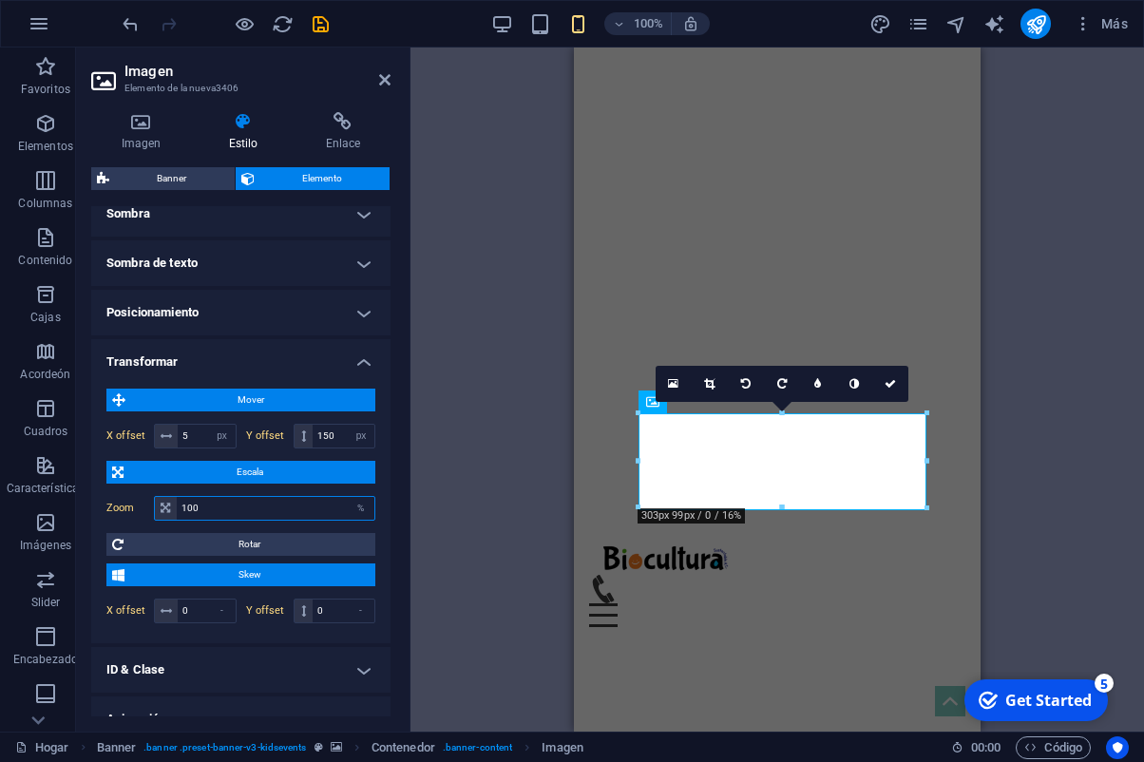
click at [209, 508] on input "100" at bounding box center [276, 508] width 198 height 23
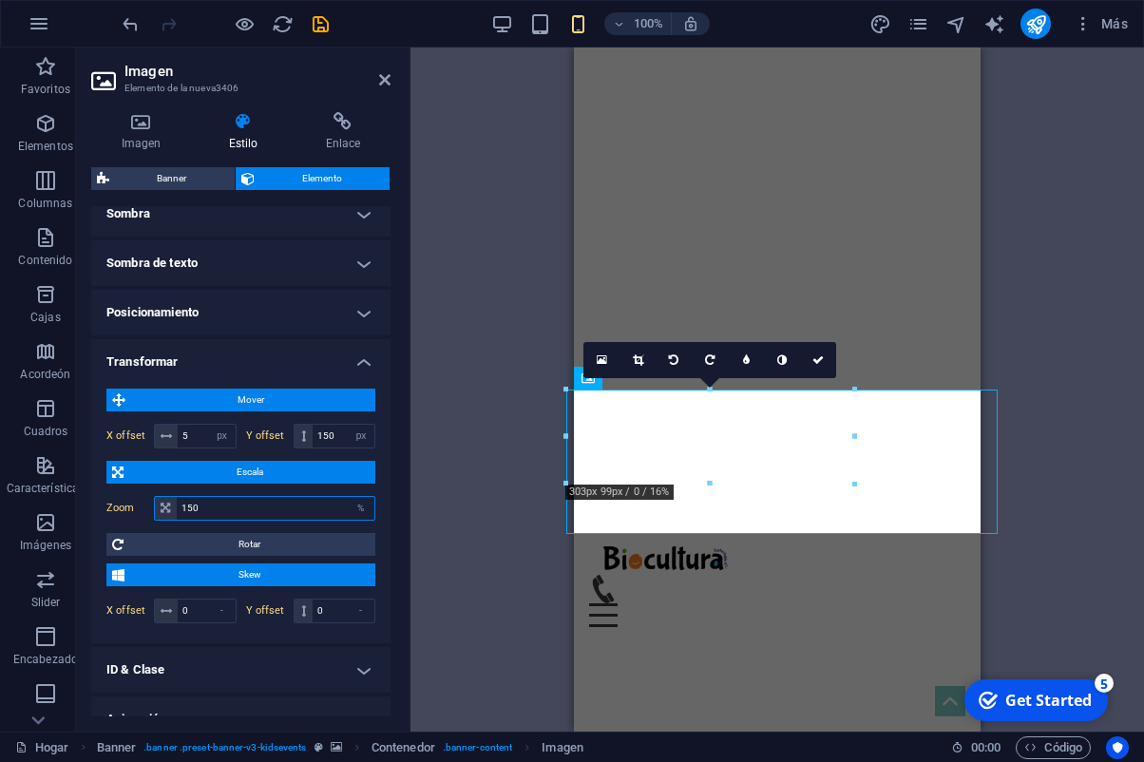
click at [194, 509] on input "150" at bounding box center [276, 508] width 198 height 23
type input "130"
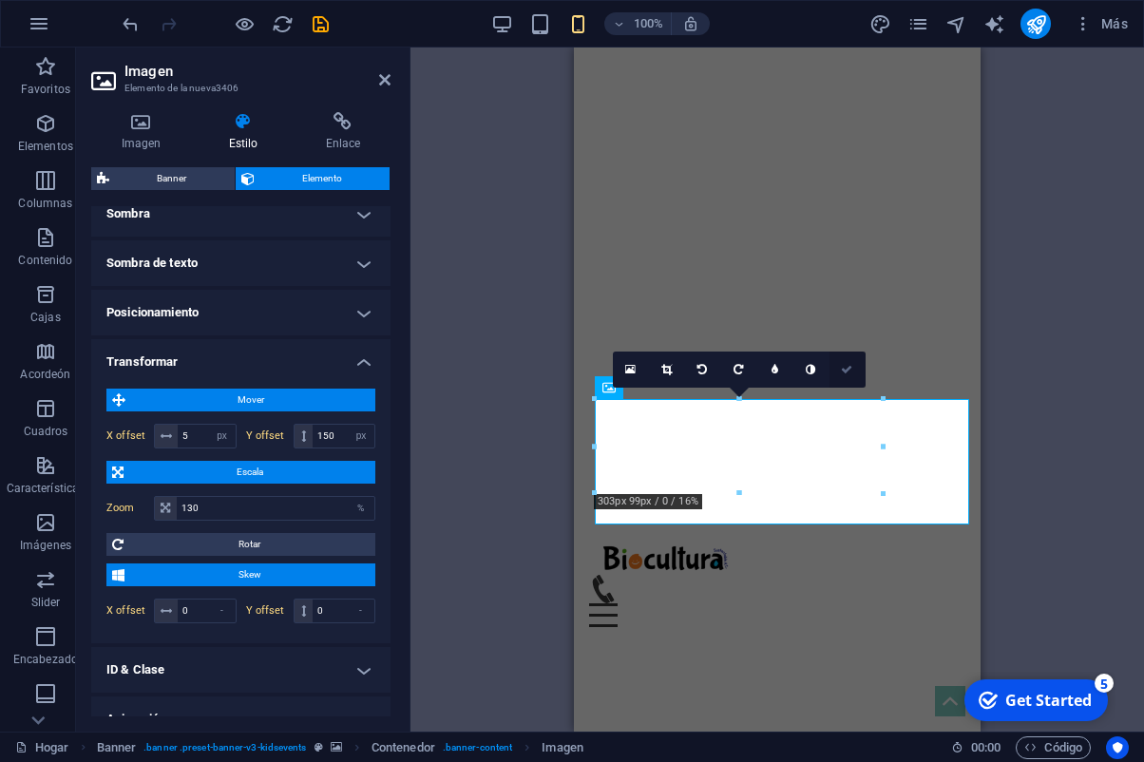
click at [853, 373] on icon at bounding box center [846, 369] width 11 height 11
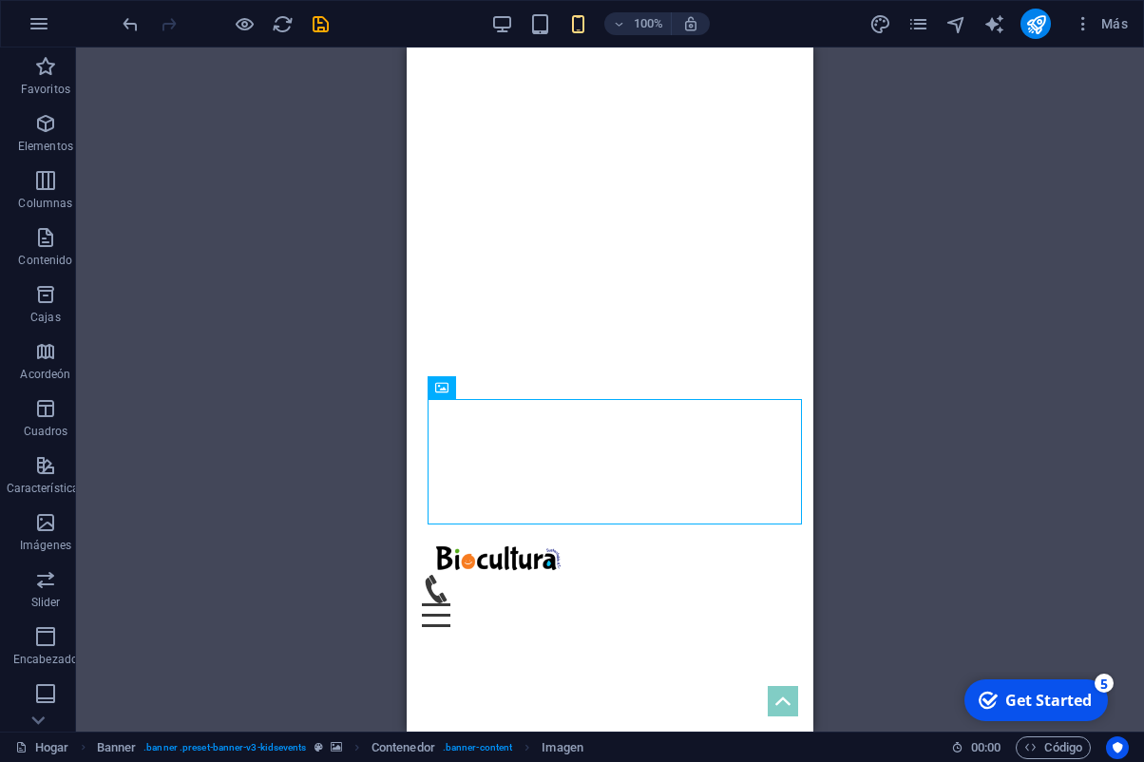
click at [1020, 512] on div "Arrastre aquí para reemplazar el contenido existente. Presione Ctrl si quieres …" at bounding box center [610, 390] width 1068 height 684
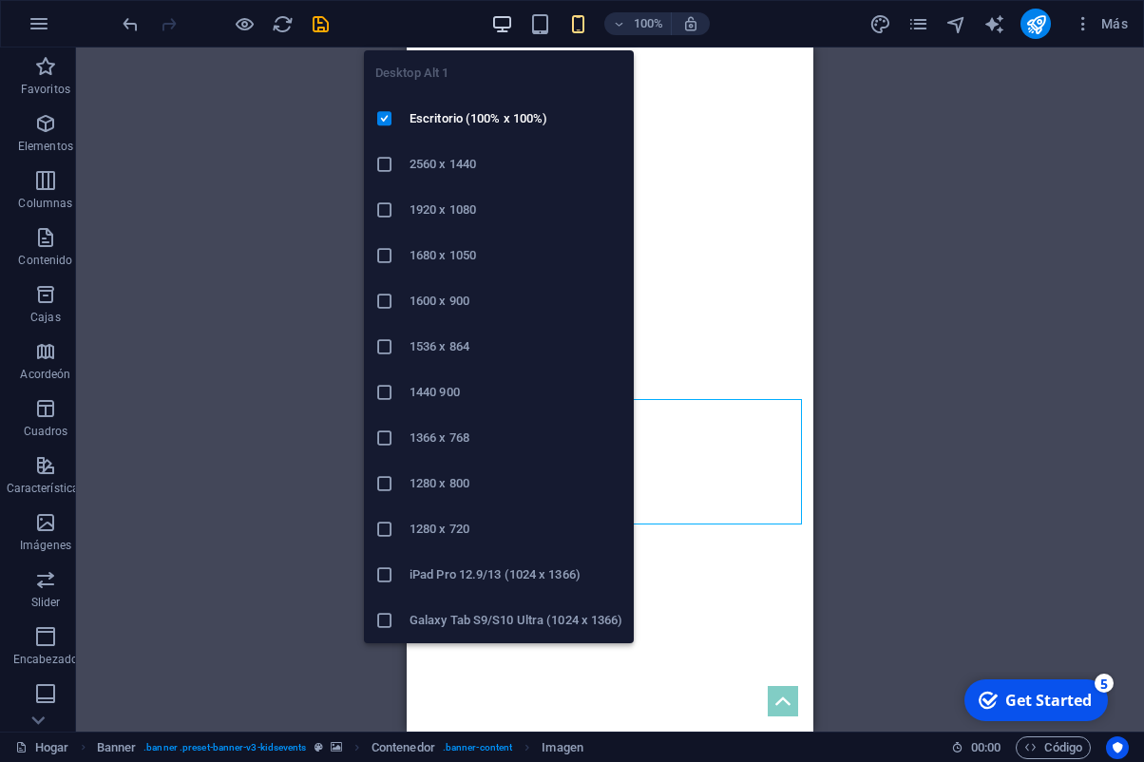
click at [496, 20] on icon "button" at bounding box center [502, 24] width 22 height 22
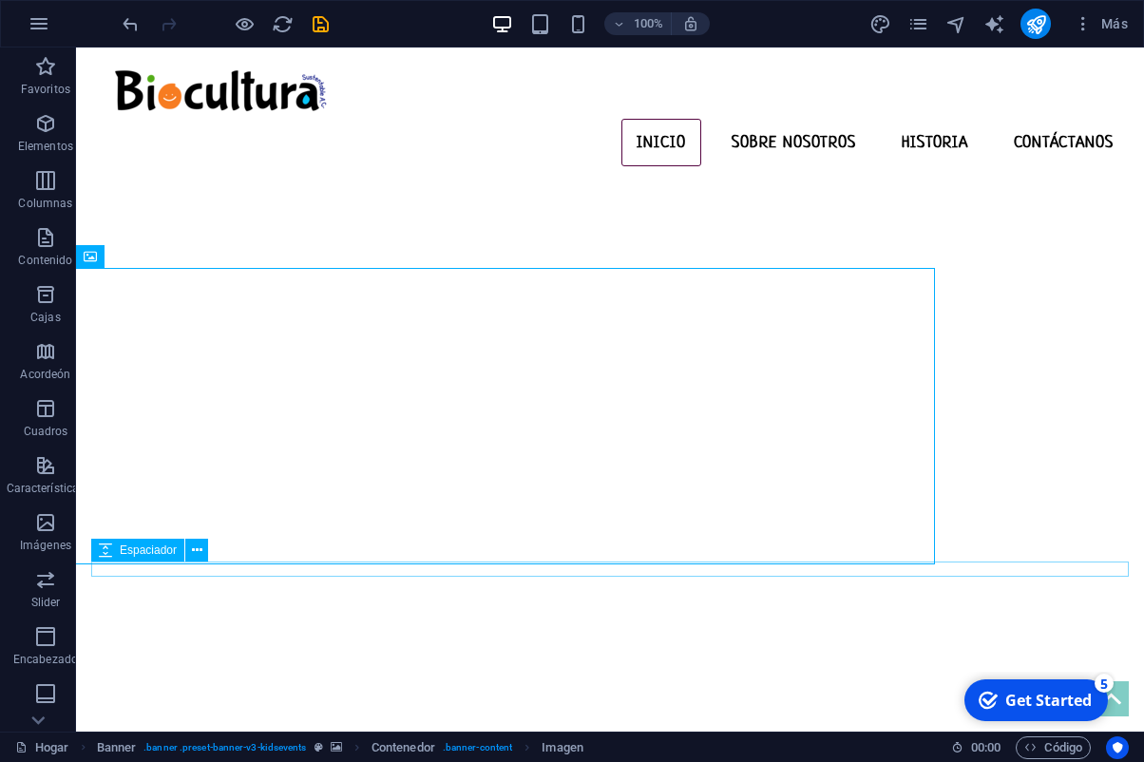
scroll to position [164, 0]
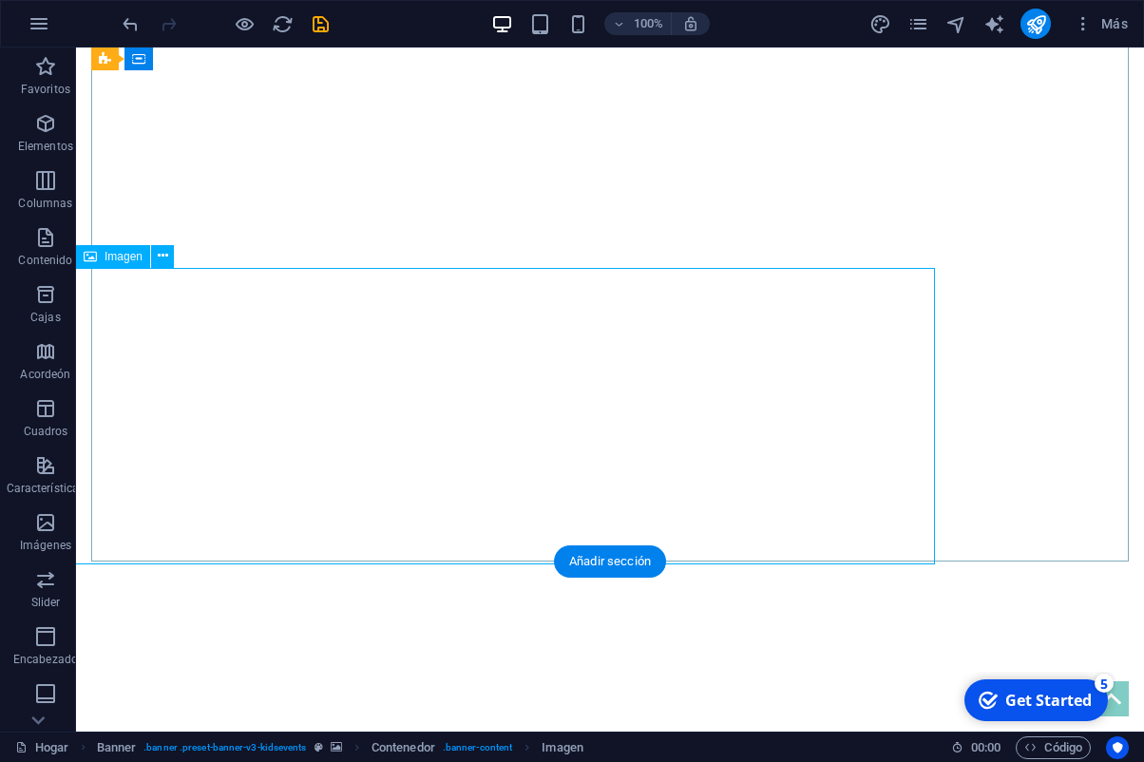
select select "px"
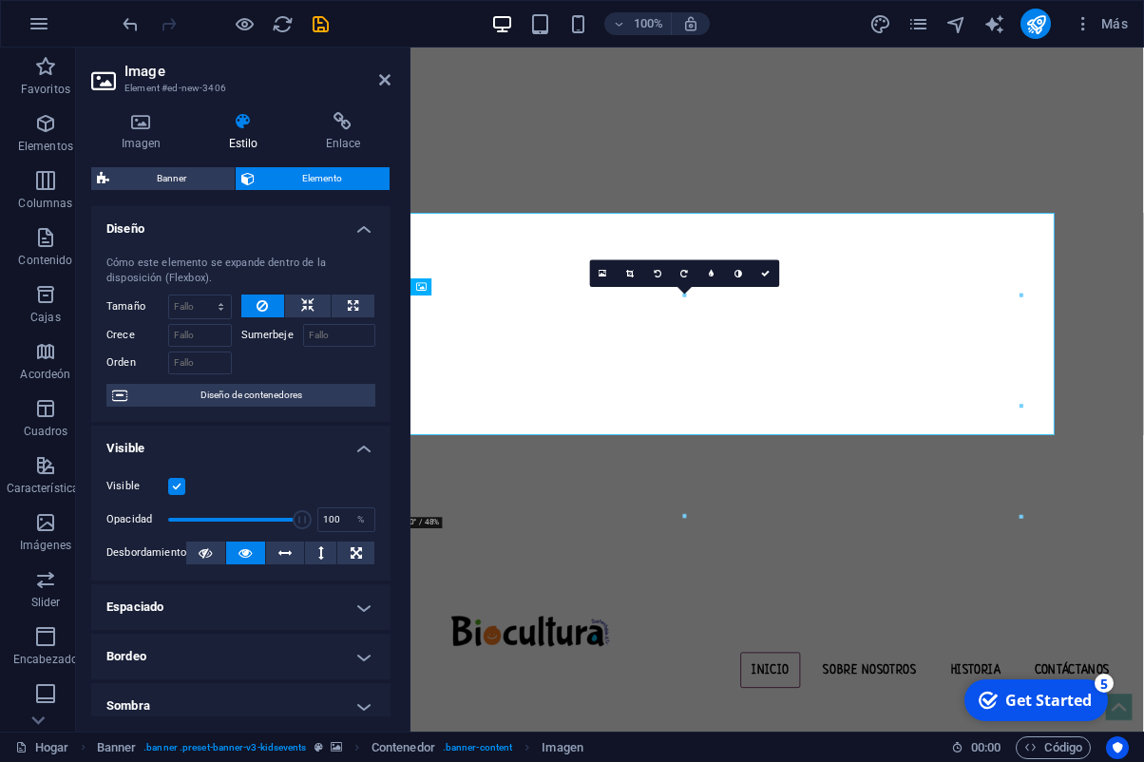
type input "-130"
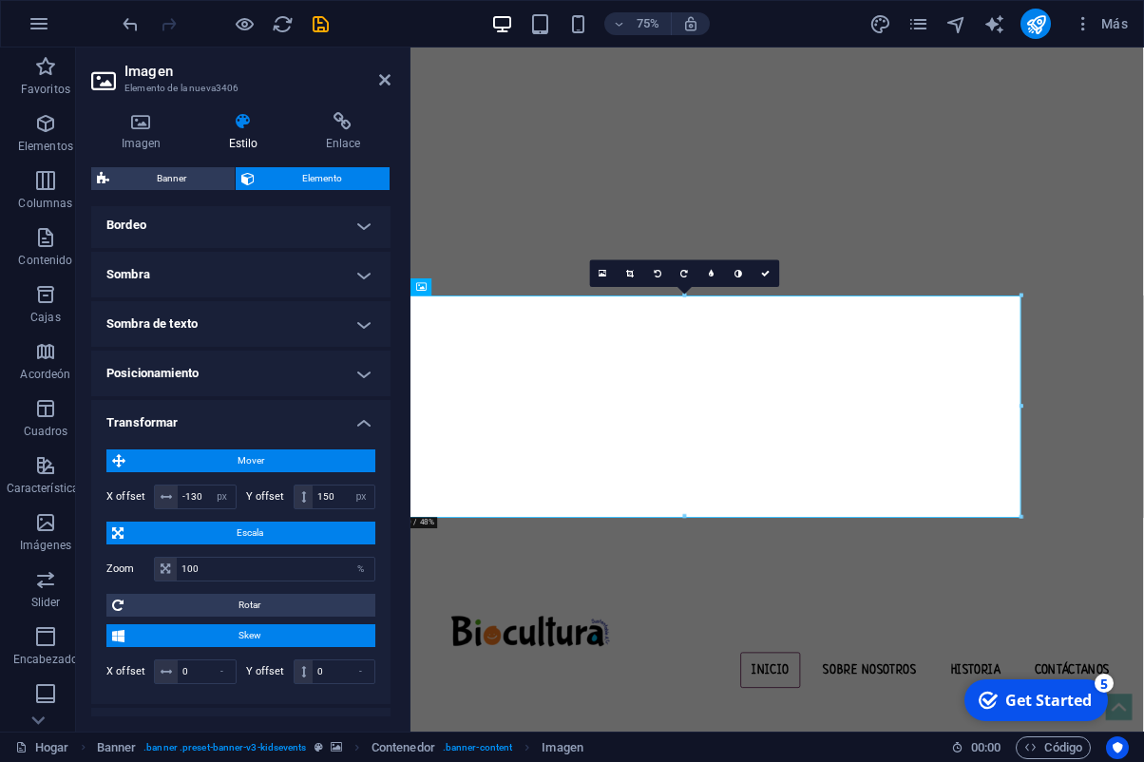
scroll to position [441, 0]
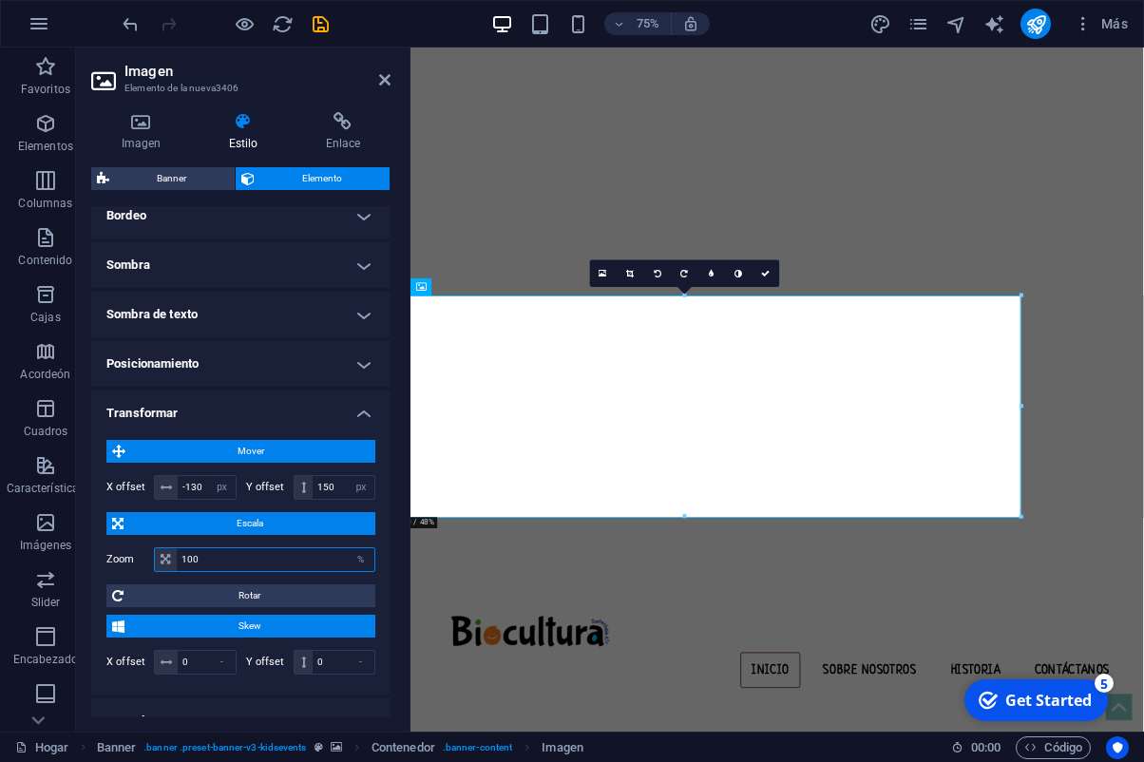
drag, startPoint x: 193, startPoint y: 557, endPoint x: 230, endPoint y: 557, distance: 37.1
click at [193, 557] on input "100" at bounding box center [276, 559] width 198 height 23
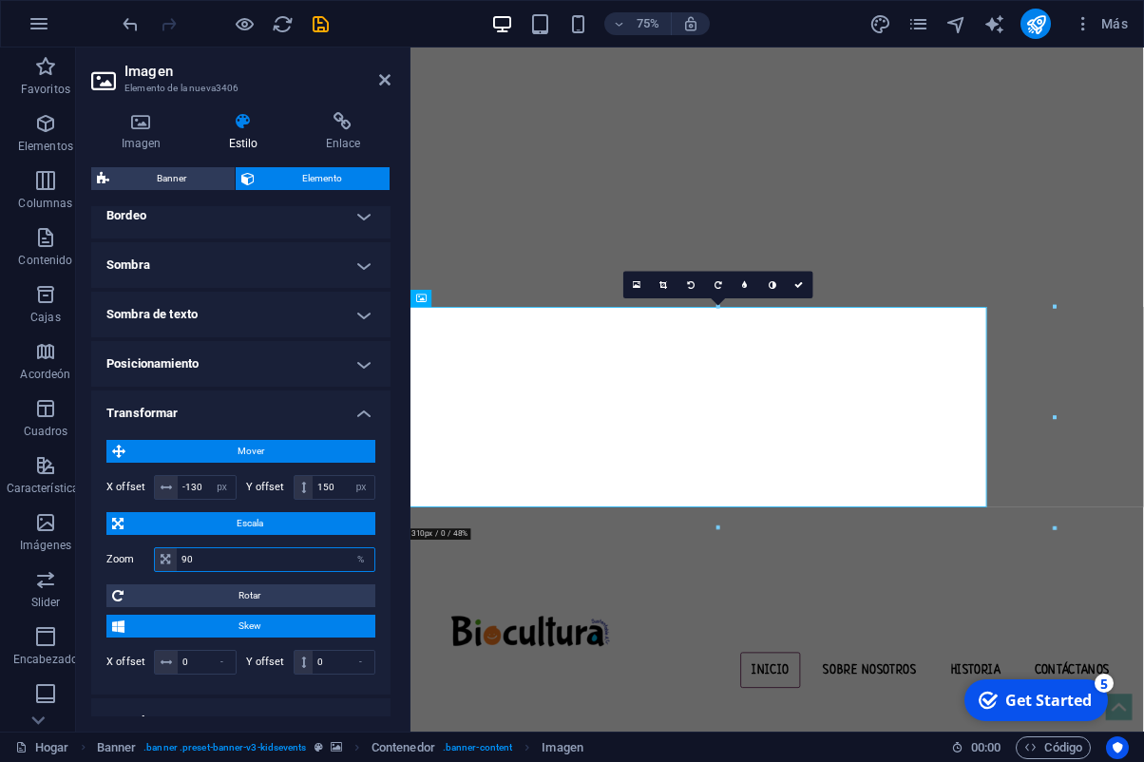
click at [187, 558] on input "90" at bounding box center [276, 559] width 198 height 23
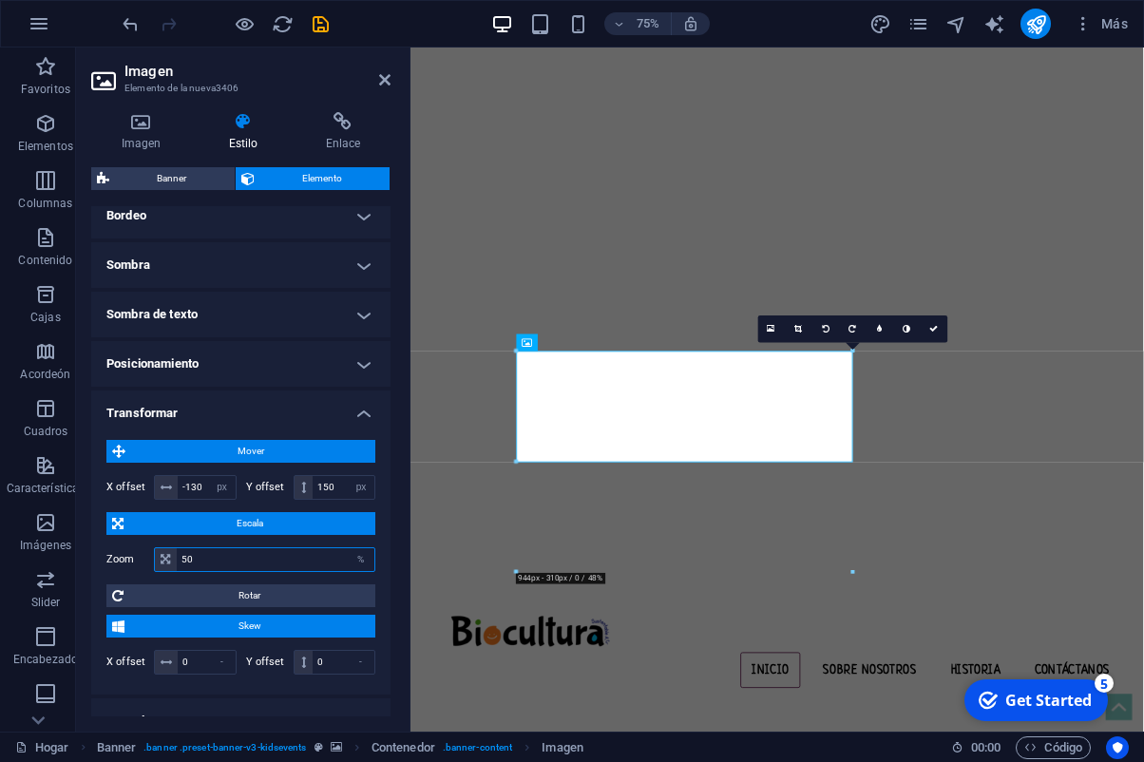
drag, startPoint x: 182, startPoint y: 557, endPoint x: 210, endPoint y: 565, distance: 28.6
click at [190, 559] on input "50" at bounding box center [276, 559] width 198 height 23
type input "80"
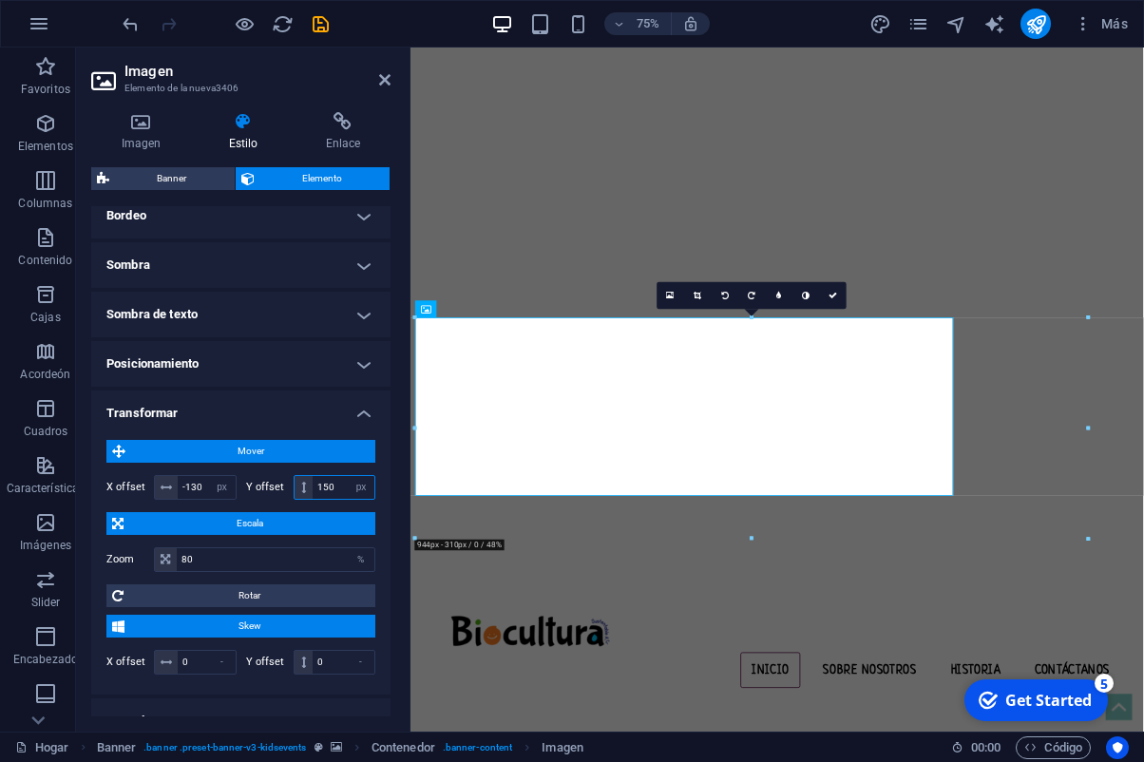
click at [324, 489] on input "150" at bounding box center [344, 487] width 62 height 23
drag, startPoint x: 189, startPoint y: 483, endPoint x: 253, endPoint y: 493, distance: 64.5
click at [192, 484] on input "-130" at bounding box center [207, 487] width 58 height 23
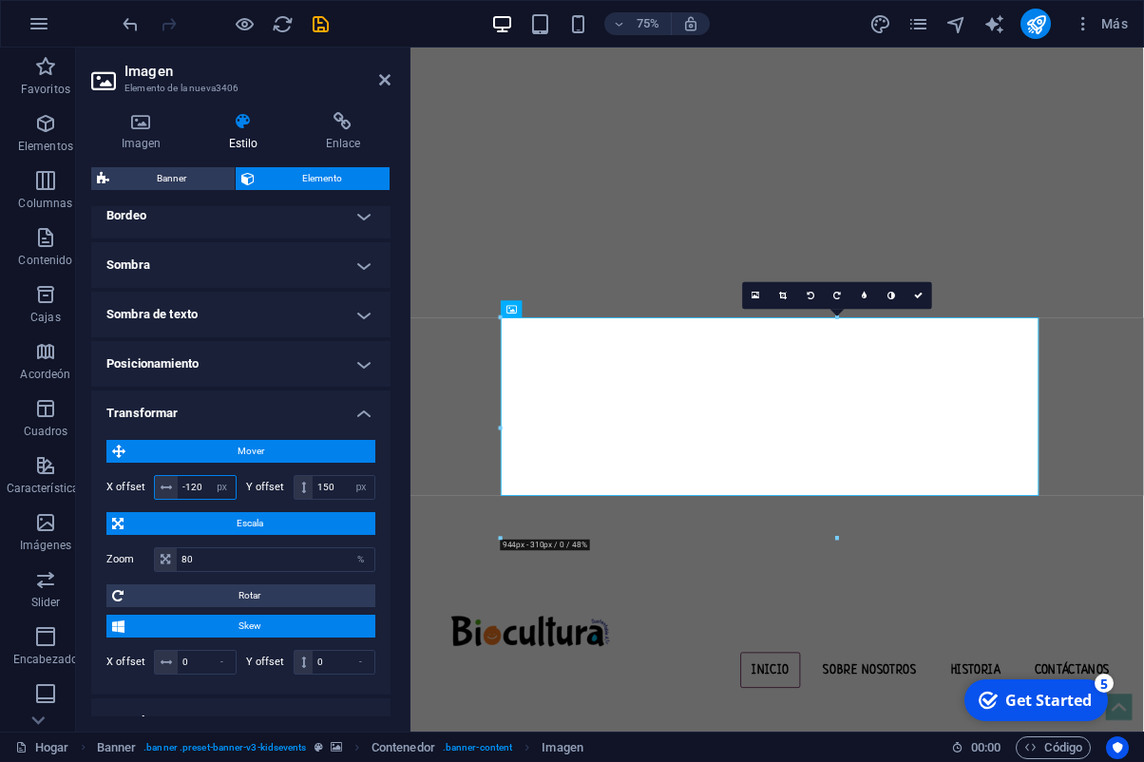
type input "-120"
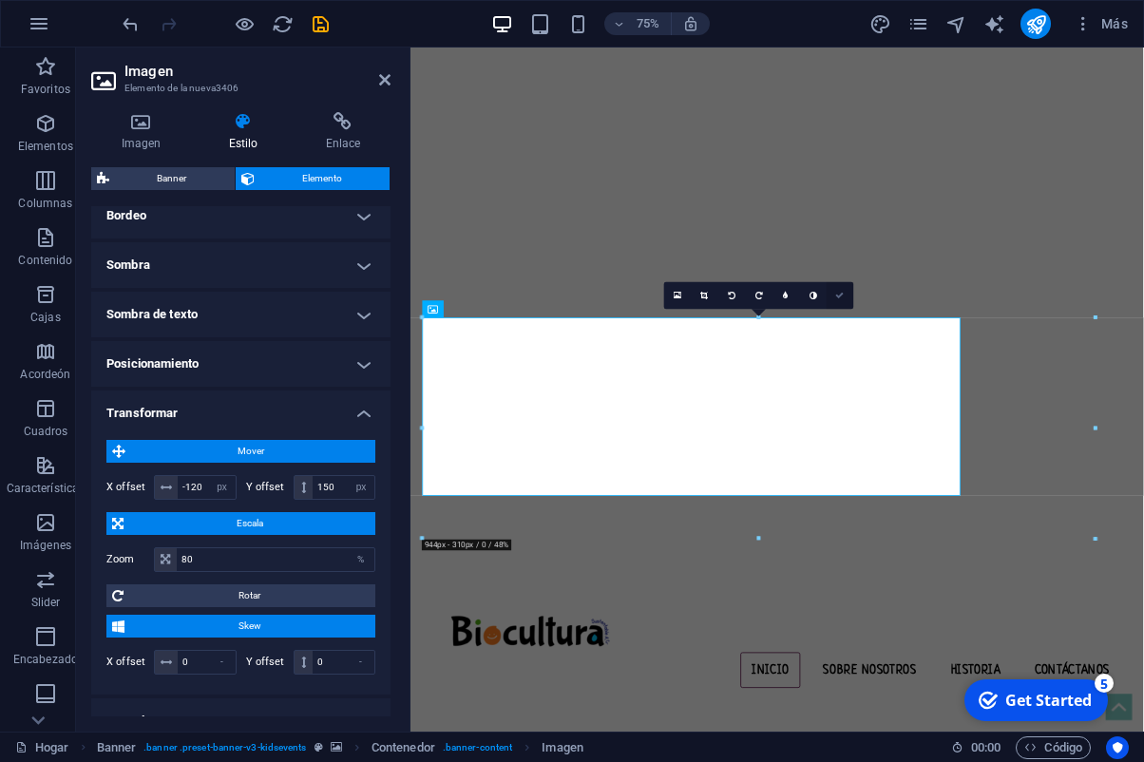
click at [839, 298] on icon at bounding box center [840, 296] width 9 height 9
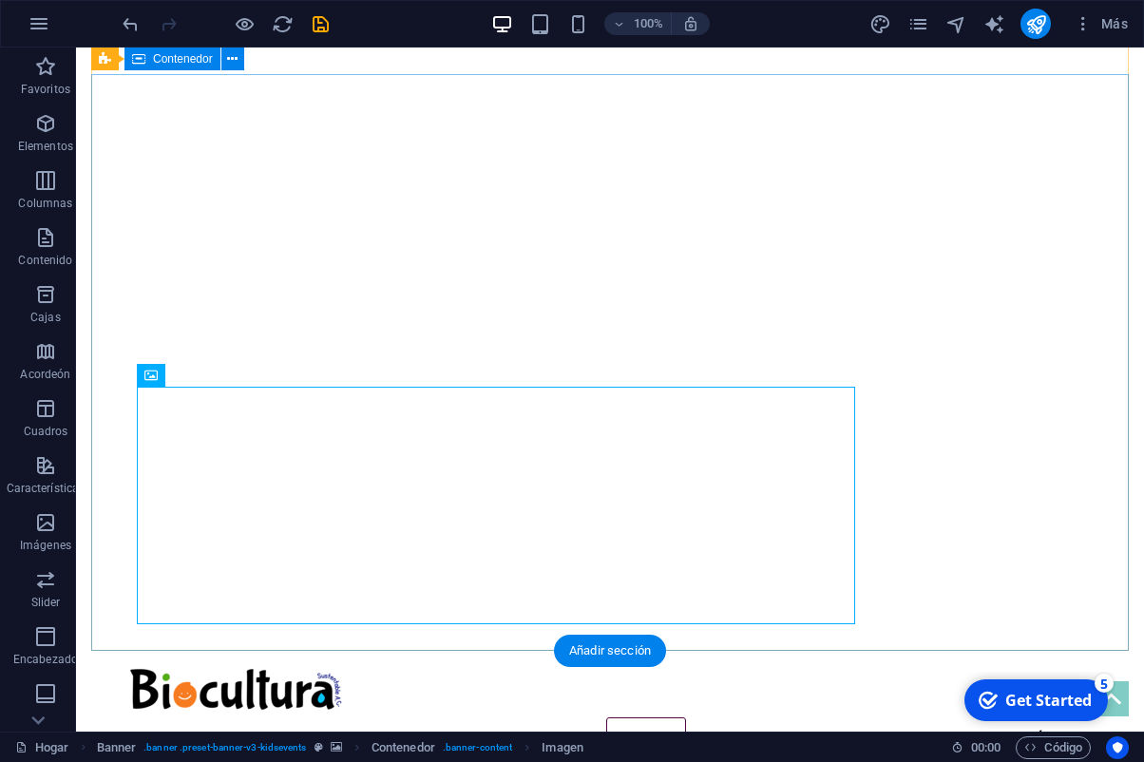
scroll to position [0, 0]
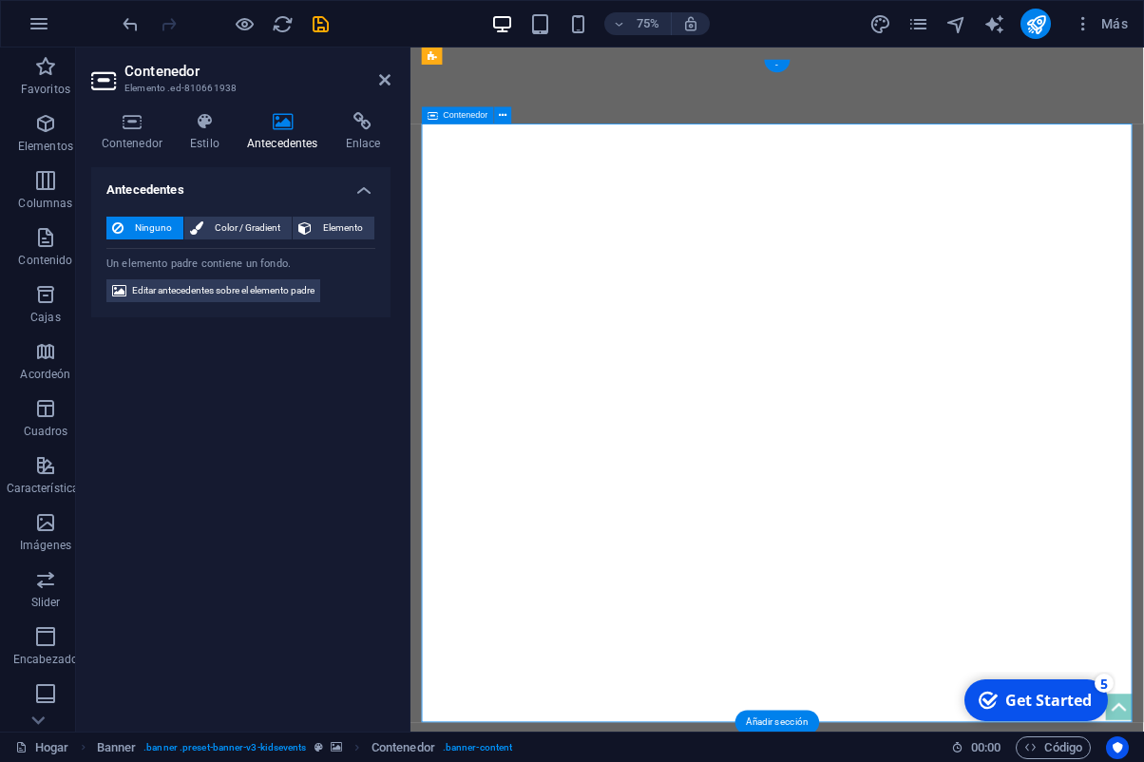
click at [141, 123] on icon at bounding box center [131, 121] width 81 height 19
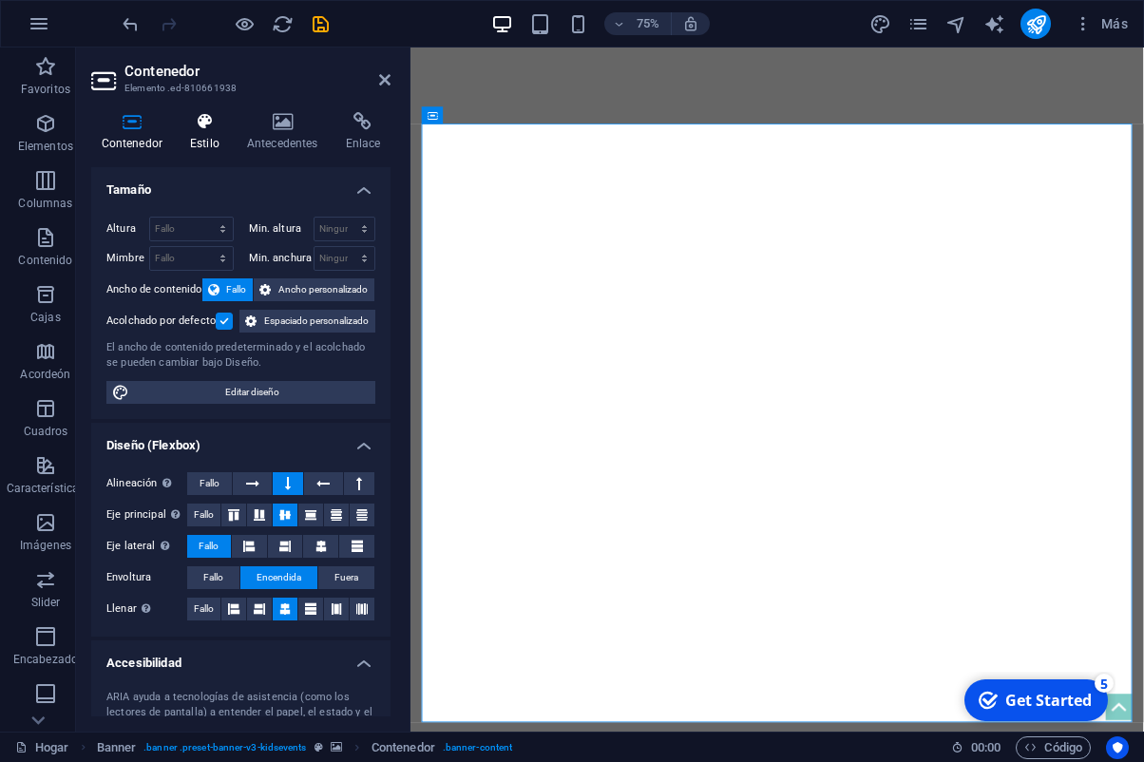
click at [189, 126] on icon at bounding box center [204, 121] width 49 height 19
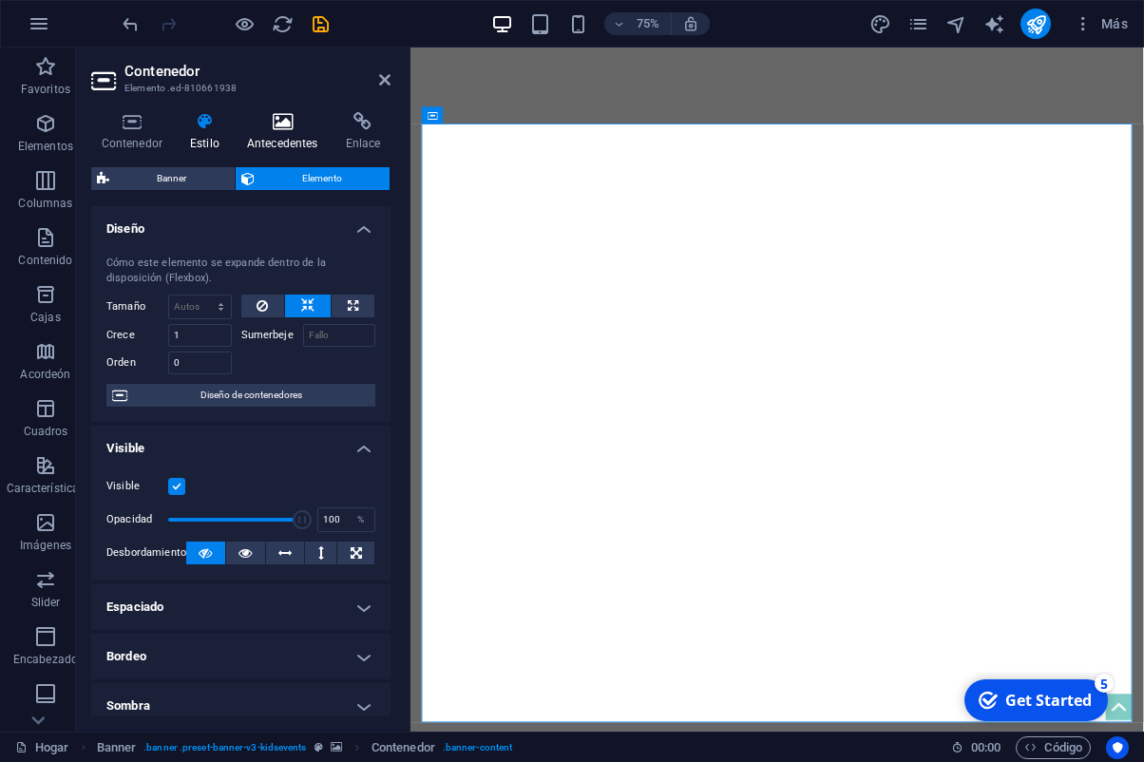
click at [255, 130] on icon at bounding box center [282, 121] width 91 height 19
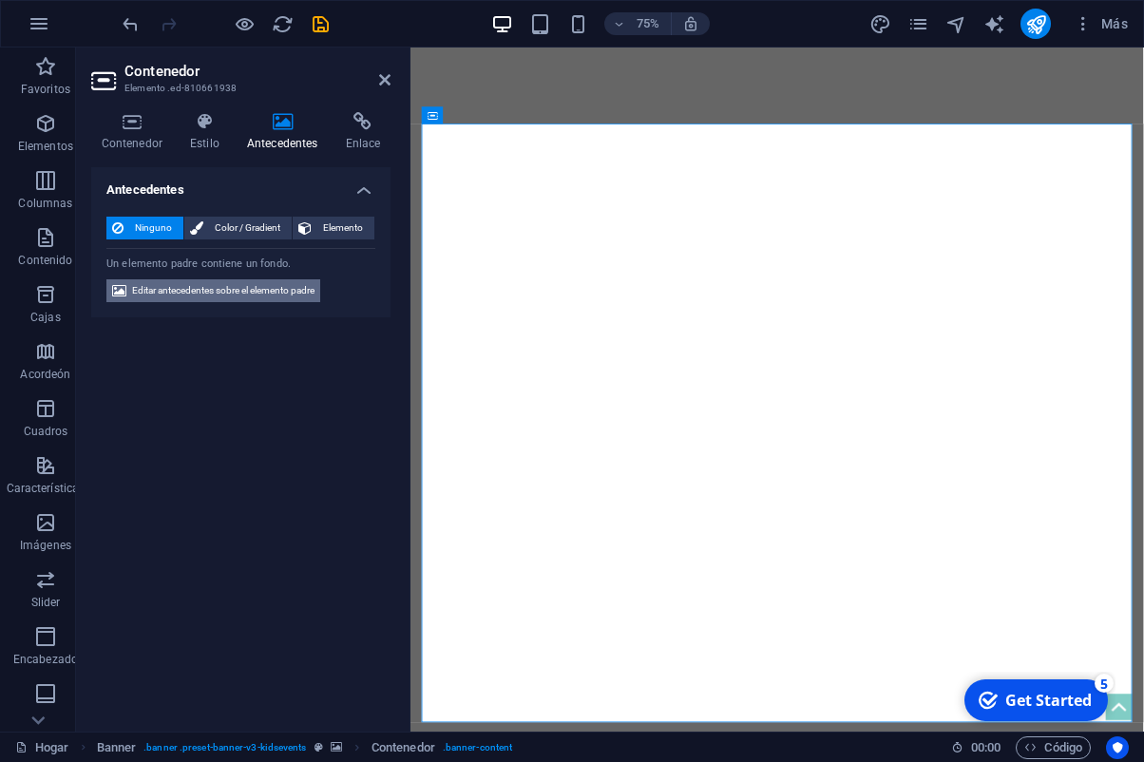
click at [177, 288] on span "Editar antecedentes sobre el elemento padre" at bounding box center [223, 290] width 182 height 23
select select "fade"
select select "ms"
select select "s"
select select "progressive"
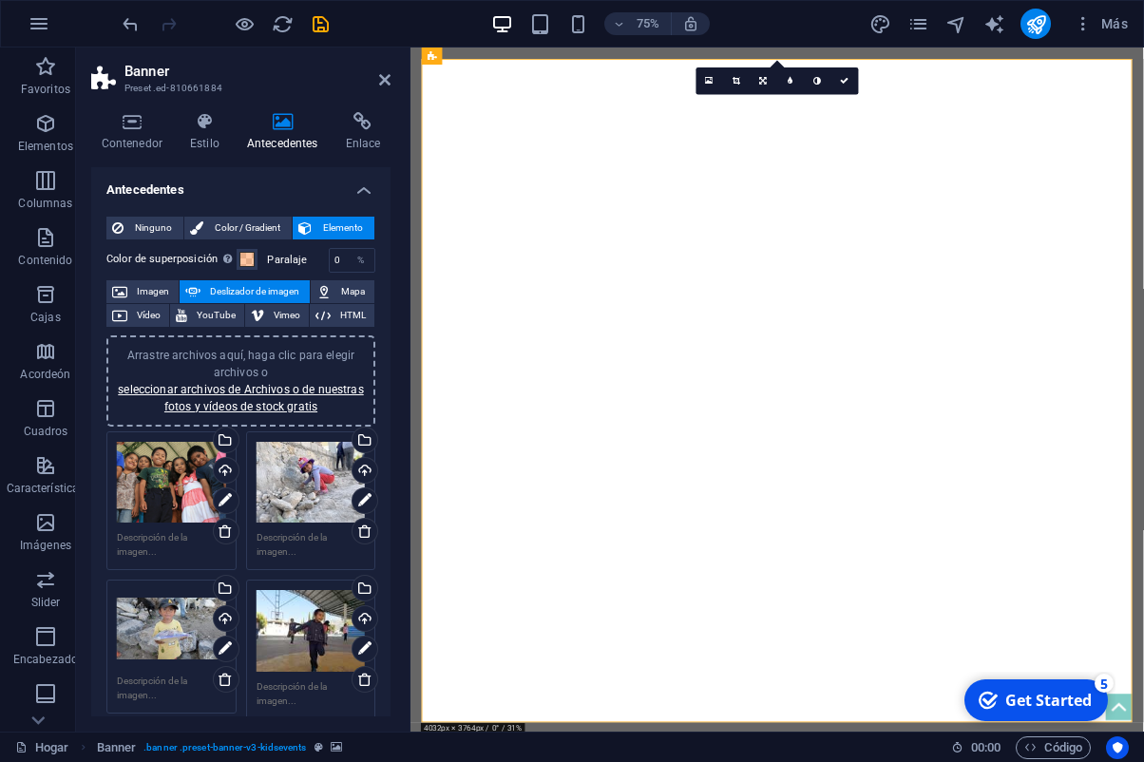
click at [162, 476] on div "Arrastre archivos aquí, haga clic para elegir archivos o seleccionar archivos d…" at bounding box center [171, 483] width 109 height 82
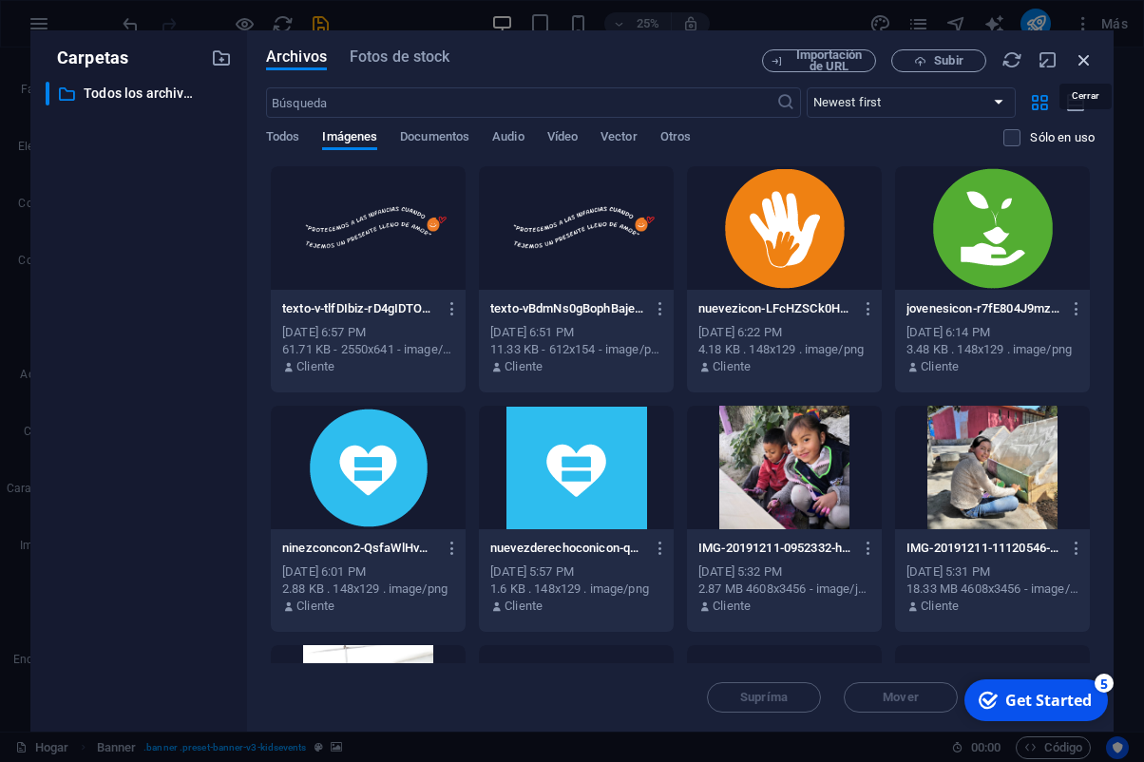
click at [1078, 64] on icon "button" at bounding box center [1084, 59] width 21 height 21
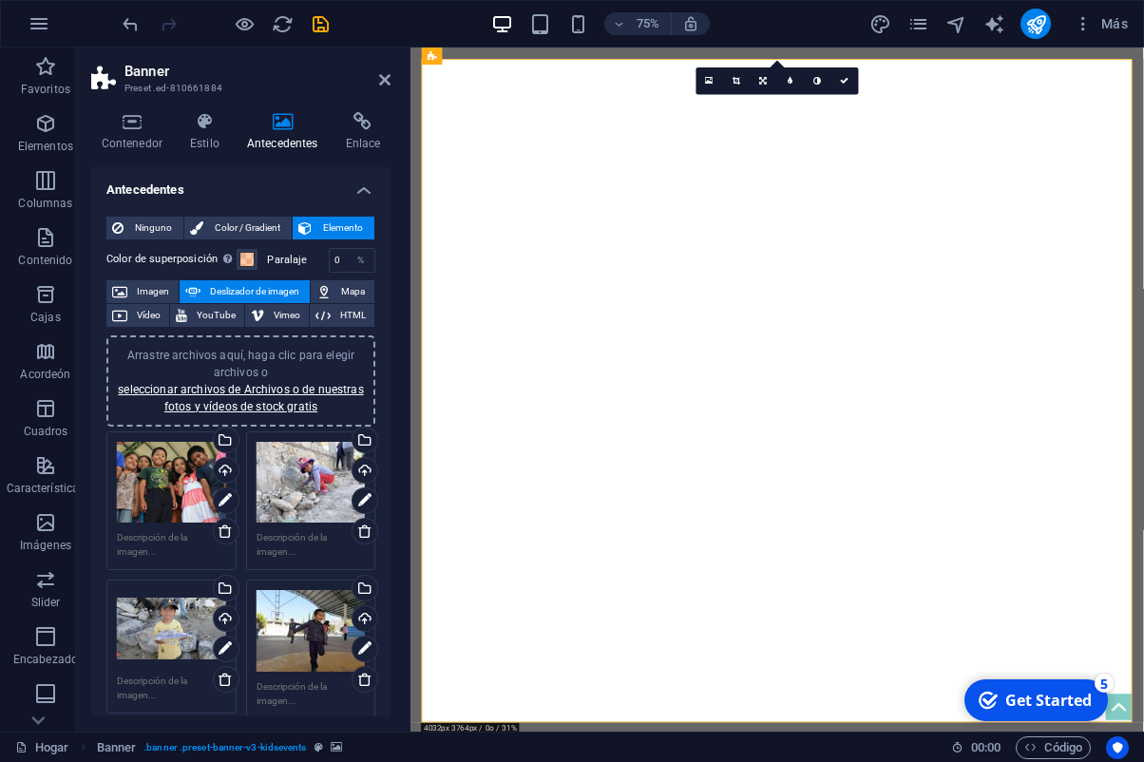
click at [178, 491] on div "Arrastre archivos aquí, haga clic para elegir archivos o seleccionar archivos d…" at bounding box center [171, 483] width 109 height 82
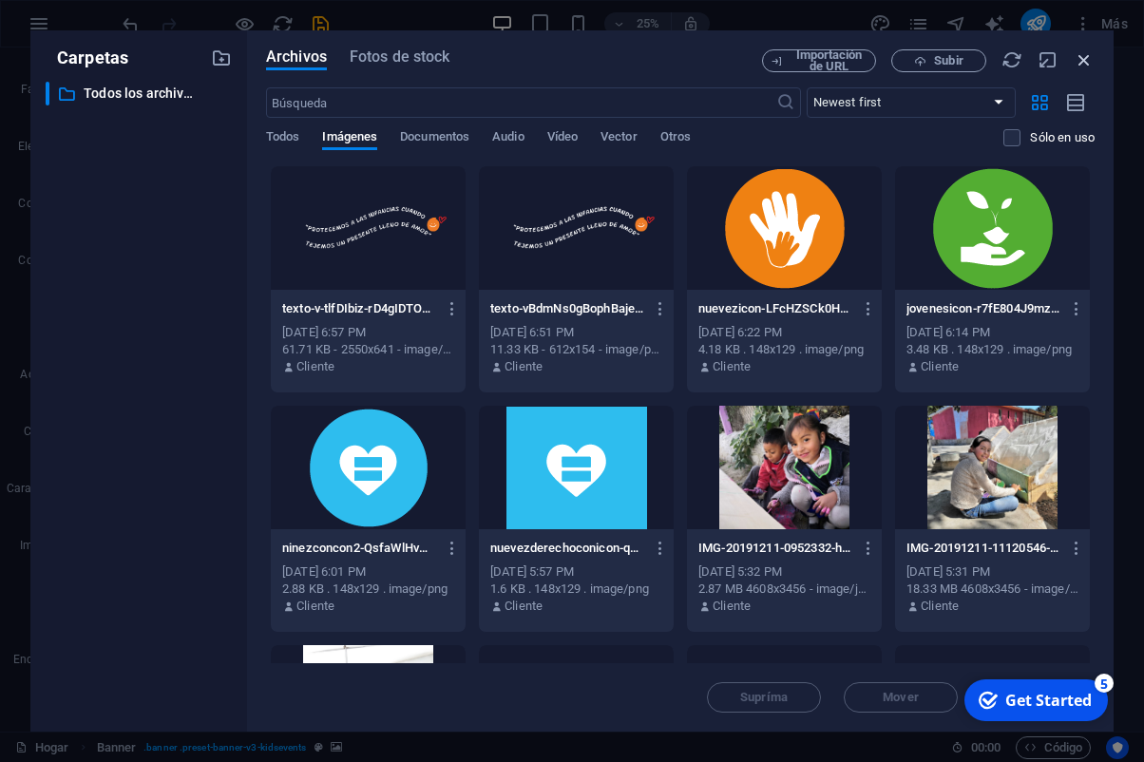
click at [1090, 64] on icon "button" at bounding box center [1084, 59] width 21 height 21
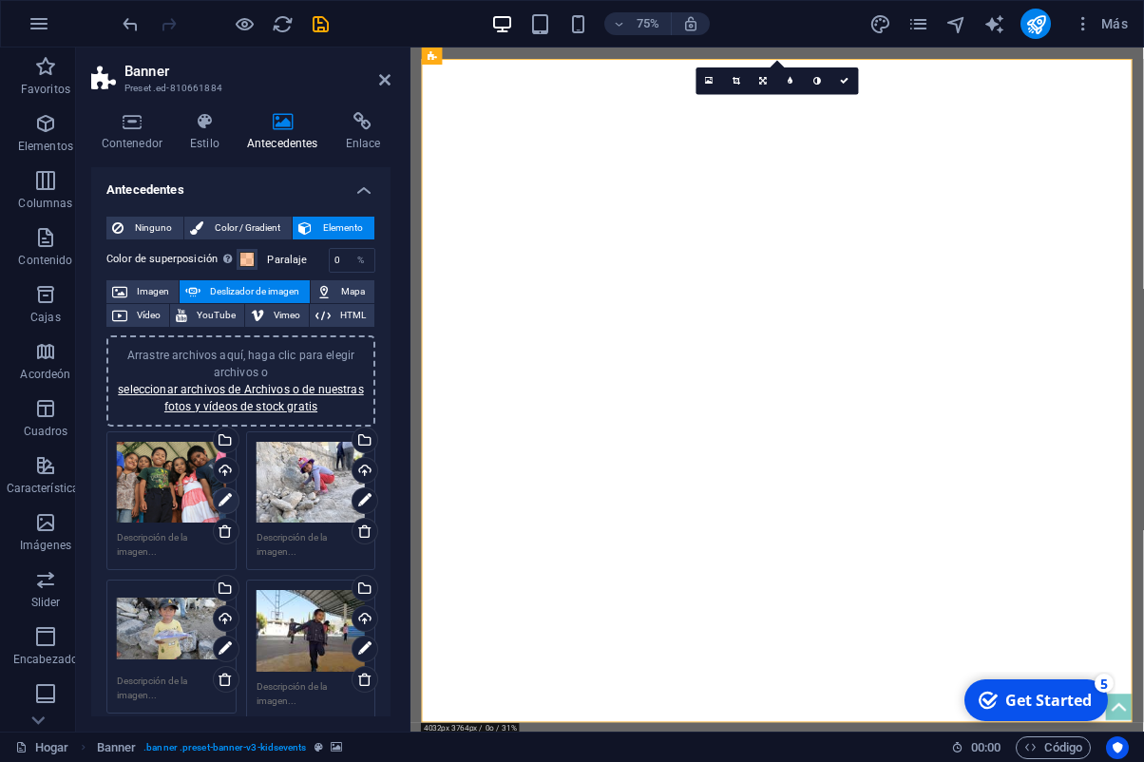
click at [220, 505] on icon at bounding box center [225, 500] width 13 height 23
click at [227, 504] on icon at bounding box center [225, 500] width 13 height 23
click at [738, 77] on icon at bounding box center [737, 81] width 8 height 9
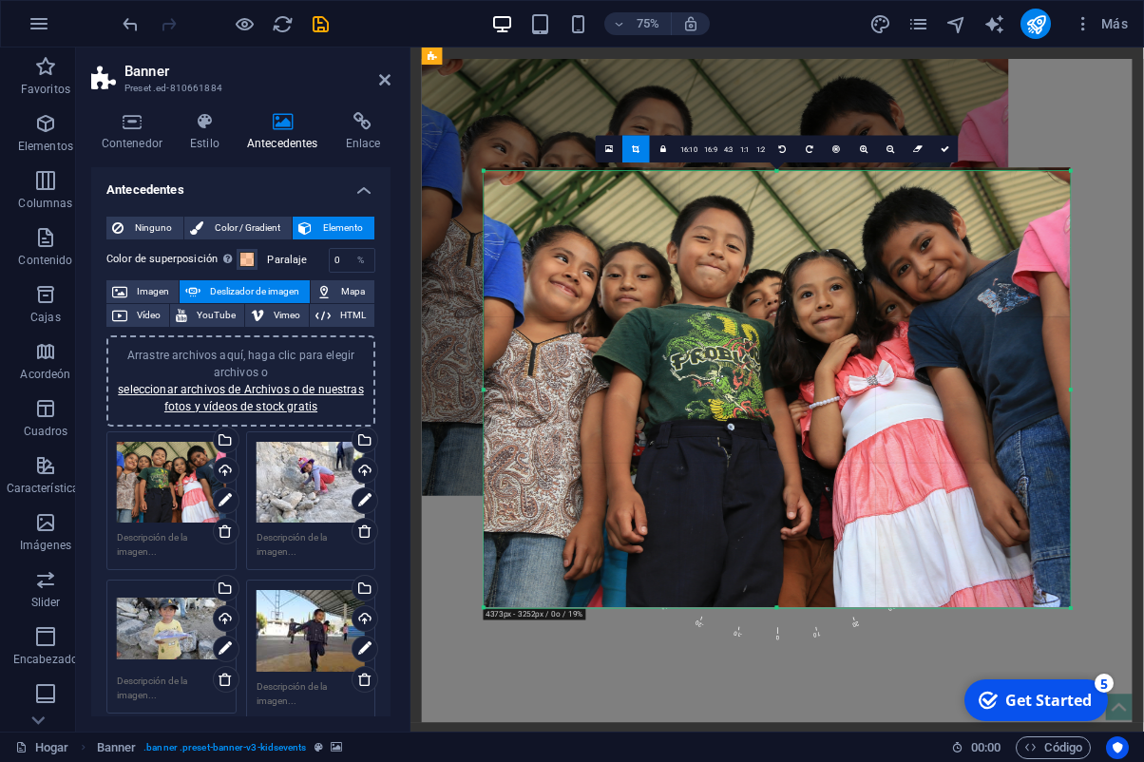
drag, startPoint x: 778, startPoint y: 167, endPoint x: 833, endPoint y: 174, distance: 54.6
click at [787, 172] on div at bounding box center [777, 170] width 587 height 5
click at [946, 154] on link at bounding box center [945, 149] width 28 height 28
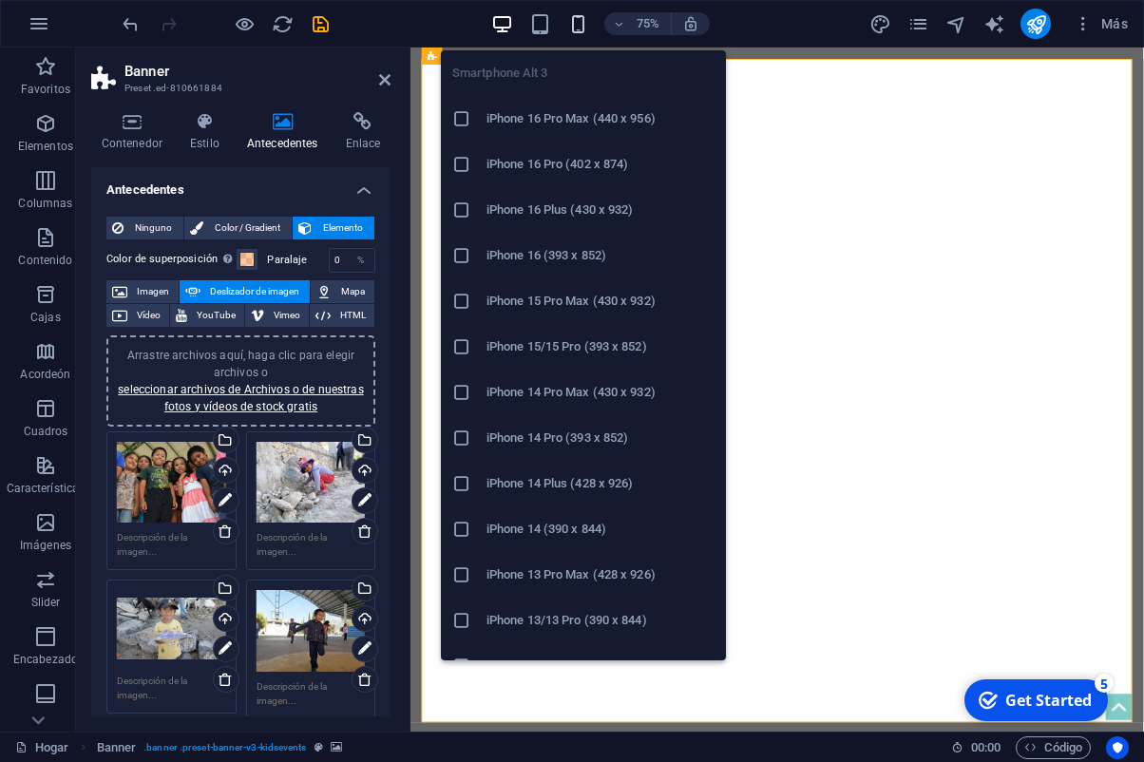
click at [585, 24] on icon "button" at bounding box center [578, 24] width 22 height 22
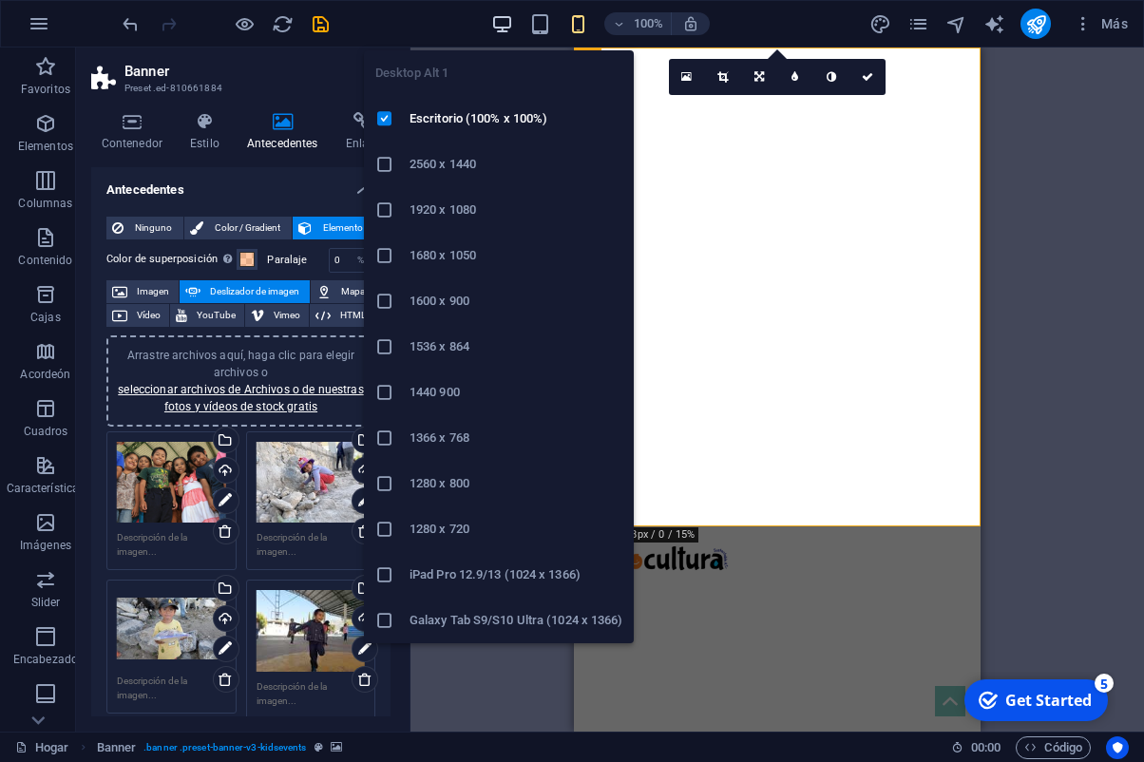
click at [505, 22] on icon "button" at bounding box center [502, 24] width 22 height 22
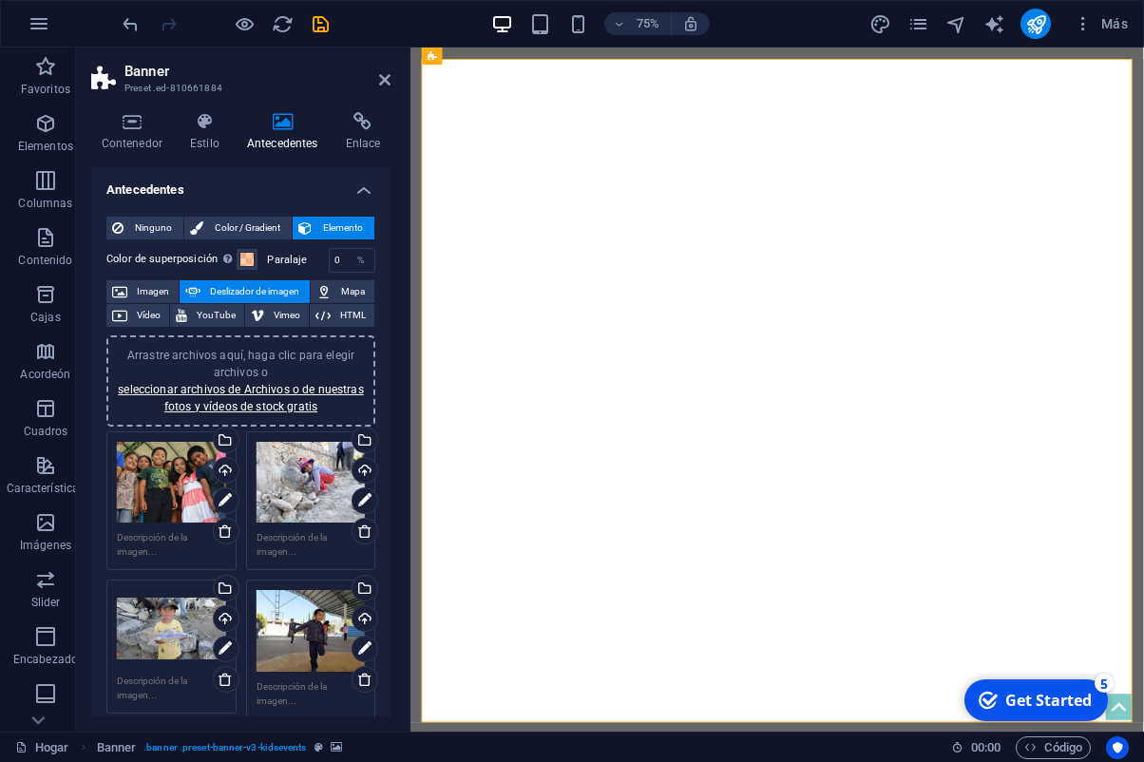
click at [393, 78] on aside "Banner Preset .ed-810661884 Contenedor Estilo Antecedentes Enlace Size Height D…" at bounding box center [243, 390] width 335 height 684
click at [389, 81] on icon at bounding box center [384, 79] width 11 height 15
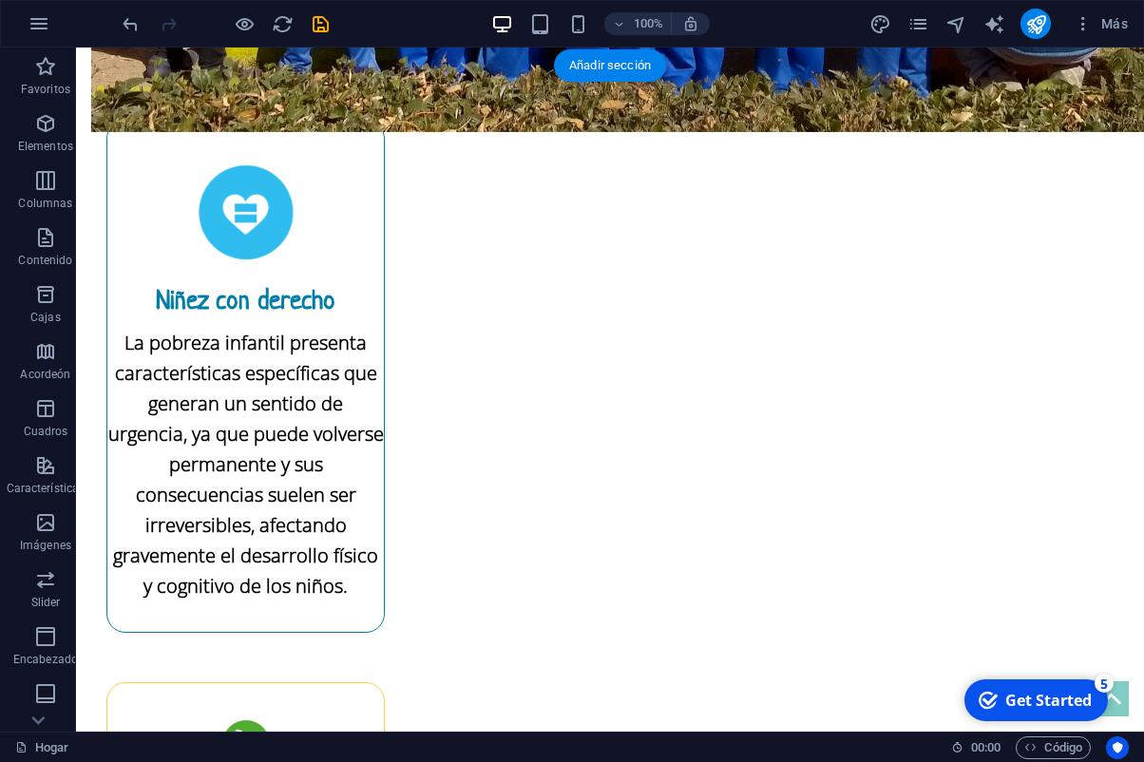
scroll to position [2137, 0]
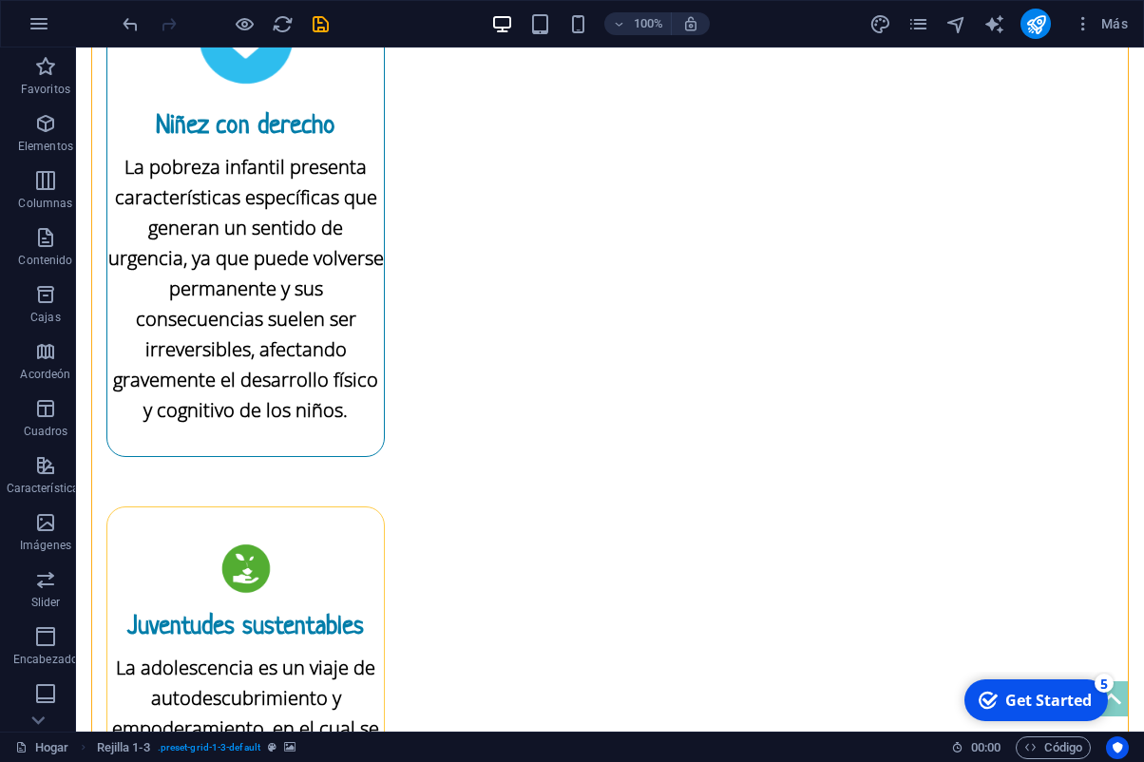
drag, startPoint x: 121, startPoint y: 507, endPoint x: 195, endPoint y: 560, distance: 91.3
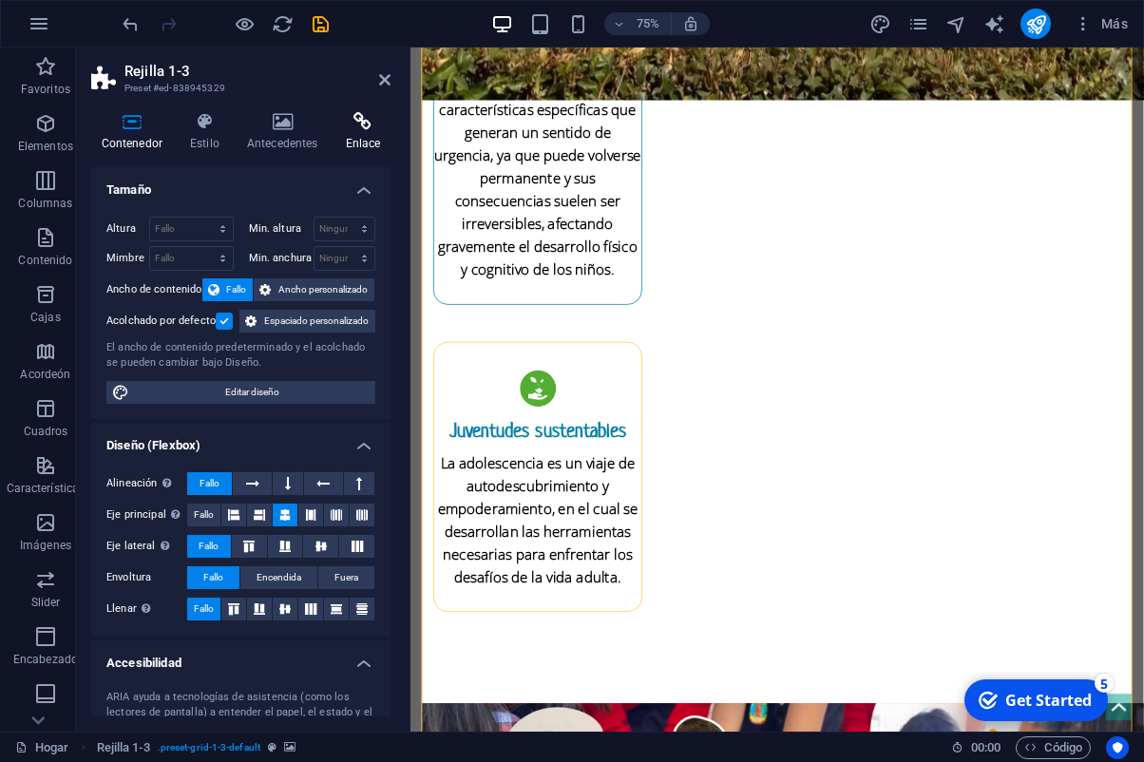
scroll to position [2428, 0]
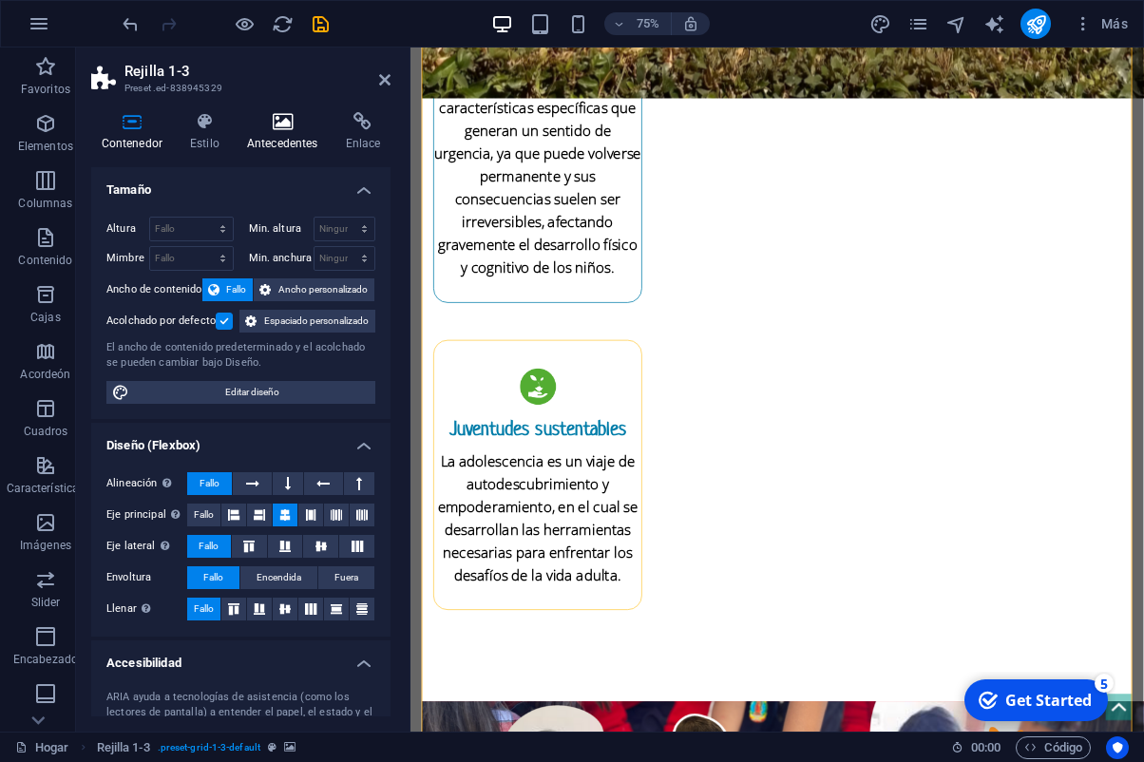
click at [285, 126] on icon at bounding box center [282, 121] width 91 height 19
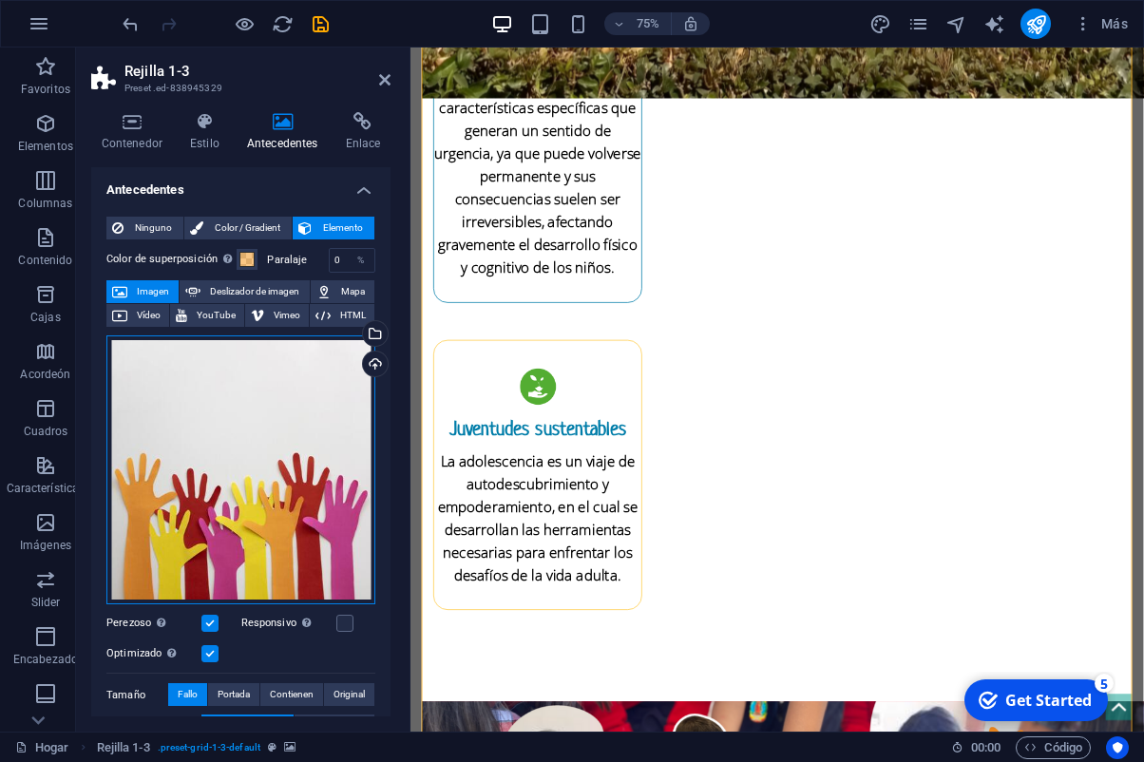
click at [335, 377] on div "Arrastre archivos aquí, haga clic para elegir archivos o seleccionar archivos d…" at bounding box center [240, 470] width 269 height 270
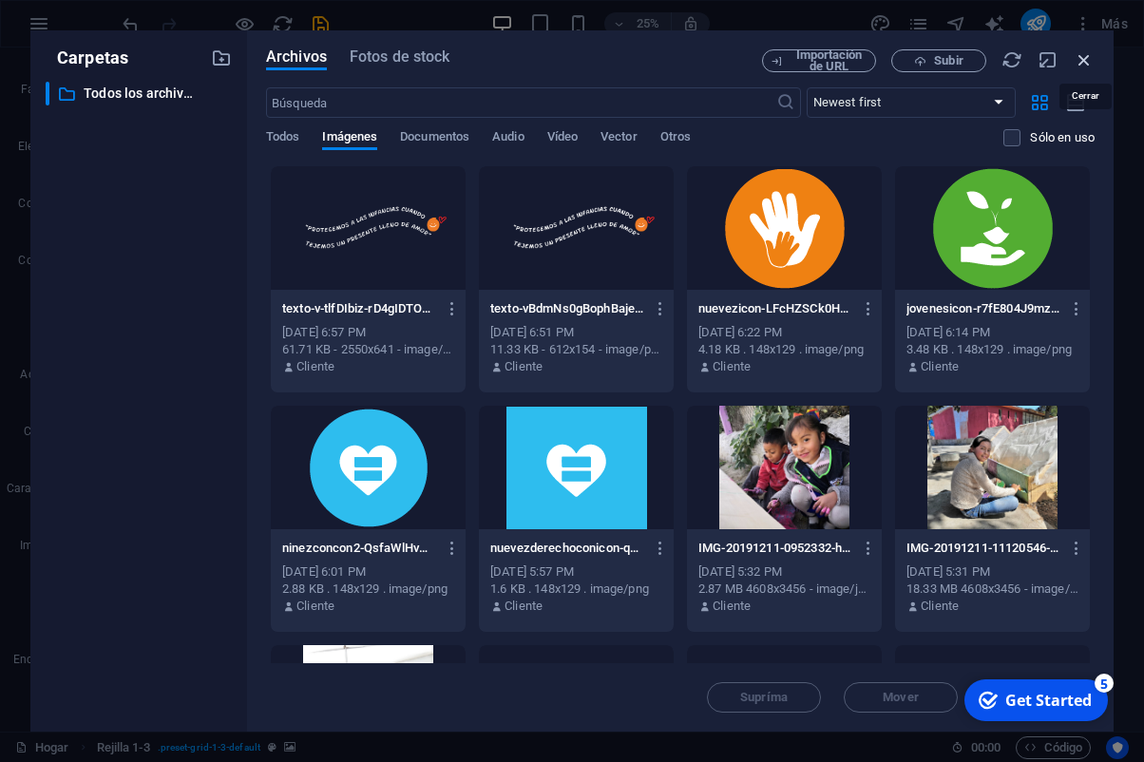
drag, startPoint x: 1089, startPoint y: 63, endPoint x: 132, endPoint y: 456, distance: 1034.8
click at [1089, 63] on icon "button" at bounding box center [1084, 59] width 21 height 21
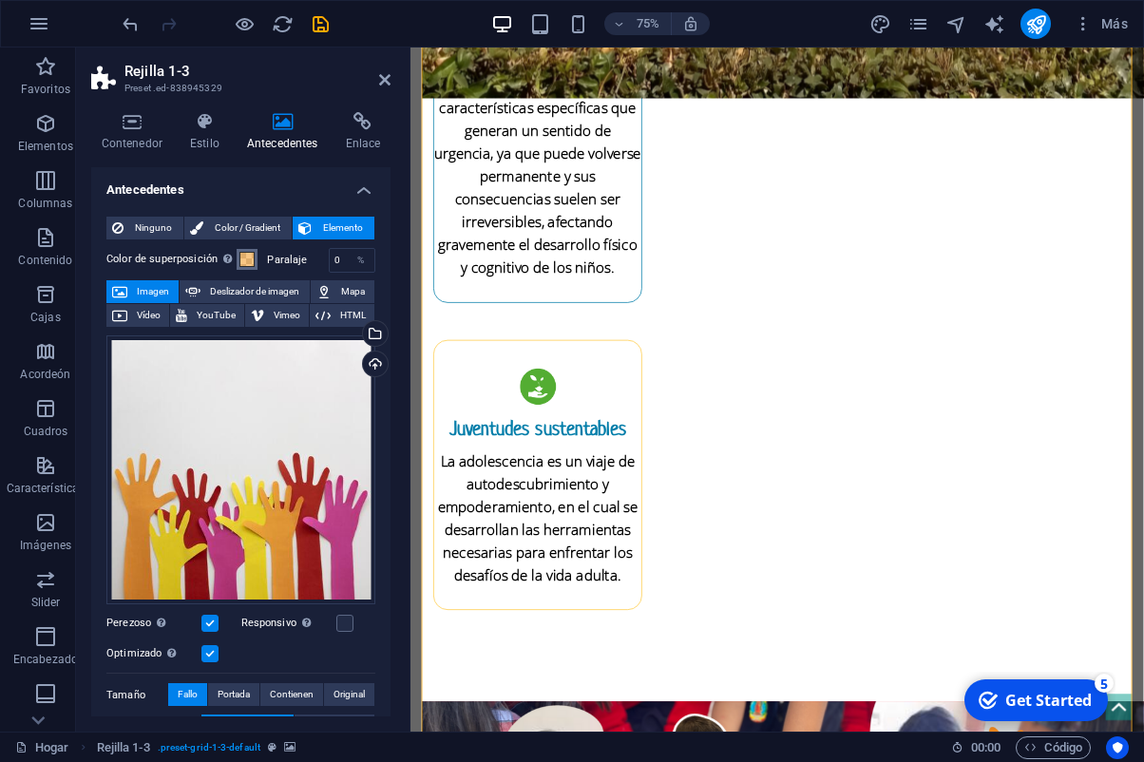
click at [248, 257] on span at bounding box center [247, 259] width 15 height 15
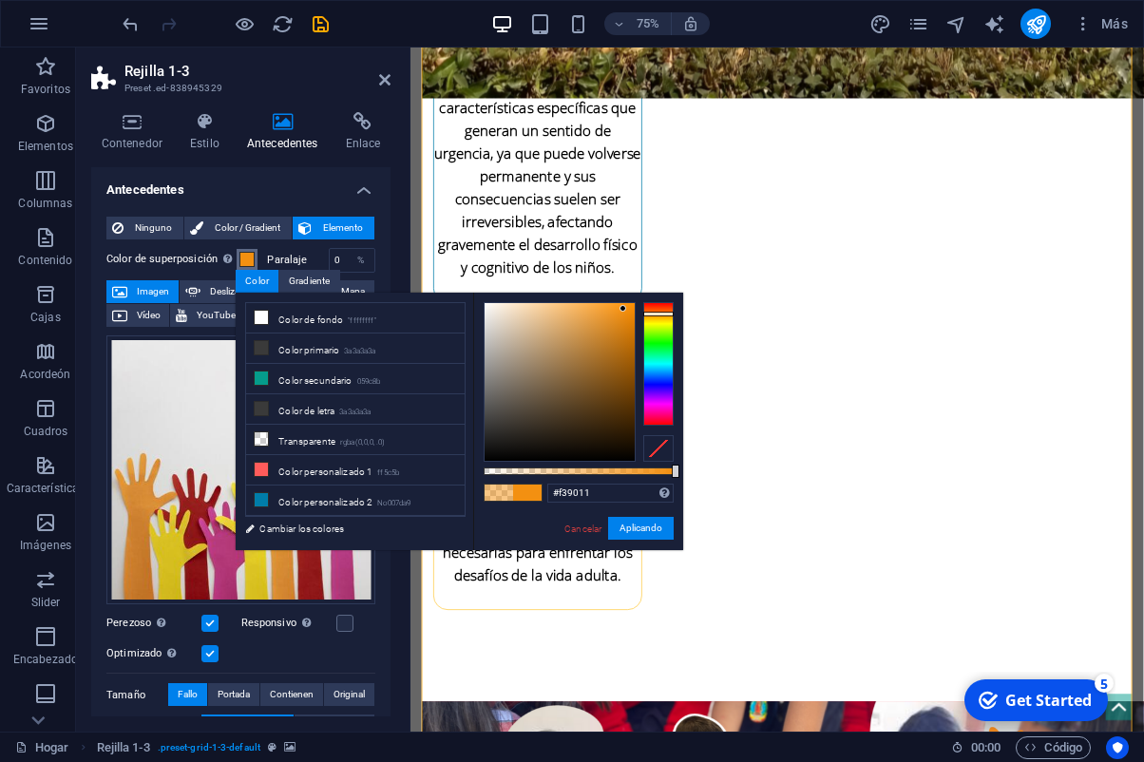
drag, startPoint x: 587, startPoint y: 476, endPoint x: 680, endPoint y: 485, distance: 93.5
click at [680, 485] on div "#f39011 Formatos compatibles 852 euros rgb (8,8, 82, 237) rgba (8, 82, 237, 90%…" at bounding box center [578, 559] width 210 height 533
type input "#ec9320"
click at [614, 314] on div at bounding box center [560, 382] width 150 height 158
click at [647, 532] on button "Aplicando" at bounding box center [641, 528] width 66 height 23
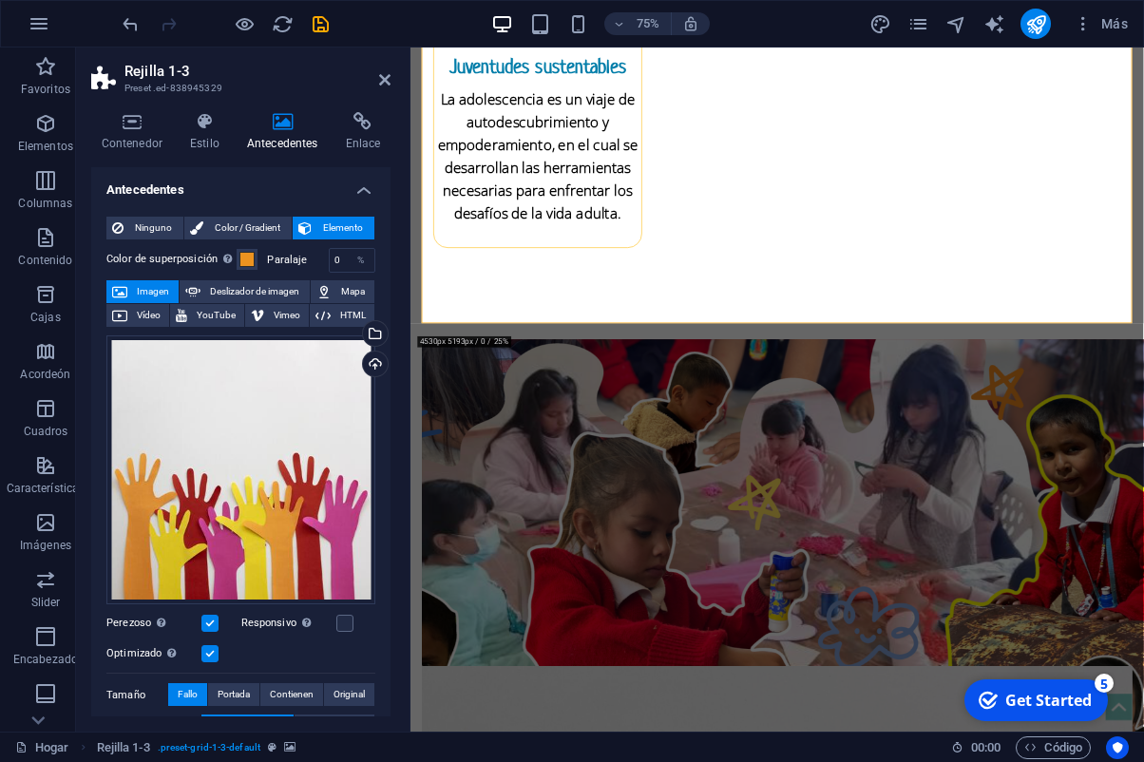
scroll to position [3023, 0]
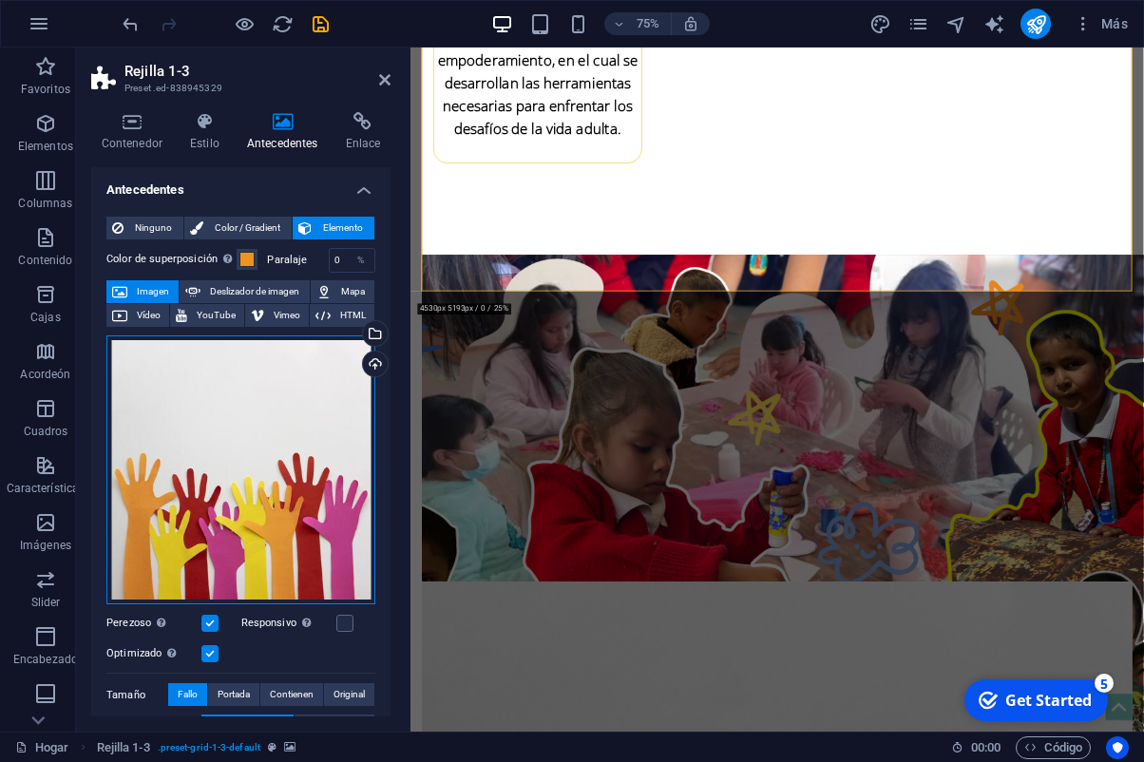
click at [338, 393] on div "Arrastre archivos aquí, haga clic para elegir archivos o seleccionar archivos d…" at bounding box center [240, 470] width 269 height 270
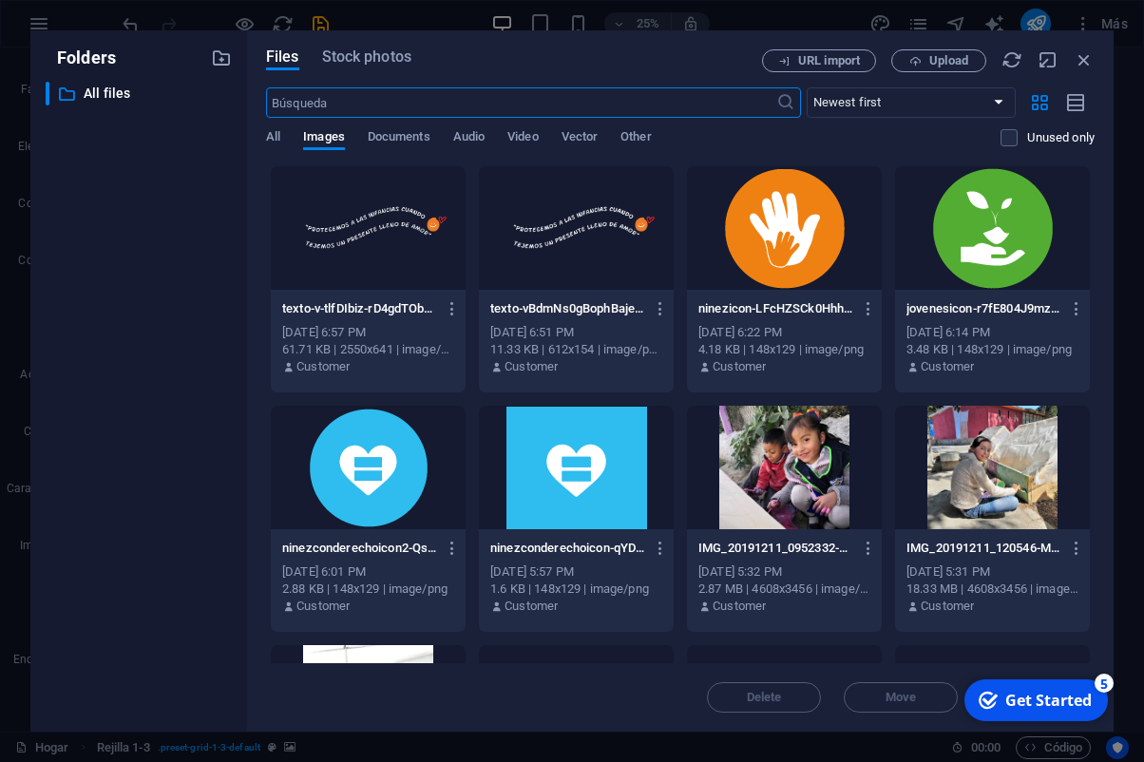
scroll to position [4763, 0]
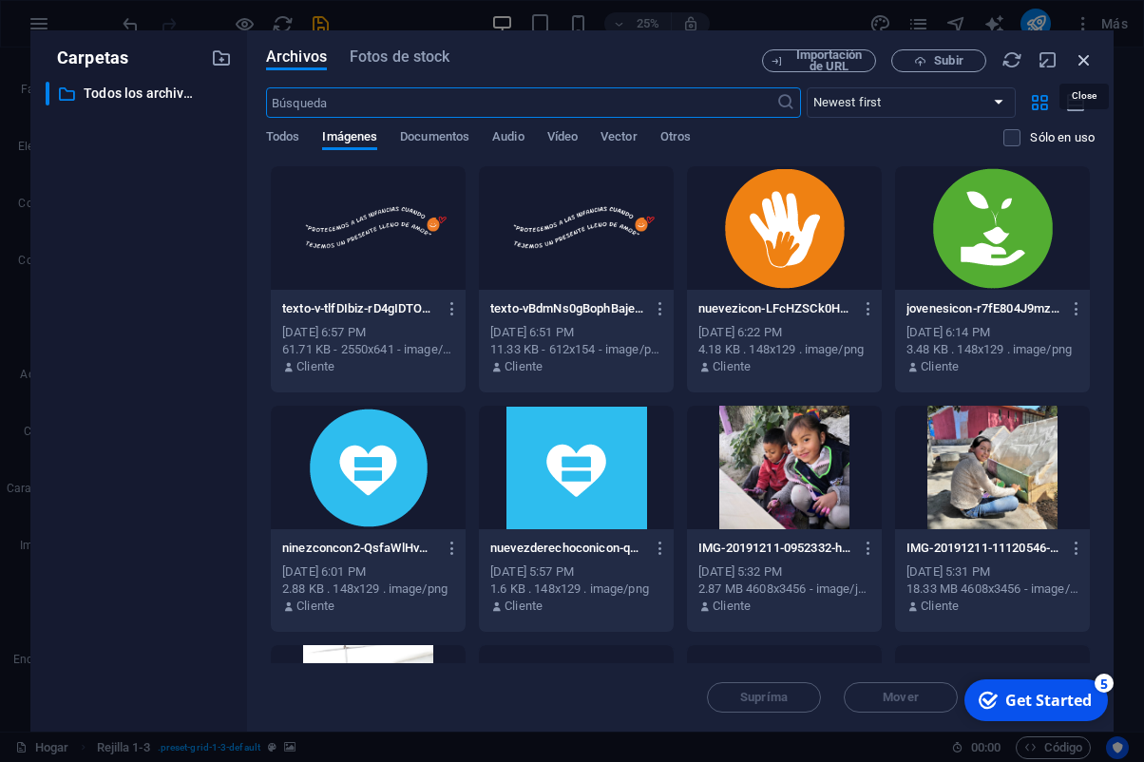
click at [1083, 58] on icon "button" at bounding box center [1084, 59] width 21 height 21
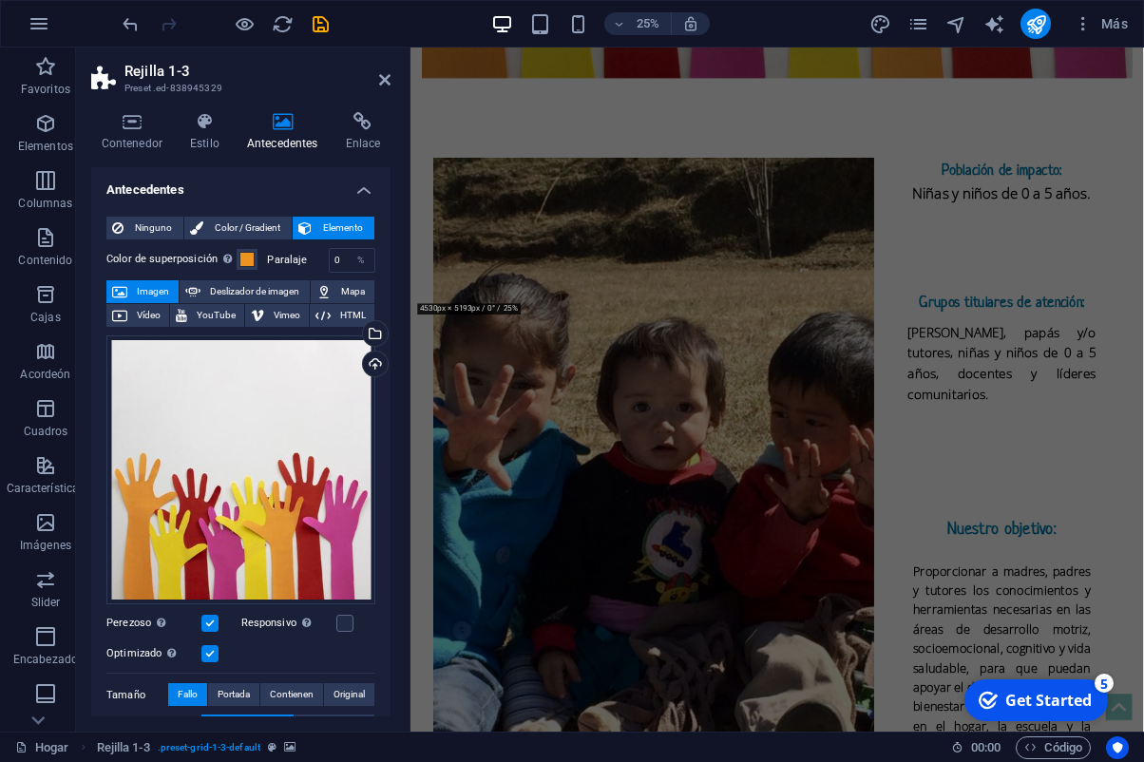
scroll to position [3023, 0]
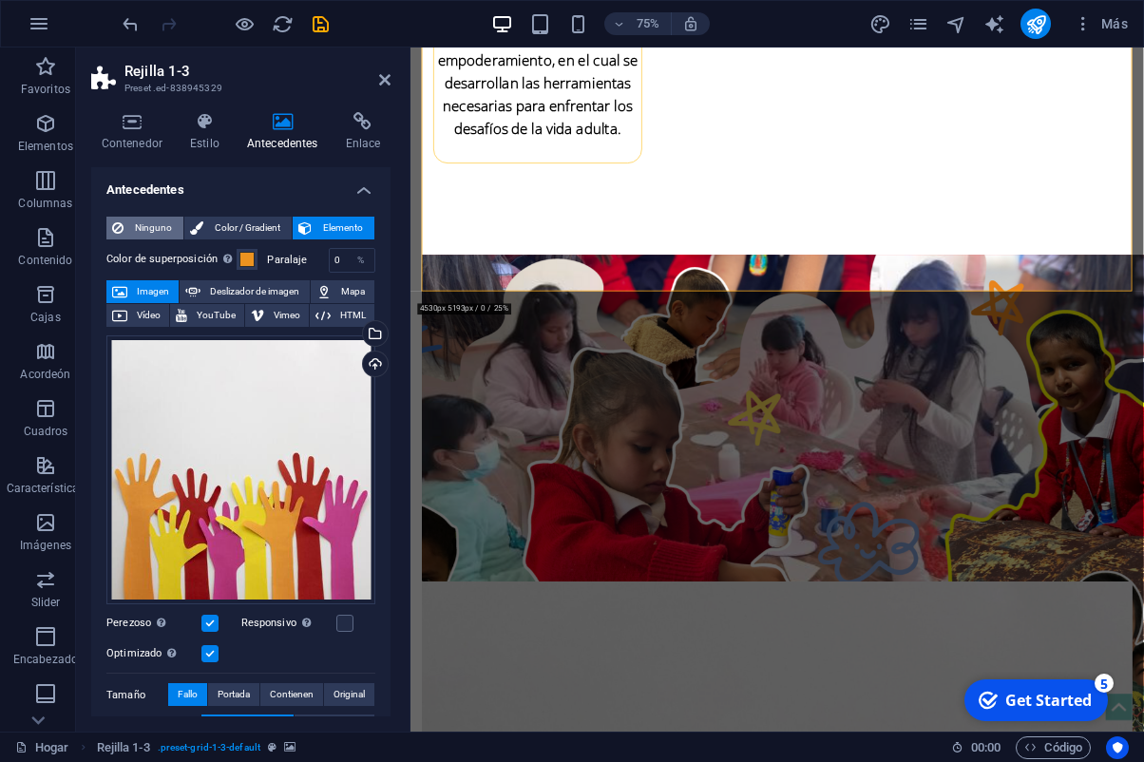
click at [151, 231] on span "Ninguno" at bounding box center [153, 228] width 48 height 23
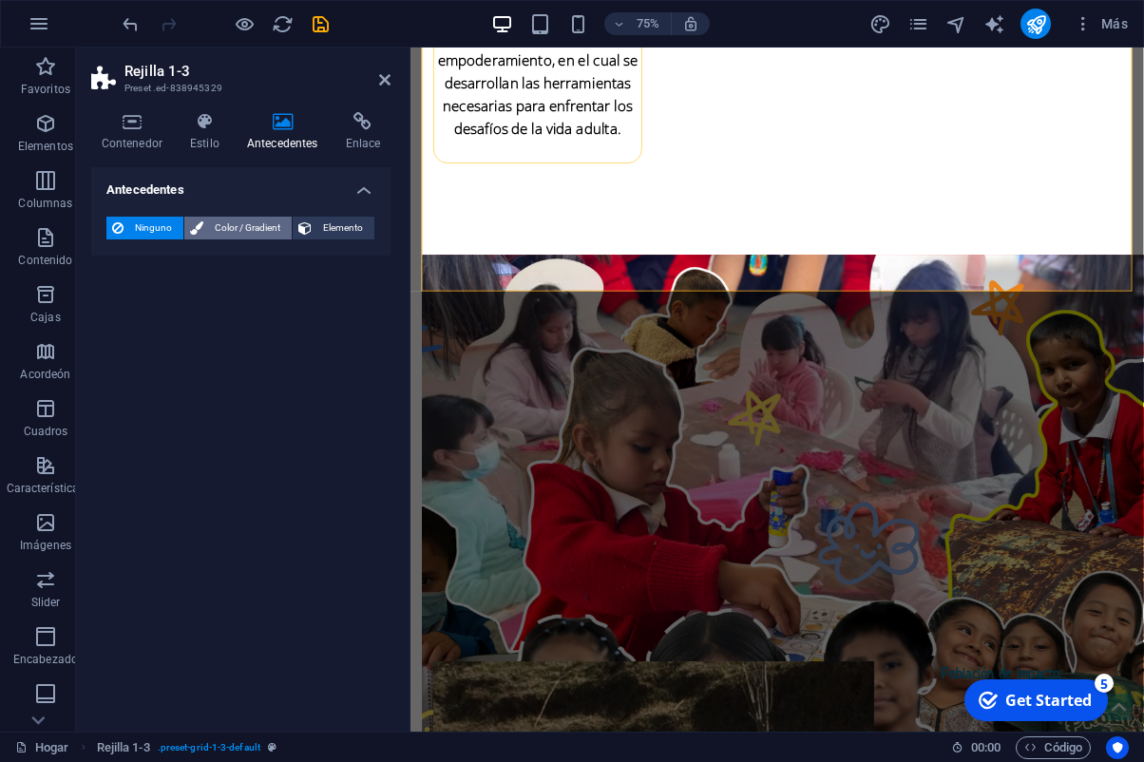
click at [236, 229] on span "Color / Gradient" at bounding box center [247, 228] width 77 height 23
click at [124, 305] on span at bounding box center [118, 304] width 21 height 21
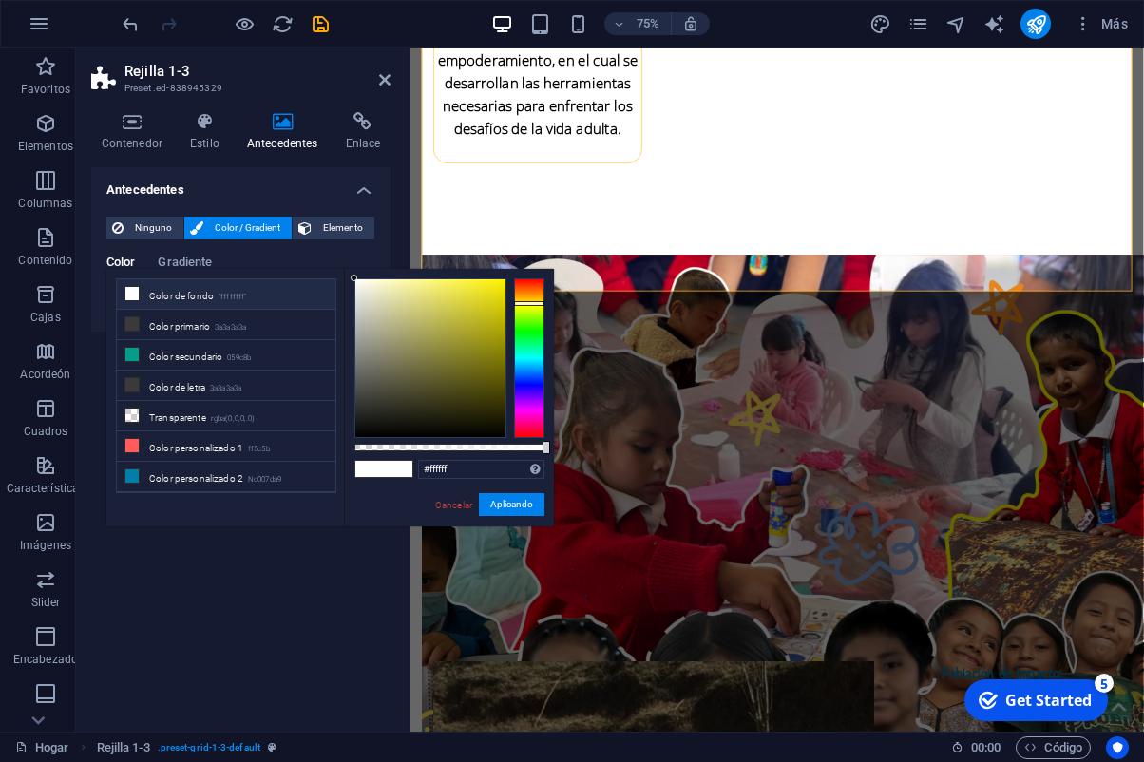
click at [532, 303] on div at bounding box center [529, 358] width 30 height 160
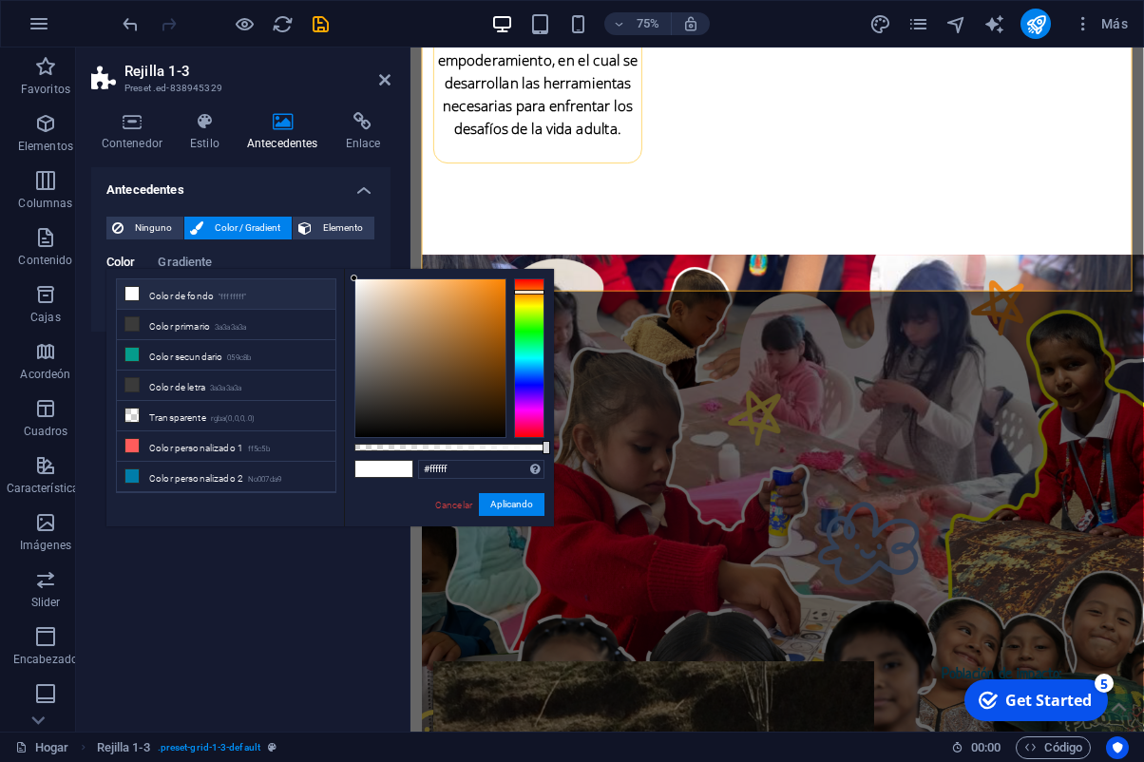
drag, startPoint x: 534, startPoint y: 296, endPoint x: 523, endPoint y: 289, distance: 13.2
click at [532, 291] on div at bounding box center [529, 358] width 30 height 160
click at [465, 285] on div at bounding box center [430, 358] width 150 height 158
click at [477, 288] on div at bounding box center [430, 358] width 150 height 158
click at [485, 288] on div at bounding box center [430, 358] width 150 height 158
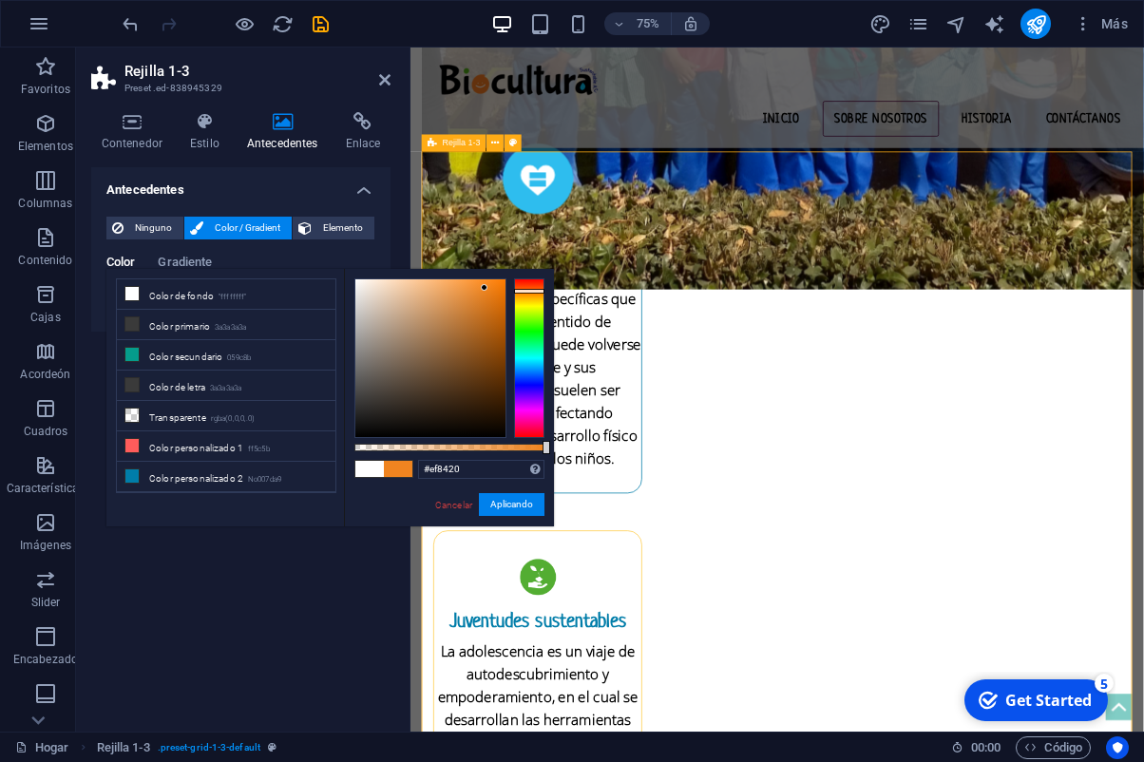
scroll to position [2121, 0]
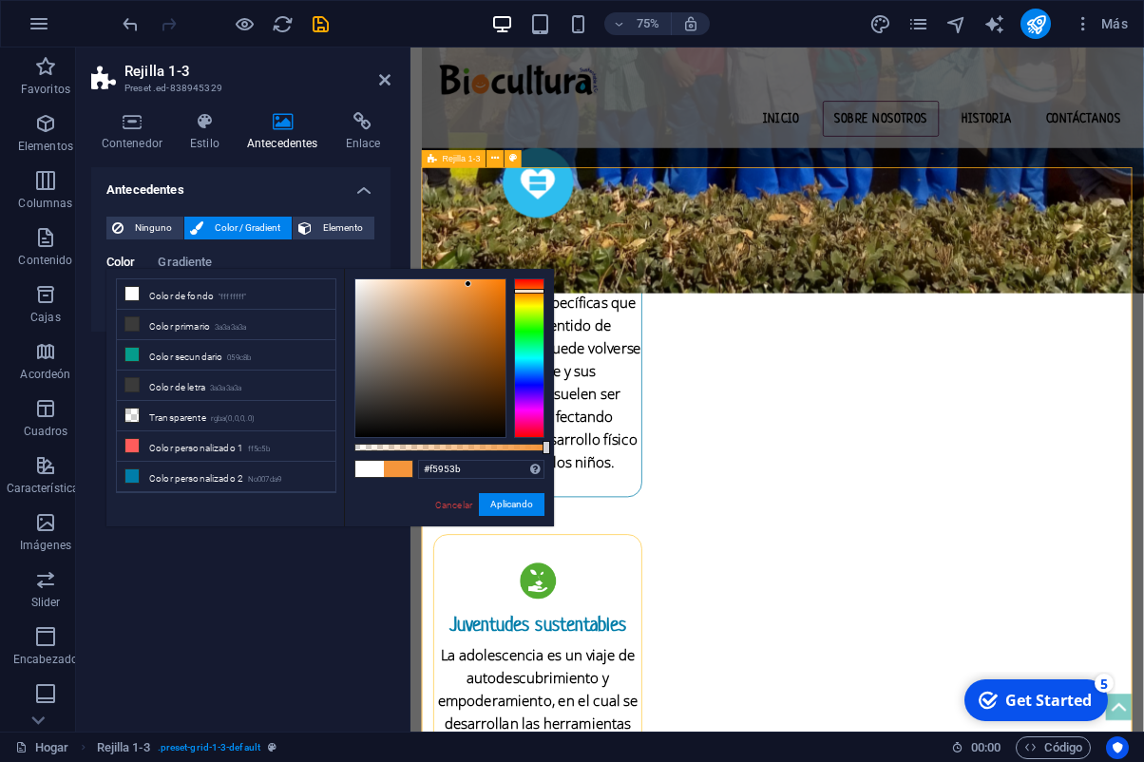
click at [469, 284] on div at bounding box center [430, 358] width 150 height 158
click at [464, 286] on div at bounding box center [430, 358] width 150 height 158
click at [458, 289] on div at bounding box center [430, 358] width 150 height 158
type input "#f1a863"
click at [443, 287] on div at bounding box center [430, 358] width 150 height 158
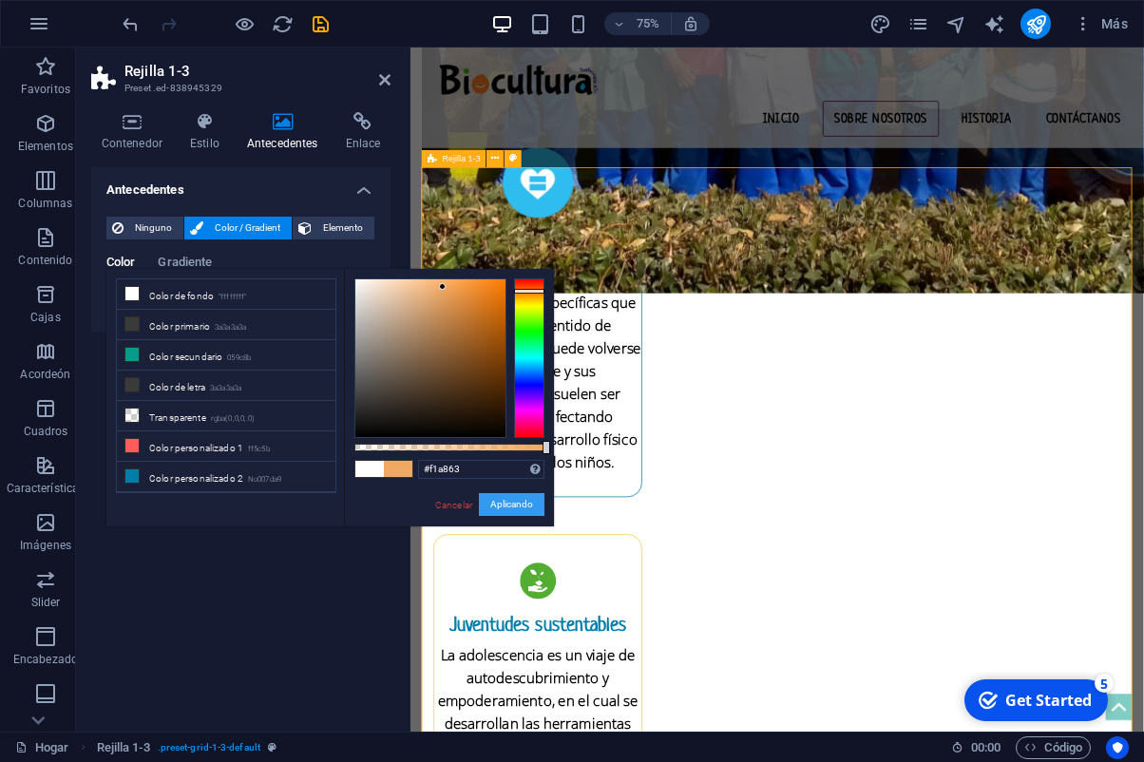
click at [521, 505] on button "Aplicando" at bounding box center [512, 504] width 66 height 23
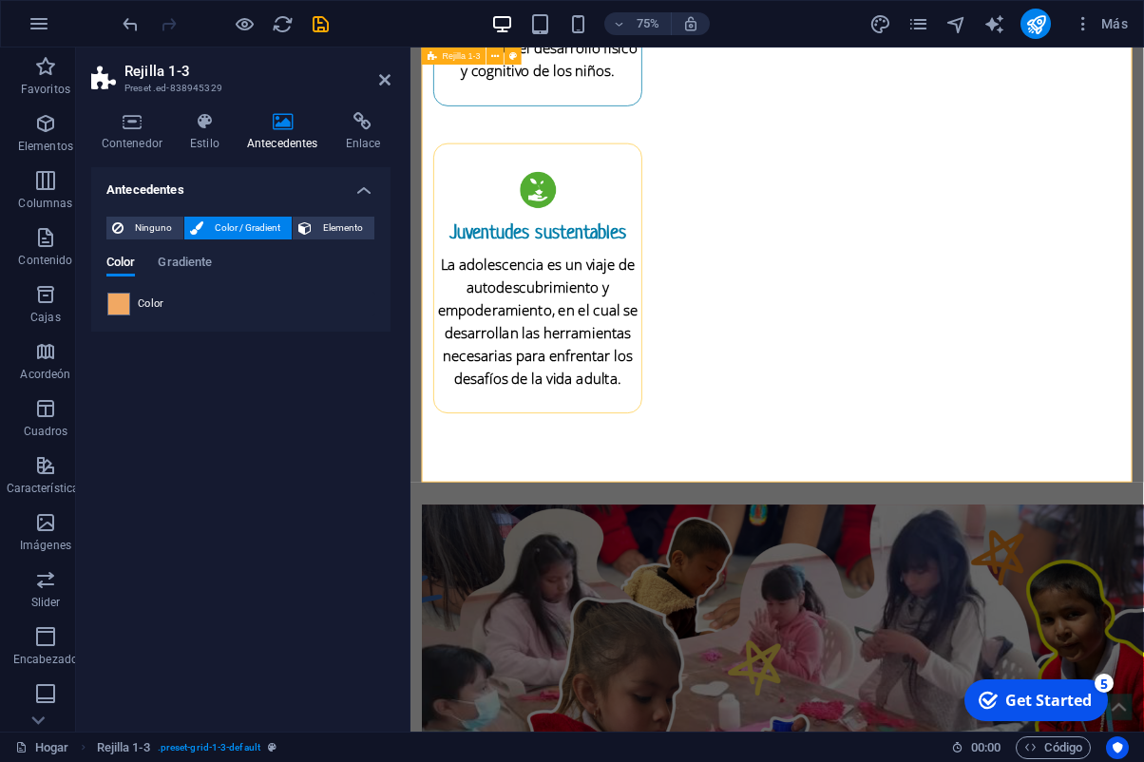
scroll to position [2802, 0]
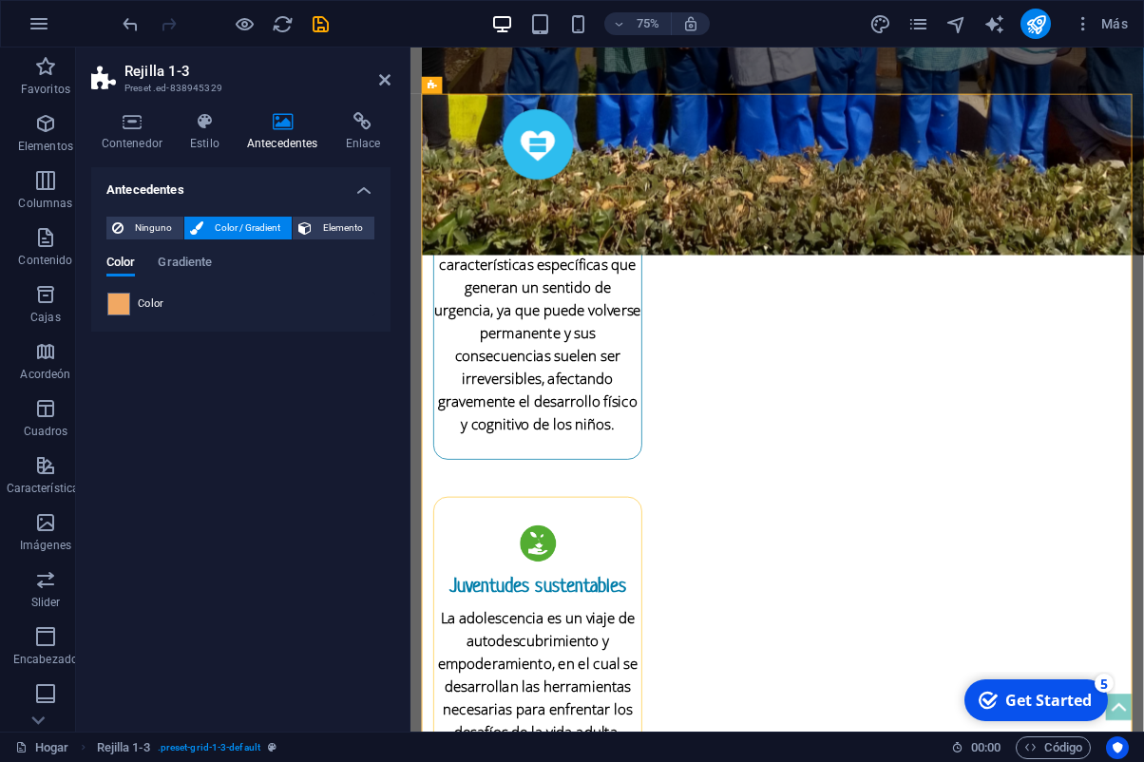
scroll to position [2236, 0]
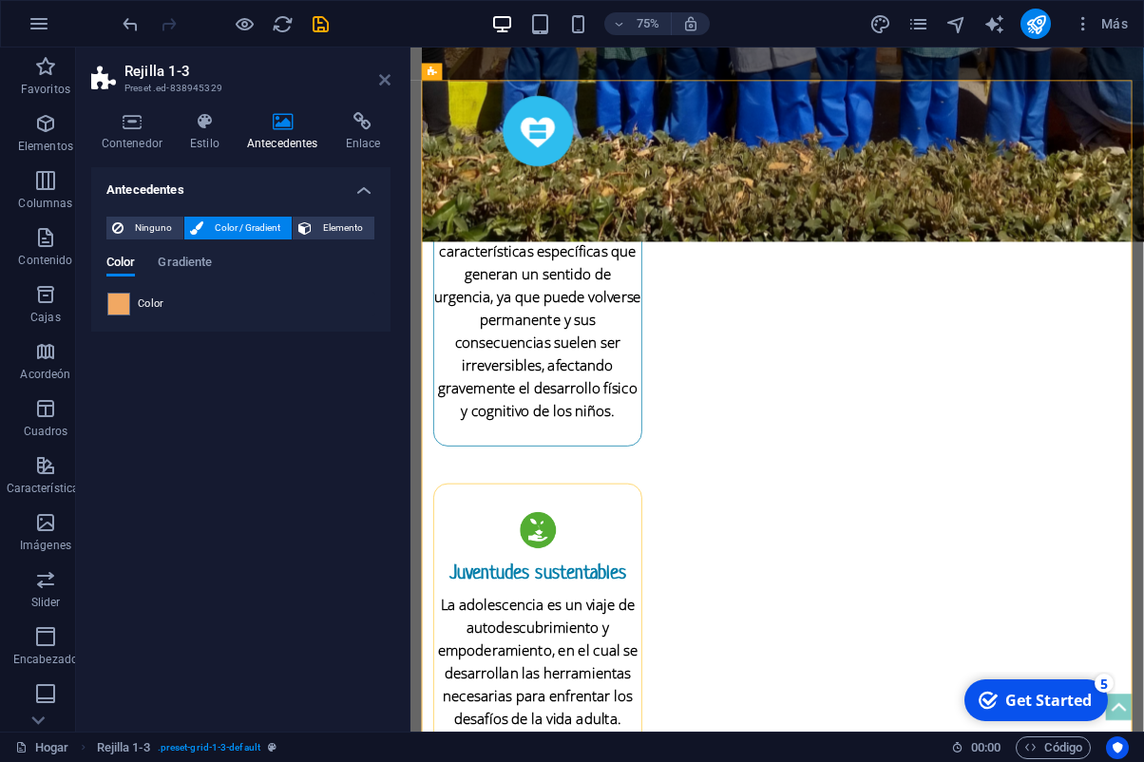
click at [379, 82] on icon at bounding box center [384, 79] width 11 height 15
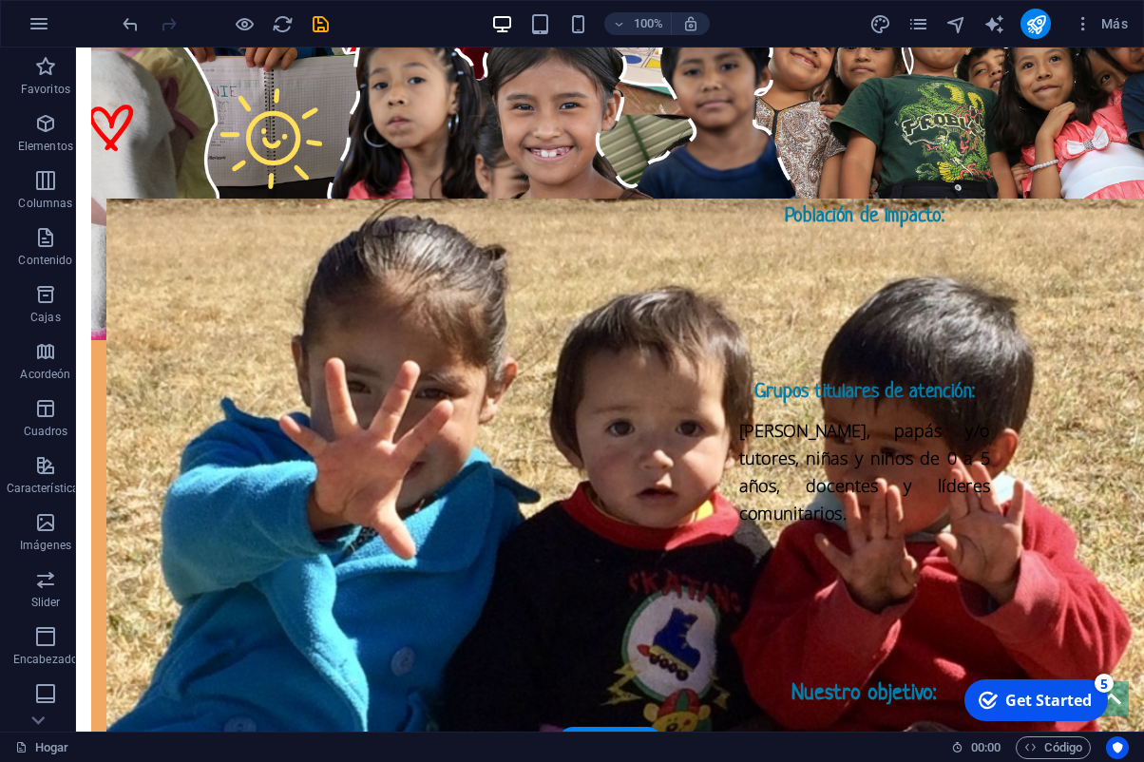
scroll to position [3481, 0]
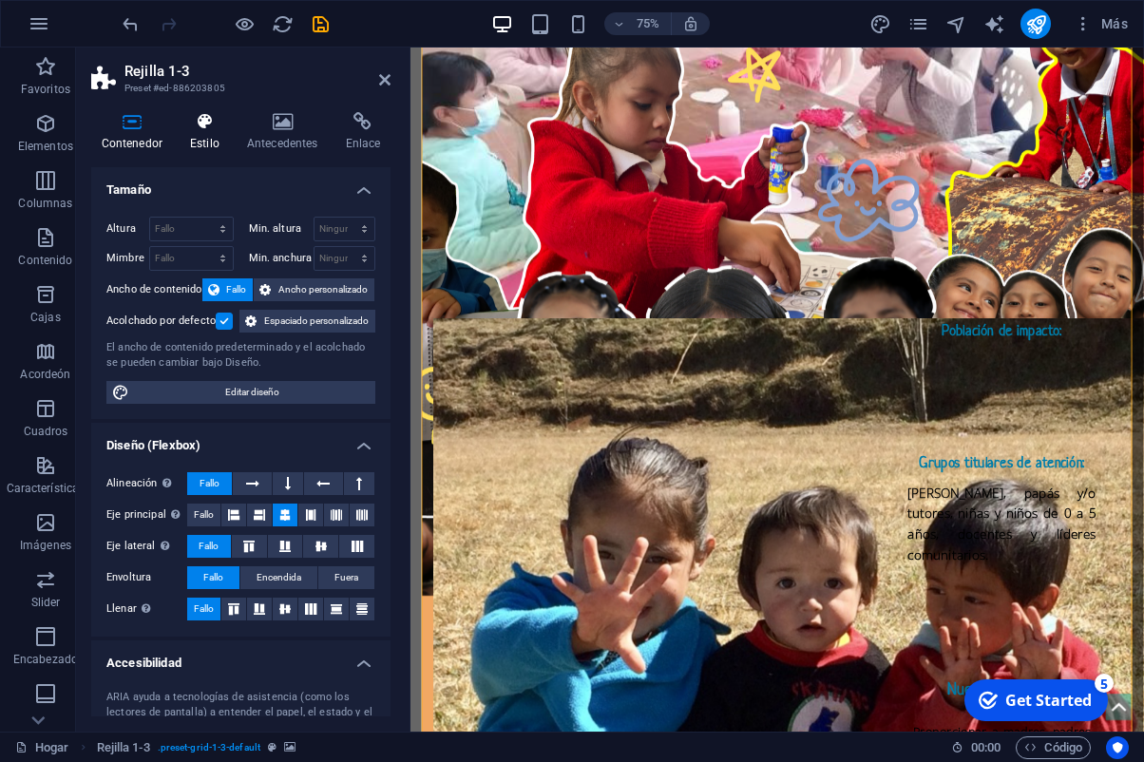
select select "rem"
click at [229, 130] on h4 "Estilo" at bounding box center [208, 132] width 57 height 40
click at [215, 130] on icon at bounding box center [204, 121] width 49 height 19
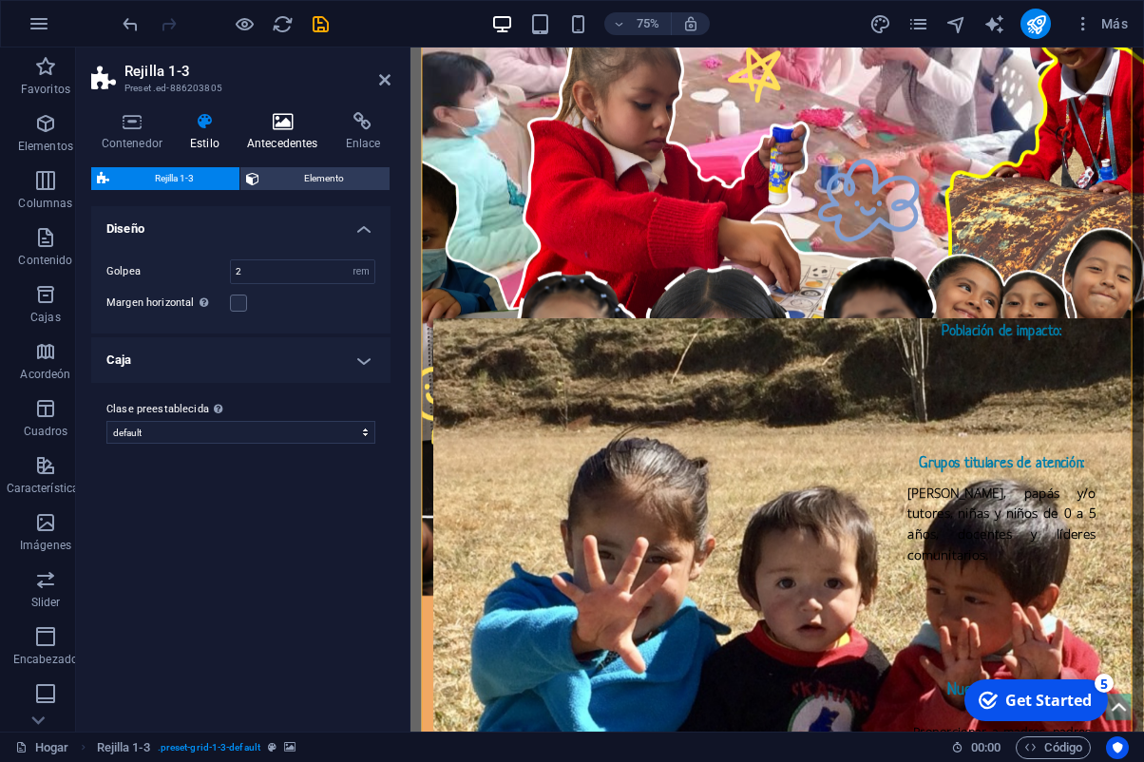
click at [267, 125] on icon at bounding box center [282, 121] width 91 height 19
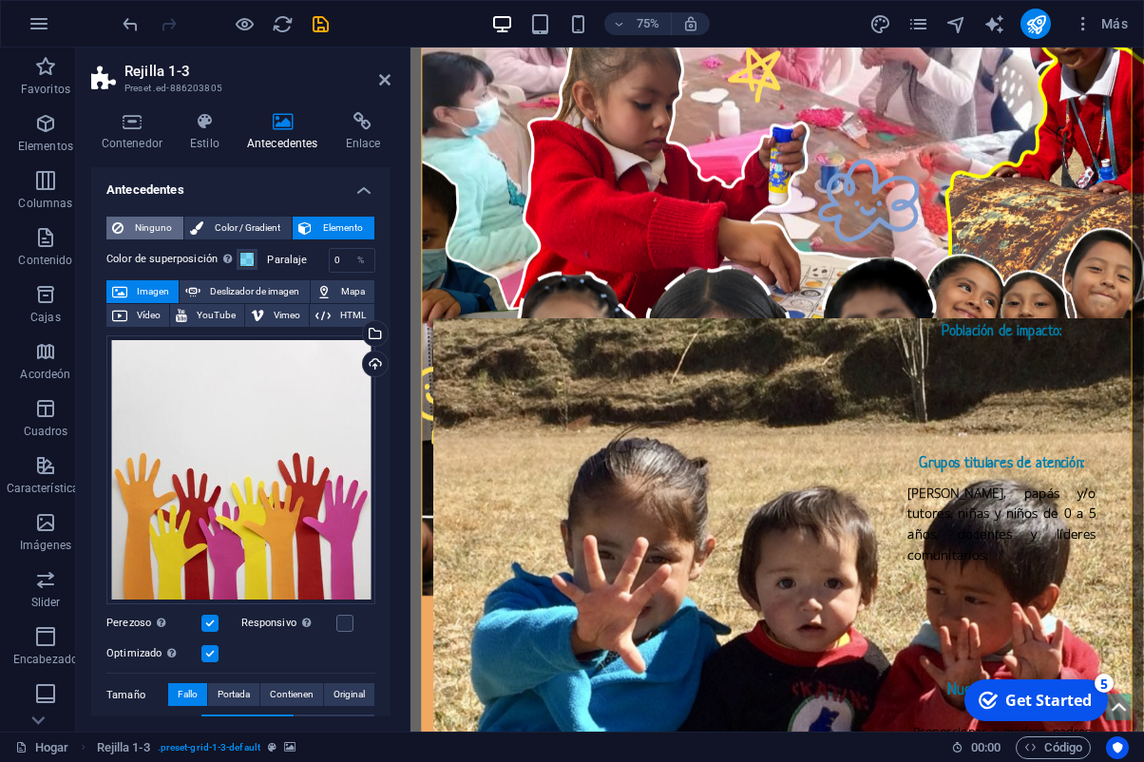
click at [157, 224] on span "Ninguno" at bounding box center [153, 228] width 48 height 23
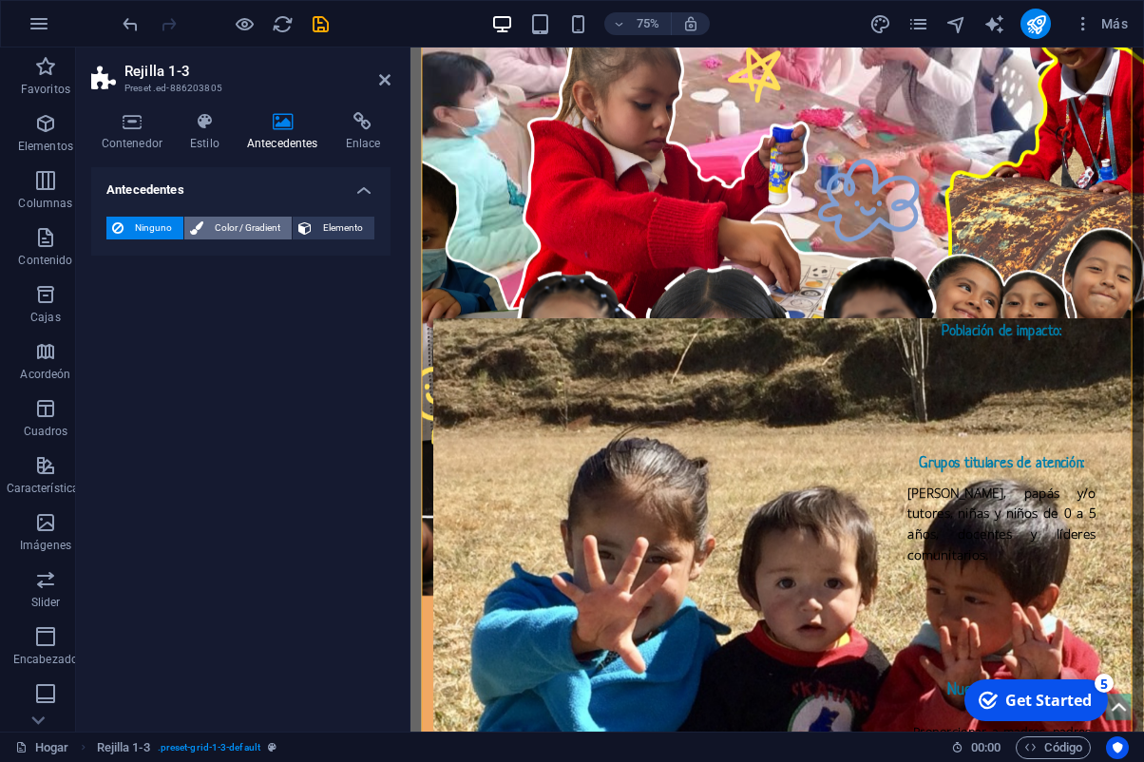
click at [229, 233] on span "Color / Gradient" at bounding box center [247, 228] width 77 height 23
click at [124, 310] on span at bounding box center [118, 304] width 21 height 21
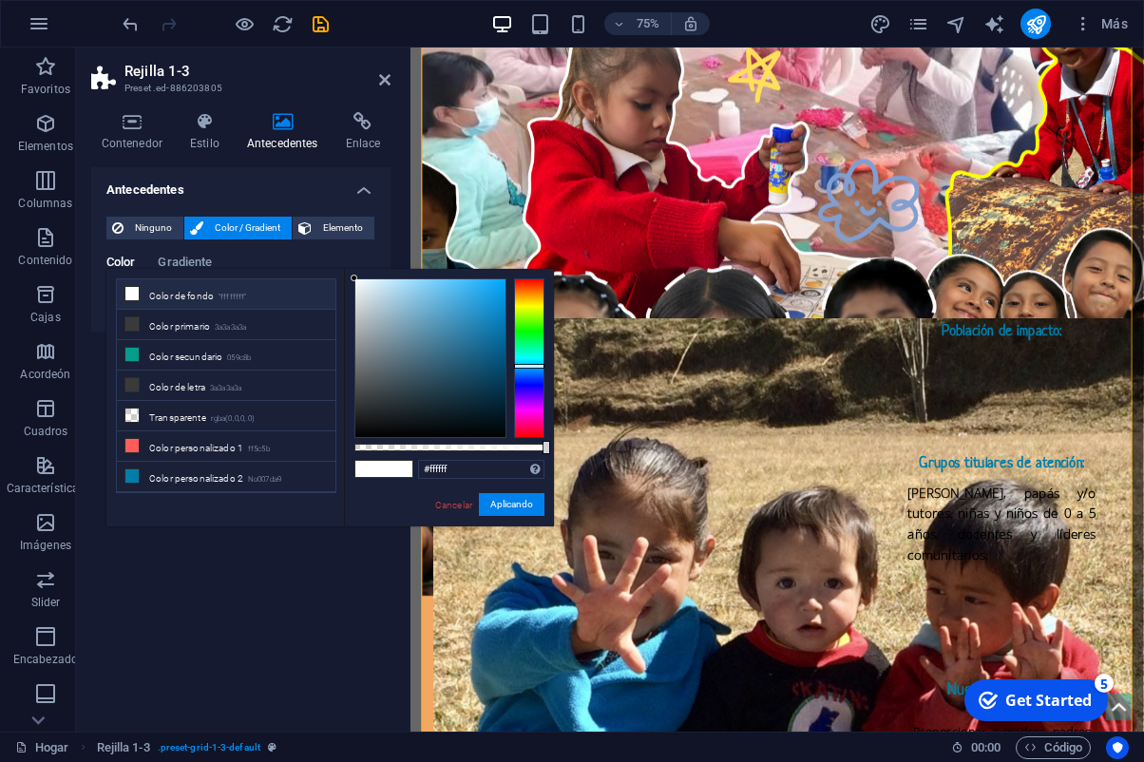
click at [535, 366] on div at bounding box center [529, 358] width 30 height 160
click at [483, 288] on div at bounding box center [430, 358] width 150 height 158
click at [449, 292] on div at bounding box center [430, 358] width 150 height 158
click at [436, 287] on div at bounding box center [430, 358] width 150 height 158
click at [426, 289] on div at bounding box center [430, 358] width 150 height 158
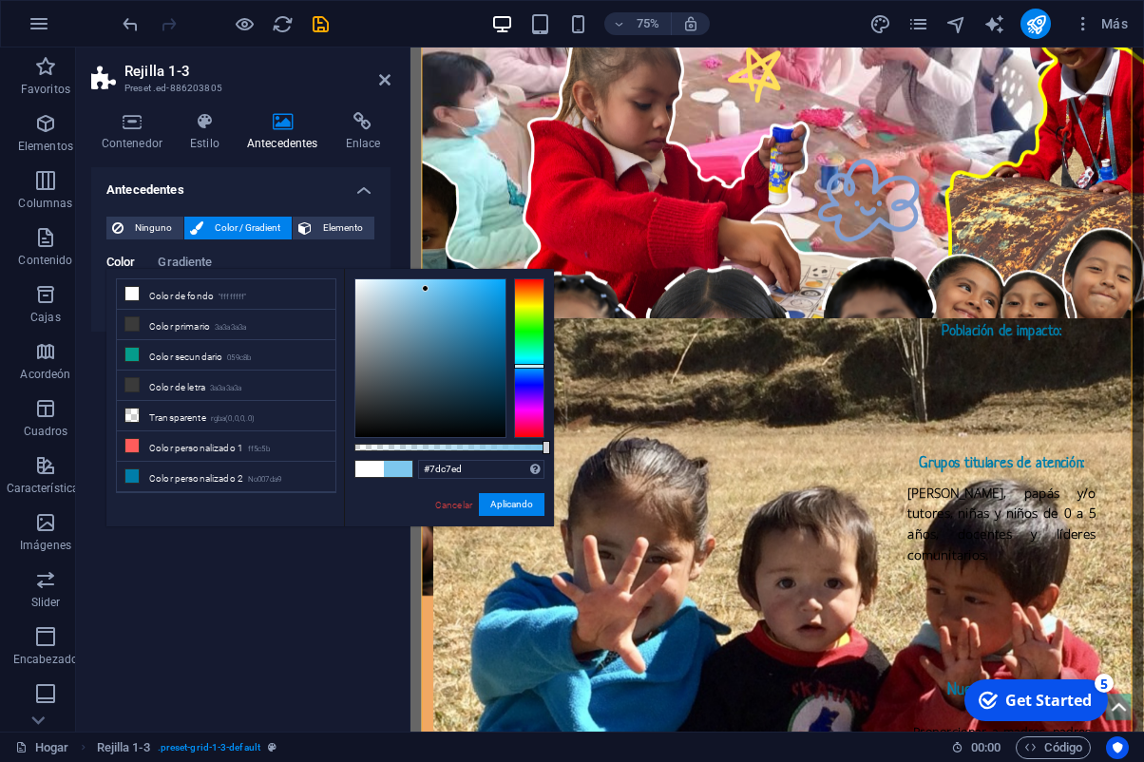
type input "#90ccea"
click at [412, 291] on div at bounding box center [430, 358] width 150 height 158
click at [526, 508] on button "Aplicando" at bounding box center [512, 504] width 66 height 23
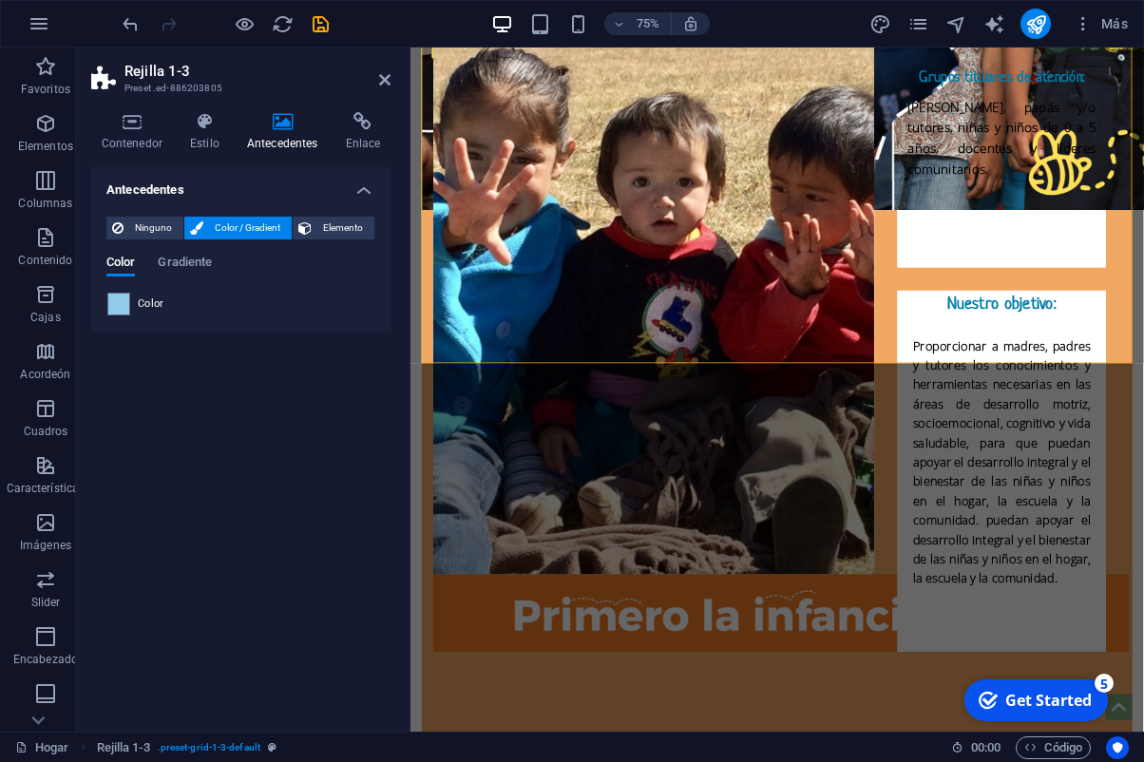
scroll to position [3998, 0]
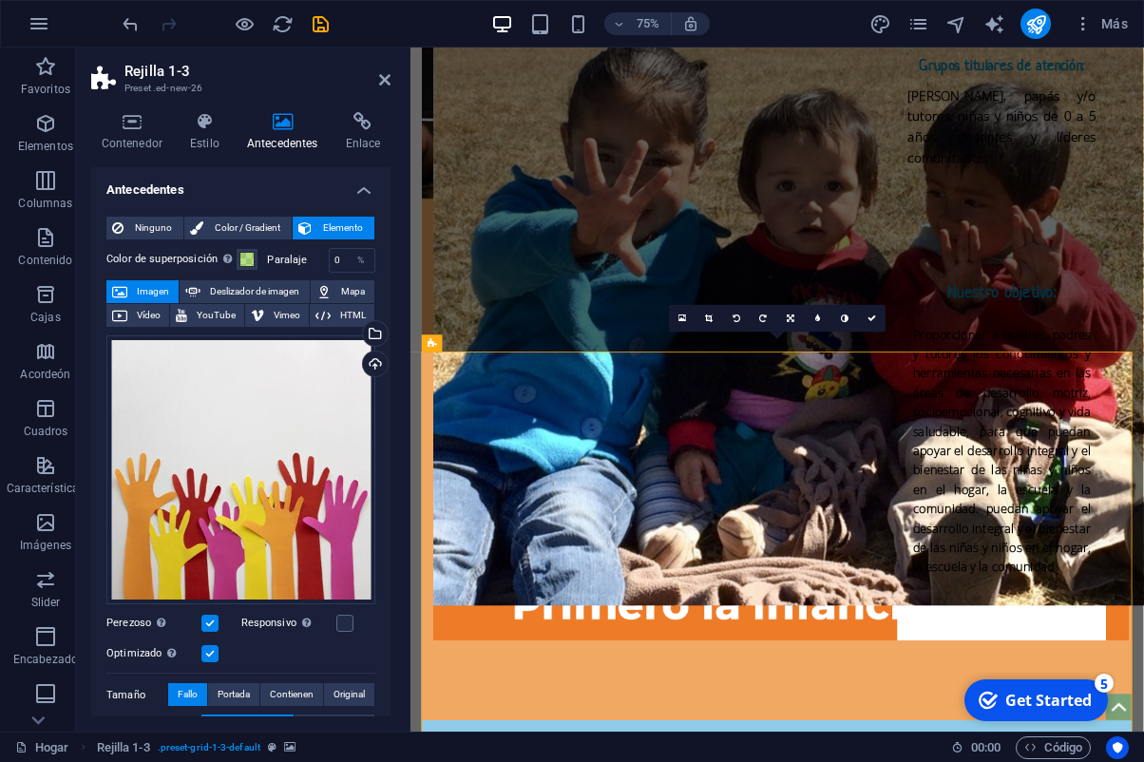
scroll to position [4012, 0]
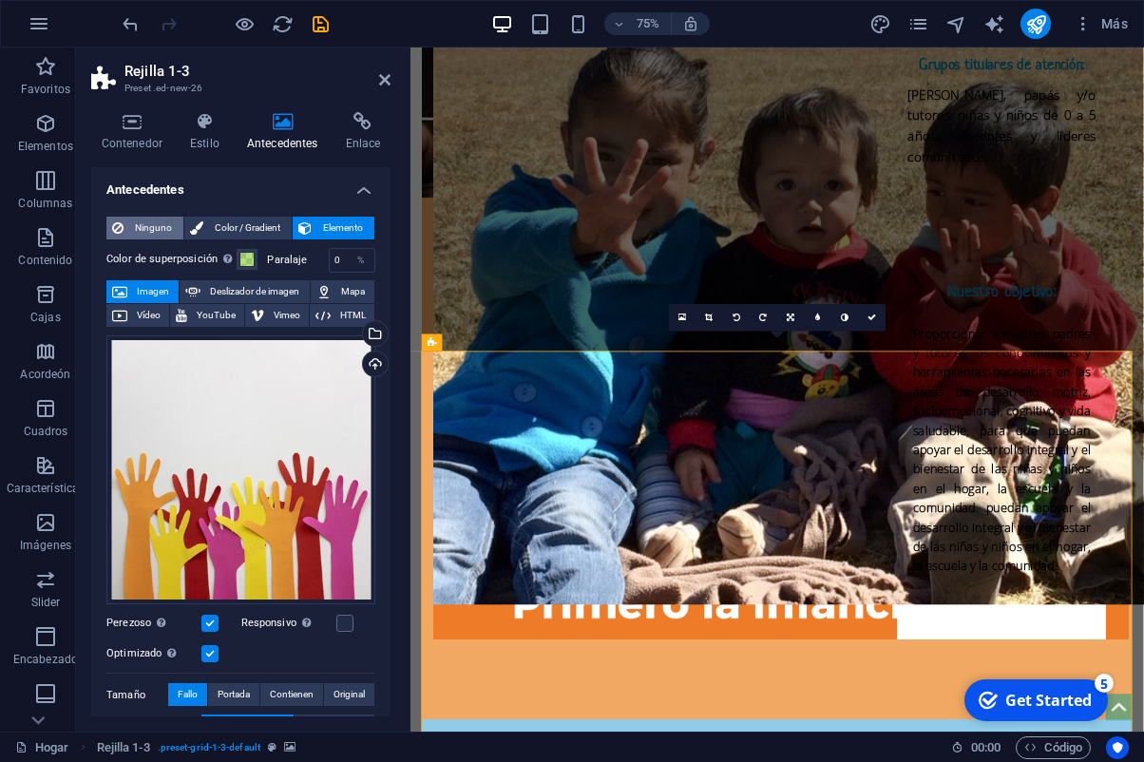
click at [143, 225] on span "Ninguno" at bounding box center [153, 228] width 48 height 23
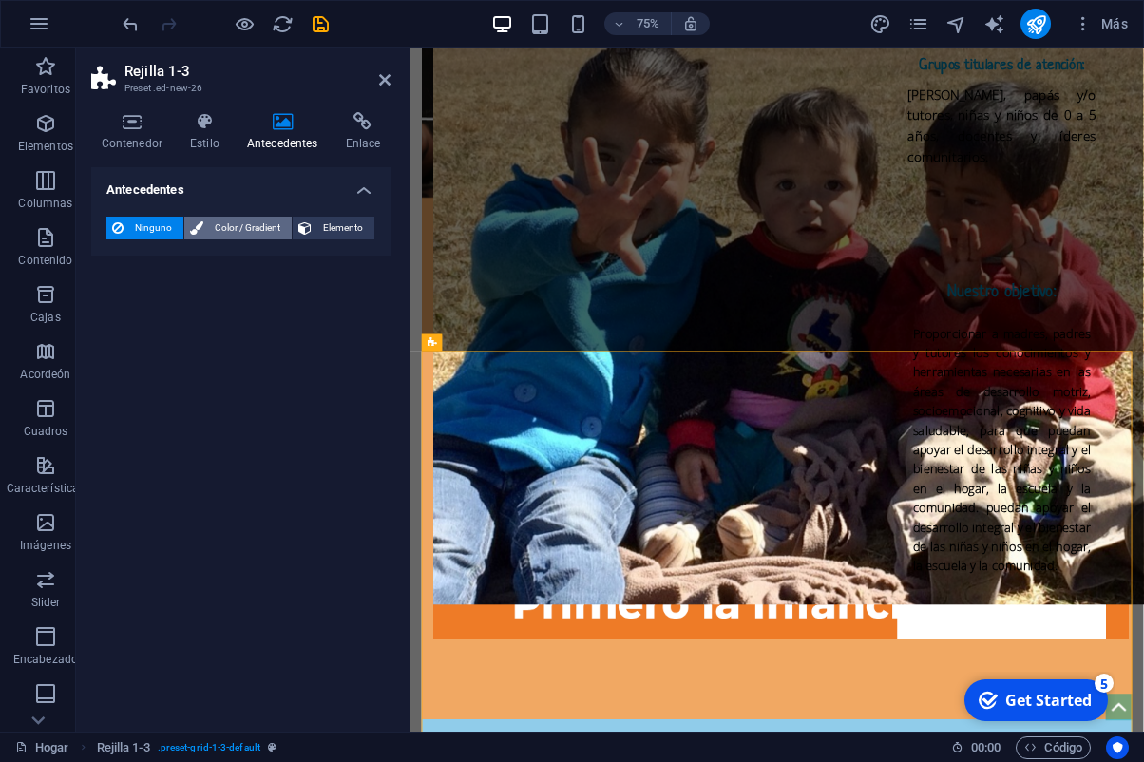
click at [257, 224] on span "Color / Gradient" at bounding box center [247, 228] width 77 height 23
click at [119, 302] on span at bounding box center [118, 304] width 21 height 21
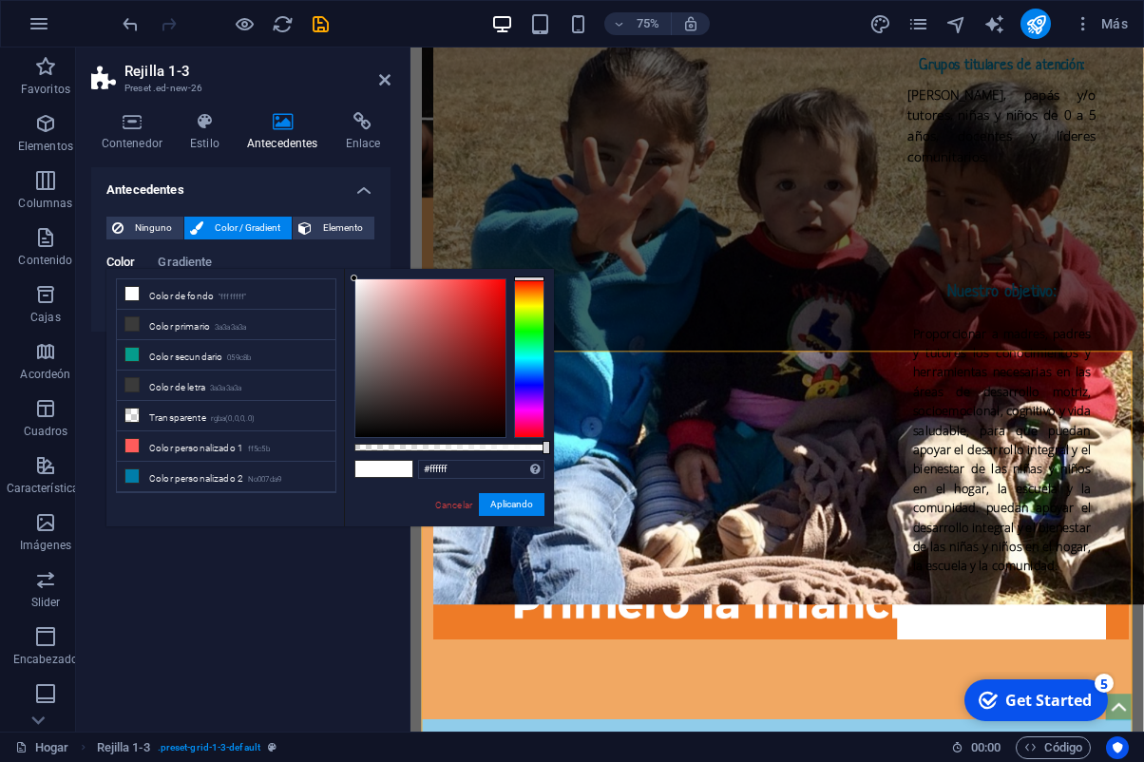
click at [119, 302] on li "Color de fondo "ffffffff"" at bounding box center [226, 294] width 219 height 30
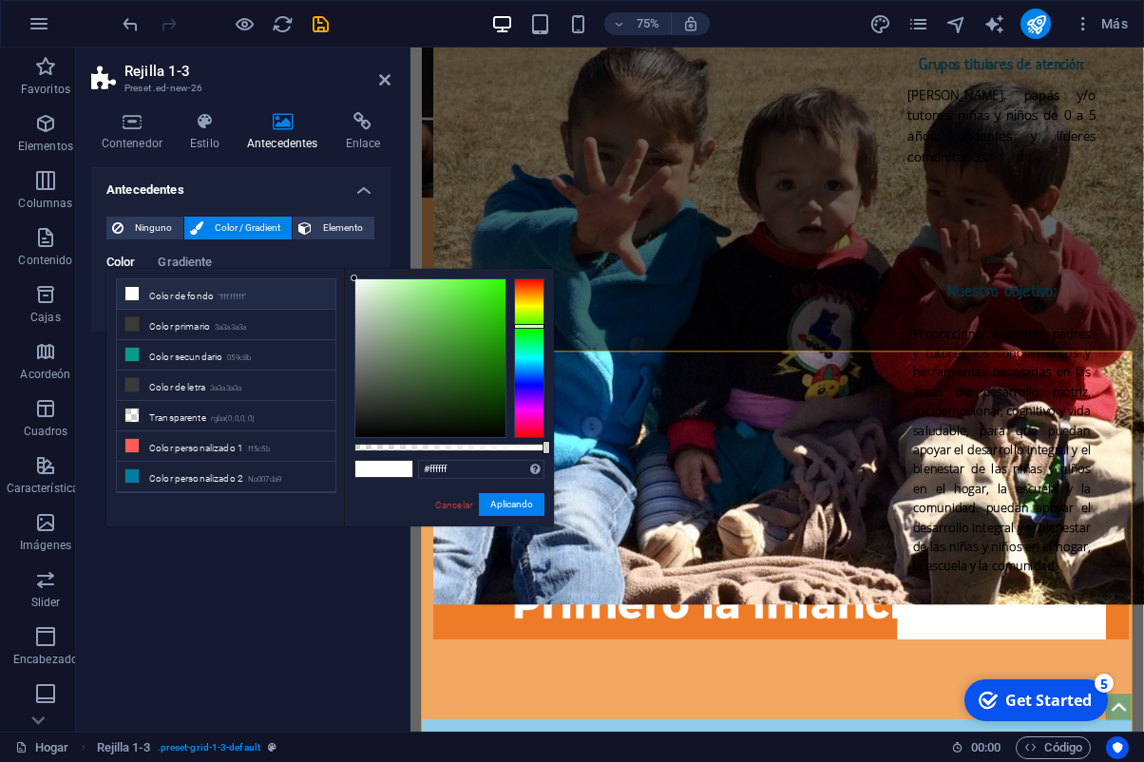
click at [529, 326] on div at bounding box center [529, 358] width 30 height 160
type input "#9ce18d"
drag, startPoint x: 425, startPoint y: 290, endPoint x: 411, endPoint y: 297, distance: 15.7
click at [411, 297] on div at bounding box center [430, 358] width 150 height 158
click at [524, 503] on button "Aplicando" at bounding box center [512, 504] width 66 height 23
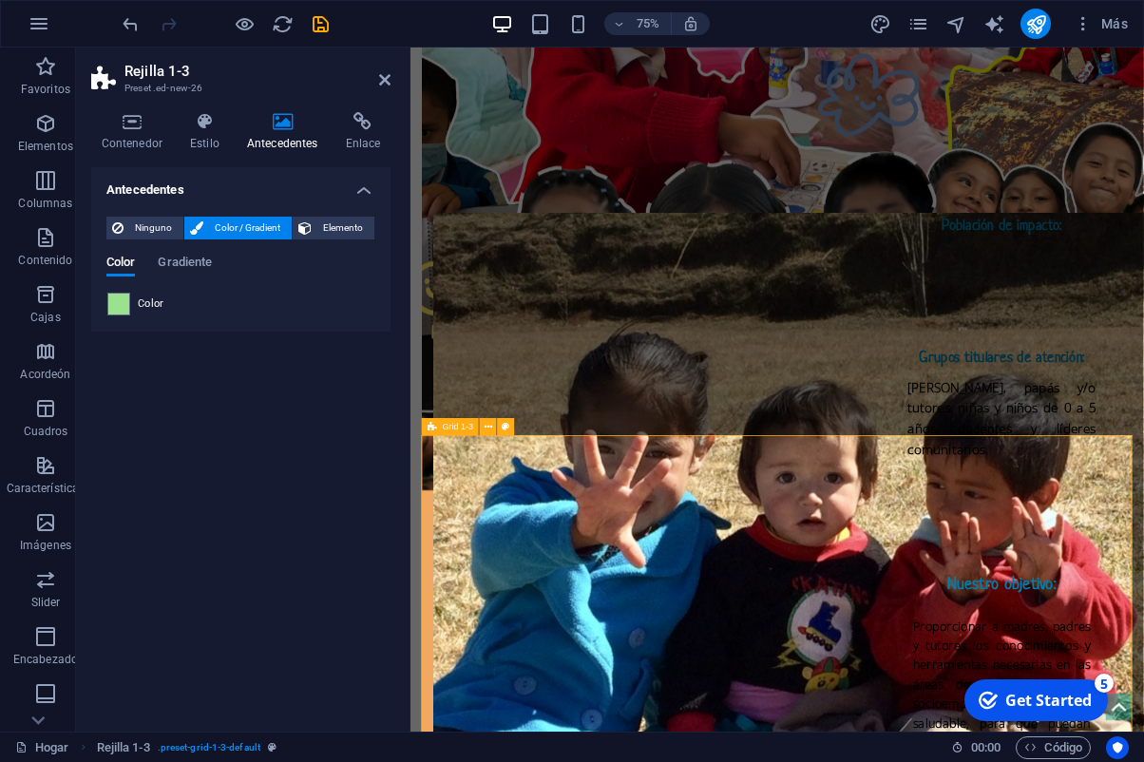
scroll to position [3976, 0]
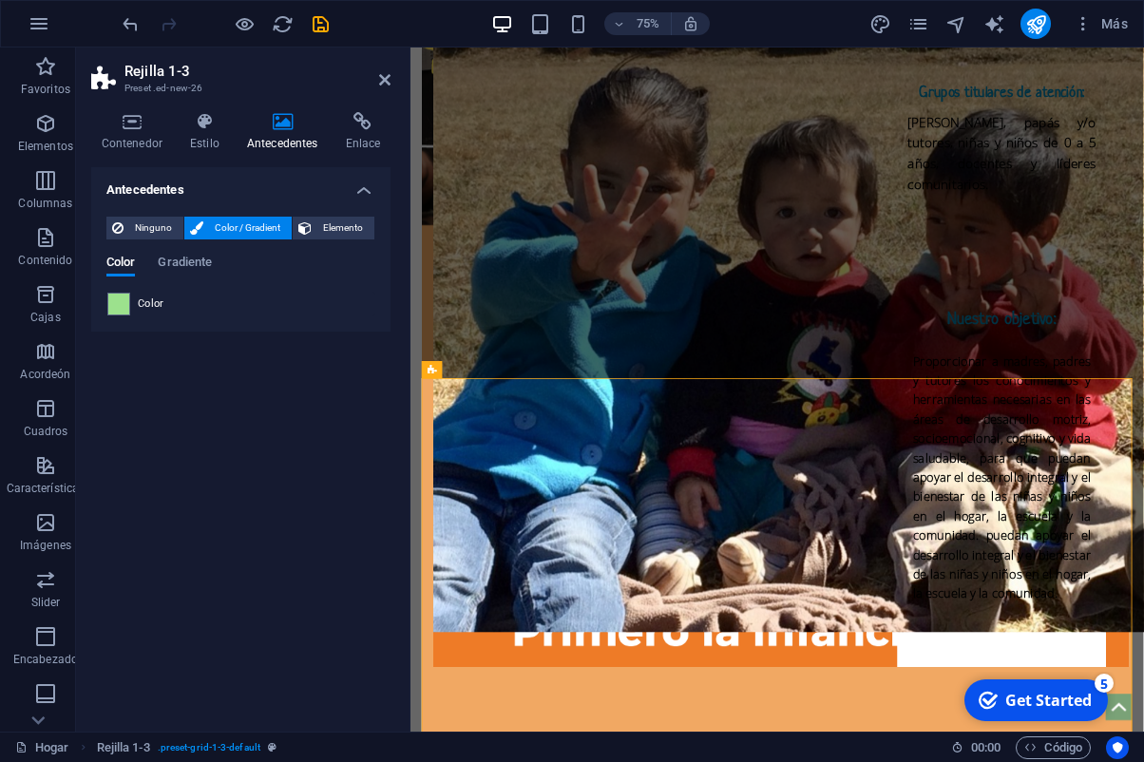
click at [391, 80] on aside "Rejilla 1-3 Preset .ed-new-26 Contenedor Estilo Antecedentes Enlace Tamaño Altu…" at bounding box center [243, 390] width 335 height 684
click at [381, 75] on icon at bounding box center [384, 79] width 11 height 15
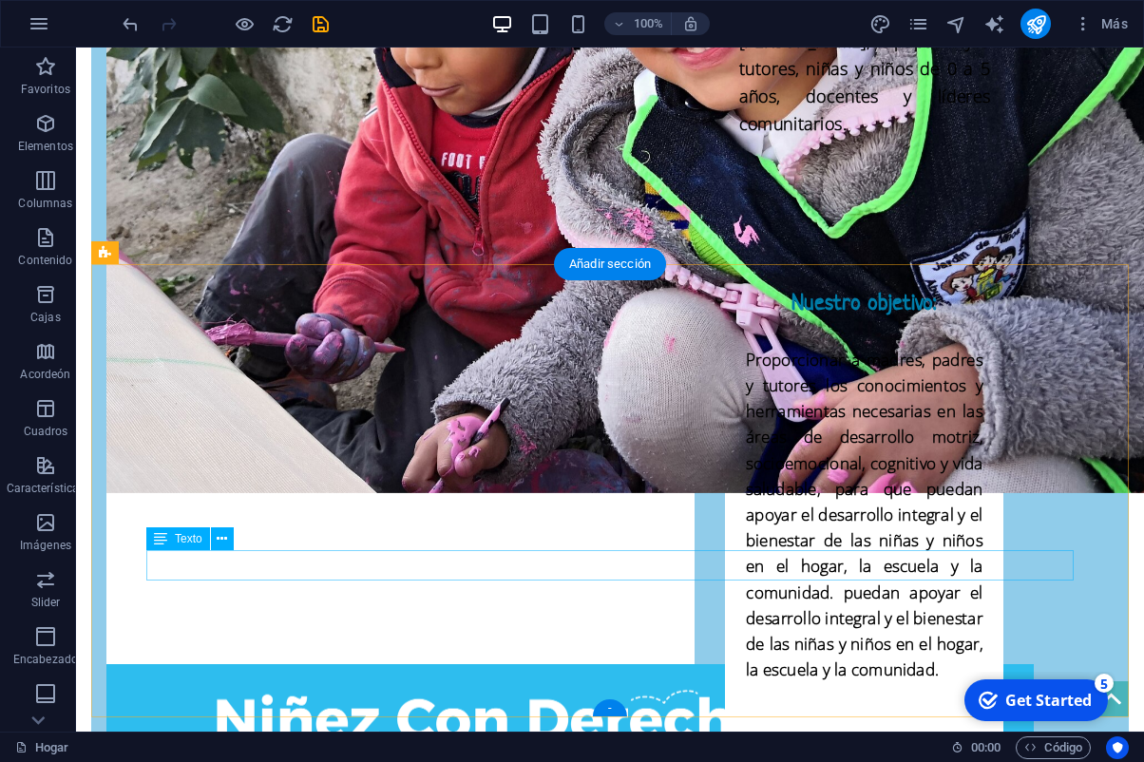
scroll to position [5032, 0]
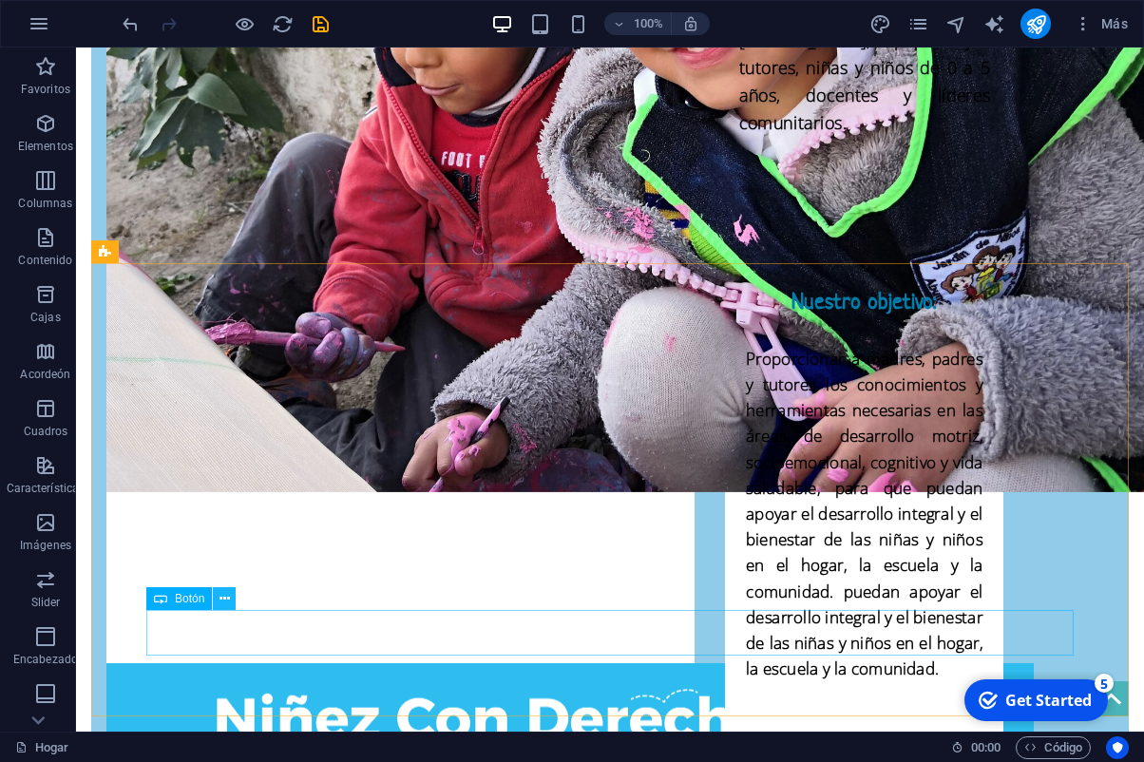
click at [223, 601] on icon at bounding box center [225, 599] width 10 height 20
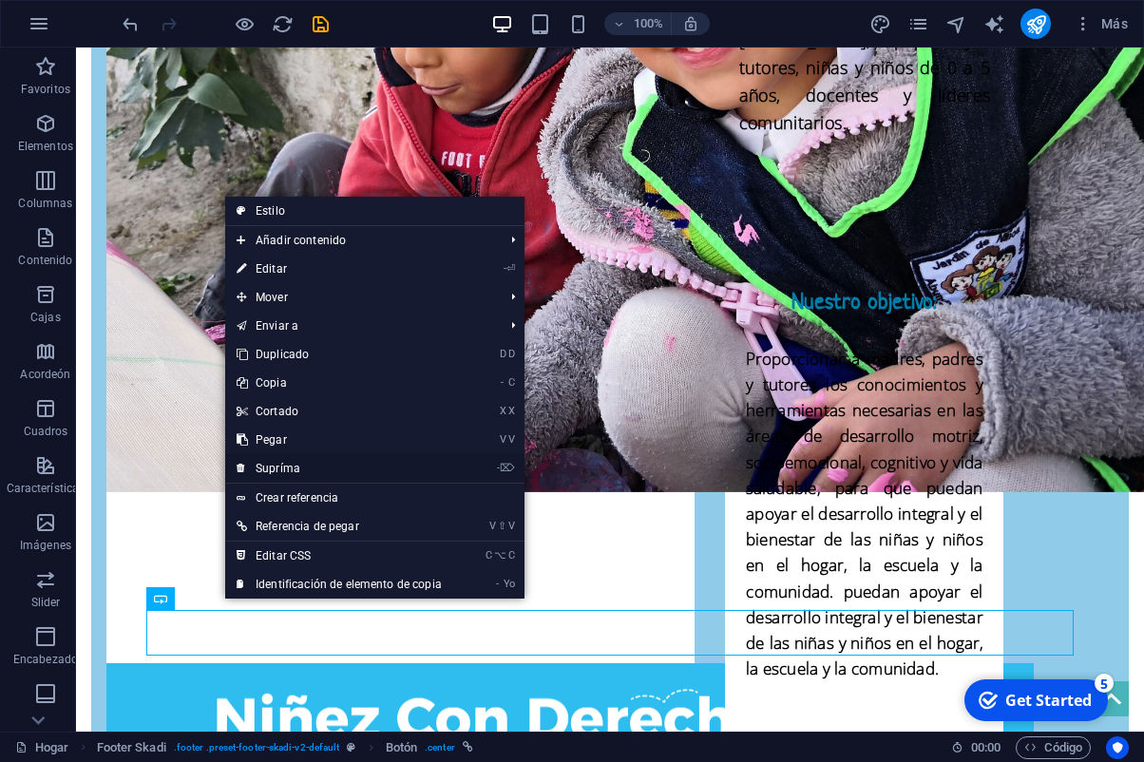
click at [309, 468] on link "- ⌦ Supríma" at bounding box center [339, 468] width 228 height 29
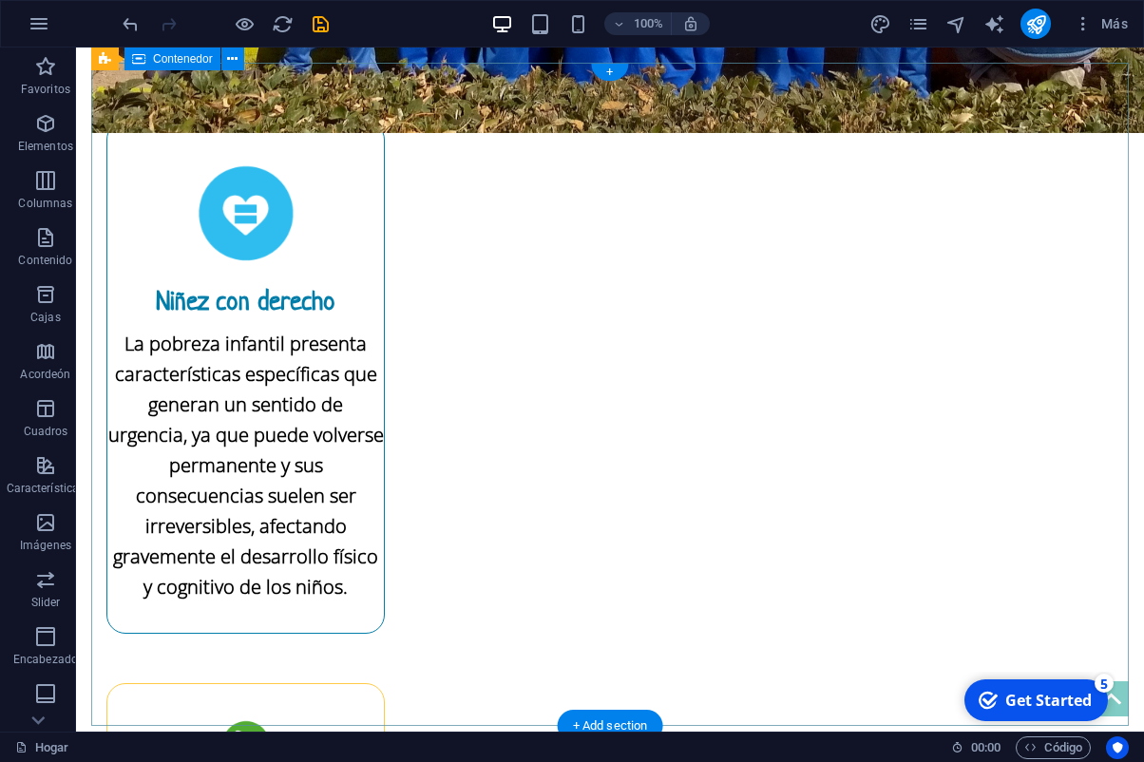
scroll to position [0, 0]
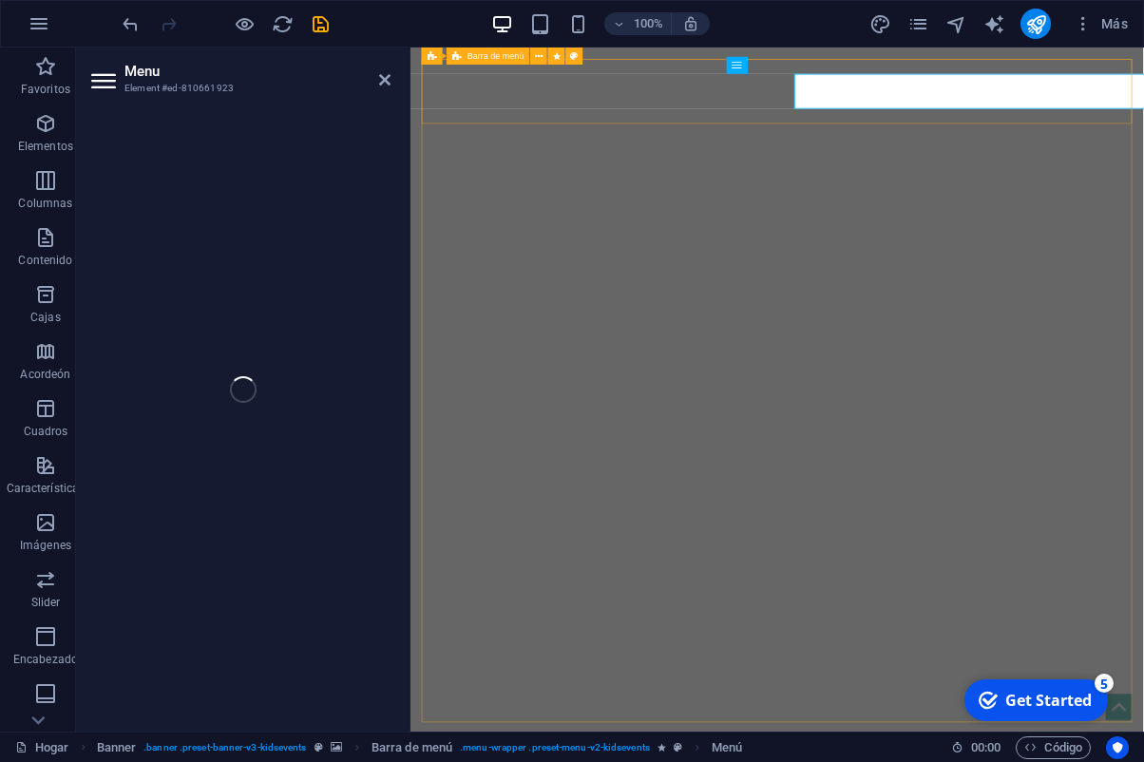
select select
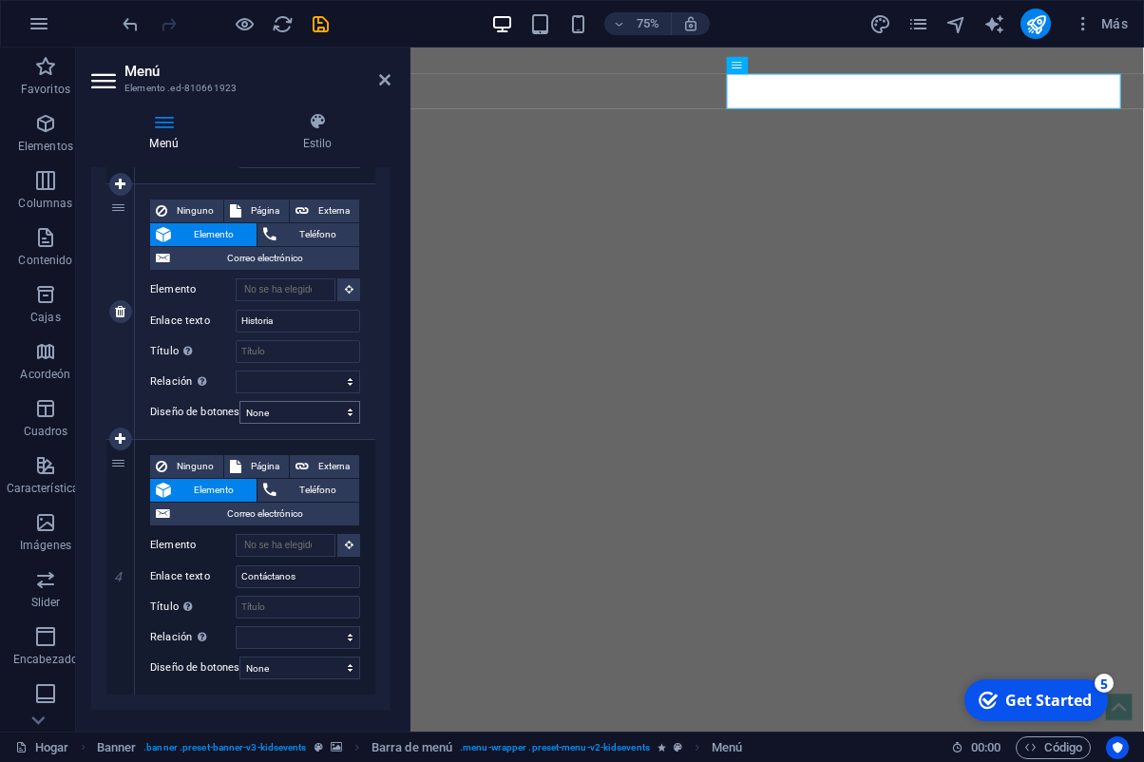
scroll to position [721, 0]
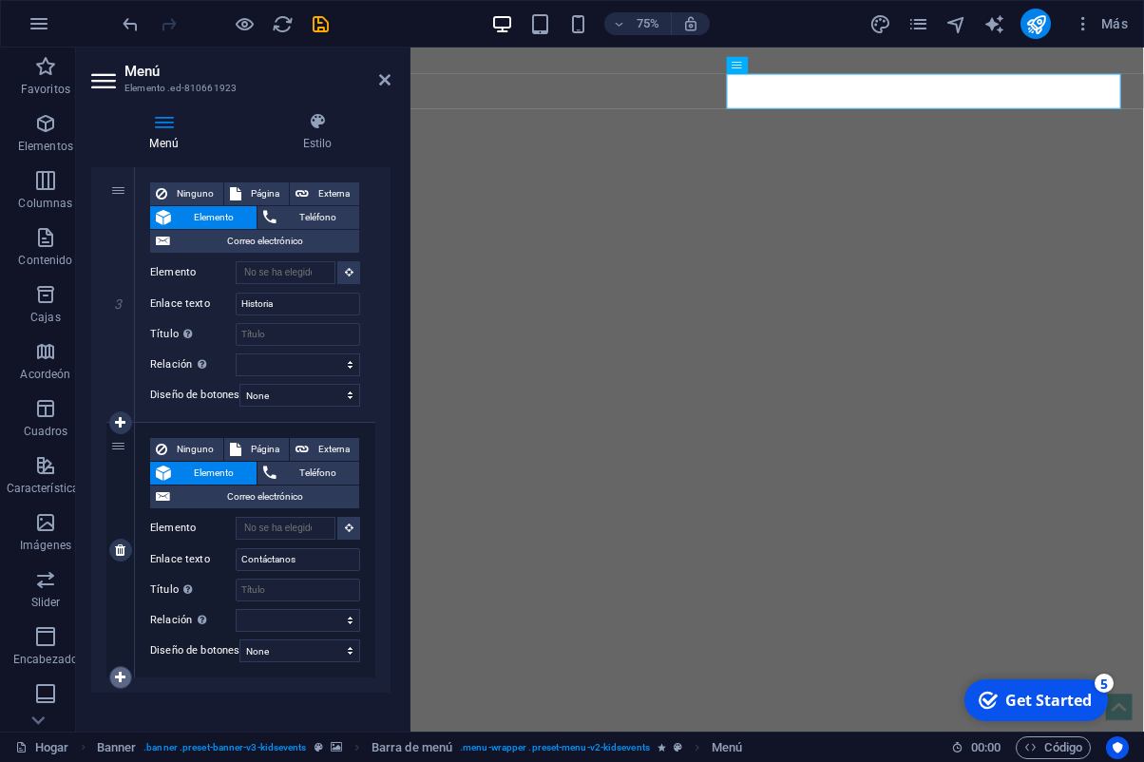
click at [122, 680] on icon at bounding box center [120, 677] width 10 height 13
select select
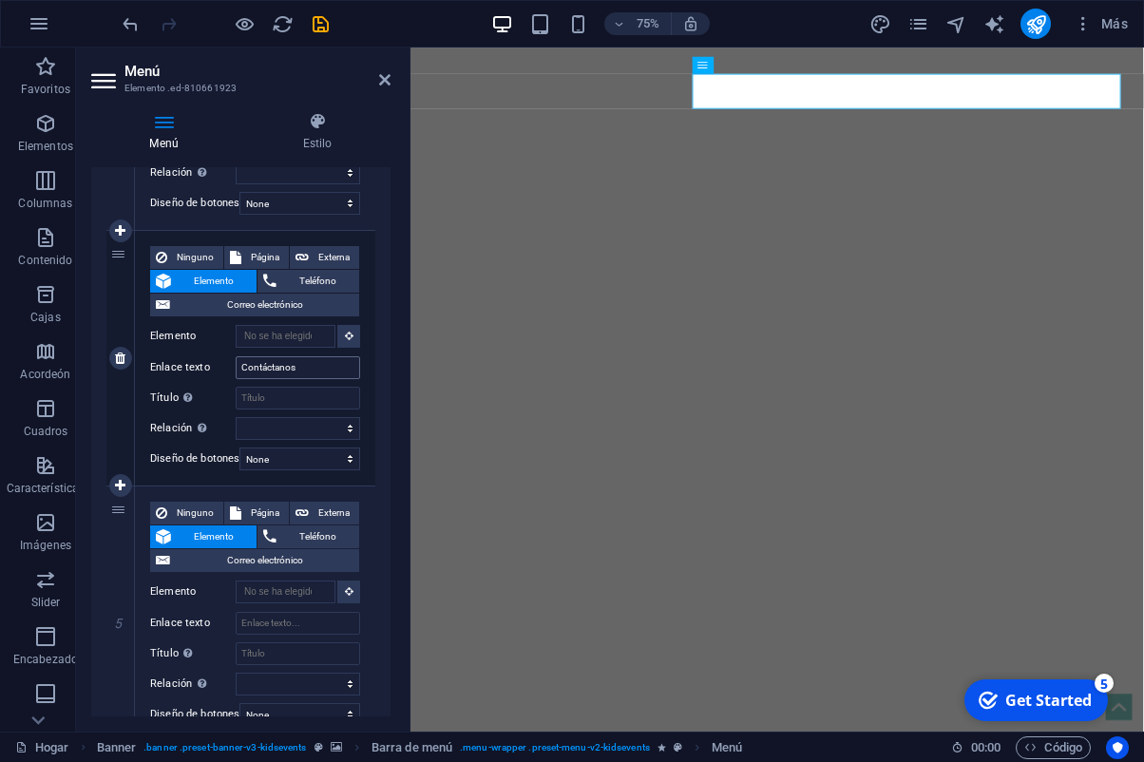
scroll to position [921, 0]
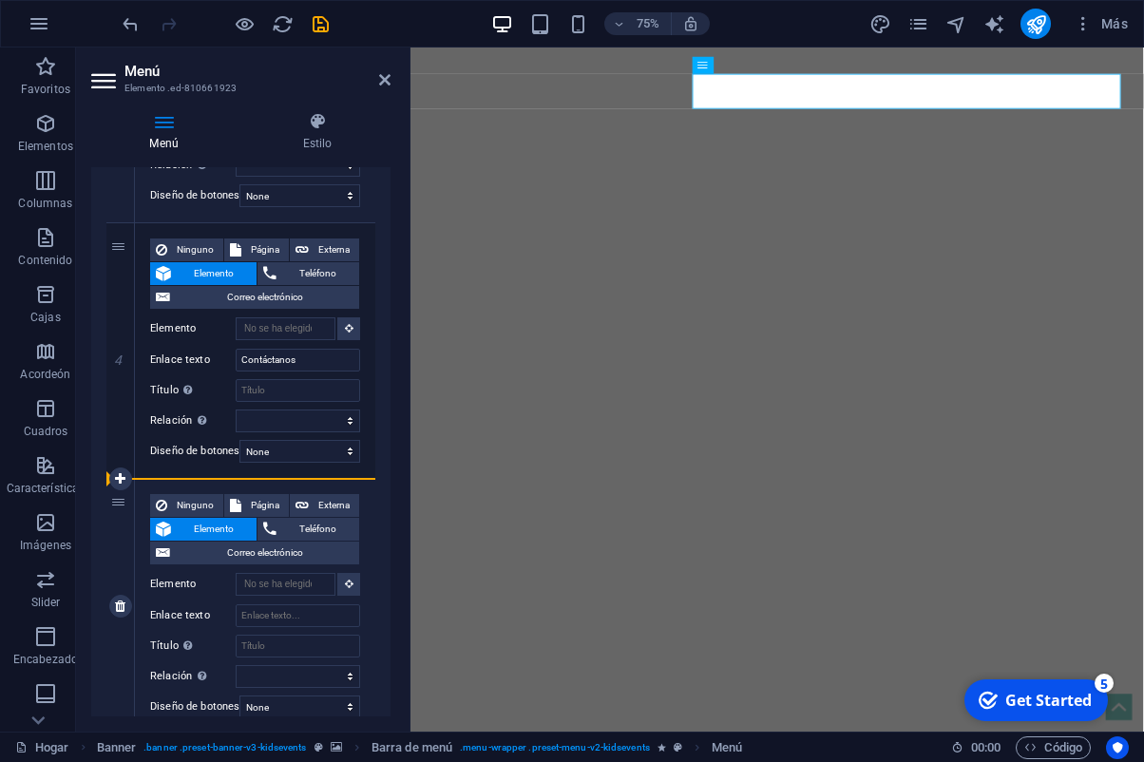
drag, startPoint x: 122, startPoint y: 252, endPoint x: 132, endPoint y: 515, distance: 263.5
click at [132, 515] on div "1 Ninguno Página Externa Elemento Teléfono Correo electrónico Page Home Book no…" at bounding box center [240, 81] width 269 height 1308
select select
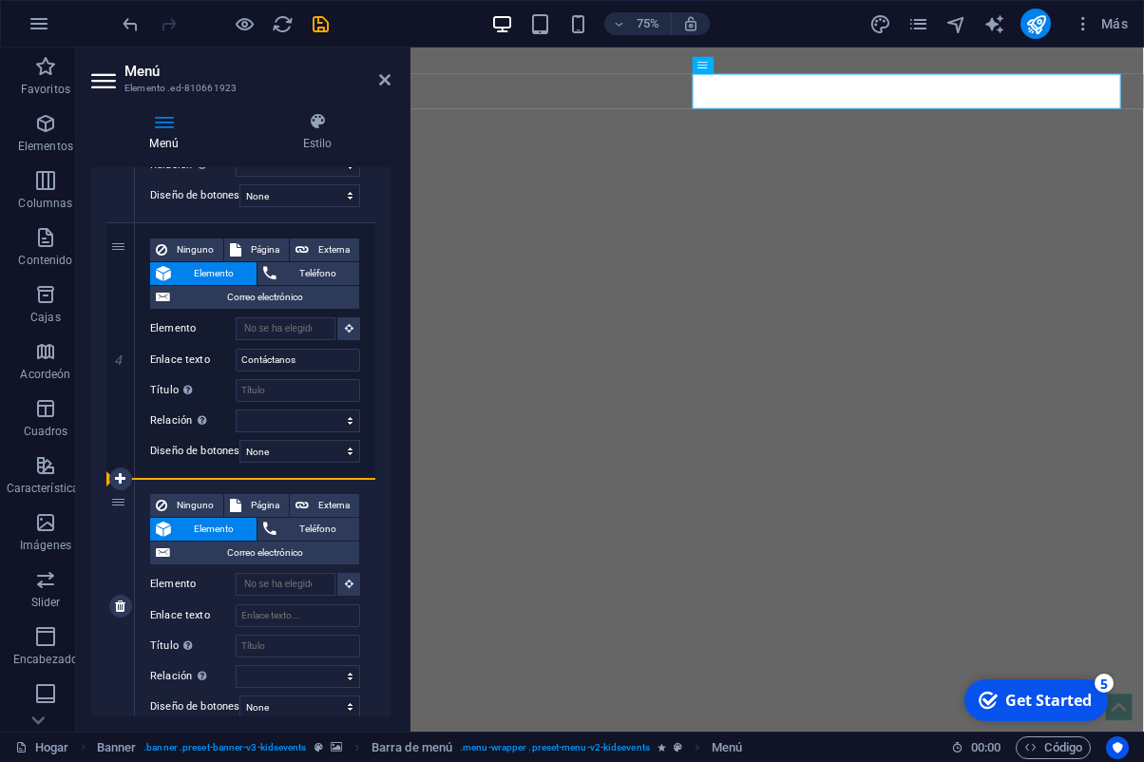
select select
drag, startPoint x: 317, startPoint y: 364, endPoint x: 229, endPoint y: 363, distance: 88.4
click at [236, 363] on input "Contáctanos" at bounding box center [298, 360] width 125 height 23
type input "P"
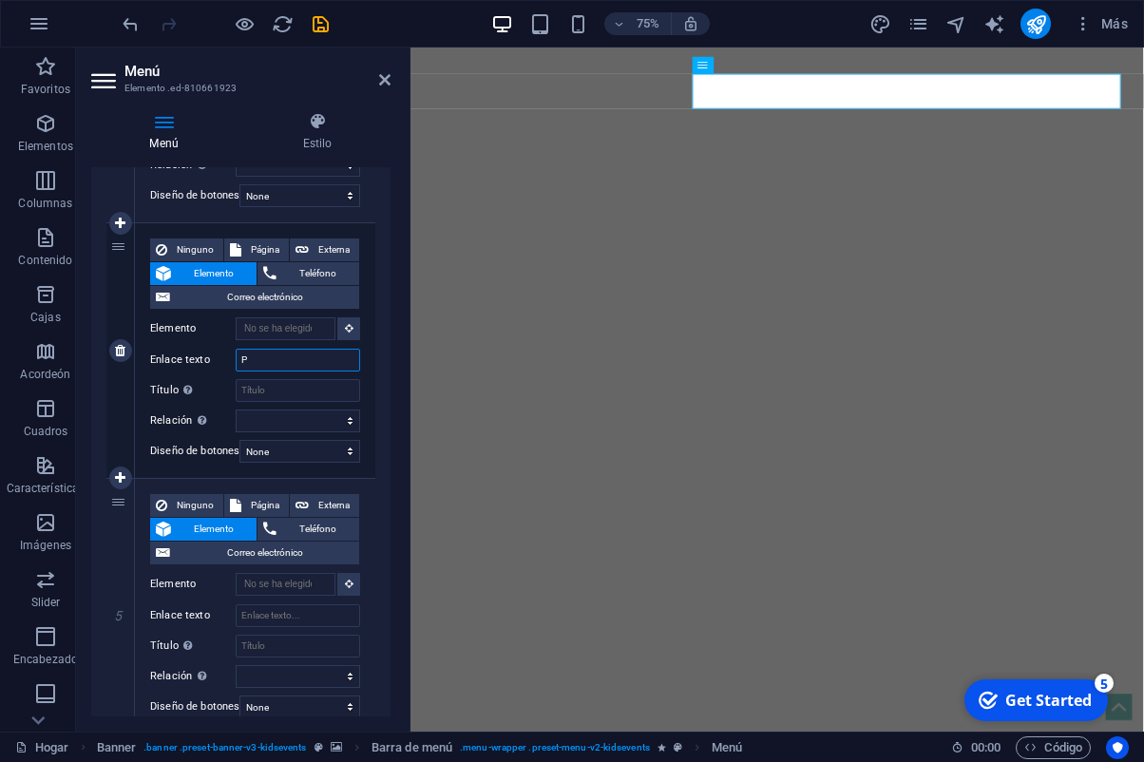
select select
type input "Pr"
select select
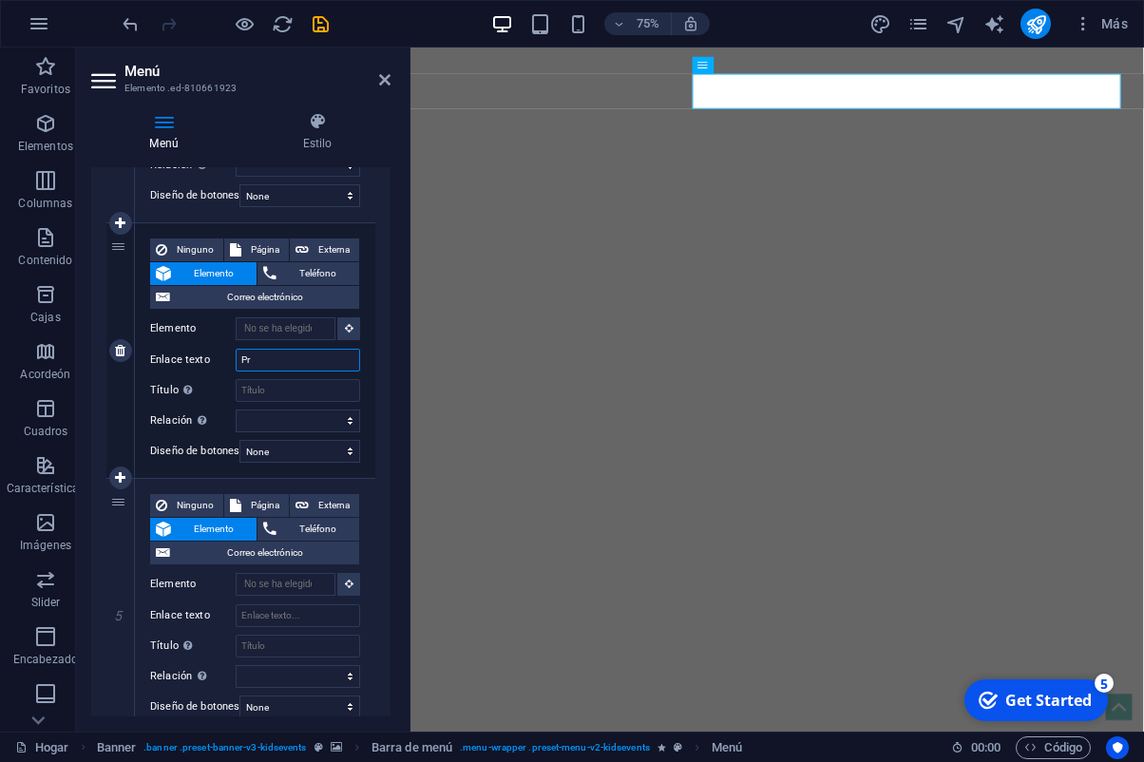
select select
type input "Programas"
select select
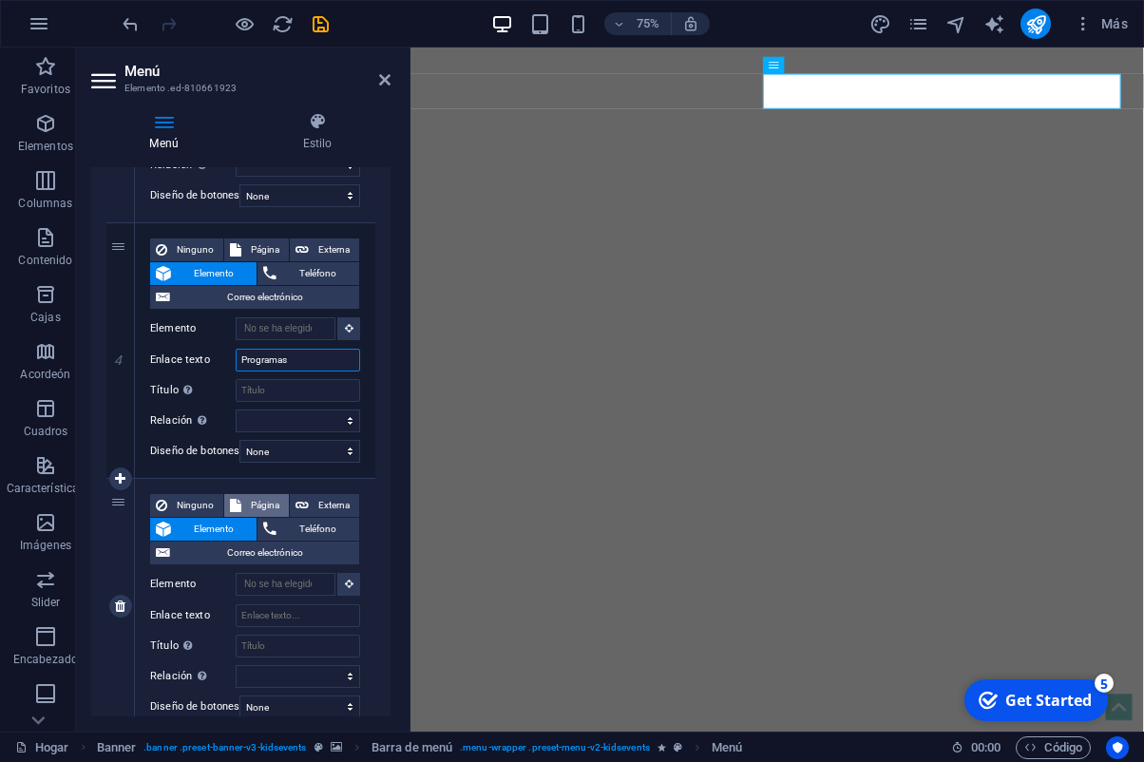
select select
type input "Programas"
click at [286, 612] on input "Enlace texto" at bounding box center [298, 615] width 125 height 23
type input "C"
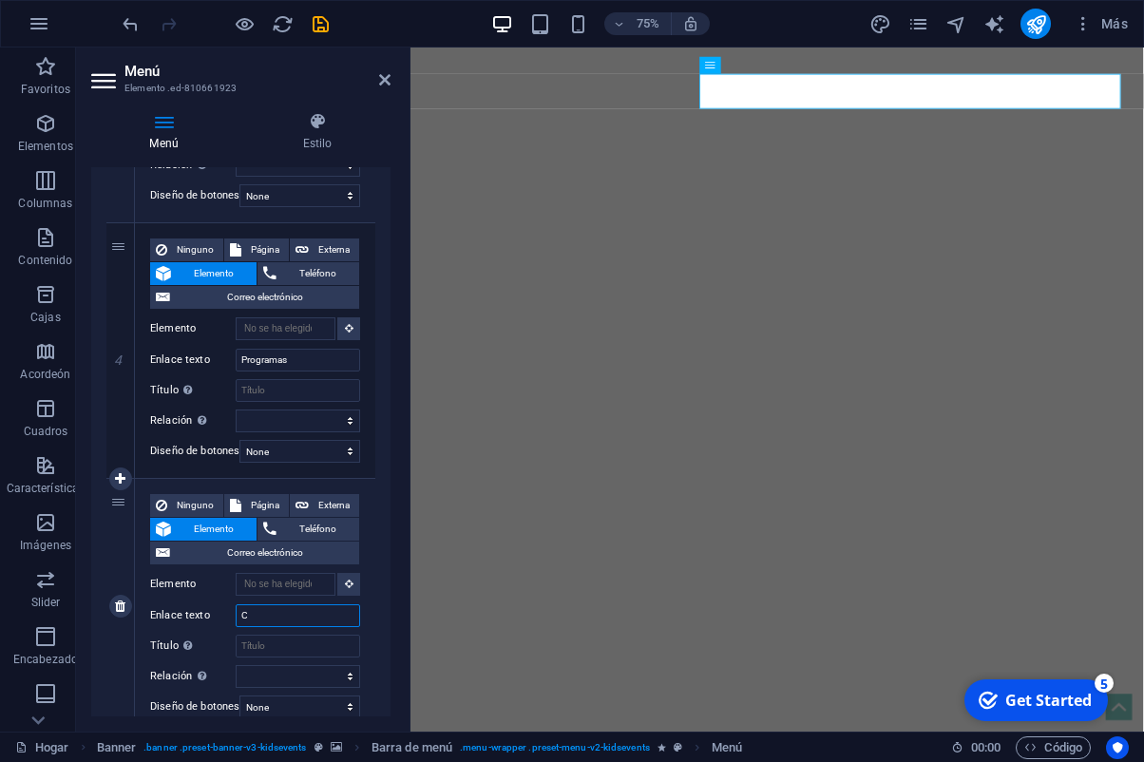
select select
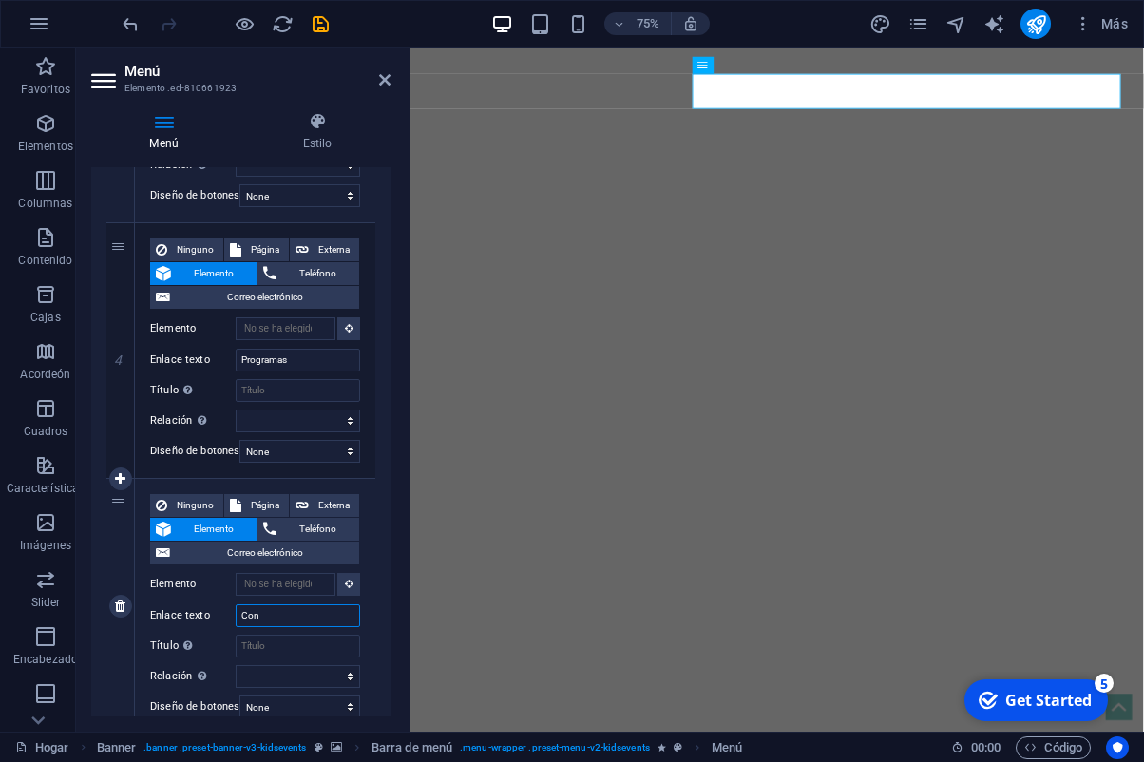
type input "Cont"
select select
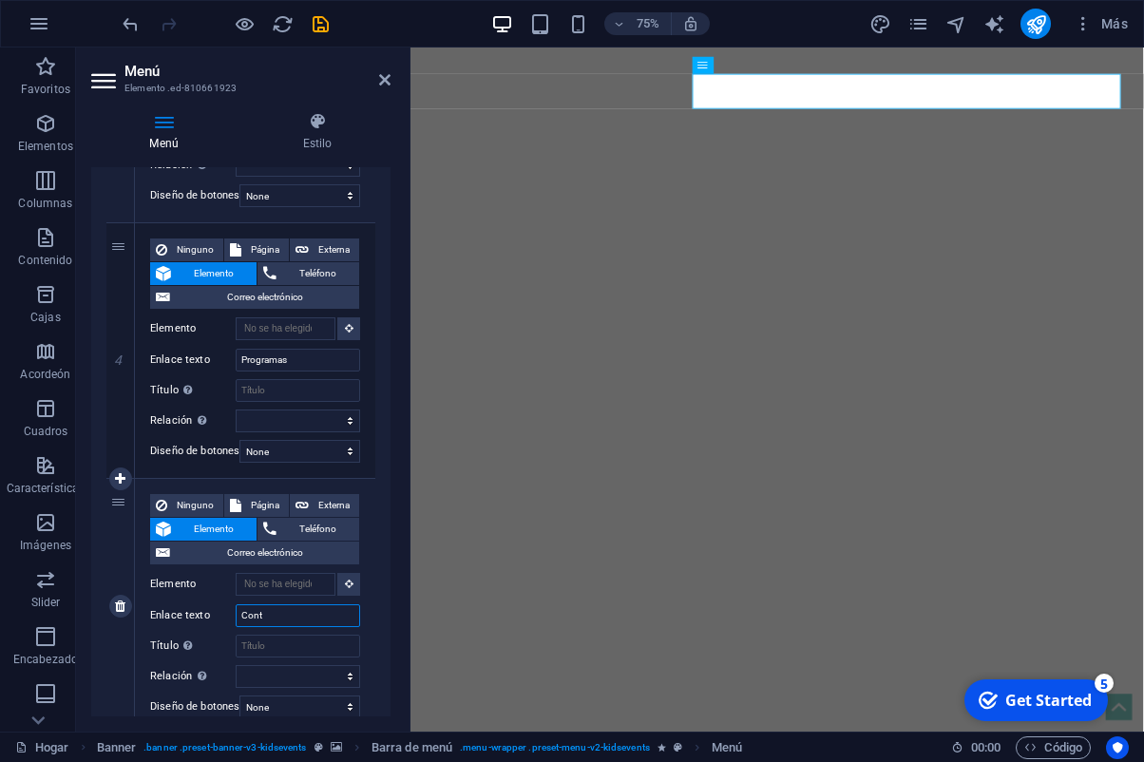
type input "Cont´"
select select
type input "Contáctanos"
select select
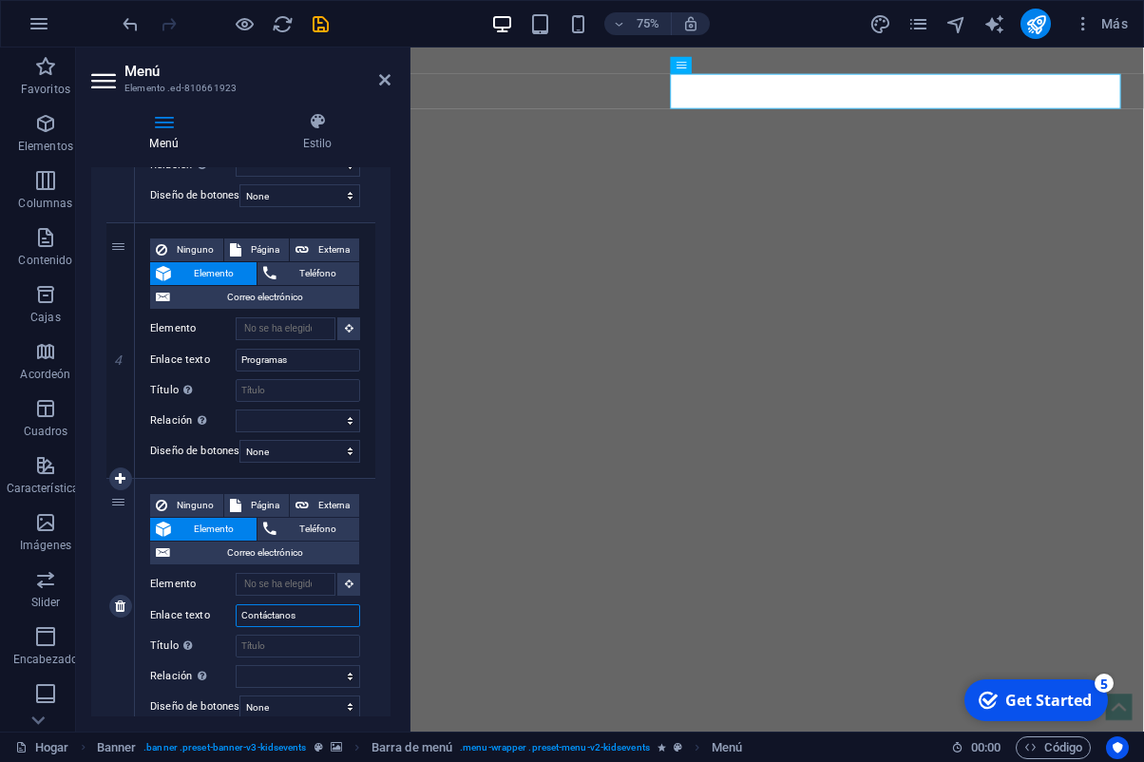
select select
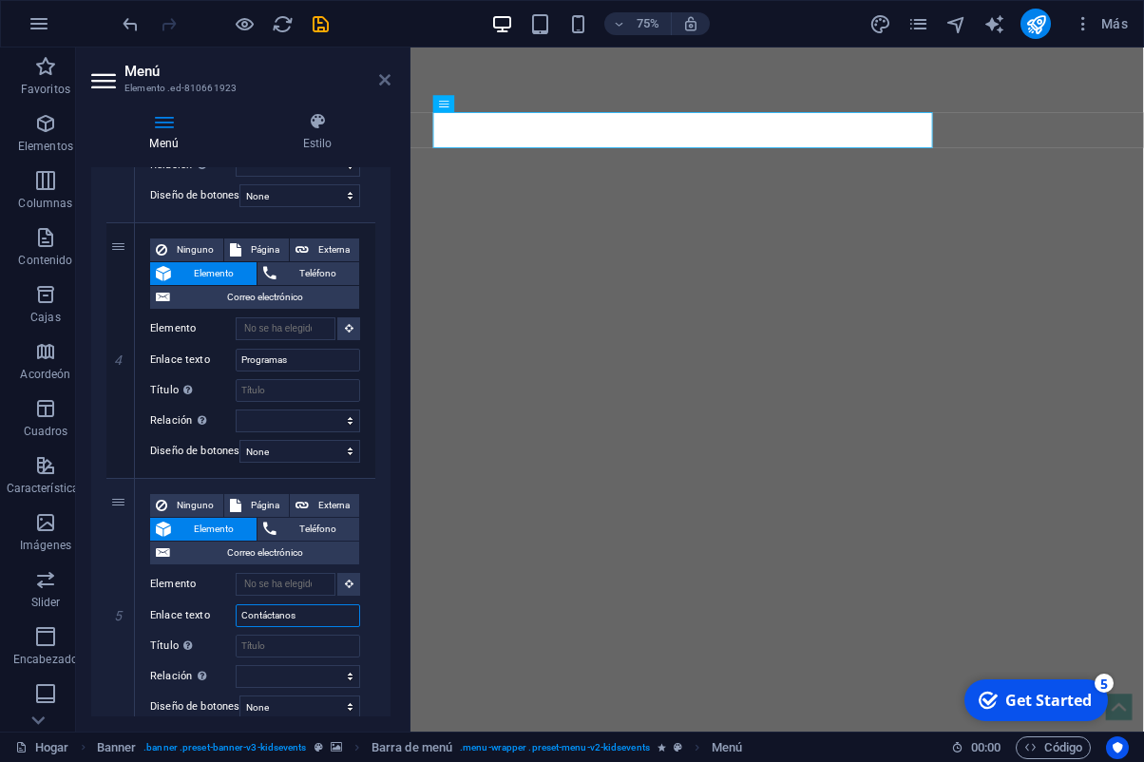
type input "Contáctanos"
click at [386, 80] on icon at bounding box center [384, 79] width 11 height 15
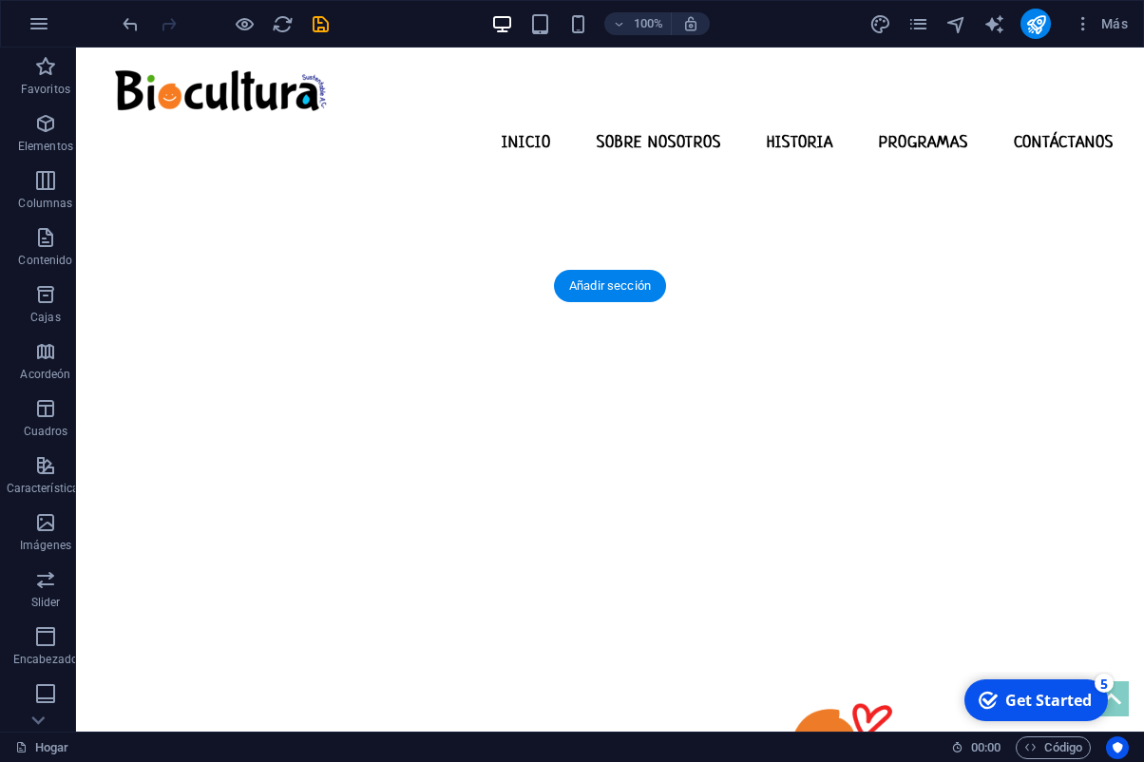
scroll to position [455, 0]
click at [1031, 21] on icon "publicar" at bounding box center [1036, 24] width 22 height 22
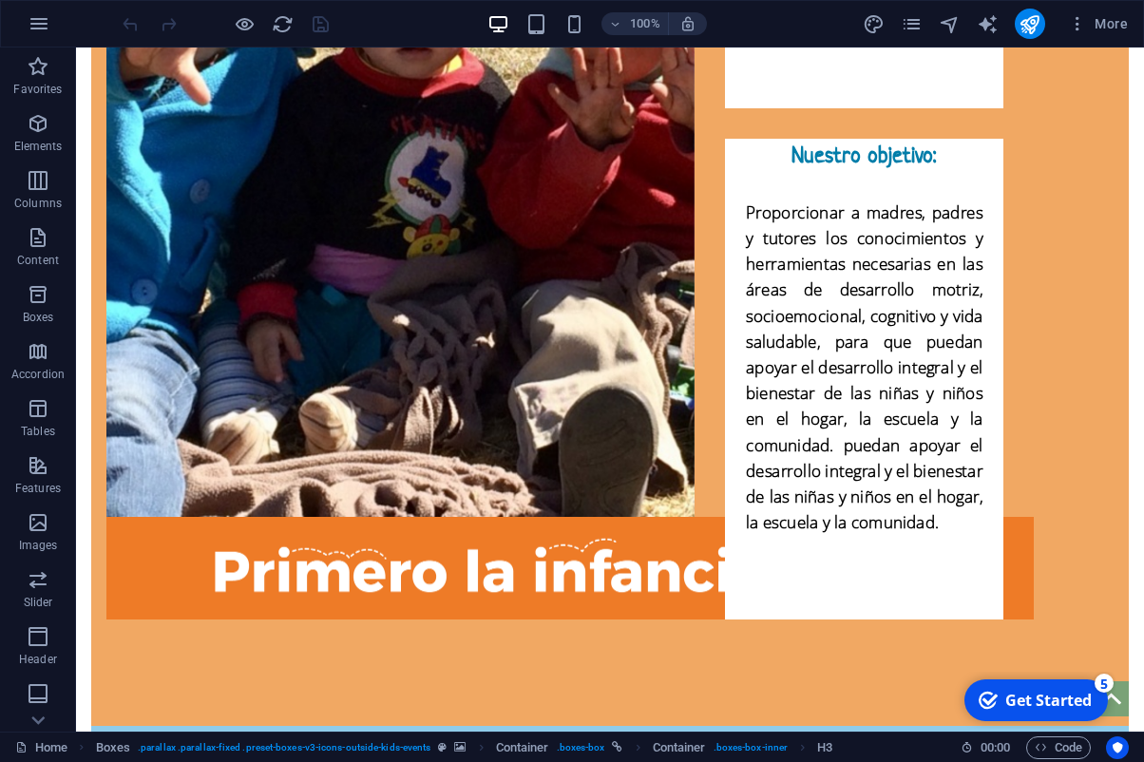
scroll to position [4057, 0]
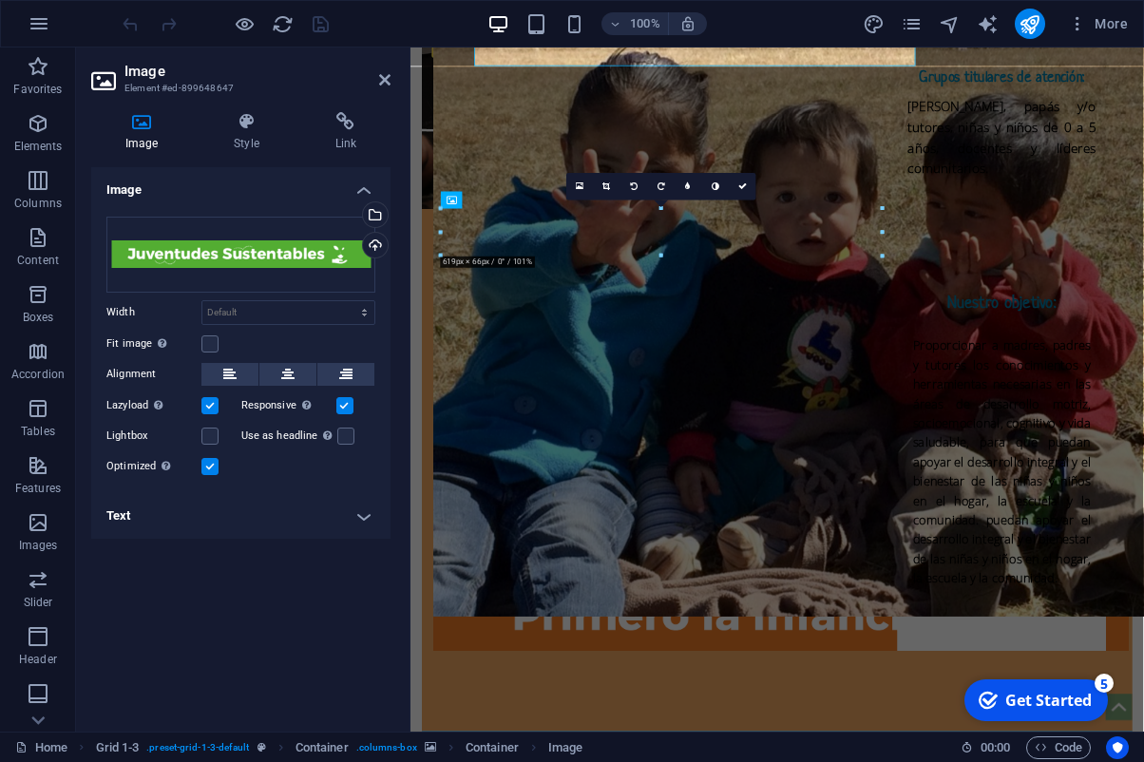
scroll to position [4308, 0]
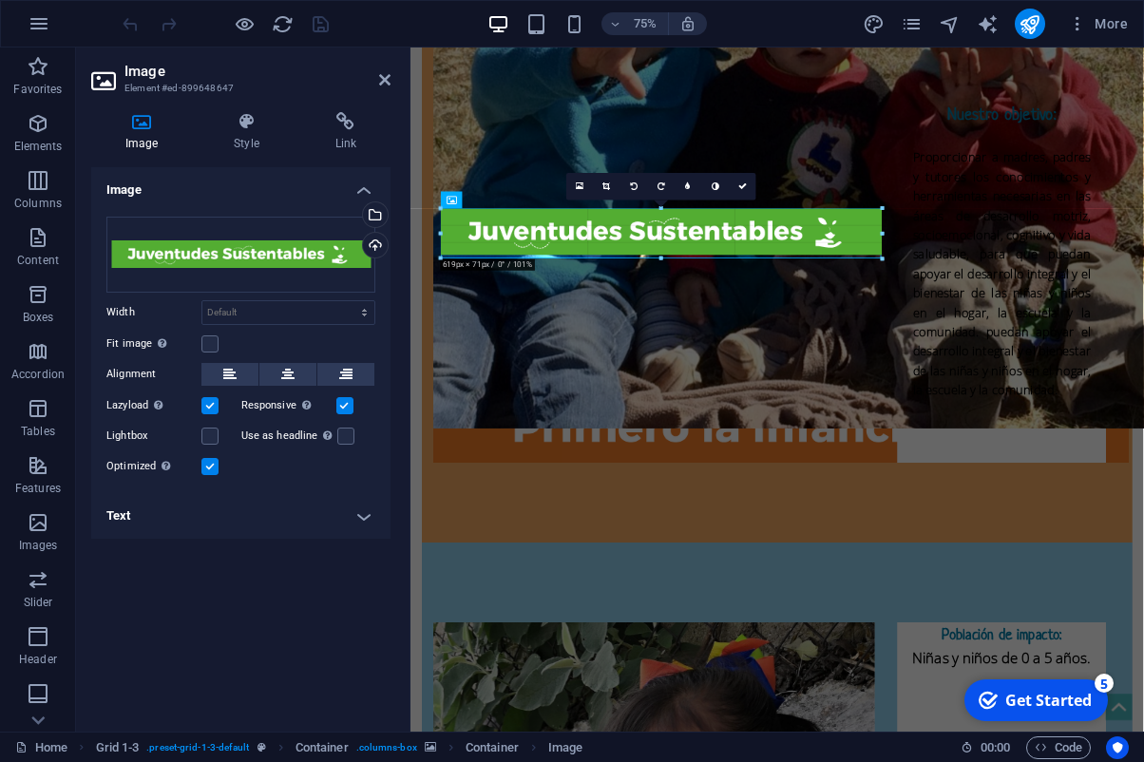
click at [0, 0] on div "H3 Boxes Container Container Container Container Image Grid 1-3 Container Conta…" at bounding box center [0, 0] width 0 height 0
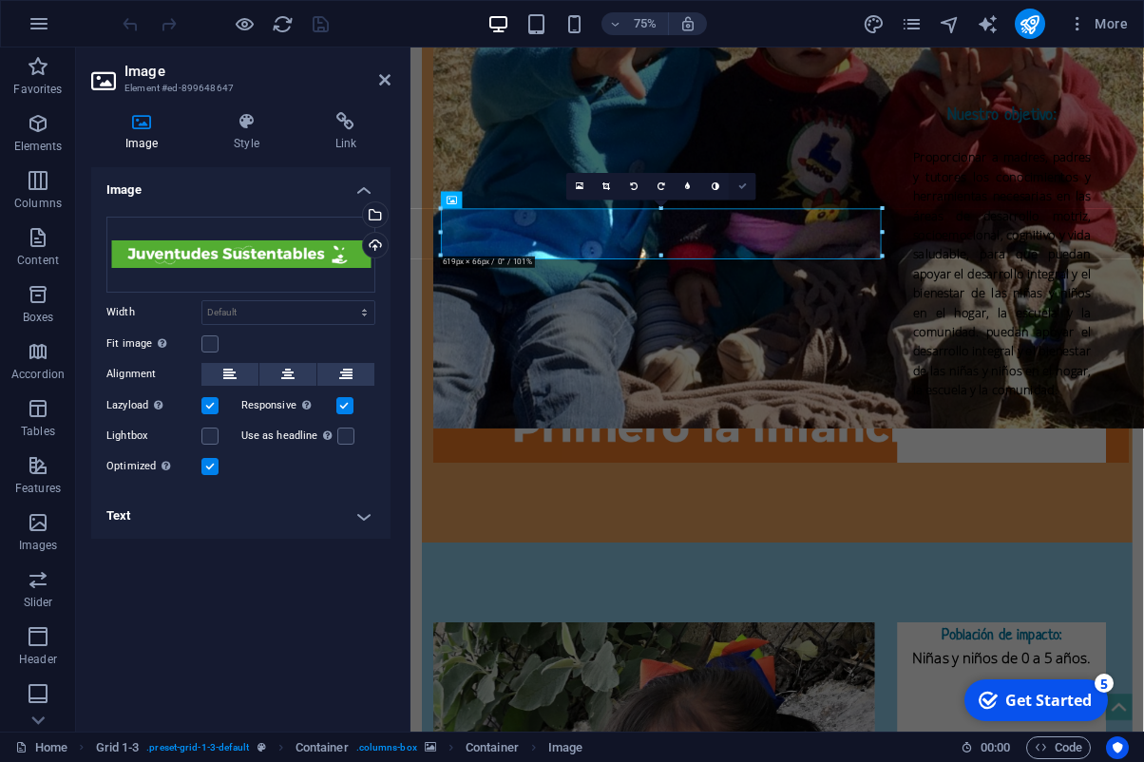
click at [744, 187] on icon at bounding box center [742, 186] width 9 height 9
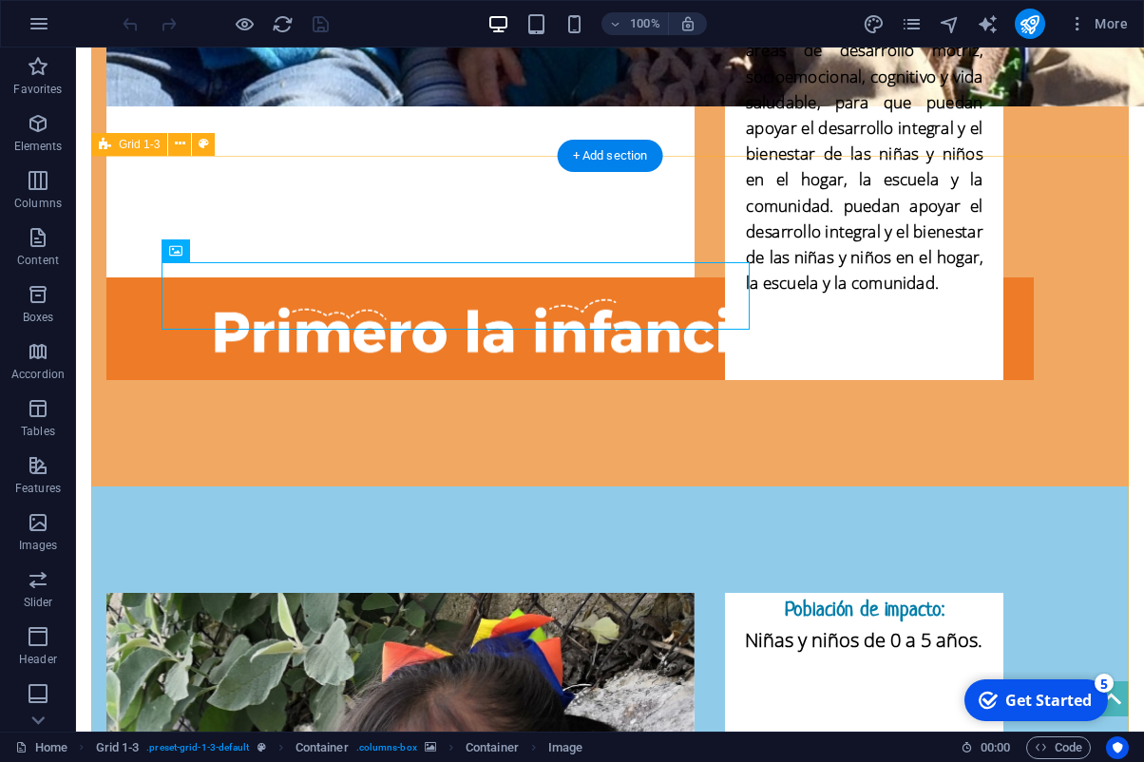
scroll to position [4057, 0]
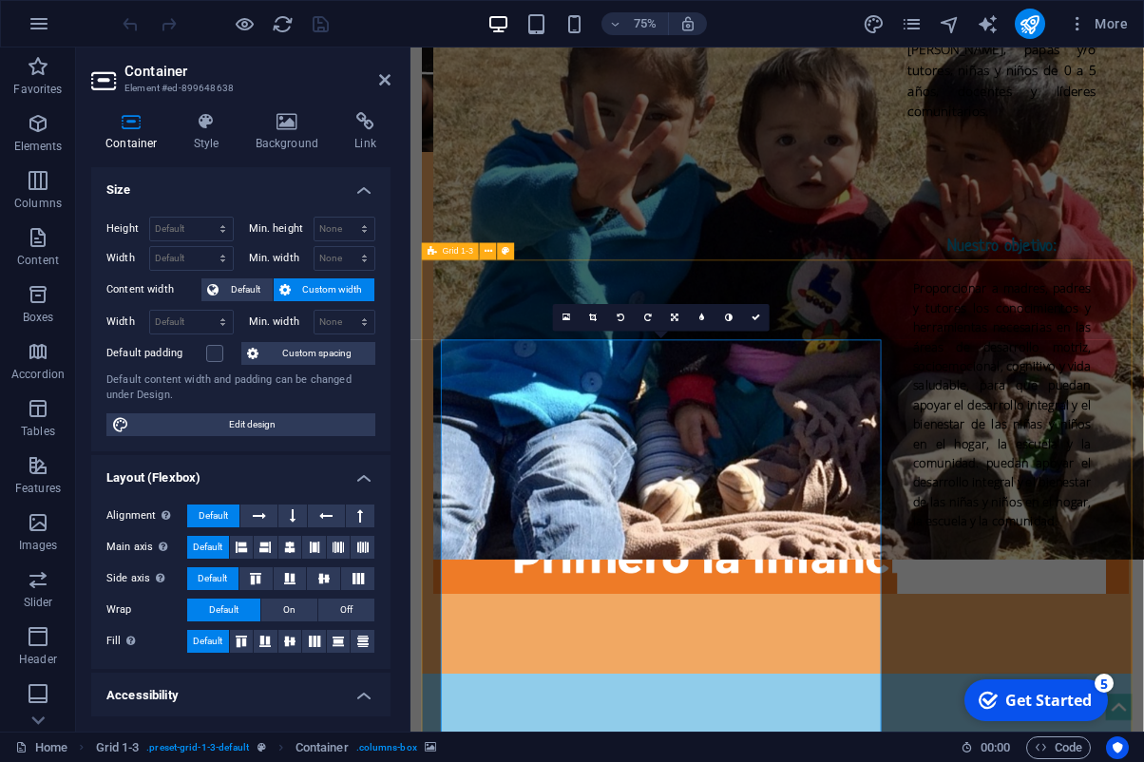
scroll to position [4156, 0]
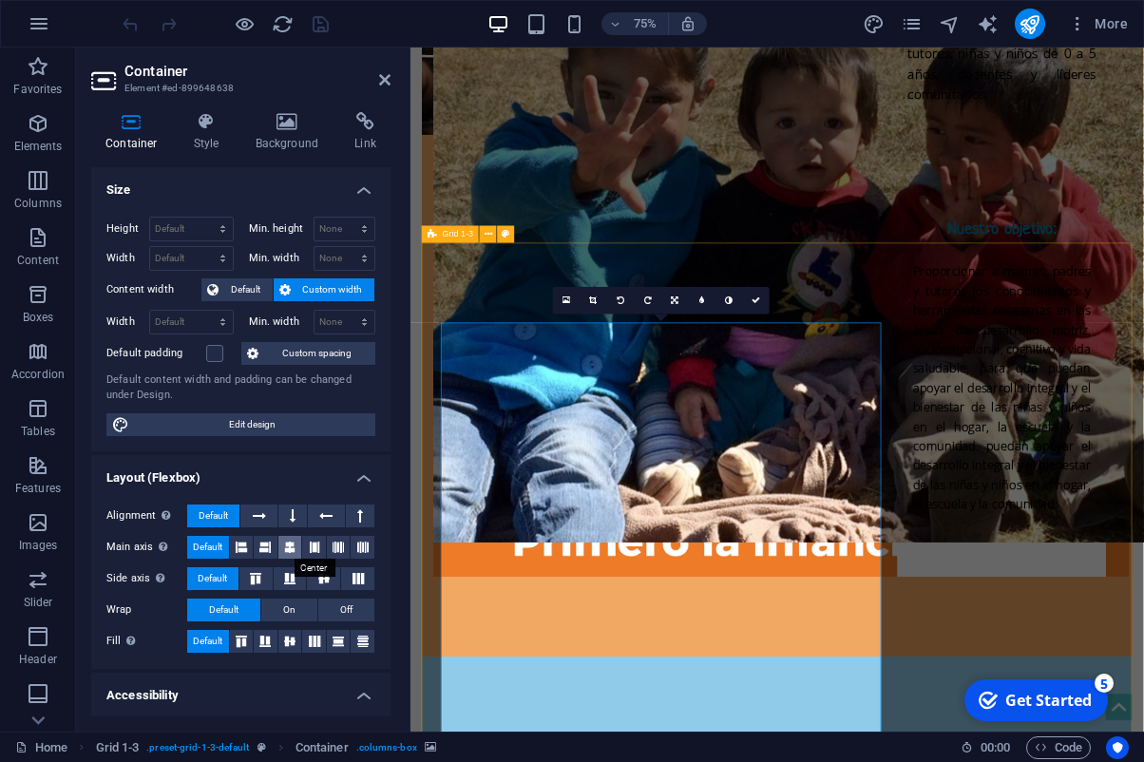
click at [291, 546] on icon at bounding box center [289, 547] width 11 height 23
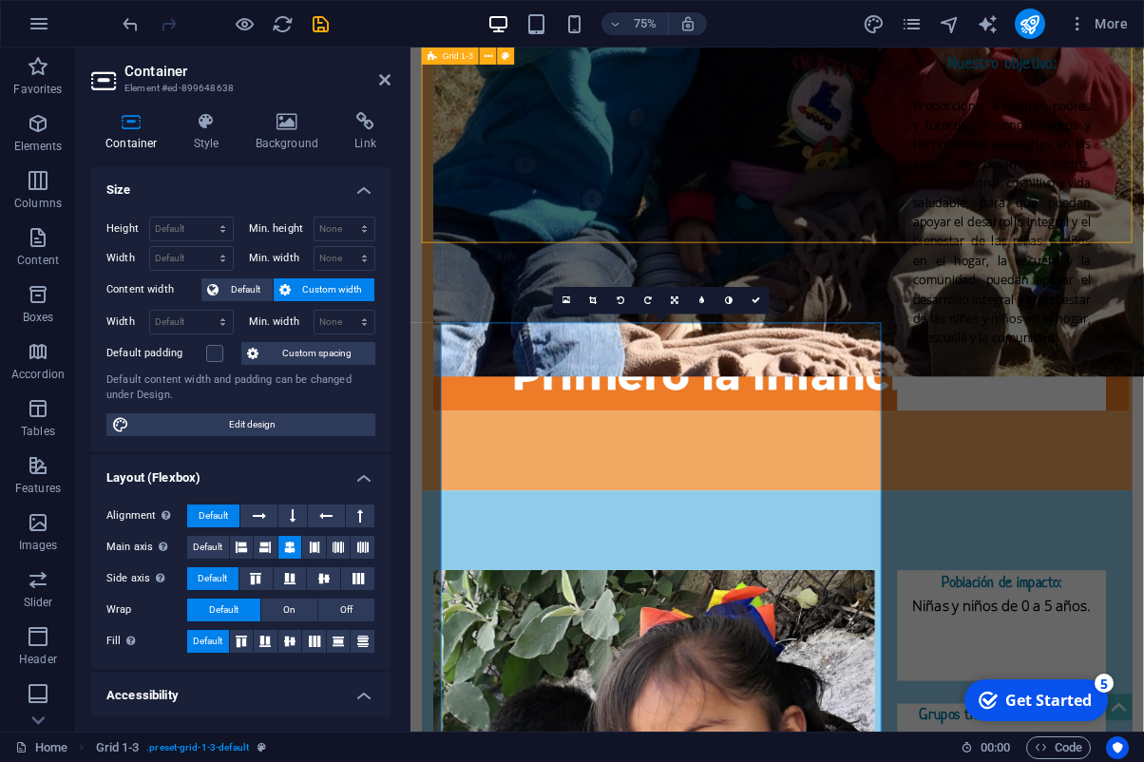
scroll to position [3904, 0]
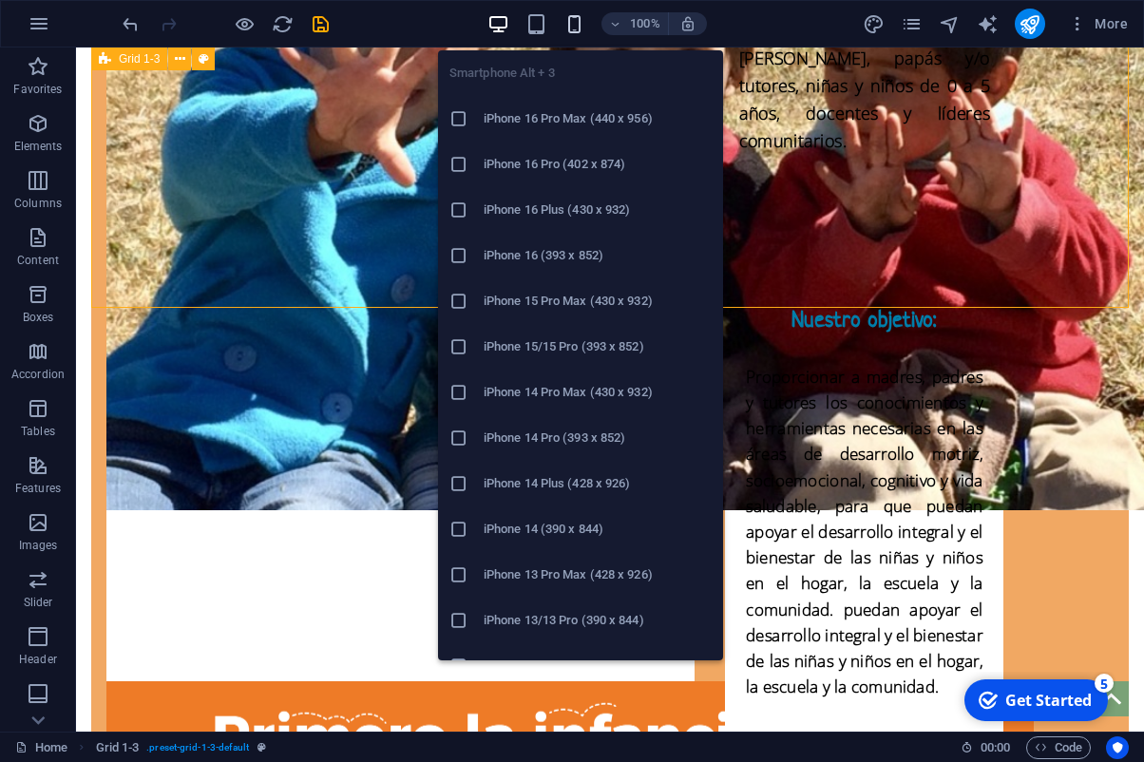
click at [0, 0] on icon "button" at bounding box center [0, 0] width 0 height 0
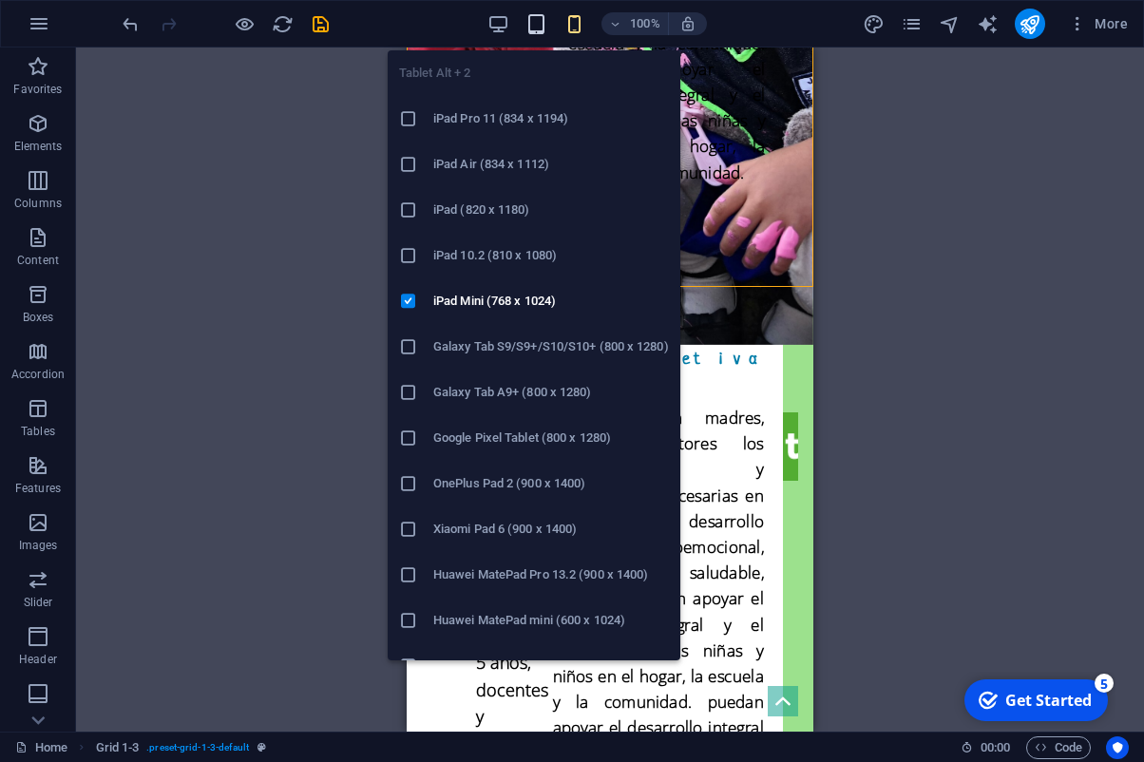
click at [44, 297] on icon "button" at bounding box center [22, 555] width 44 height 517
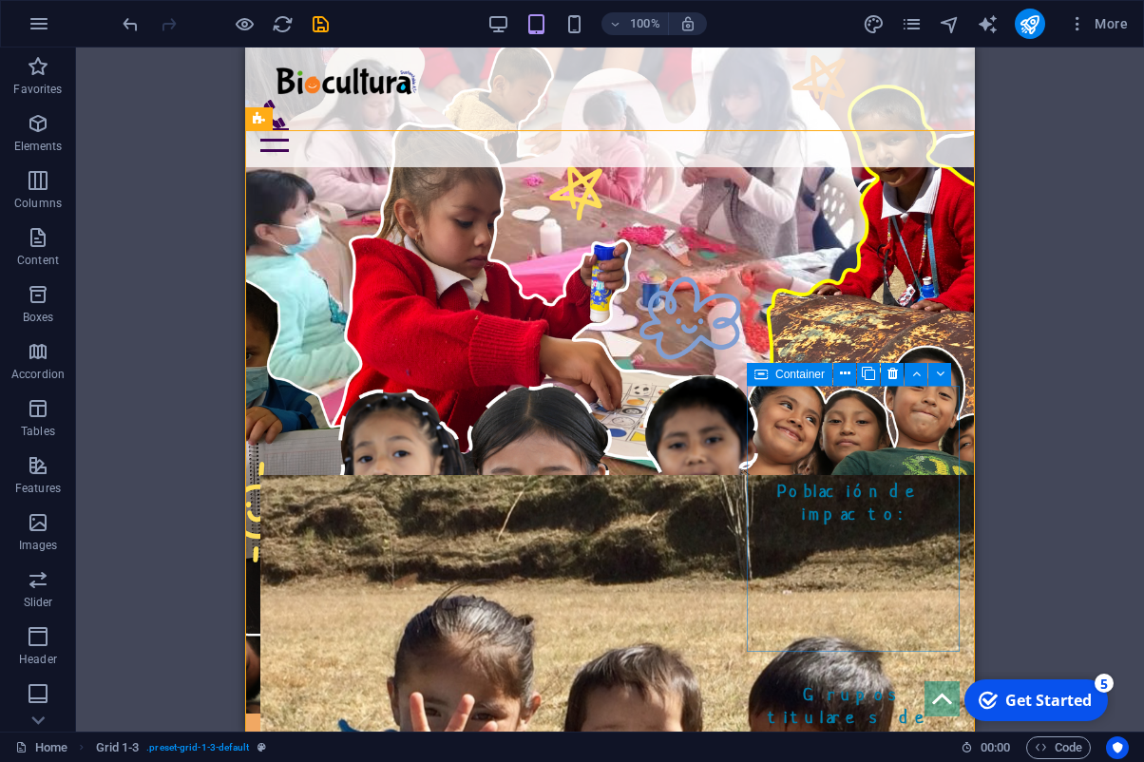
scroll to position [3286, 0]
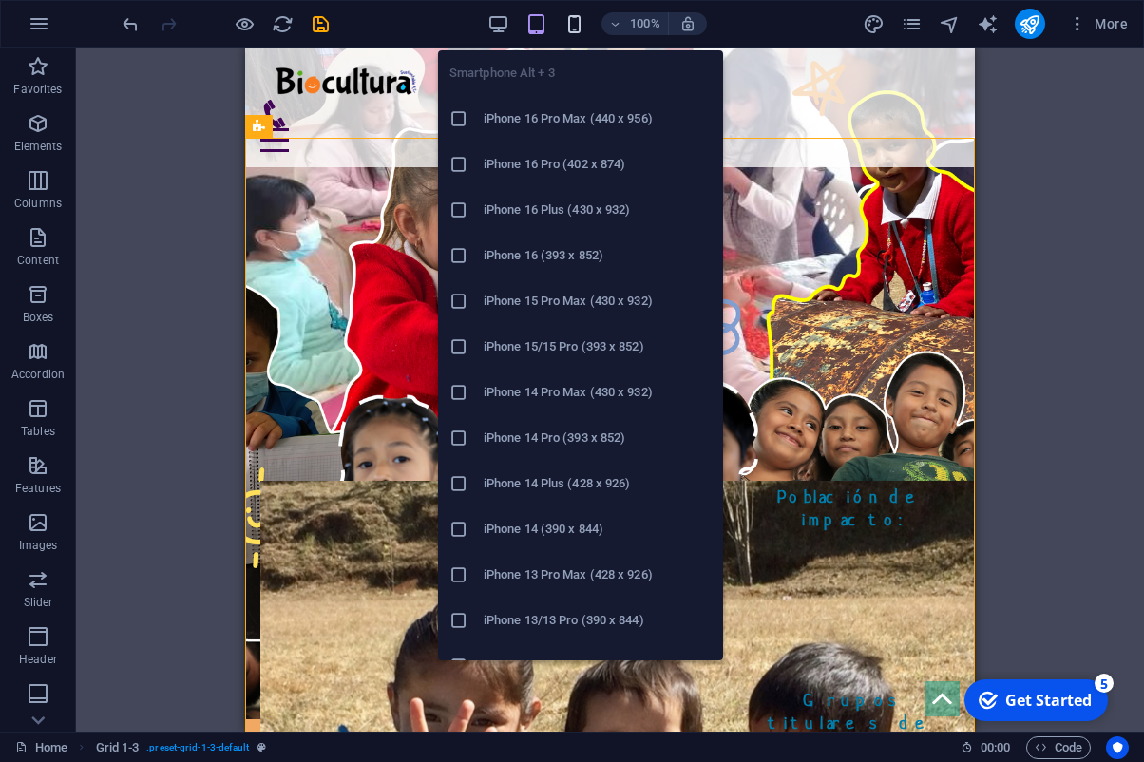
click at [0, 0] on icon "button" at bounding box center [0, 0] width 0 height 0
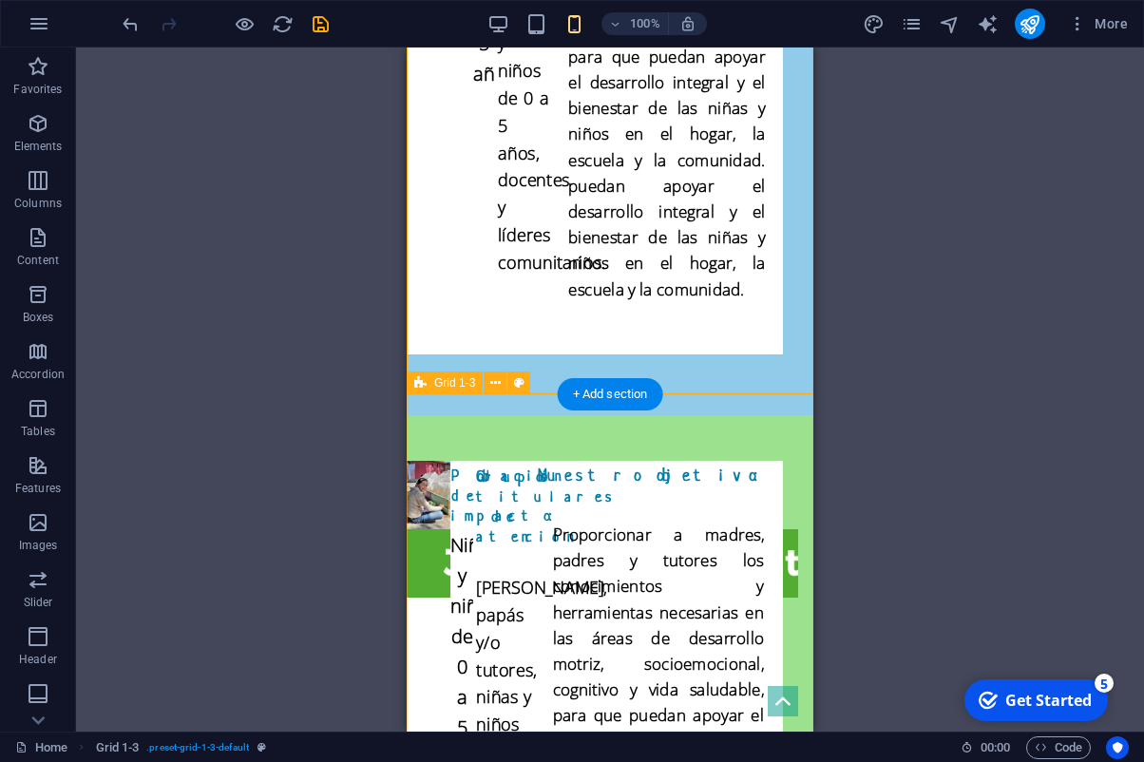
scroll to position [3809, 0]
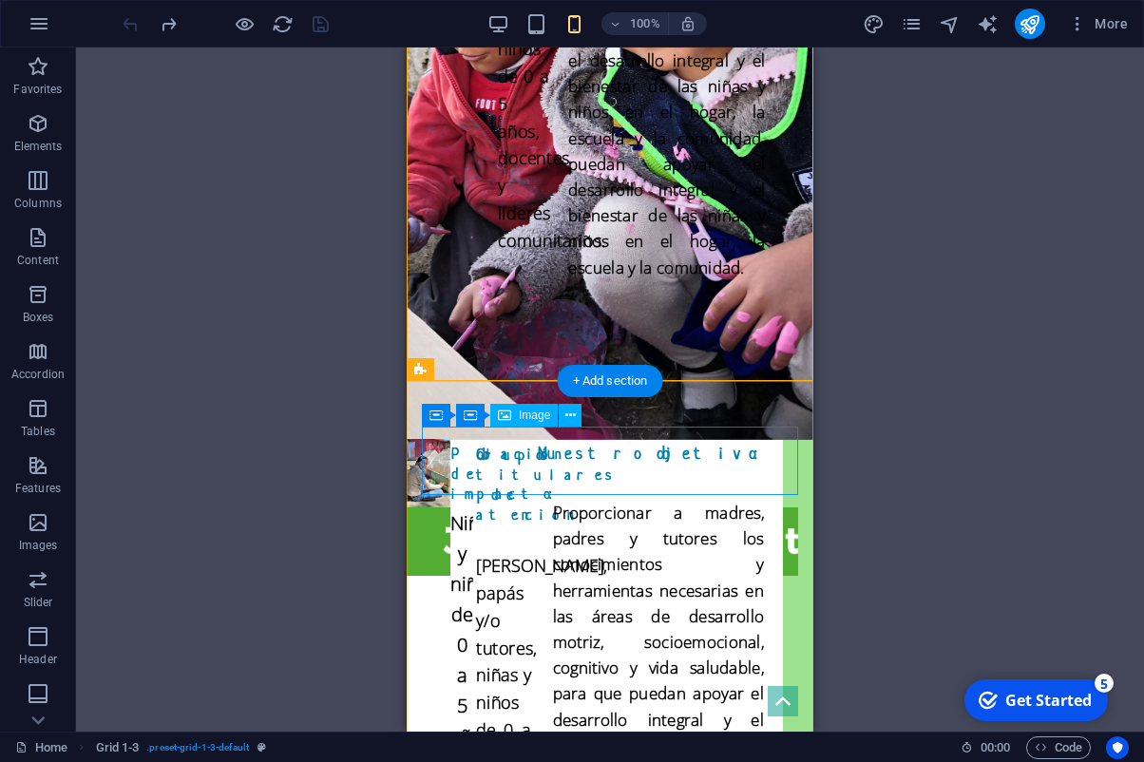
click at [450, 508] on figure at bounding box center [429, 542] width 44 height 68
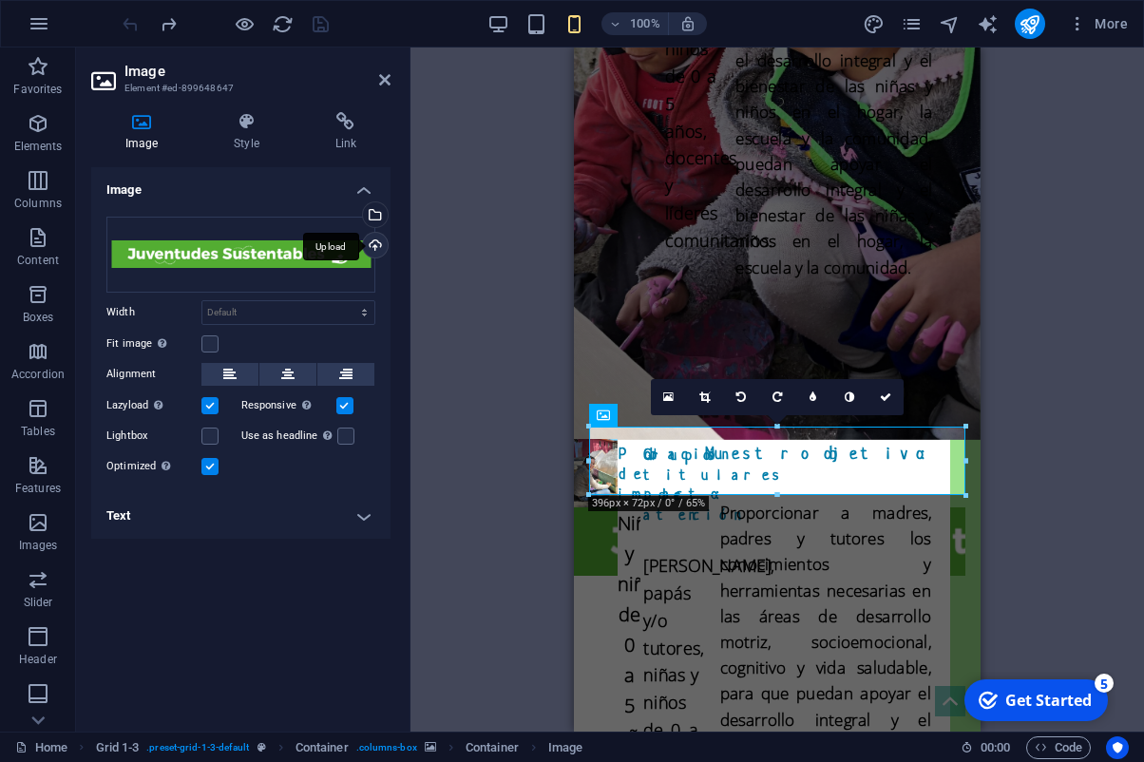
click at [382, 253] on div "Upload" at bounding box center [373, 247] width 29 height 29
click at [890, 400] on icon at bounding box center [885, 397] width 11 height 11
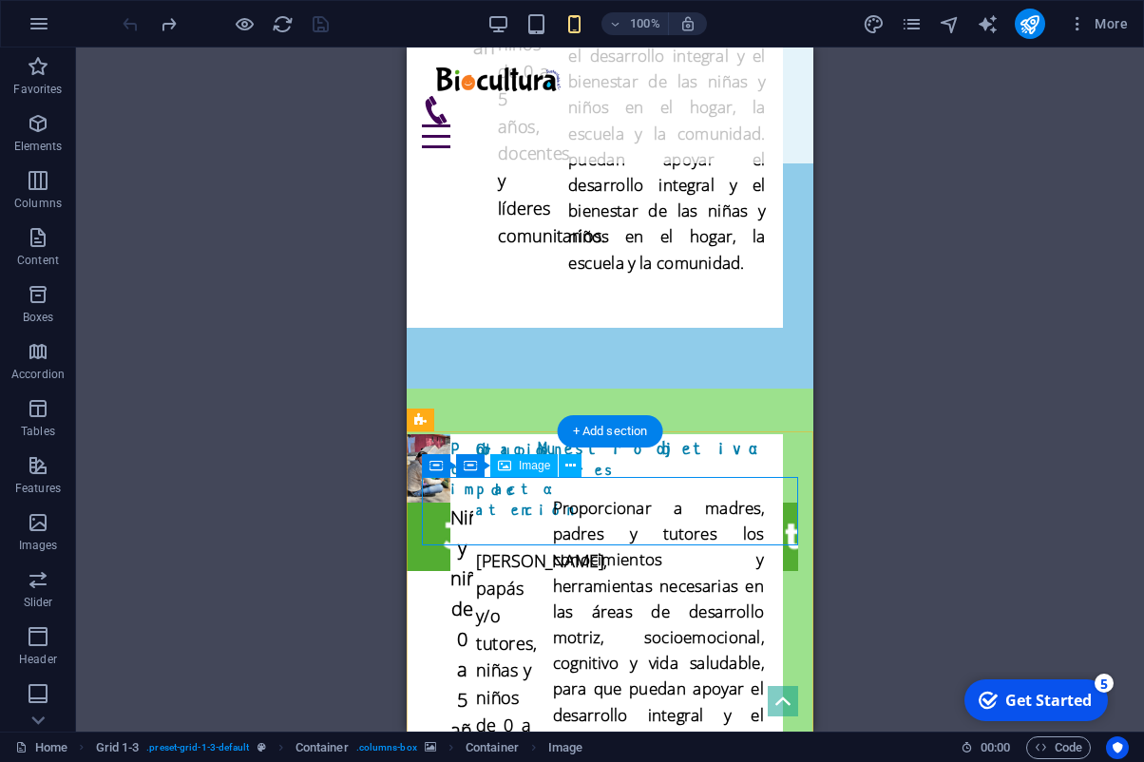
scroll to position [3755, 0]
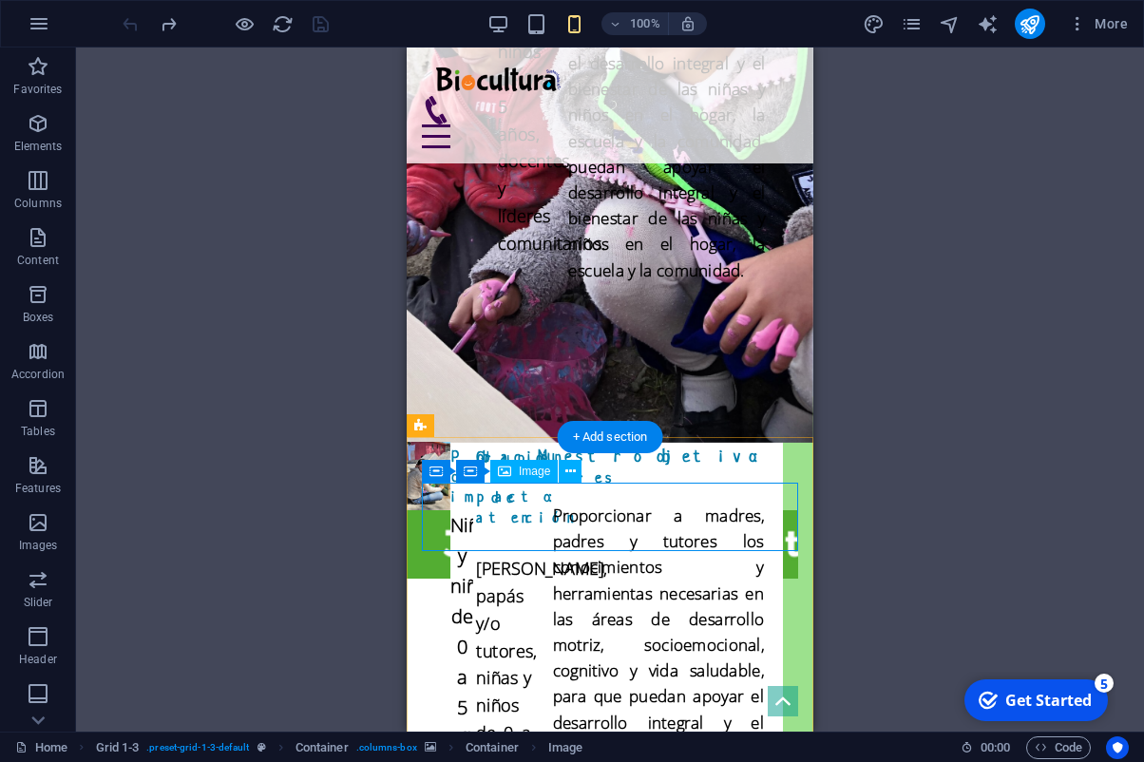
click at [450, 510] on figure at bounding box center [429, 544] width 44 height 68
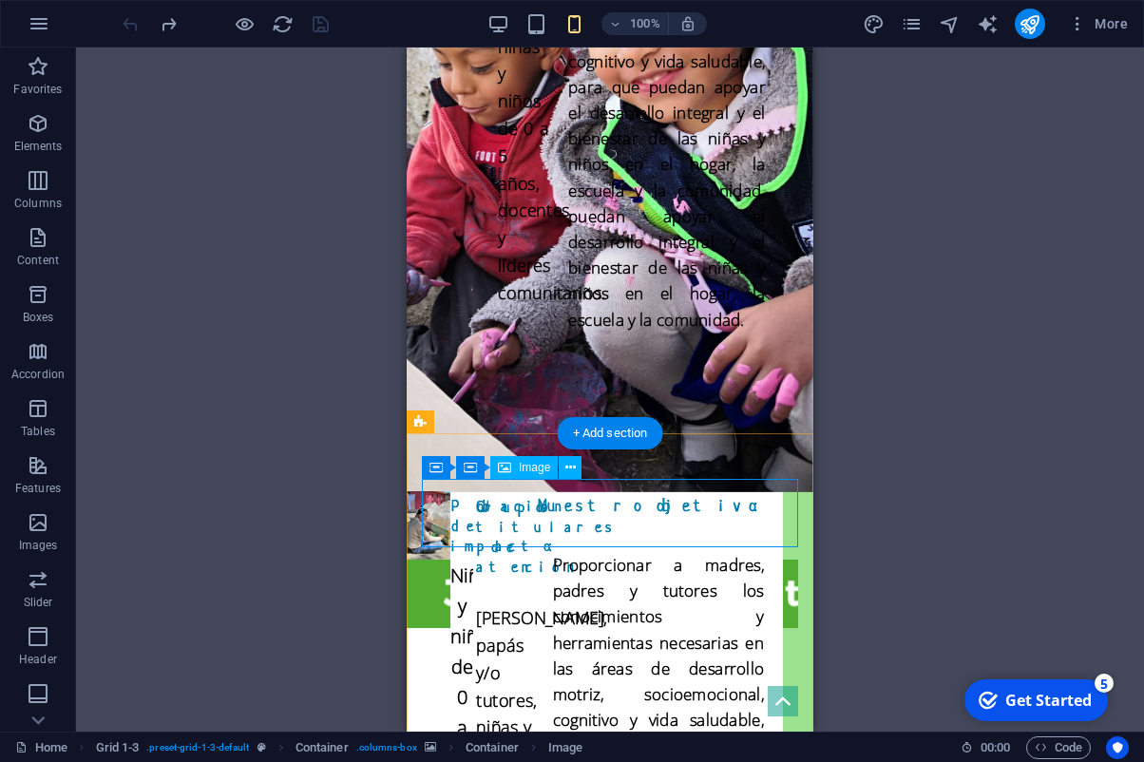
scroll to position [3754, 0]
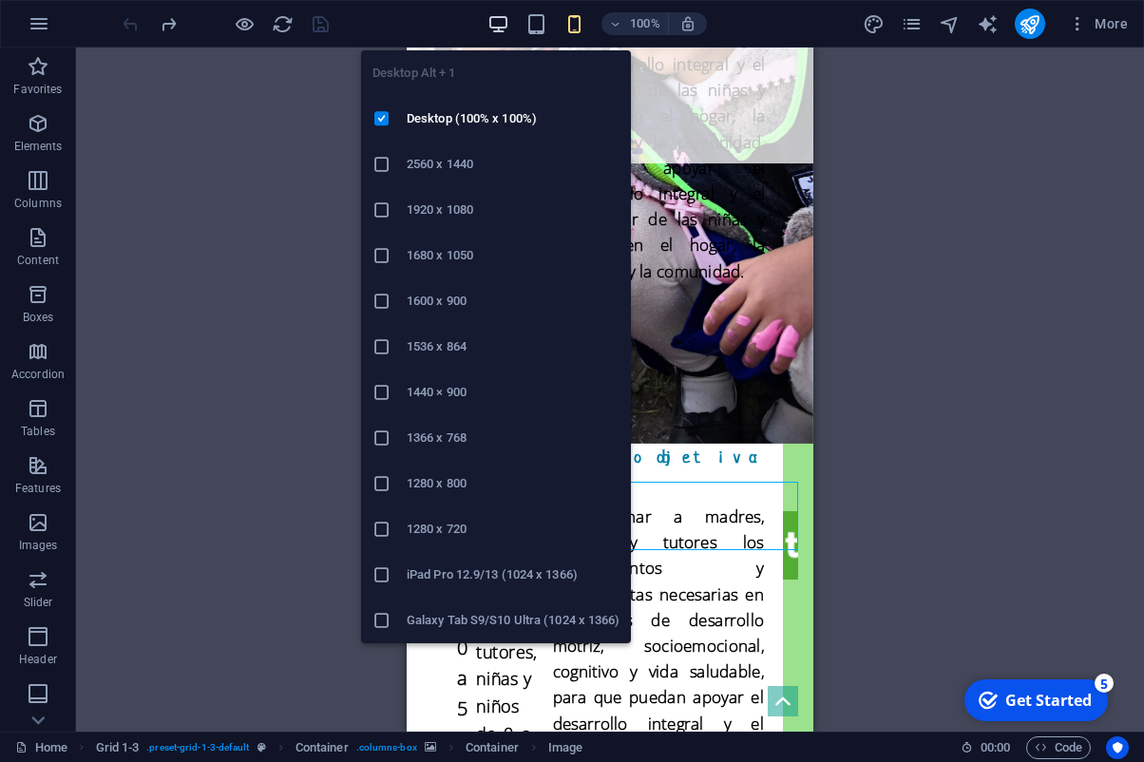
click at [0, 0] on icon "button" at bounding box center [0, 0] width 0 height 0
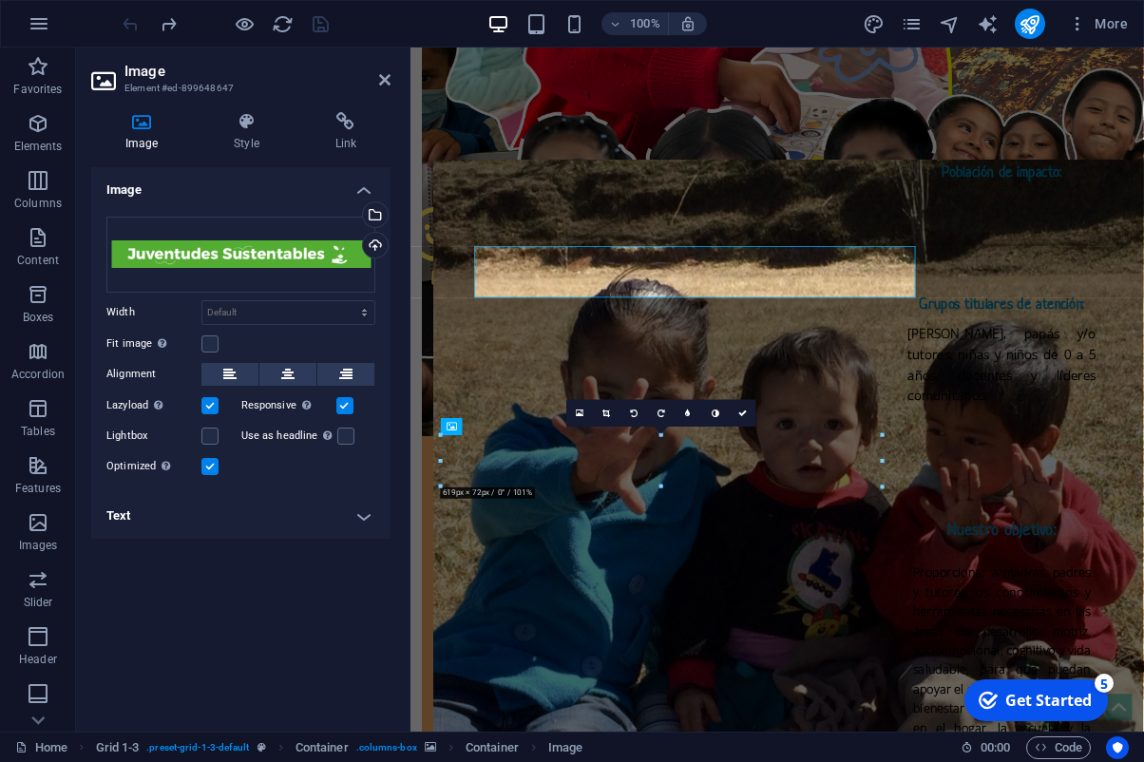
scroll to position [4006, 0]
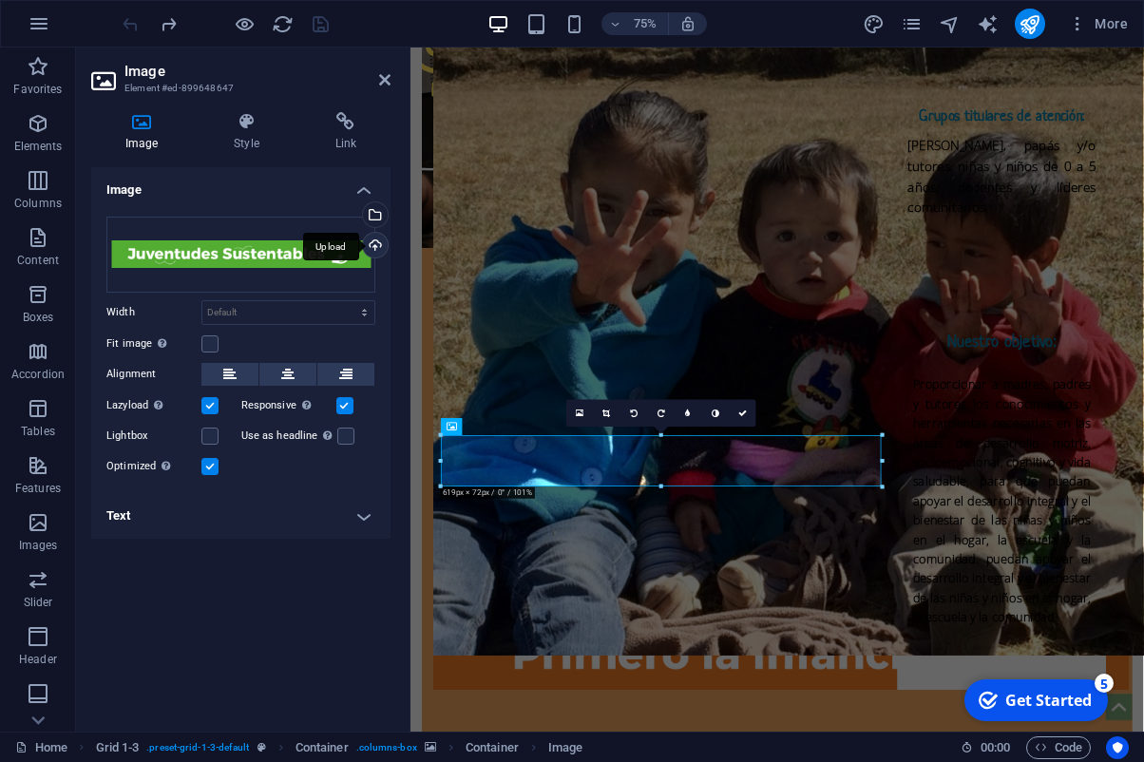
click at [382, 247] on div "Upload" at bounding box center [373, 247] width 29 height 29
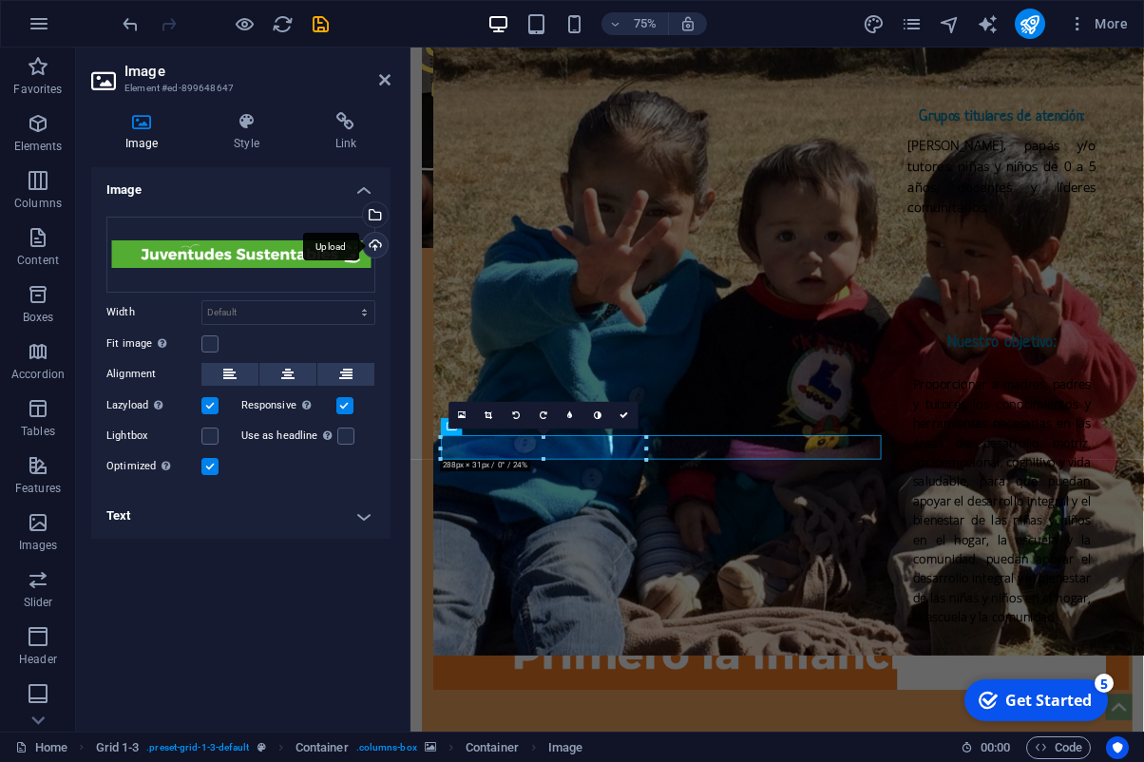
click at [373, 245] on div "Upload" at bounding box center [373, 247] width 29 height 29
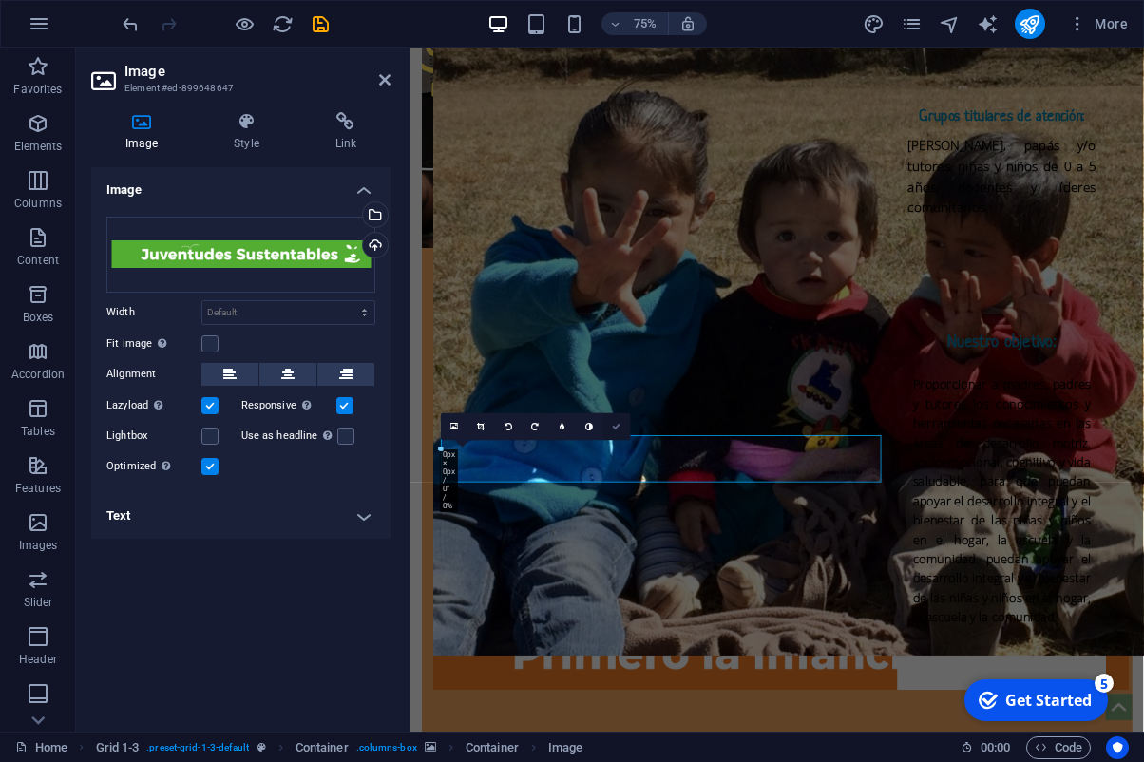
drag, startPoint x: 623, startPoint y: 427, endPoint x: 547, endPoint y: 378, distance: 89.4
click at [623, 427] on link at bounding box center [618, 427] width 28 height 28
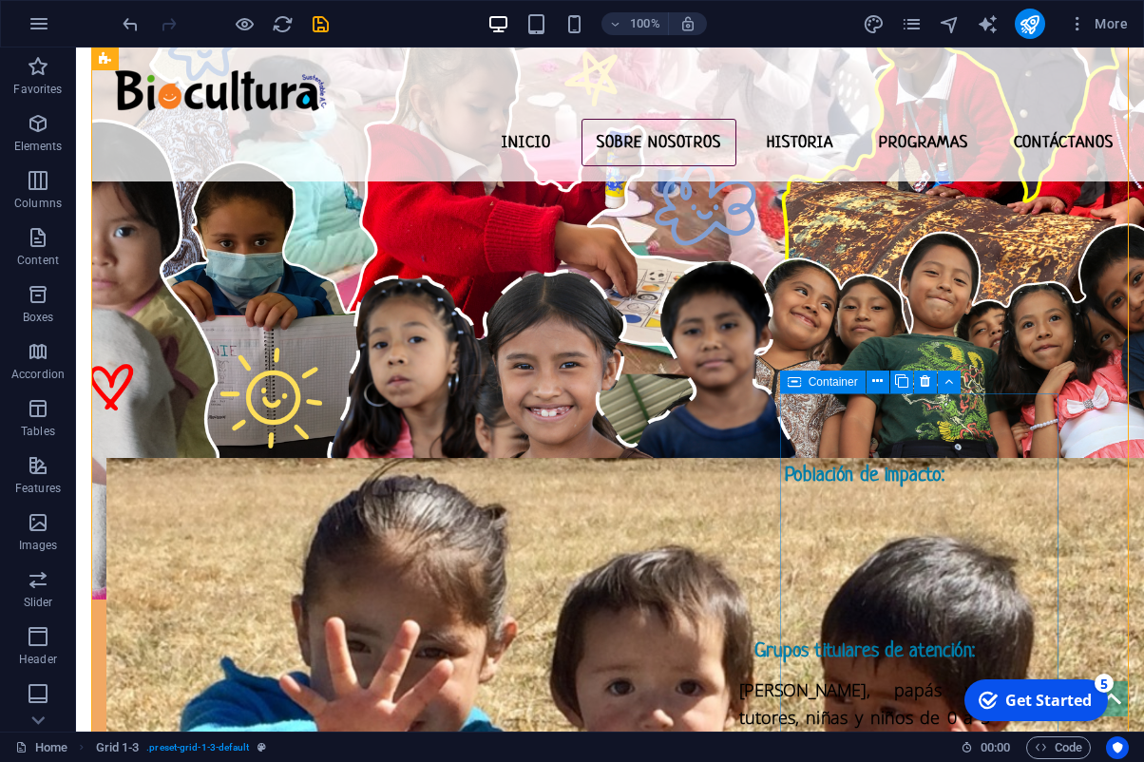
scroll to position [3170, 0]
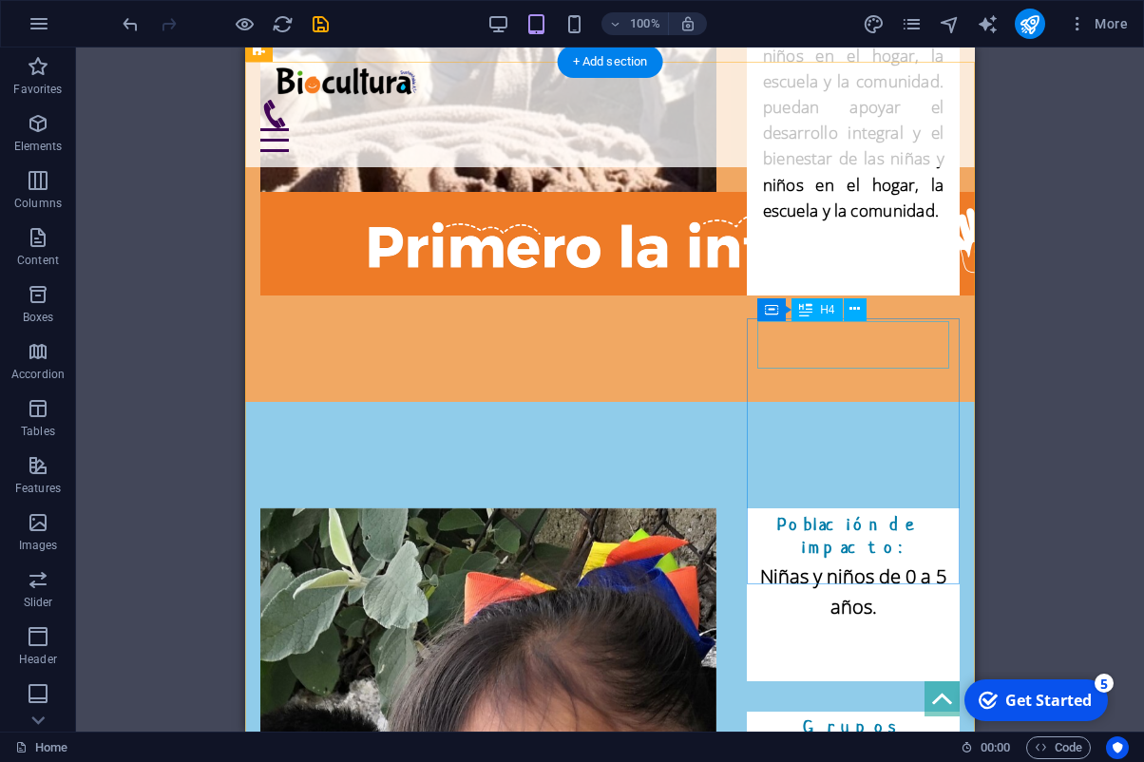
scroll to position [4683, 0]
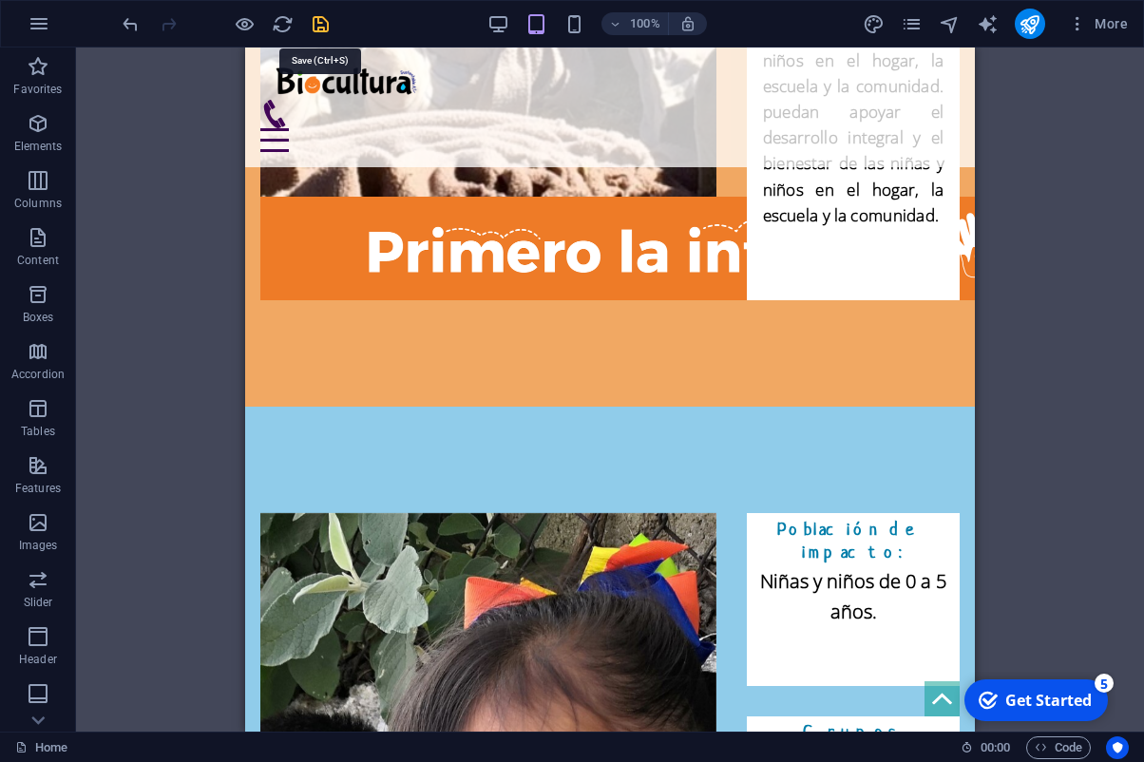
click at [330, 27] on icon "save" at bounding box center [321, 24] width 22 height 22
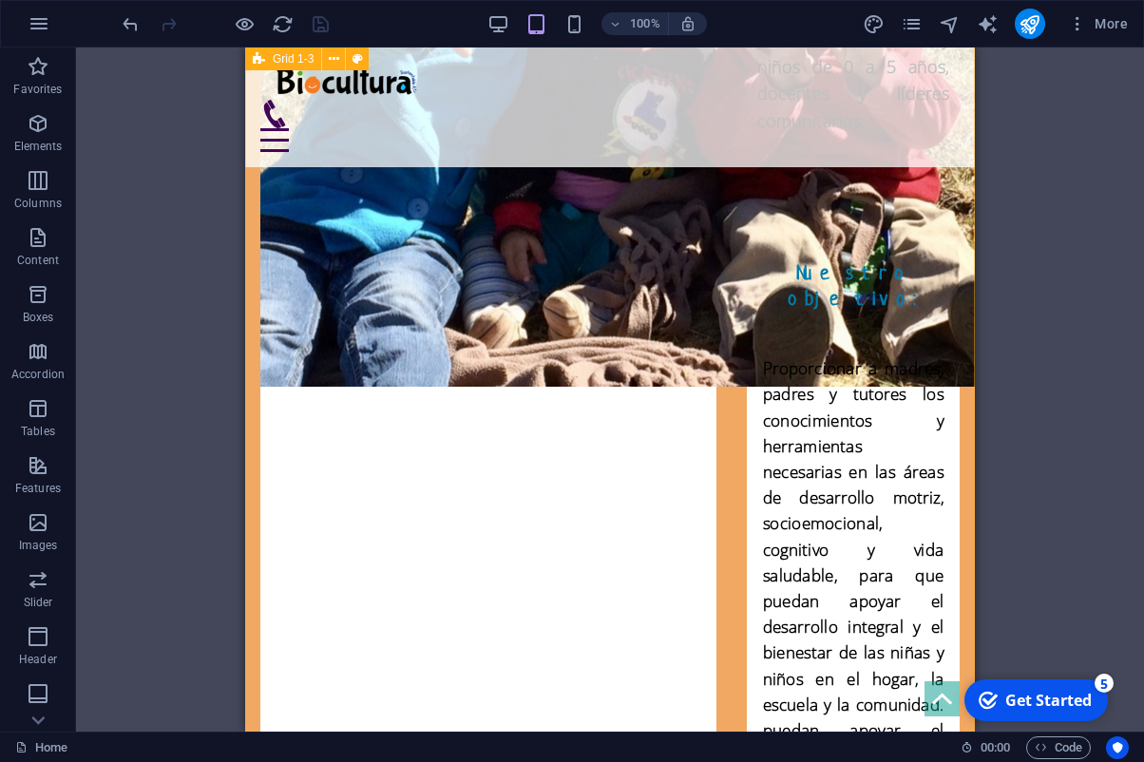
scroll to position [3970, 0]
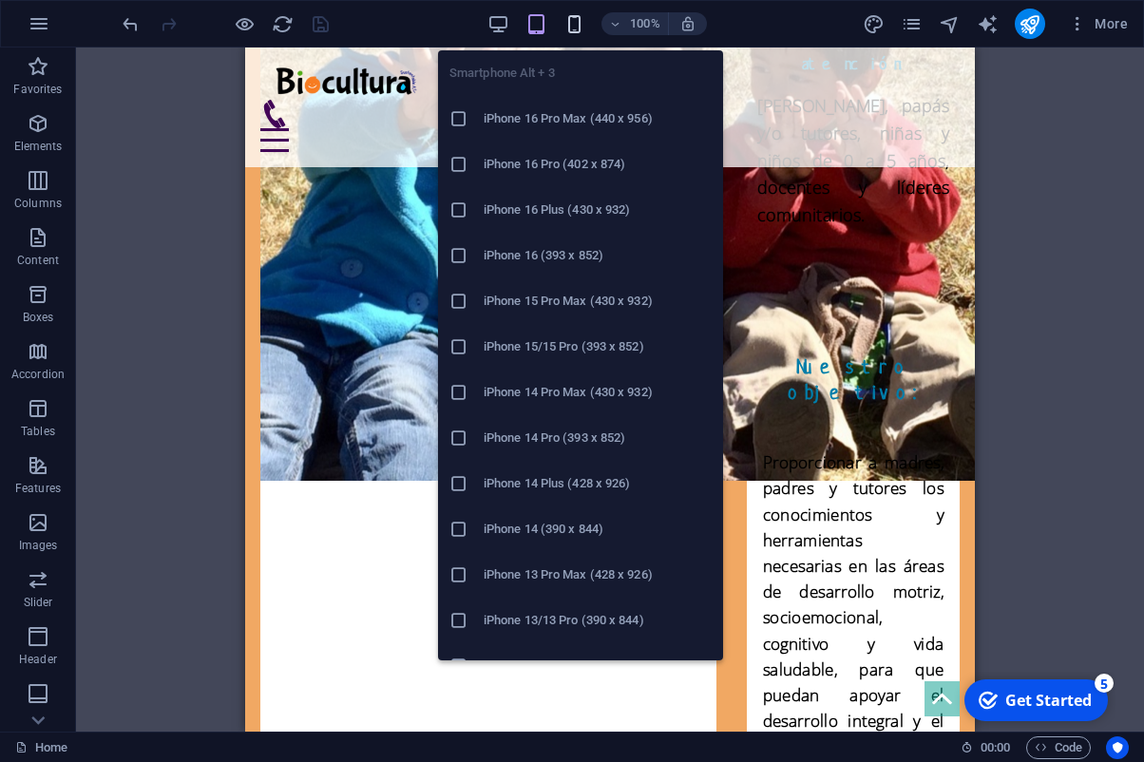
click at [0, 0] on icon "button" at bounding box center [0, 0] width 0 height 0
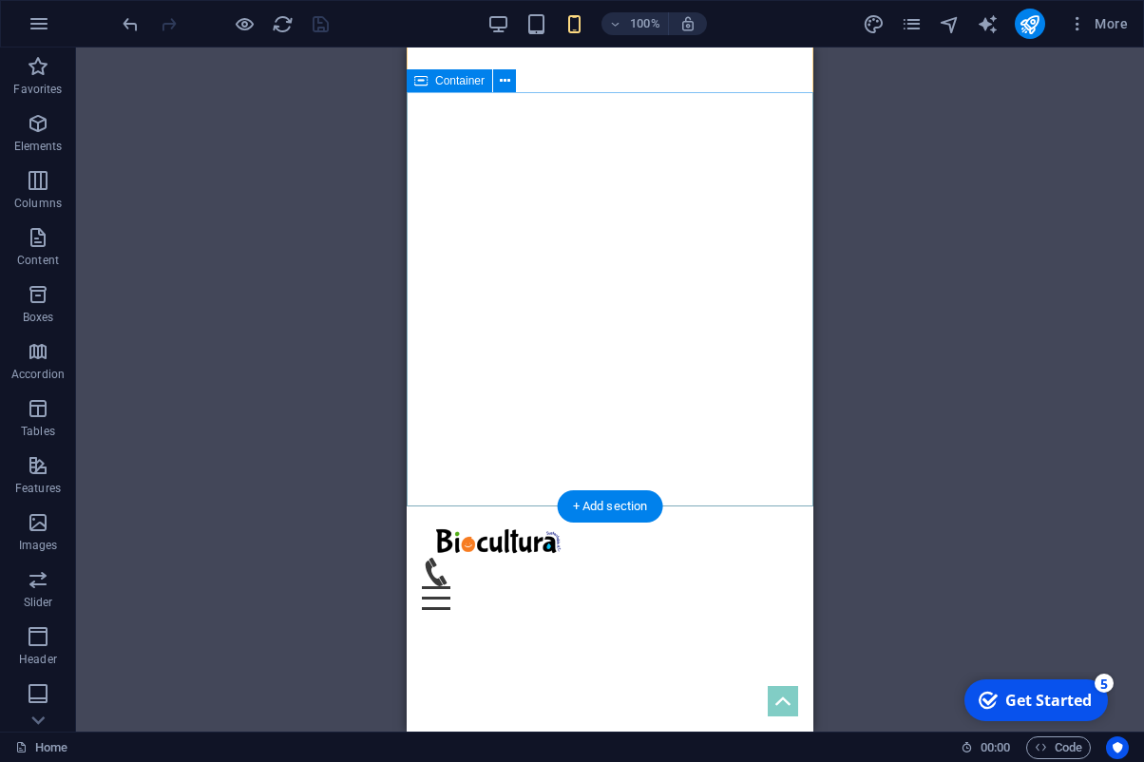
scroll to position [21, 0]
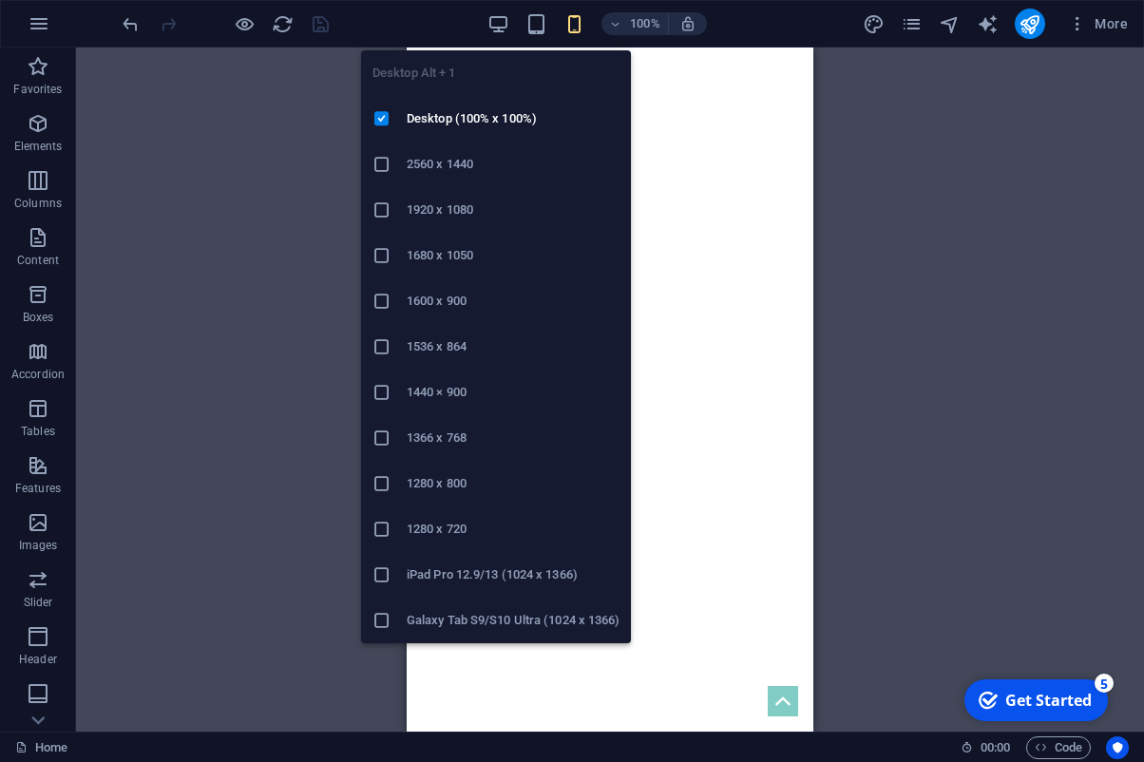
click at [504, 12] on span at bounding box center [499, 23] width 23 height 23
click at [0, 0] on icon "button" at bounding box center [0, 0] width 0 height 0
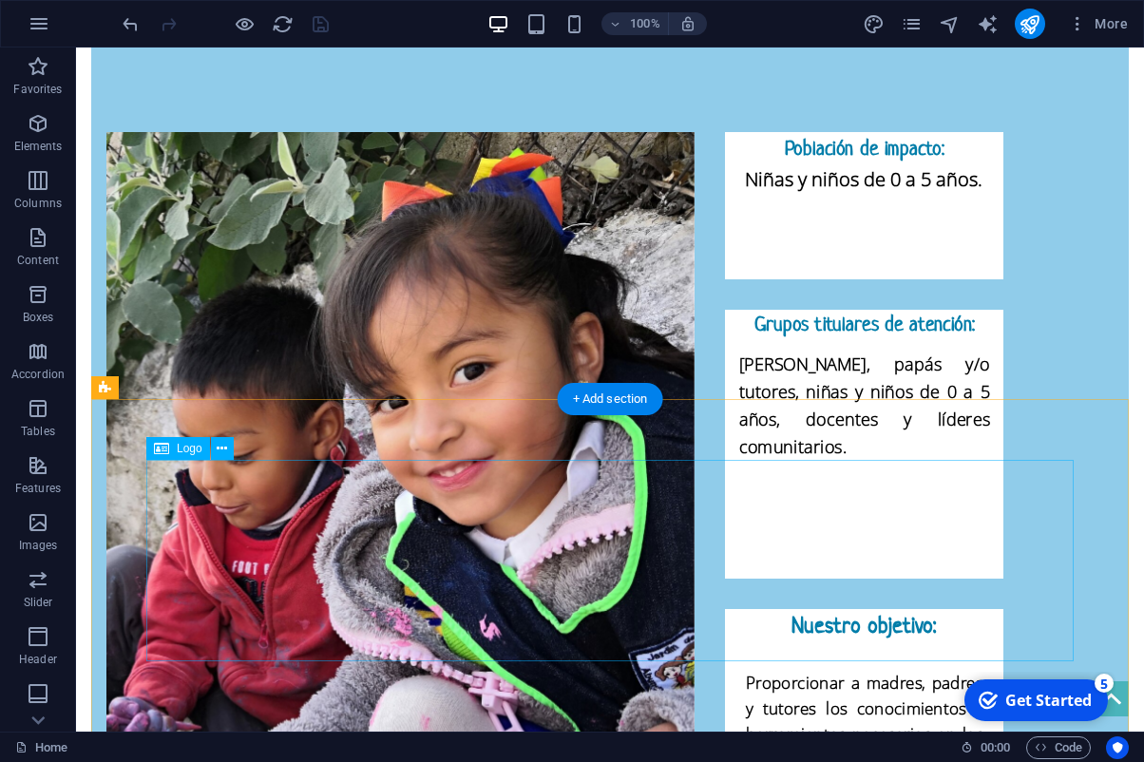
scroll to position [4987, 0]
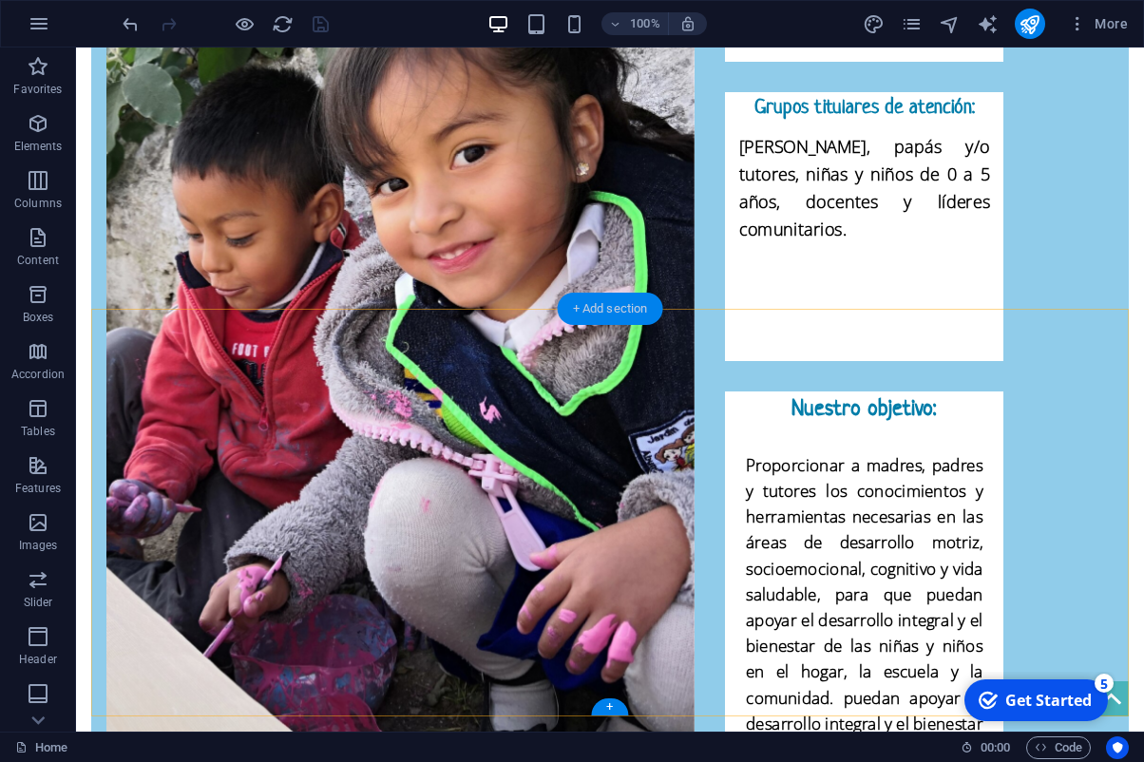
click at [649, 312] on div "+ Add section" at bounding box center [610, 309] width 105 height 32
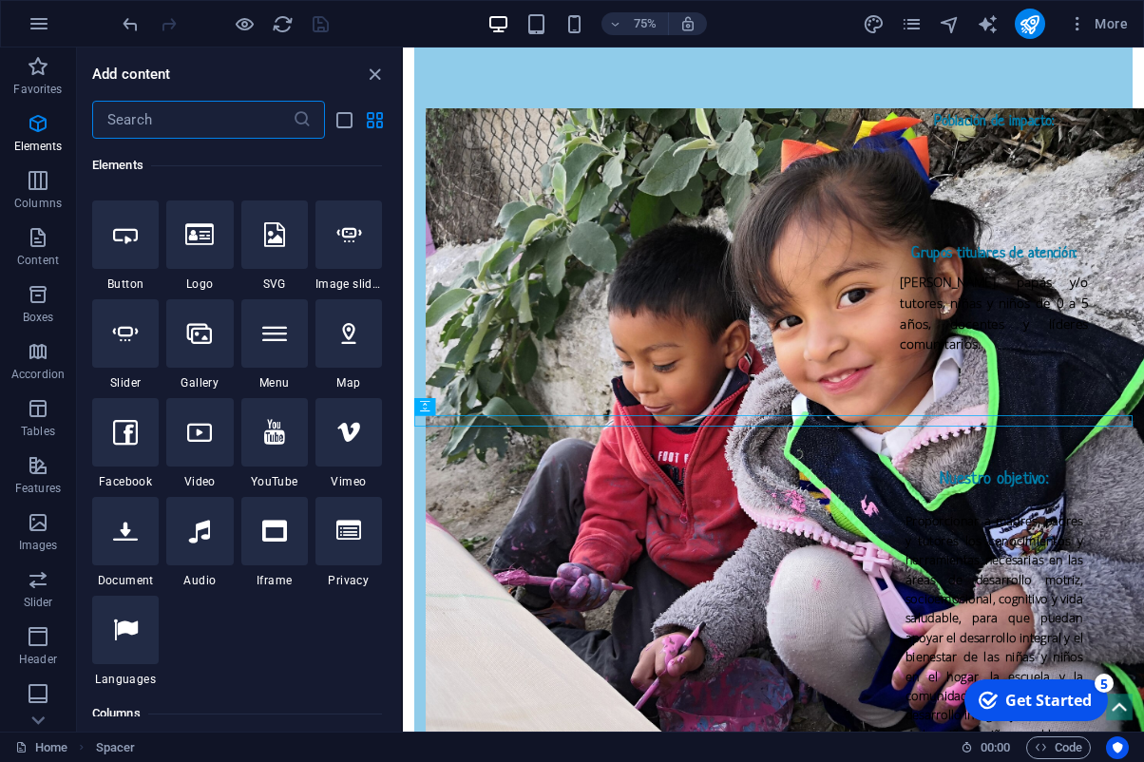
scroll to position [391, 0]
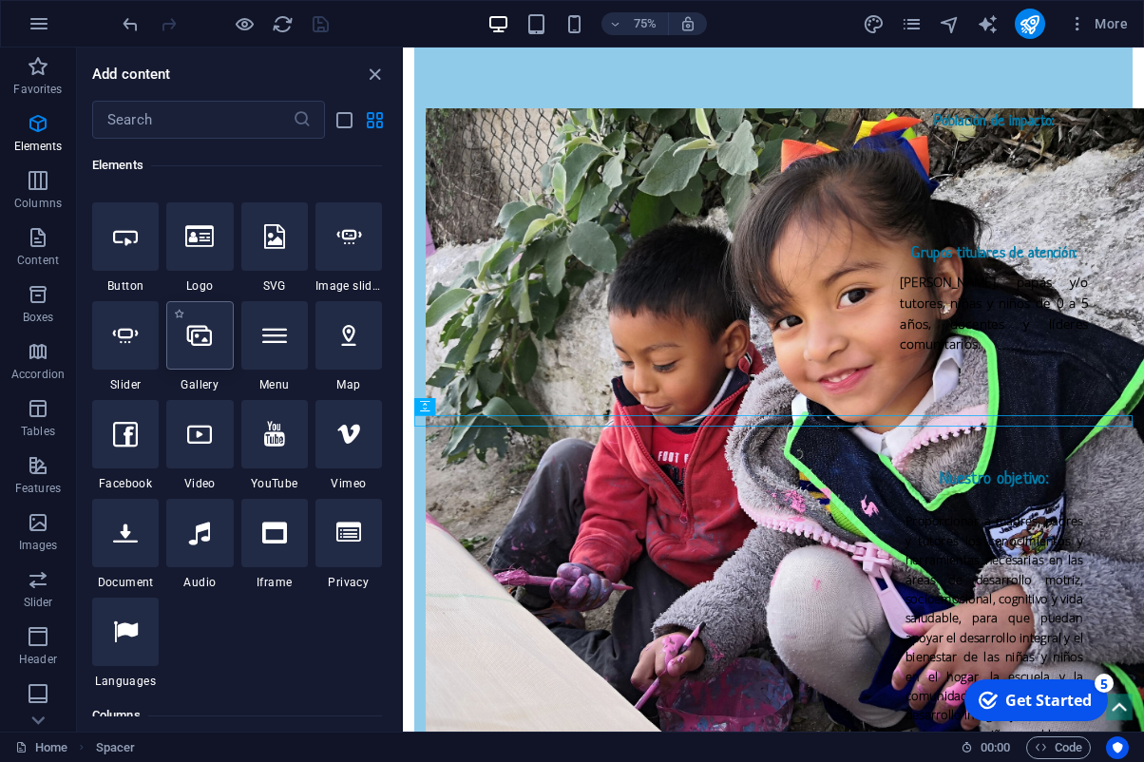
click at [219, 351] on div at bounding box center [199, 335] width 67 height 68
select select "4"
select select "%"
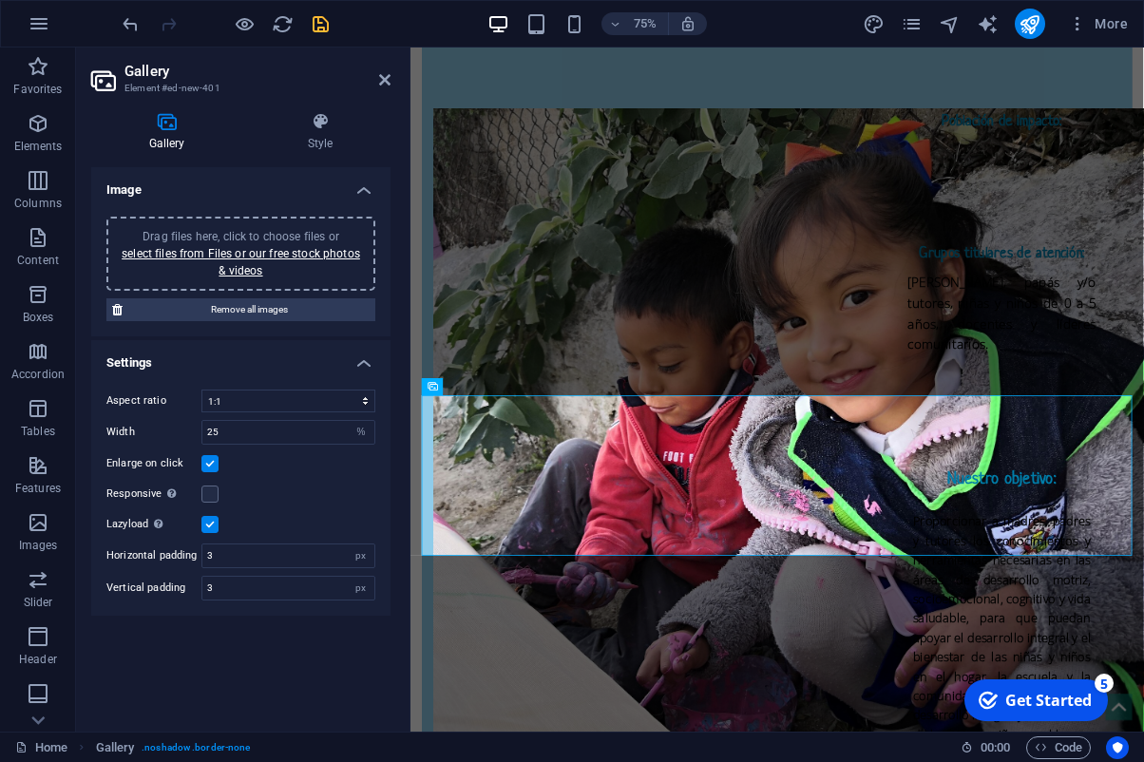
scroll to position [5035, 0]
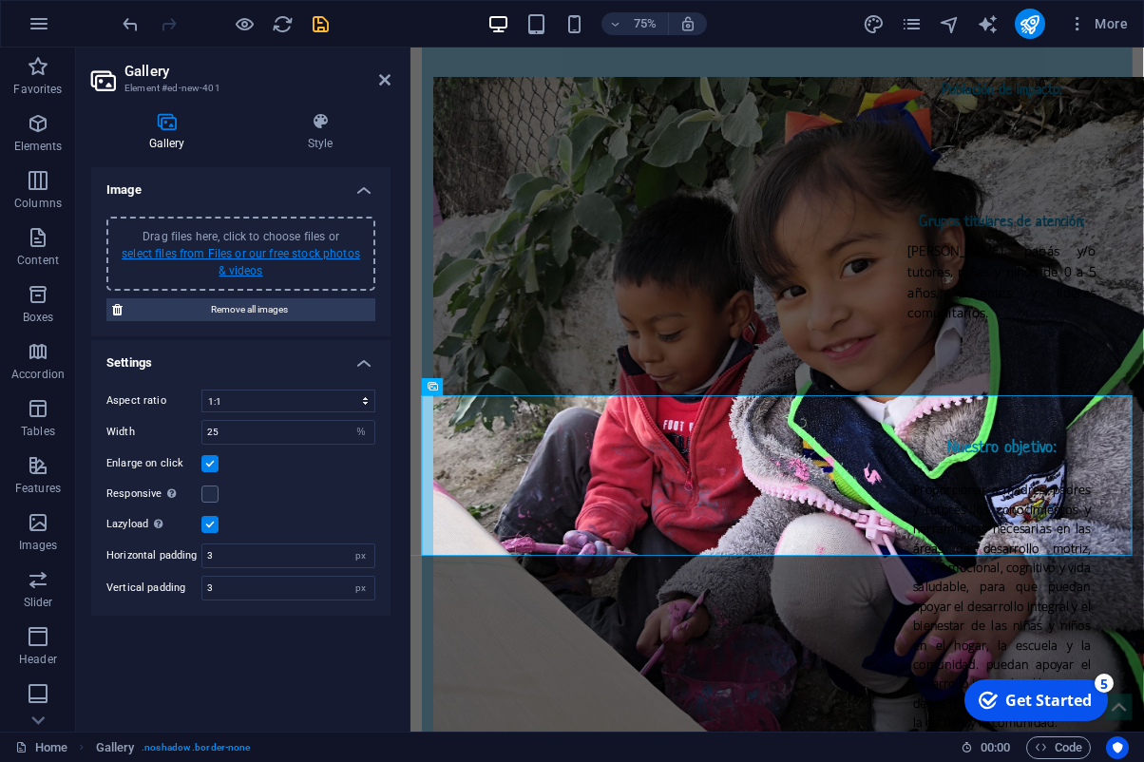
click at [248, 258] on link "select files from Files or our free stock photos & videos" at bounding box center [241, 262] width 239 height 30
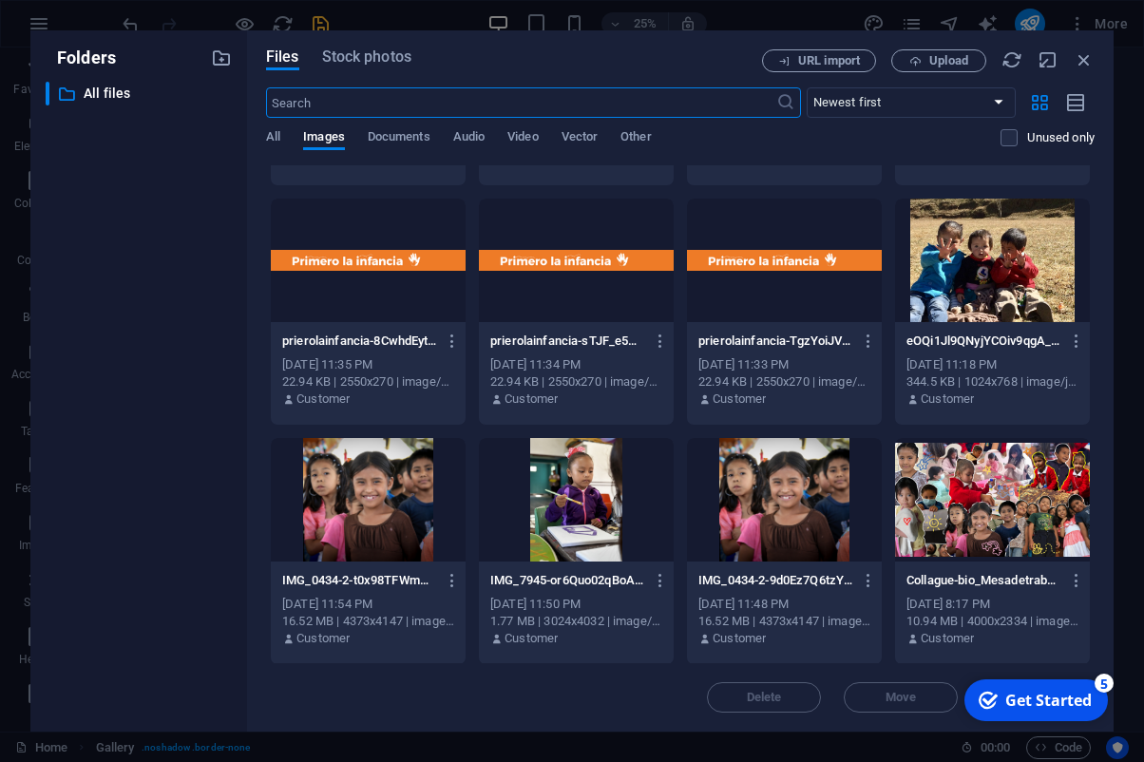
scroll to position [928, 0]
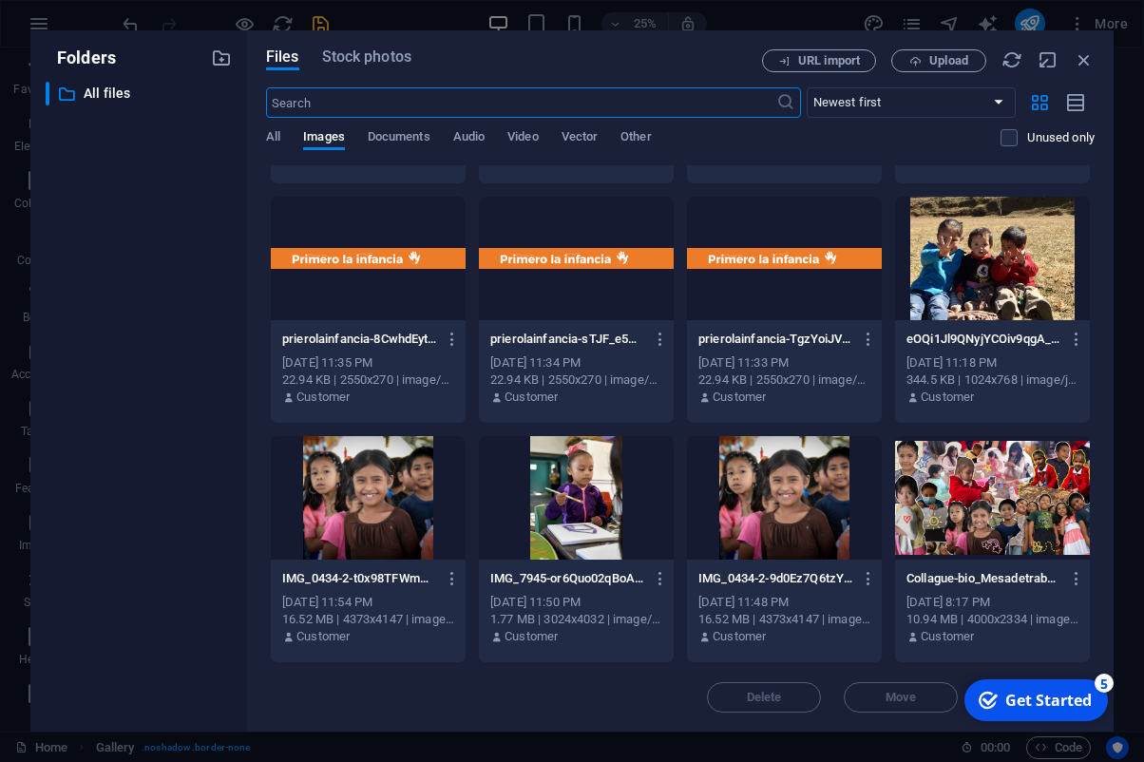
click at [573, 510] on div at bounding box center [576, 498] width 195 height 124
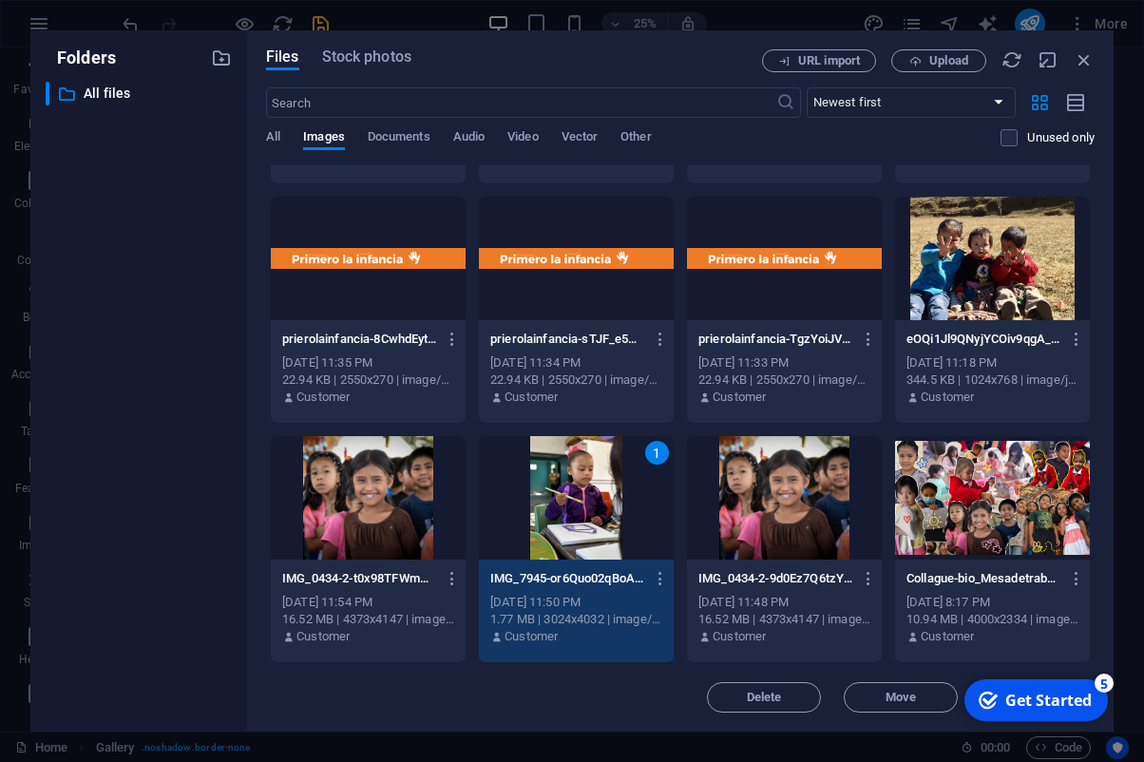
click at [381, 494] on div at bounding box center [368, 498] width 195 height 124
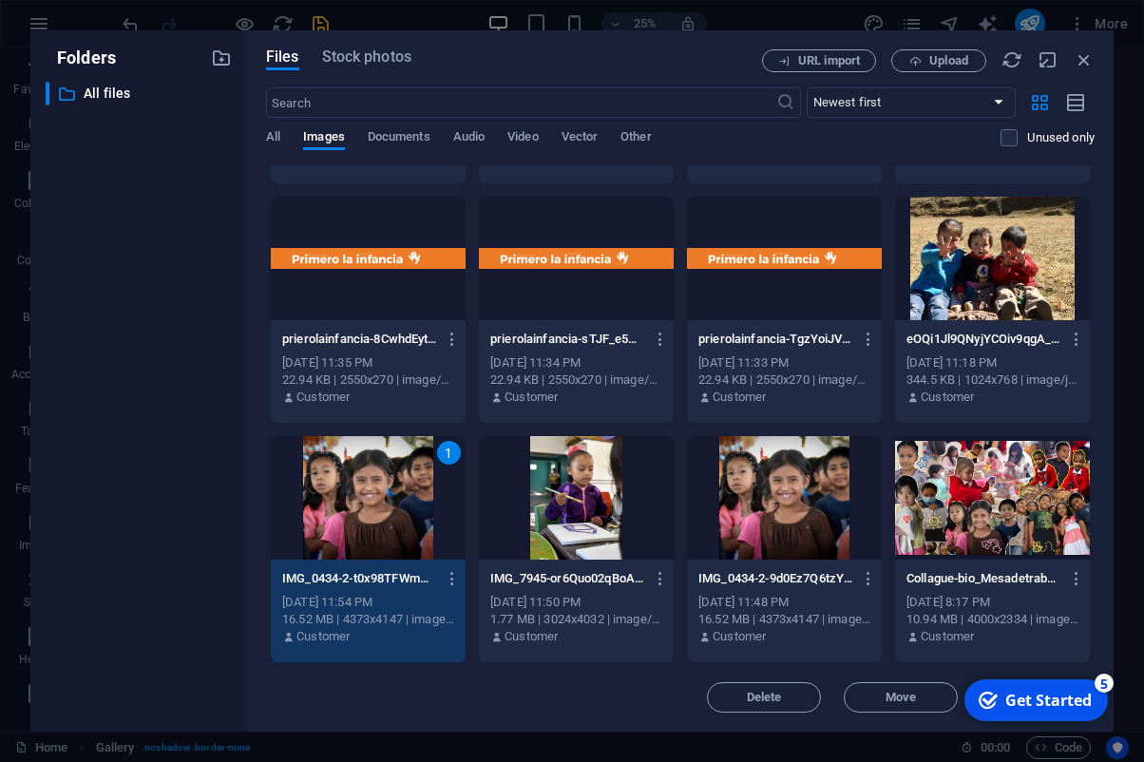
click at [870, 605] on div "[DATE] 11:48 PM" at bounding box center [785, 602] width 172 height 17
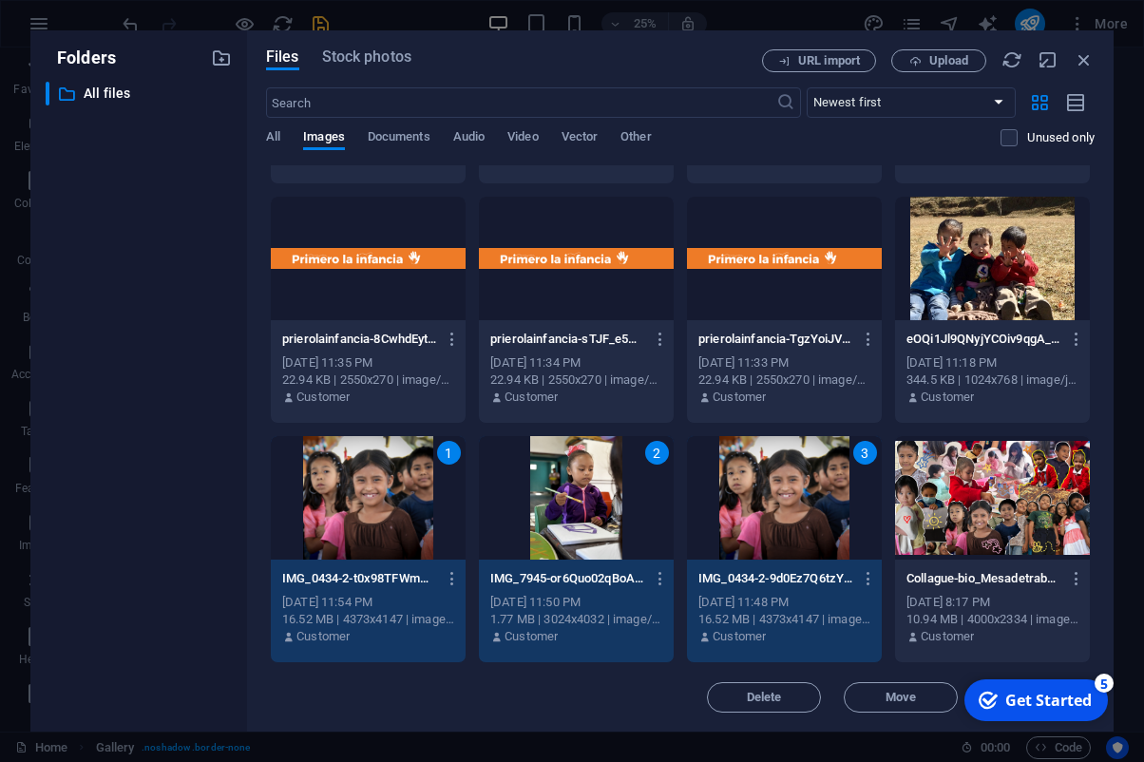
click at [795, 535] on div "3" at bounding box center [784, 498] width 195 height 124
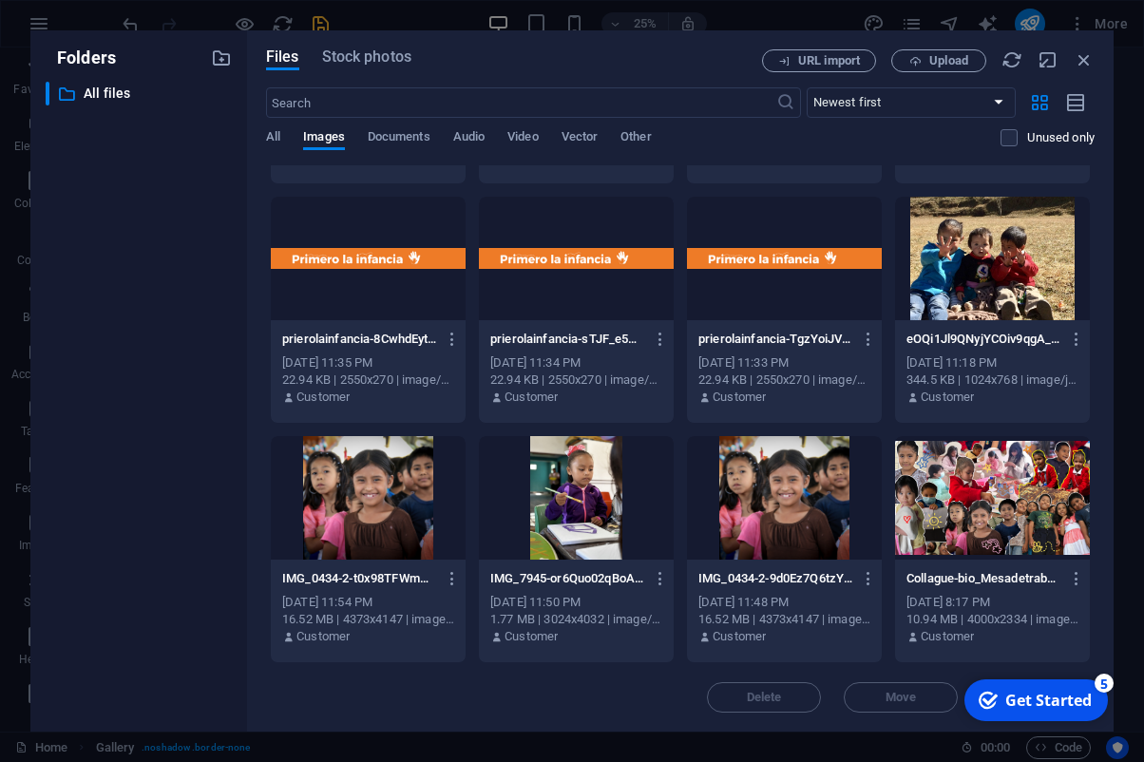
click at [610, 510] on div at bounding box center [576, 498] width 195 height 124
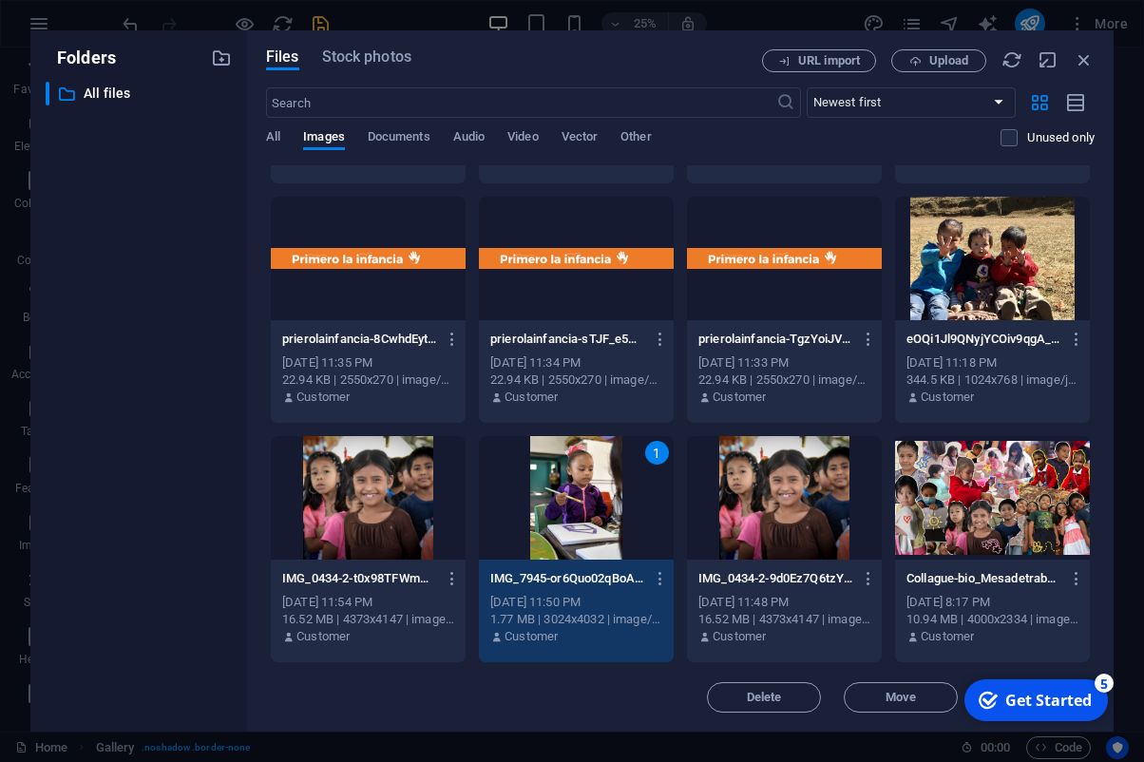
click at [783, 524] on div at bounding box center [784, 498] width 195 height 124
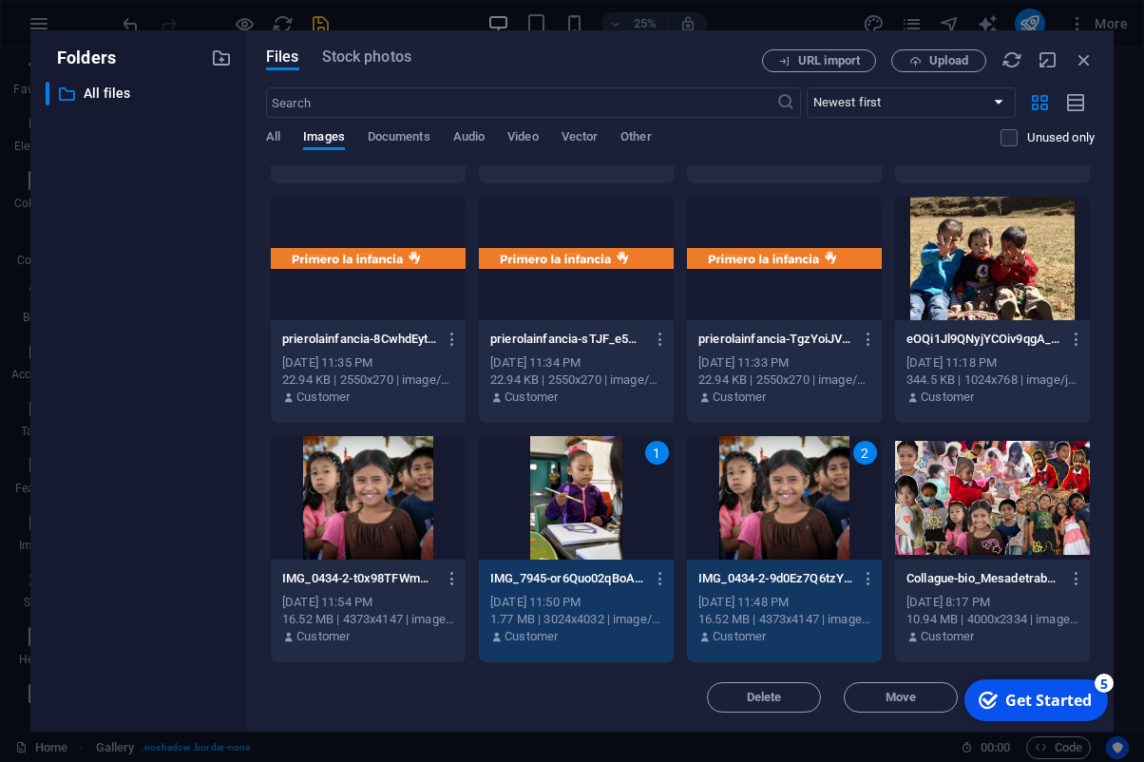
click at [1013, 699] on div "Get Started" at bounding box center [1049, 700] width 86 height 21
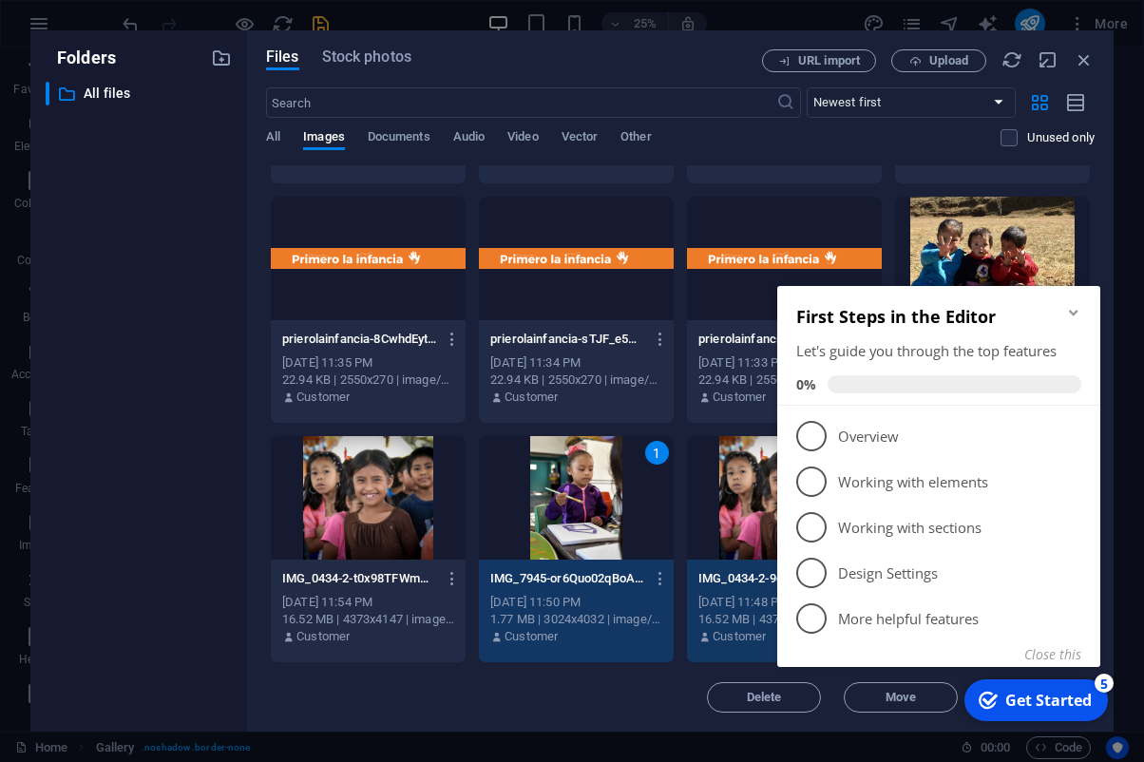
click at [1032, 699] on div "Get Started" at bounding box center [1049, 700] width 86 height 21
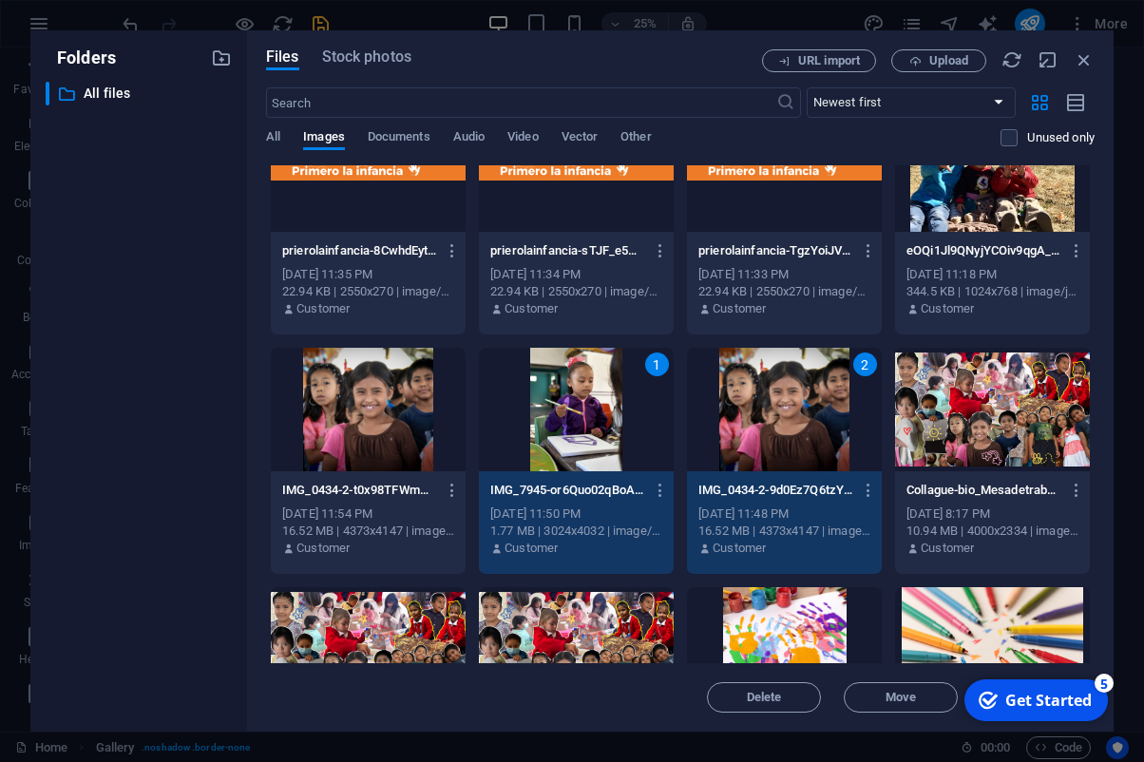
scroll to position [1041, 0]
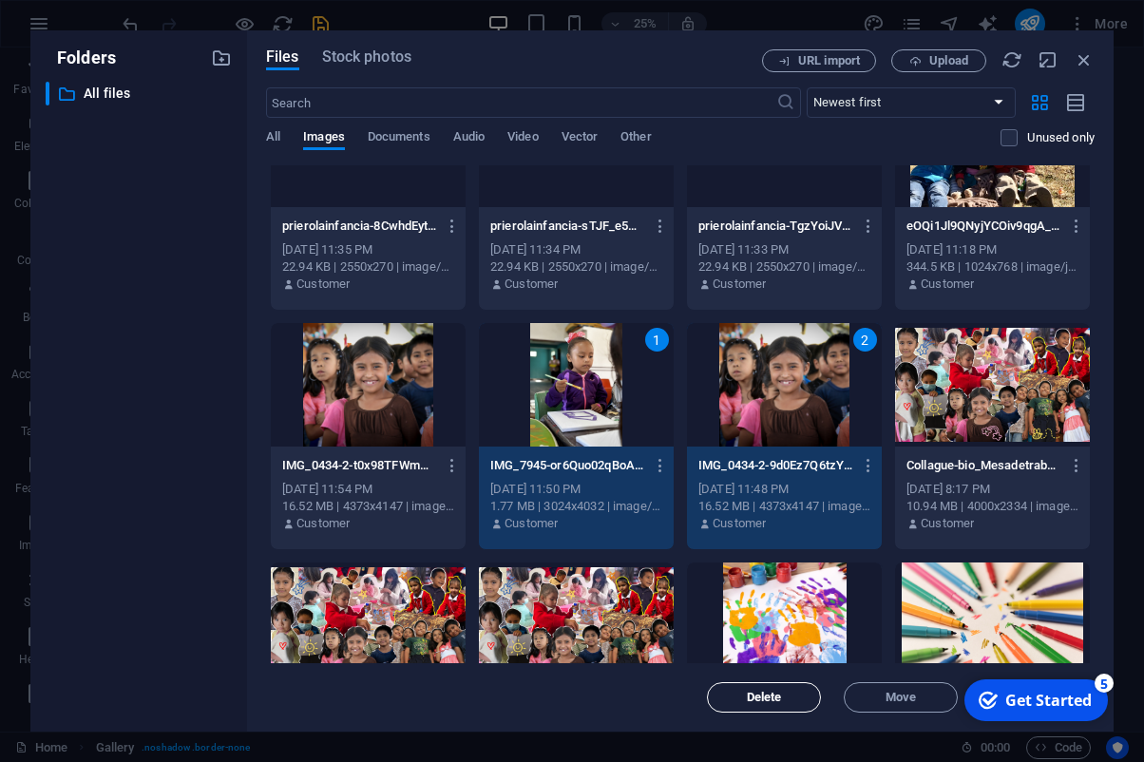
click at [770, 699] on span "Delete" at bounding box center [764, 697] width 35 height 11
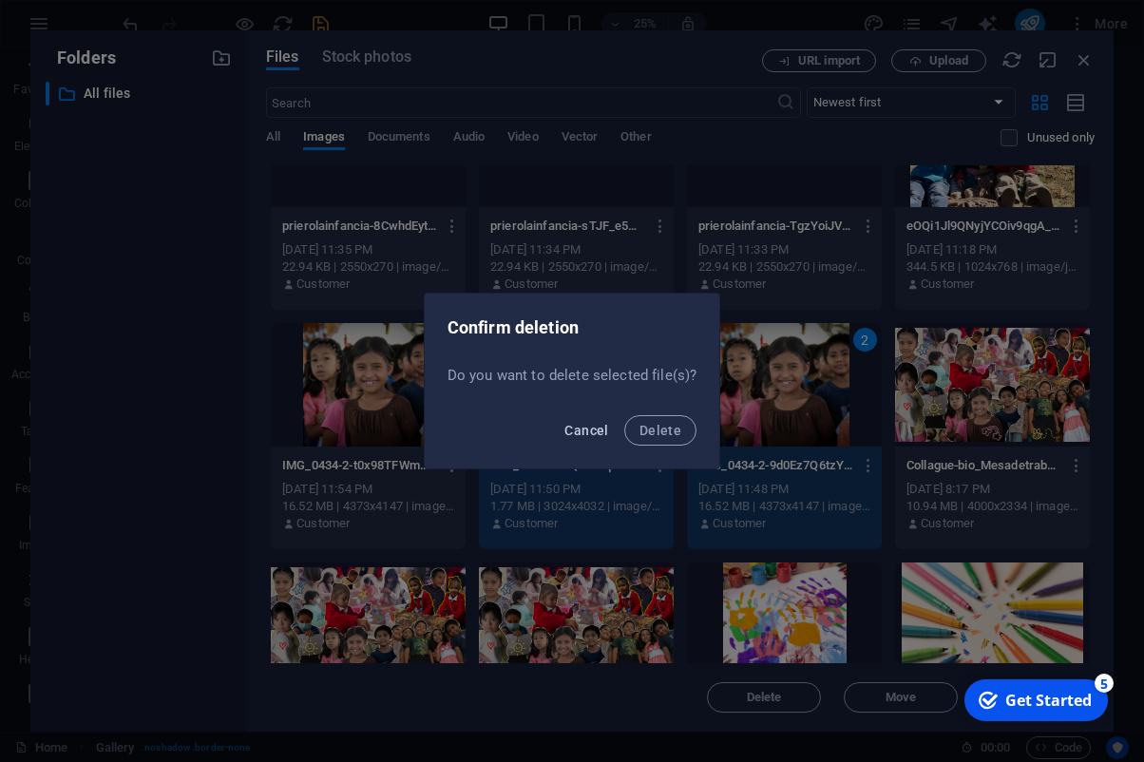
click at [573, 427] on span "Cancel" at bounding box center [587, 430] width 44 height 15
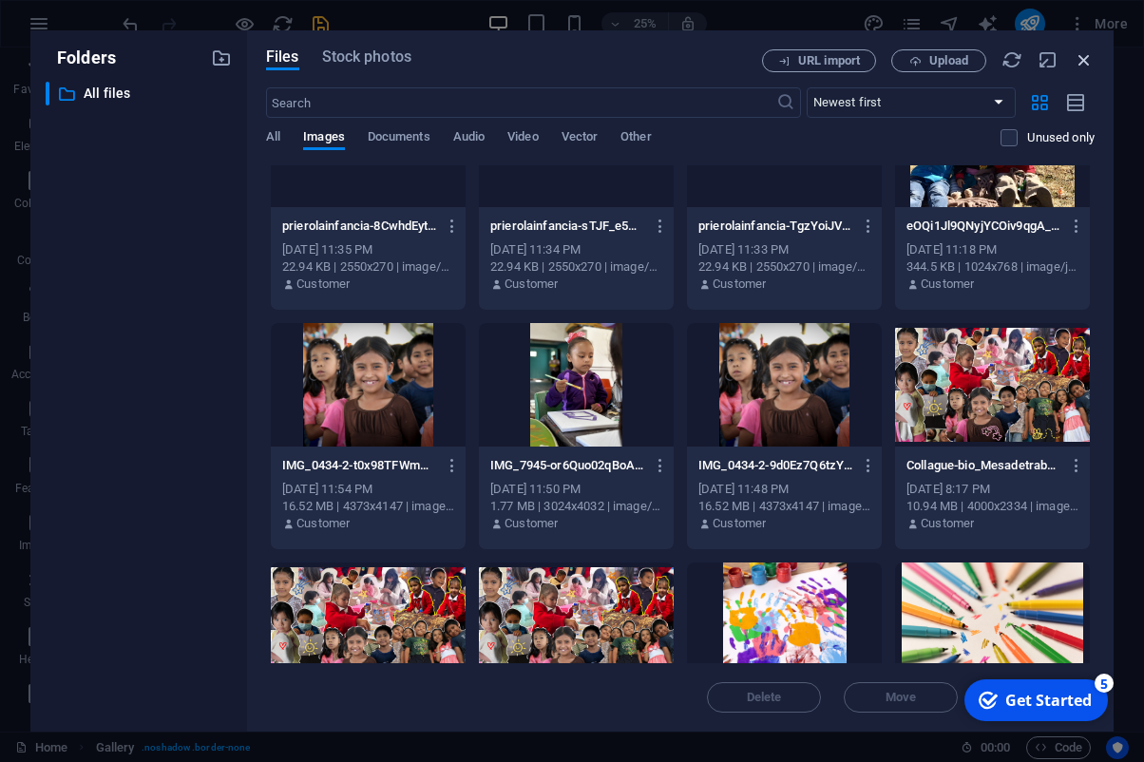
click at [1084, 60] on icon "button" at bounding box center [1084, 59] width 21 height 21
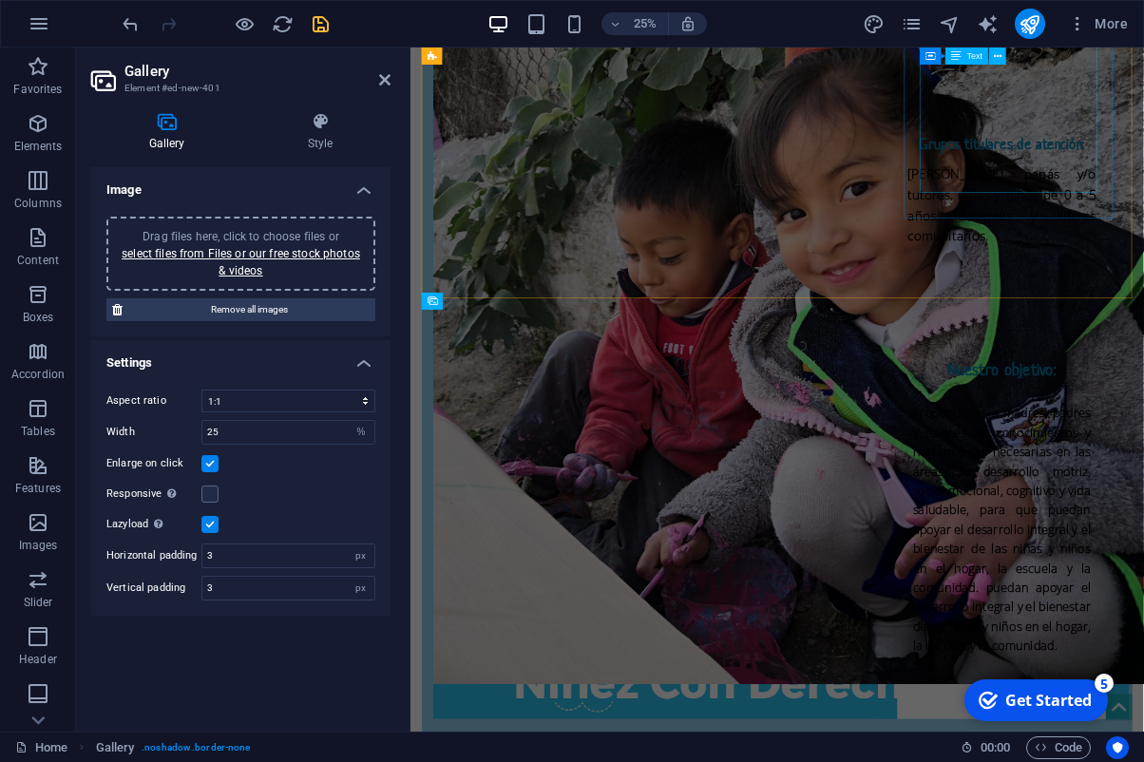
scroll to position [5150, 0]
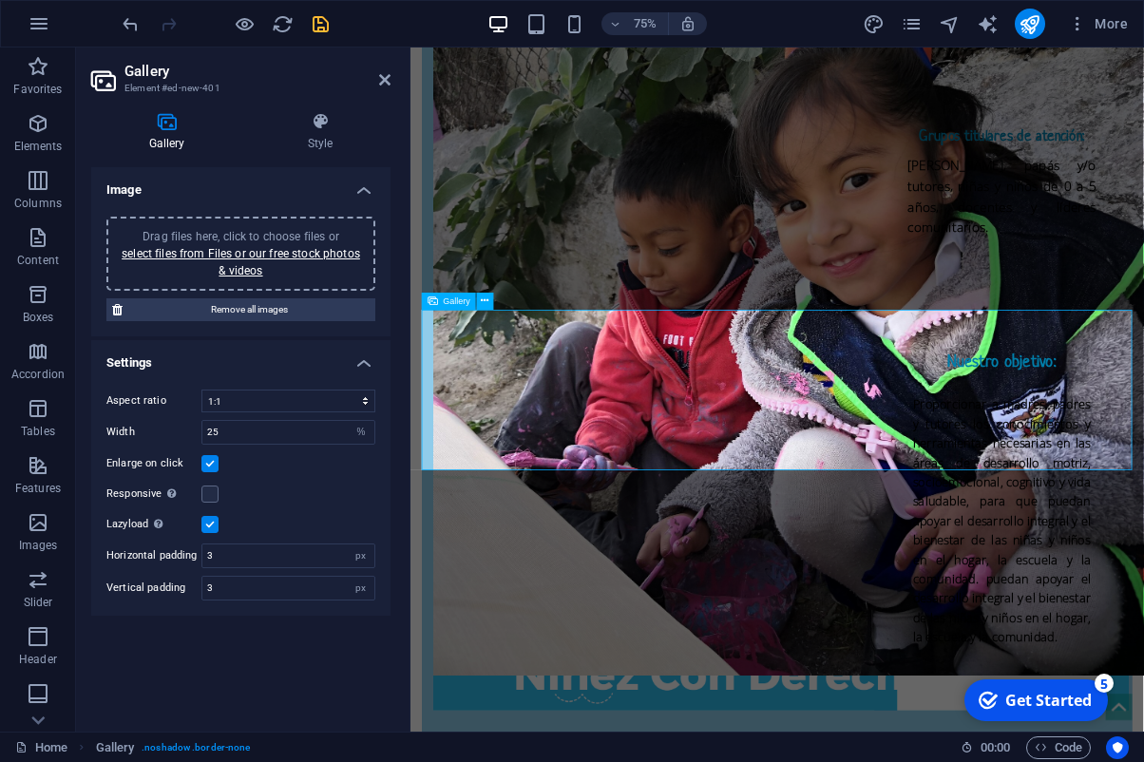
click at [280, 256] on link "select files from Files or our free stock photos & videos" at bounding box center [241, 262] width 239 height 30
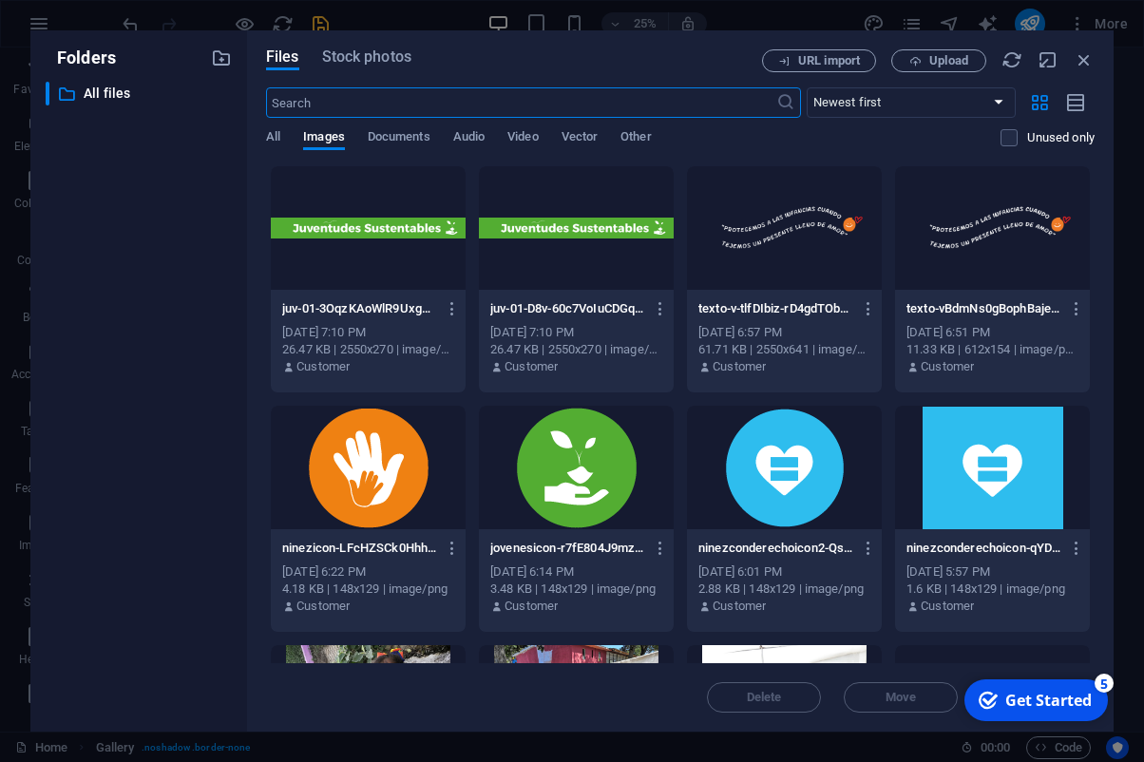
scroll to position [5139, 0]
click at [930, 62] on span "Upload" at bounding box center [948, 60] width 39 height 11
click at [1089, 63] on icon "button" at bounding box center [1084, 59] width 21 height 21
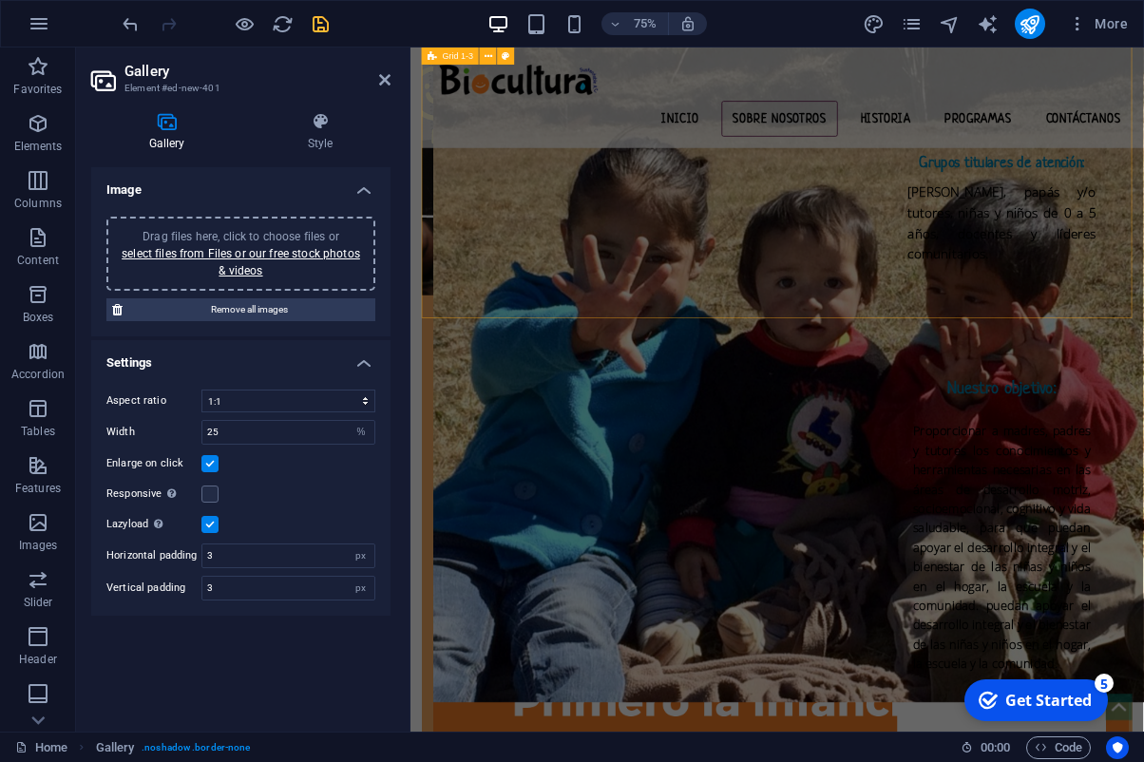
scroll to position [3695, 0]
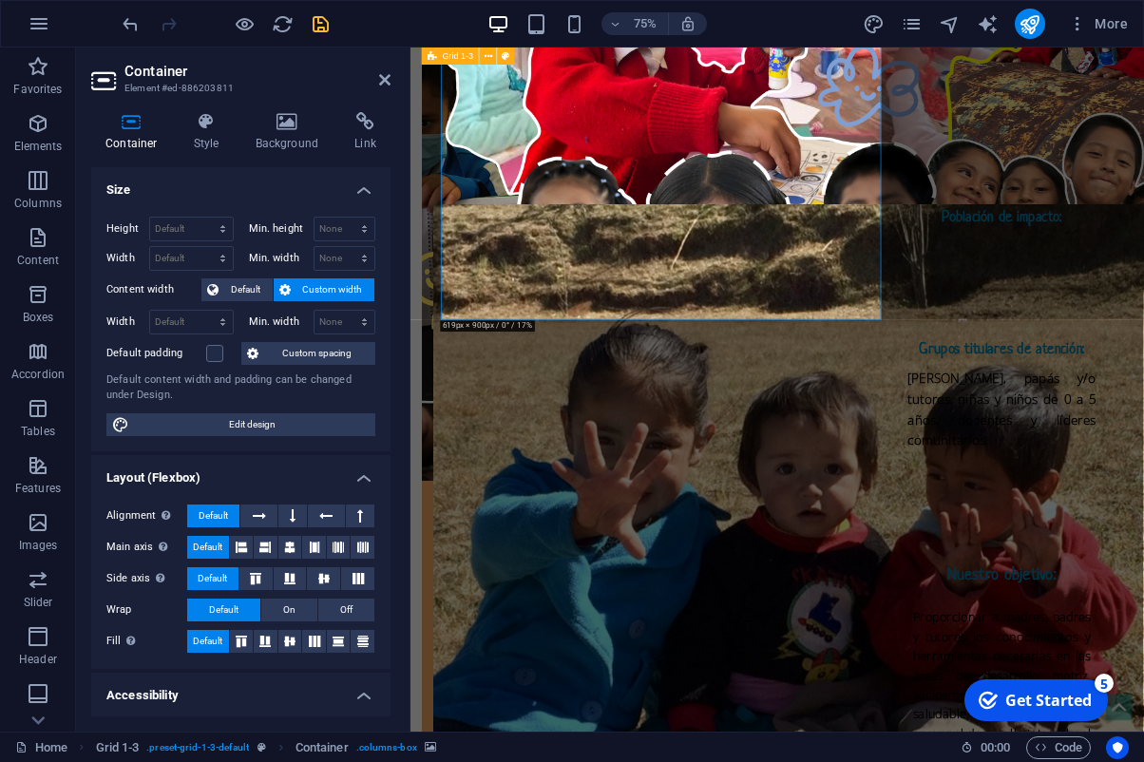
scroll to position [3947, 0]
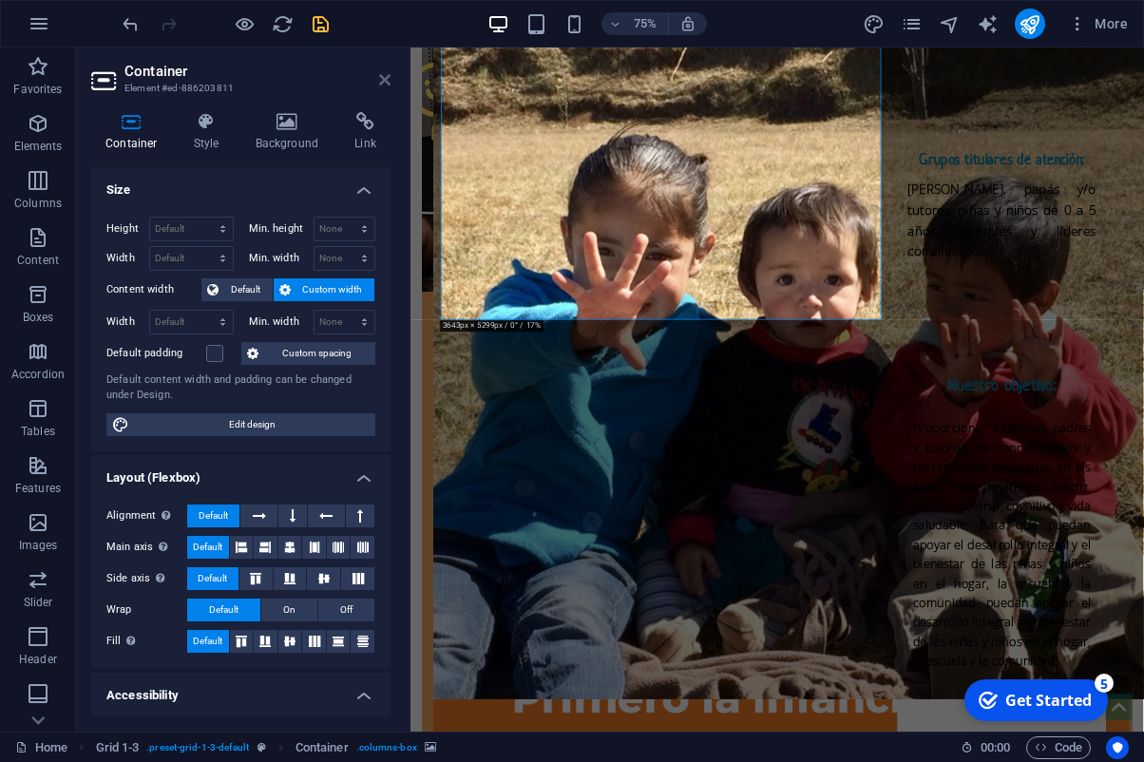
click at [379, 77] on icon at bounding box center [384, 79] width 11 height 15
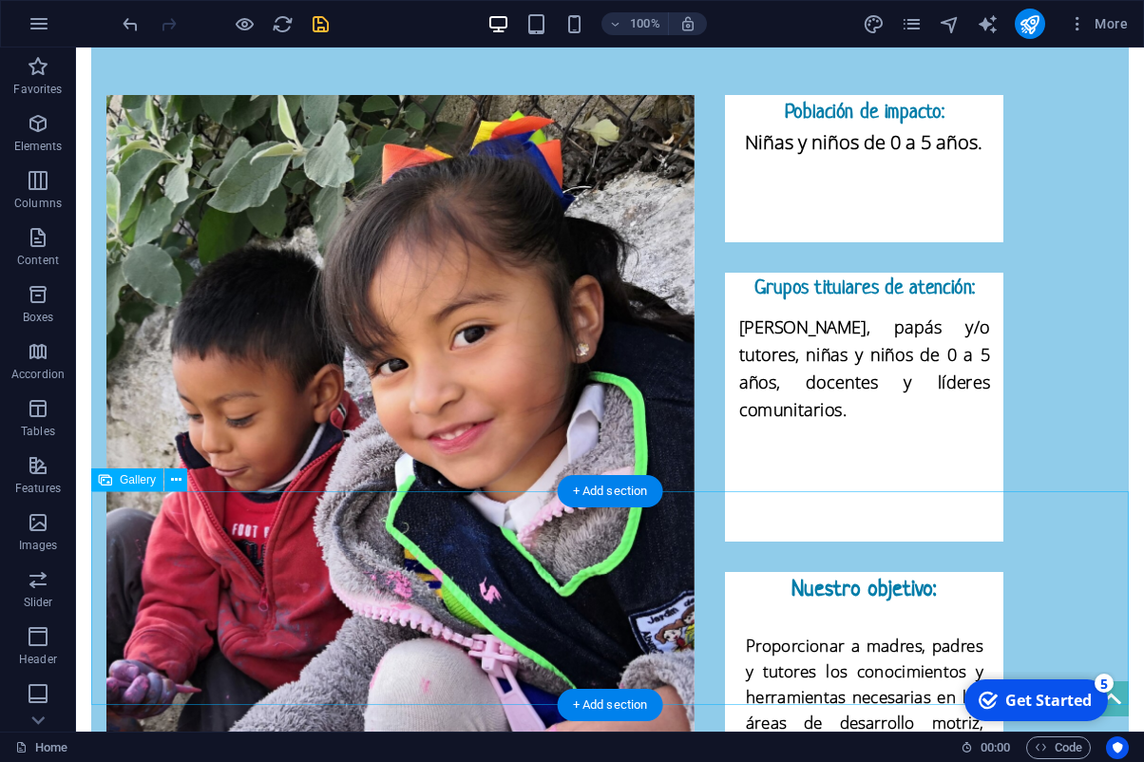
scroll to position [4799, 0]
